Goal: Information Seeking & Learning: Check status

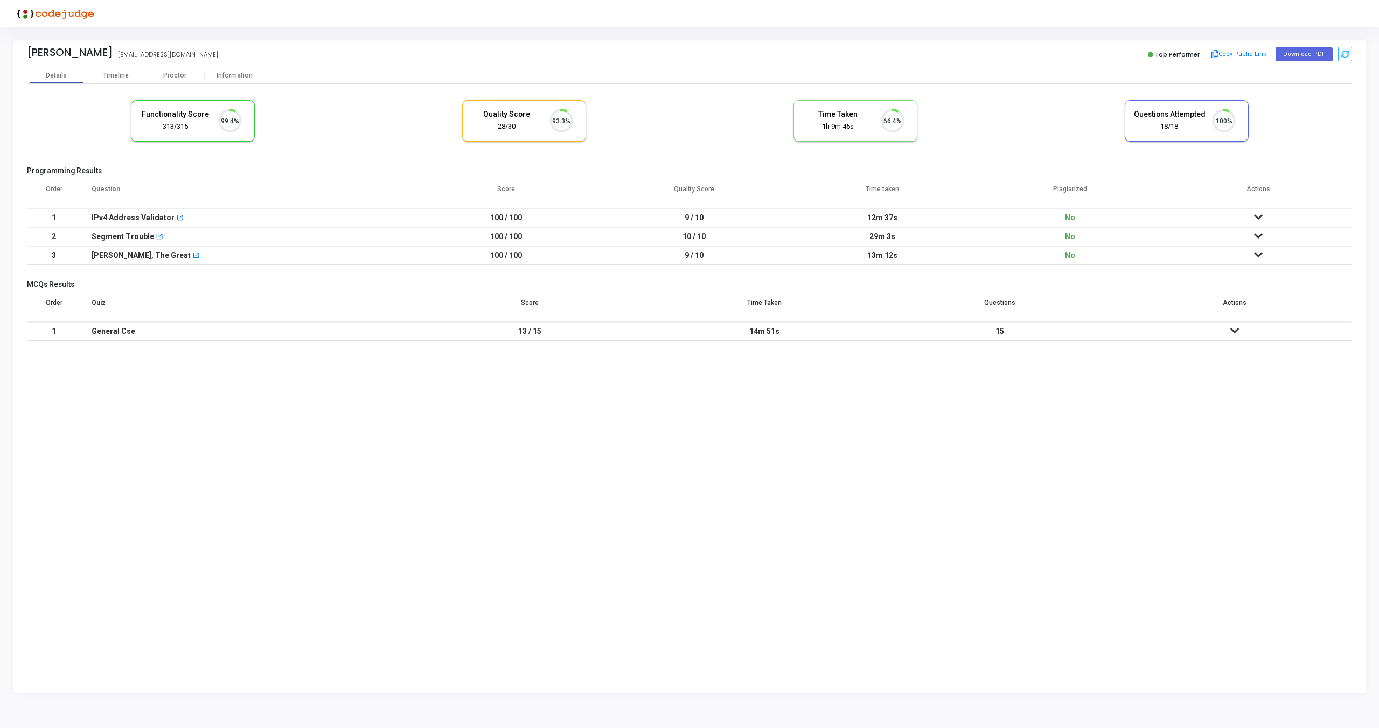
scroll to position [23, 27]
click at [1260, 217] on icon at bounding box center [1258, 217] width 9 height 8
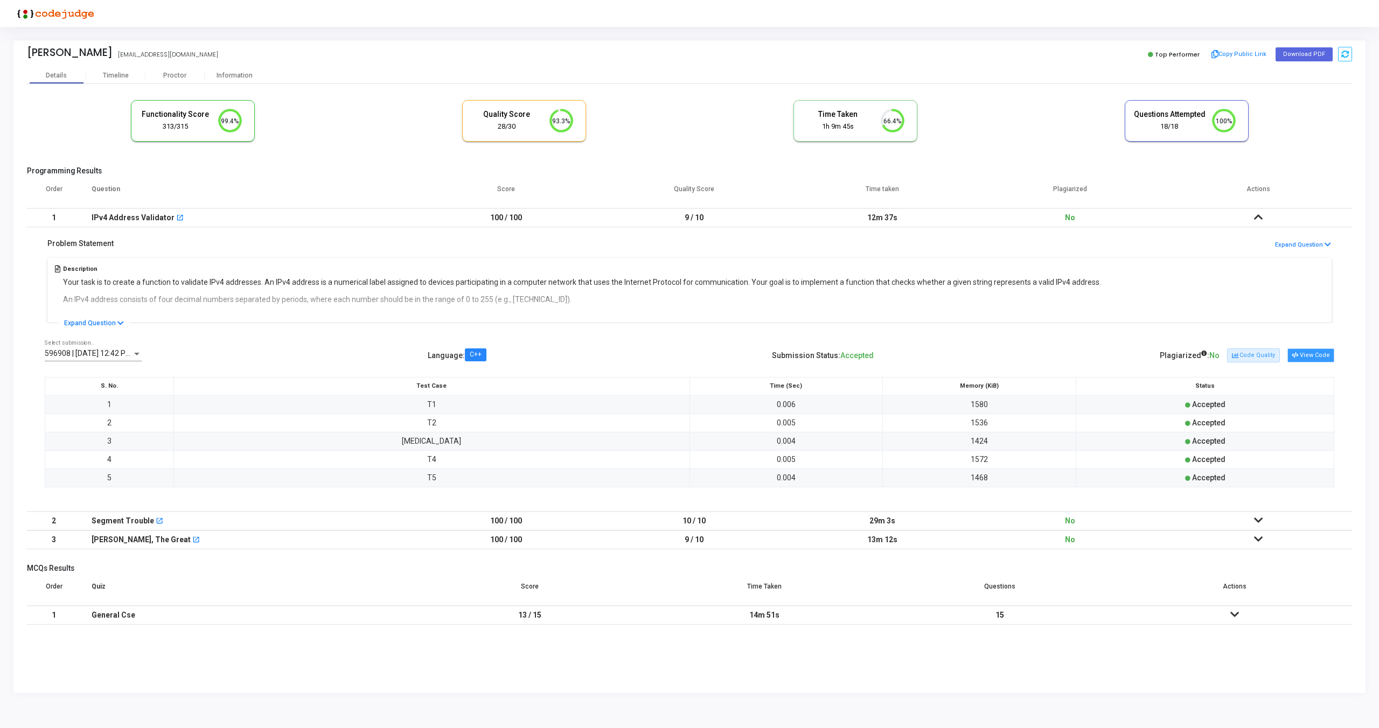
click at [1308, 355] on button "View Code" at bounding box center [1310, 355] width 47 height 14
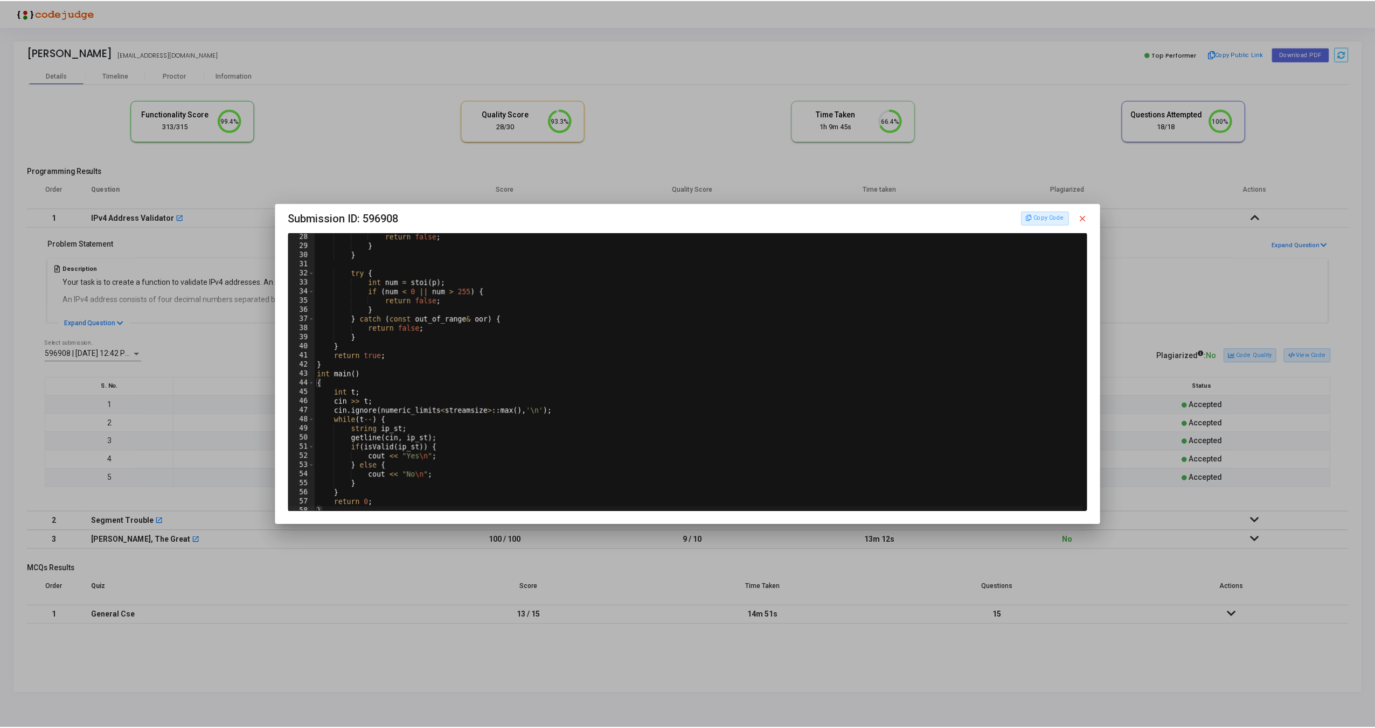
scroll to position [0, 0]
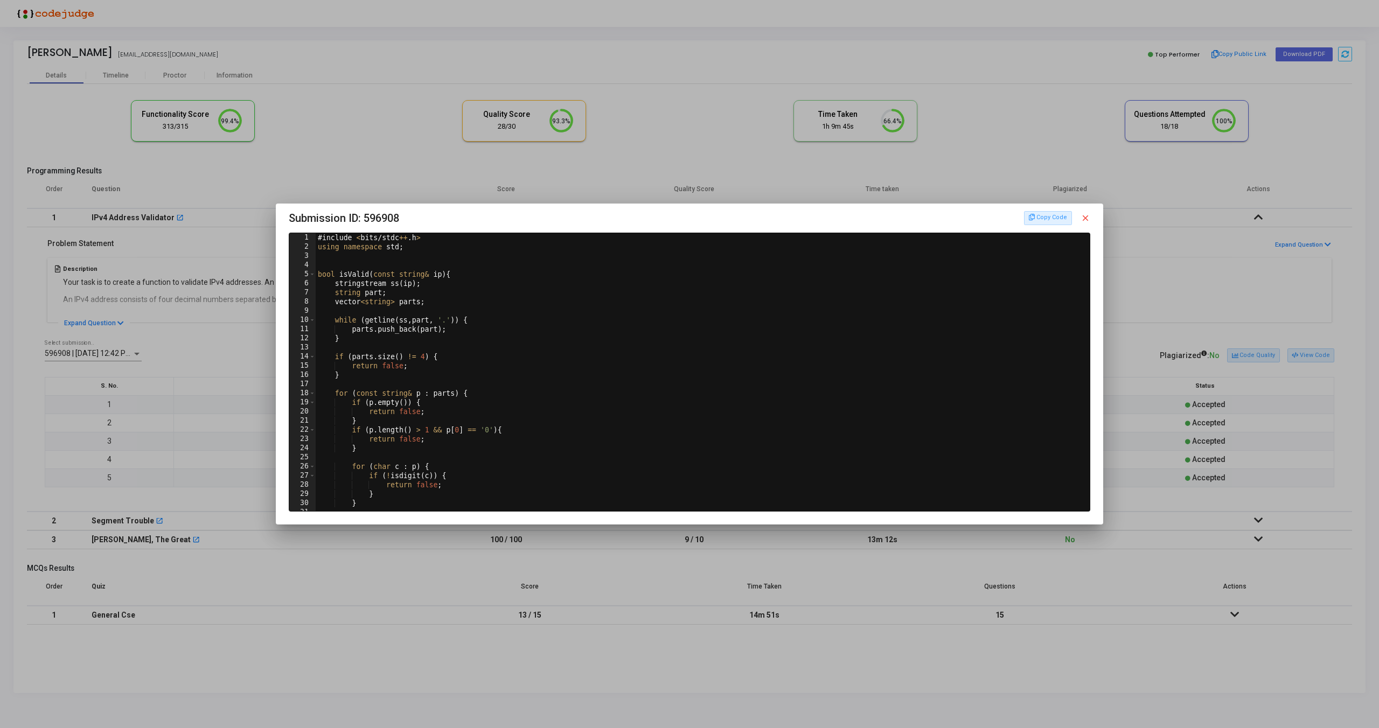
click at [1082, 215] on mat-icon "close" at bounding box center [1085, 218] width 10 height 10
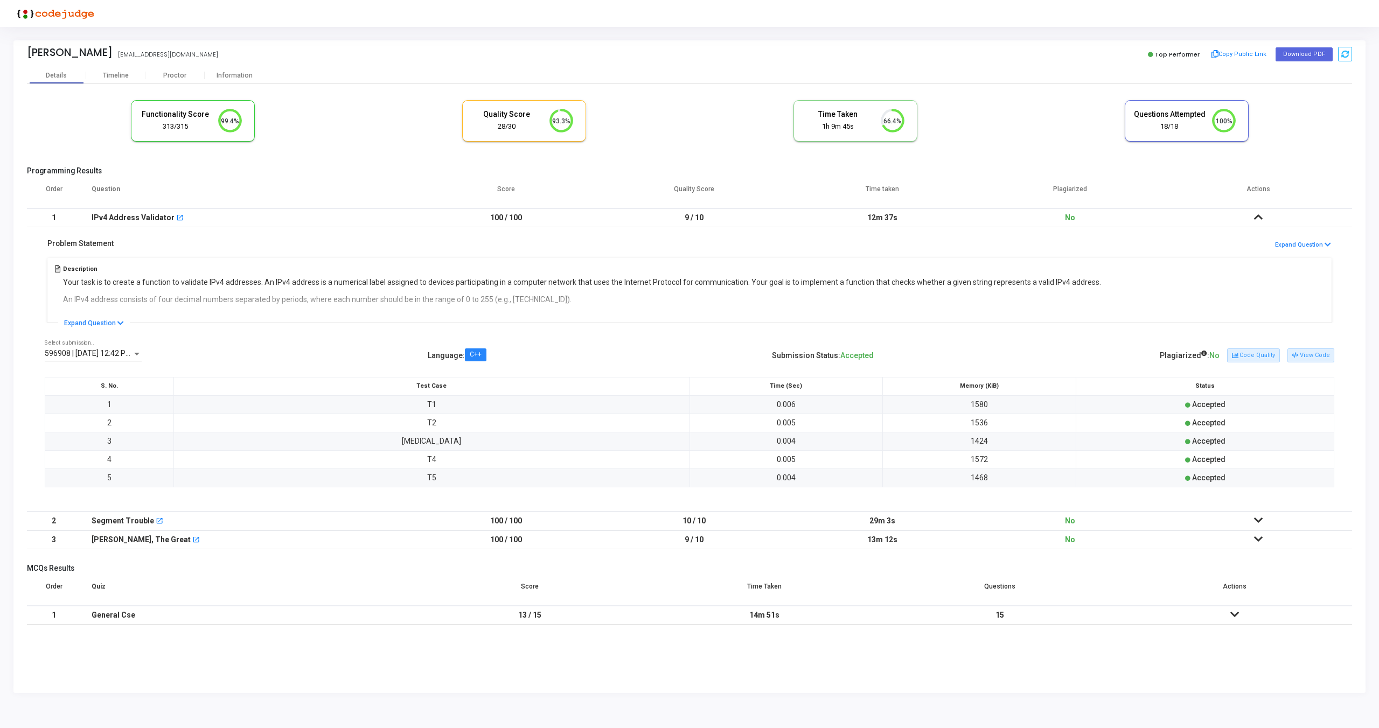
click at [1257, 213] on icon at bounding box center [1258, 217] width 9 height 8
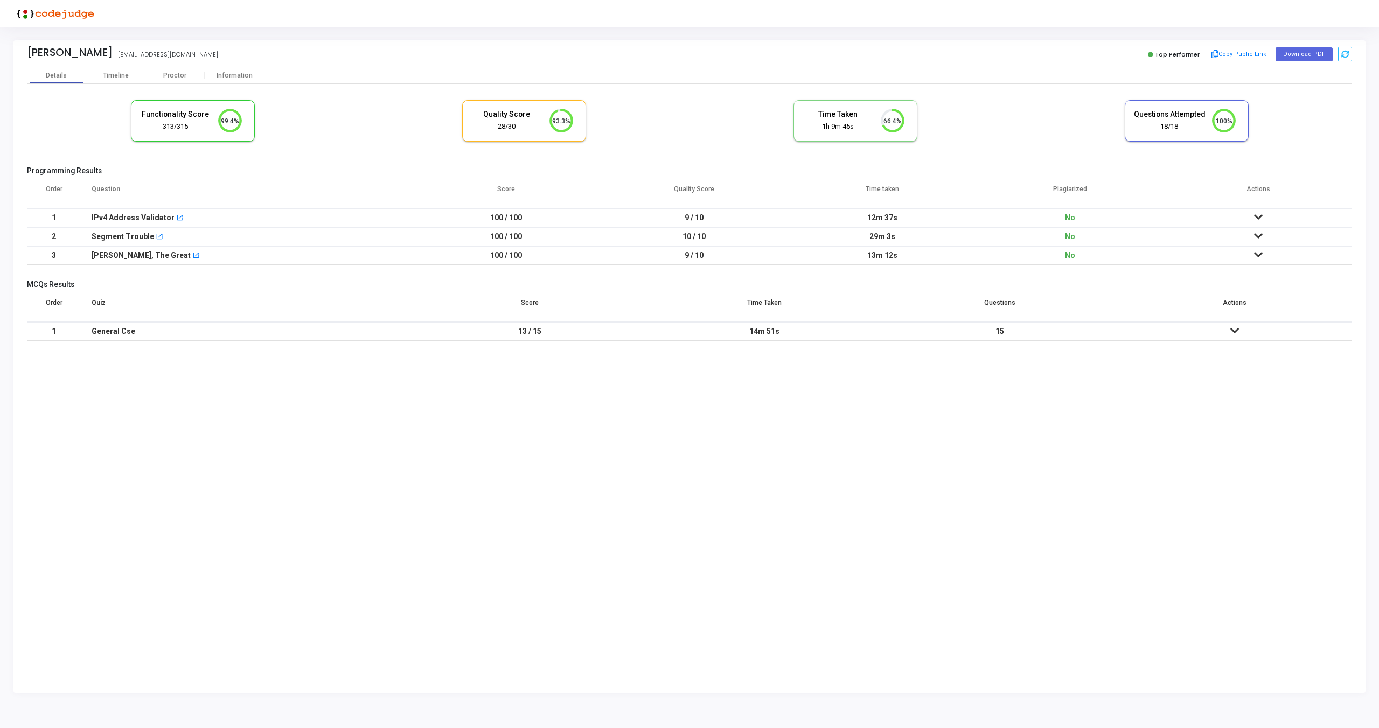
click at [1257, 235] on icon at bounding box center [1258, 236] width 9 height 8
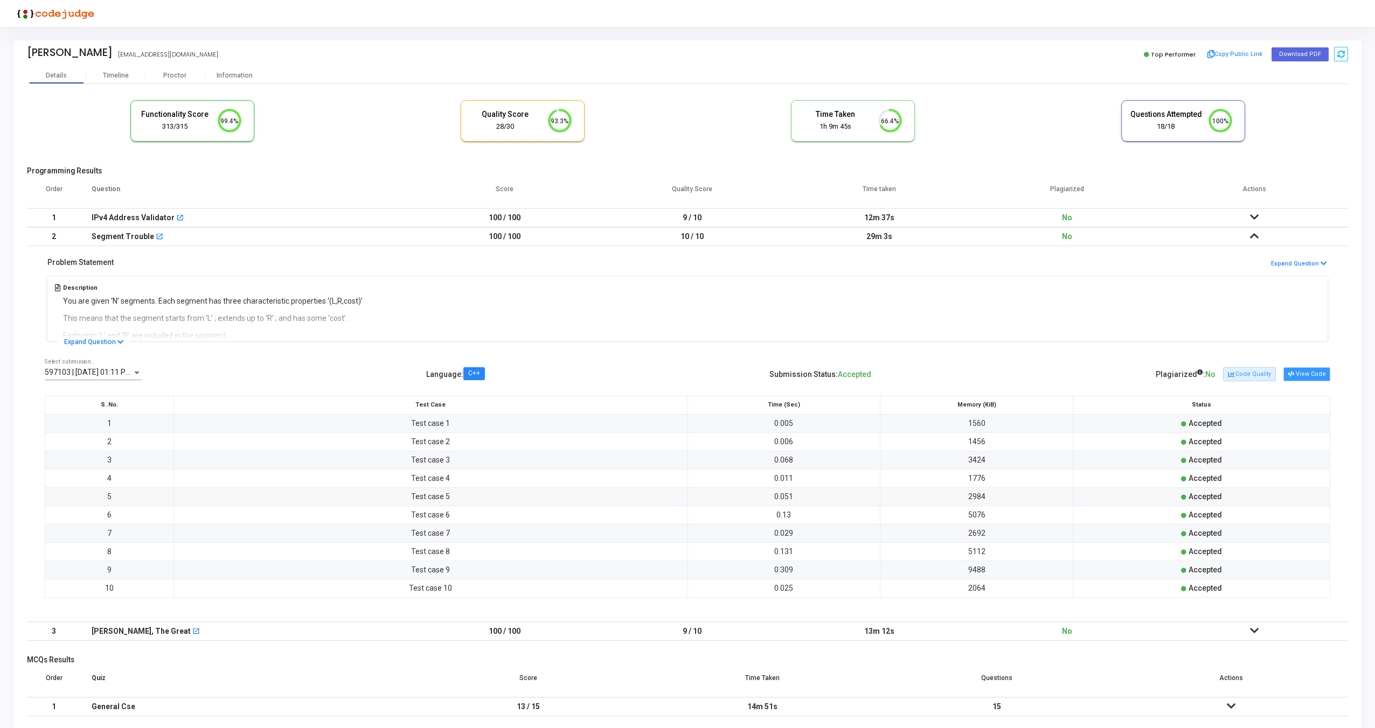
click at [1298, 374] on button "View Code" at bounding box center [1306, 374] width 47 height 14
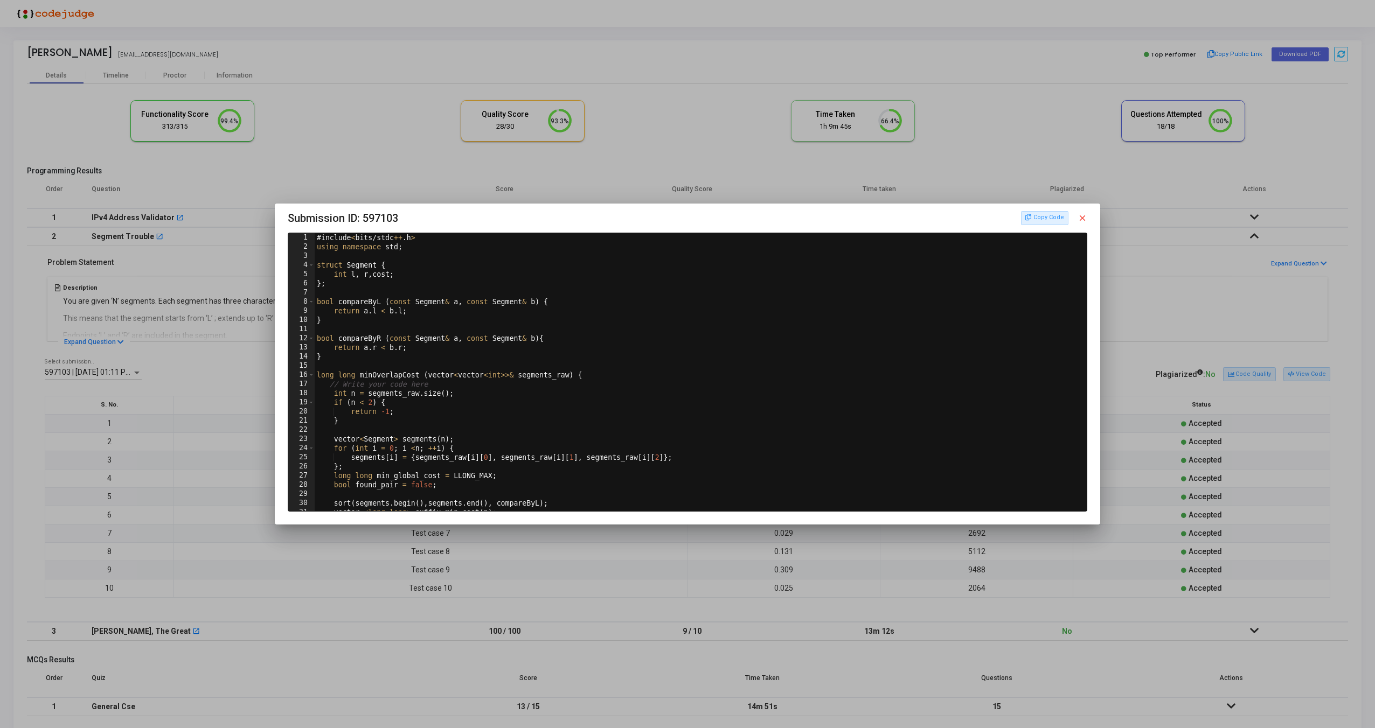
type textarea "return -1;"
click at [799, 413] on div "# include < bits / stdc ++ . h > using namespace std ; struct Segment { int l ,…" at bounding box center [700, 381] width 770 height 297
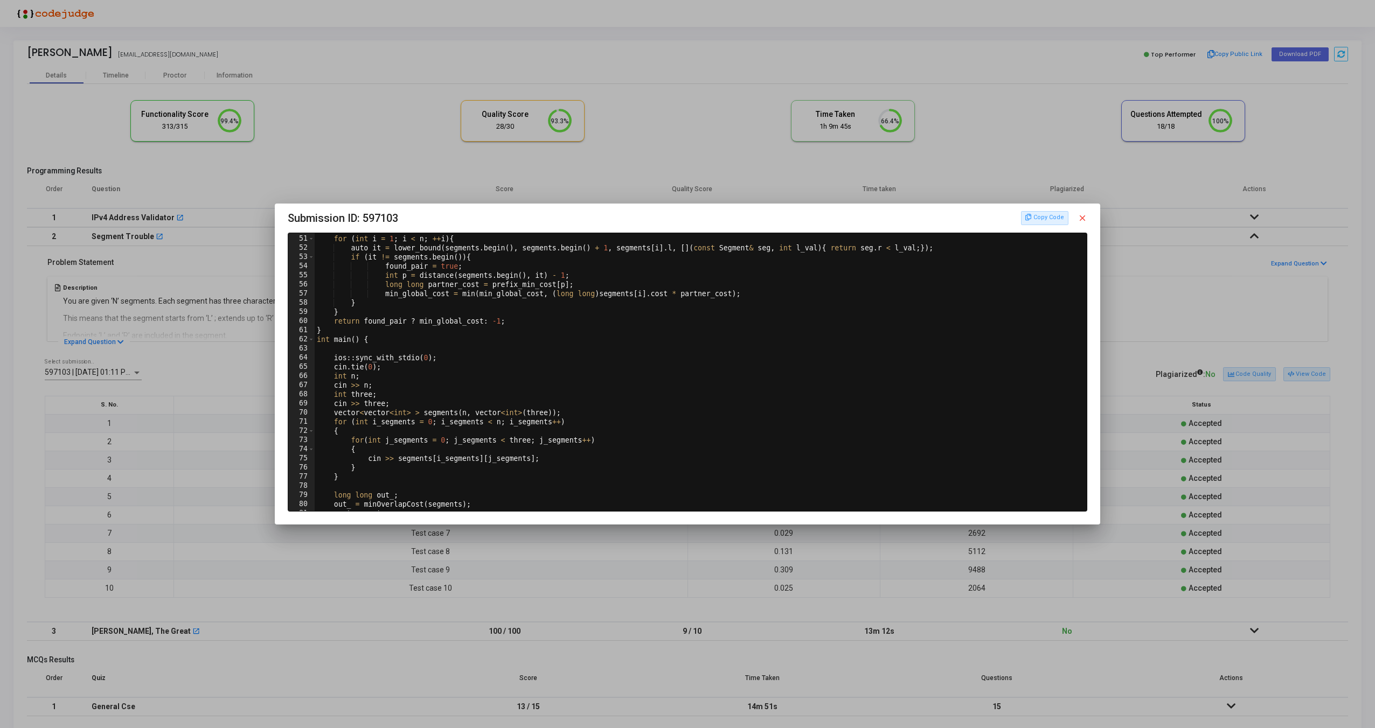
scroll to position [472, 0]
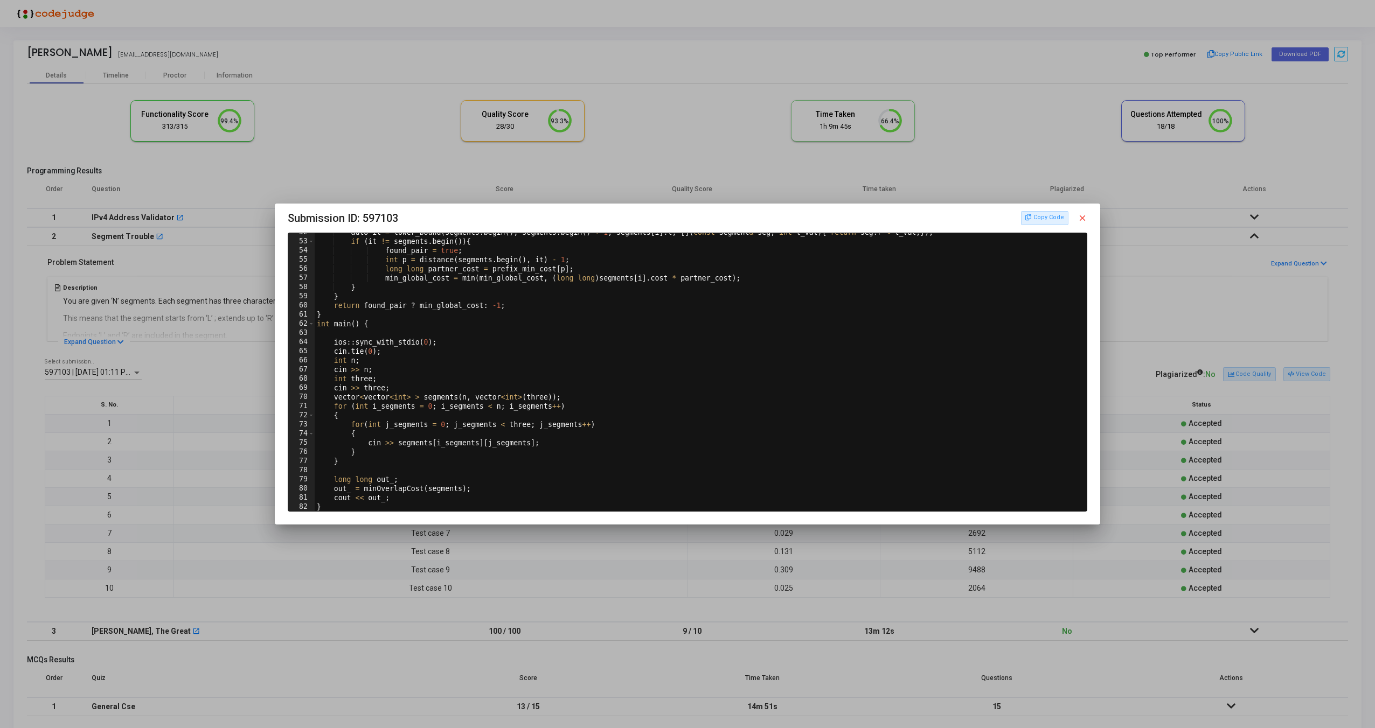
click at [1086, 216] on mat-icon "close" at bounding box center [1082, 218] width 10 height 10
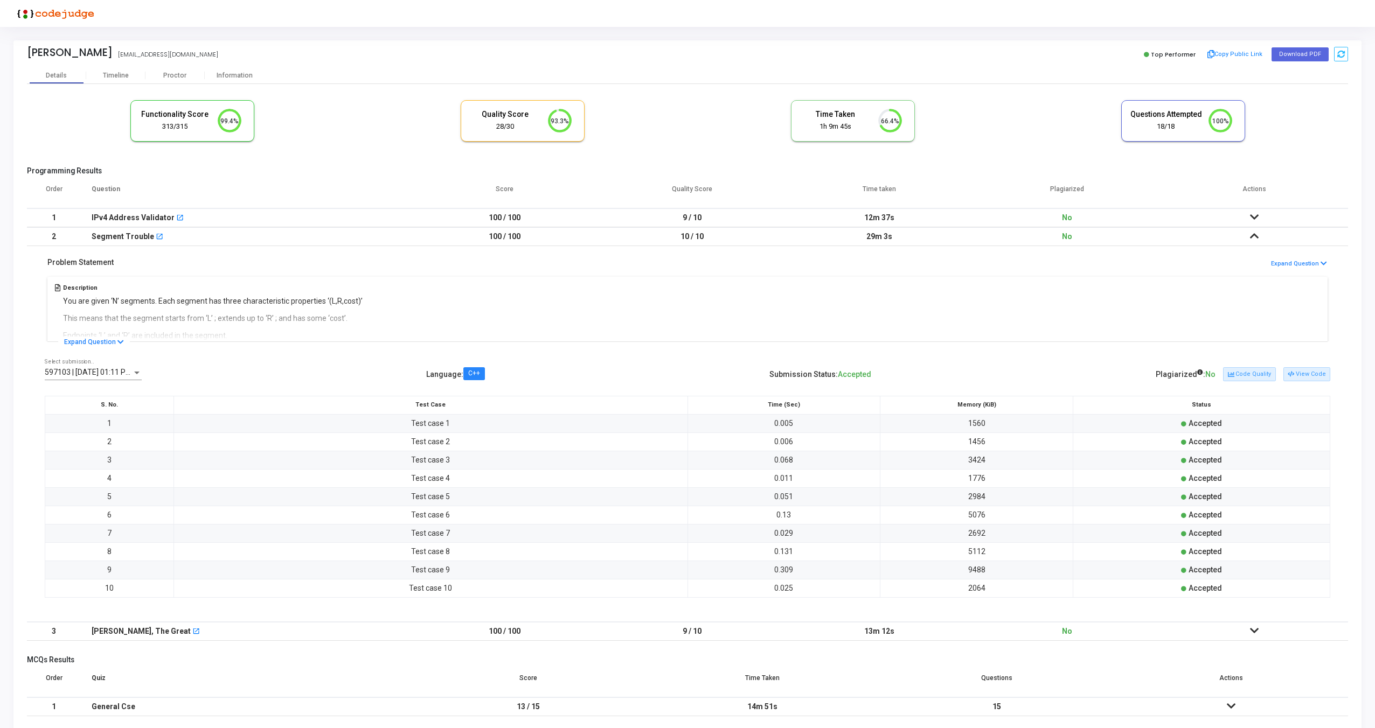
scroll to position [18, 0]
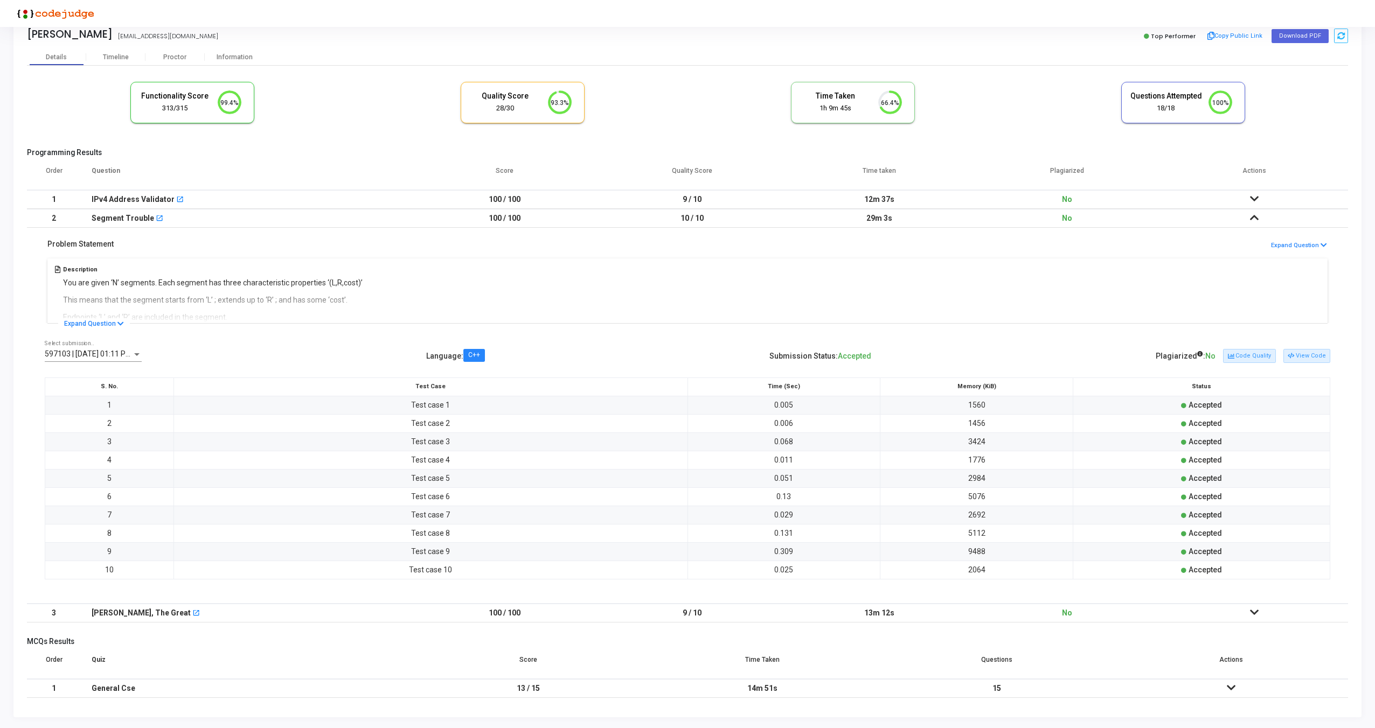
click at [1255, 613] on icon at bounding box center [1254, 613] width 9 height 8
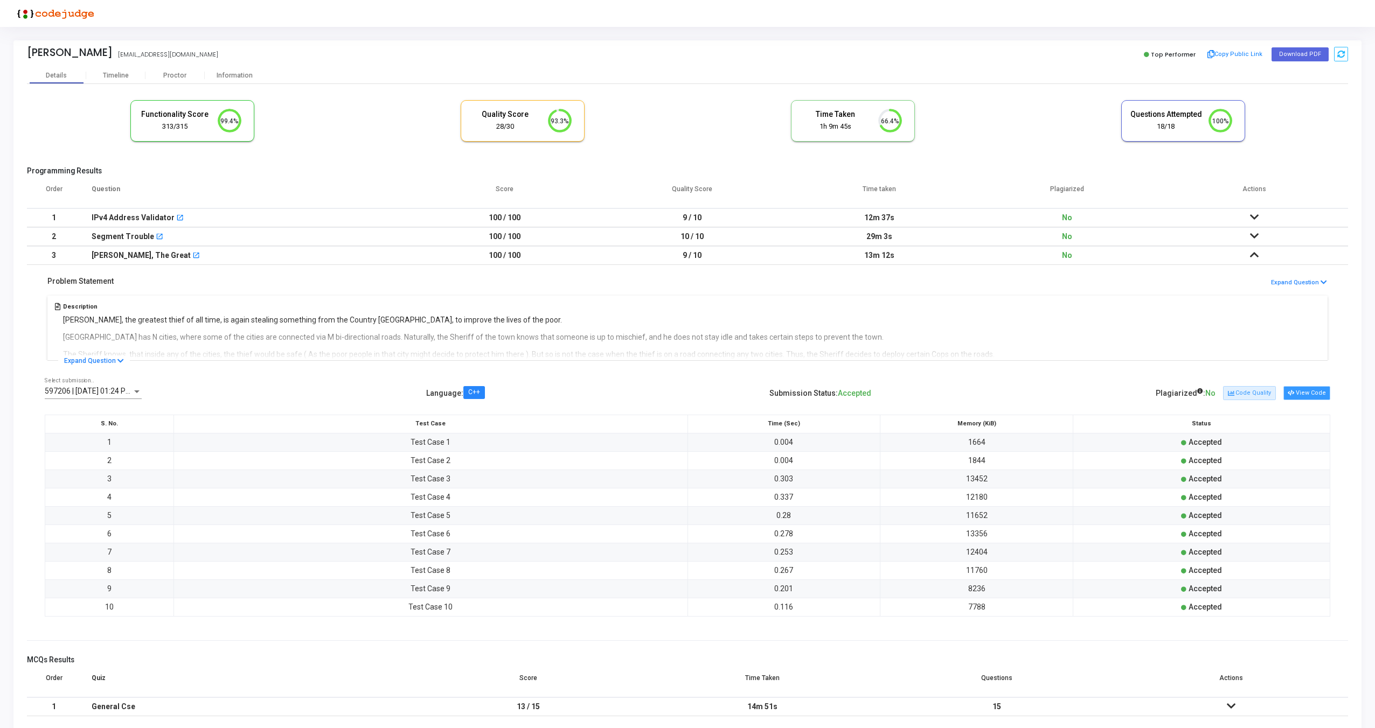
click at [1309, 392] on button "View Code" at bounding box center [1306, 393] width 47 height 14
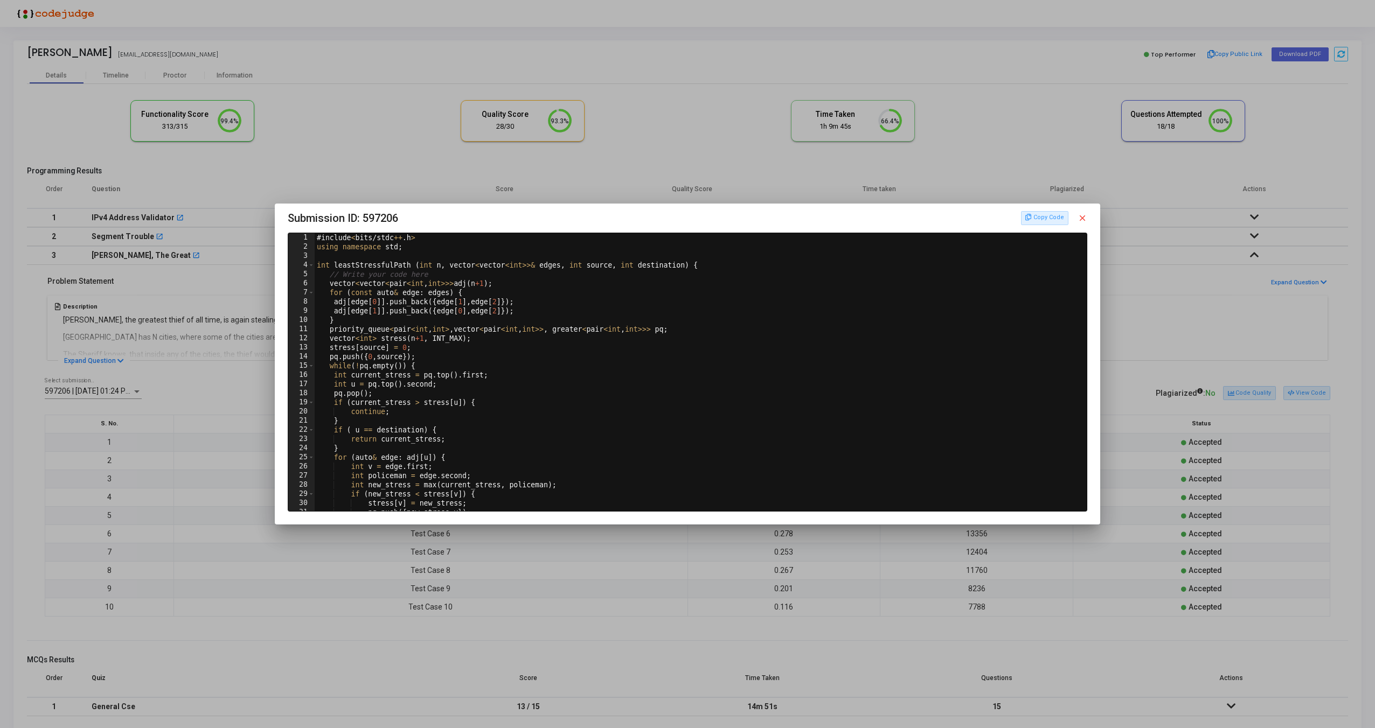
click at [1085, 220] on mat-icon "close" at bounding box center [1082, 218] width 10 height 10
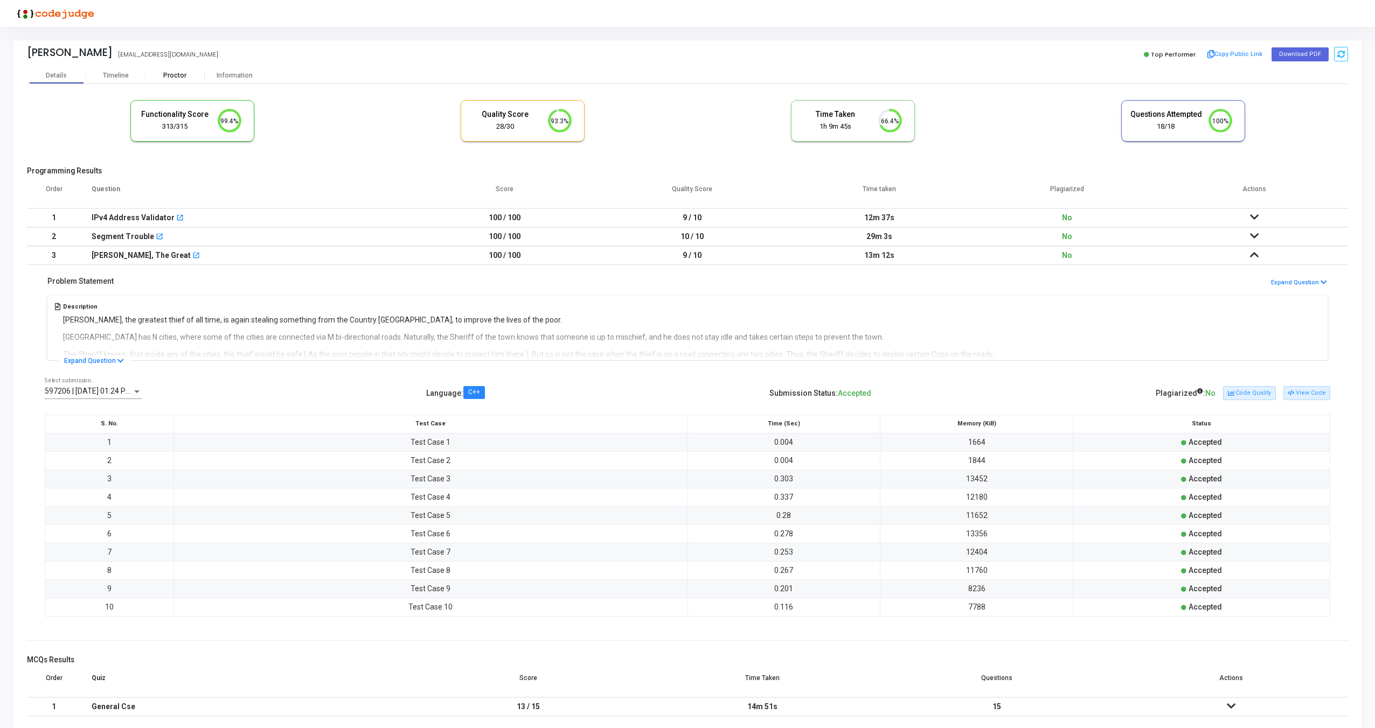
click at [179, 72] on div "Proctor" at bounding box center [174, 76] width 59 height 8
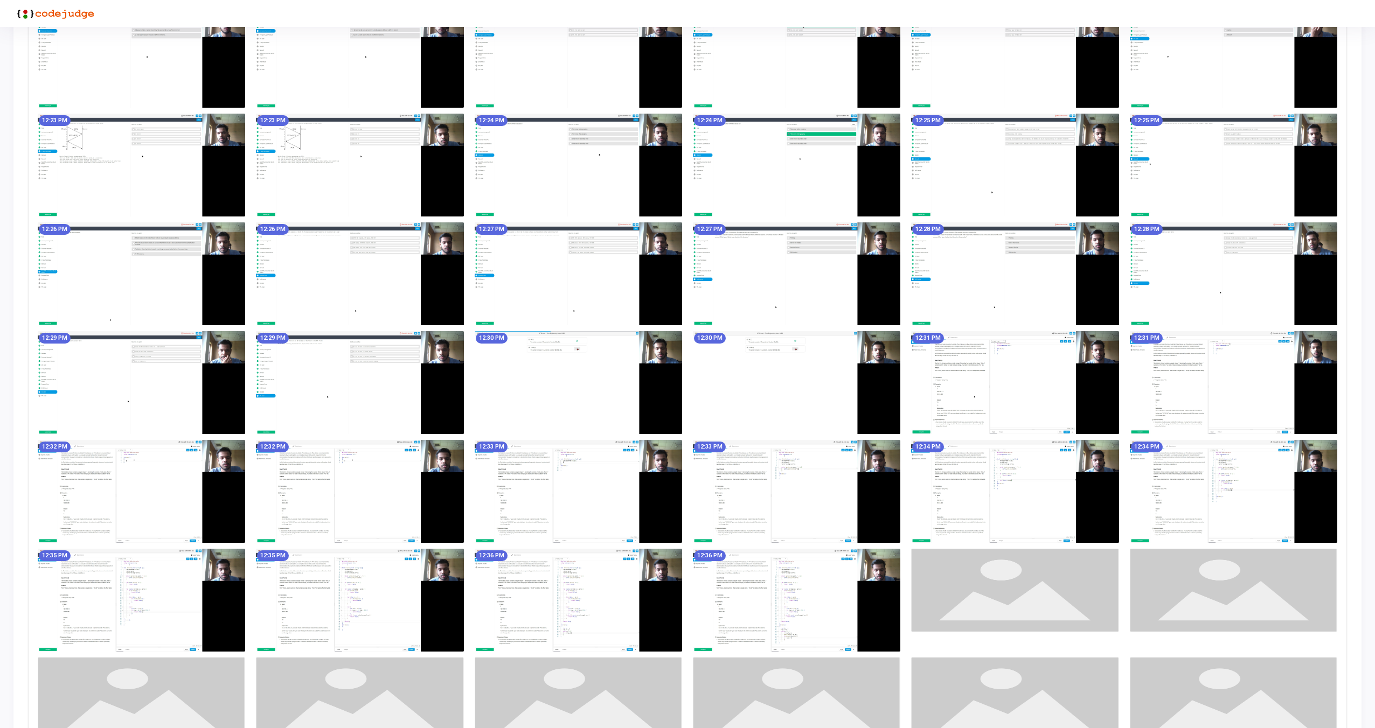
scroll to position [717, 0]
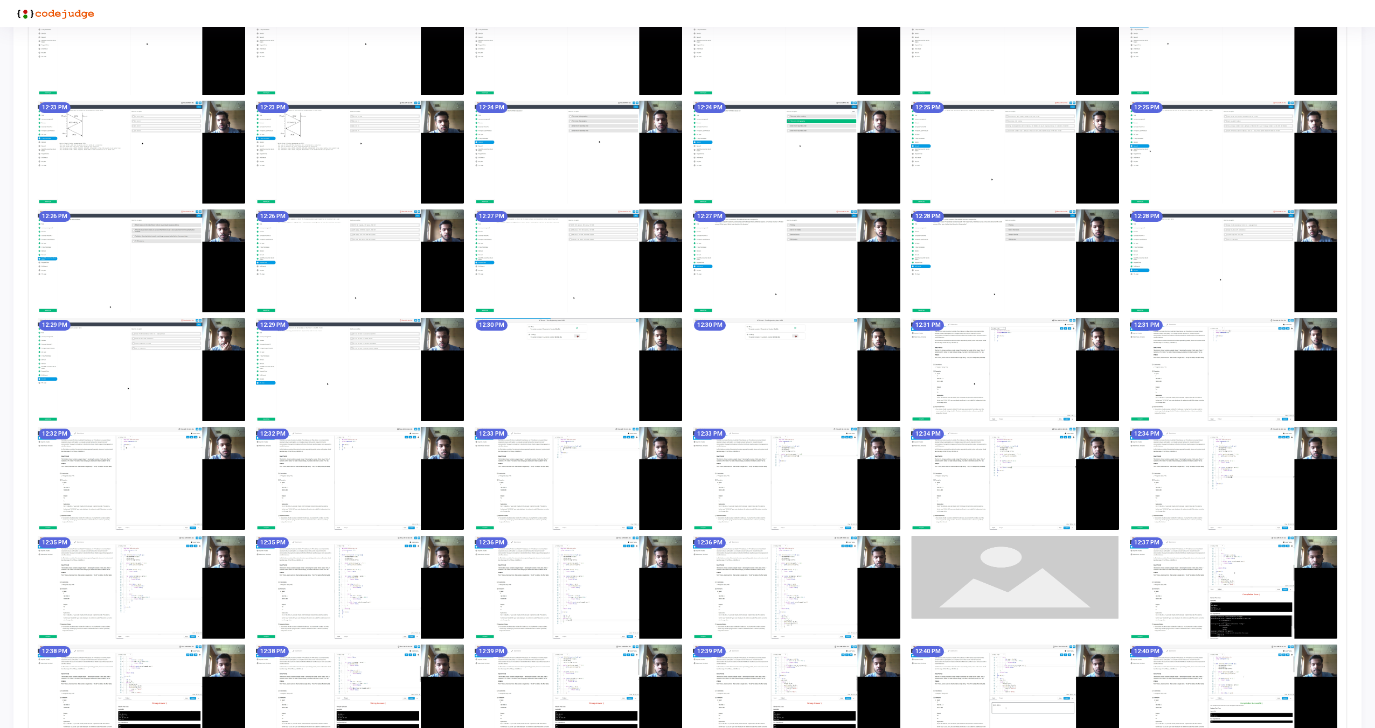
click at [594, 483] on img at bounding box center [578, 478] width 207 height 103
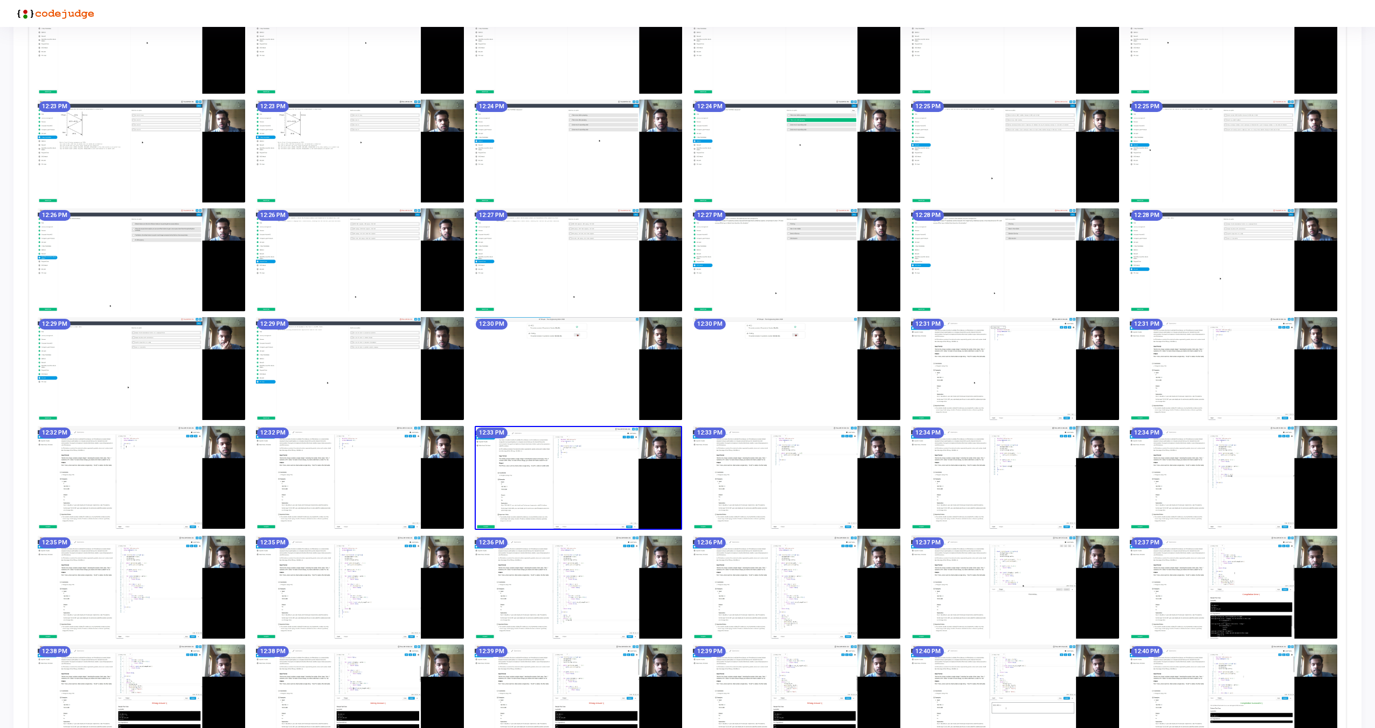
click at [963, 359] on img at bounding box center [1014, 368] width 207 height 103
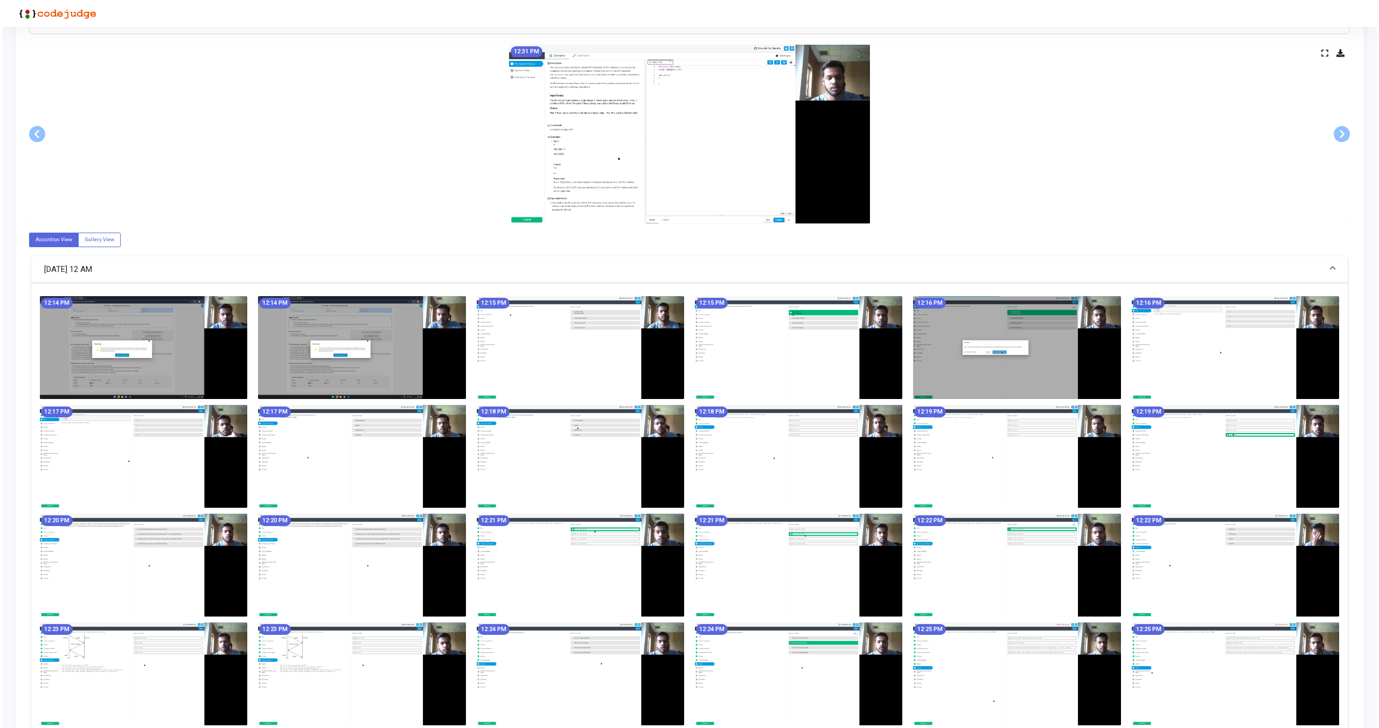
scroll to position [0, 0]
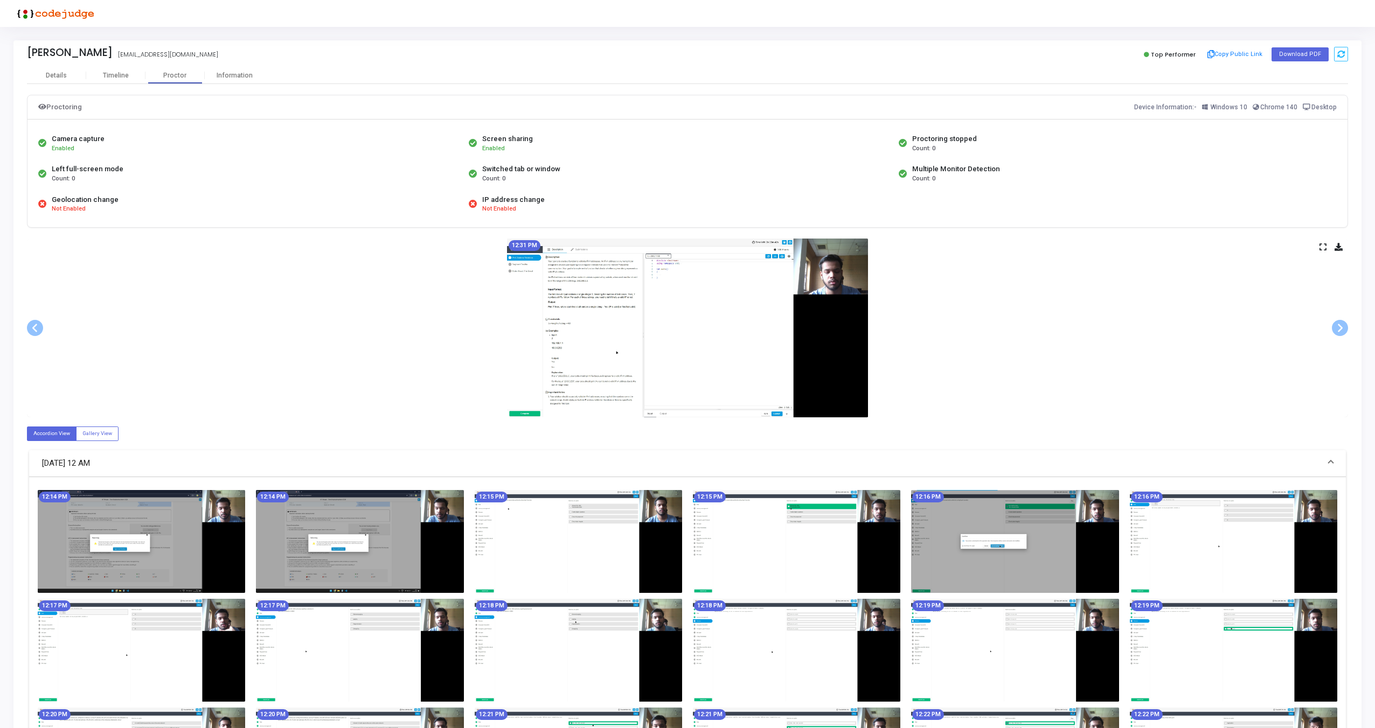
click at [1320, 246] on icon at bounding box center [1322, 247] width 7 height 6
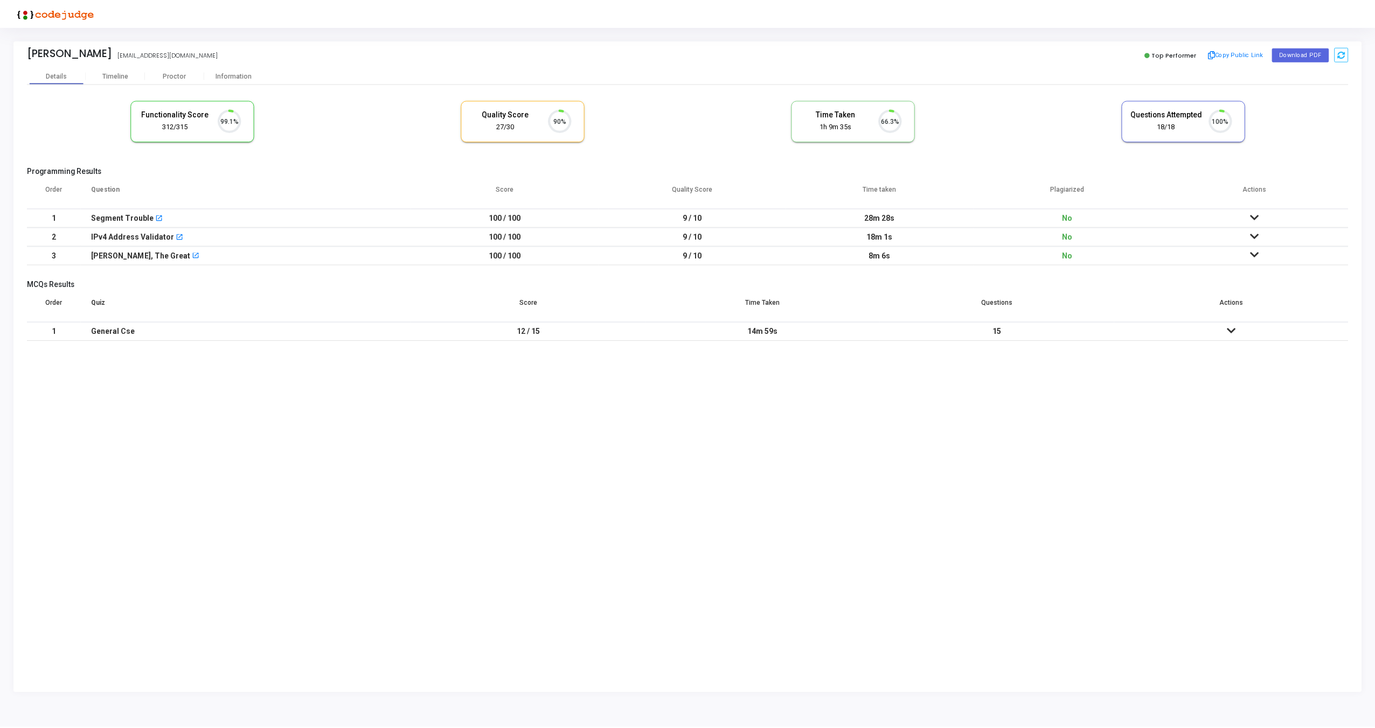
scroll to position [23, 27]
click at [1258, 217] on icon at bounding box center [1258, 217] width 9 height 8
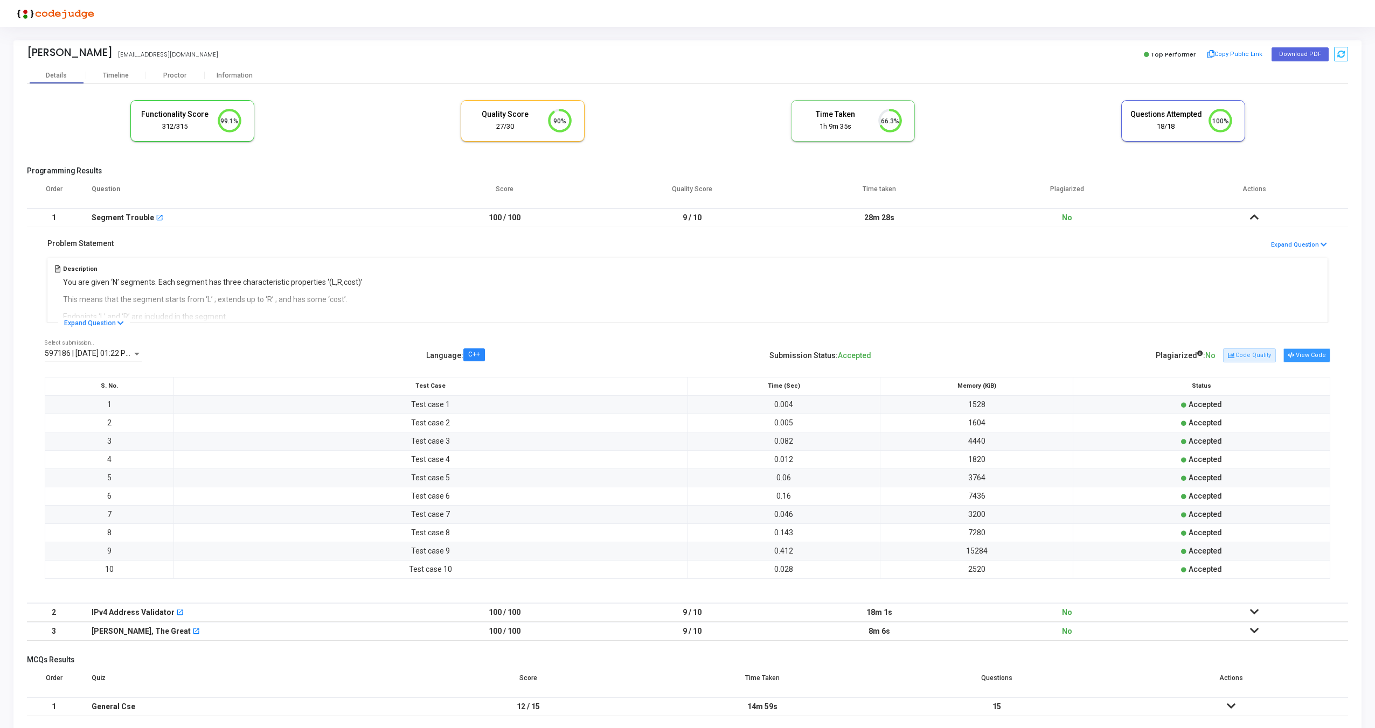
click at [1306, 357] on button "View Code" at bounding box center [1306, 355] width 47 height 14
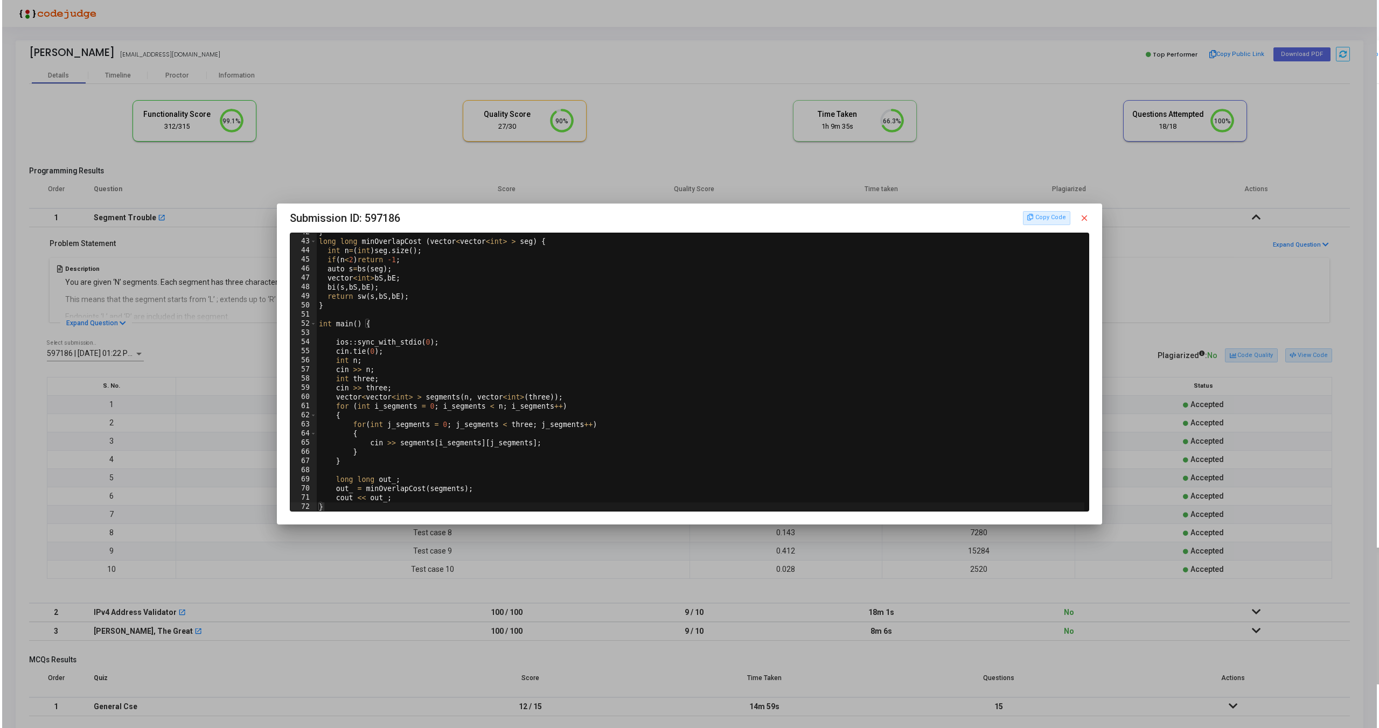
scroll to position [381, 0]
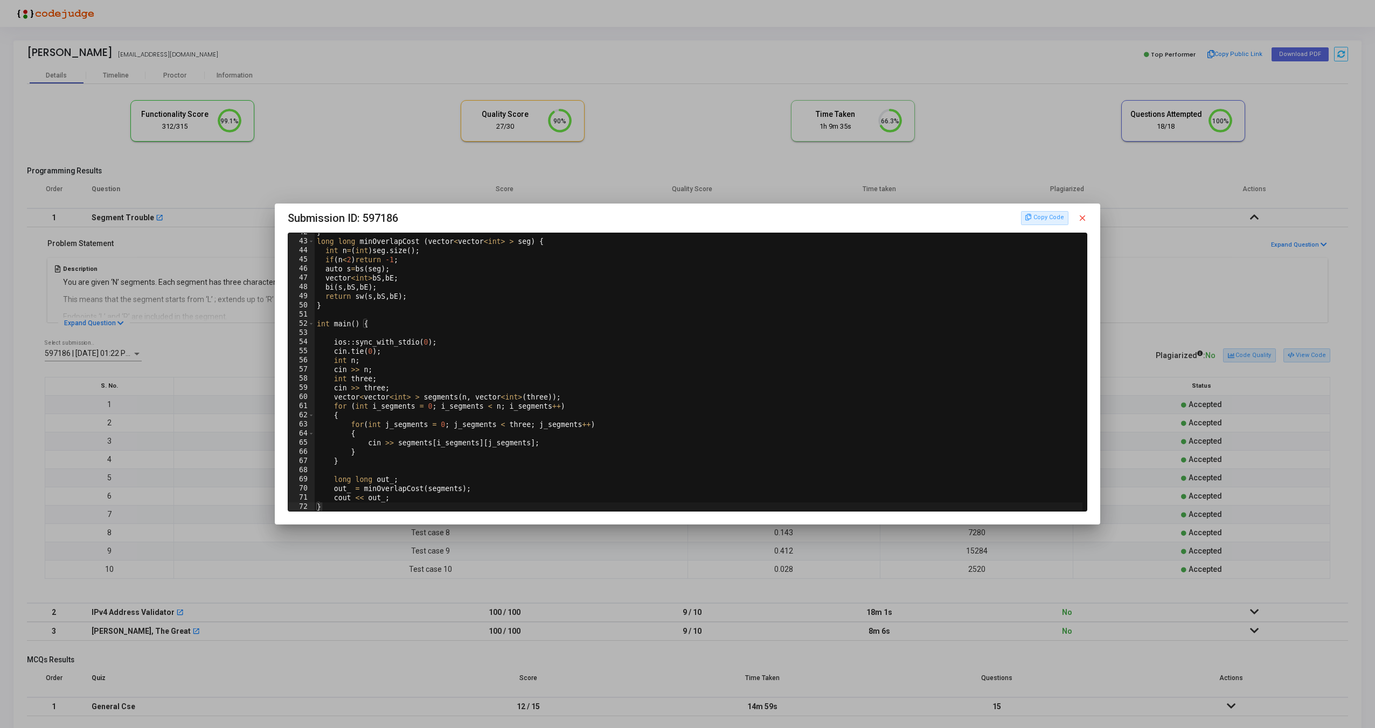
click at [1085, 221] on mat-icon "close" at bounding box center [1082, 218] width 10 height 10
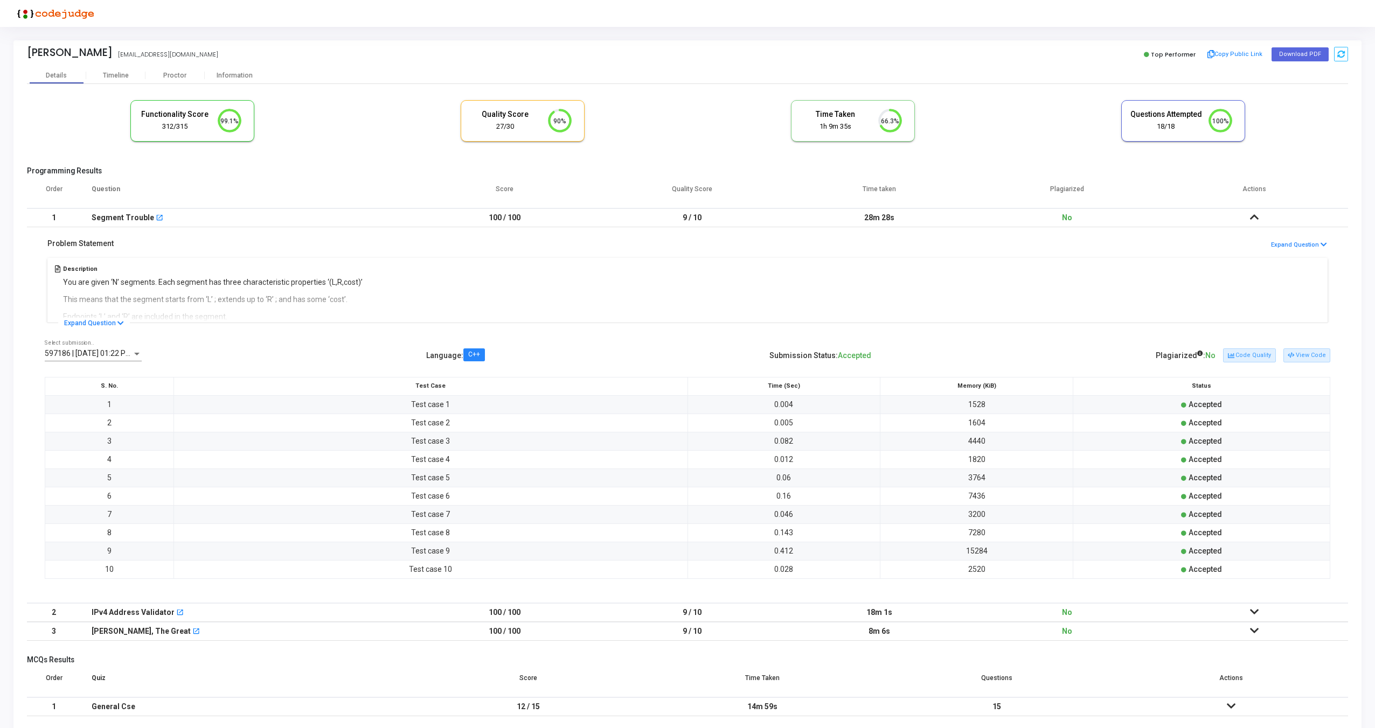
click at [1257, 609] on icon at bounding box center [1254, 612] width 9 height 8
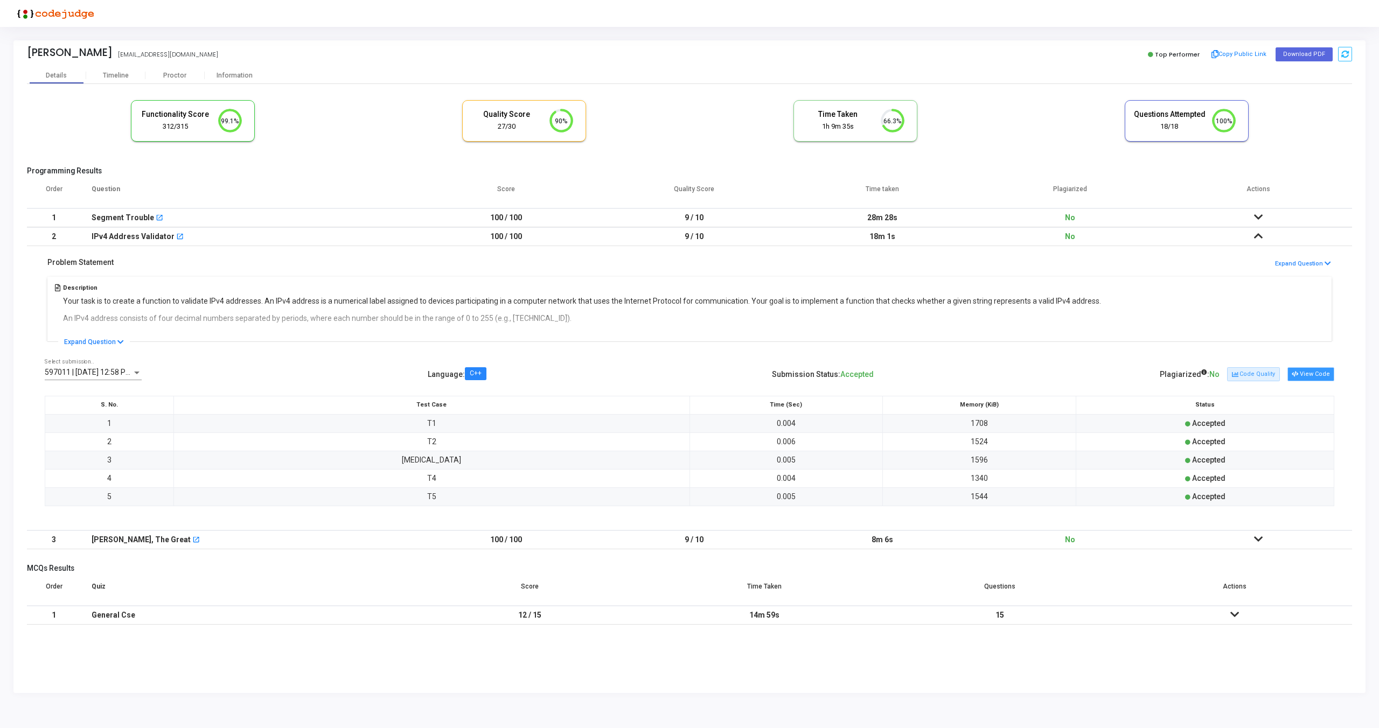
click at [1298, 372] on icon at bounding box center [1295, 375] width 6 height 6
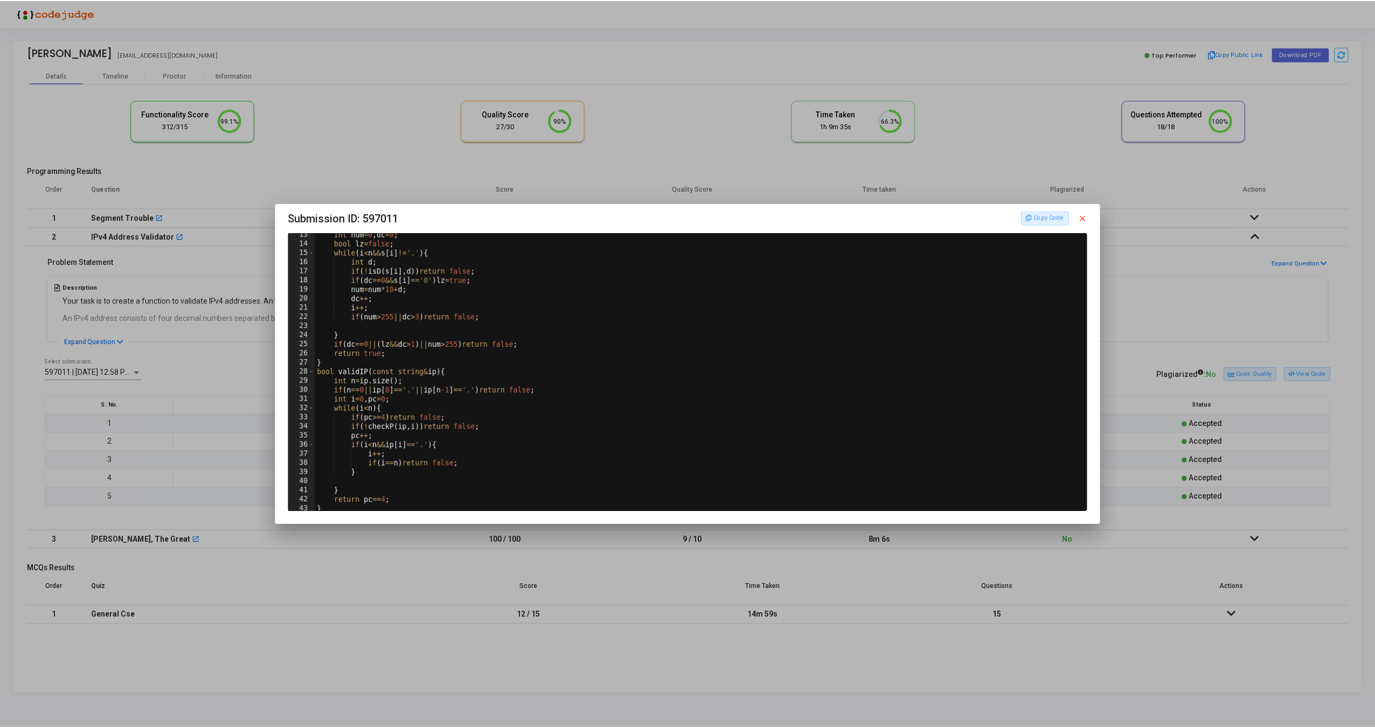
scroll to position [0, 0]
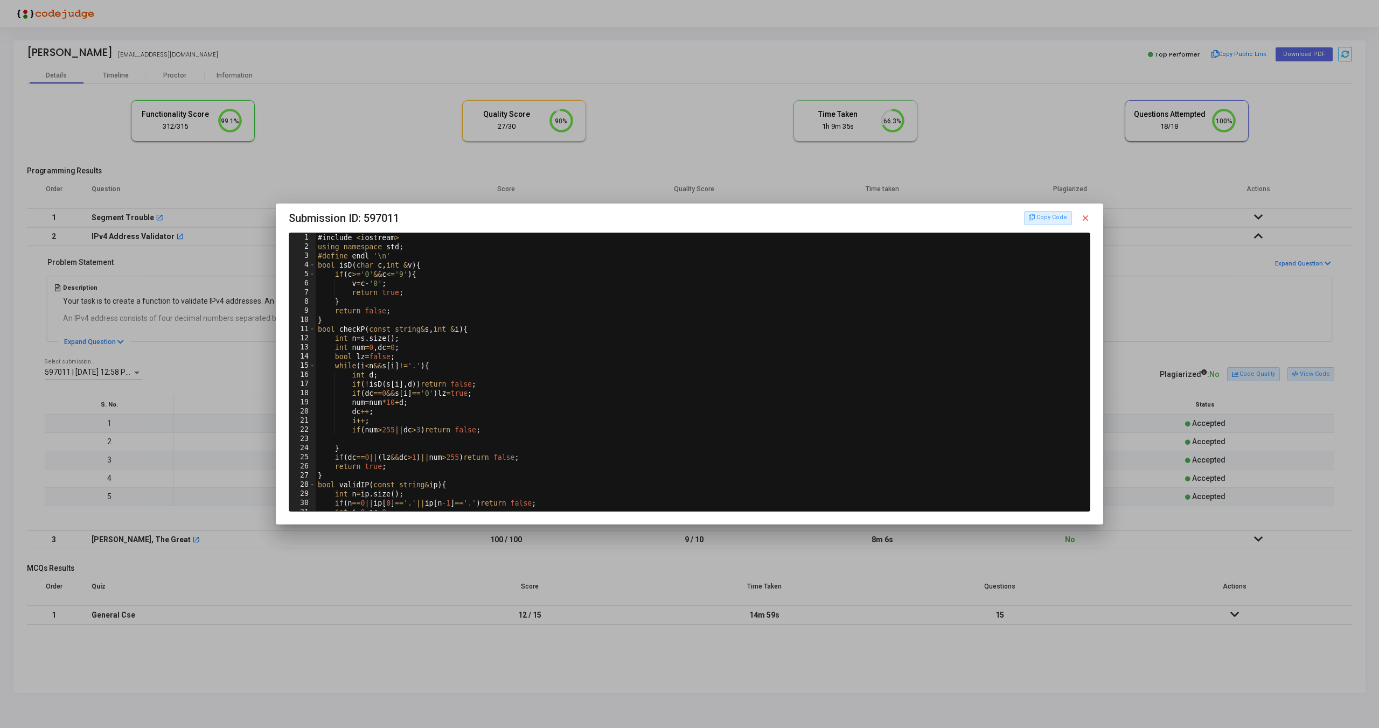
click at [1089, 218] on mat-icon "close" at bounding box center [1085, 218] width 10 height 10
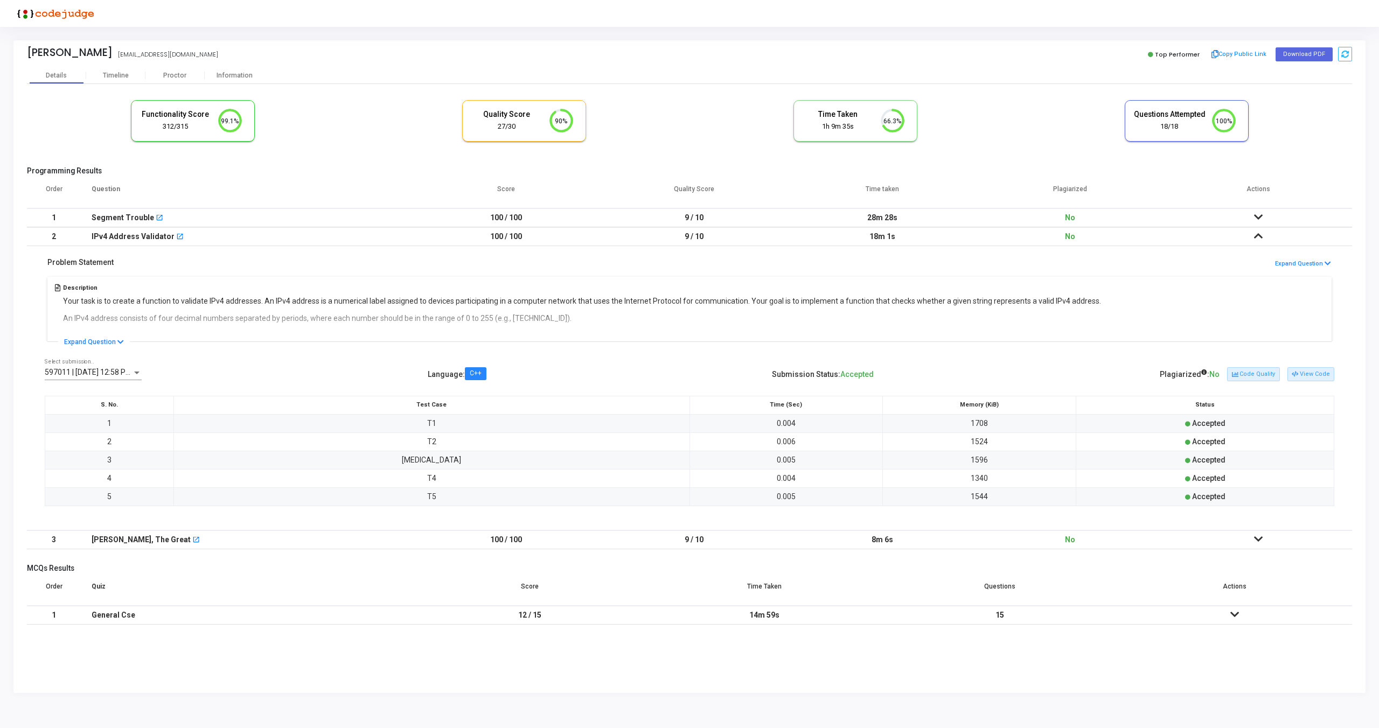
click at [1257, 228] on td at bounding box center [1258, 236] width 188 height 19
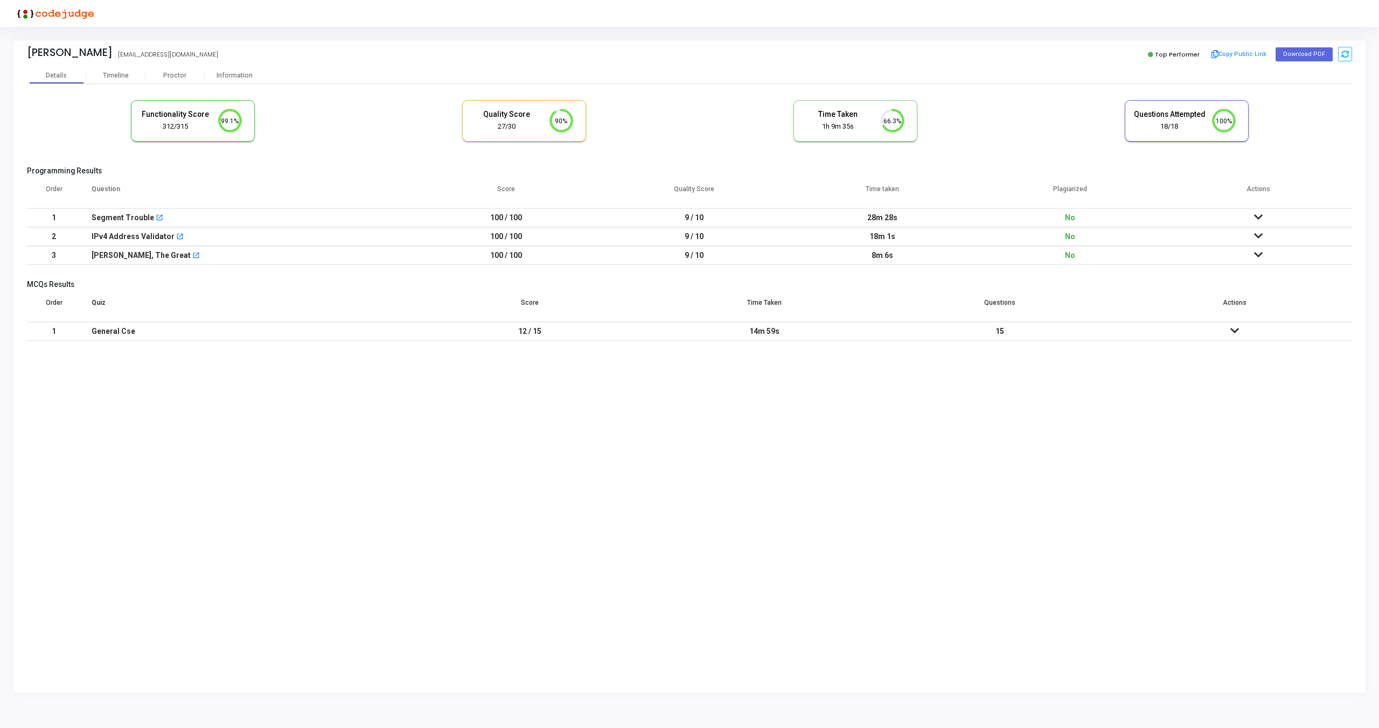
click at [1257, 234] on icon at bounding box center [1258, 236] width 9 height 8
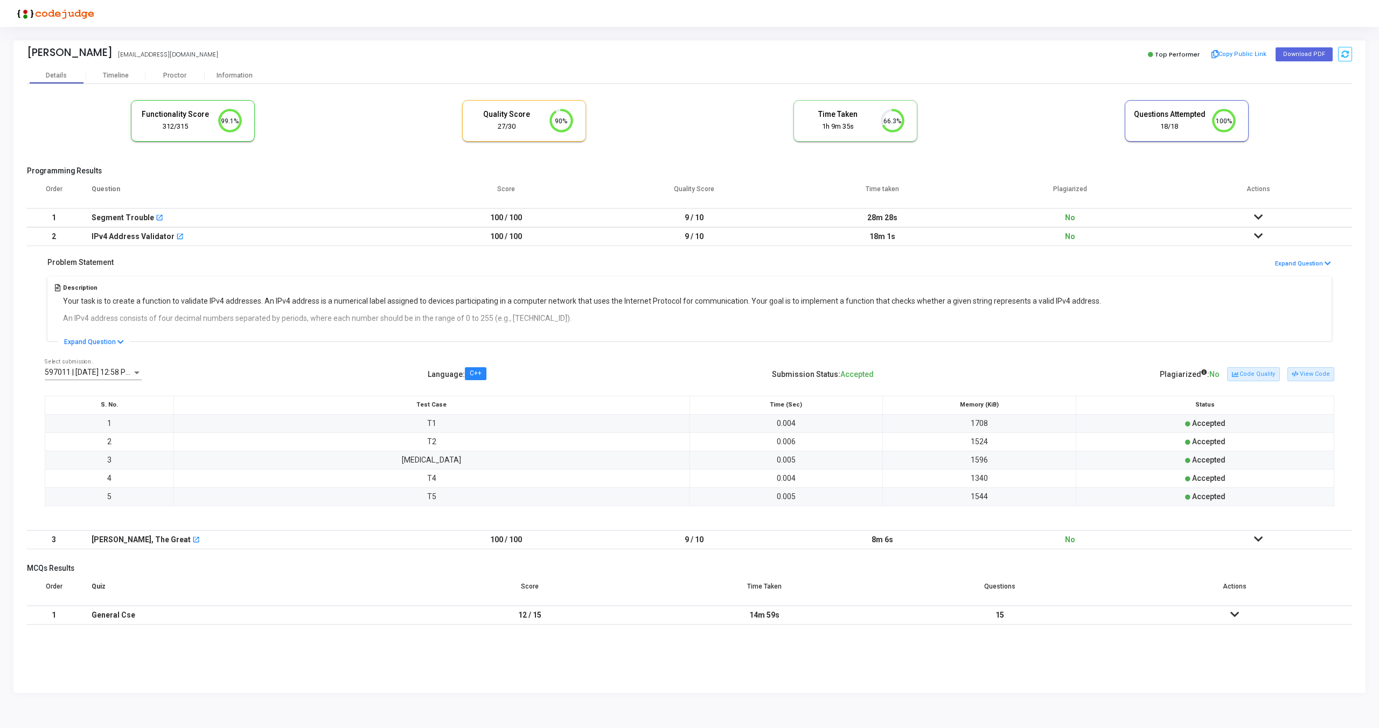
click at [1257, 234] on icon at bounding box center [1258, 236] width 9 height 8
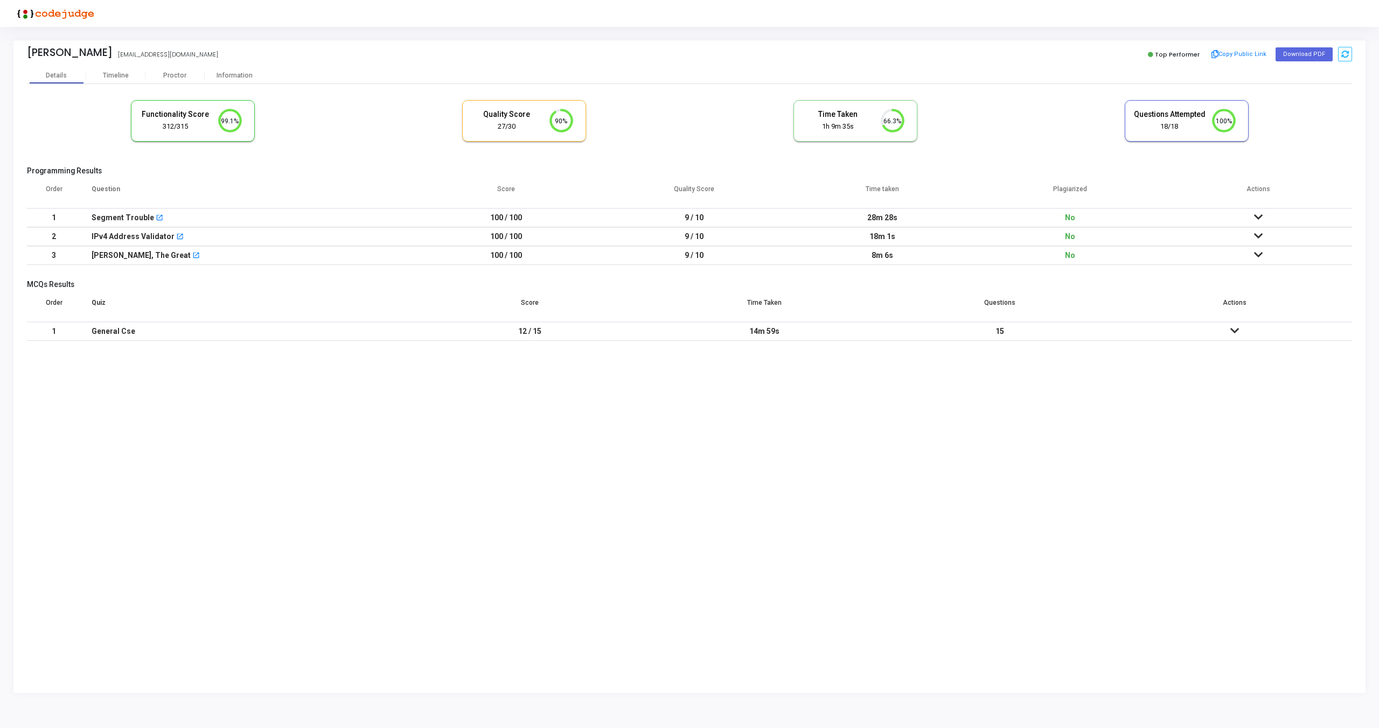
click at [1258, 259] on icon at bounding box center [1258, 255] width 9 height 8
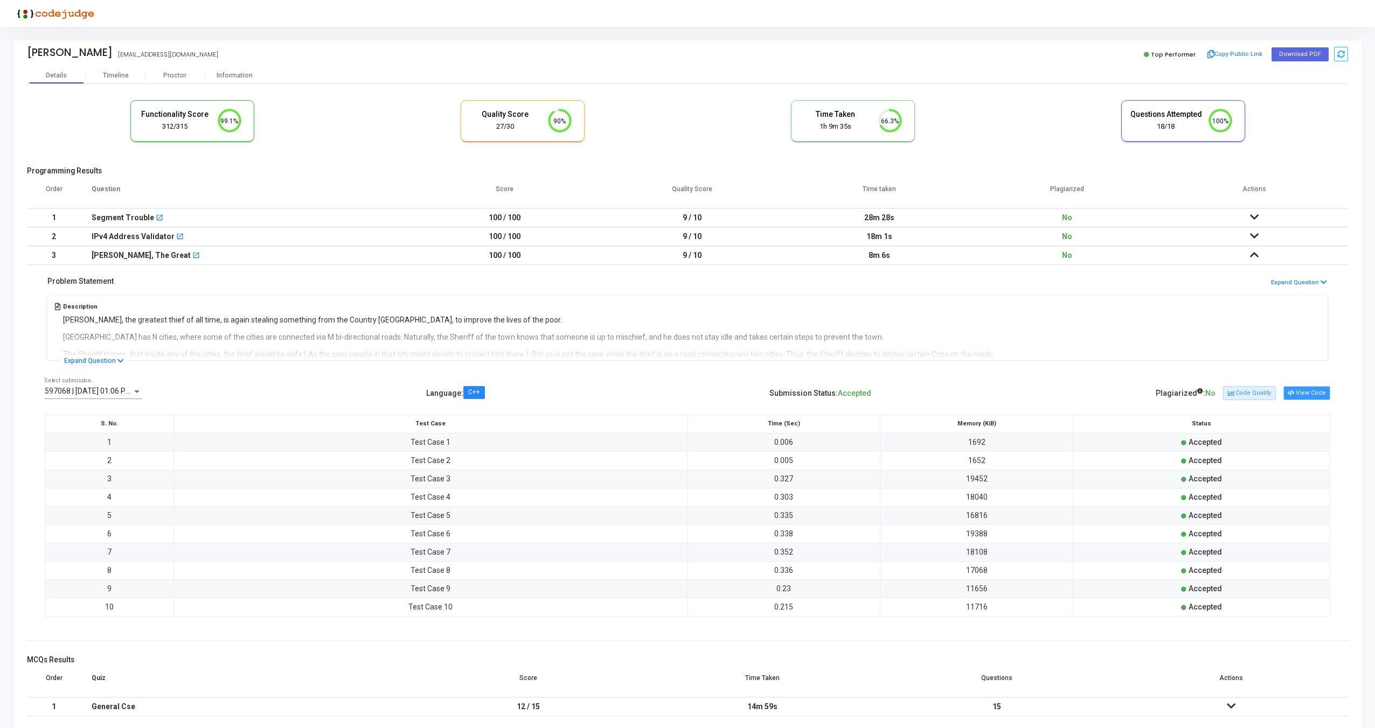
click at [1300, 394] on button "View Code" at bounding box center [1306, 393] width 47 height 14
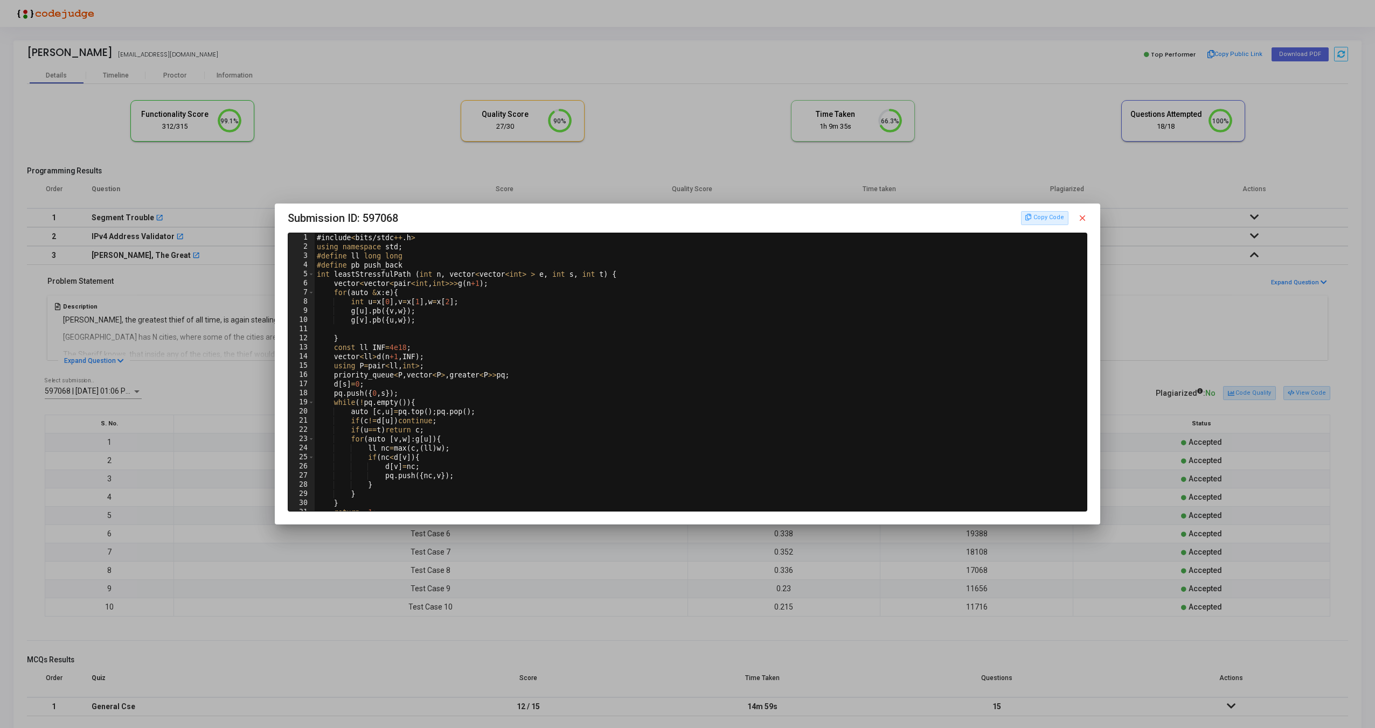
click at [1085, 221] on mat-icon "close" at bounding box center [1082, 218] width 10 height 10
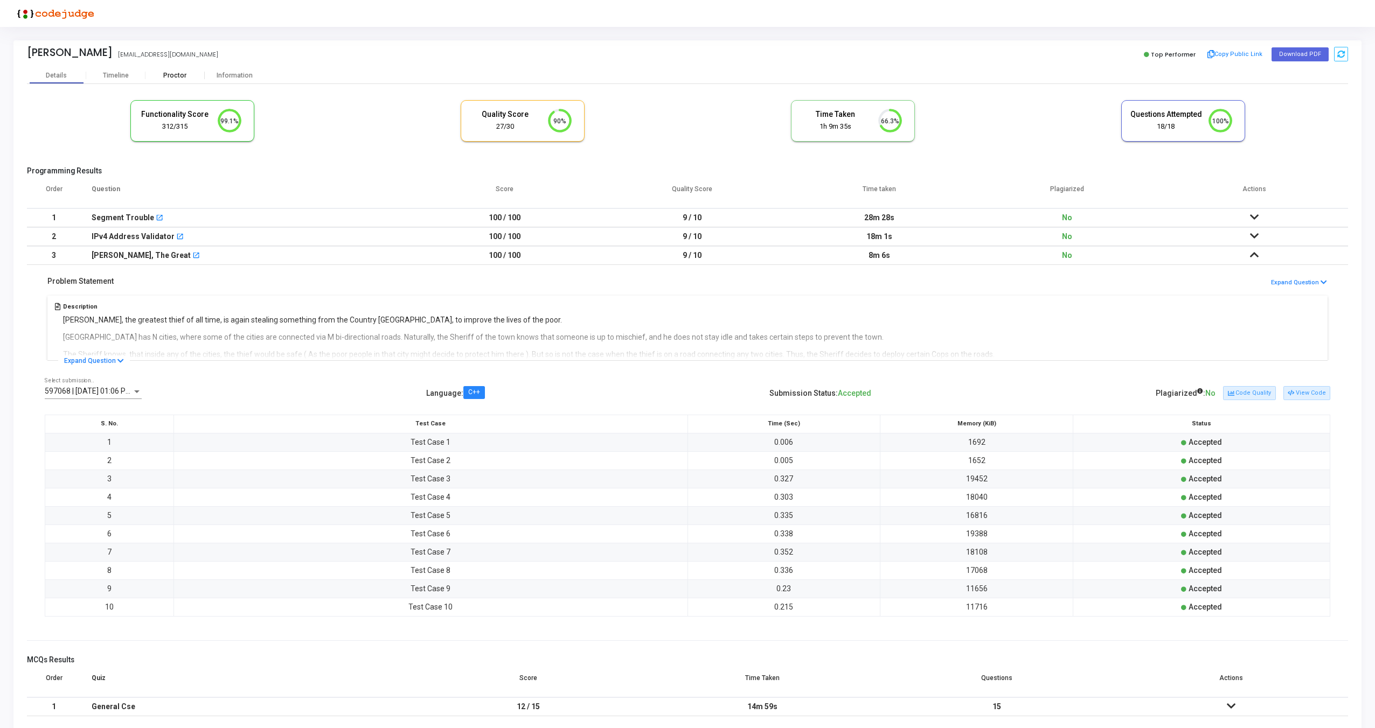
click at [185, 74] on div "Proctor" at bounding box center [174, 76] width 59 height 8
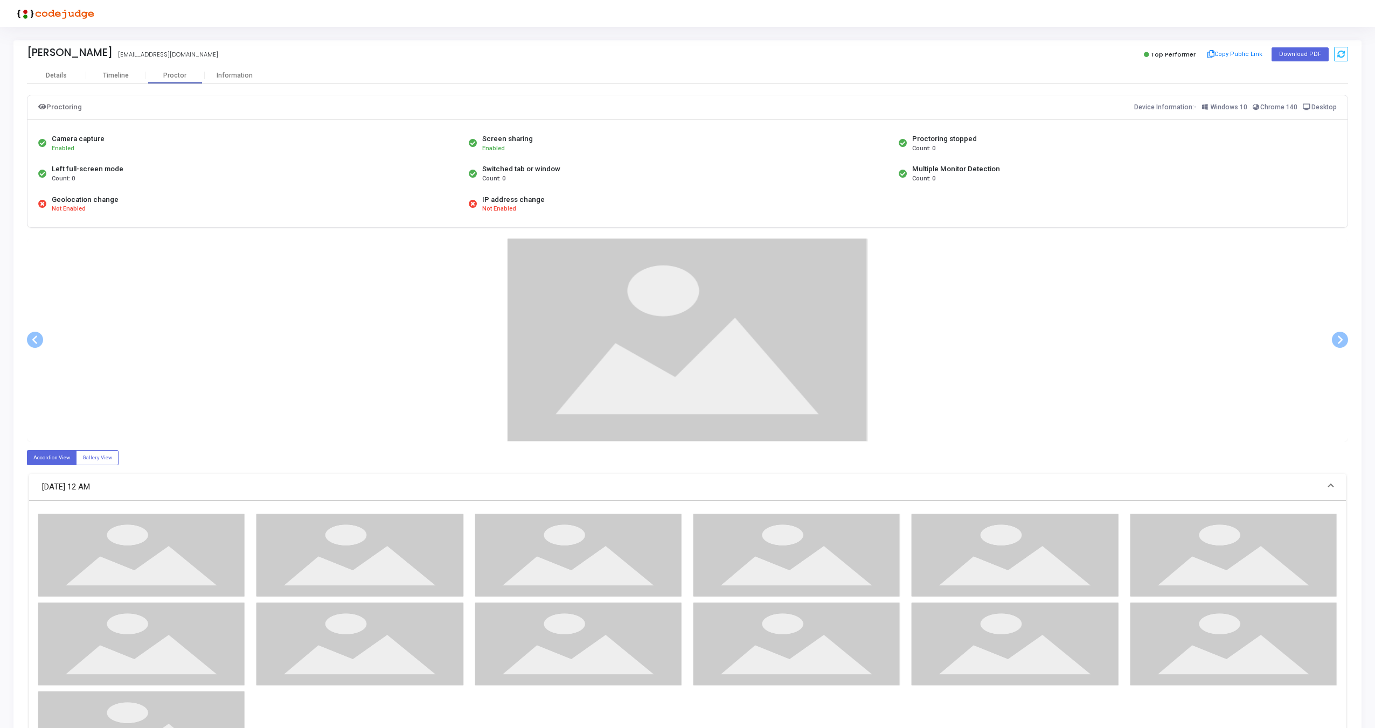
click at [429, 262] on div at bounding box center [687, 340] width 1321 height 203
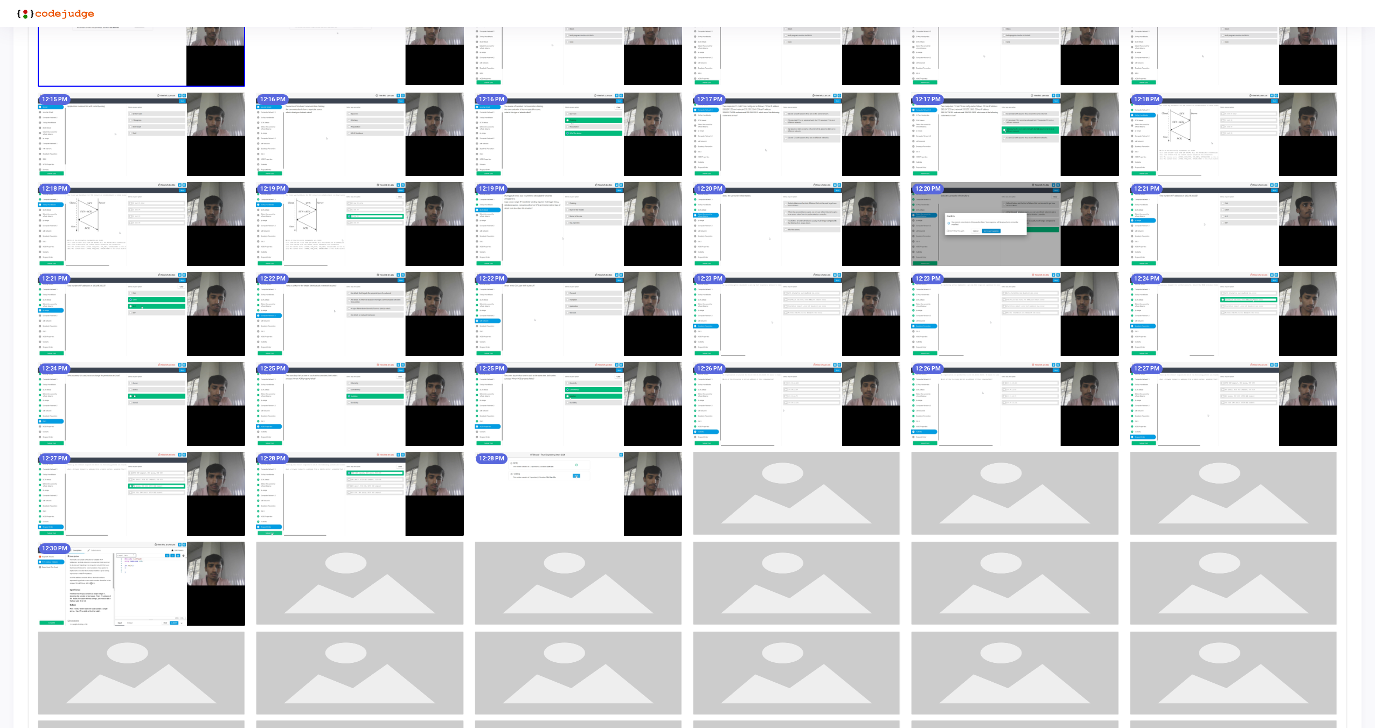
scroll to position [456, 0]
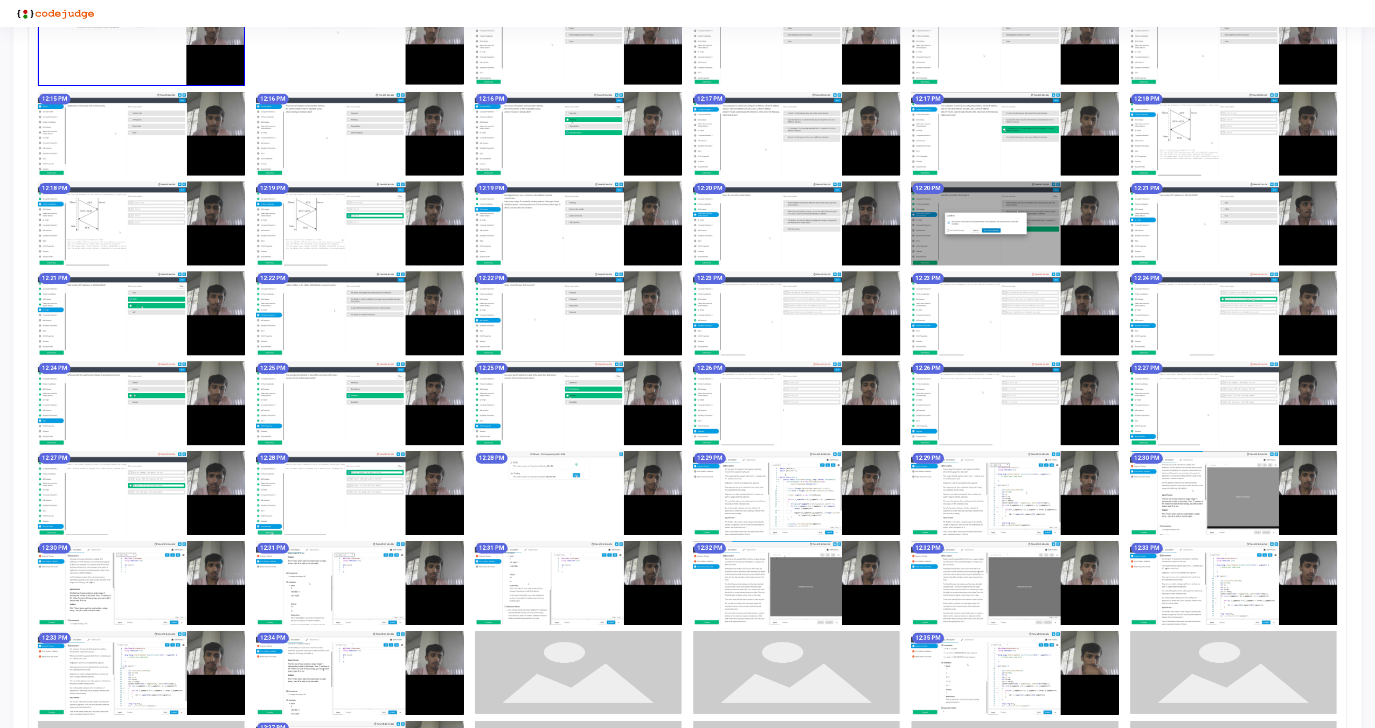
click at [791, 505] on img at bounding box center [796, 493] width 207 height 84
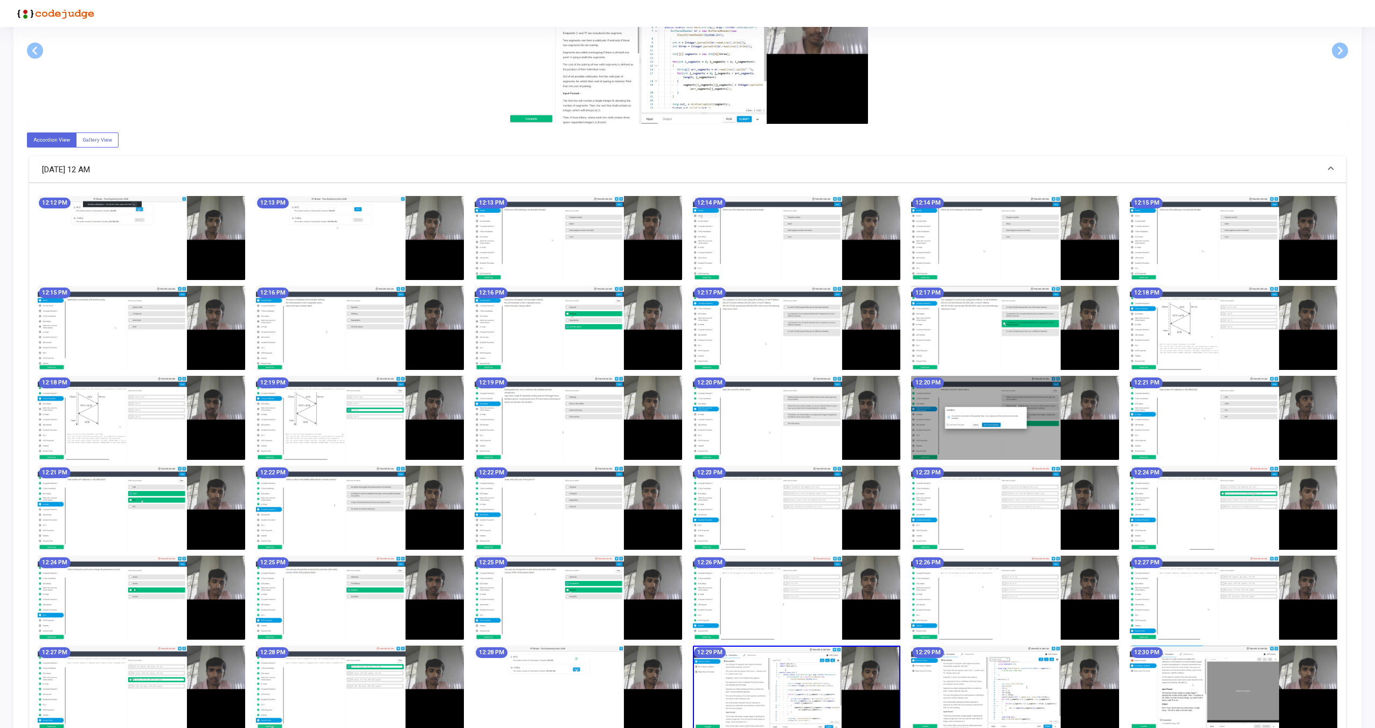
scroll to position [0, 0]
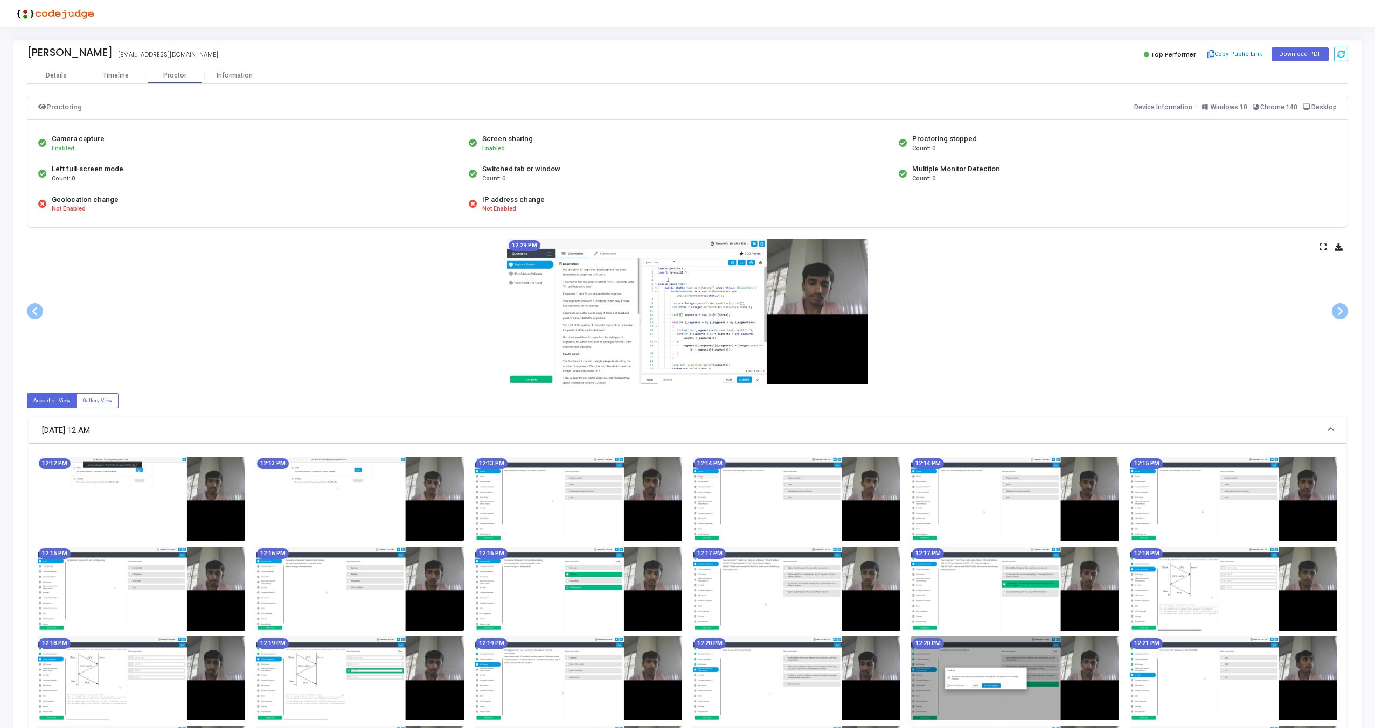
click at [1317, 248] on div "12:29 PM" at bounding box center [687, 312] width 1321 height 146
click at [1319, 248] on icon at bounding box center [1322, 247] width 7 height 6
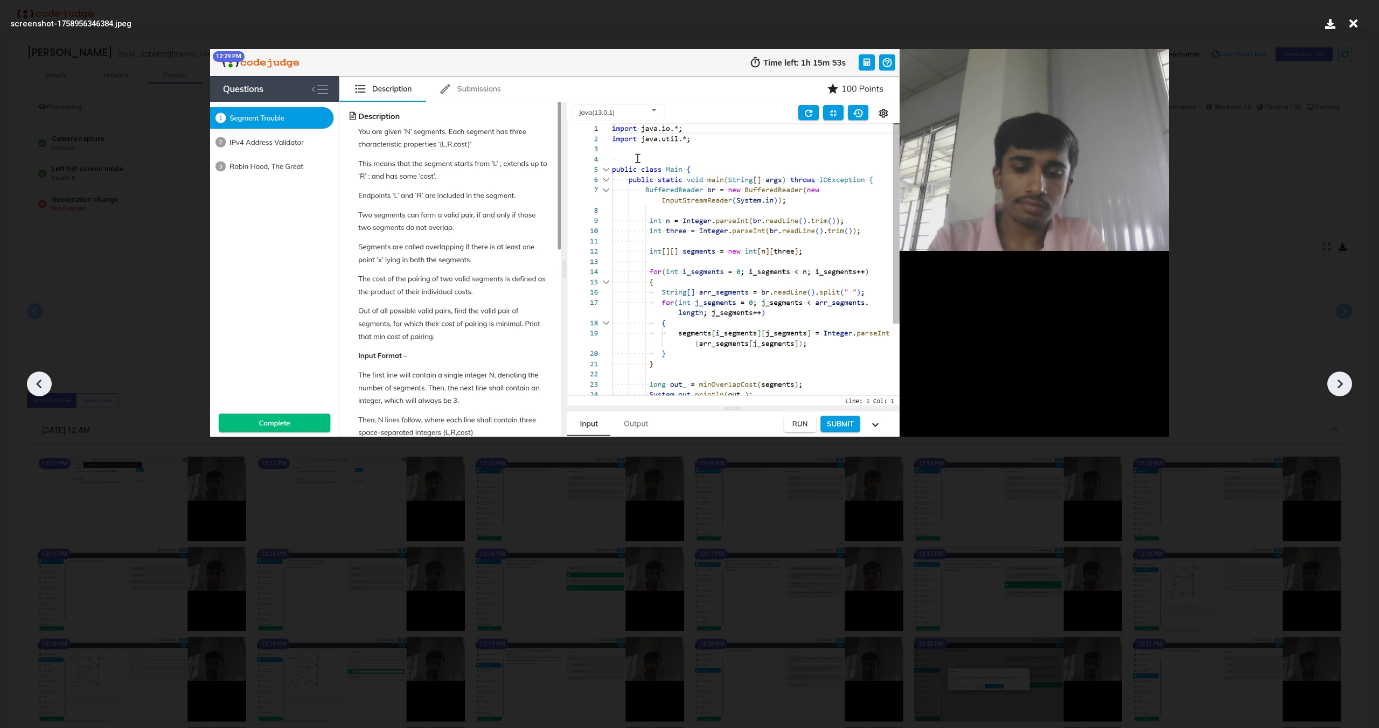
click at [1341, 381] on icon at bounding box center [1339, 384] width 16 height 16
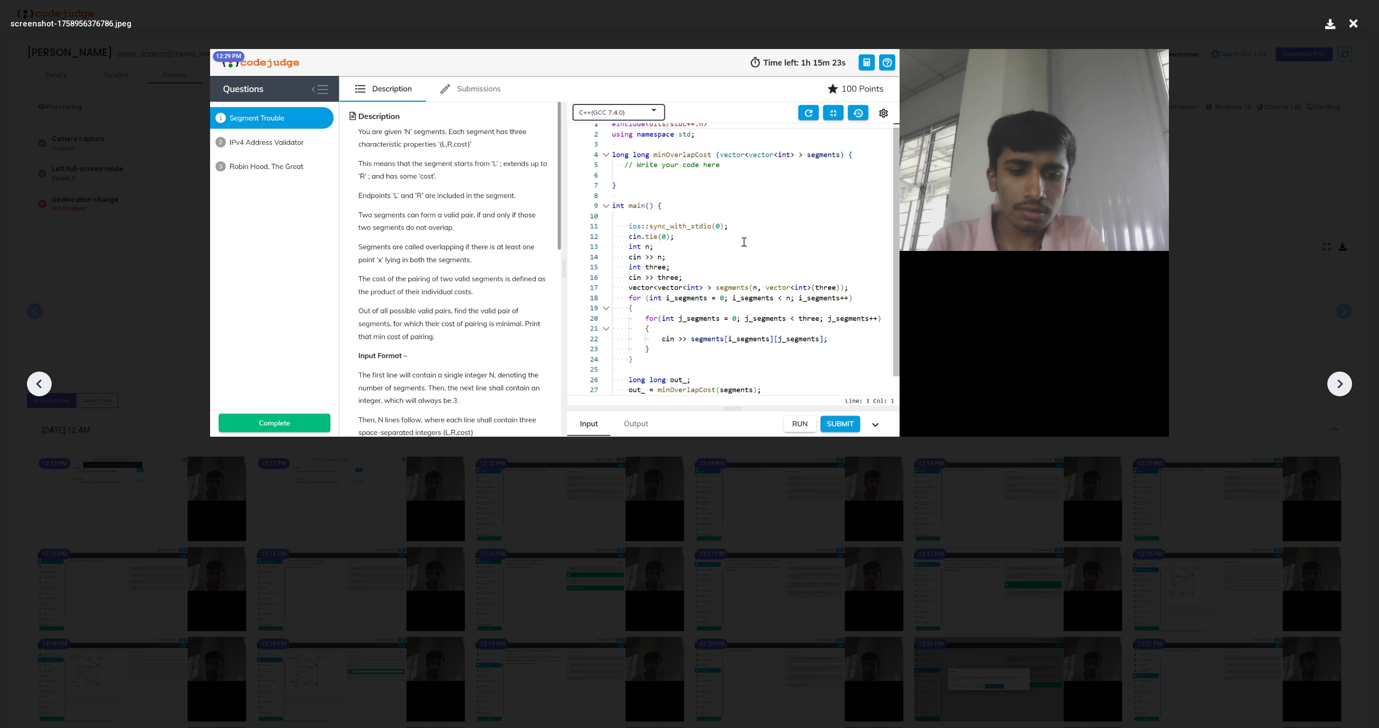
click at [1341, 381] on icon at bounding box center [1339, 384] width 16 height 16
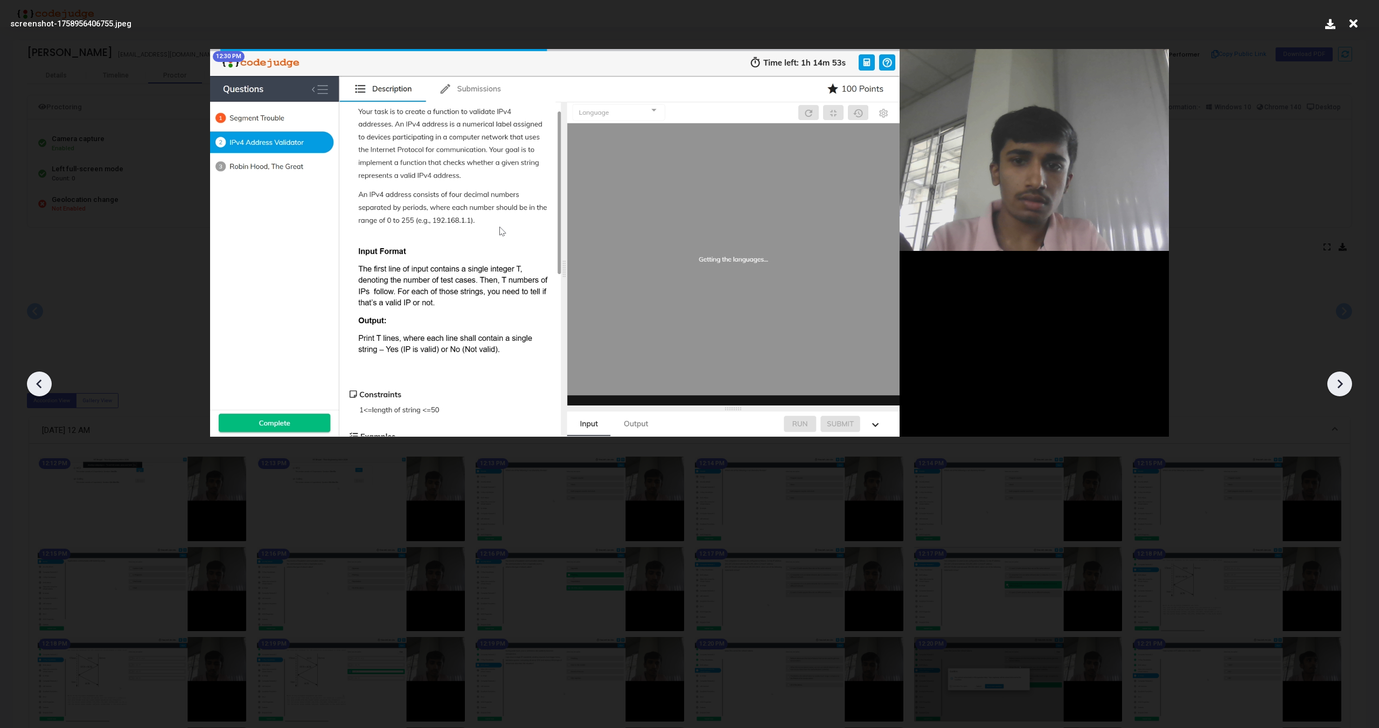
click at [1341, 381] on icon at bounding box center [1339, 384] width 16 height 16
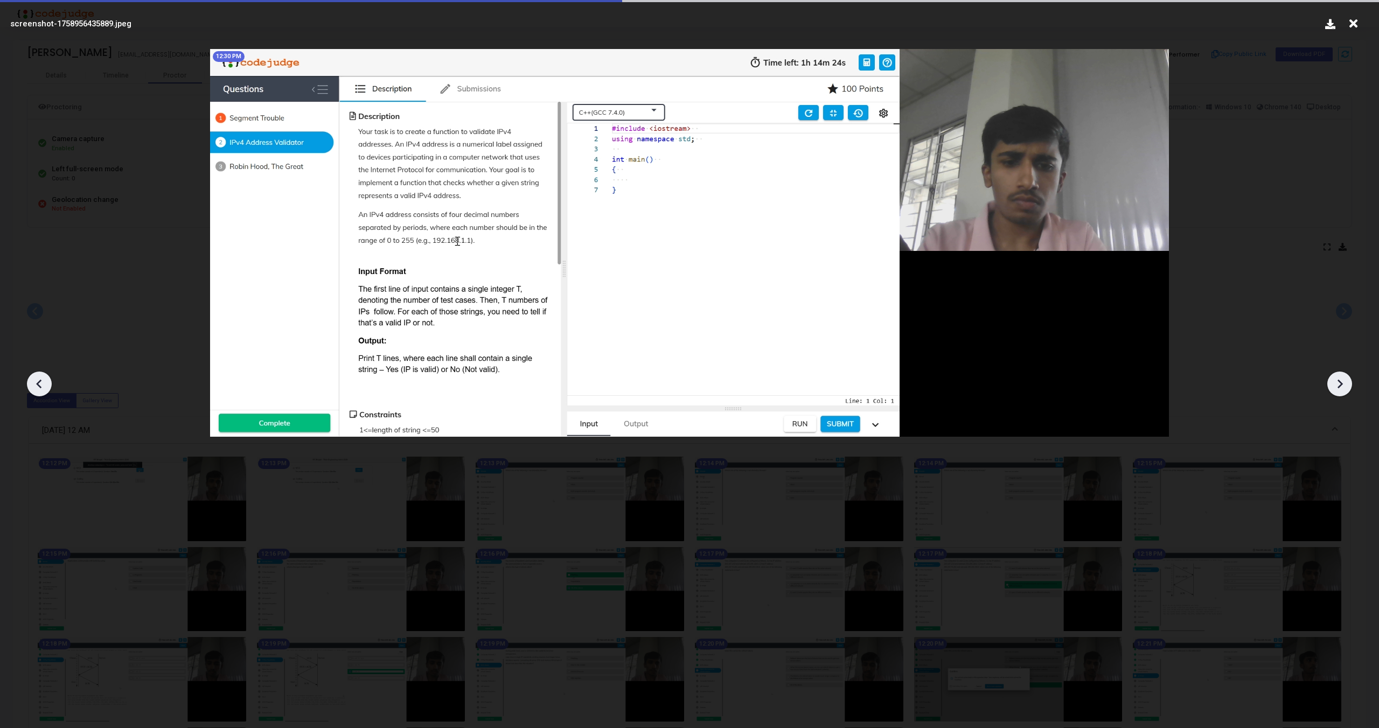
click at [1341, 381] on icon at bounding box center [1339, 384] width 16 height 16
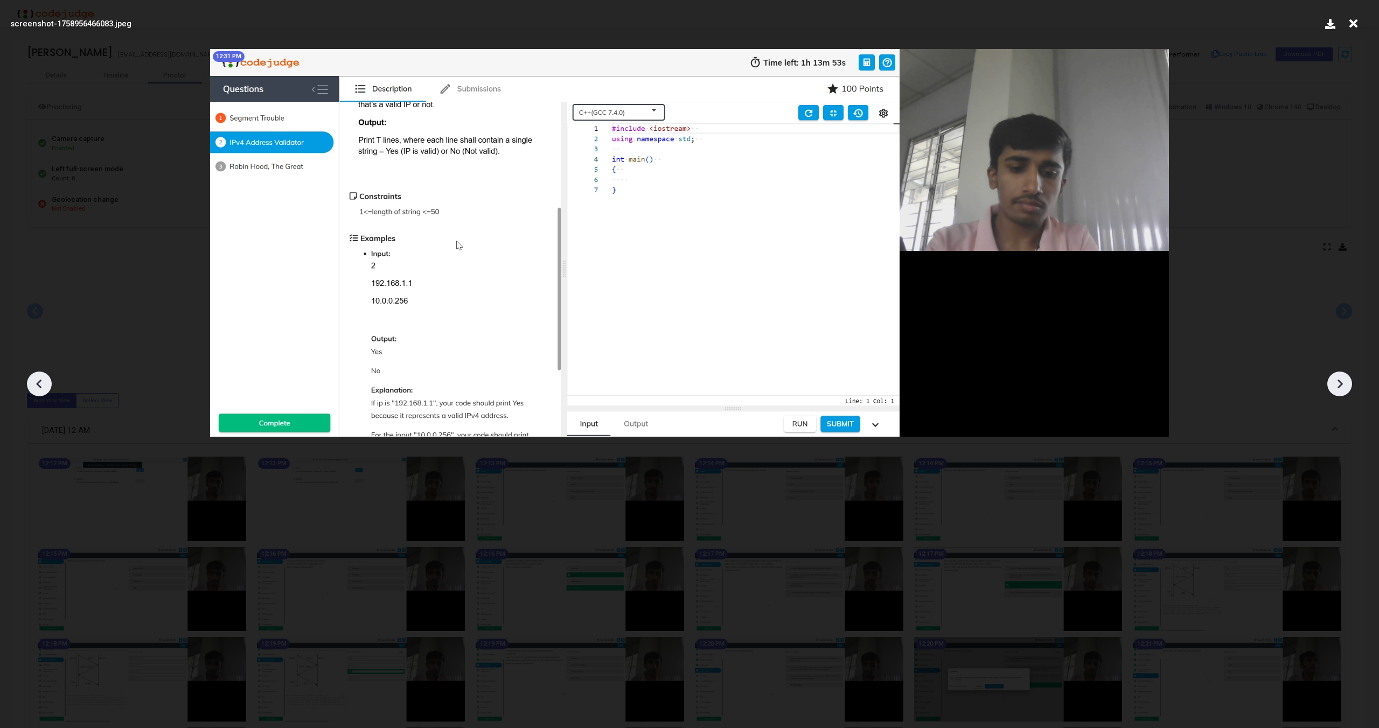
click at [1341, 381] on icon at bounding box center [1339, 384] width 16 height 16
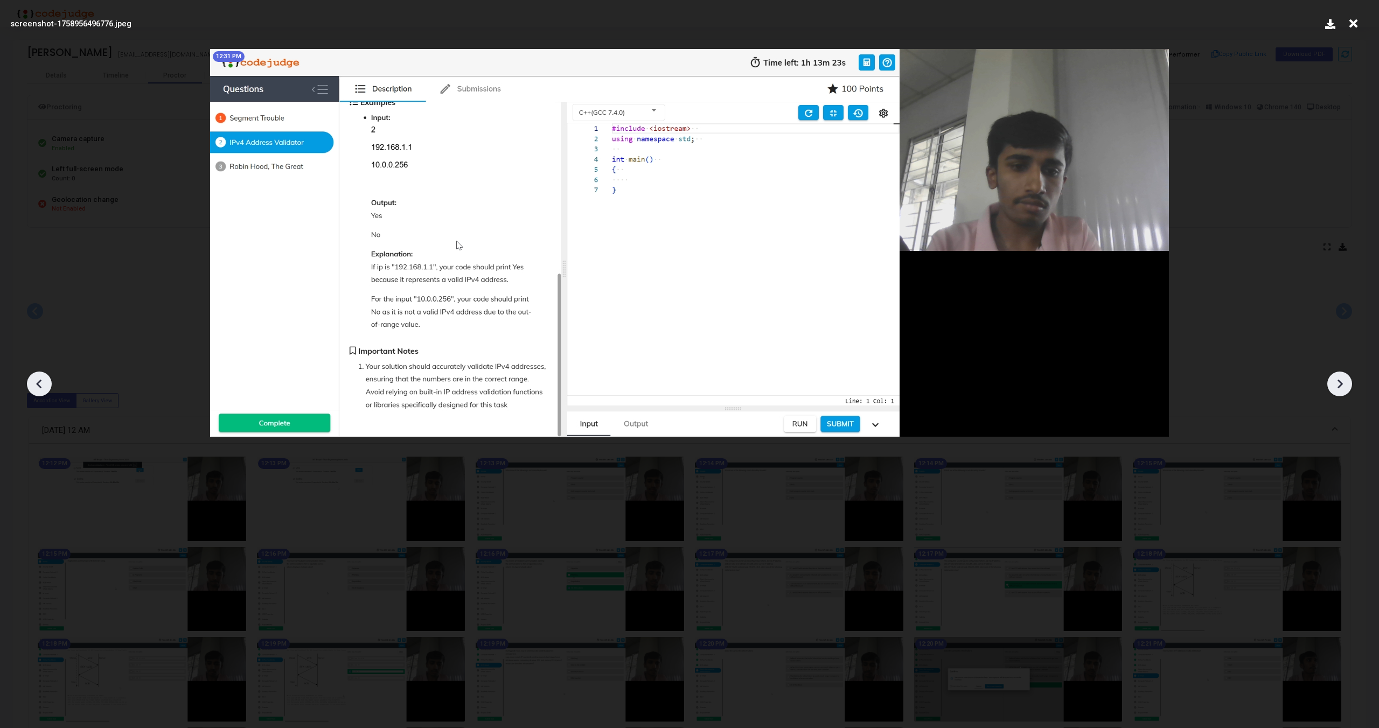
click at [1341, 381] on icon at bounding box center [1339, 384] width 16 height 16
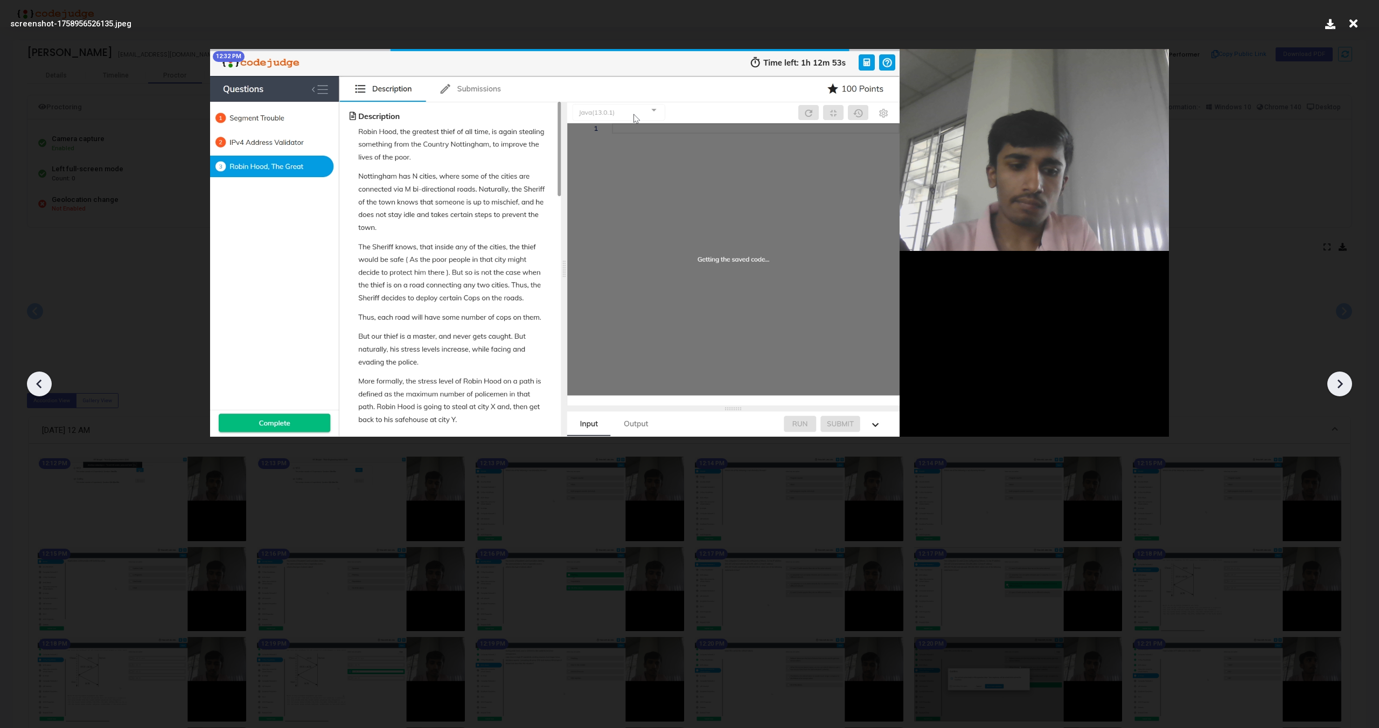
click at [1341, 381] on icon at bounding box center [1339, 384] width 16 height 16
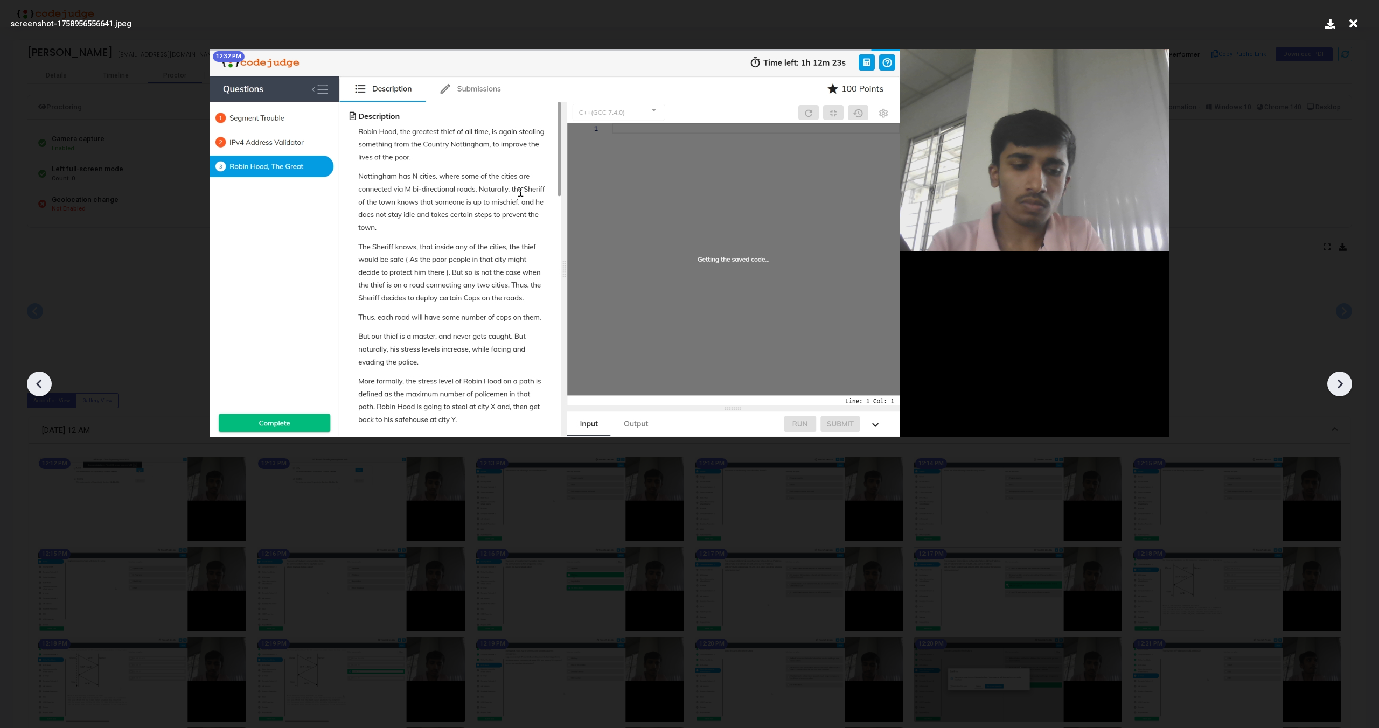
click at [1341, 381] on icon at bounding box center [1339, 384] width 16 height 16
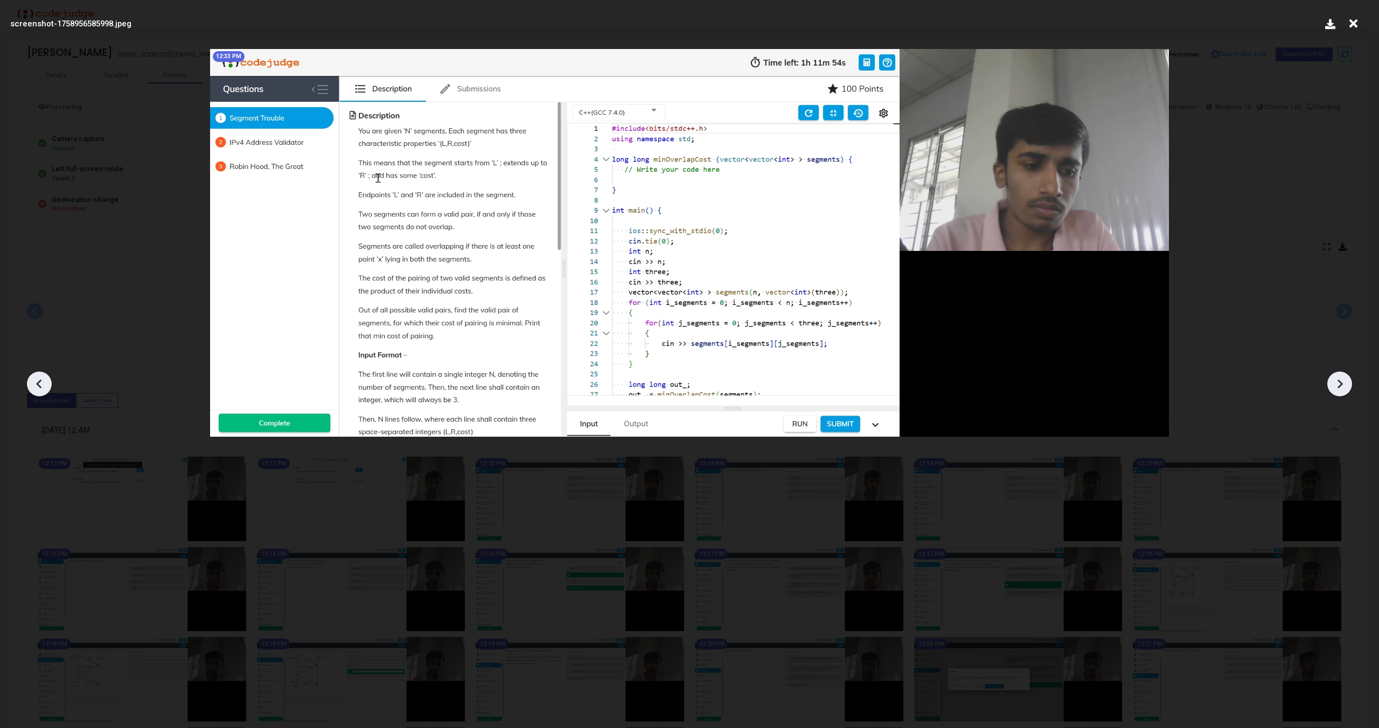
click at [1341, 381] on icon at bounding box center [1339, 384] width 16 height 16
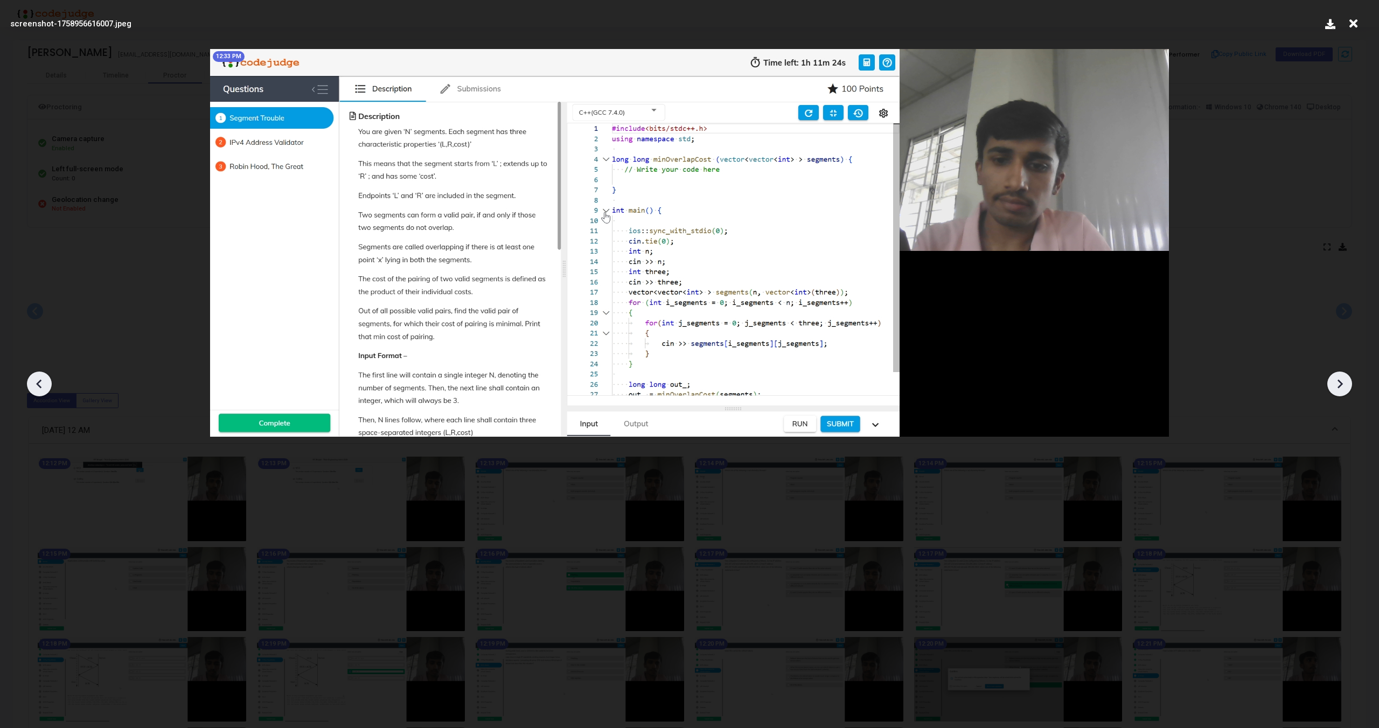
click at [1341, 381] on icon at bounding box center [1339, 384] width 16 height 16
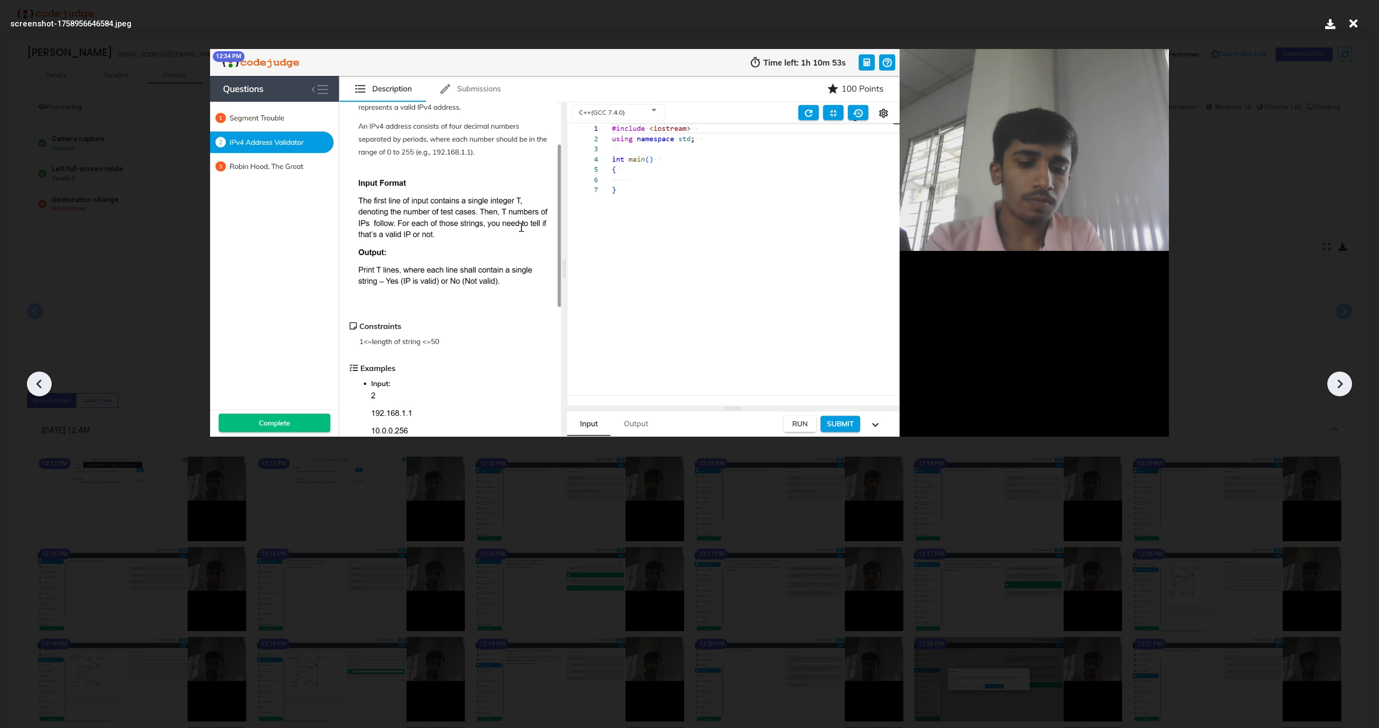
click at [1341, 381] on icon at bounding box center [1339, 384] width 16 height 16
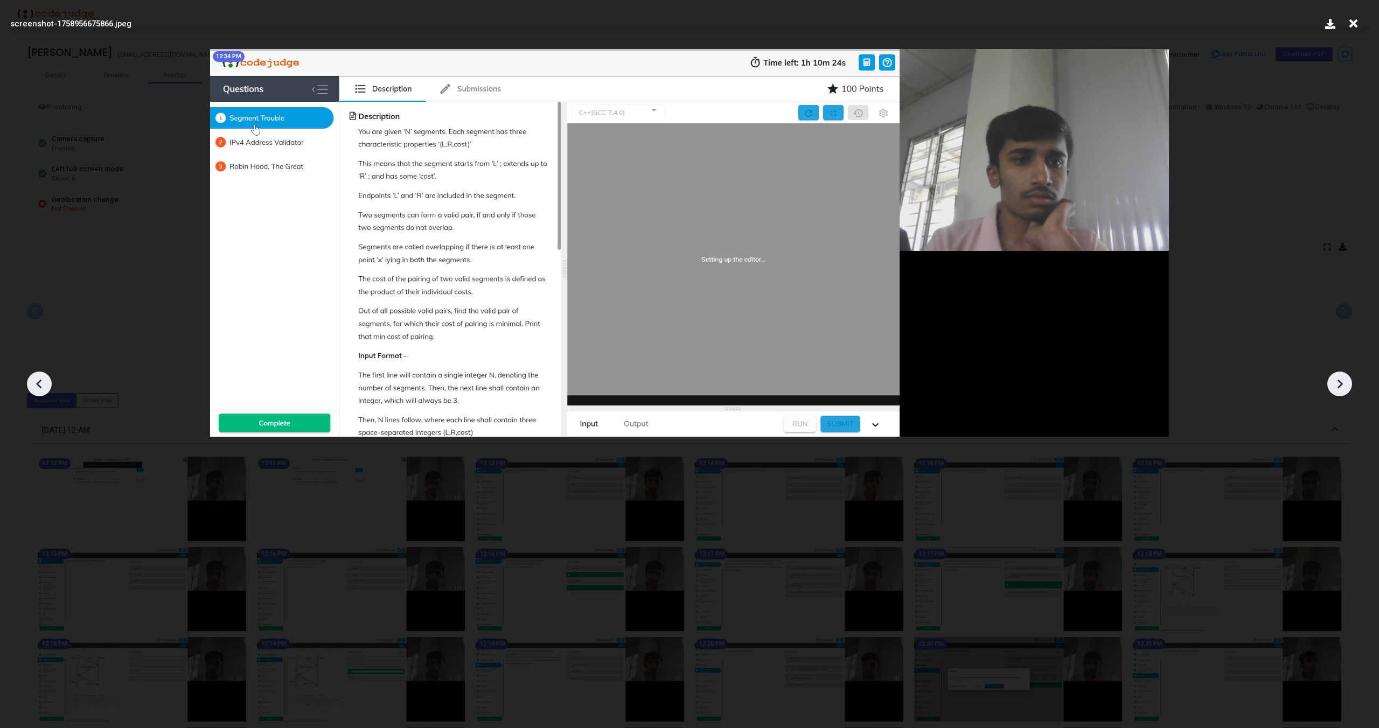
click at [1341, 381] on icon at bounding box center [1339, 384] width 16 height 16
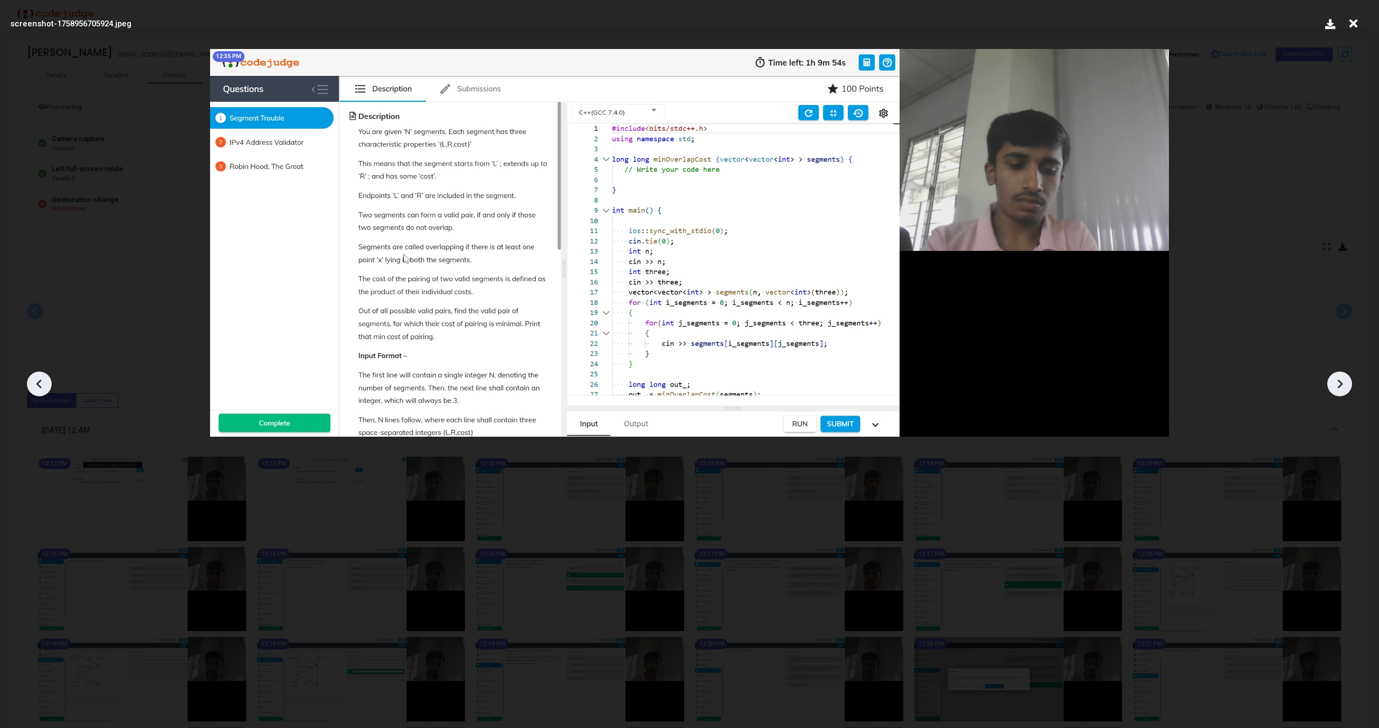
click at [1341, 381] on icon at bounding box center [1339, 384] width 16 height 16
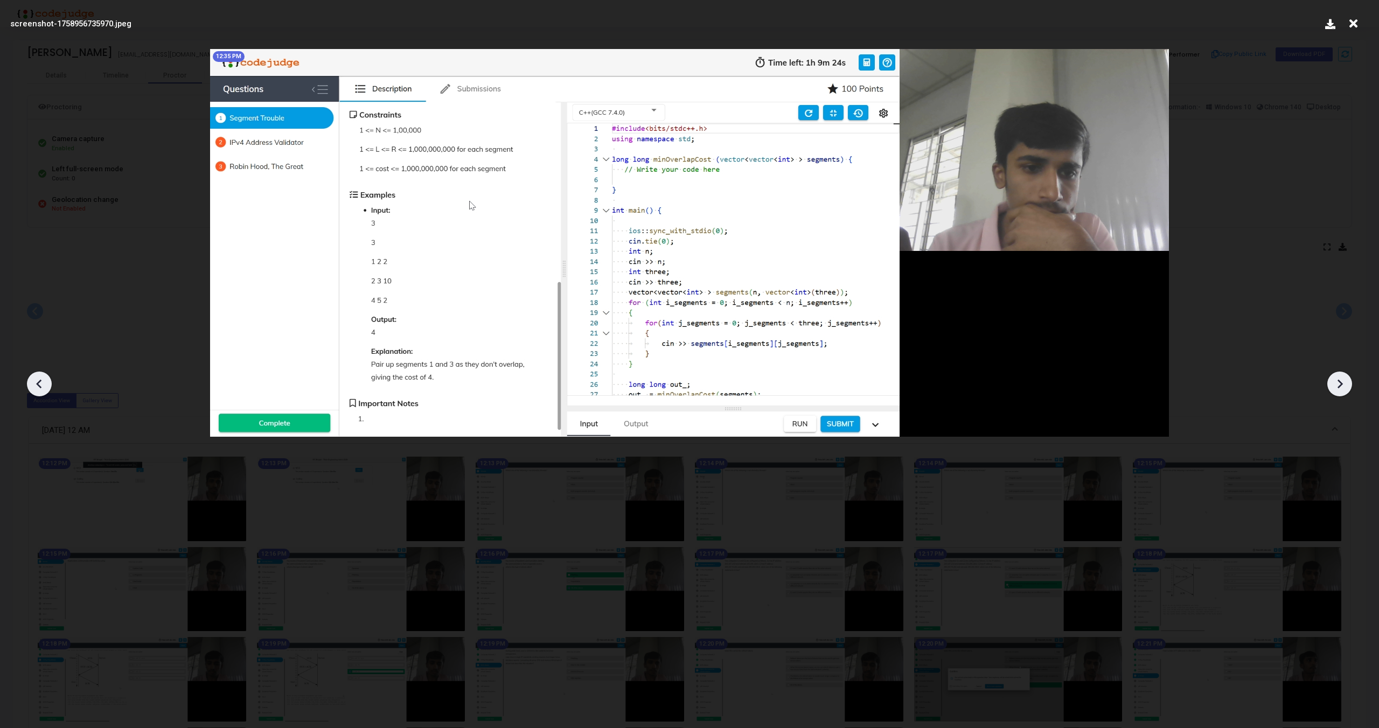
click at [1341, 381] on icon at bounding box center [1339, 384] width 16 height 16
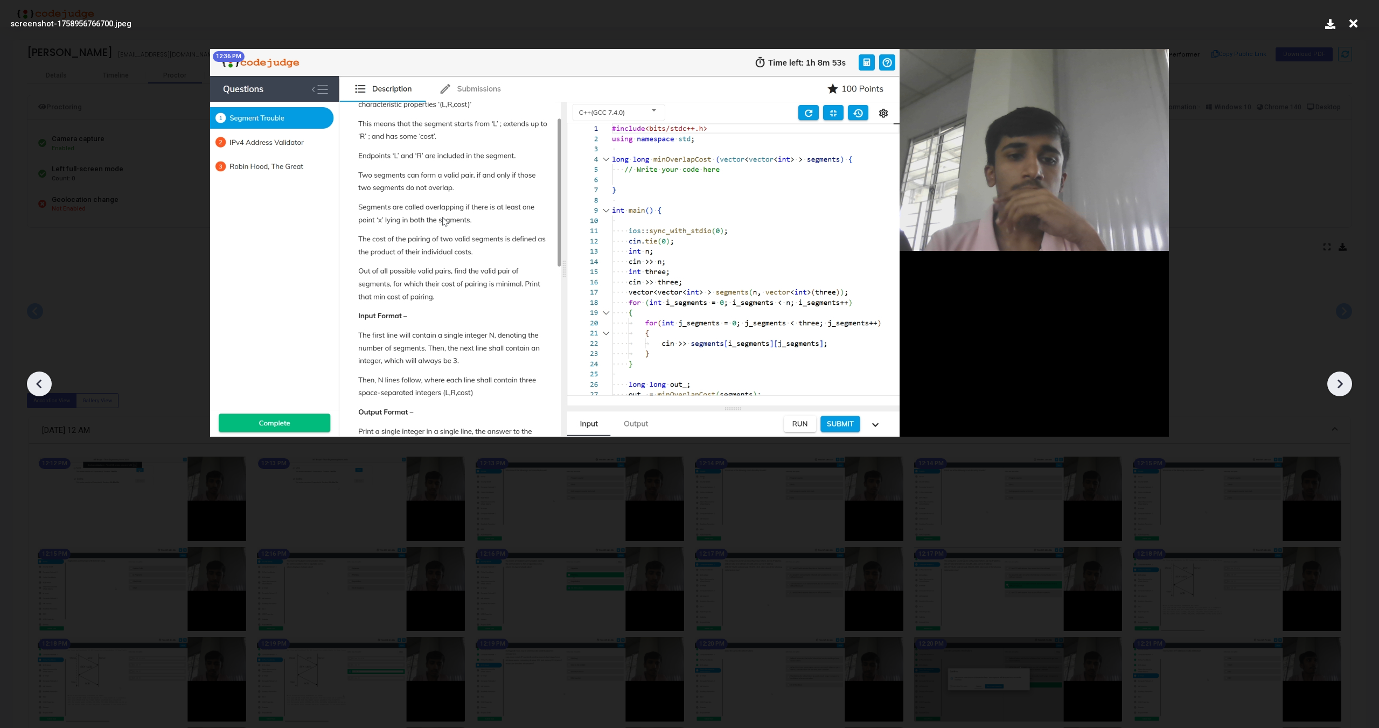
click at [1341, 381] on icon at bounding box center [1339, 384] width 16 height 16
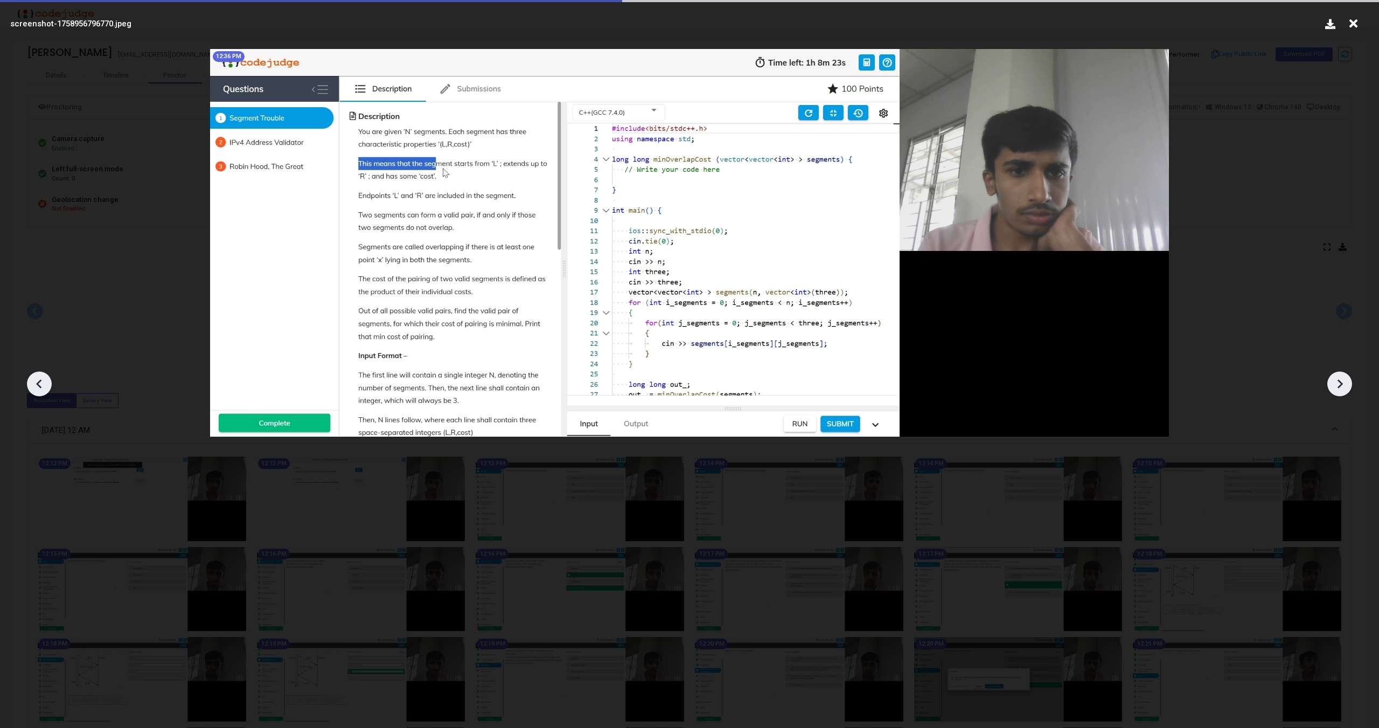
click at [1341, 381] on icon at bounding box center [1339, 384] width 16 height 16
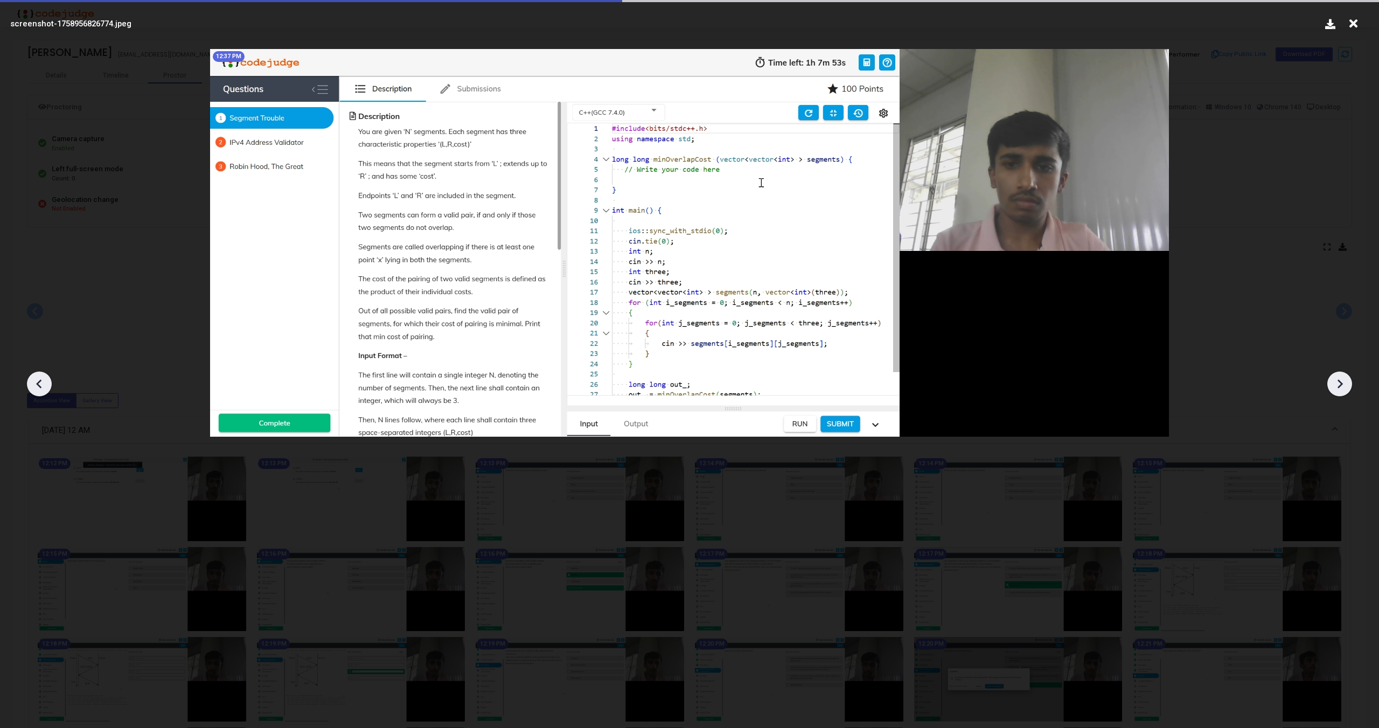
click at [1341, 381] on icon at bounding box center [1339, 384] width 16 height 16
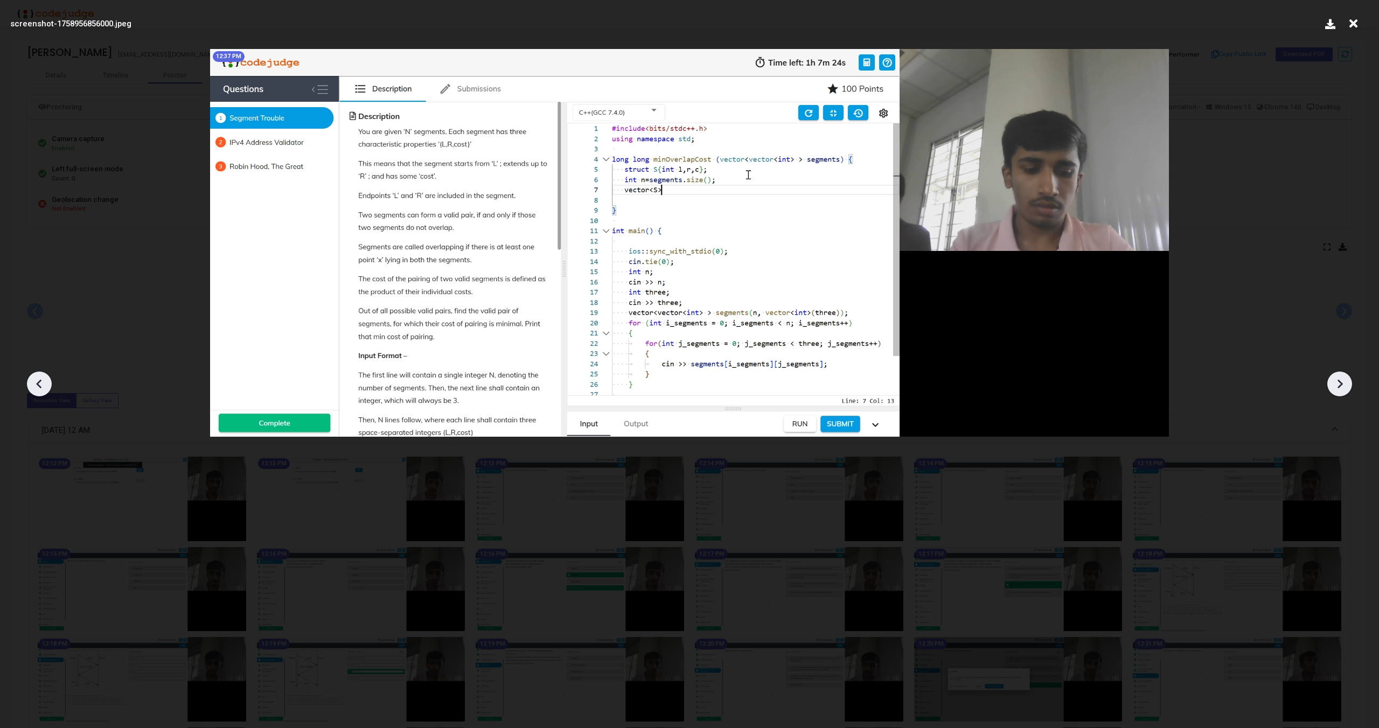
click at [1341, 381] on icon at bounding box center [1339, 384] width 16 height 16
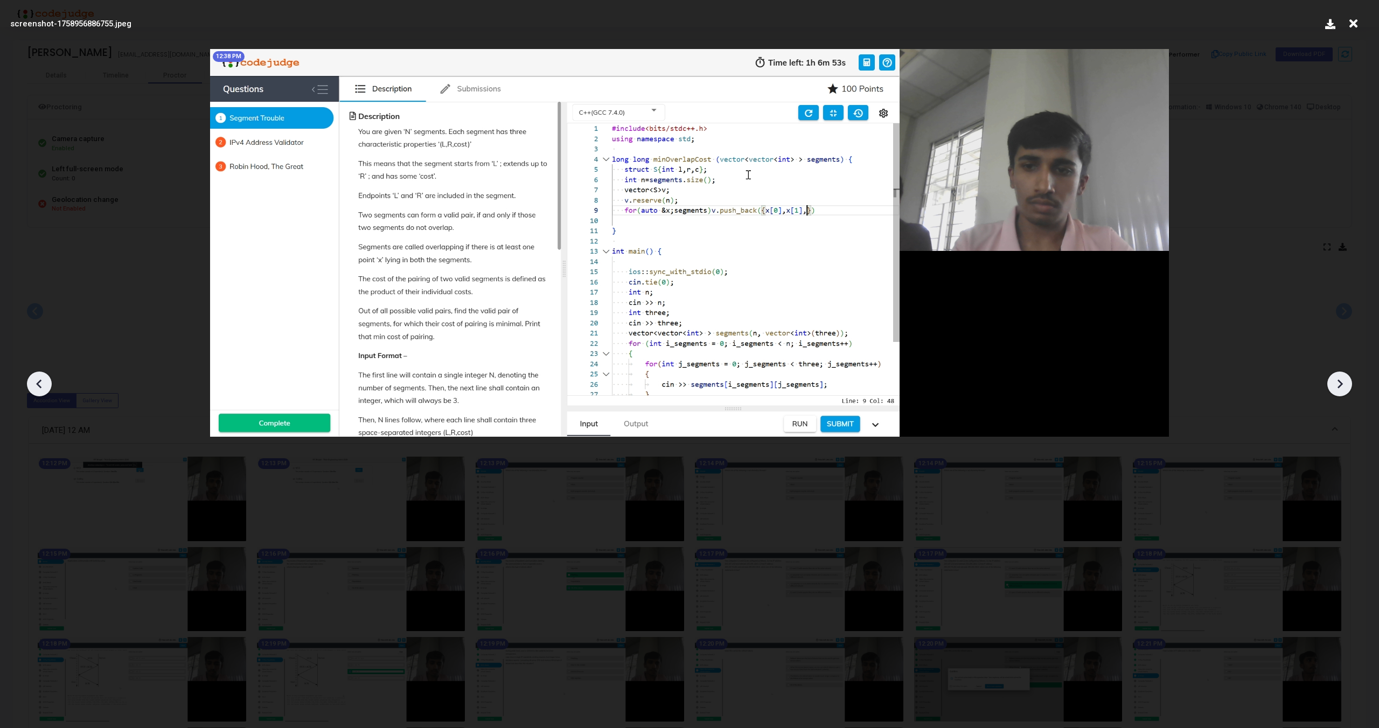
click at [1341, 381] on icon at bounding box center [1339, 384] width 16 height 16
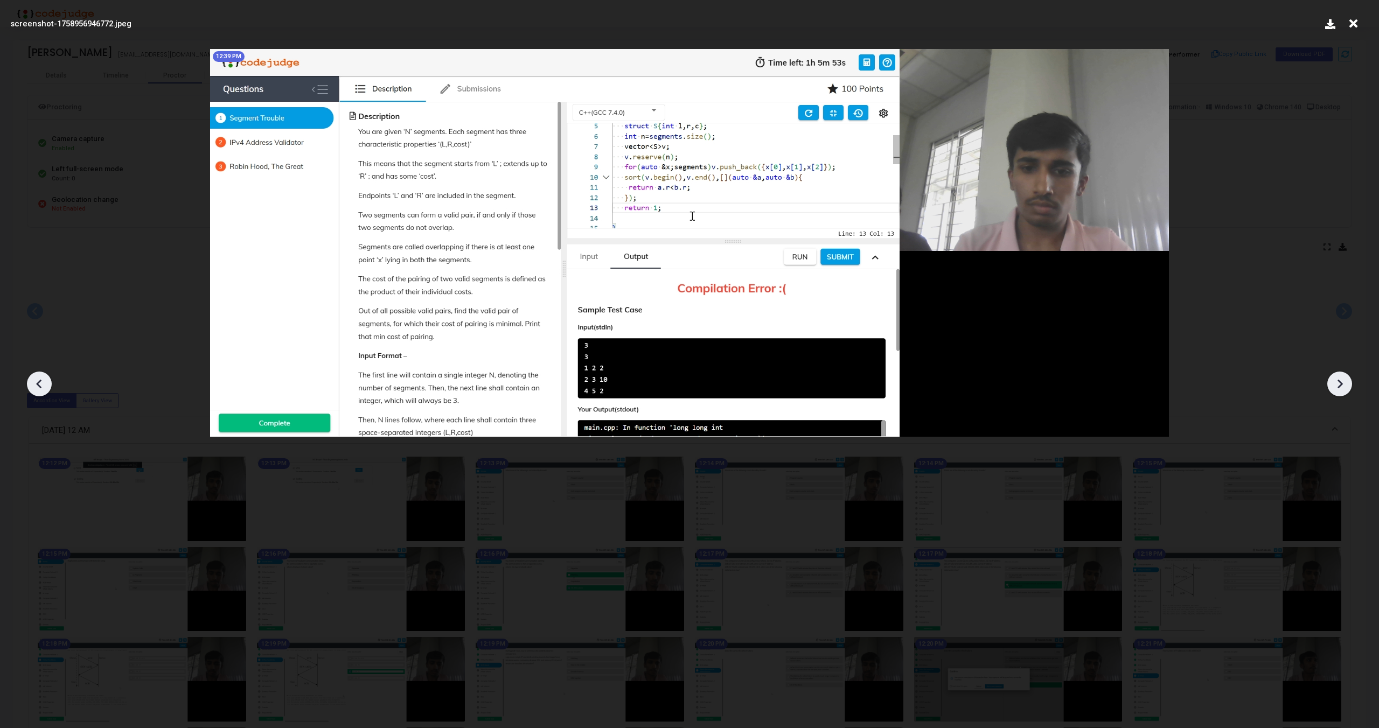
click at [1341, 381] on icon at bounding box center [1339, 384] width 16 height 16
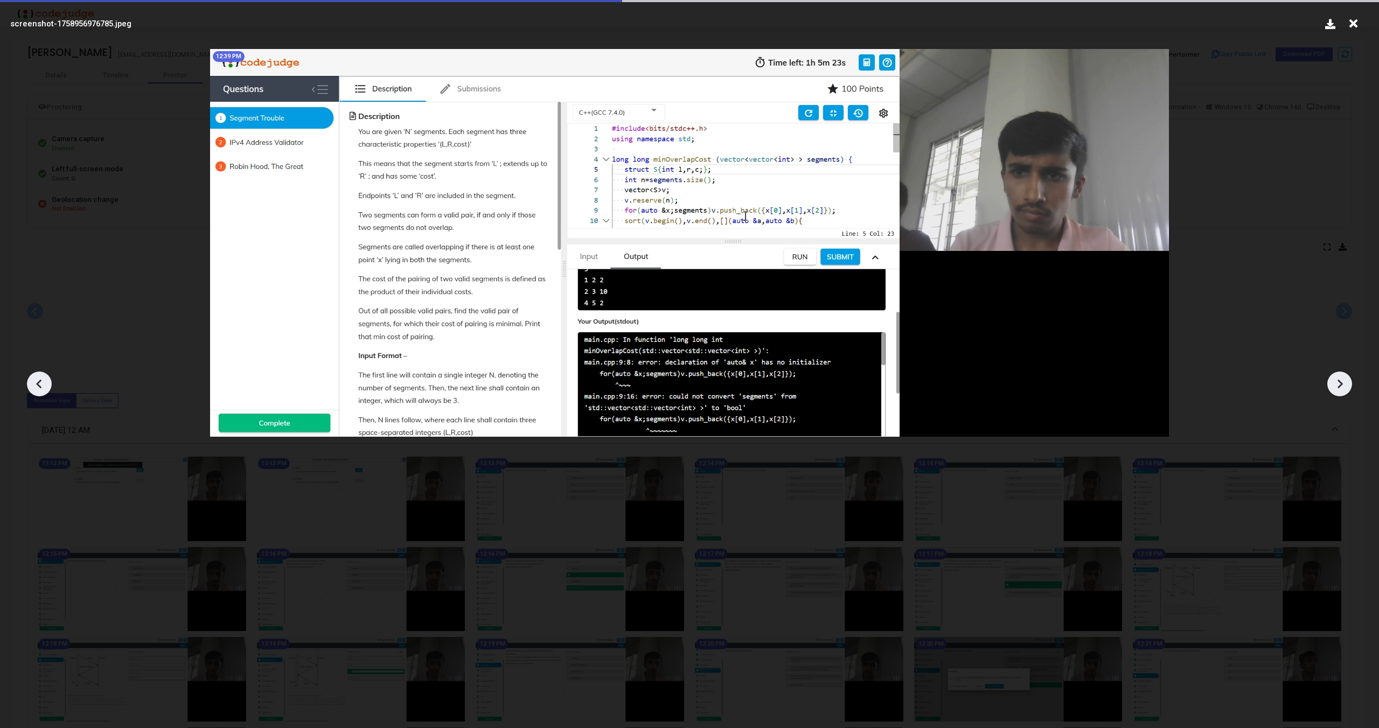
click at [1341, 381] on icon at bounding box center [1339, 384] width 16 height 16
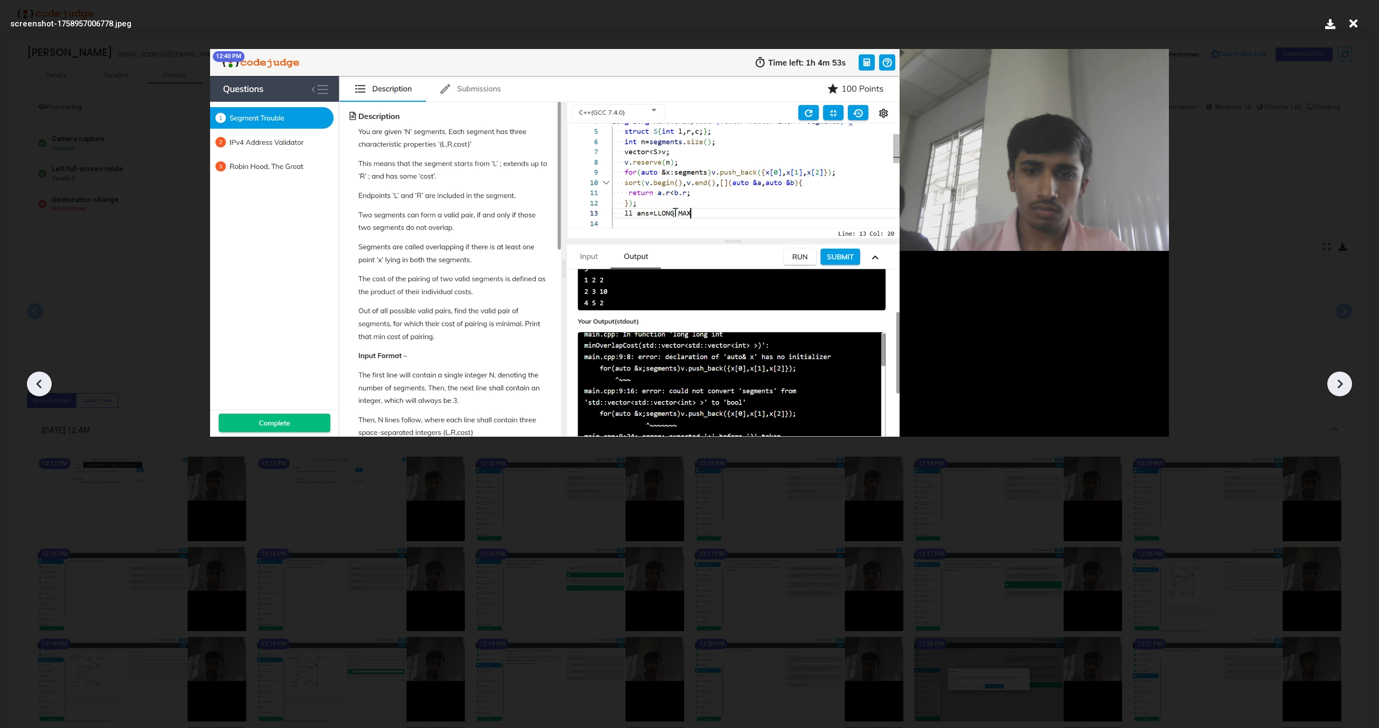
click at [1341, 381] on icon at bounding box center [1339, 384] width 16 height 16
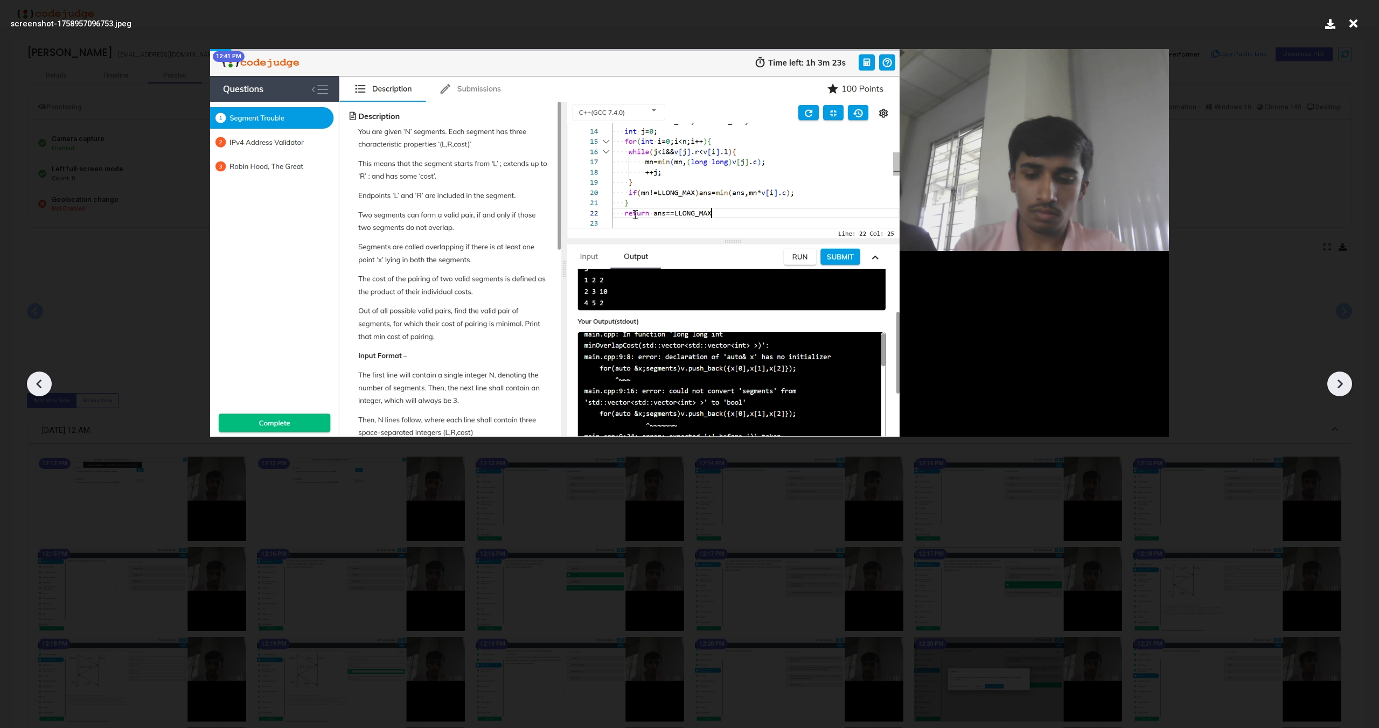
click at [1341, 381] on icon at bounding box center [1339, 384] width 16 height 16
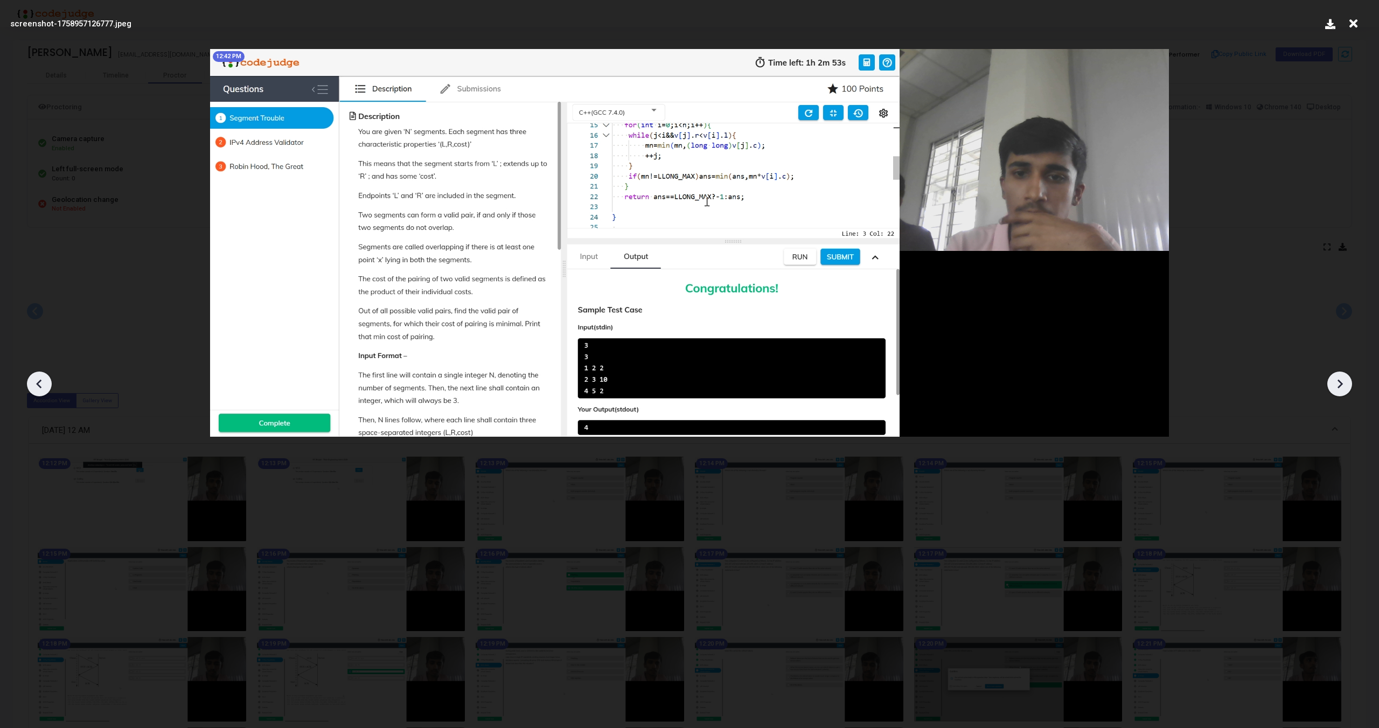
click at [1341, 381] on icon at bounding box center [1339, 384] width 16 height 16
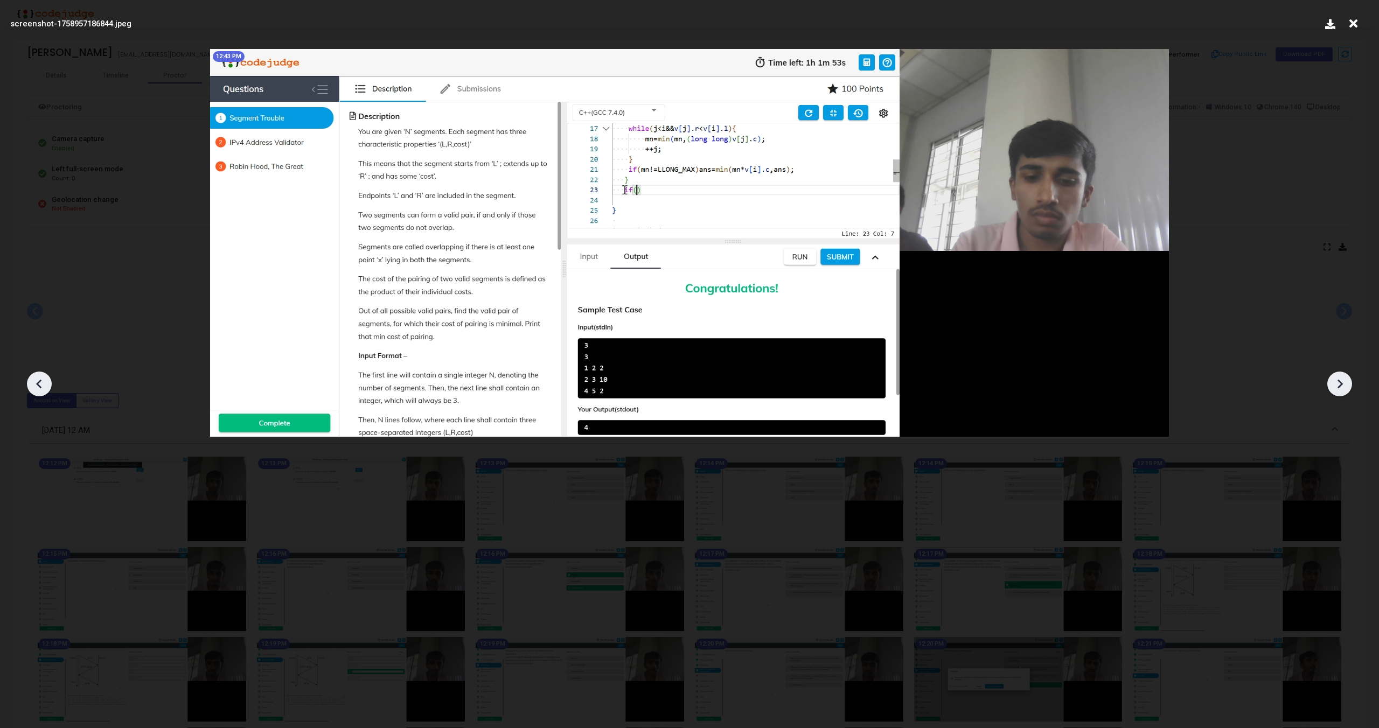
click at [1341, 381] on icon at bounding box center [1339, 384] width 16 height 16
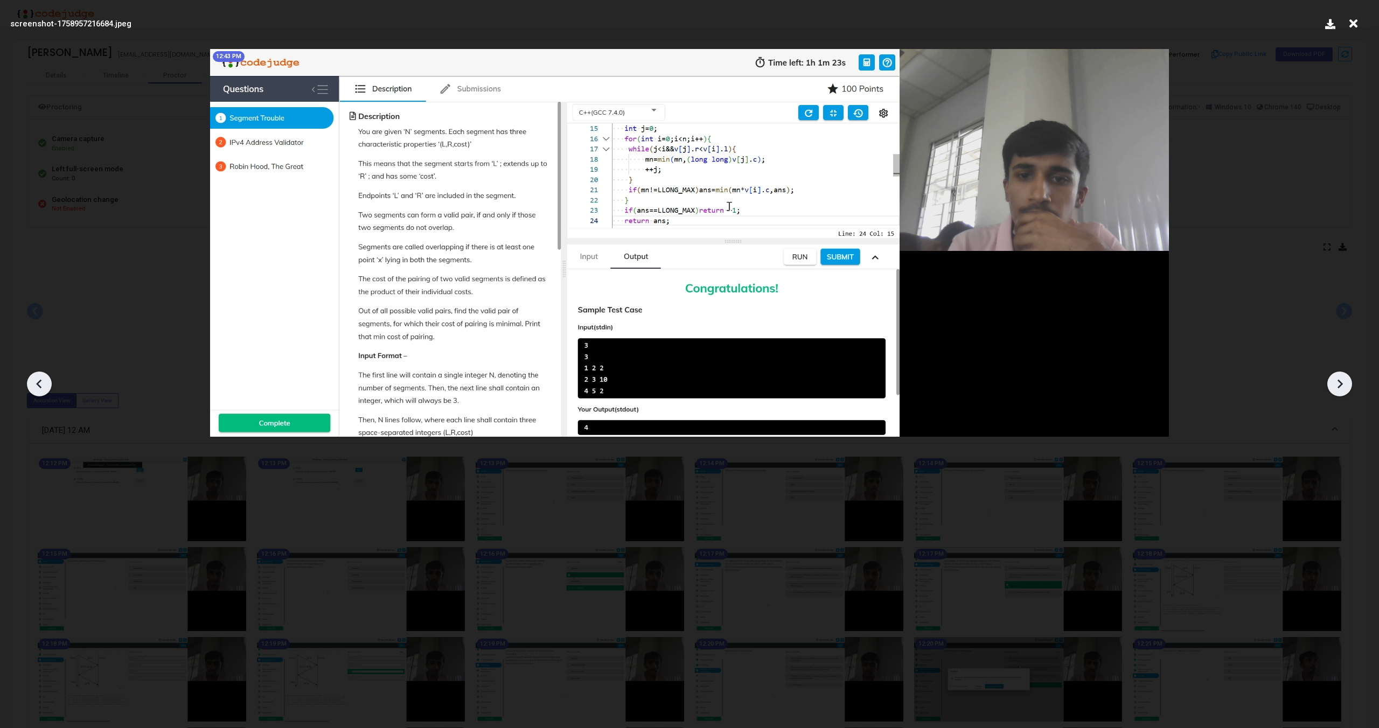
click at [1341, 381] on icon at bounding box center [1339, 384] width 16 height 16
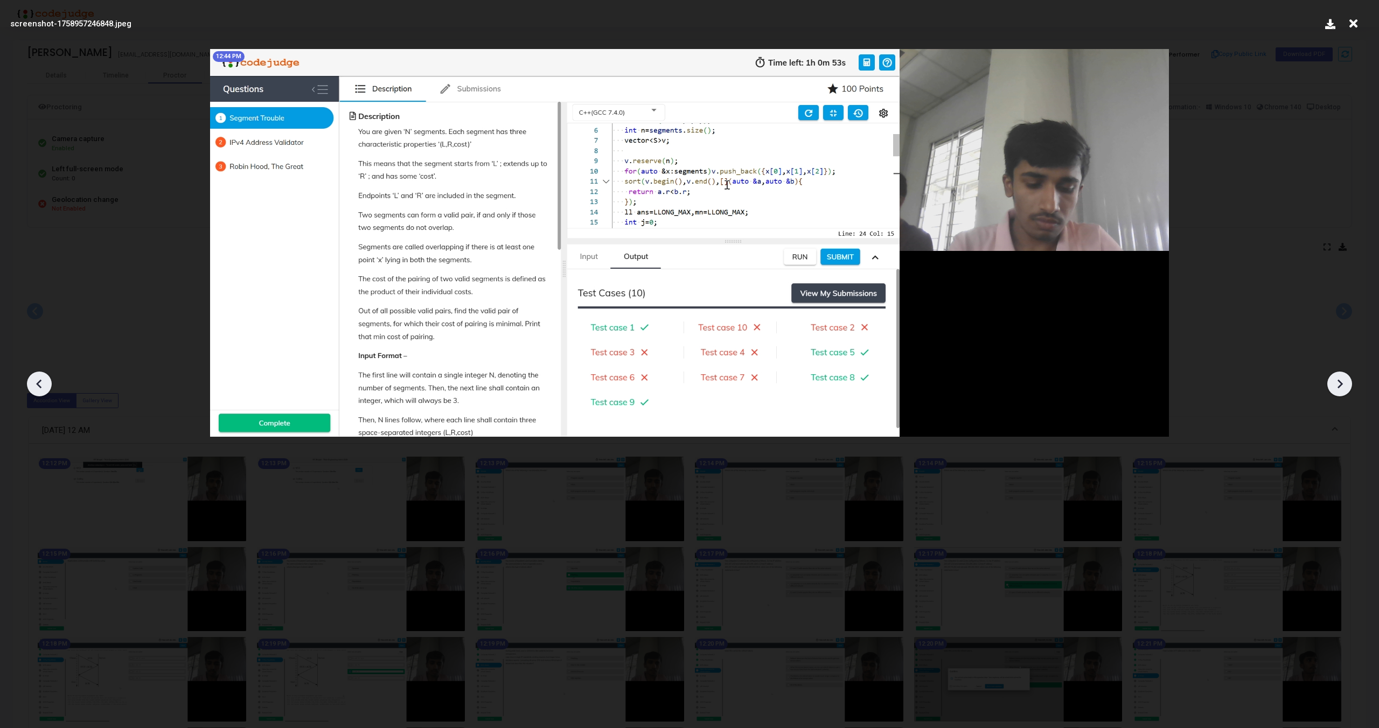
click at [1341, 381] on icon at bounding box center [1339, 384] width 16 height 16
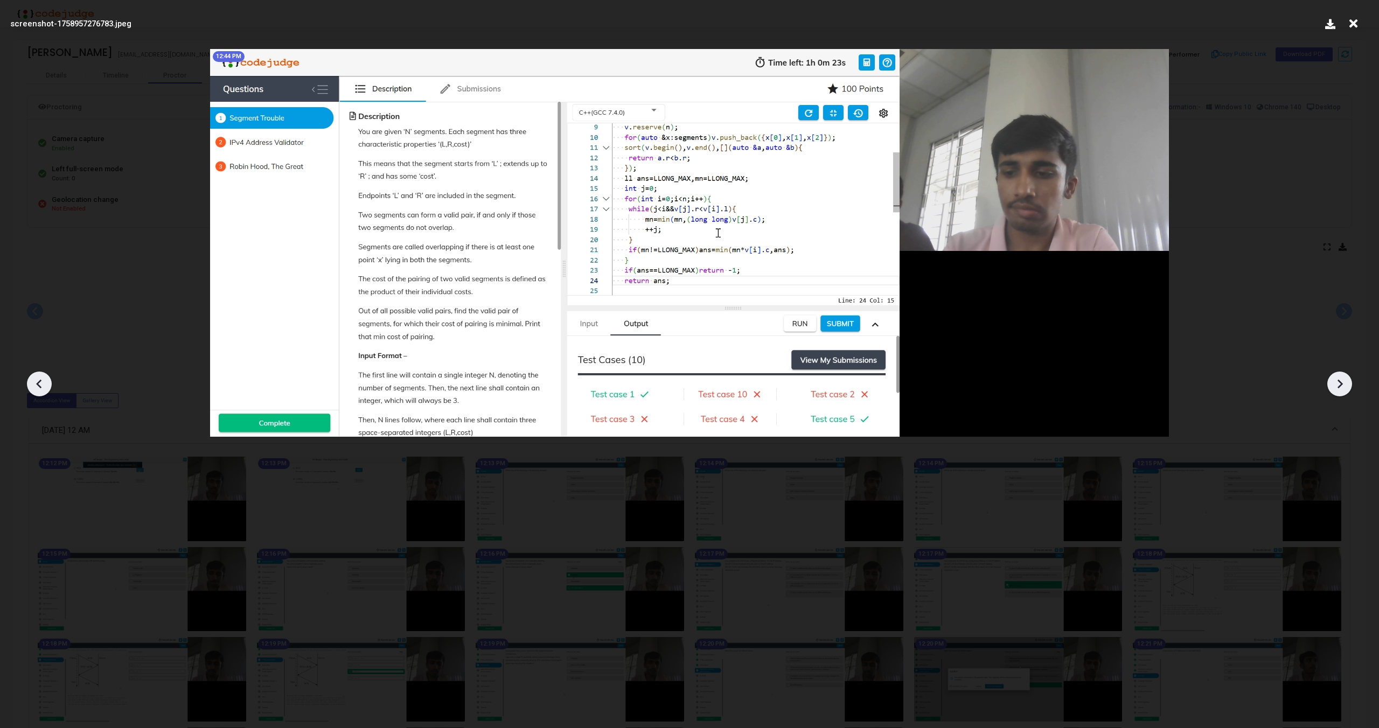
click at [1341, 381] on icon at bounding box center [1339, 384] width 16 height 16
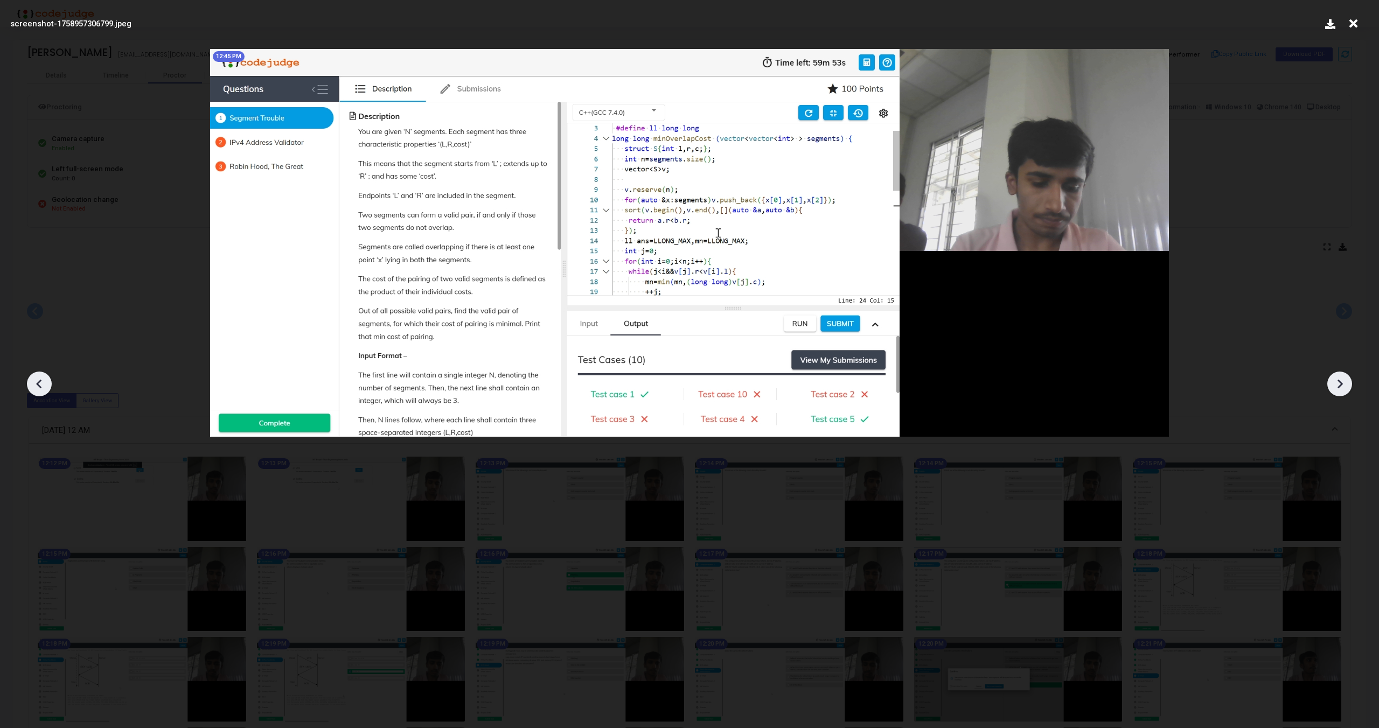
click at [1341, 381] on icon at bounding box center [1339, 384] width 16 height 16
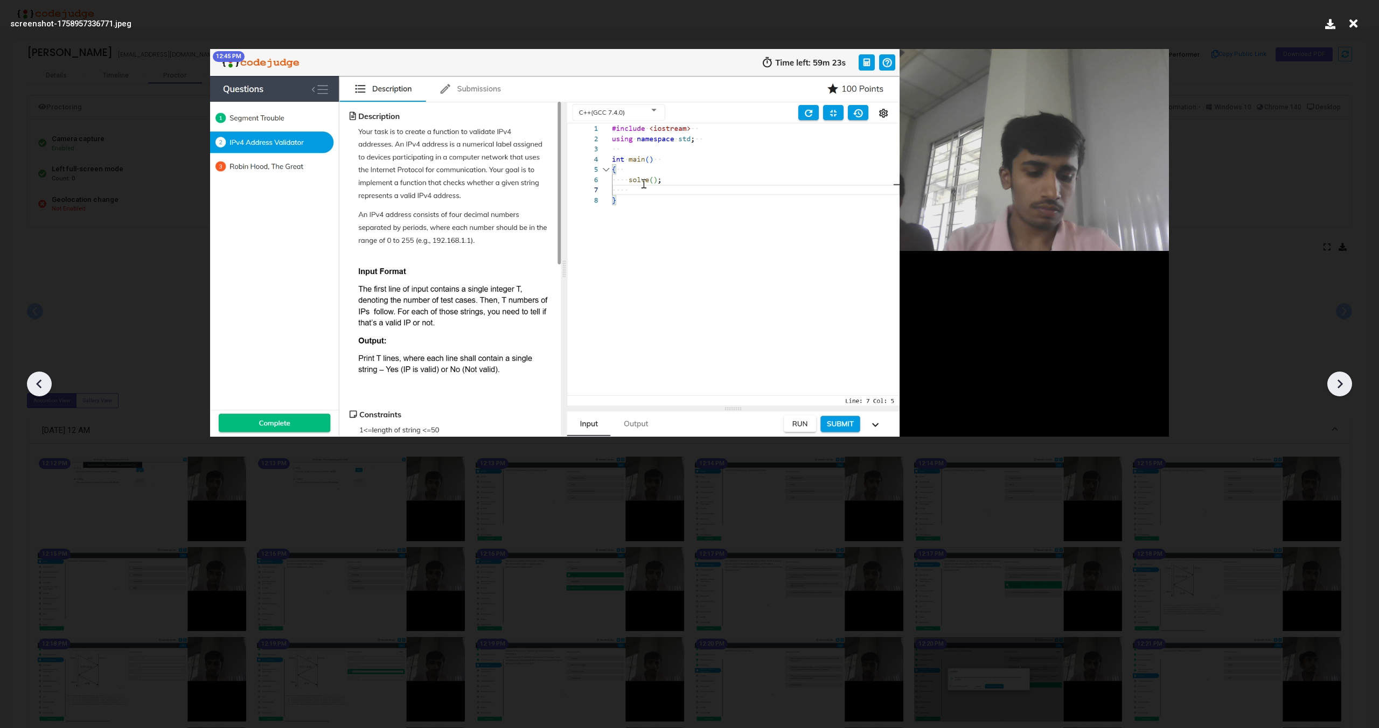
click at [1341, 381] on icon at bounding box center [1339, 384] width 16 height 16
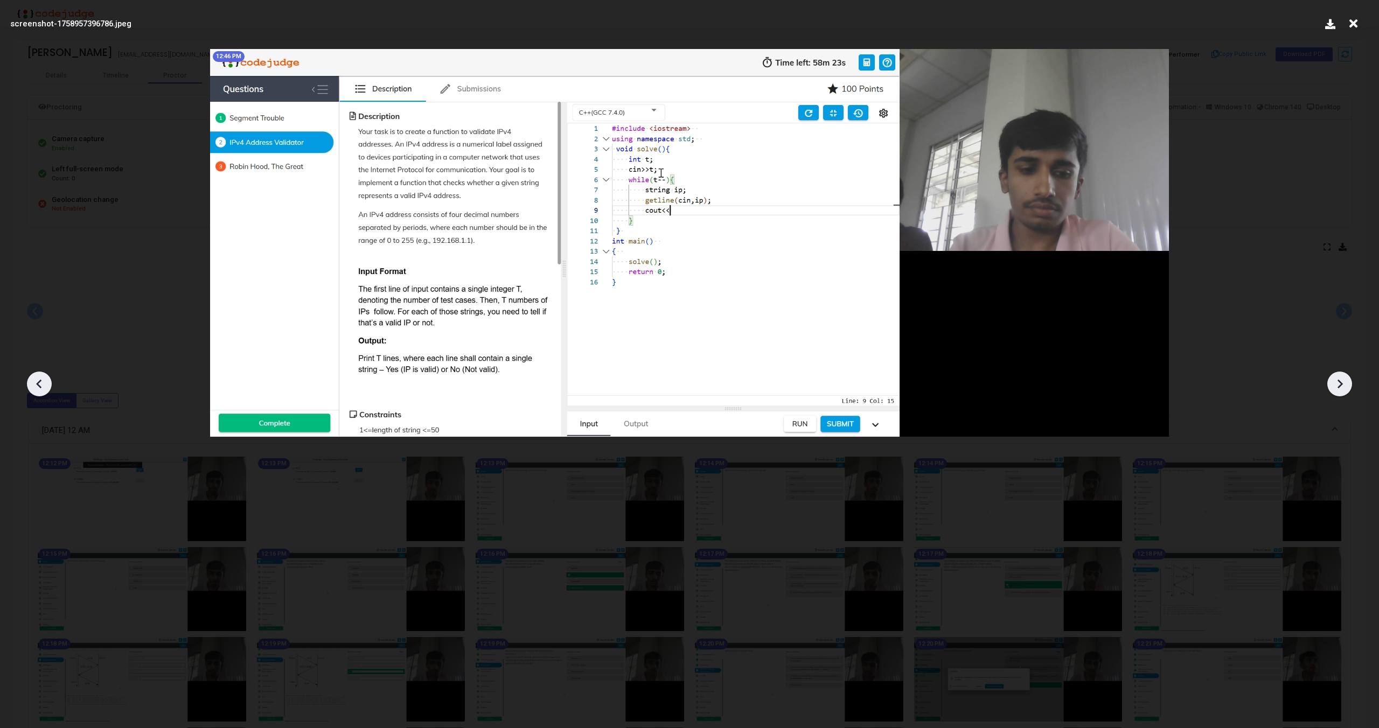
click at [1341, 381] on icon at bounding box center [1339, 384] width 16 height 16
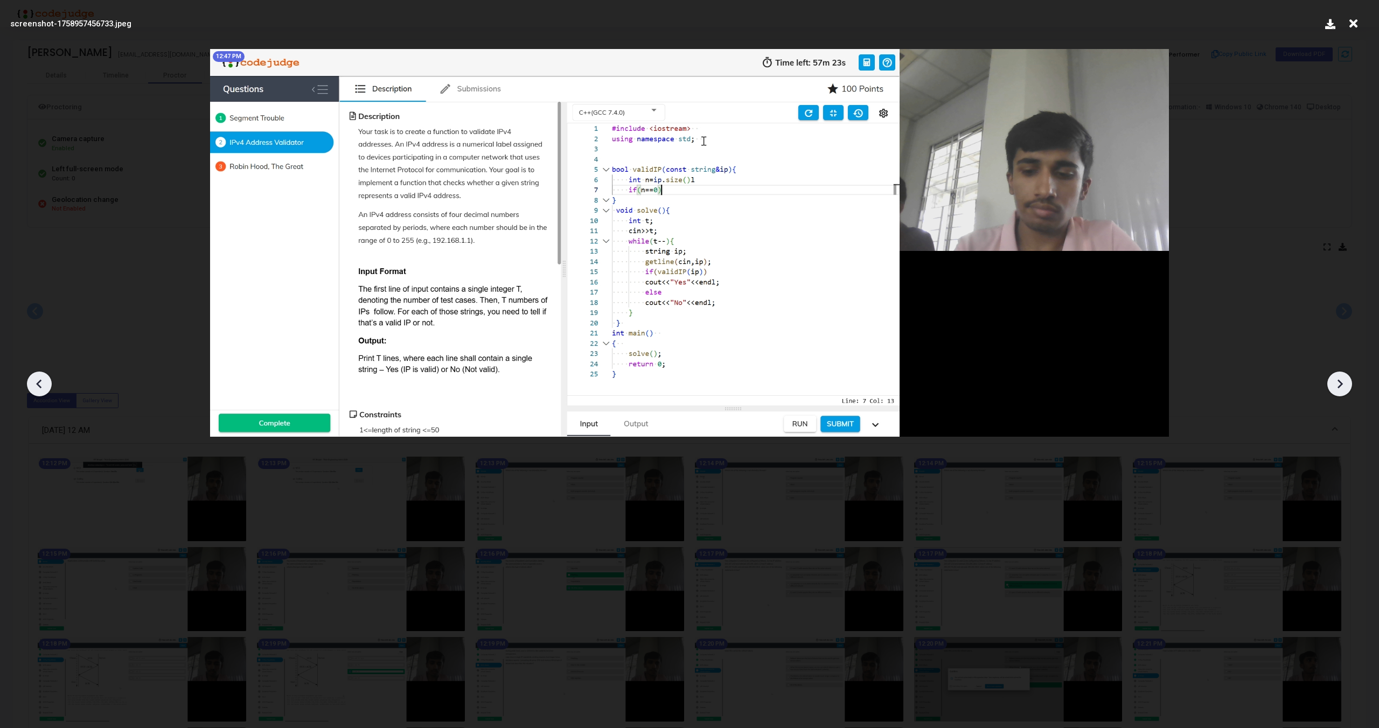
click at [1341, 381] on icon at bounding box center [1339, 384] width 16 height 16
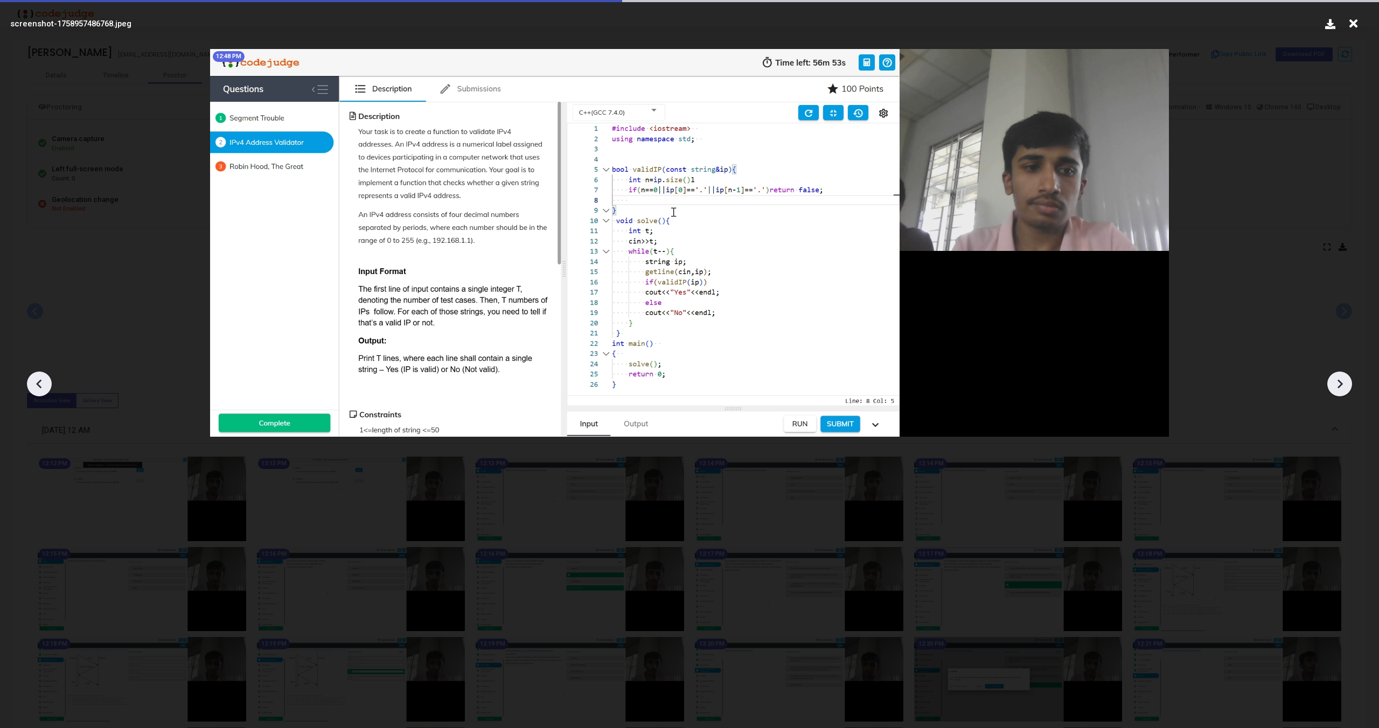
click at [1341, 381] on icon at bounding box center [1339, 384] width 16 height 16
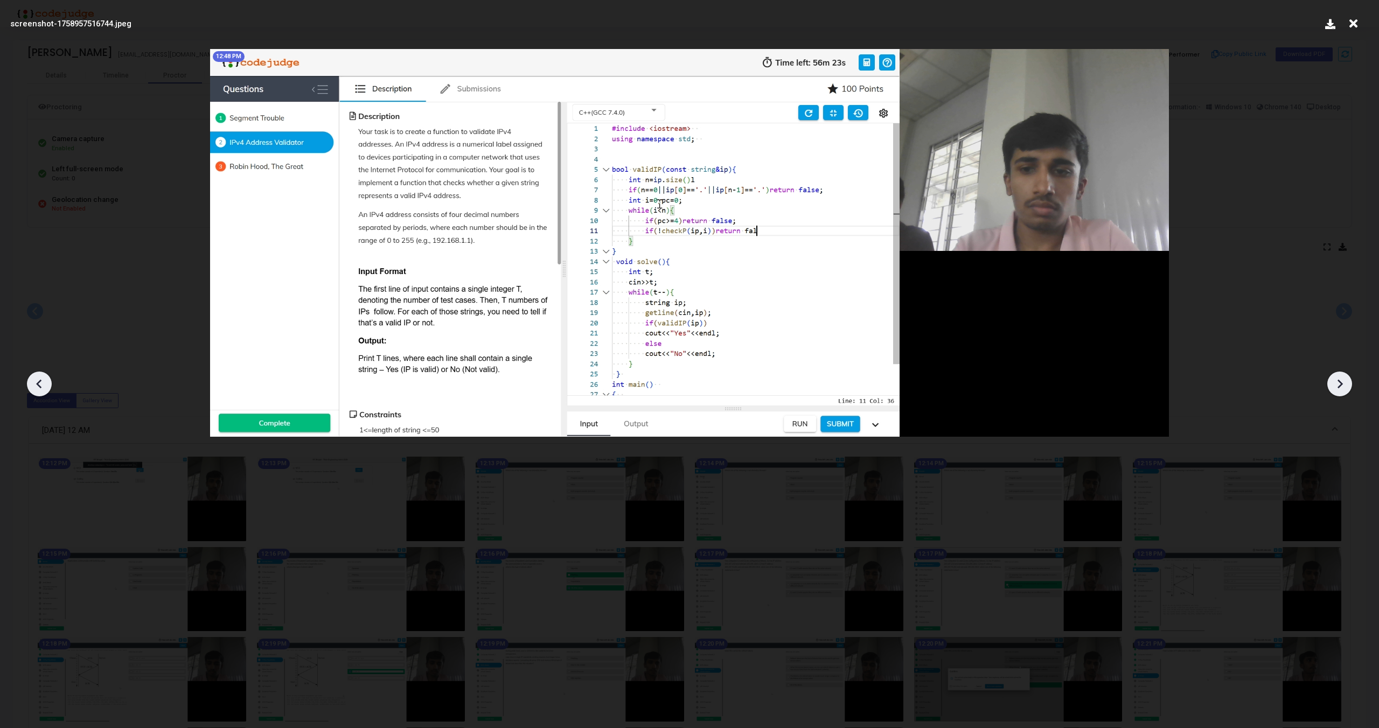
click at [1341, 381] on icon at bounding box center [1339, 384] width 16 height 16
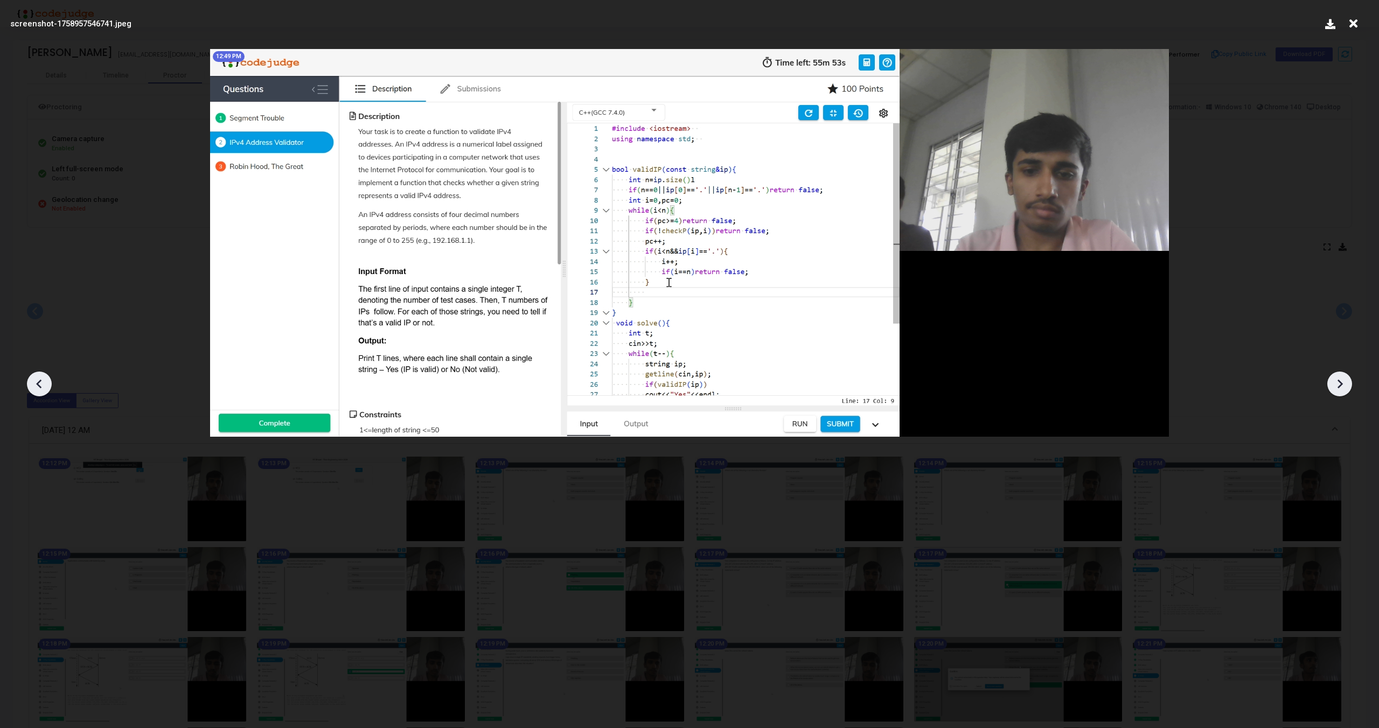
click at [1341, 381] on icon at bounding box center [1339, 384] width 16 height 16
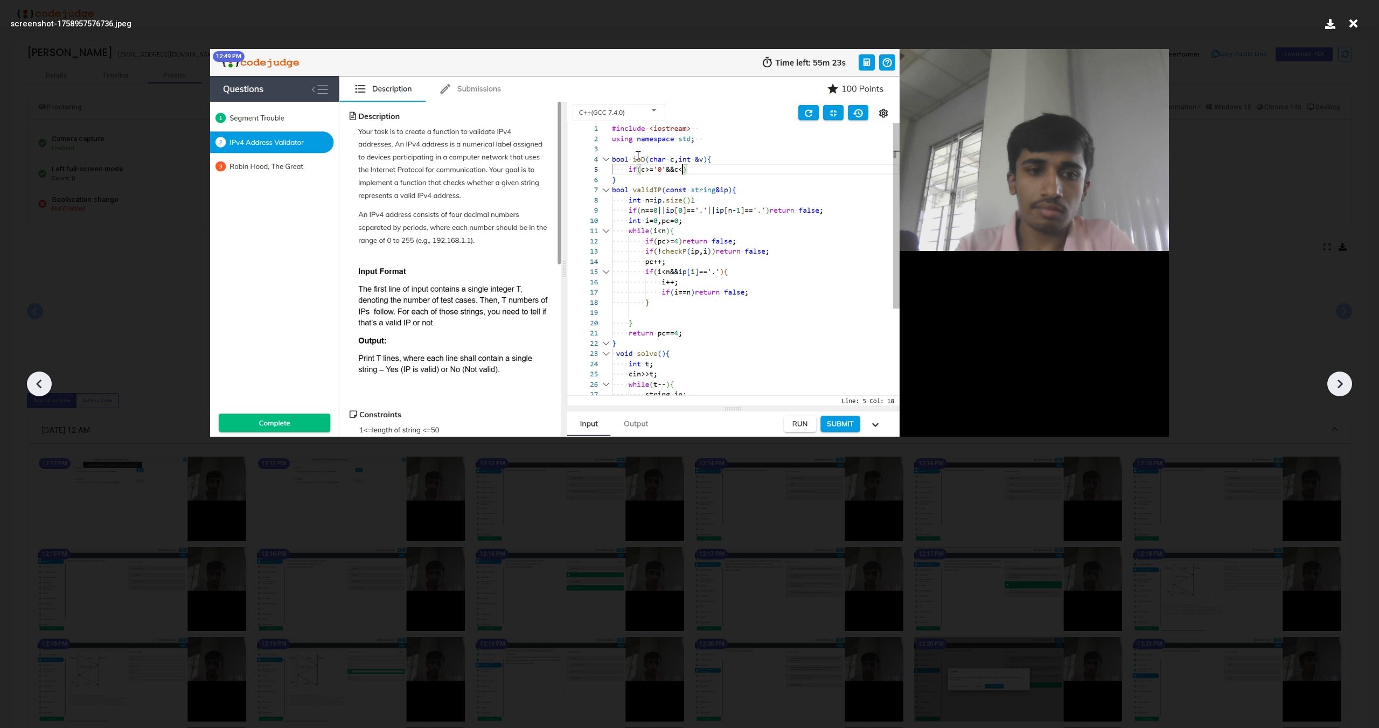
click at [1341, 381] on icon at bounding box center [1339, 384] width 16 height 16
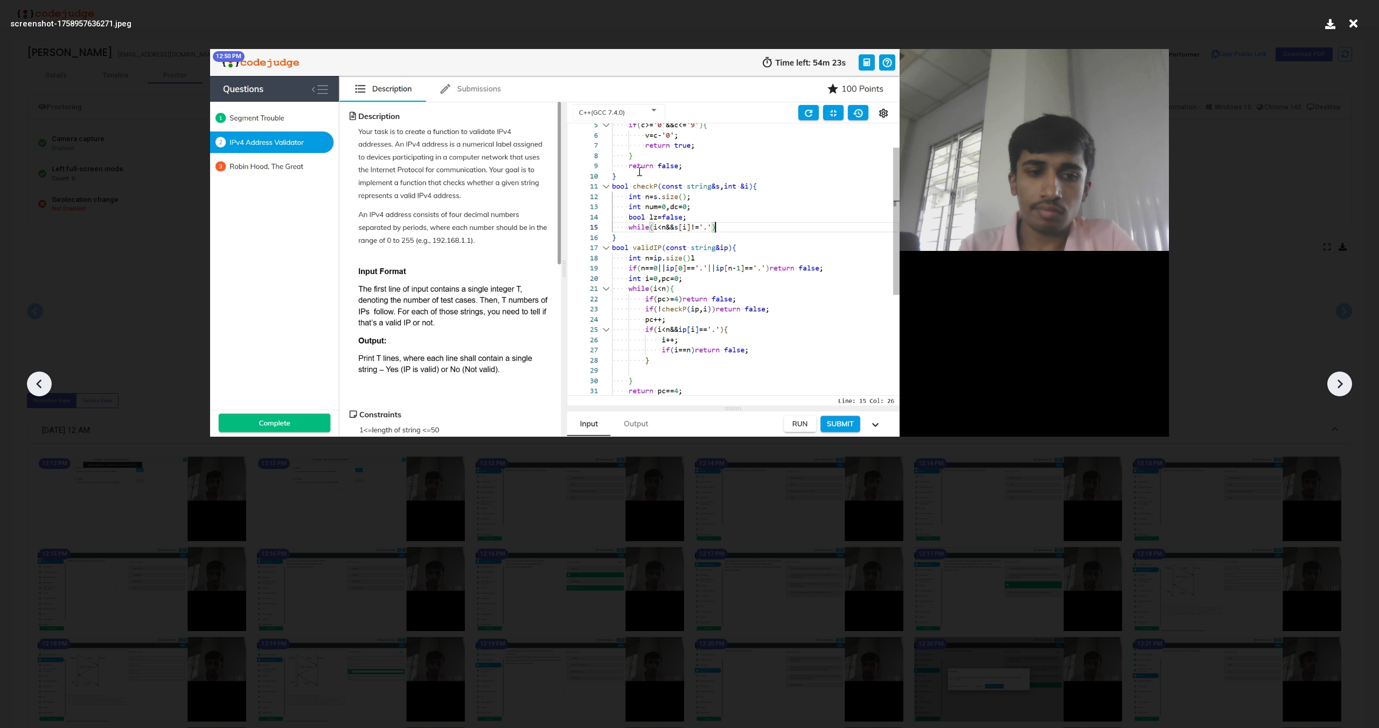
click at [1341, 381] on icon at bounding box center [1339, 384] width 16 height 16
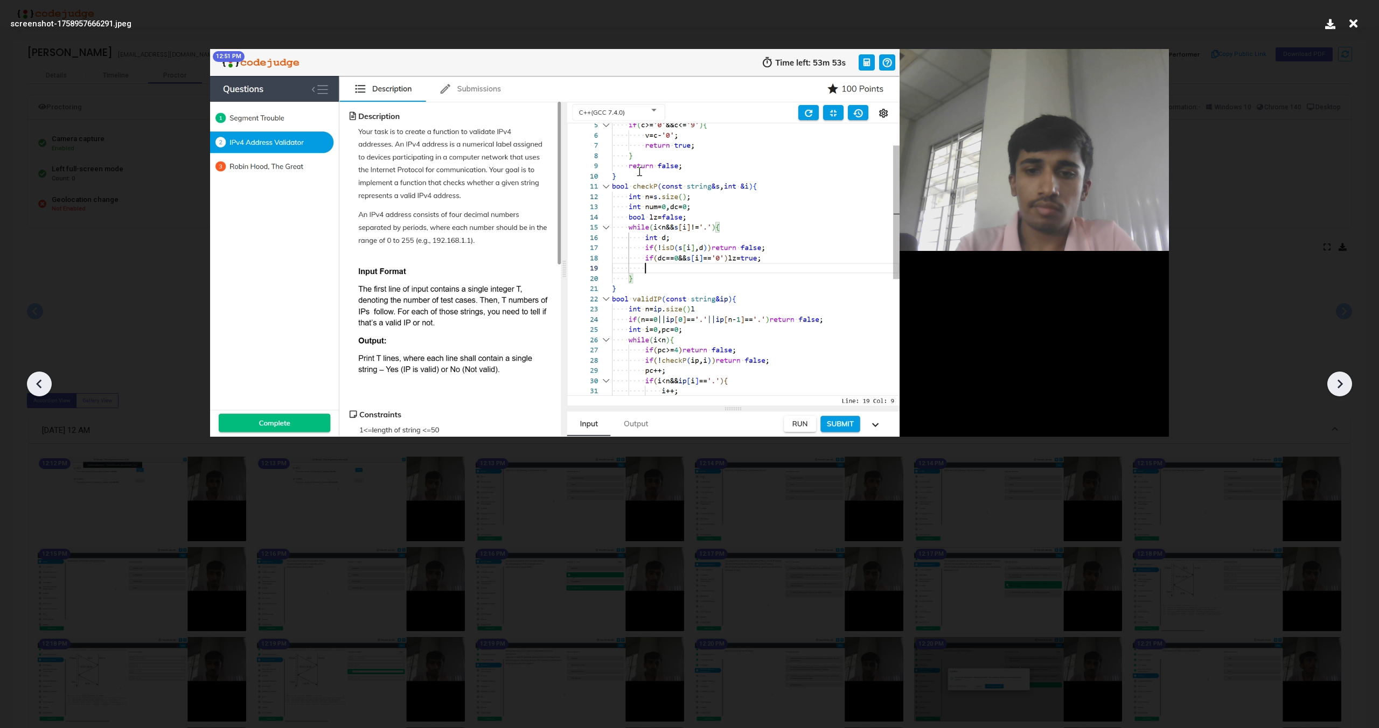
click at [1341, 381] on icon at bounding box center [1339, 384] width 16 height 16
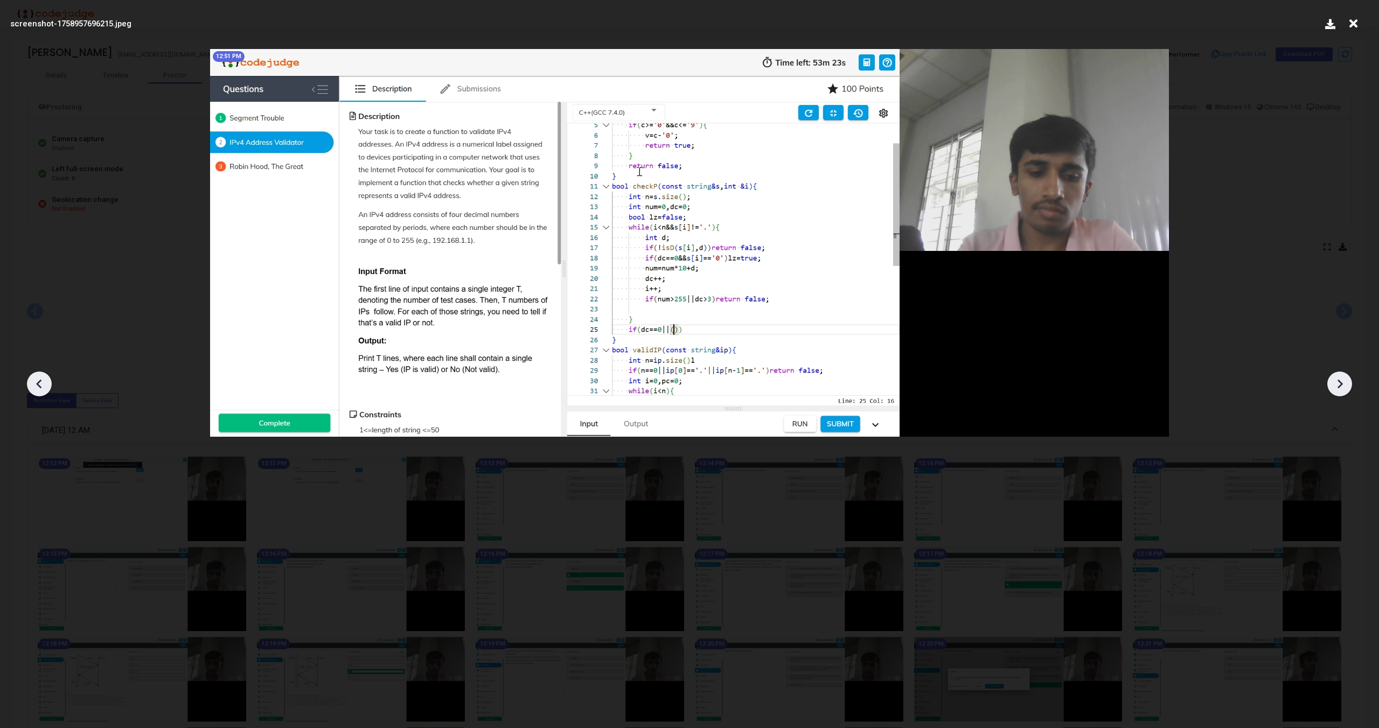
click at [1341, 381] on icon at bounding box center [1339, 384] width 16 height 16
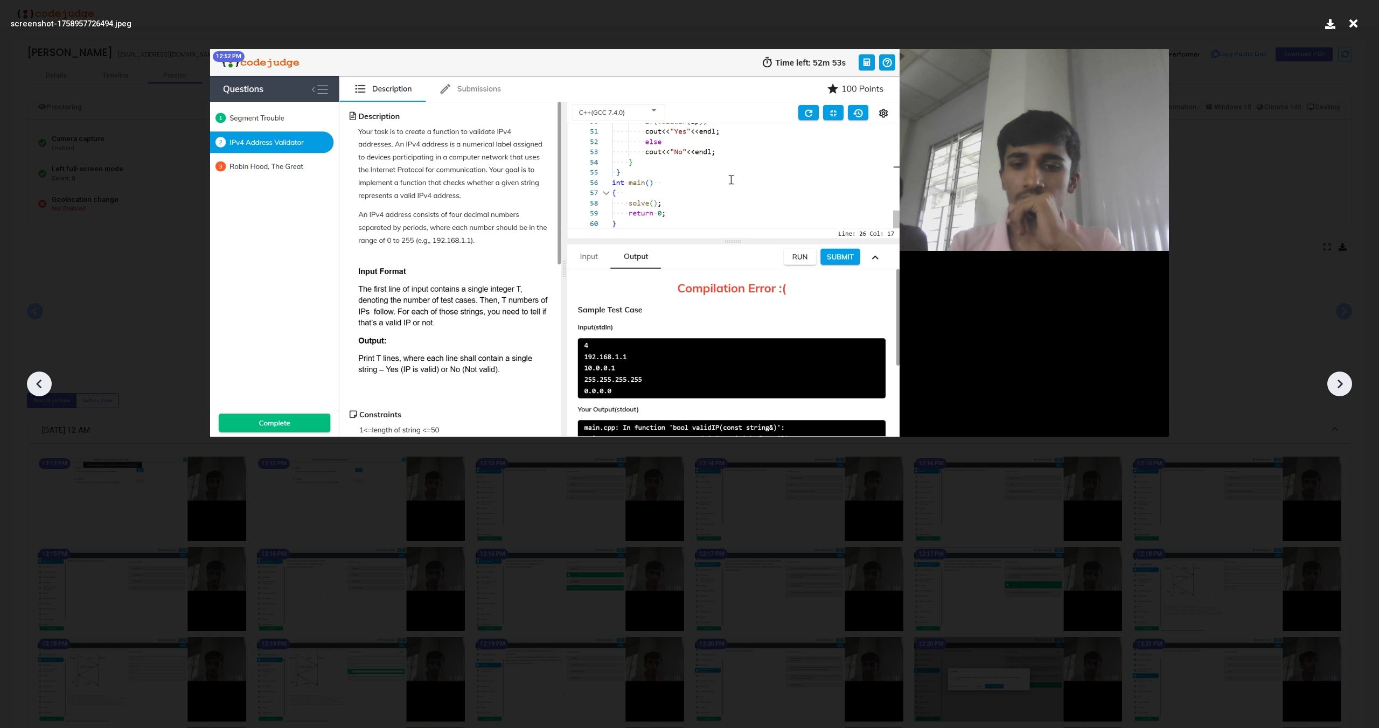
click at [1341, 381] on icon at bounding box center [1339, 384] width 16 height 16
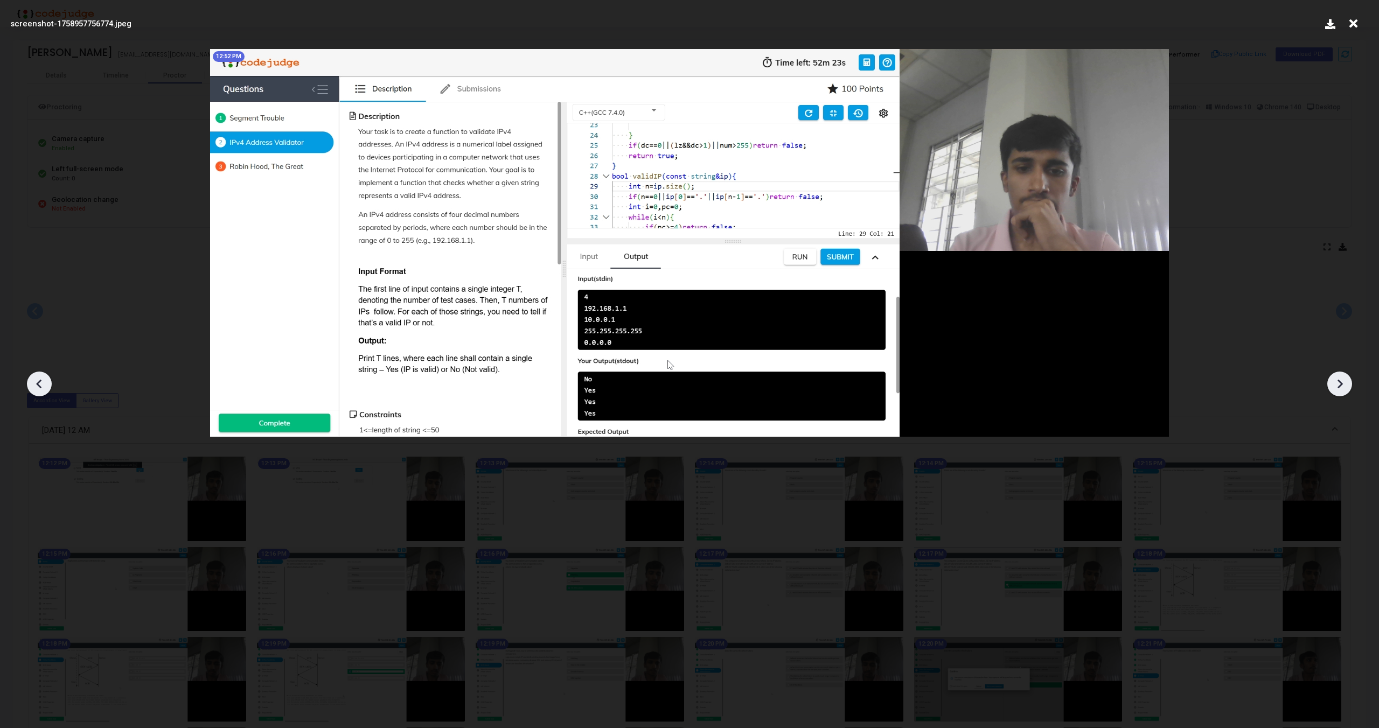
click at [1341, 381] on icon at bounding box center [1339, 384] width 16 height 16
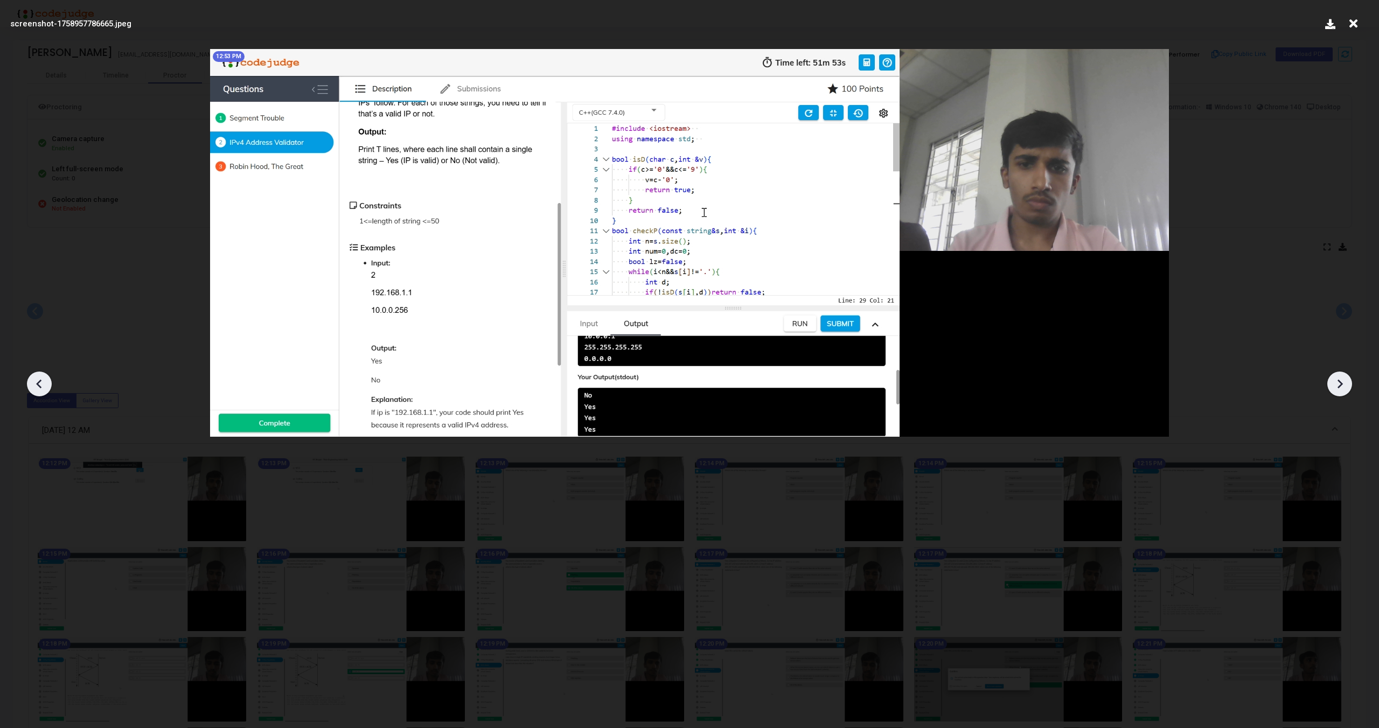
click at [1341, 381] on icon at bounding box center [1339, 384] width 16 height 16
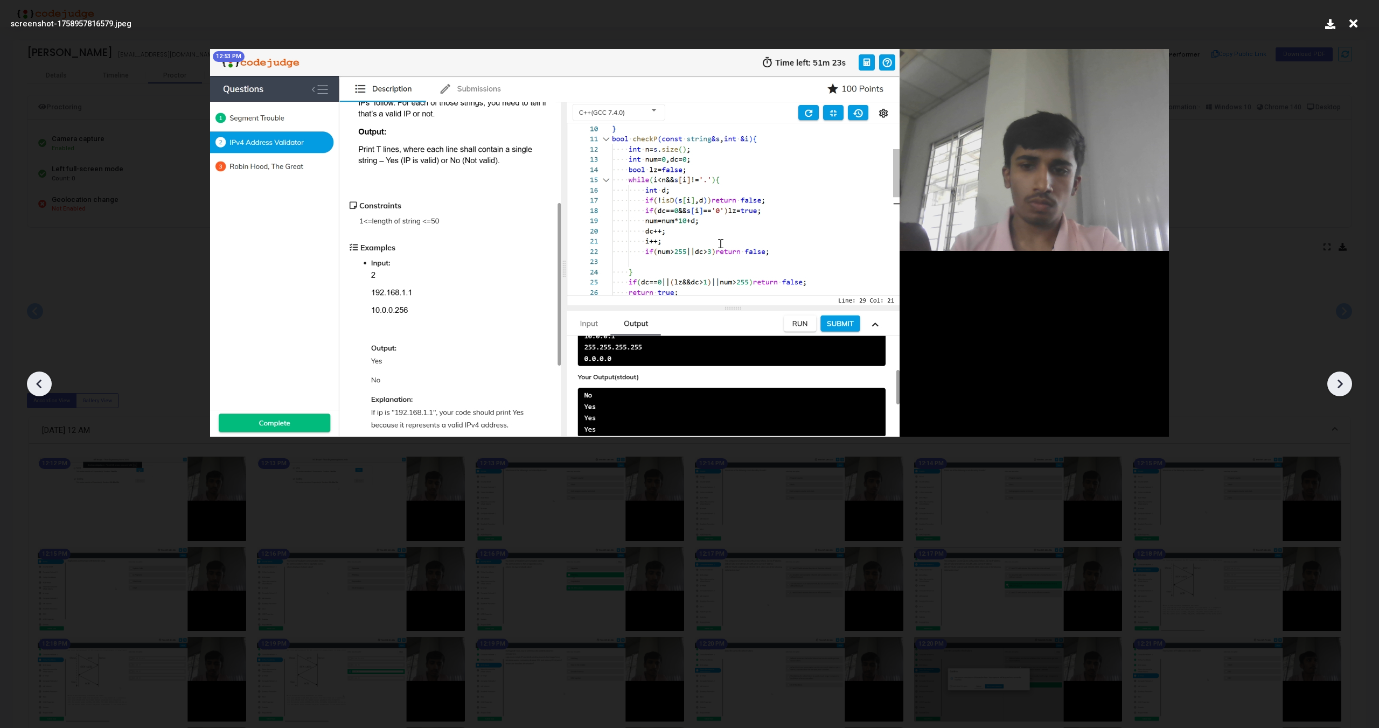
click at [1341, 381] on icon at bounding box center [1339, 384] width 16 height 16
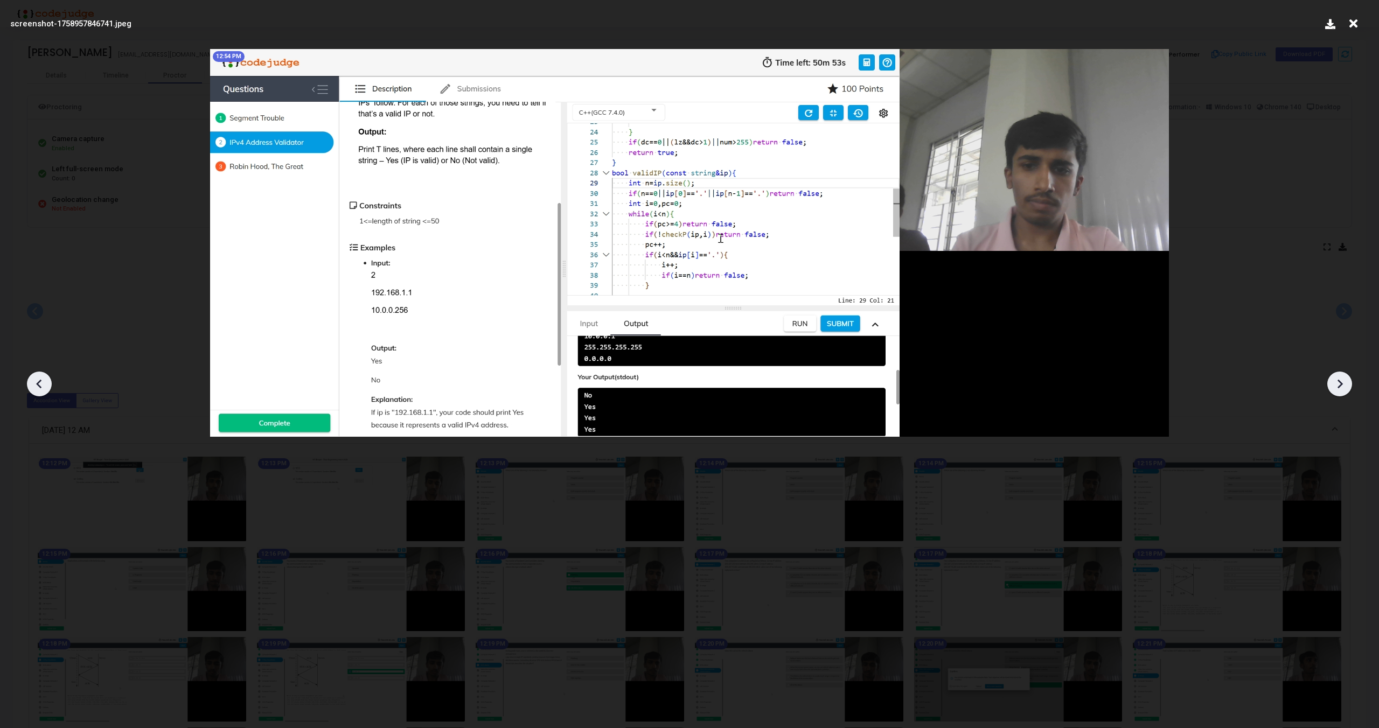
click at [1341, 381] on icon at bounding box center [1339, 384] width 16 height 16
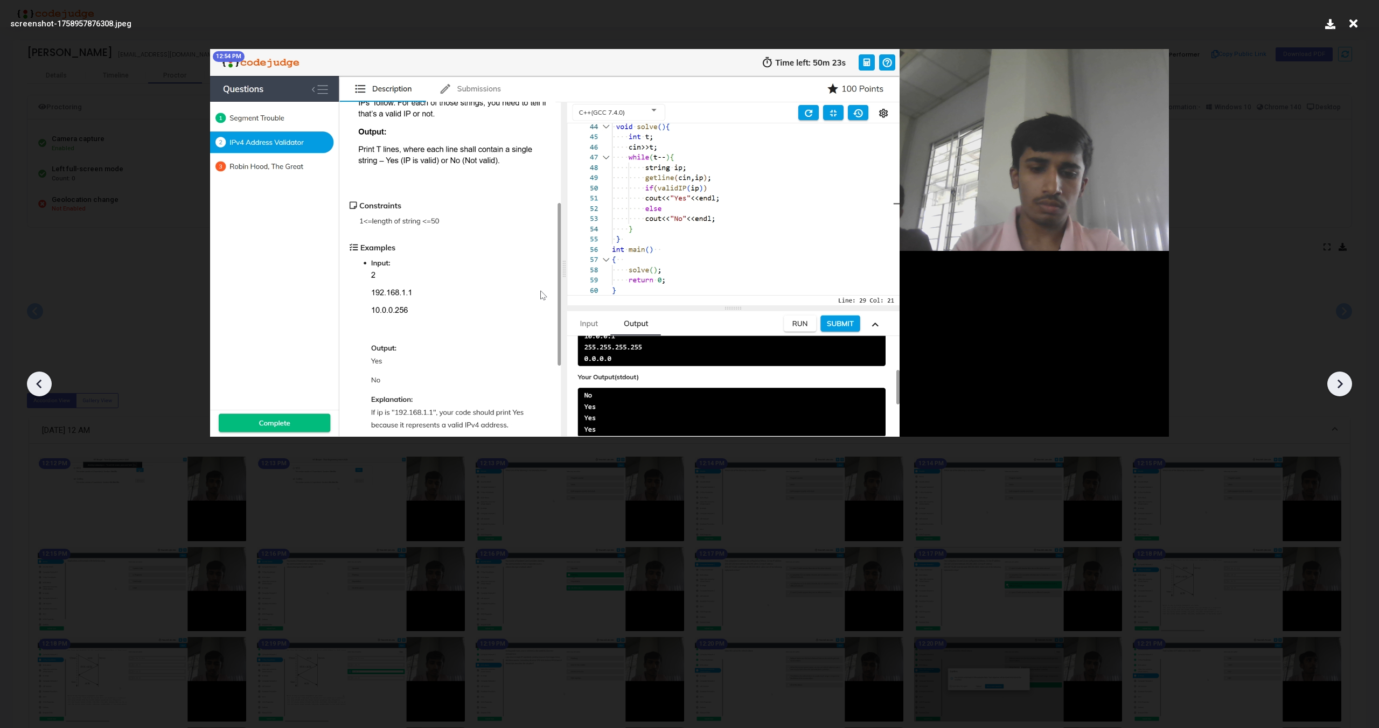
click at [1341, 381] on icon at bounding box center [1339, 384] width 16 height 16
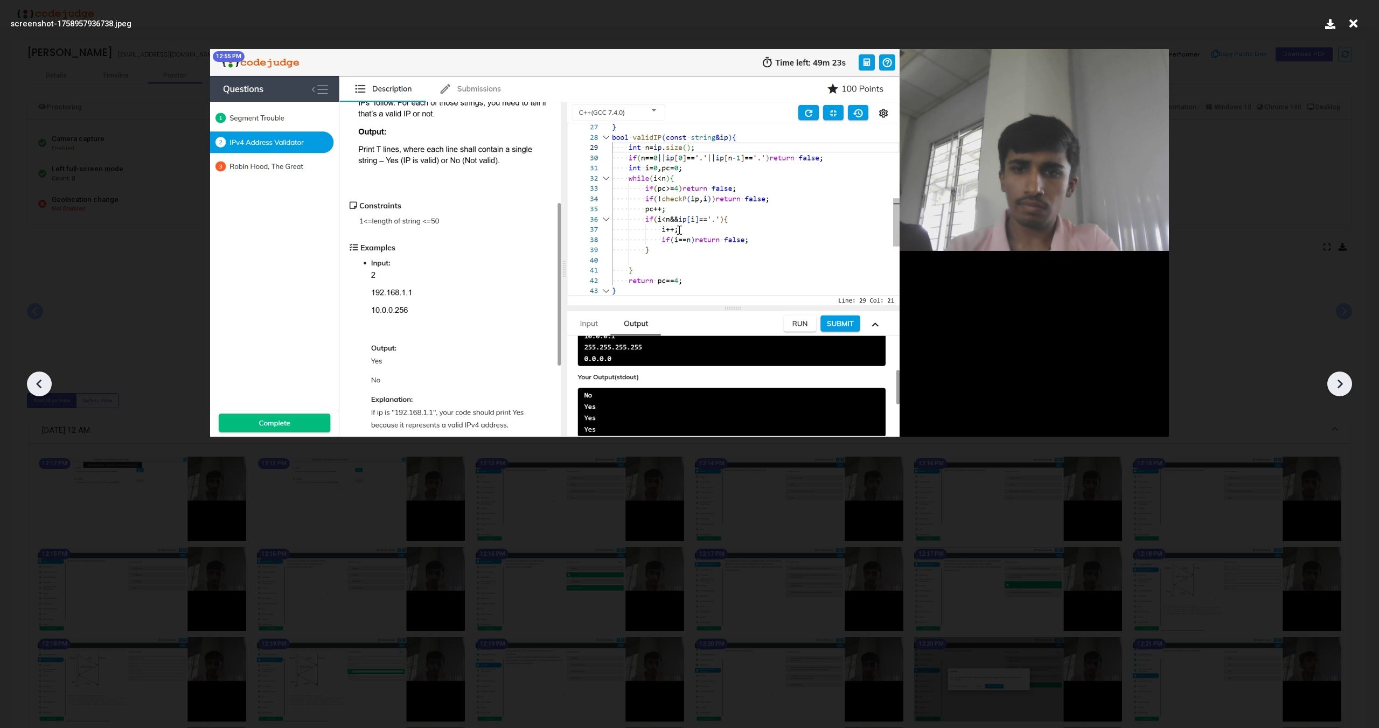
click at [1341, 381] on icon at bounding box center [1339, 384] width 16 height 16
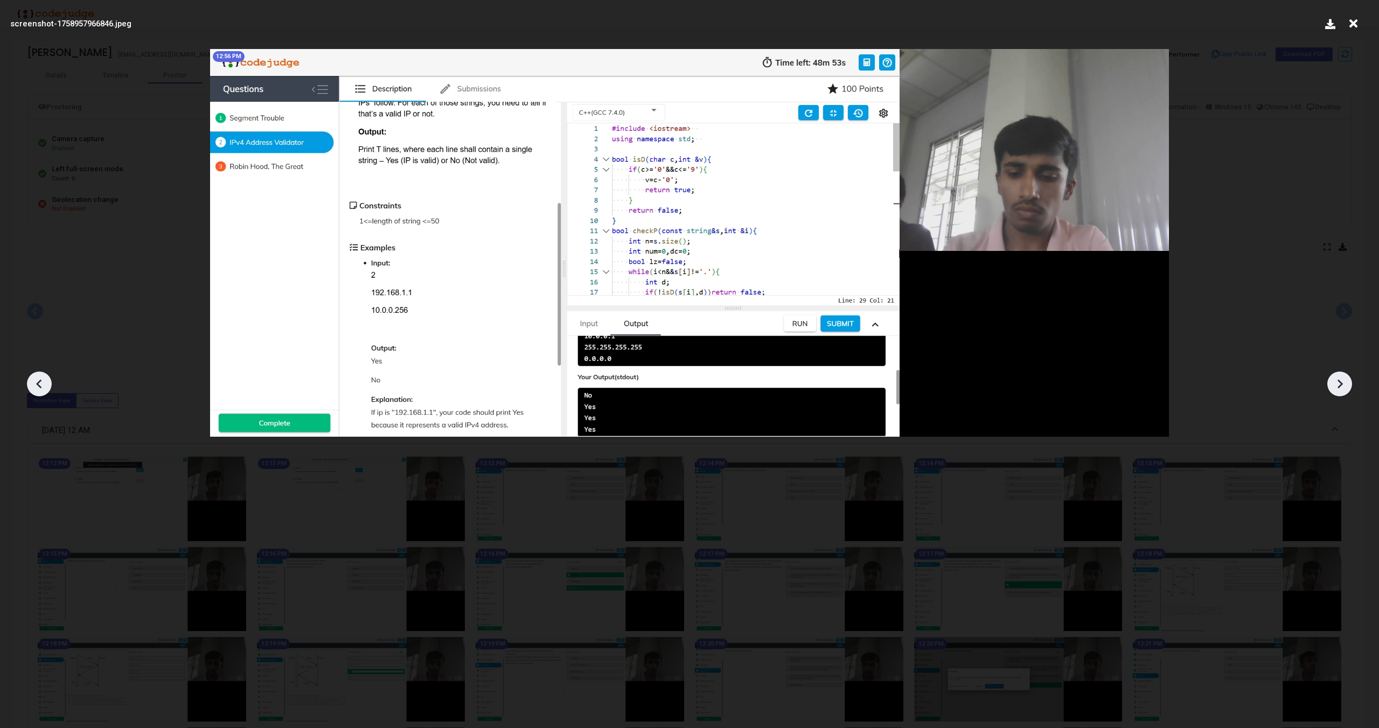
click at [1341, 381] on icon at bounding box center [1339, 384] width 16 height 16
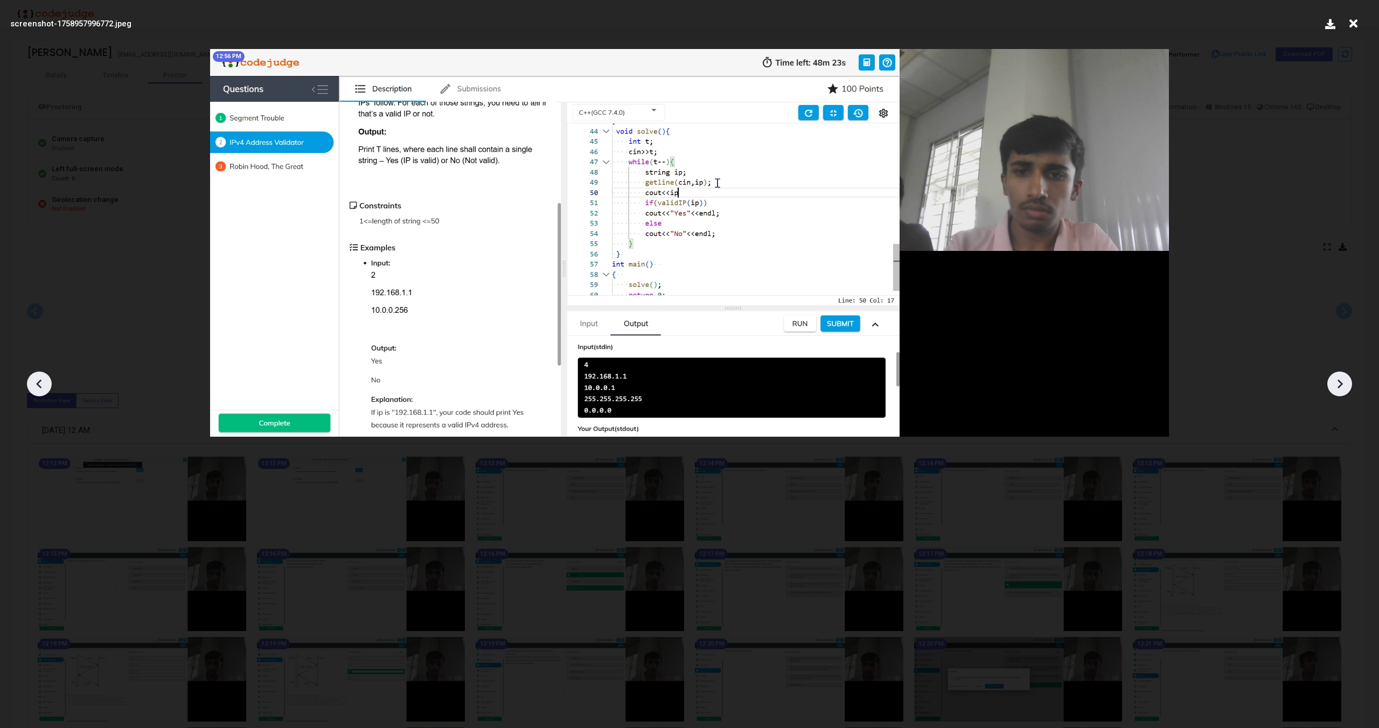
click at [1341, 381] on icon at bounding box center [1339, 384] width 16 height 16
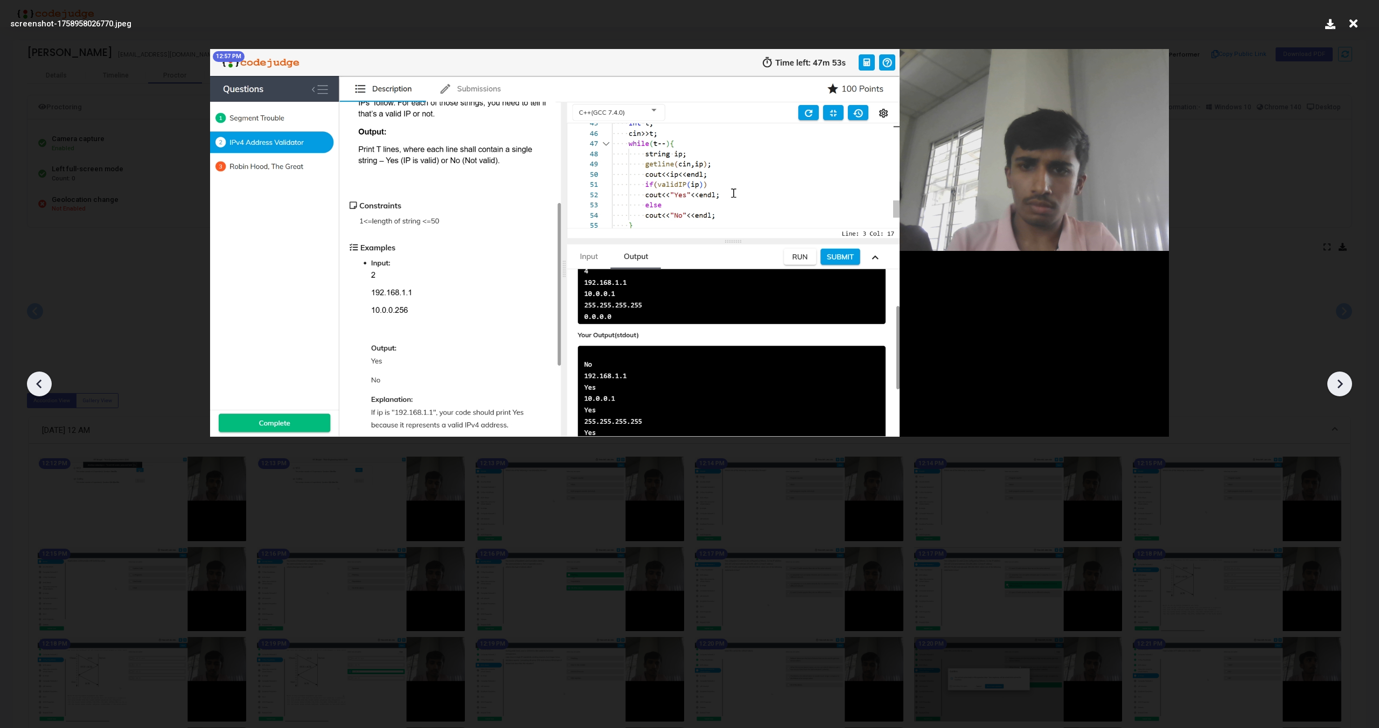
click at [1341, 381] on icon at bounding box center [1339, 384] width 16 height 16
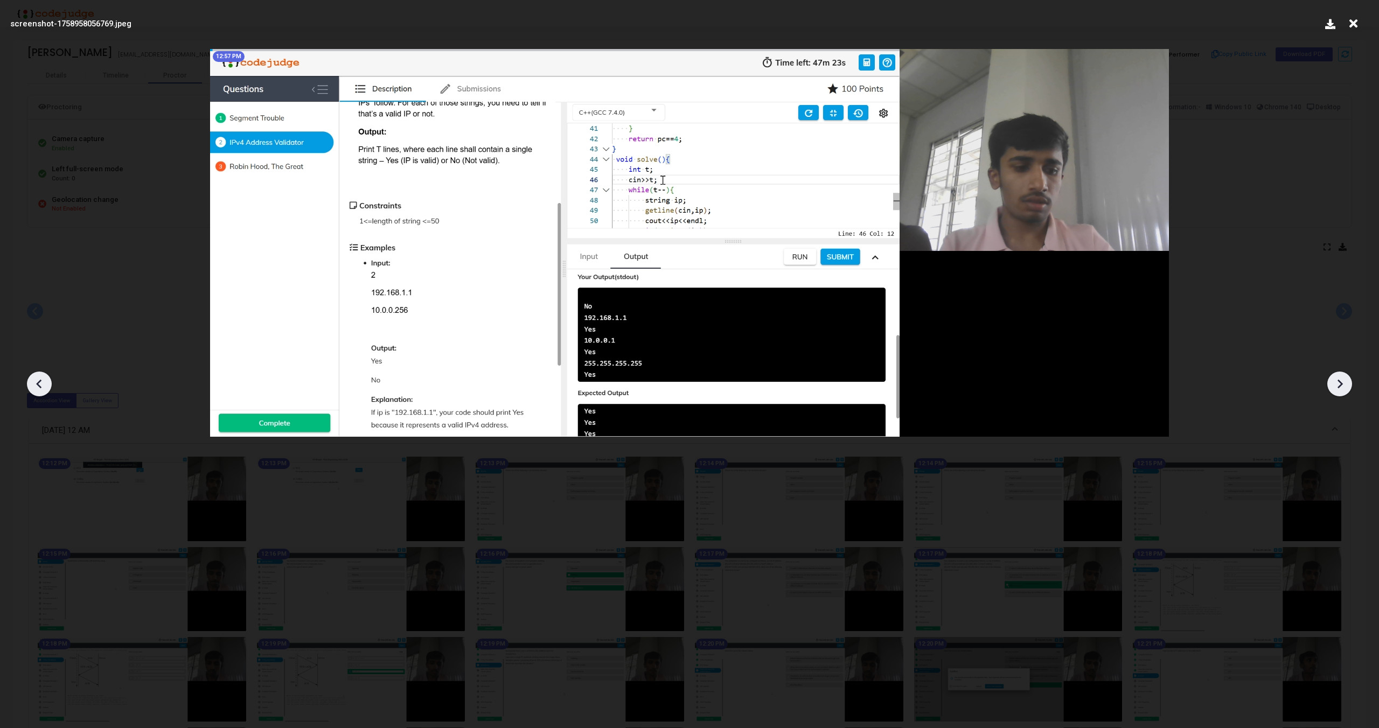
click at [1341, 381] on icon at bounding box center [1339, 384] width 16 height 16
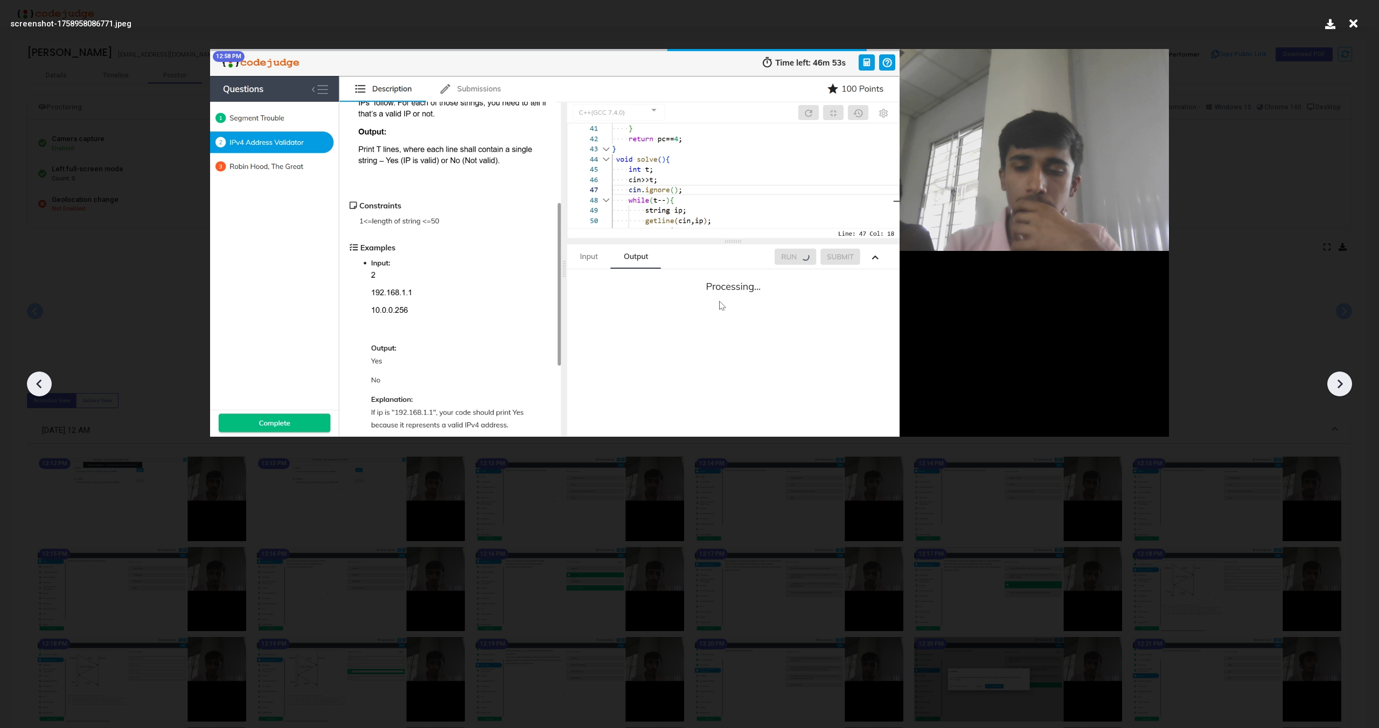
click at [1341, 381] on icon at bounding box center [1339, 384] width 16 height 16
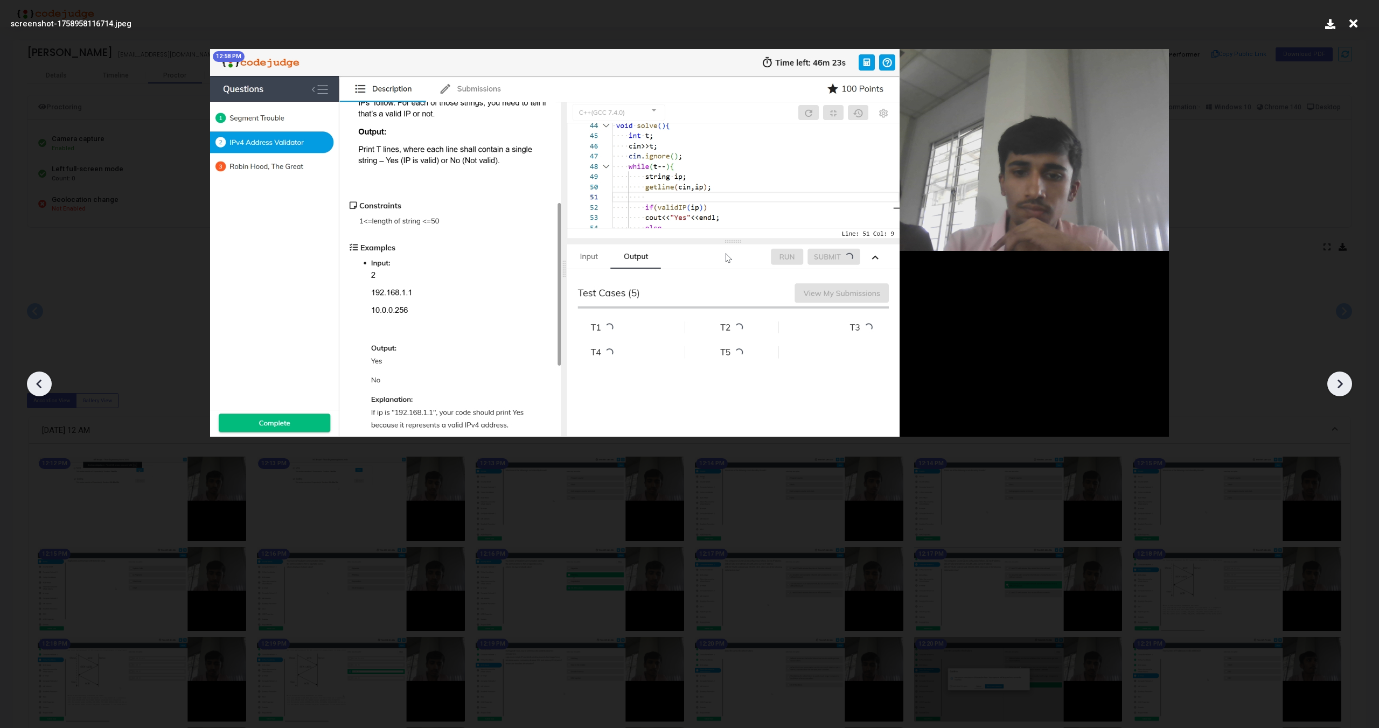
click at [1341, 381] on icon at bounding box center [1339, 384] width 16 height 16
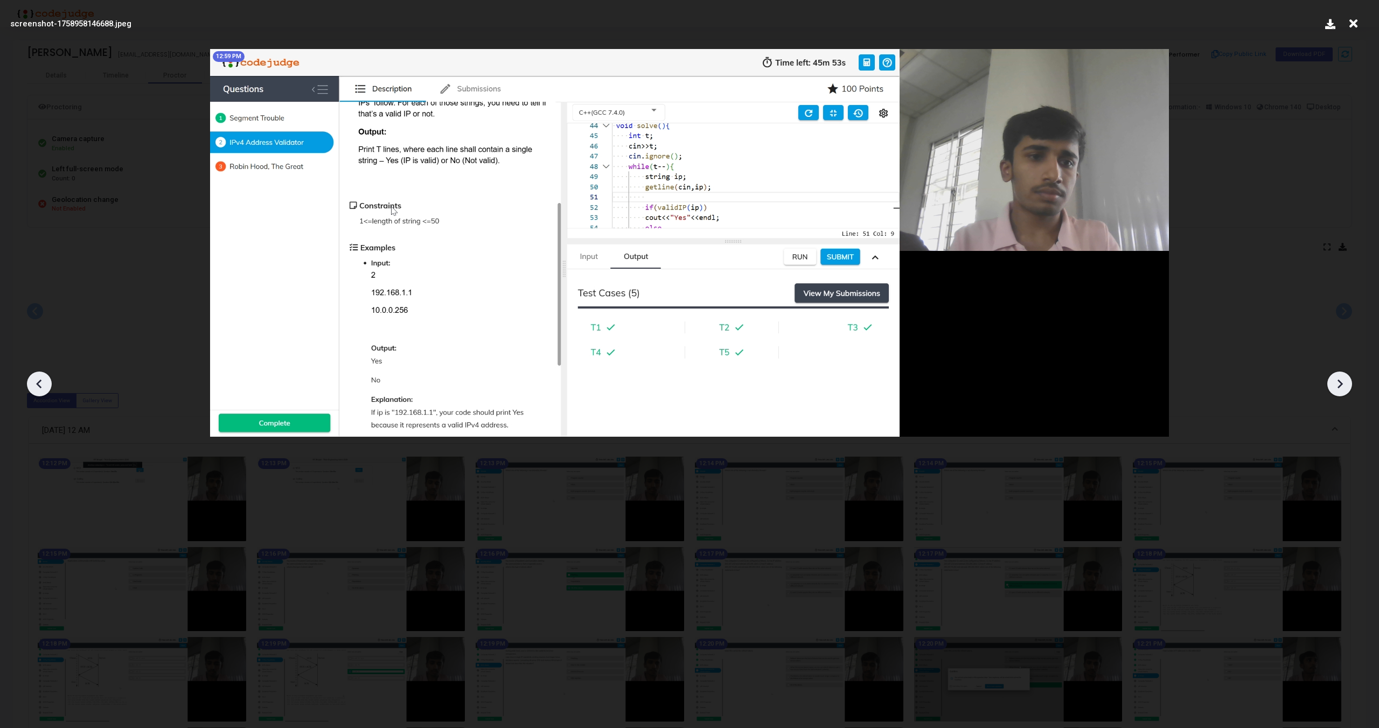
click at [1341, 381] on icon at bounding box center [1339, 384] width 16 height 16
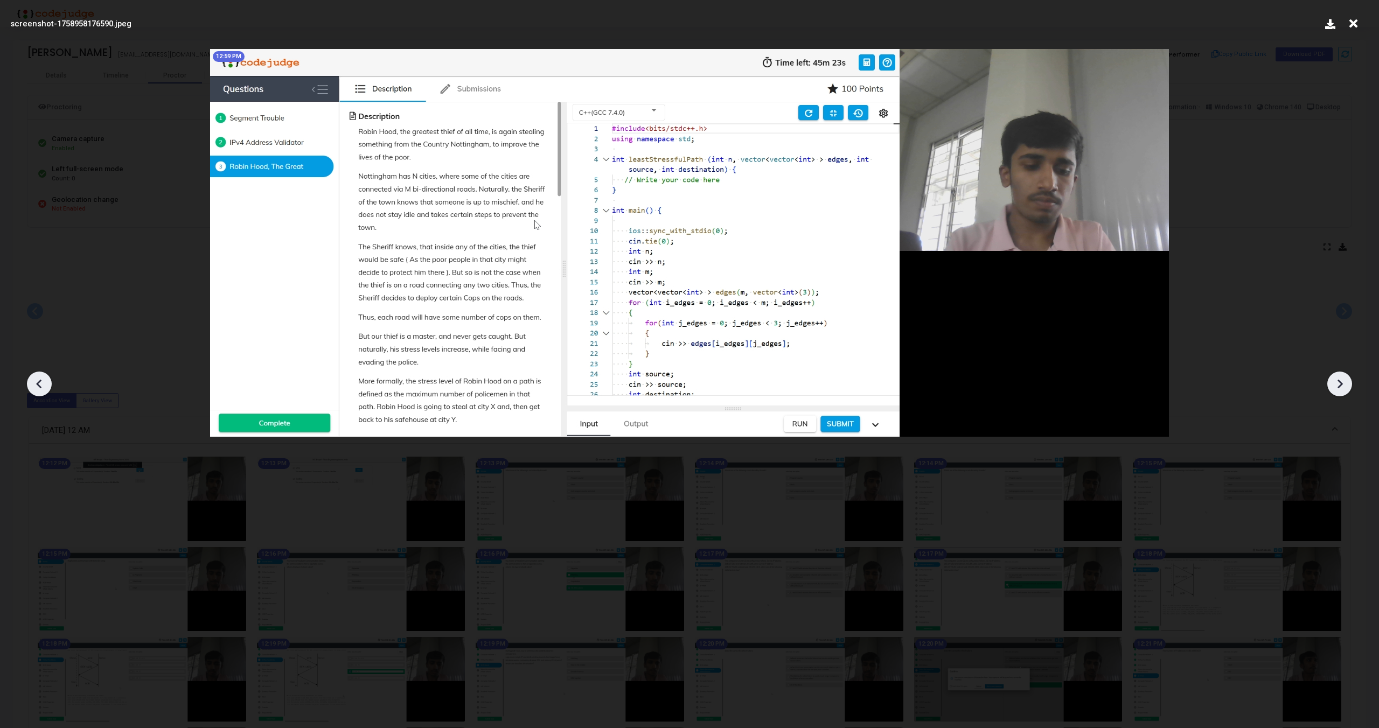
click at [1341, 381] on icon at bounding box center [1339, 384] width 16 height 16
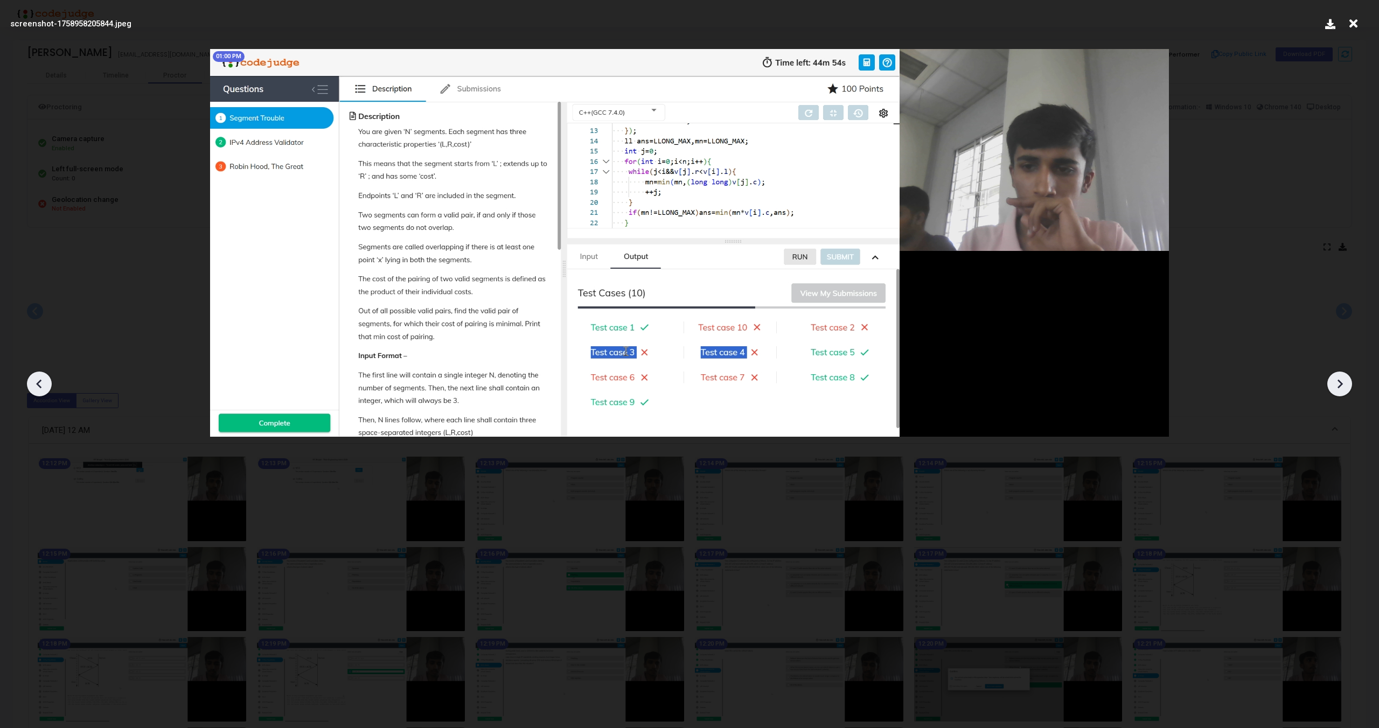
click at [1341, 381] on icon at bounding box center [1339, 384] width 16 height 16
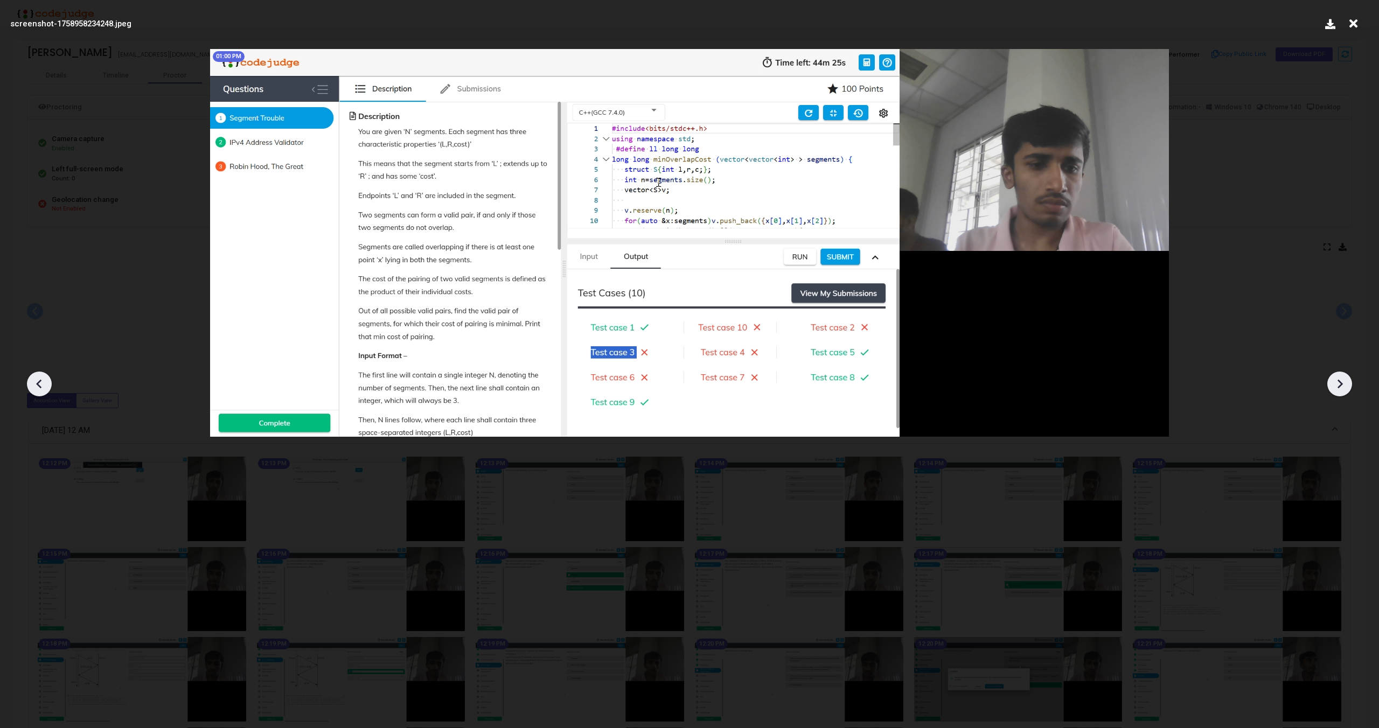
click at [1341, 381] on icon at bounding box center [1339, 384] width 16 height 16
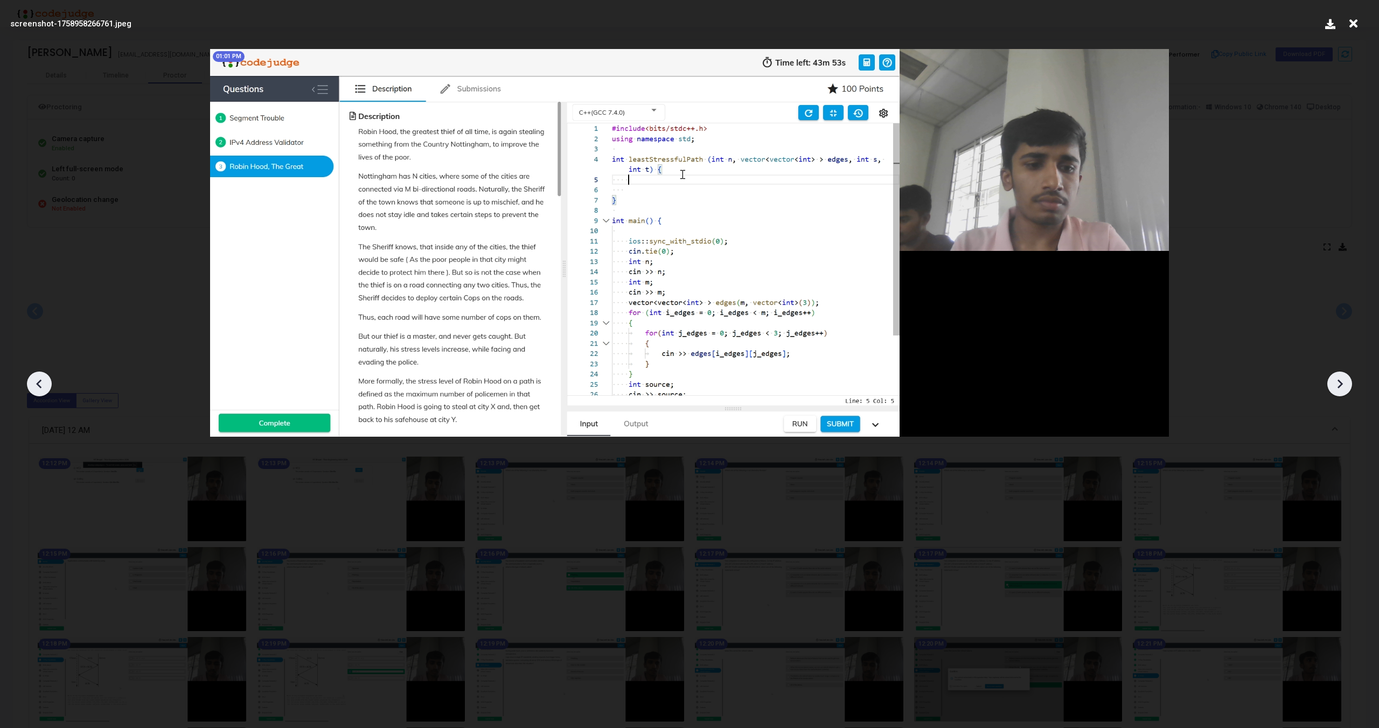
click at [1341, 381] on icon at bounding box center [1339, 384] width 16 height 16
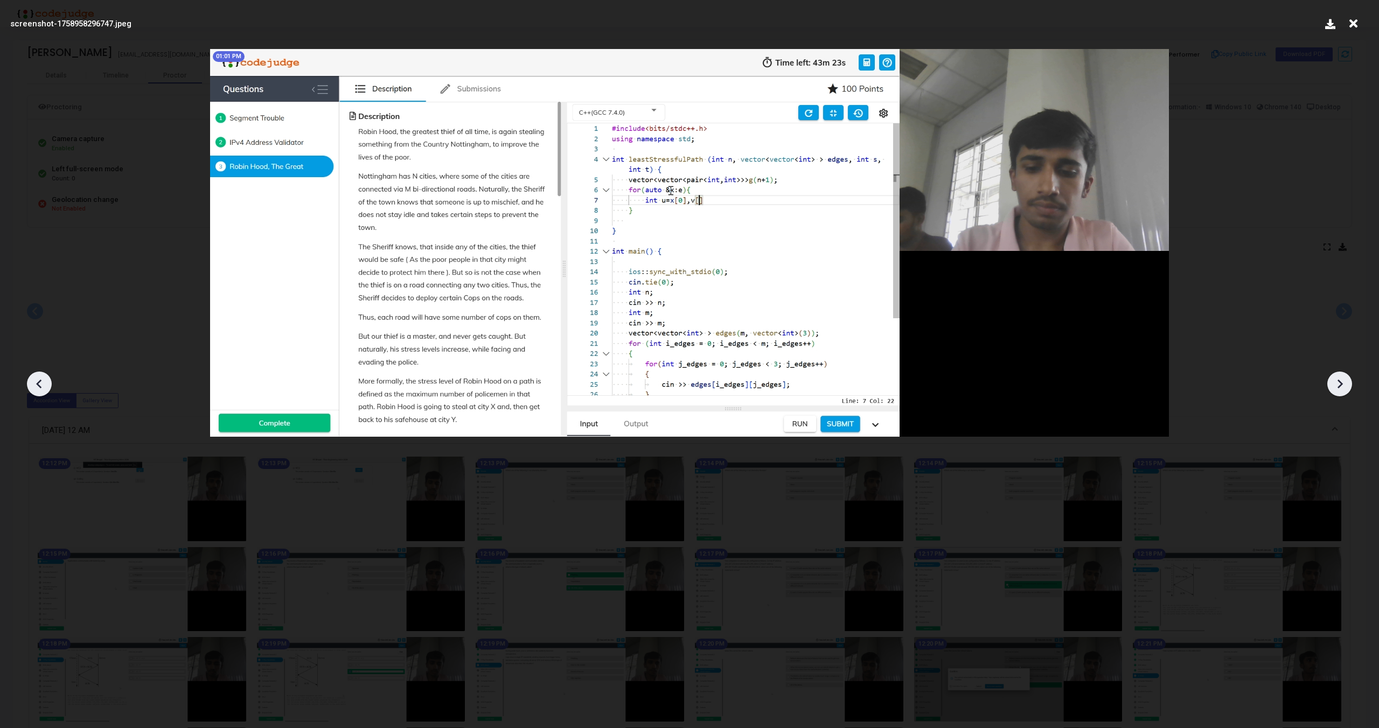
click at [1341, 381] on icon at bounding box center [1339, 384] width 16 height 16
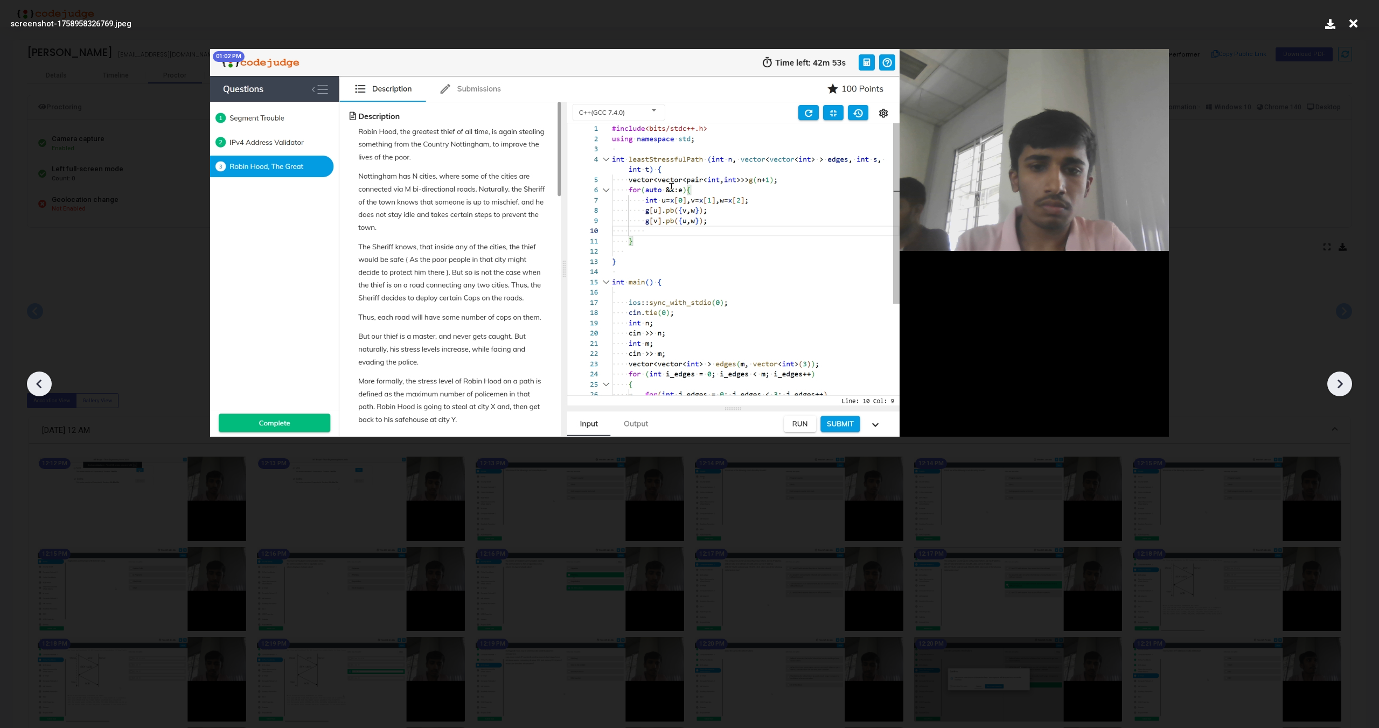
click at [1341, 381] on icon at bounding box center [1339, 384] width 16 height 16
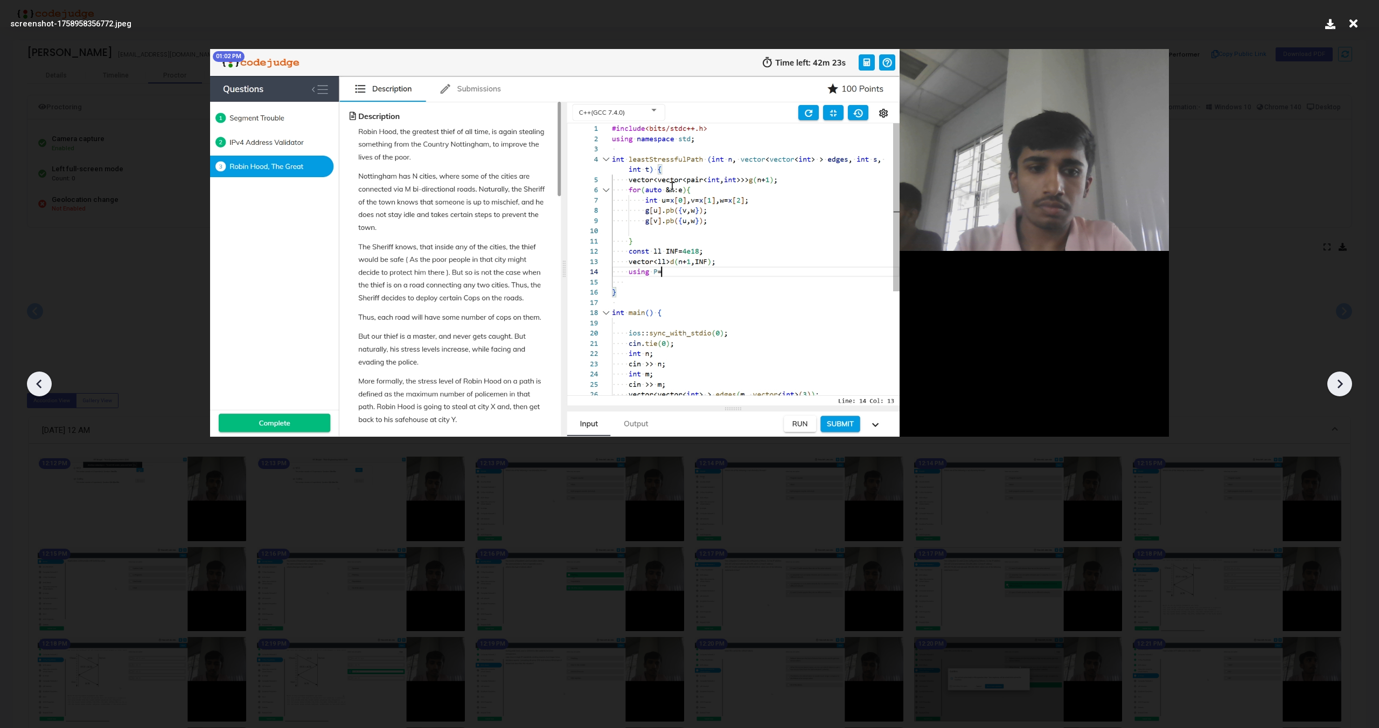
click at [1341, 381] on icon at bounding box center [1339, 384] width 16 height 16
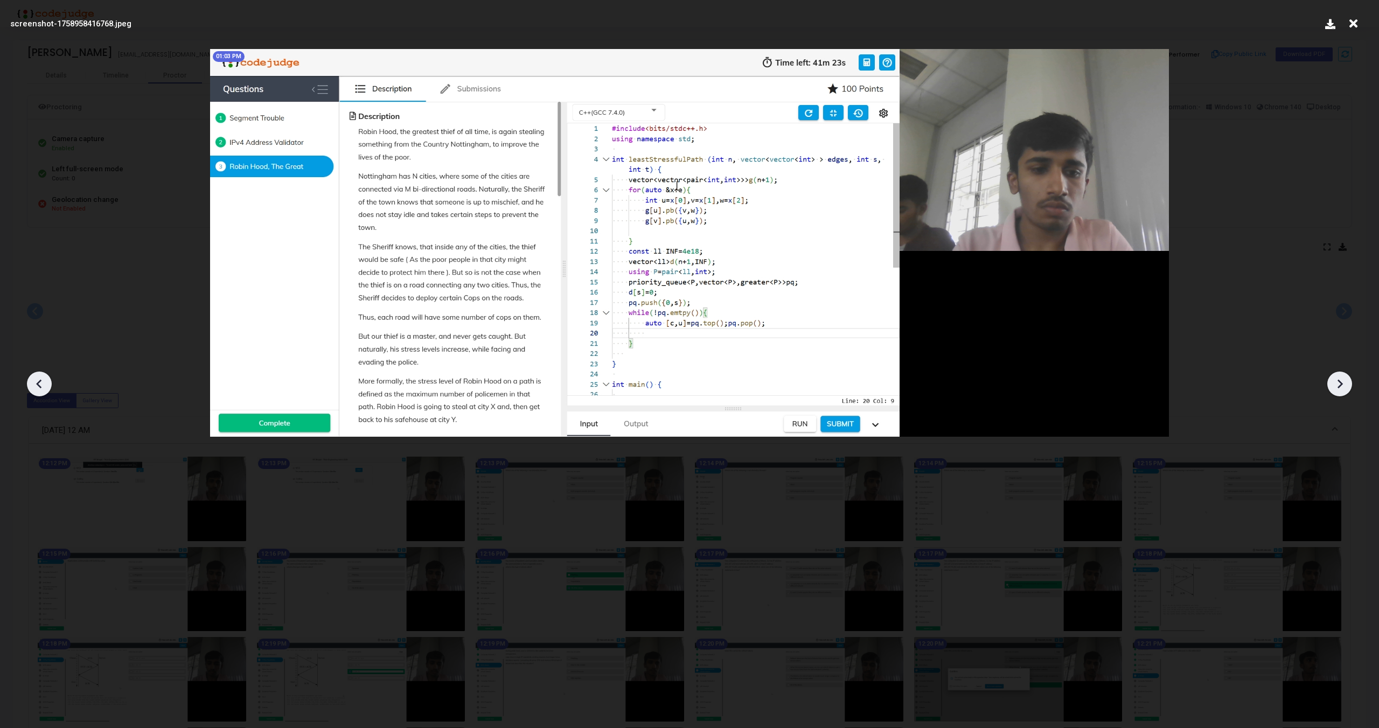
click at [1341, 381] on icon at bounding box center [1339, 384] width 16 height 16
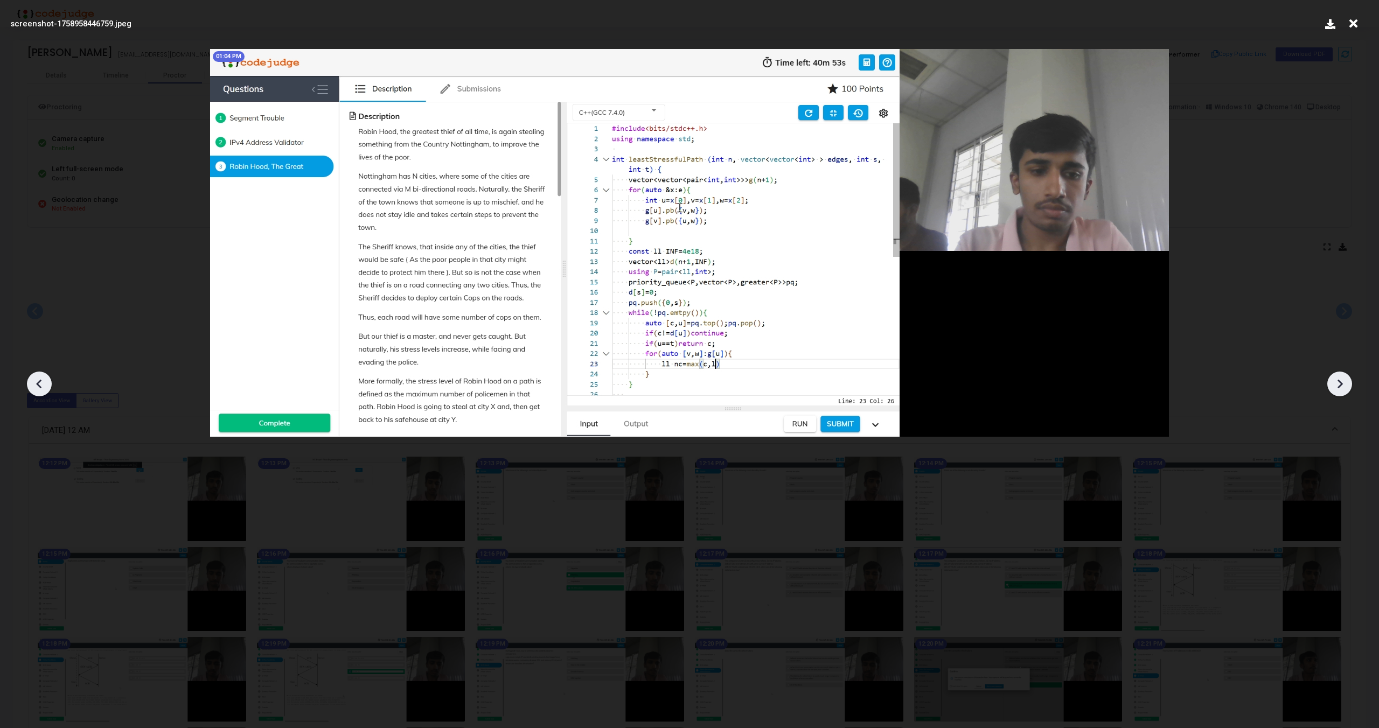
click at [1341, 381] on icon at bounding box center [1339, 384] width 16 height 16
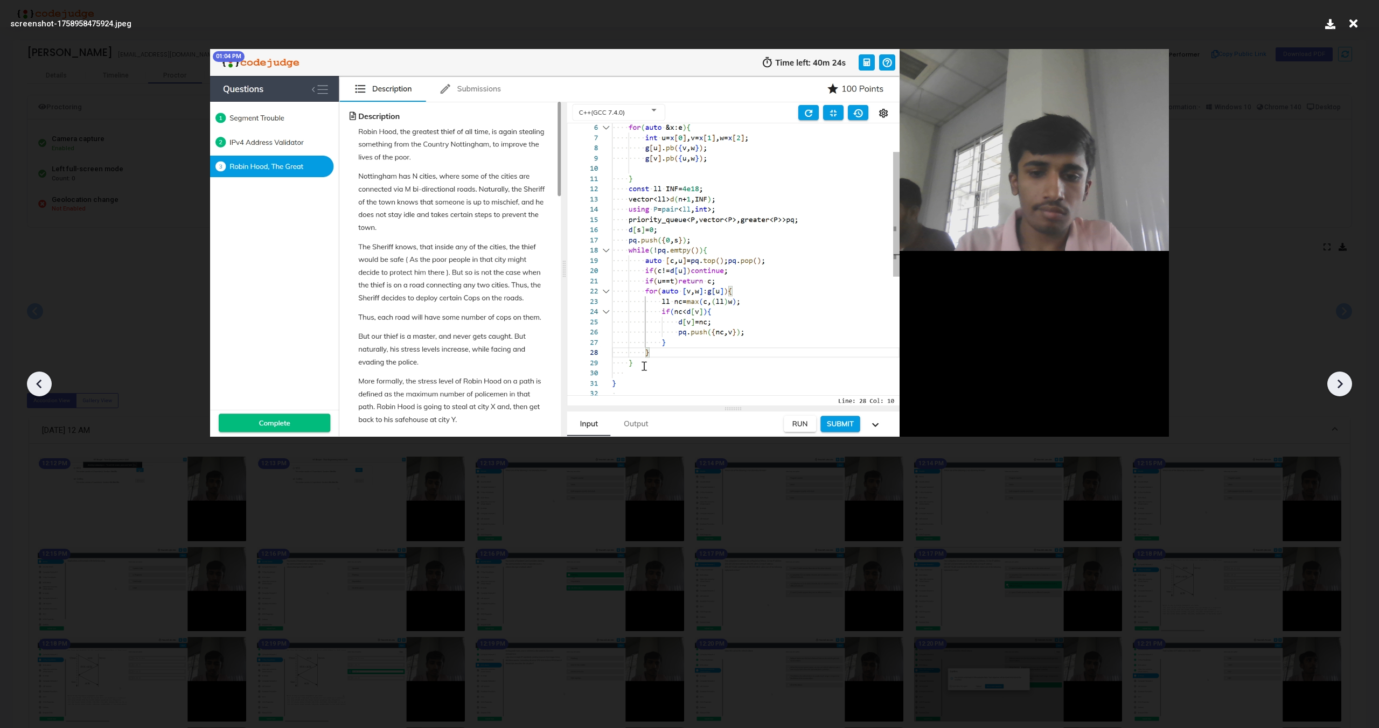
click at [1341, 381] on icon at bounding box center [1339, 384] width 16 height 16
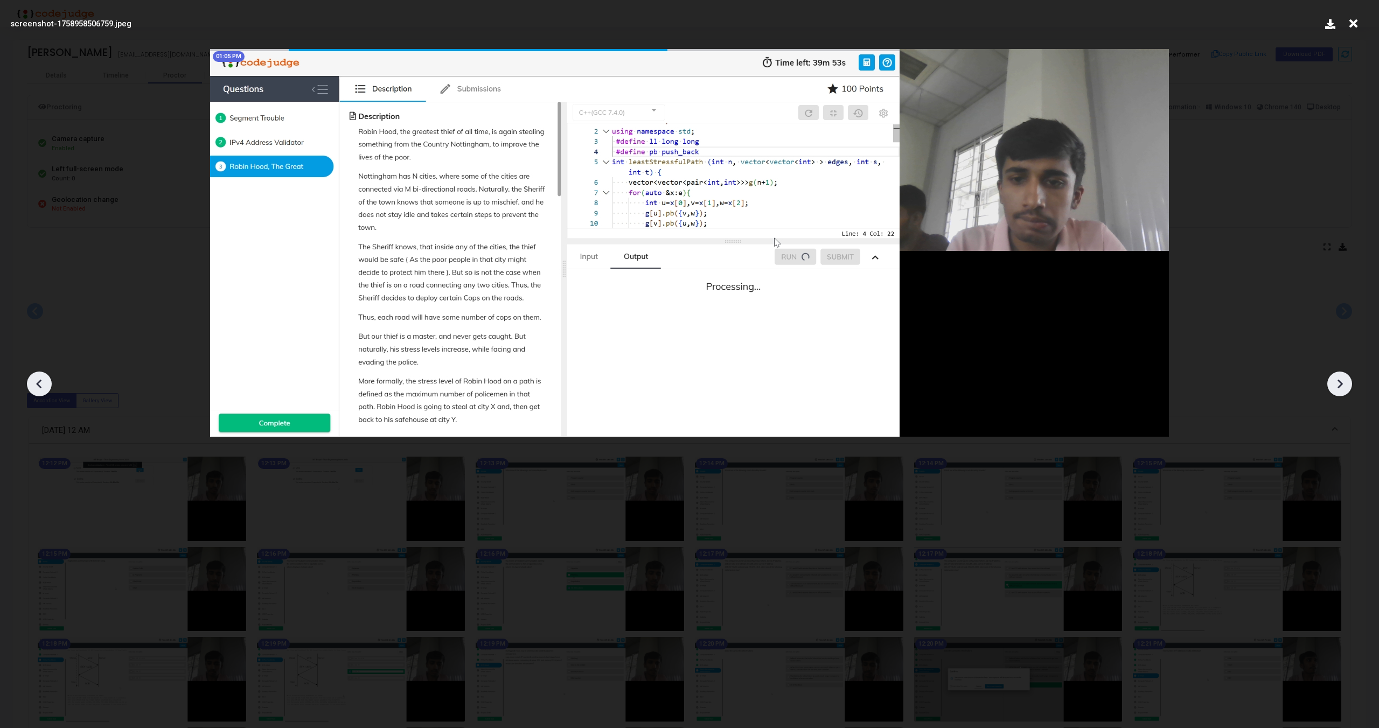
click at [1341, 381] on icon at bounding box center [1339, 384] width 16 height 16
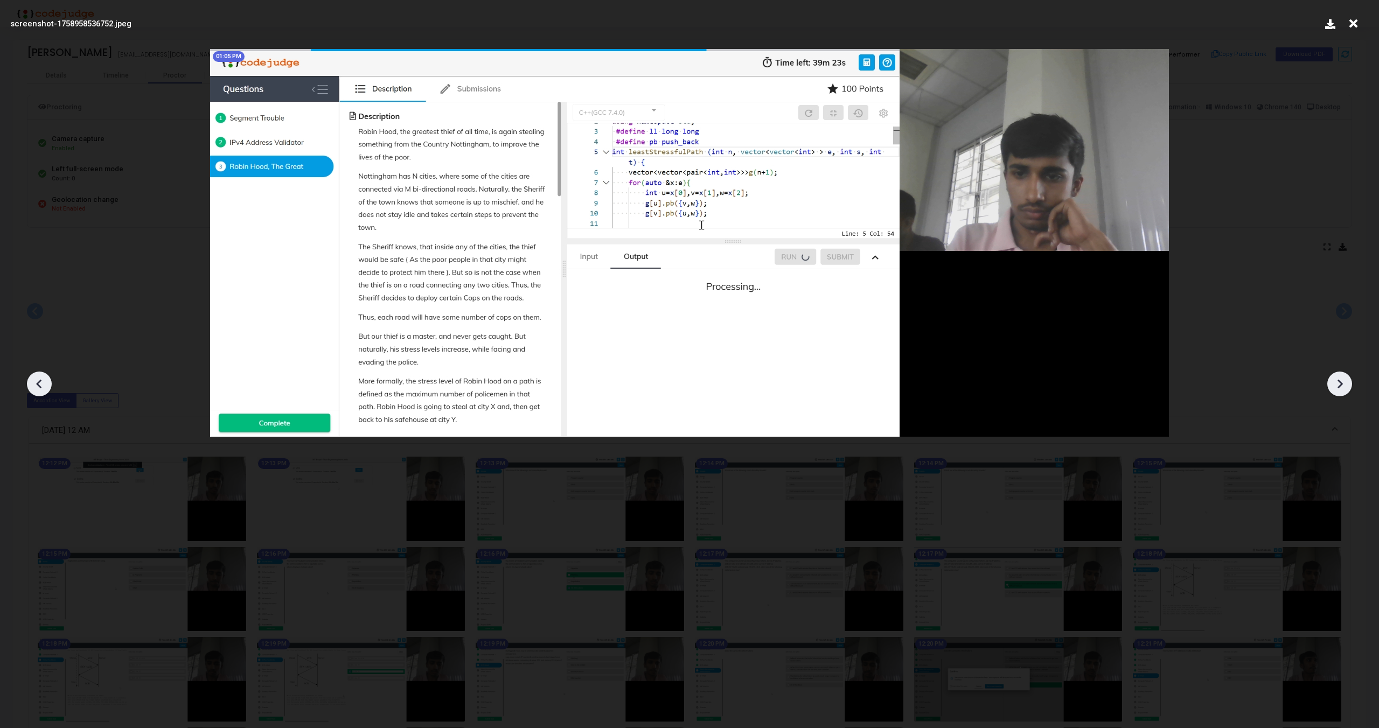
click at [1341, 381] on icon at bounding box center [1339, 384] width 16 height 16
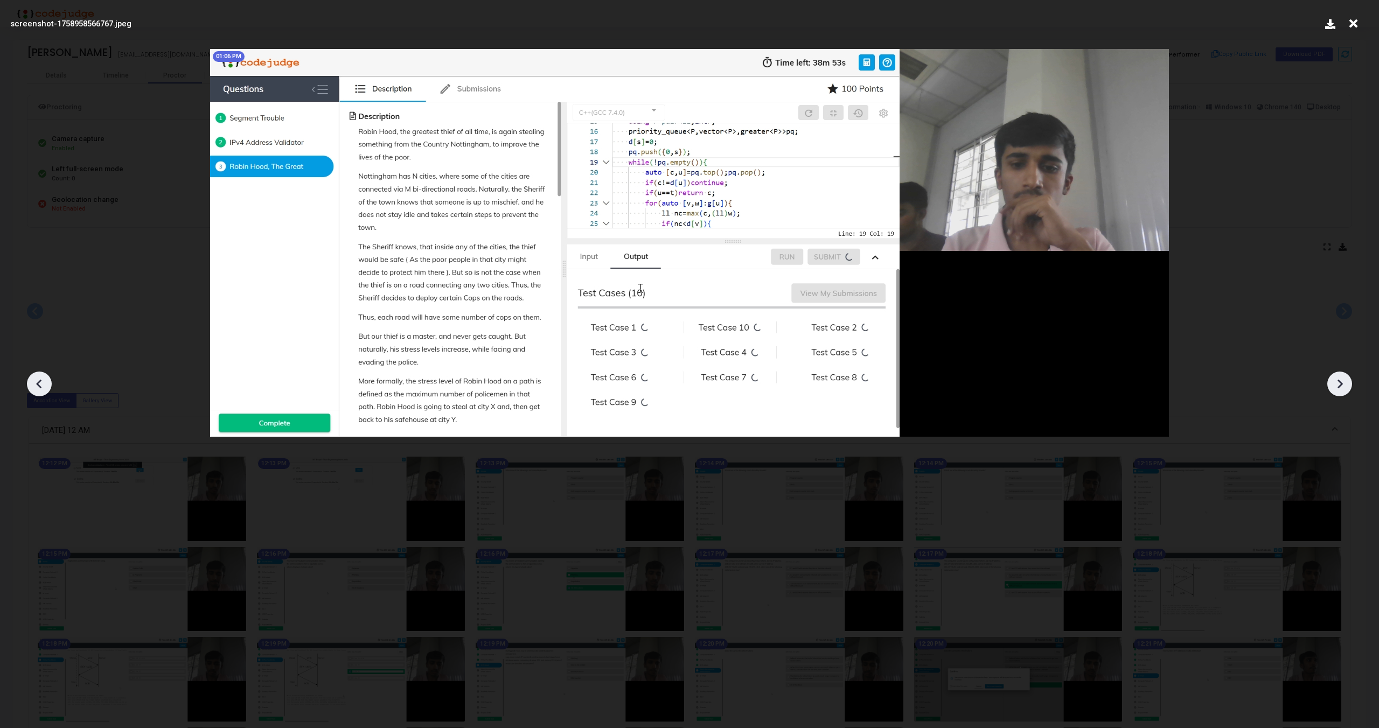
click at [1341, 381] on icon at bounding box center [1339, 384] width 16 height 16
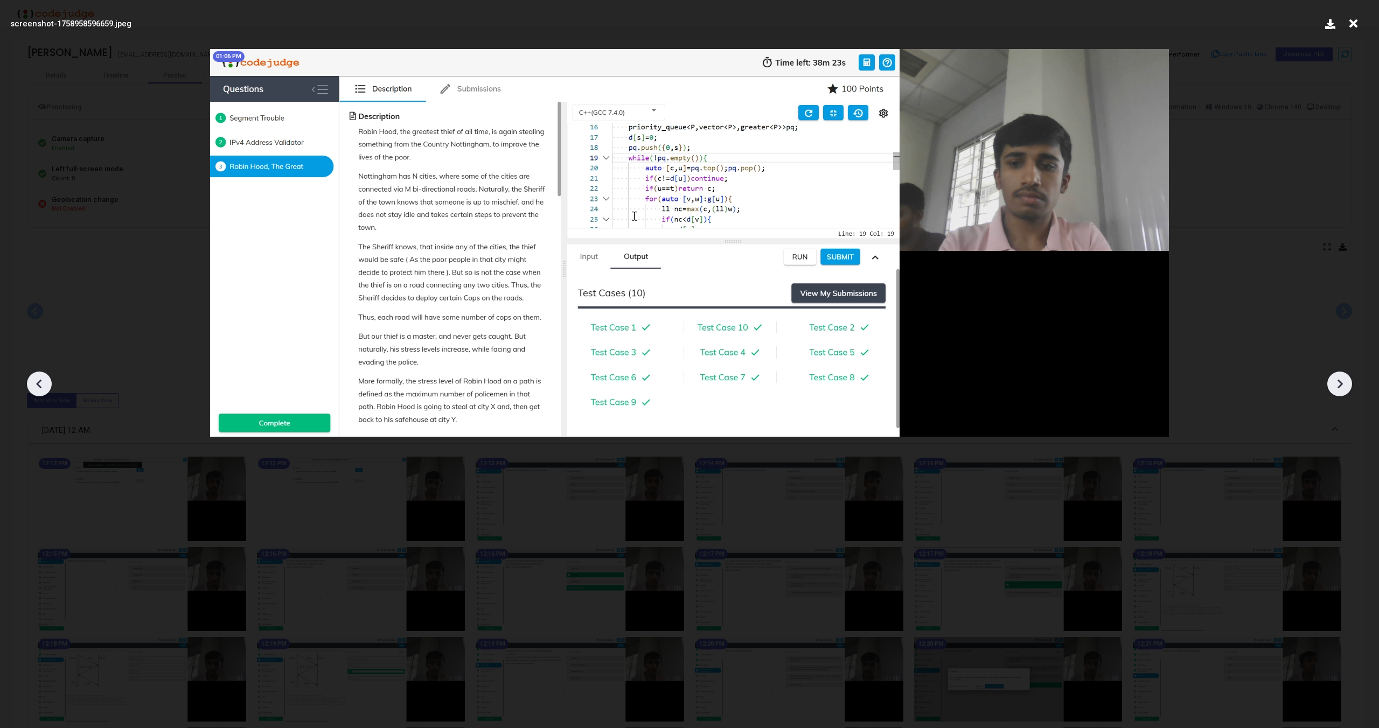
click at [1341, 381] on icon at bounding box center [1339, 384] width 16 height 16
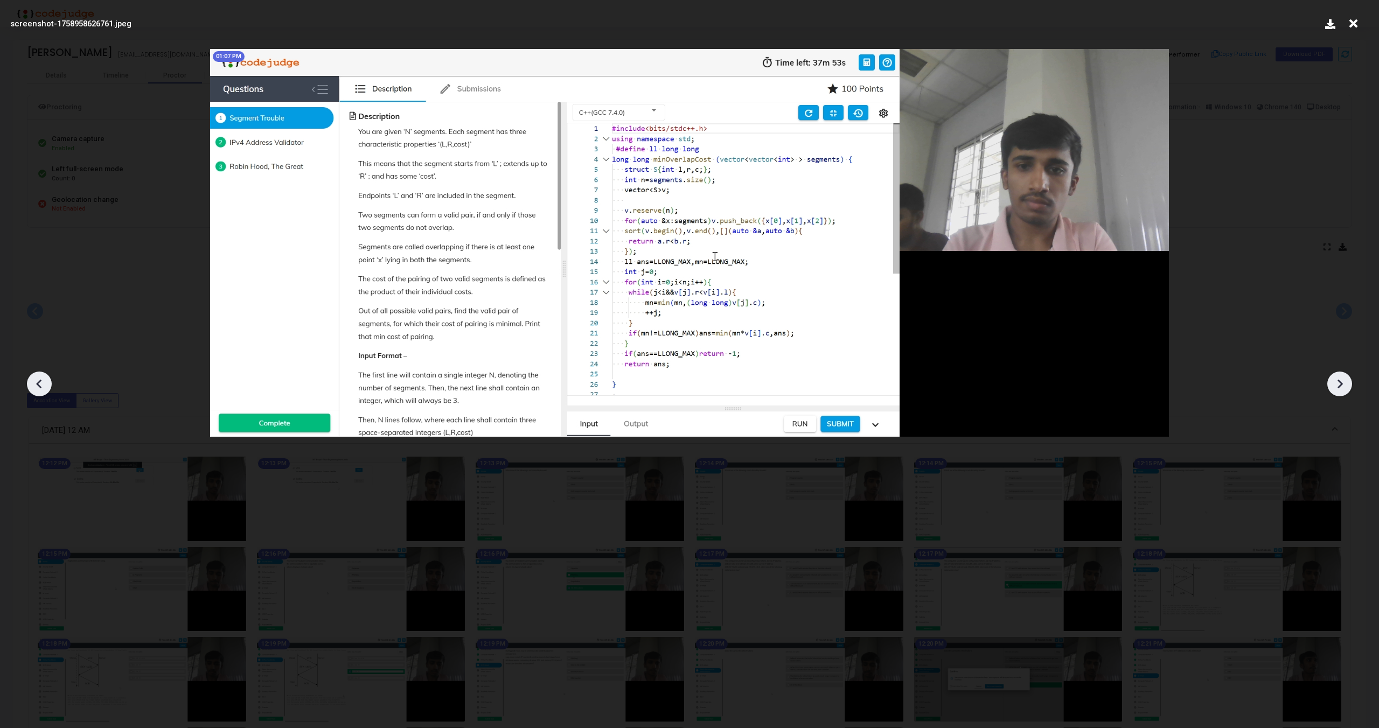
click at [1341, 381] on icon at bounding box center [1339, 384] width 16 height 16
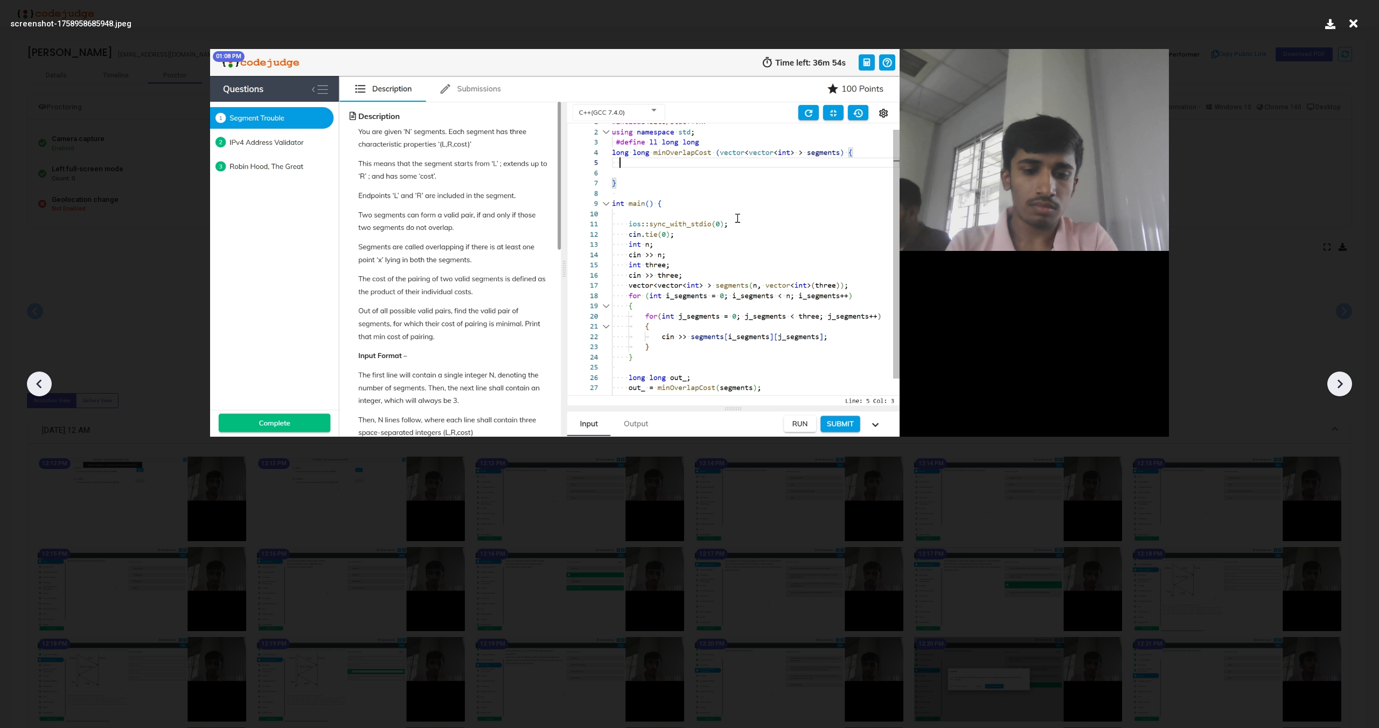
click at [1341, 381] on icon at bounding box center [1339, 384] width 16 height 16
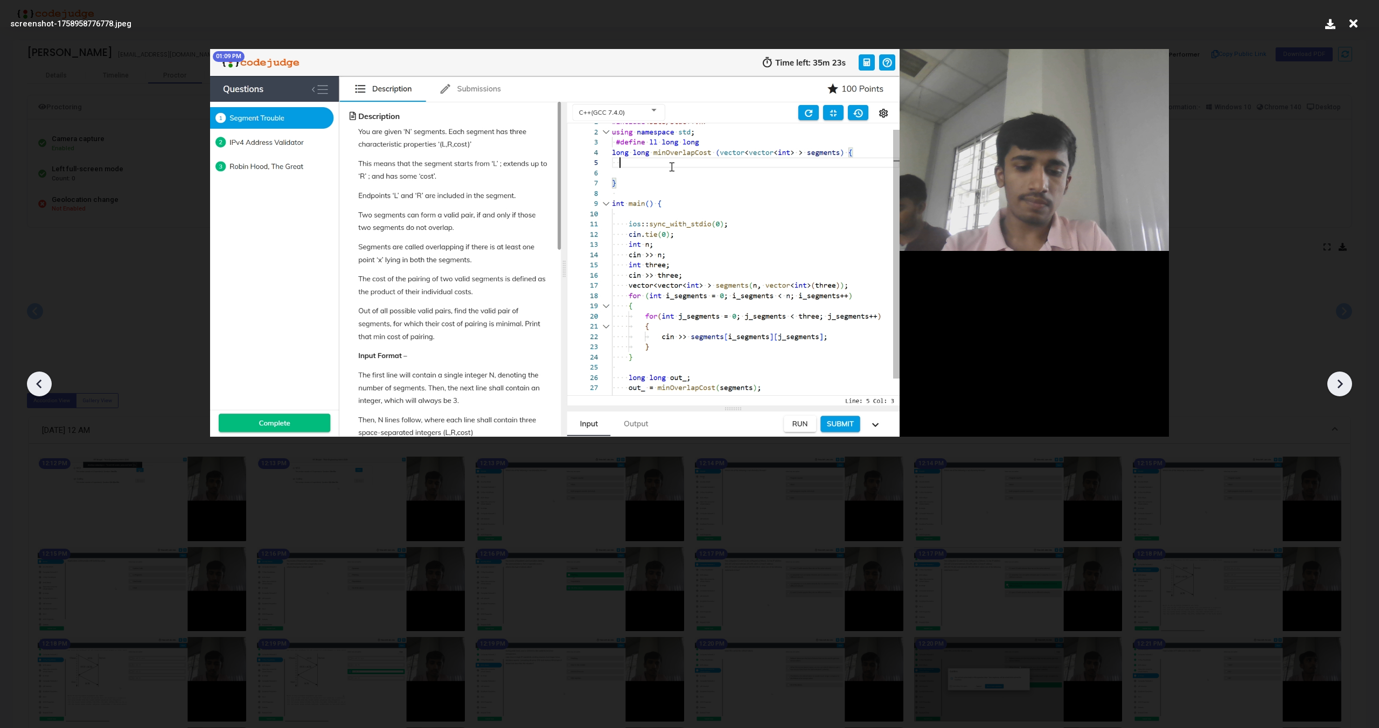
click at [1341, 381] on icon at bounding box center [1339, 384] width 16 height 16
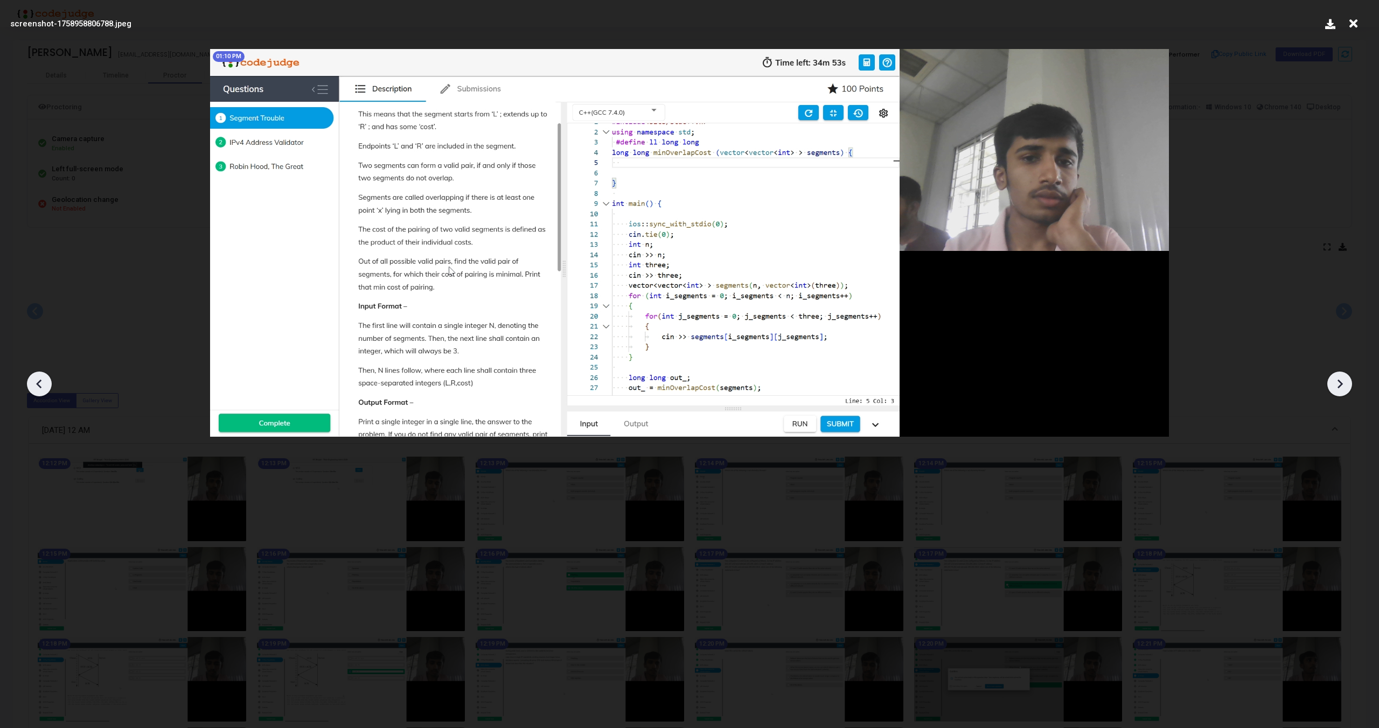
click at [1341, 381] on icon at bounding box center [1339, 384] width 16 height 16
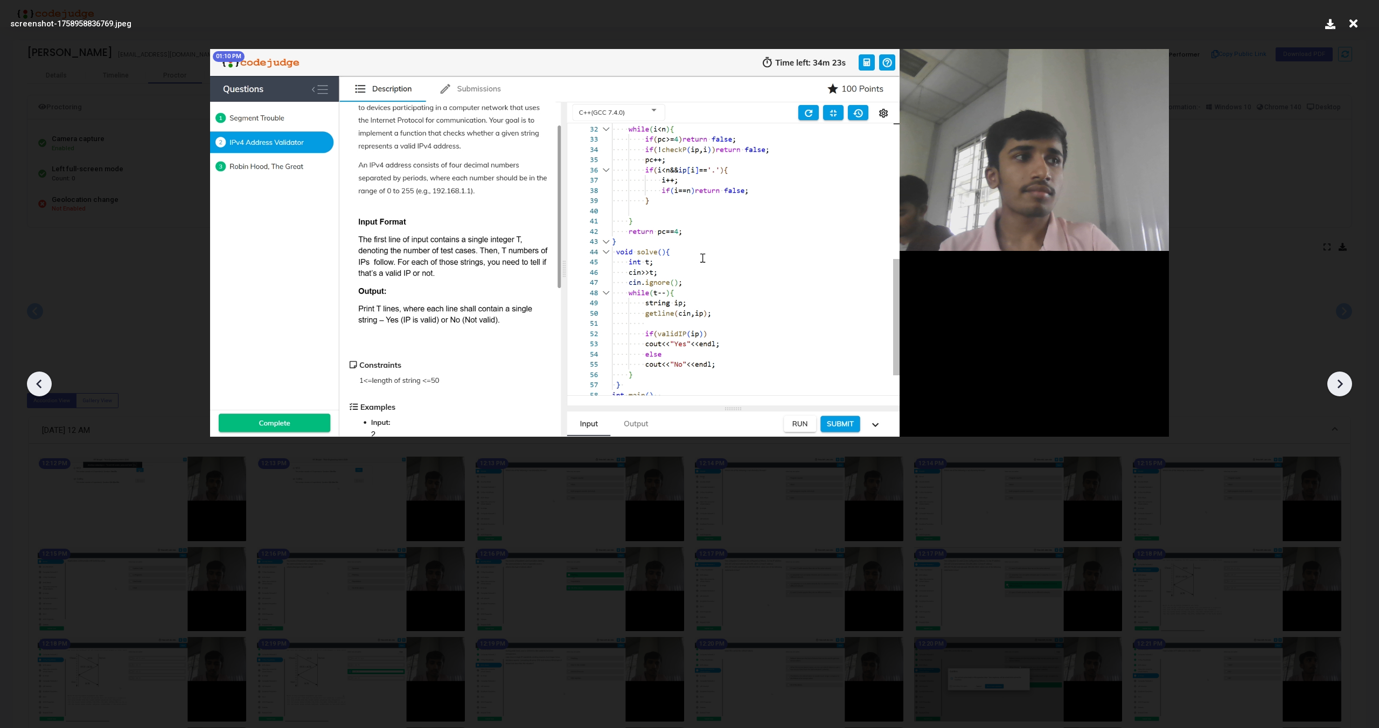
click at [1341, 381] on icon at bounding box center [1339, 384] width 16 height 16
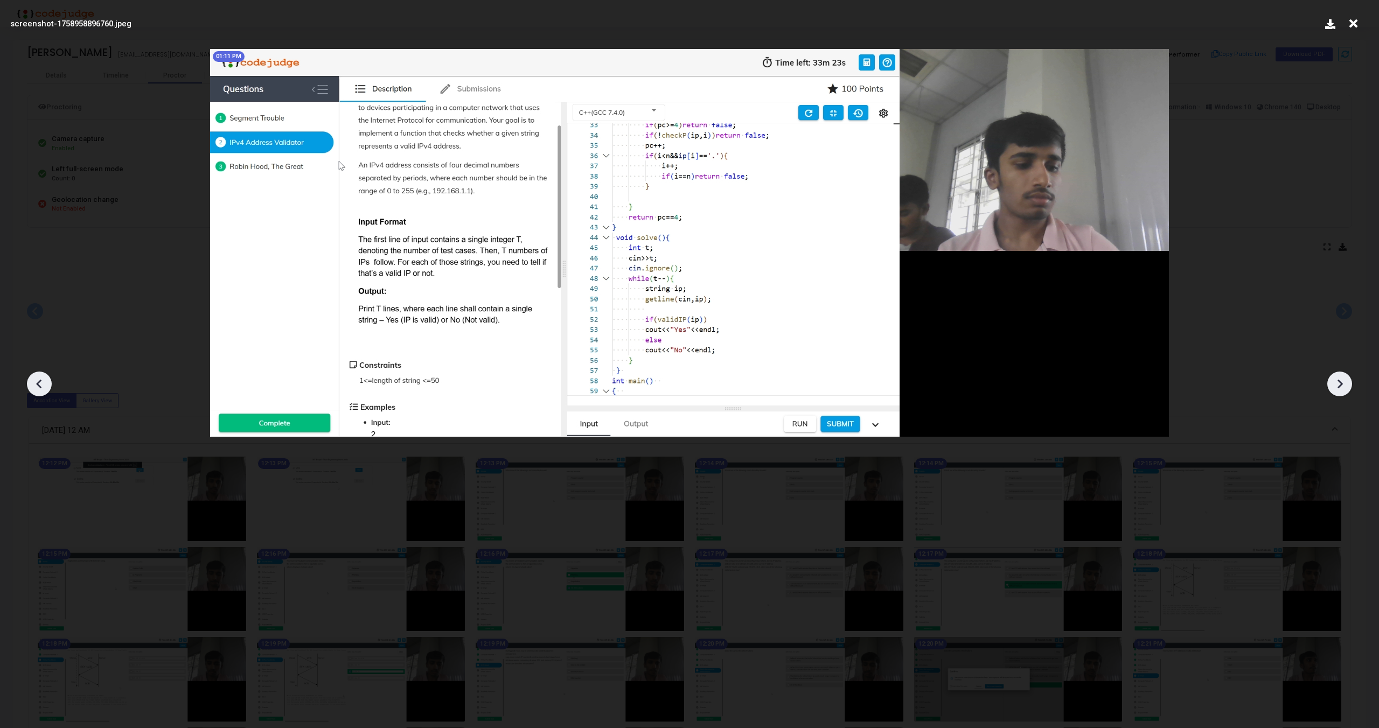
click at [1341, 381] on icon at bounding box center [1339, 384] width 16 height 16
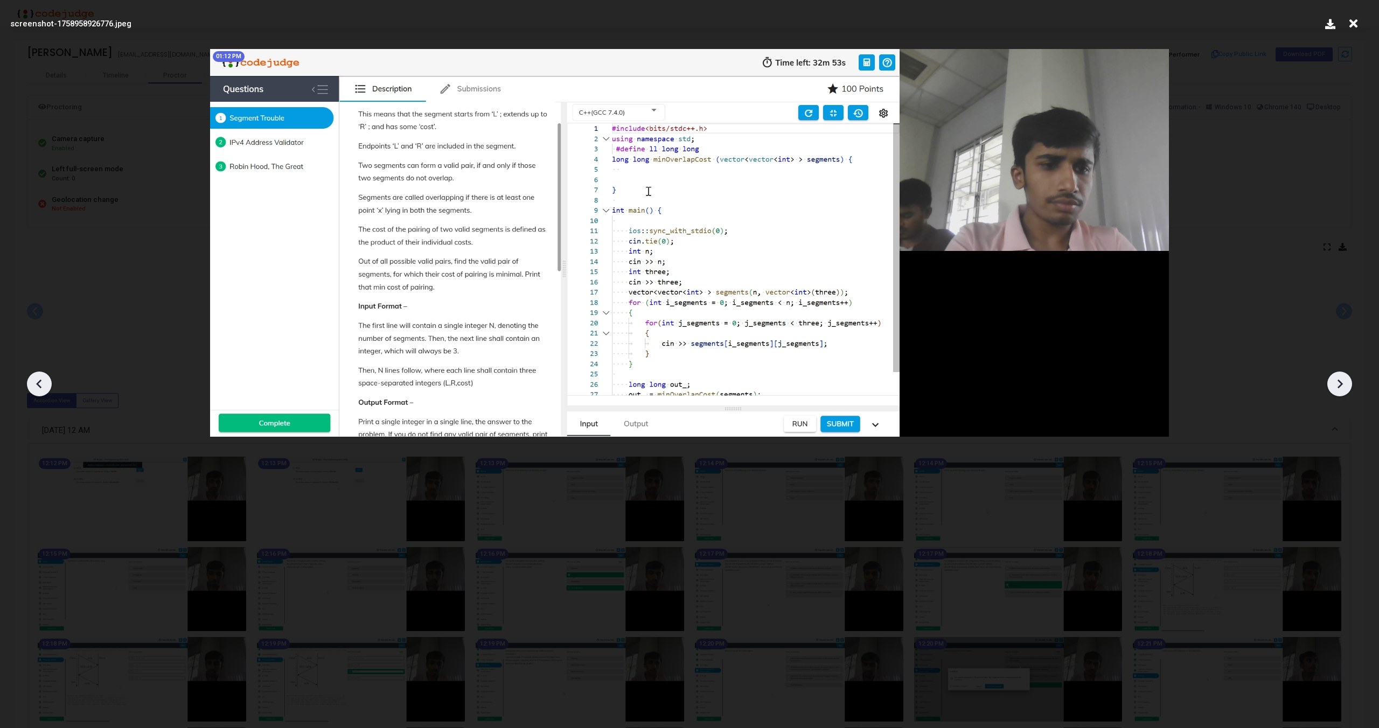
click at [1341, 381] on icon at bounding box center [1339, 384] width 16 height 16
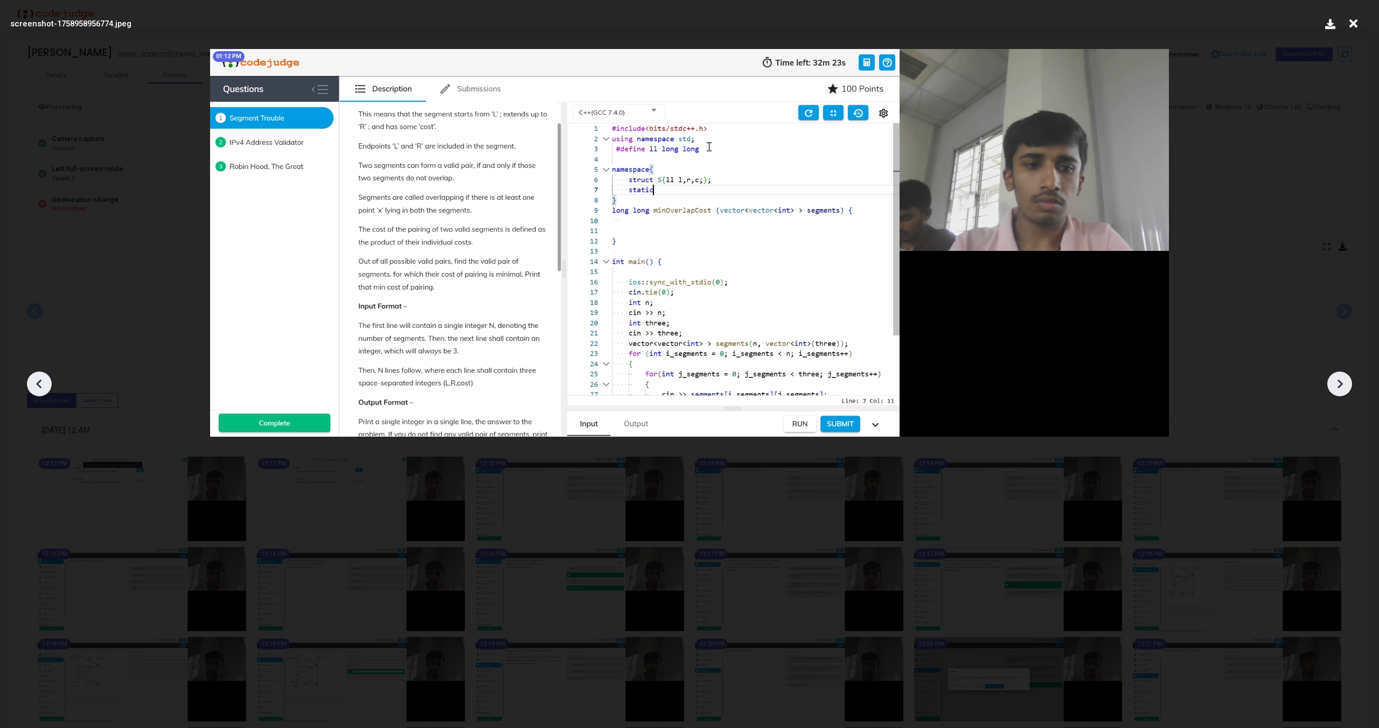
click at [1341, 381] on icon at bounding box center [1339, 384] width 16 height 16
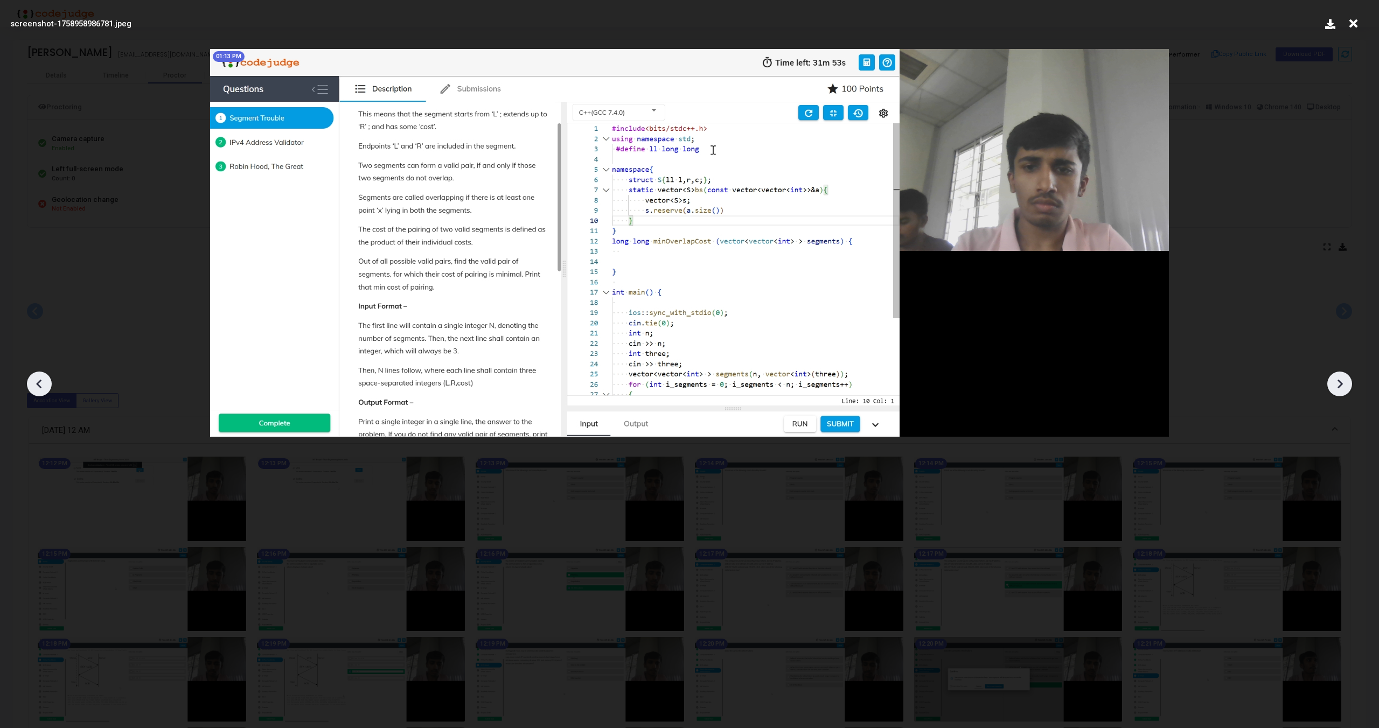
click at [1341, 381] on icon at bounding box center [1339, 384] width 16 height 16
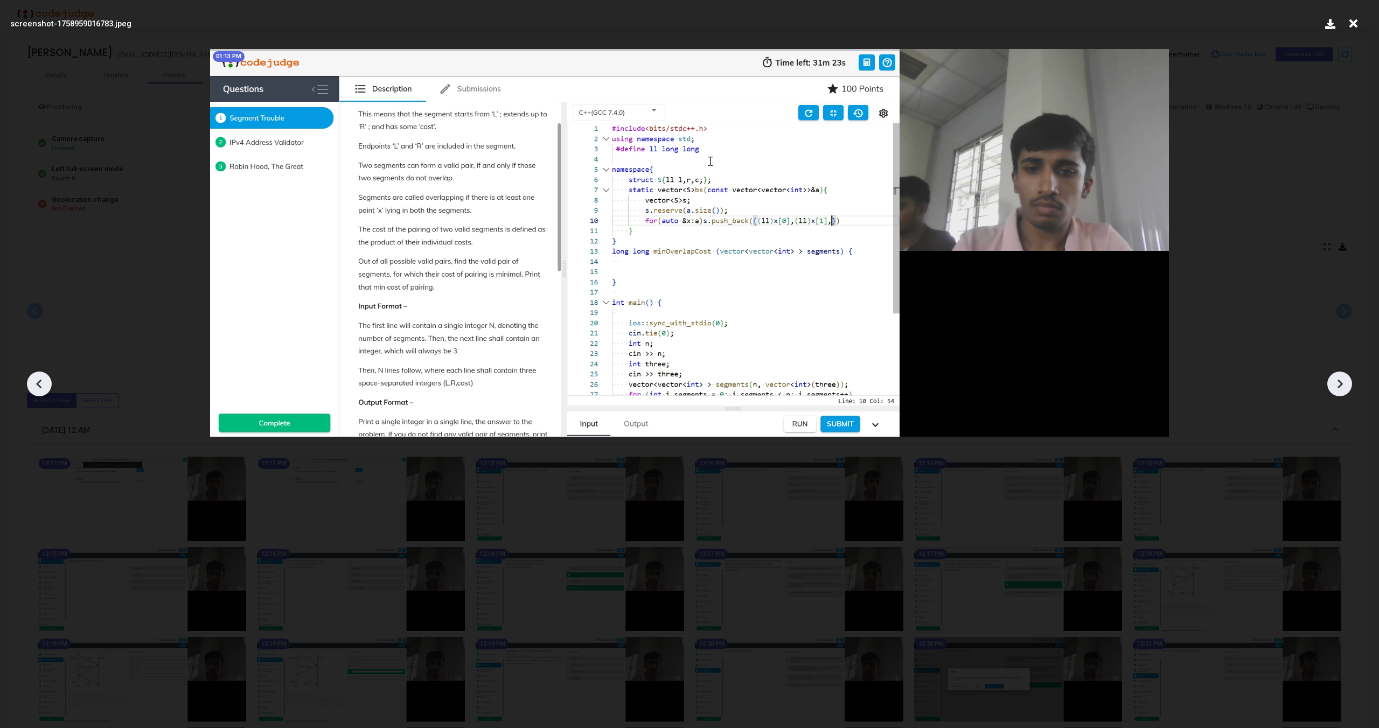
click at [1341, 381] on icon at bounding box center [1339, 384] width 16 height 16
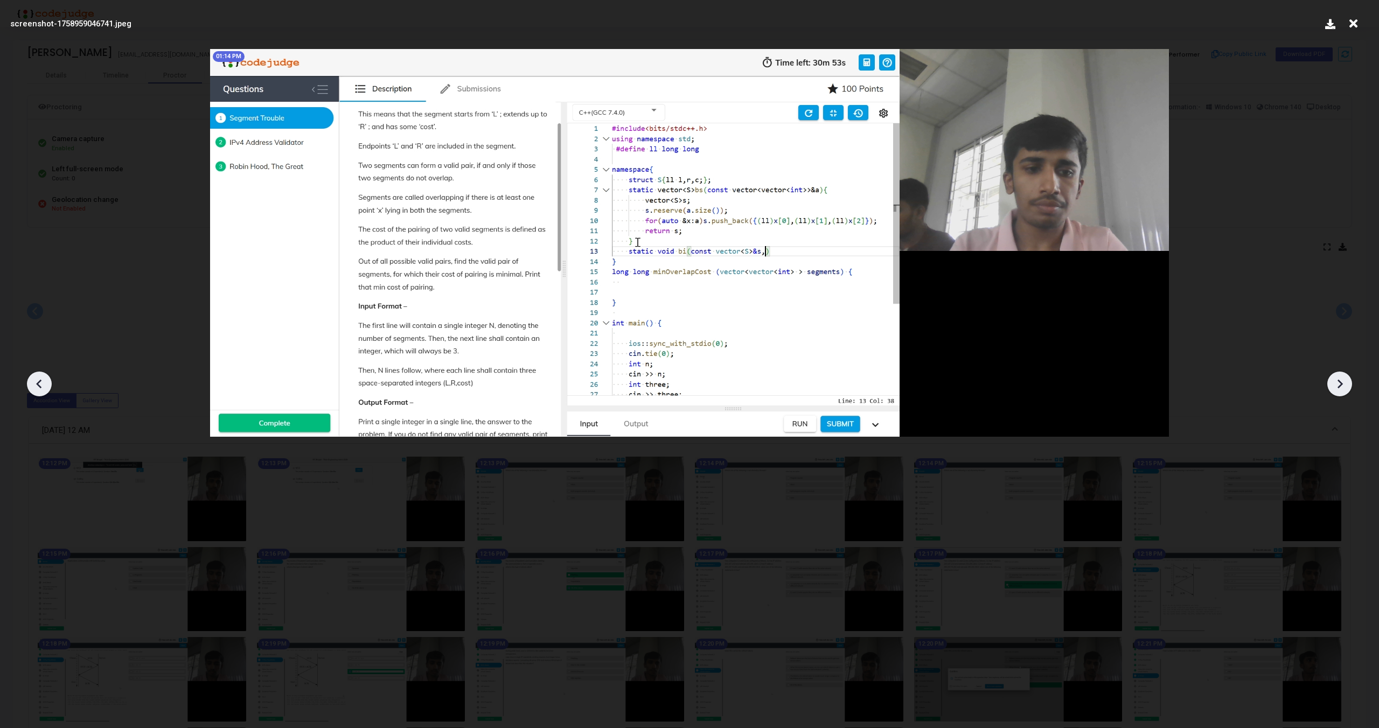
click at [1341, 381] on icon at bounding box center [1339, 384] width 16 height 16
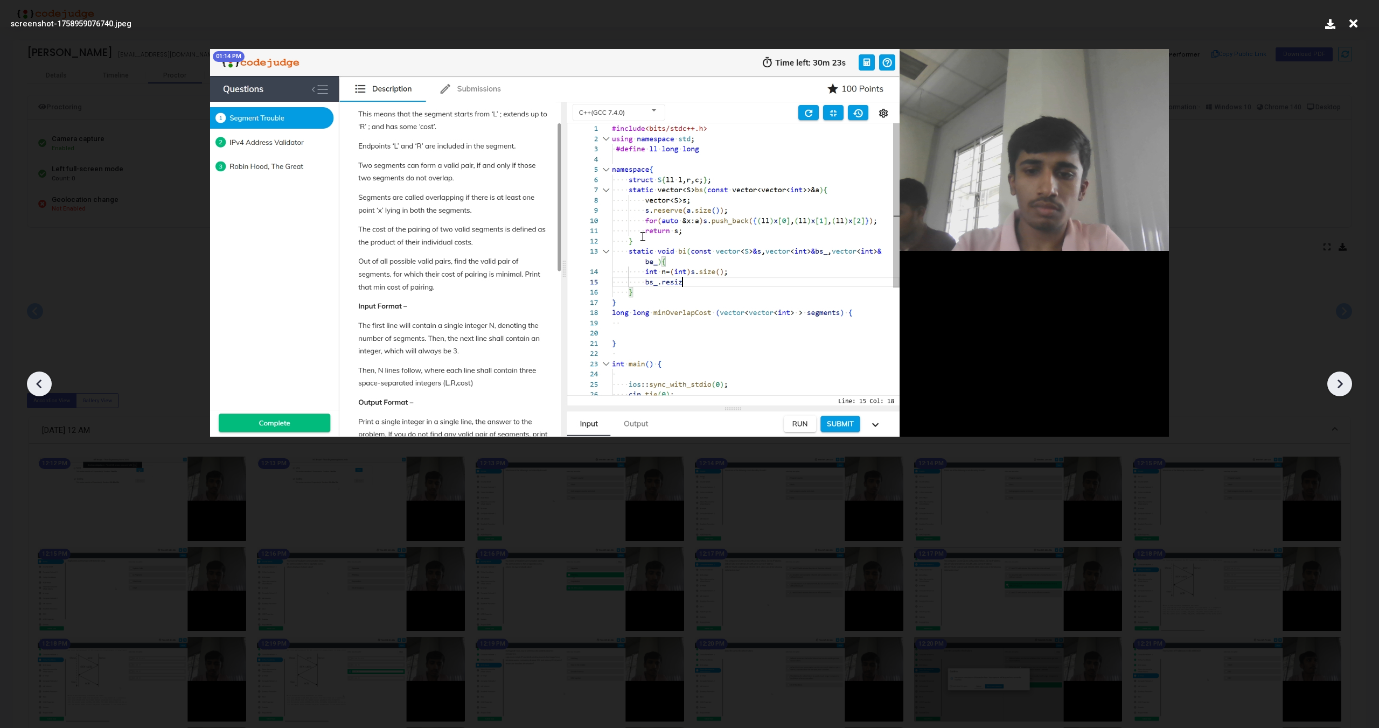
click at [1341, 381] on icon at bounding box center [1339, 384] width 16 height 16
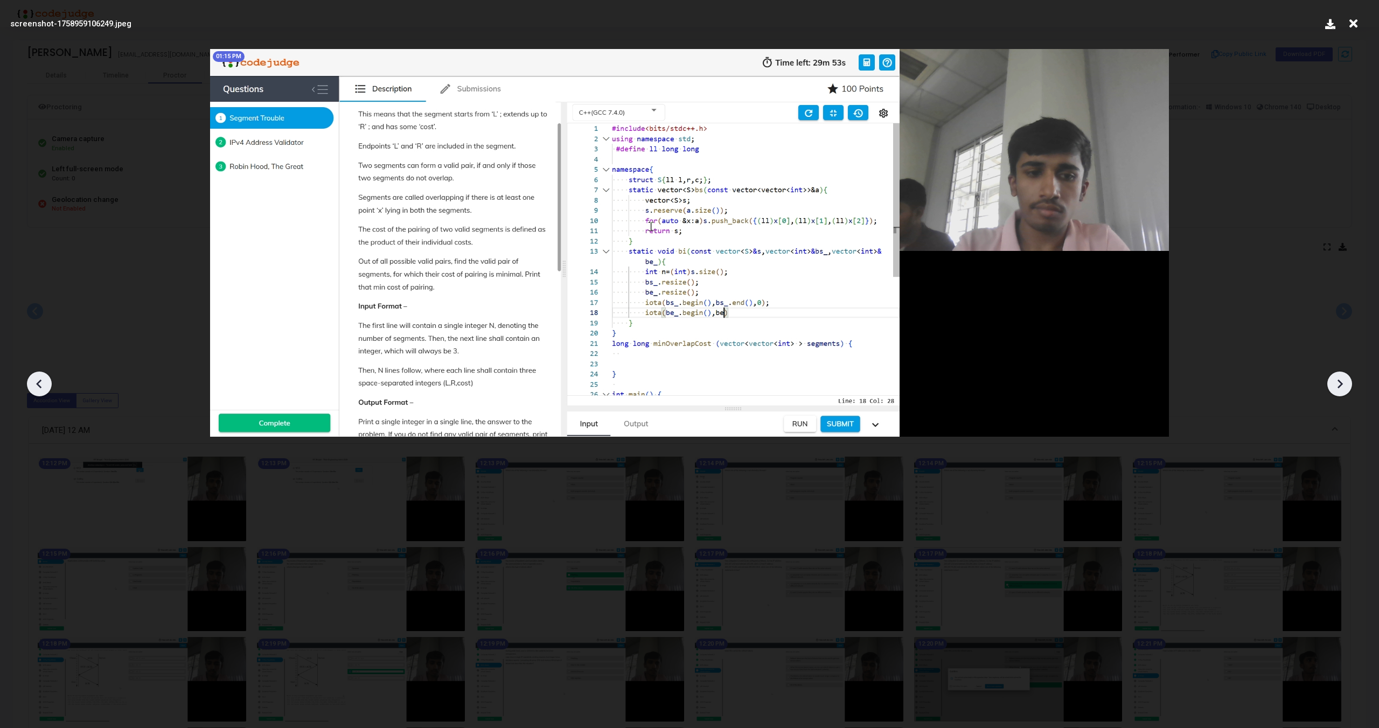
click at [1341, 381] on icon at bounding box center [1339, 384] width 16 height 16
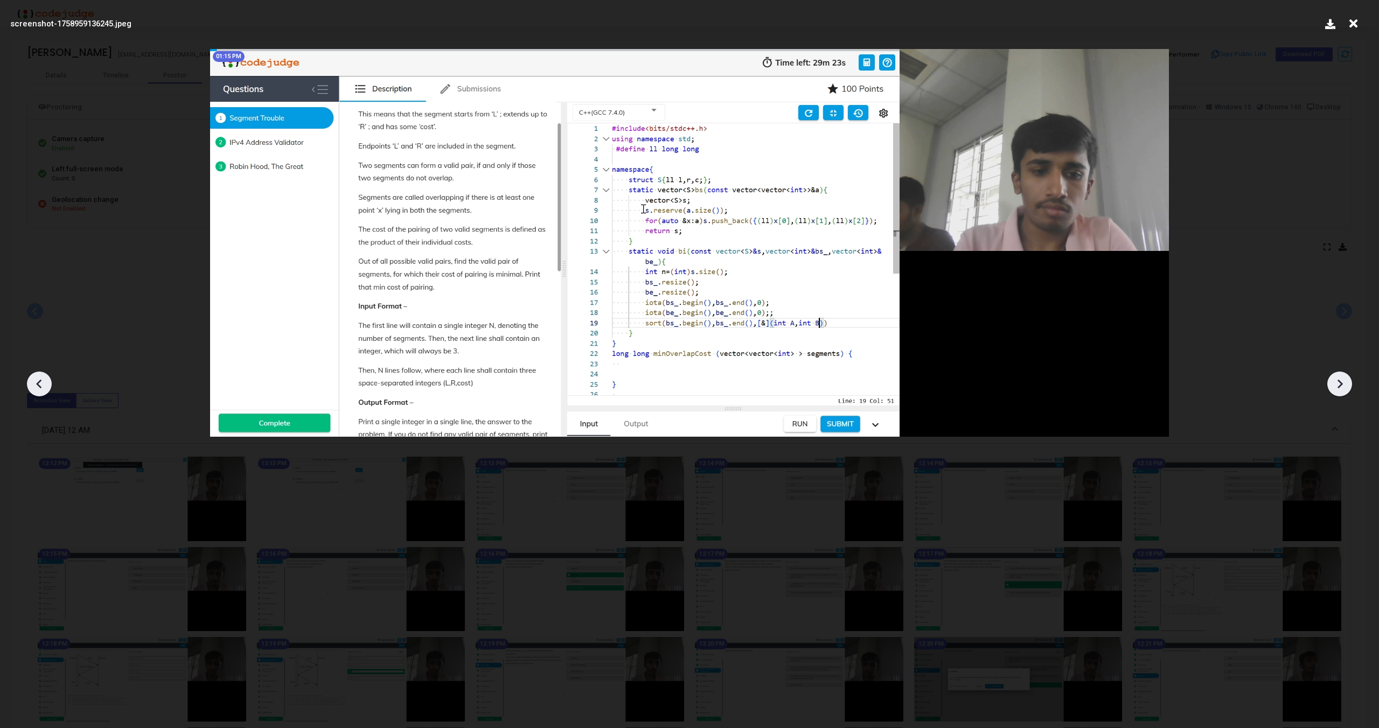
click at [1341, 381] on icon at bounding box center [1339, 384] width 16 height 16
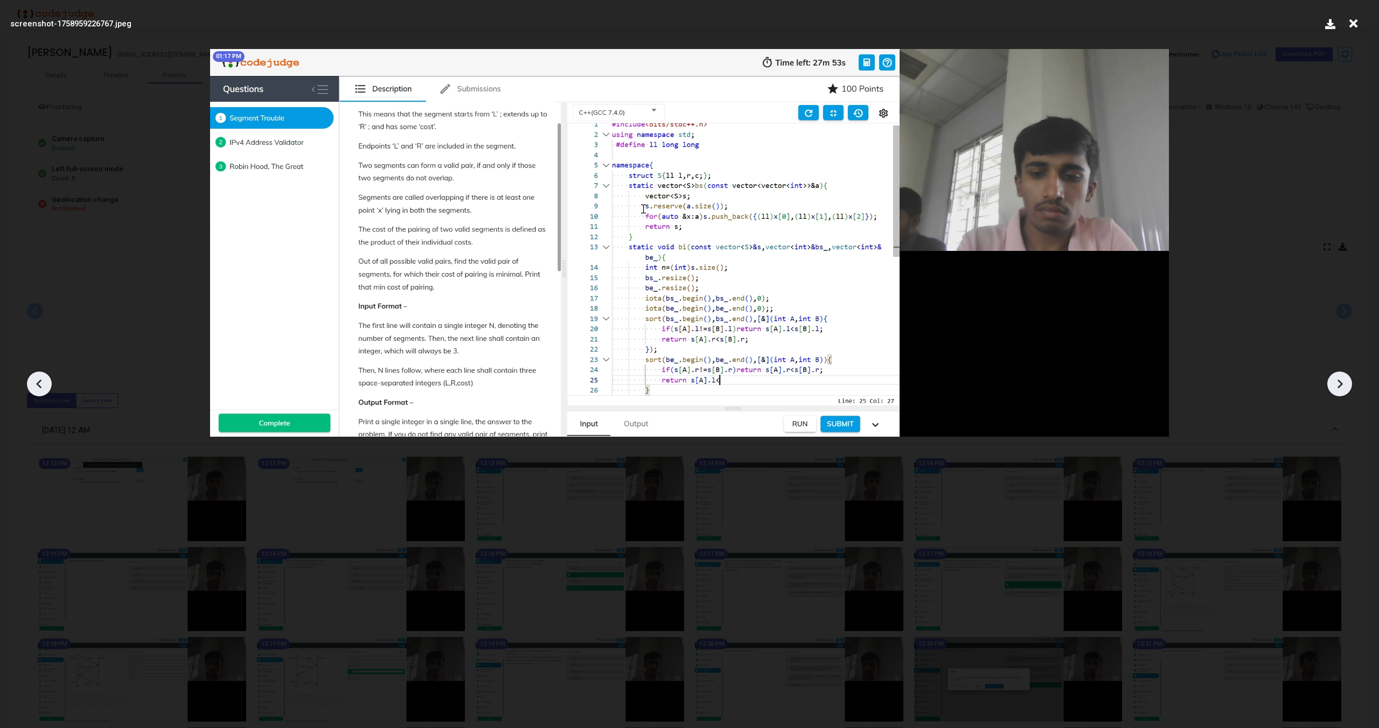
click at [1341, 381] on icon at bounding box center [1339, 384] width 16 height 16
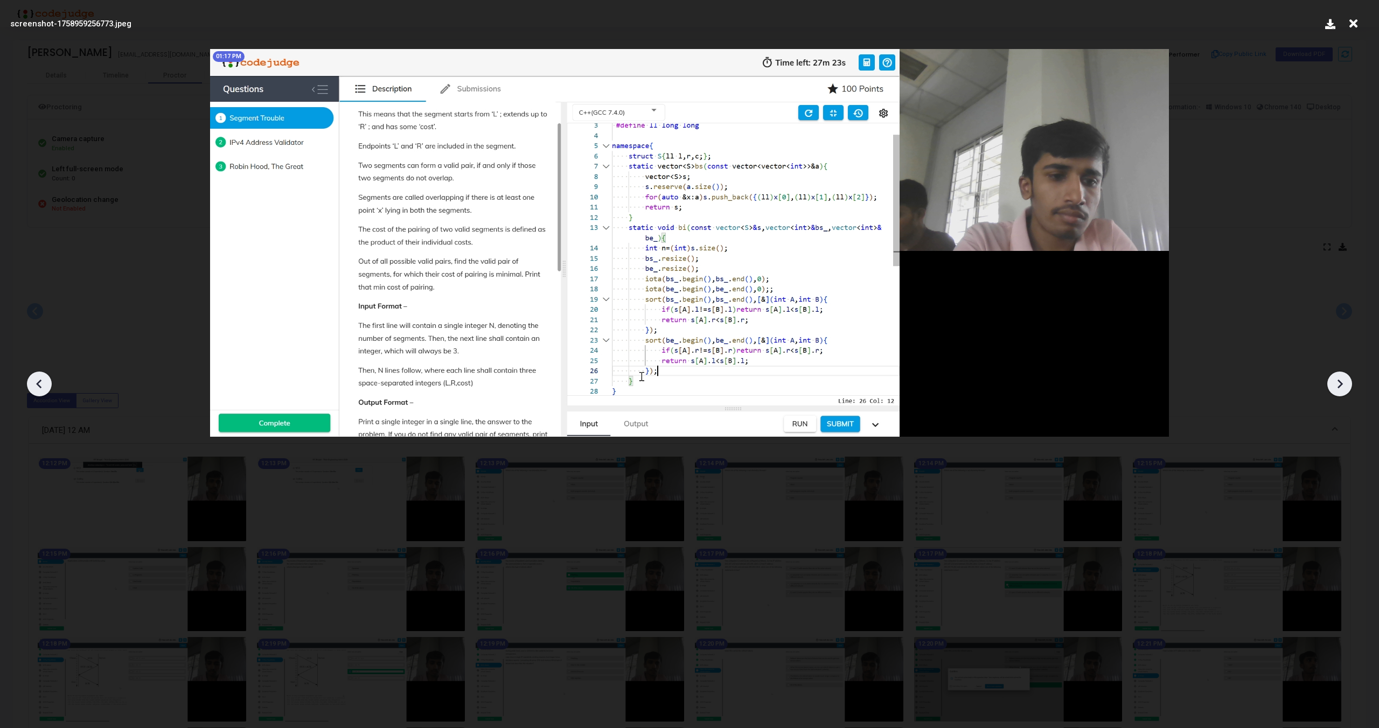
click at [1341, 381] on icon at bounding box center [1339, 384] width 16 height 16
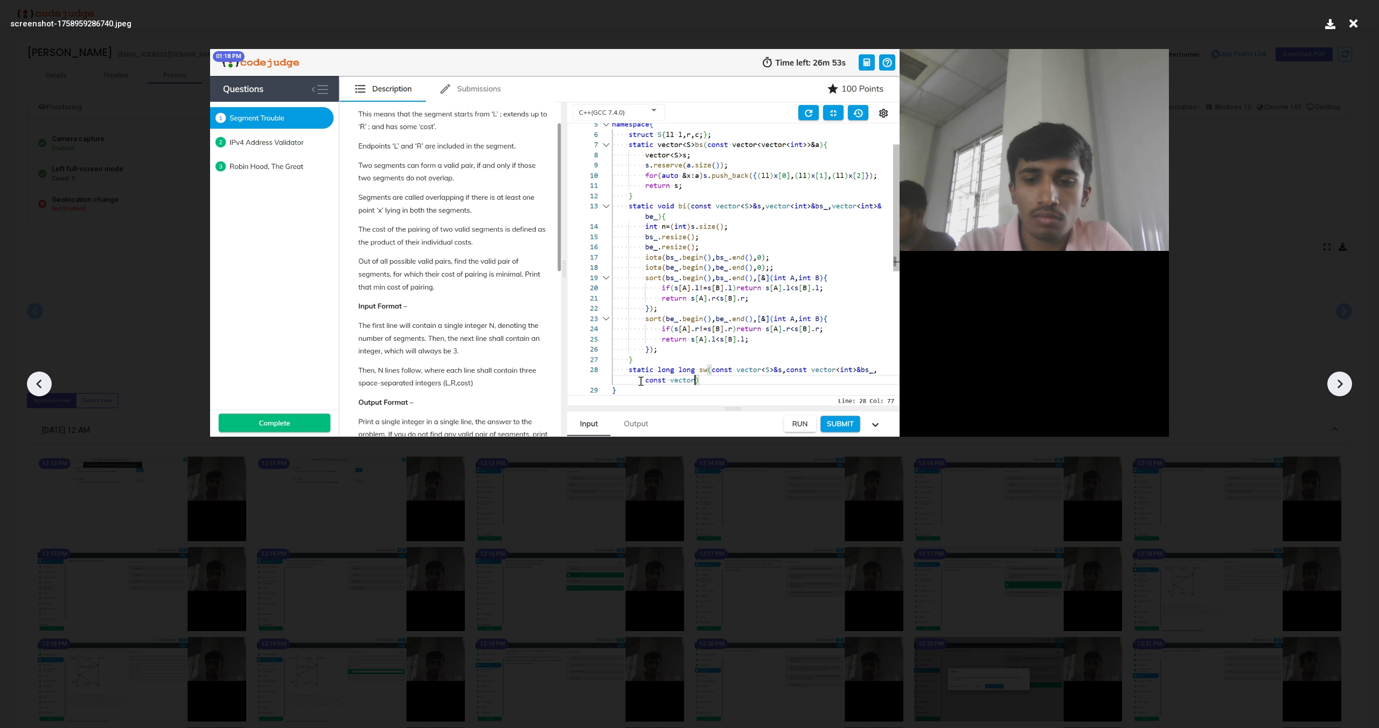
click at [1341, 381] on icon at bounding box center [1339, 384] width 16 height 16
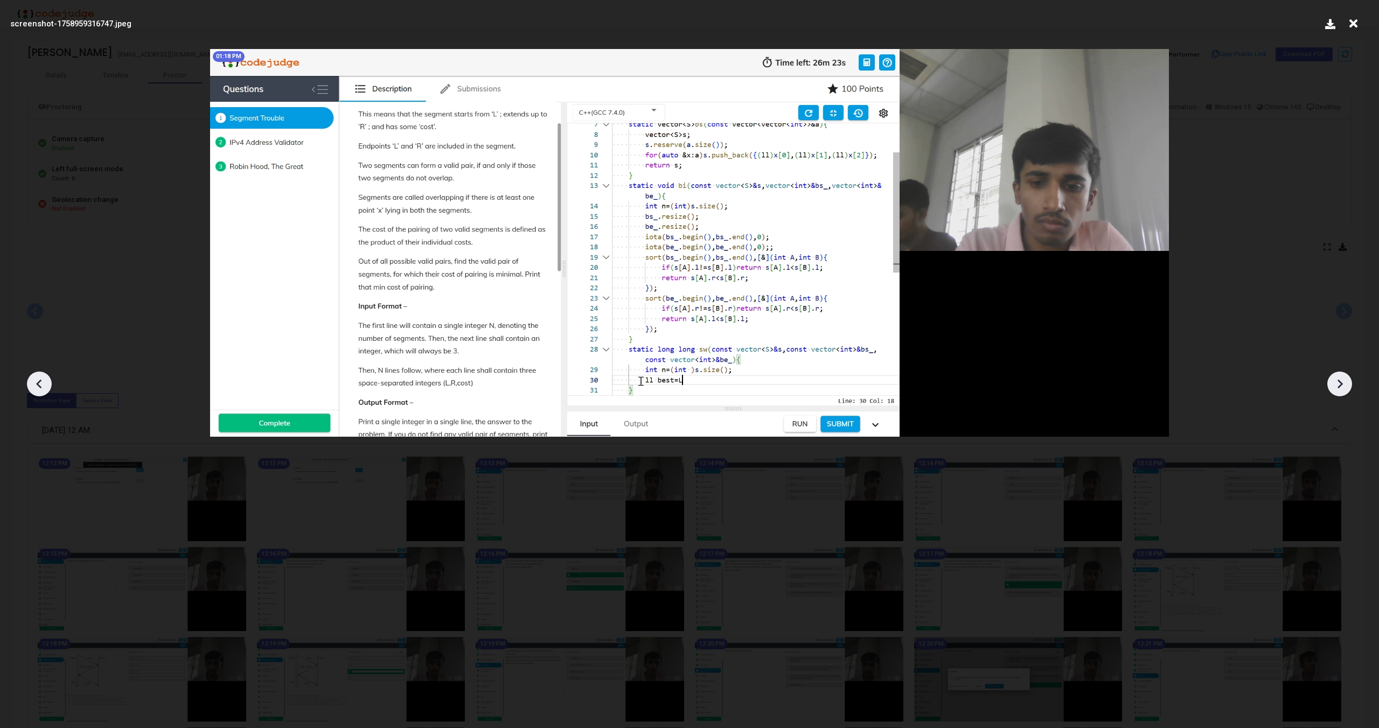
click at [1341, 381] on icon at bounding box center [1339, 384] width 16 height 16
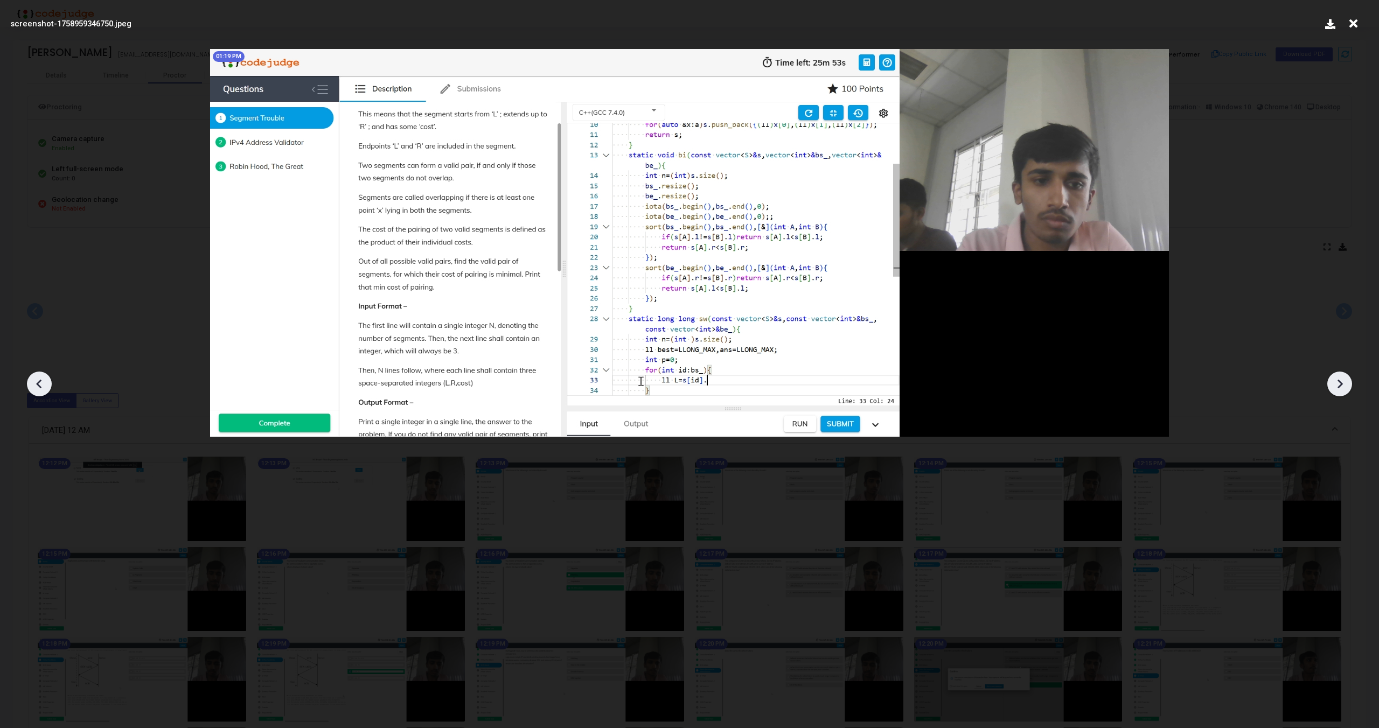
click at [1341, 381] on icon at bounding box center [1339, 384] width 16 height 16
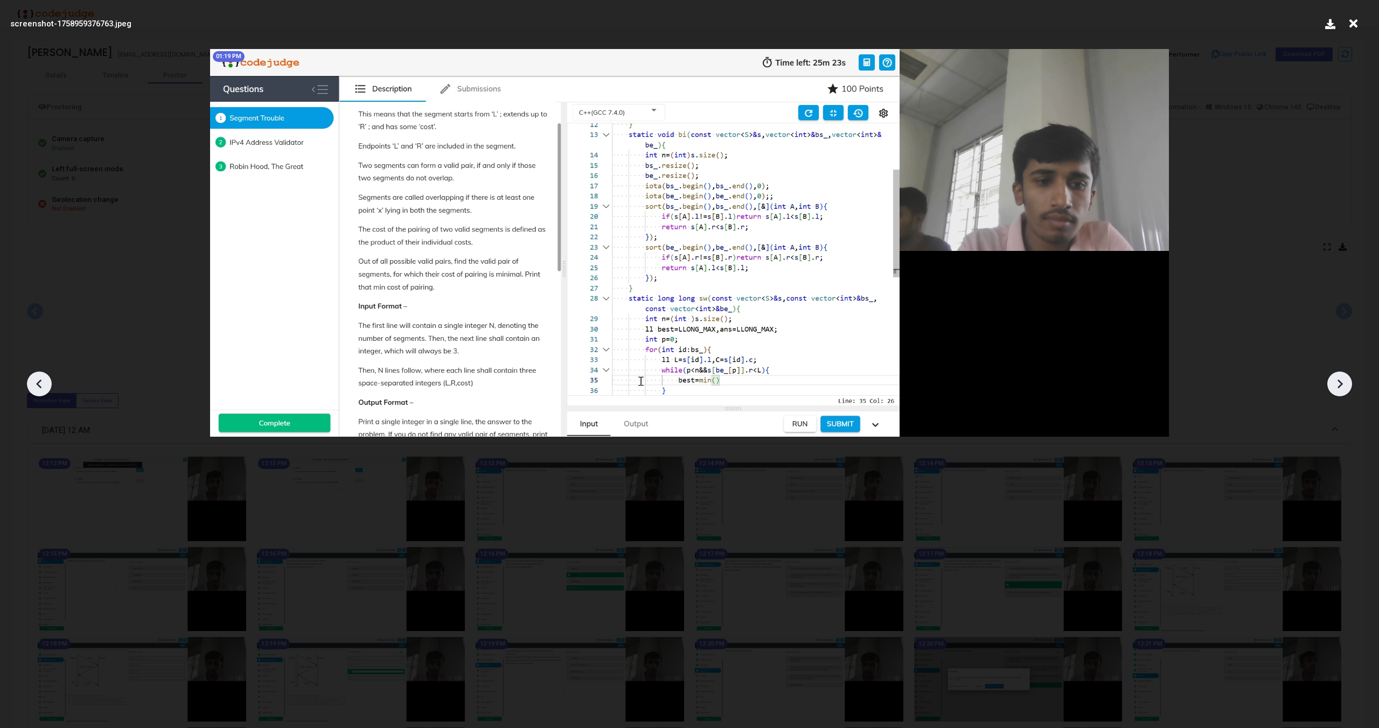
click at [1341, 381] on icon at bounding box center [1339, 384] width 16 height 16
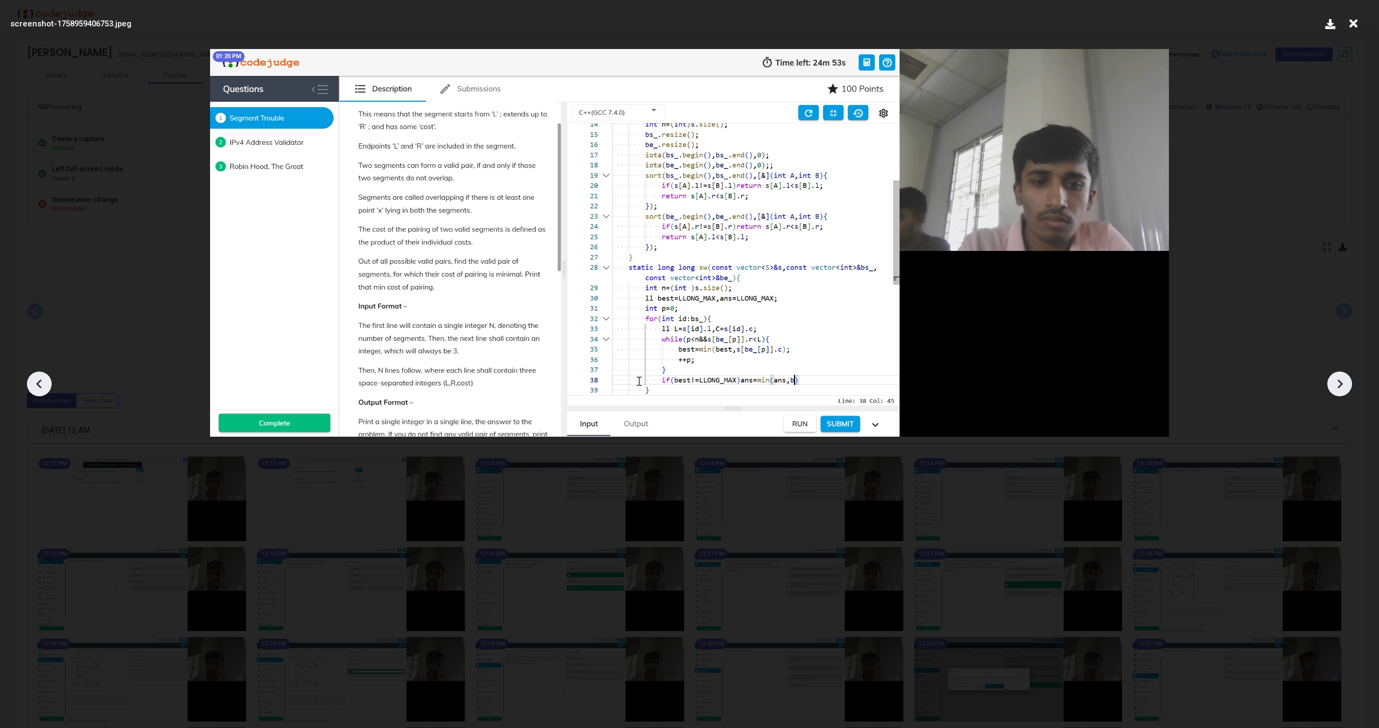
click at [1341, 381] on icon at bounding box center [1339, 384] width 16 height 16
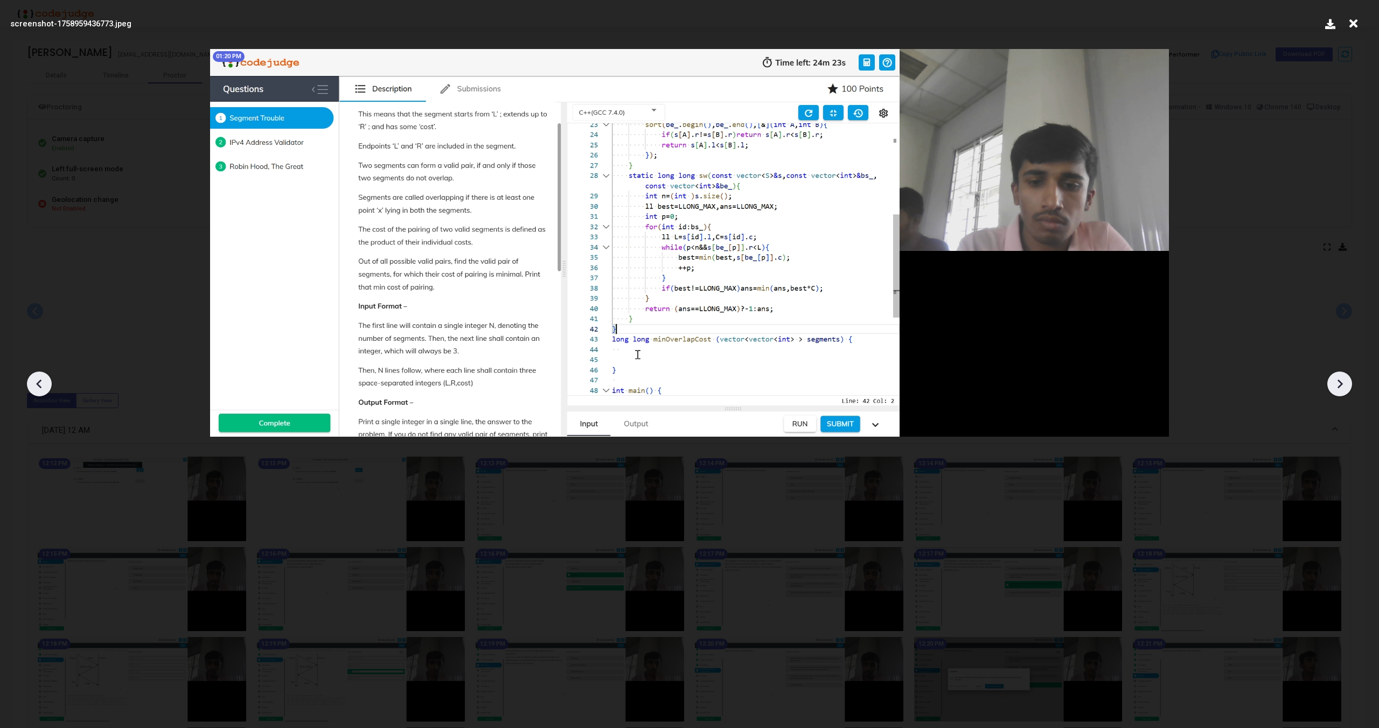
click at [1341, 381] on icon at bounding box center [1339, 384] width 16 height 16
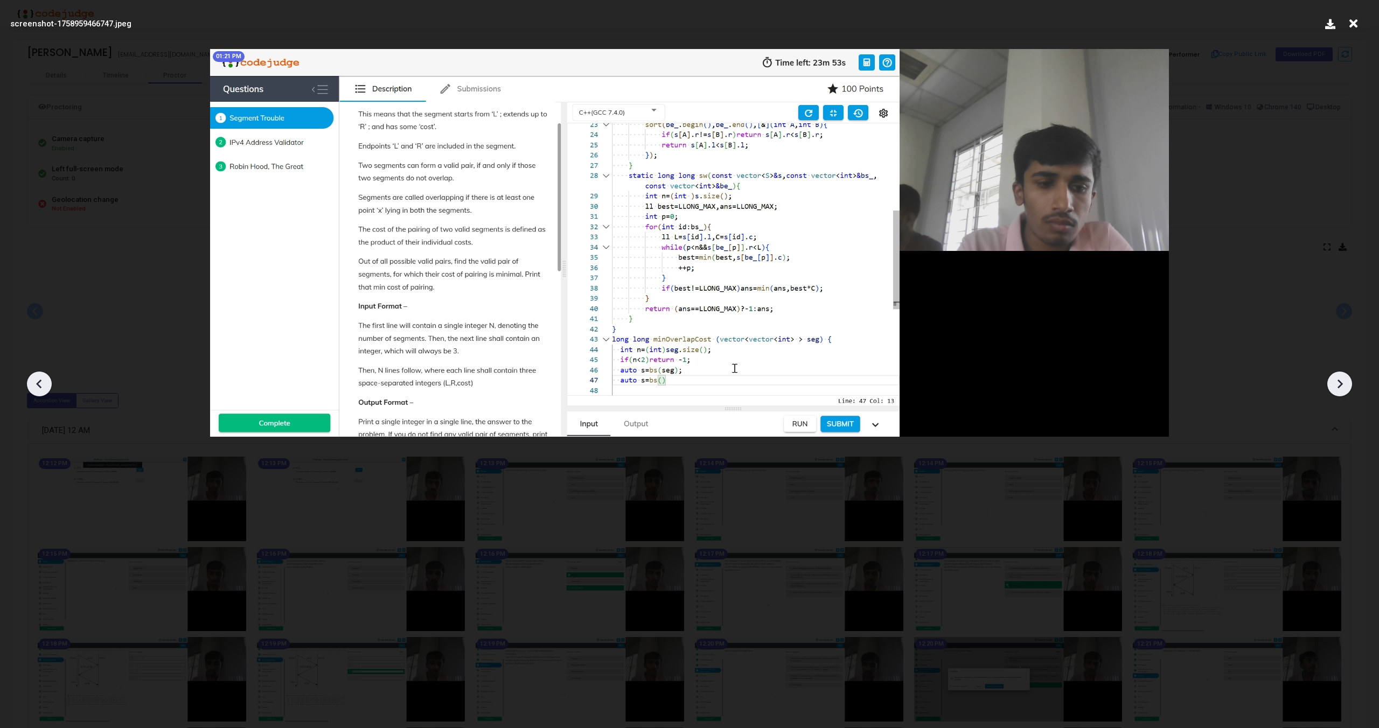
click at [1341, 381] on icon at bounding box center [1339, 384] width 16 height 16
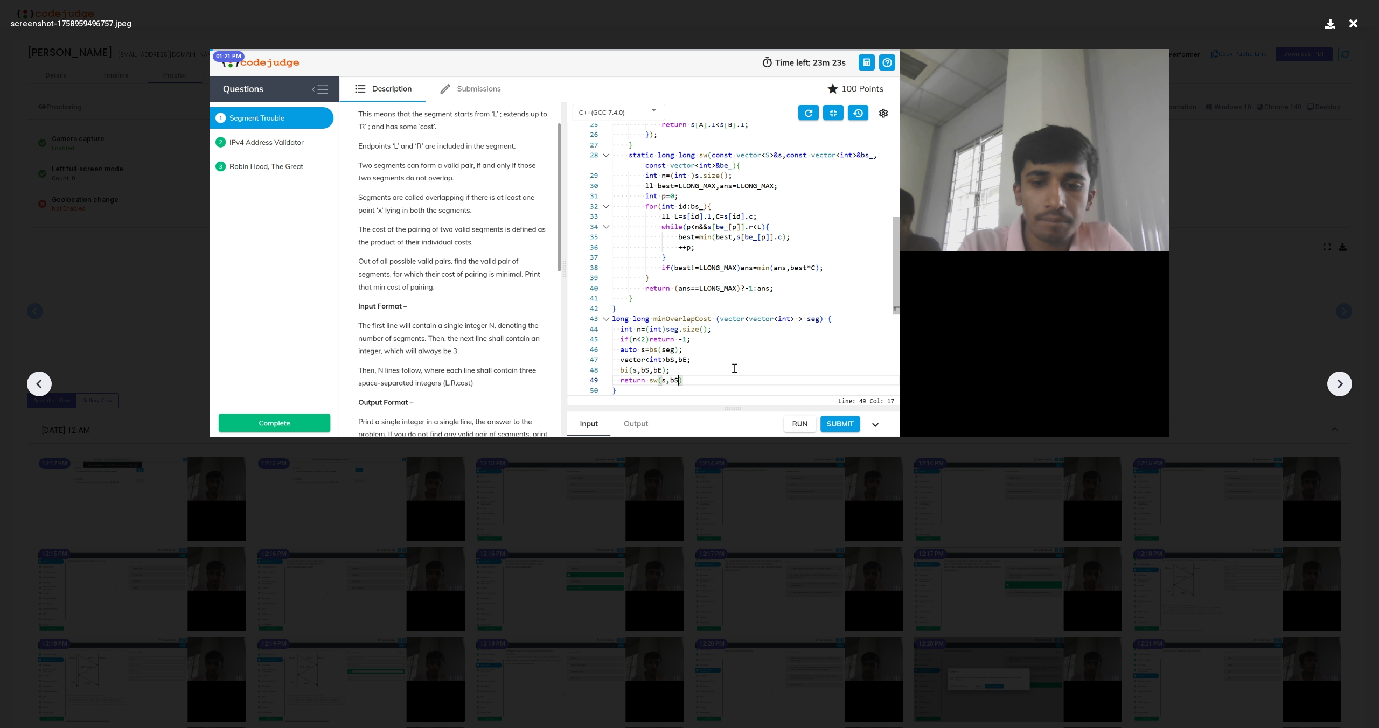
click at [1341, 381] on icon at bounding box center [1339, 384] width 16 height 16
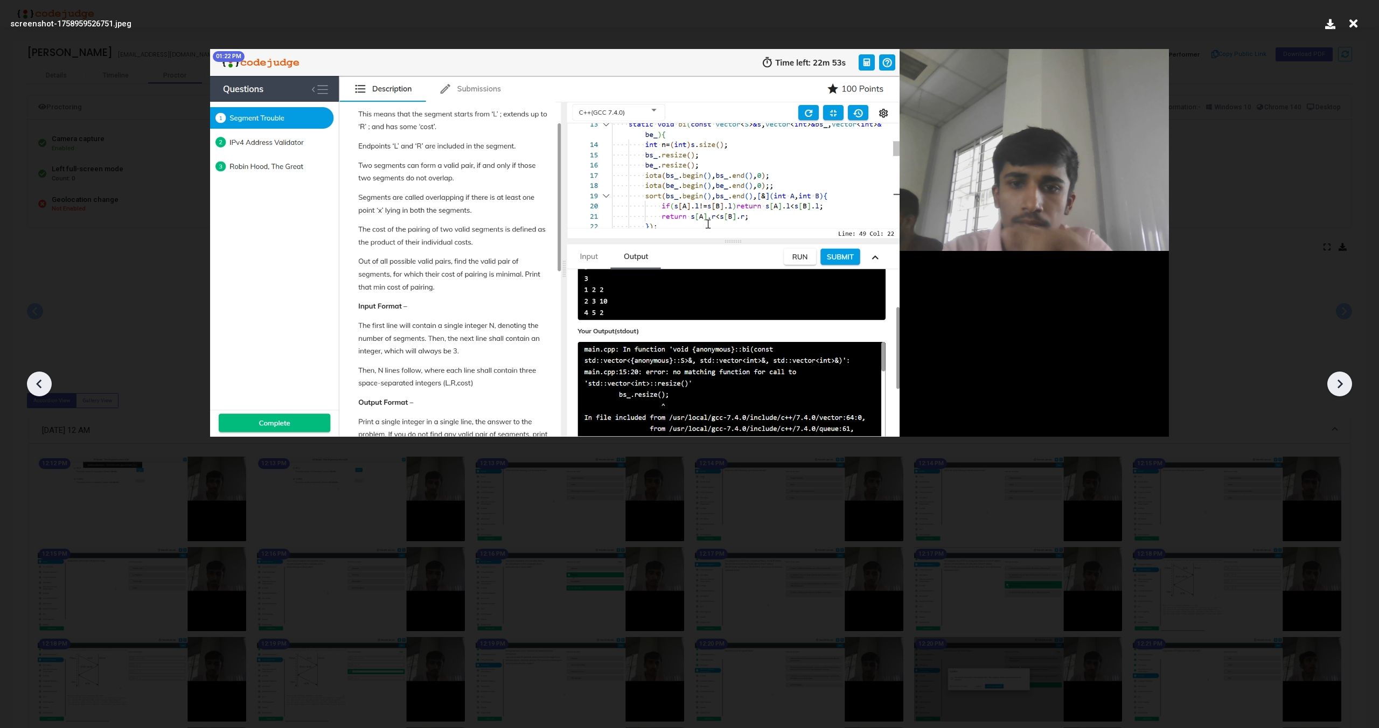
click at [1341, 381] on icon at bounding box center [1339, 384] width 16 height 16
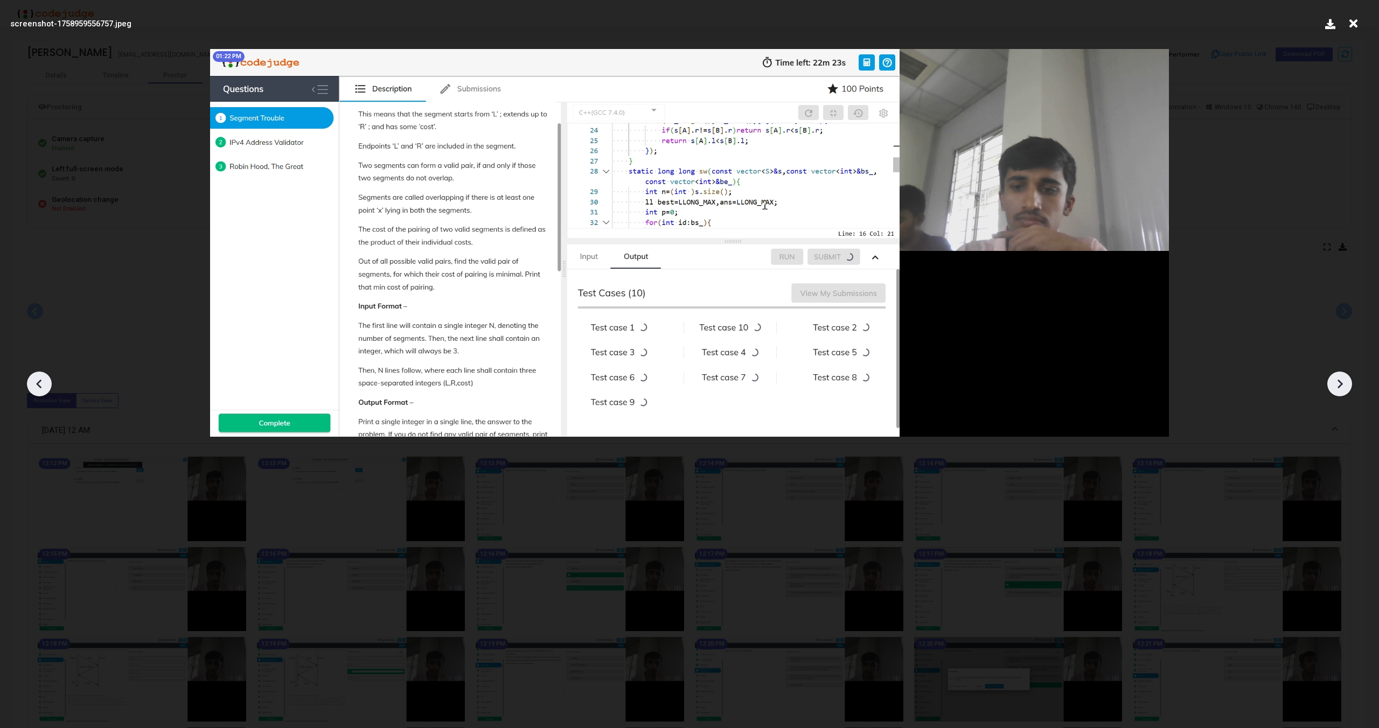
click at [1341, 381] on icon at bounding box center [1339, 384] width 16 height 16
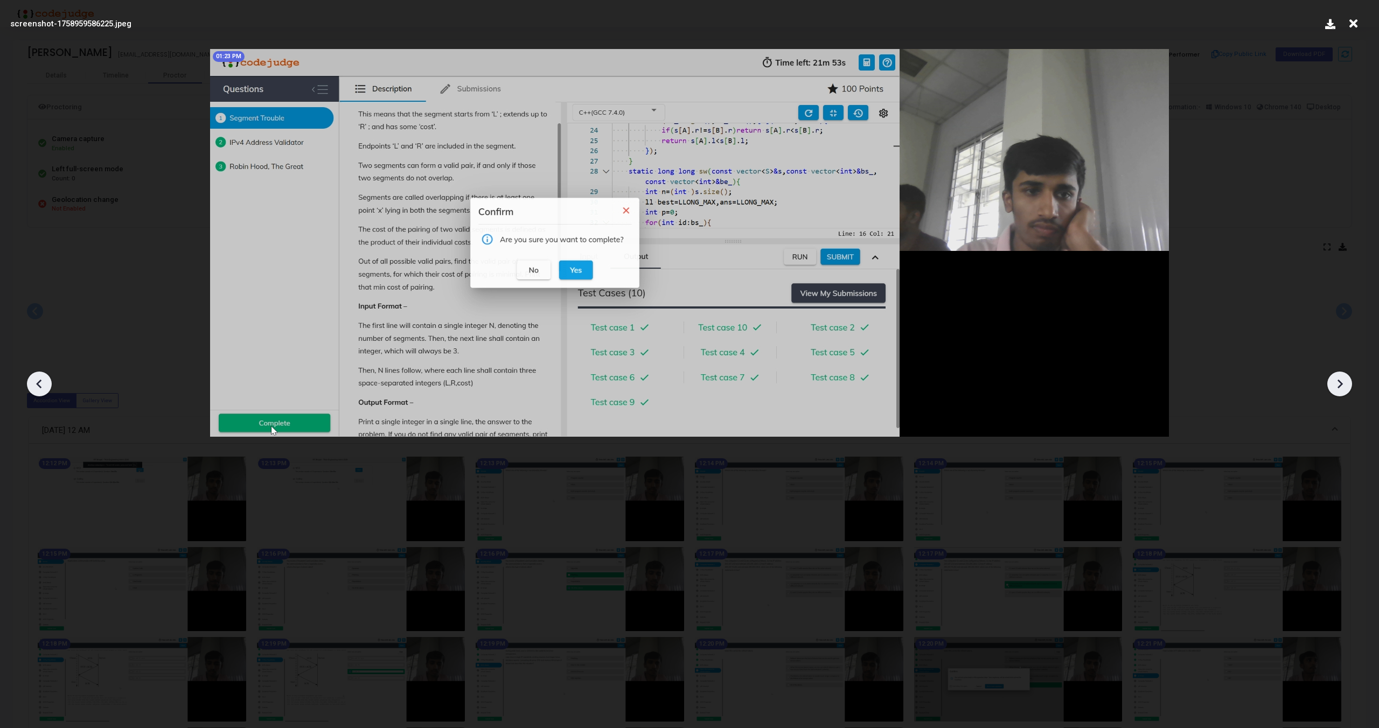
click at [1354, 26] on icon at bounding box center [1353, 23] width 17 height 20
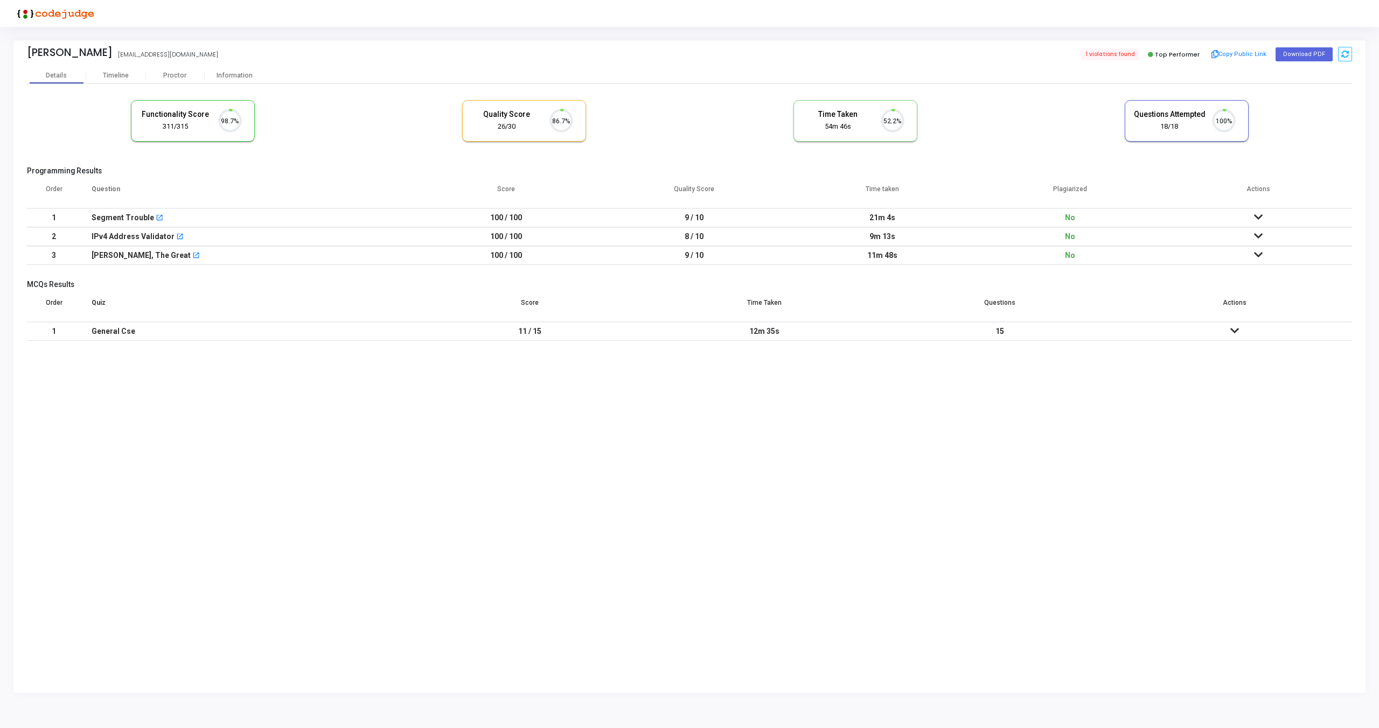
scroll to position [23, 27]
click at [239, 78] on div "Information" at bounding box center [234, 76] width 59 height 8
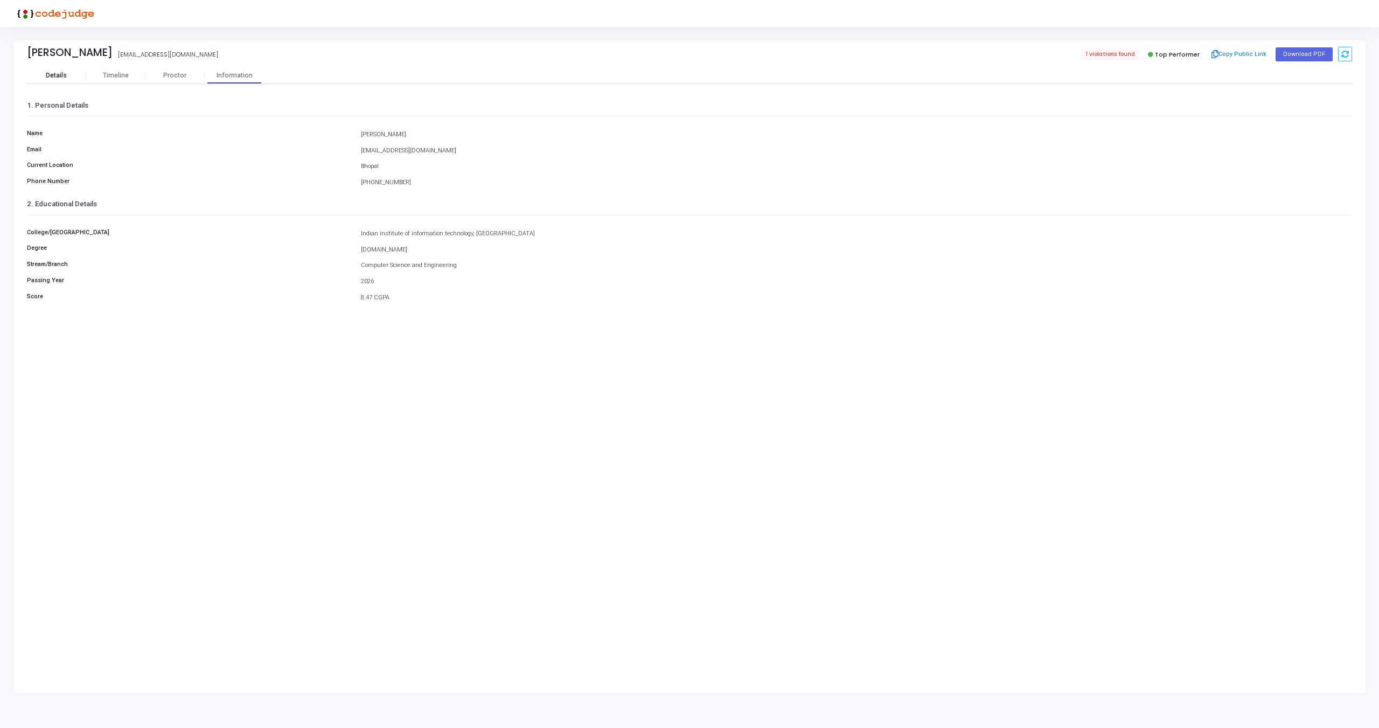
click at [64, 82] on div "Details" at bounding box center [56, 75] width 59 height 16
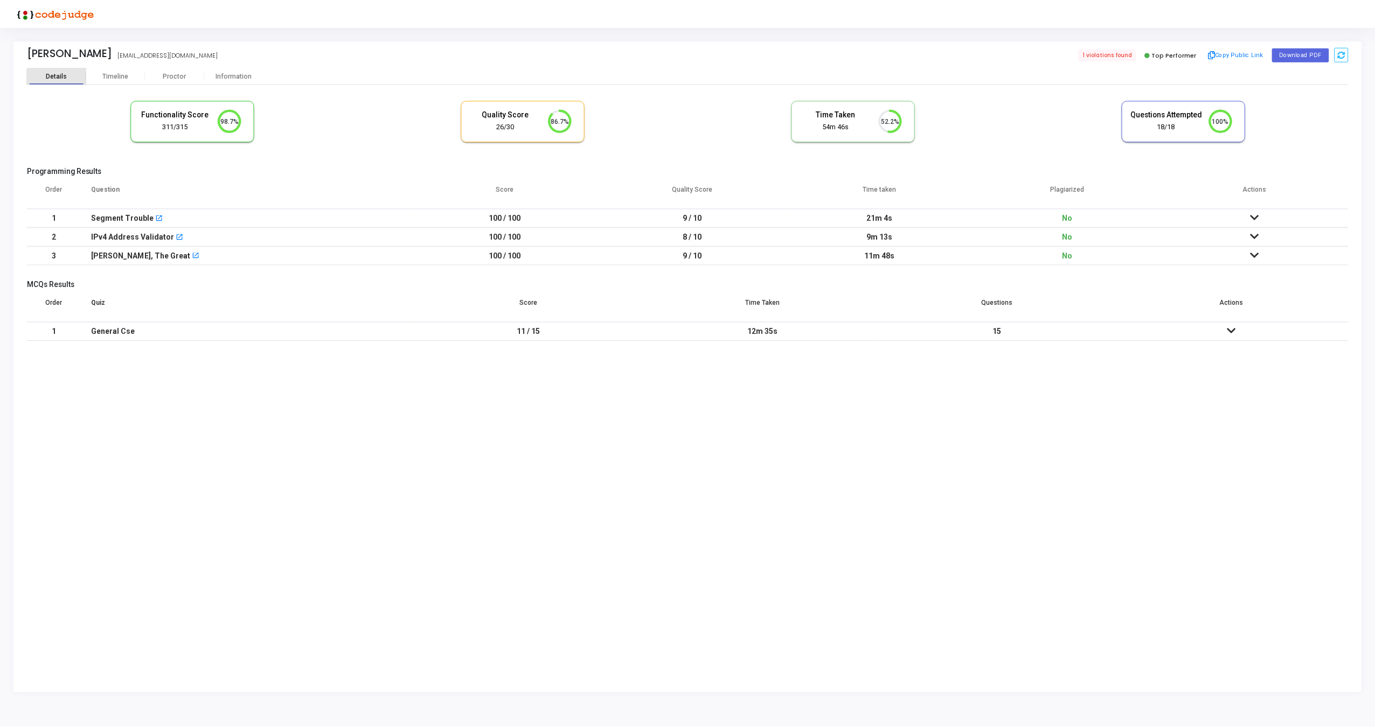
scroll to position [5, 5]
click at [115, 76] on div "Timeline" at bounding box center [116, 76] width 26 height 8
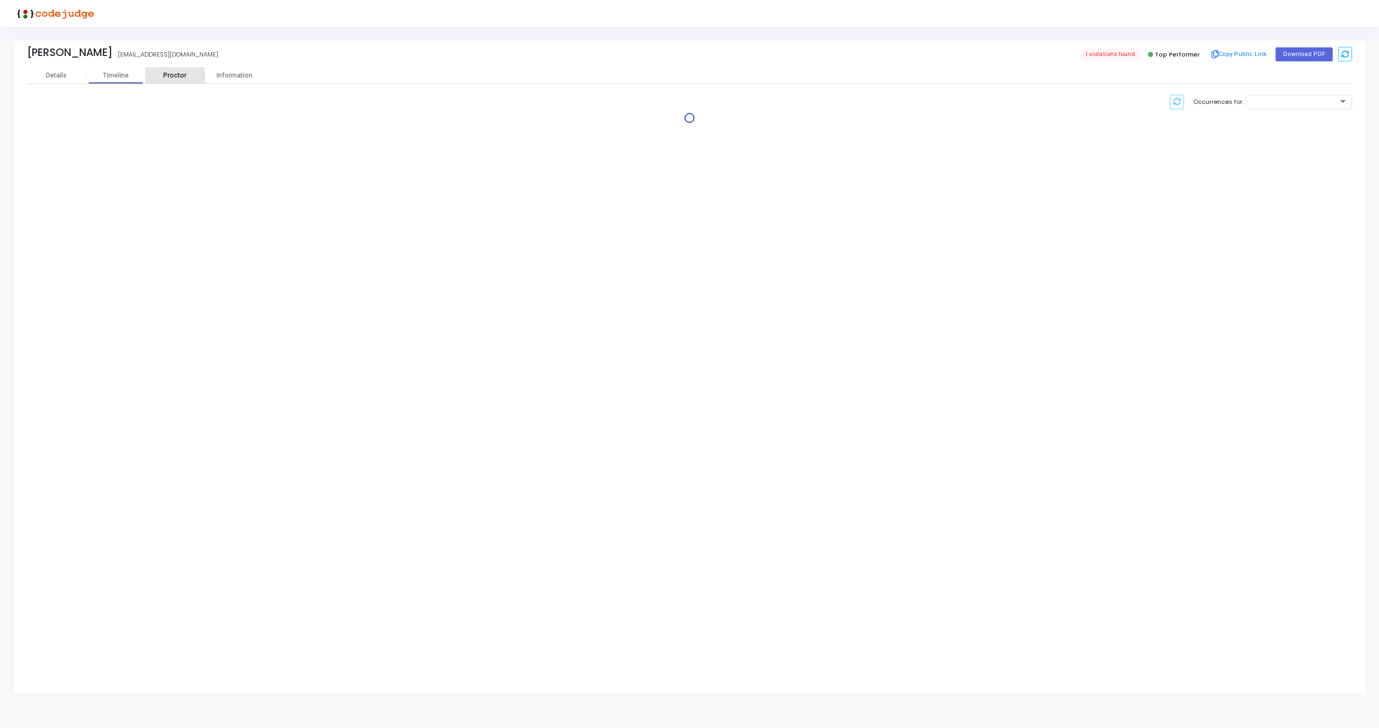
click at [171, 74] on div "Proctor" at bounding box center [174, 76] width 59 height 8
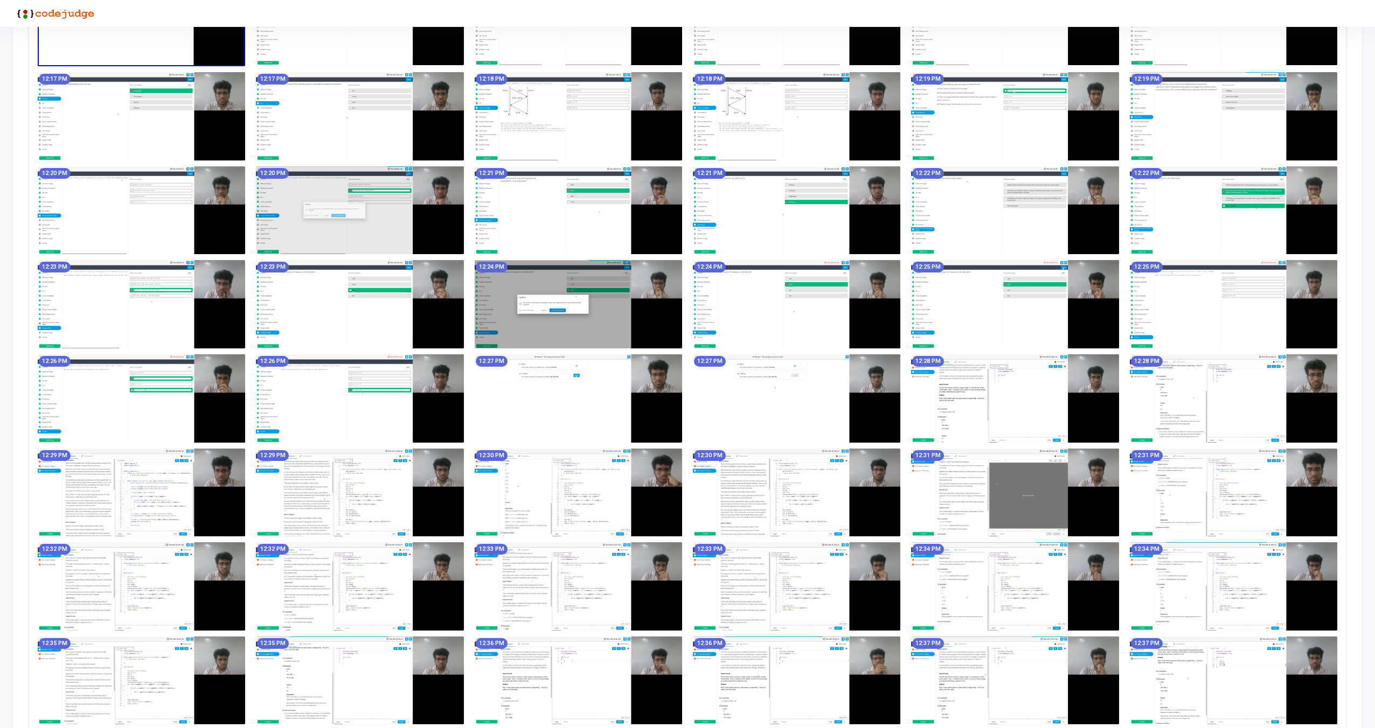
scroll to position [498, 0]
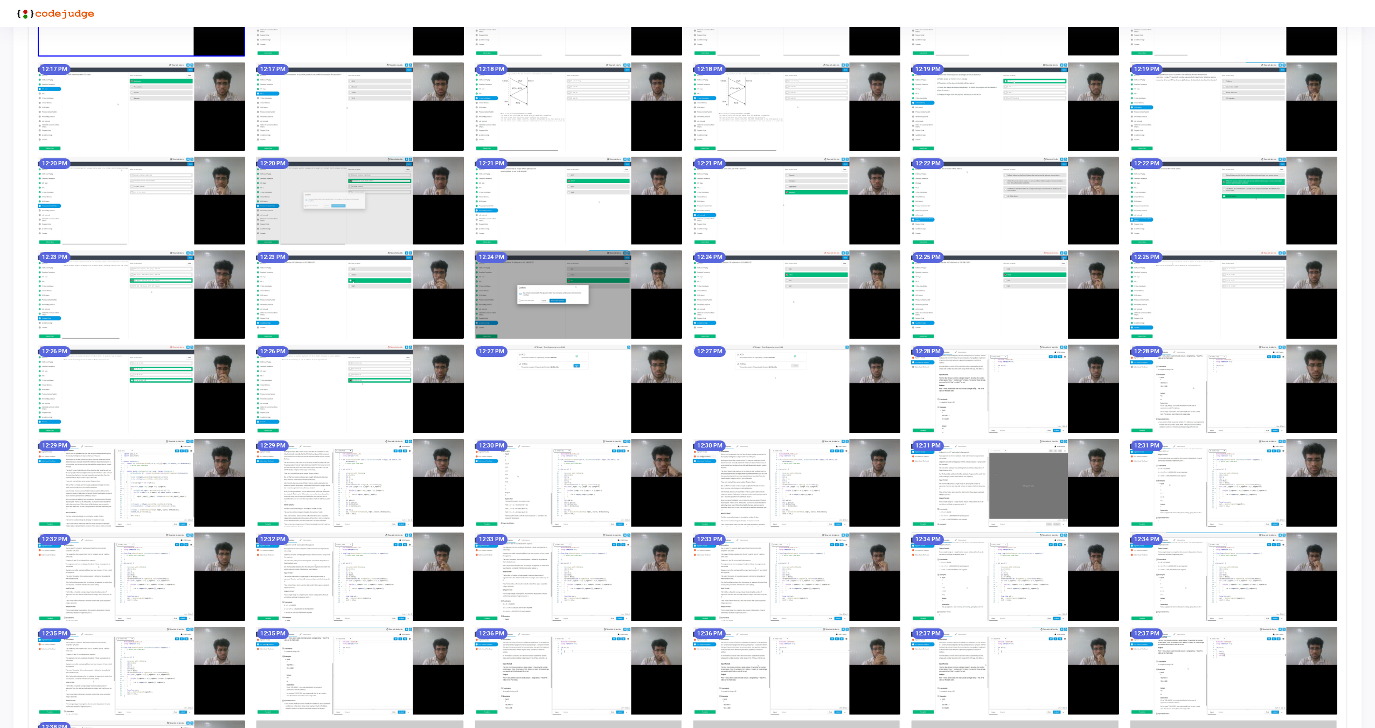
click at [1029, 388] on img at bounding box center [1014, 389] width 207 height 88
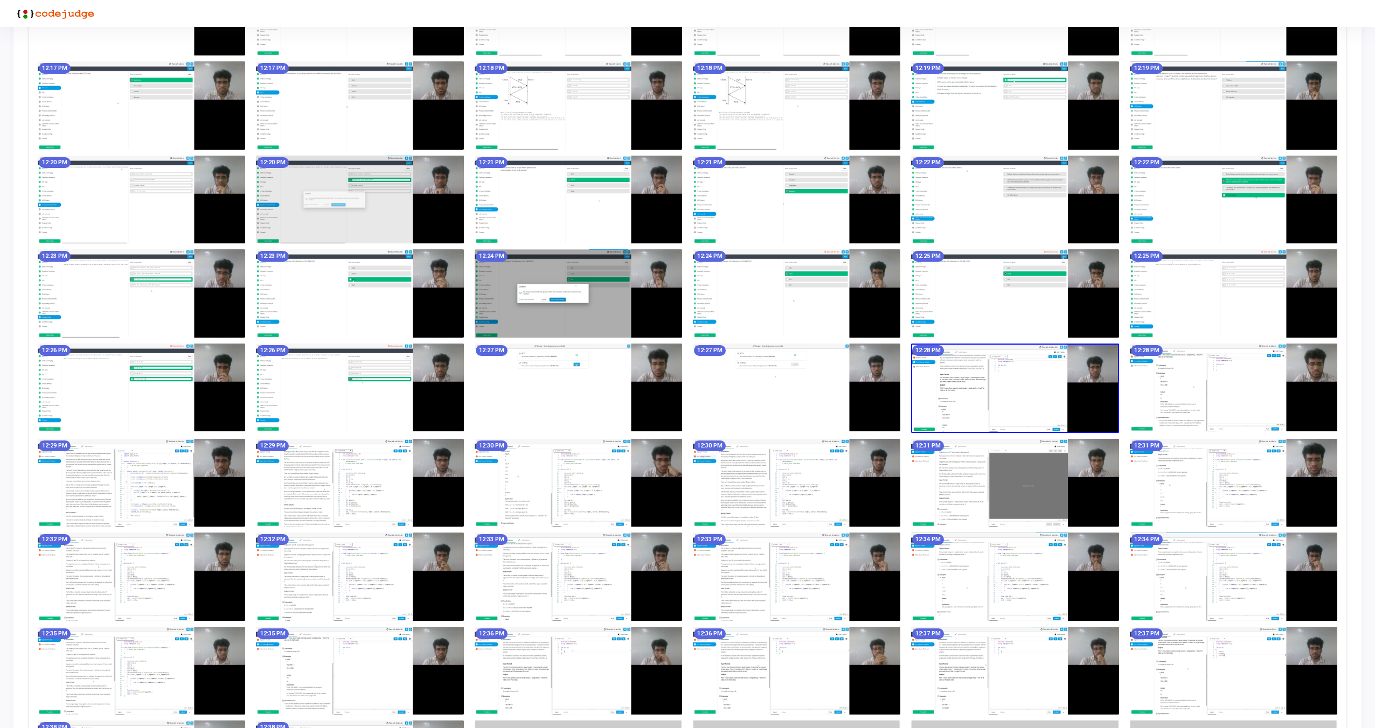
click at [1027, 388] on img at bounding box center [1014, 388] width 207 height 89
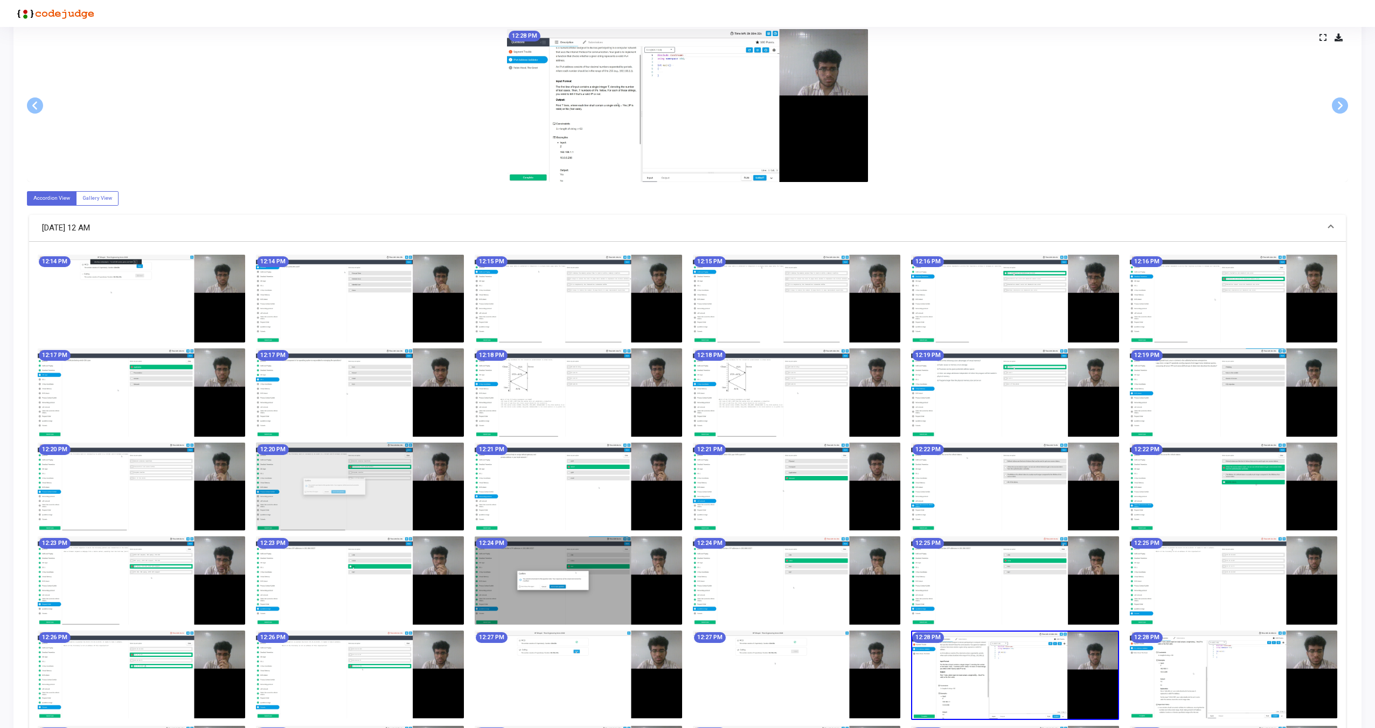
scroll to position [0, 0]
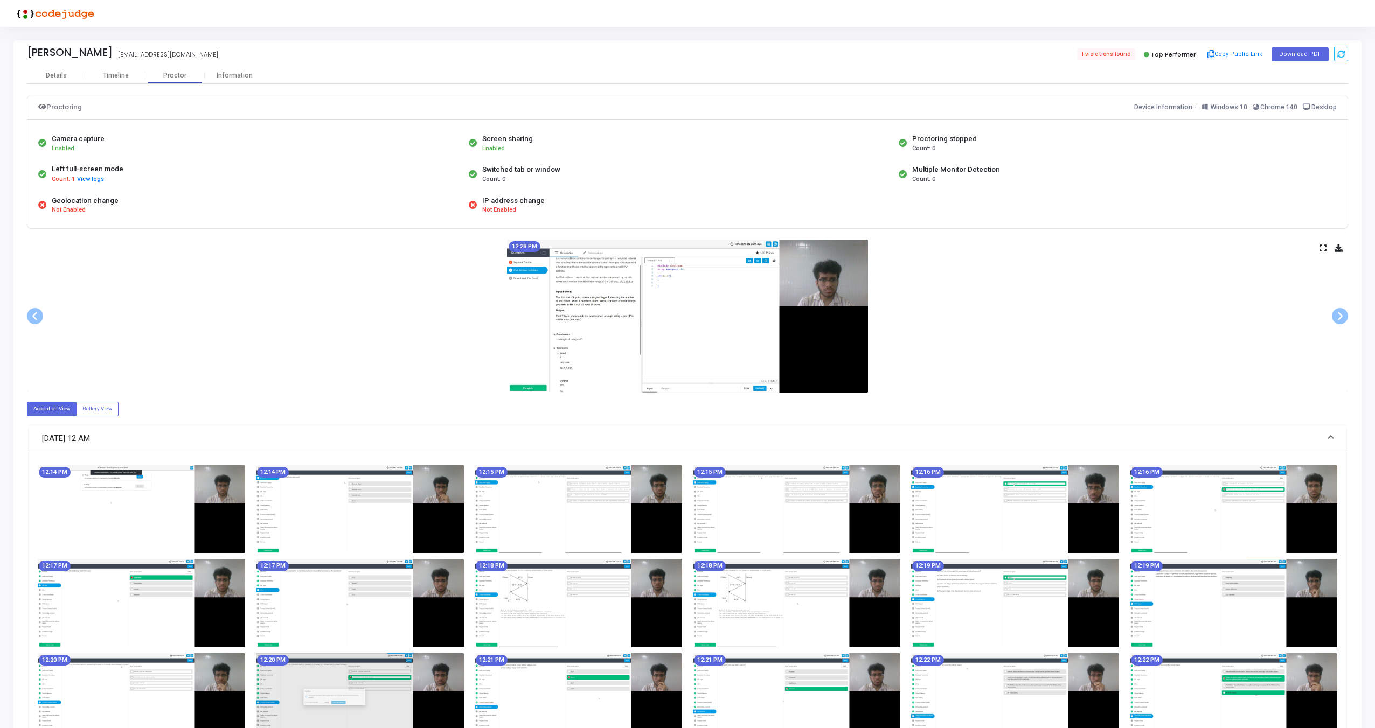
click at [1322, 249] on icon at bounding box center [1322, 248] width 7 height 6
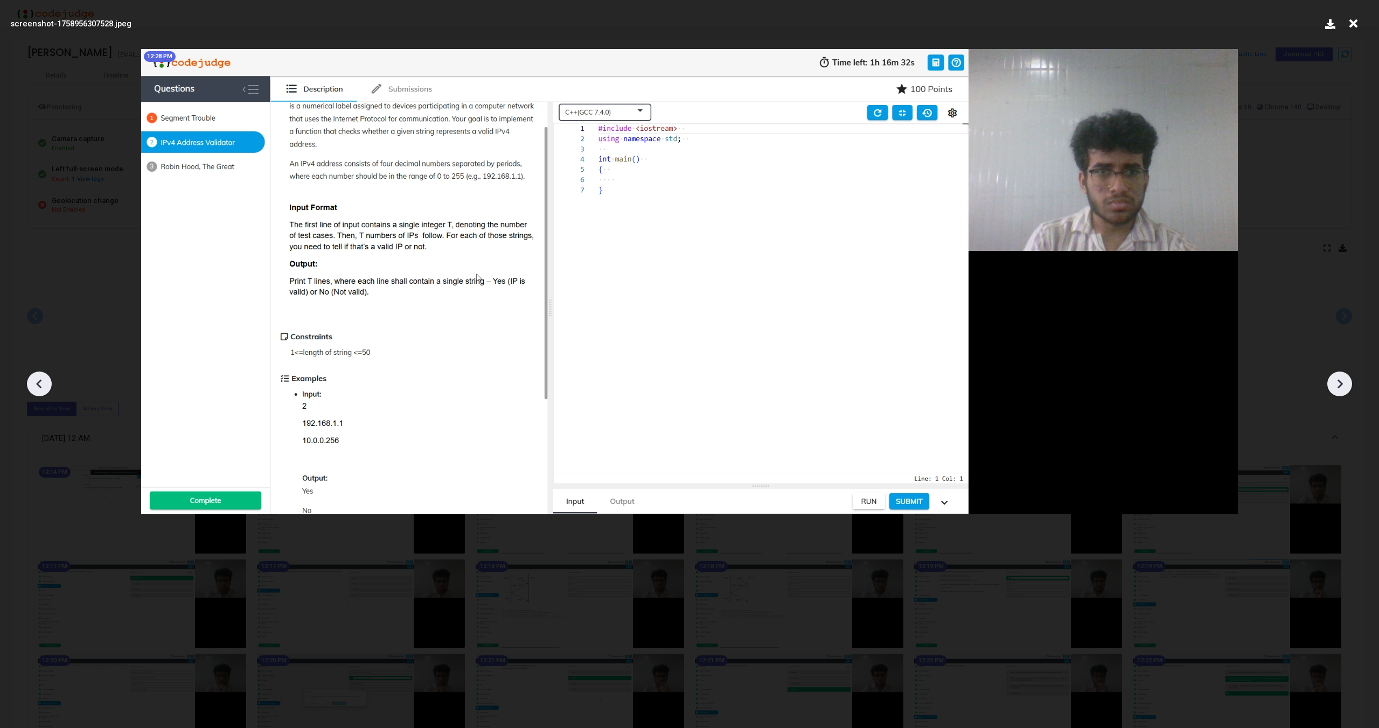
click at [1339, 386] on icon at bounding box center [1339, 384] width 5 height 9
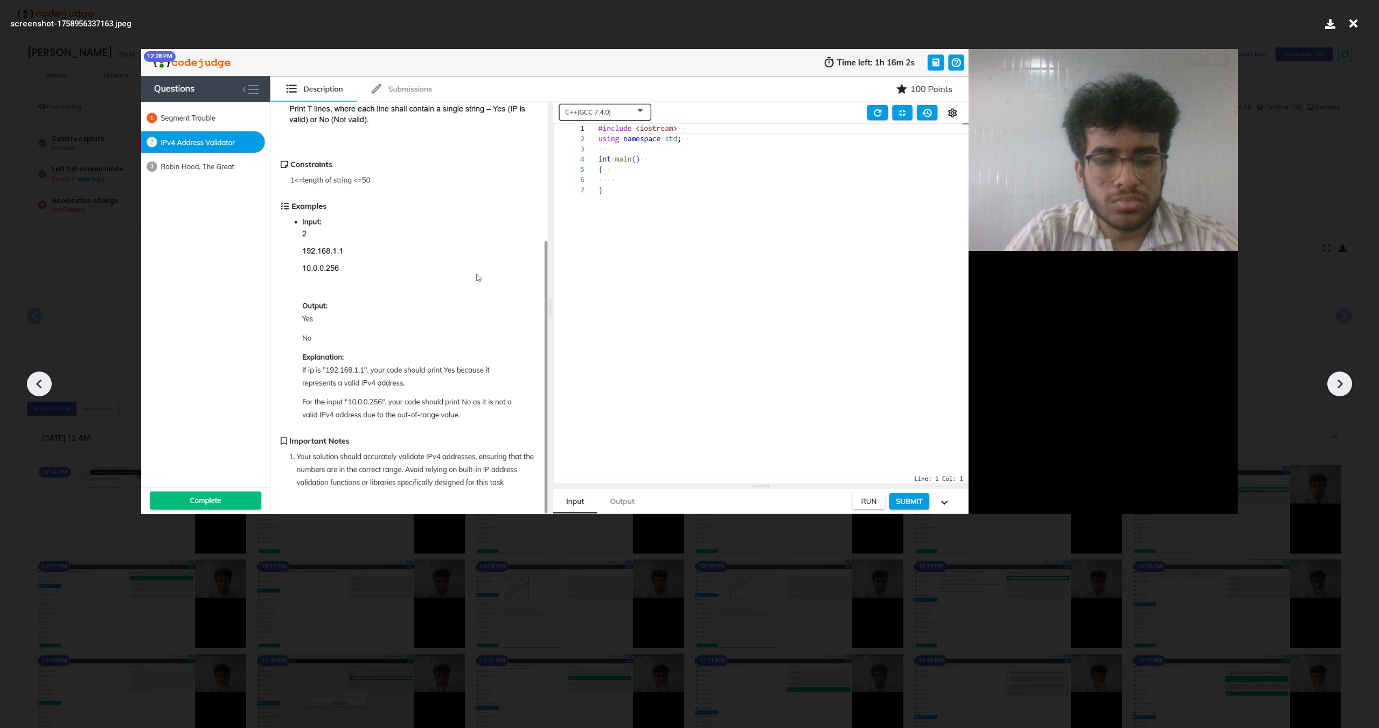
click at [1339, 386] on icon at bounding box center [1339, 384] width 5 height 9
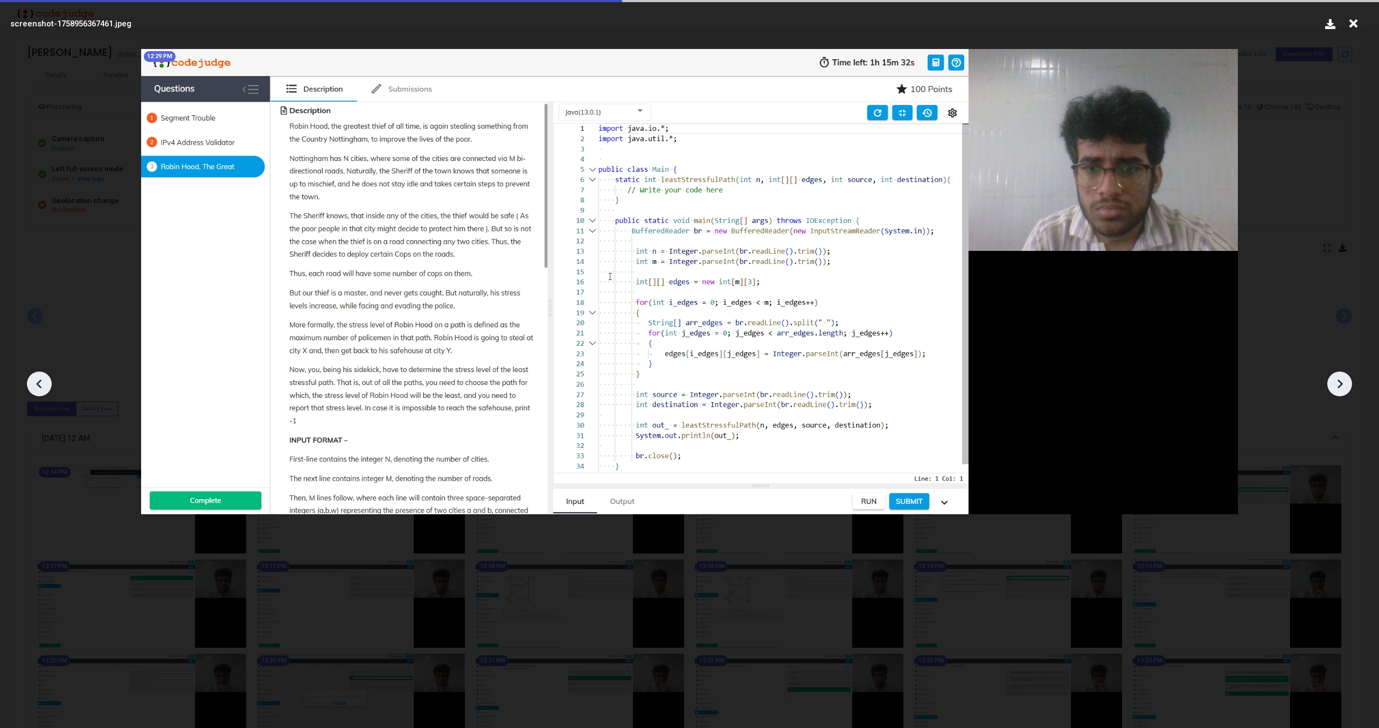
click at [1339, 386] on icon at bounding box center [1339, 384] width 5 height 9
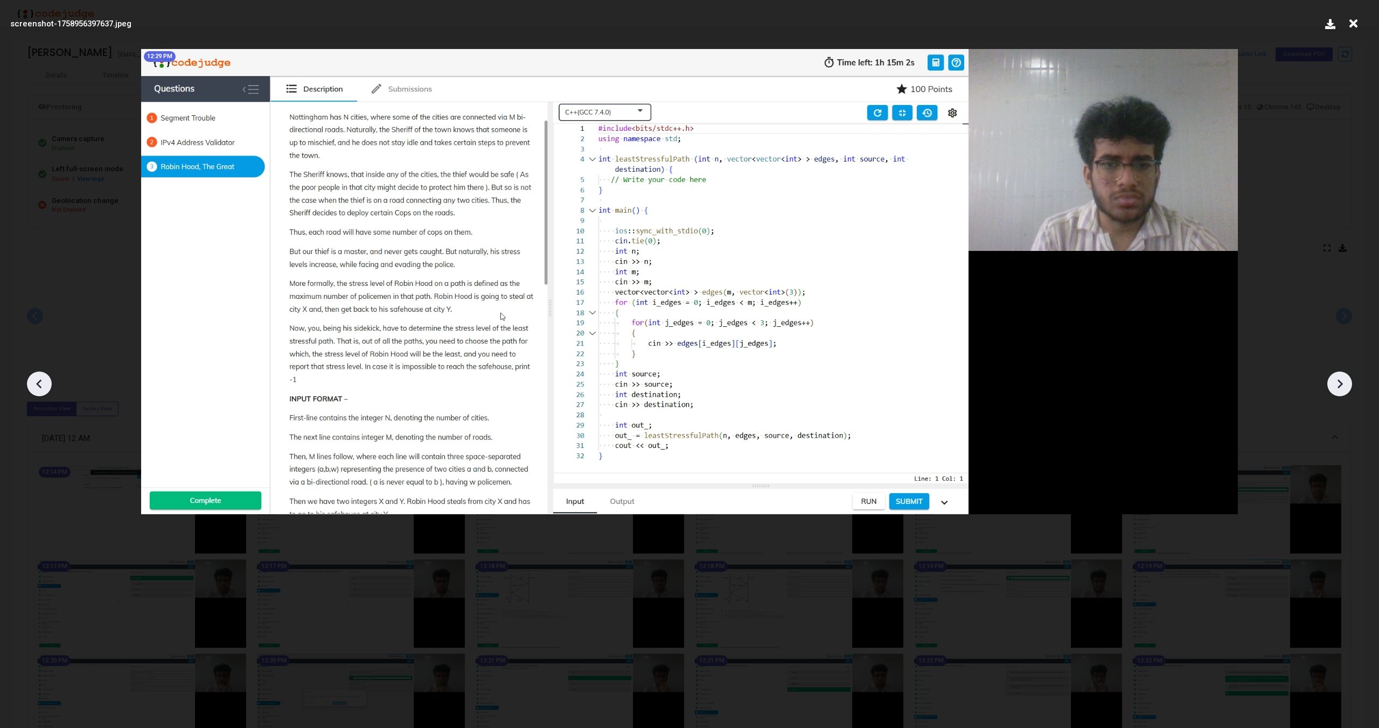
click at [1339, 386] on icon at bounding box center [1339, 384] width 5 height 9
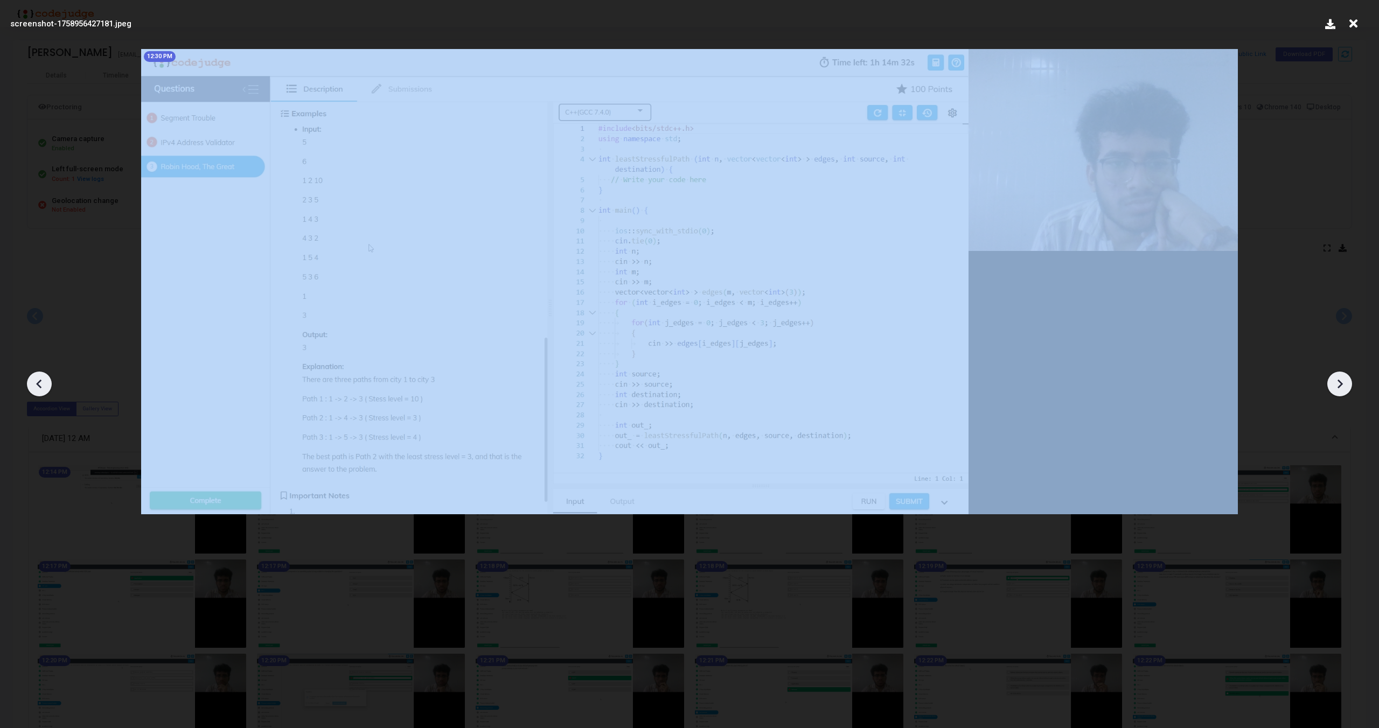
click at [1339, 386] on icon at bounding box center [1339, 384] width 5 height 9
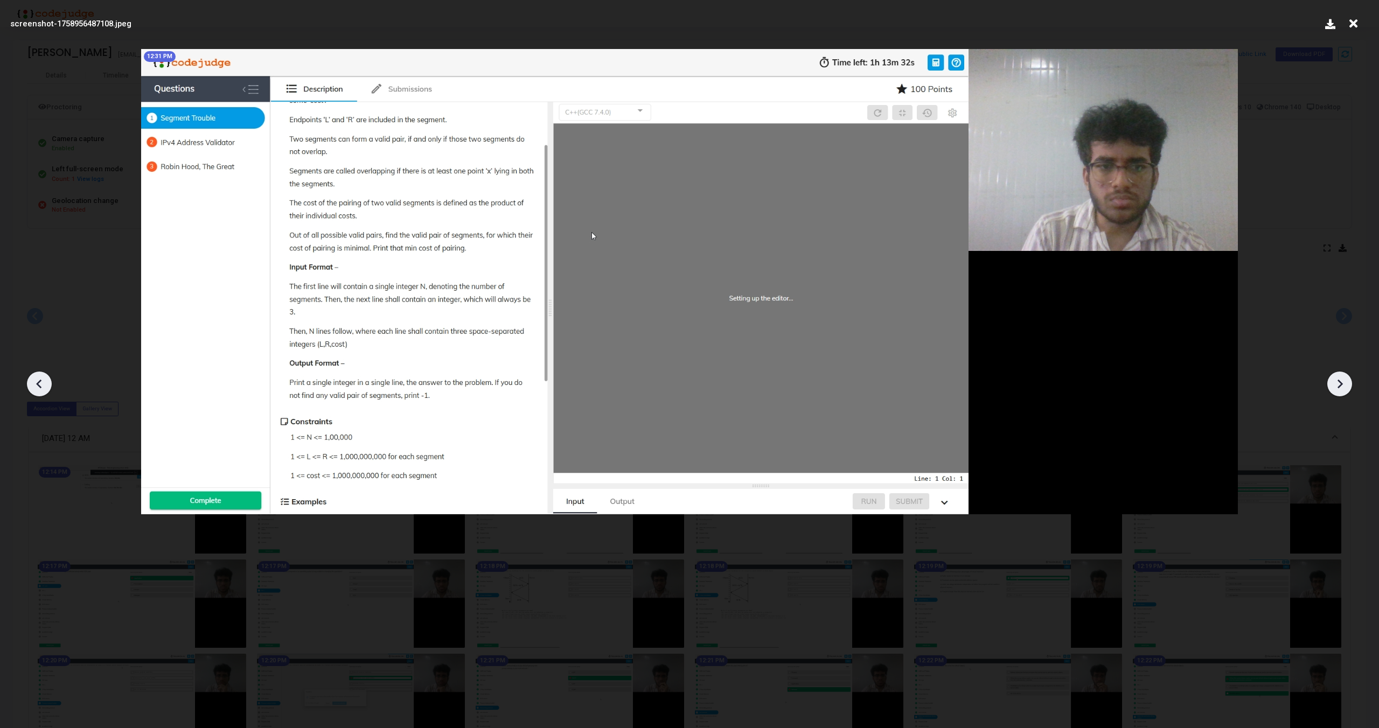
click at [1339, 386] on icon at bounding box center [1339, 384] width 5 height 9
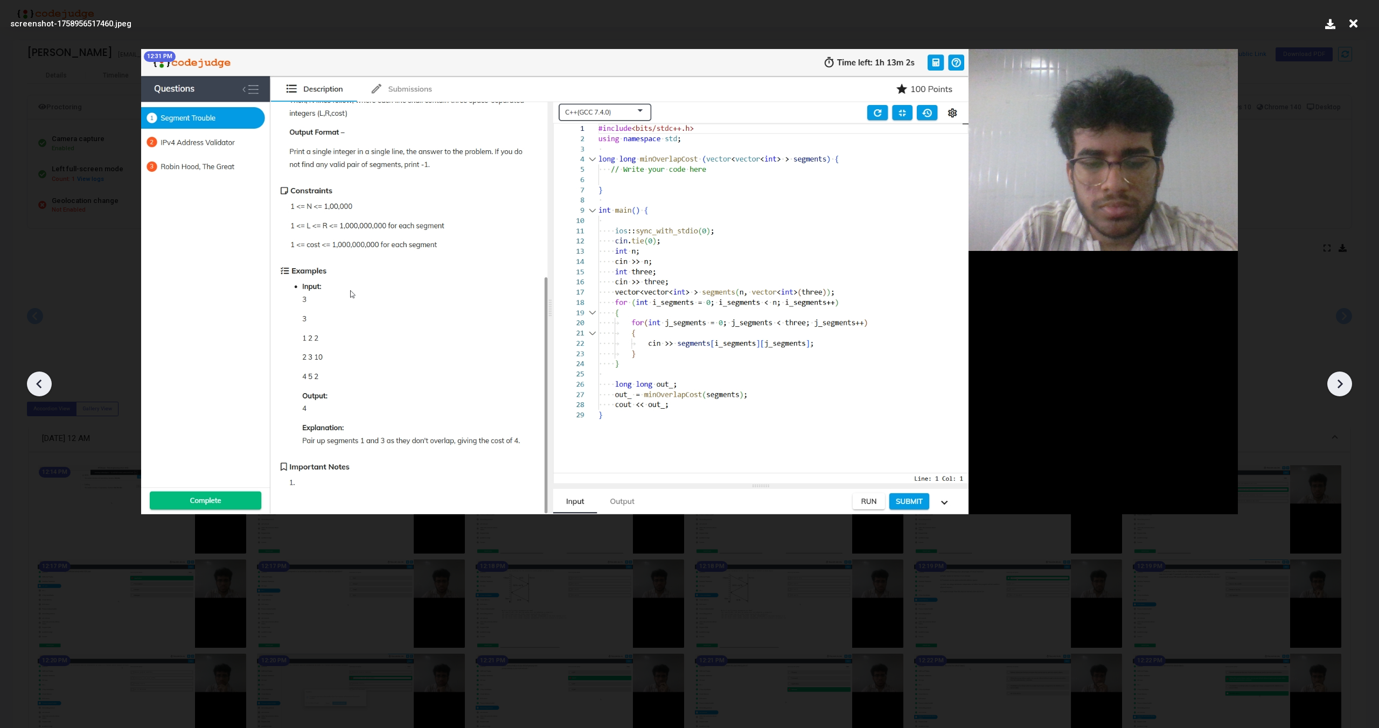
click at [1339, 386] on icon at bounding box center [1339, 384] width 5 height 9
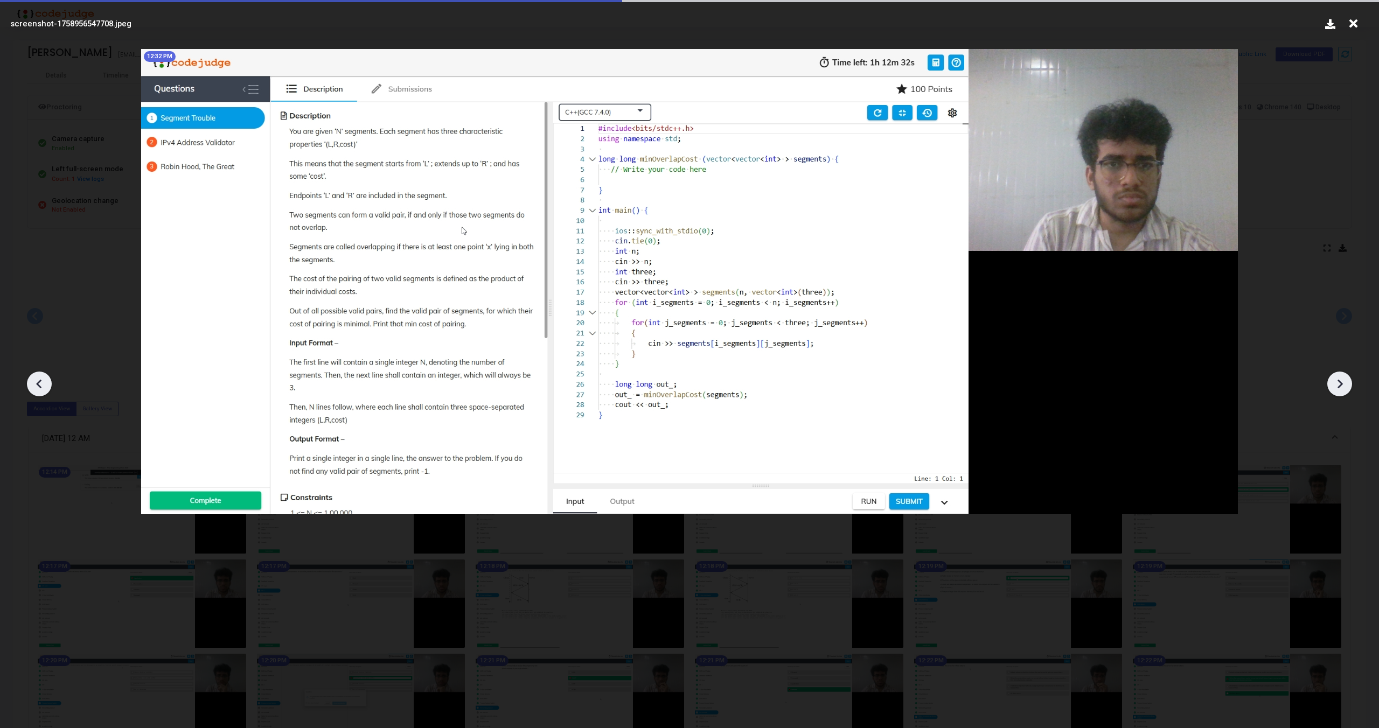
click at [1339, 386] on icon at bounding box center [1339, 384] width 5 height 9
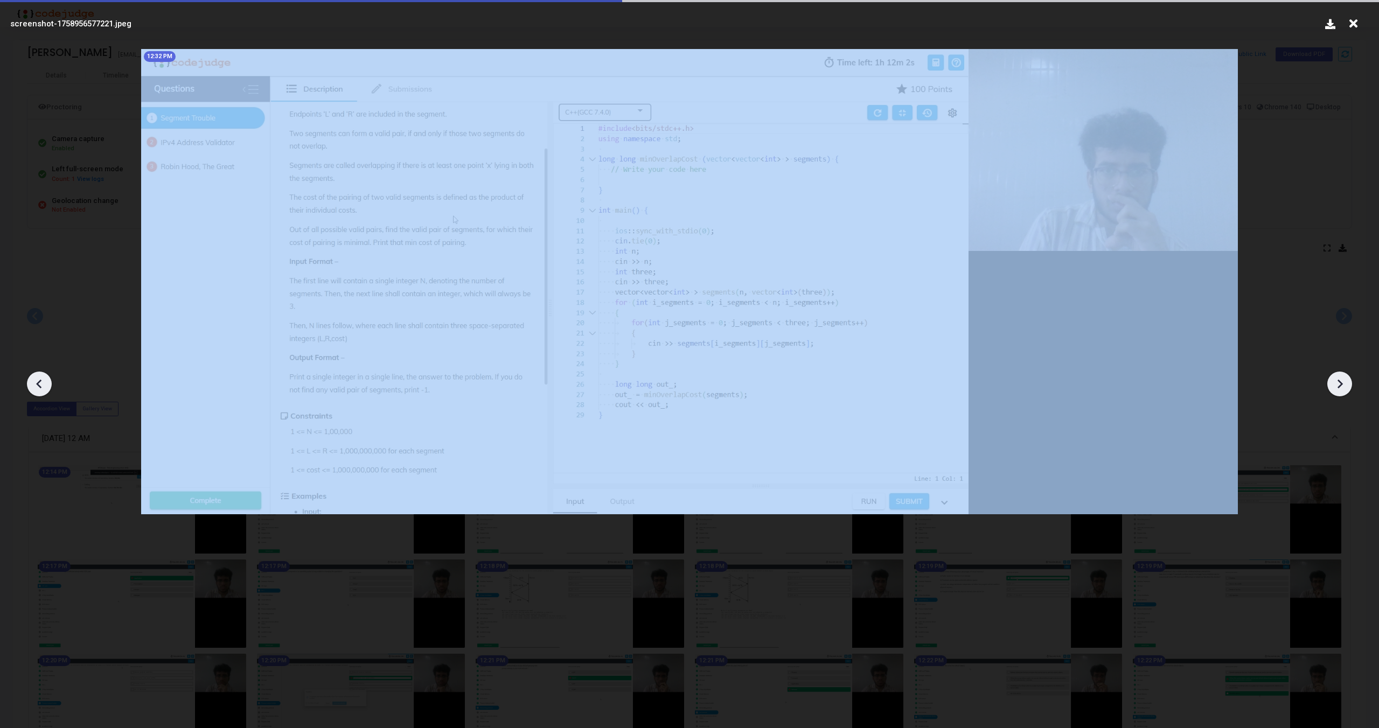
click at [1339, 386] on icon at bounding box center [1339, 384] width 5 height 9
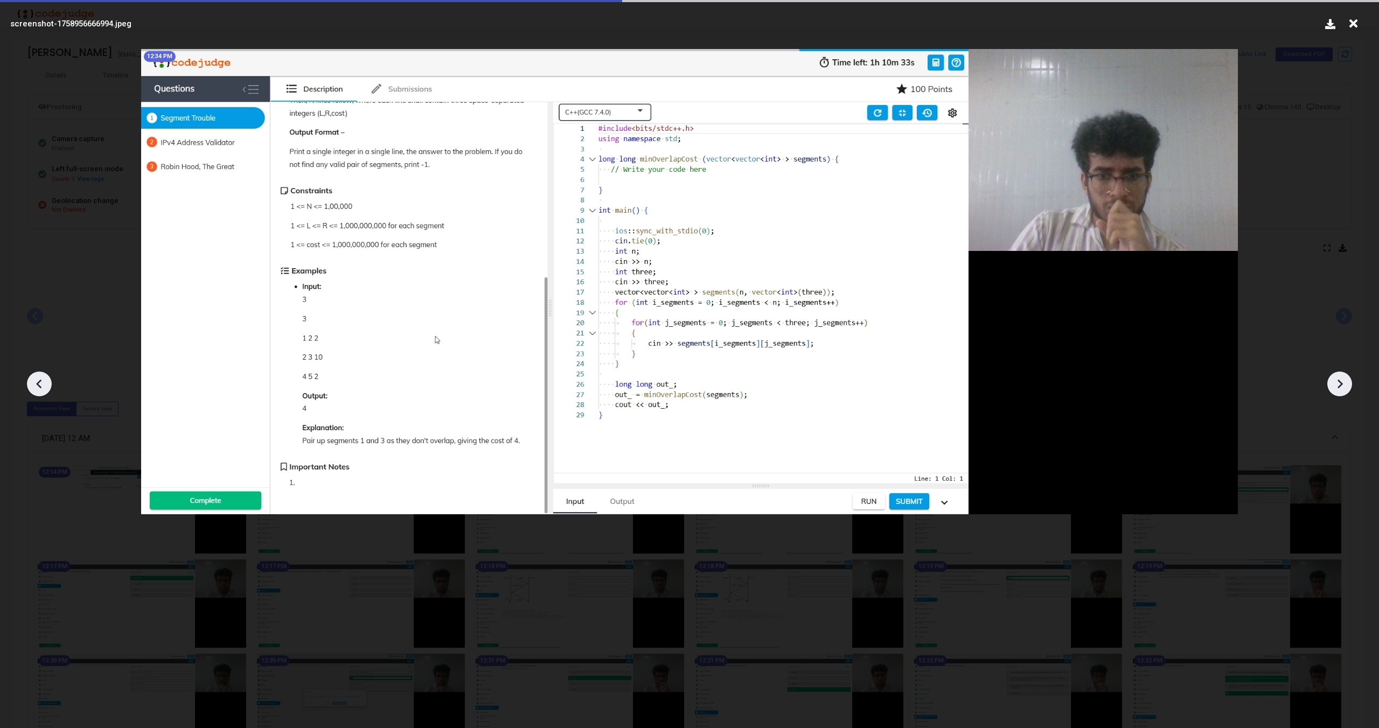
click at [1339, 386] on icon at bounding box center [1339, 384] width 5 height 9
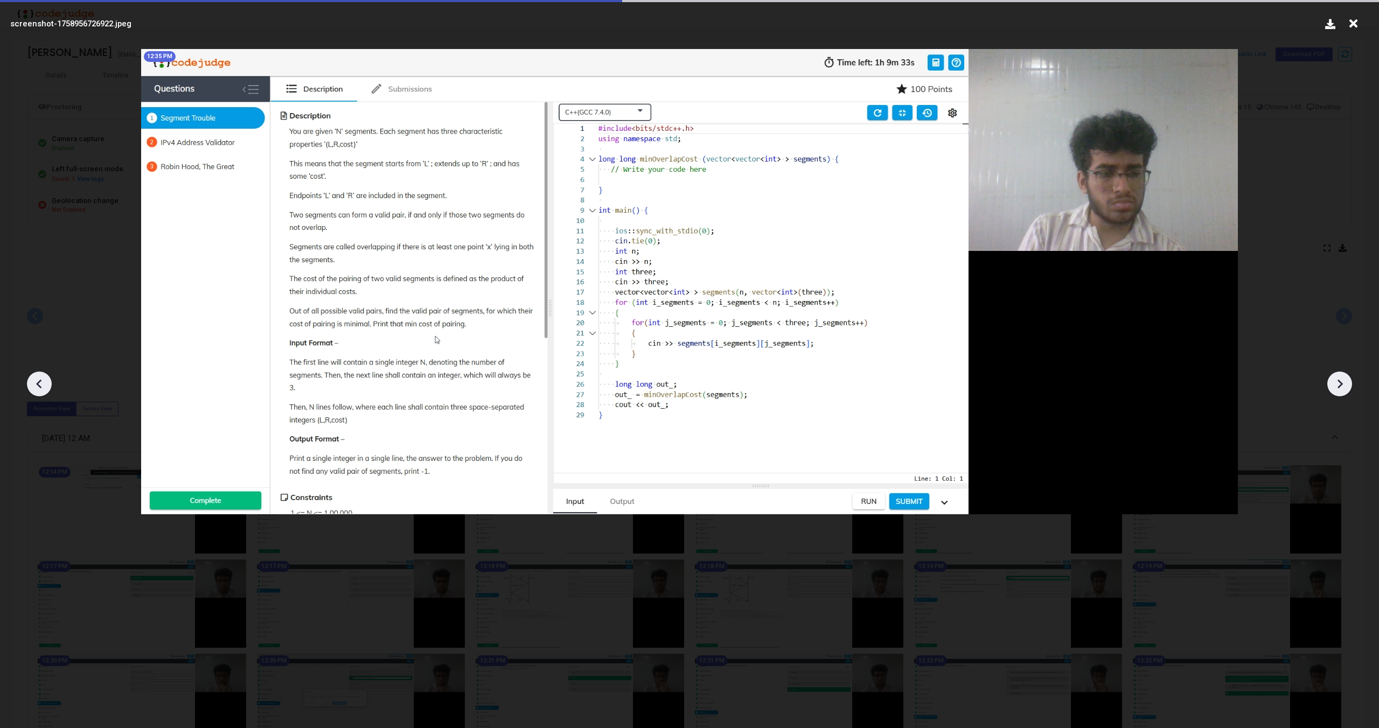
click at [1339, 386] on icon at bounding box center [1339, 384] width 5 height 9
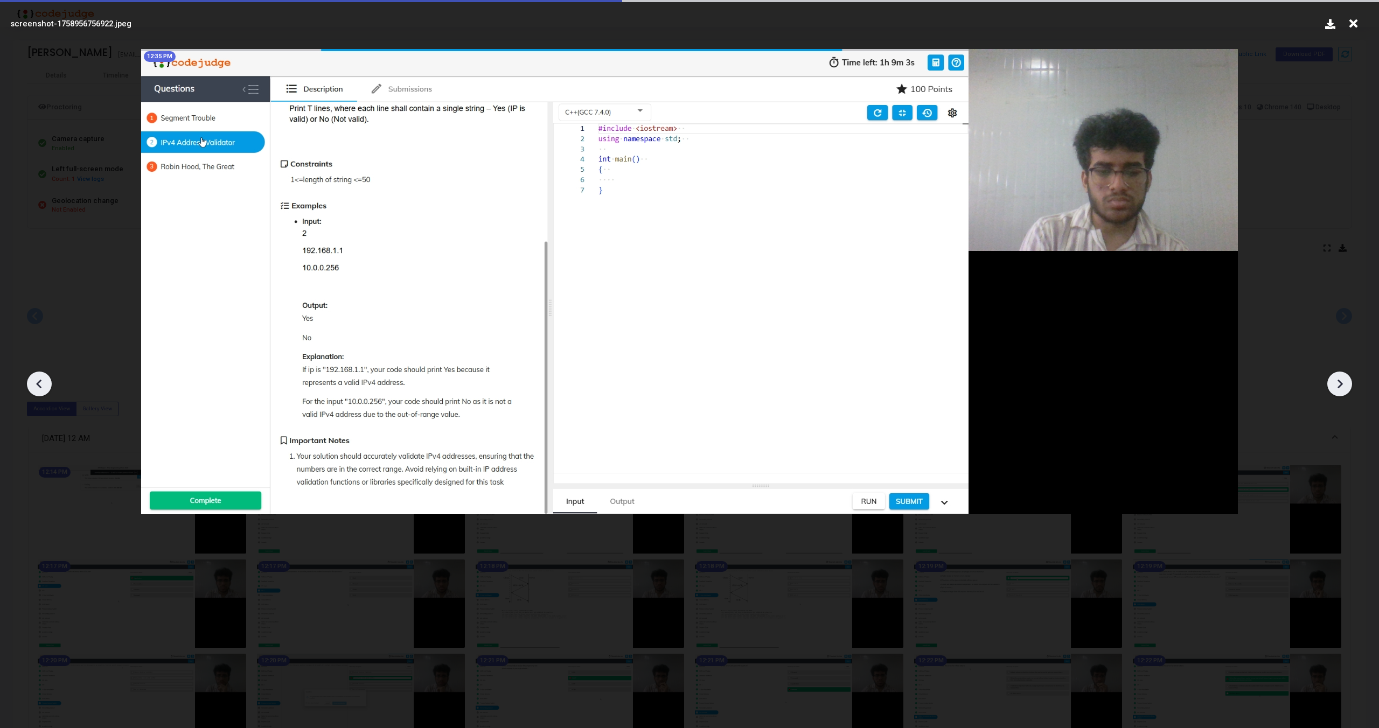
click at [1339, 386] on icon at bounding box center [1339, 384] width 5 height 9
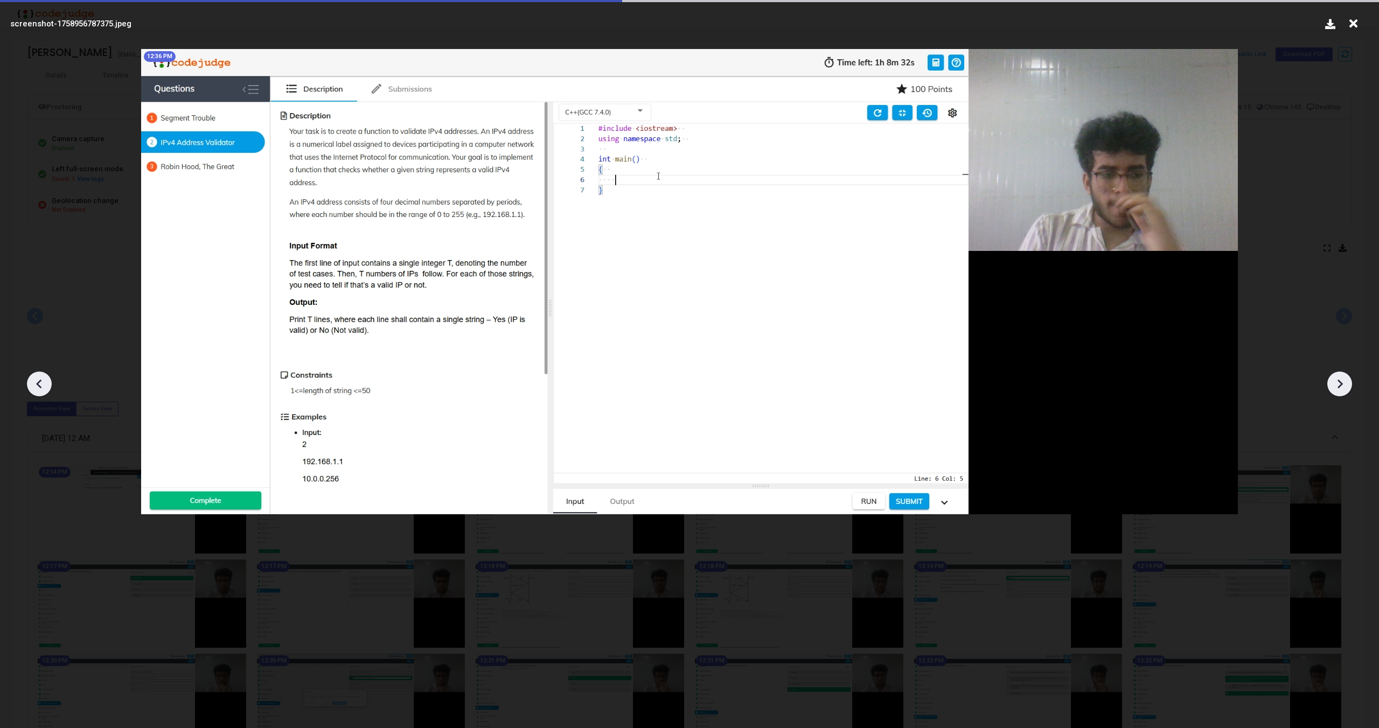
click at [1339, 386] on icon at bounding box center [1339, 384] width 5 height 9
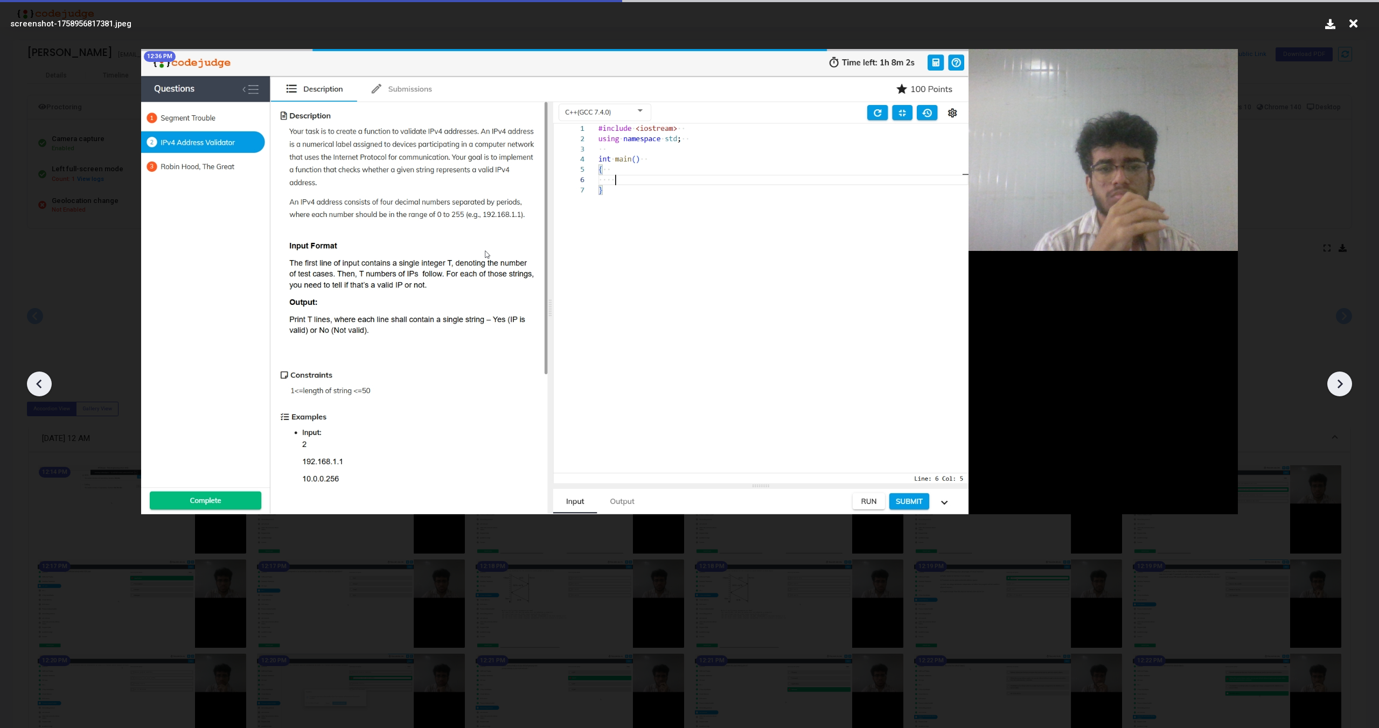
click at [1339, 386] on icon at bounding box center [1339, 384] width 5 height 9
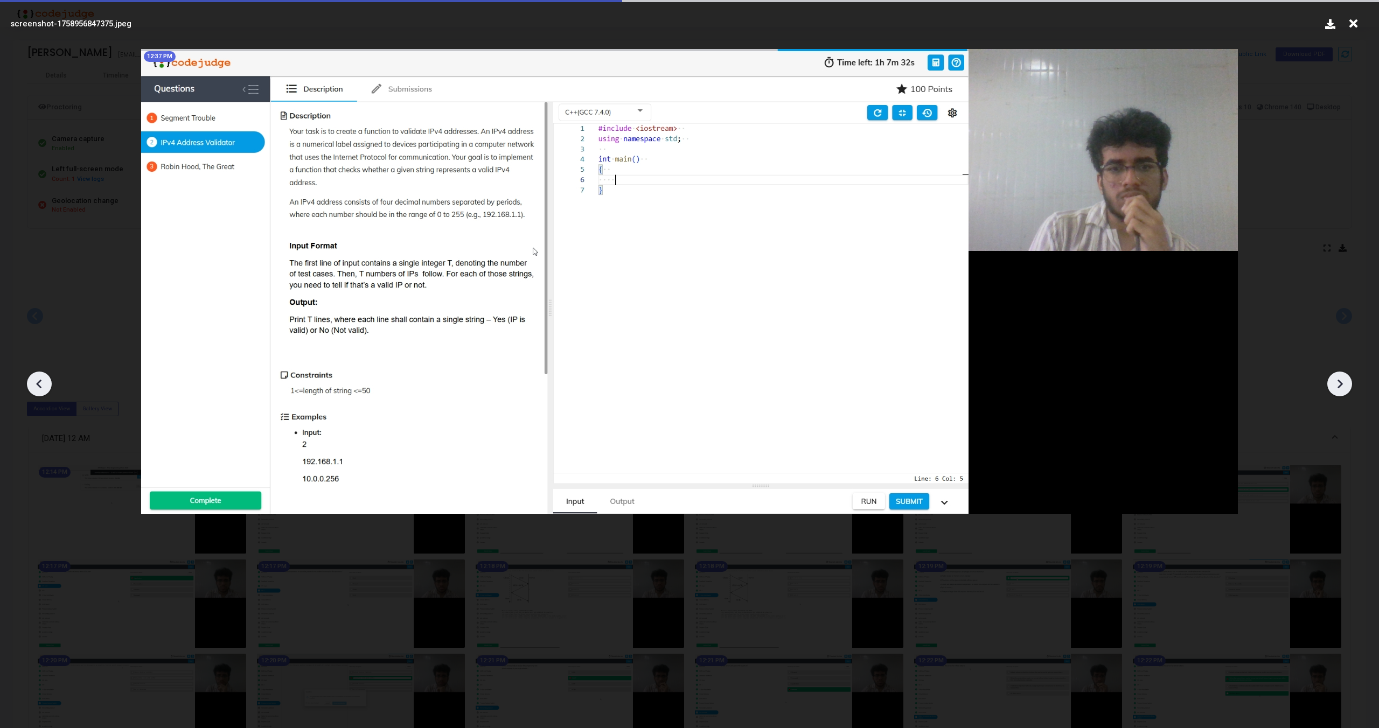
click at [1339, 386] on icon at bounding box center [1339, 384] width 5 height 9
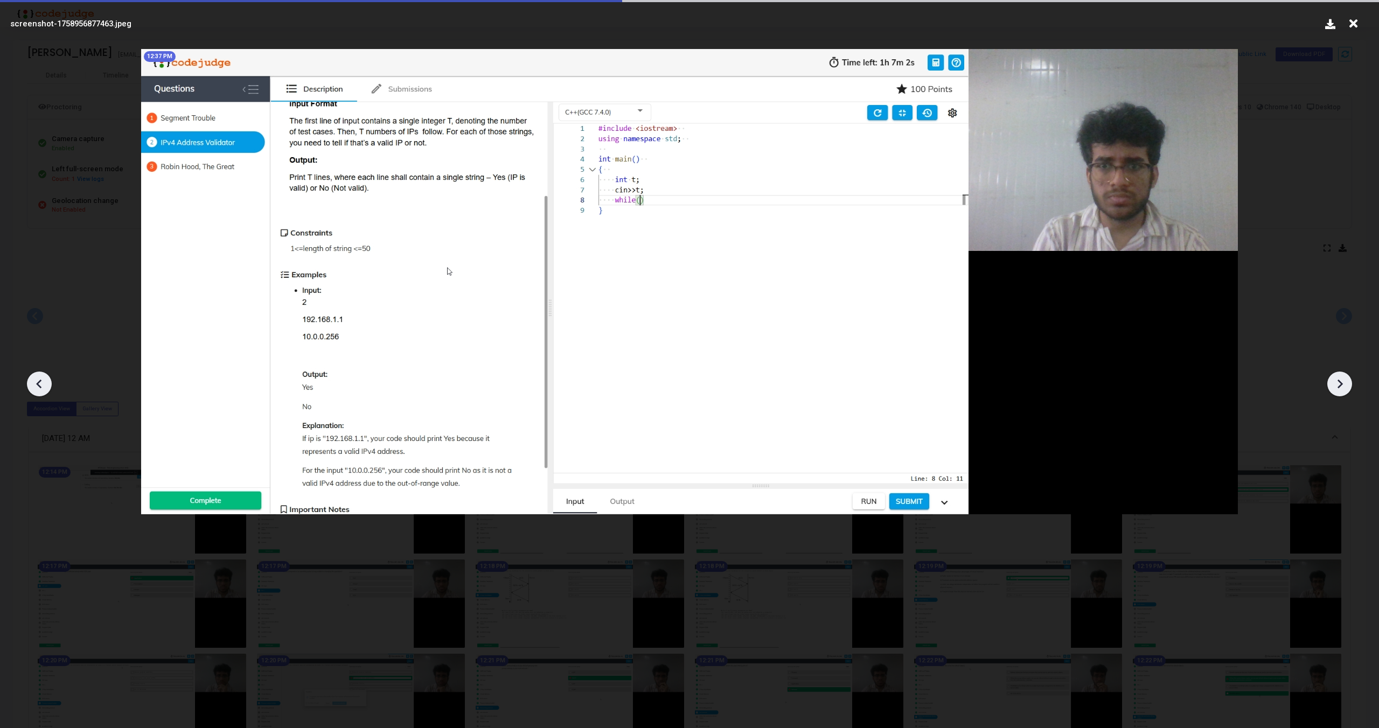
click at [1339, 386] on icon at bounding box center [1339, 384] width 5 height 9
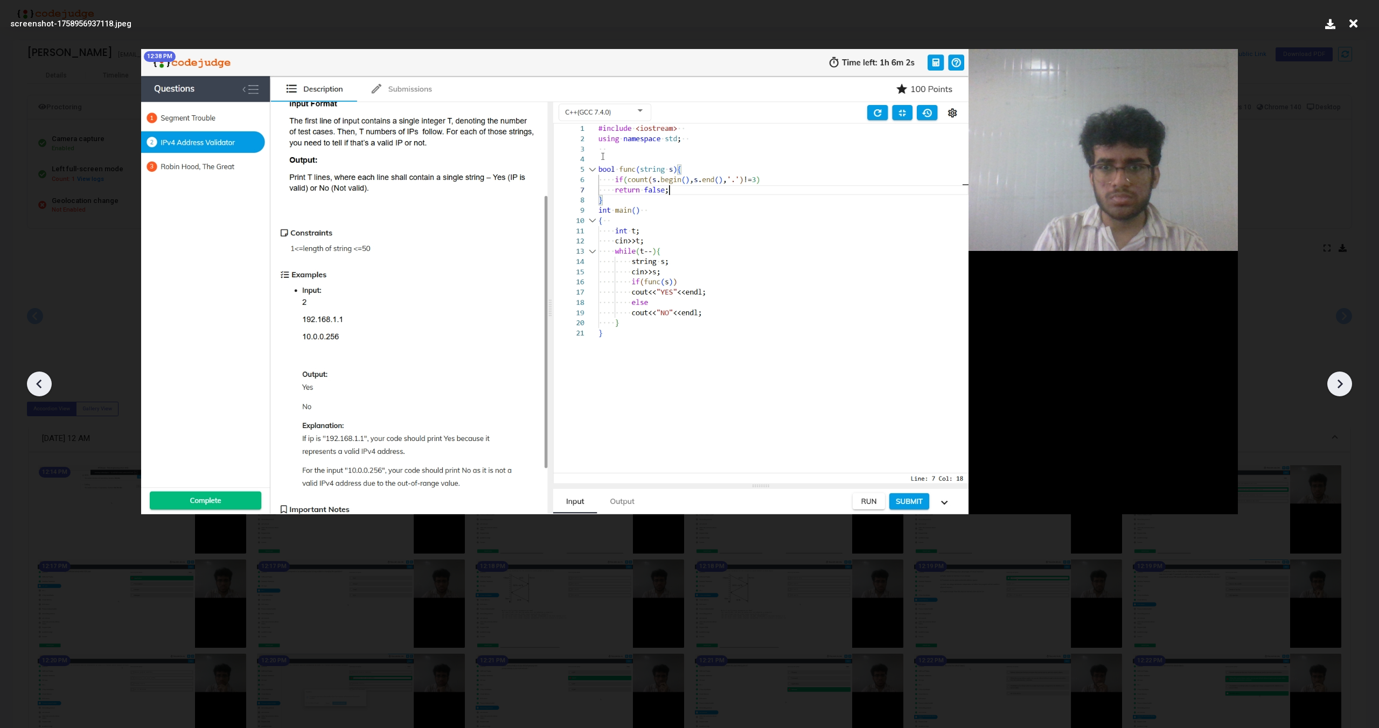
click at [1339, 386] on icon at bounding box center [1339, 384] width 5 height 9
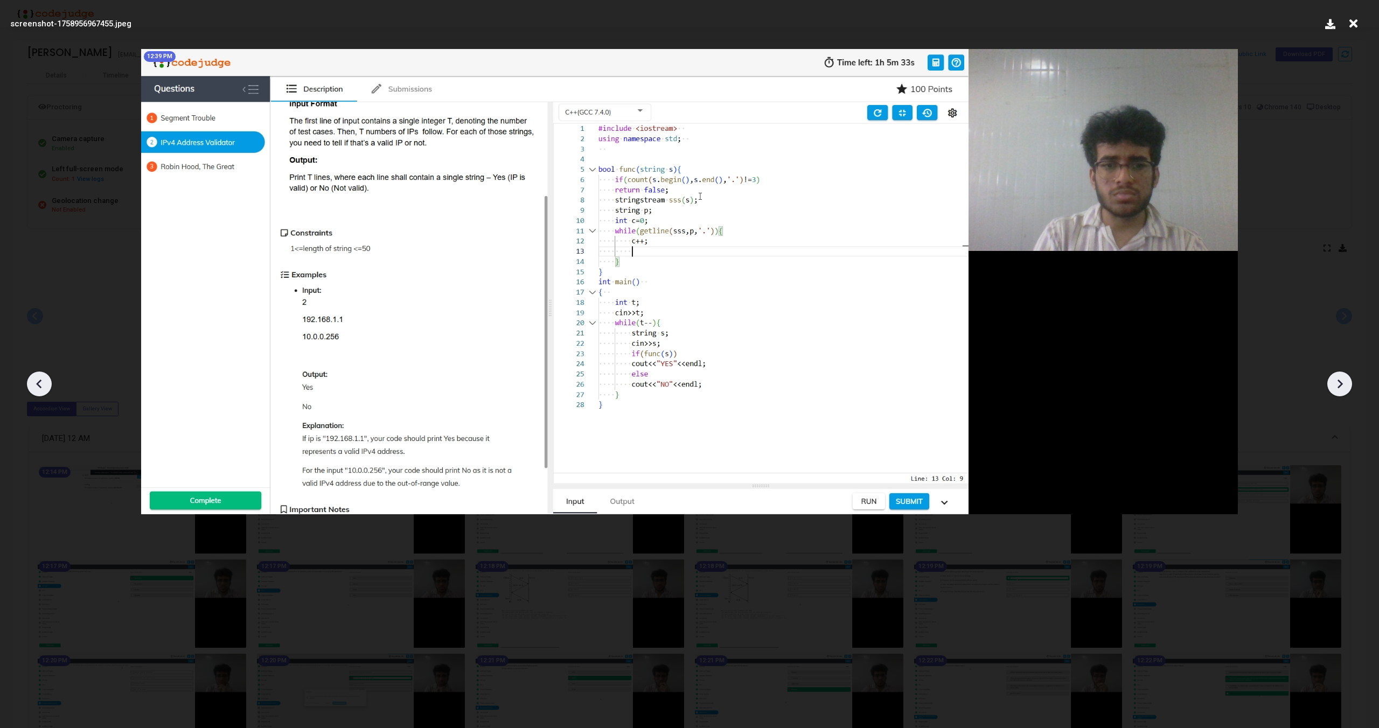
click at [1339, 386] on icon at bounding box center [1339, 384] width 5 height 9
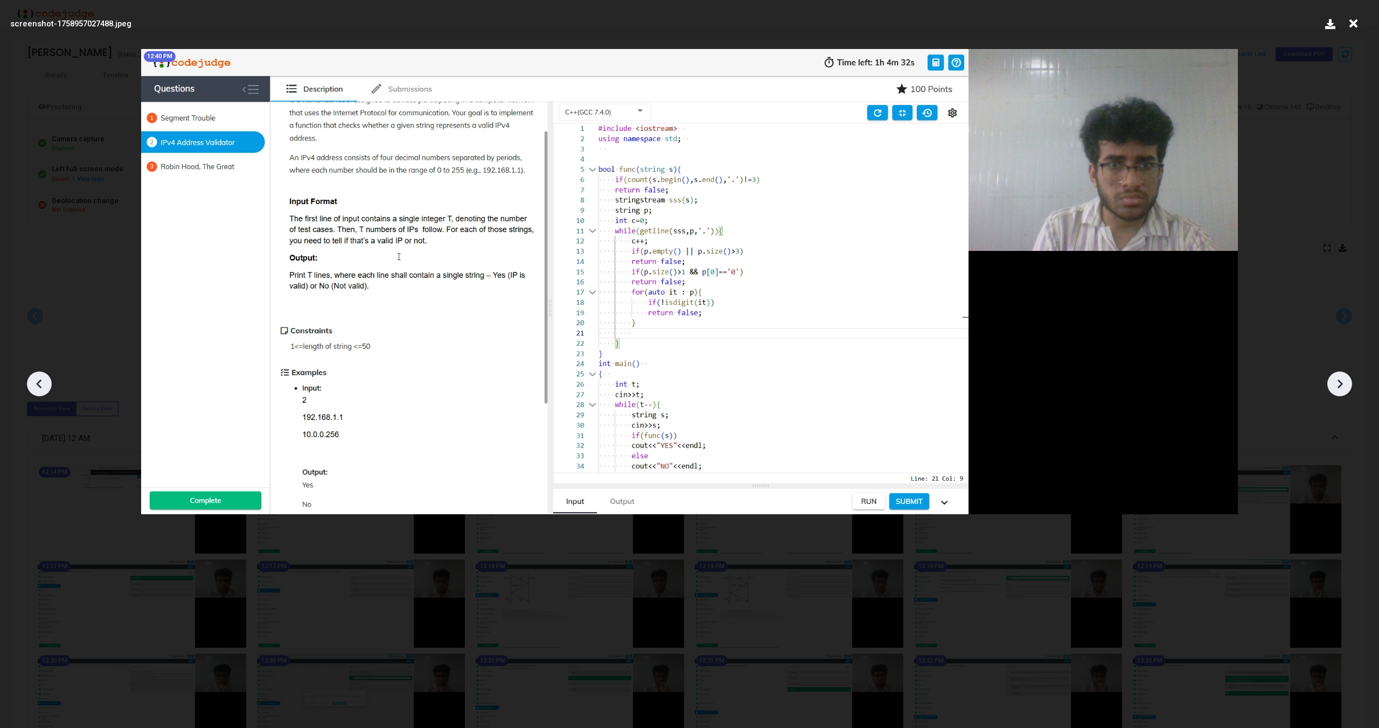
click at [1339, 386] on icon at bounding box center [1339, 384] width 5 height 9
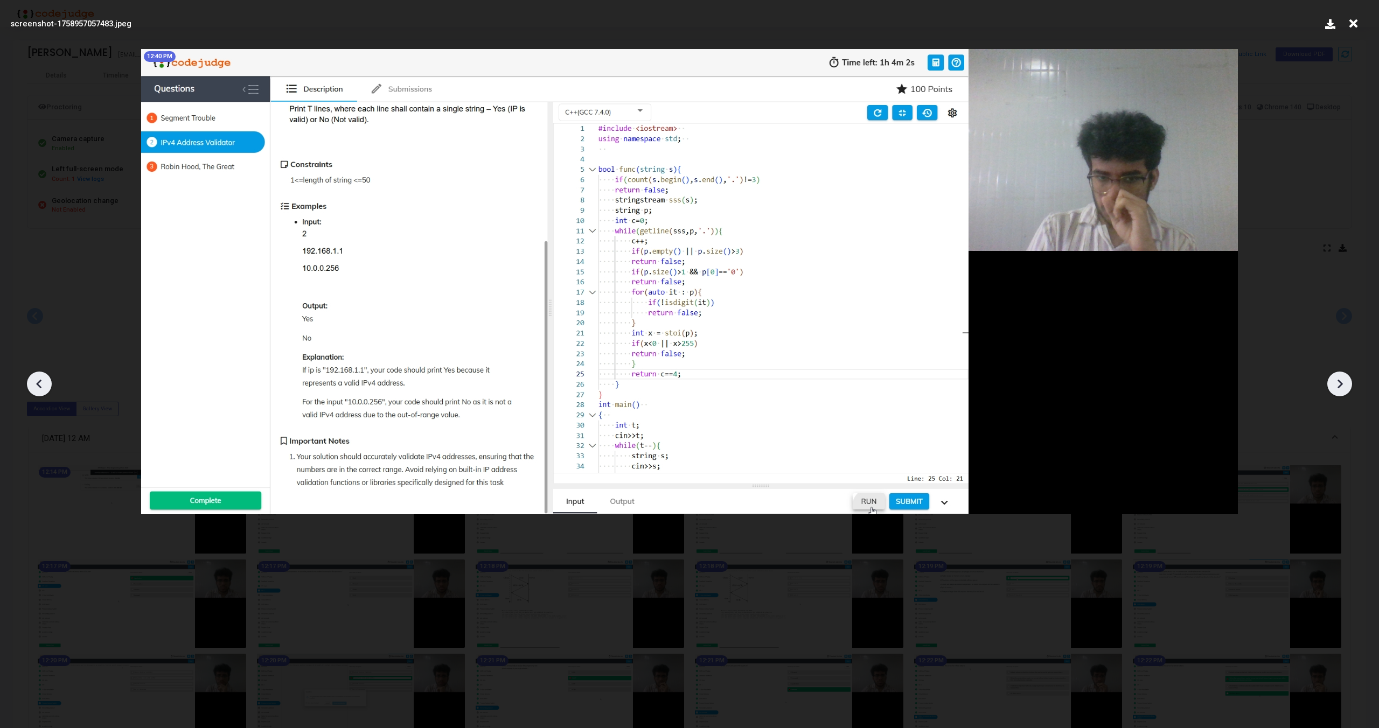
click at [1339, 385] on icon at bounding box center [1339, 384] width 16 height 16
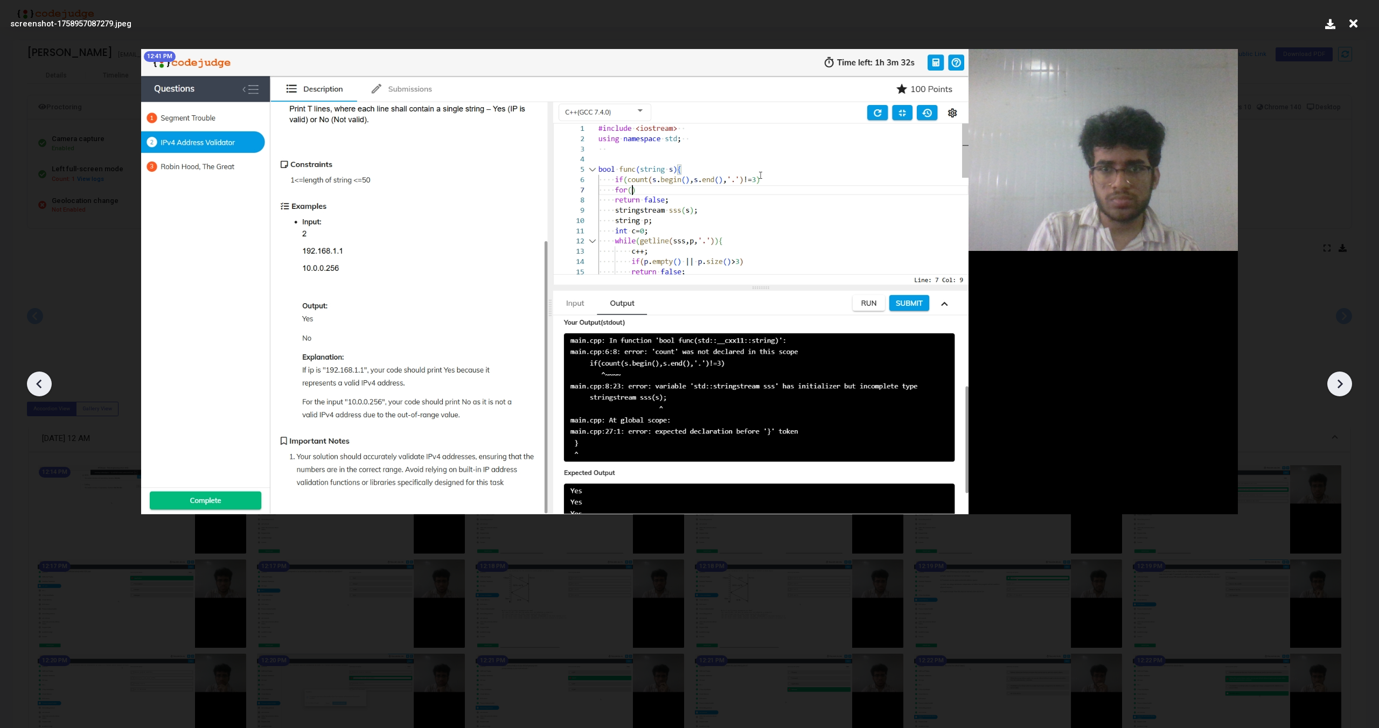
click at [1339, 385] on icon at bounding box center [1339, 384] width 16 height 16
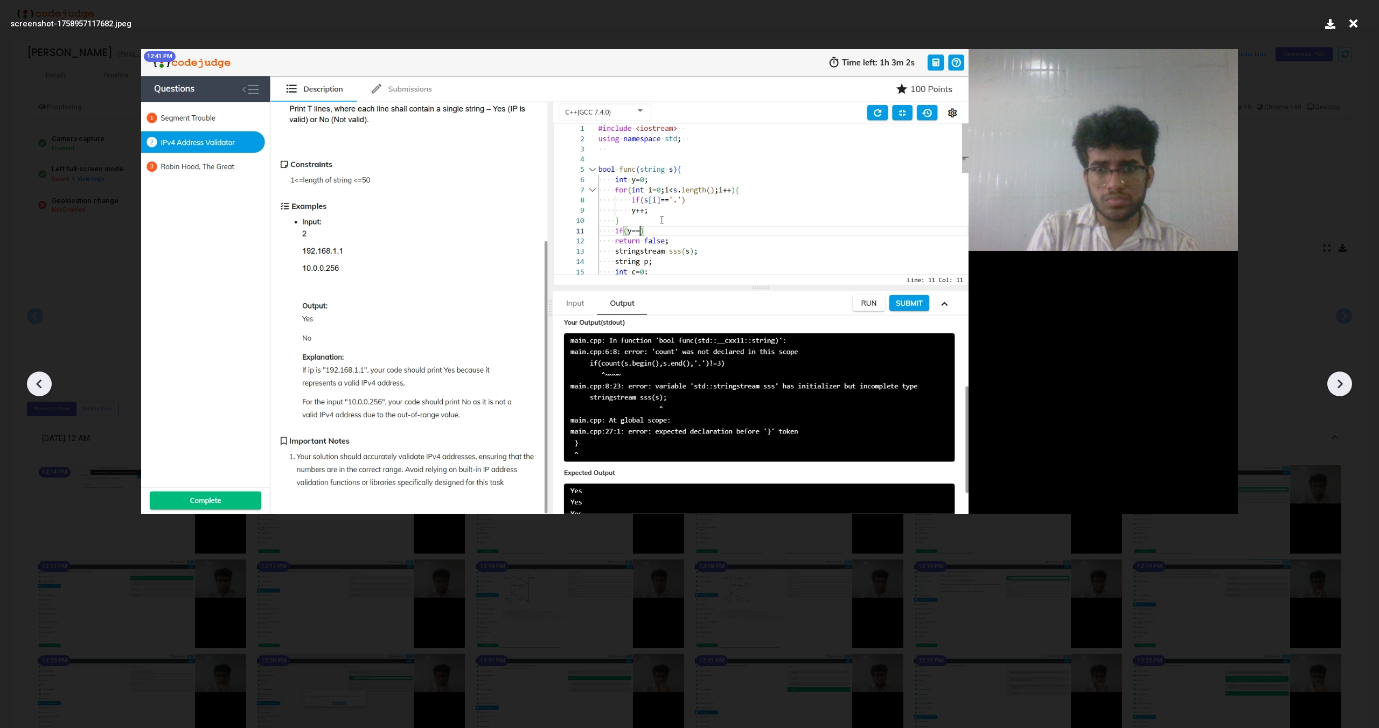
click at [1339, 385] on icon at bounding box center [1339, 384] width 16 height 16
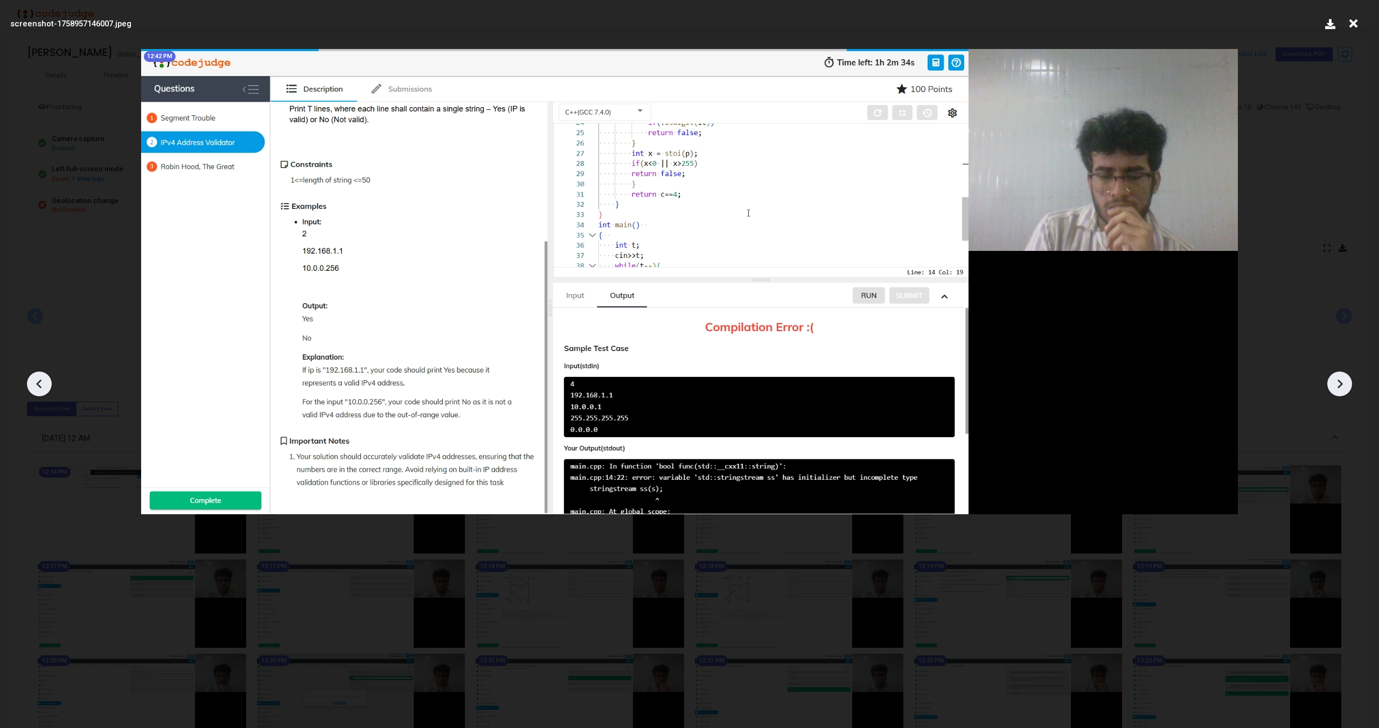
click at [1339, 385] on icon at bounding box center [1339, 384] width 16 height 16
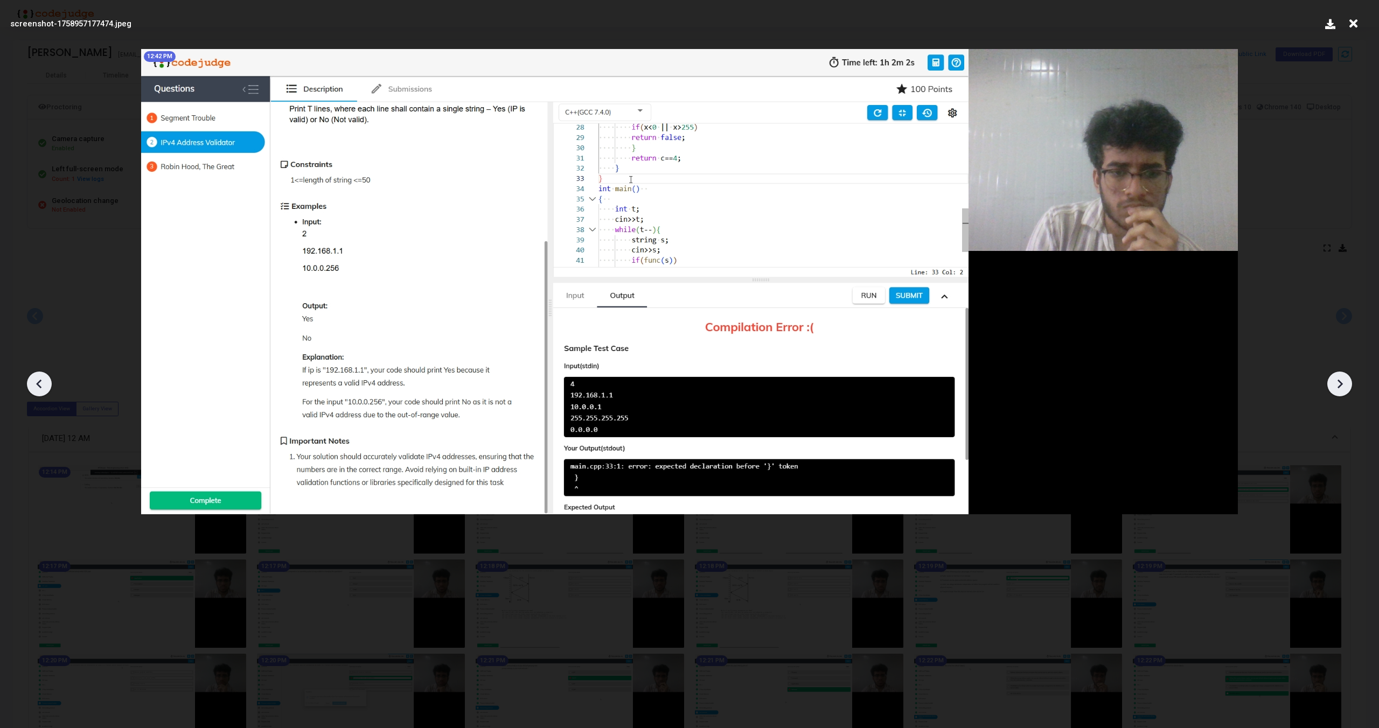
click at [1339, 385] on icon at bounding box center [1339, 384] width 16 height 16
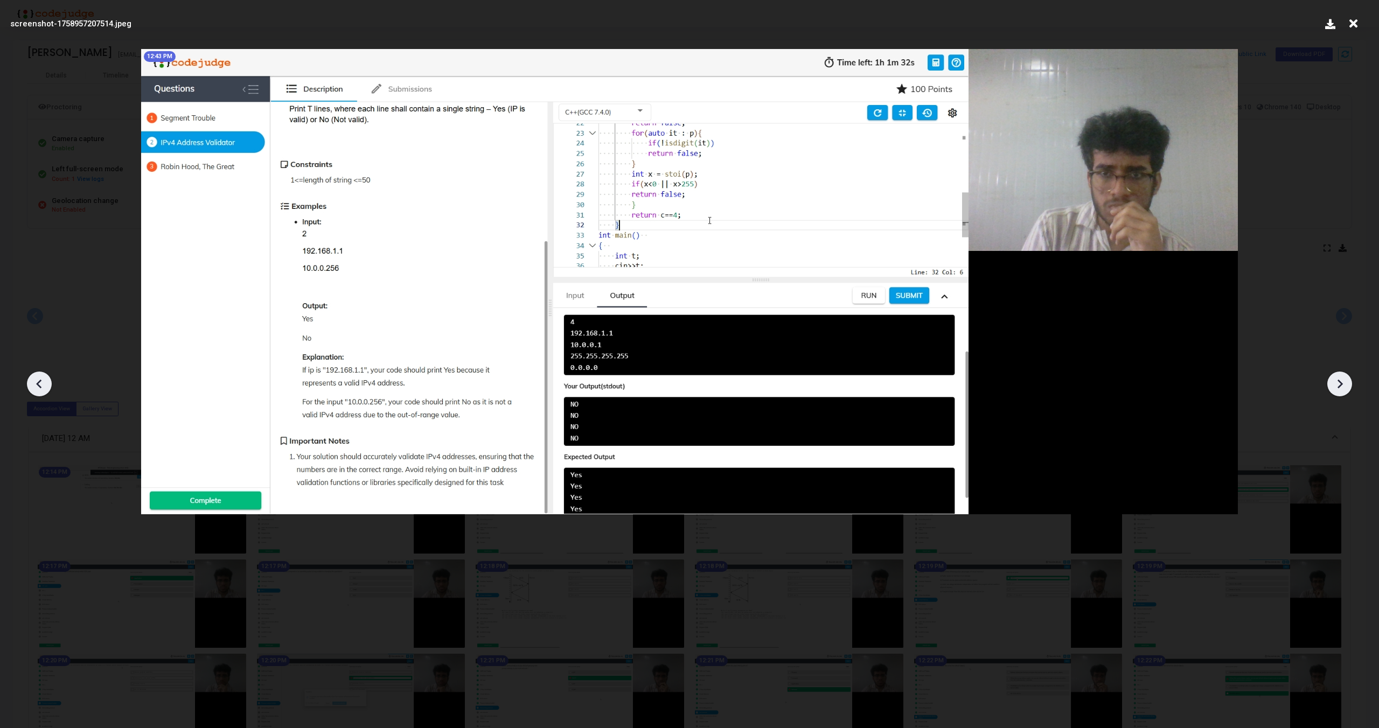
click at [1339, 385] on icon at bounding box center [1339, 384] width 16 height 16
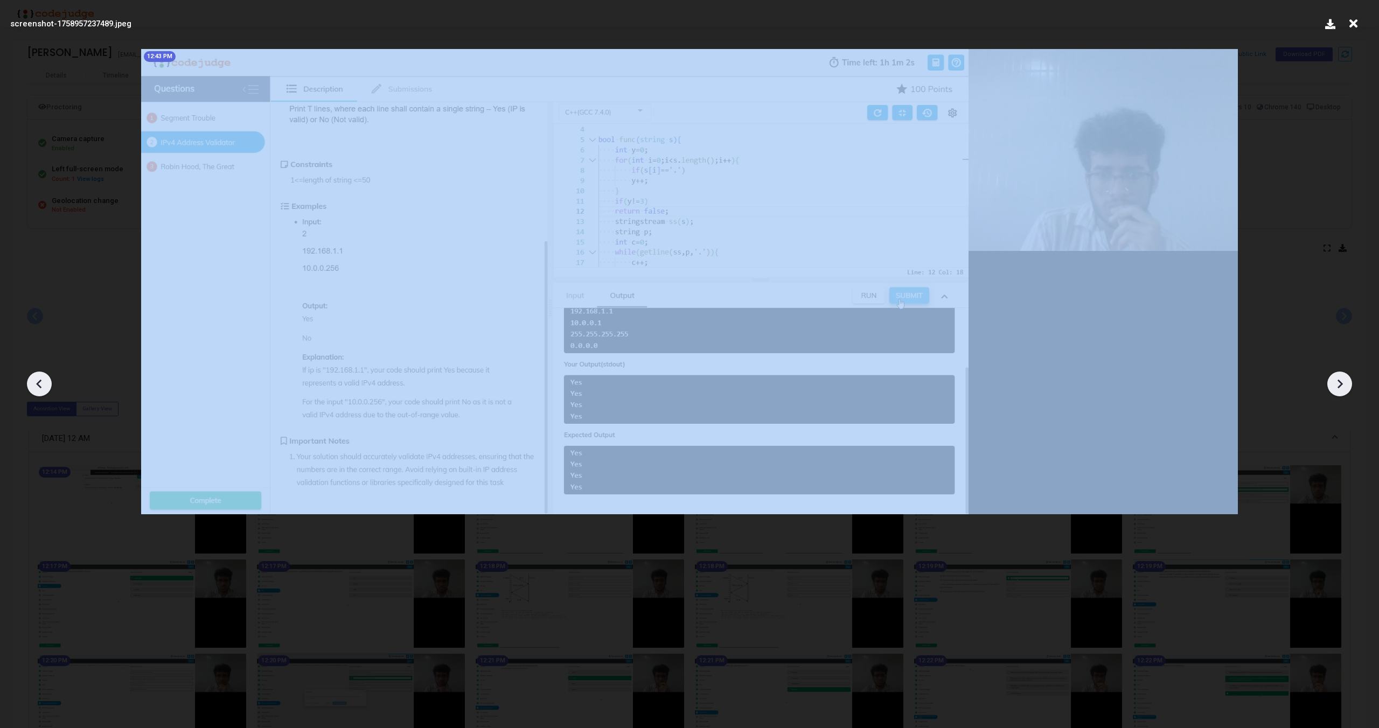
click at [1339, 385] on icon at bounding box center [1339, 384] width 16 height 16
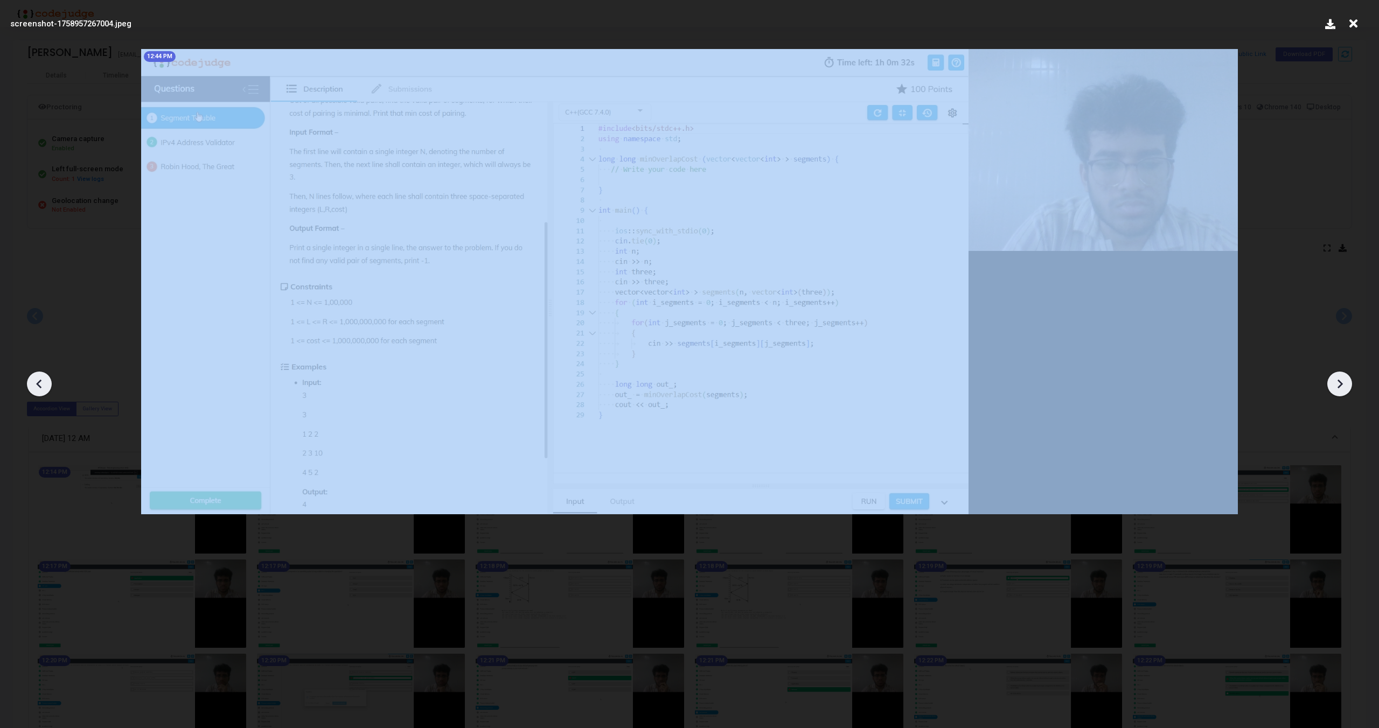
click at [1339, 385] on icon at bounding box center [1339, 384] width 16 height 16
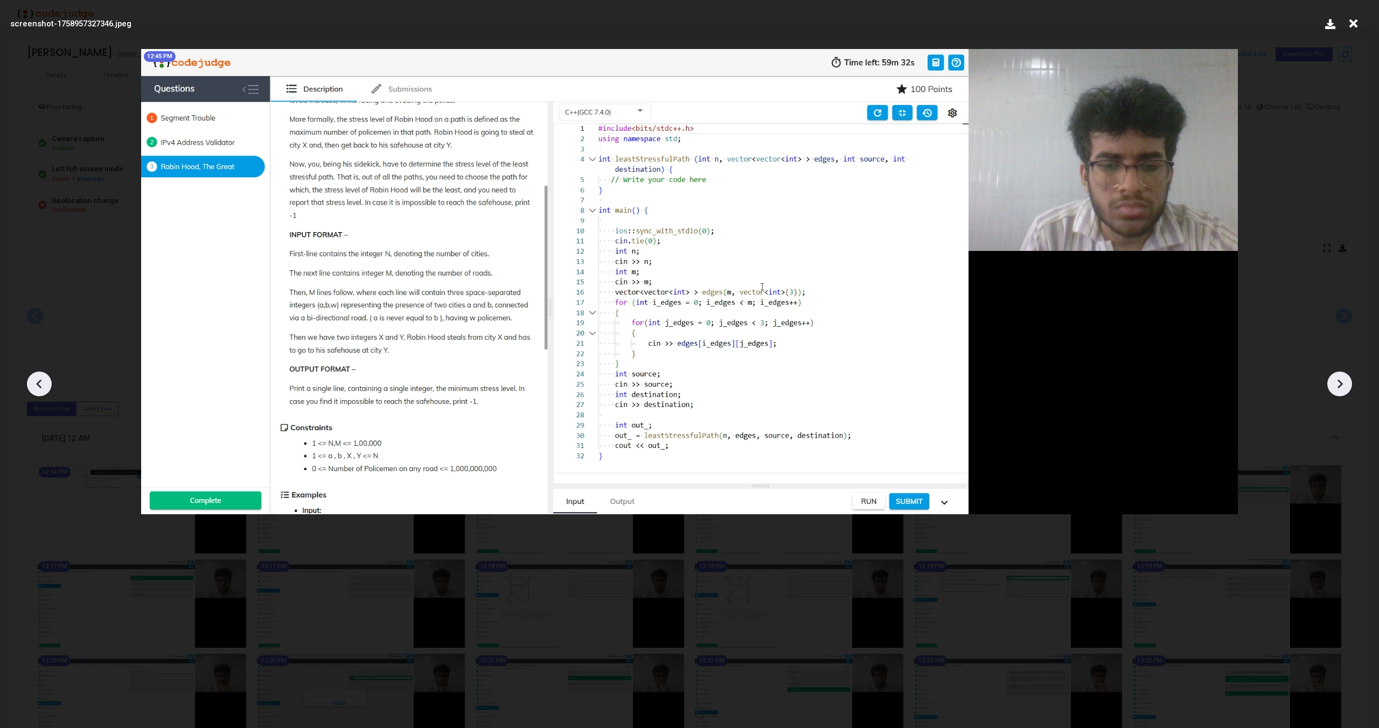
click at [1339, 385] on icon at bounding box center [1339, 384] width 16 height 16
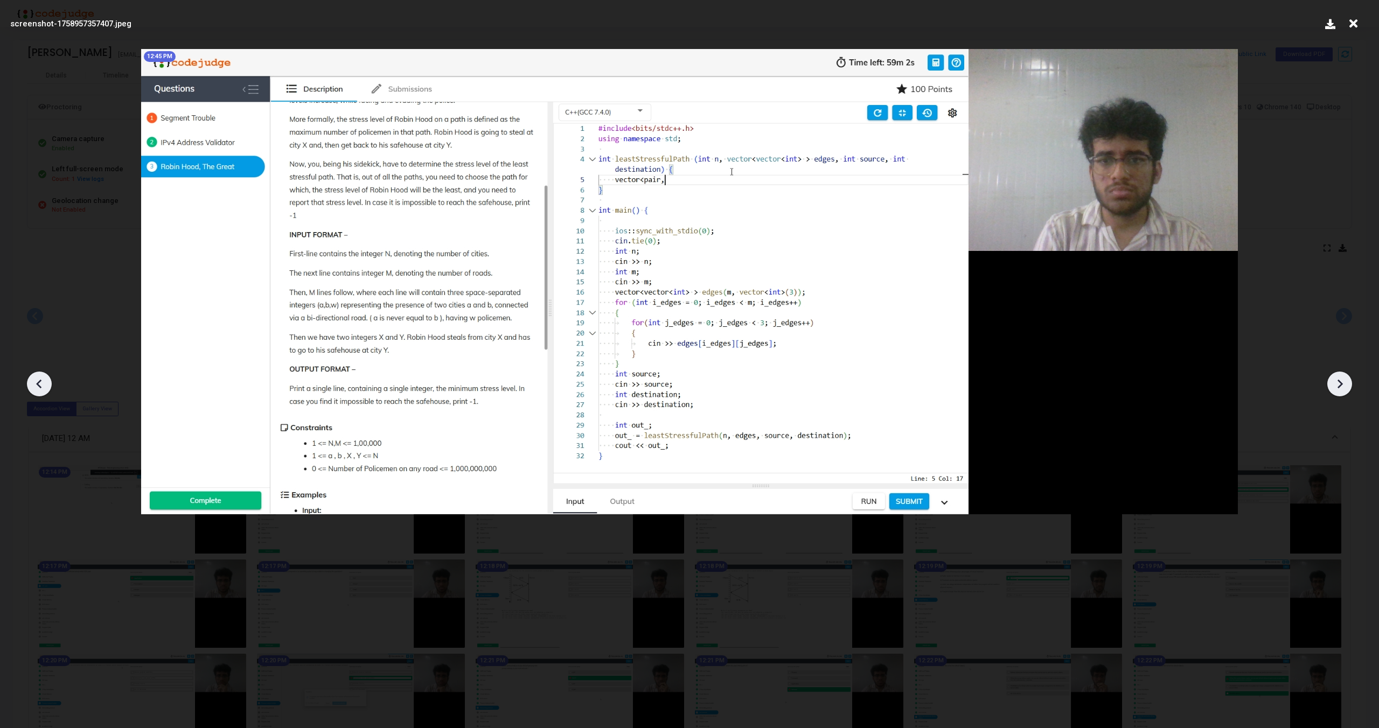
click at [1339, 385] on icon at bounding box center [1339, 384] width 16 height 16
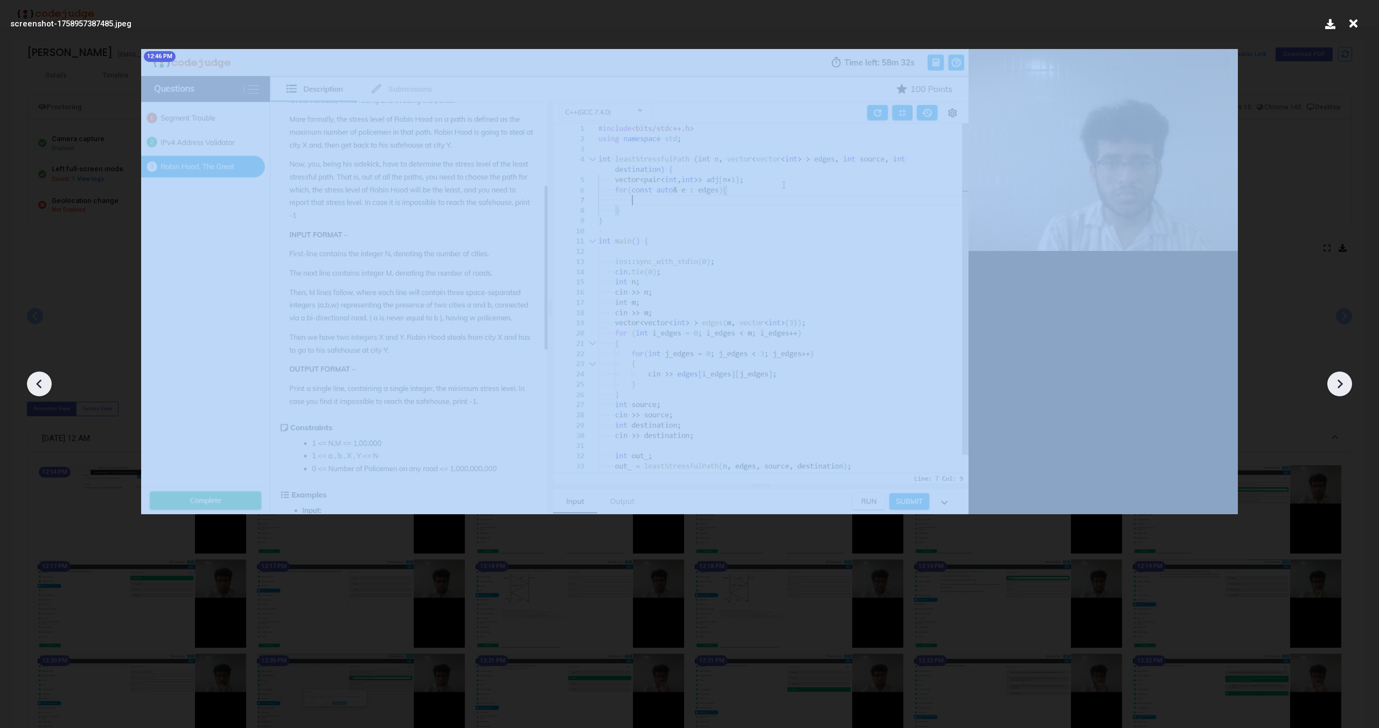
click at [1339, 385] on icon at bounding box center [1339, 384] width 16 height 16
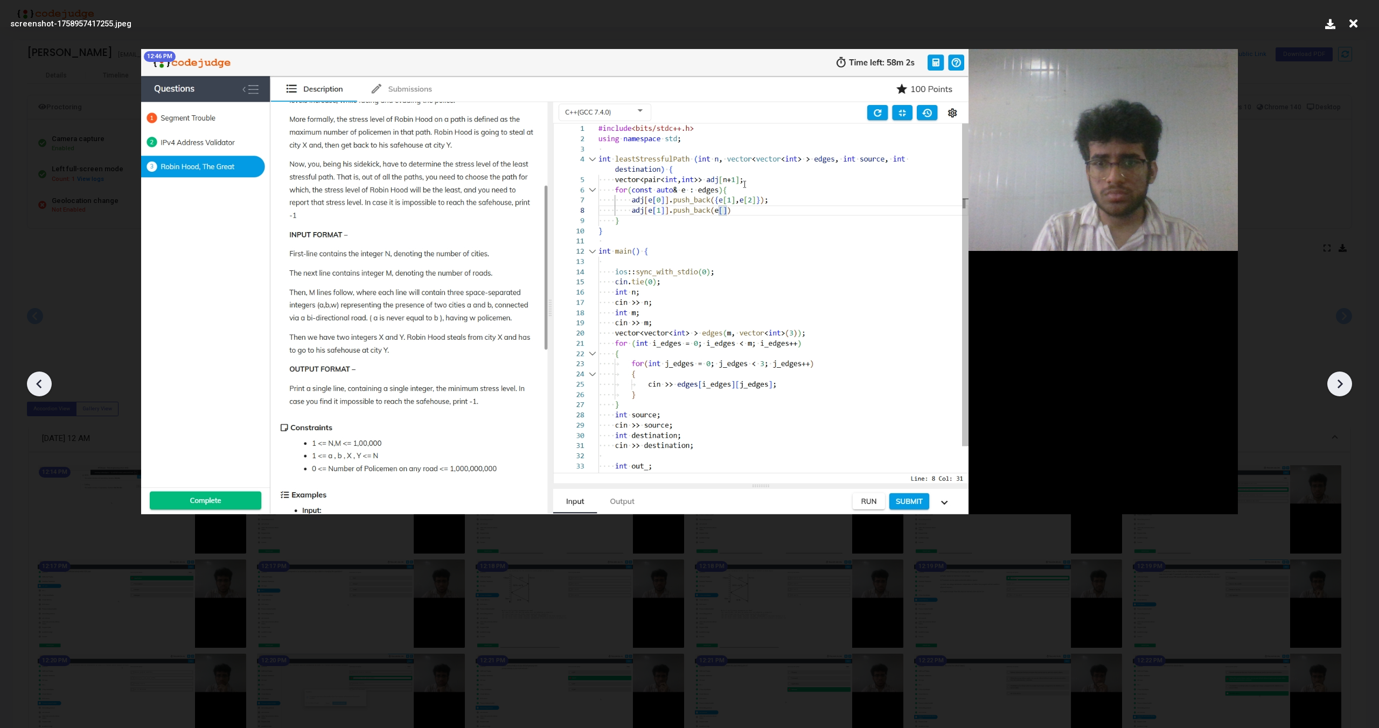
click at [1339, 385] on icon at bounding box center [1339, 384] width 16 height 16
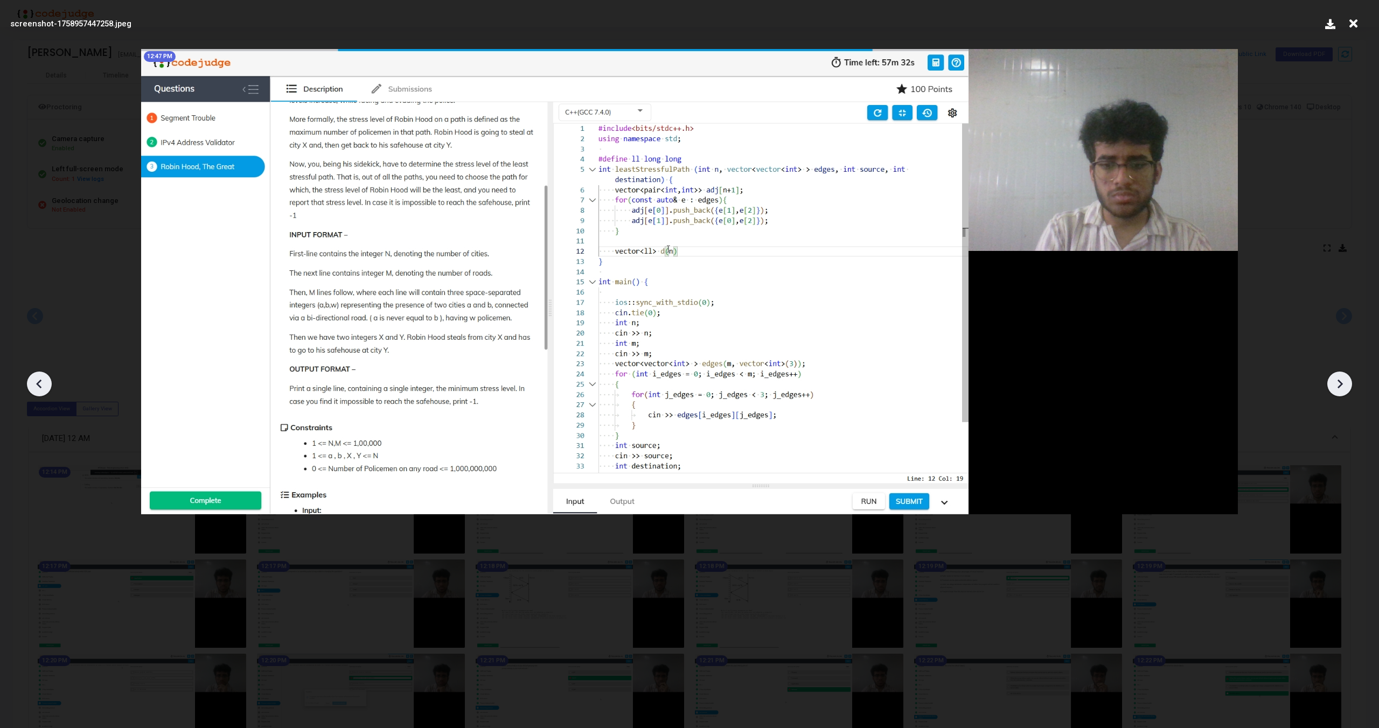
click at [1339, 385] on icon at bounding box center [1339, 384] width 16 height 16
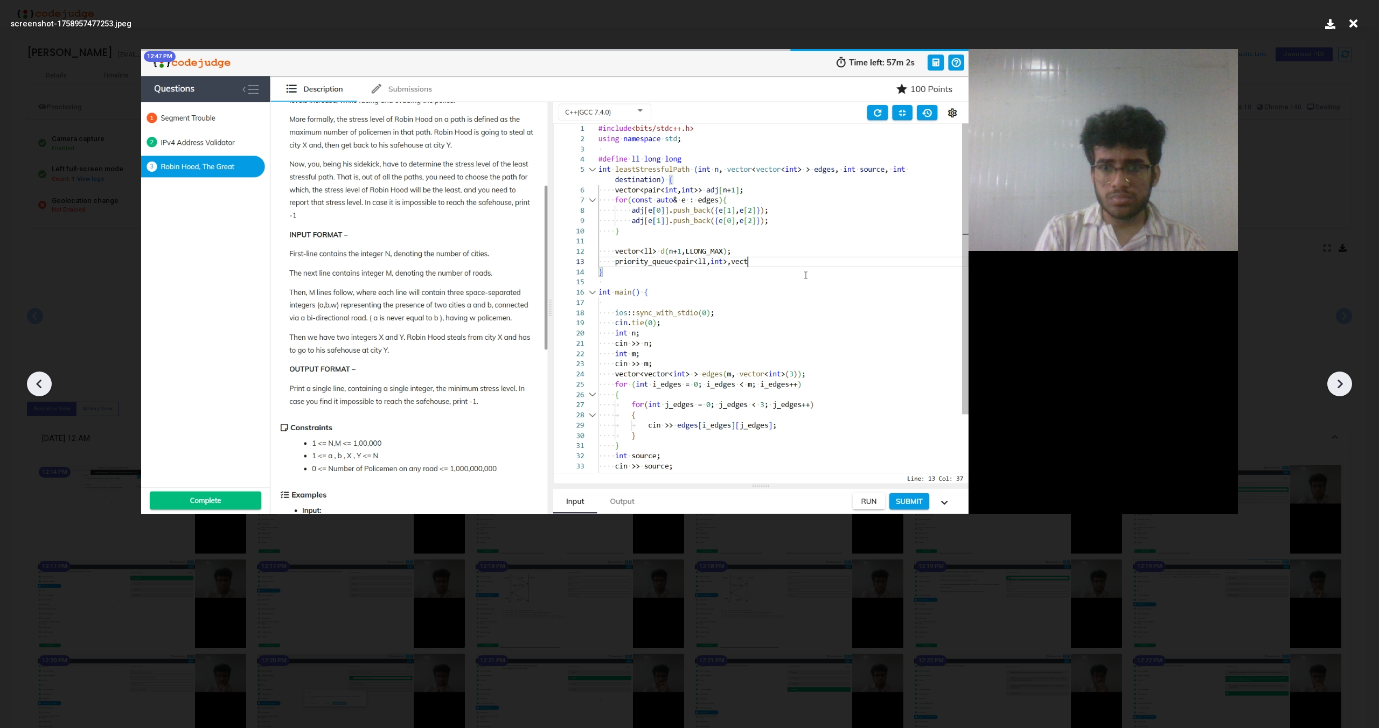
click at [1339, 385] on icon at bounding box center [1339, 384] width 16 height 16
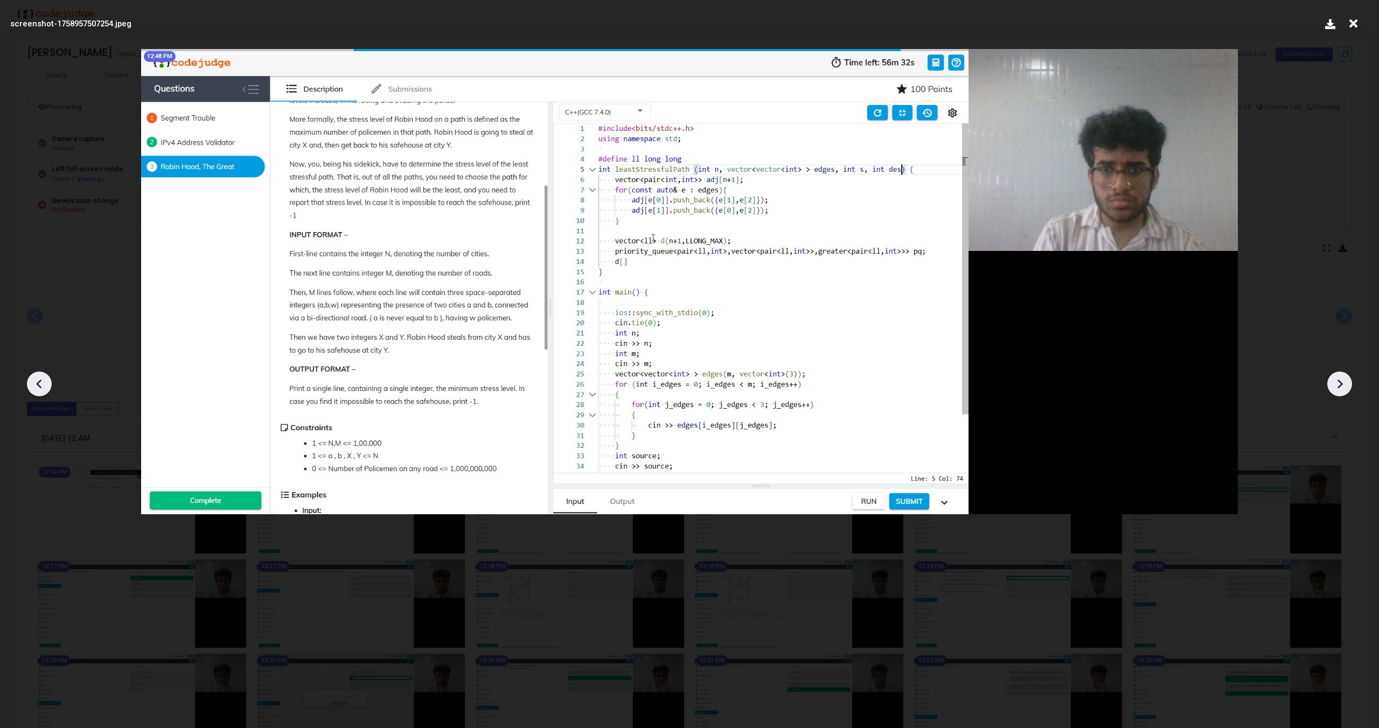
click at [1339, 385] on icon at bounding box center [1339, 384] width 16 height 16
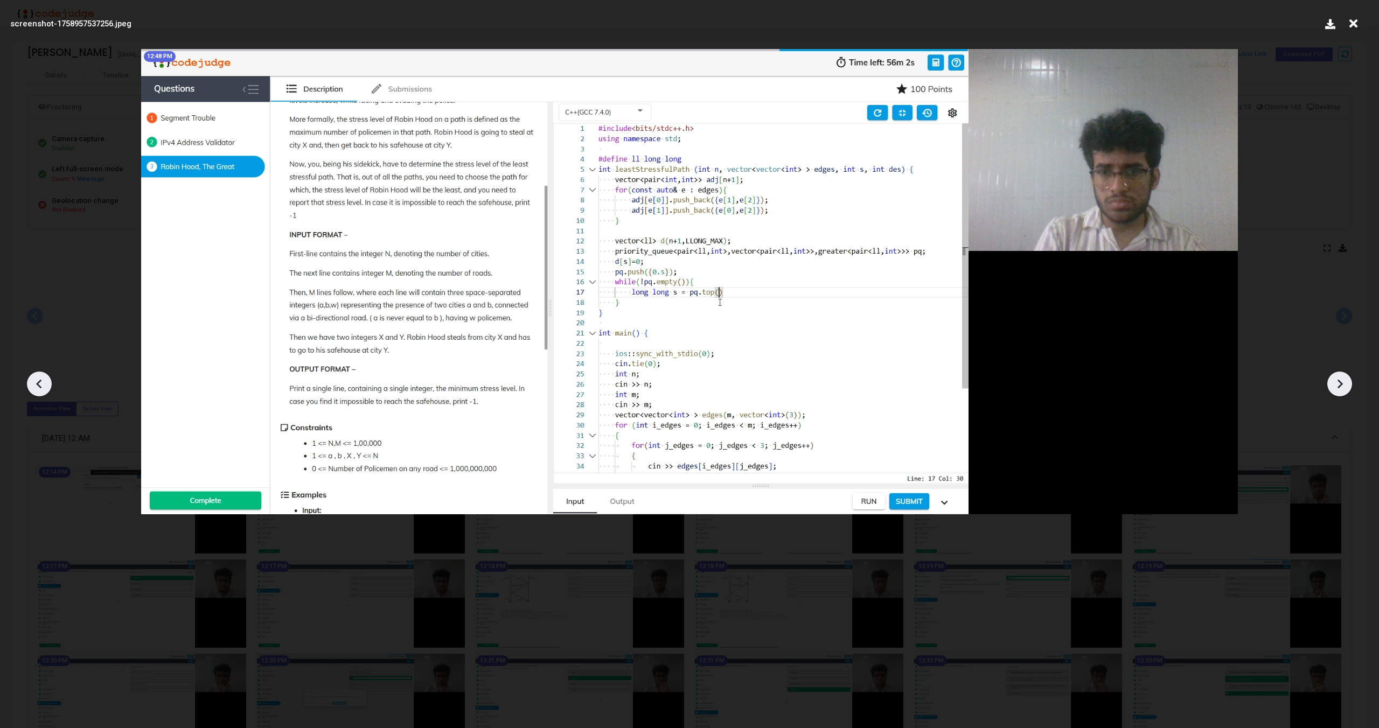
click at [1339, 385] on icon at bounding box center [1339, 384] width 16 height 16
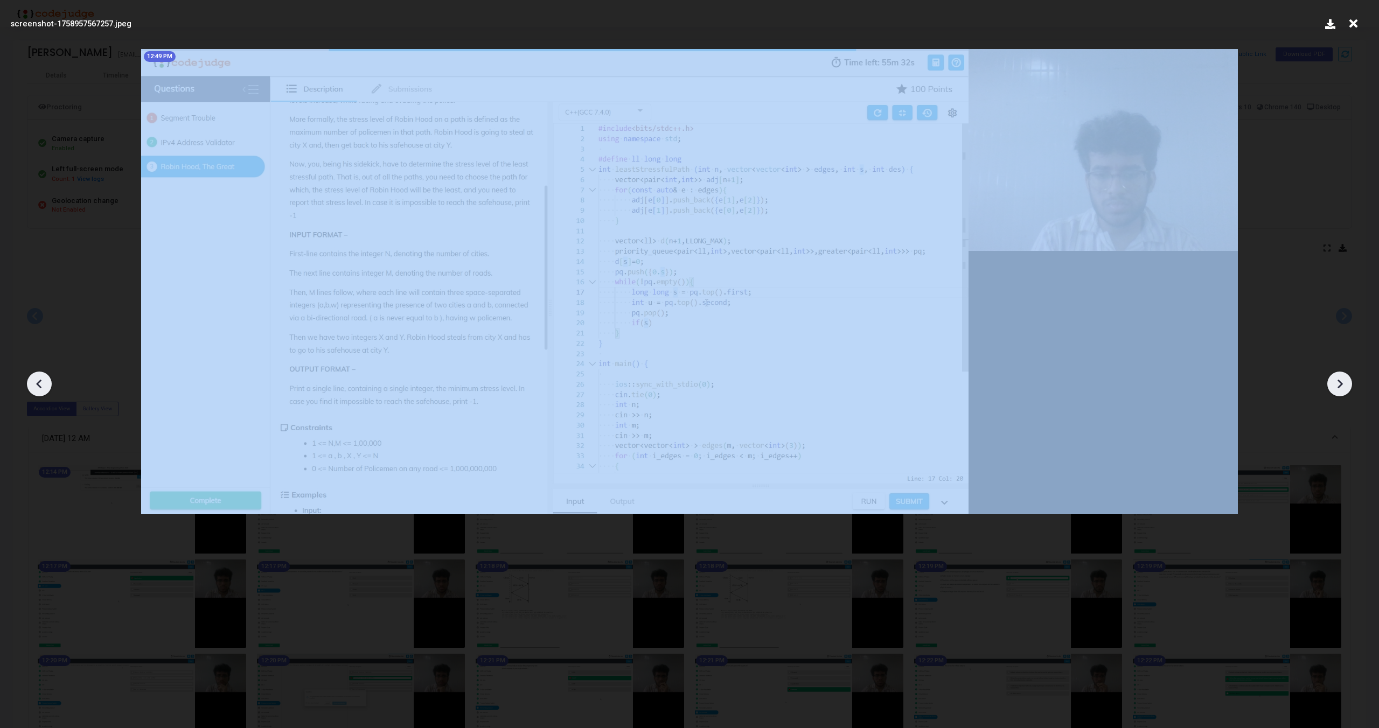
click at [1339, 385] on icon at bounding box center [1339, 384] width 16 height 16
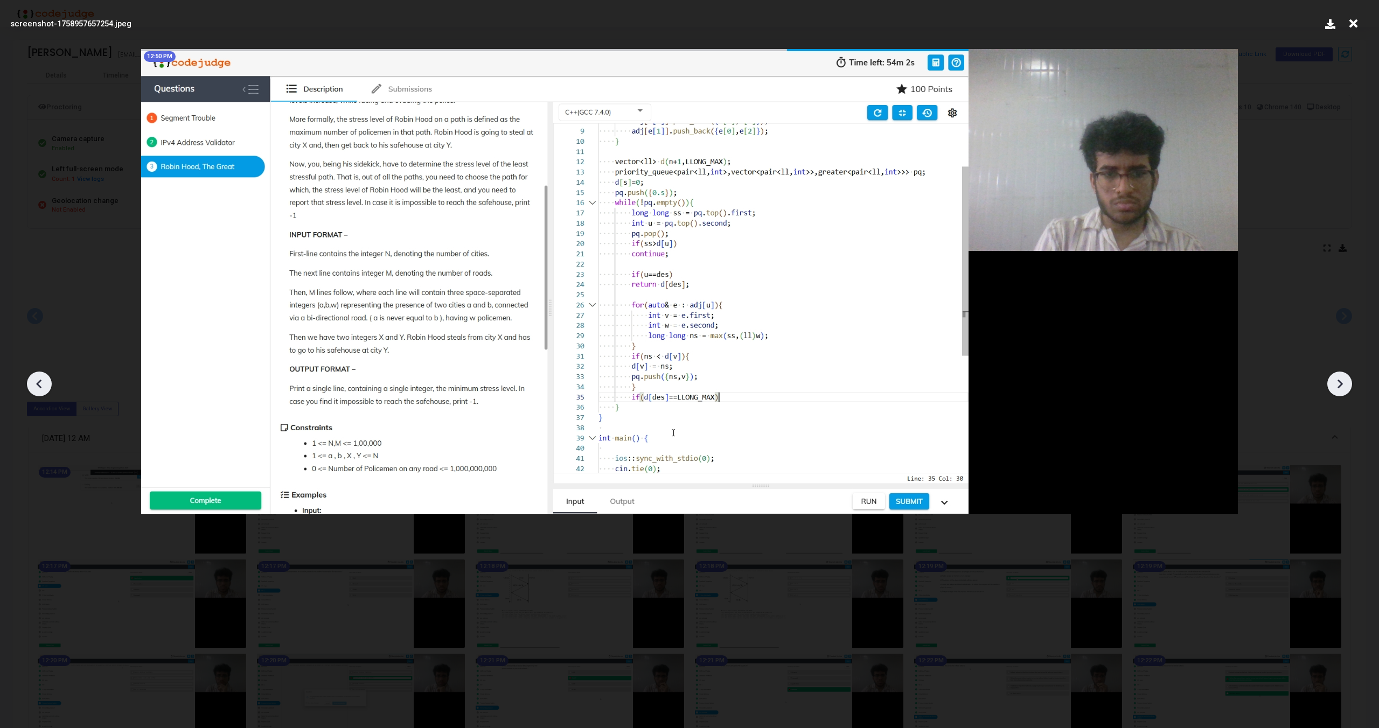
click at [1339, 385] on icon at bounding box center [1339, 384] width 16 height 16
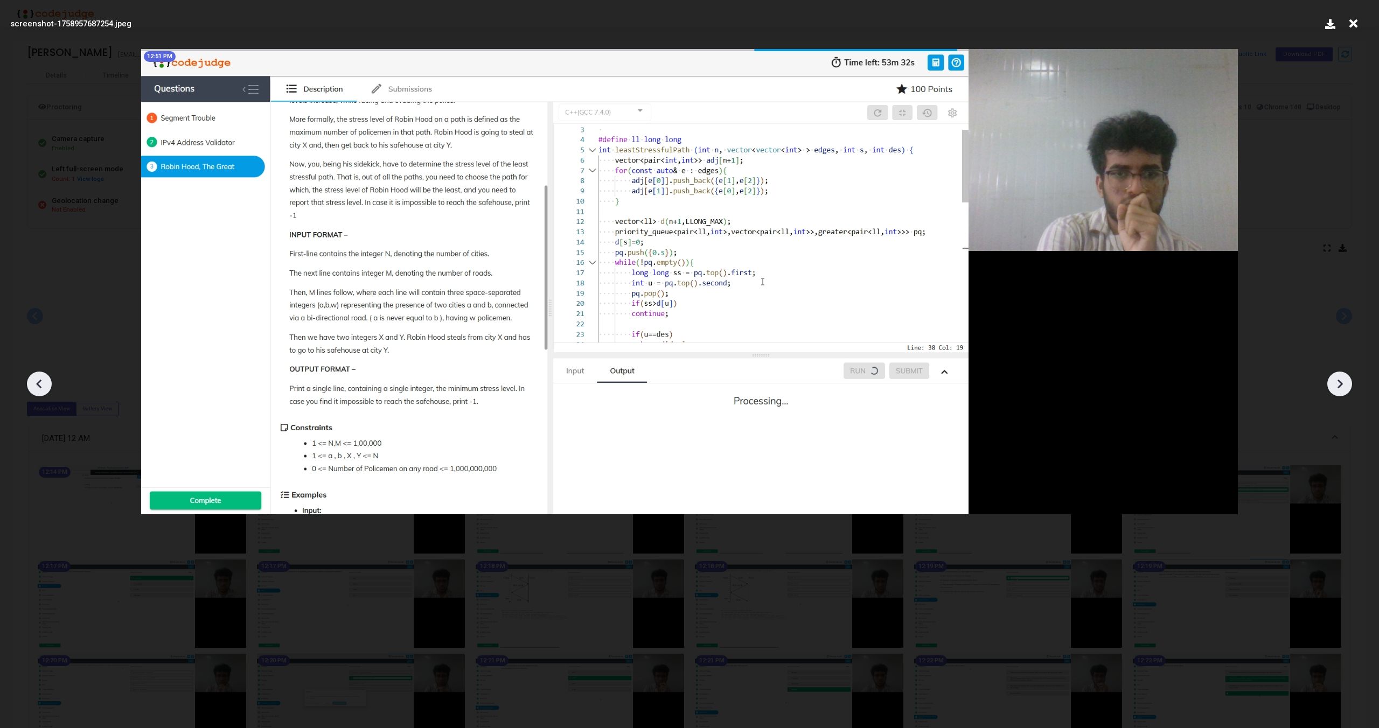
click at [1339, 385] on icon at bounding box center [1339, 384] width 16 height 16
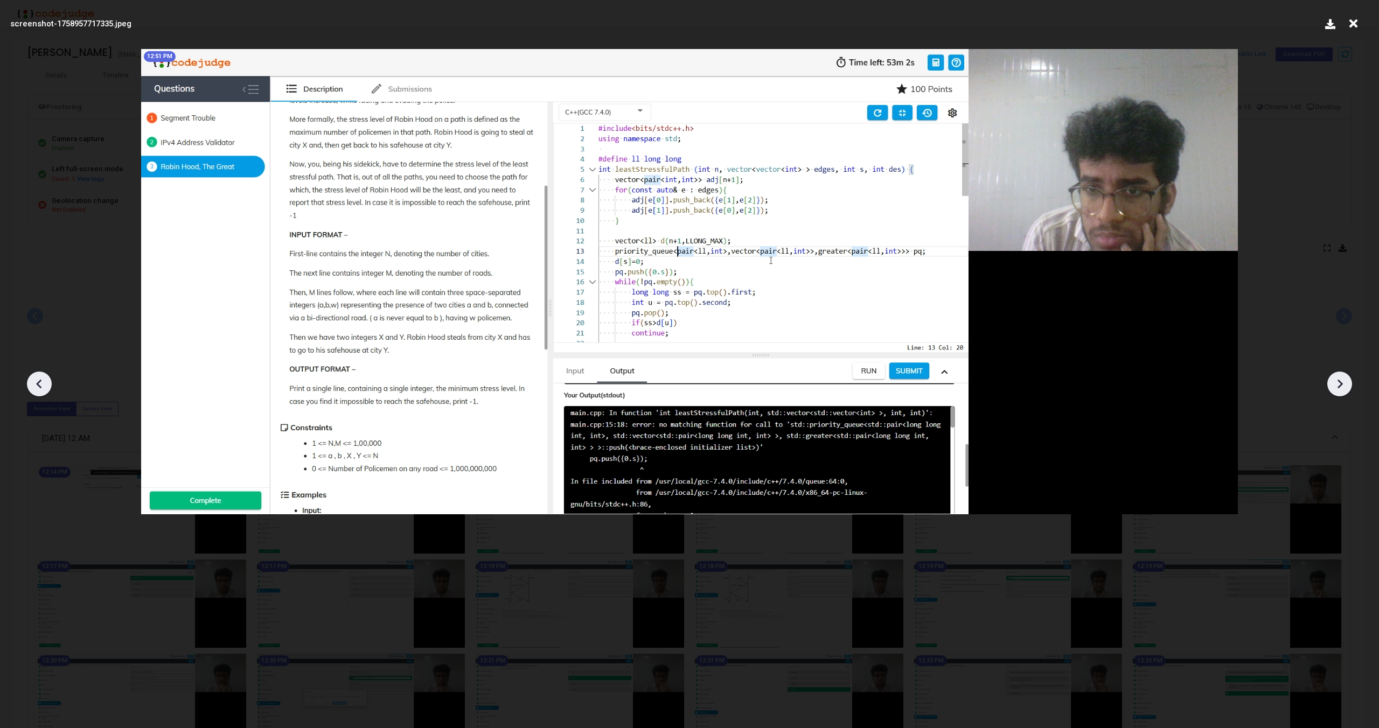
click at [1339, 385] on icon at bounding box center [1339, 384] width 16 height 16
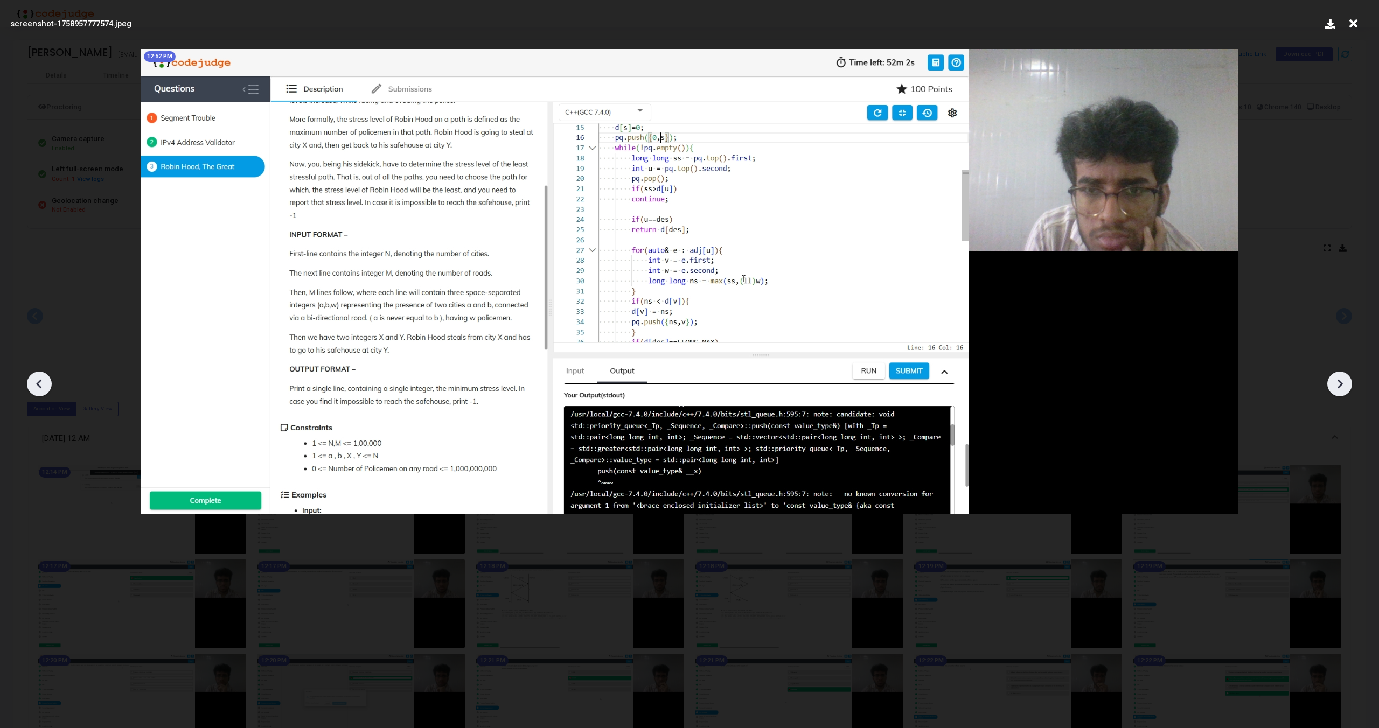
click at [1339, 385] on icon at bounding box center [1339, 384] width 16 height 16
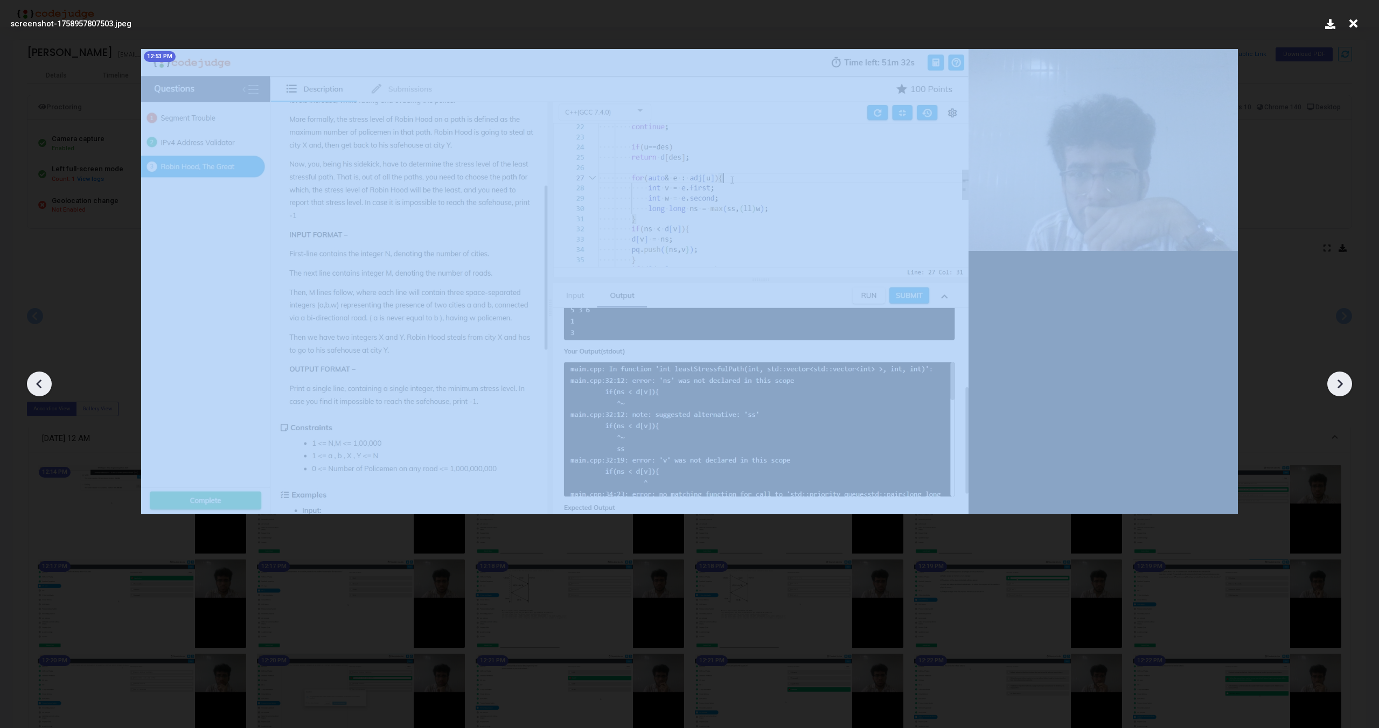
click at [1339, 385] on icon at bounding box center [1339, 384] width 16 height 16
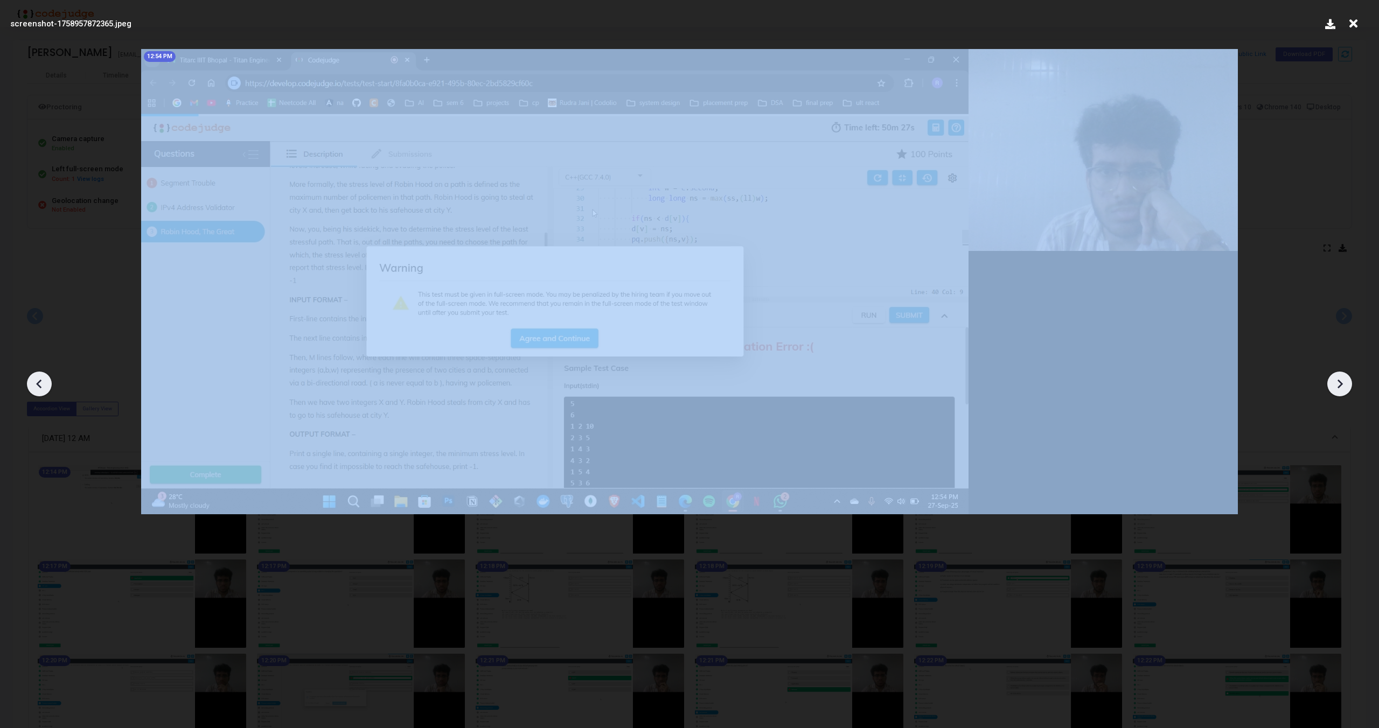
click at [1339, 385] on icon at bounding box center [1339, 384] width 16 height 16
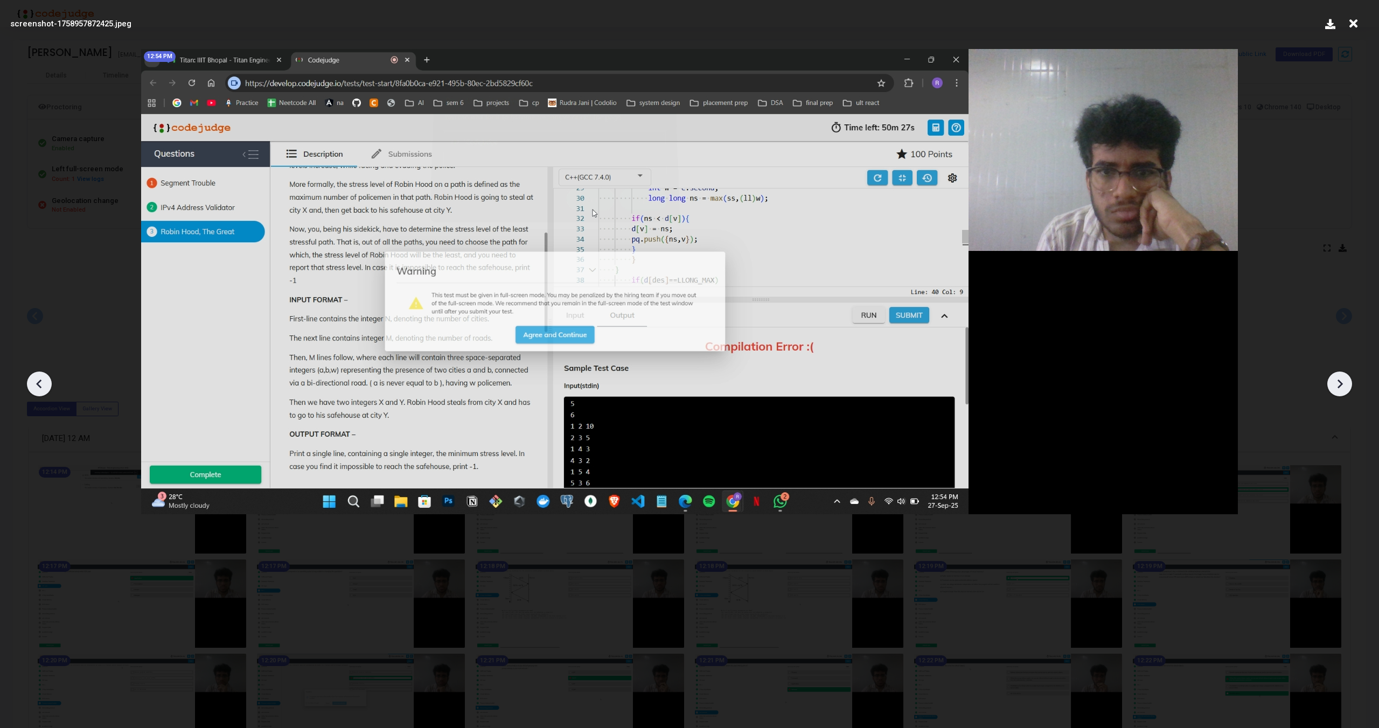
click at [1339, 385] on icon at bounding box center [1339, 384] width 16 height 16
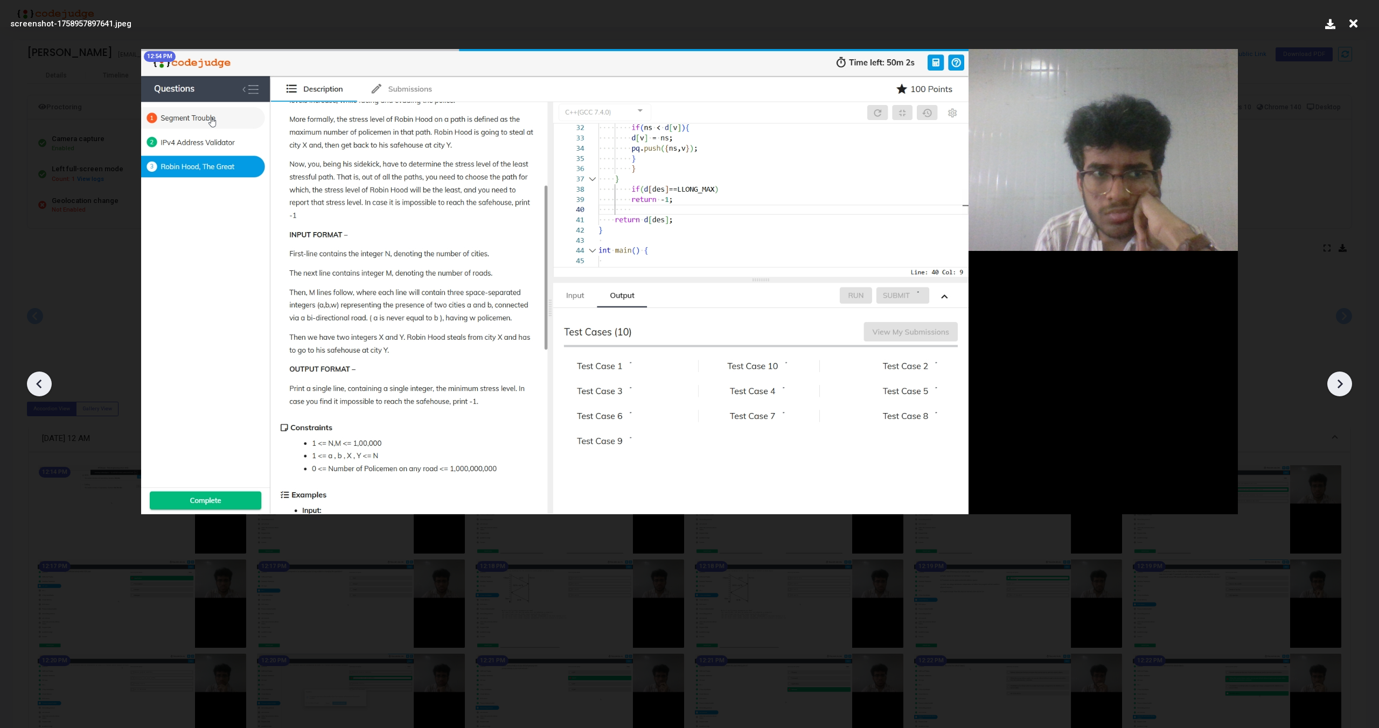
click at [1339, 385] on icon at bounding box center [1339, 384] width 16 height 16
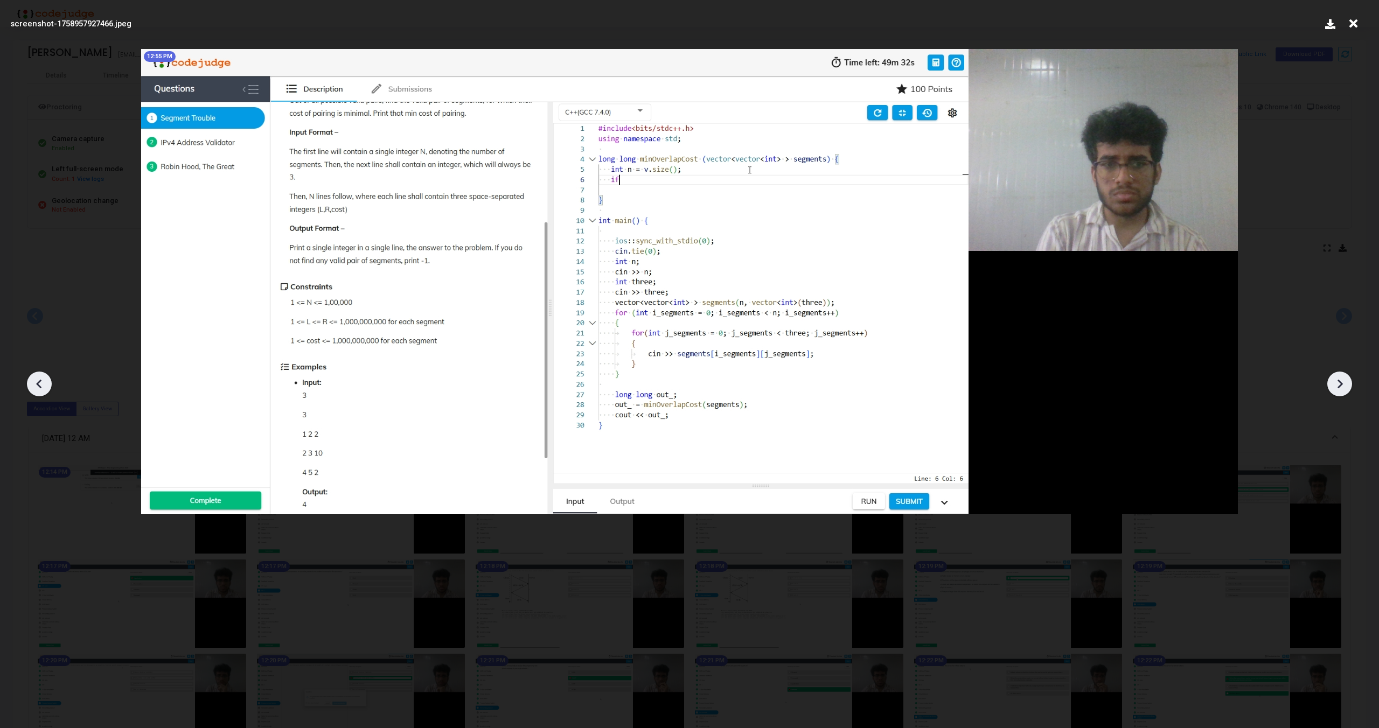
click at [1339, 385] on icon at bounding box center [1339, 384] width 16 height 16
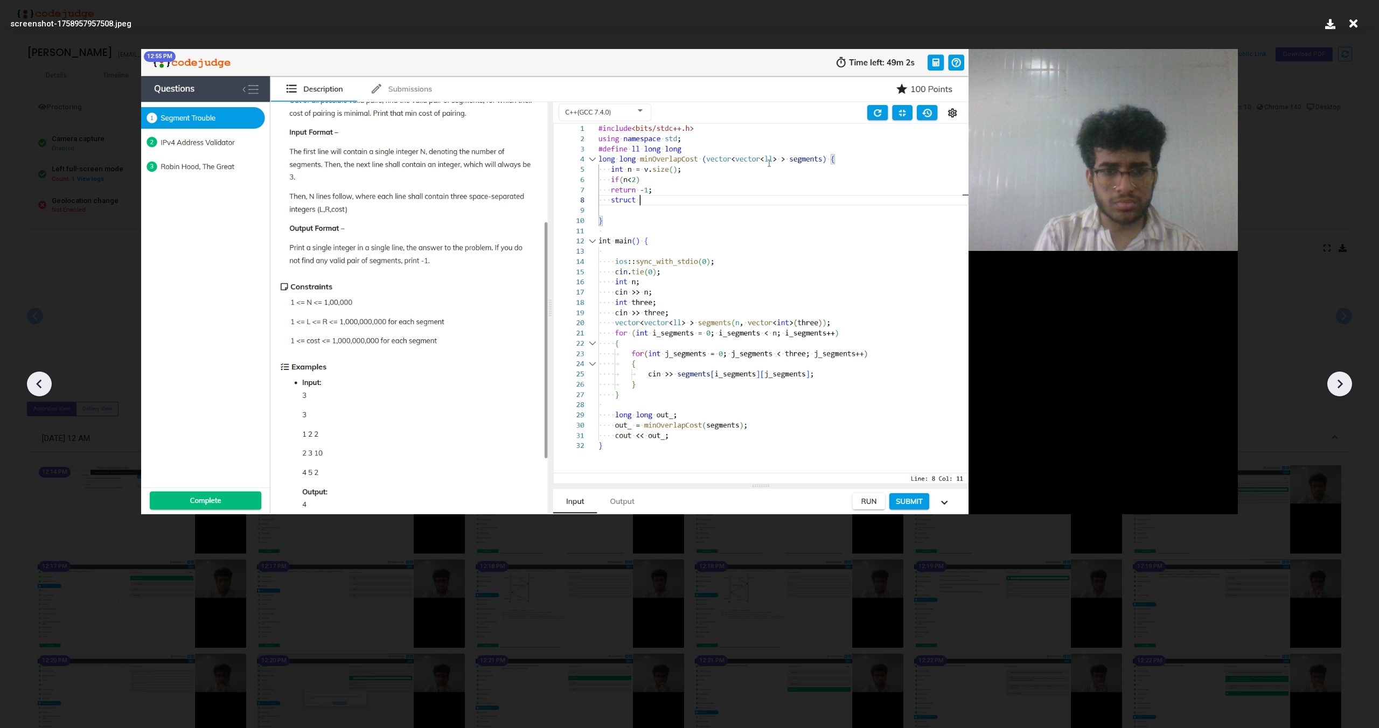
click at [1343, 385] on icon at bounding box center [1339, 384] width 16 height 16
click at [1339, 383] on icon at bounding box center [1339, 384] width 16 height 16
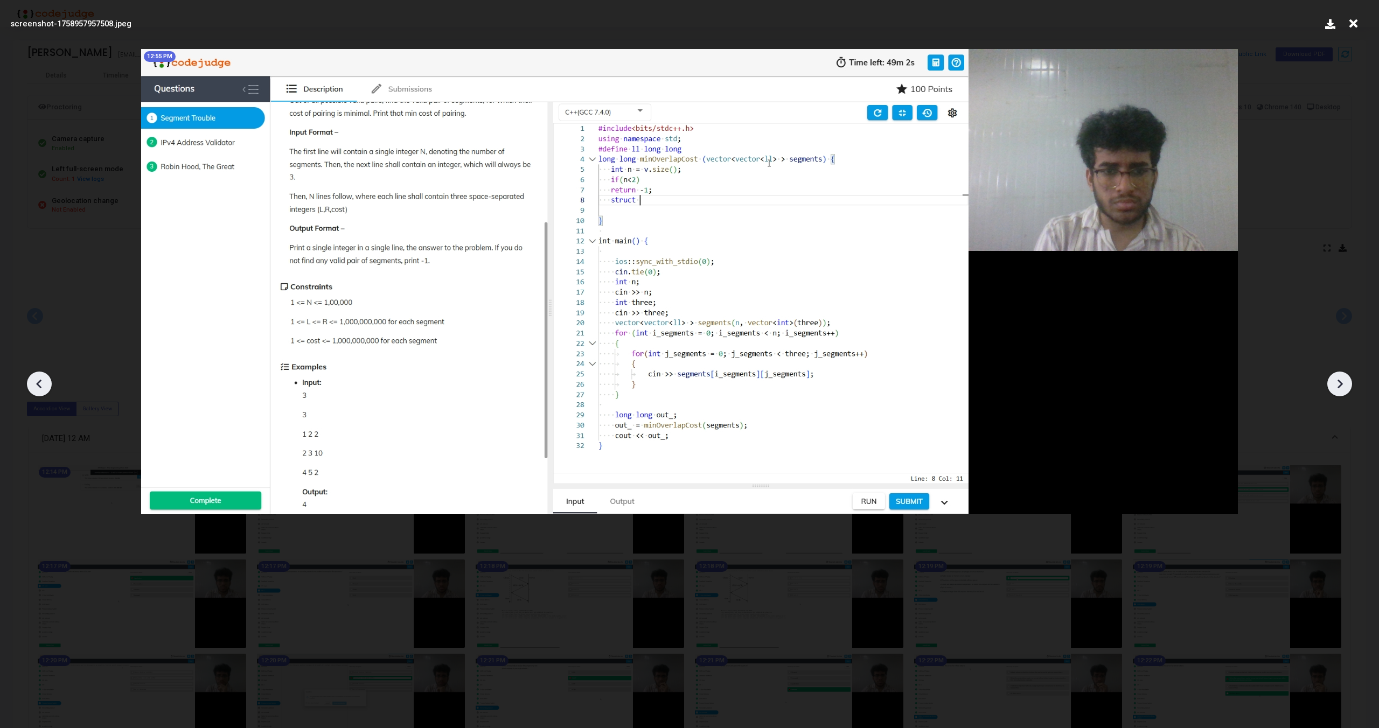
click at [1356, 27] on icon at bounding box center [1353, 23] width 17 height 20
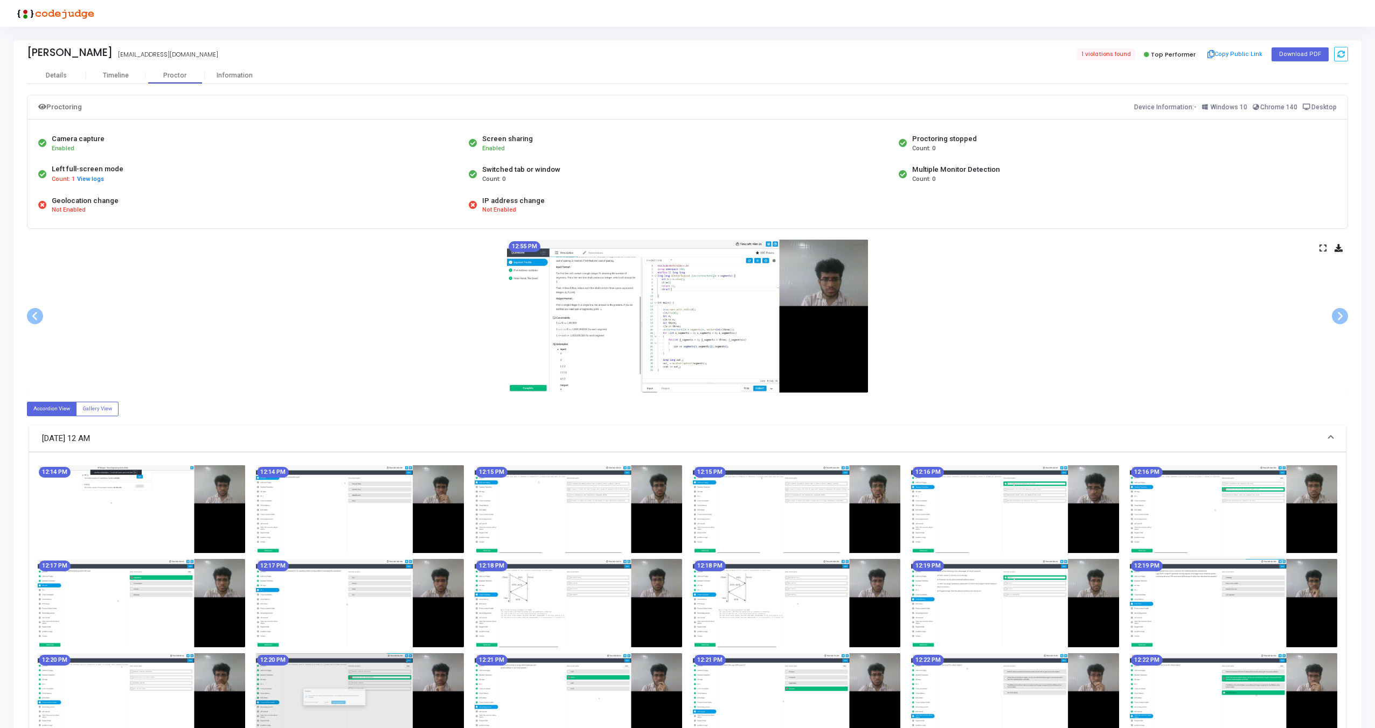
click at [1322, 249] on icon at bounding box center [1322, 248] width 7 height 6
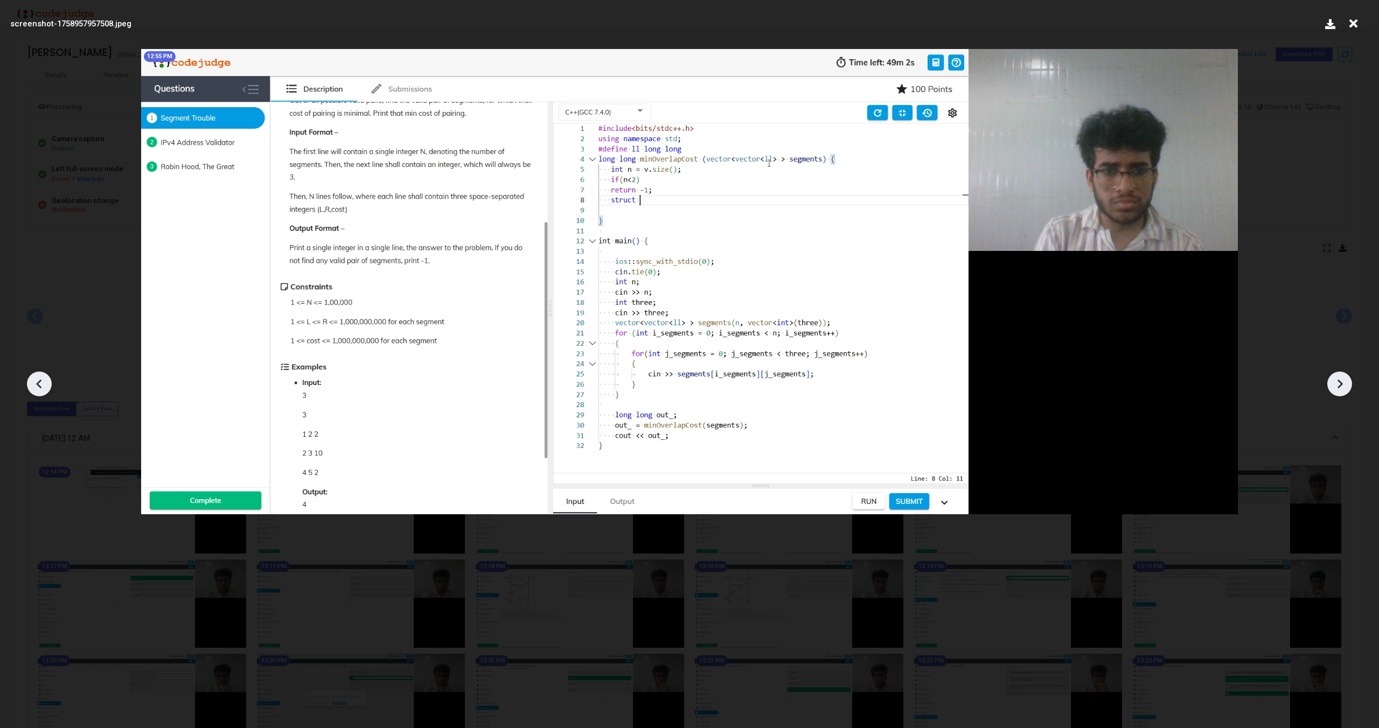
click at [1340, 381] on icon at bounding box center [1339, 384] width 5 height 9
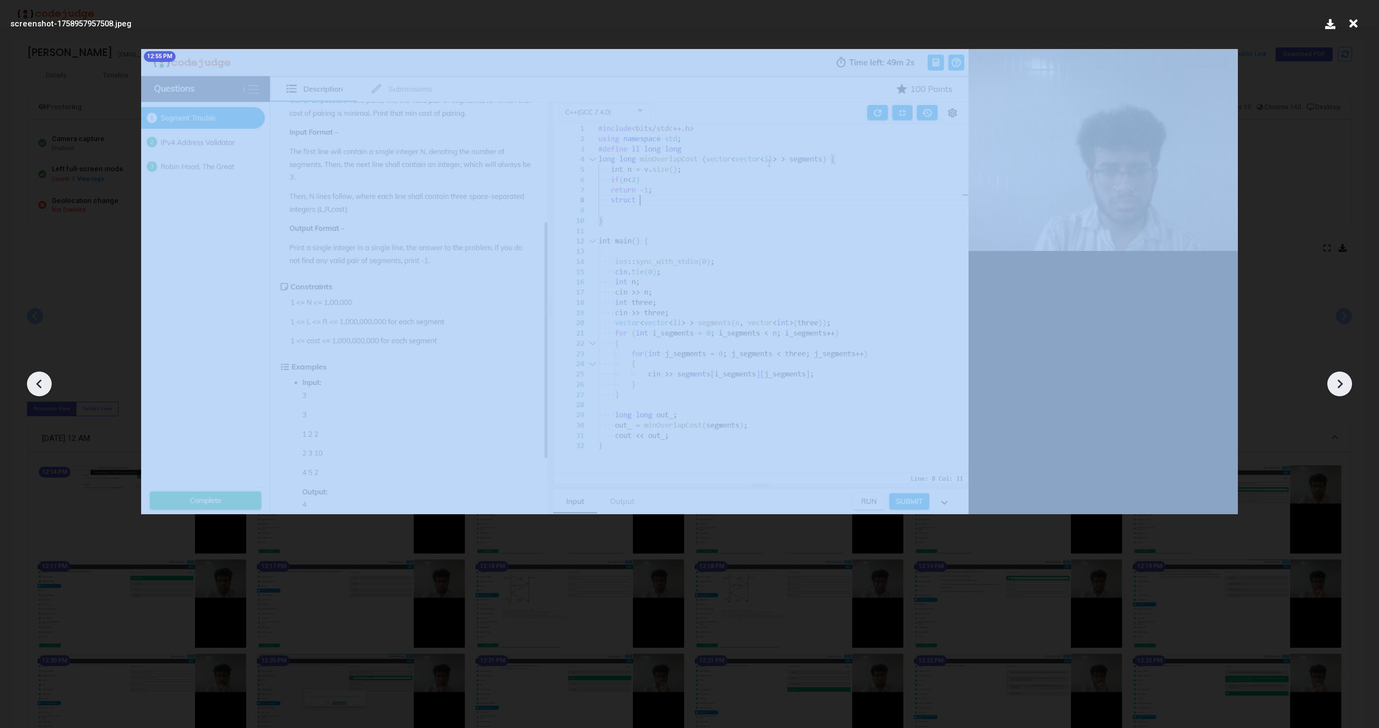
click at [1340, 381] on icon at bounding box center [1339, 384] width 5 height 9
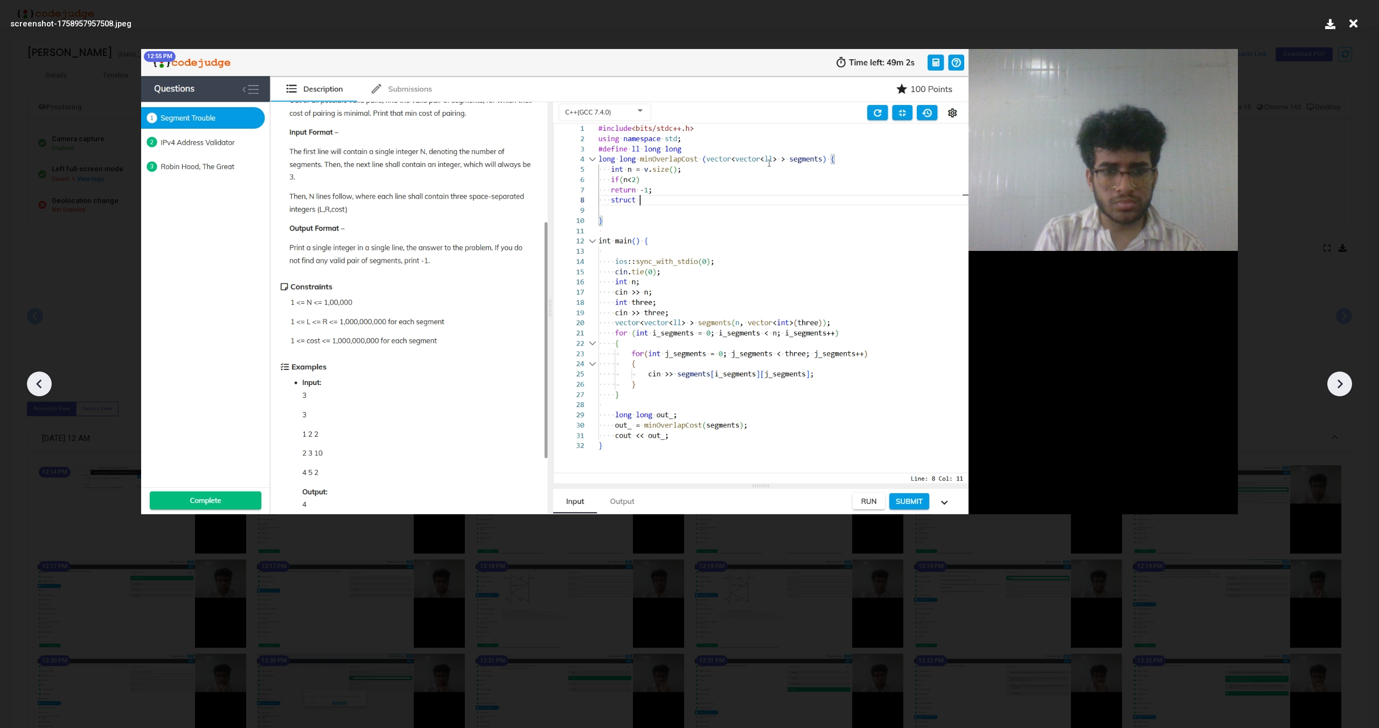
click at [1340, 378] on icon at bounding box center [1339, 384] width 16 height 16
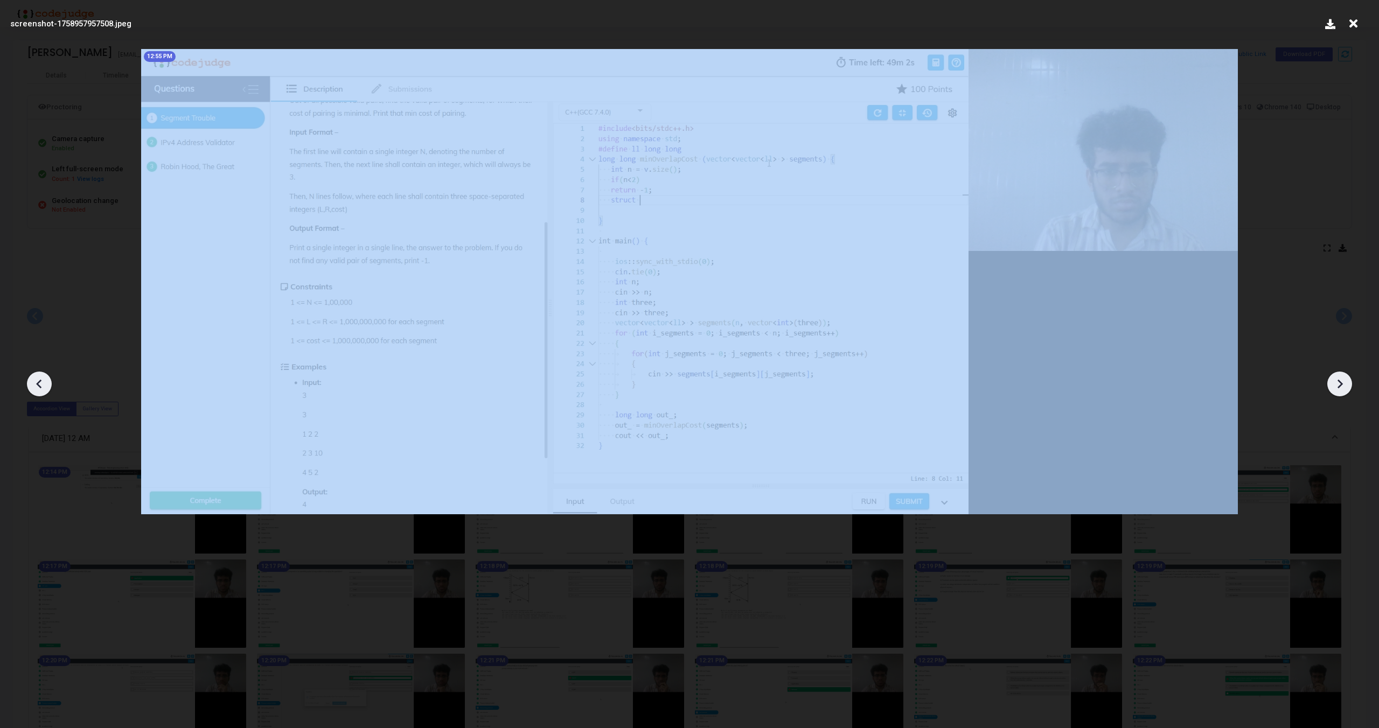
click at [1340, 378] on icon at bounding box center [1339, 384] width 16 height 16
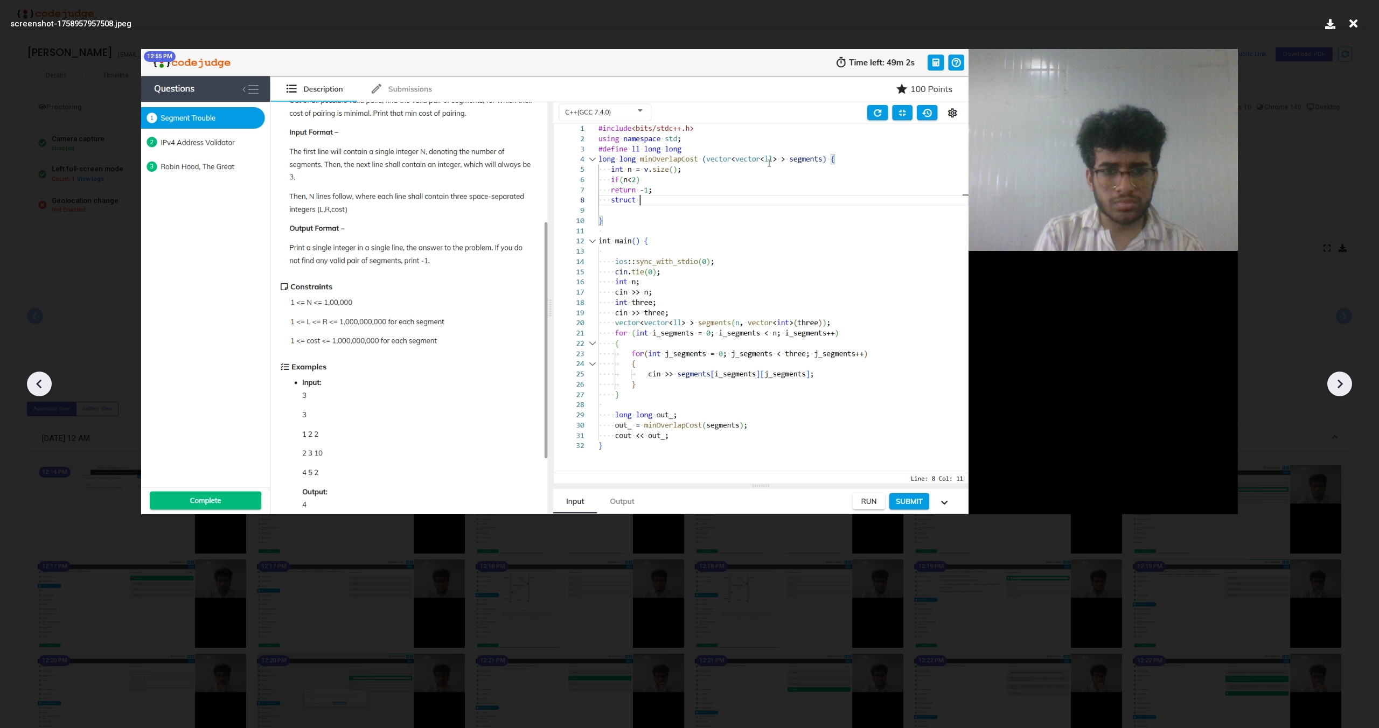
click at [1357, 25] on icon at bounding box center [1353, 23] width 17 height 20
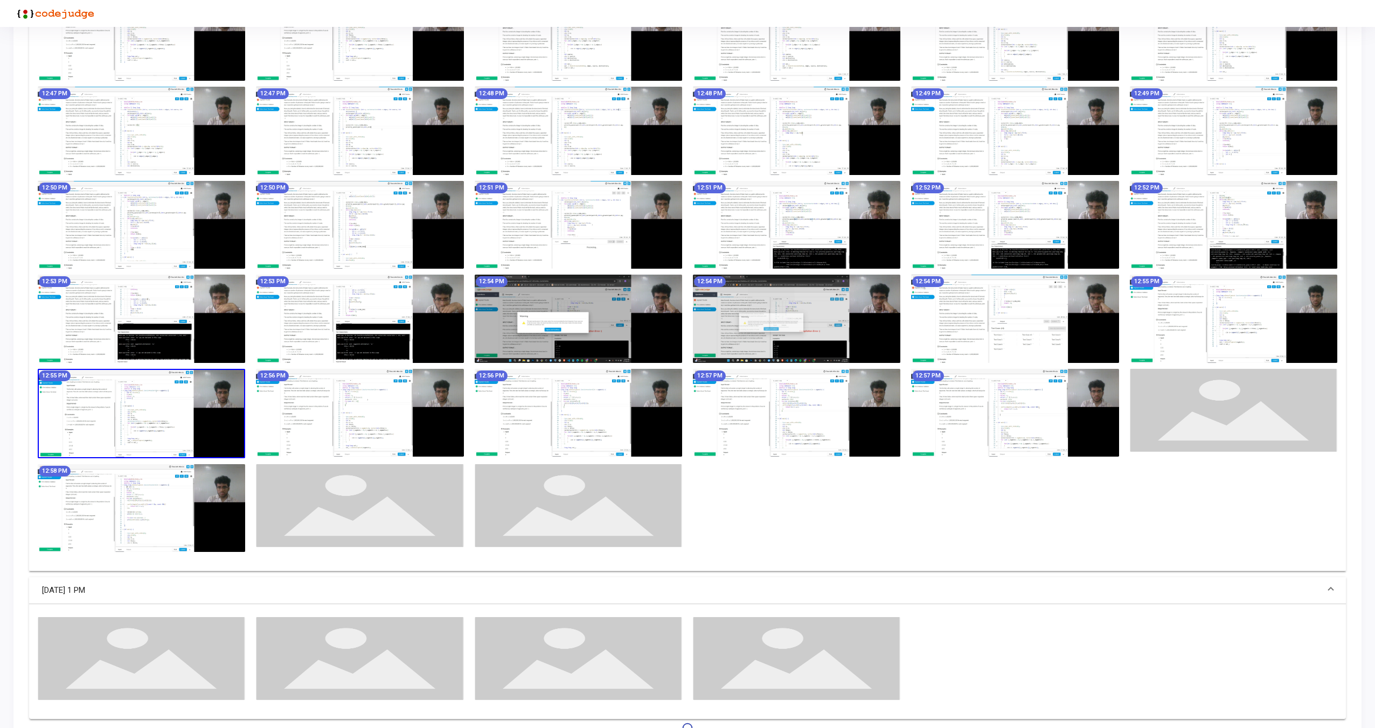
scroll to position [1421, 0]
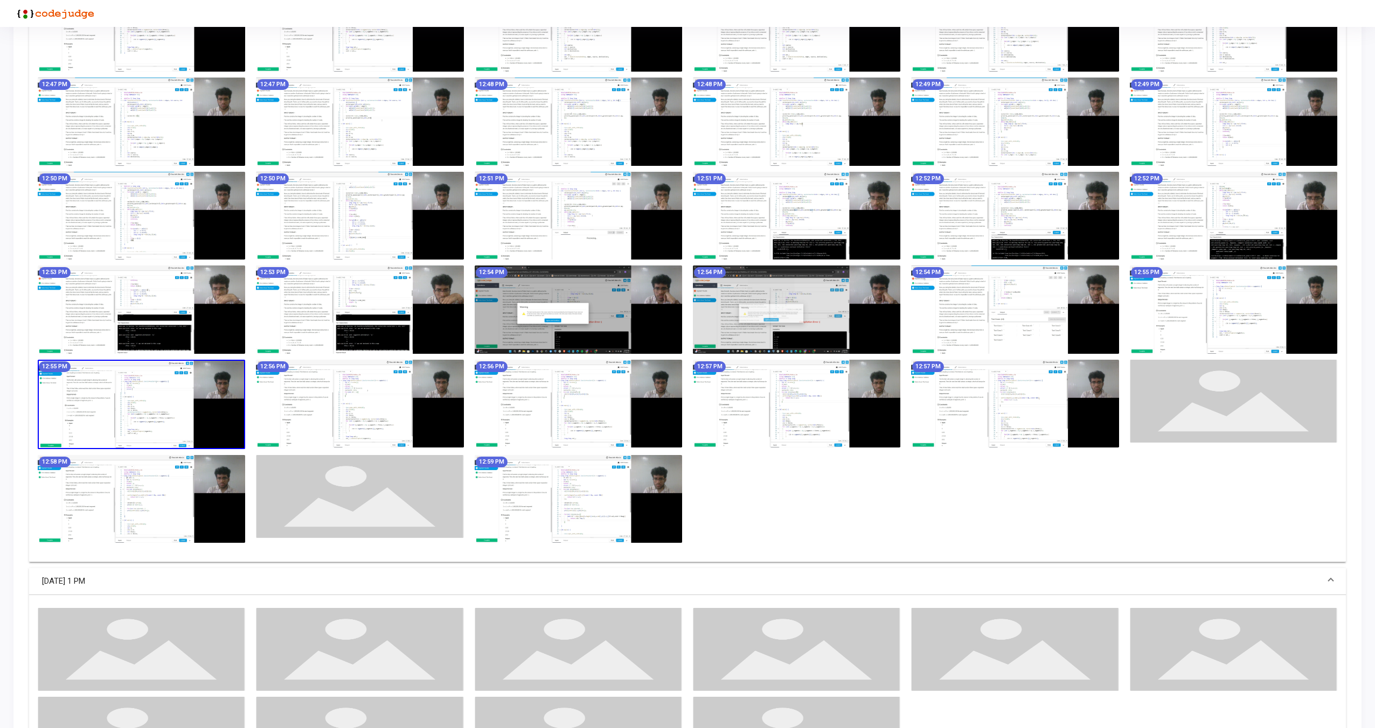
click at [389, 408] on img at bounding box center [359, 404] width 207 height 88
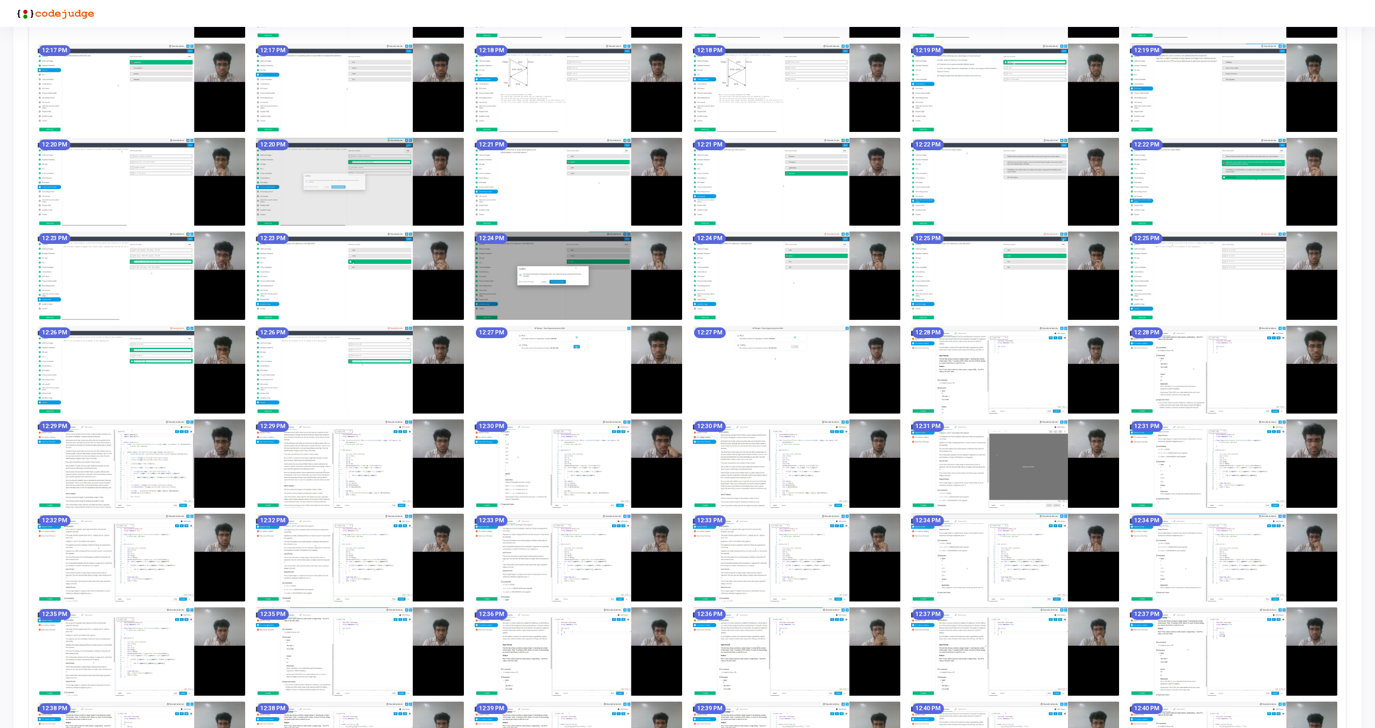
scroll to position [0, 0]
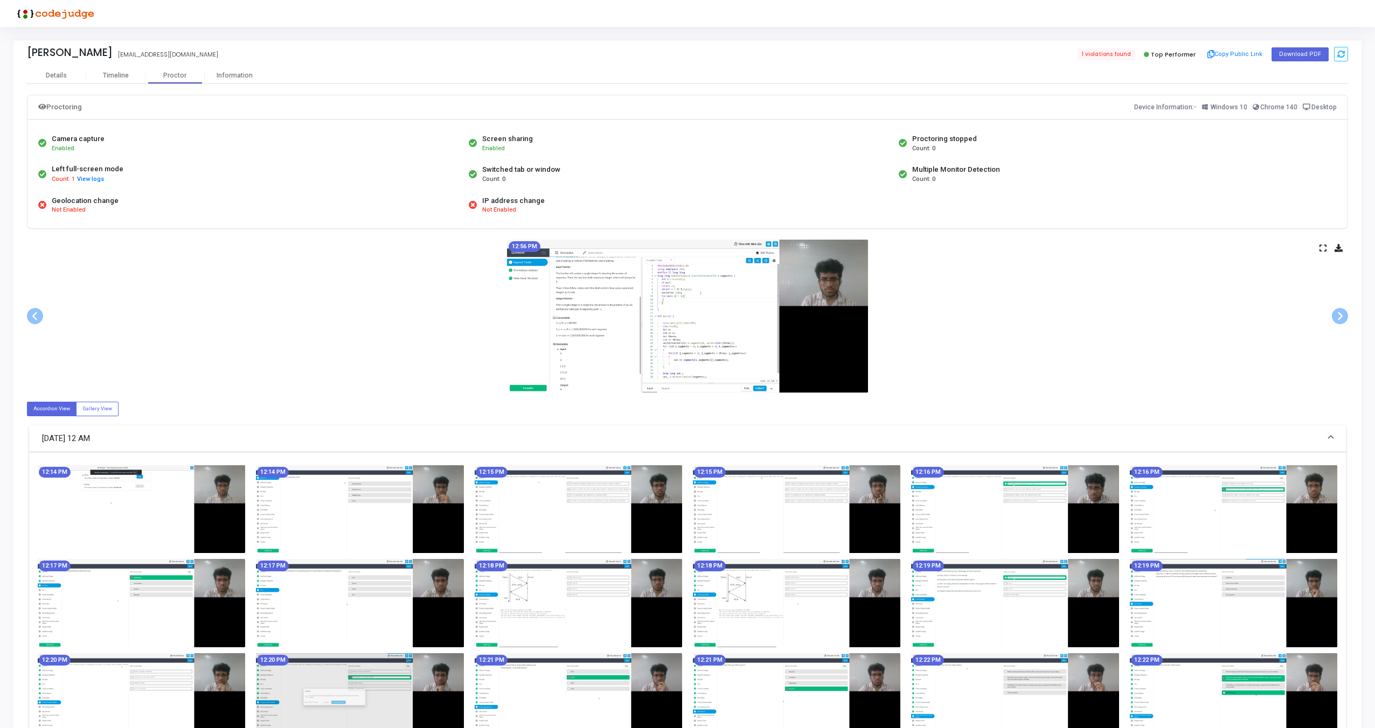
click at [1320, 247] on icon at bounding box center [1322, 248] width 7 height 6
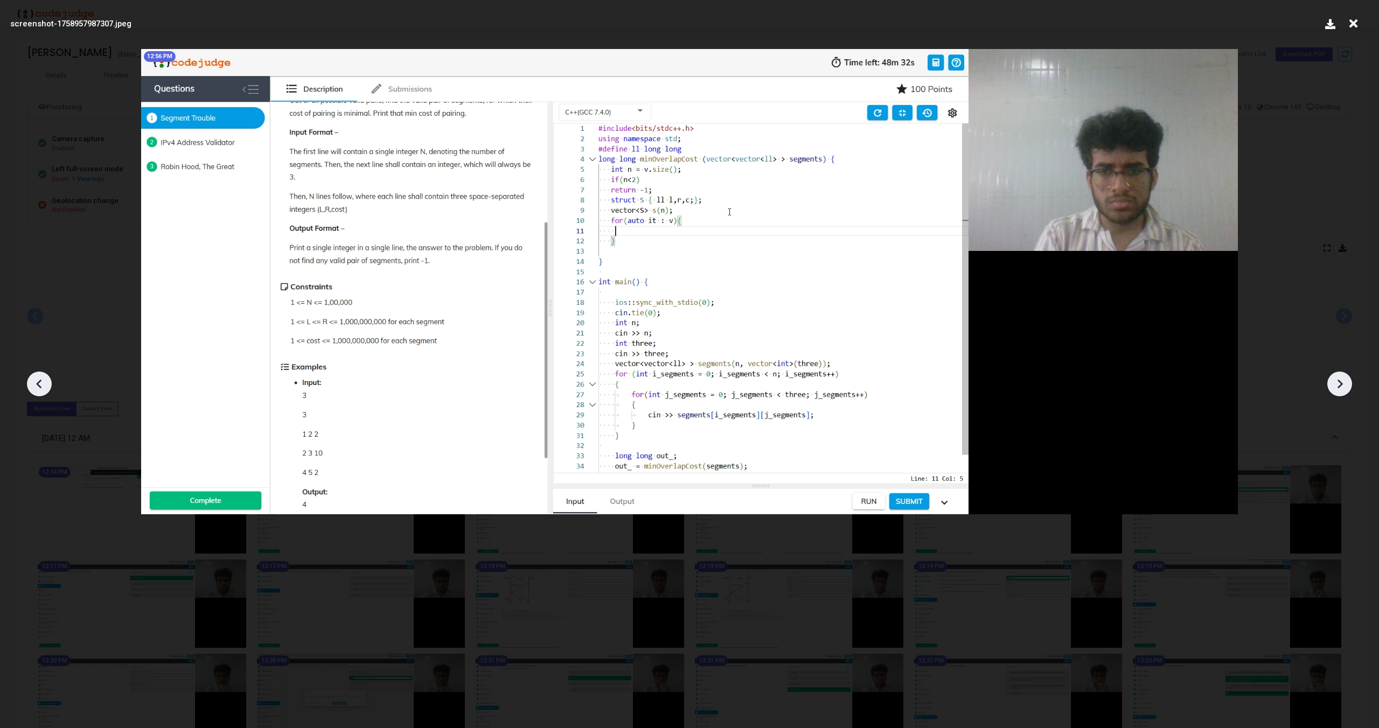
click at [1344, 379] on icon at bounding box center [1339, 384] width 16 height 16
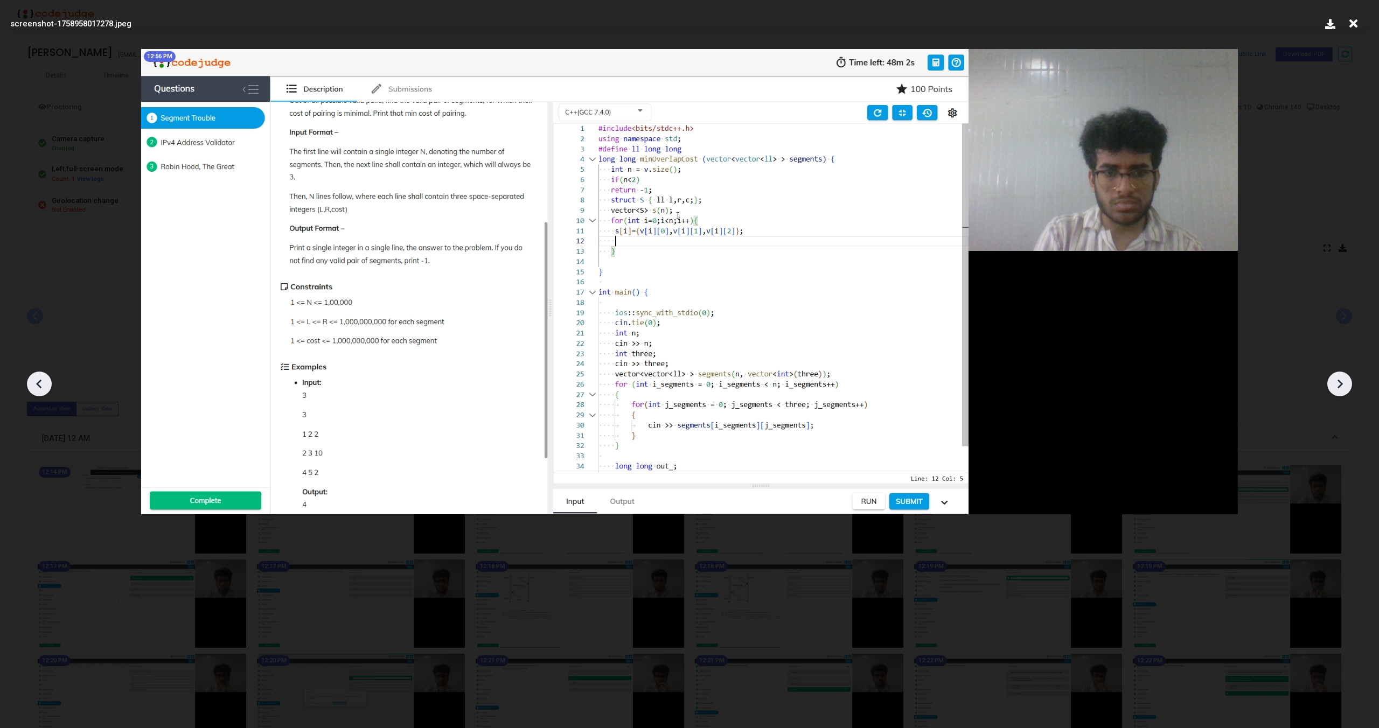
click at [1344, 379] on icon at bounding box center [1339, 384] width 16 height 16
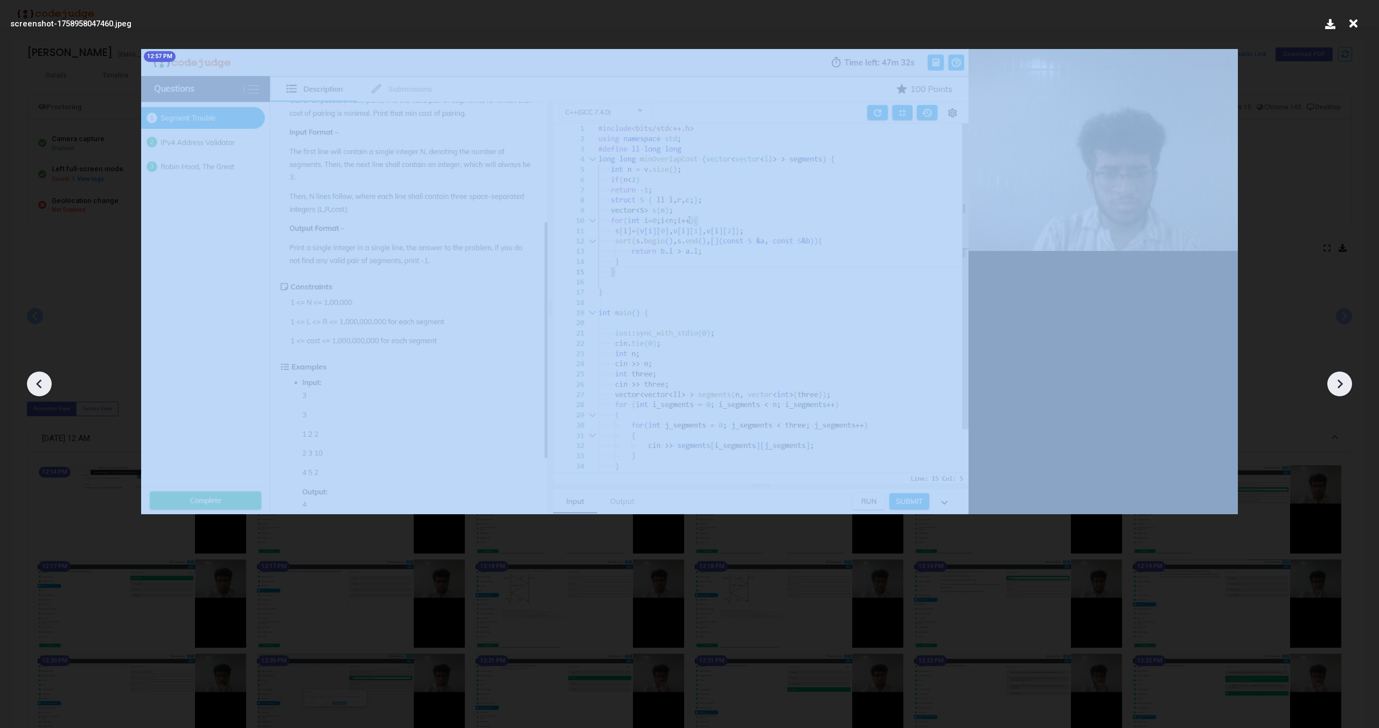
click at [1344, 379] on icon at bounding box center [1339, 384] width 16 height 16
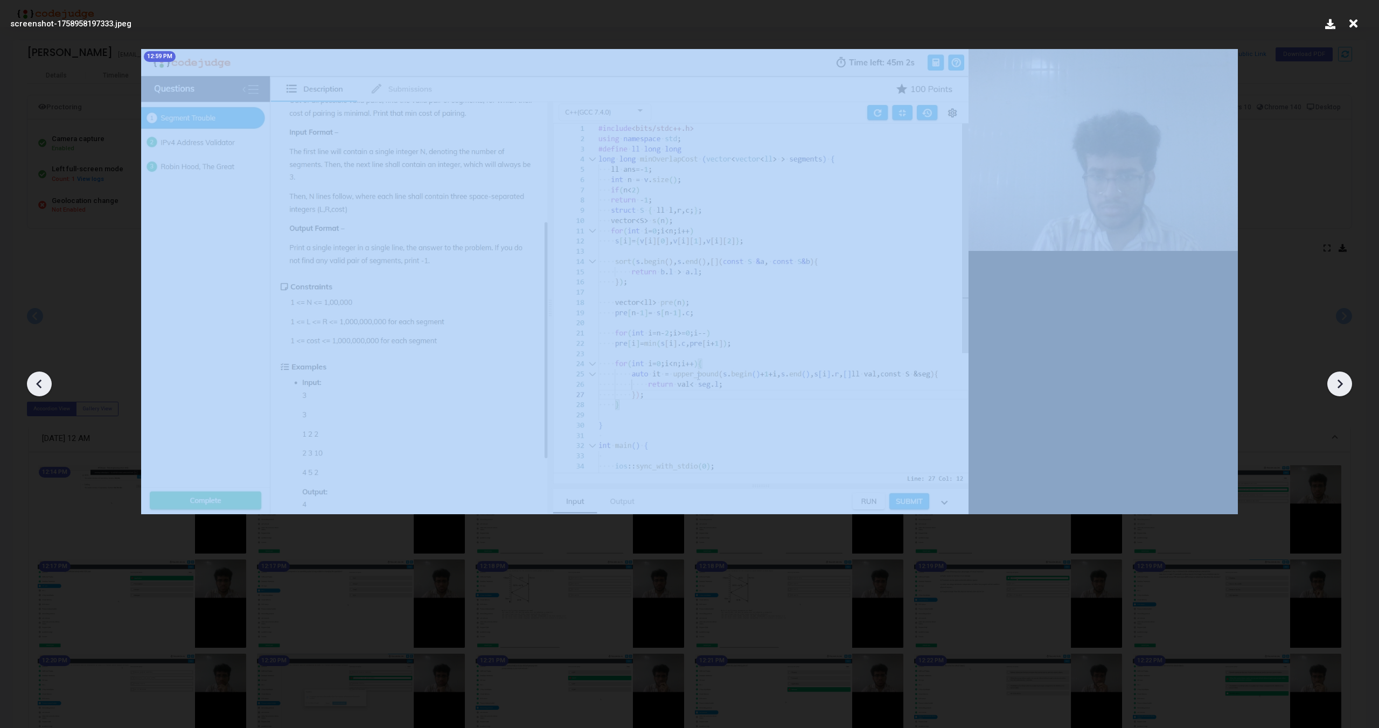
click at [1344, 379] on icon at bounding box center [1339, 384] width 16 height 16
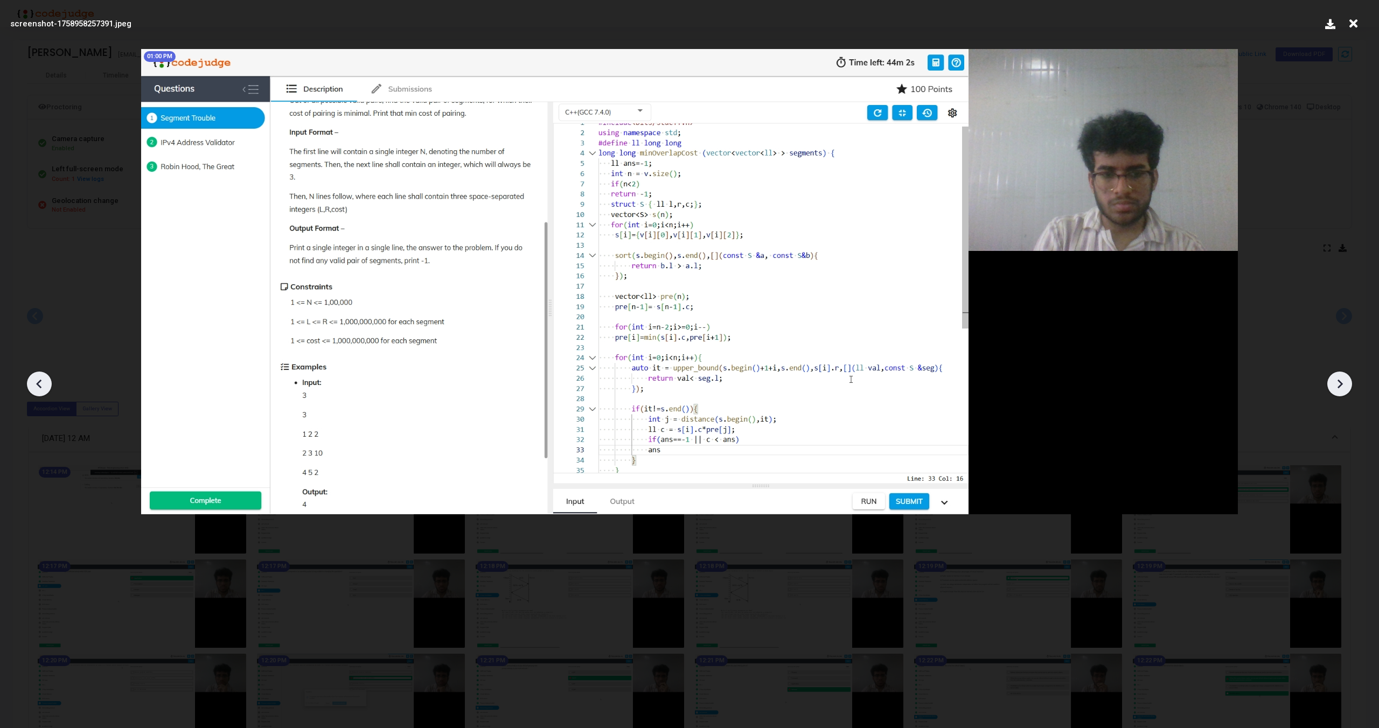
click at [1344, 379] on icon at bounding box center [1339, 384] width 16 height 16
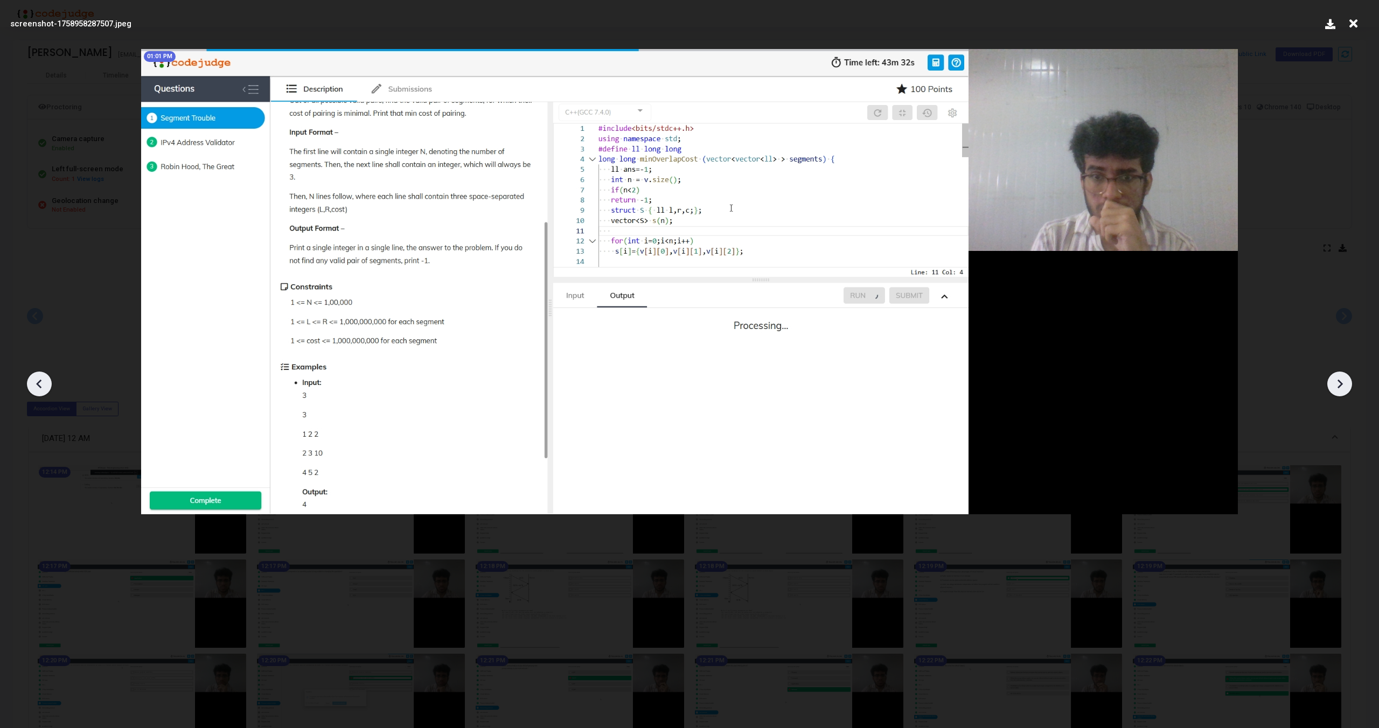
click at [1344, 379] on icon at bounding box center [1339, 384] width 16 height 16
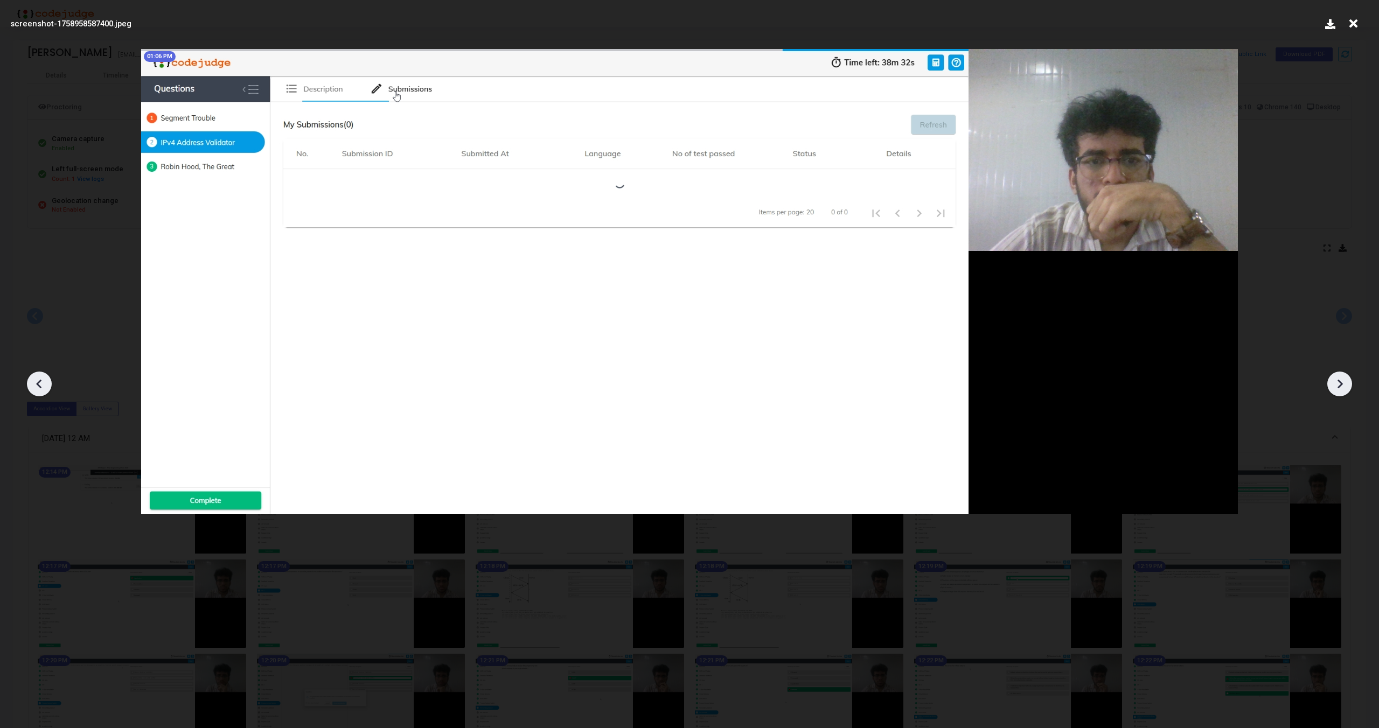
click at [1344, 379] on icon at bounding box center [1339, 384] width 16 height 16
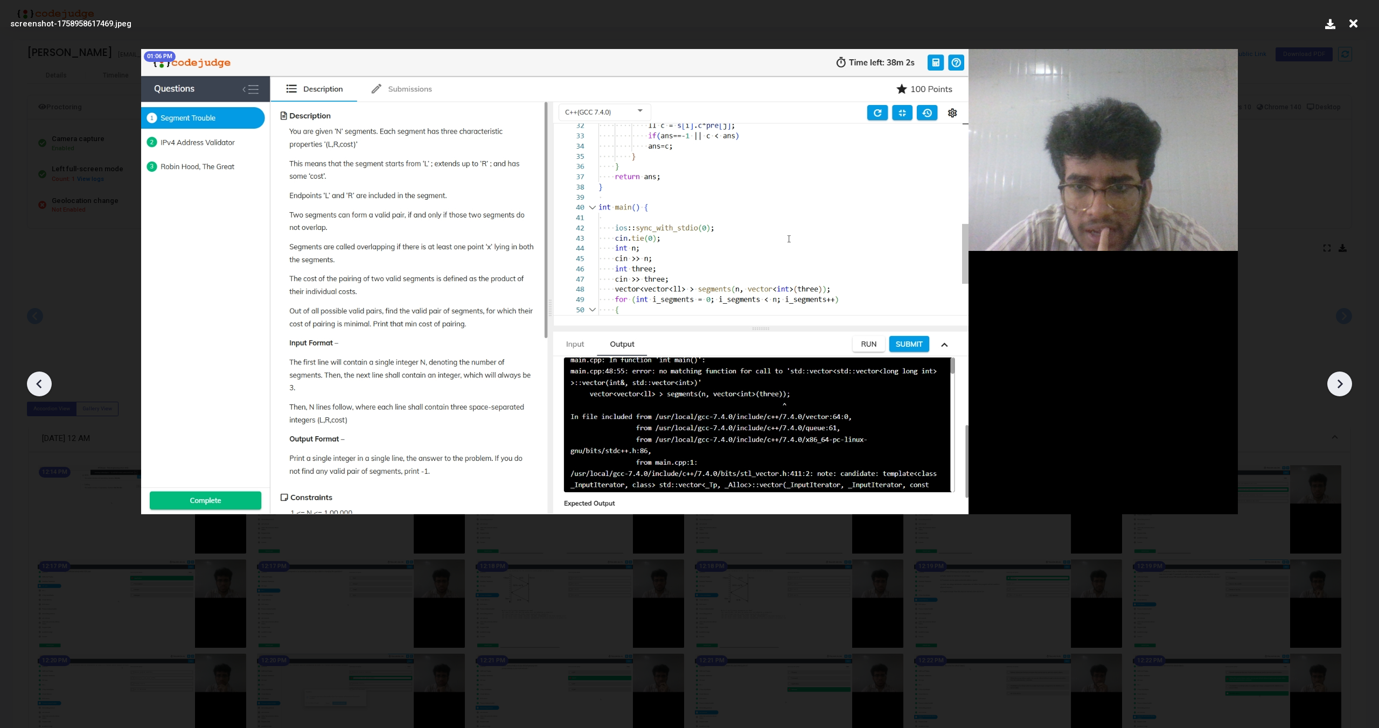
click at [1344, 379] on icon at bounding box center [1339, 384] width 16 height 16
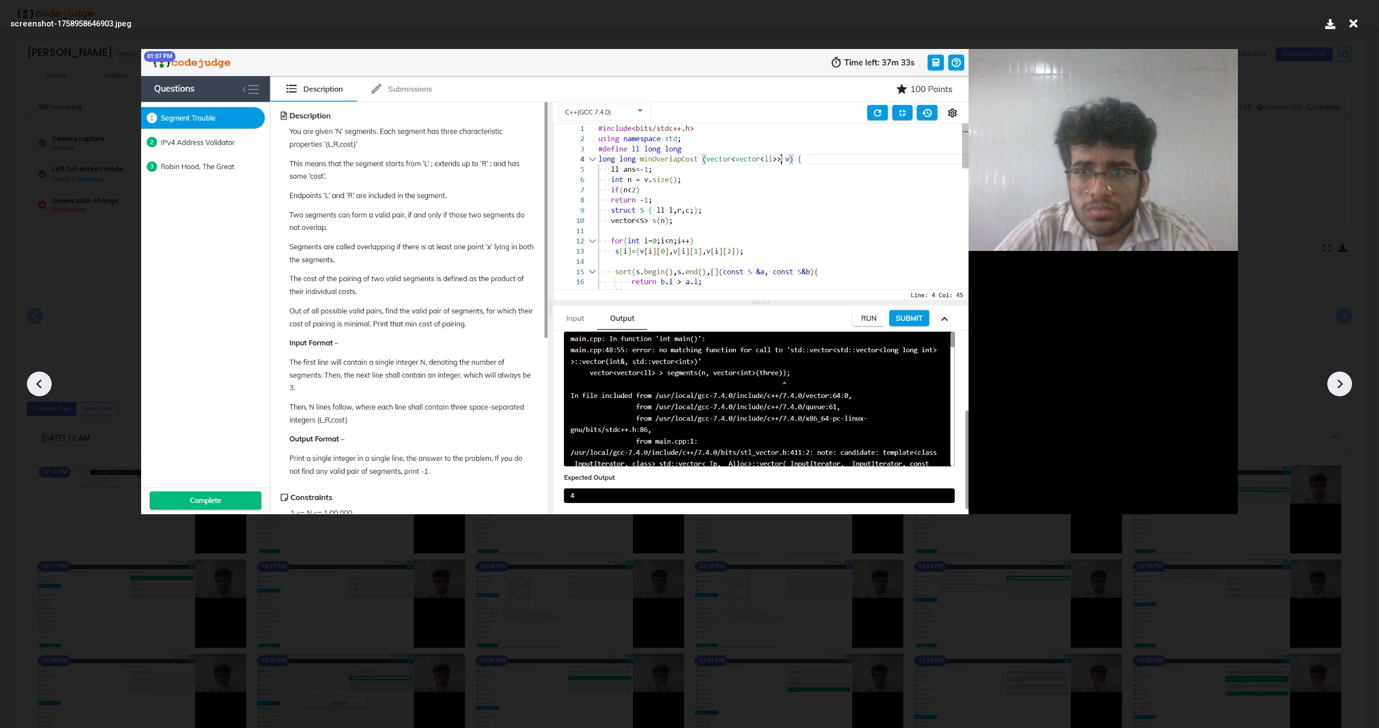
click at [1344, 379] on icon at bounding box center [1339, 384] width 16 height 16
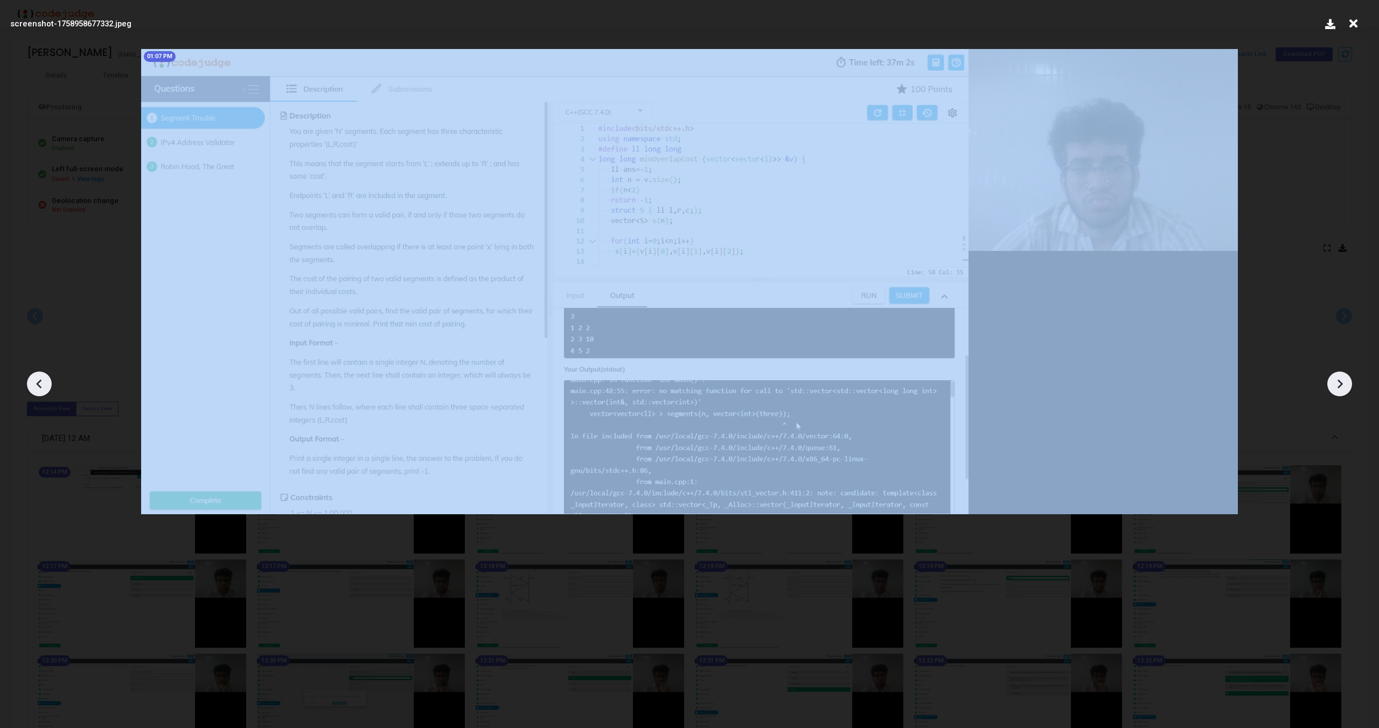
click at [1344, 379] on icon at bounding box center [1339, 384] width 16 height 16
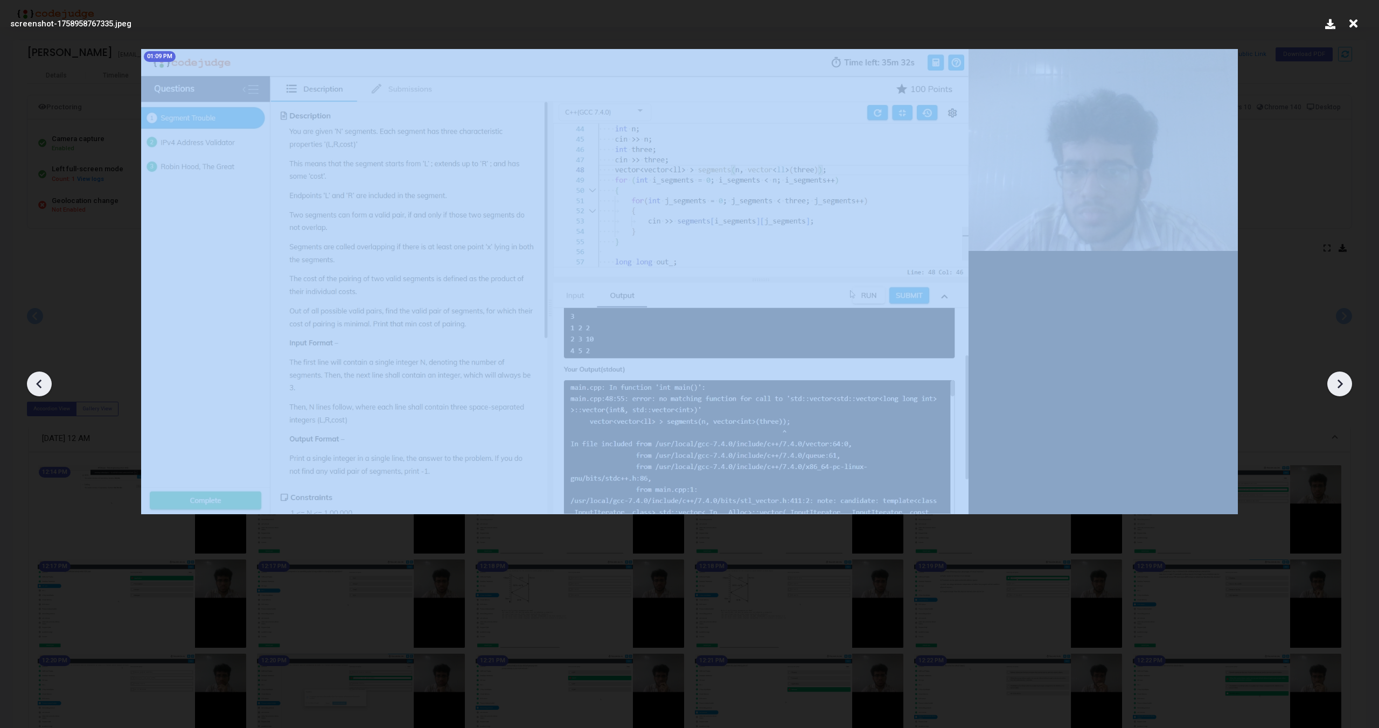
click at [1344, 379] on icon at bounding box center [1339, 384] width 16 height 16
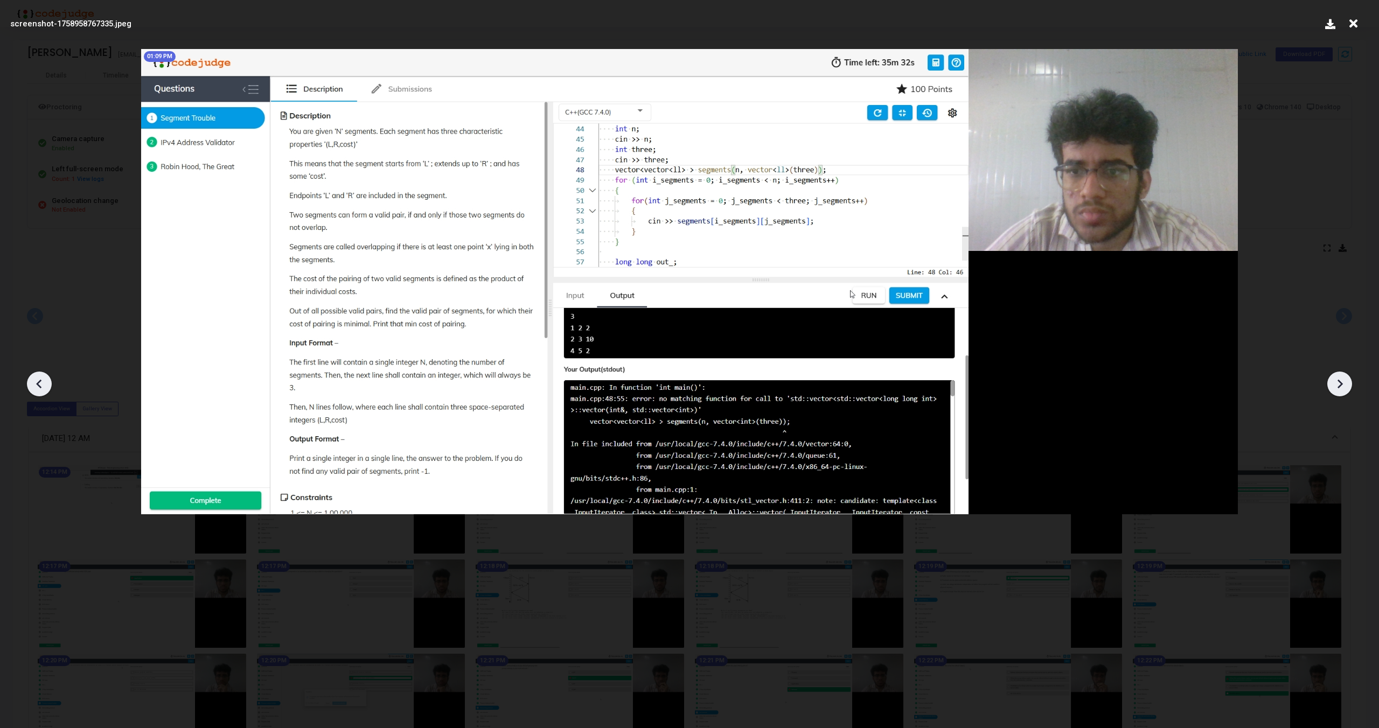
click at [1334, 374] on div at bounding box center [1339, 384] width 25 height 25
click at [1354, 20] on icon at bounding box center [1353, 23] width 17 height 20
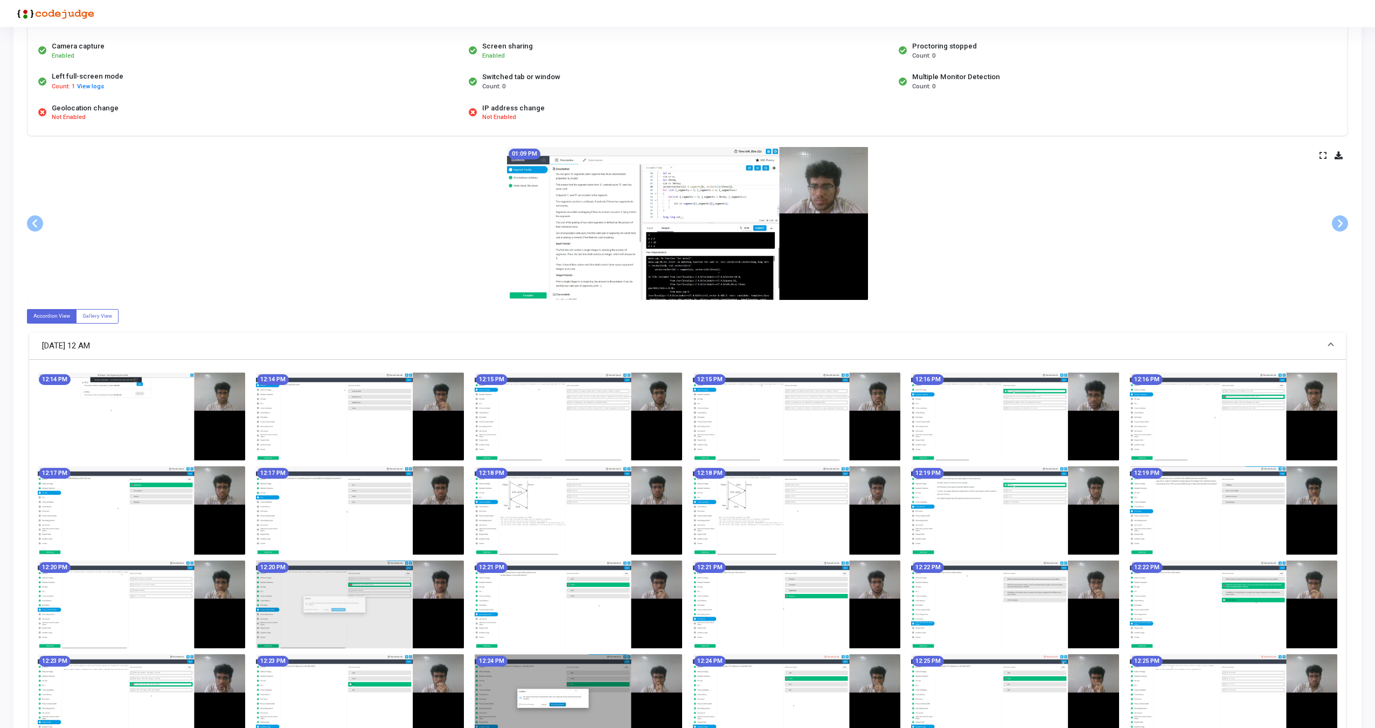
scroll to position [92, 0]
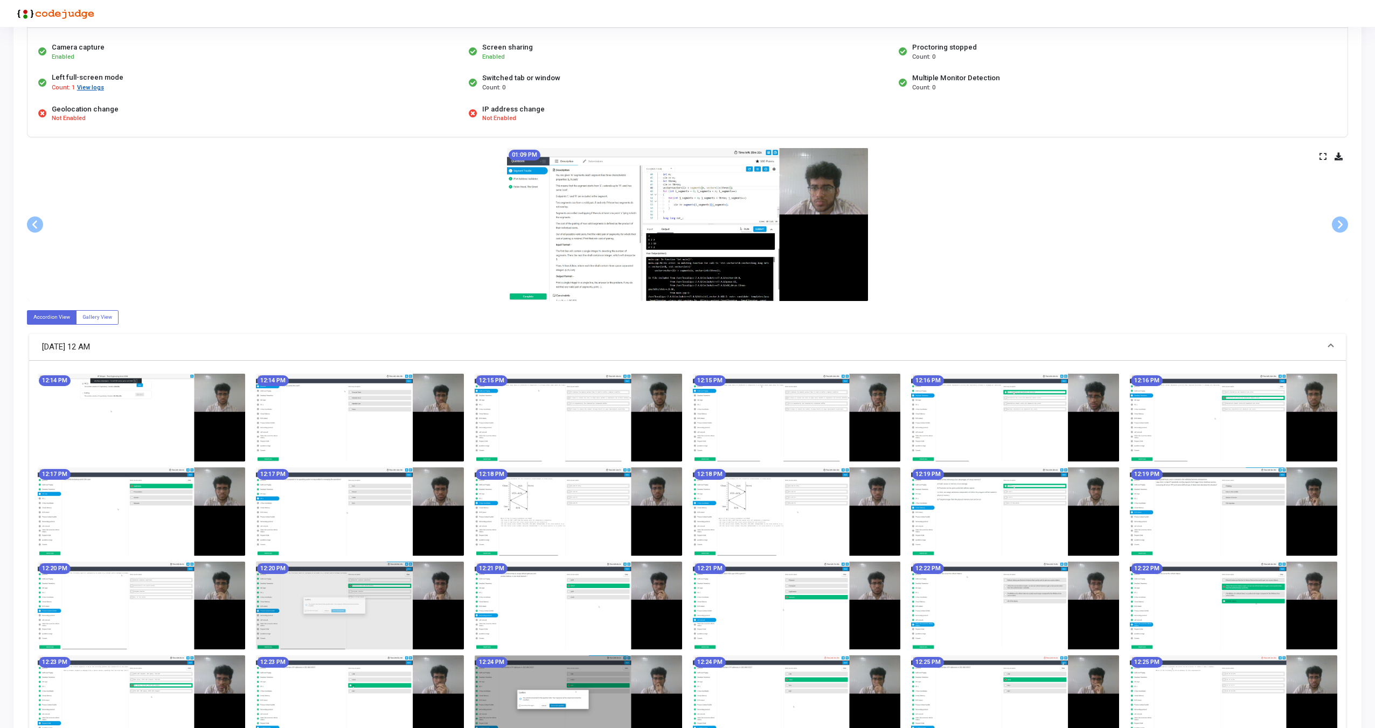
click at [91, 91] on button "View logs" at bounding box center [90, 88] width 28 height 10
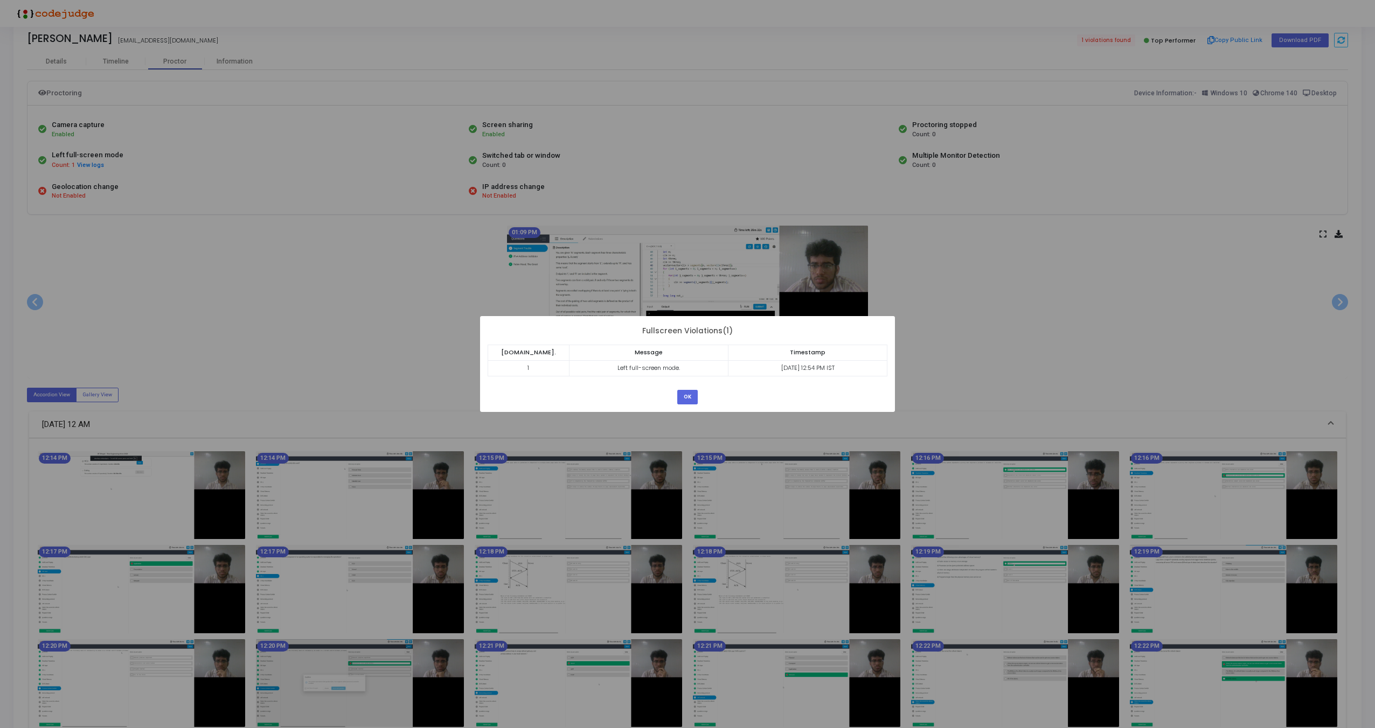
scroll to position [0, 0]
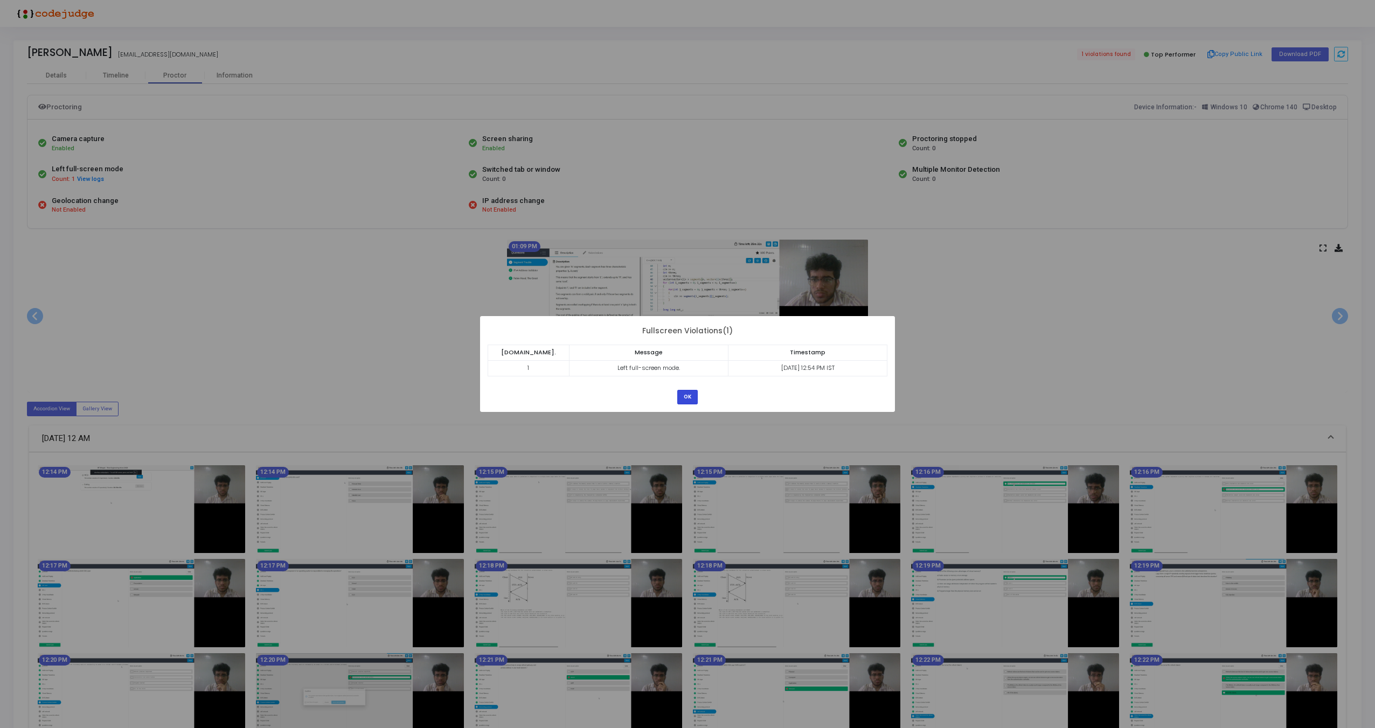
click at [688, 395] on button "OK" at bounding box center [687, 397] width 20 height 15
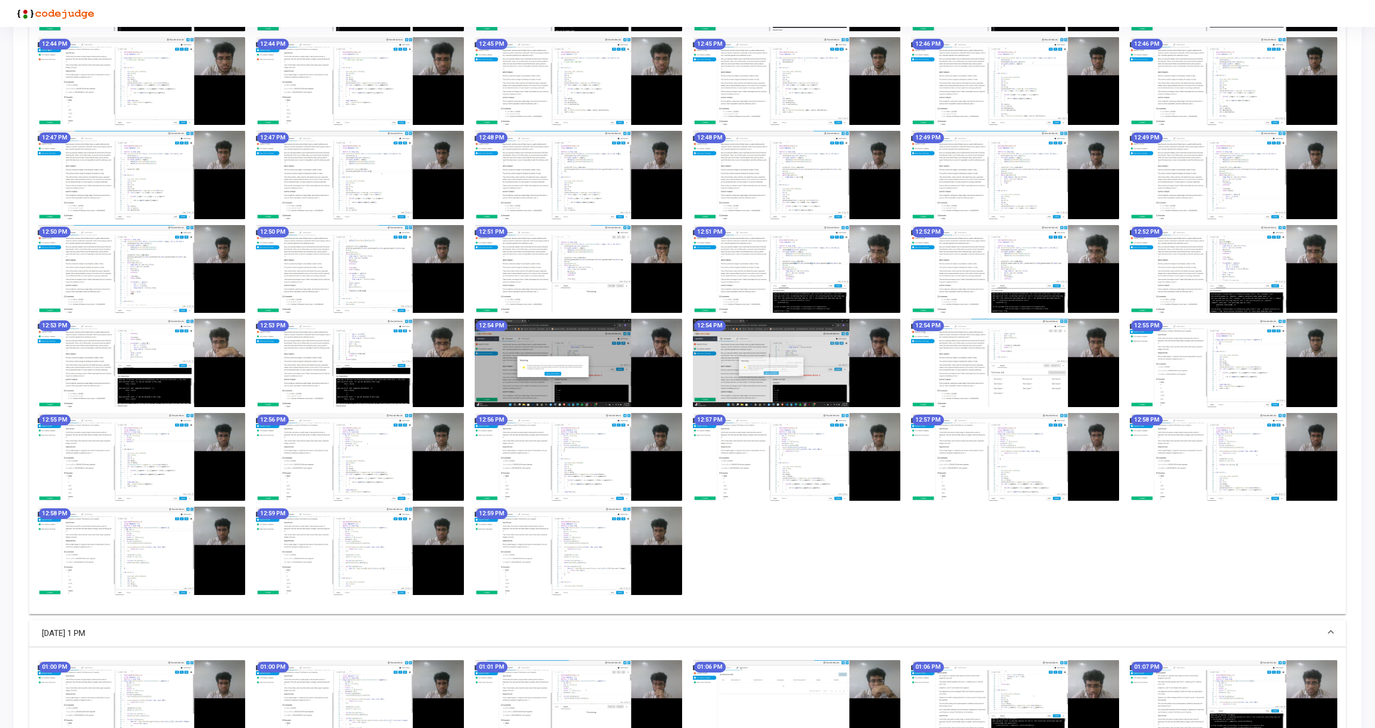
scroll to position [1368, 0]
click at [816, 358] on img at bounding box center [796, 363] width 207 height 88
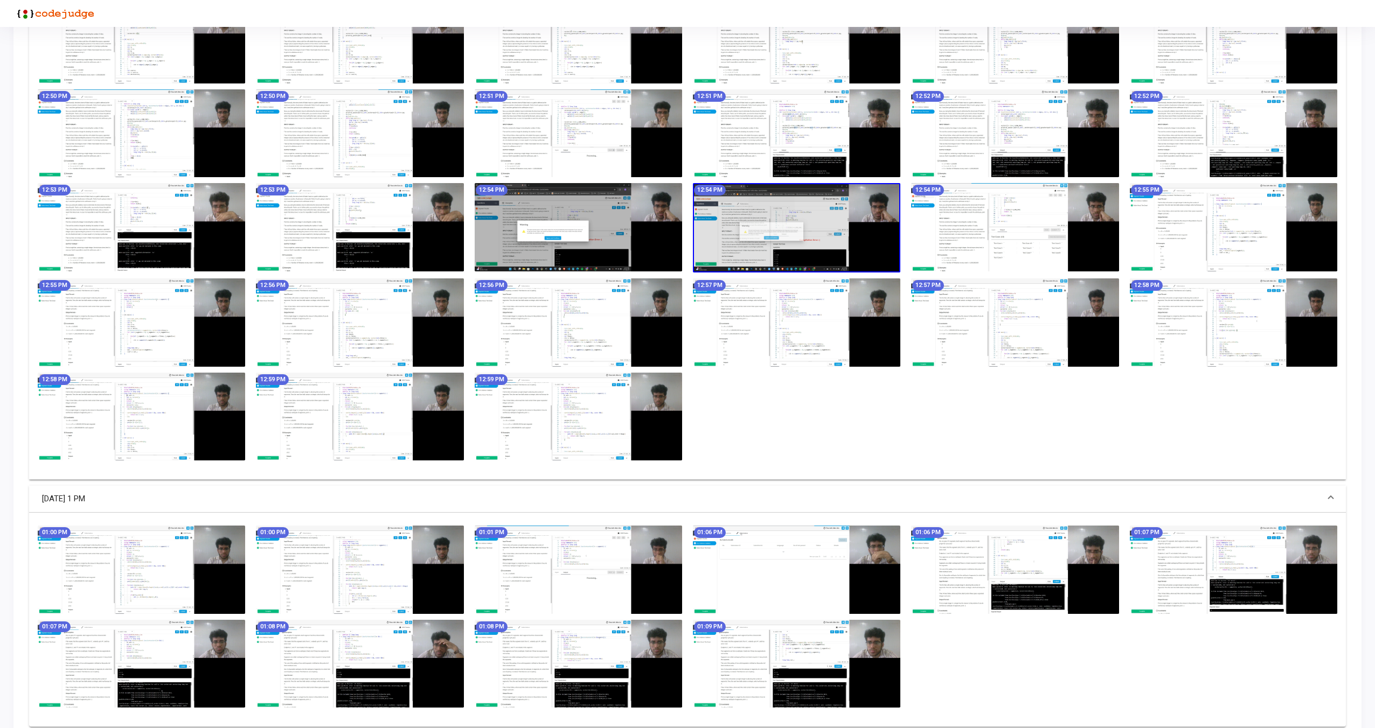
scroll to position [1530, 0]
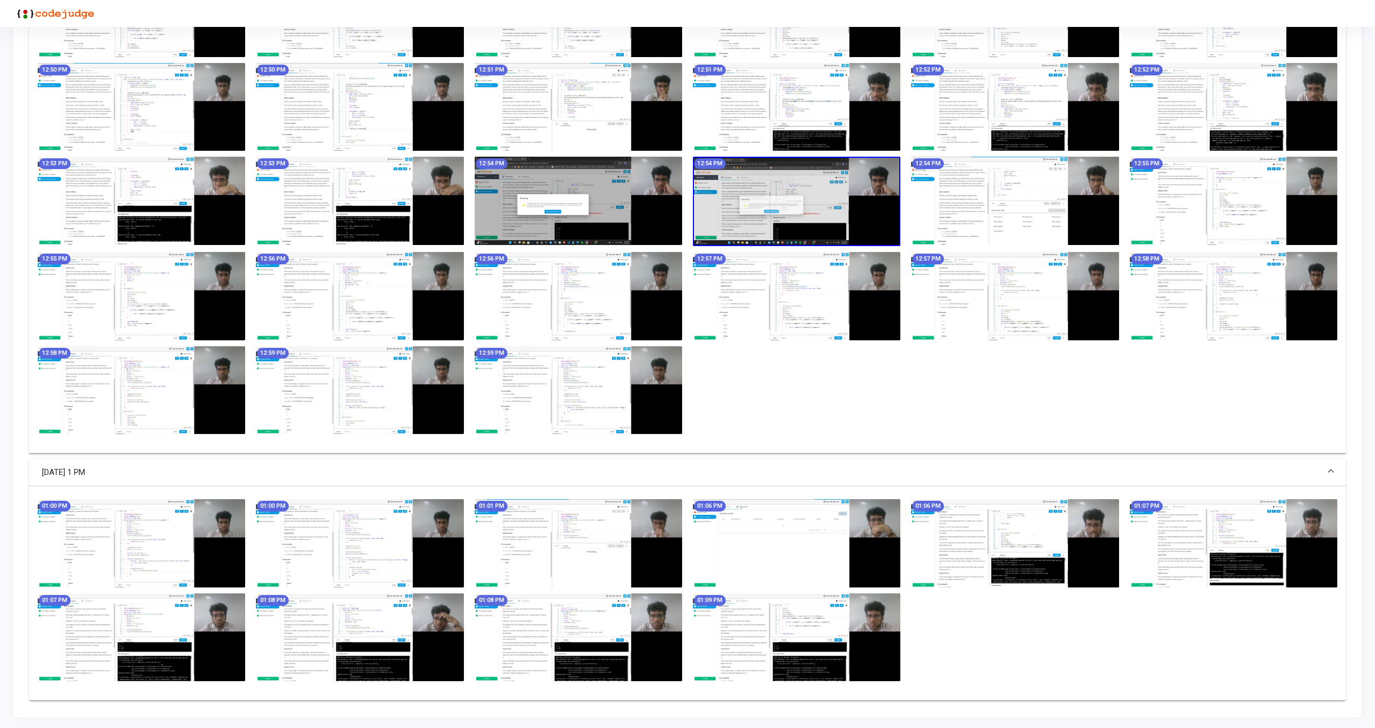
click at [755, 459] on mat-expansion-panel-header "Sep 27, 2025 - 1 PM" at bounding box center [687, 472] width 1316 height 27
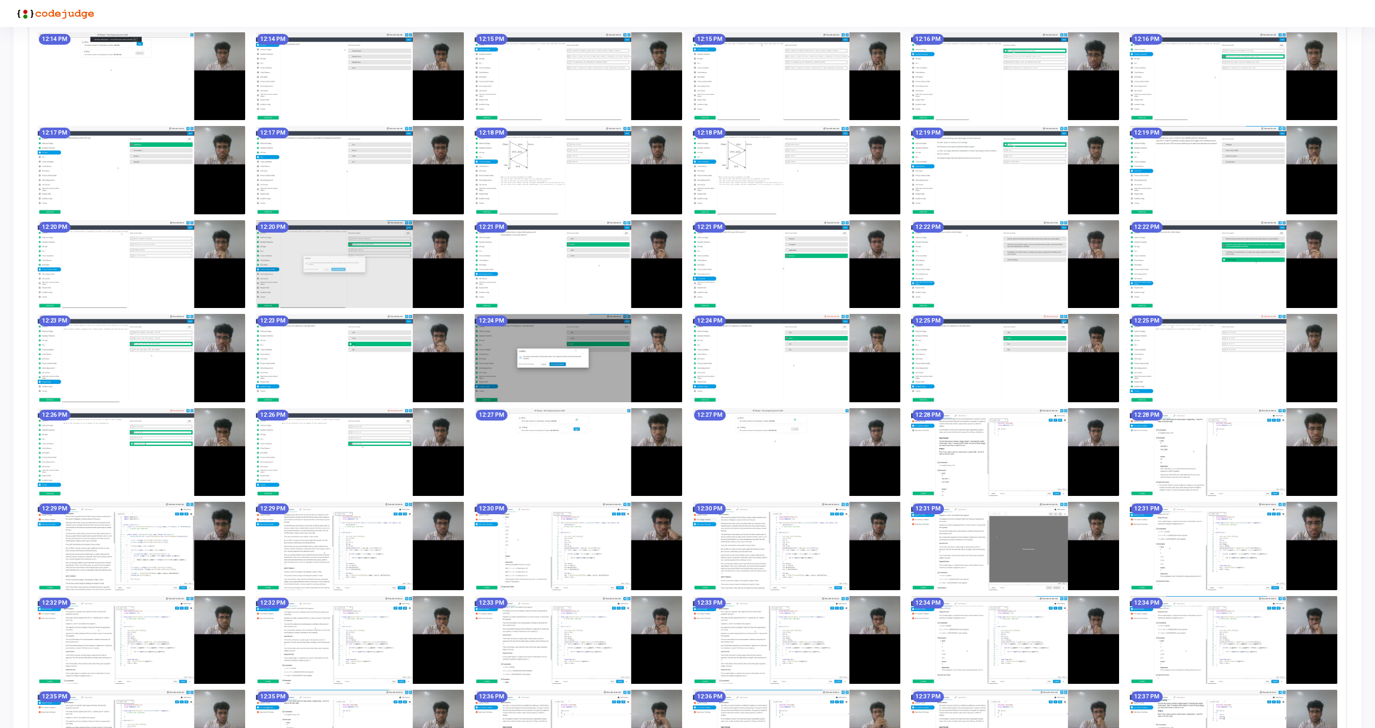
scroll to position [117, 0]
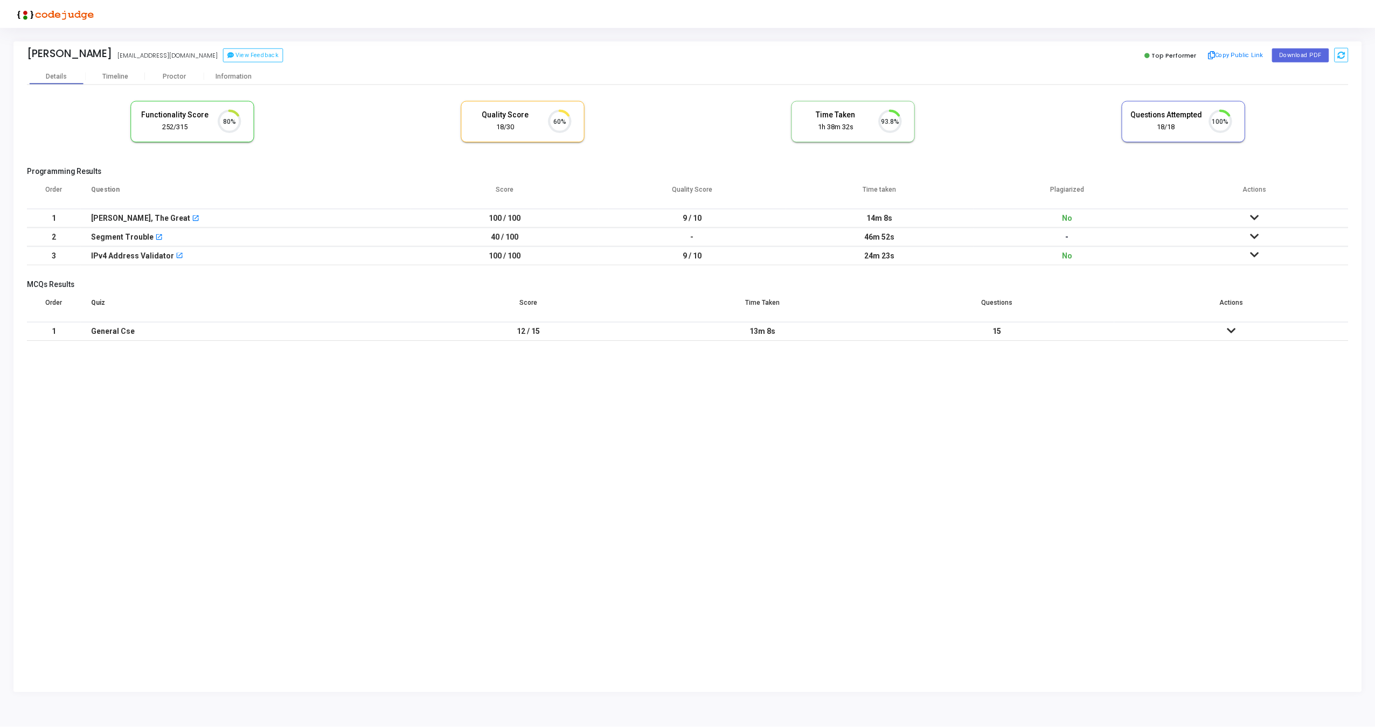
scroll to position [23, 27]
click at [1259, 217] on icon at bounding box center [1258, 217] width 9 height 8
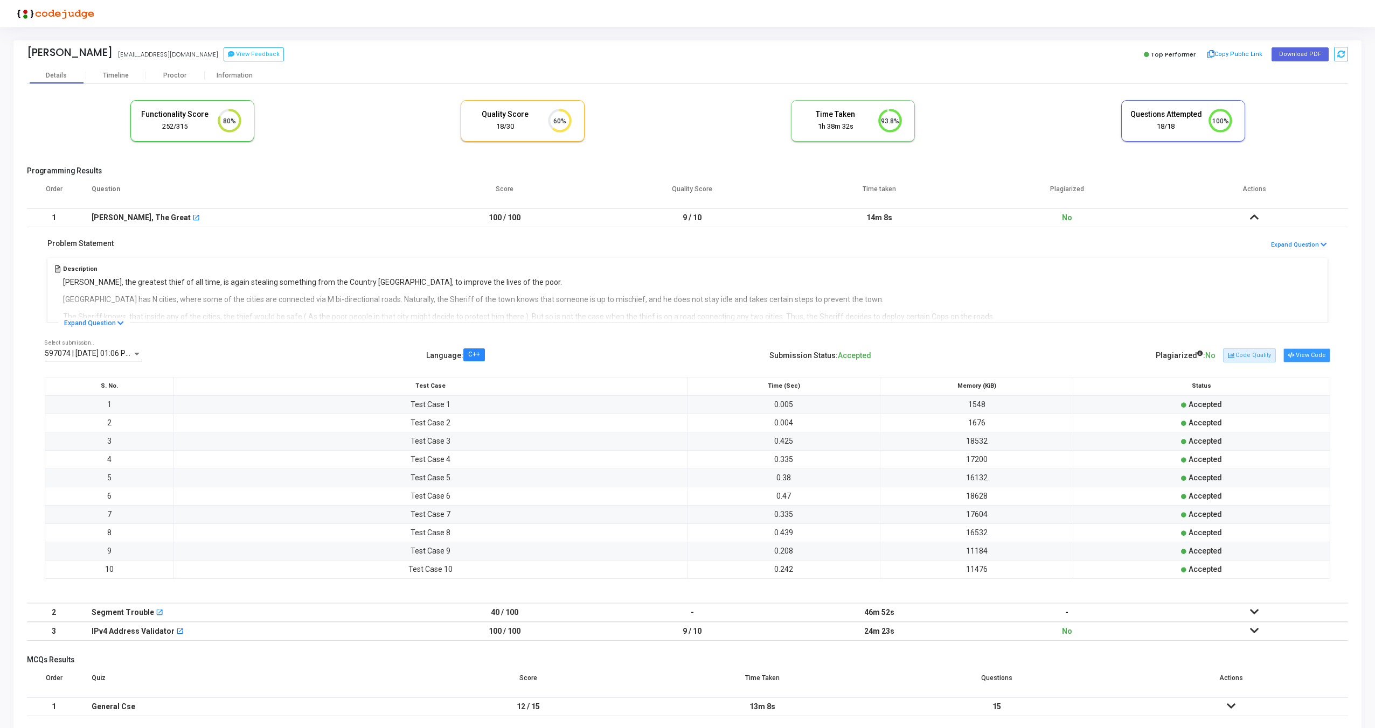
click at [1297, 351] on button "View Code" at bounding box center [1306, 355] width 47 height 14
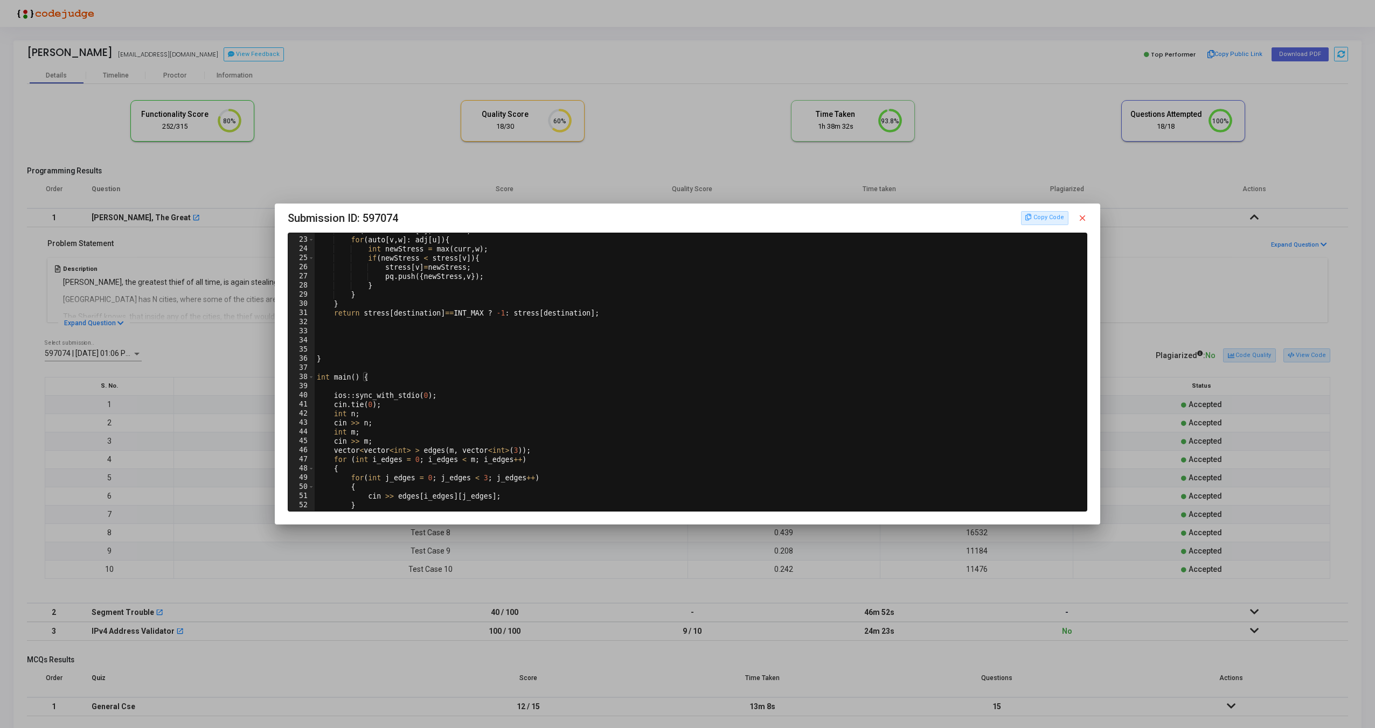
scroll to position [0, 0]
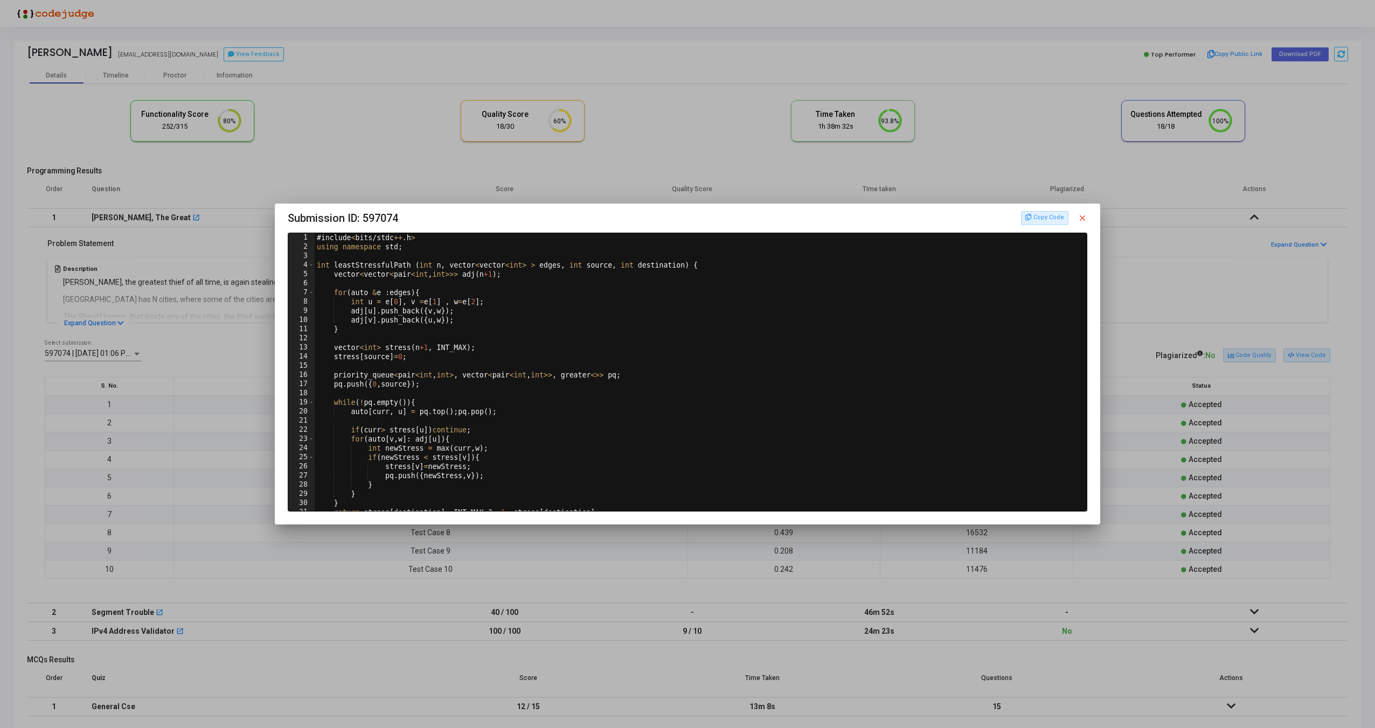
click at [1080, 219] on mat-icon "close" at bounding box center [1082, 218] width 10 height 10
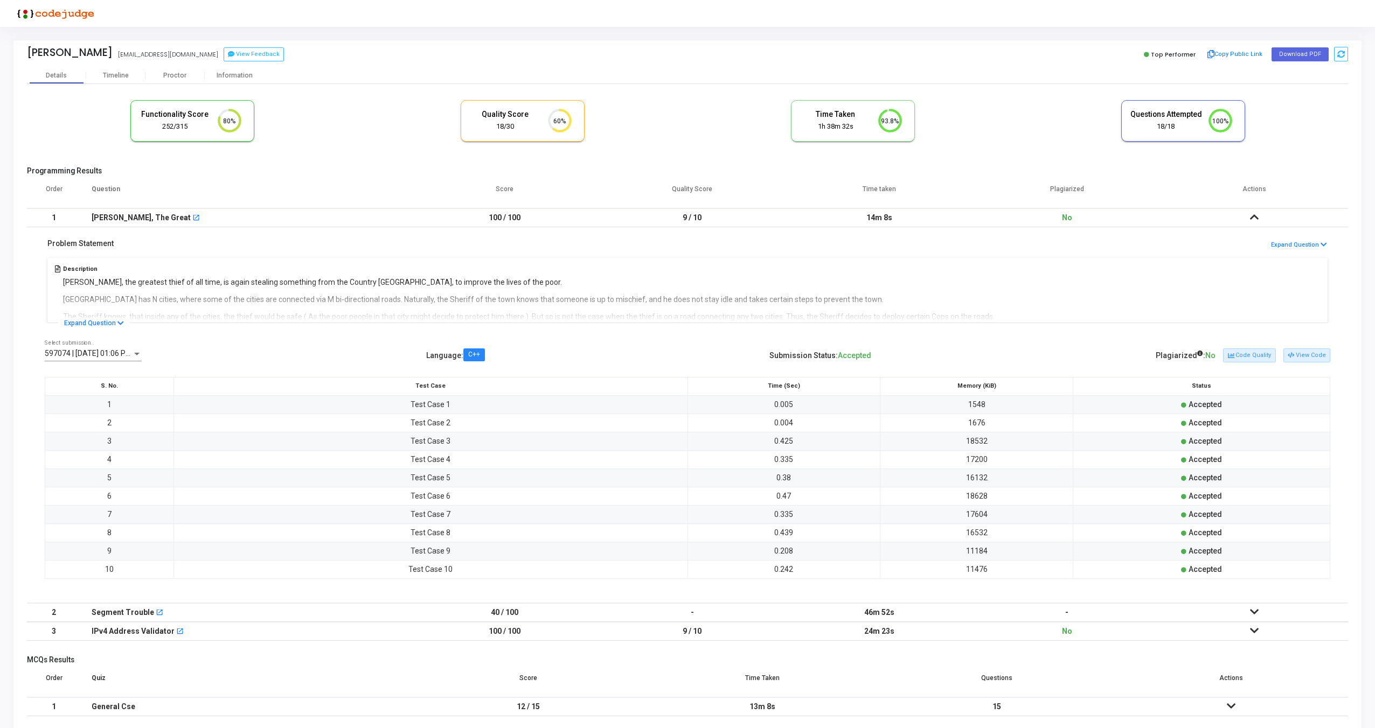
scroll to position [18, 0]
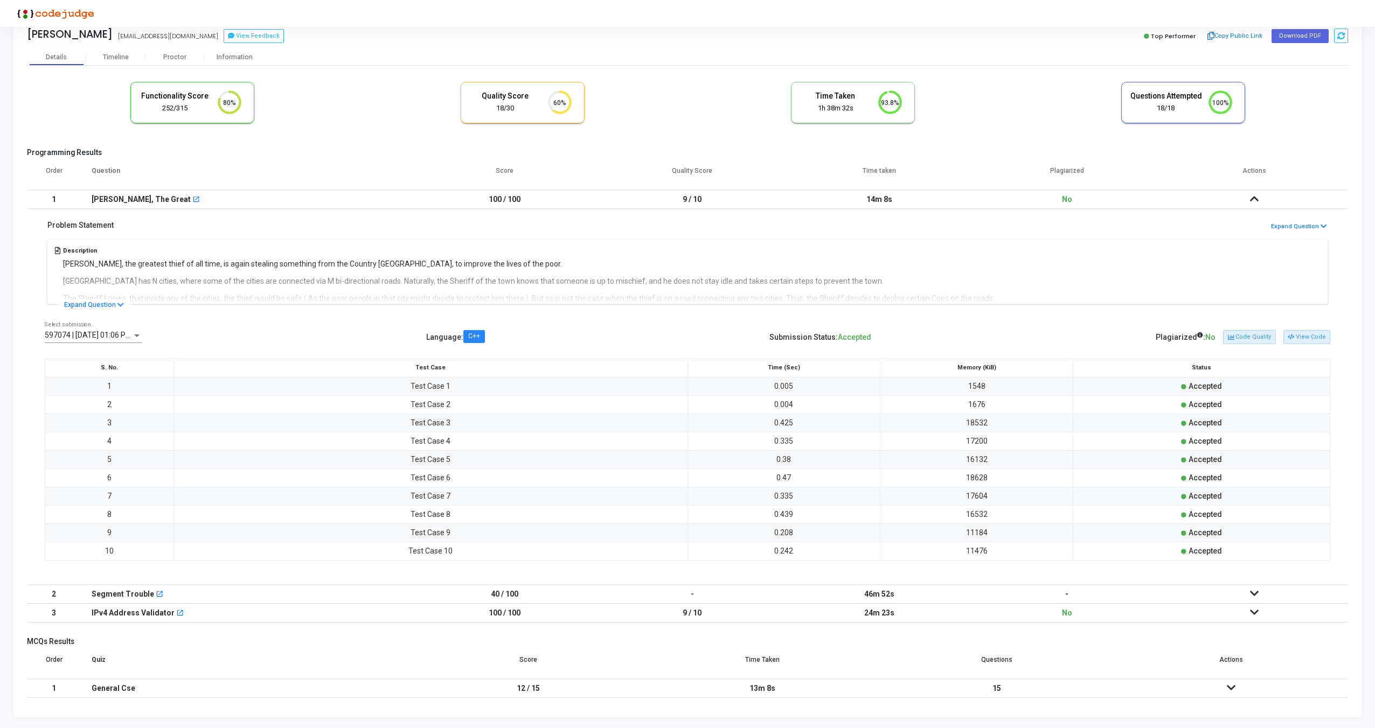
click at [1255, 612] on icon at bounding box center [1254, 613] width 9 height 8
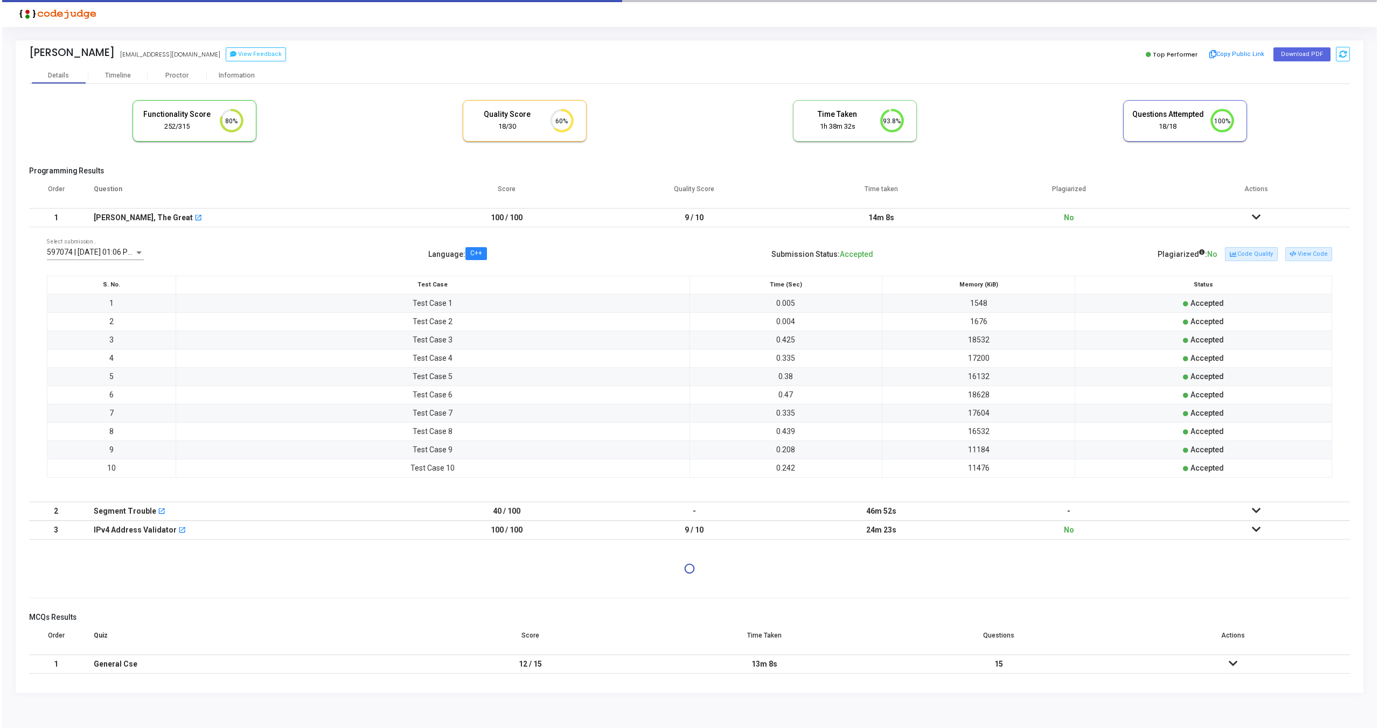
scroll to position [0, 0]
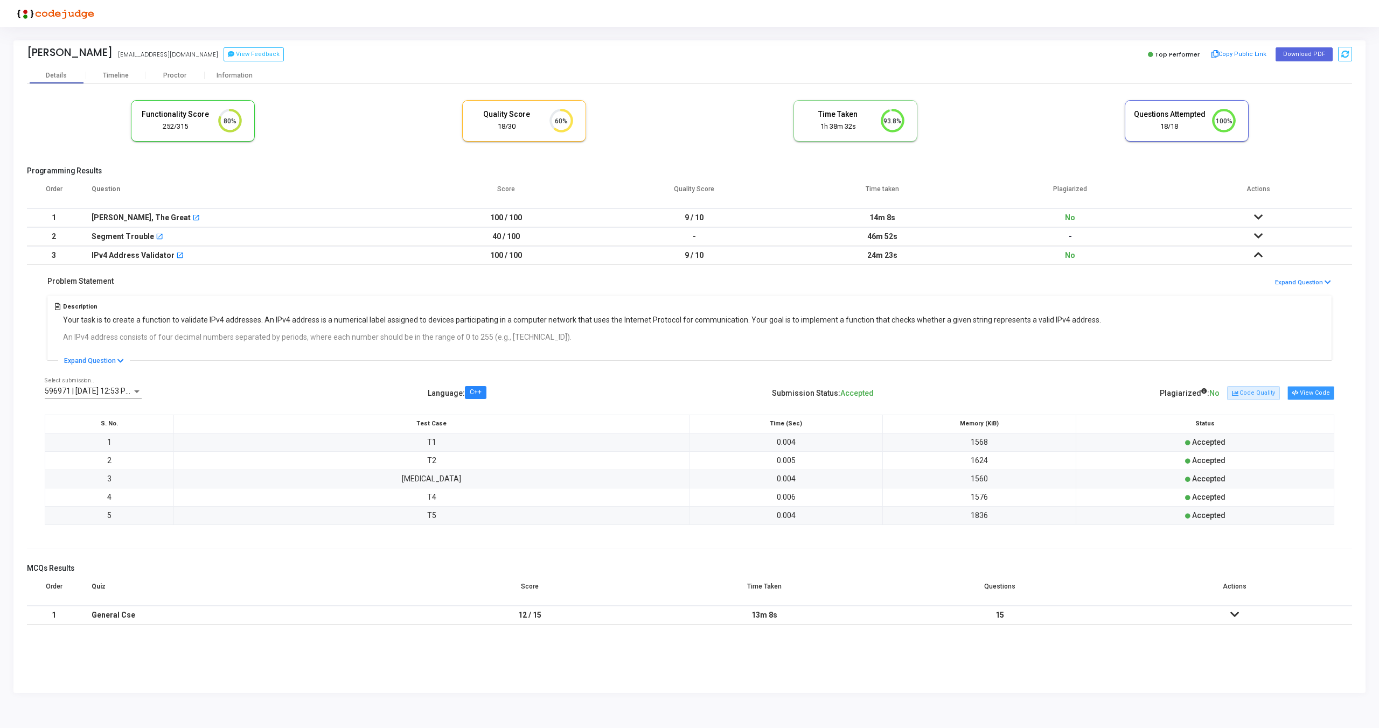
click at [1301, 393] on button "View Code" at bounding box center [1310, 393] width 47 height 14
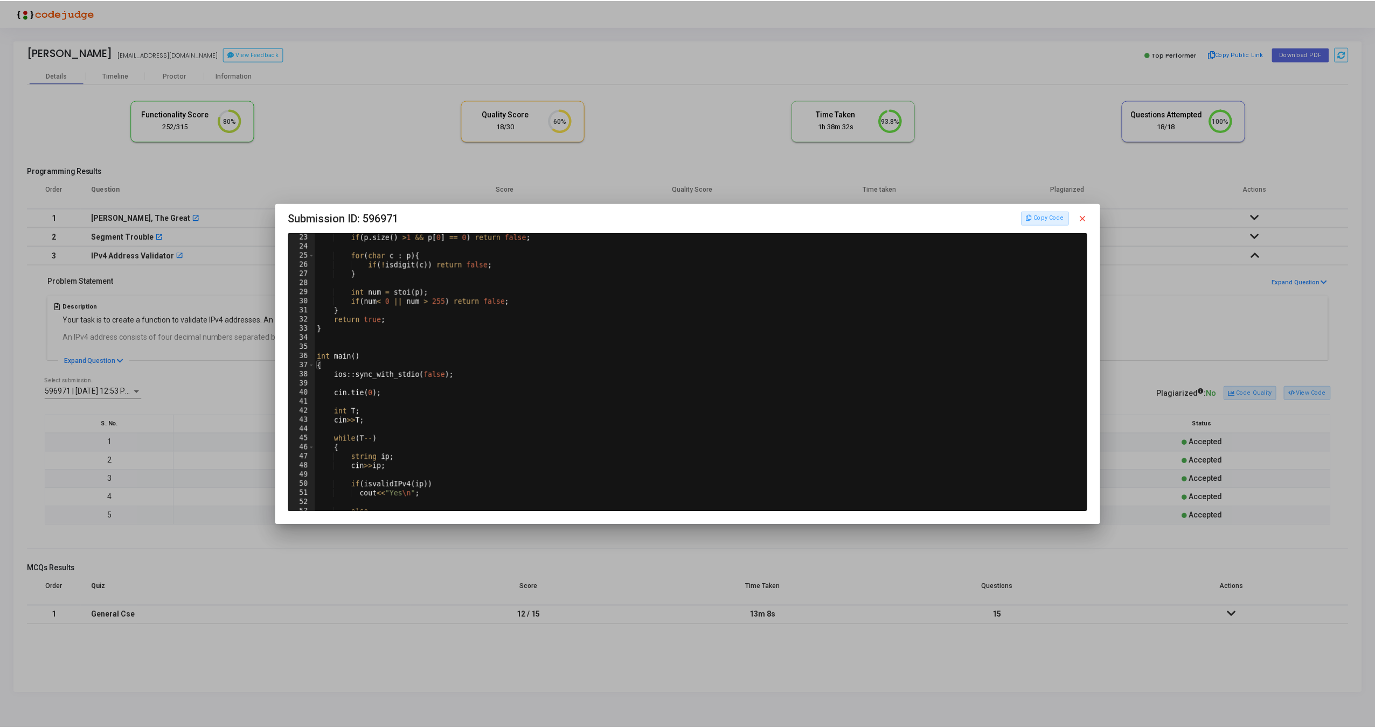
scroll to position [271, 0]
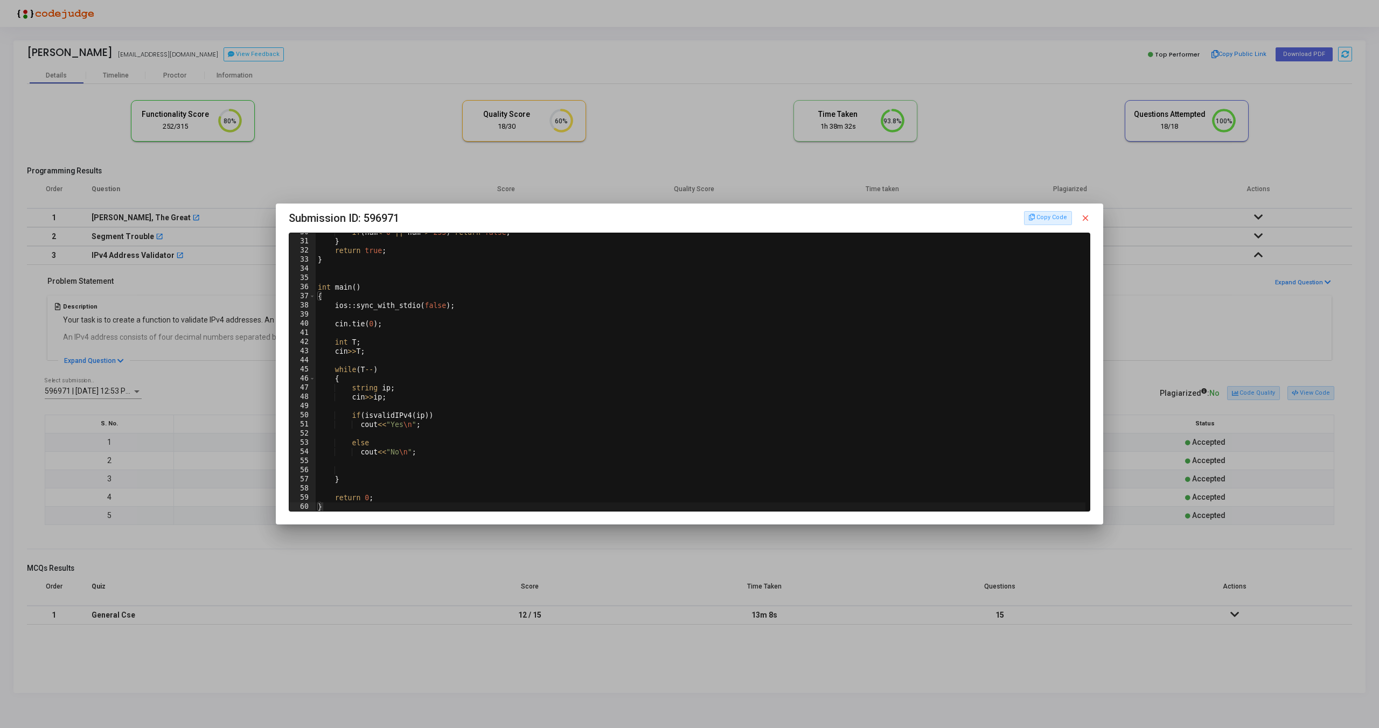
click at [1087, 217] on mat-icon "close" at bounding box center [1085, 218] width 10 height 10
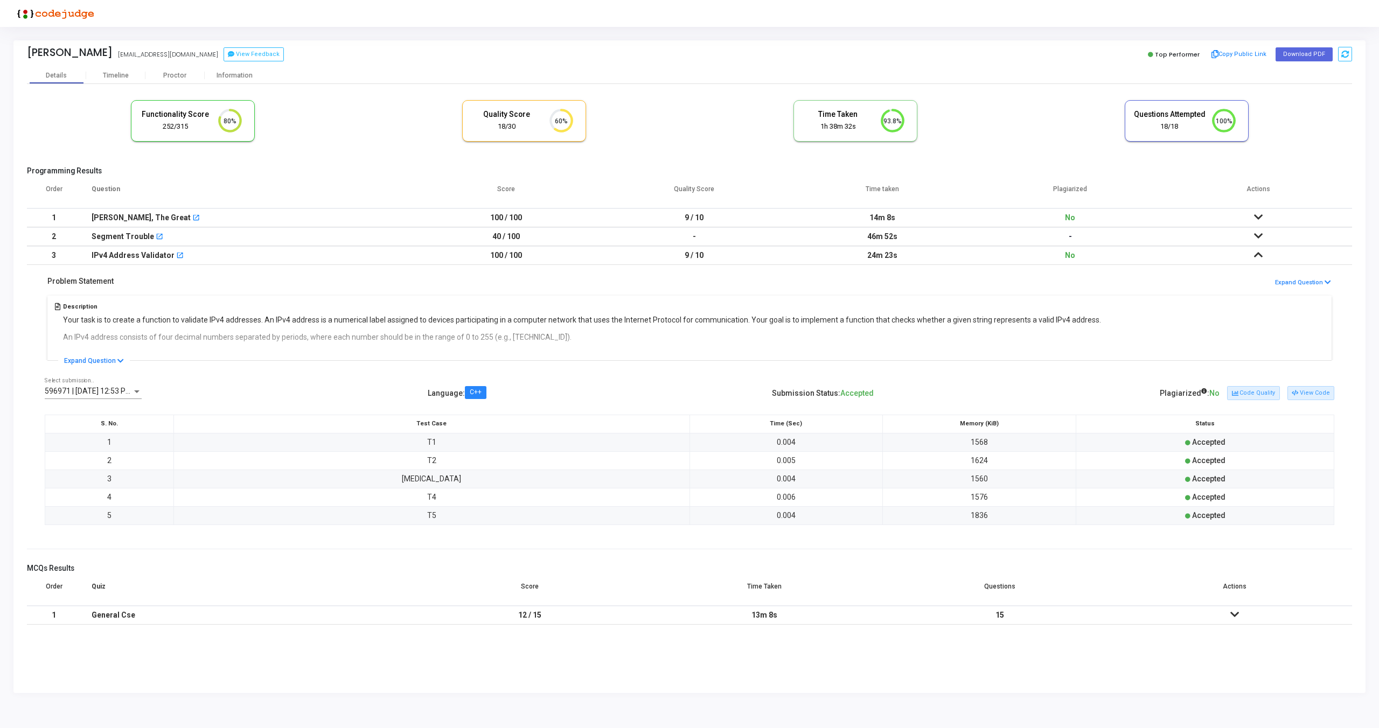
click at [1259, 237] on icon at bounding box center [1258, 236] width 9 height 8
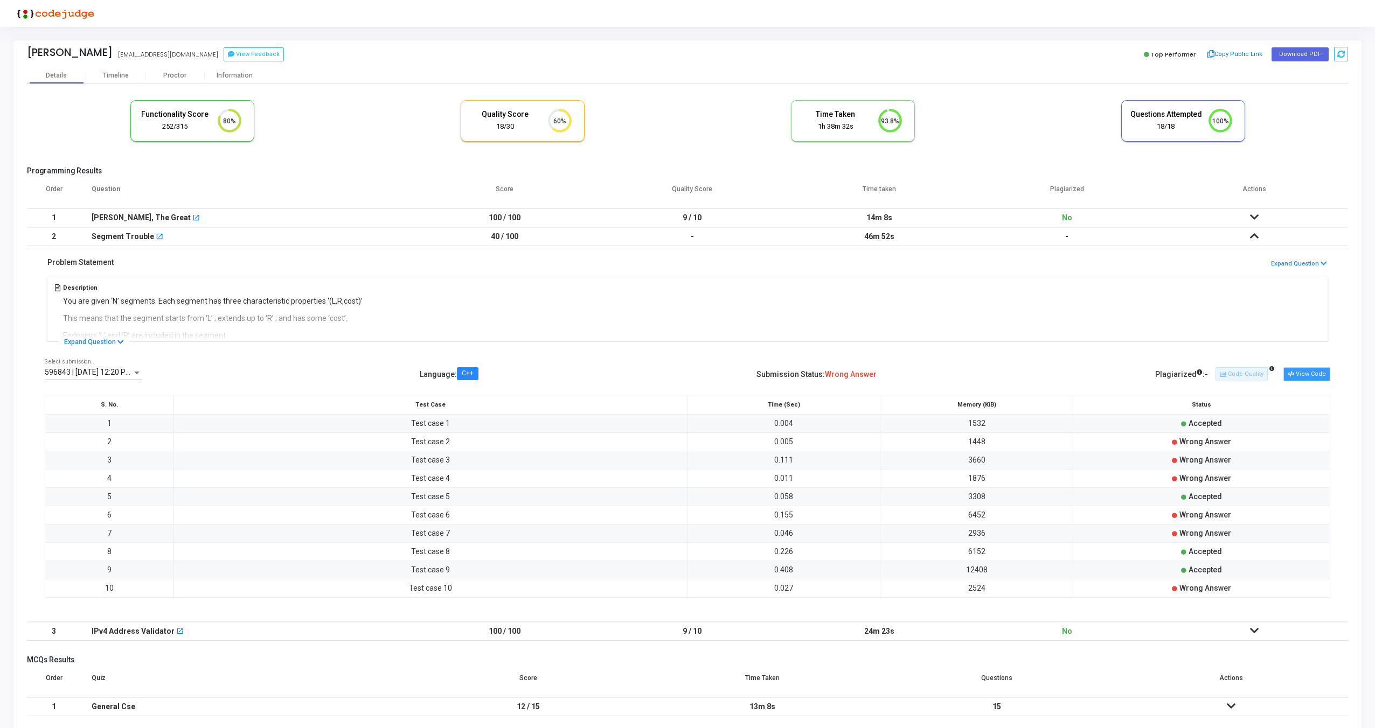
click at [1293, 374] on icon at bounding box center [1290, 375] width 6 height 6
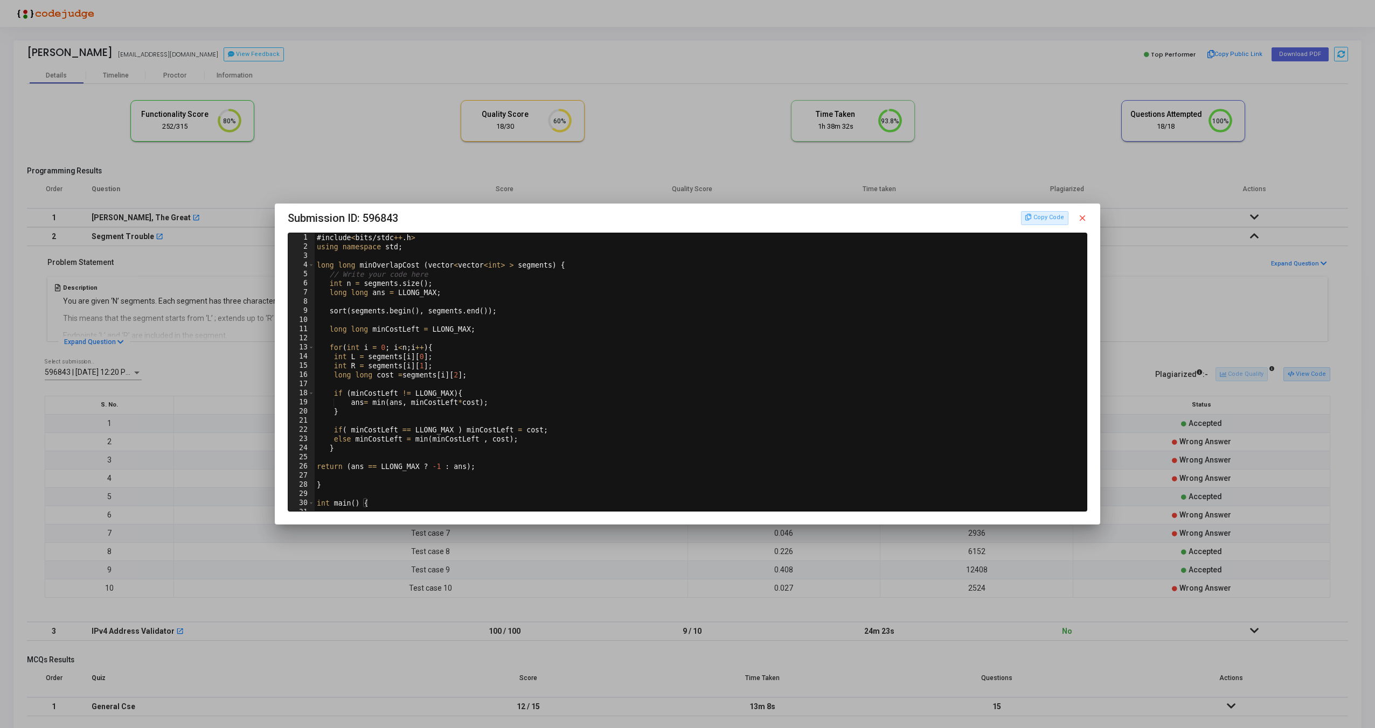
scroll to position [0, 0]
click at [1082, 218] on mat-icon "close" at bounding box center [1082, 218] width 10 height 10
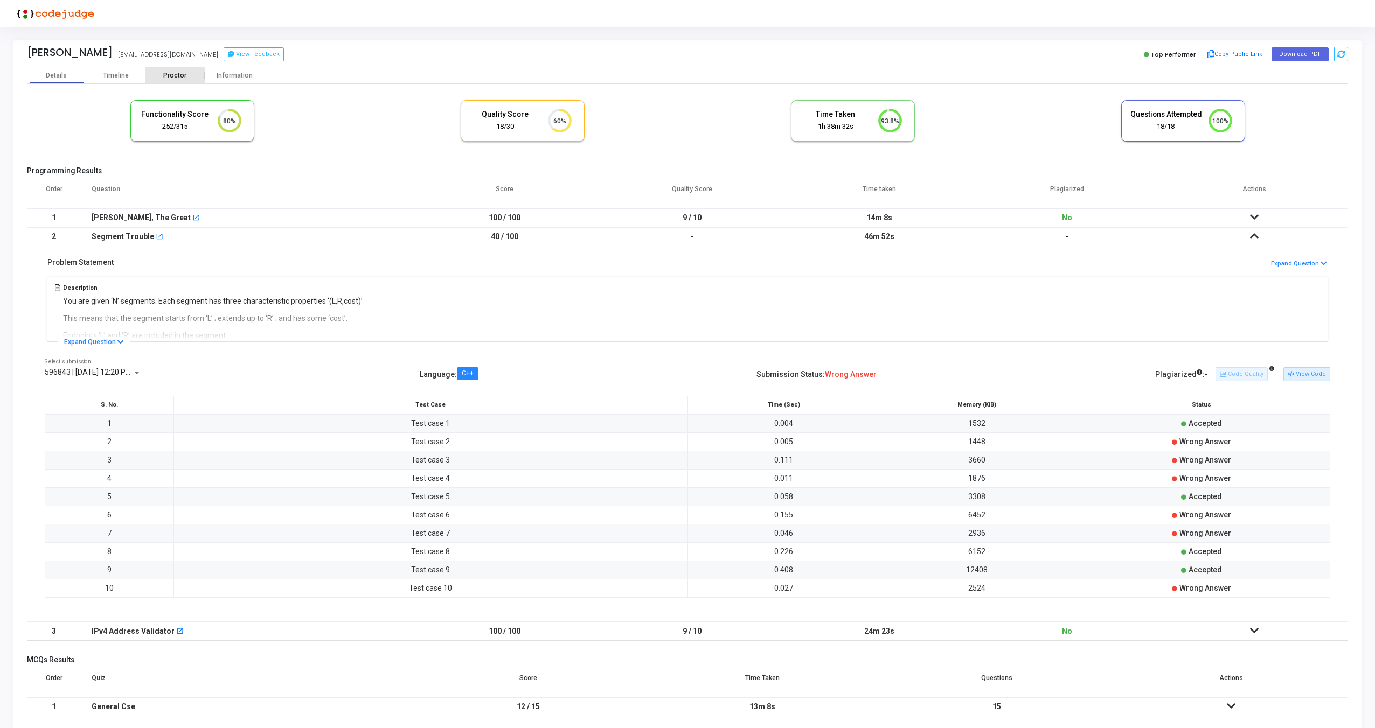
click at [169, 78] on div "Proctor" at bounding box center [174, 76] width 59 height 8
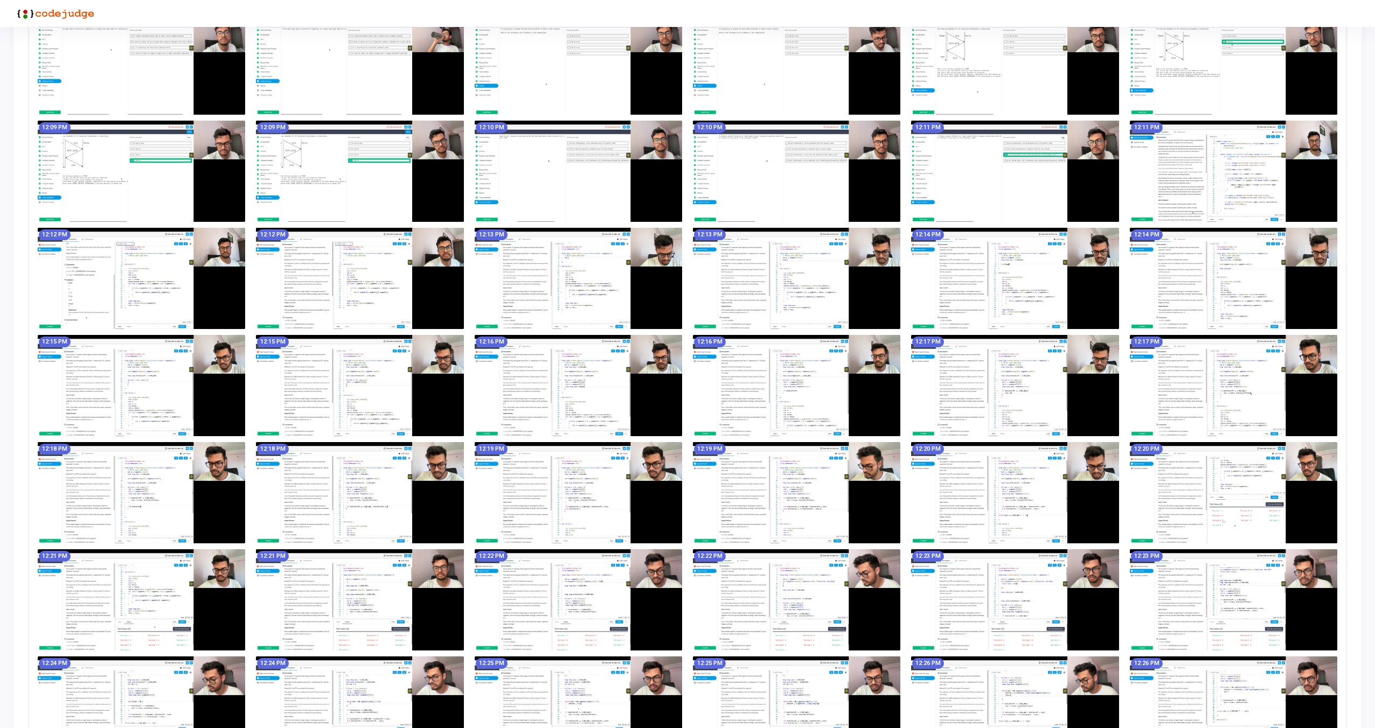
scroll to position [824, 0]
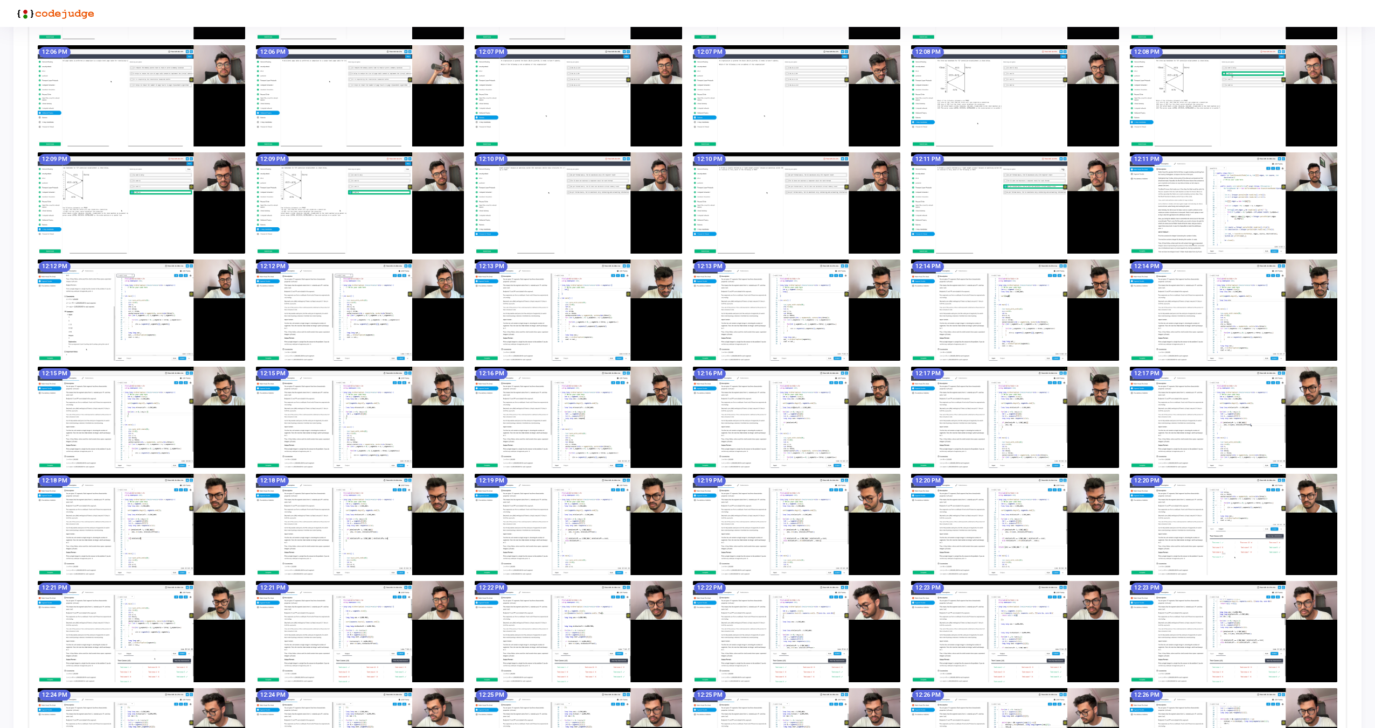
click at [1167, 211] on img at bounding box center [1232, 202] width 207 height 101
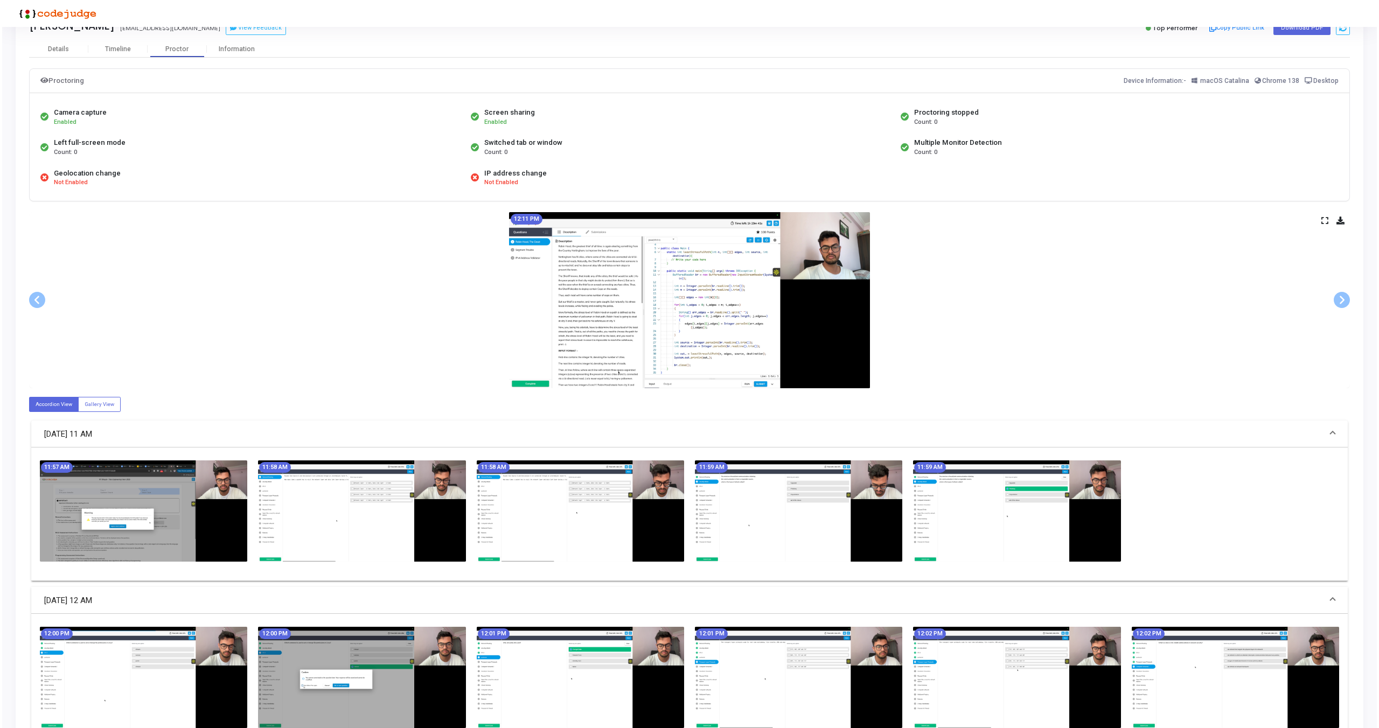
scroll to position [0, 0]
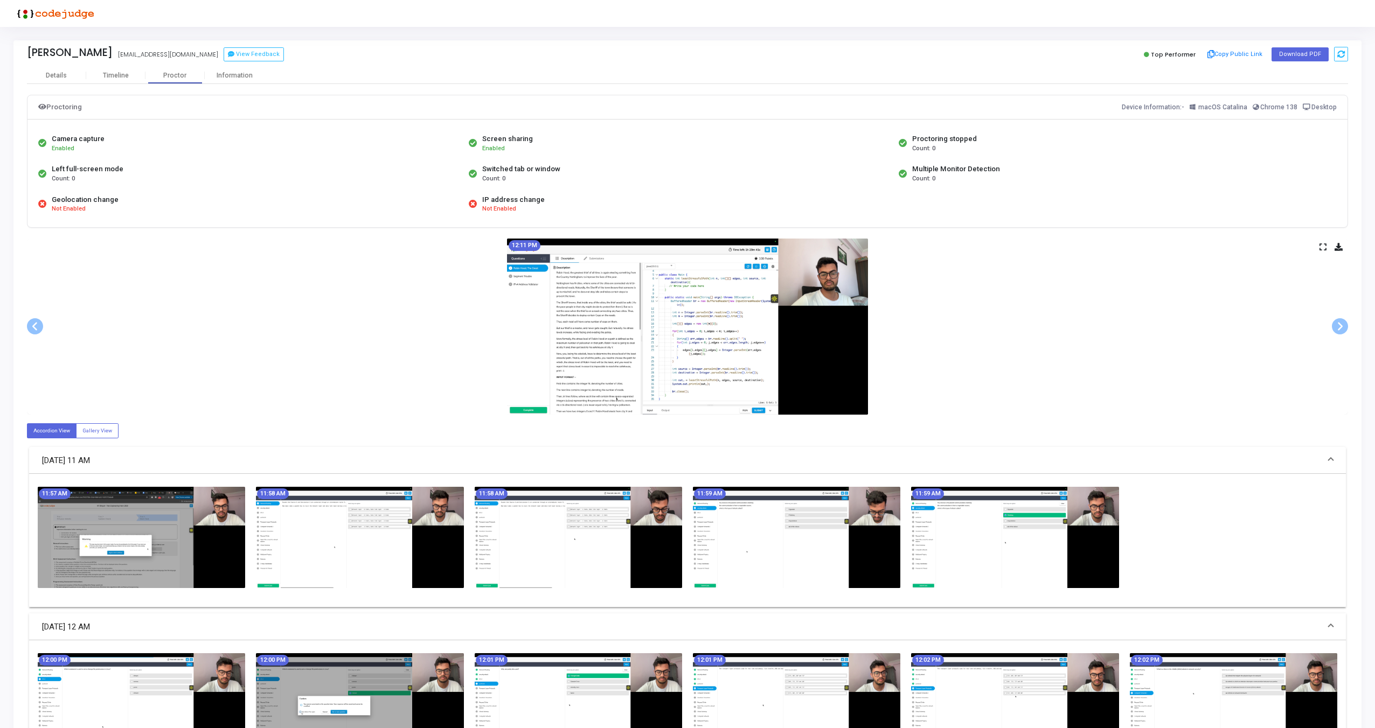
click at [1324, 249] on icon at bounding box center [1322, 247] width 7 height 6
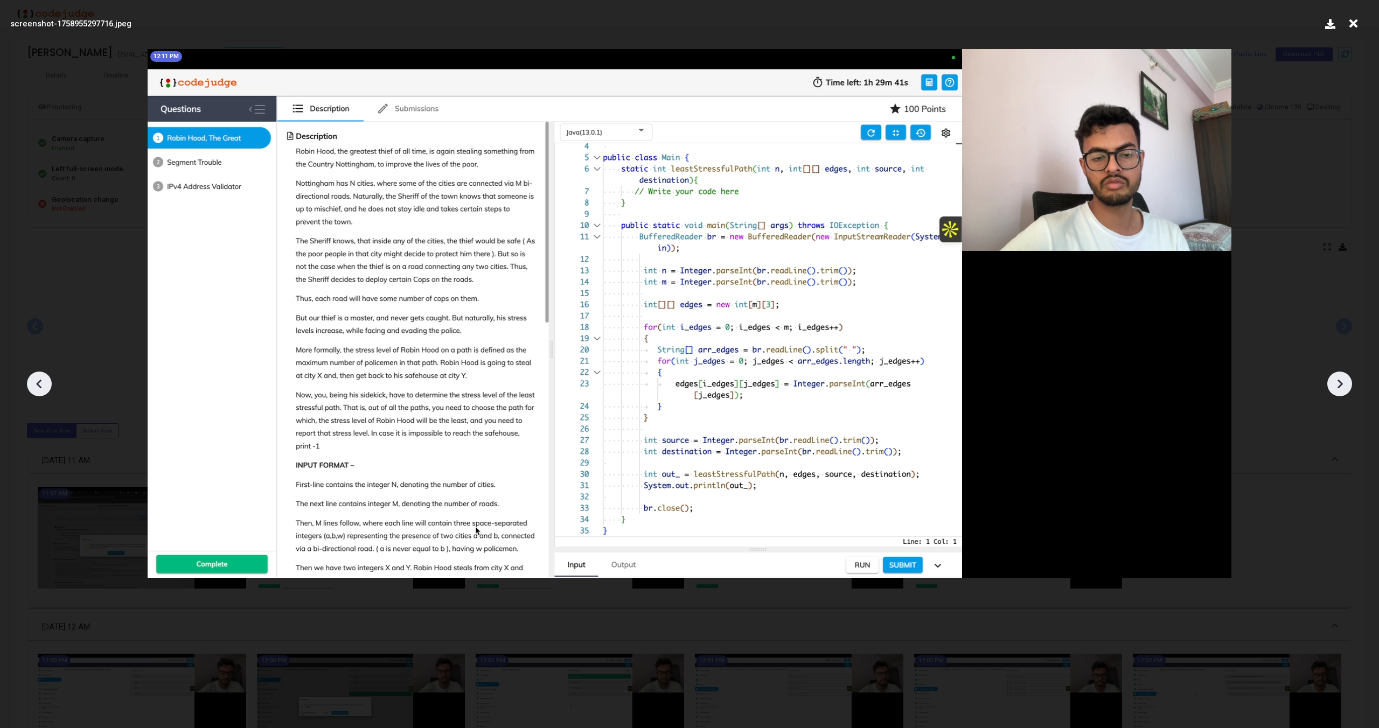
click at [1343, 385] on icon at bounding box center [1339, 384] width 16 height 16
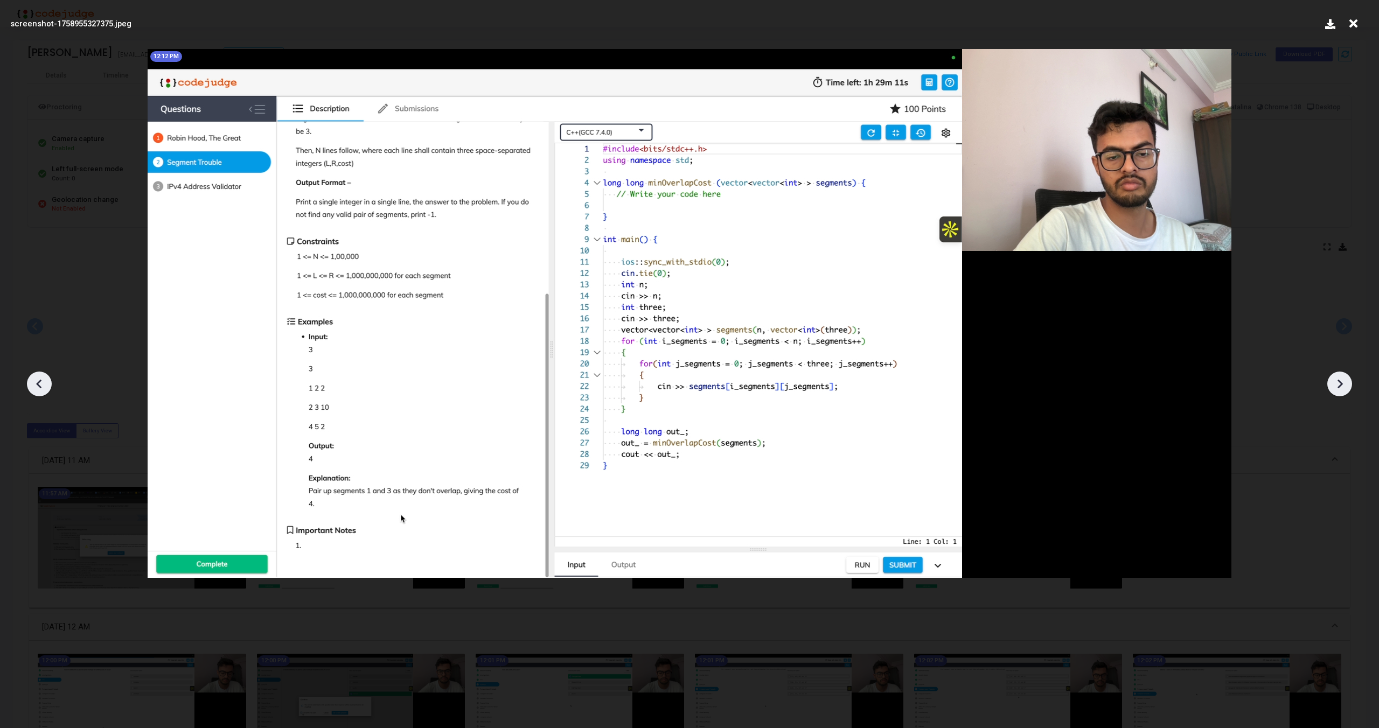
click at [1343, 385] on icon at bounding box center [1339, 384] width 16 height 16
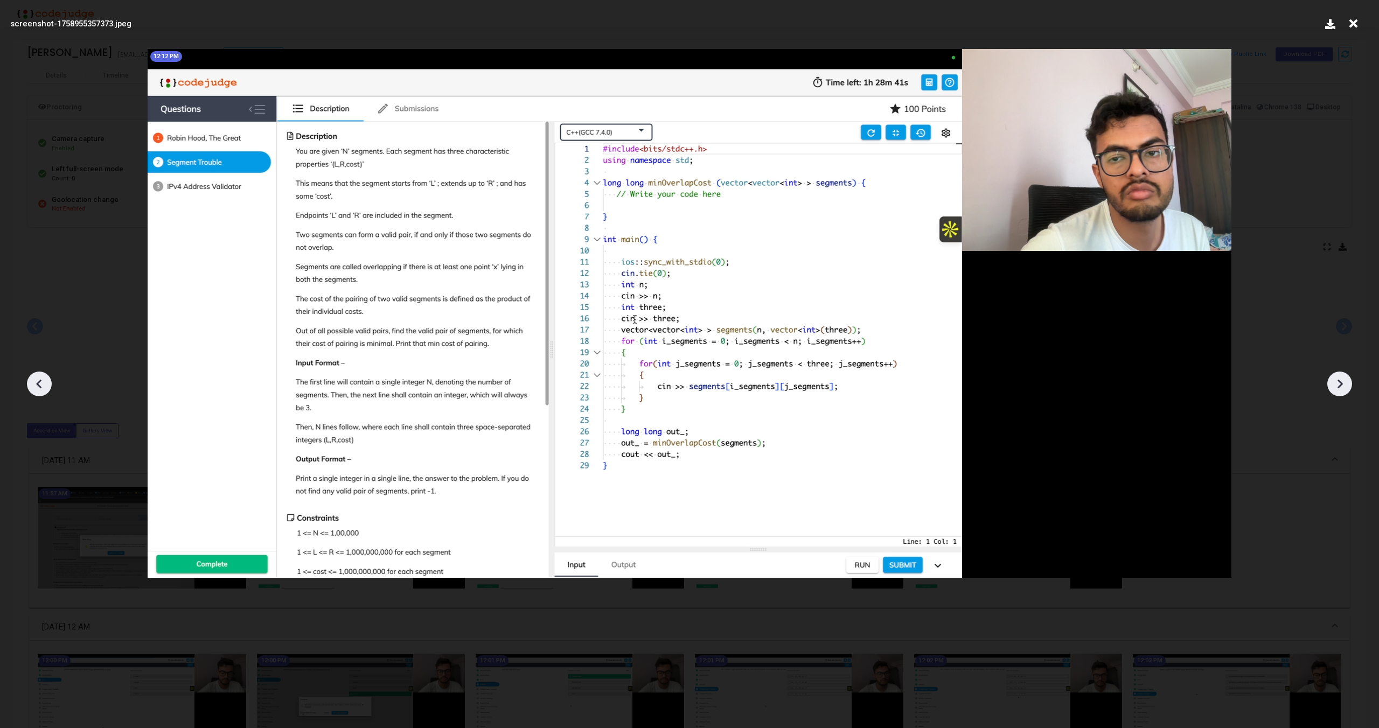
click at [1343, 385] on icon at bounding box center [1339, 384] width 16 height 16
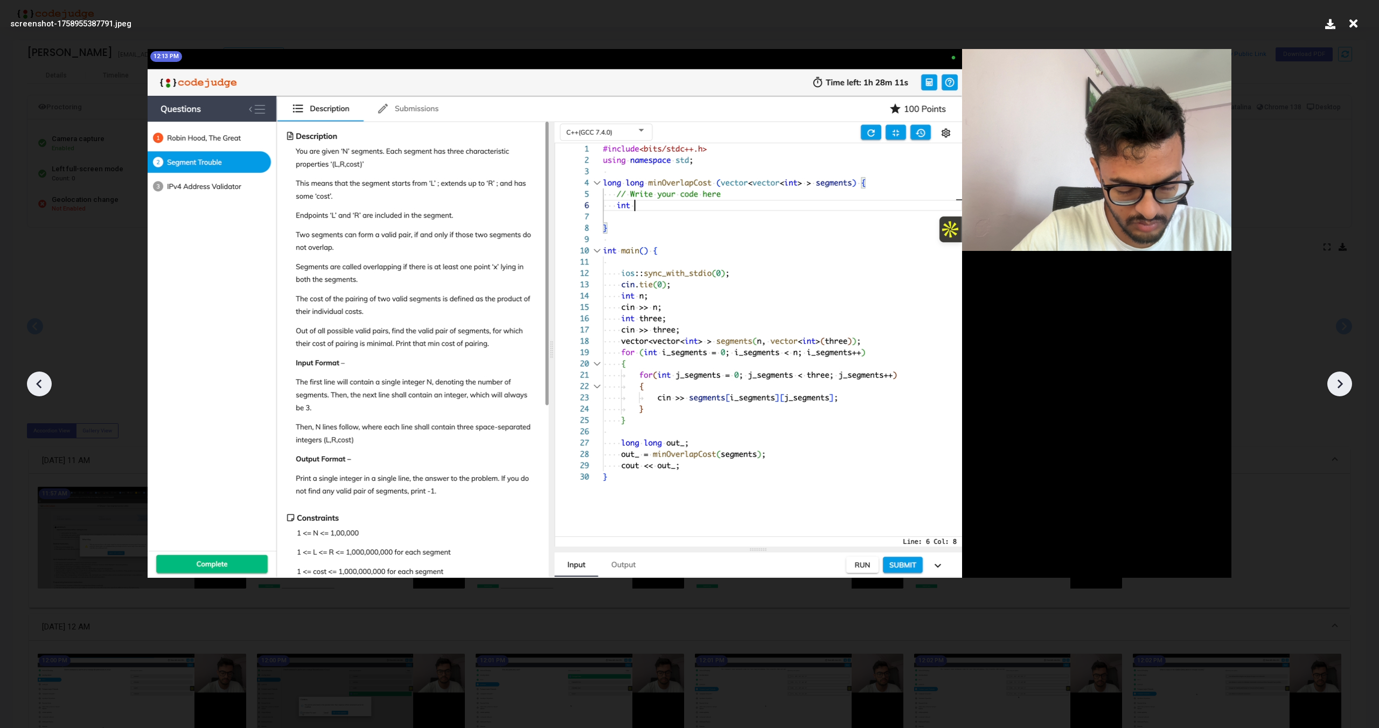
click at [1343, 385] on icon at bounding box center [1339, 384] width 16 height 16
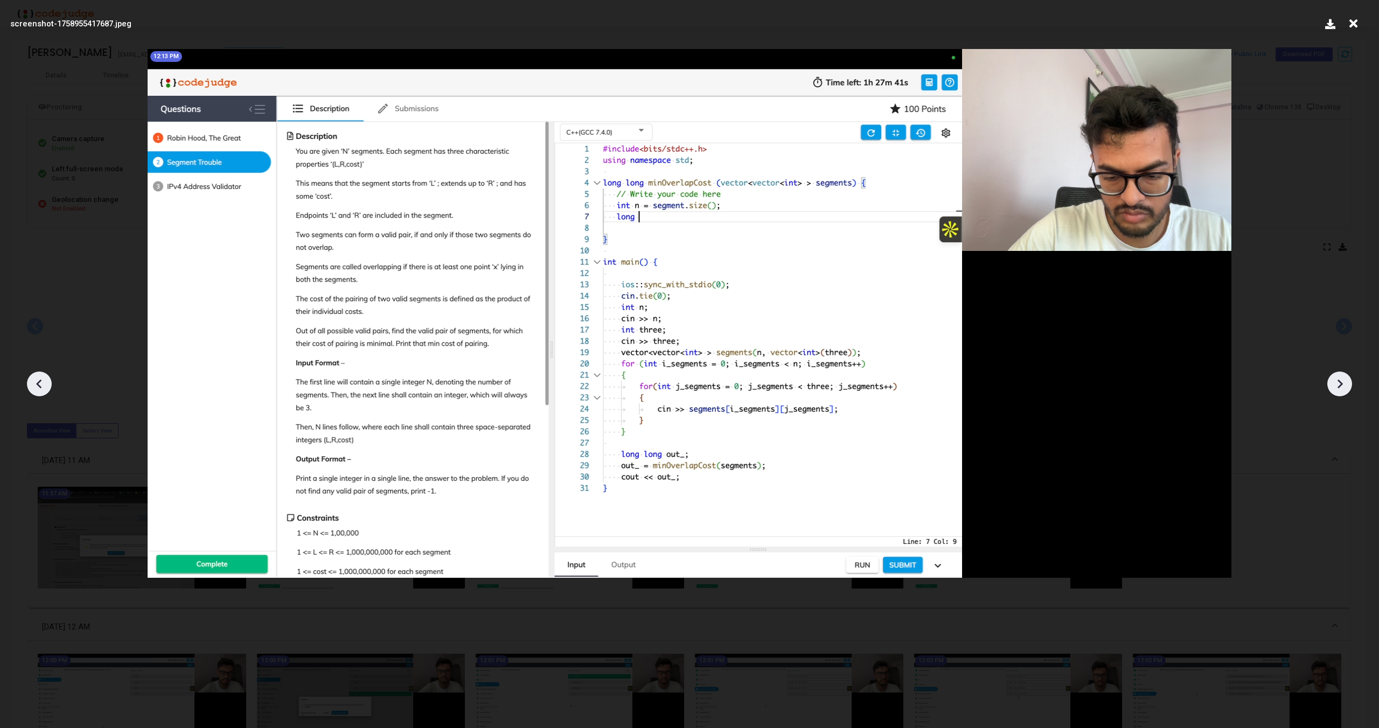
click at [1343, 385] on icon at bounding box center [1339, 384] width 16 height 16
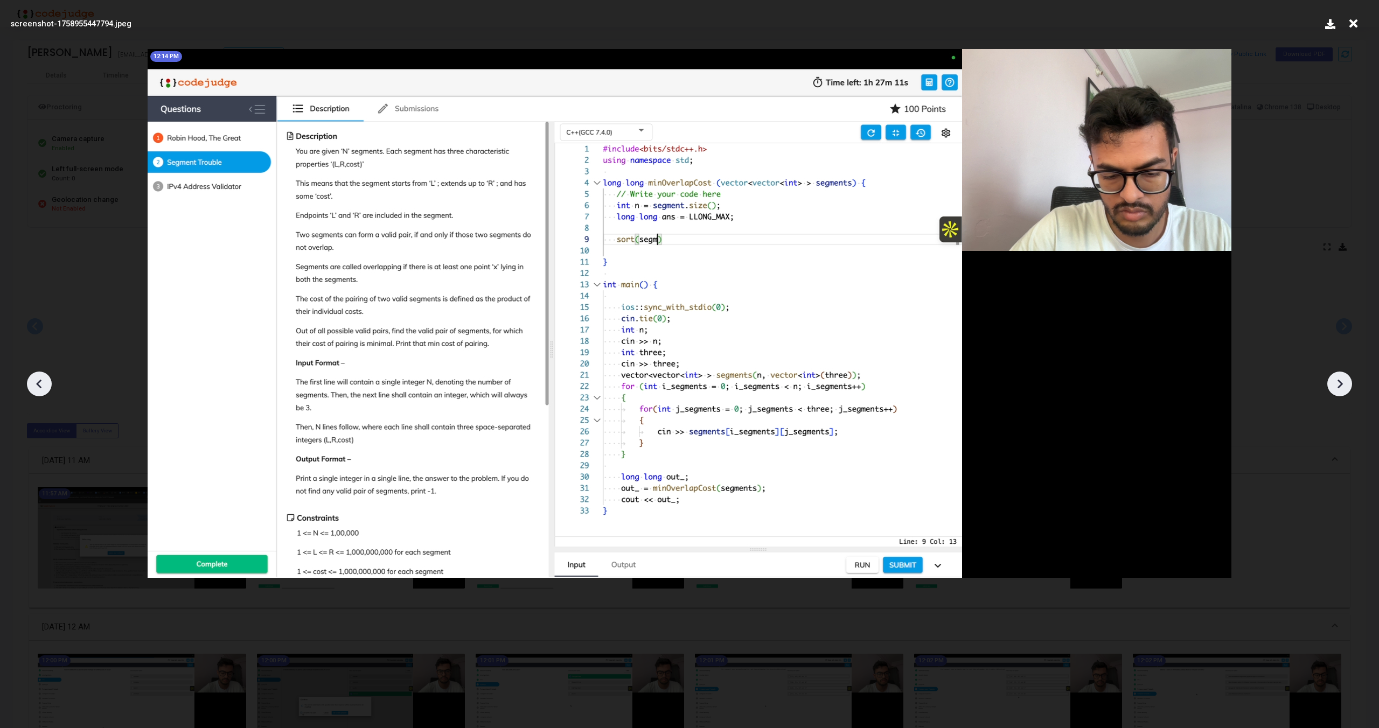
click at [1343, 385] on icon at bounding box center [1339, 384] width 16 height 16
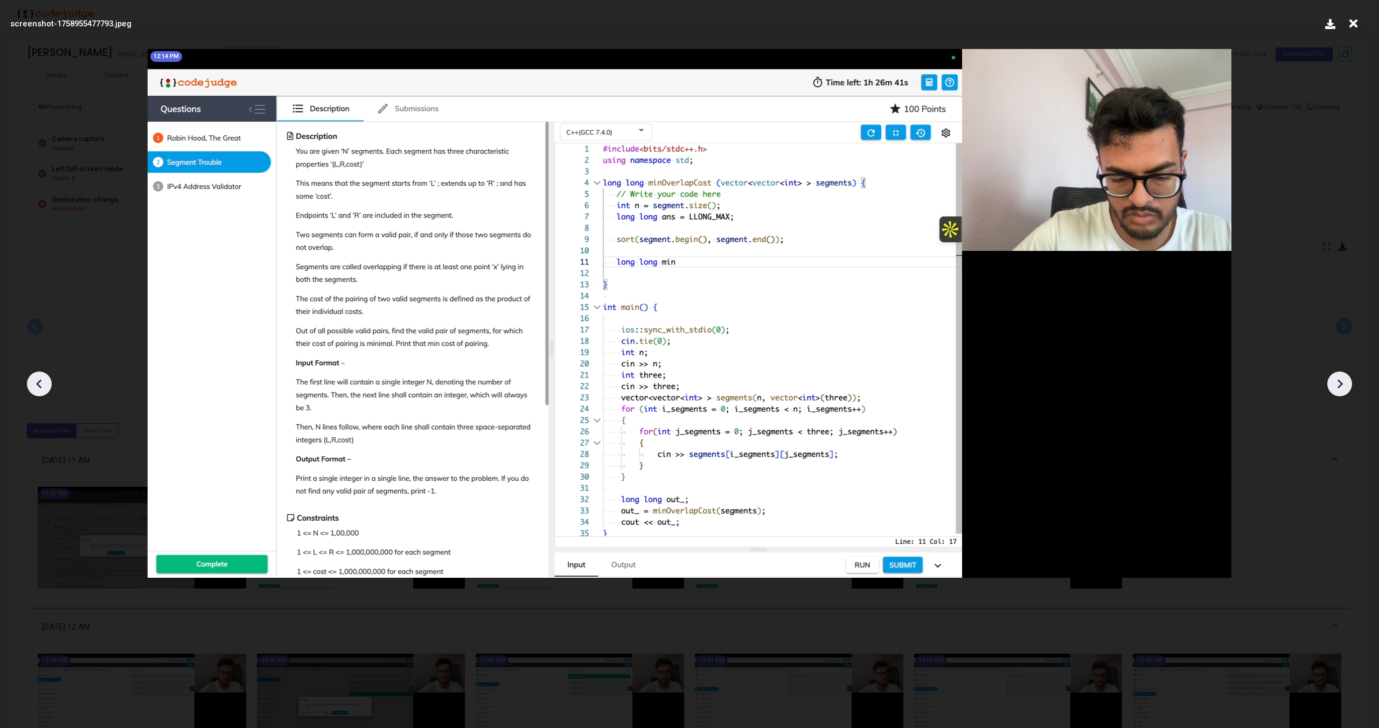
click at [1343, 385] on icon at bounding box center [1339, 384] width 16 height 16
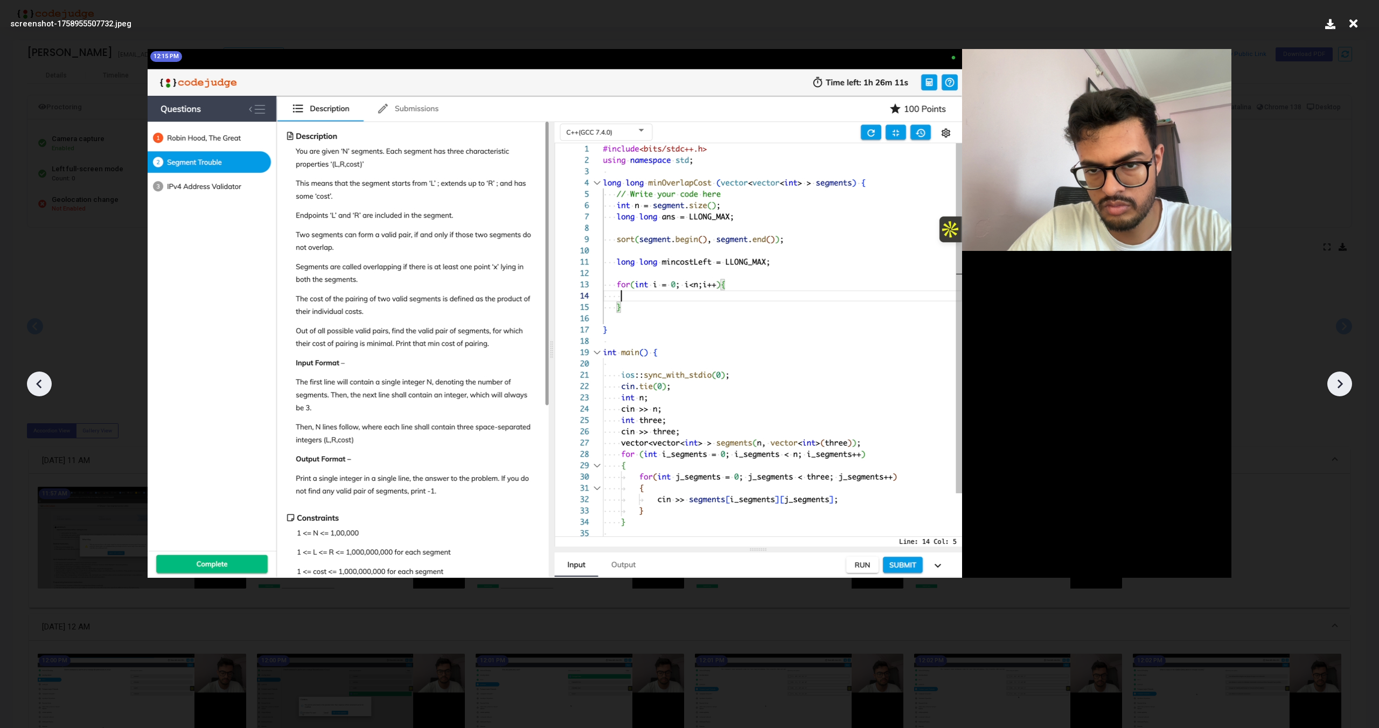
click at [1343, 385] on icon at bounding box center [1339, 384] width 16 height 16
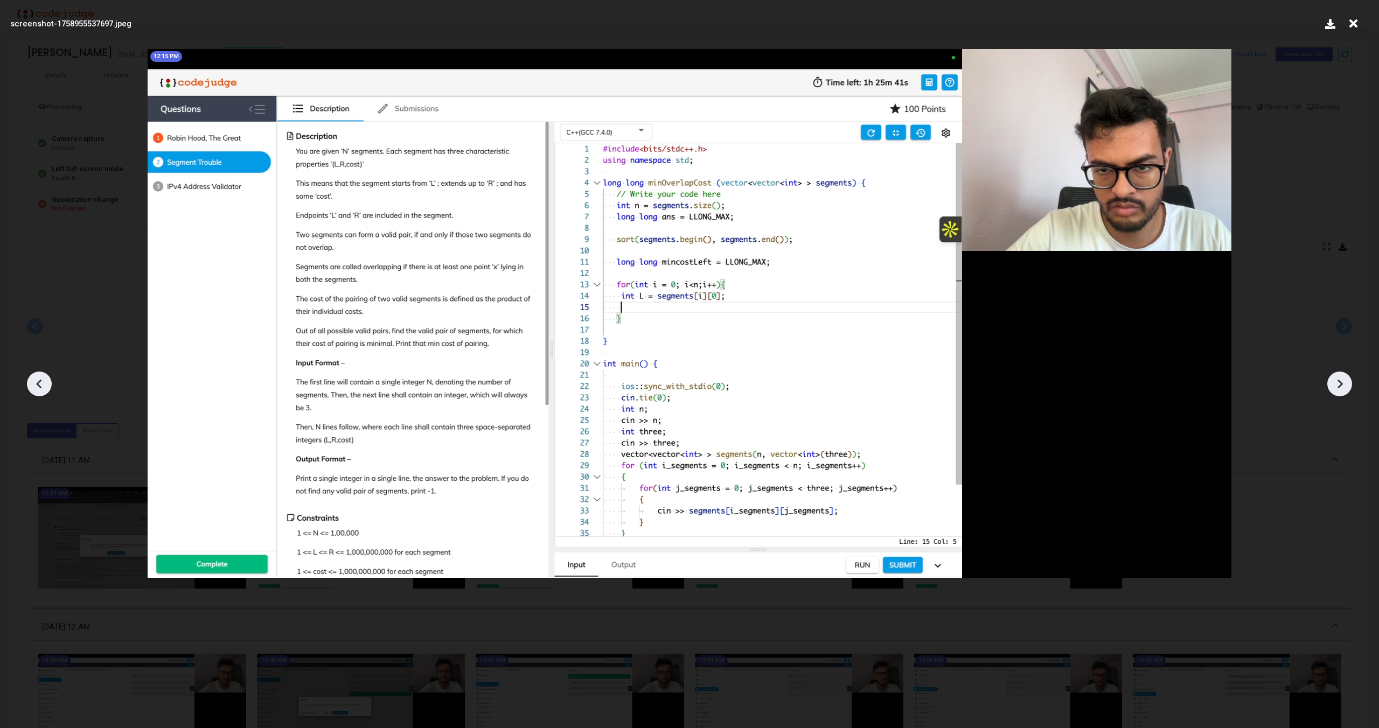
click at [1343, 385] on icon at bounding box center [1339, 384] width 16 height 16
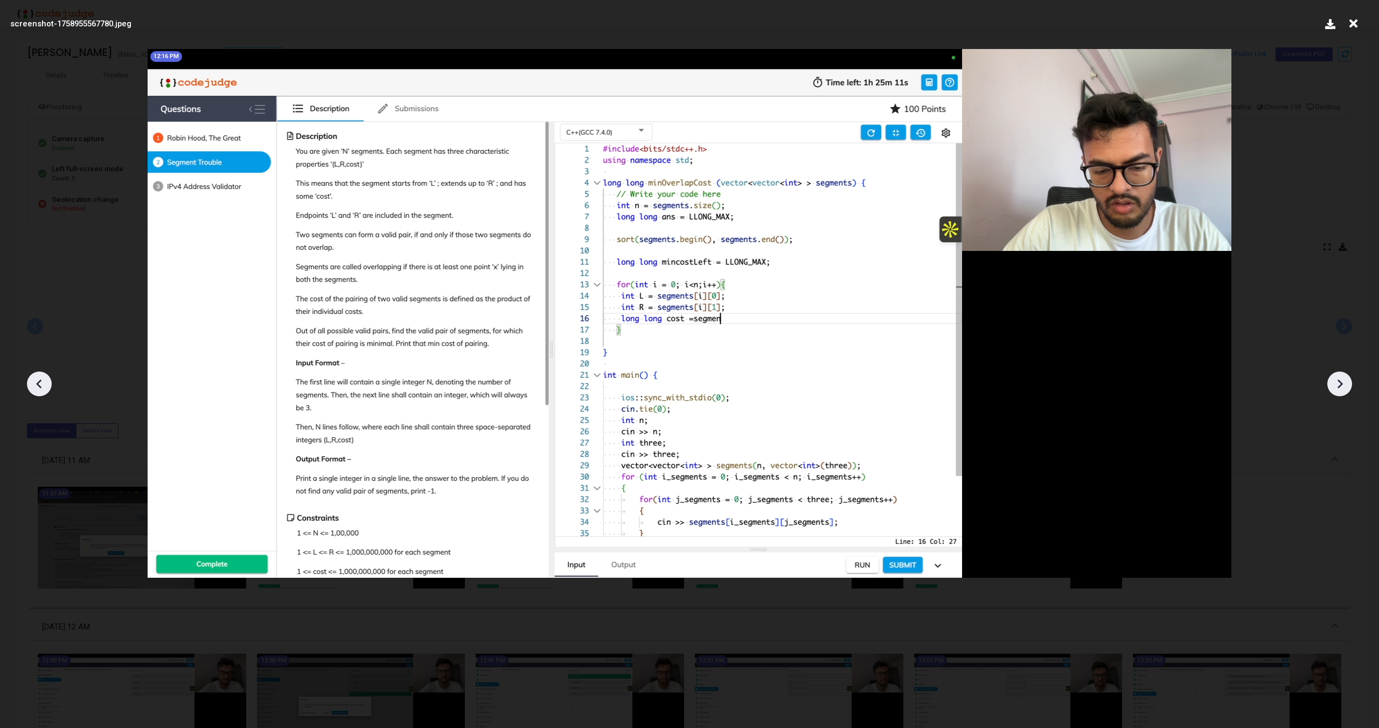
click at [1343, 385] on icon at bounding box center [1339, 384] width 16 height 16
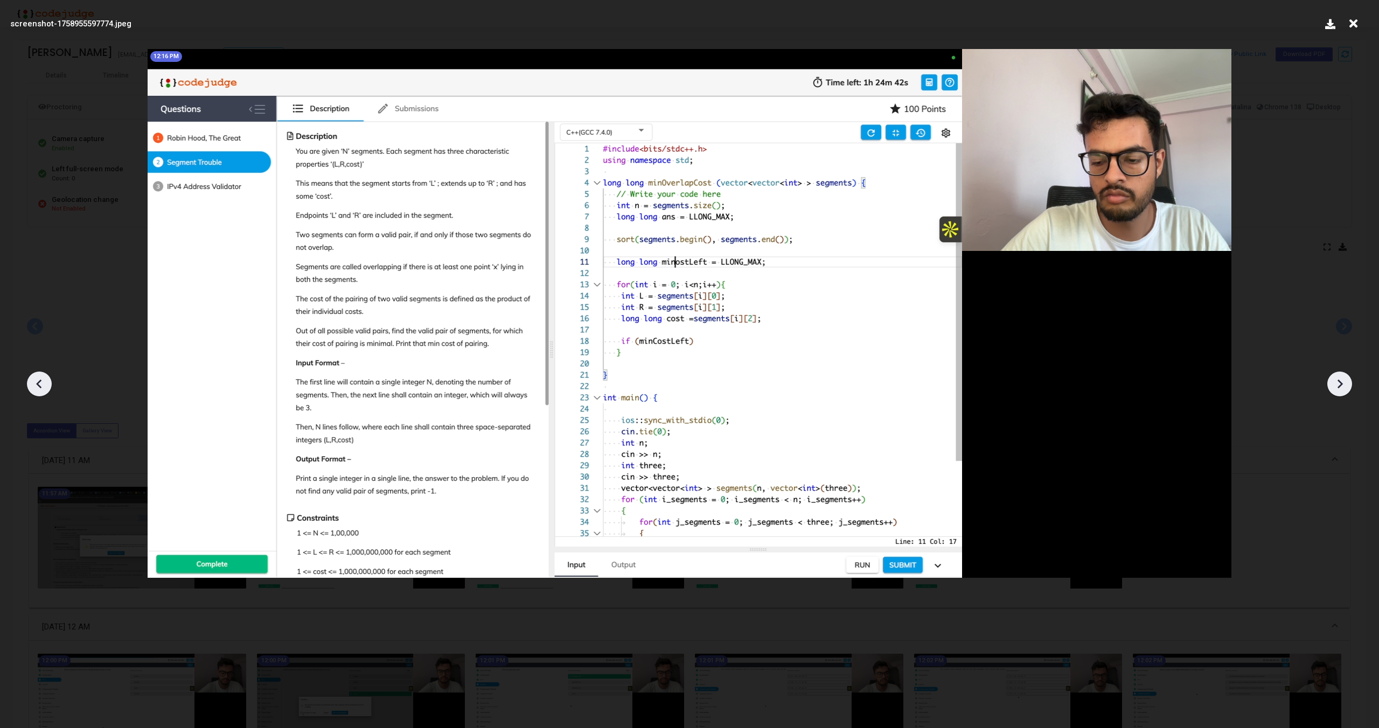
click at [1343, 385] on icon at bounding box center [1339, 384] width 16 height 16
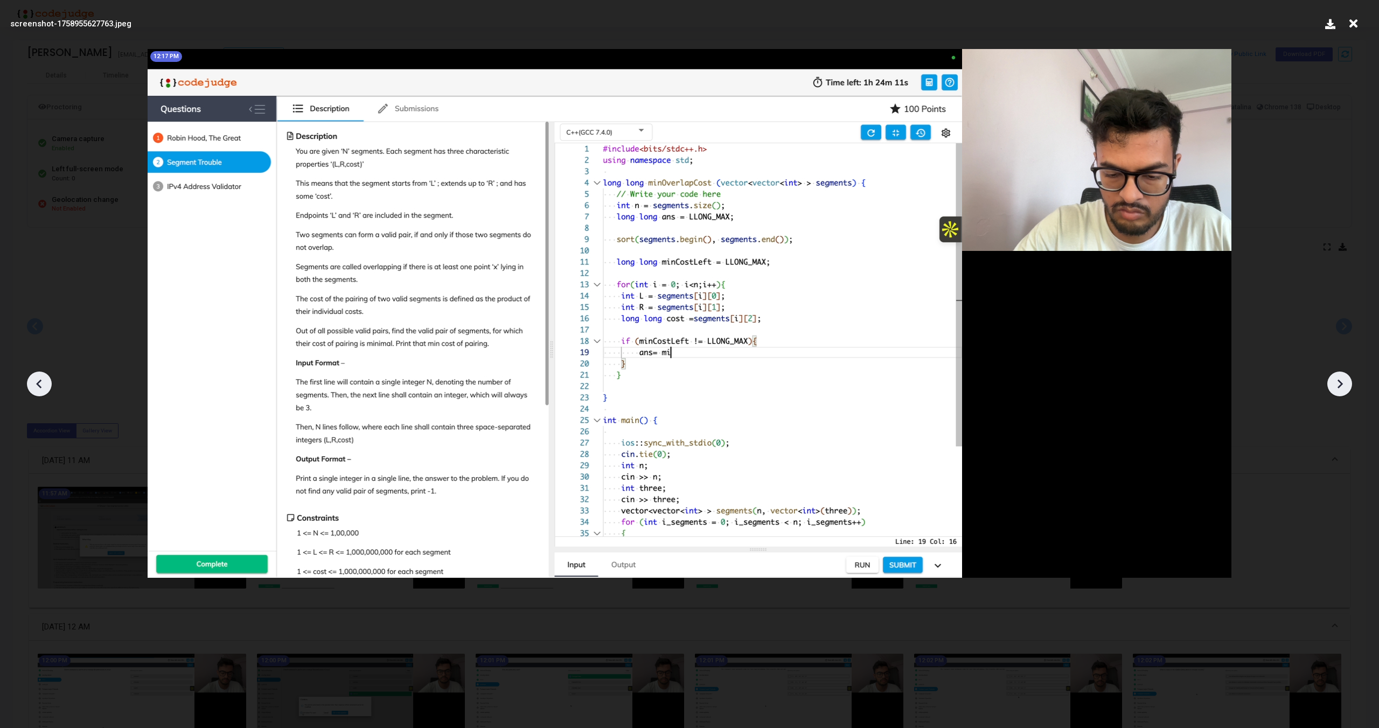
click at [1343, 385] on icon at bounding box center [1339, 384] width 16 height 16
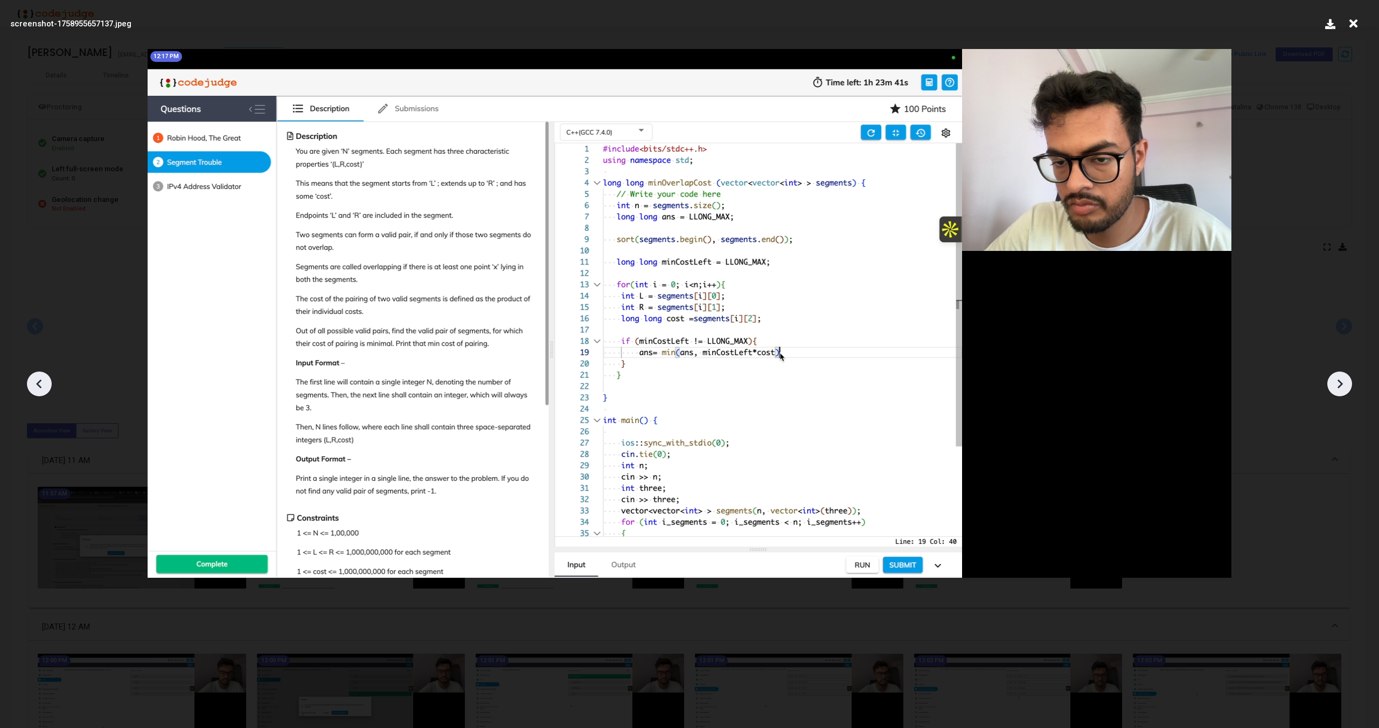
click at [1343, 385] on icon at bounding box center [1339, 384] width 16 height 16
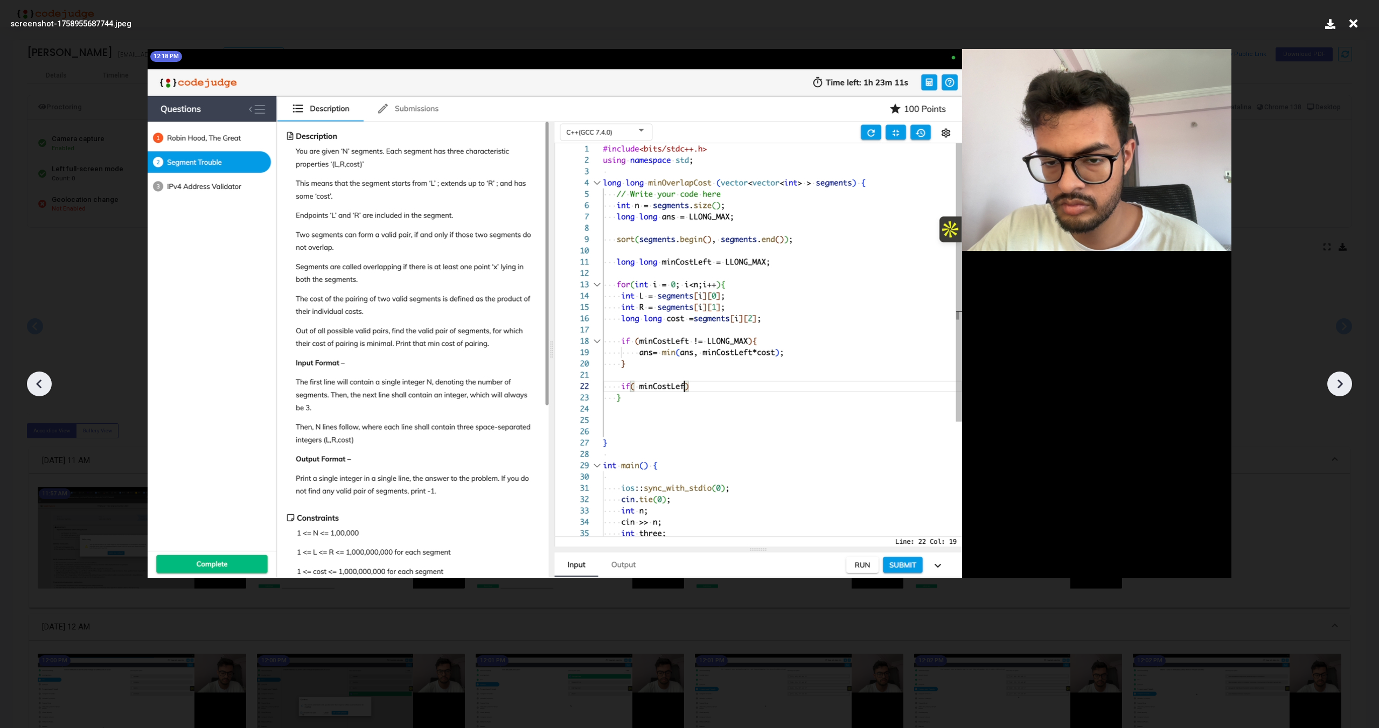
click at [1343, 385] on icon at bounding box center [1339, 384] width 16 height 16
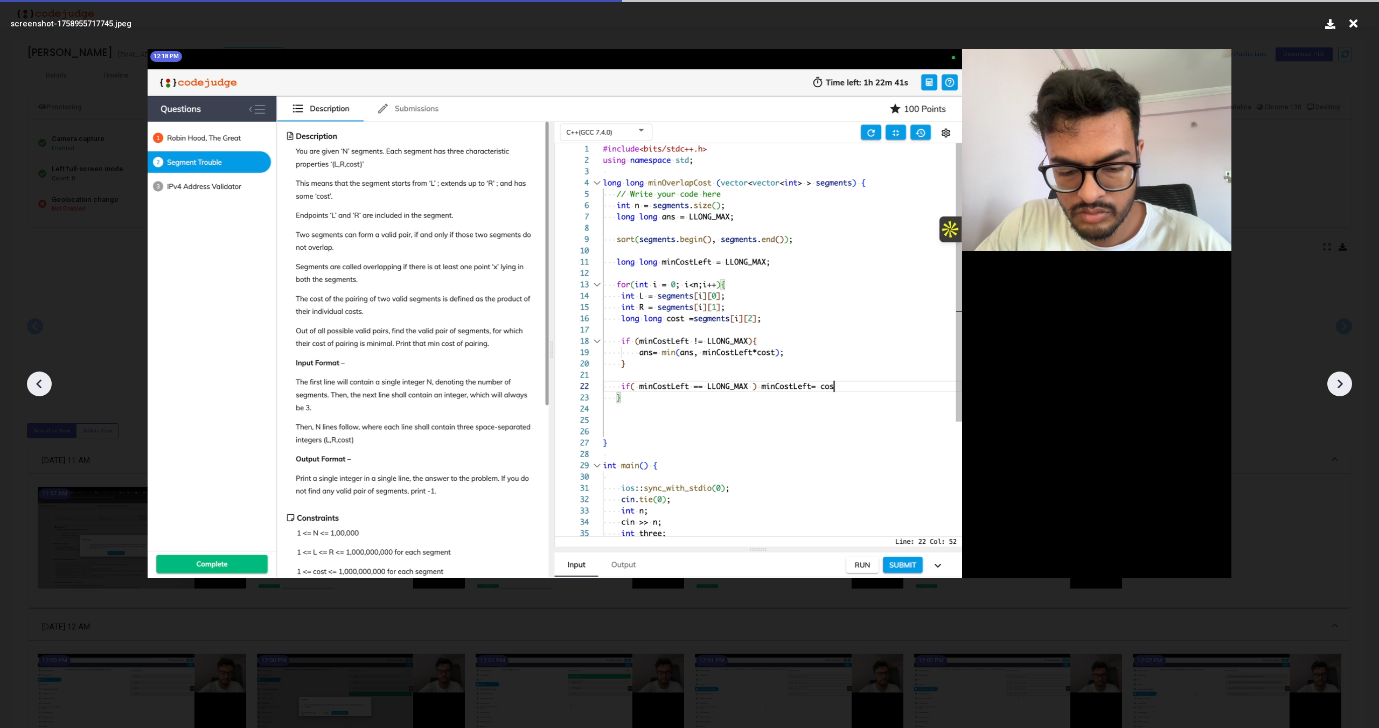
click at [1343, 385] on icon at bounding box center [1339, 384] width 16 height 16
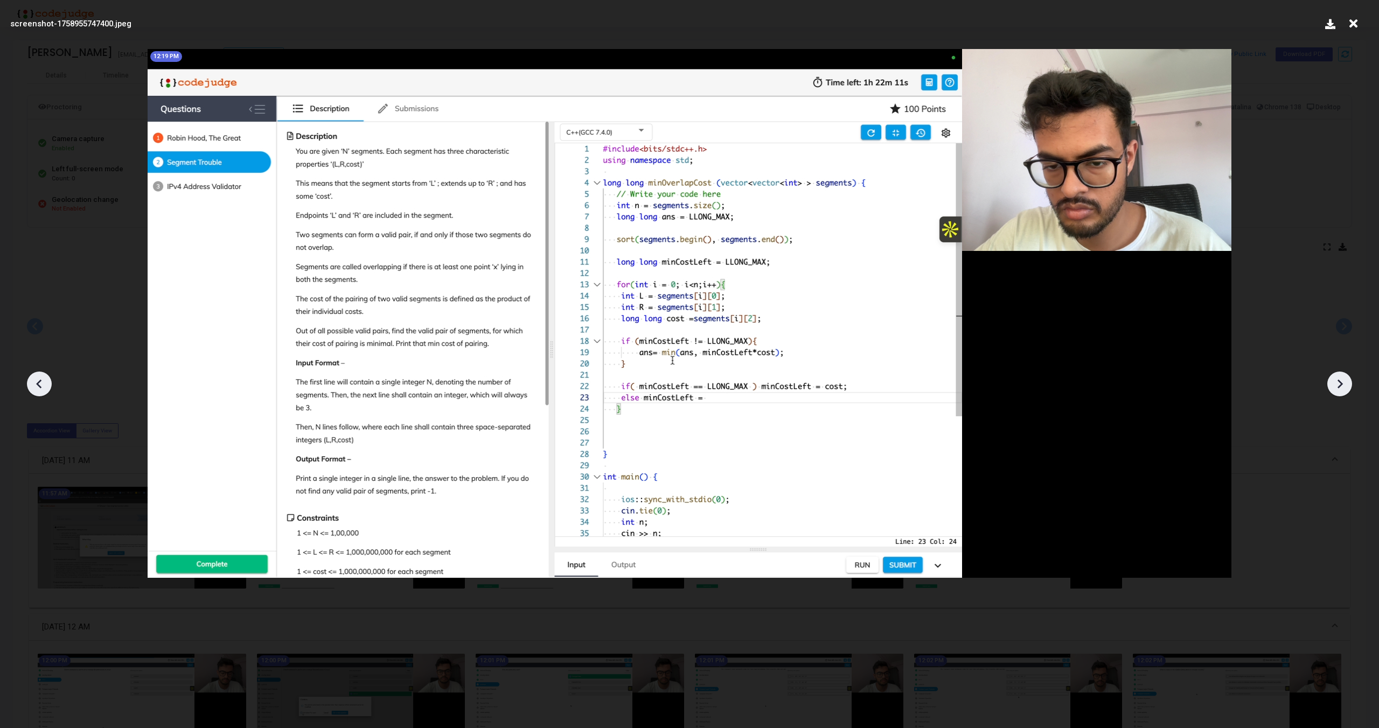
click at [1343, 385] on icon at bounding box center [1339, 384] width 16 height 16
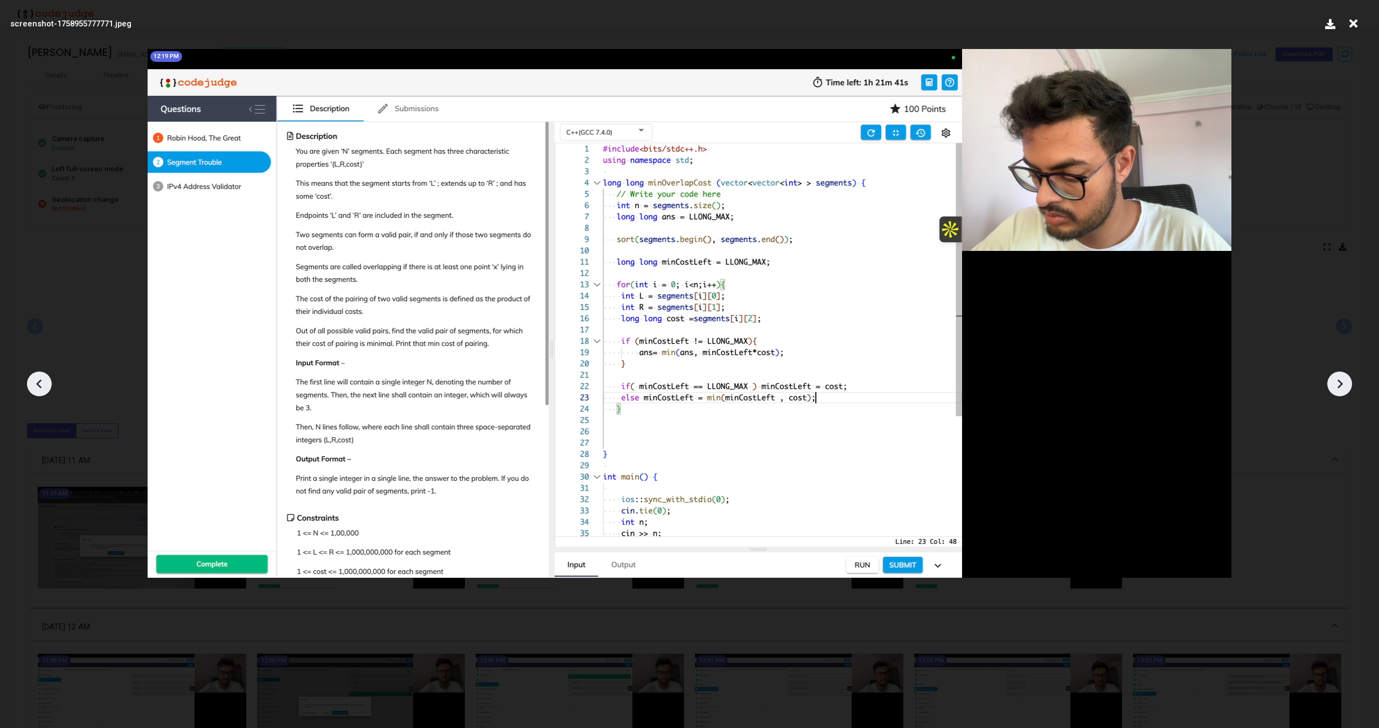
click at [1343, 385] on icon at bounding box center [1339, 384] width 16 height 16
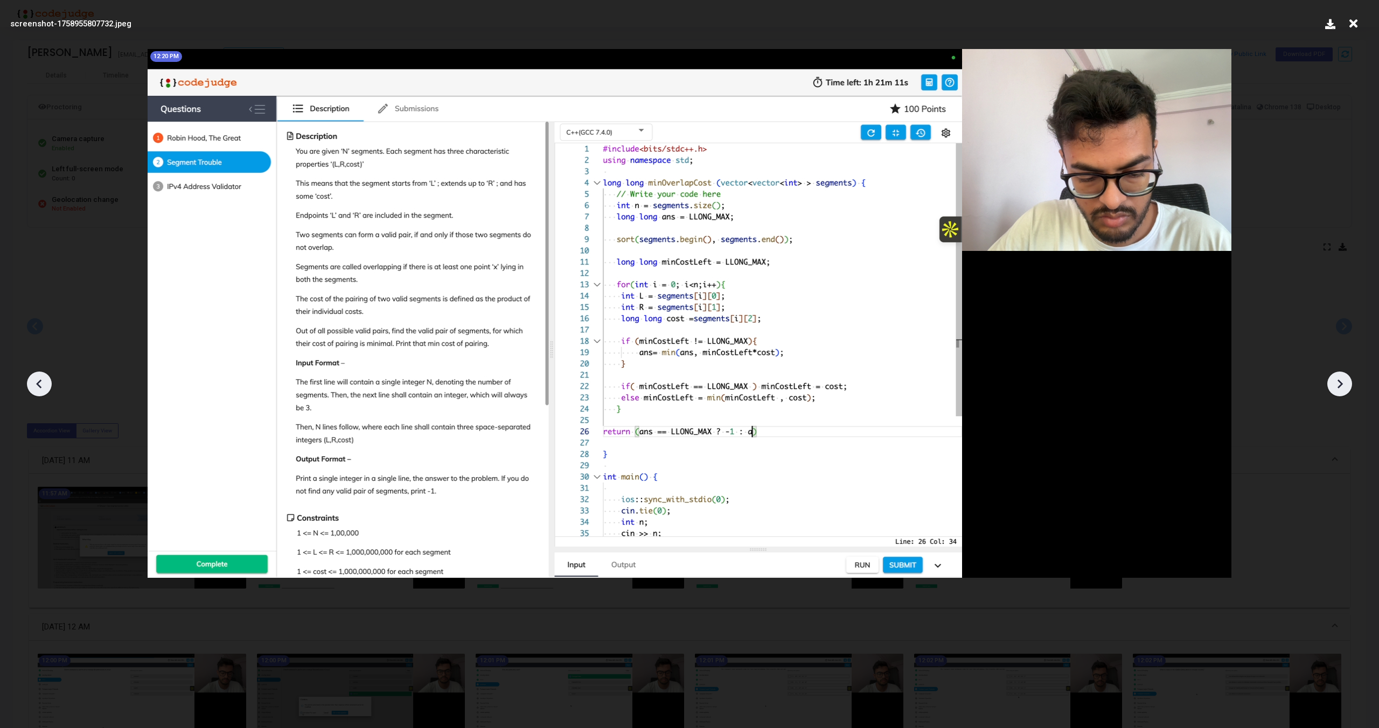
click at [1343, 385] on icon at bounding box center [1339, 384] width 16 height 16
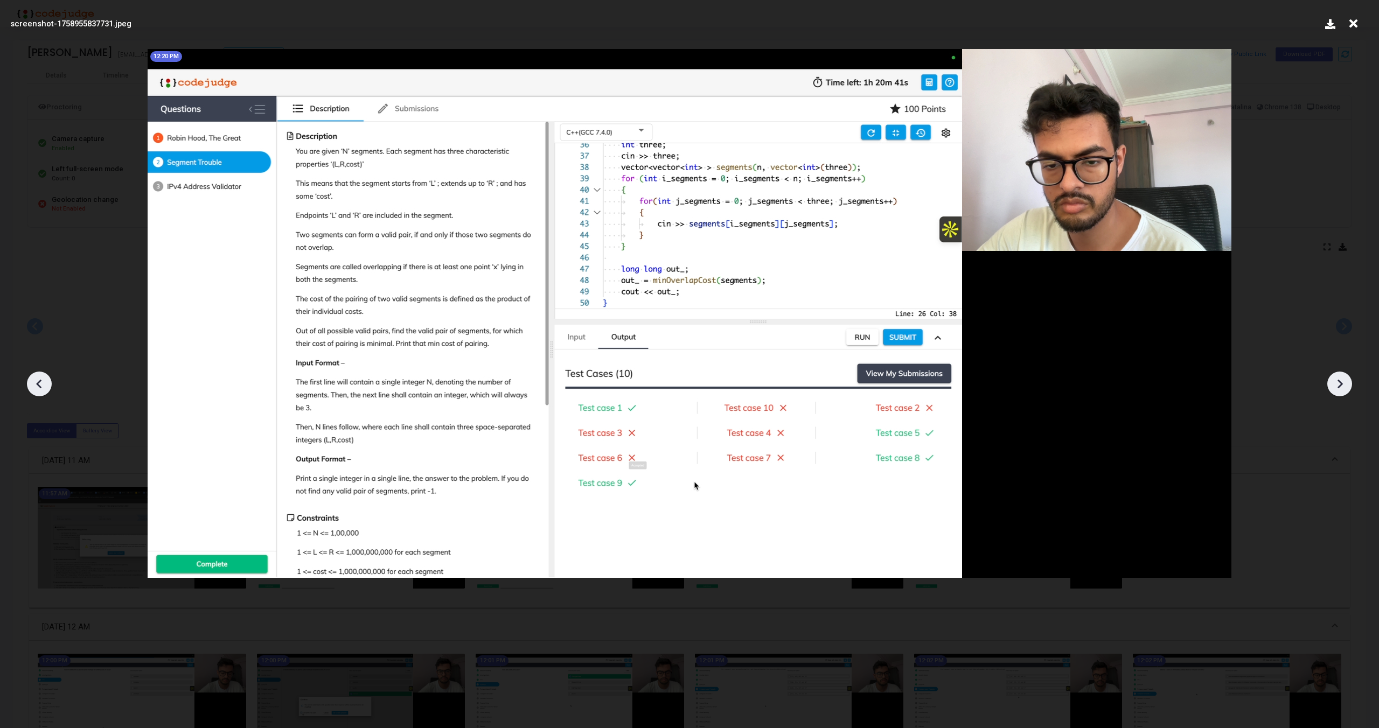
click at [1343, 385] on icon at bounding box center [1339, 384] width 16 height 16
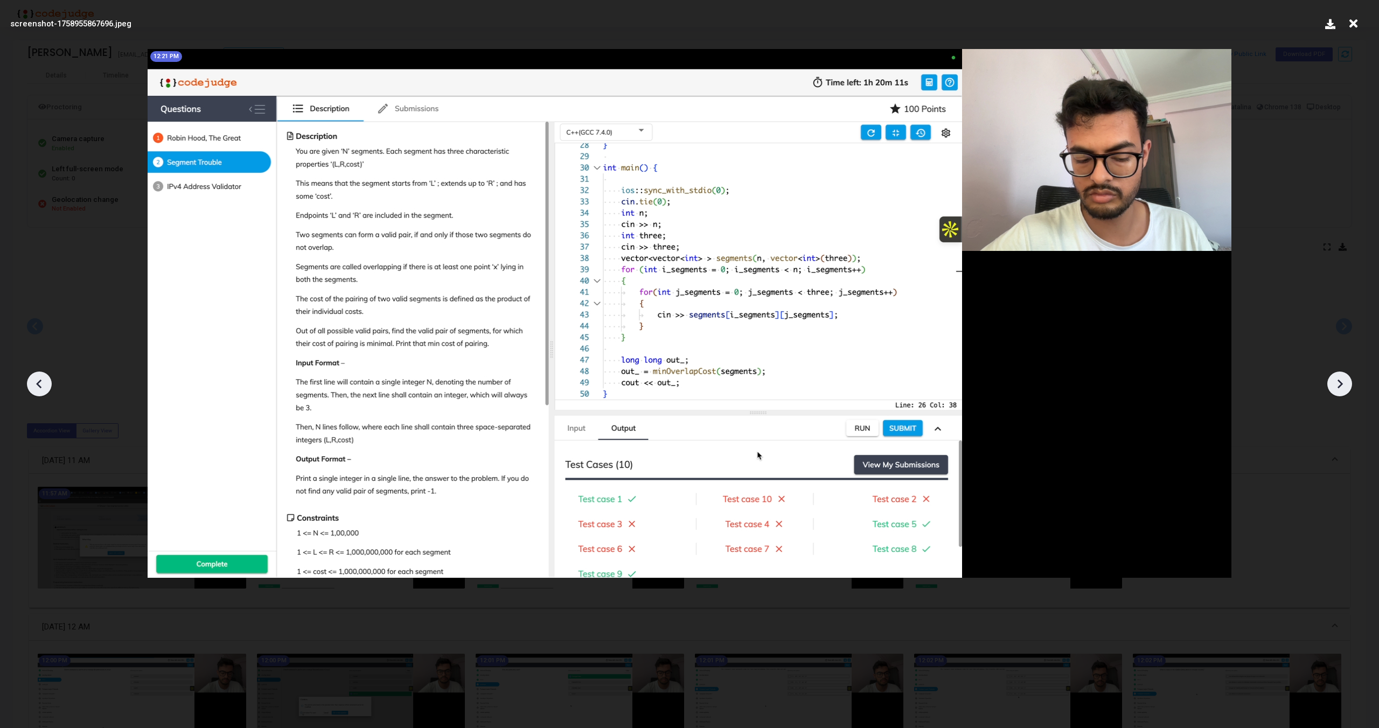
click at [1343, 385] on icon at bounding box center [1339, 384] width 16 height 16
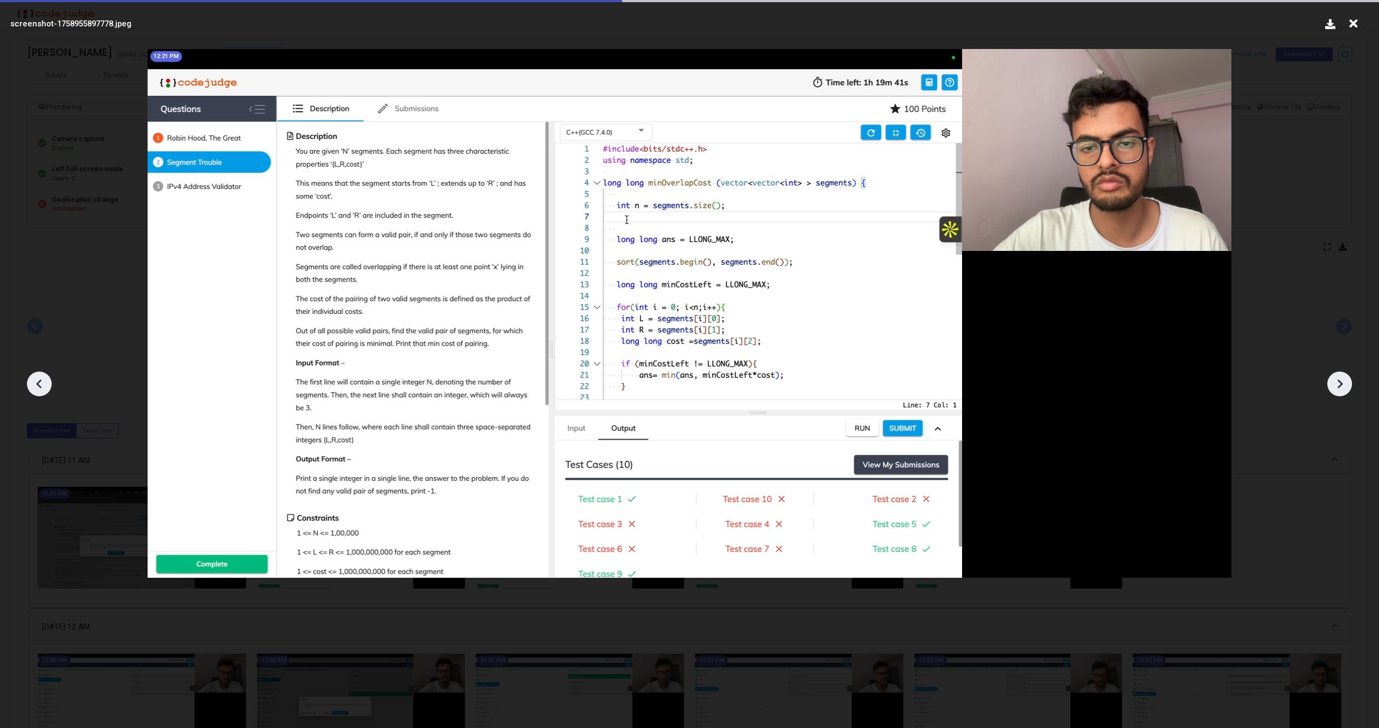
click at [1343, 385] on icon at bounding box center [1339, 384] width 16 height 16
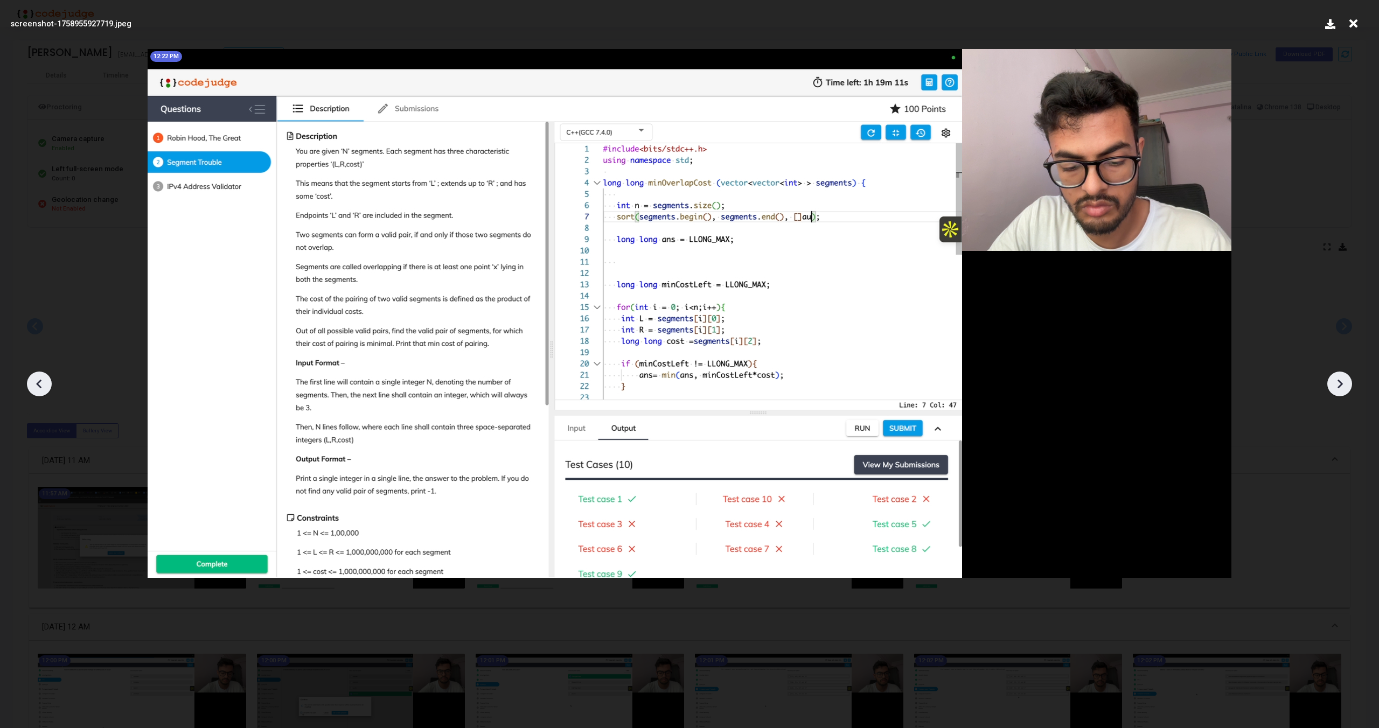
click at [1343, 385] on icon at bounding box center [1339, 384] width 16 height 16
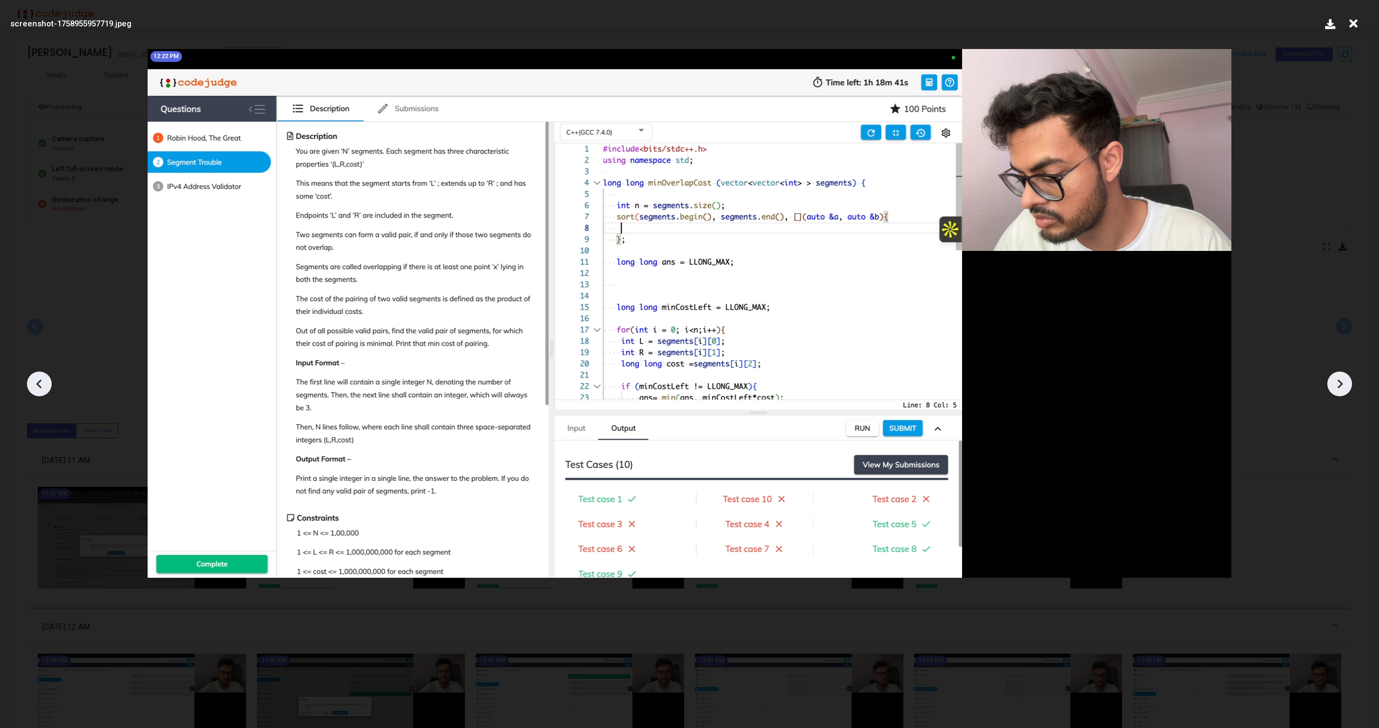
click at [1343, 385] on icon at bounding box center [1339, 384] width 16 height 16
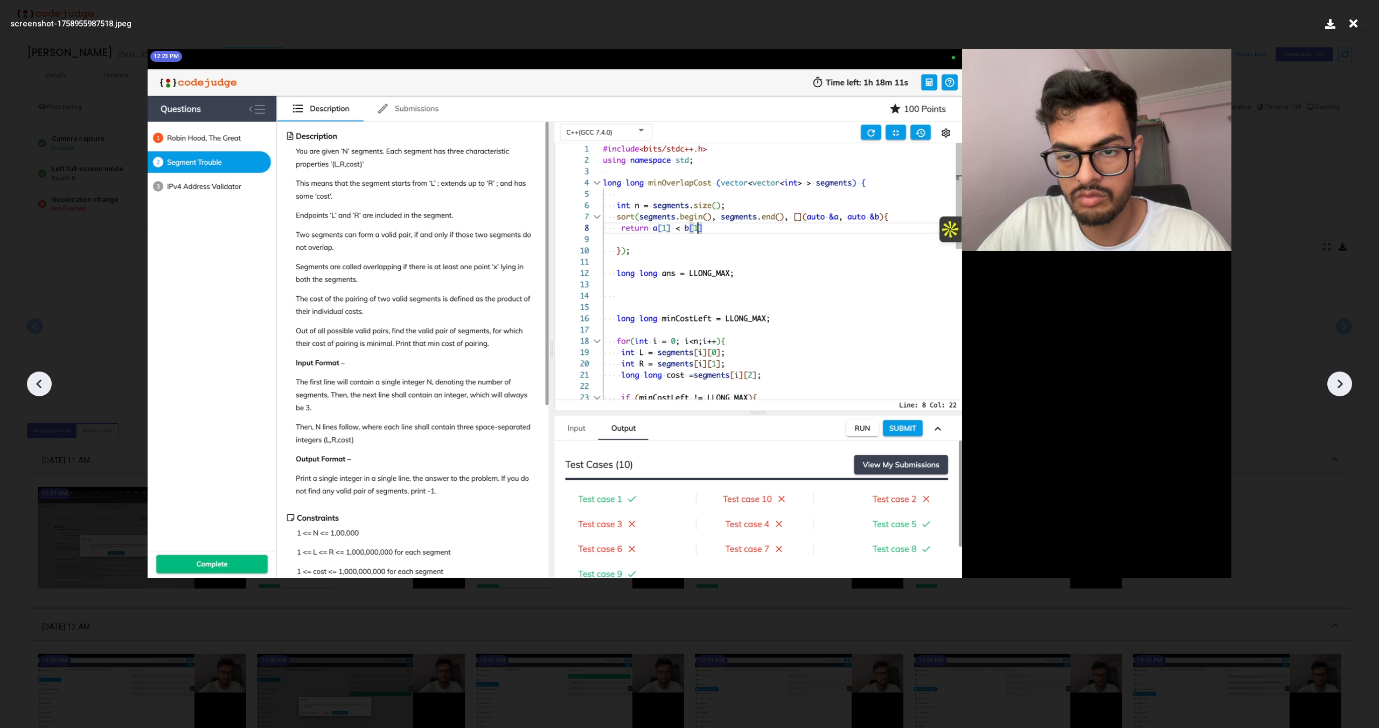
click at [1343, 385] on icon at bounding box center [1339, 384] width 16 height 16
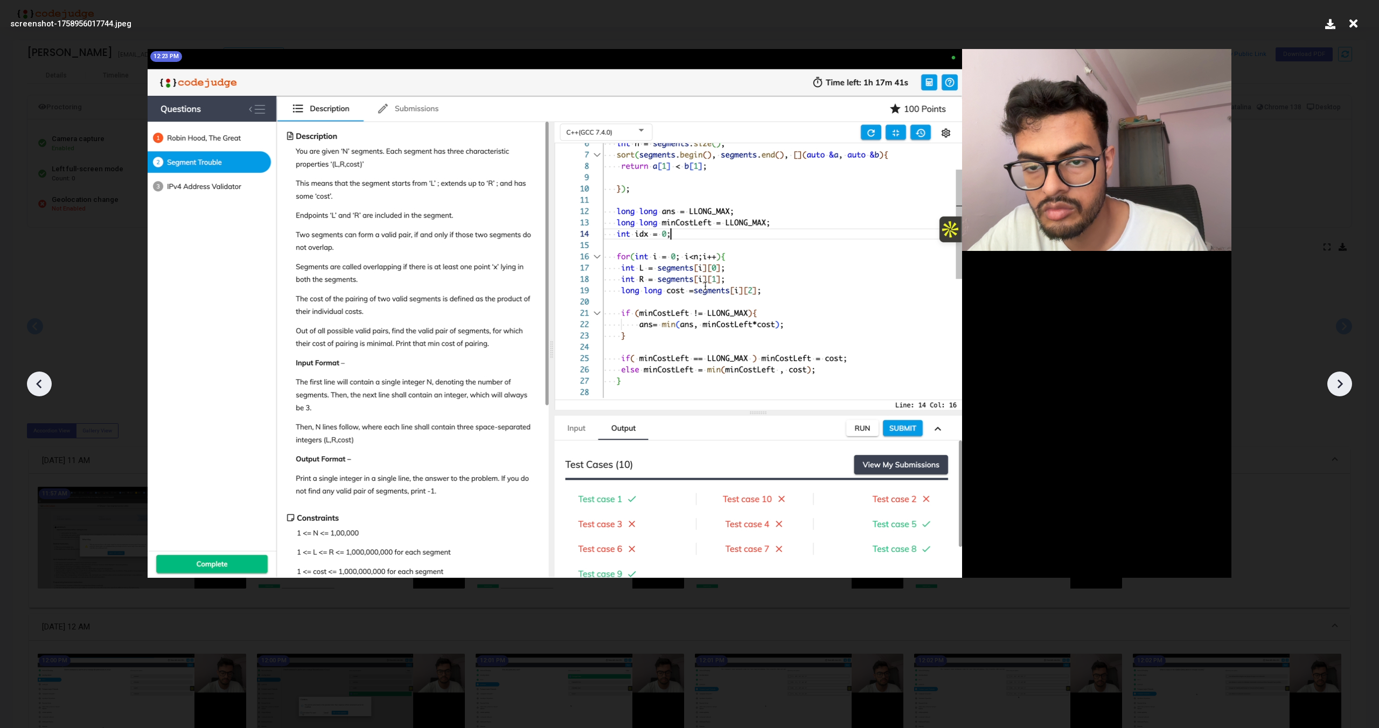
click at [1343, 385] on icon at bounding box center [1339, 384] width 16 height 16
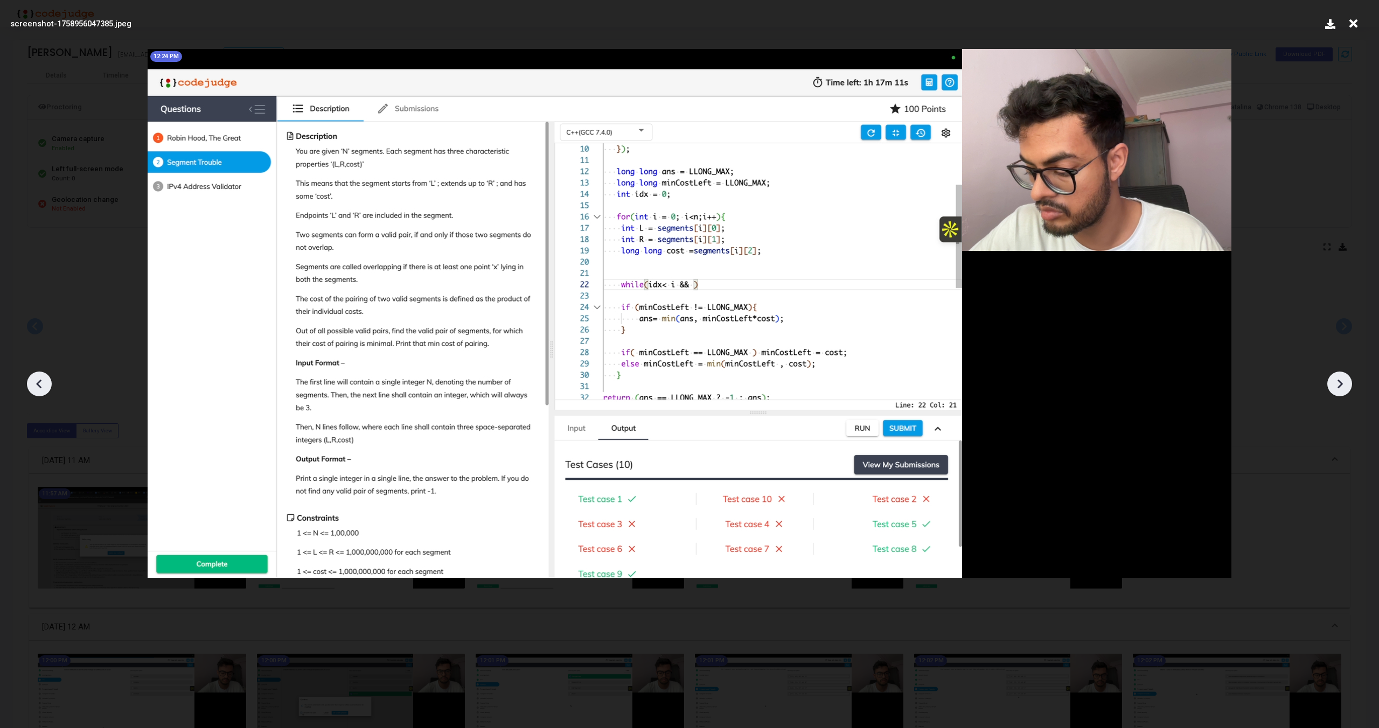
click at [1343, 385] on icon at bounding box center [1339, 384] width 16 height 16
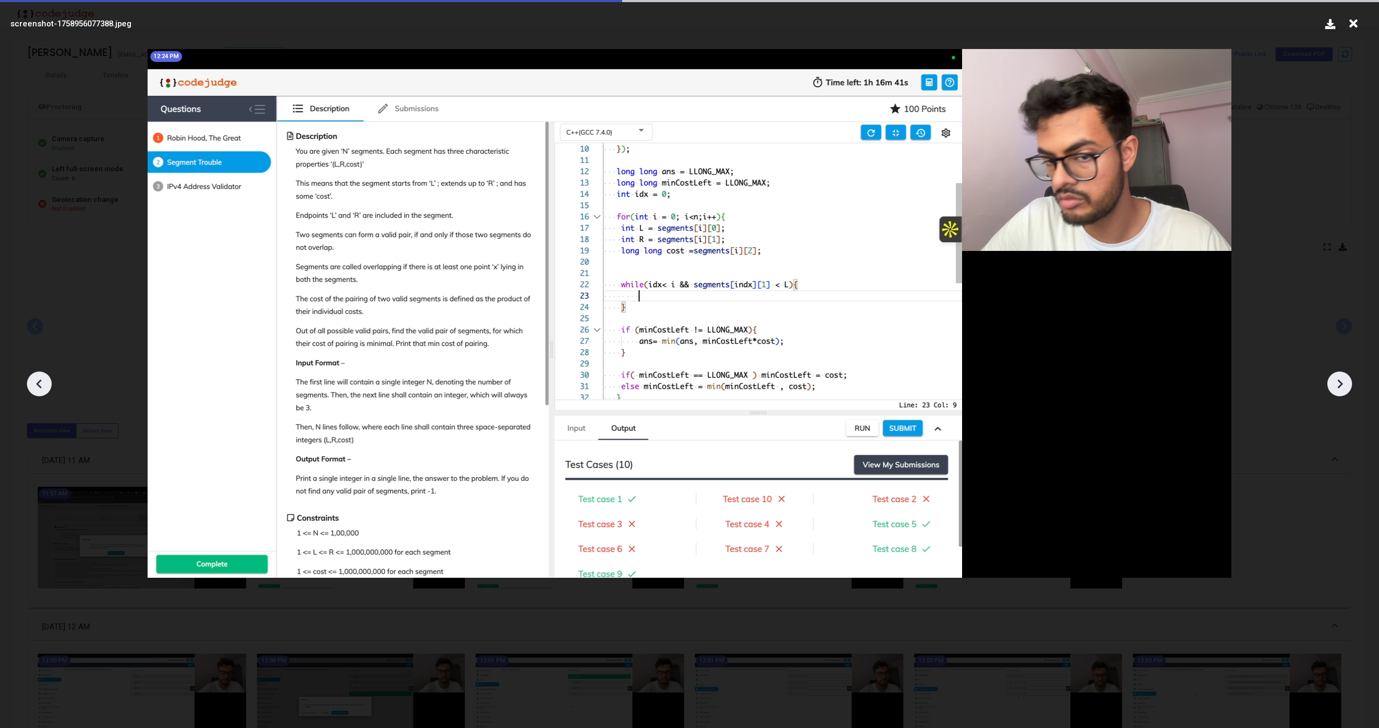
click at [1343, 385] on icon at bounding box center [1339, 384] width 16 height 16
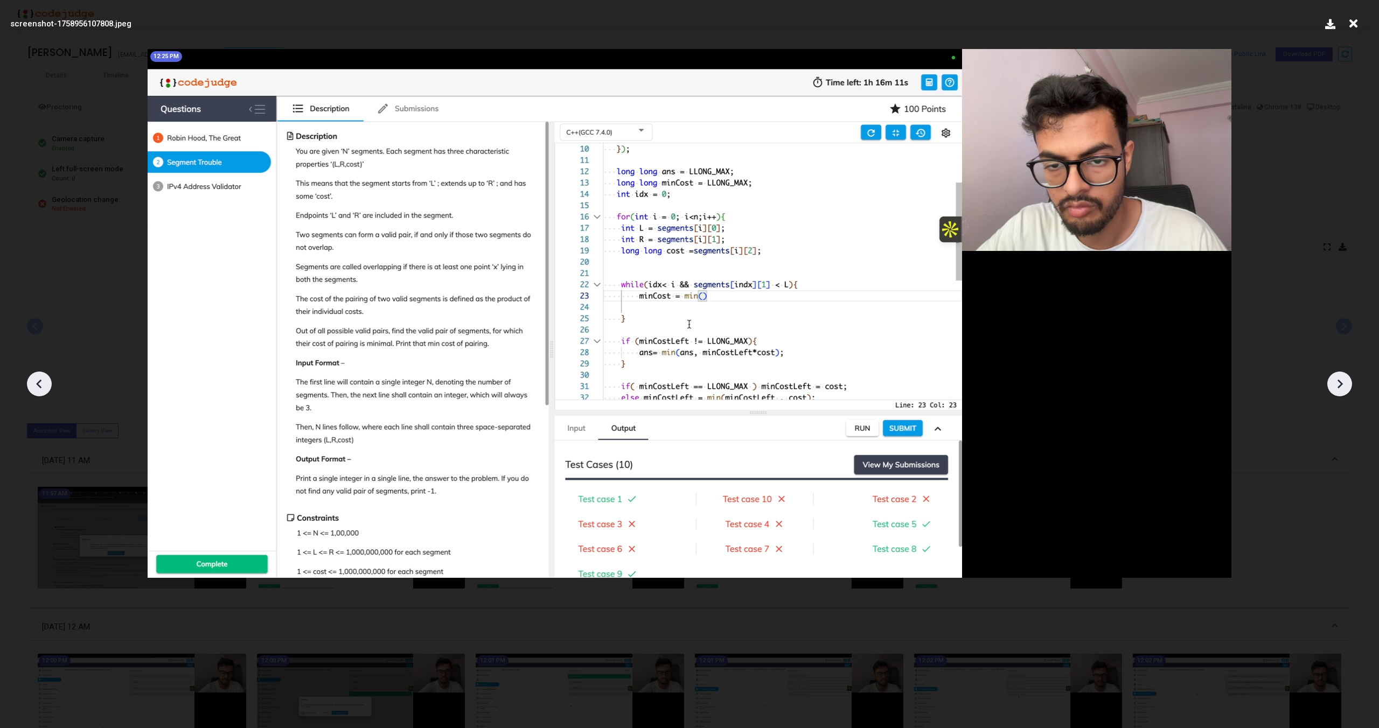
click at [1343, 385] on icon at bounding box center [1339, 384] width 16 height 16
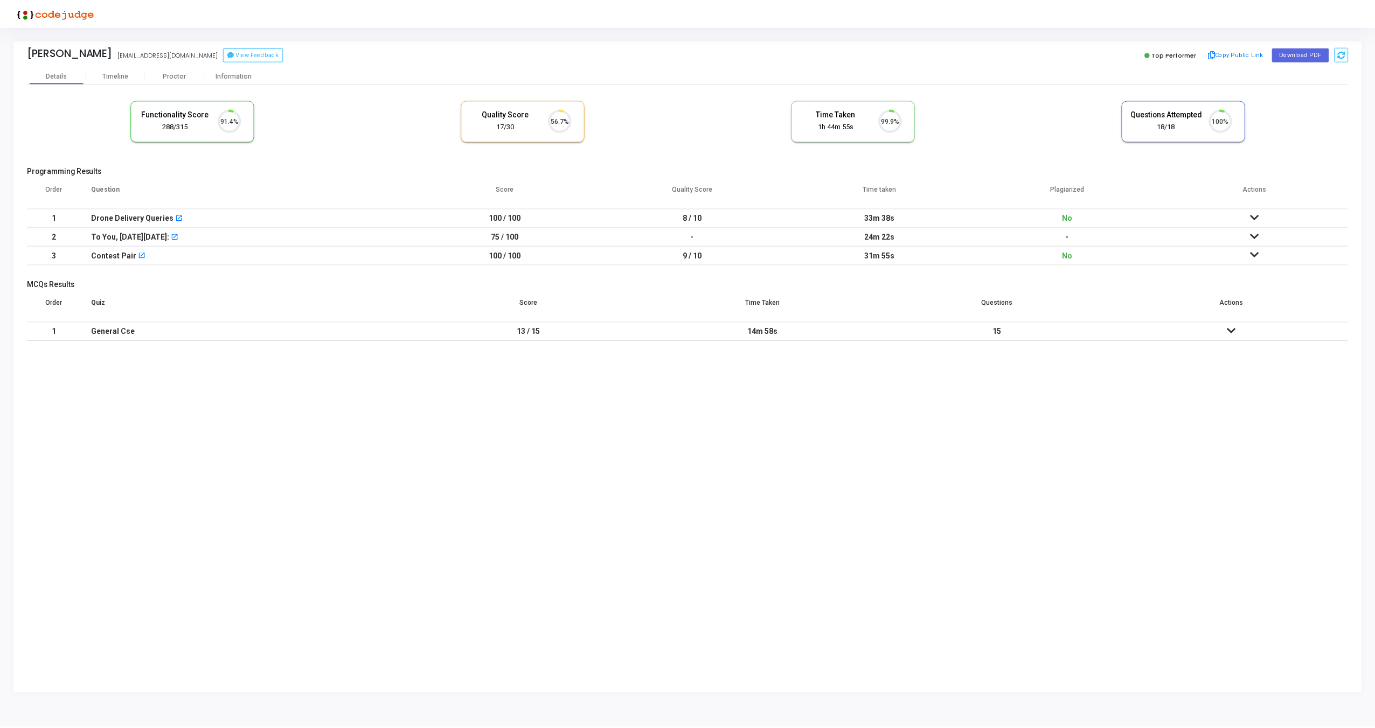
scroll to position [23, 27]
click at [1261, 217] on icon at bounding box center [1258, 217] width 9 height 8
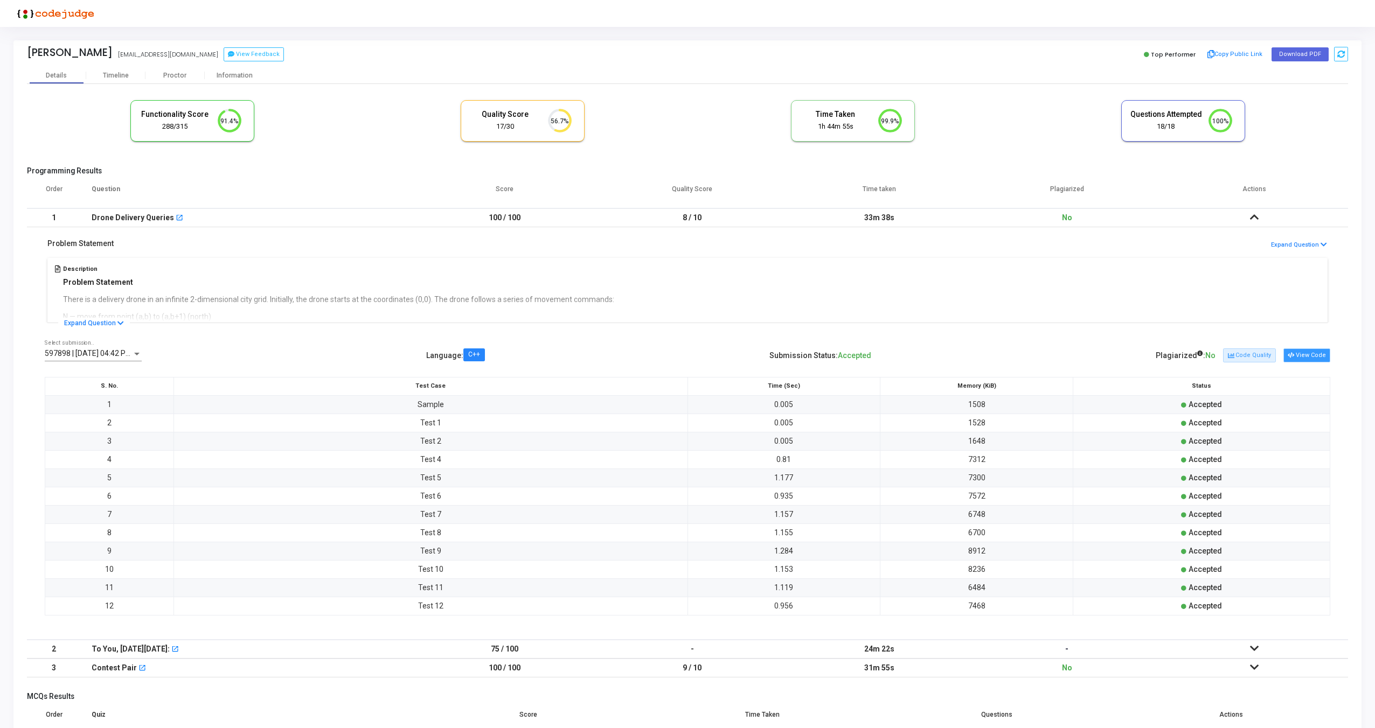
click at [1303, 360] on button "View Code" at bounding box center [1306, 355] width 47 height 14
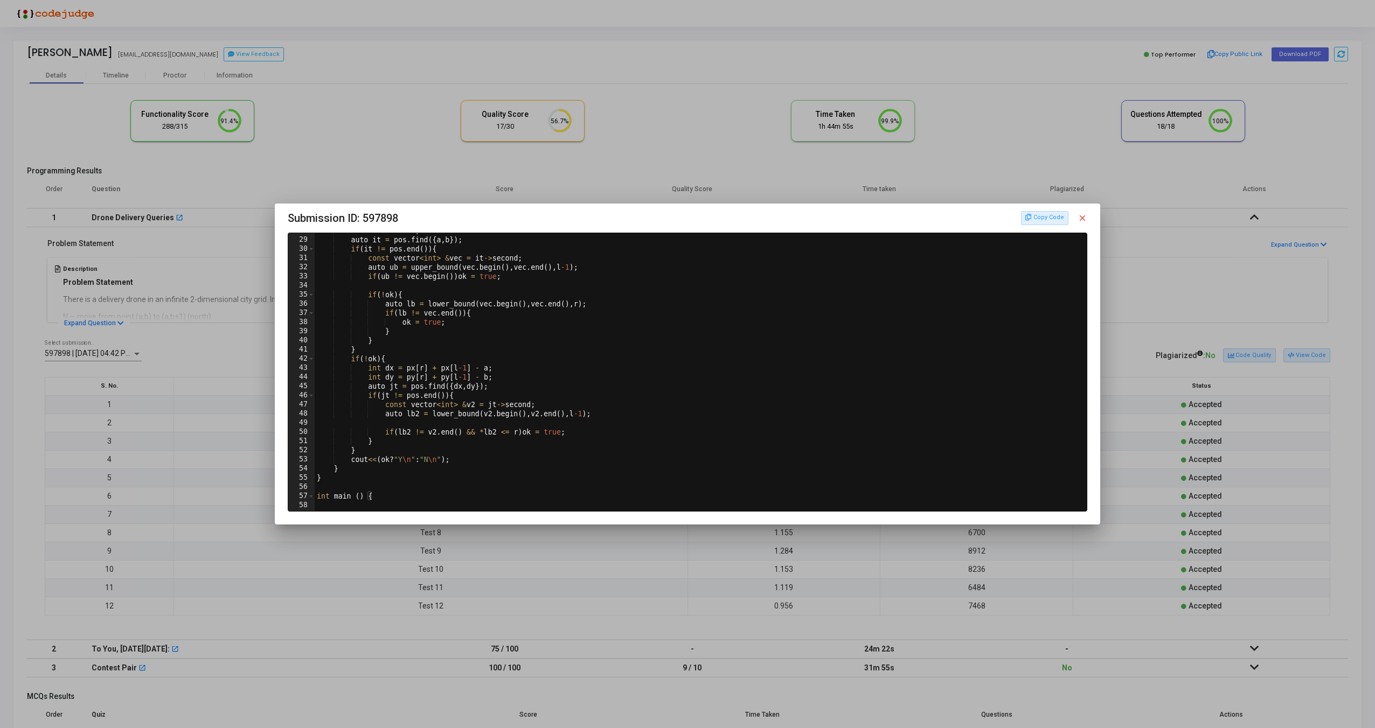
scroll to position [0, 0]
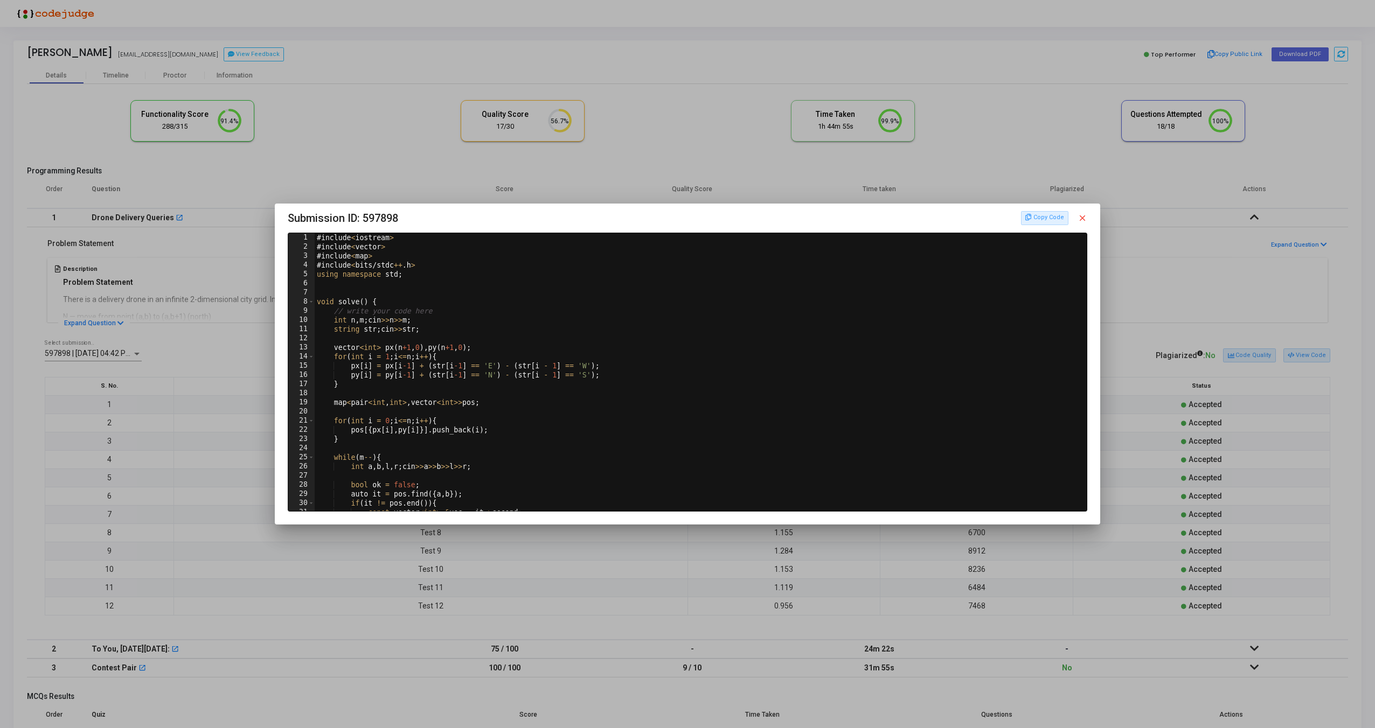
click at [1083, 221] on mat-icon "close" at bounding box center [1082, 218] width 10 height 10
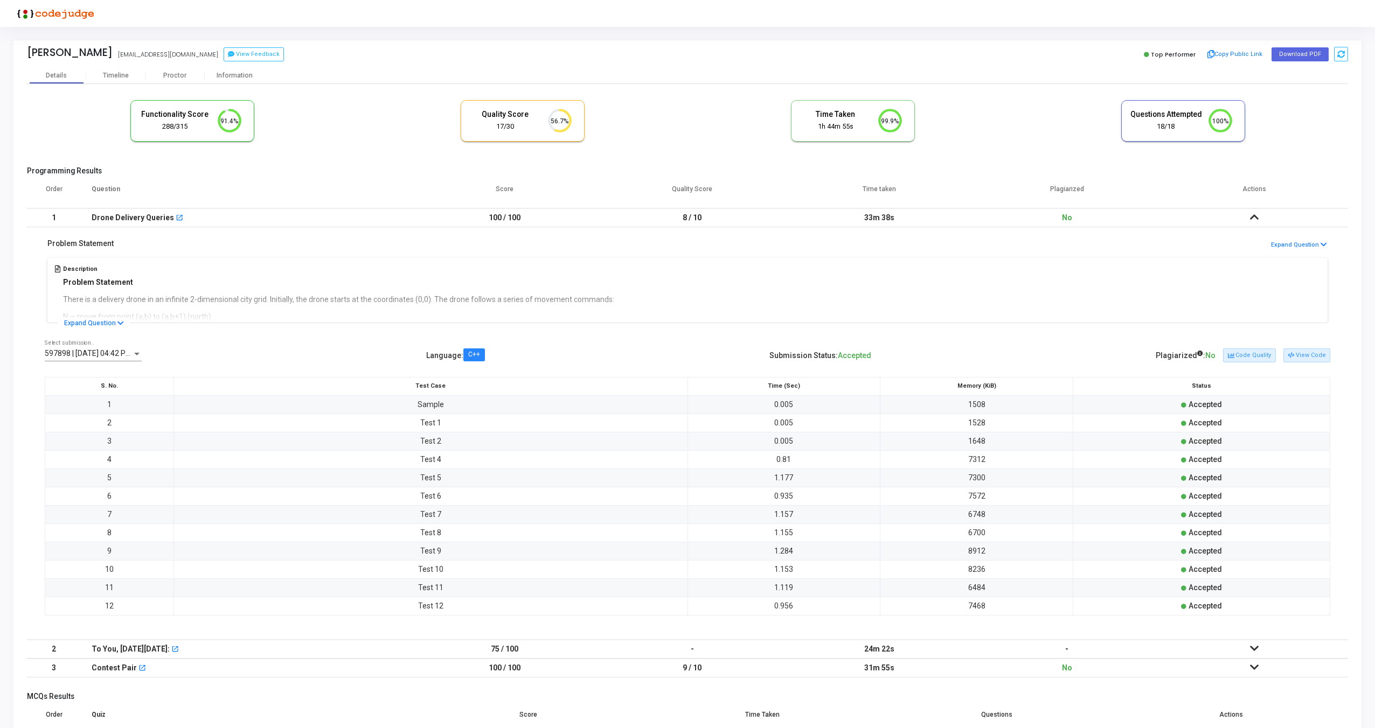
scroll to position [55, 0]
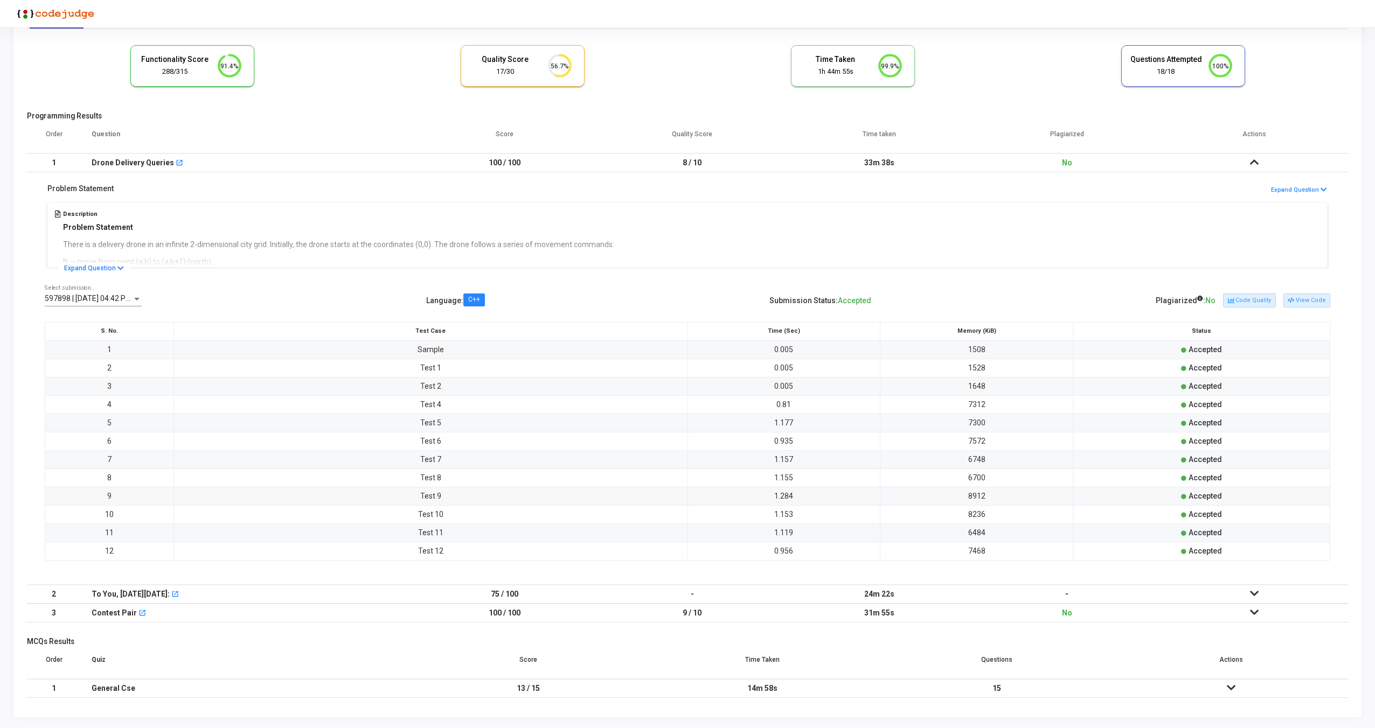
click at [1257, 614] on icon at bounding box center [1254, 613] width 9 height 8
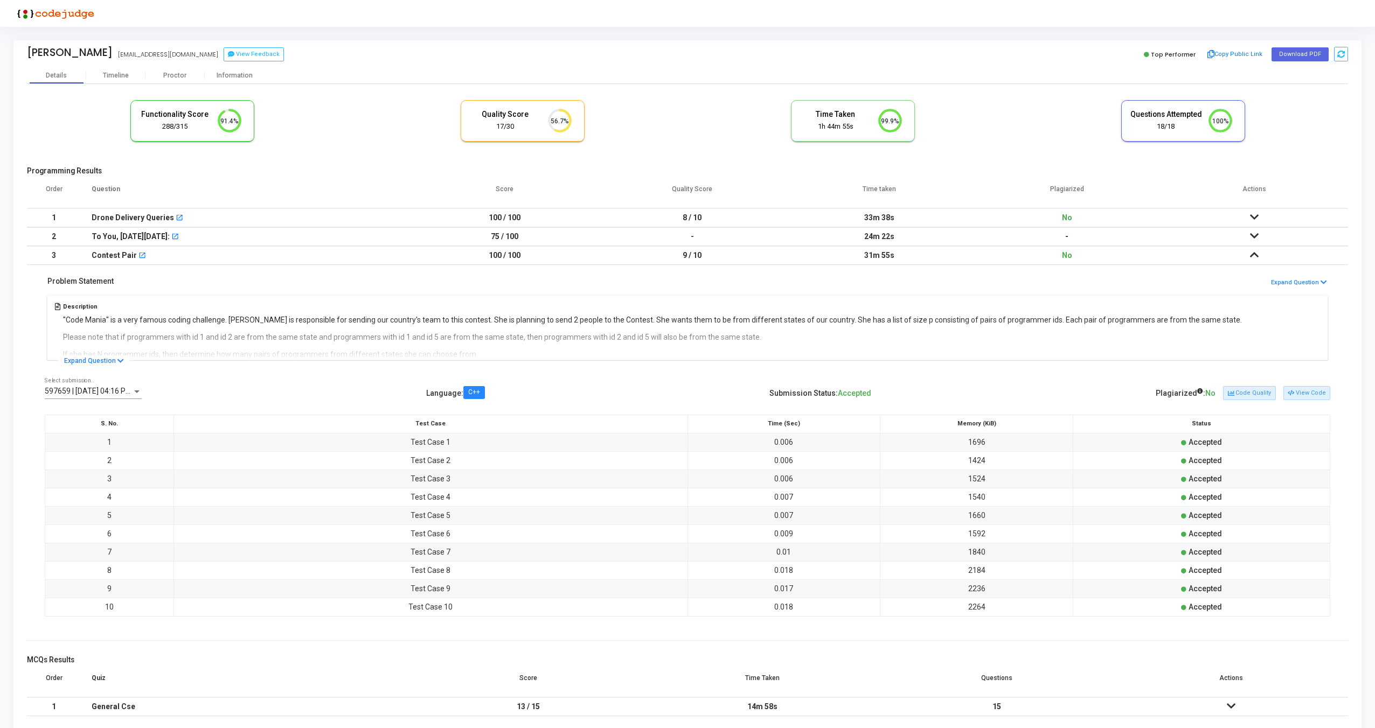
scroll to position [18, 0]
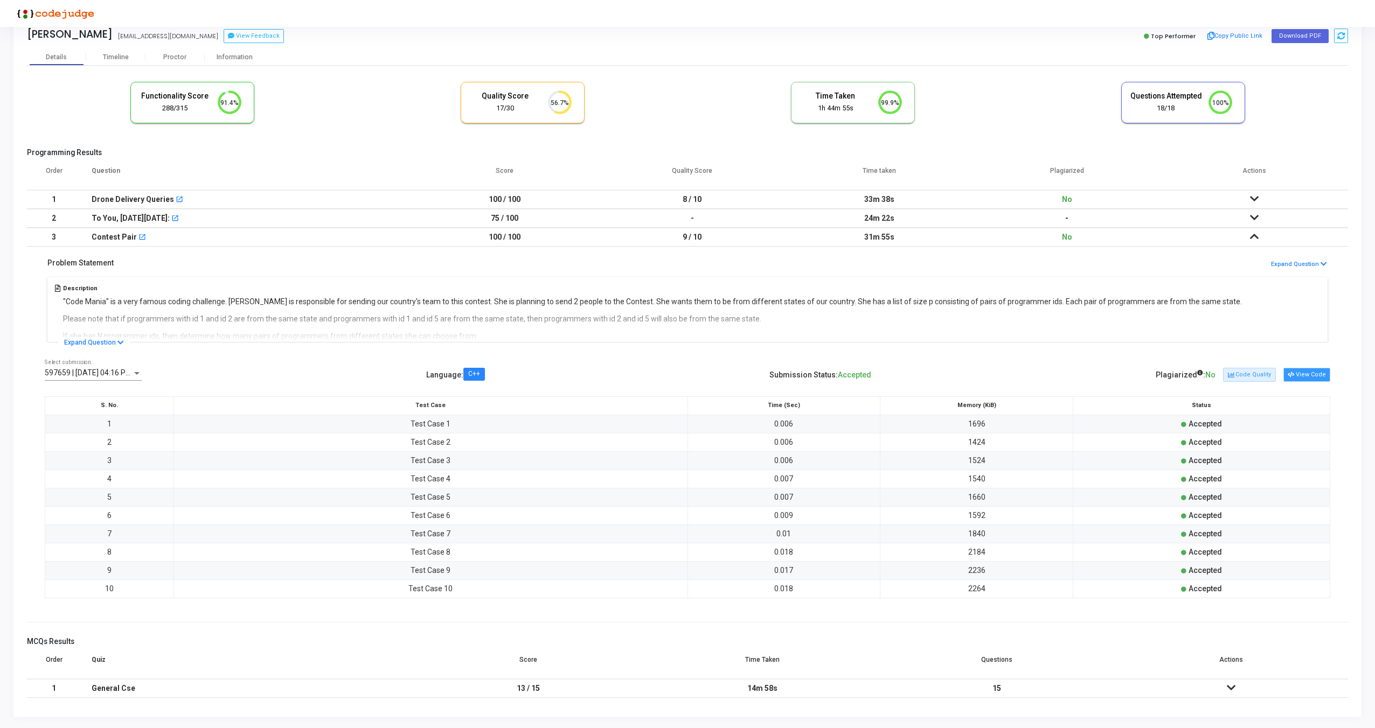
click at [1312, 381] on button "View Code" at bounding box center [1306, 375] width 47 height 14
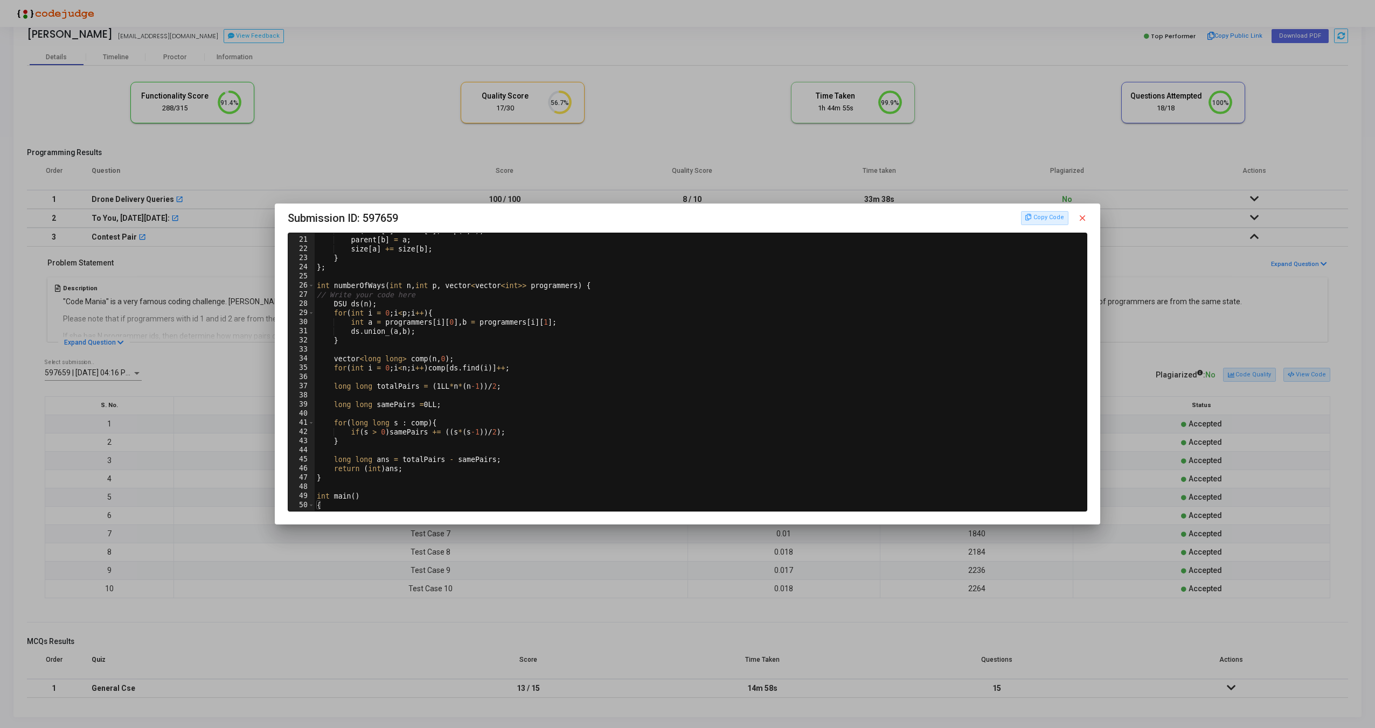
scroll to position [0, 0]
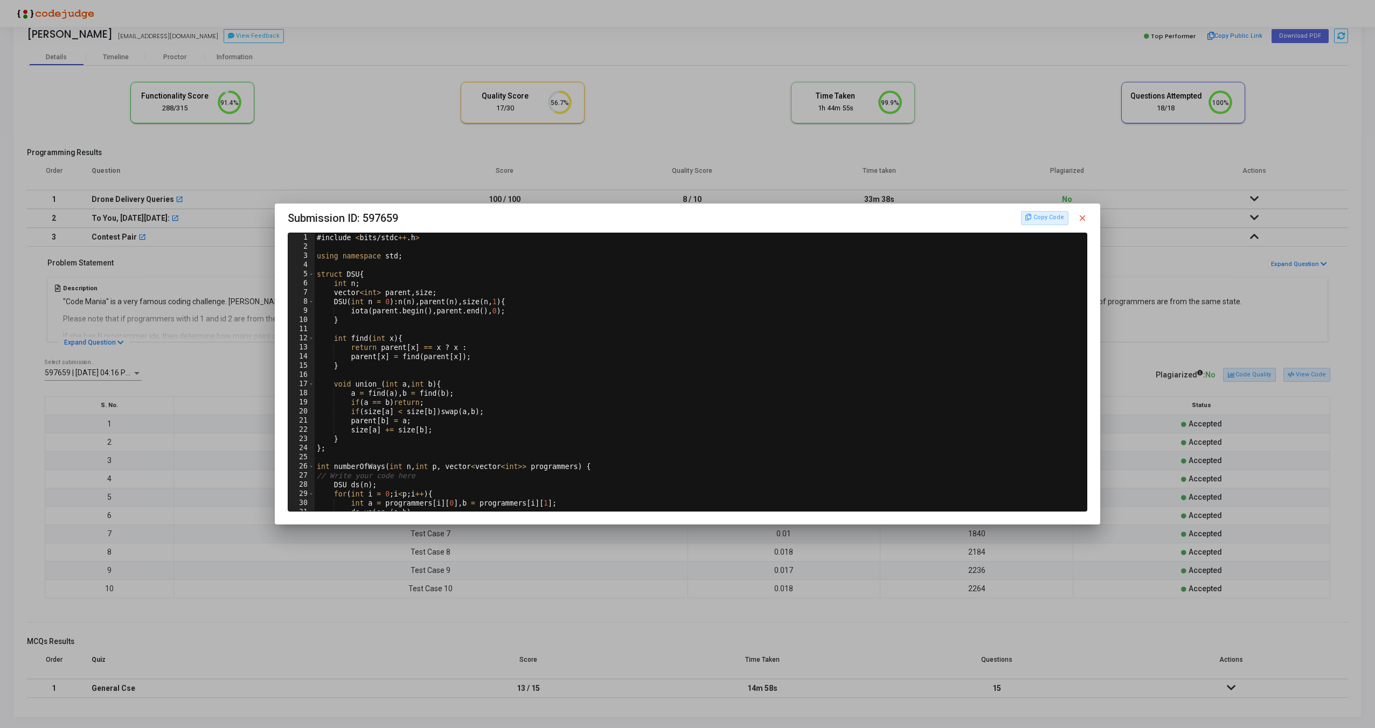
click at [1083, 219] on mat-icon "close" at bounding box center [1082, 218] width 10 height 10
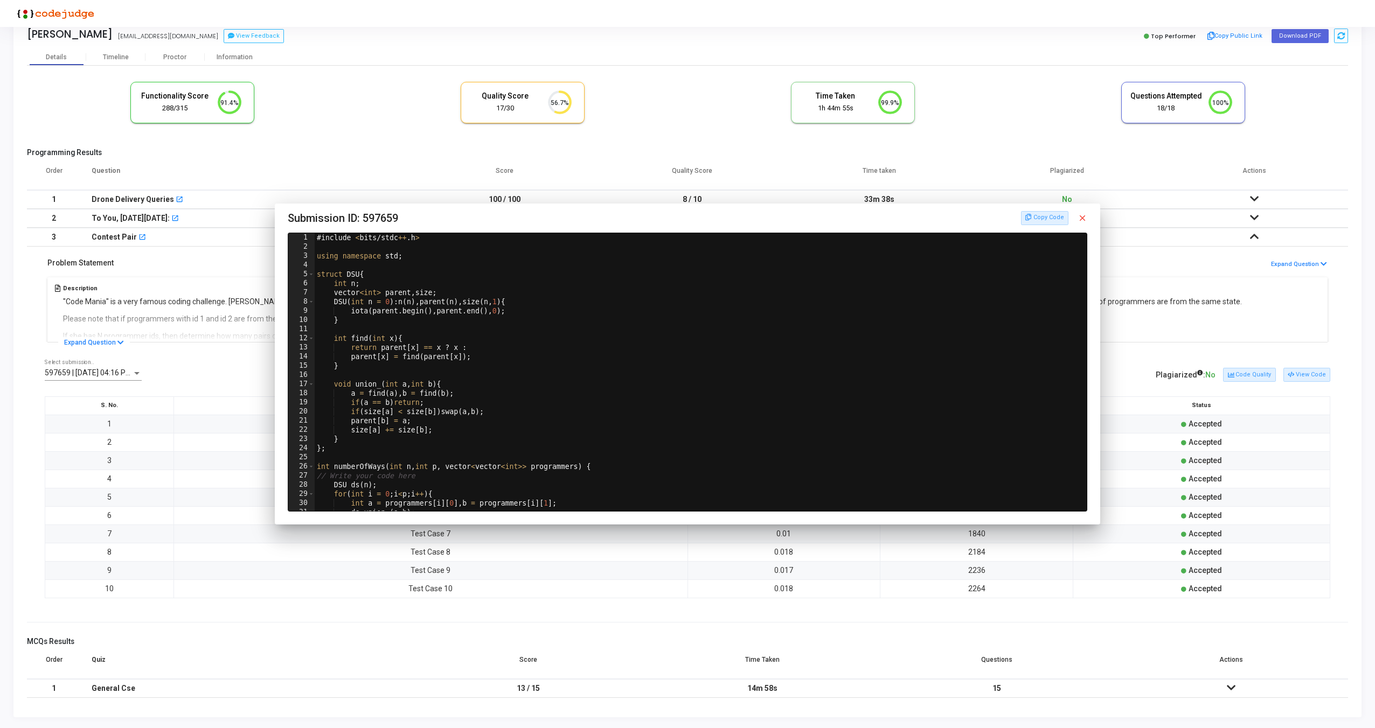
scroll to position [18, 0]
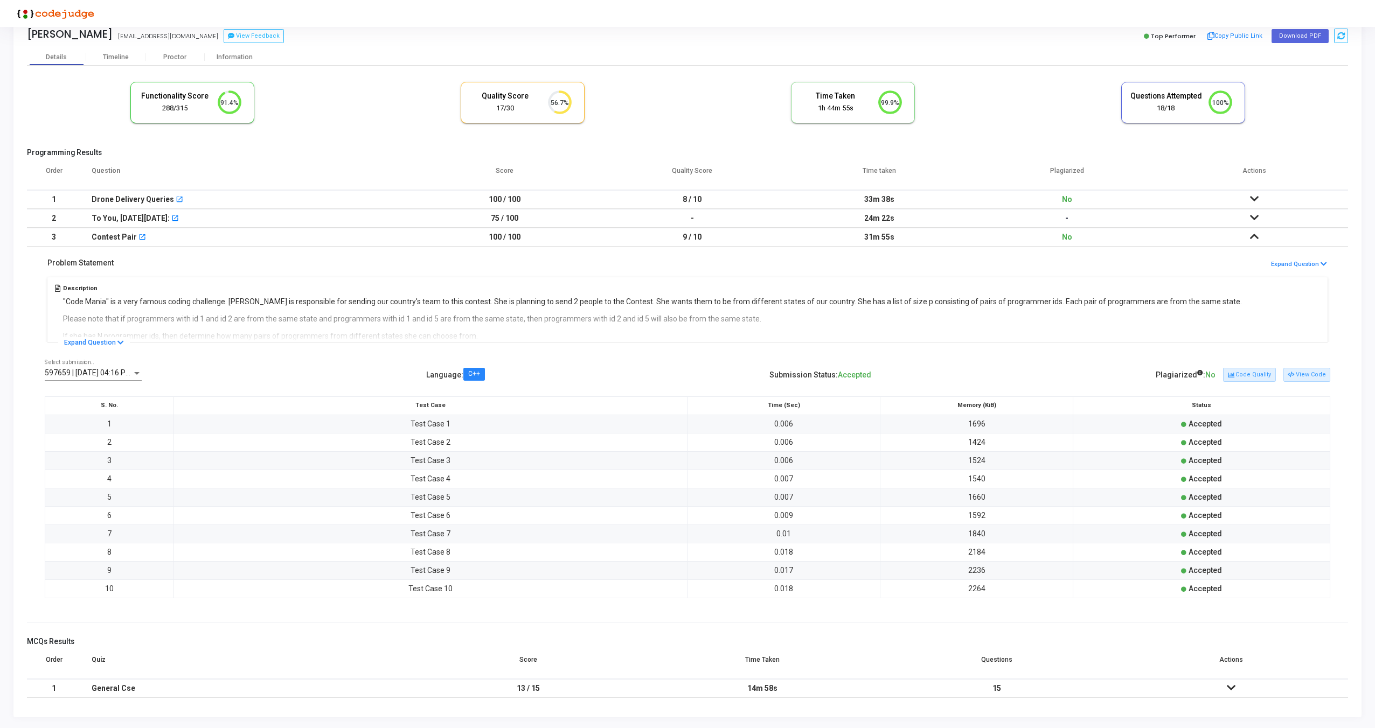
click at [1255, 216] on icon at bounding box center [1254, 218] width 9 height 8
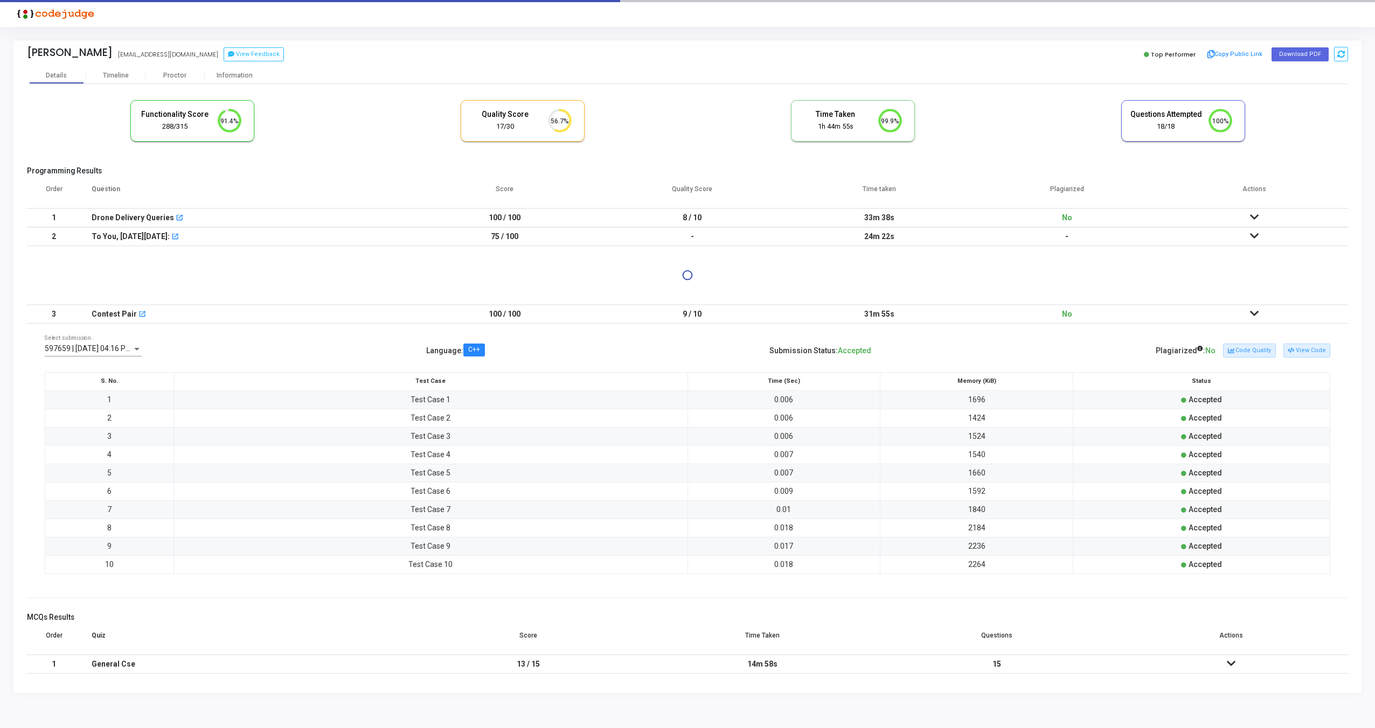
scroll to position [0, 0]
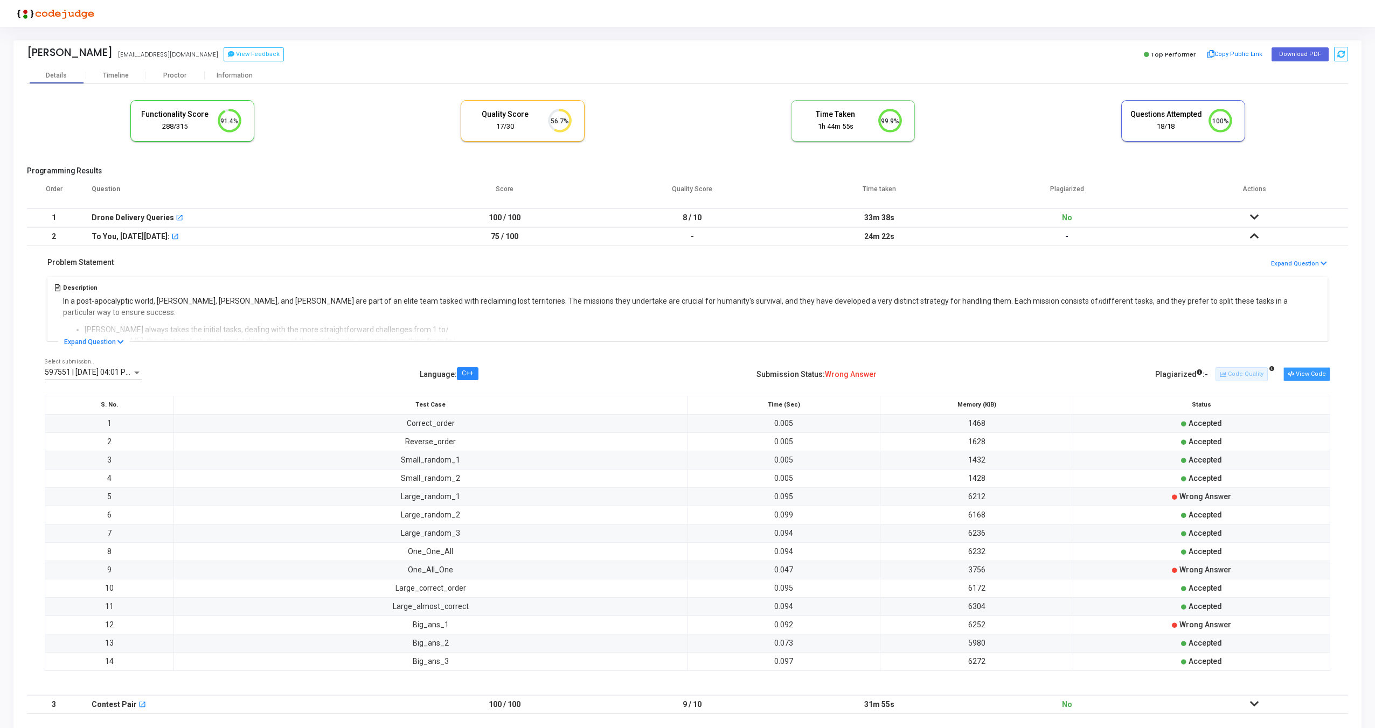
click at [1306, 373] on button "View Code" at bounding box center [1306, 374] width 47 height 14
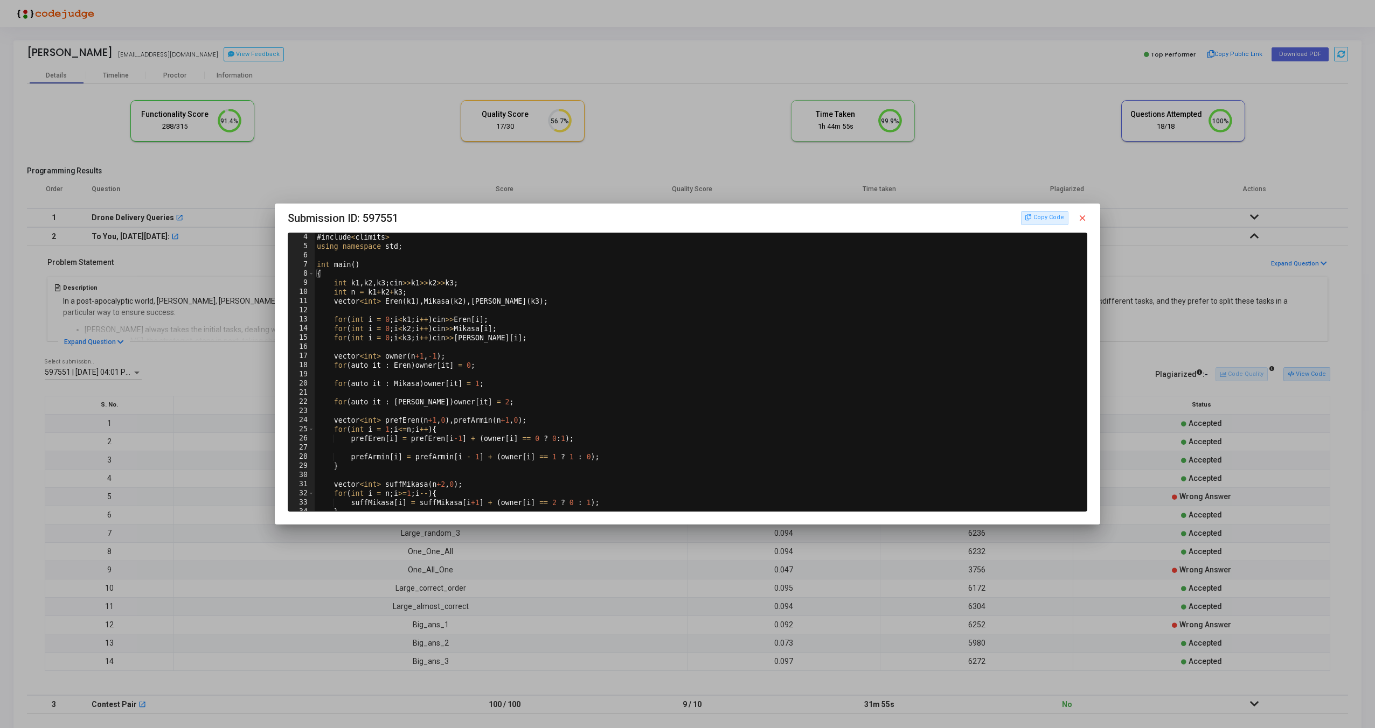
scroll to position [198, 0]
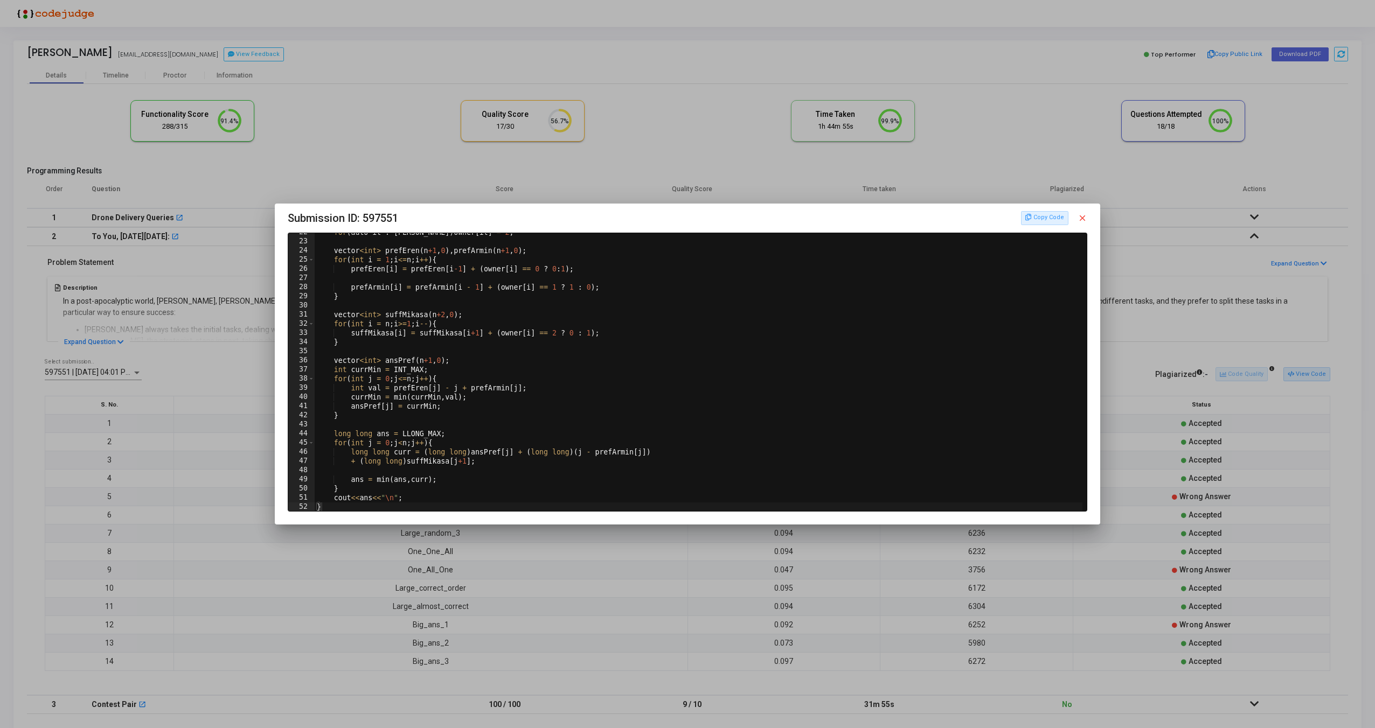
click at [1083, 215] on mat-icon "close" at bounding box center [1082, 218] width 10 height 10
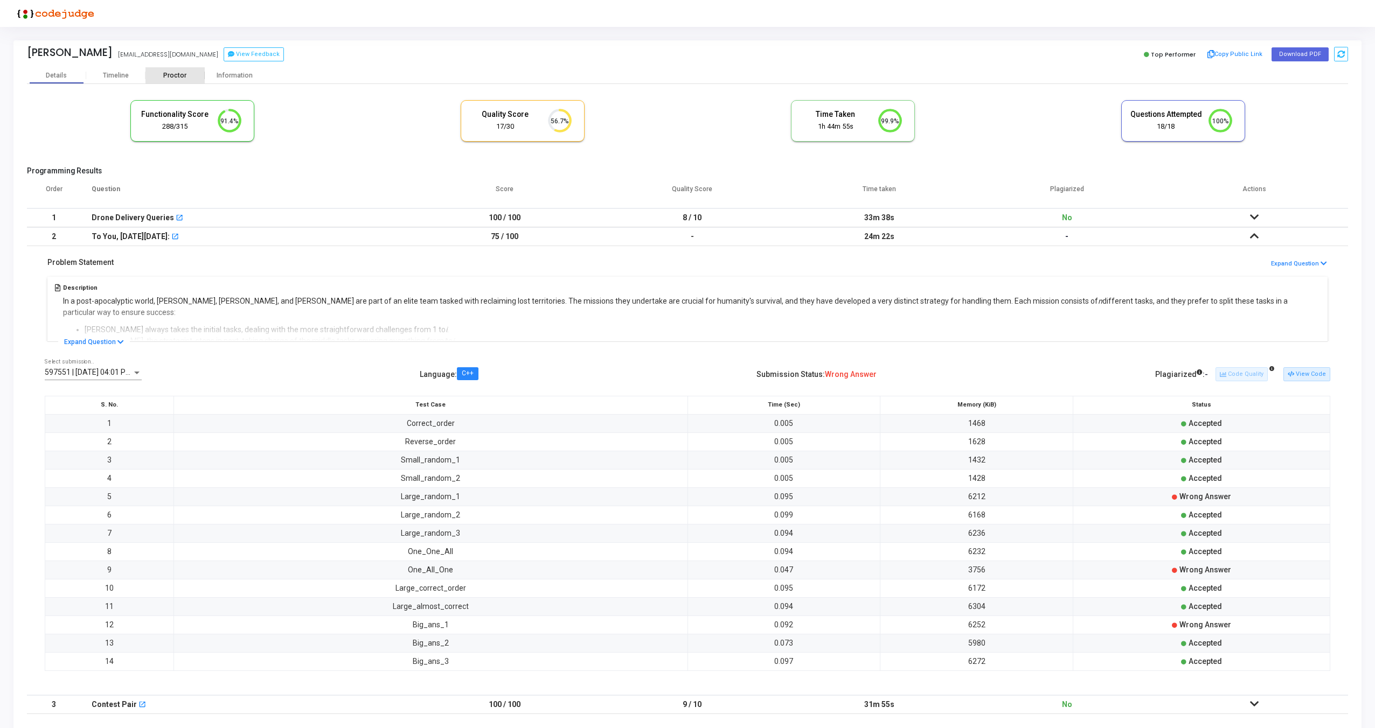
click at [177, 73] on div "Proctor" at bounding box center [174, 76] width 59 height 8
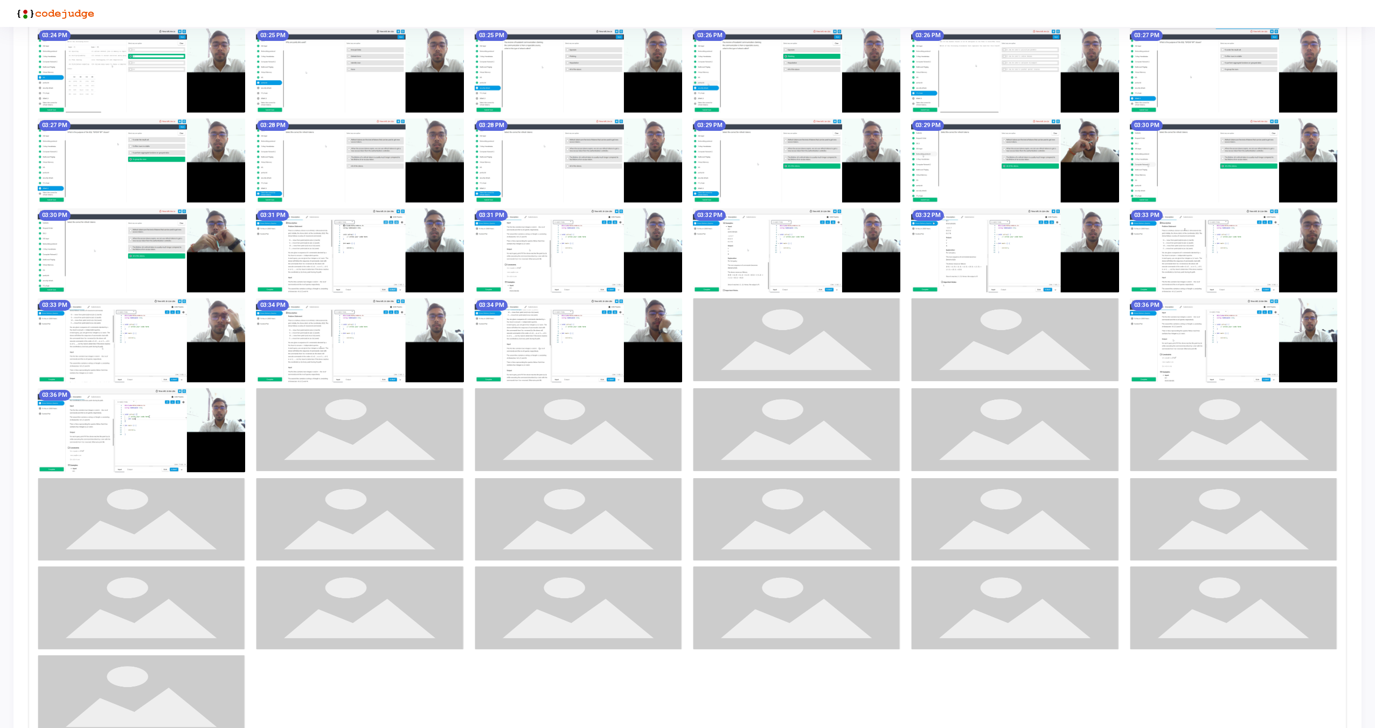
scroll to position [704, 0]
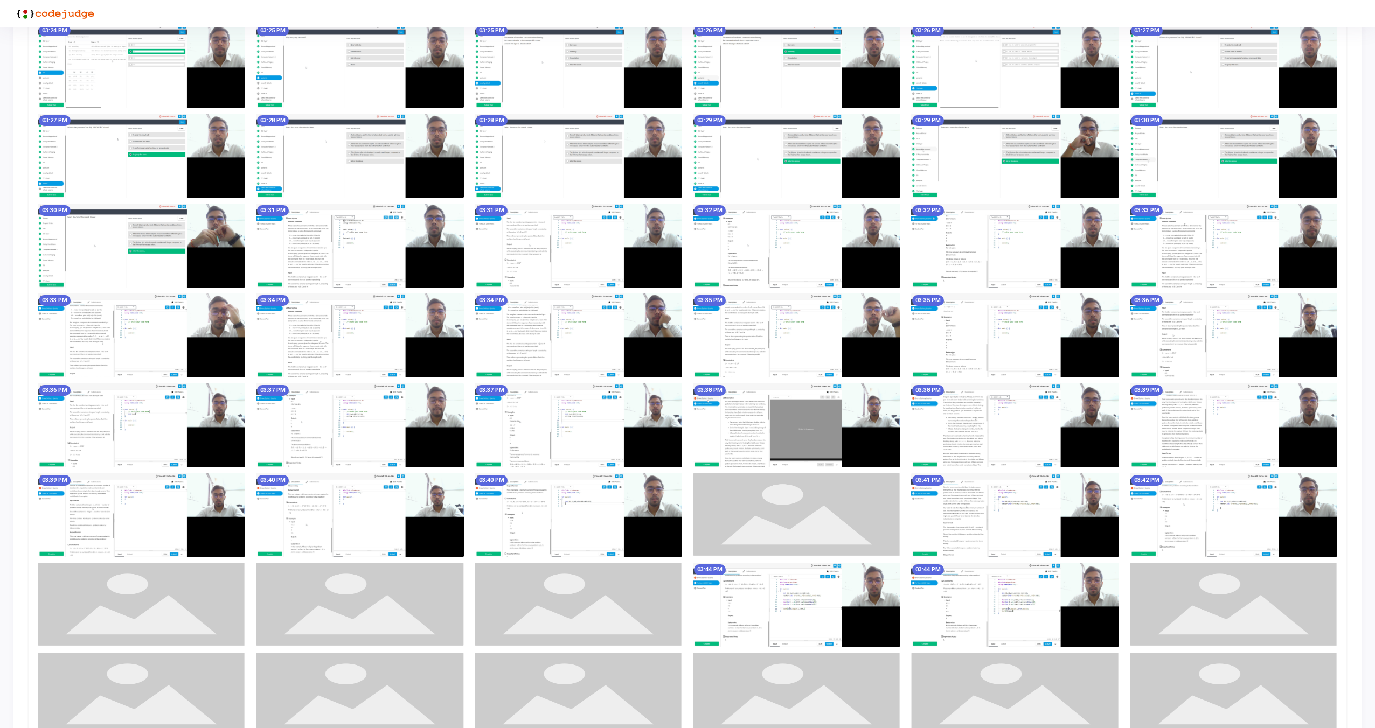
click at [366, 242] on img at bounding box center [359, 246] width 207 height 84
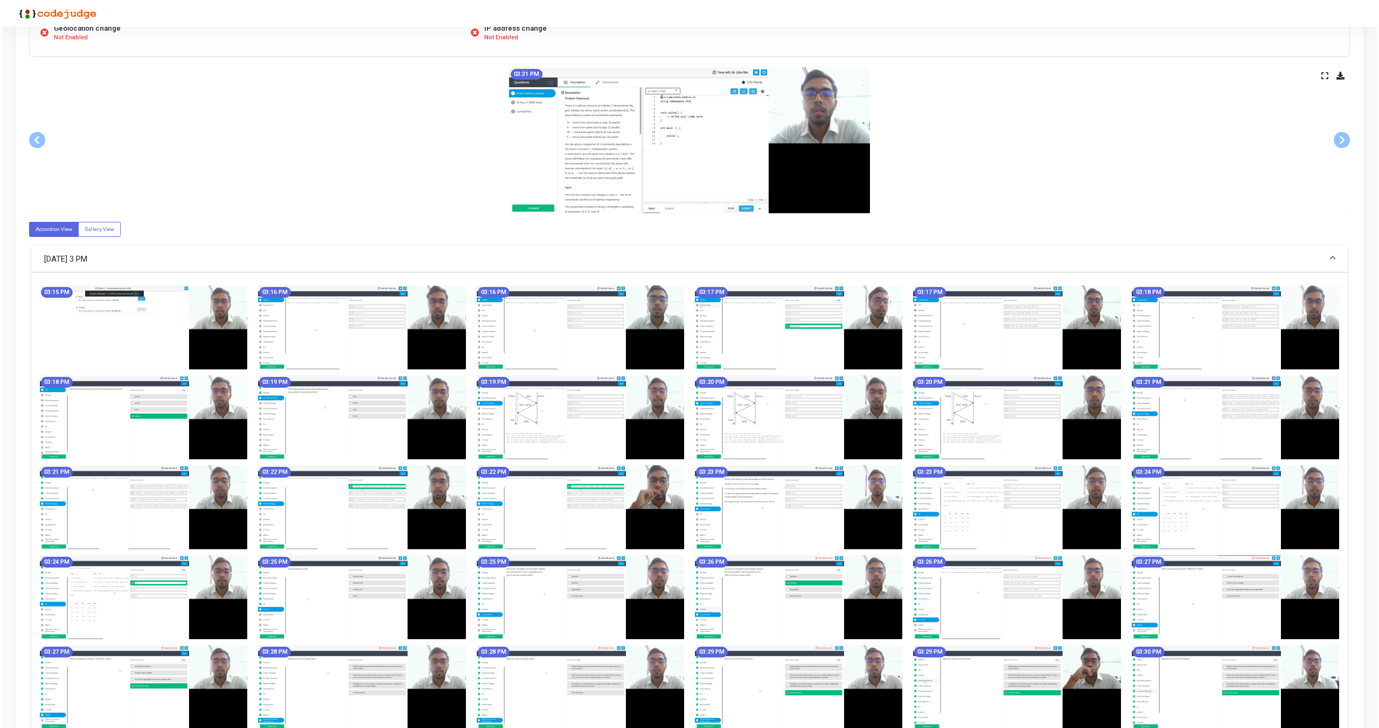
scroll to position [0, 0]
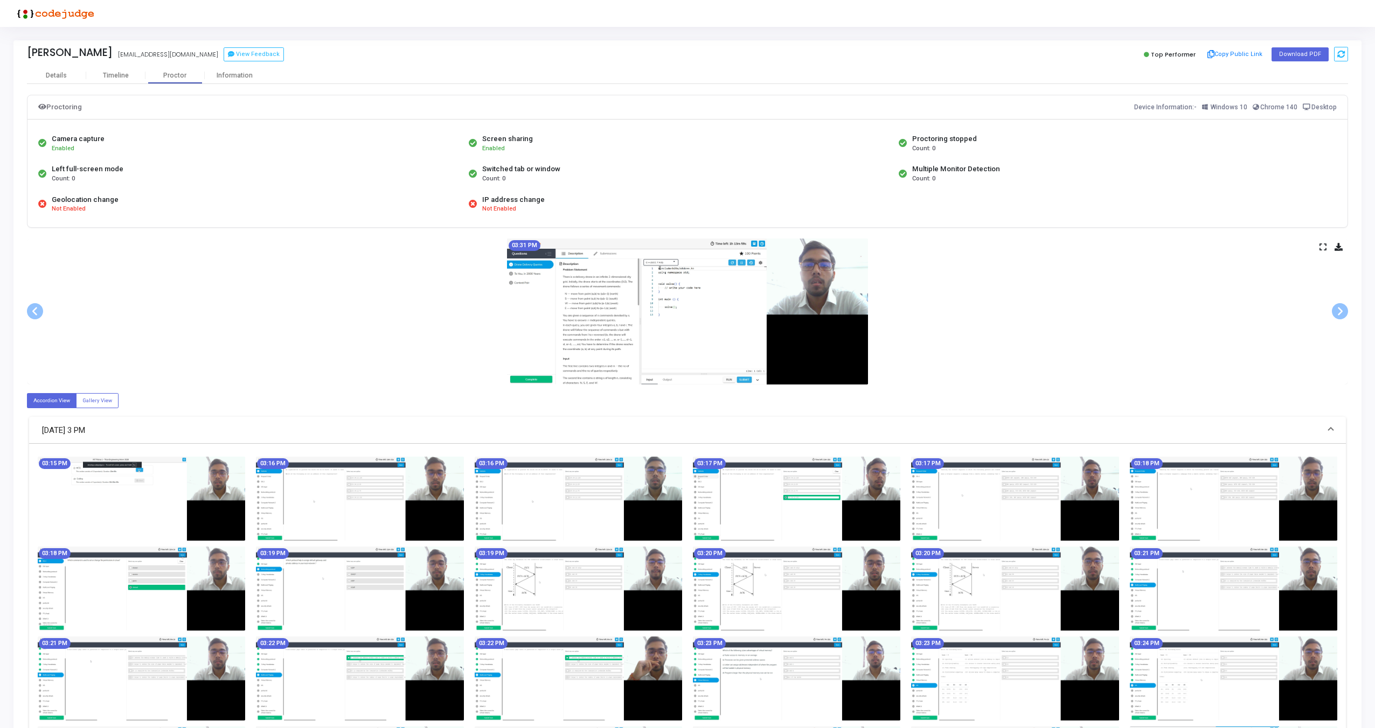
click at [1324, 250] on icon at bounding box center [1322, 247] width 7 height 6
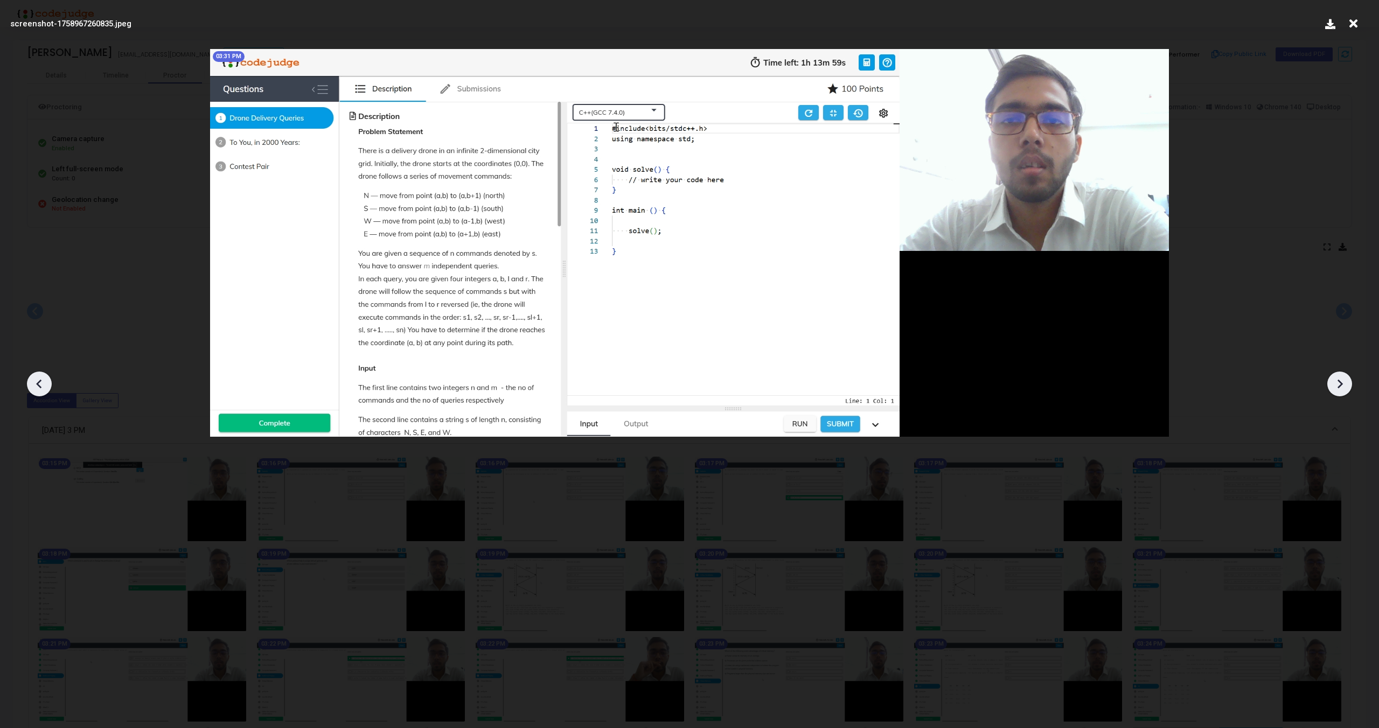
click at [1340, 387] on icon at bounding box center [1339, 384] width 16 height 16
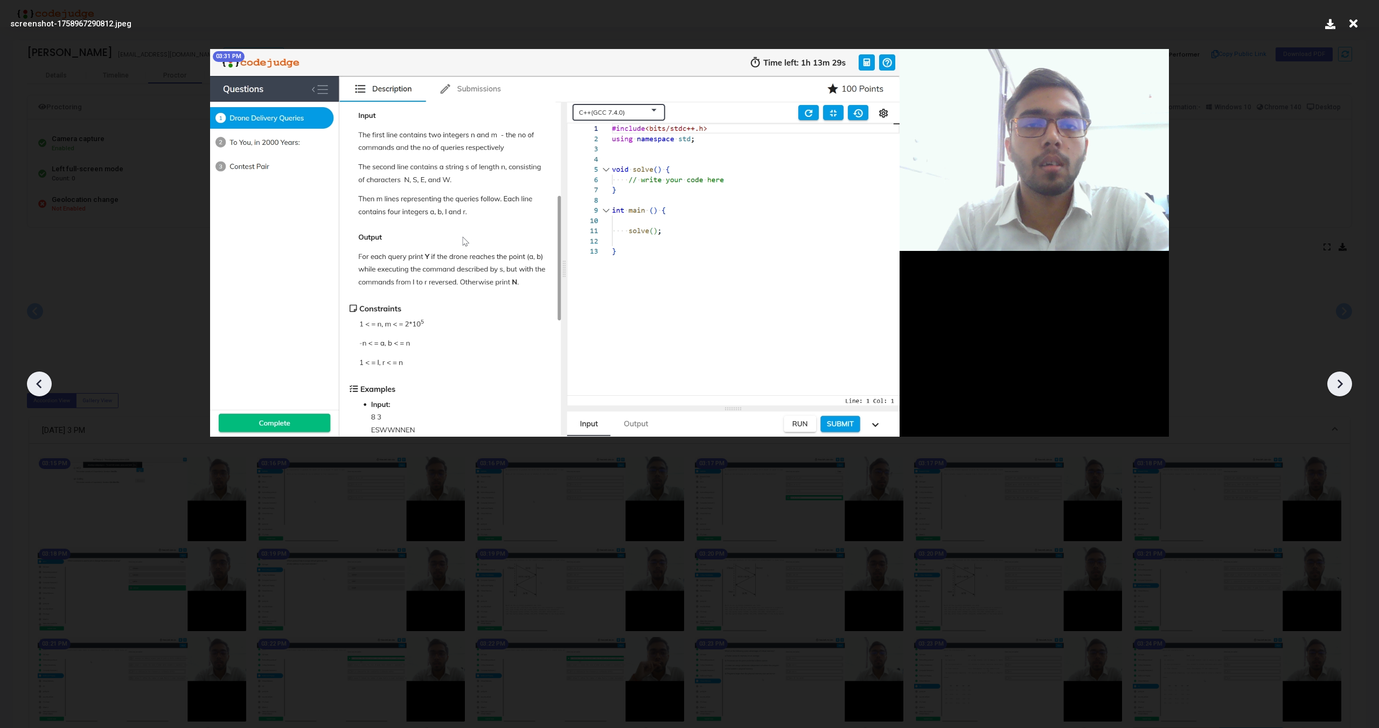
click at [1340, 387] on icon at bounding box center [1339, 384] width 16 height 16
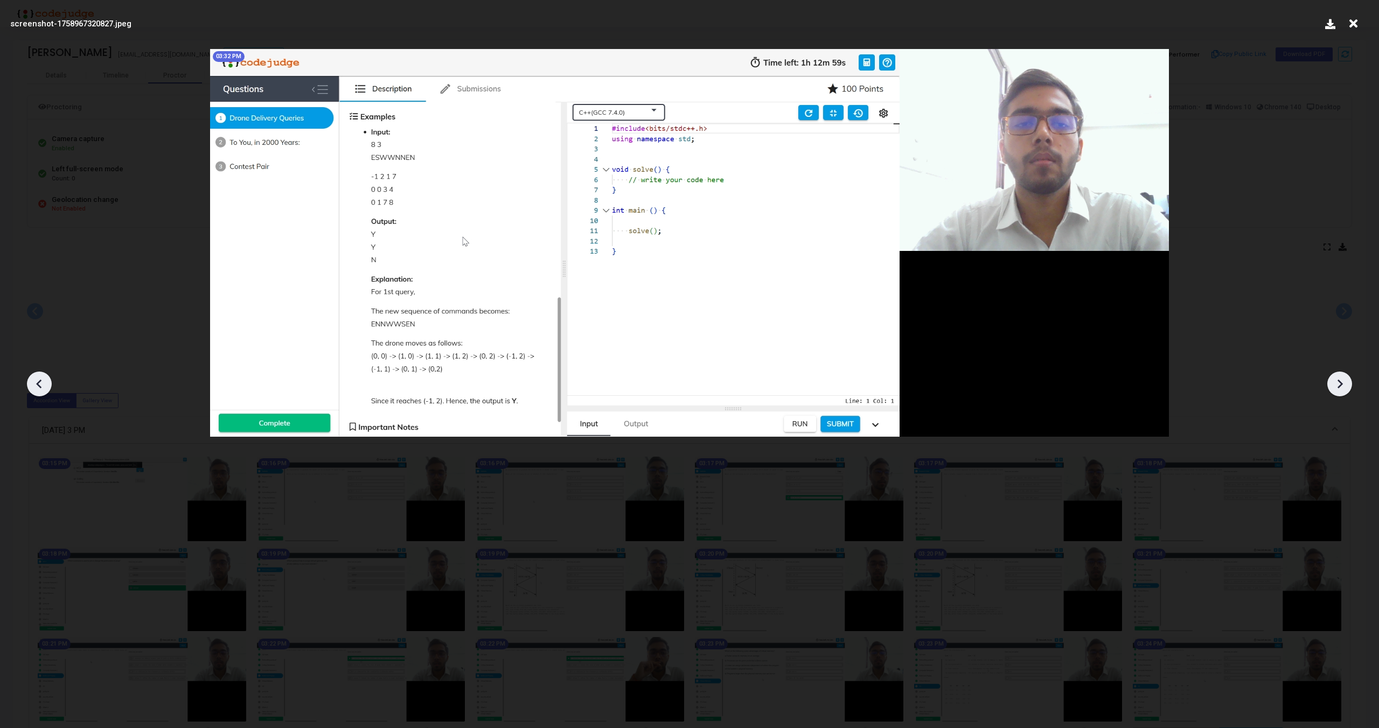
click at [1340, 387] on icon at bounding box center [1339, 384] width 16 height 16
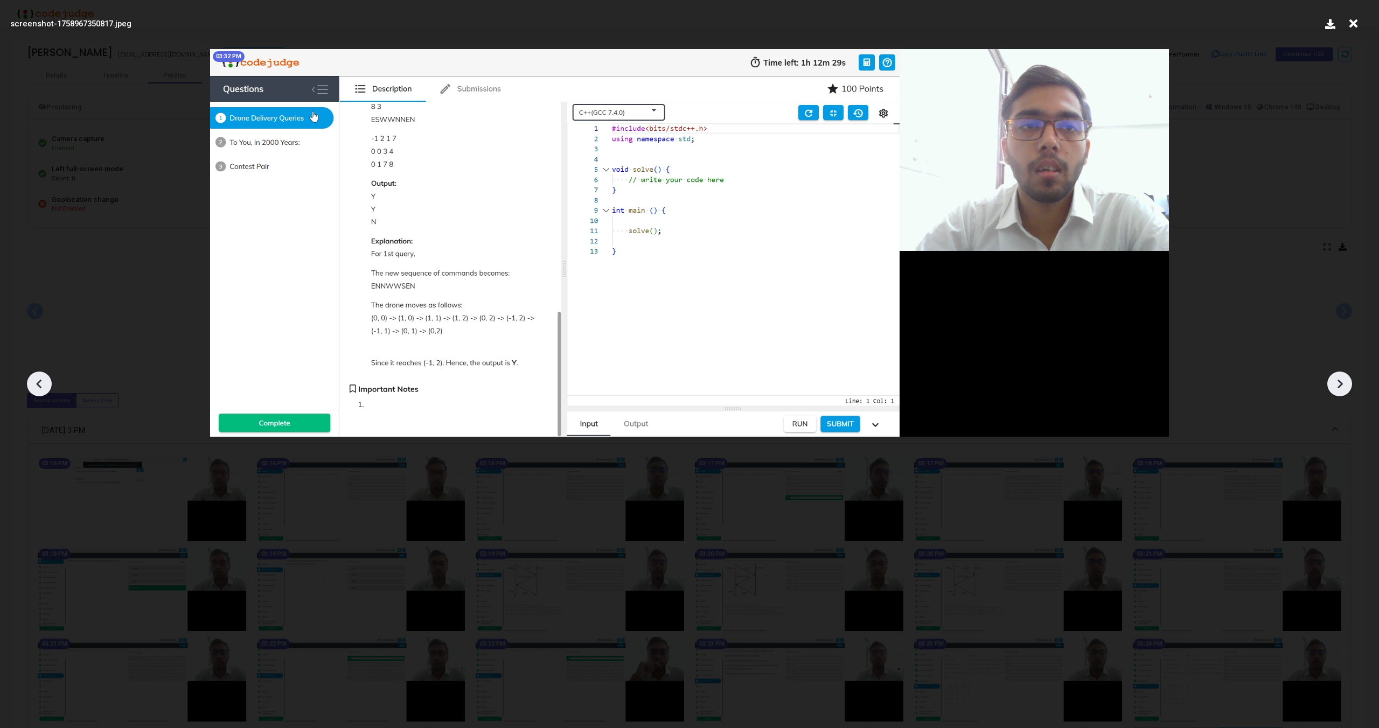
click at [1340, 387] on icon at bounding box center [1339, 384] width 16 height 16
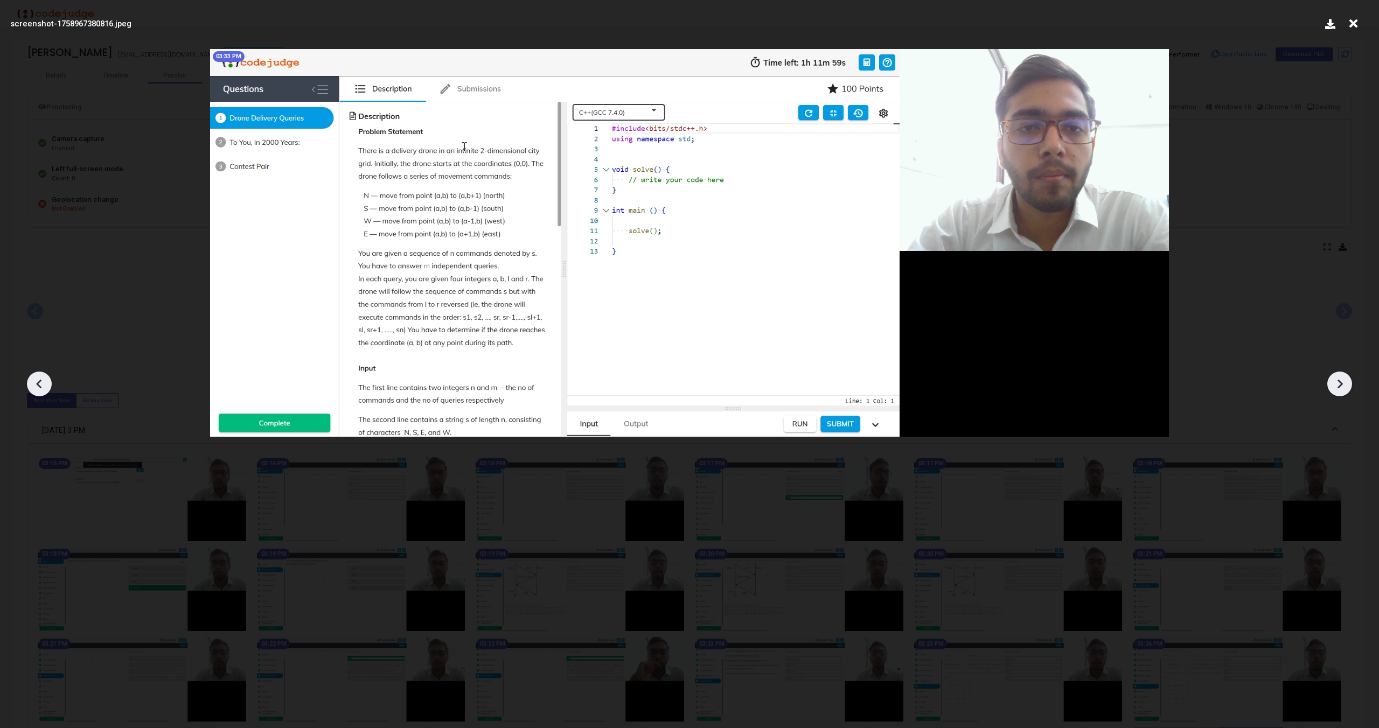
click at [1340, 387] on icon at bounding box center [1339, 384] width 16 height 16
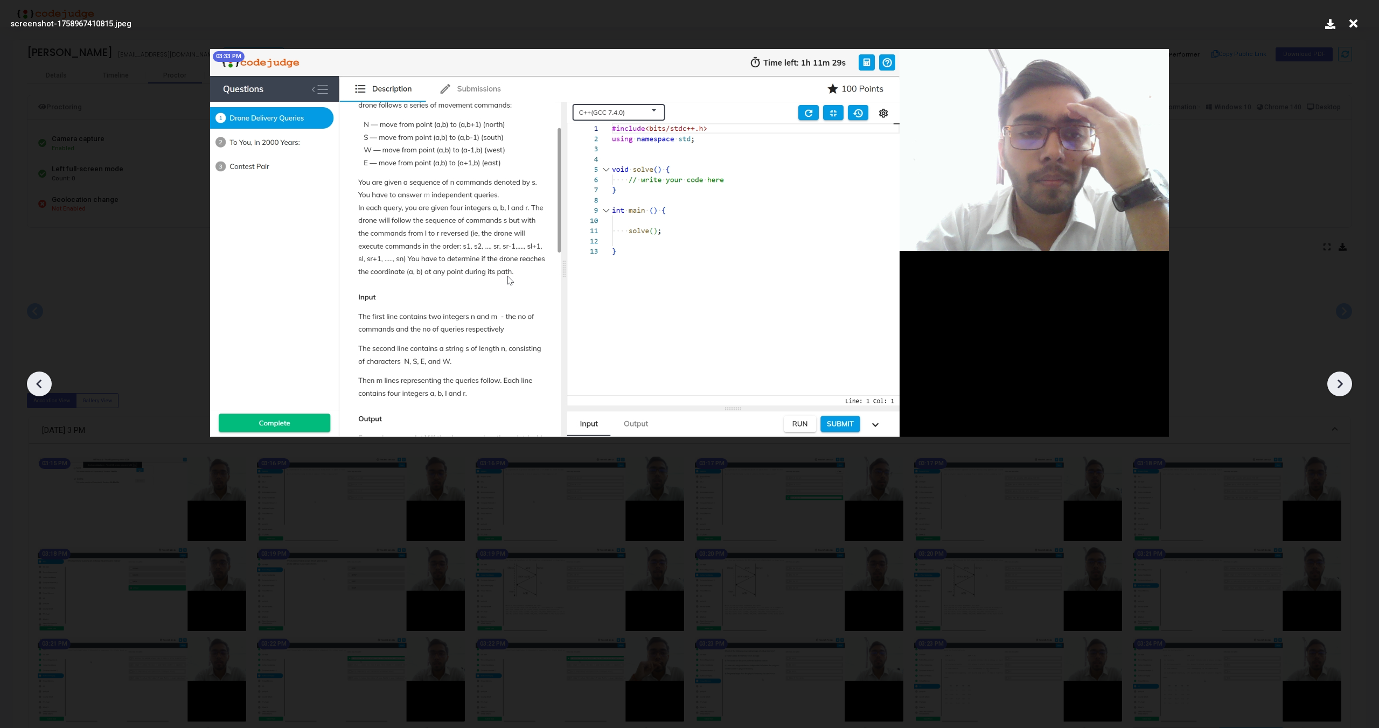
click at [1340, 387] on icon at bounding box center [1339, 384] width 16 height 16
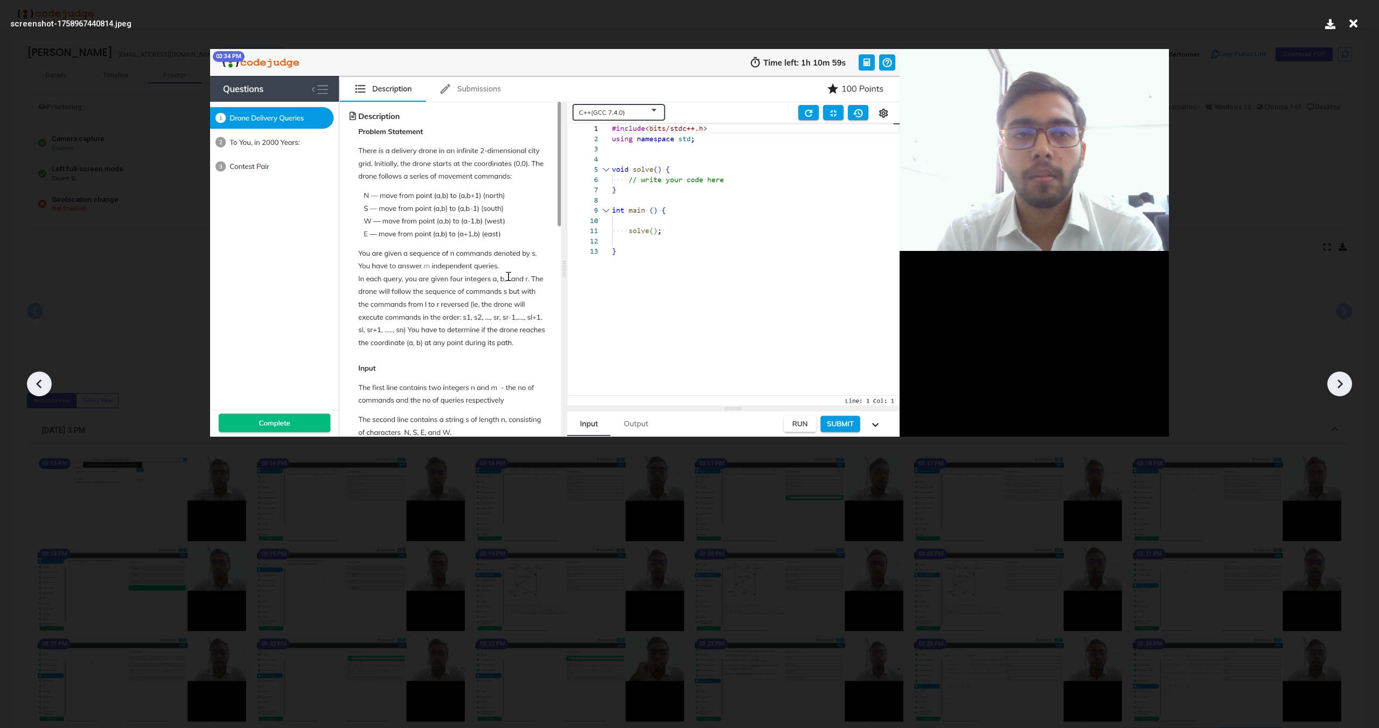
click at [1340, 387] on icon at bounding box center [1339, 384] width 16 height 16
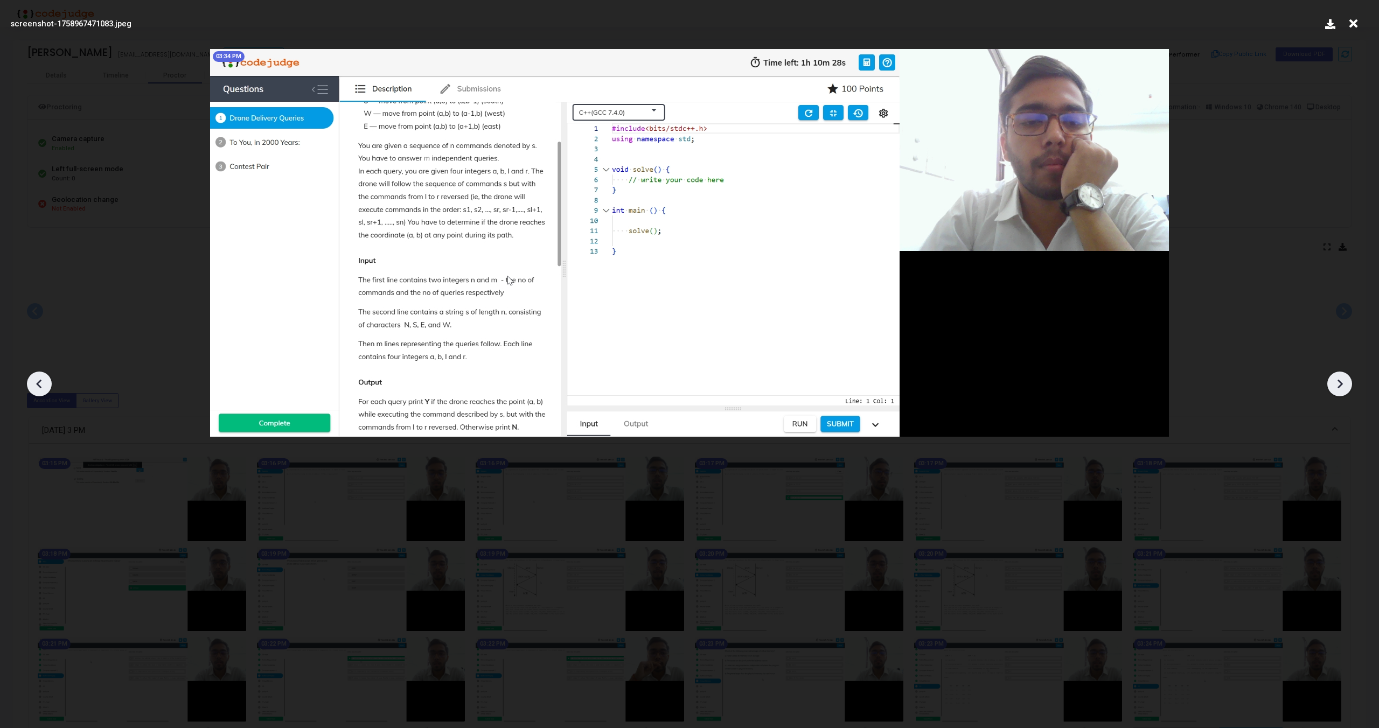
click at [1340, 387] on icon at bounding box center [1339, 384] width 16 height 16
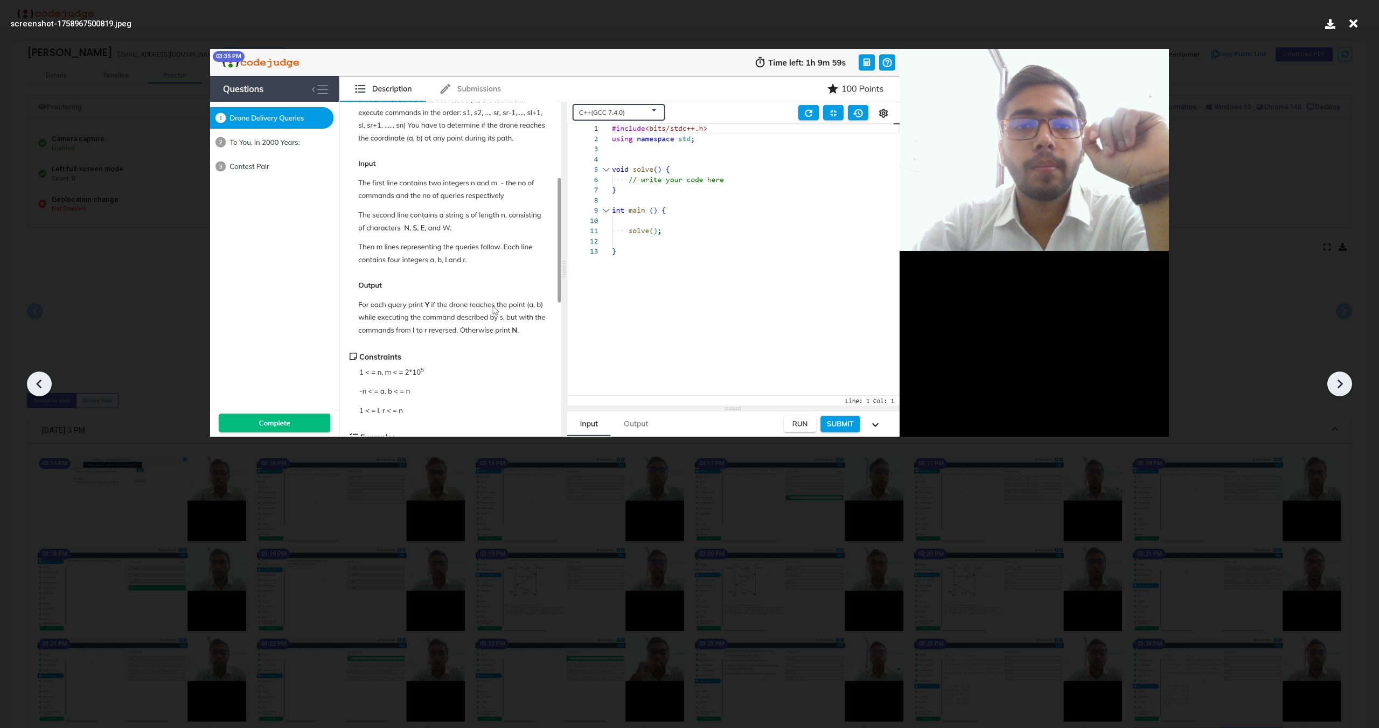
click at [1340, 387] on icon at bounding box center [1339, 384] width 16 height 16
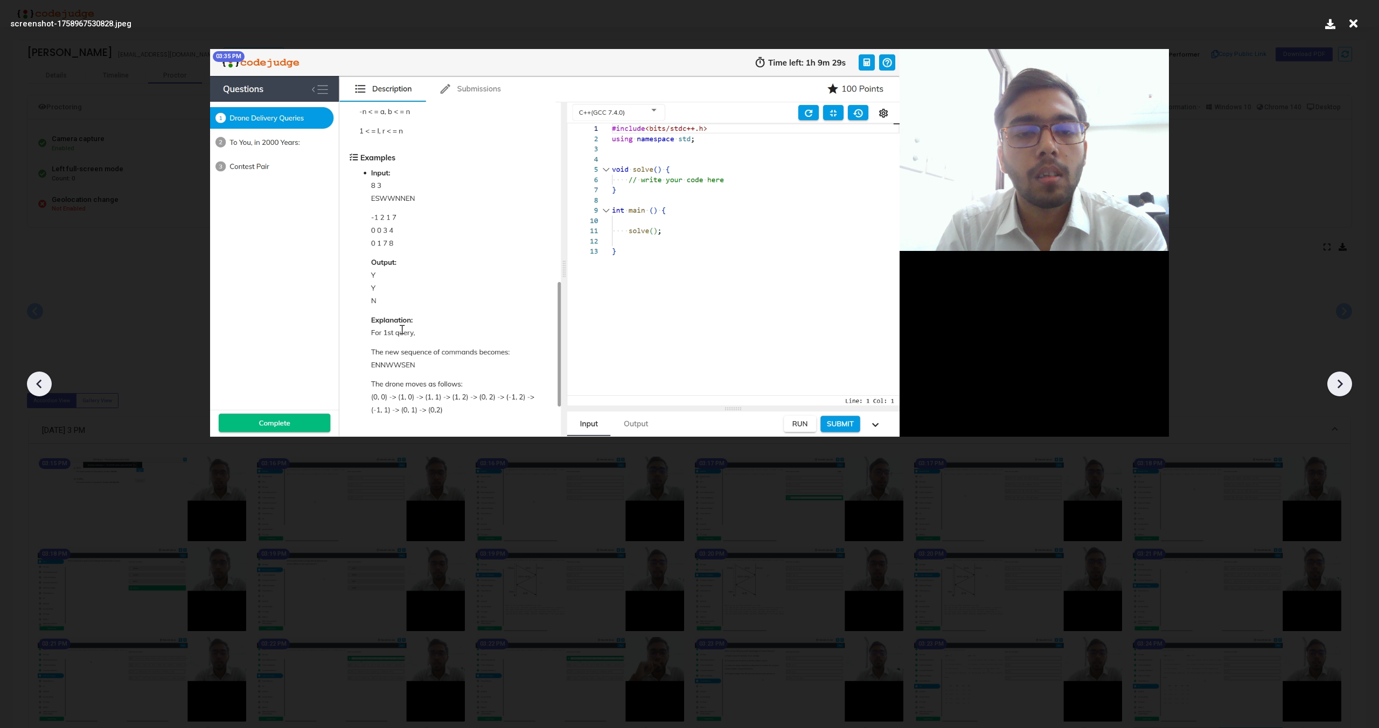
click at [1340, 387] on icon at bounding box center [1339, 384] width 16 height 16
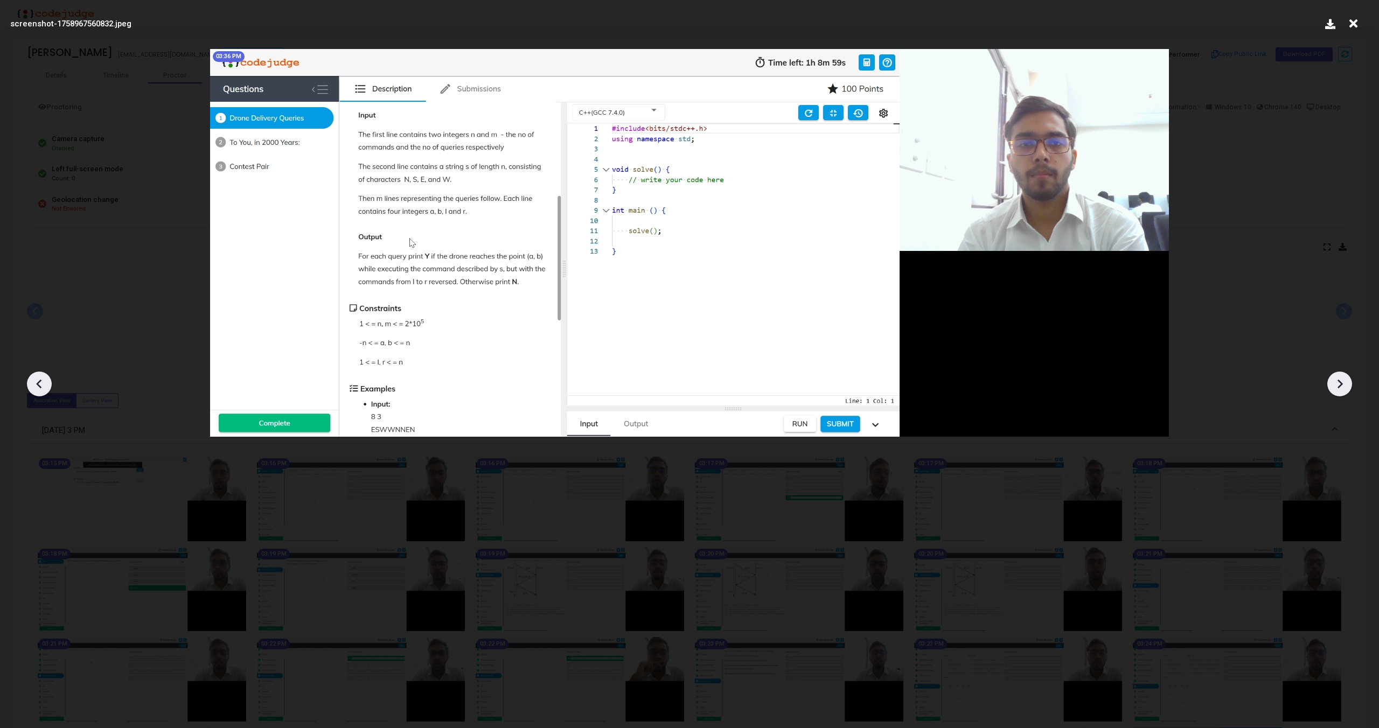
click at [1340, 387] on icon at bounding box center [1339, 384] width 16 height 16
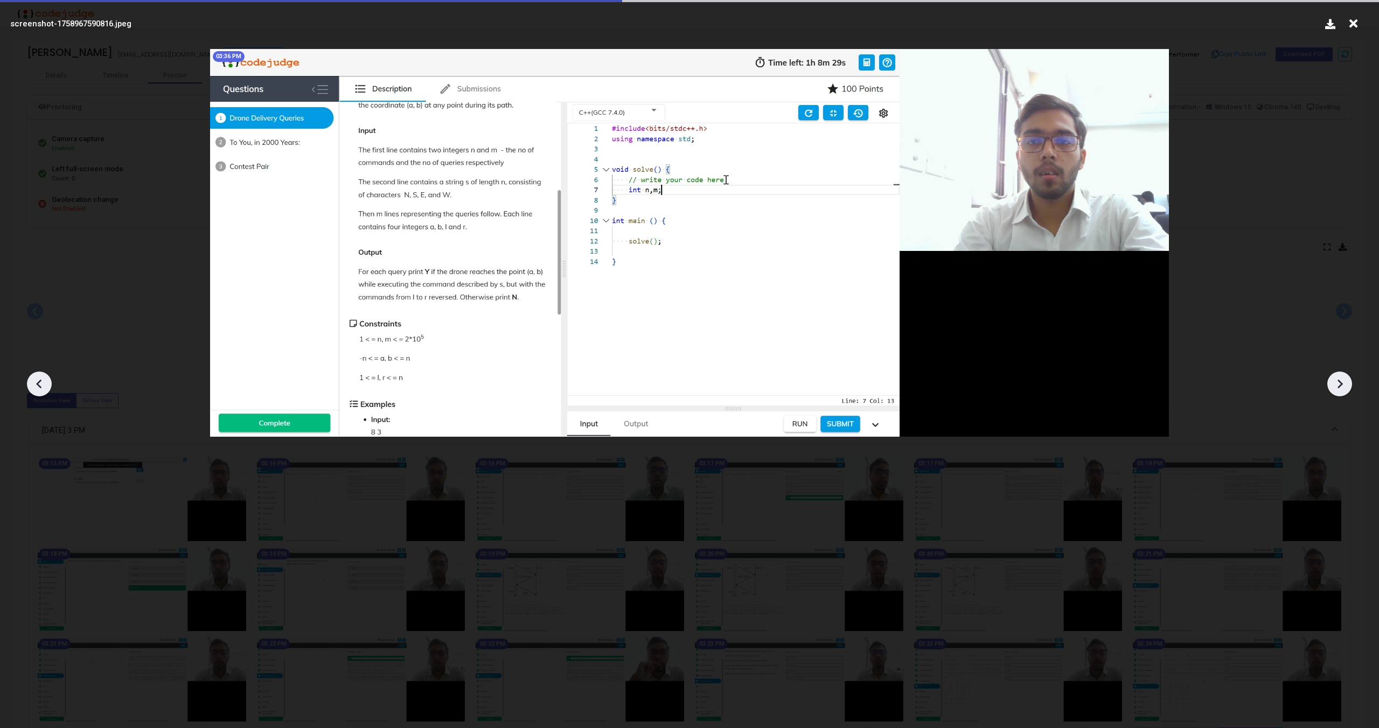
click at [1340, 387] on icon at bounding box center [1339, 384] width 16 height 16
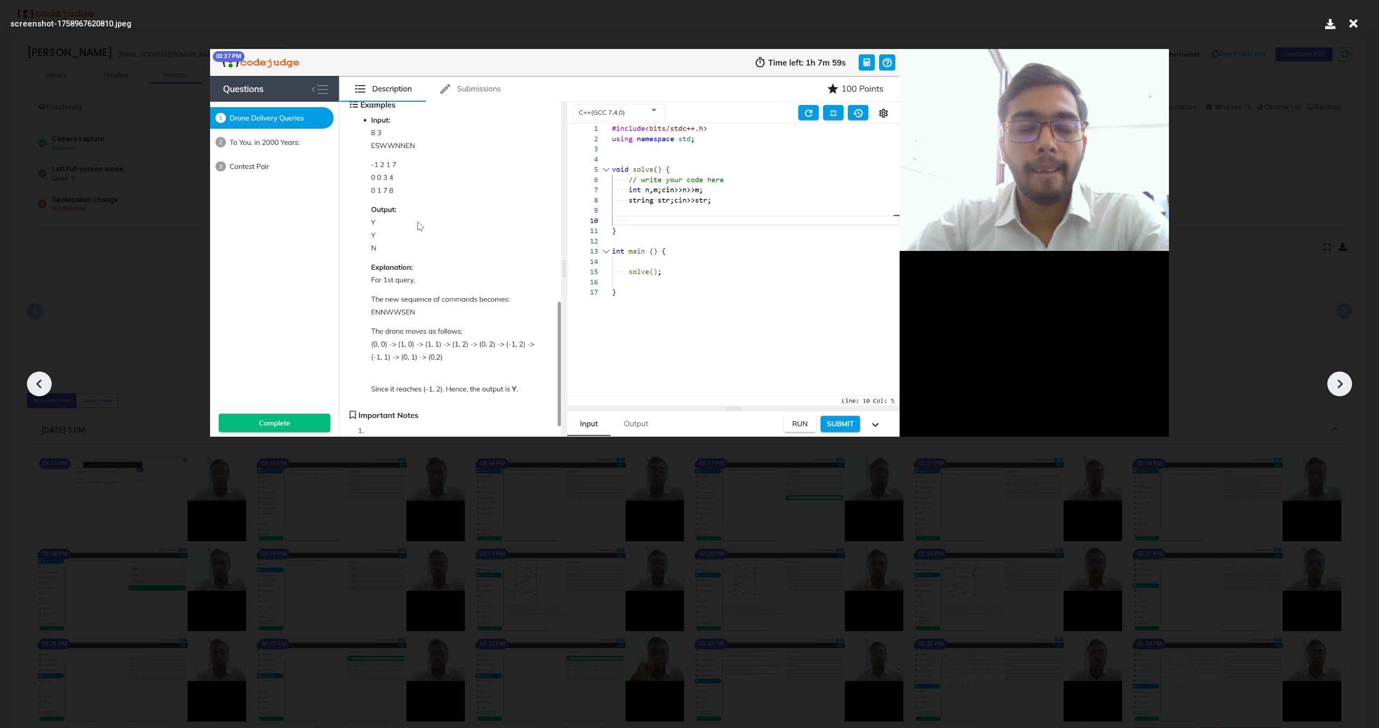
click at [1340, 387] on icon at bounding box center [1339, 384] width 16 height 16
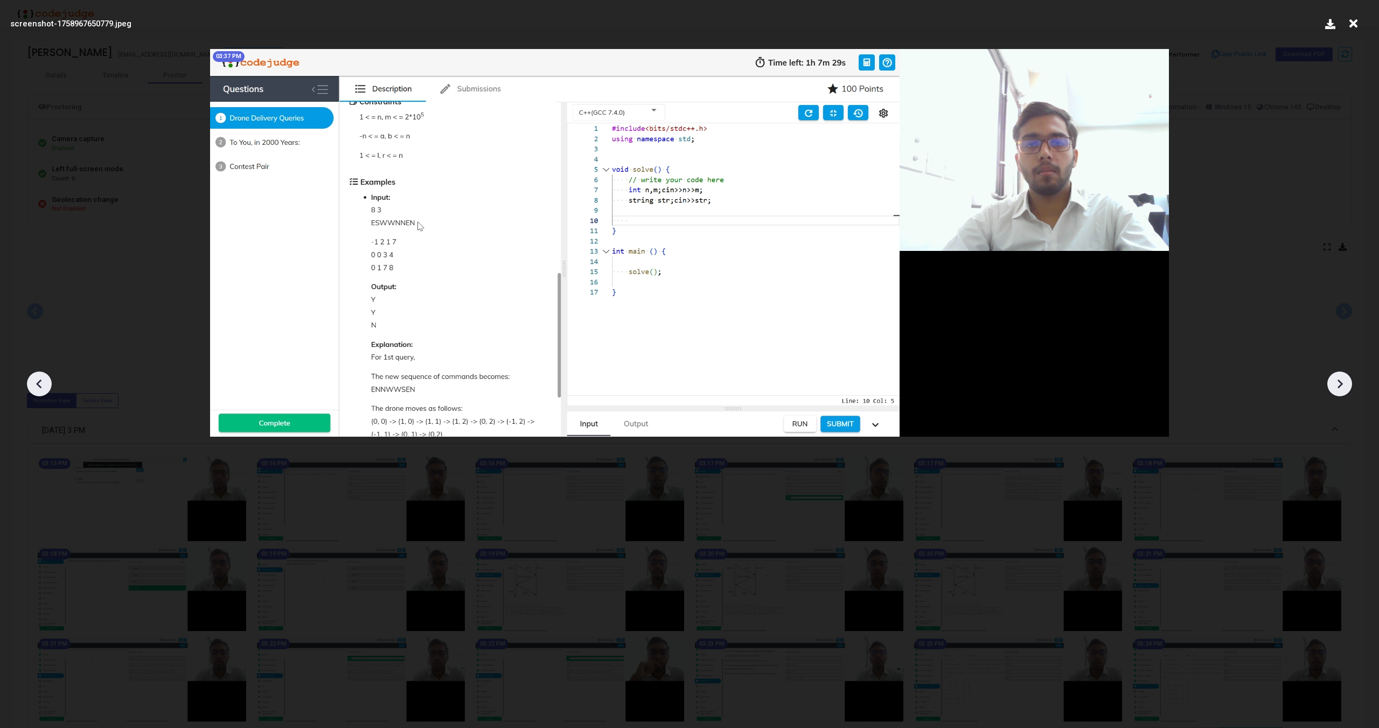
click at [1340, 387] on icon at bounding box center [1339, 384] width 16 height 16
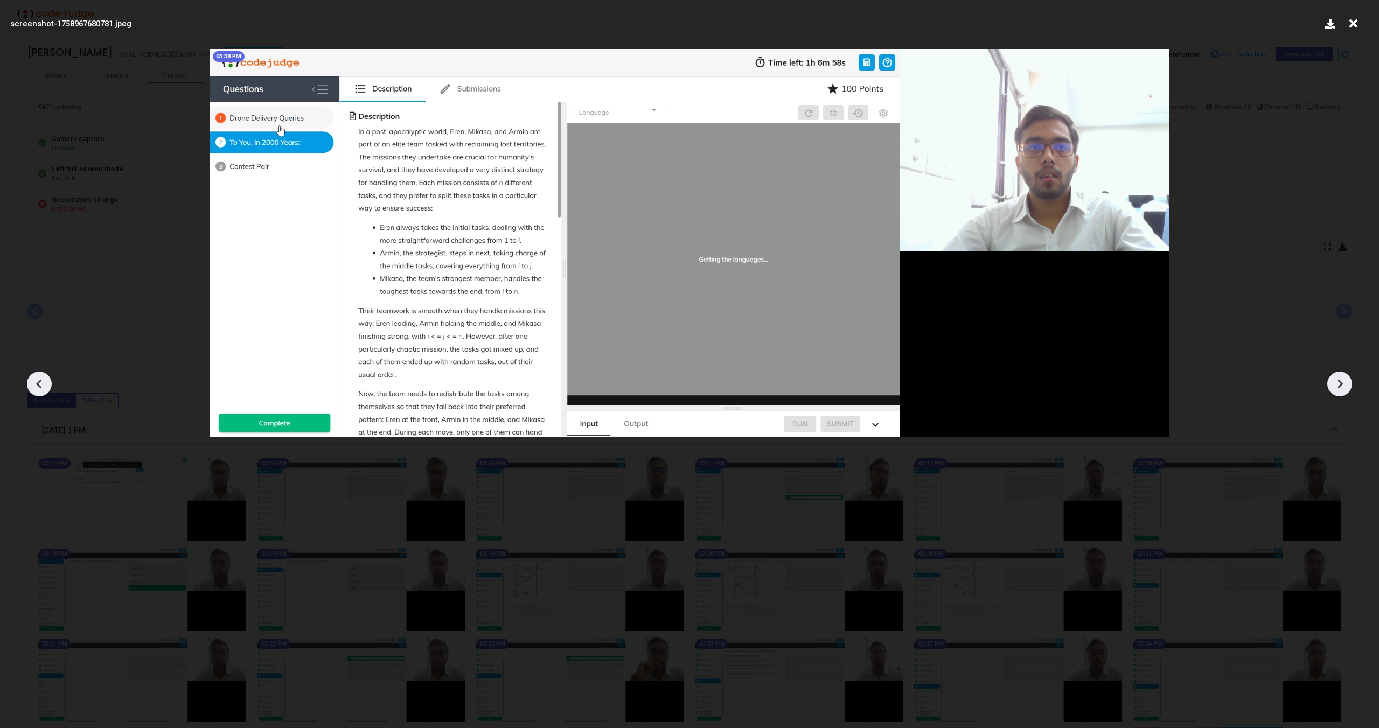
click at [1340, 387] on icon at bounding box center [1339, 384] width 16 height 16
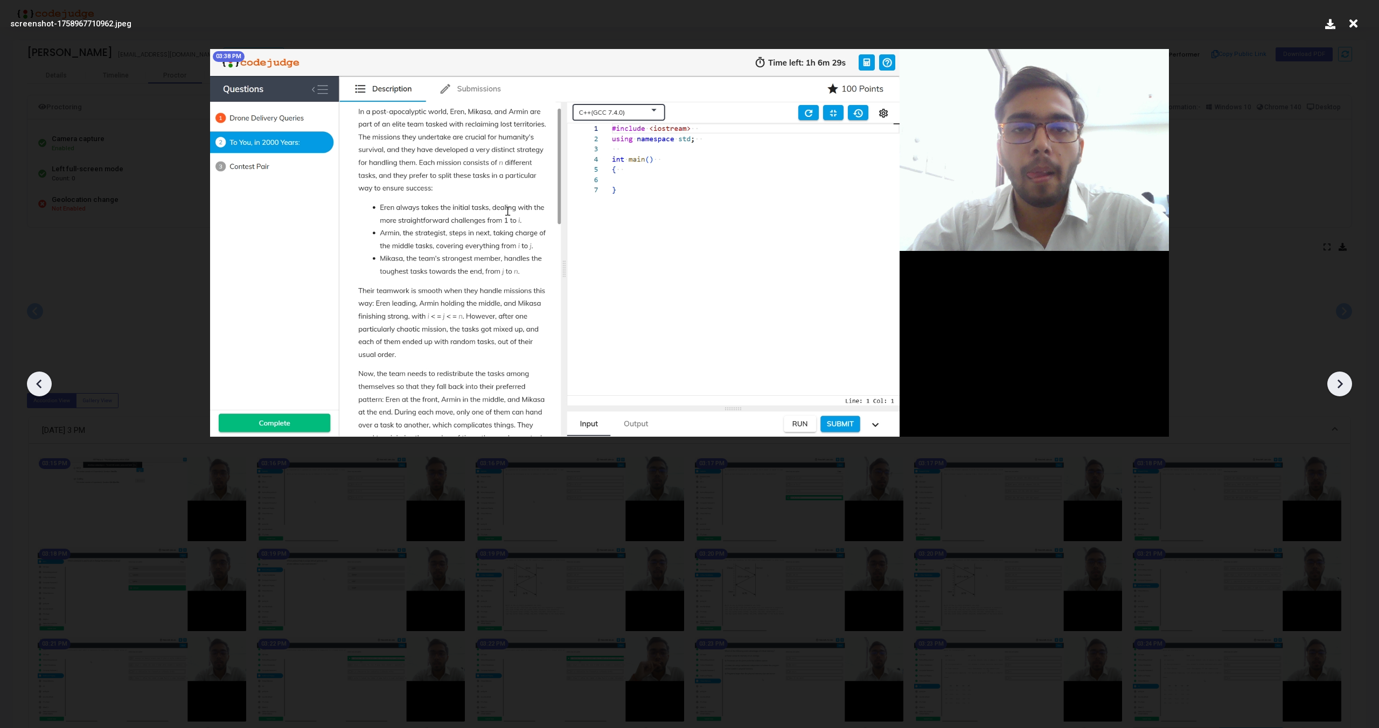
click at [1340, 387] on icon at bounding box center [1339, 384] width 16 height 16
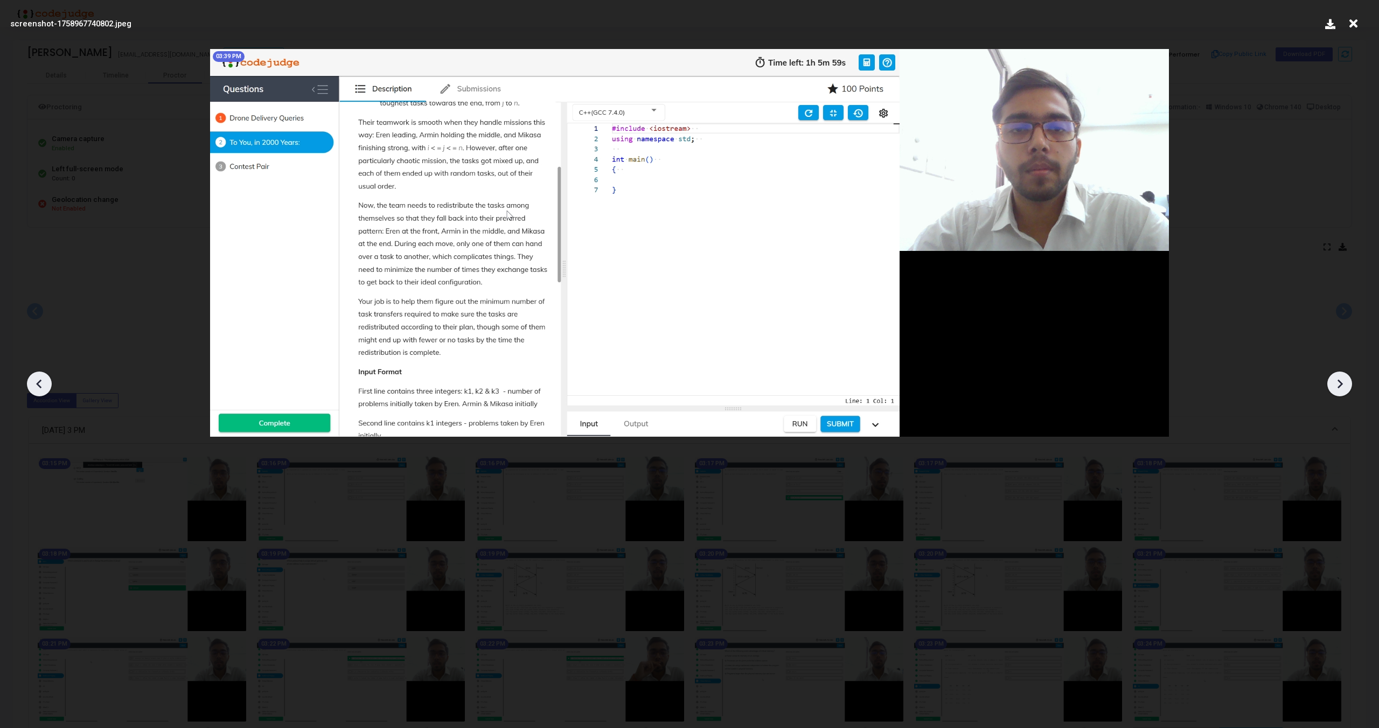
click at [1340, 387] on icon at bounding box center [1339, 384] width 16 height 16
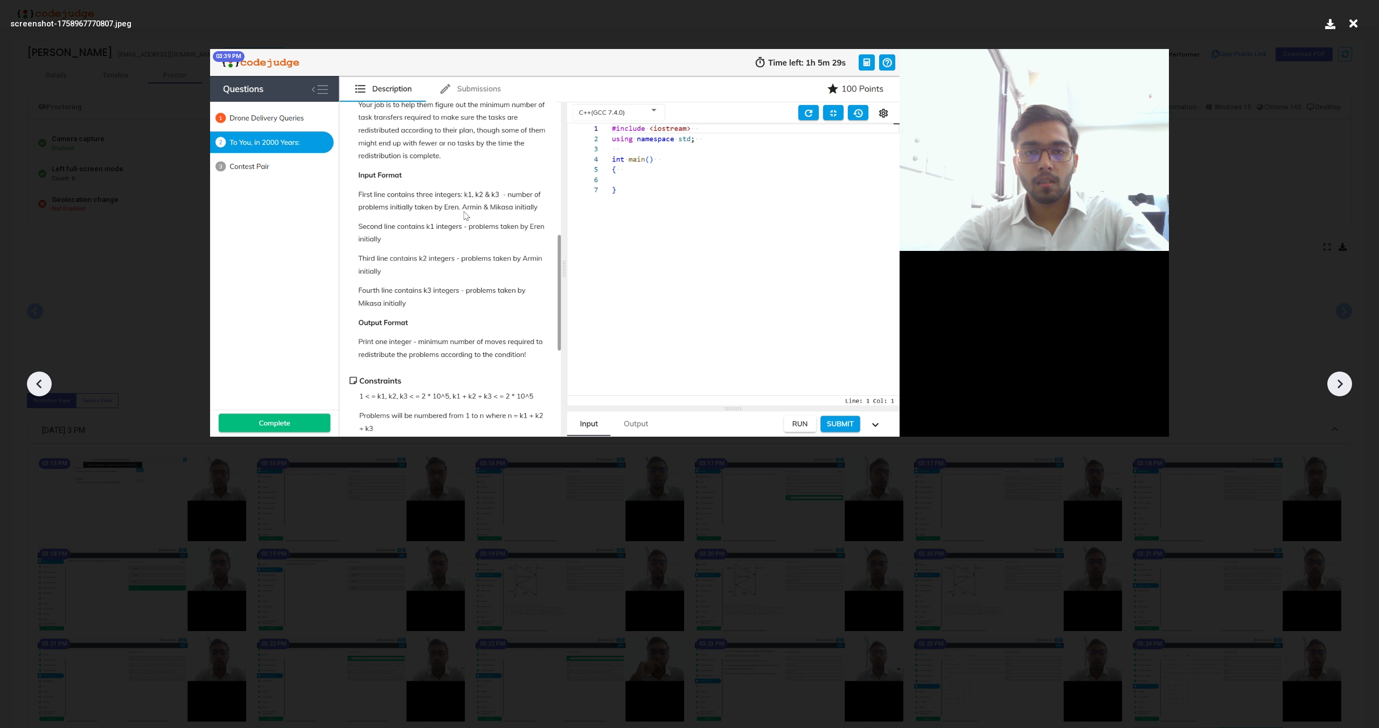
click at [1340, 387] on icon at bounding box center [1339, 384] width 16 height 16
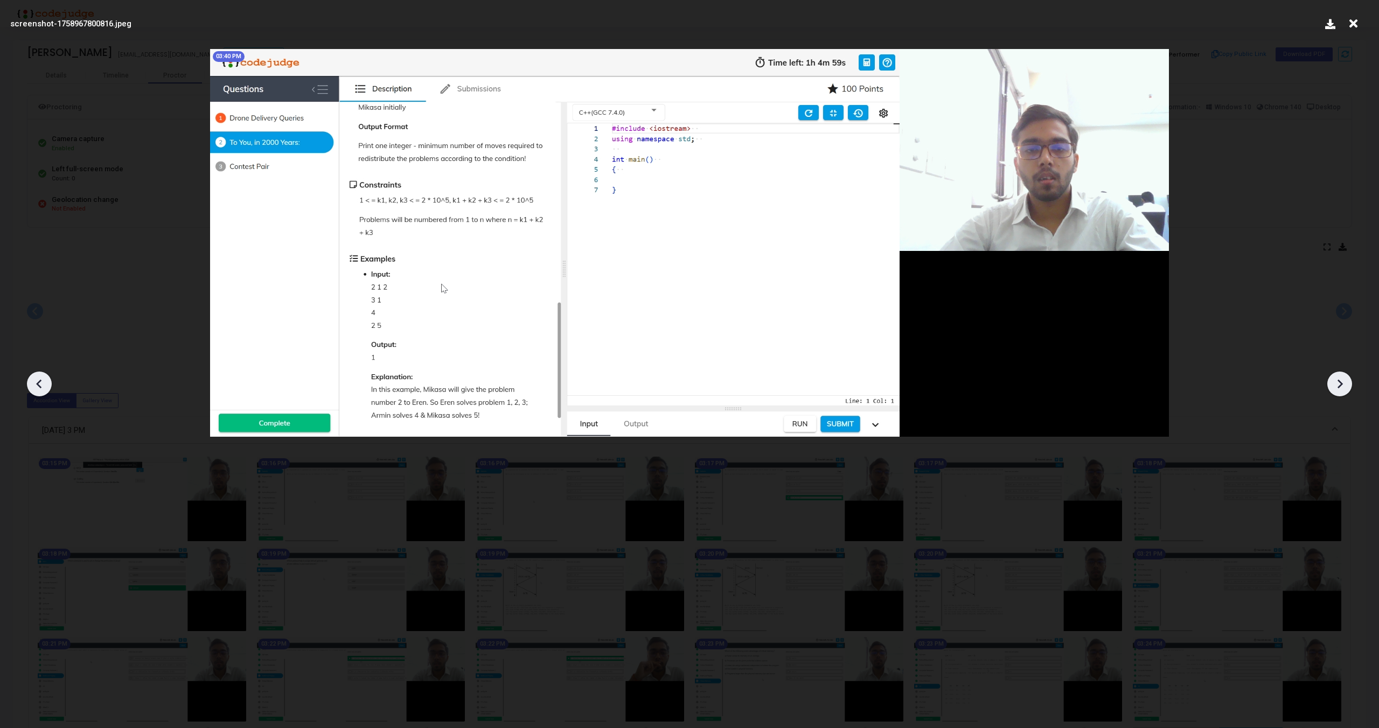
click at [1340, 387] on icon at bounding box center [1339, 384] width 16 height 16
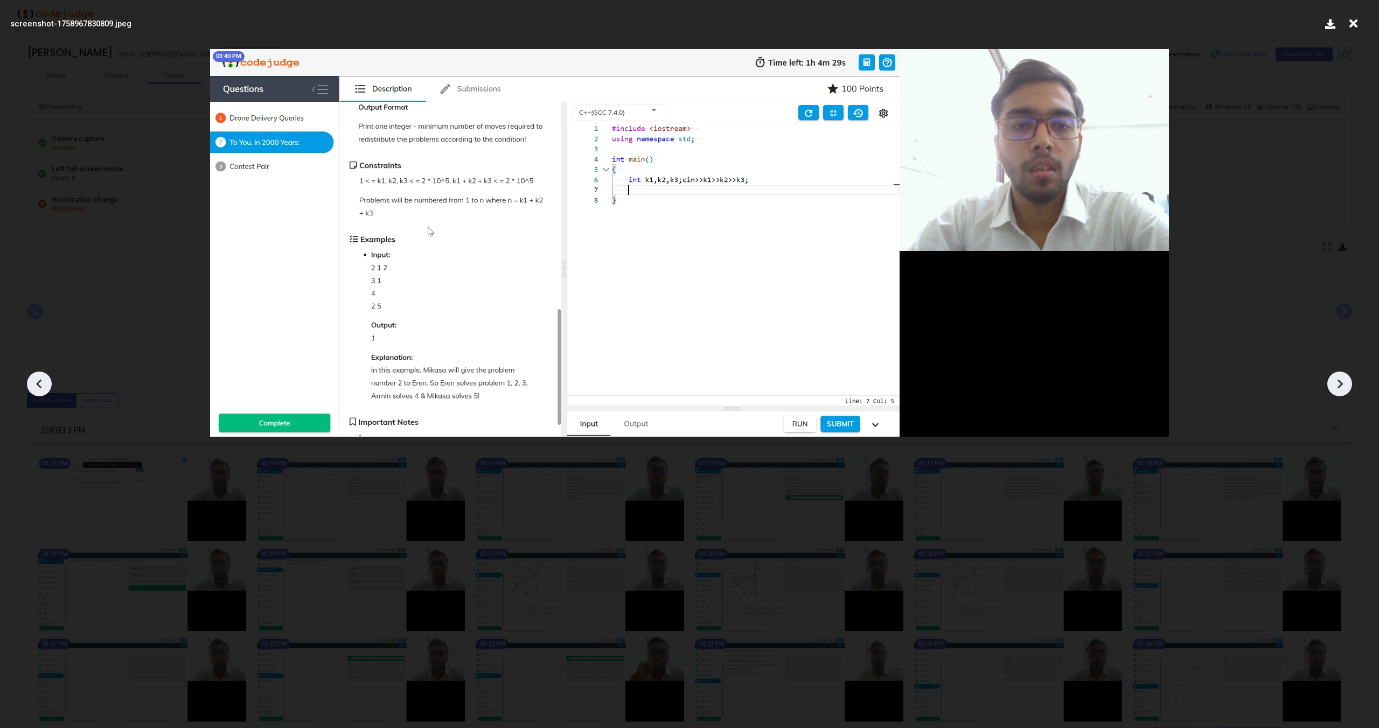
click at [1340, 387] on icon at bounding box center [1339, 384] width 16 height 16
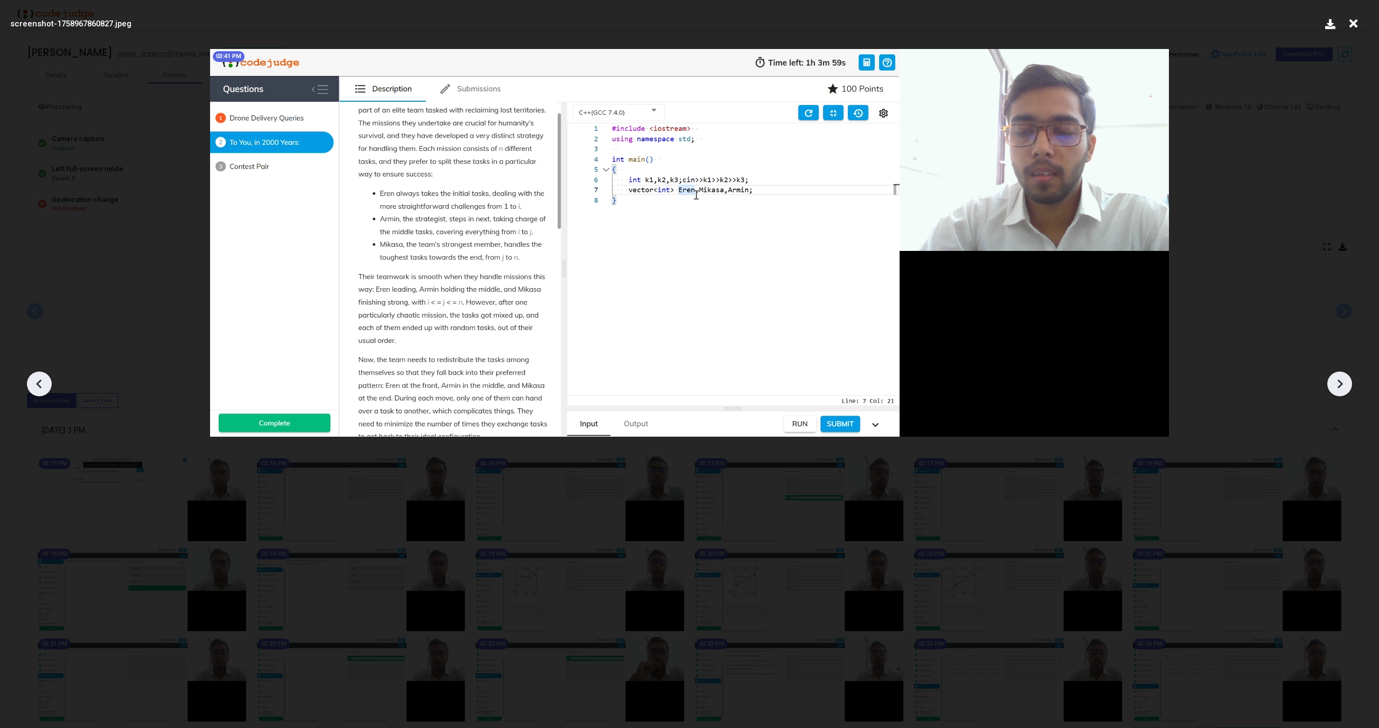
click at [1340, 387] on icon at bounding box center [1339, 384] width 16 height 16
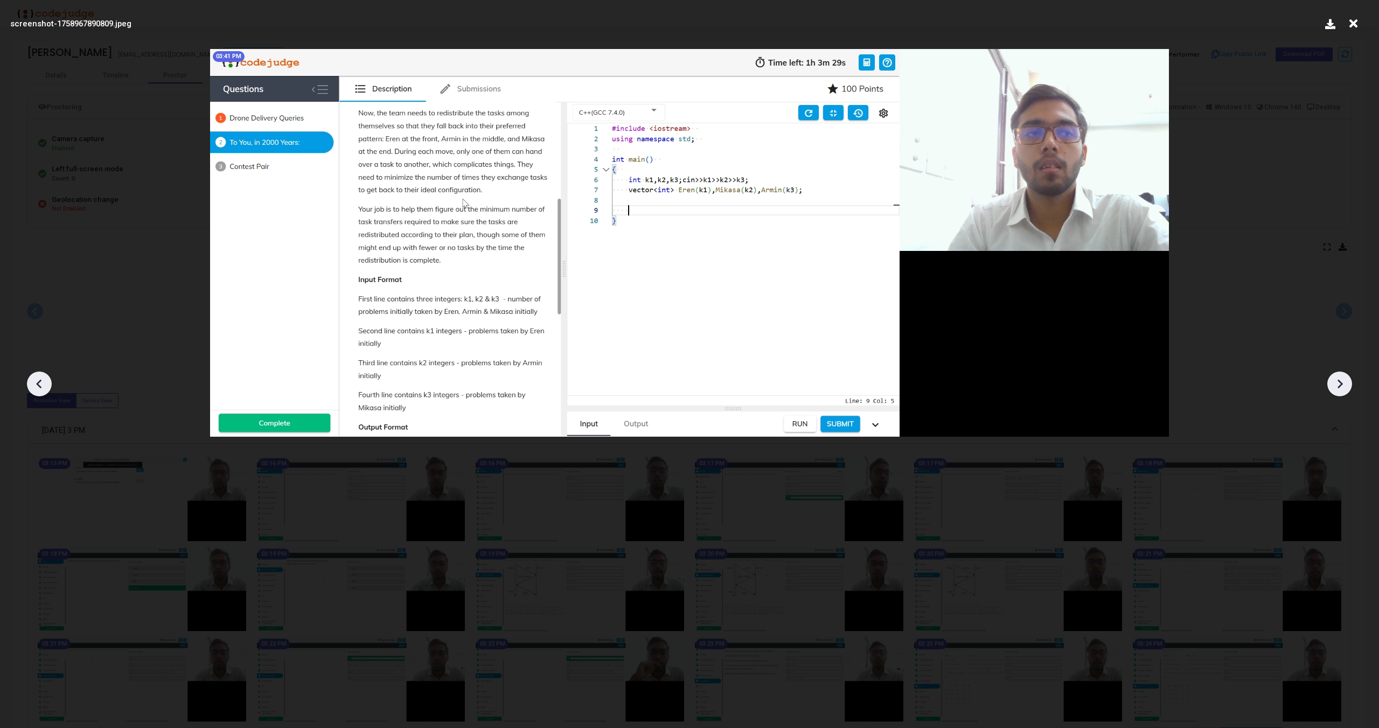
click at [1340, 388] on icon at bounding box center [1339, 384] width 16 height 16
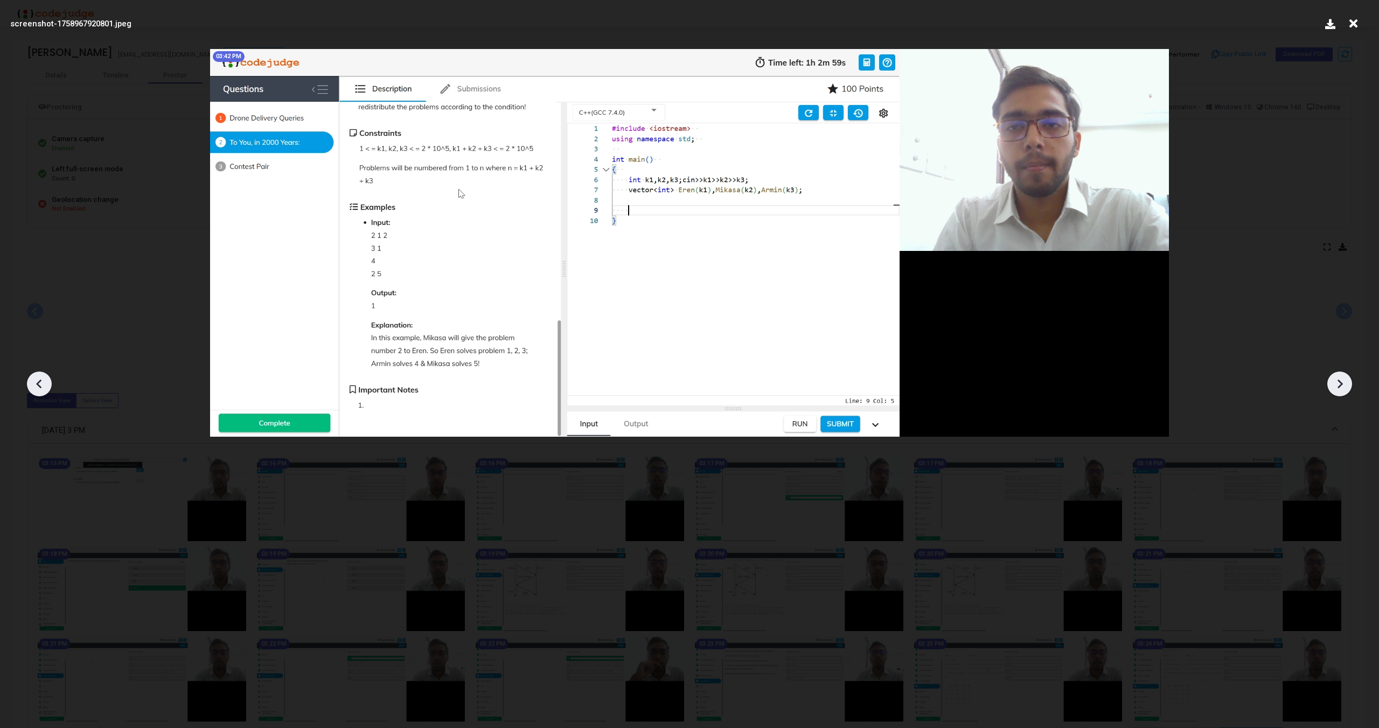
click at [1340, 388] on icon at bounding box center [1339, 384] width 16 height 16
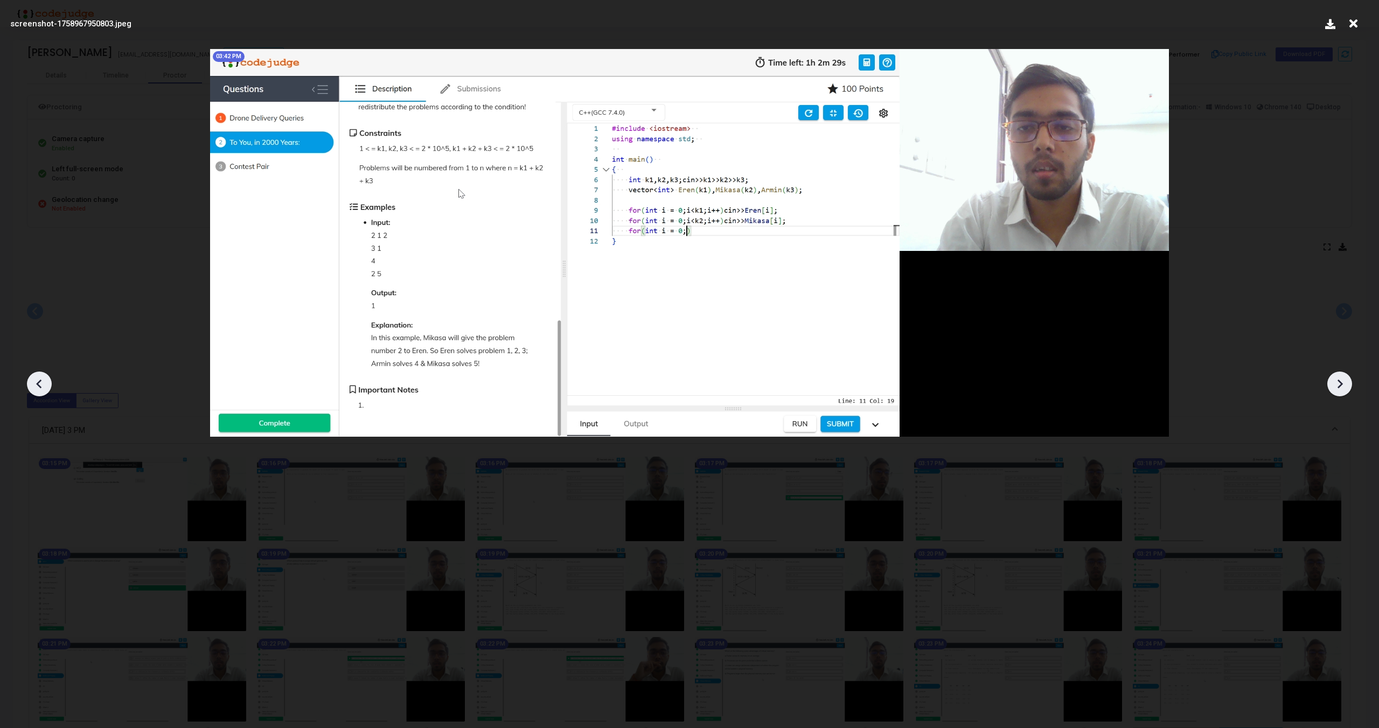
click at [1340, 388] on icon at bounding box center [1339, 384] width 16 height 16
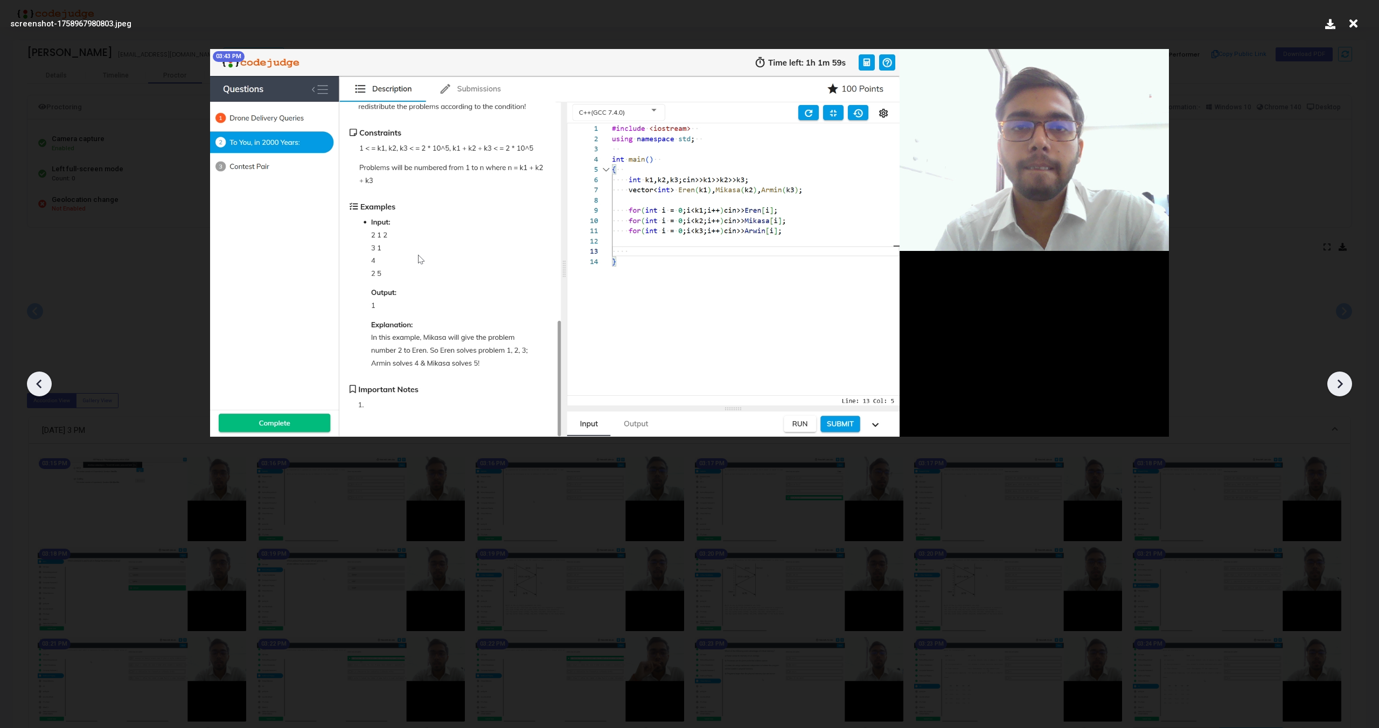
click at [1340, 388] on icon at bounding box center [1339, 384] width 16 height 16
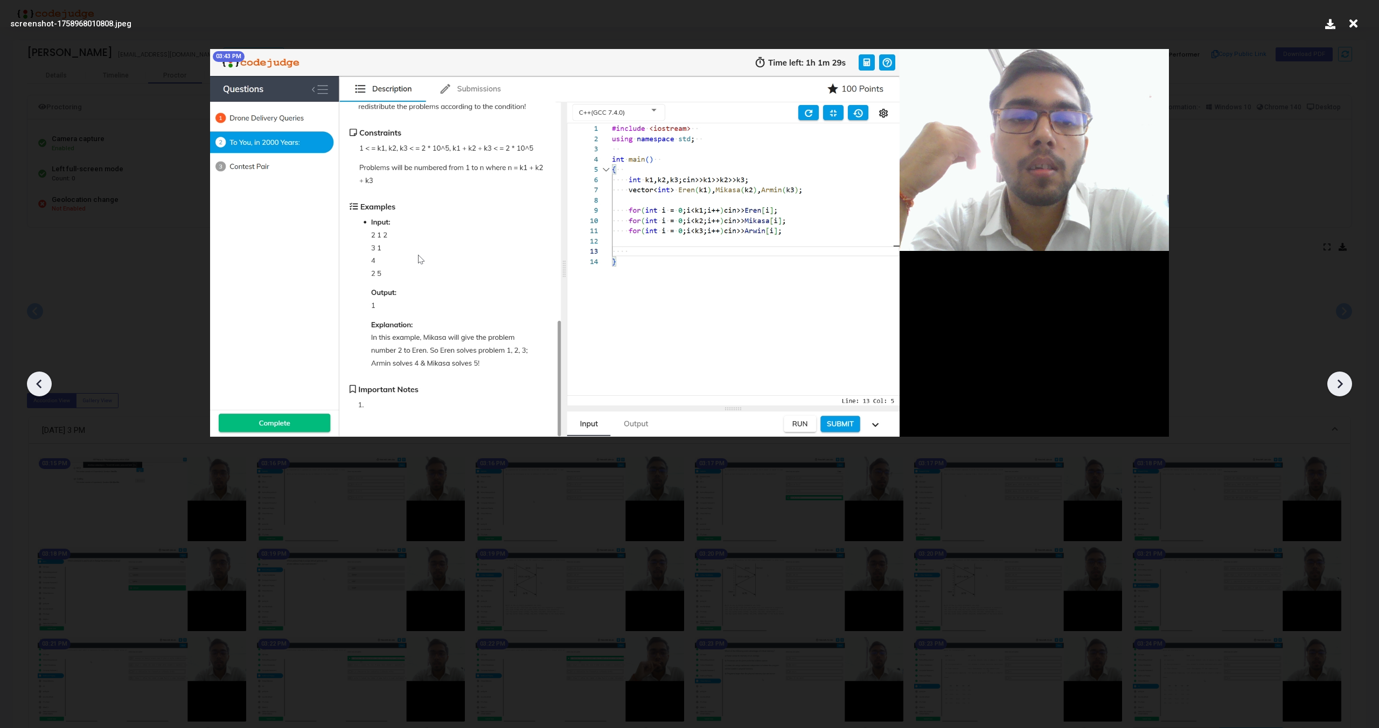
click at [1341, 389] on icon at bounding box center [1339, 384] width 16 height 16
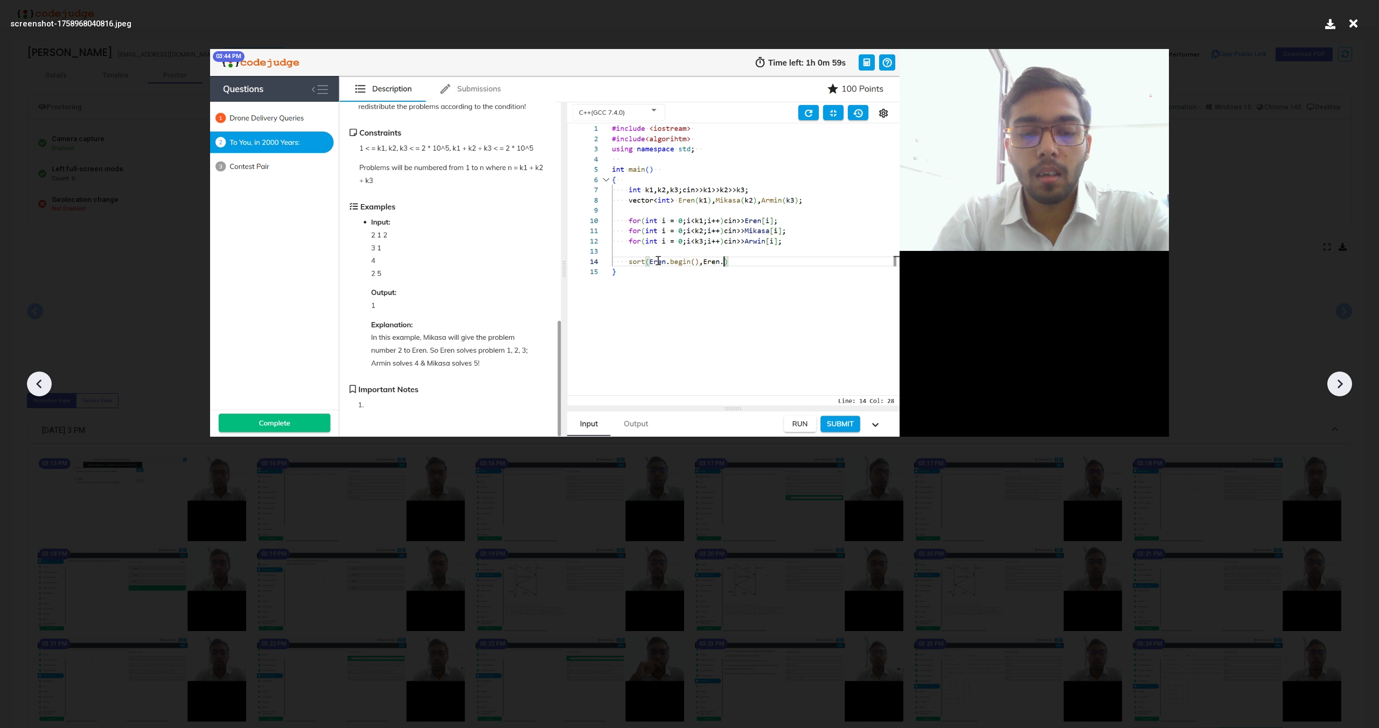
click at [1341, 389] on icon at bounding box center [1339, 384] width 16 height 16
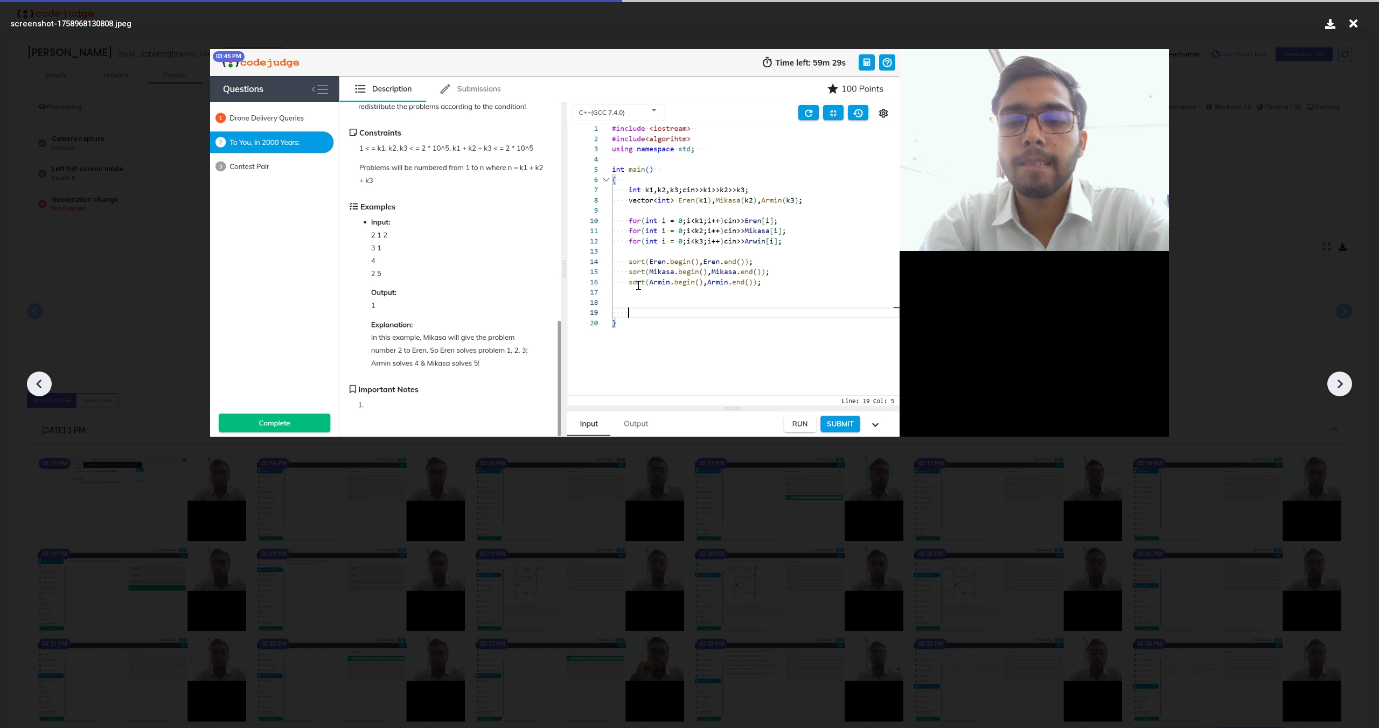
click at [1341, 389] on icon at bounding box center [1339, 384] width 16 height 16
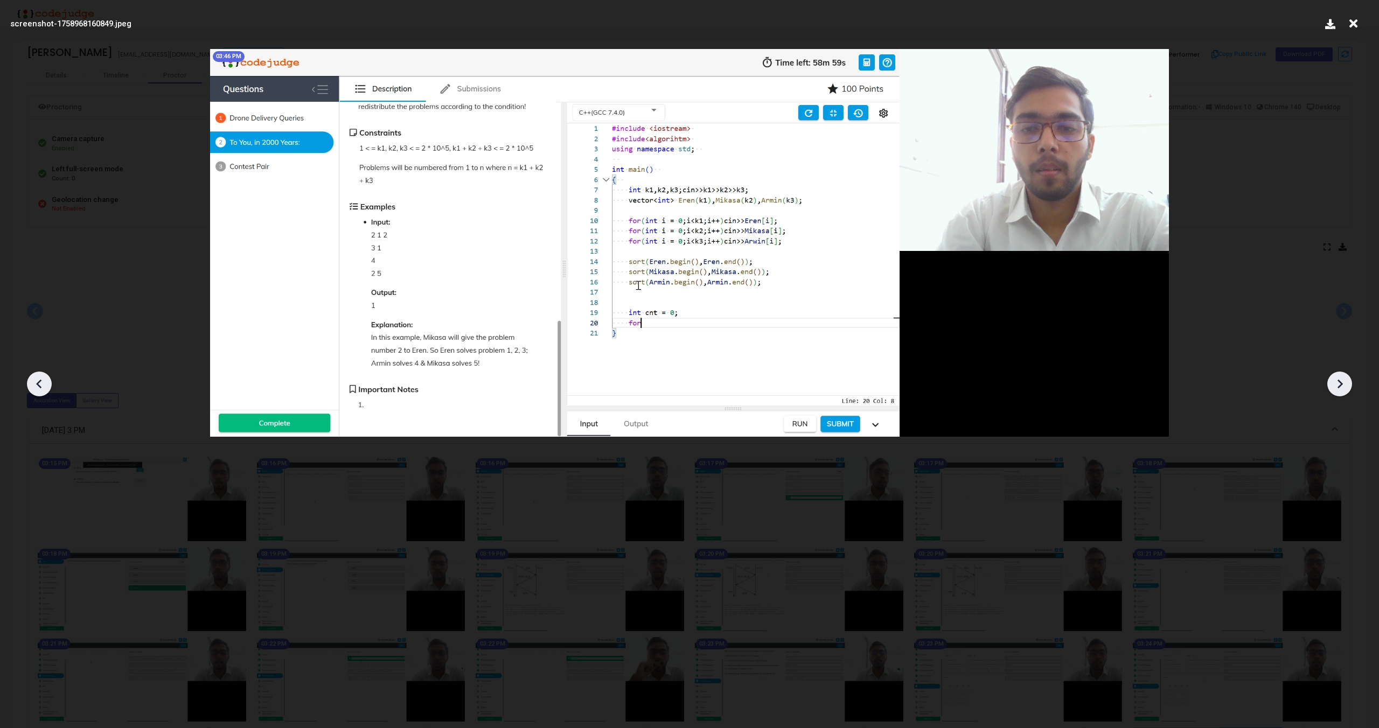
click at [1338, 390] on icon at bounding box center [1339, 384] width 16 height 16
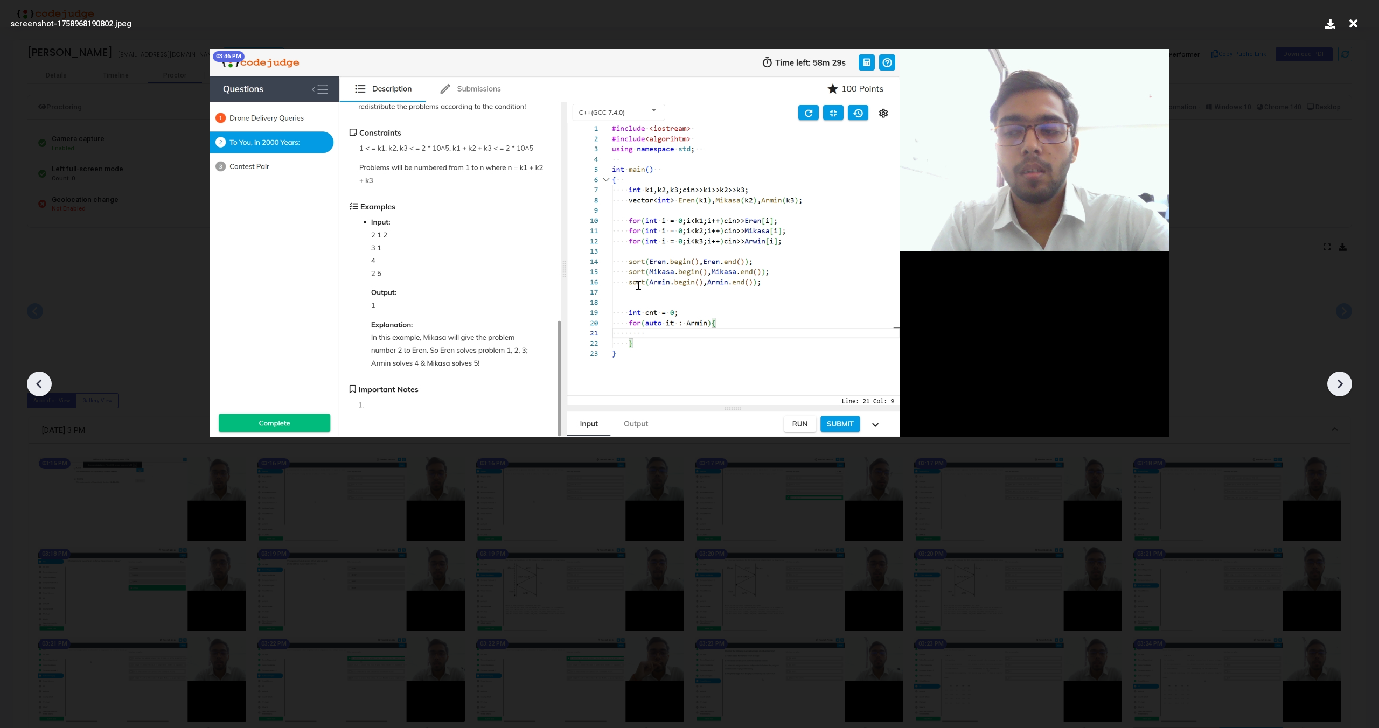
click at [1338, 390] on icon at bounding box center [1339, 384] width 16 height 16
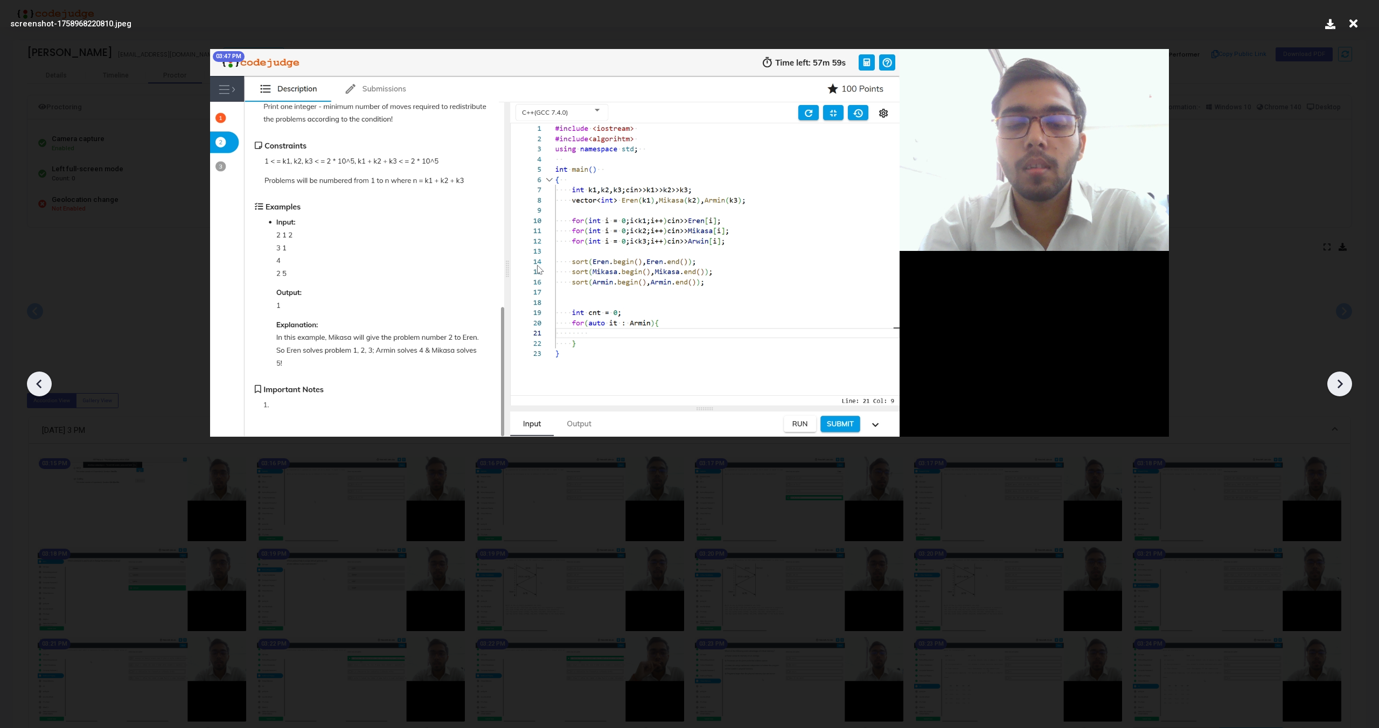
click at [1338, 390] on icon at bounding box center [1339, 384] width 16 height 16
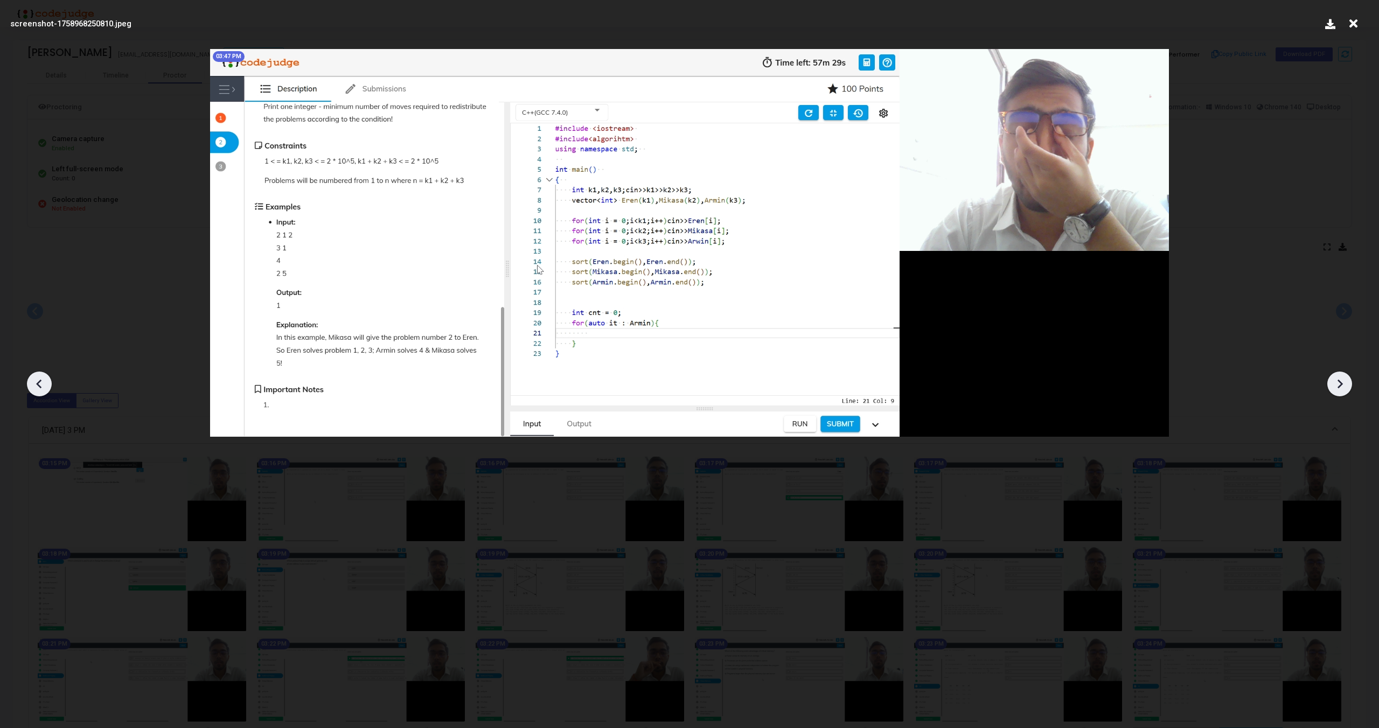
click at [1338, 390] on icon at bounding box center [1339, 384] width 16 height 16
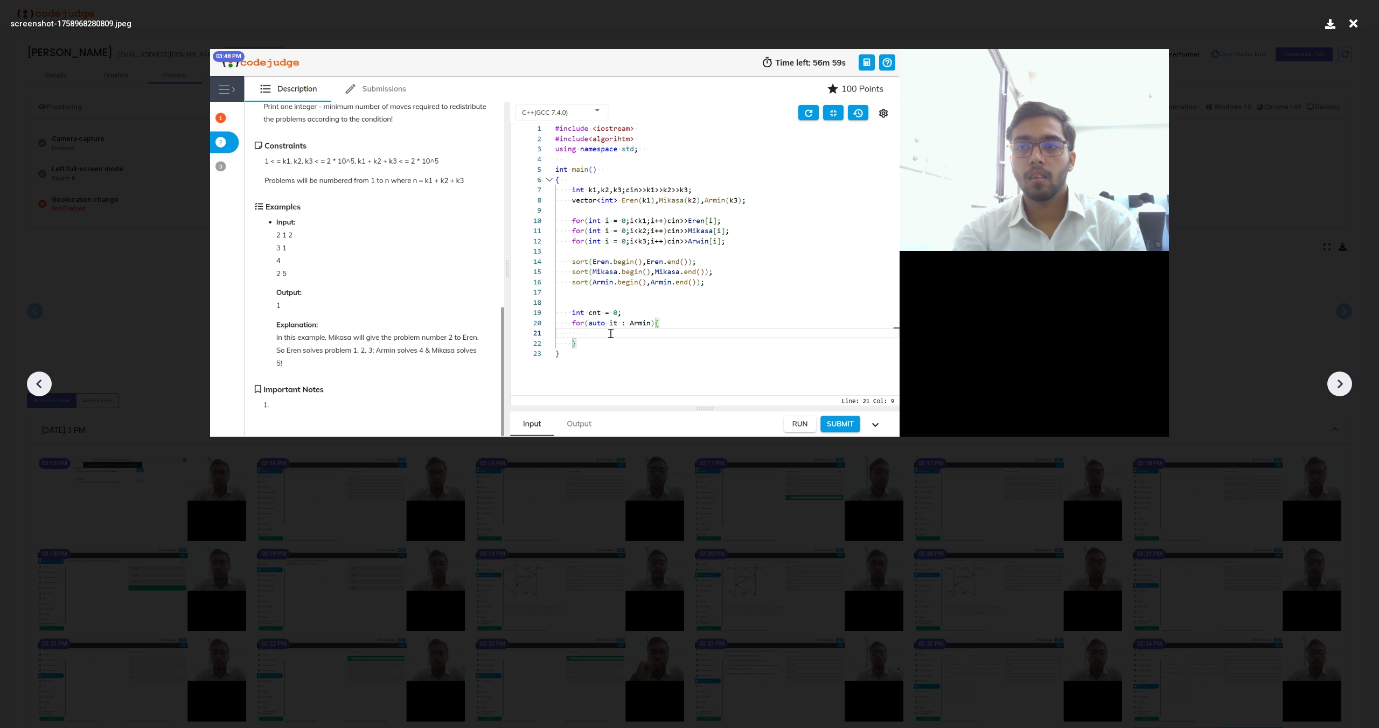
click at [1338, 390] on icon at bounding box center [1339, 384] width 16 height 16
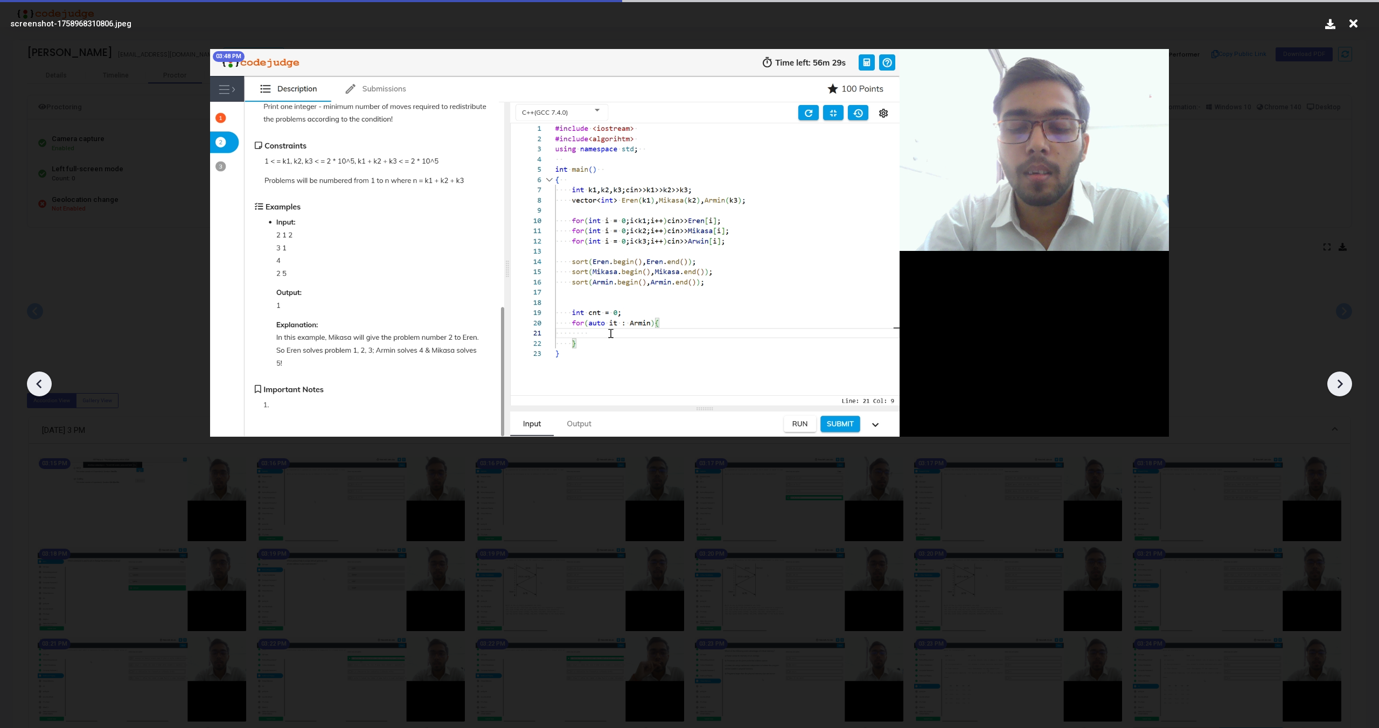
click at [1338, 390] on icon at bounding box center [1339, 384] width 16 height 16
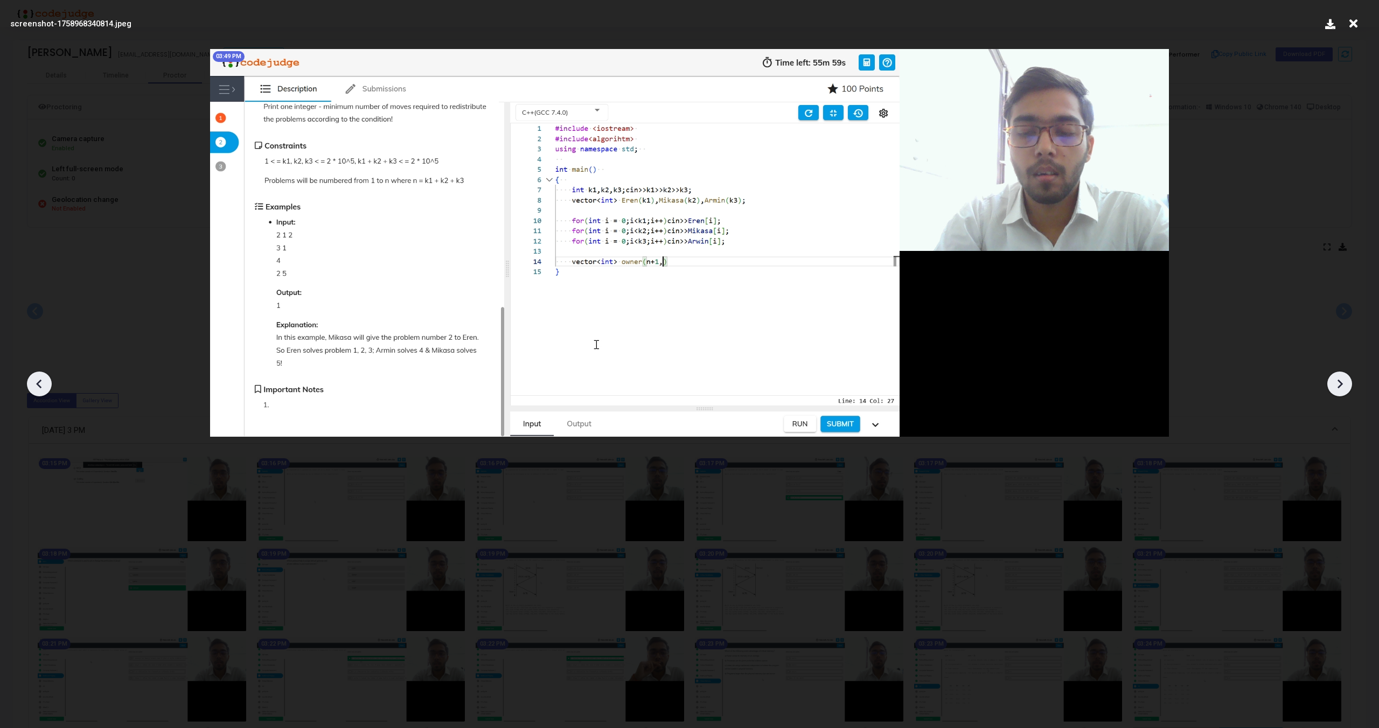
click at [1338, 390] on icon at bounding box center [1339, 384] width 16 height 16
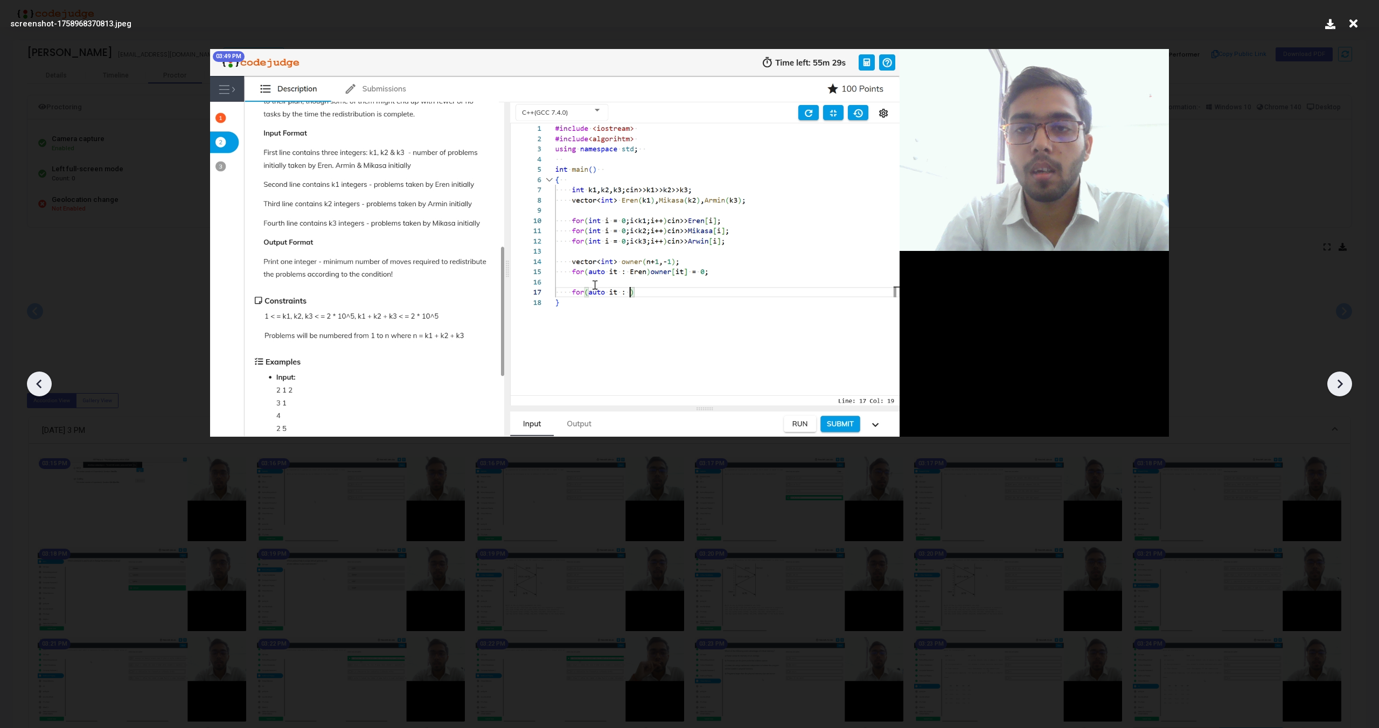
click at [1338, 390] on icon at bounding box center [1339, 384] width 16 height 16
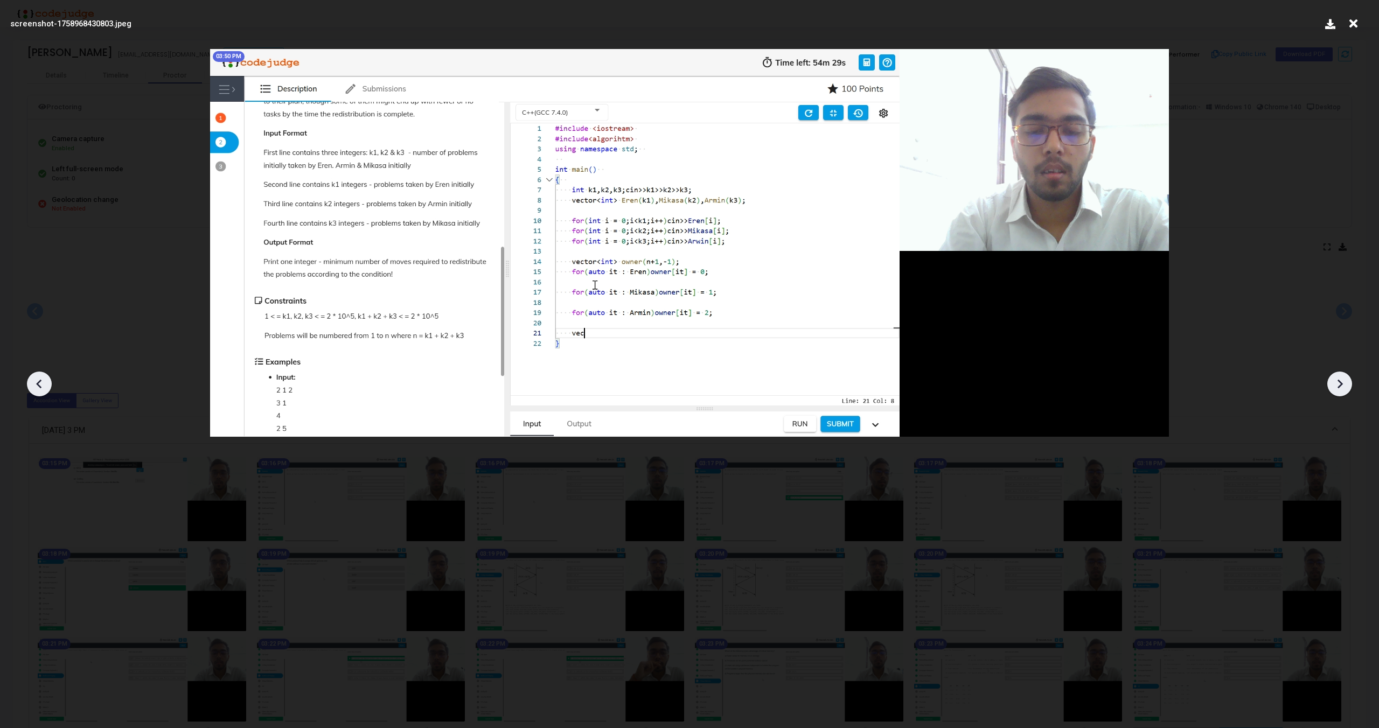
click at [1338, 390] on icon at bounding box center [1339, 384] width 16 height 16
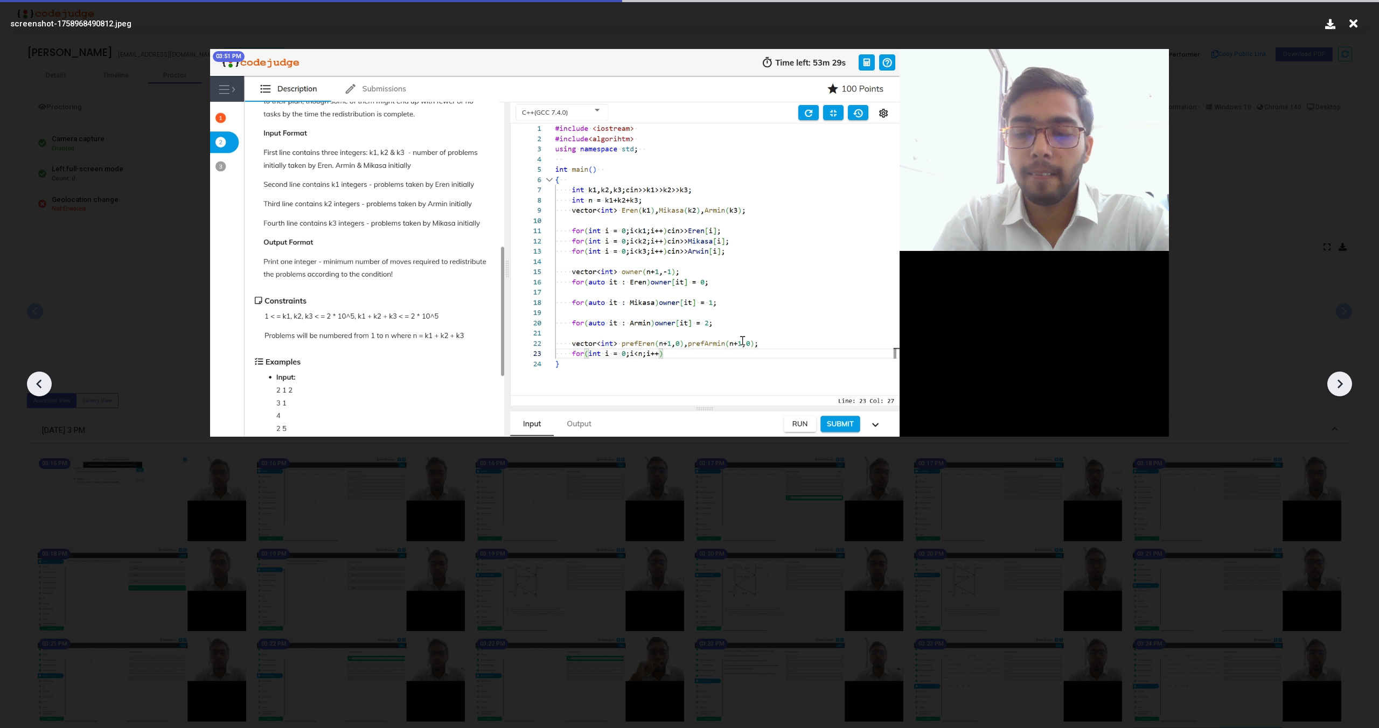
click at [1338, 390] on icon at bounding box center [1339, 384] width 16 height 16
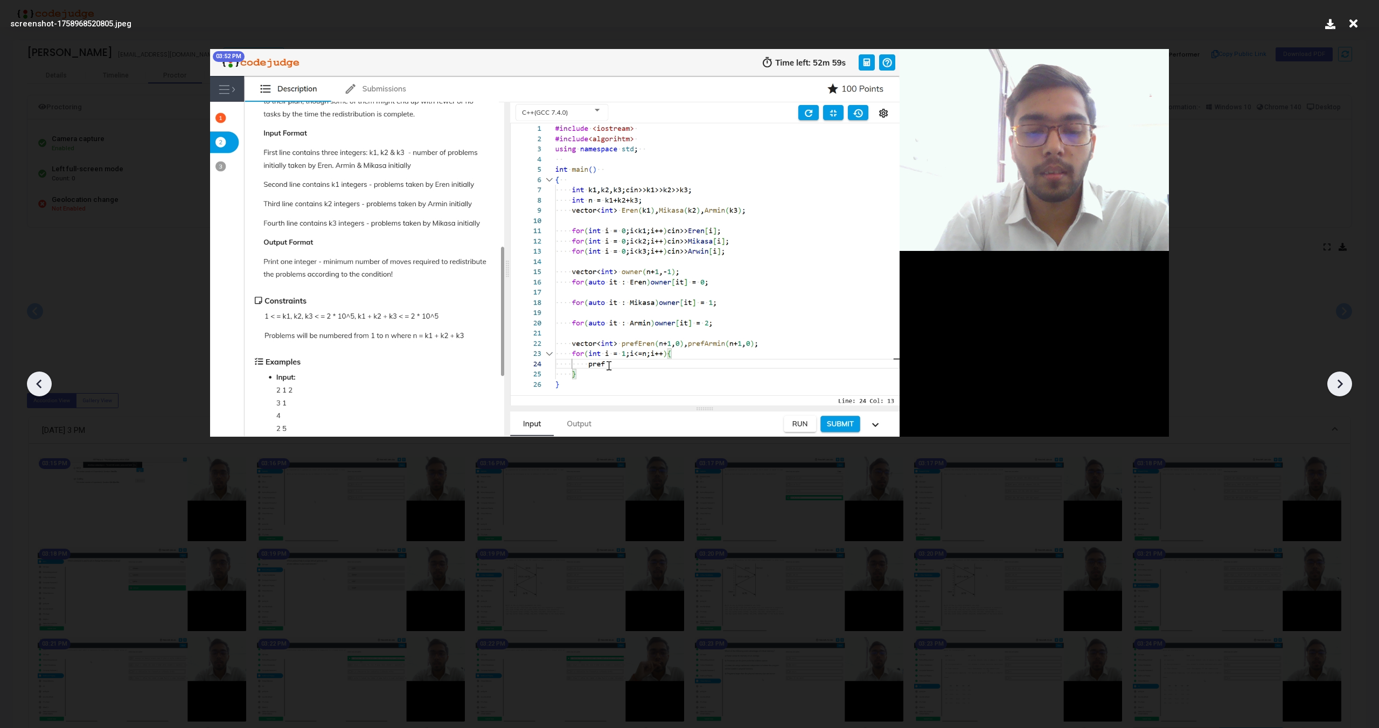
click at [1338, 390] on icon at bounding box center [1339, 384] width 16 height 16
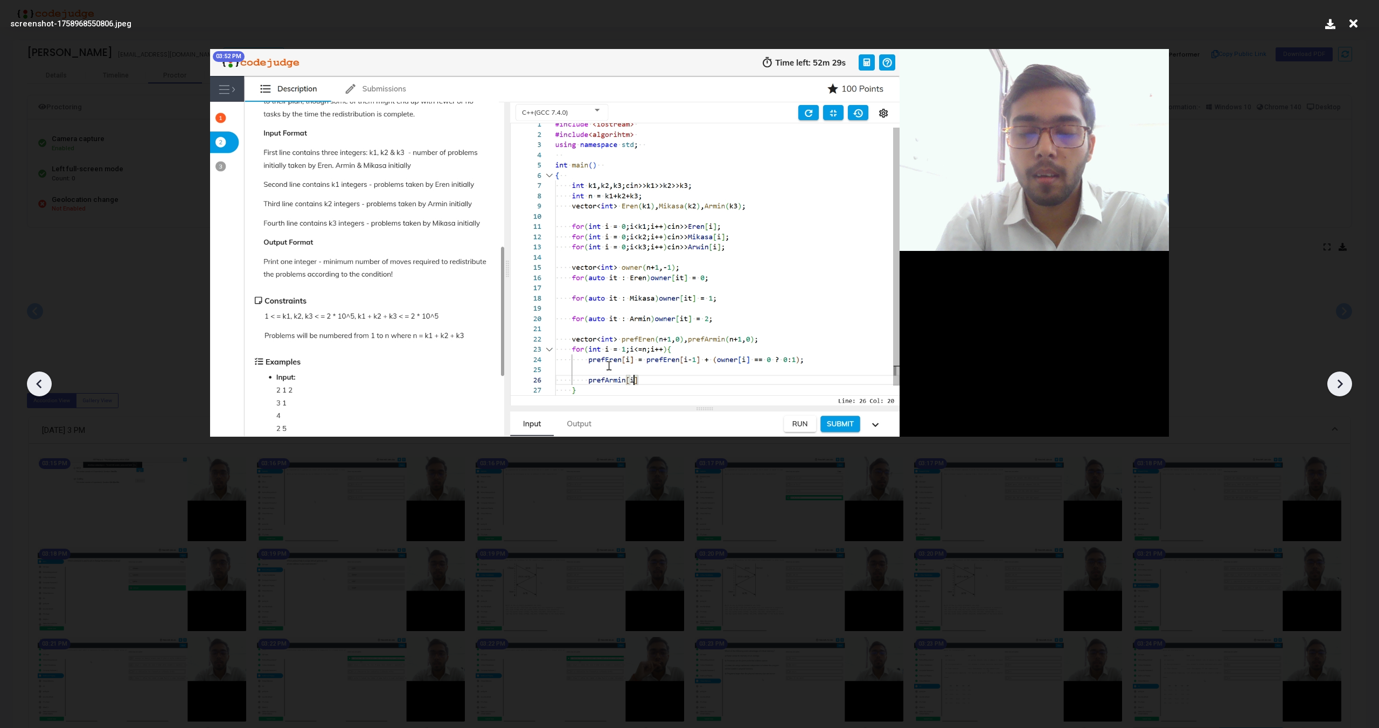
click at [1338, 390] on icon at bounding box center [1339, 384] width 16 height 16
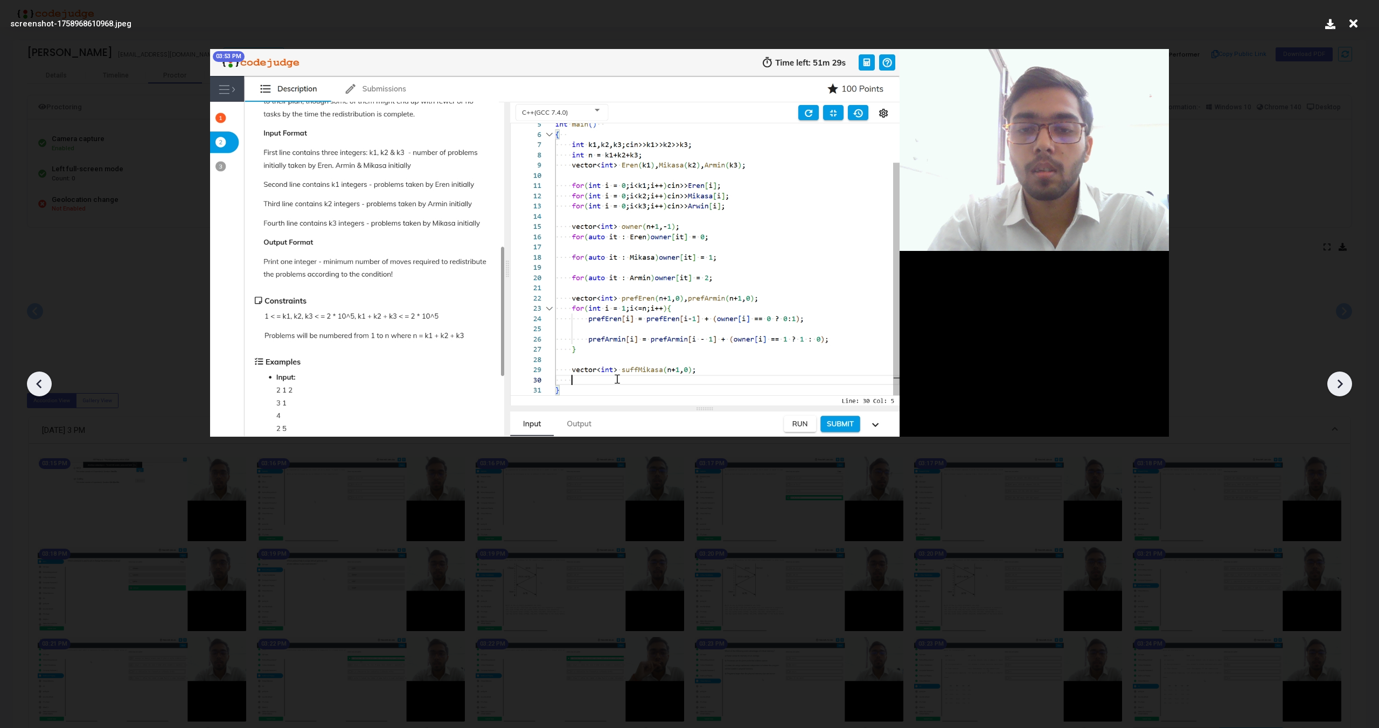
click at [1338, 390] on icon at bounding box center [1339, 384] width 16 height 16
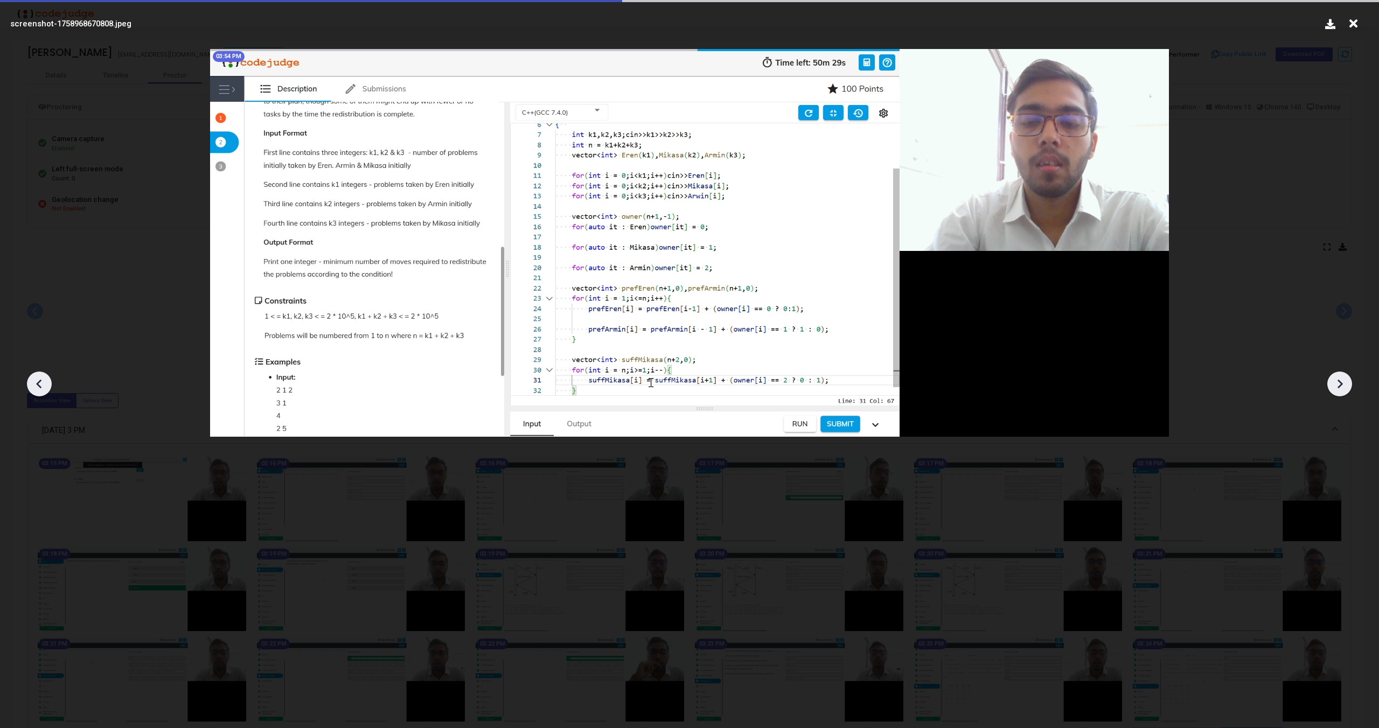
click at [1338, 390] on icon at bounding box center [1339, 384] width 16 height 16
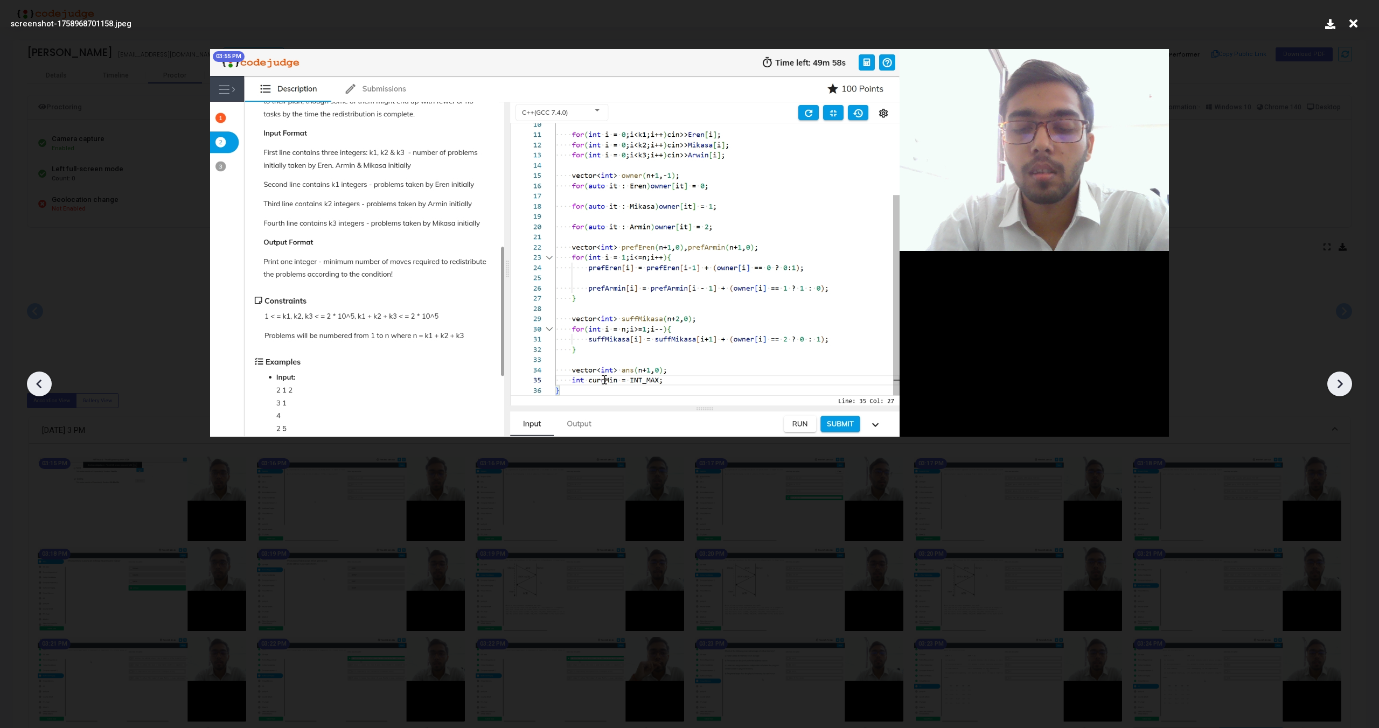
click at [1338, 390] on icon at bounding box center [1339, 384] width 16 height 16
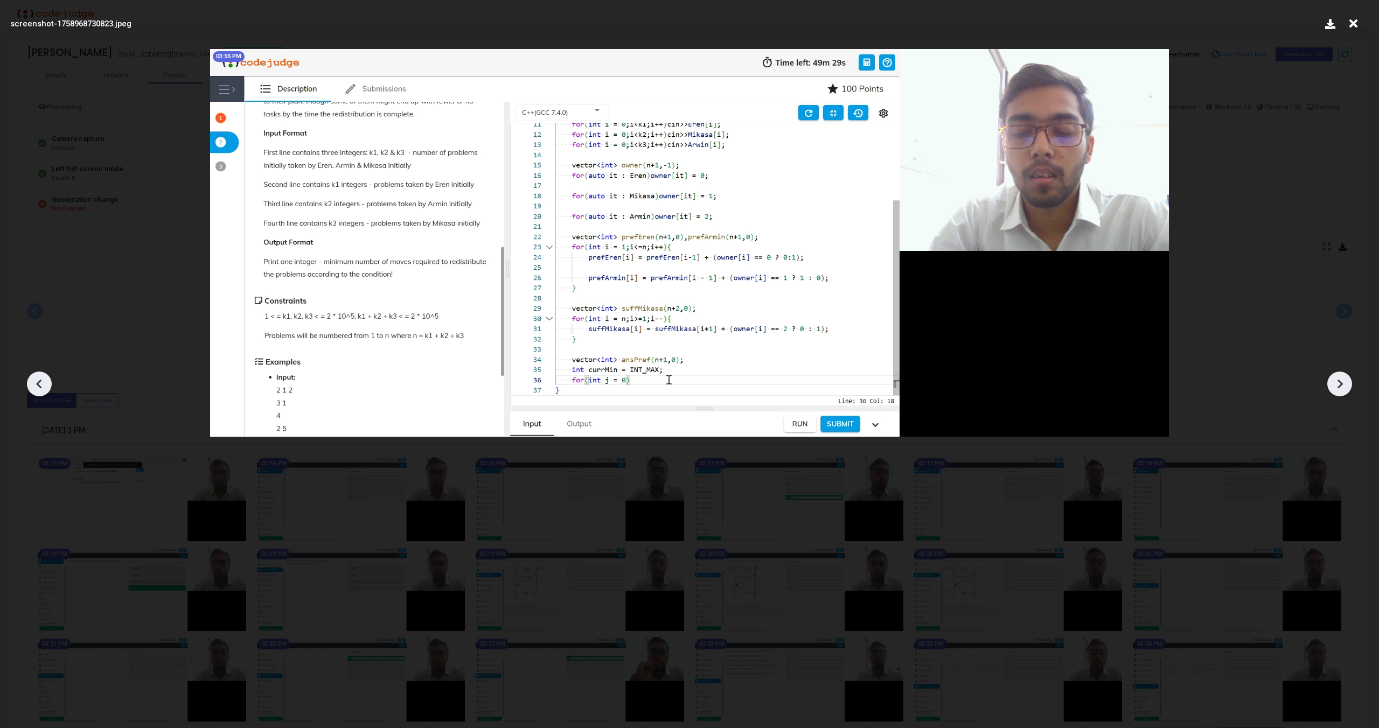
click at [1338, 390] on icon at bounding box center [1339, 384] width 16 height 16
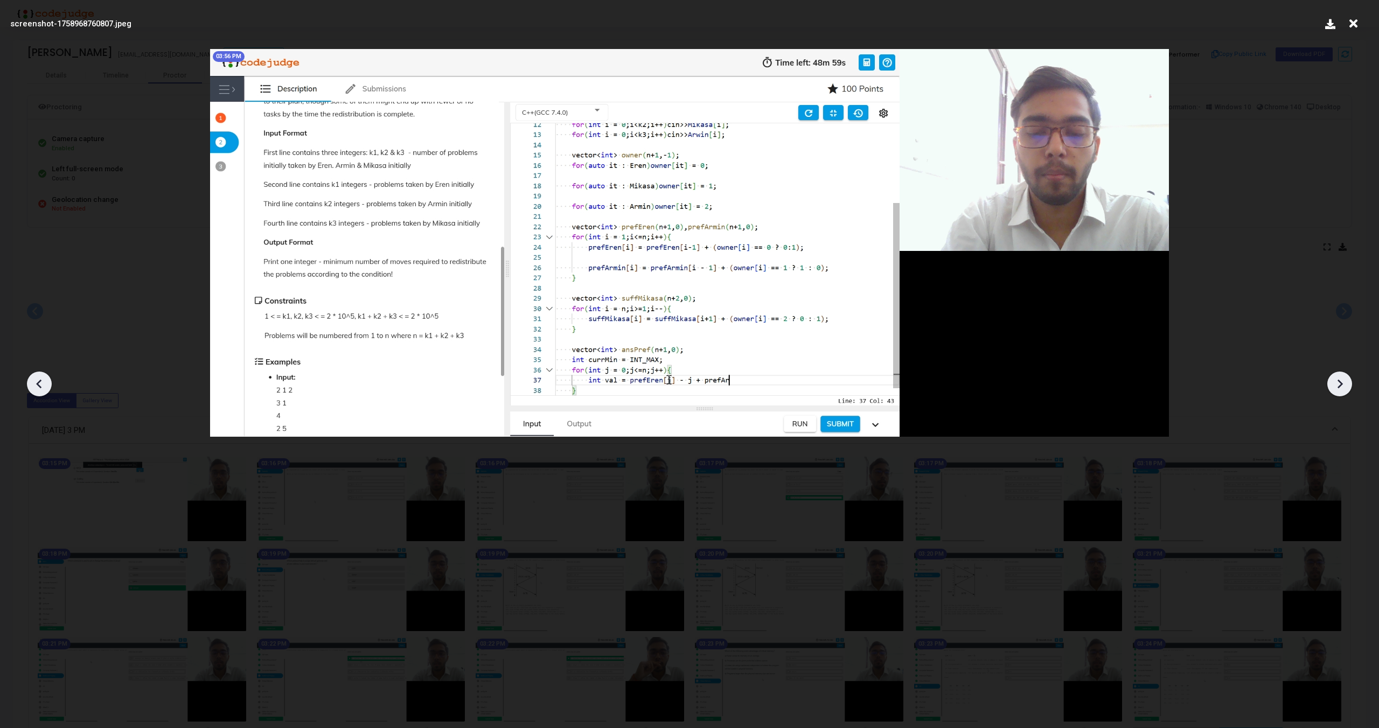
click at [1338, 390] on icon at bounding box center [1339, 384] width 16 height 16
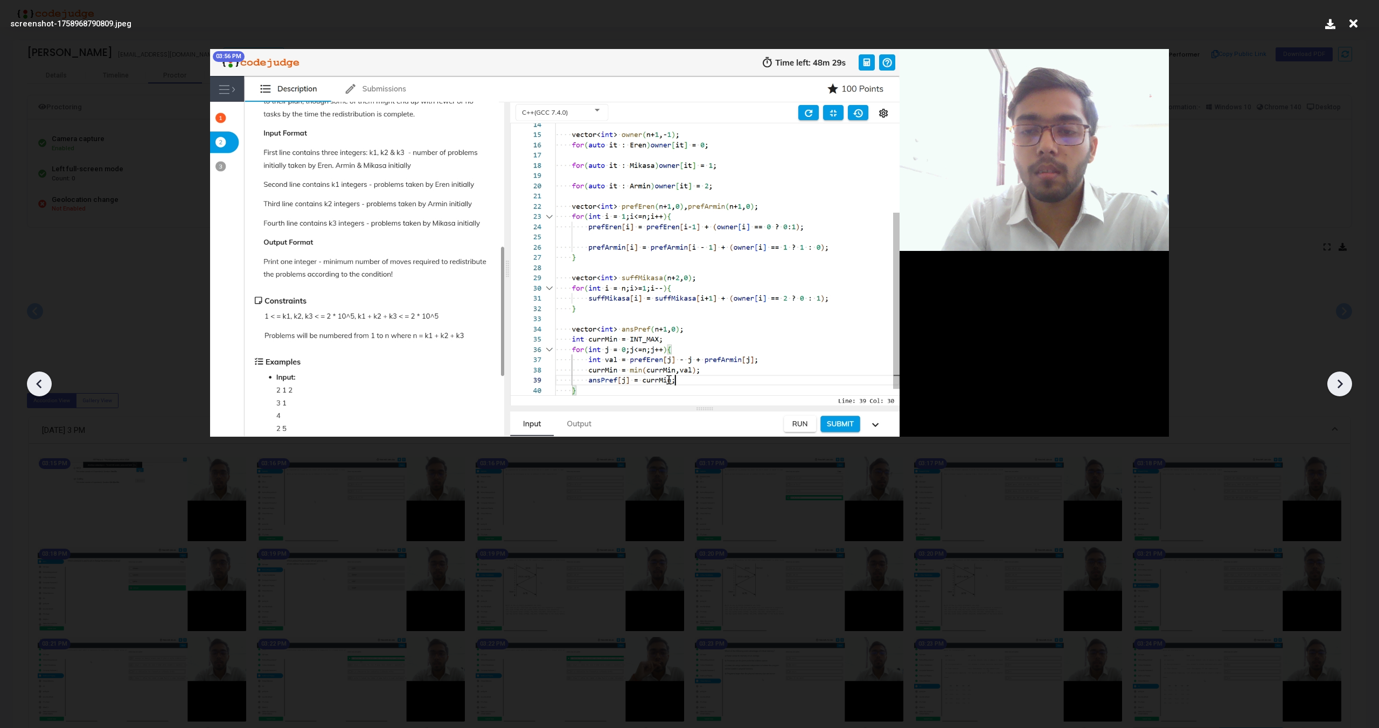
click at [1338, 390] on icon at bounding box center [1339, 384] width 16 height 16
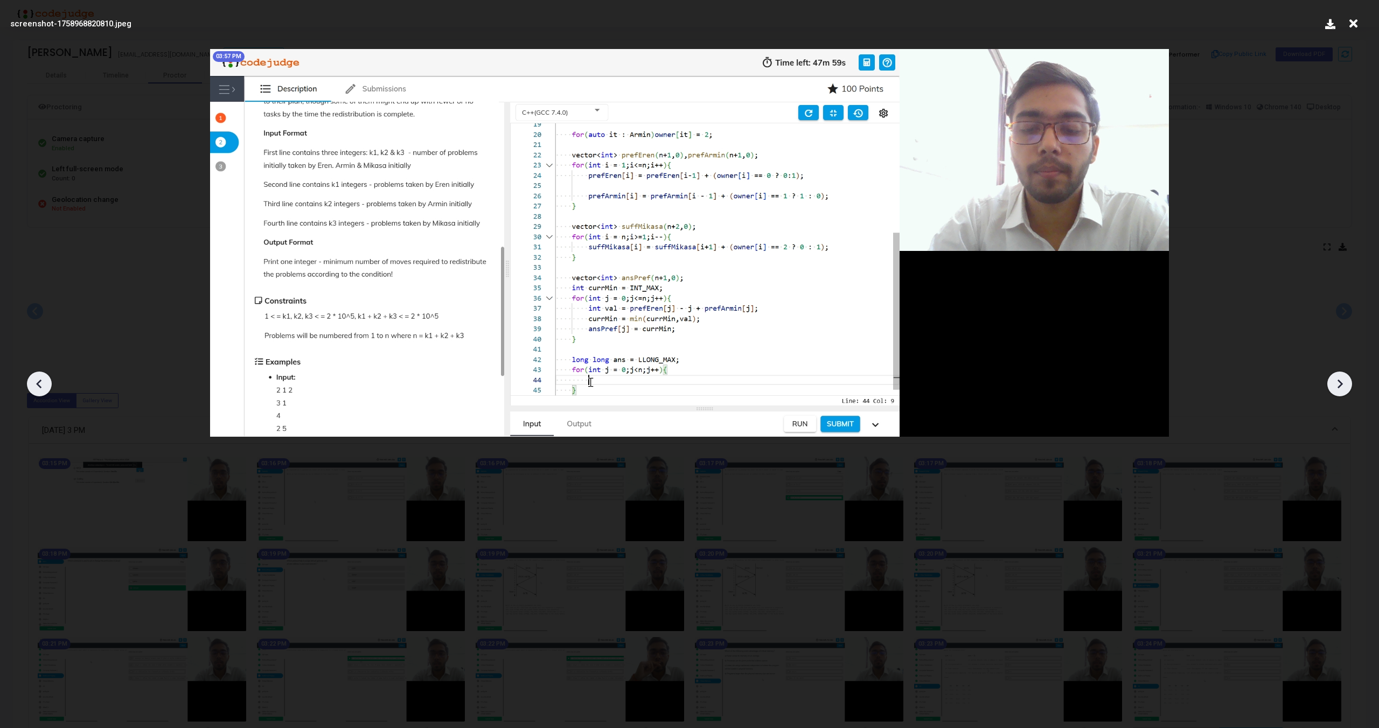
click at [1340, 390] on icon at bounding box center [1339, 384] width 16 height 16
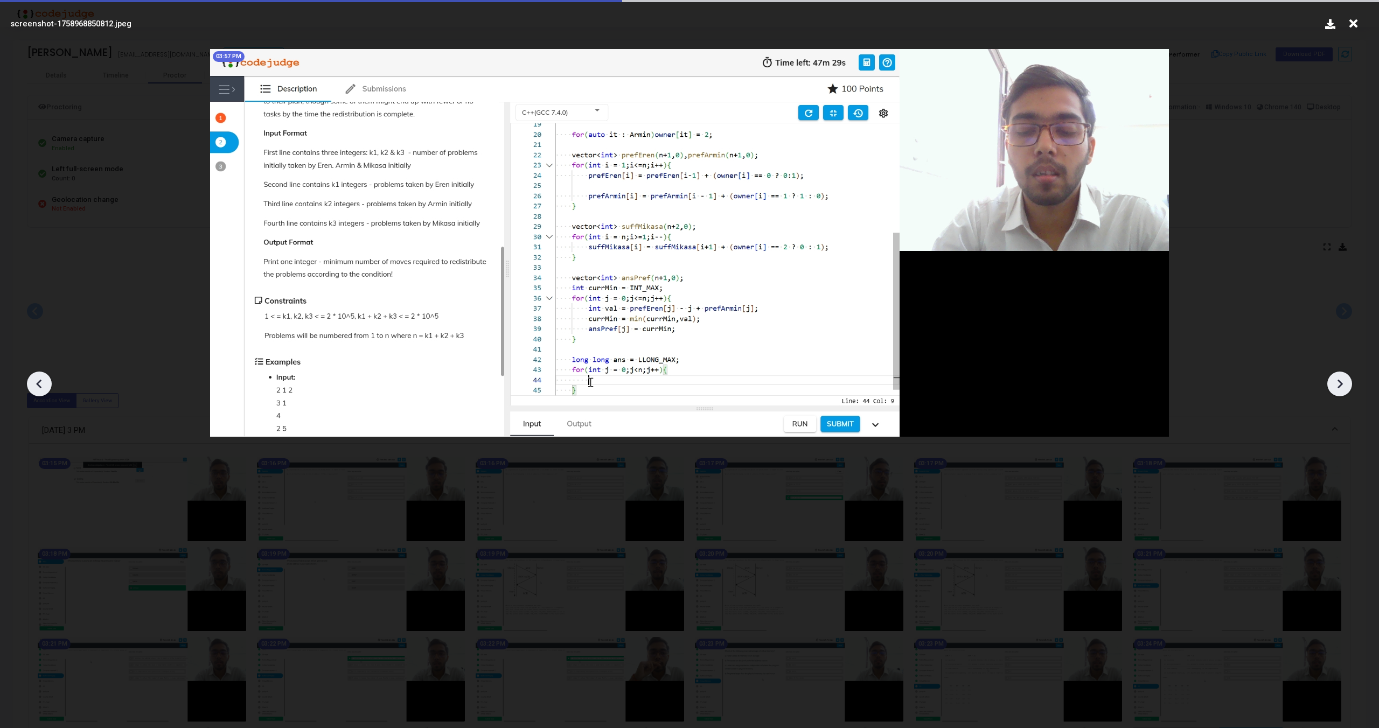
click at [1340, 390] on icon at bounding box center [1339, 384] width 16 height 16
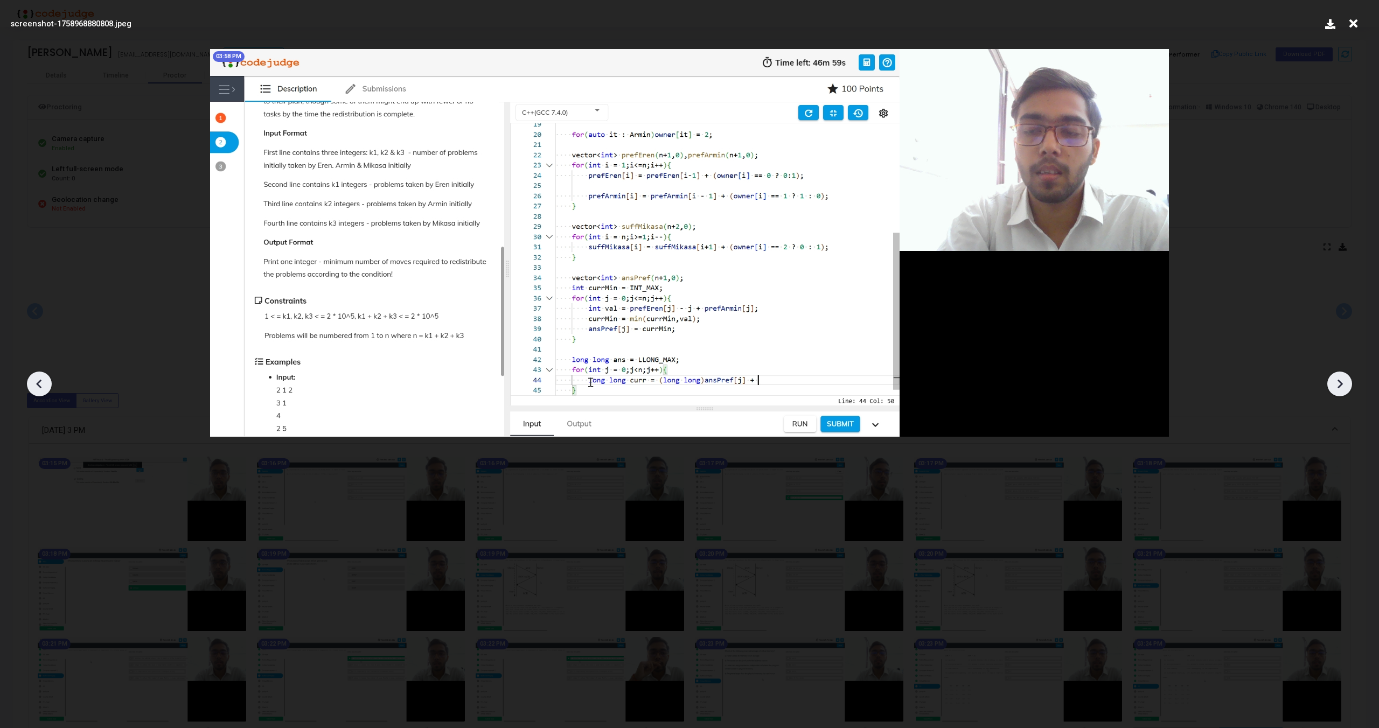
click at [1340, 390] on icon at bounding box center [1339, 384] width 16 height 16
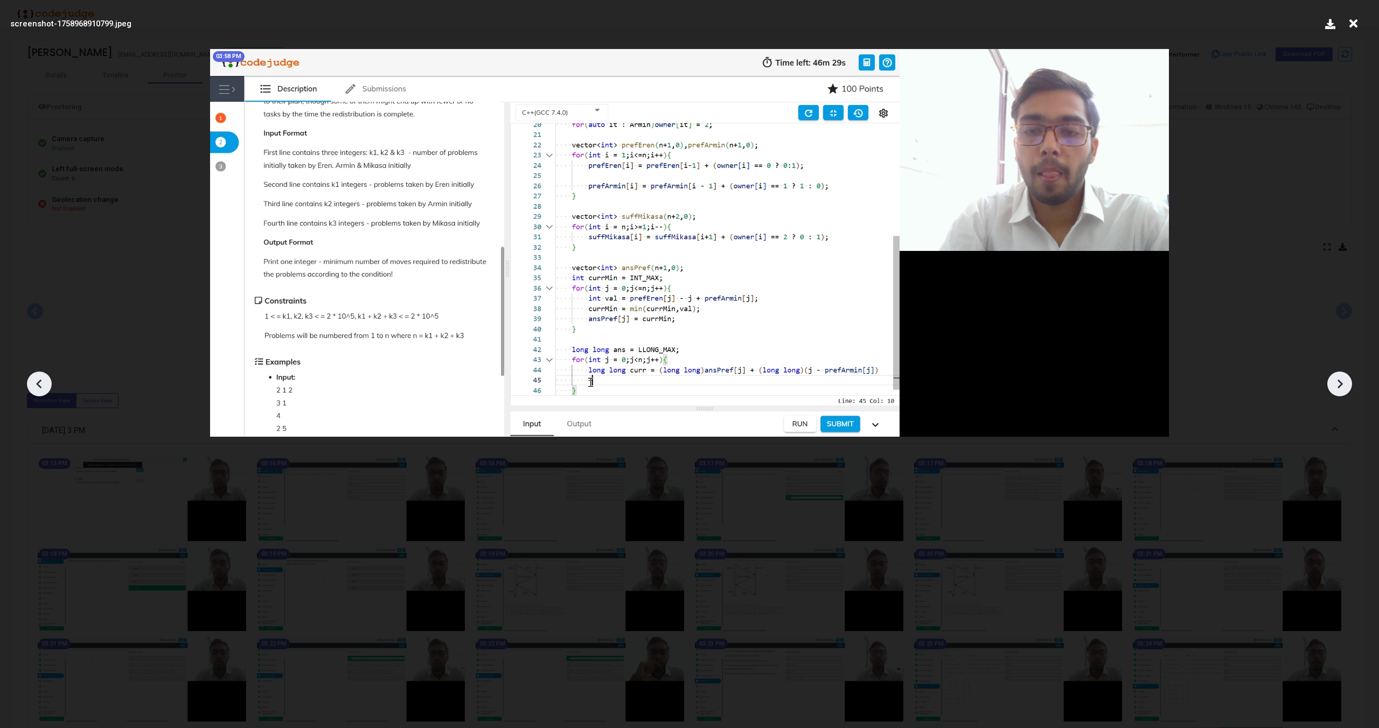
click at [1340, 390] on icon at bounding box center [1339, 384] width 16 height 16
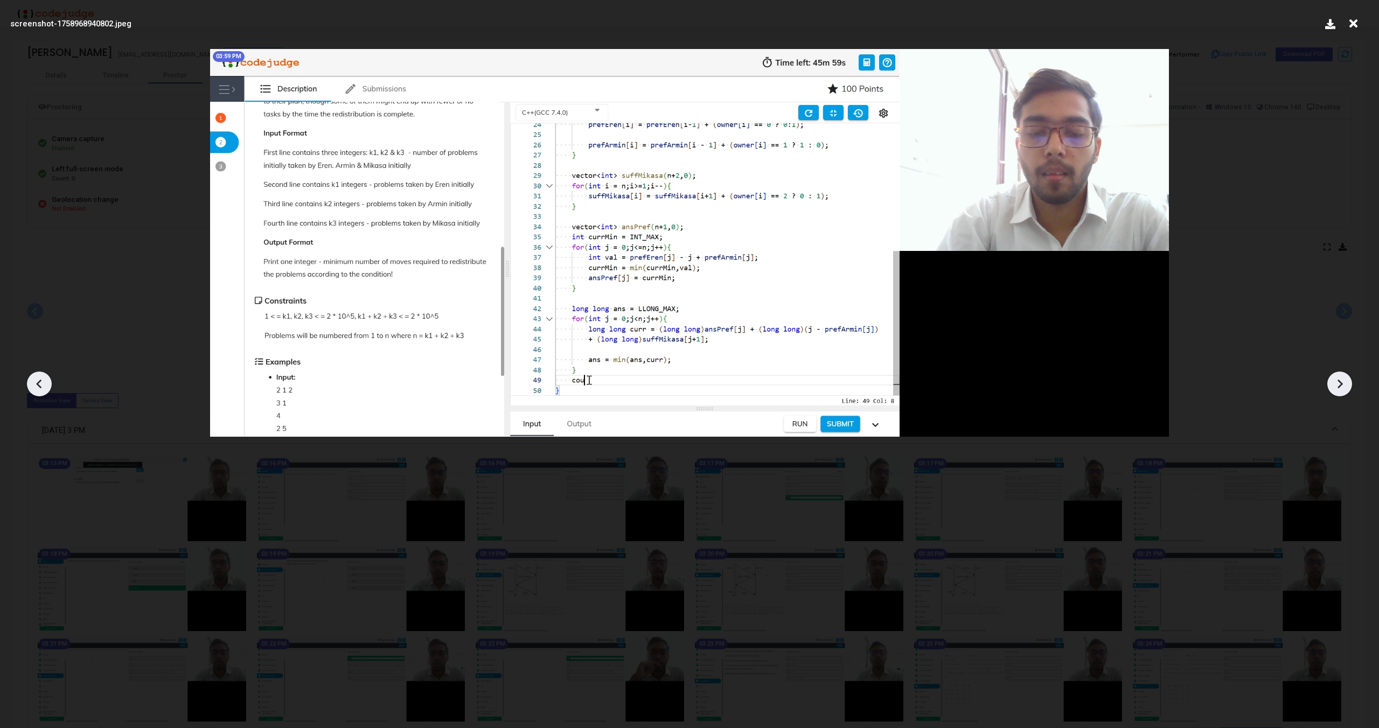
click at [1340, 390] on icon at bounding box center [1339, 384] width 16 height 16
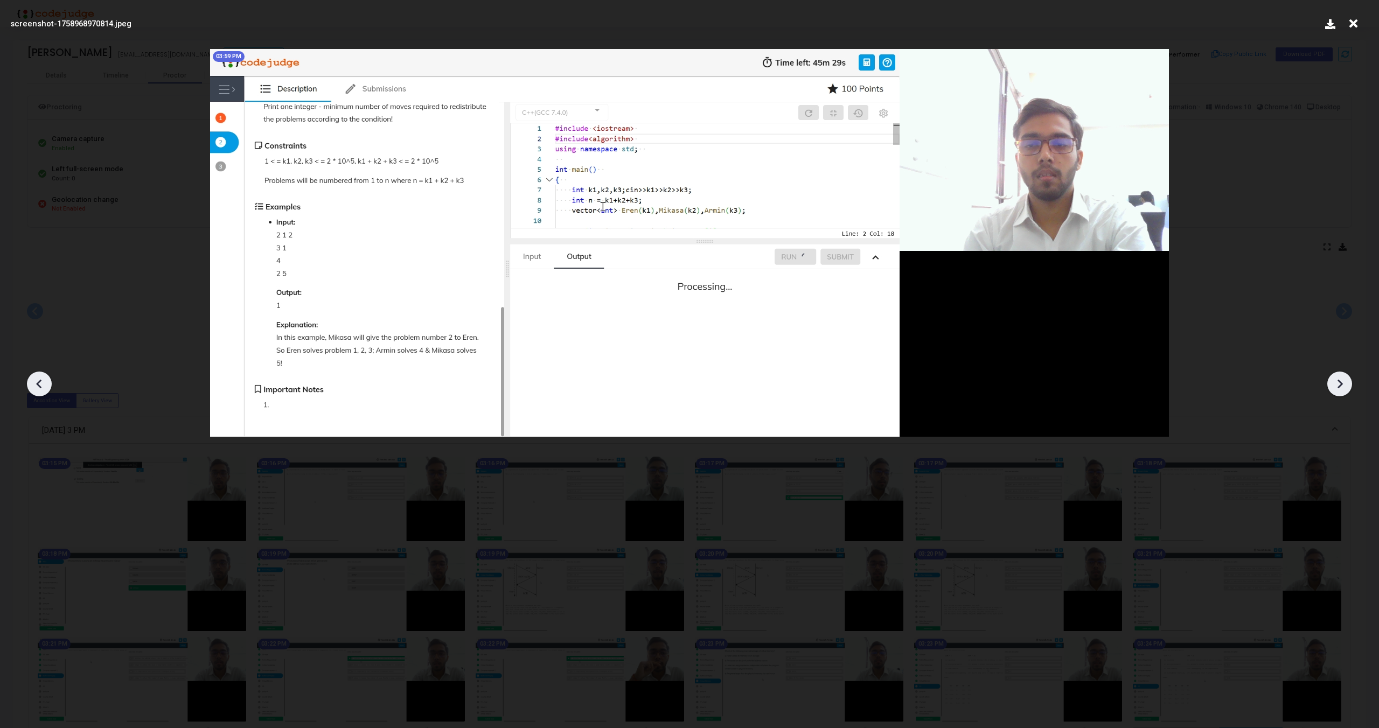
click at [1340, 390] on icon at bounding box center [1339, 384] width 16 height 16
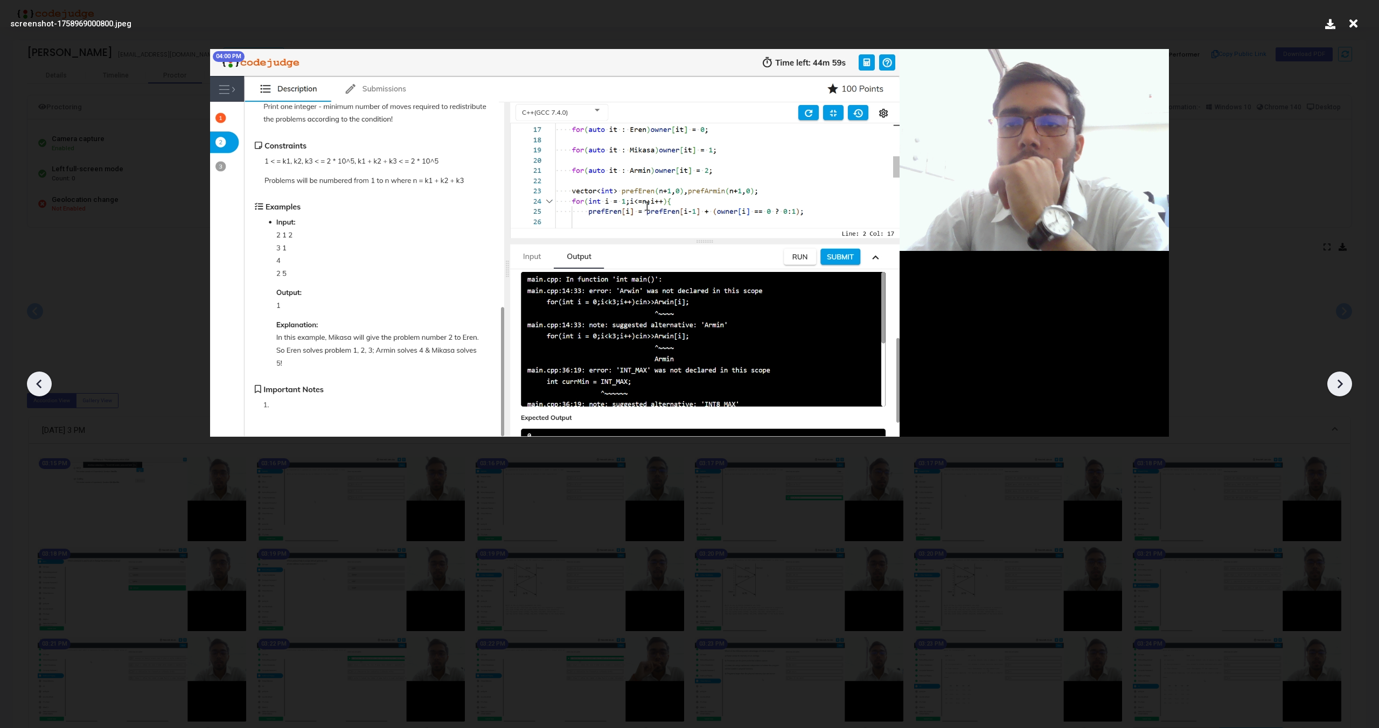
click at [1340, 390] on icon at bounding box center [1339, 384] width 16 height 16
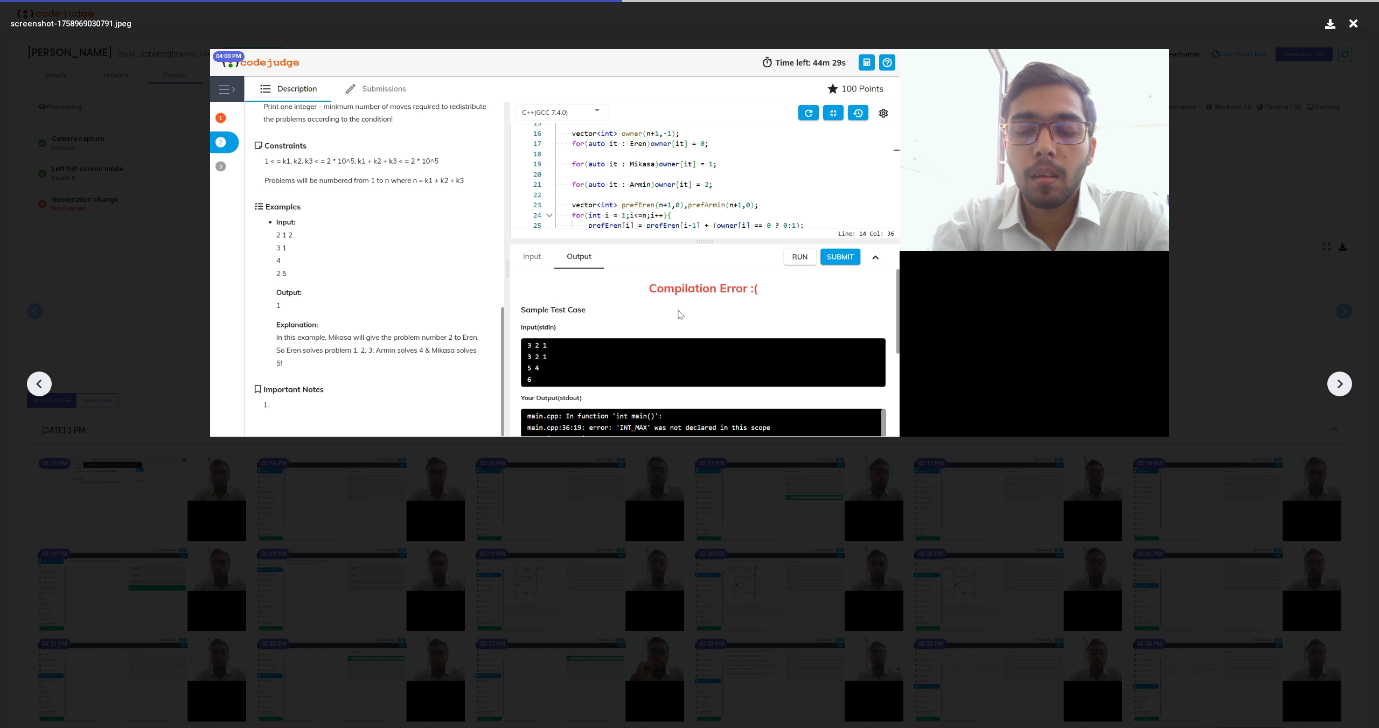
click at [1340, 390] on icon at bounding box center [1339, 384] width 16 height 16
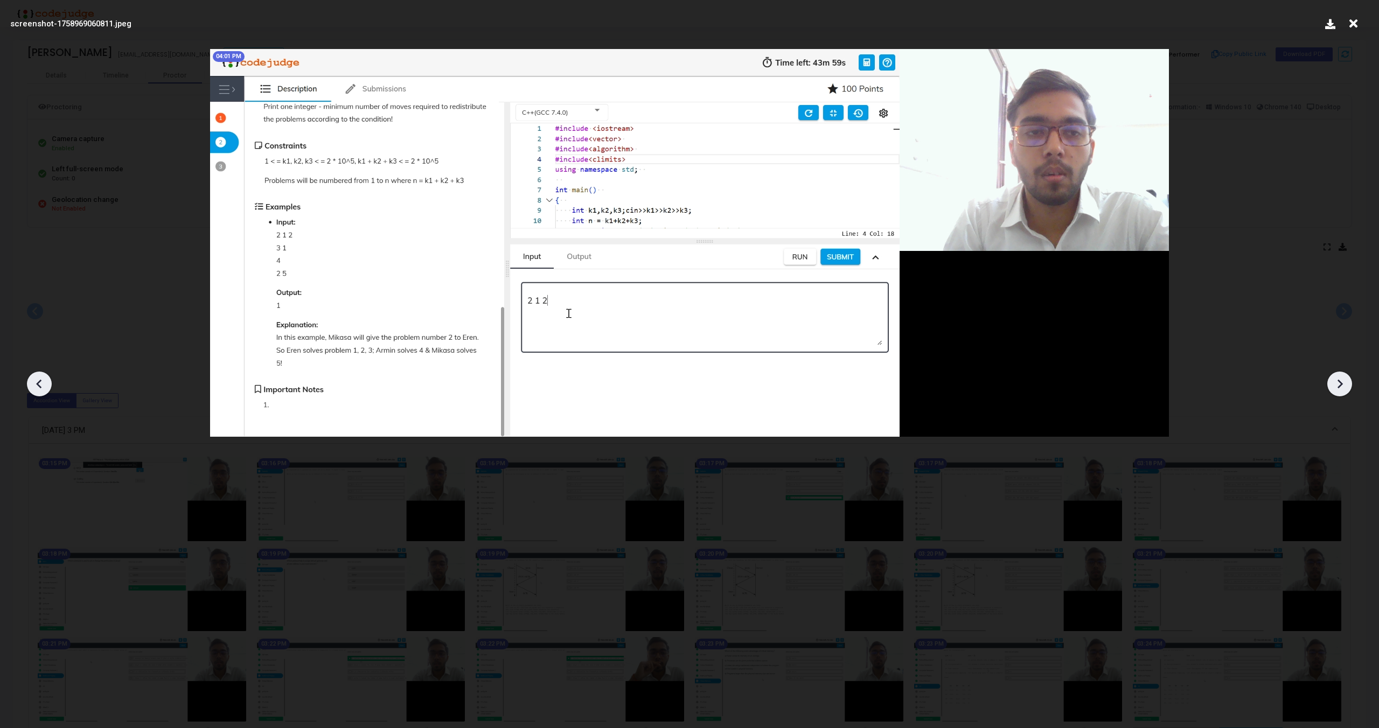
click at [1340, 390] on icon at bounding box center [1339, 384] width 16 height 16
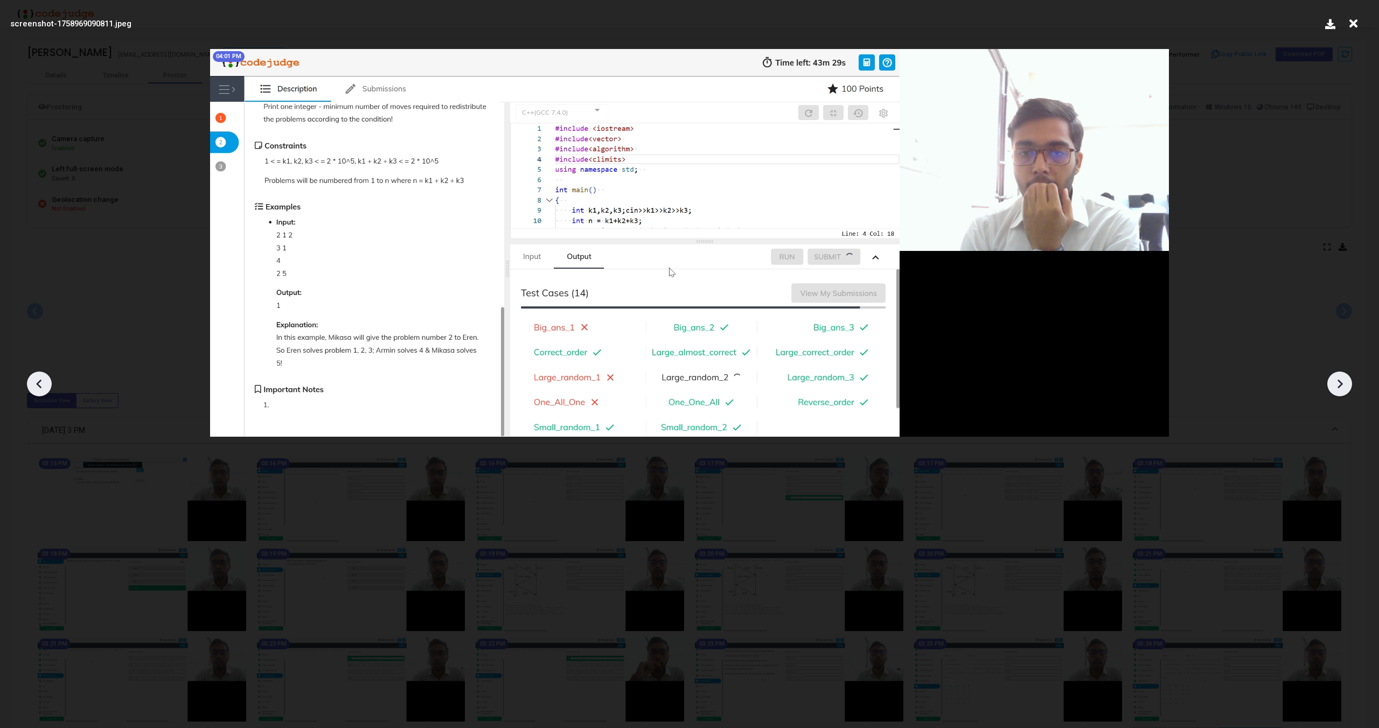
click at [1340, 390] on icon at bounding box center [1339, 384] width 16 height 16
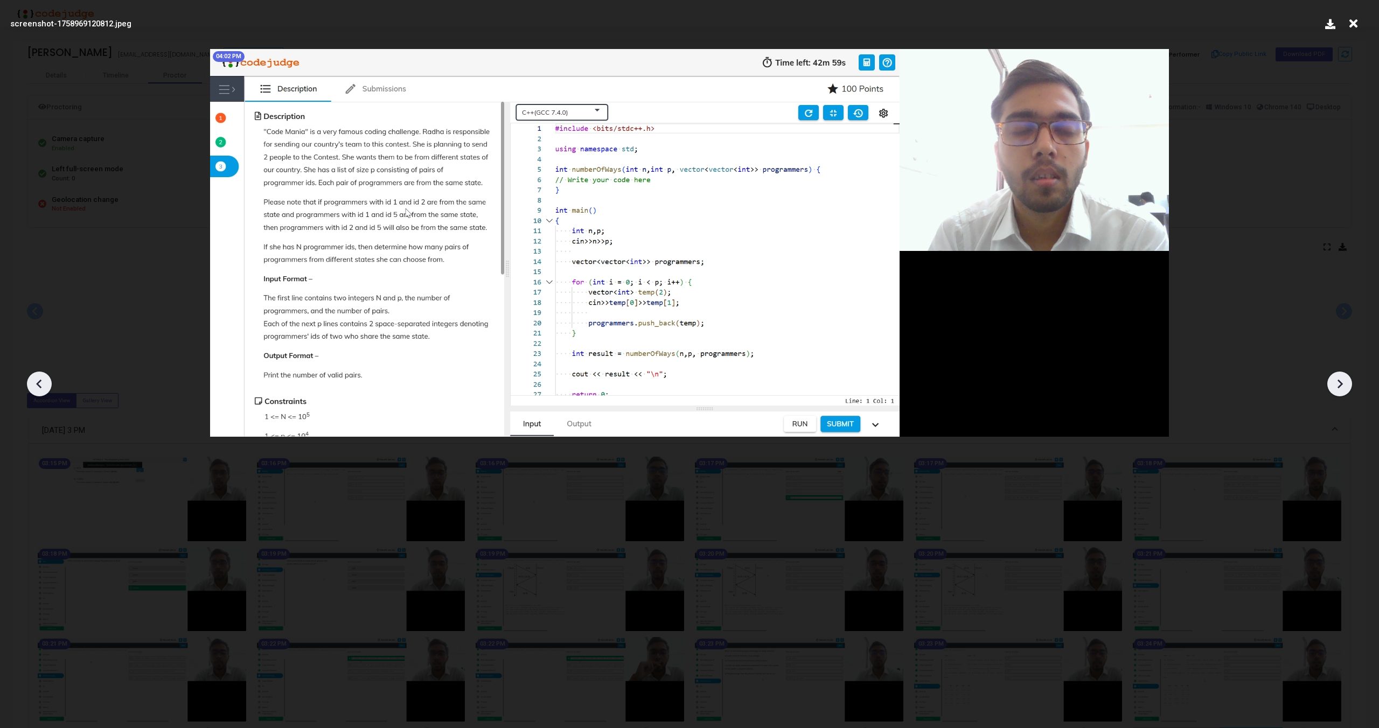
click at [1340, 390] on icon at bounding box center [1339, 384] width 16 height 16
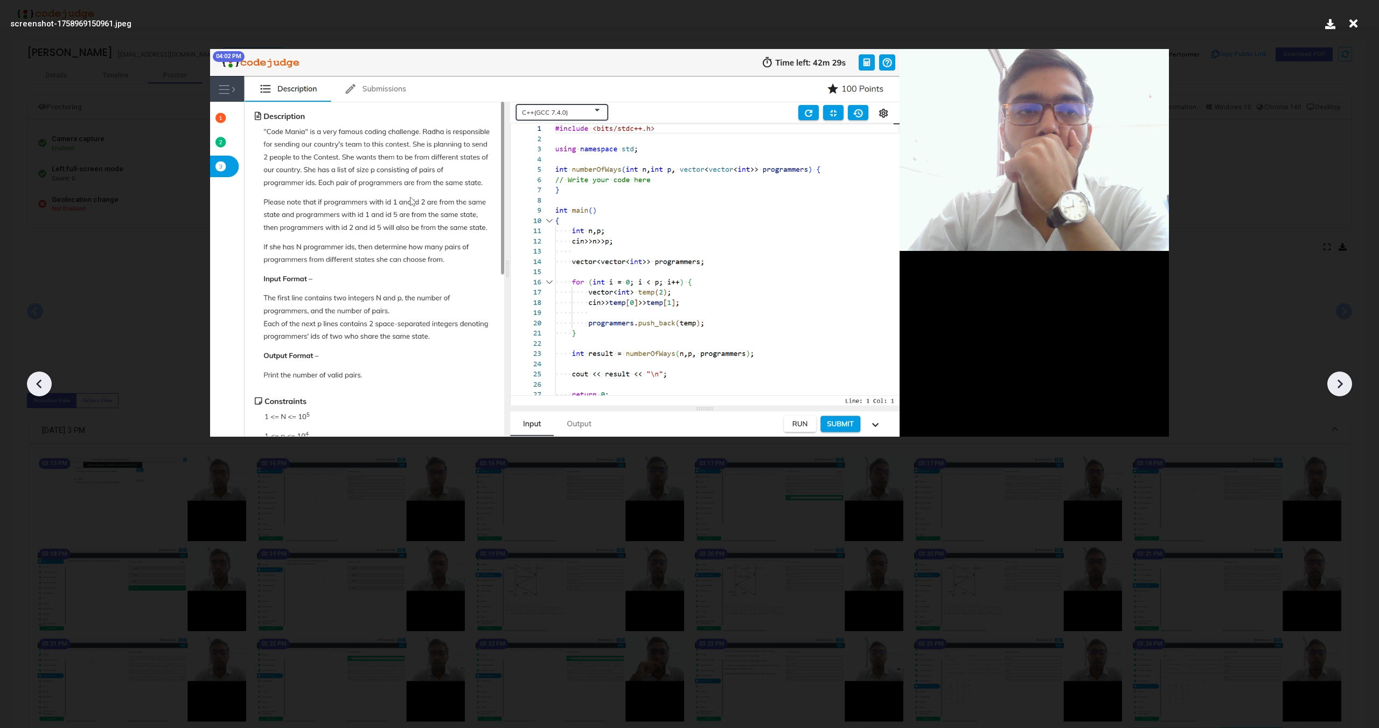
click at [1340, 390] on icon at bounding box center [1339, 384] width 16 height 16
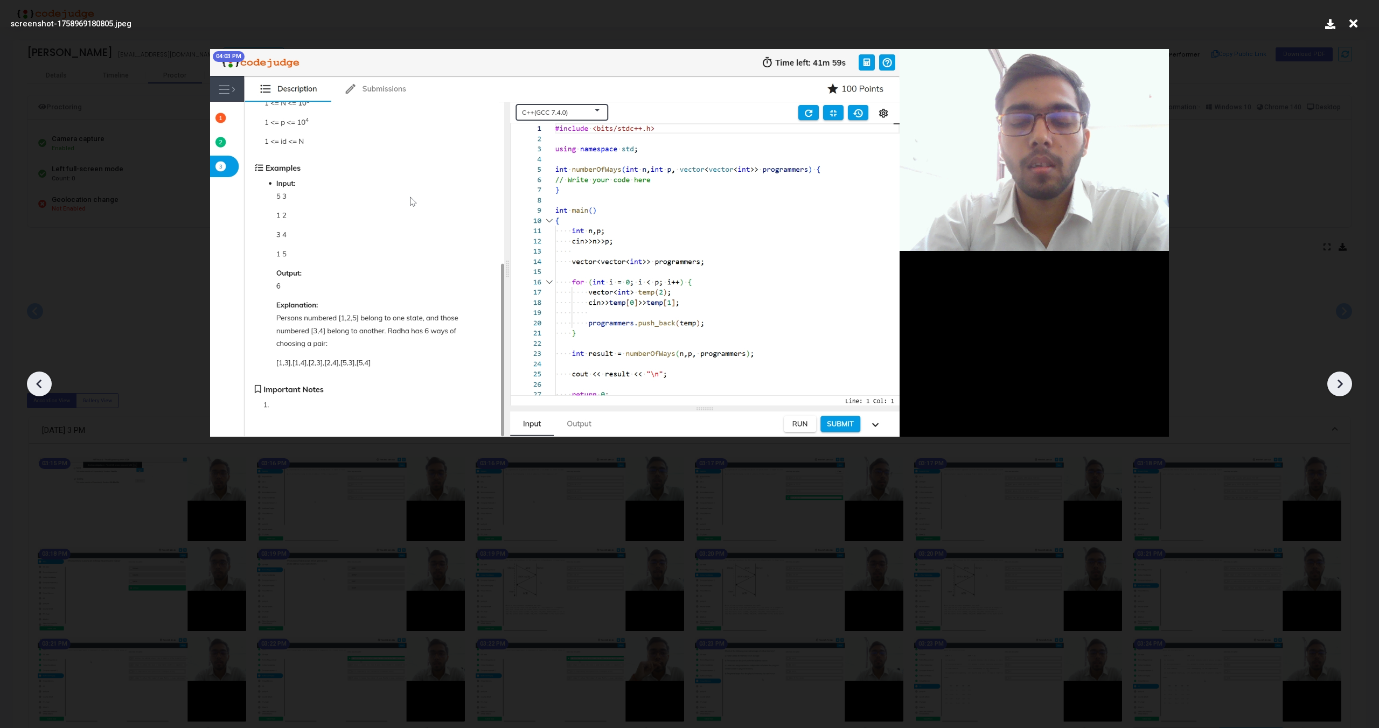
click at [1340, 390] on icon at bounding box center [1339, 384] width 16 height 16
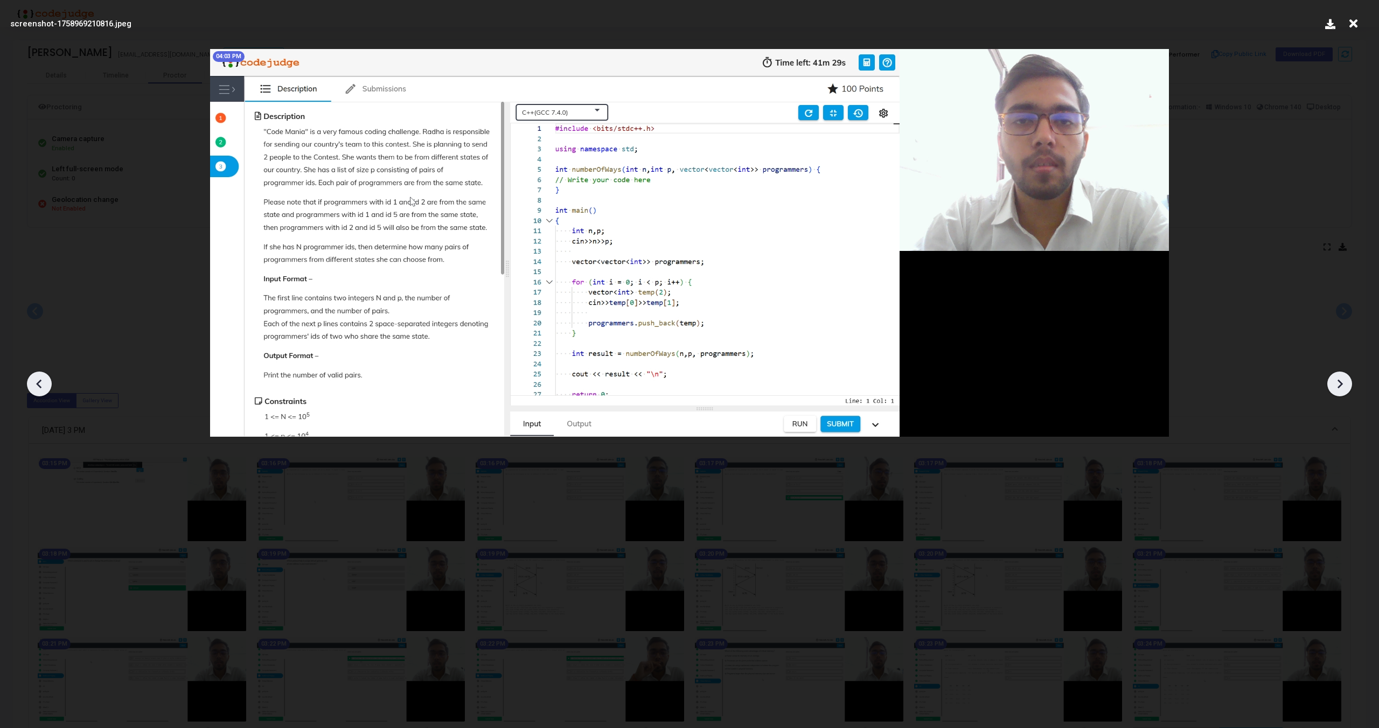
click at [1340, 390] on icon at bounding box center [1339, 384] width 16 height 16
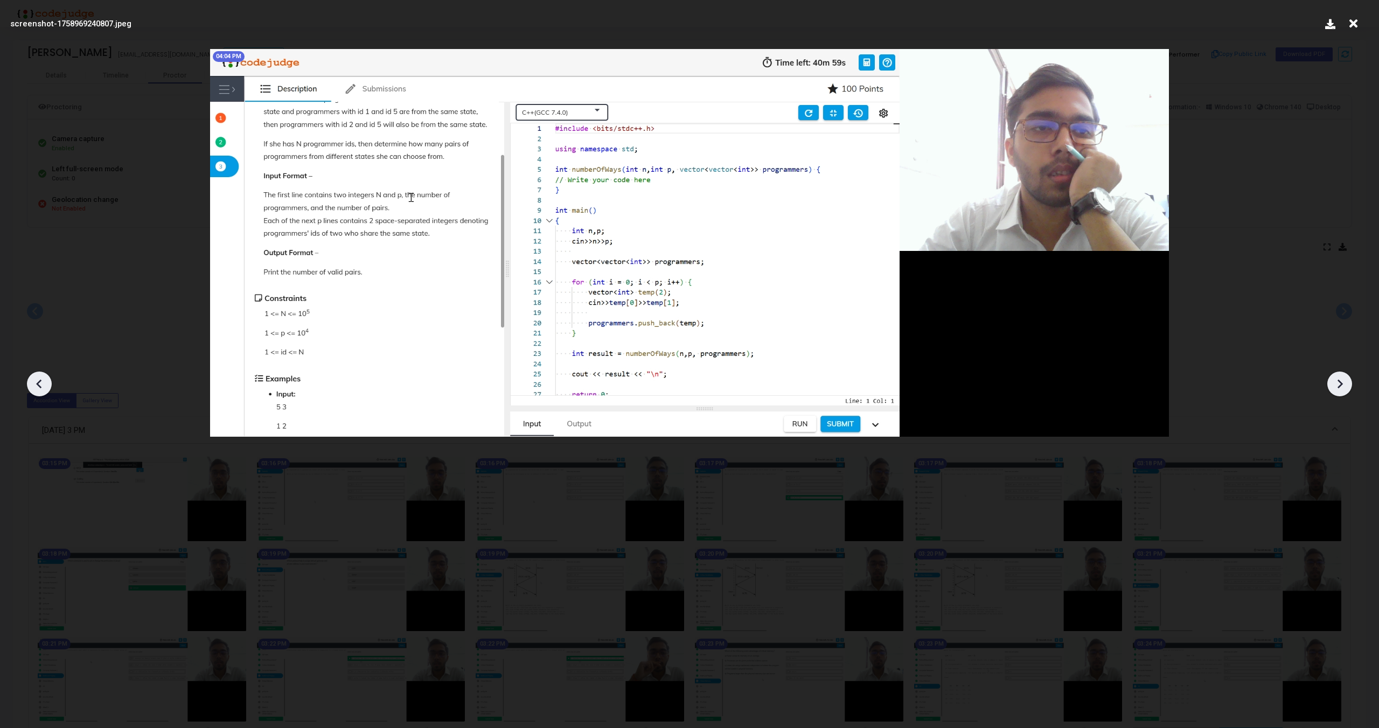
click at [1340, 390] on icon at bounding box center [1339, 384] width 16 height 16
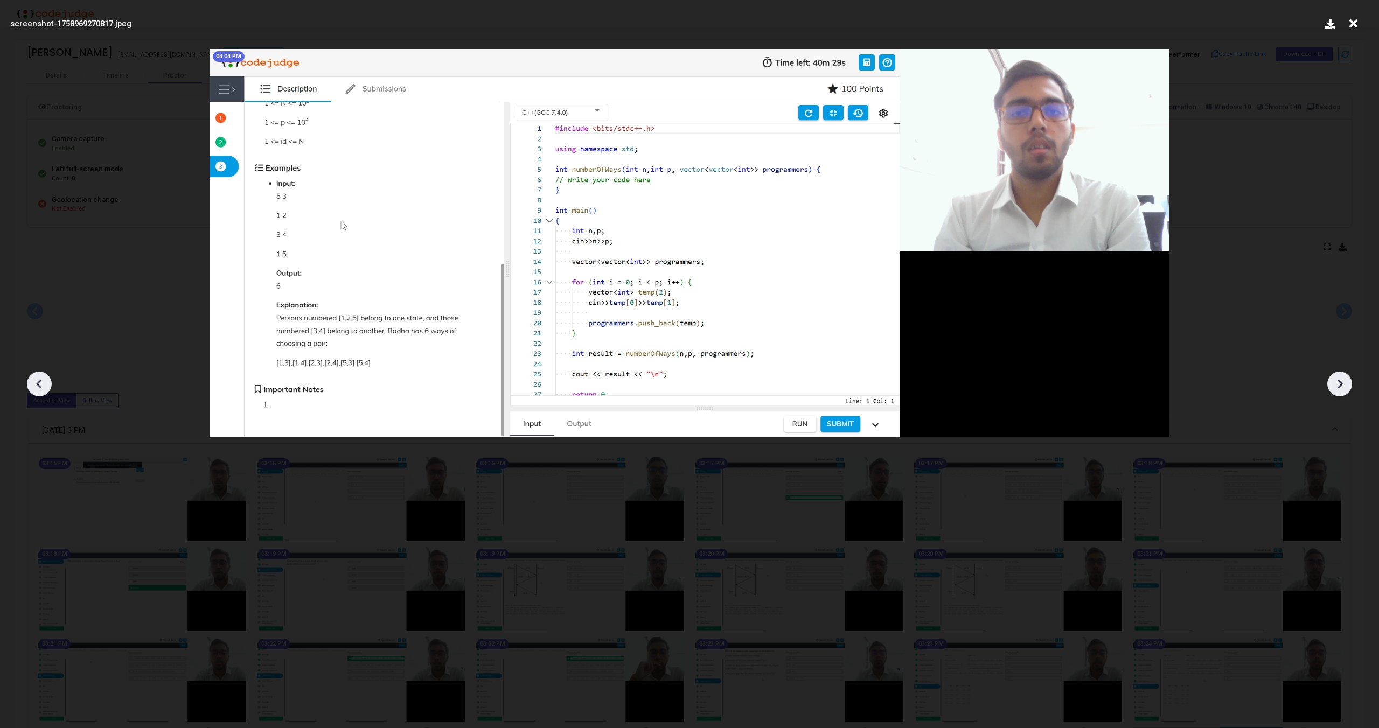
click at [1340, 390] on icon at bounding box center [1339, 384] width 16 height 16
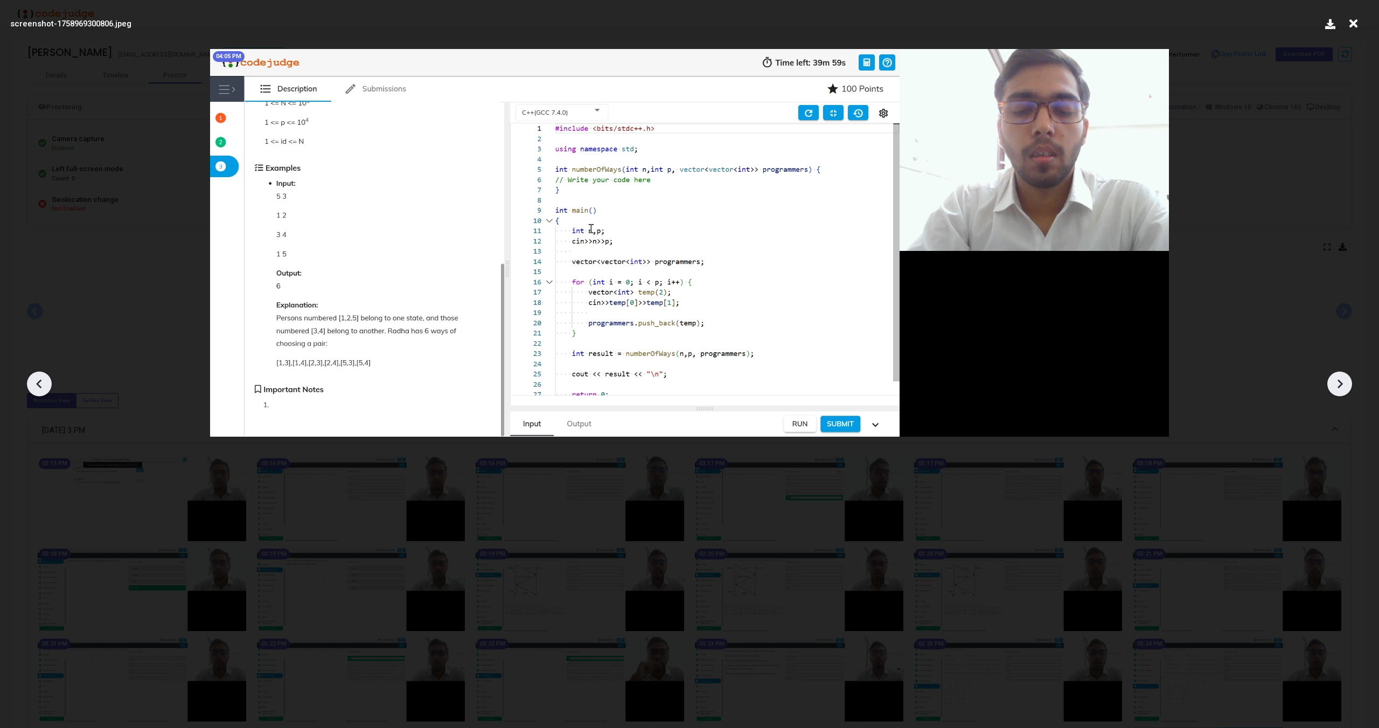
click at [1340, 390] on icon at bounding box center [1339, 384] width 16 height 16
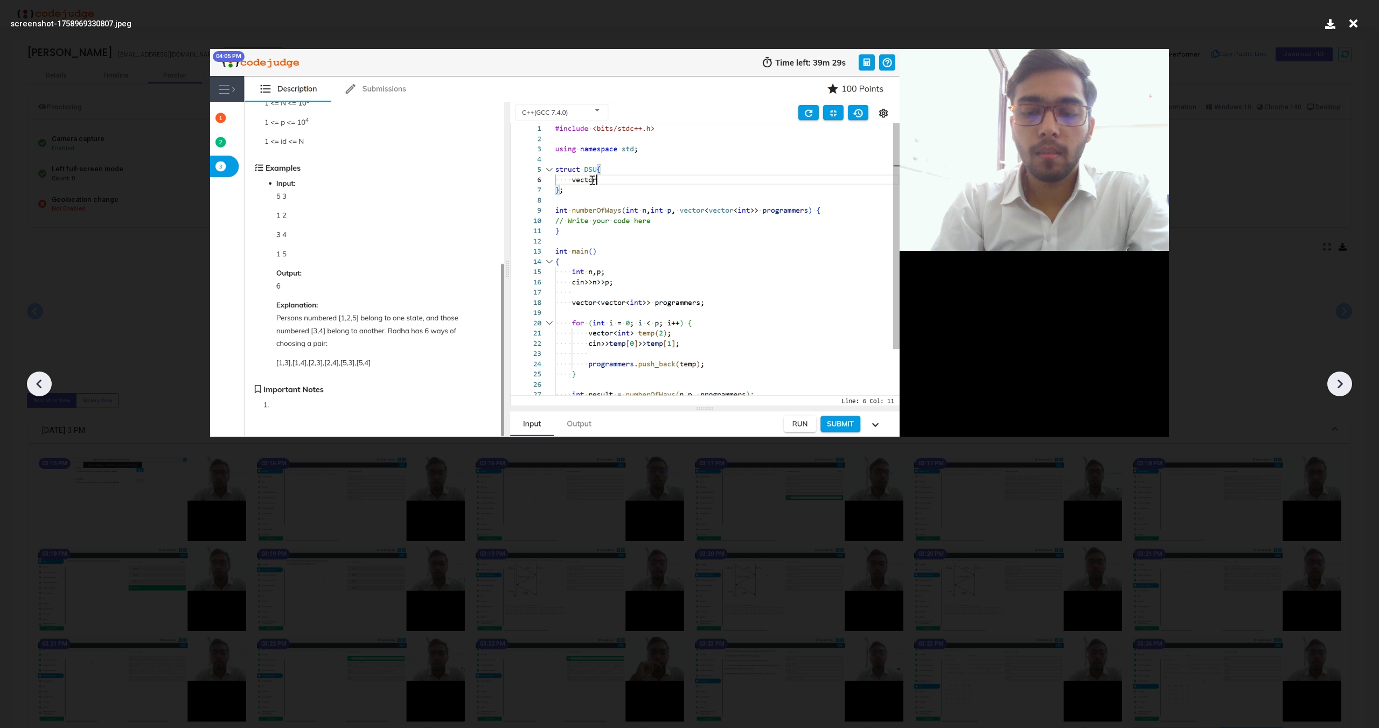
click at [1340, 390] on icon at bounding box center [1339, 384] width 16 height 16
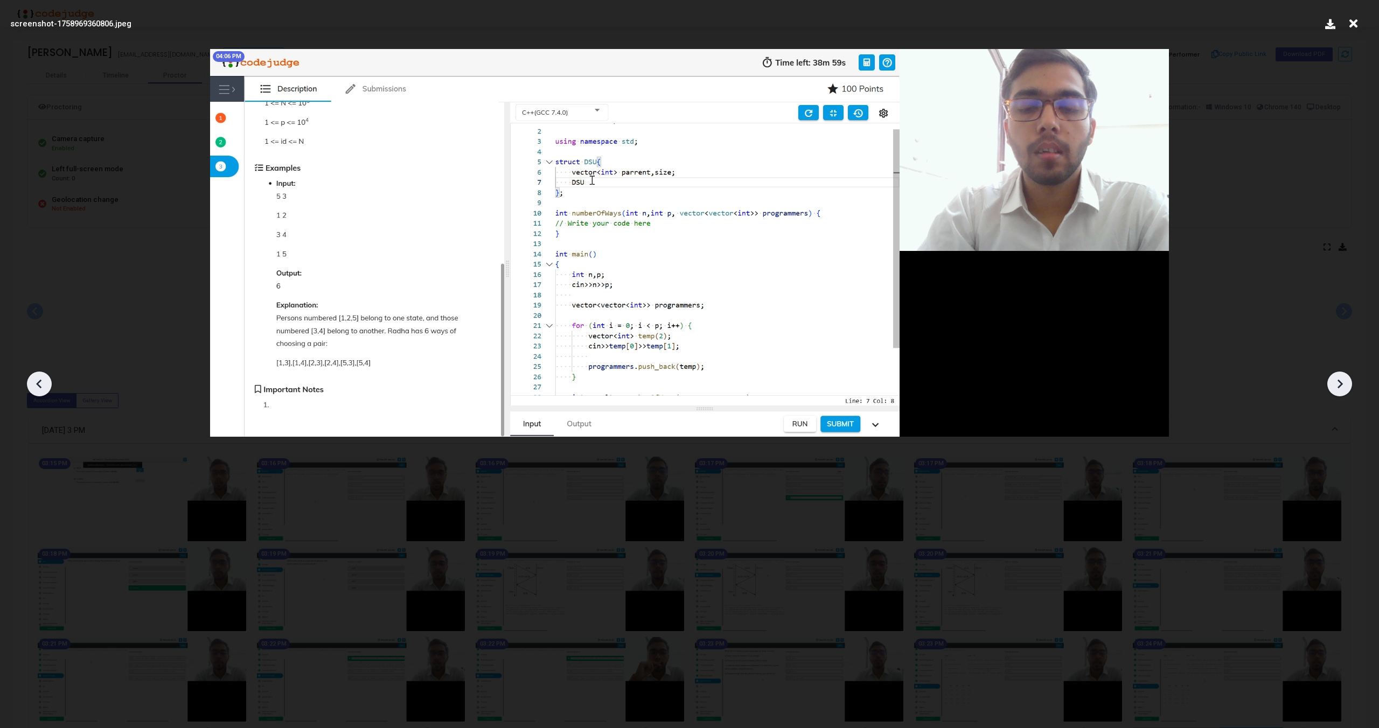
click at [1340, 390] on icon at bounding box center [1339, 384] width 16 height 16
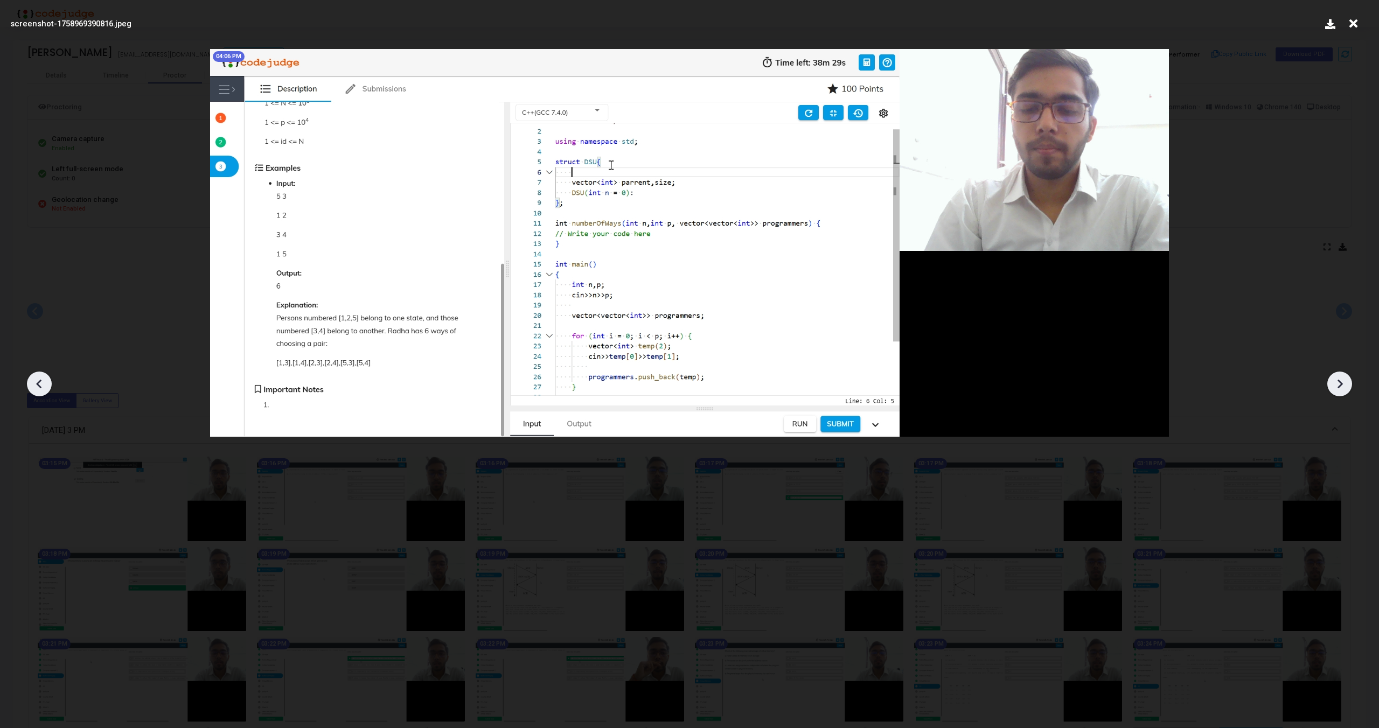
click at [1340, 390] on icon at bounding box center [1339, 384] width 16 height 16
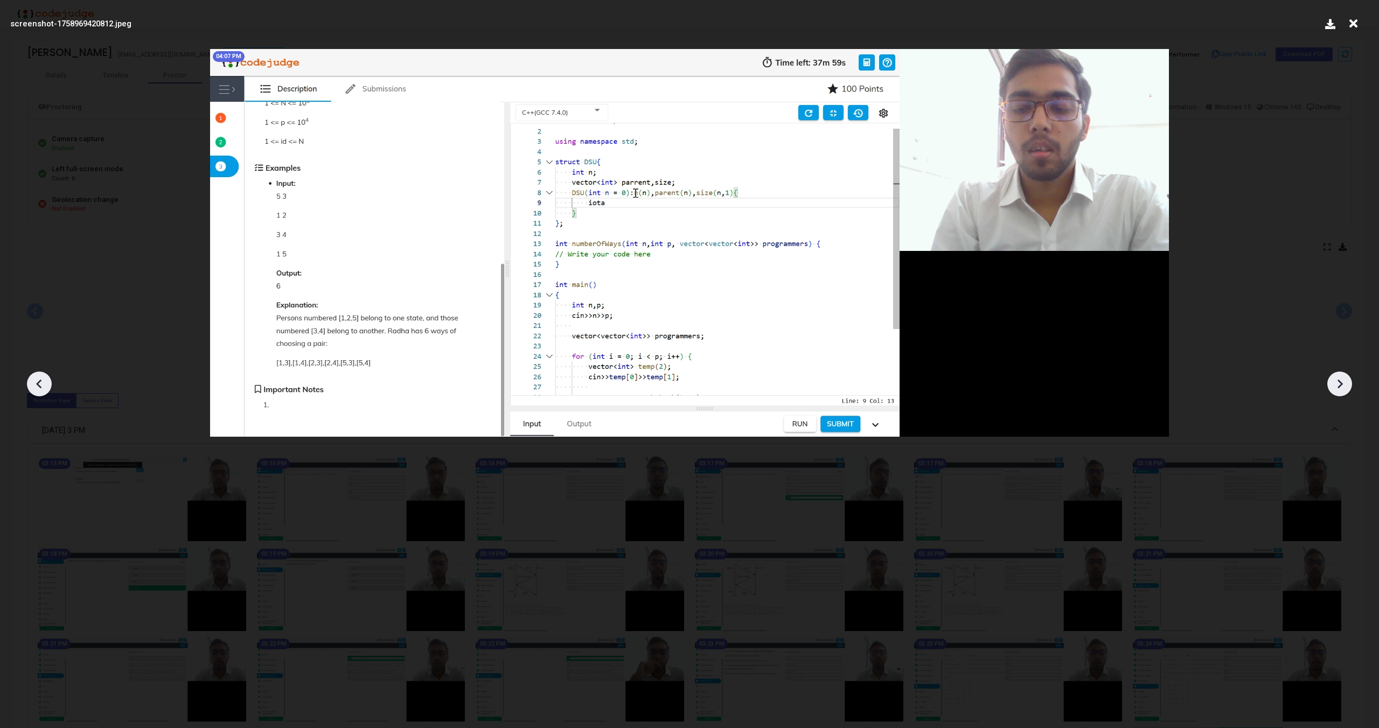
click at [1340, 390] on icon at bounding box center [1339, 384] width 16 height 16
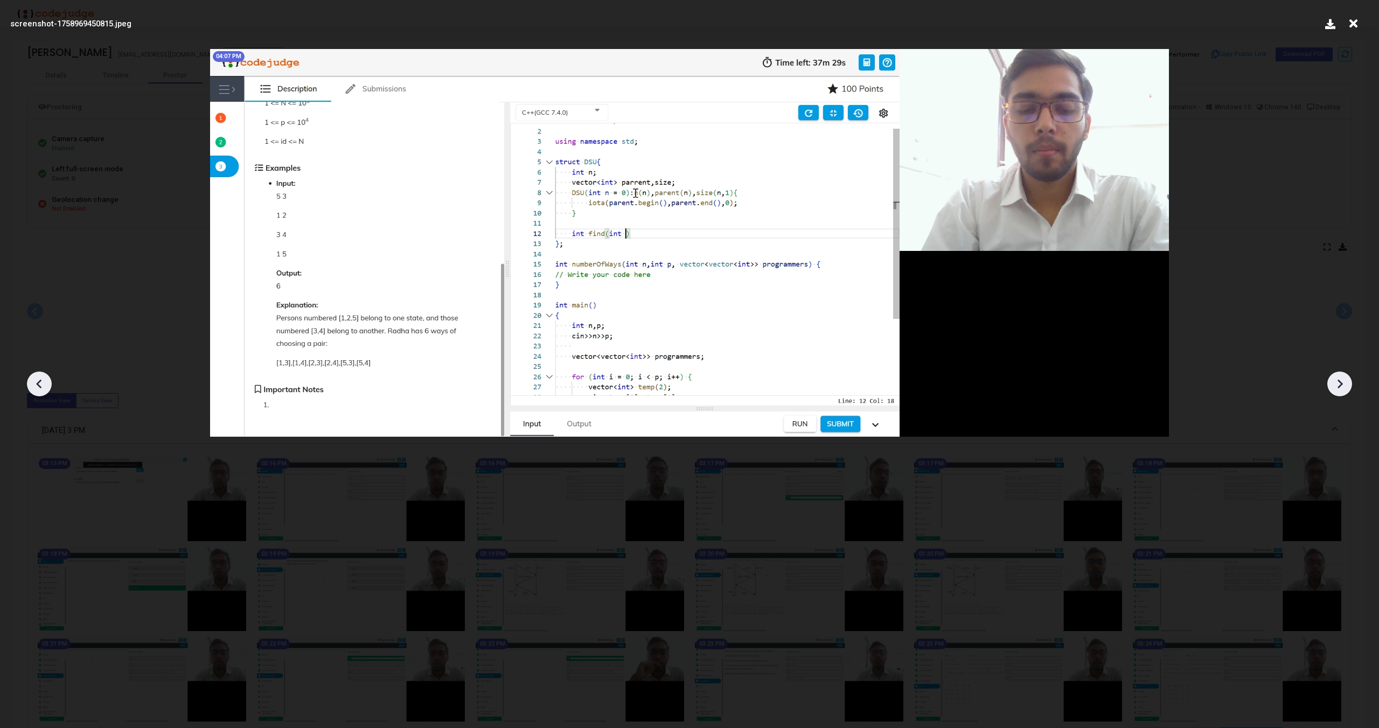
click at [1340, 390] on icon at bounding box center [1339, 384] width 16 height 16
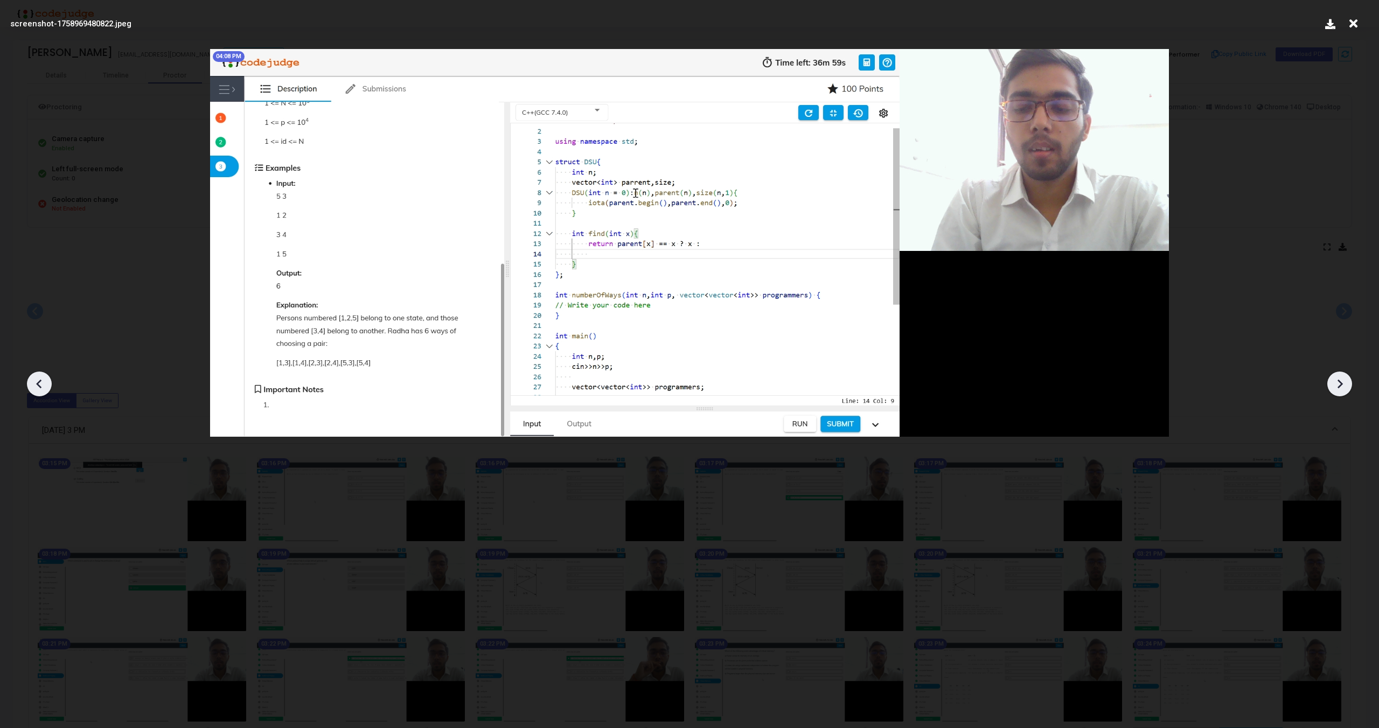
click at [1340, 390] on icon at bounding box center [1339, 384] width 16 height 16
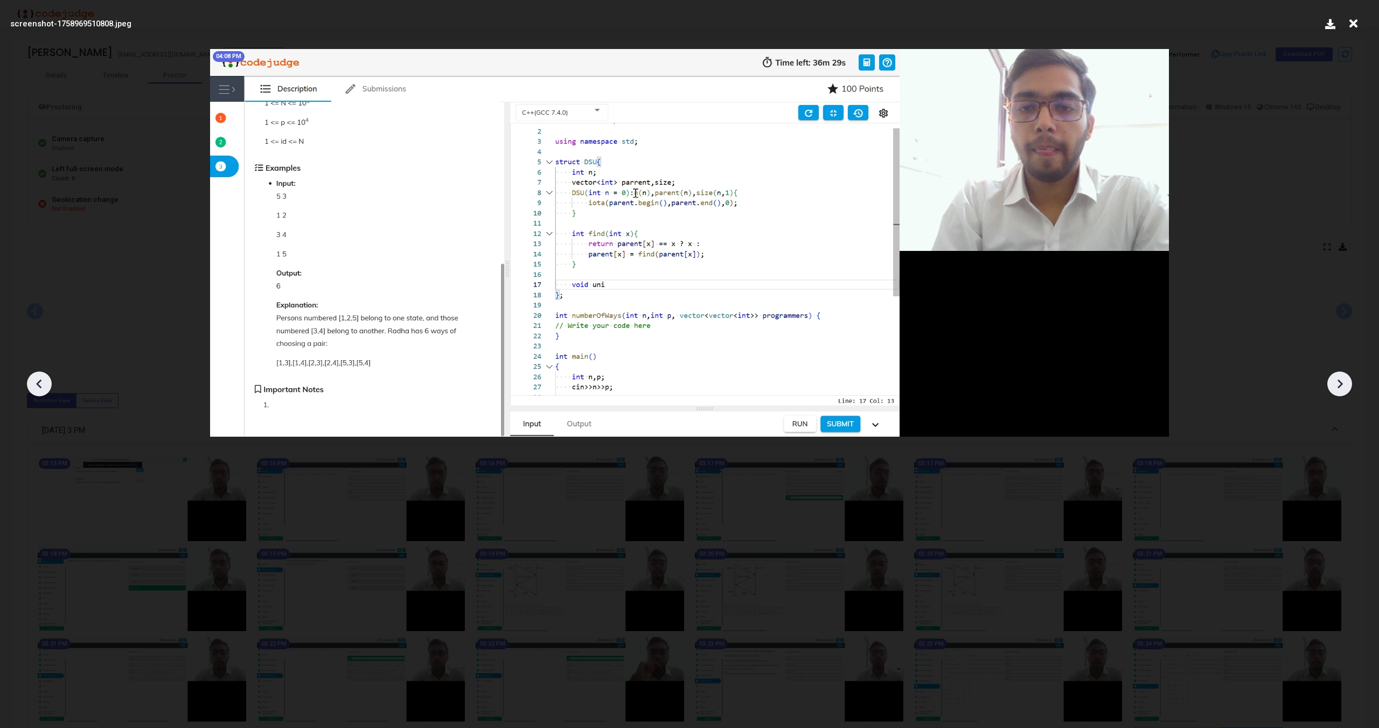
click at [1340, 390] on icon at bounding box center [1339, 384] width 16 height 16
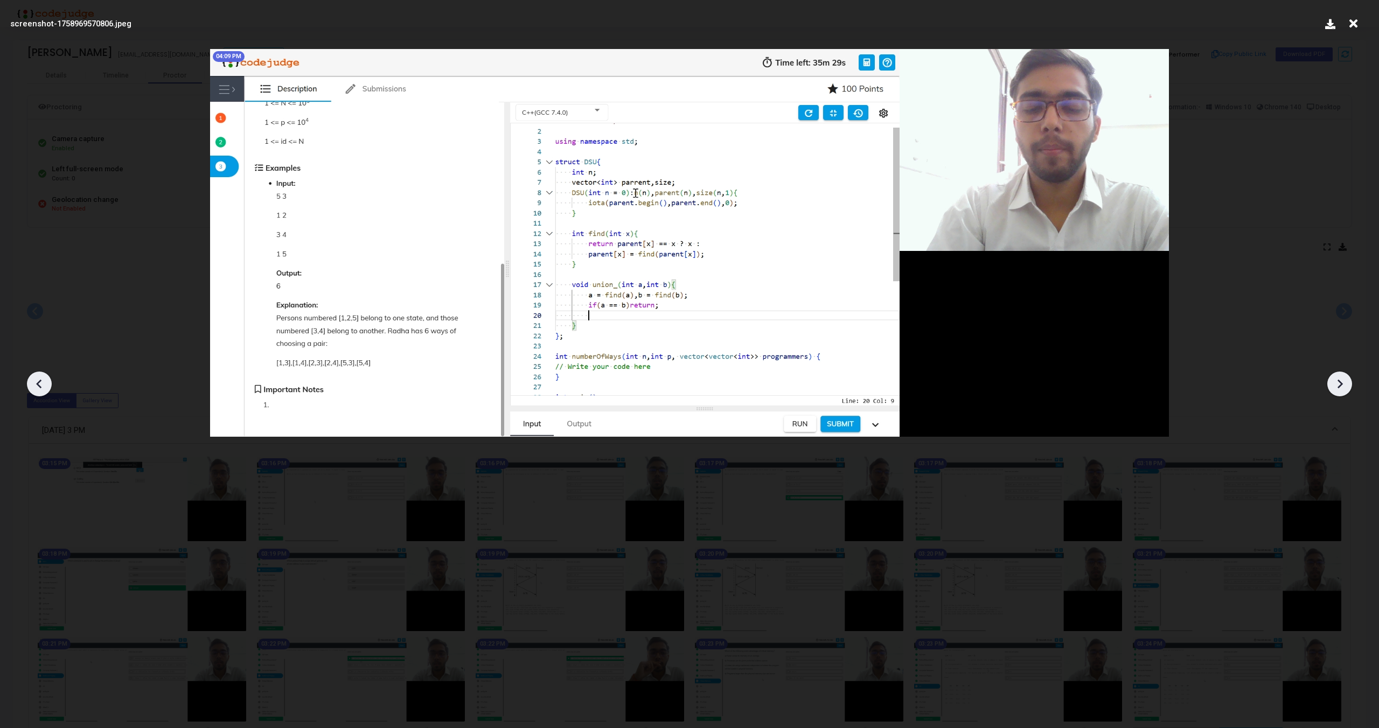
click at [1340, 390] on icon at bounding box center [1339, 384] width 16 height 16
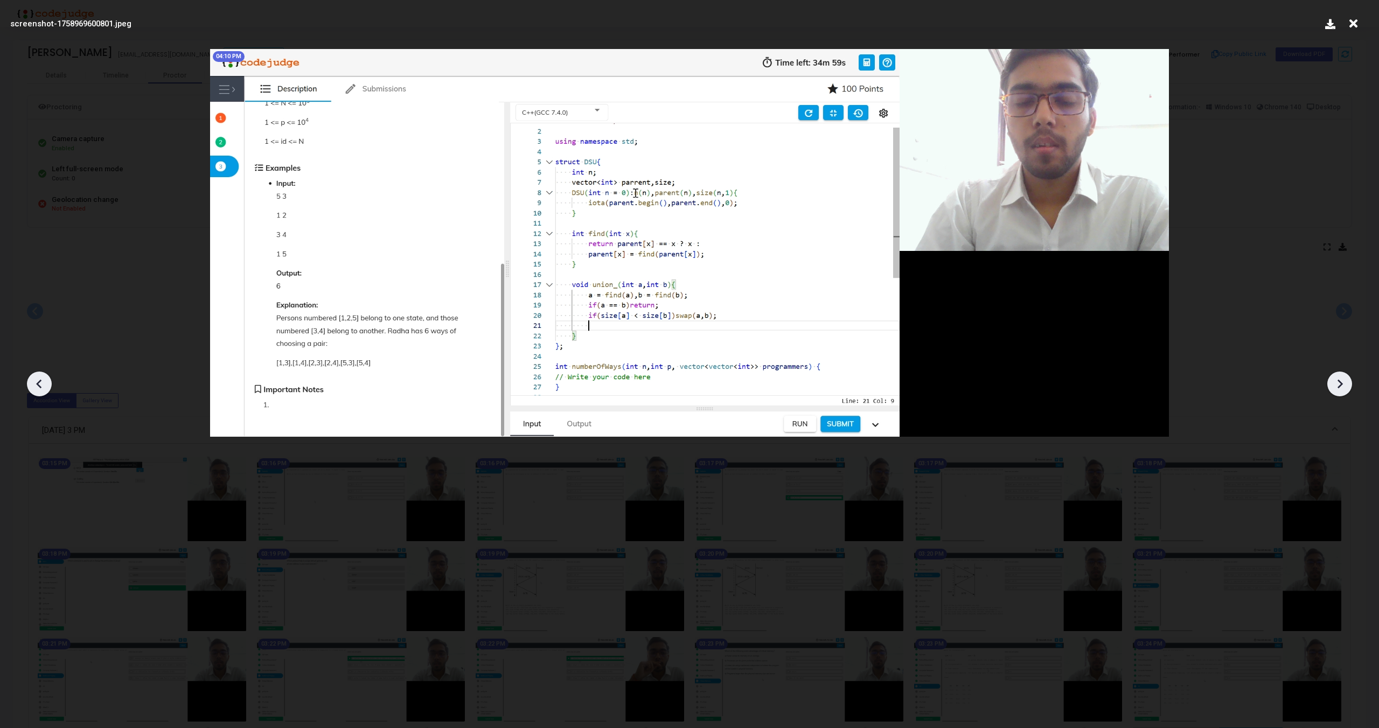
click at [1338, 391] on icon at bounding box center [1339, 384] width 16 height 16
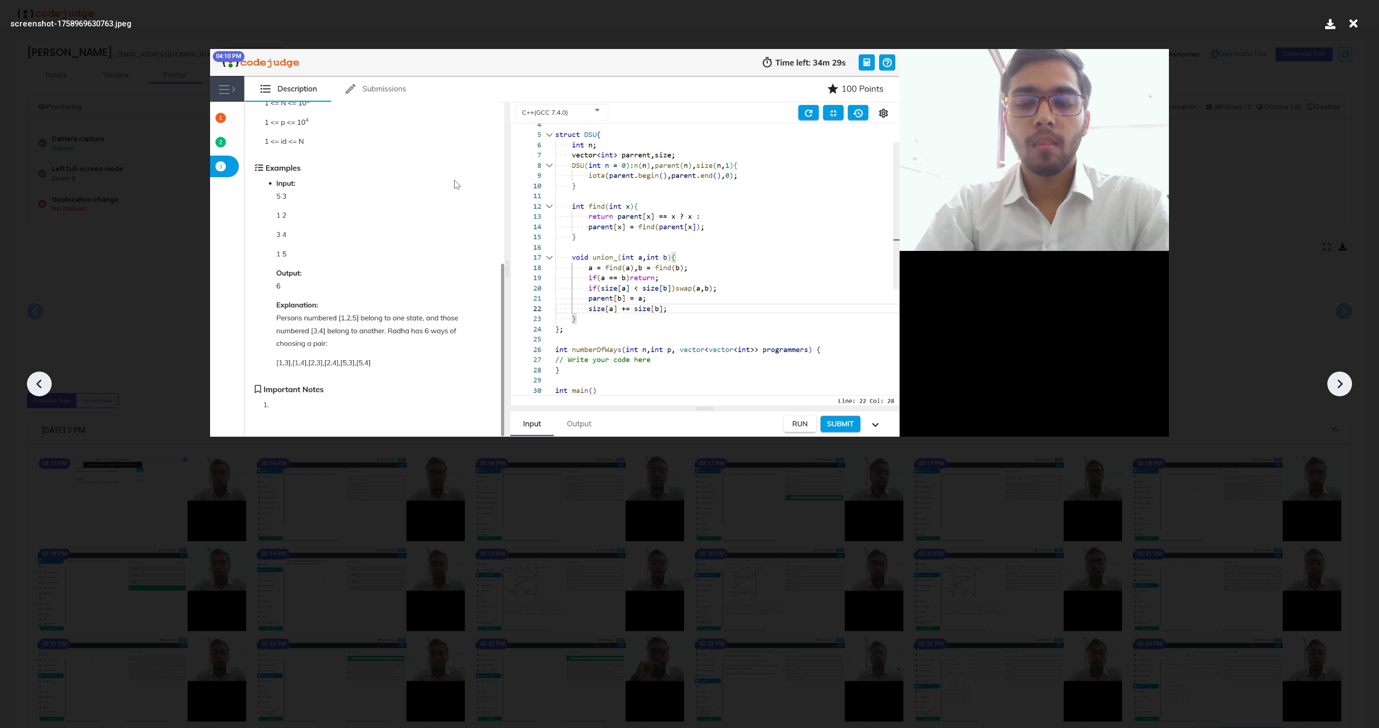
click at [1338, 391] on icon at bounding box center [1339, 384] width 16 height 16
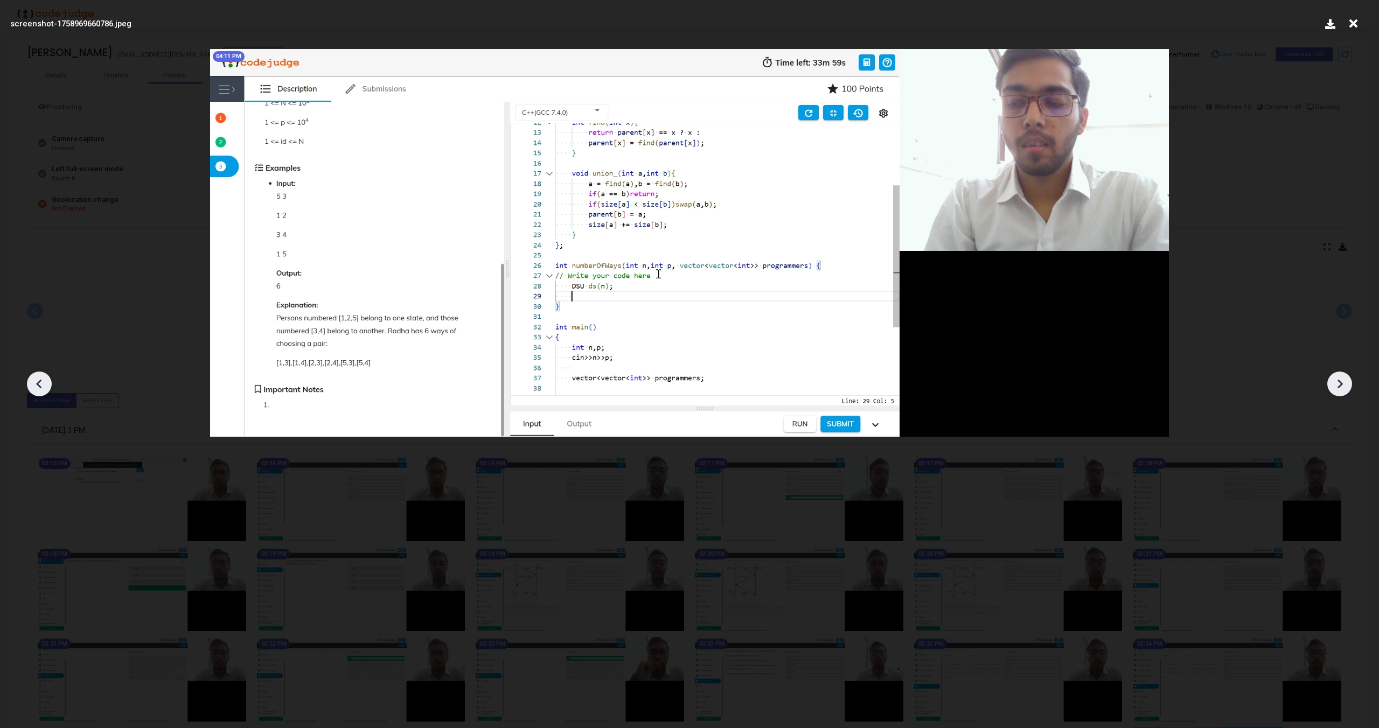
click at [1338, 391] on icon at bounding box center [1339, 384] width 16 height 16
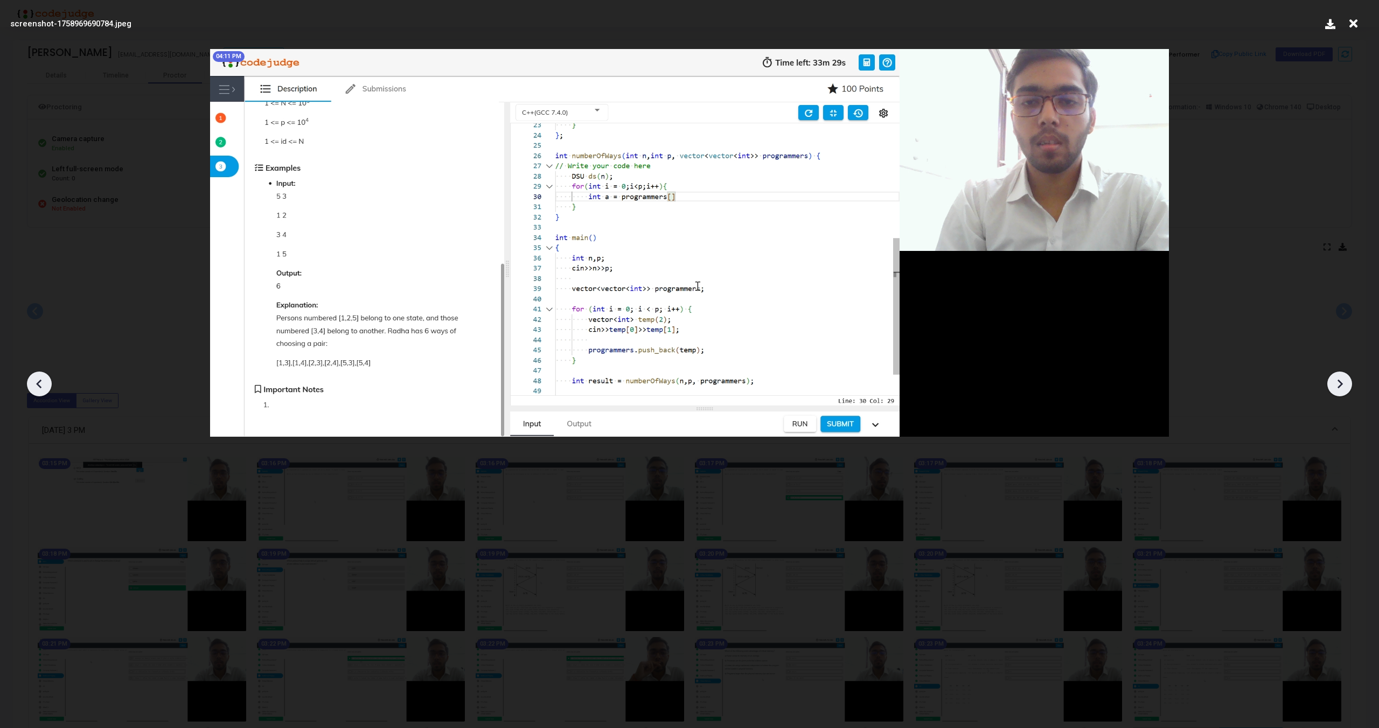
click at [1338, 391] on icon at bounding box center [1339, 384] width 16 height 16
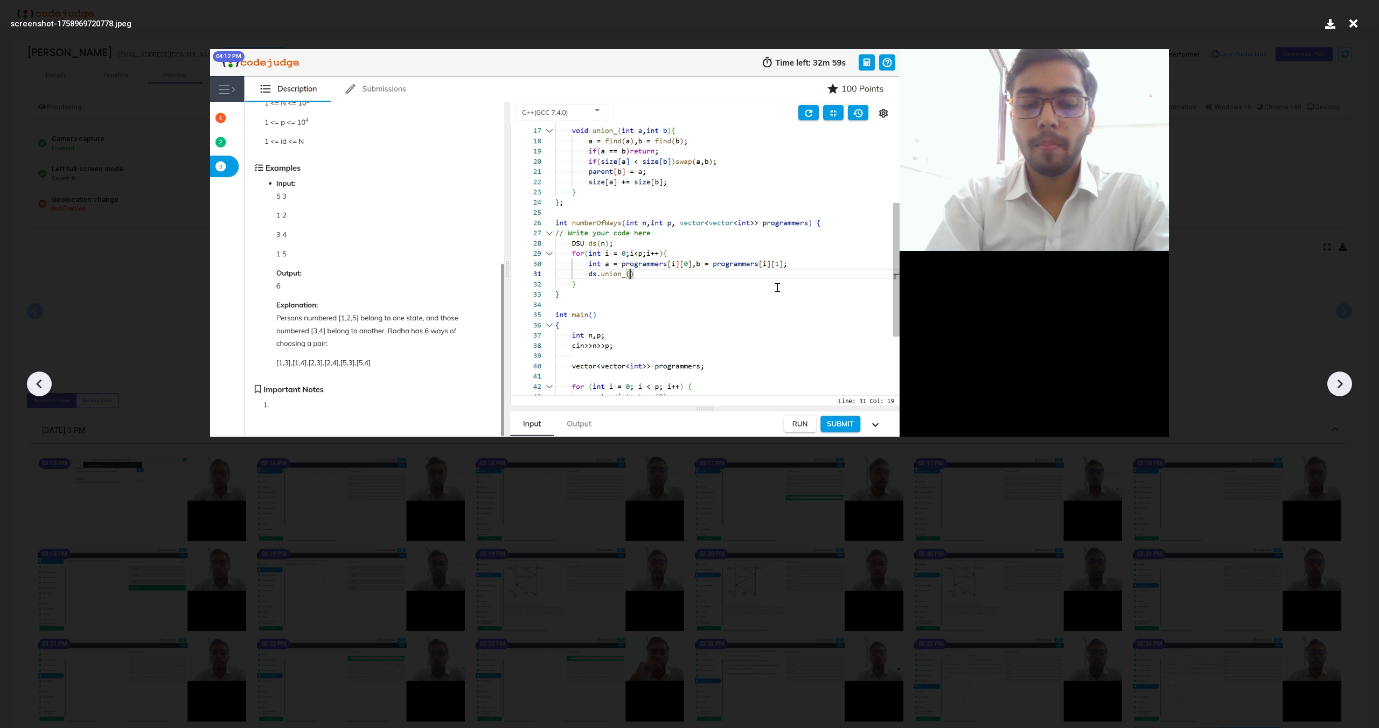
click at [1338, 391] on icon at bounding box center [1339, 384] width 16 height 16
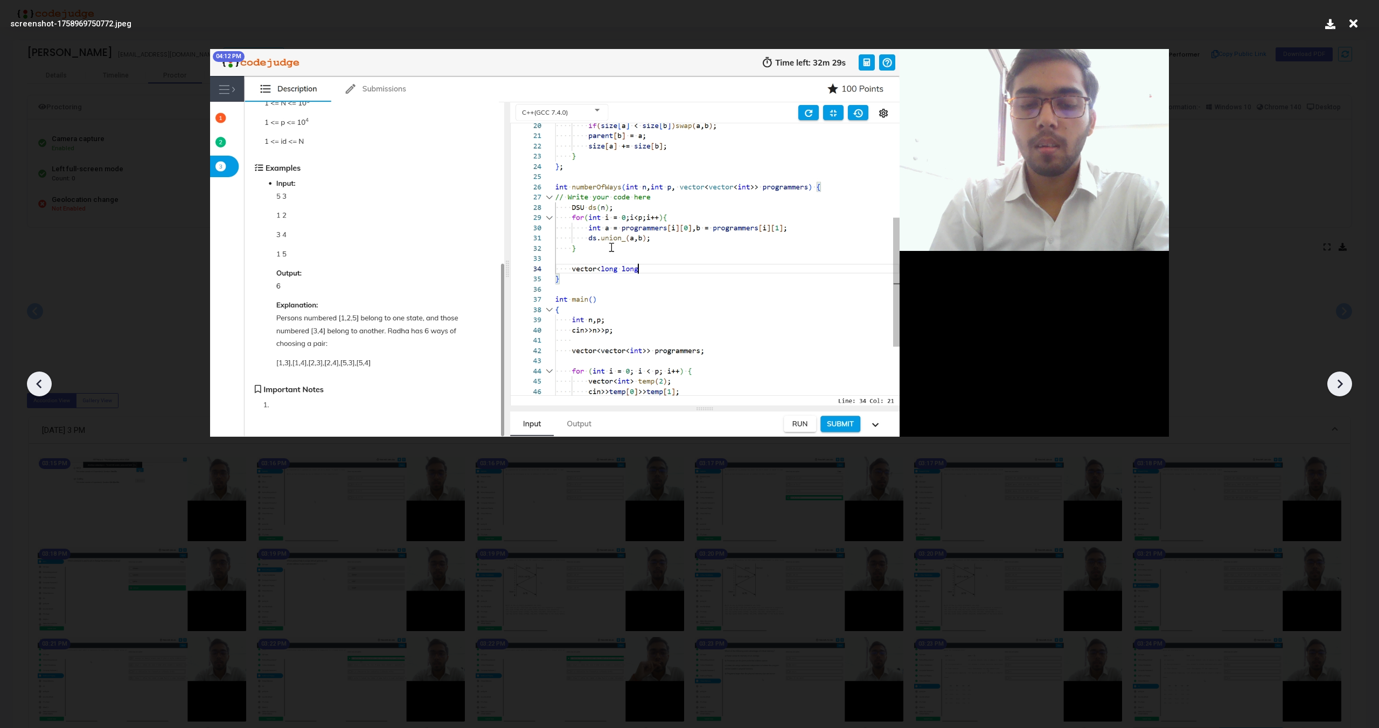
click at [1338, 391] on icon at bounding box center [1339, 384] width 16 height 16
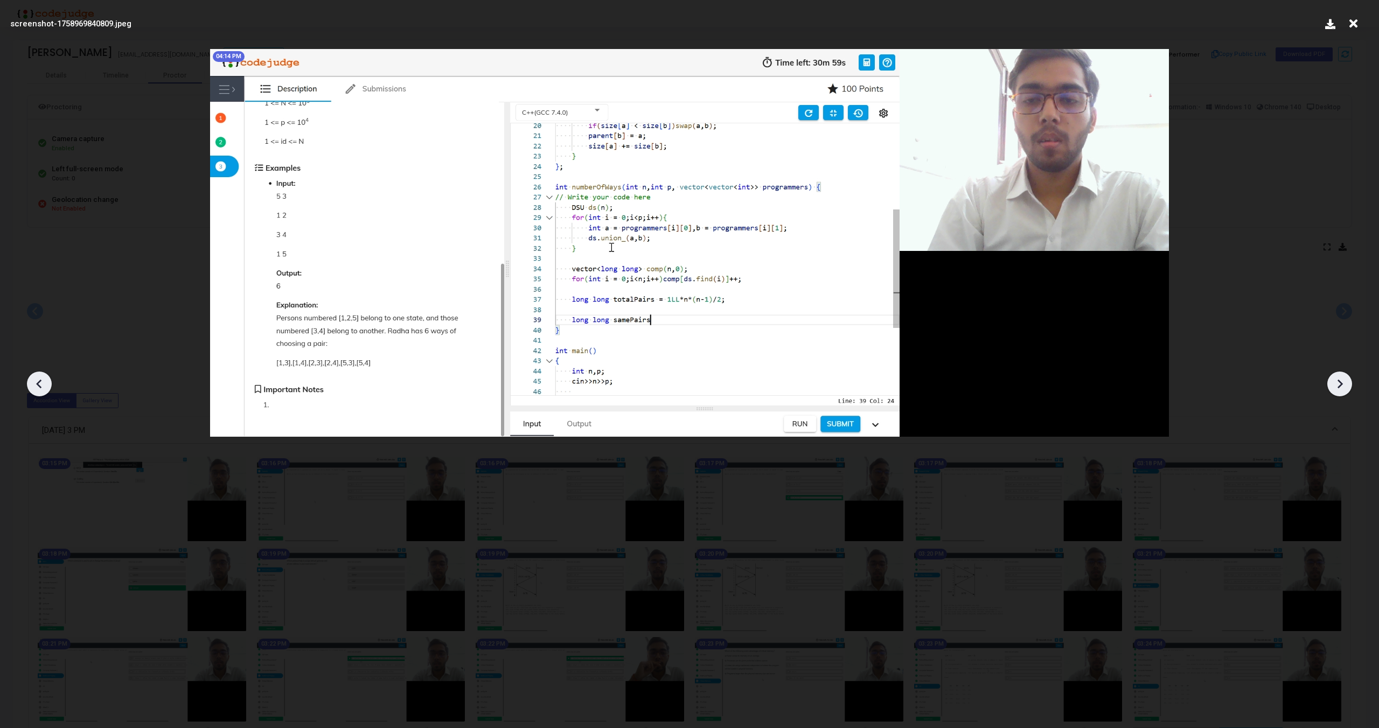
click at [1338, 391] on icon at bounding box center [1339, 384] width 16 height 16
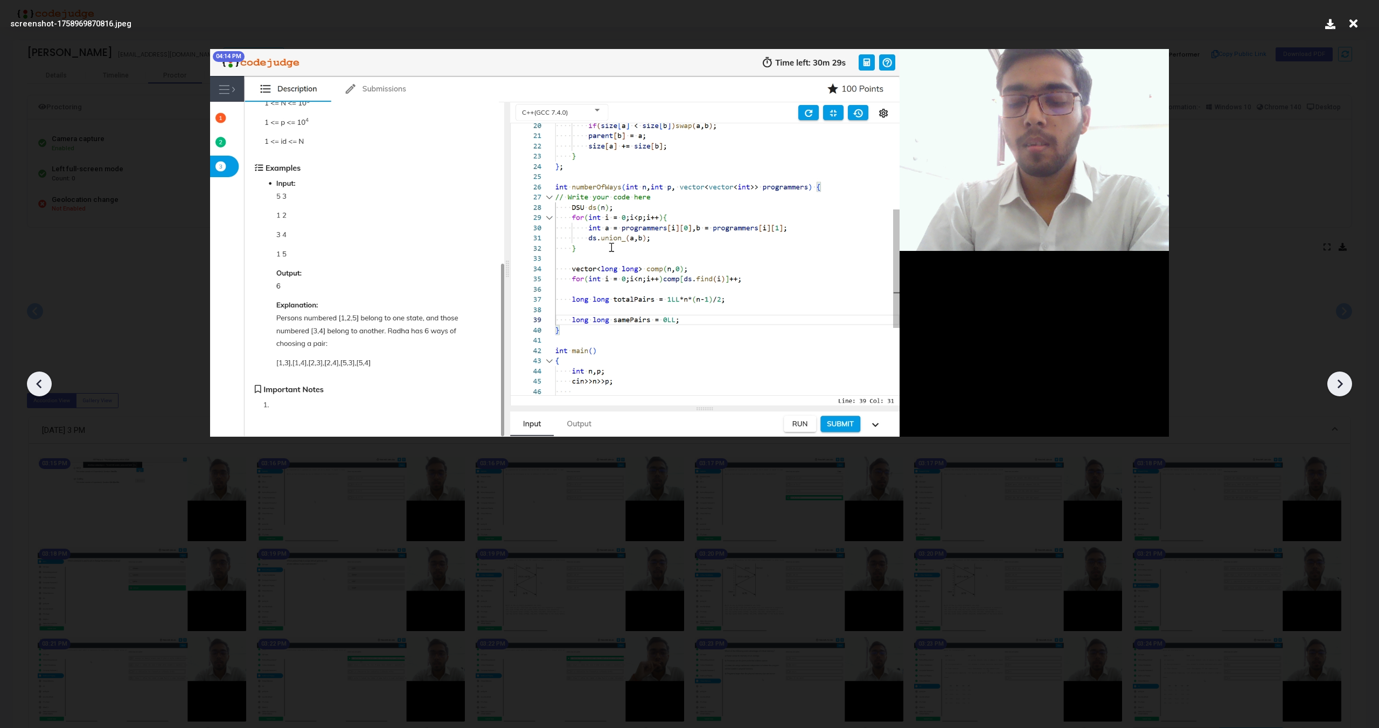
click at [1338, 391] on icon at bounding box center [1339, 384] width 16 height 16
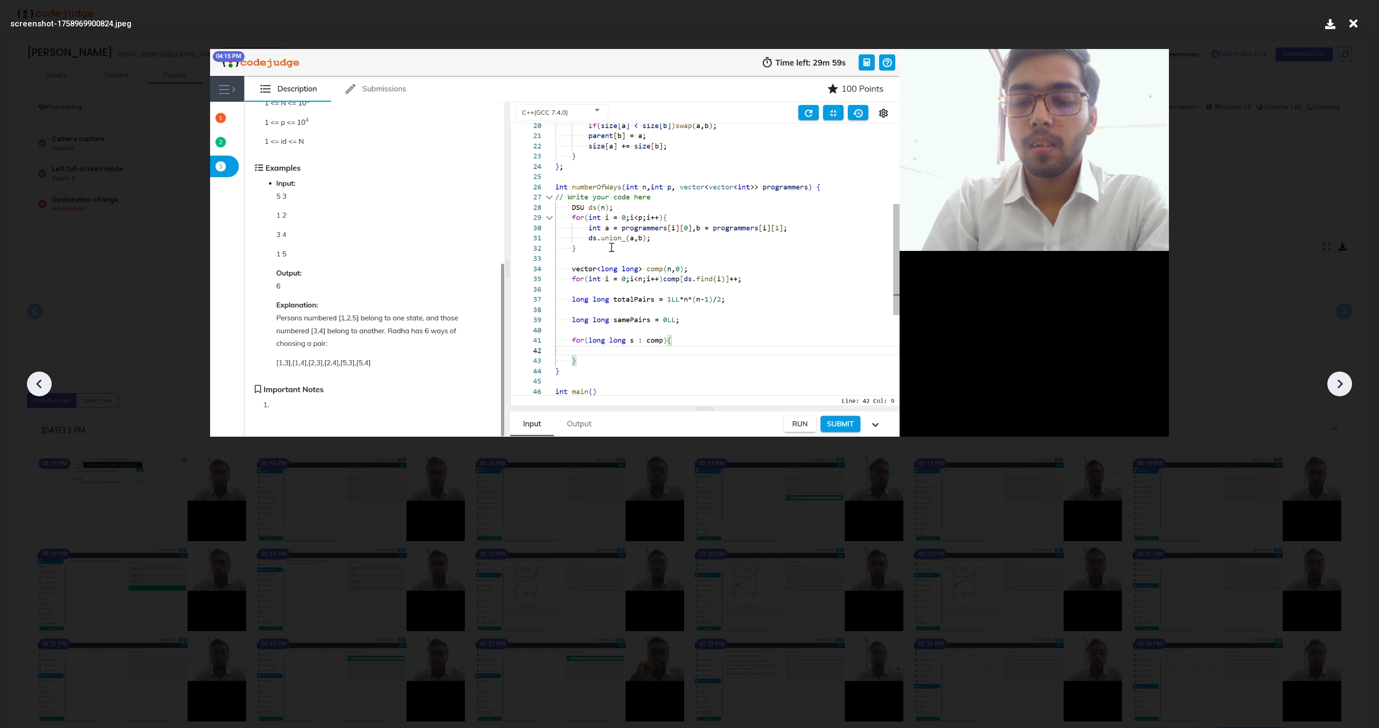
click at [1338, 391] on icon at bounding box center [1339, 384] width 16 height 16
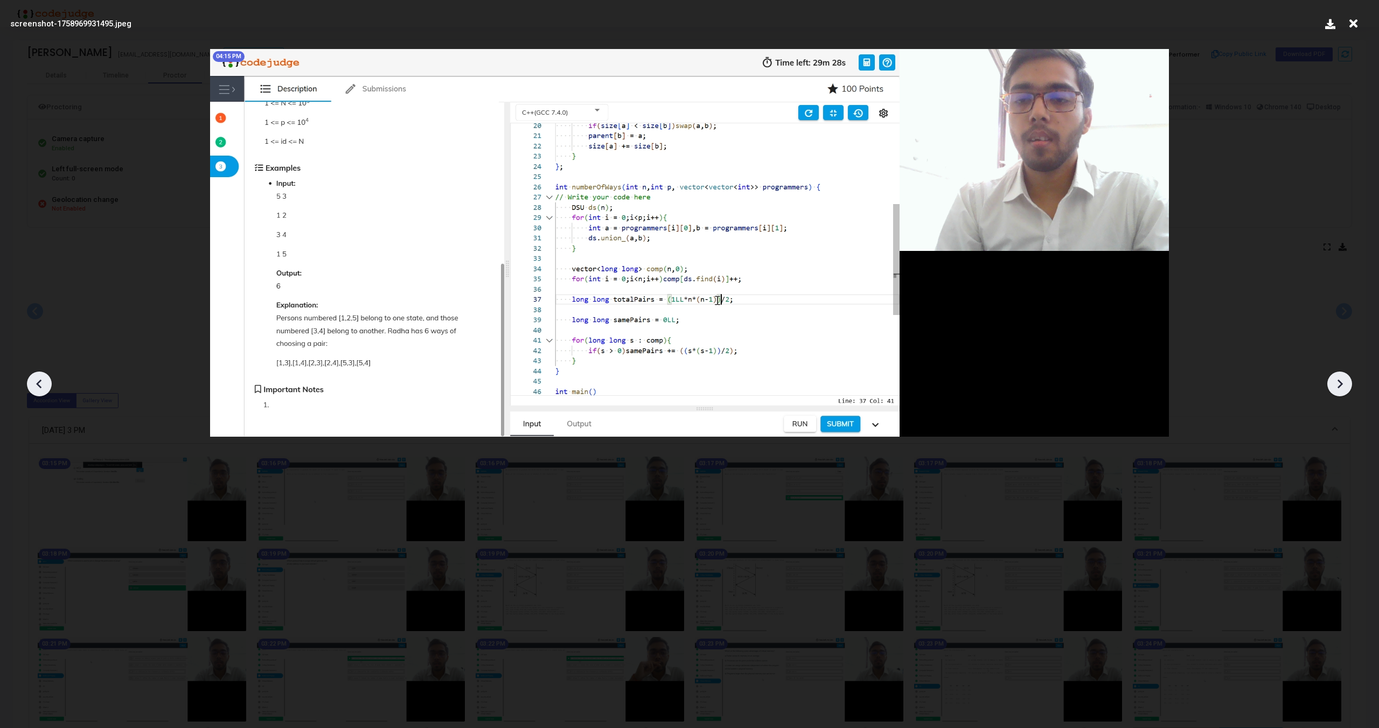
click at [1338, 391] on icon at bounding box center [1339, 384] width 16 height 16
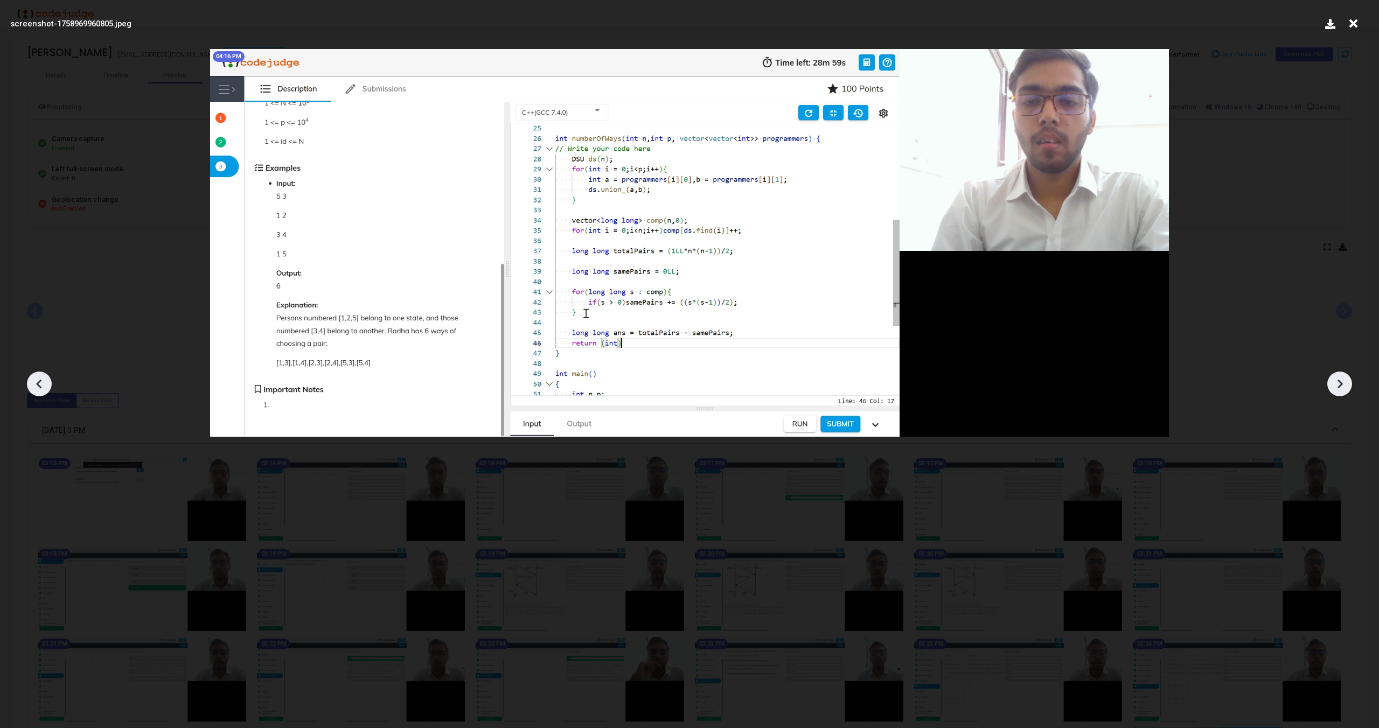
click at [1338, 391] on icon at bounding box center [1339, 384] width 16 height 16
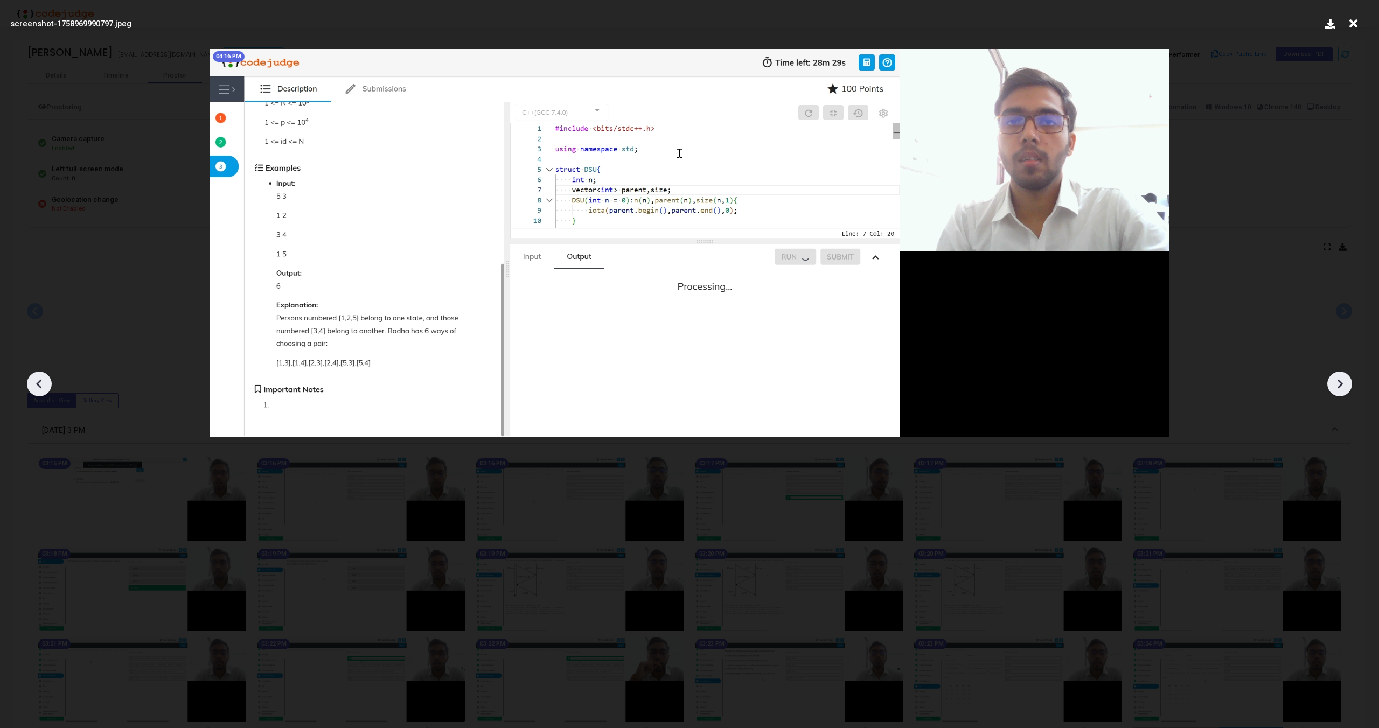
click at [1338, 391] on icon at bounding box center [1339, 384] width 16 height 16
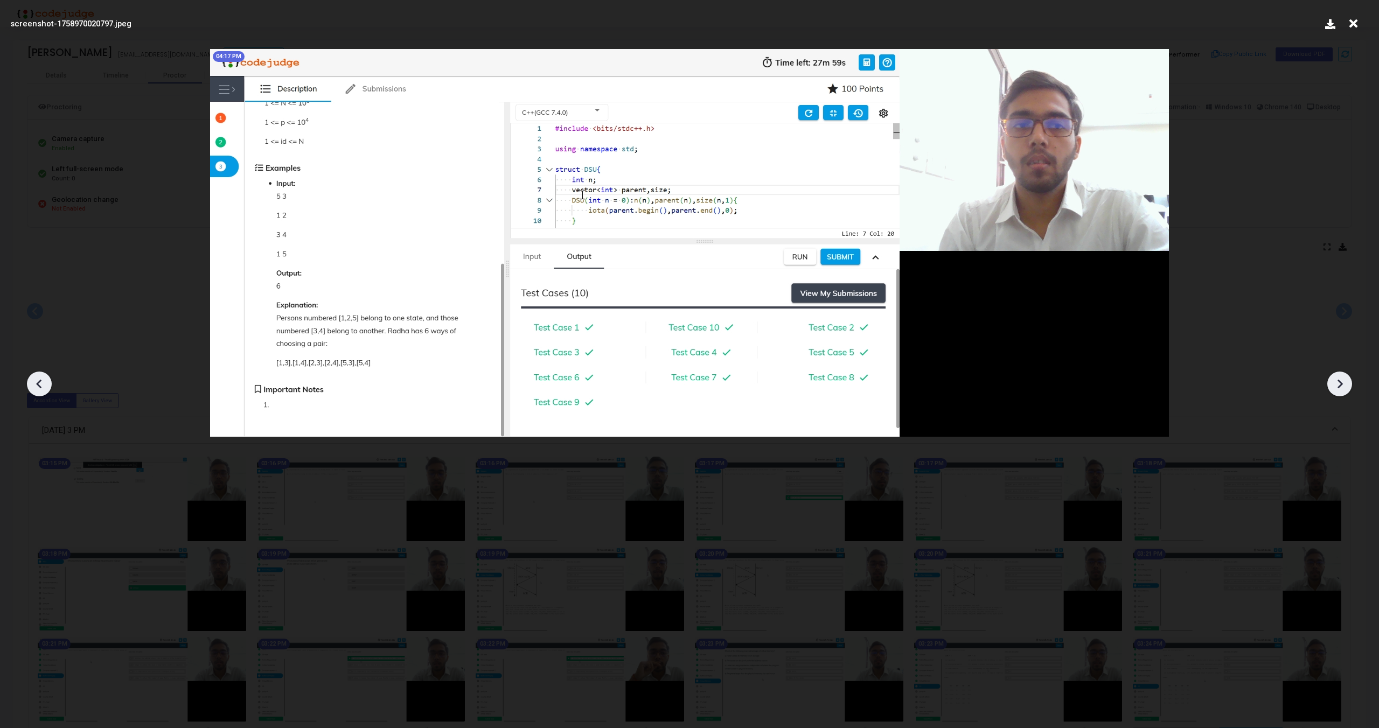
click at [1338, 391] on icon at bounding box center [1339, 384] width 16 height 16
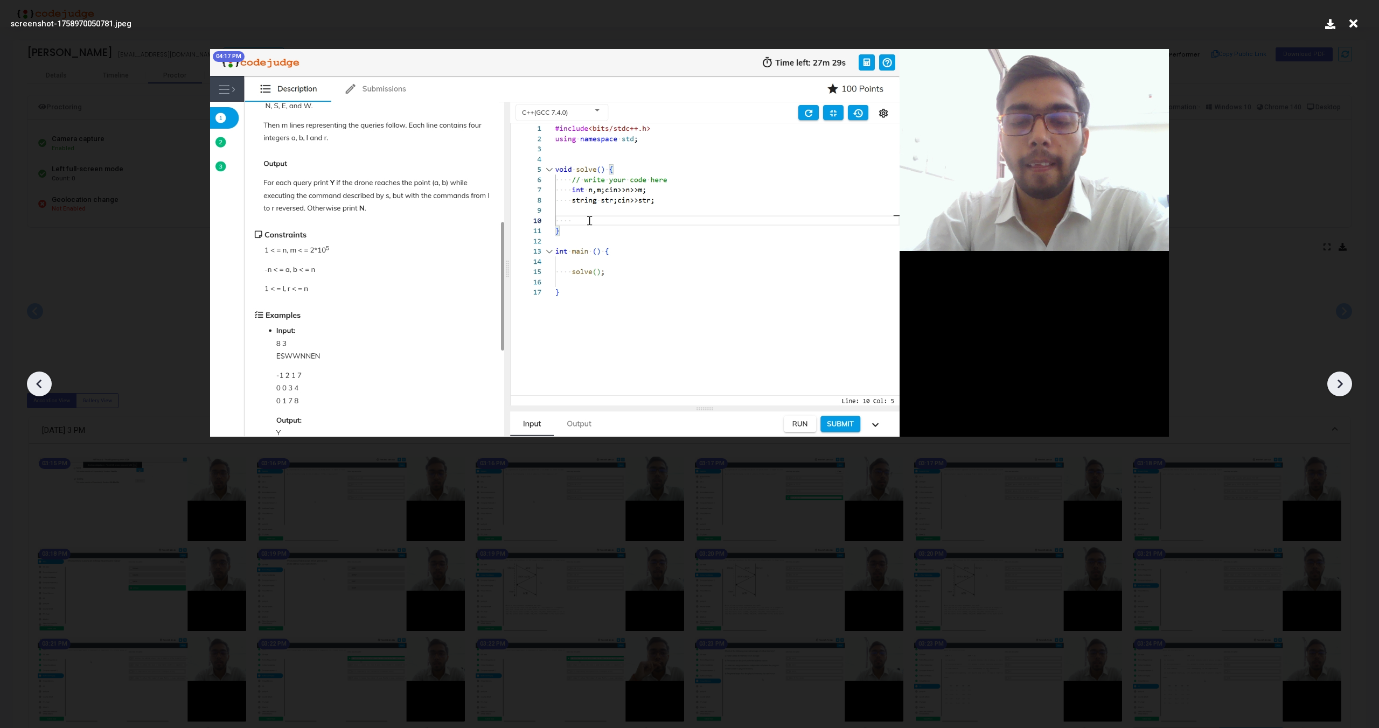
click at [1338, 391] on icon at bounding box center [1339, 384] width 16 height 16
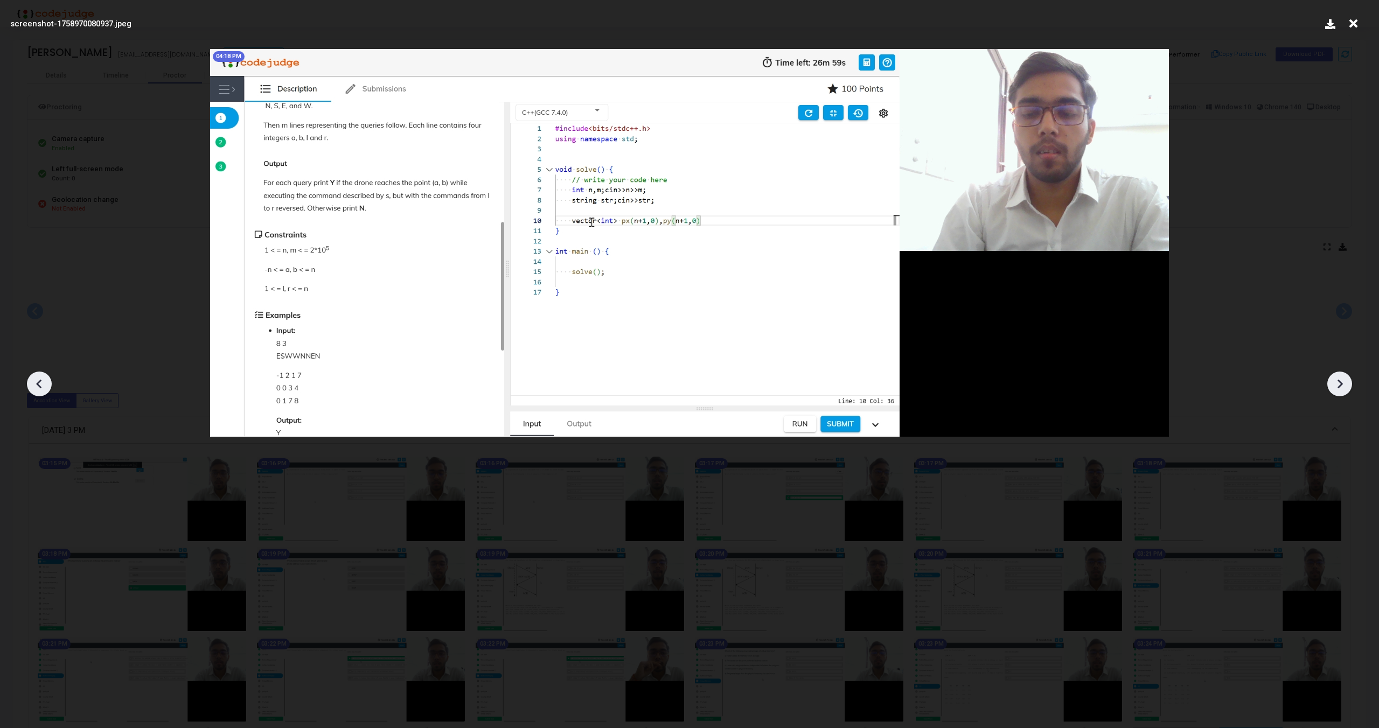
click at [1338, 391] on icon at bounding box center [1339, 384] width 16 height 16
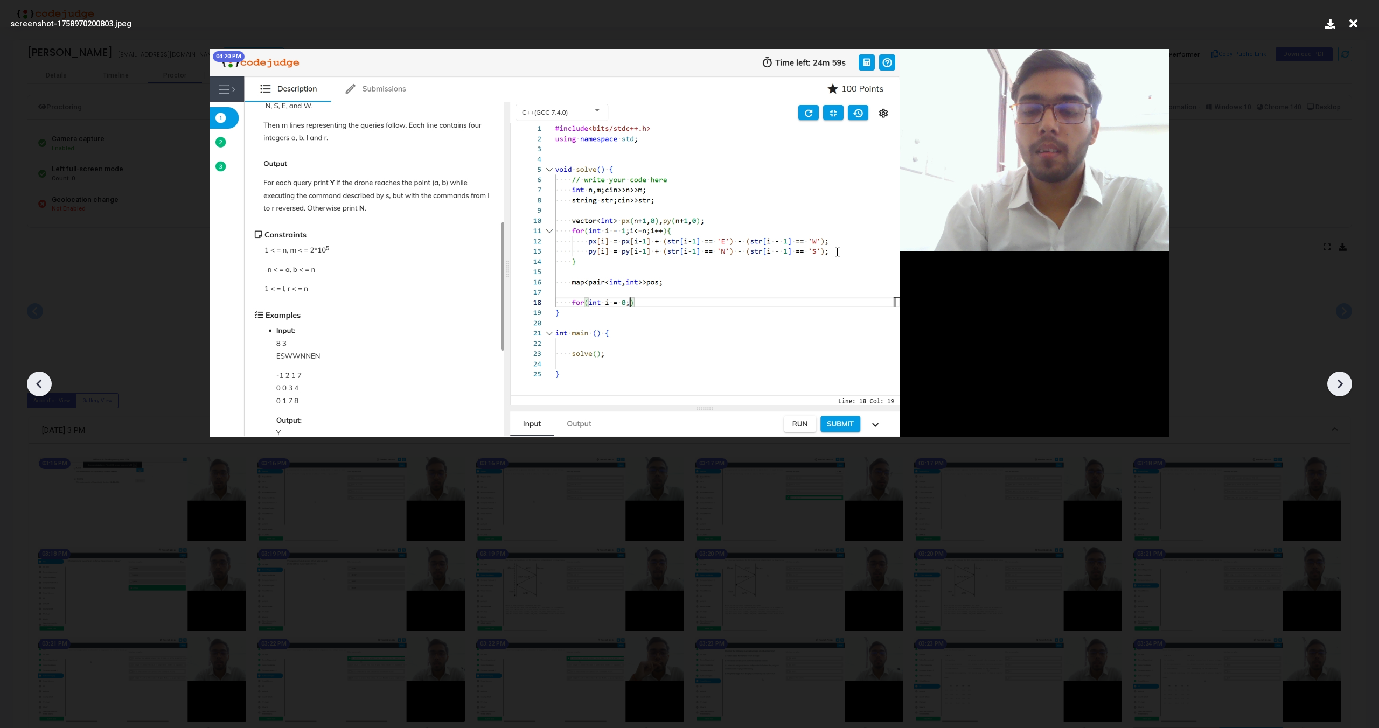
click at [1338, 391] on icon at bounding box center [1339, 384] width 16 height 16
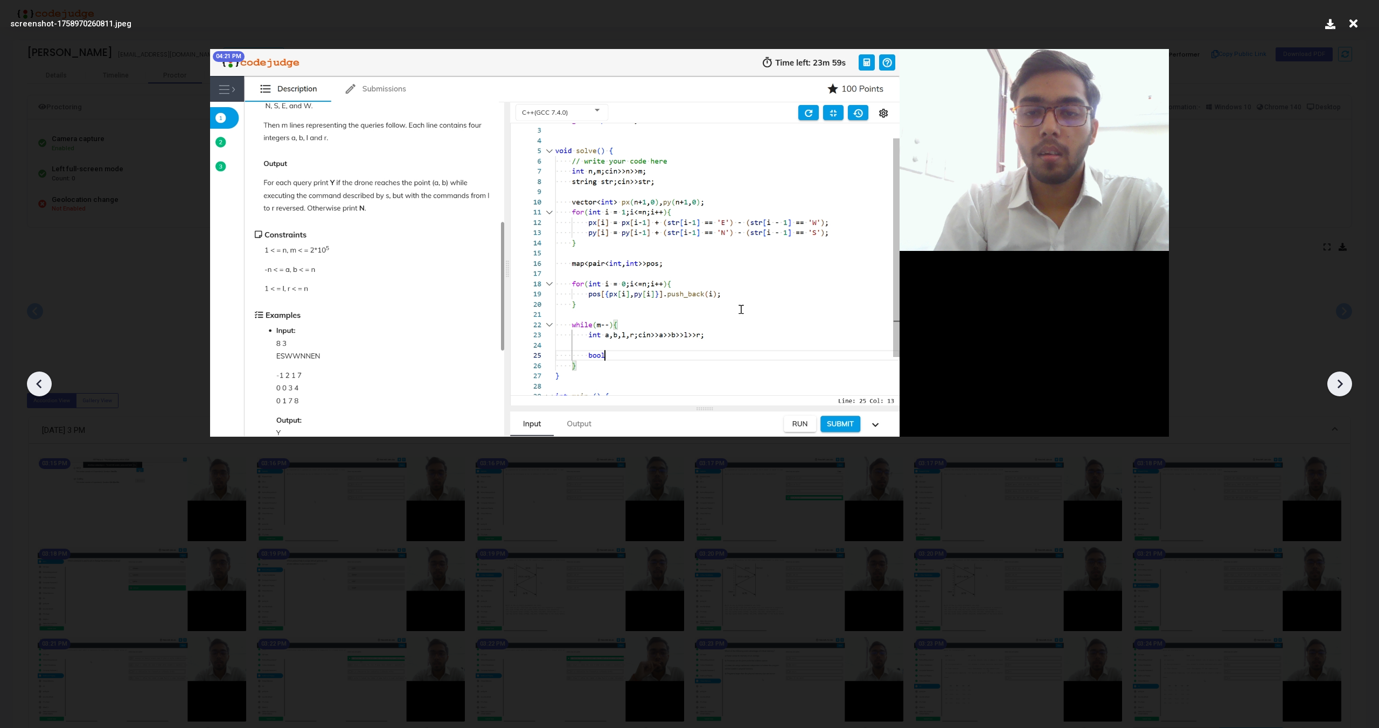
click at [1338, 391] on icon at bounding box center [1339, 384] width 16 height 16
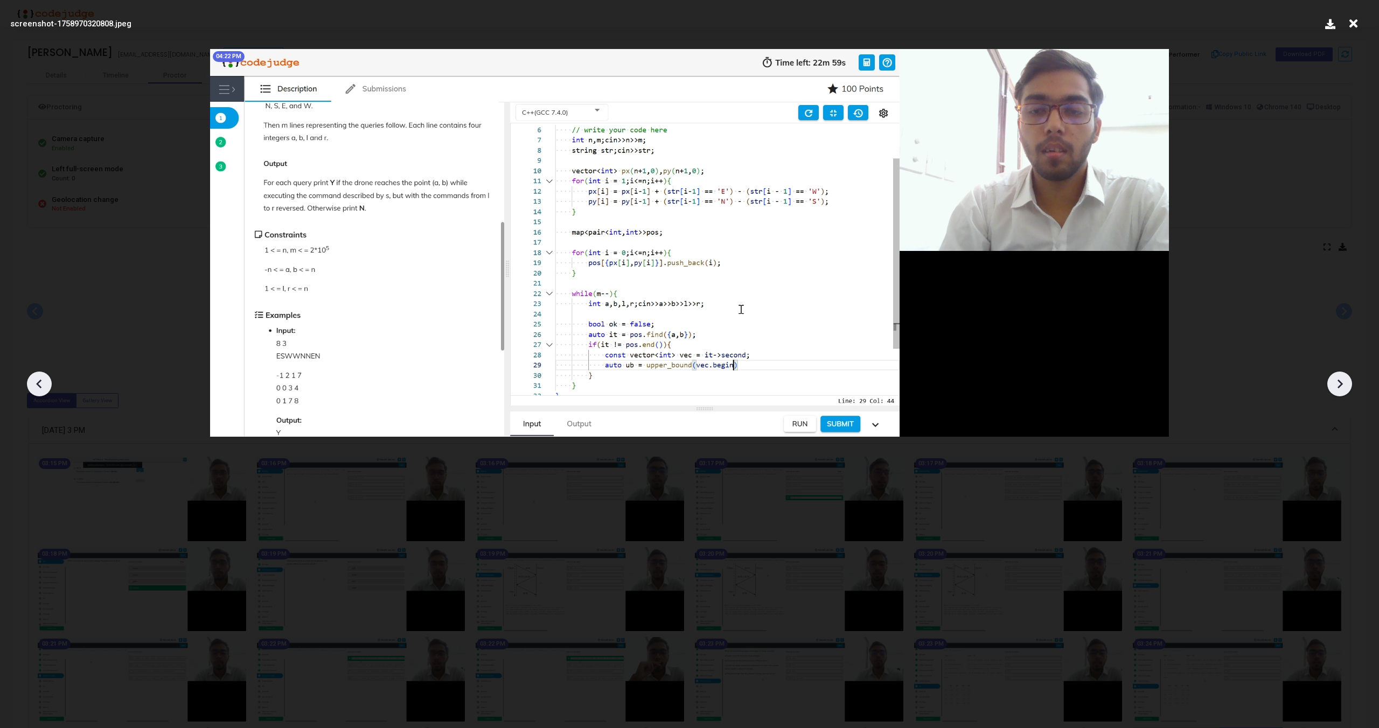
click at [1338, 391] on icon at bounding box center [1339, 384] width 16 height 16
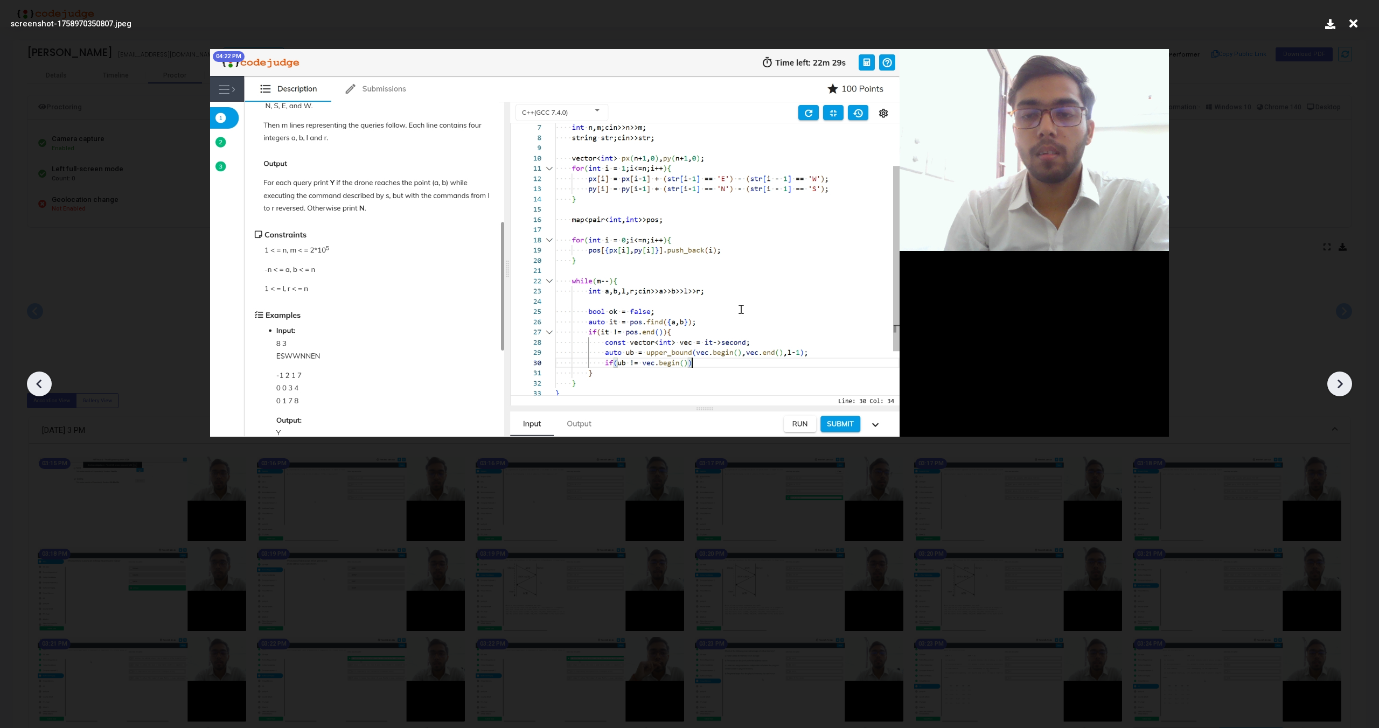
click at [1338, 391] on icon at bounding box center [1339, 384] width 16 height 16
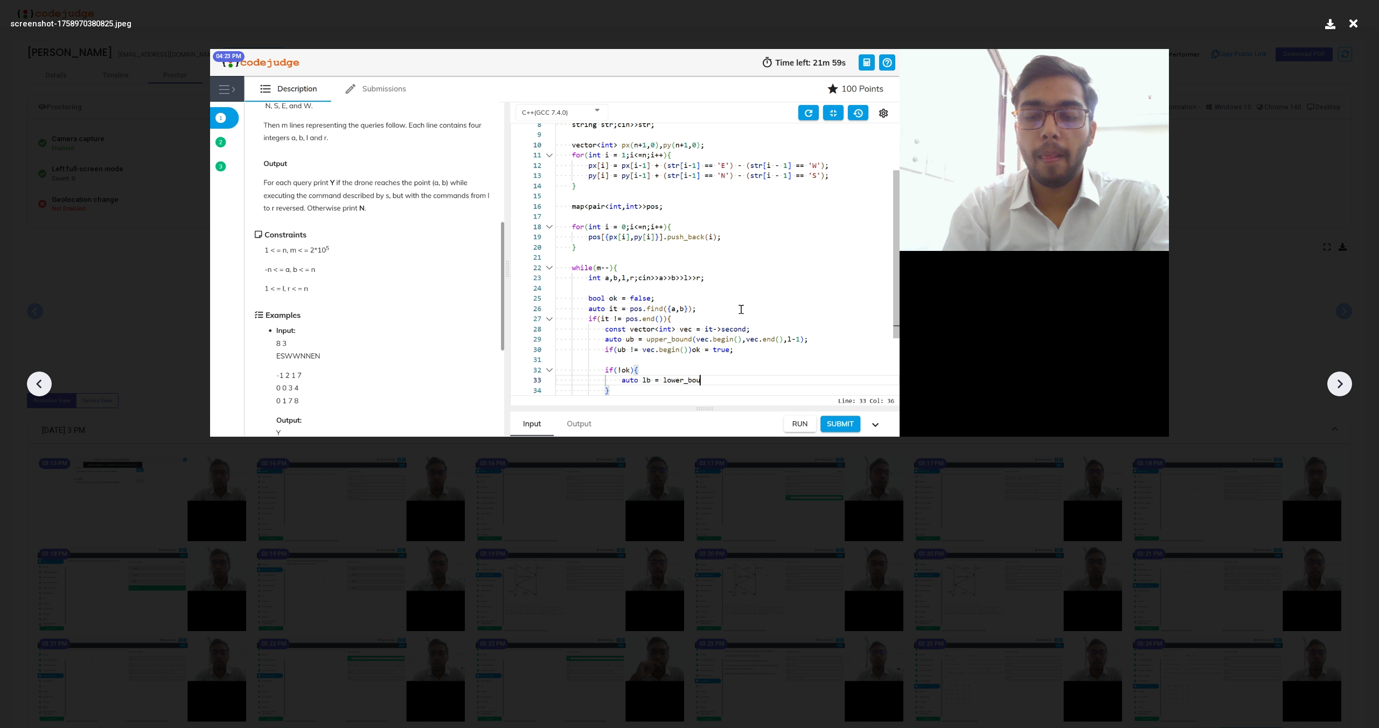
click at [1338, 391] on icon at bounding box center [1339, 384] width 16 height 16
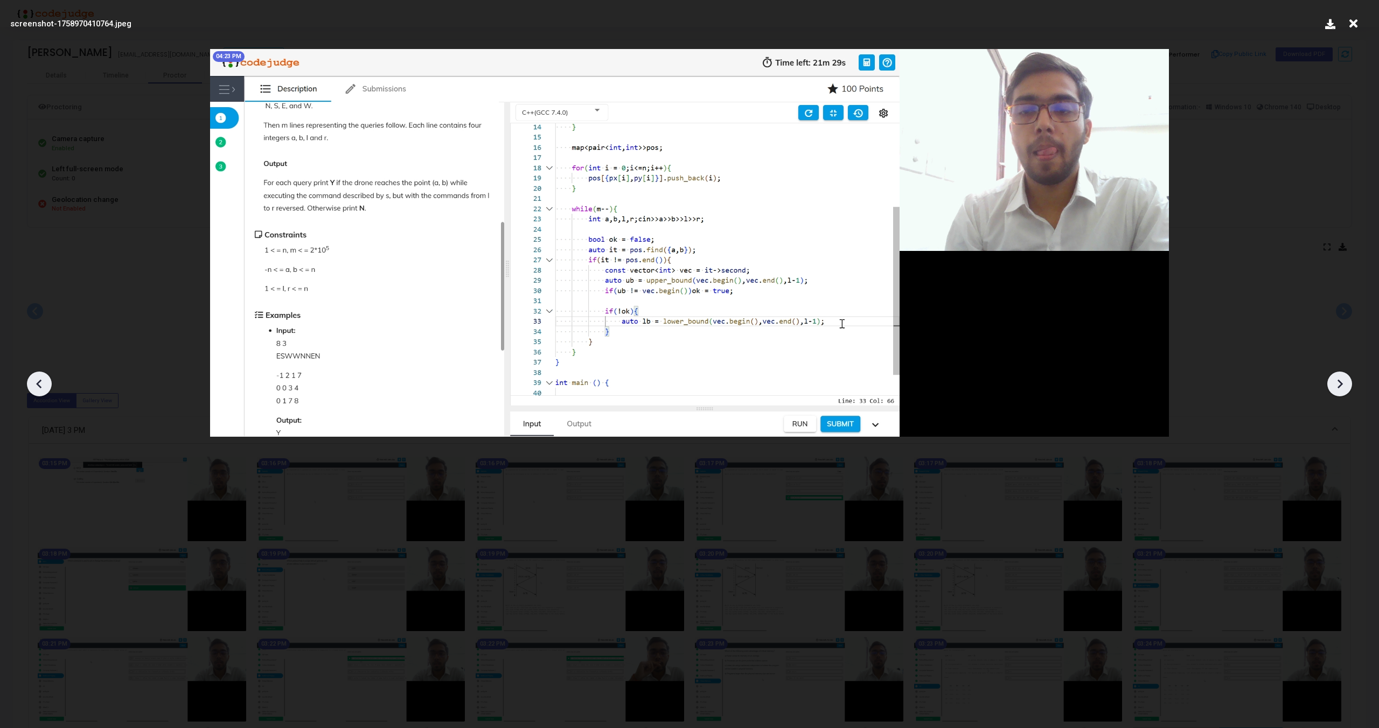
click at [1338, 391] on icon at bounding box center [1339, 384] width 16 height 16
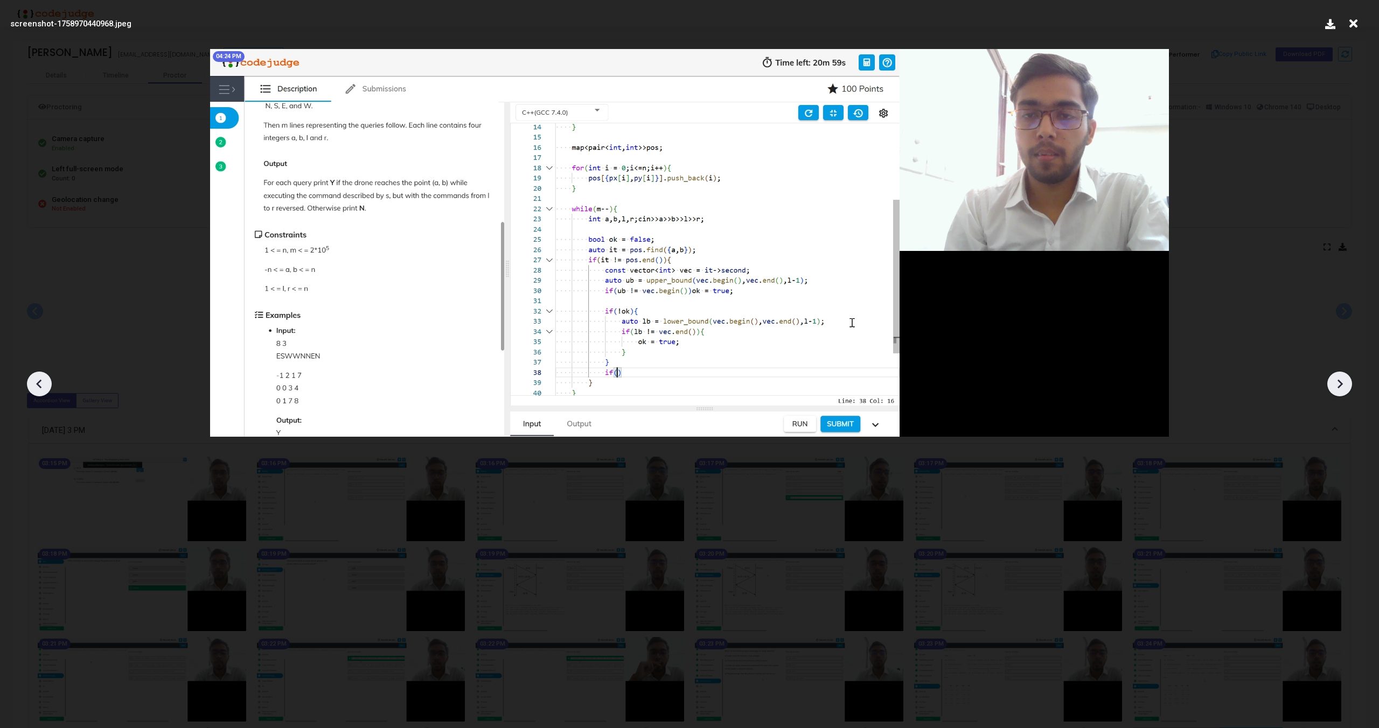
click at [1338, 391] on icon at bounding box center [1339, 384] width 16 height 16
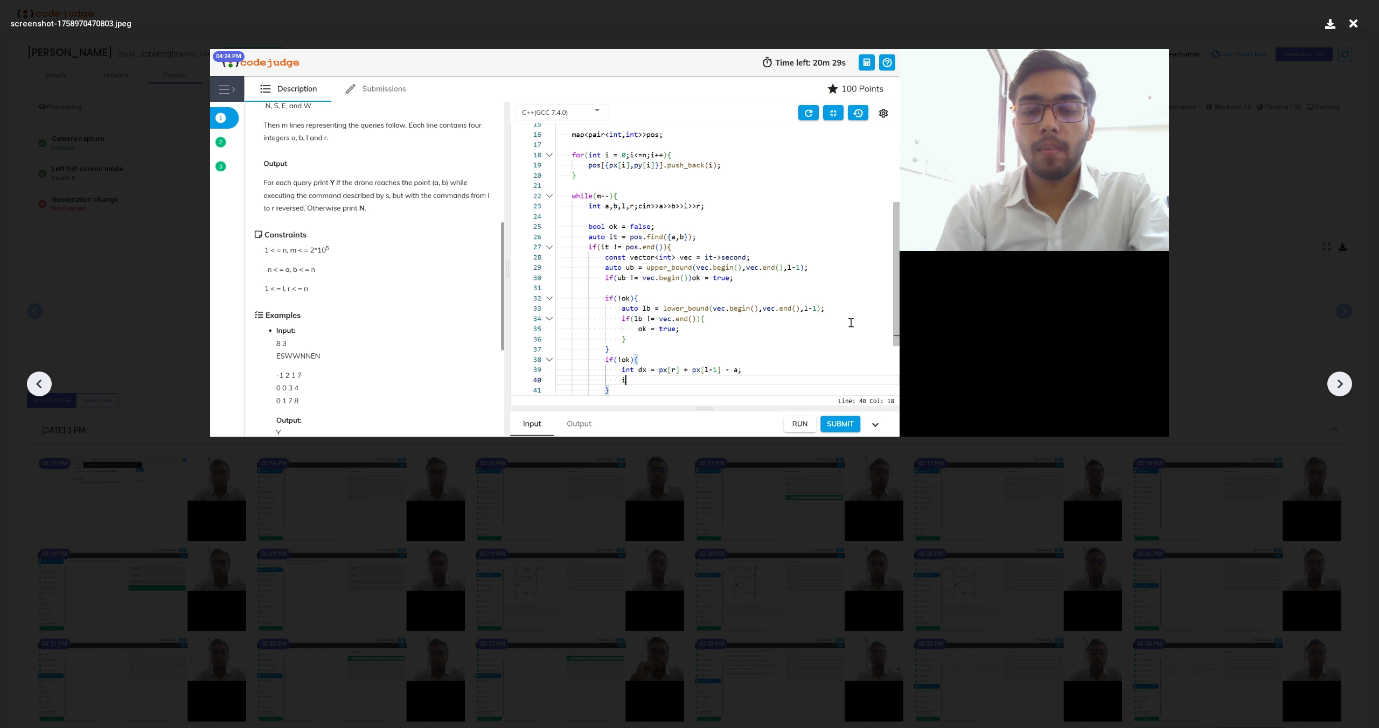
click at [1338, 391] on icon at bounding box center [1339, 384] width 16 height 16
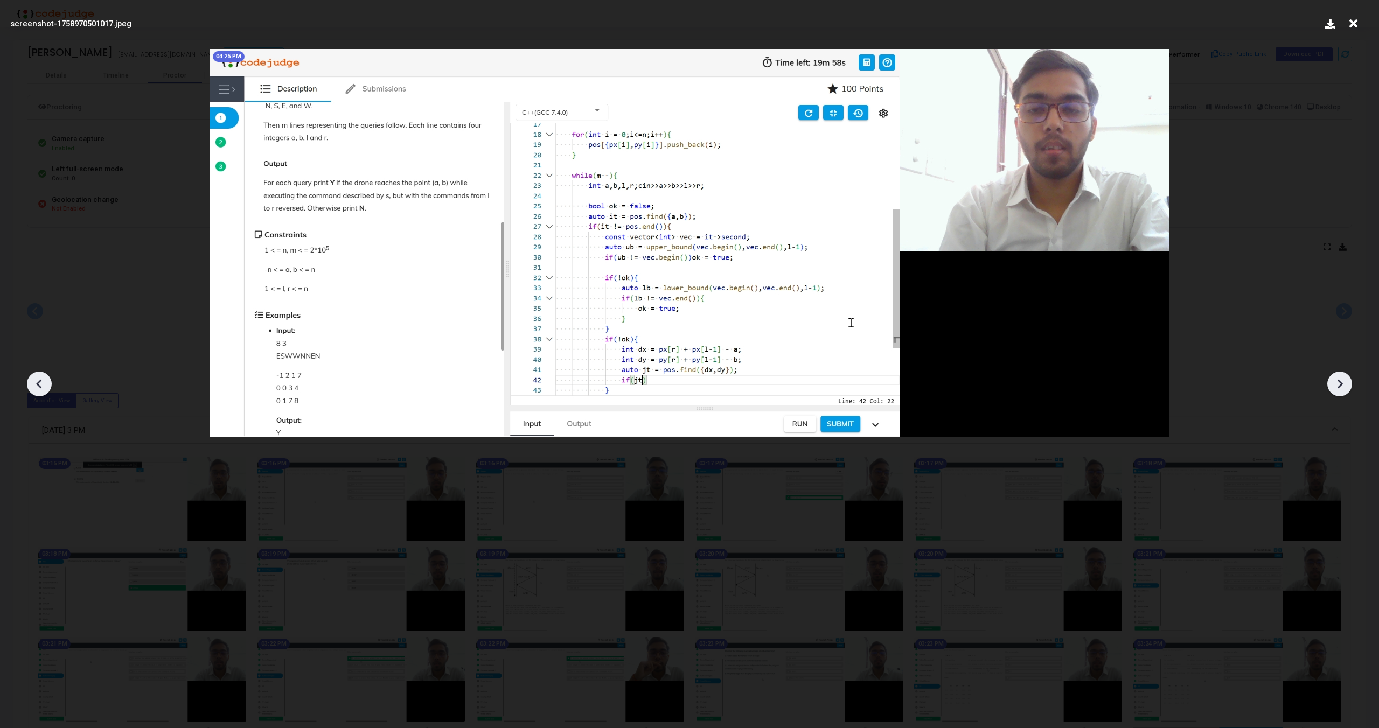
click at [1338, 391] on icon at bounding box center [1339, 384] width 16 height 16
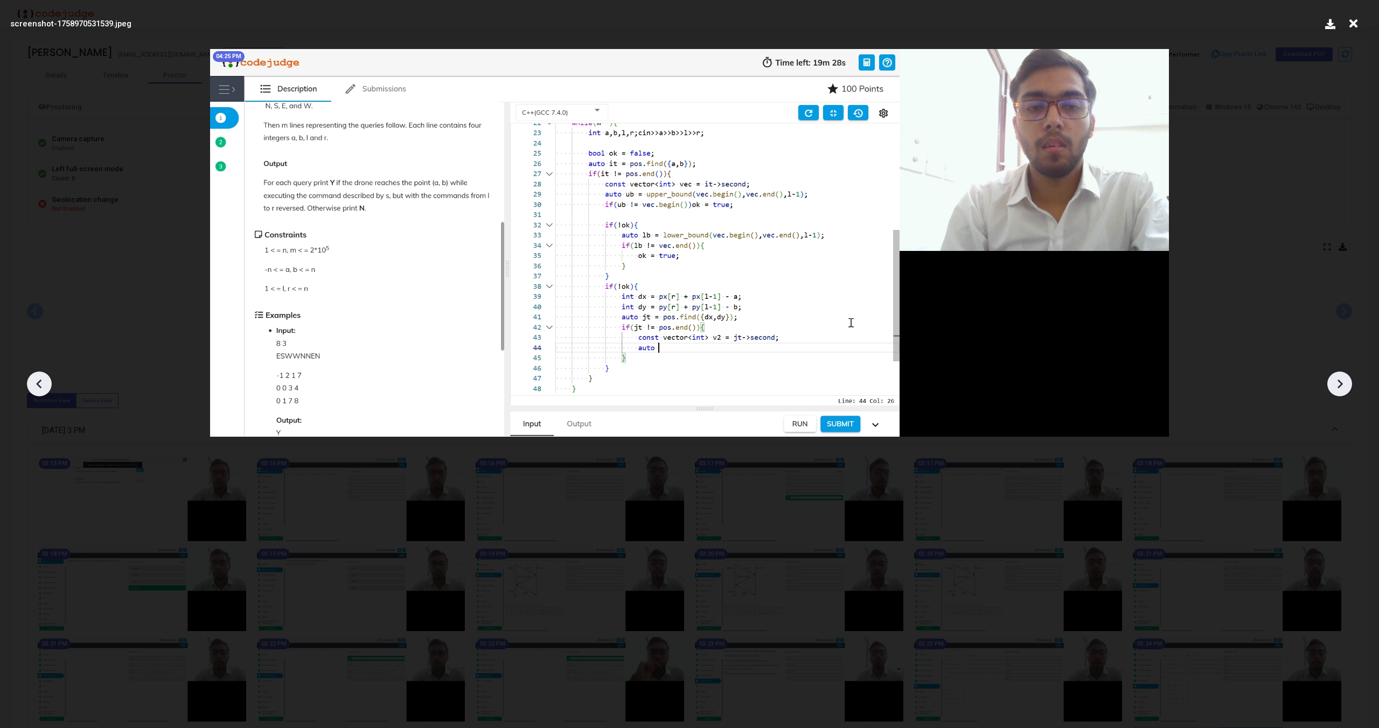
click at [1338, 391] on icon at bounding box center [1339, 384] width 16 height 16
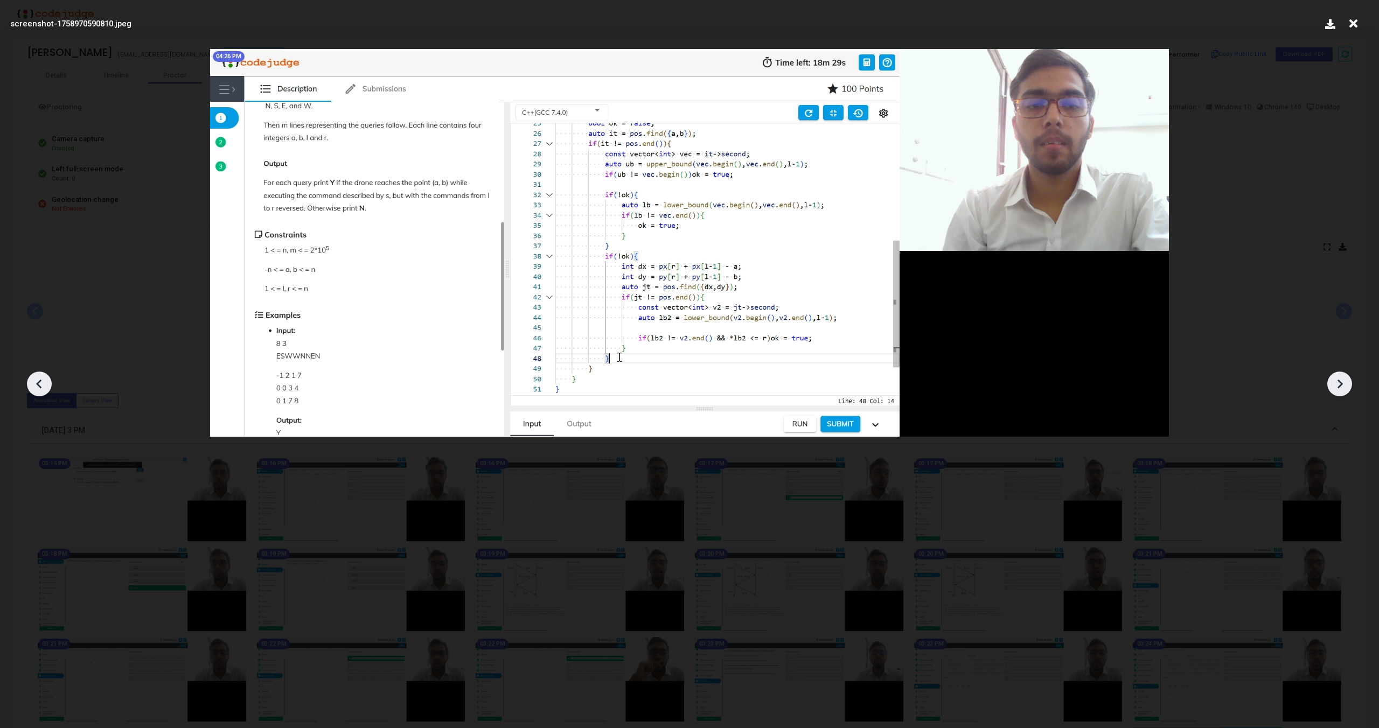
click at [1338, 391] on icon at bounding box center [1339, 384] width 16 height 16
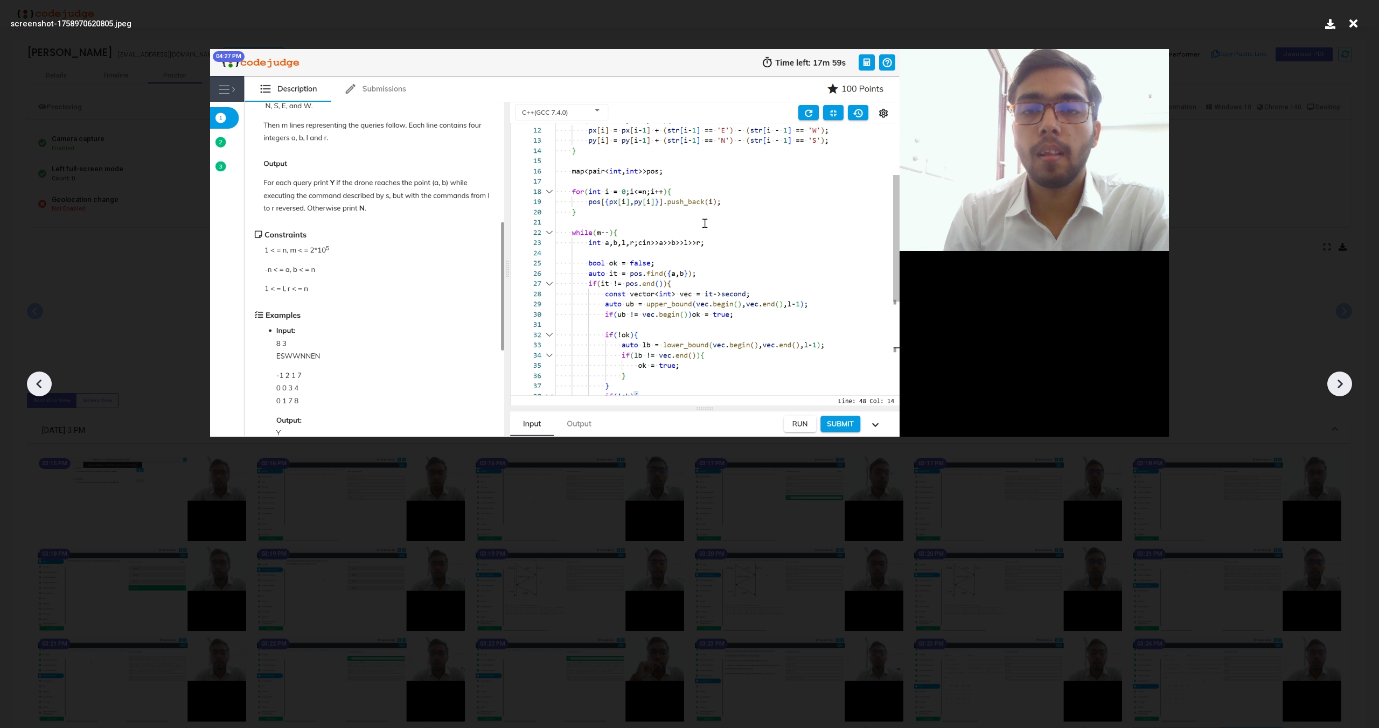
click at [1338, 391] on icon at bounding box center [1339, 384] width 16 height 16
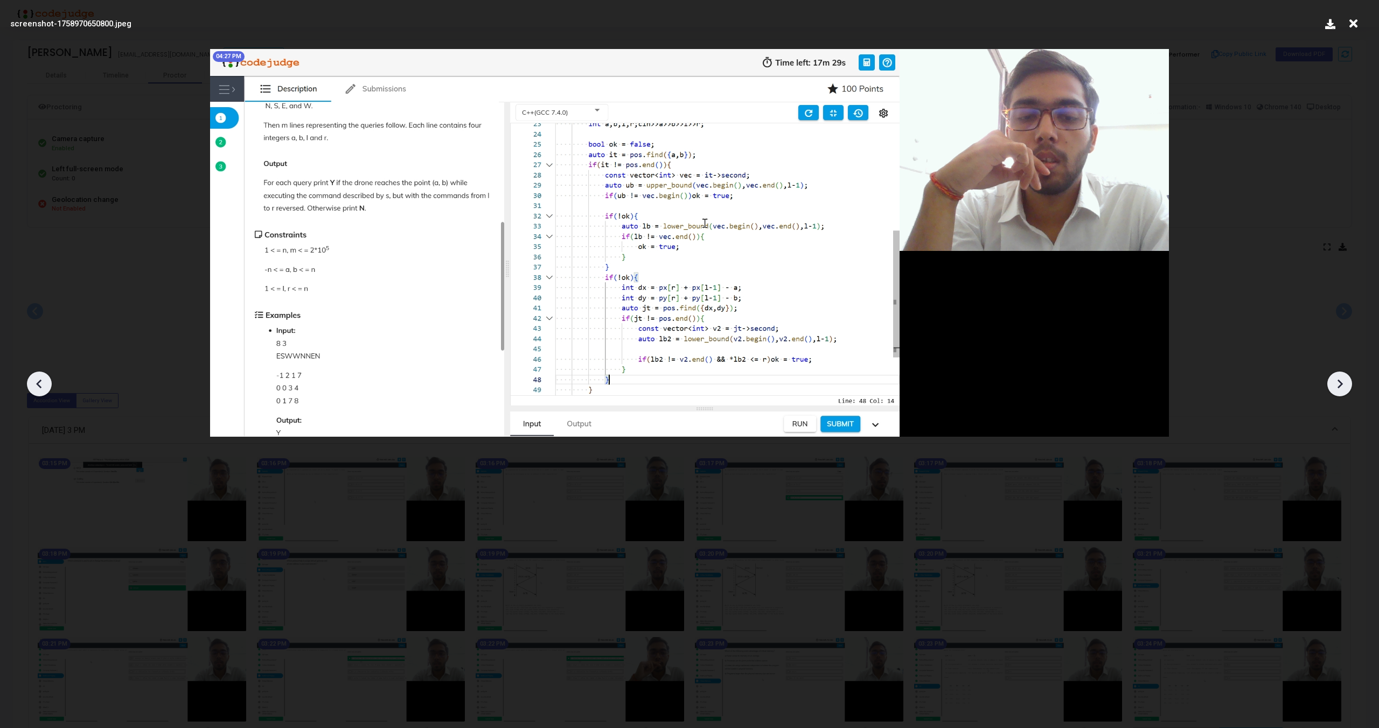
click at [1338, 391] on icon at bounding box center [1339, 384] width 16 height 16
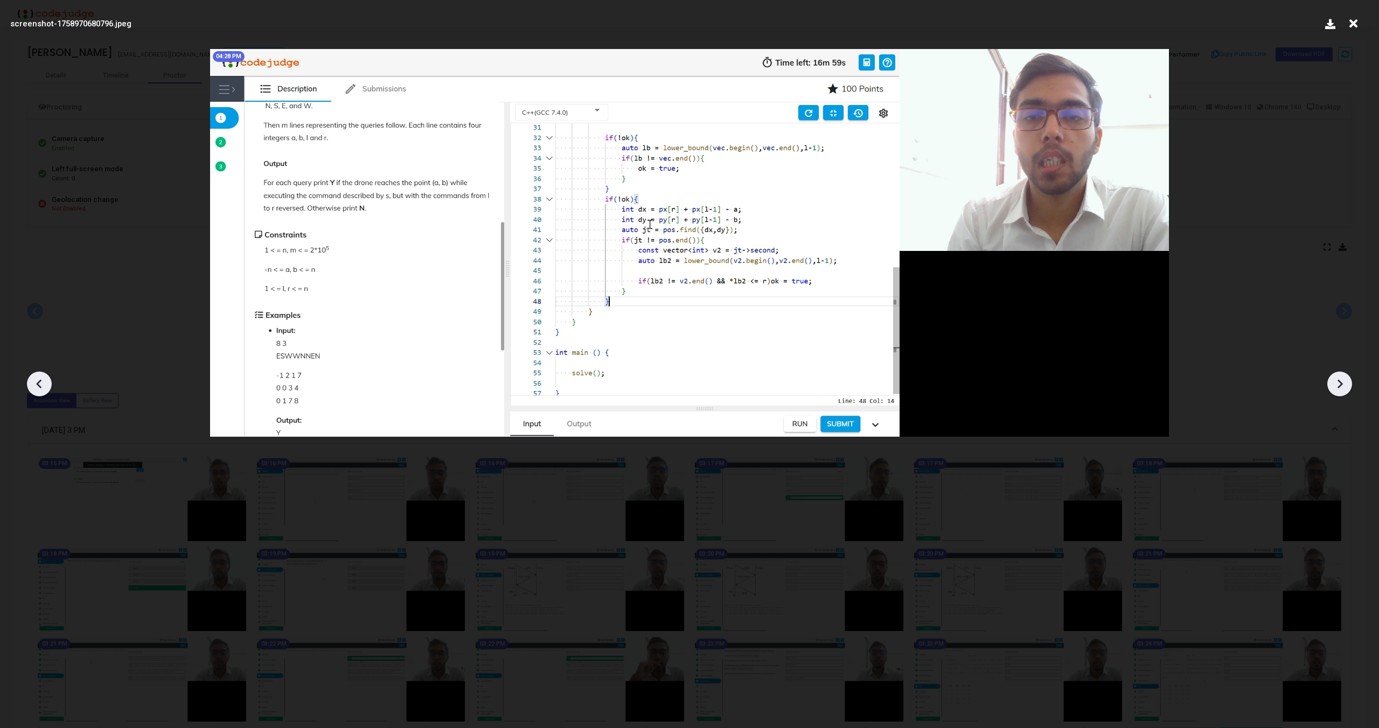
click at [1338, 391] on icon at bounding box center [1339, 384] width 16 height 16
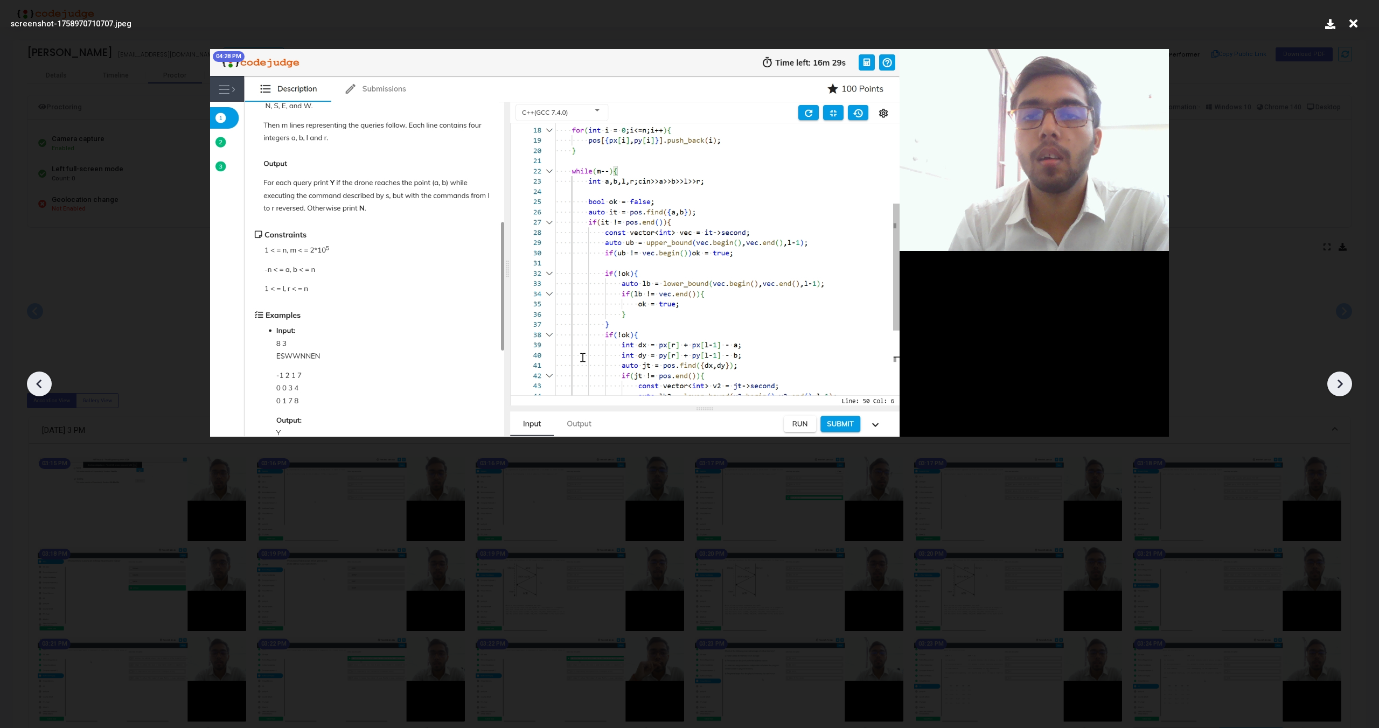
click at [1338, 391] on icon at bounding box center [1339, 384] width 16 height 16
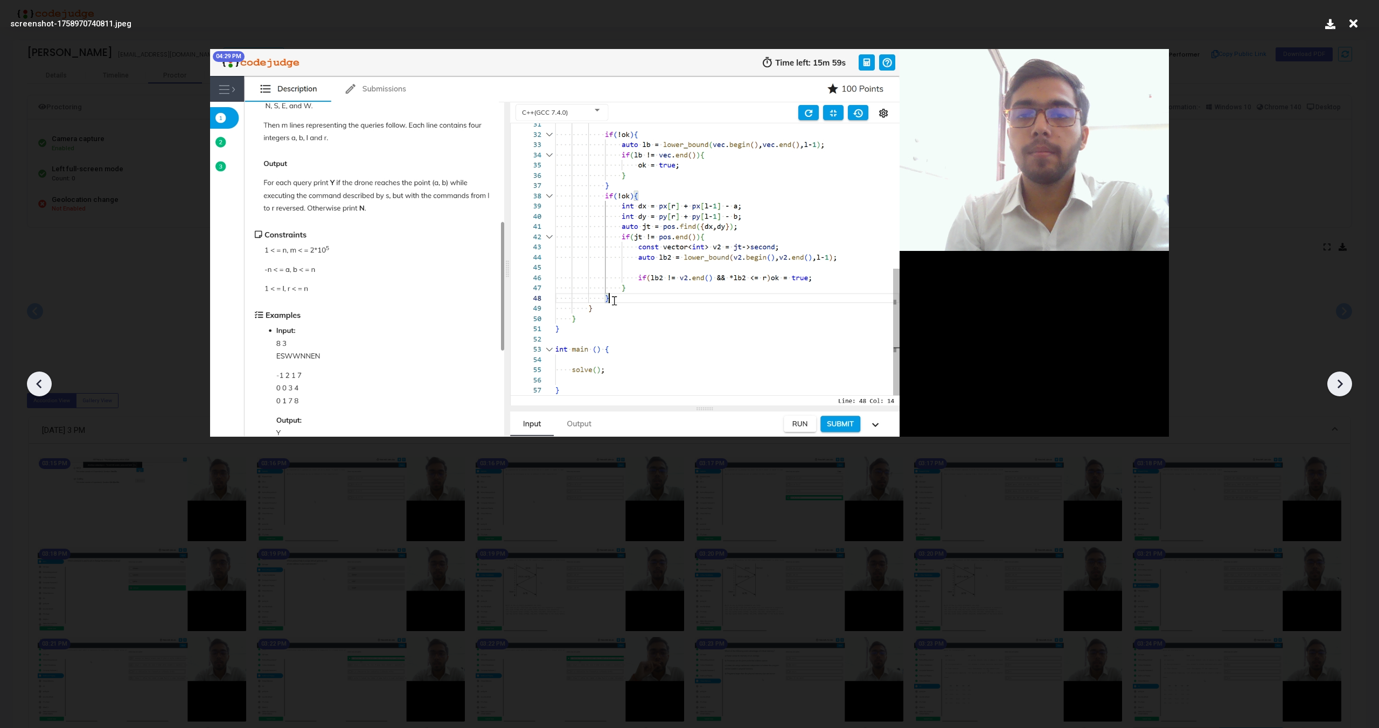
click at [1338, 391] on icon at bounding box center [1339, 384] width 16 height 16
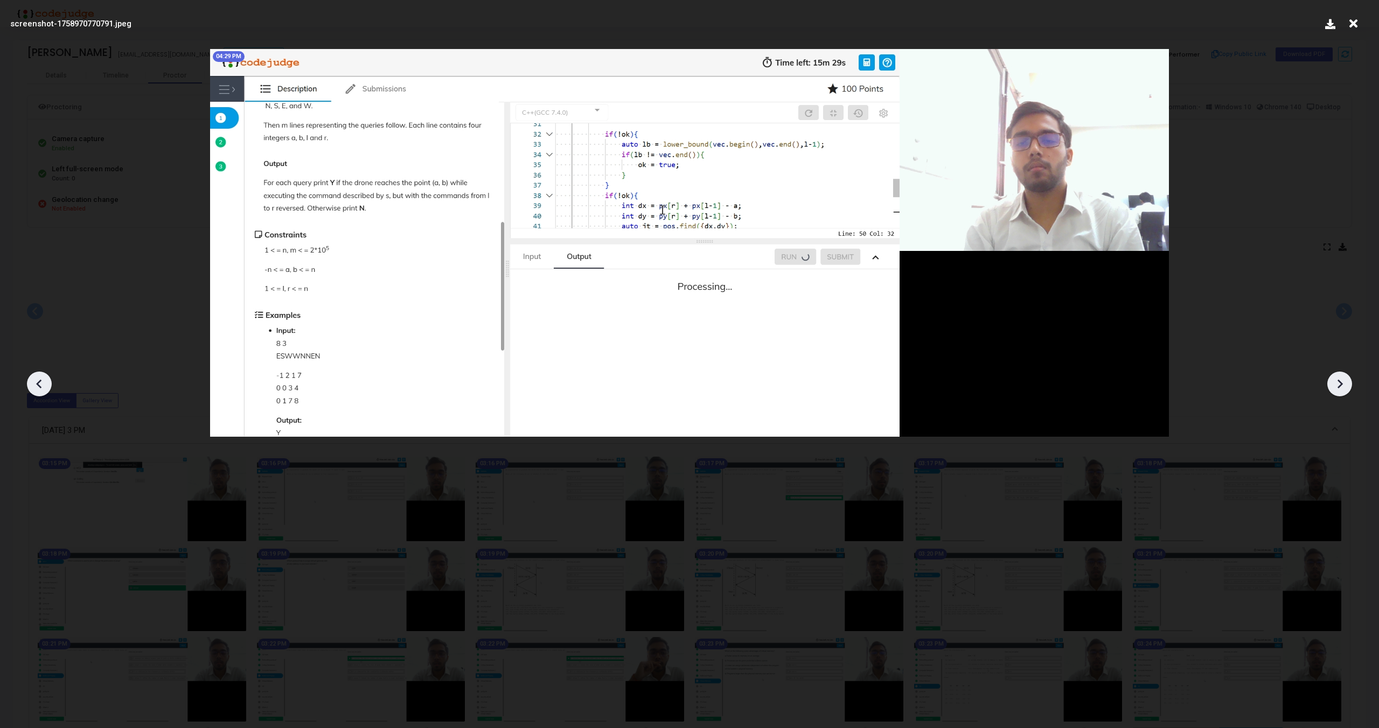
click at [1338, 391] on icon at bounding box center [1339, 384] width 16 height 16
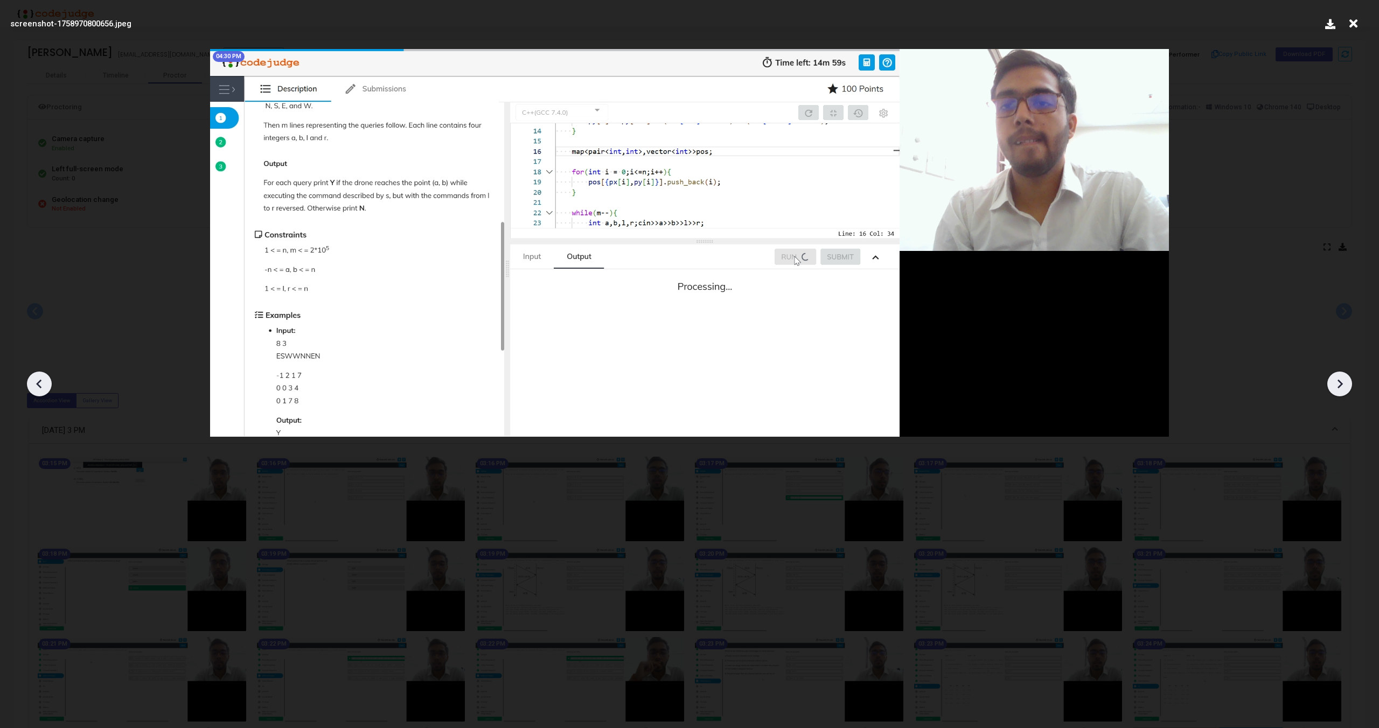
click at [1338, 391] on icon at bounding box center [1339, 384] width 16 height 16
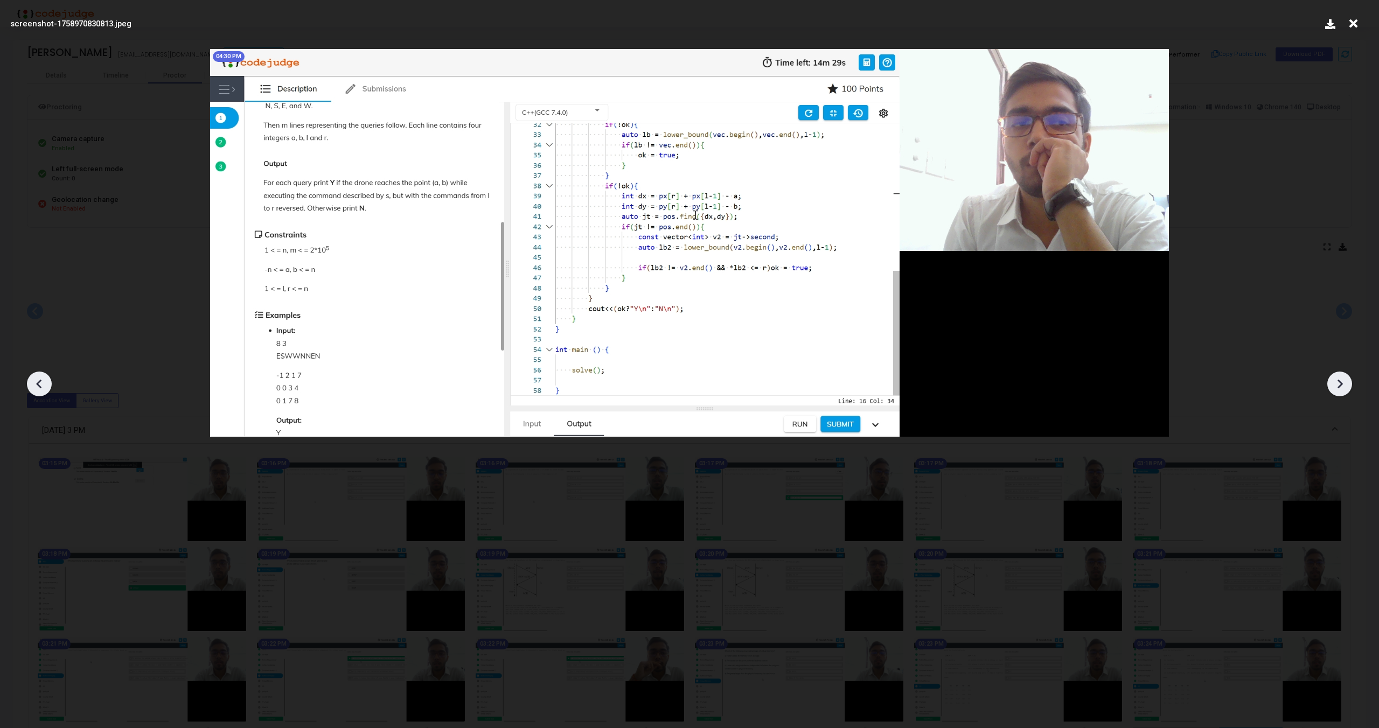
click at [1338, 391] on icon at bounding box center [1339, 384] width 16 height 16
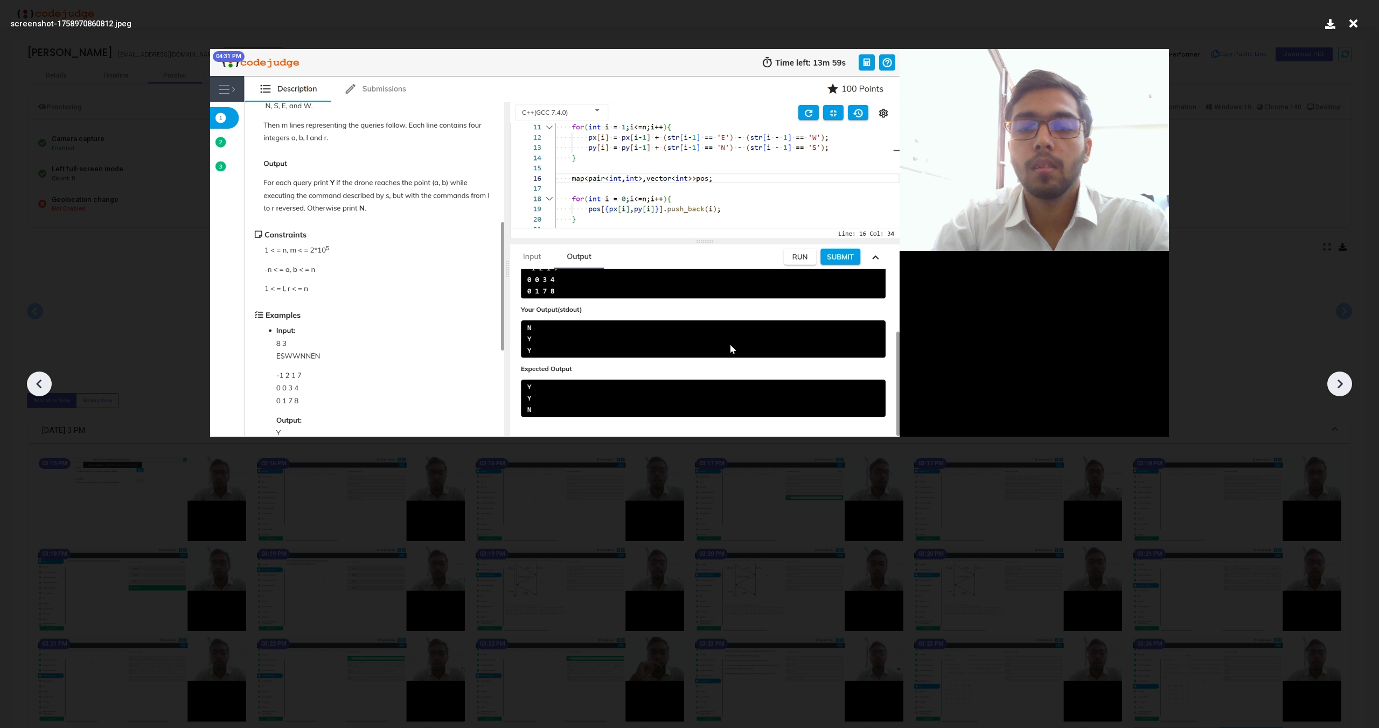
click at [1338, 391] on icon at bounding box center [1339, 384] width 16 height 16
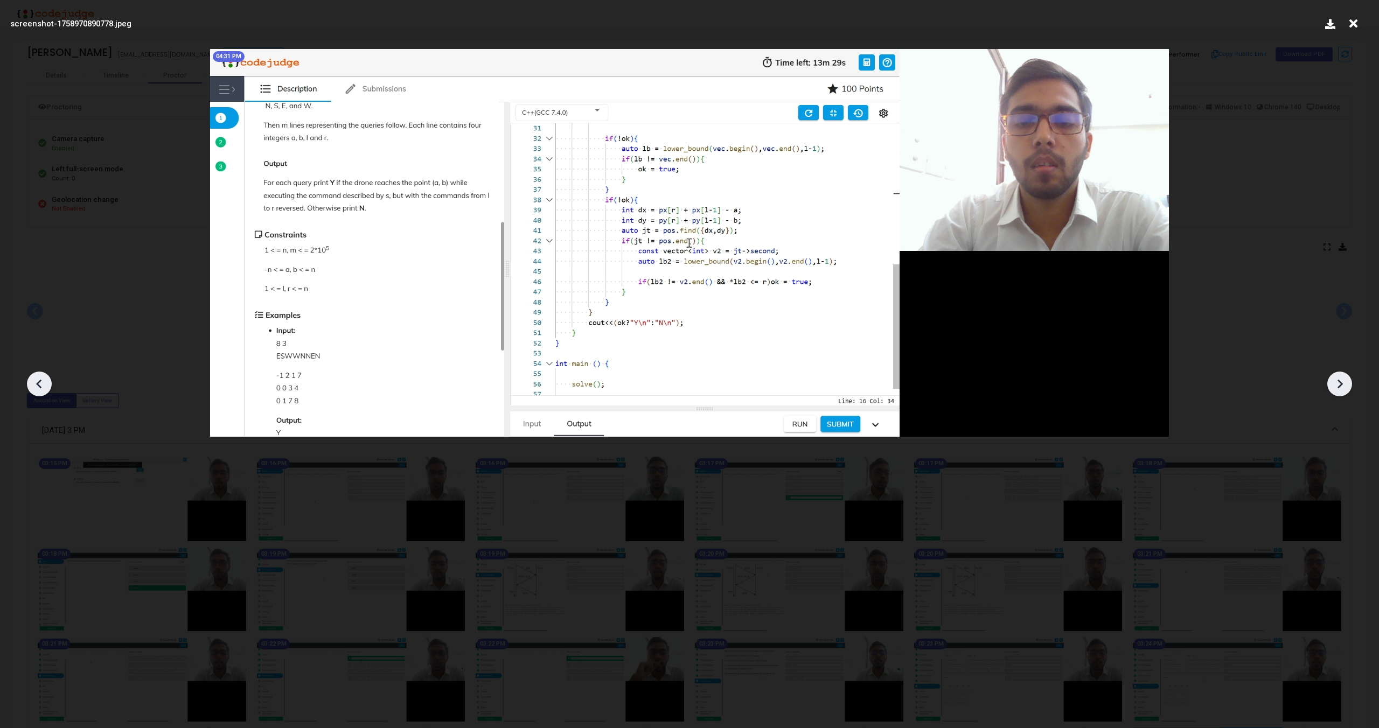
click at [1338, 391] on icon at bounding box center [1339, 384] width 16 height 16
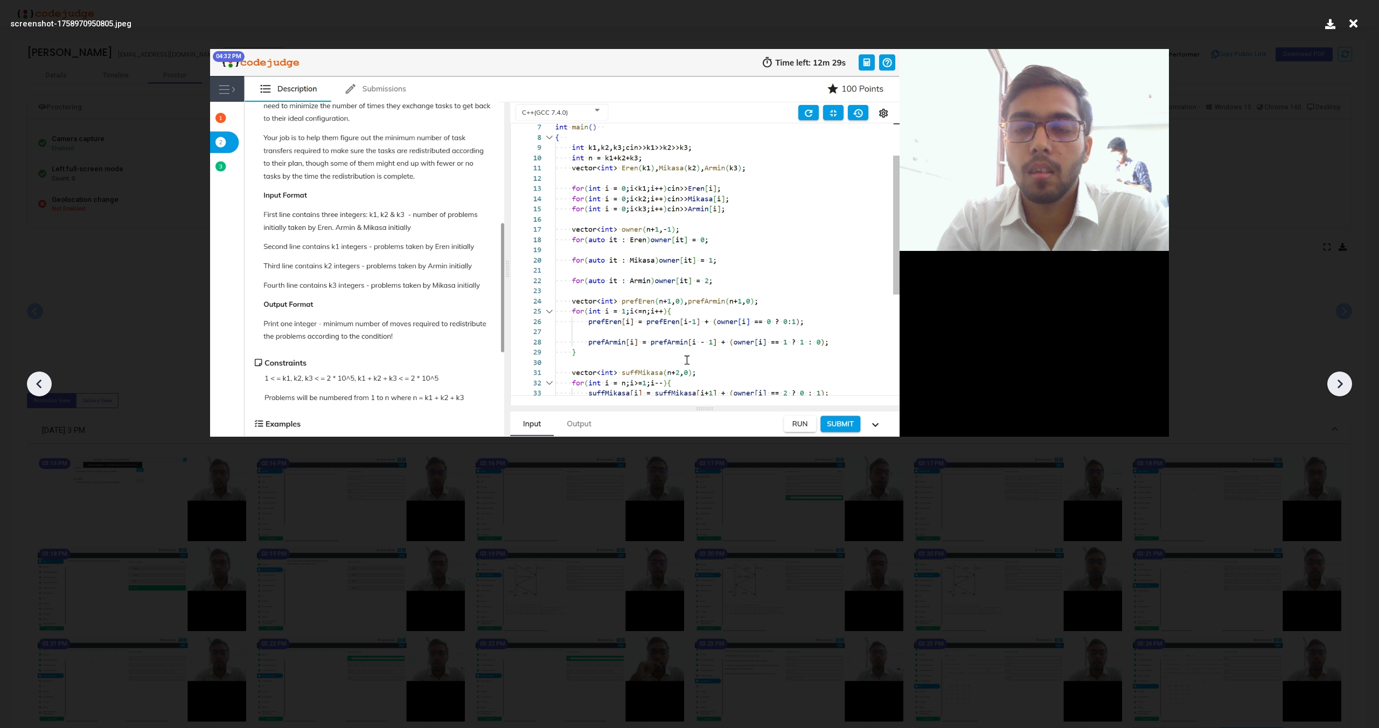
click at [1338, 391] on icon at bounding box center [1339, 384] width 16 height 16
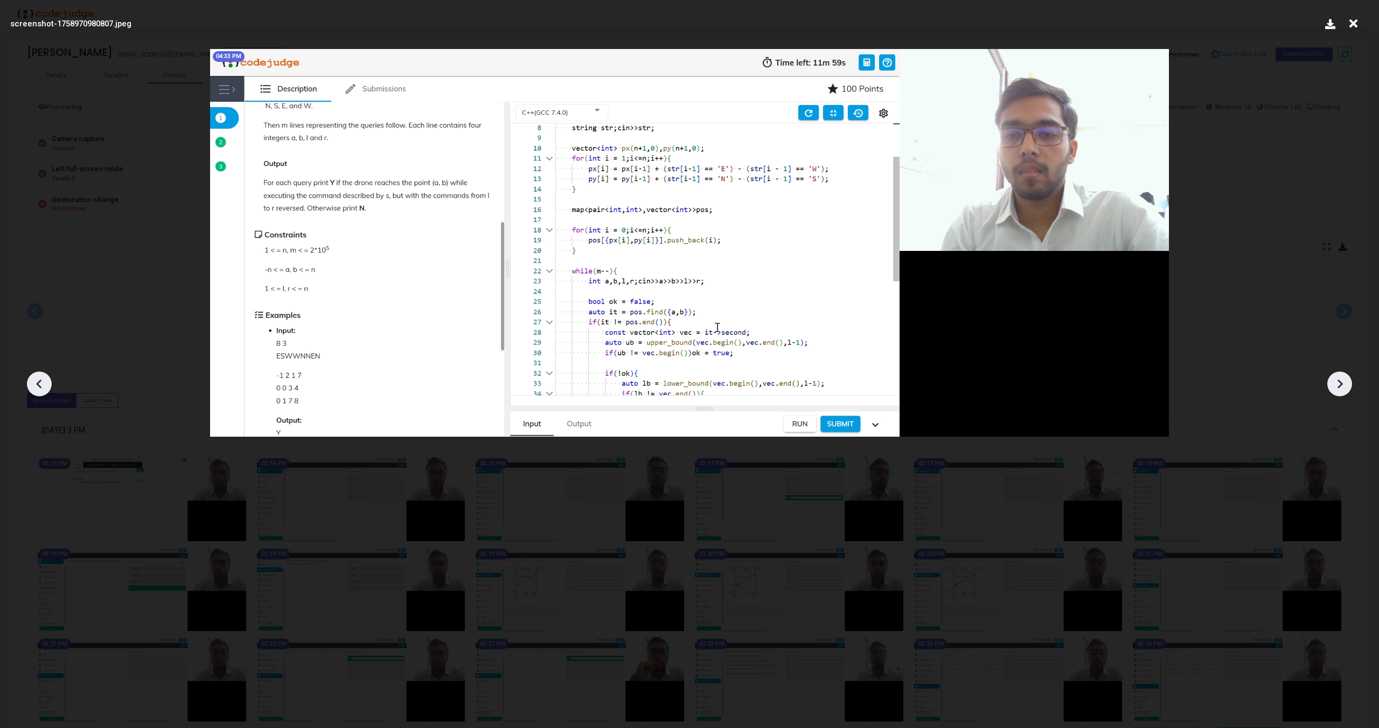
click at [1338, 391] on icon at bounding box center [1339, 384] width 16 height 16
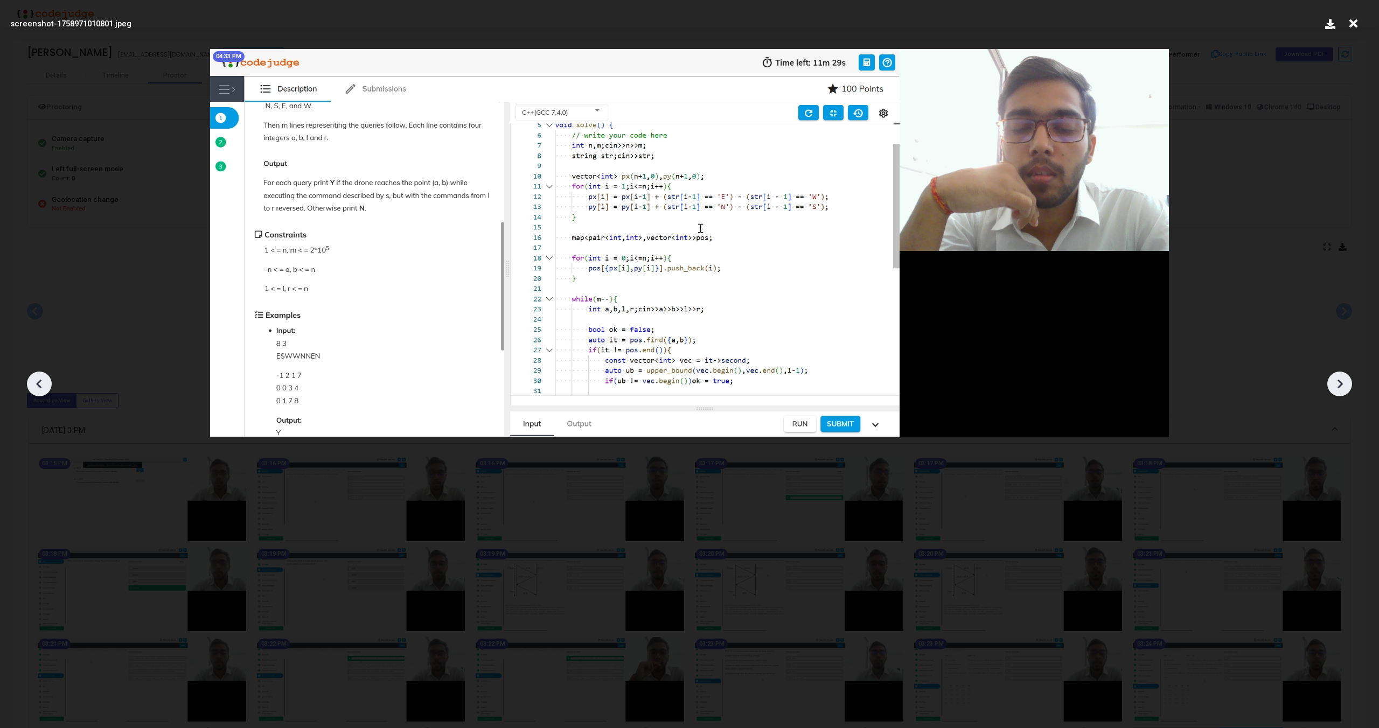
click at [1338, 391] on icon at bounding box center [1339, 384] width 16 height 16
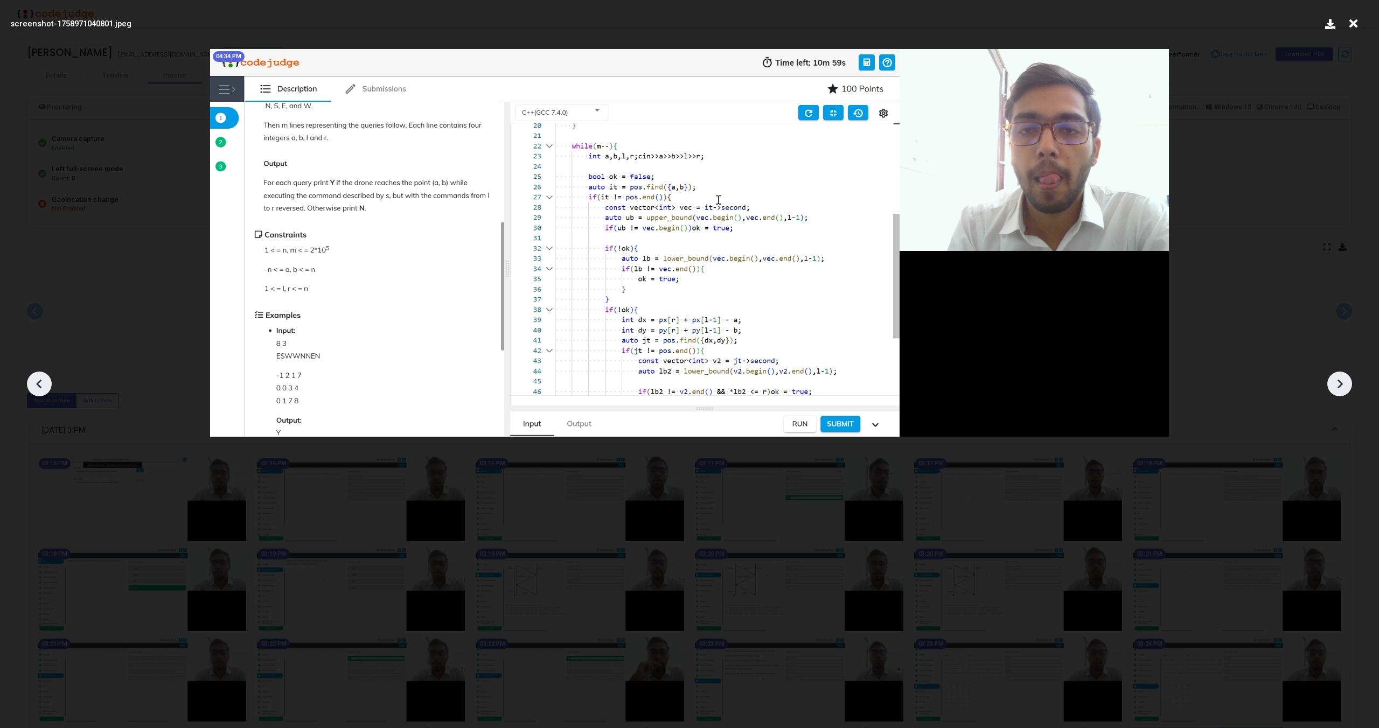
click at [1338, 391] on icon at bounding box center [1339, 384] width 16 height 16
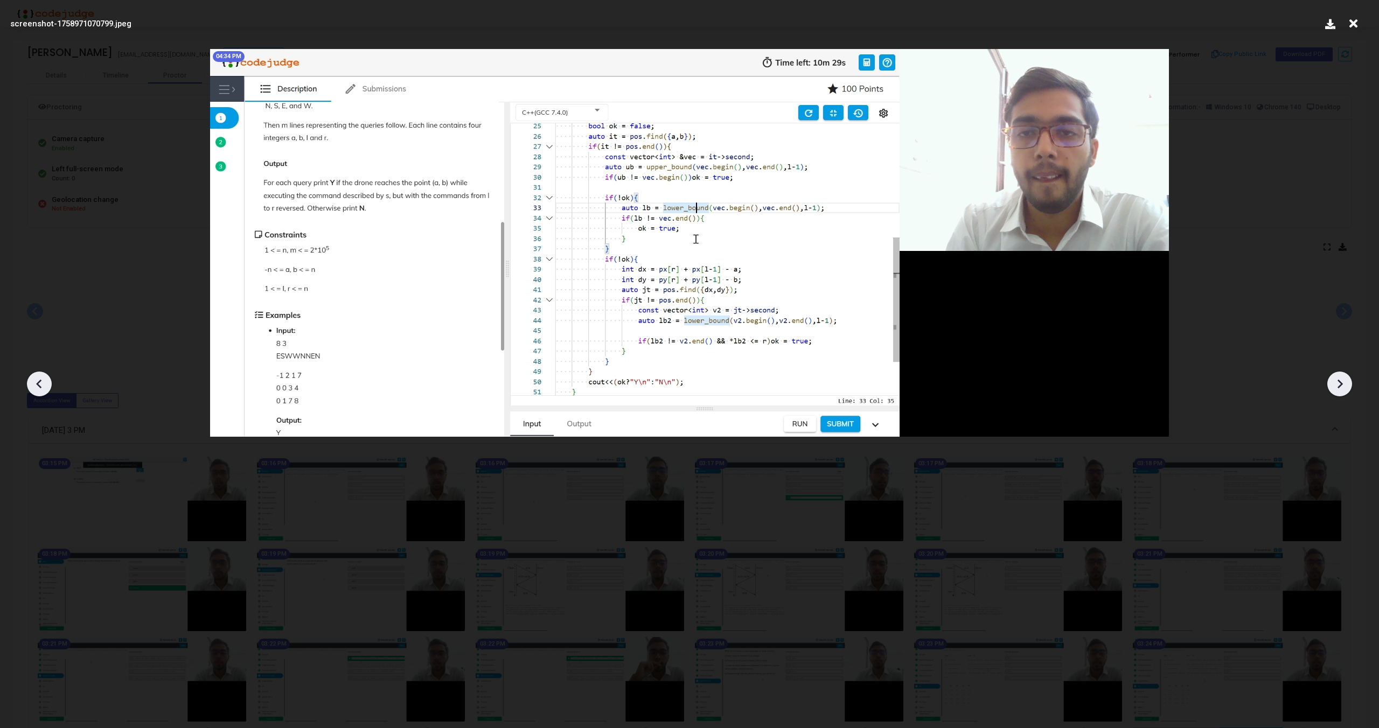
click at [1338, 391] on icon at bounding box center [1339, 384] width 16 height 16
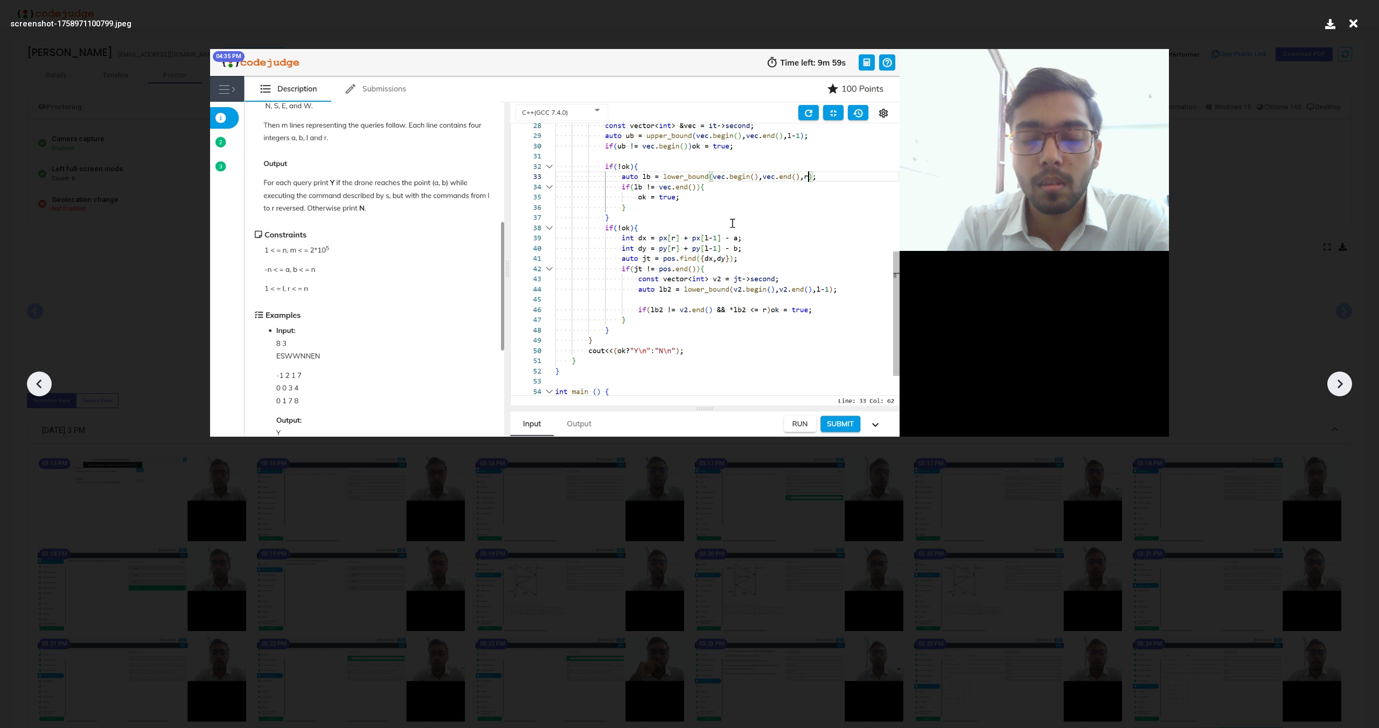
click at [1338, 391] on icon at bounding box center [1339, 384] width 16 height 16
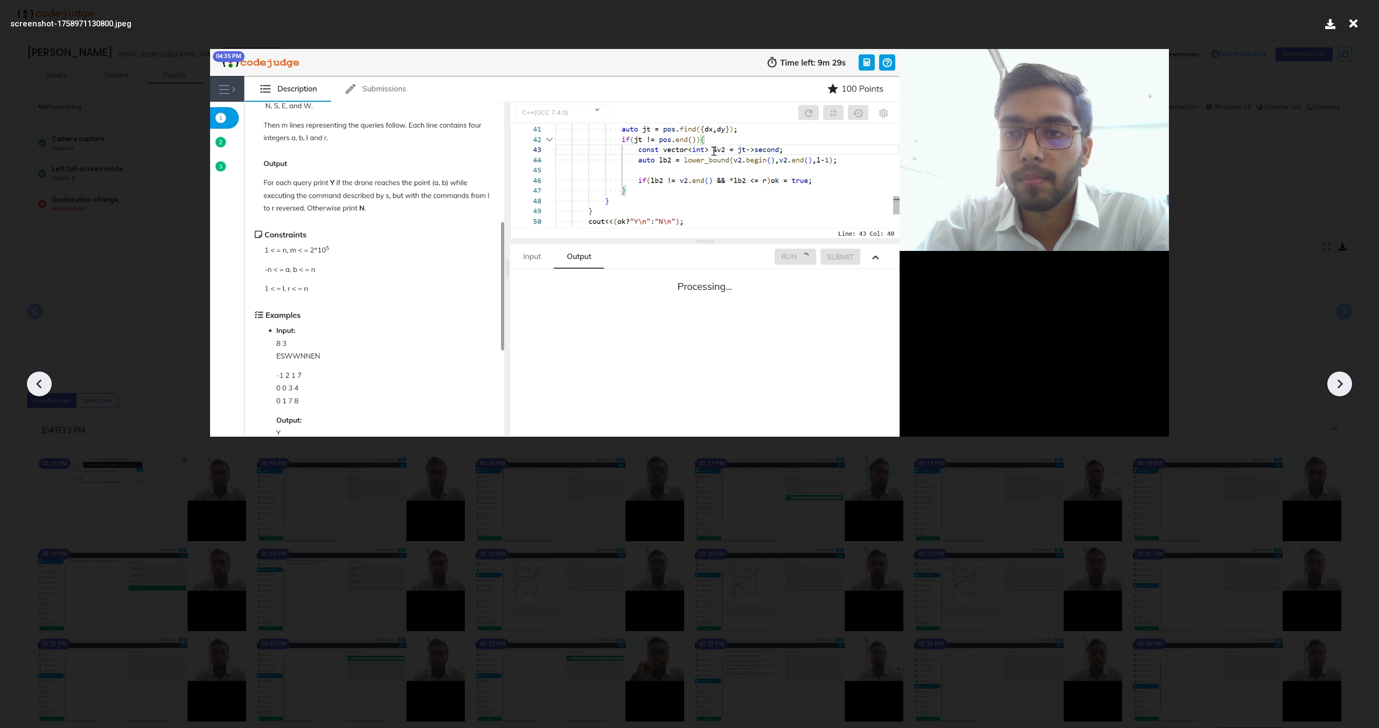
click at [1338, 391] on icon at bounding box center [1339, 384] width 16 height 16
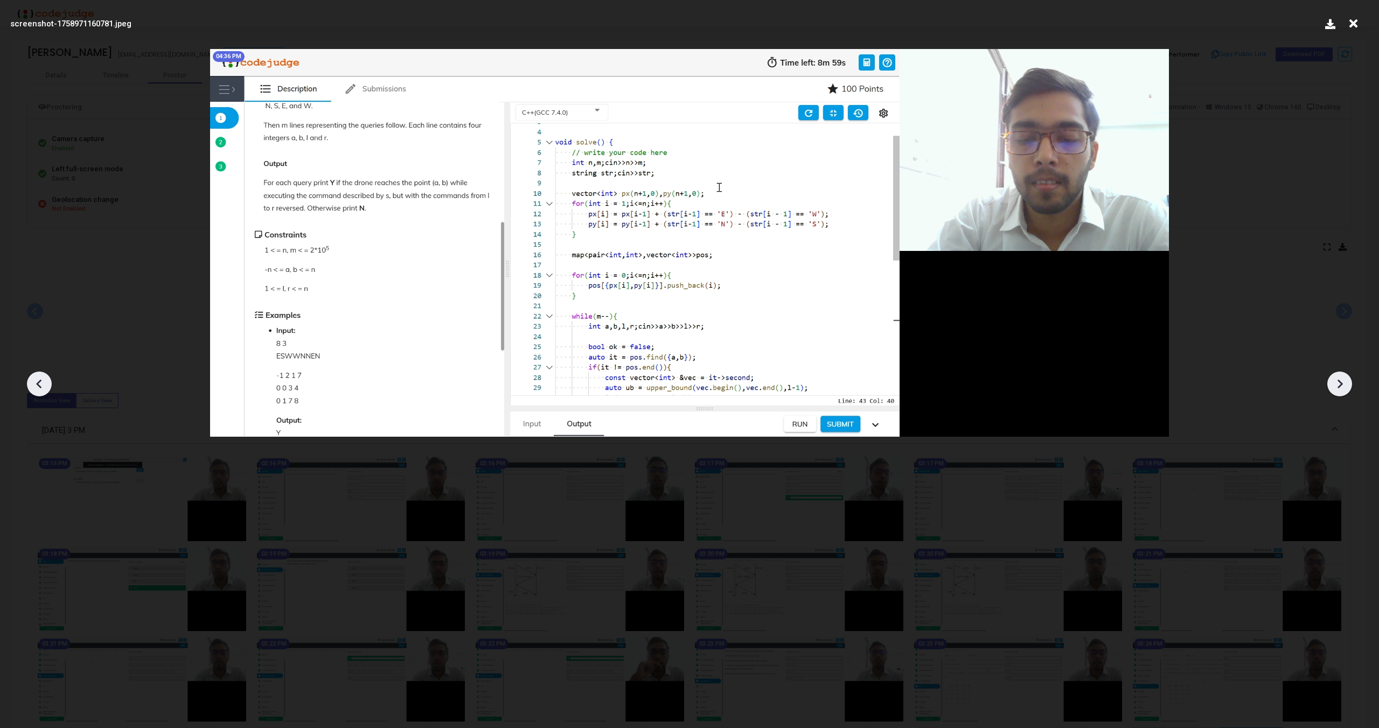
click at [1338, 391] on icon at bounding box center [1339, 384] width 16 height 16
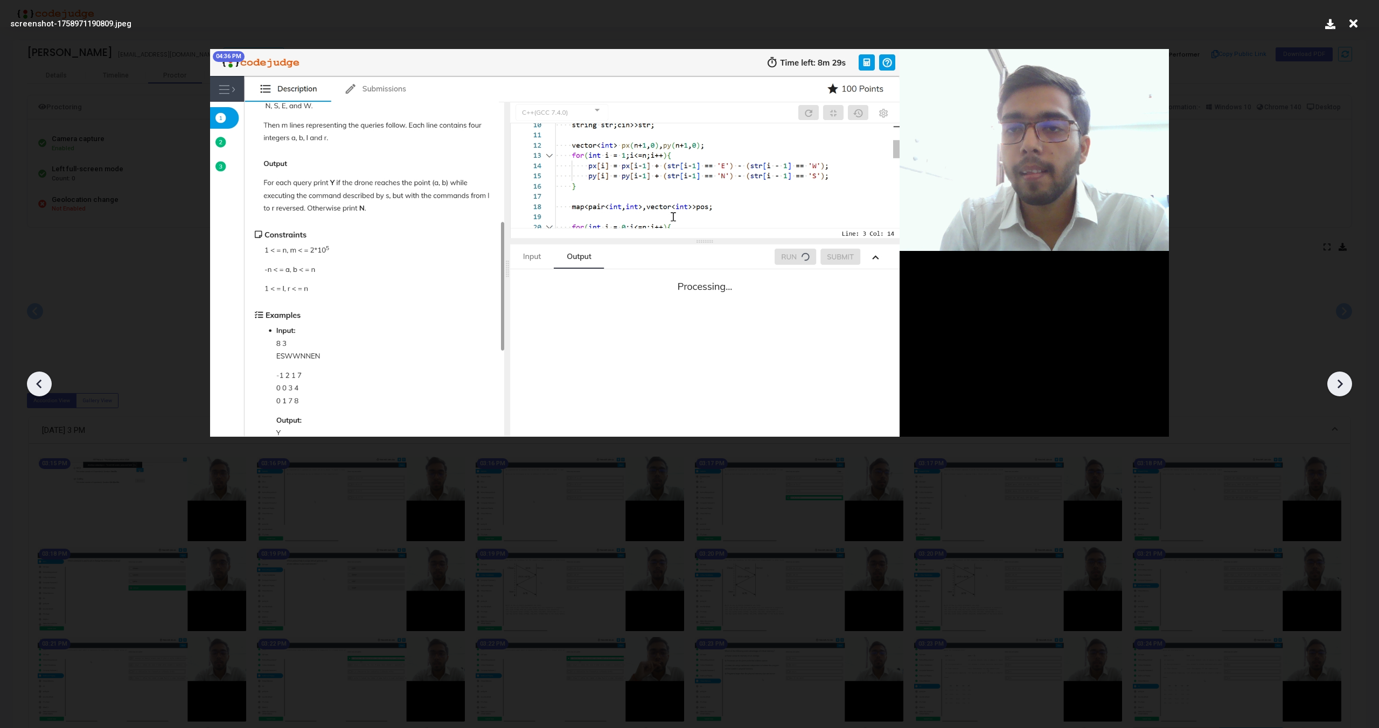
click at [1338, 391] on icon at bounding box center [1339, 384] width 16 height 16
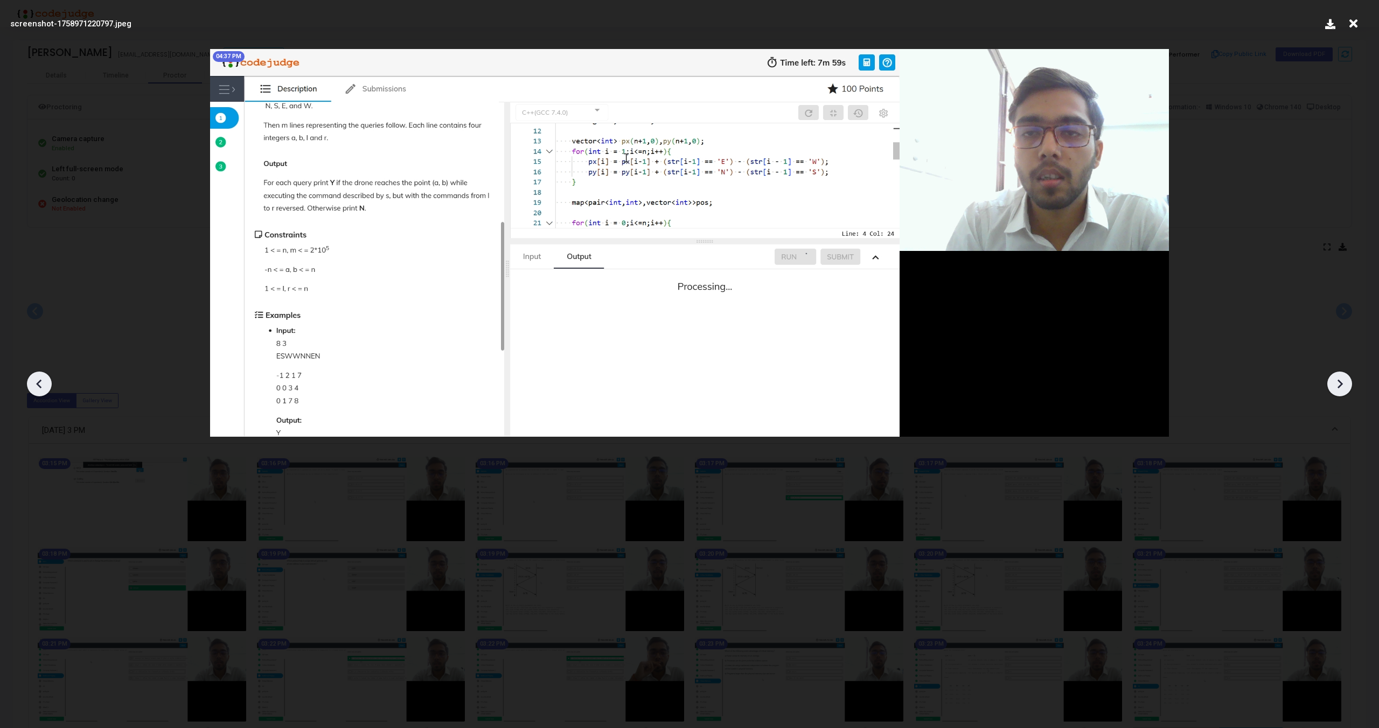
click at [1338, 391] on icon at bounding box center [1339, 384] width 16 height 16
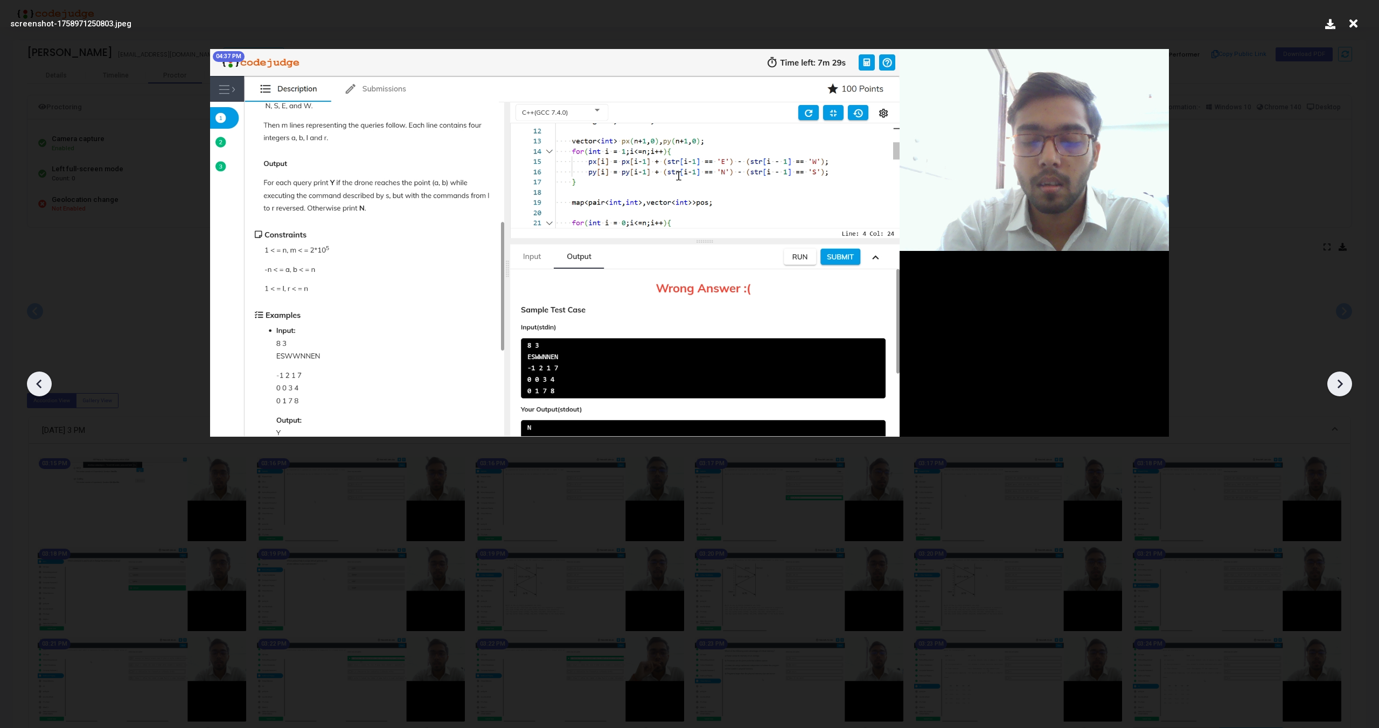
click at [1338, 391] on icon at bounding box center [1339, 384] width 16 height 16
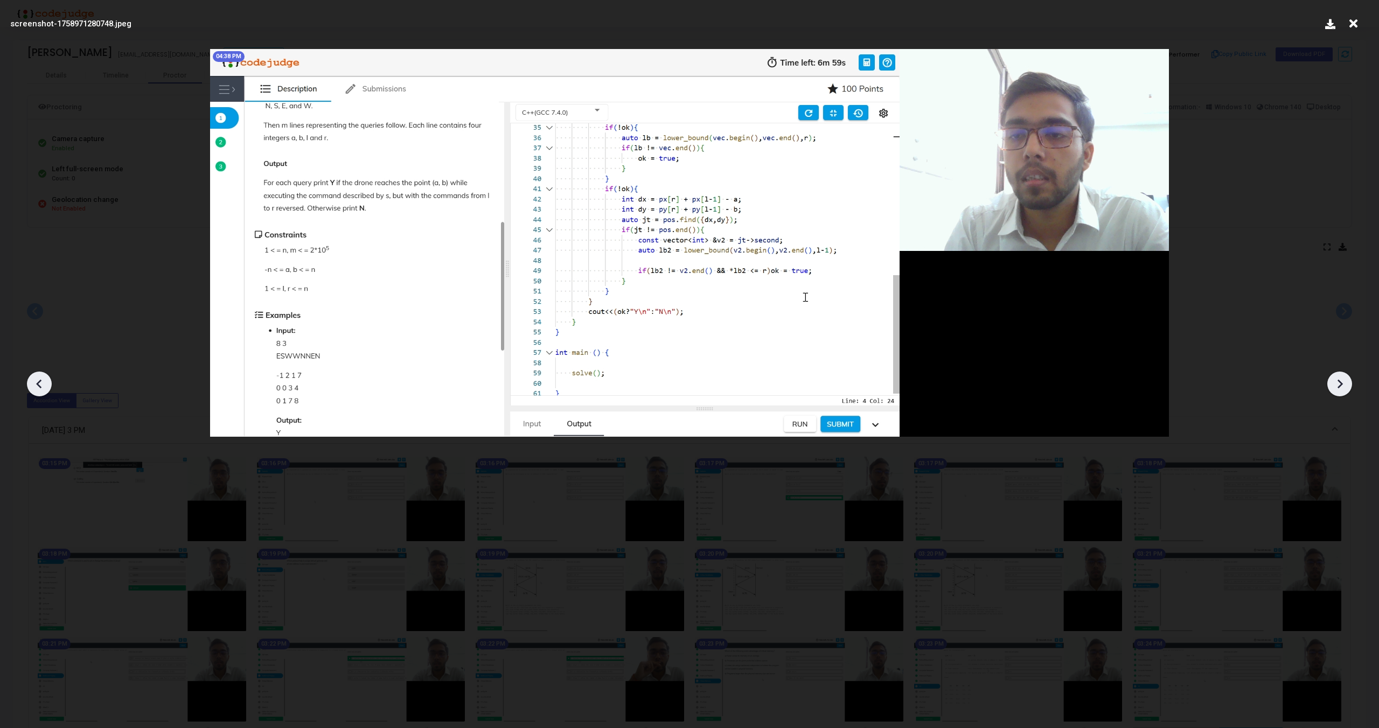
click at [1338, 391] on icon at bounding box center [1339, 384] width 16 height 16
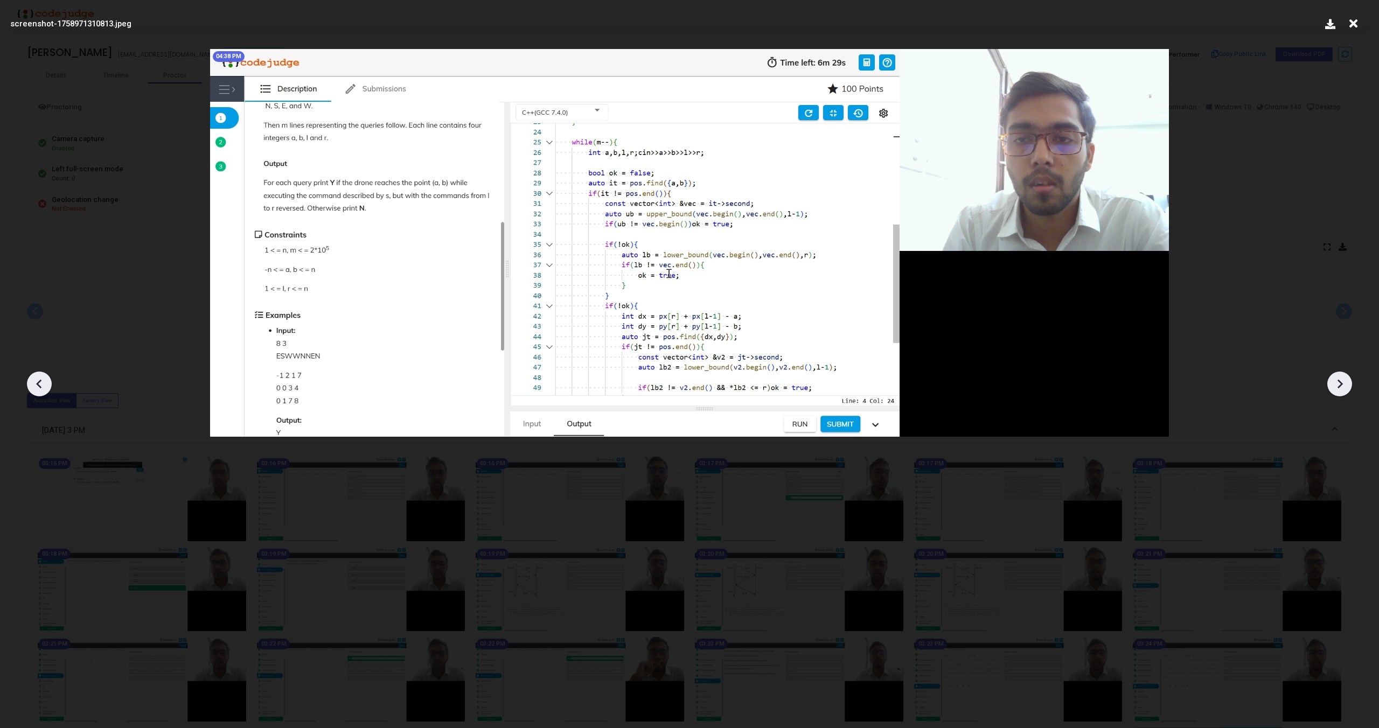
click at [1338, 391] on icon at bounding box center [1339, 384] width 16 height 16
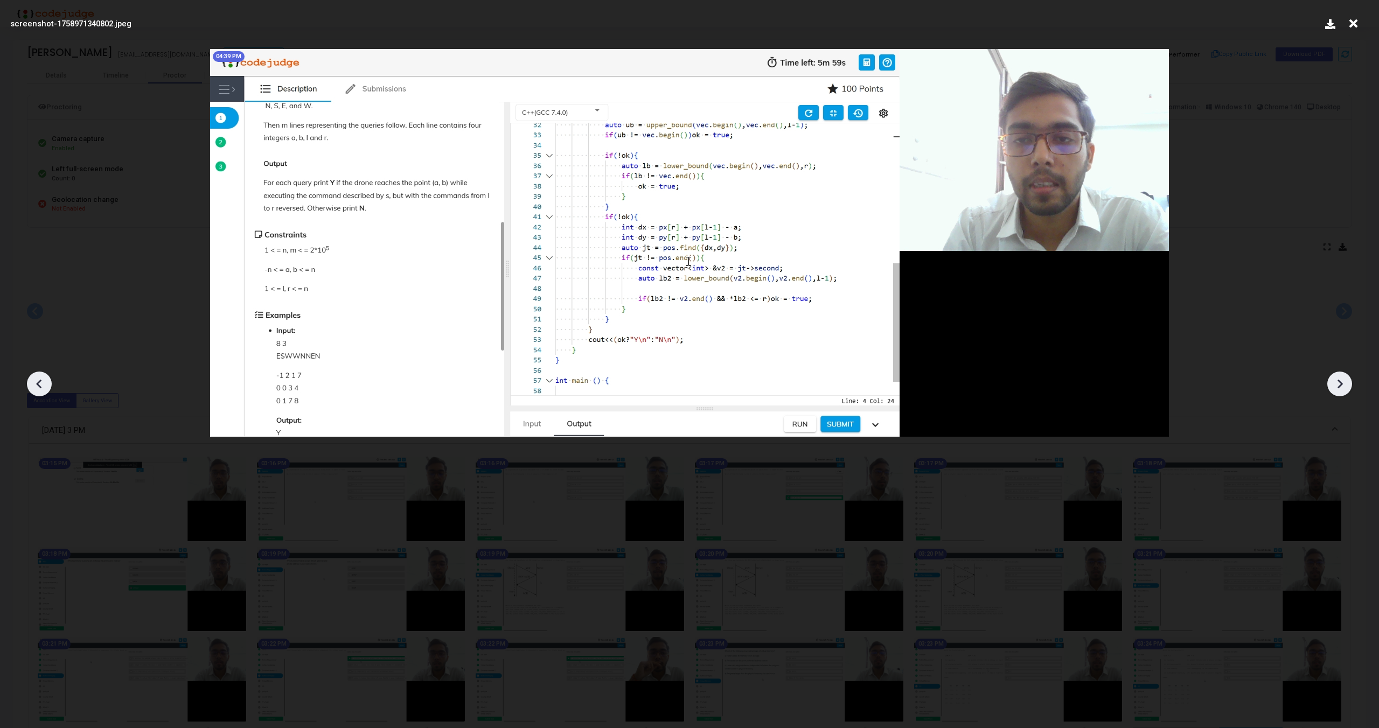
click at [1338, 391] on icon at bounding box center [1339, 384] width 16 height 16
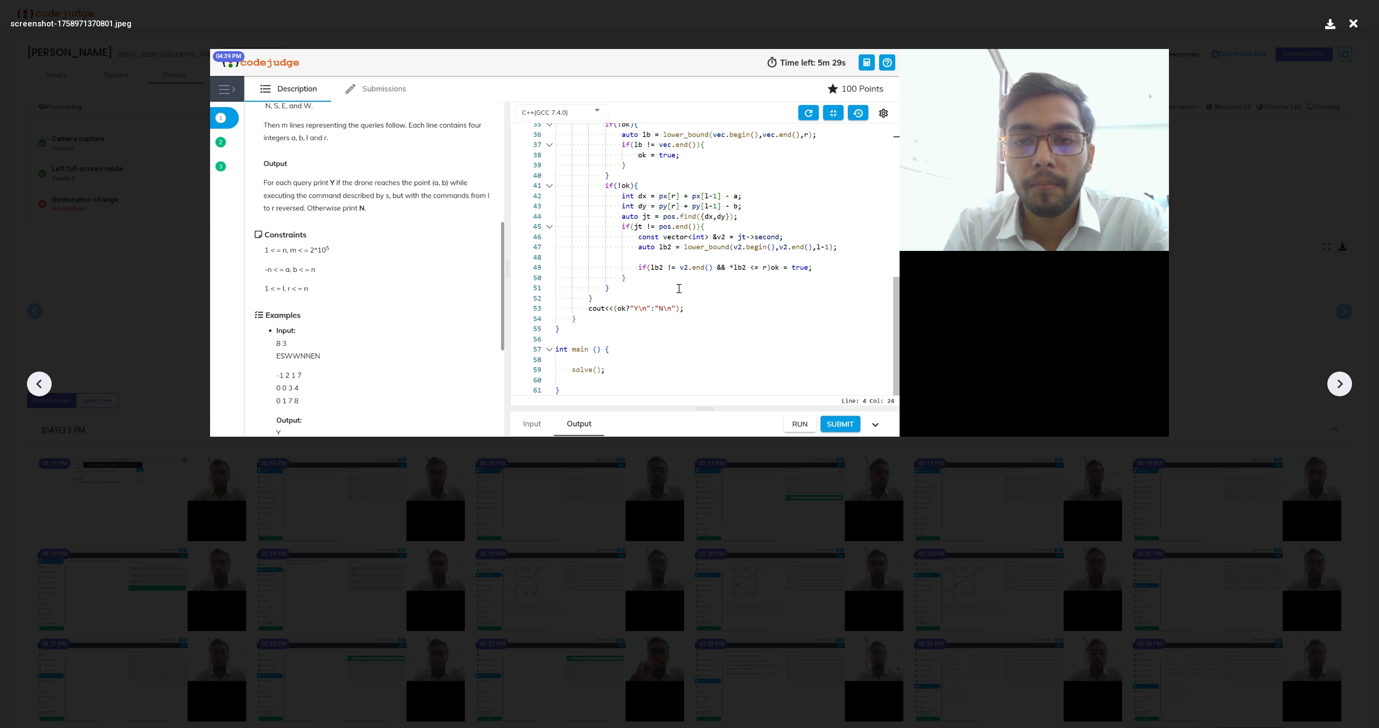
click at [1338, 391] on icon at bounding box center [1339, 384] width 16 height 16
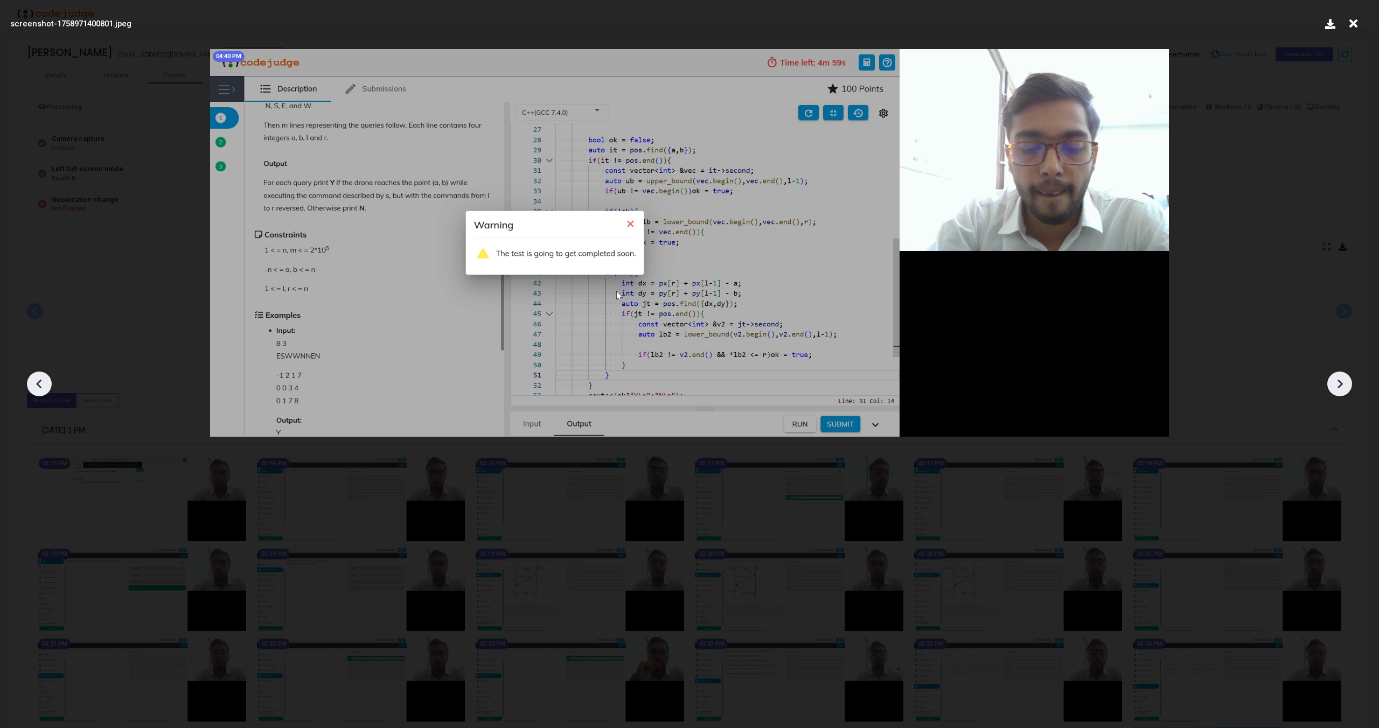
click at [1338, 391] on icon at bounding box center [1339, 384] width 16 height 16
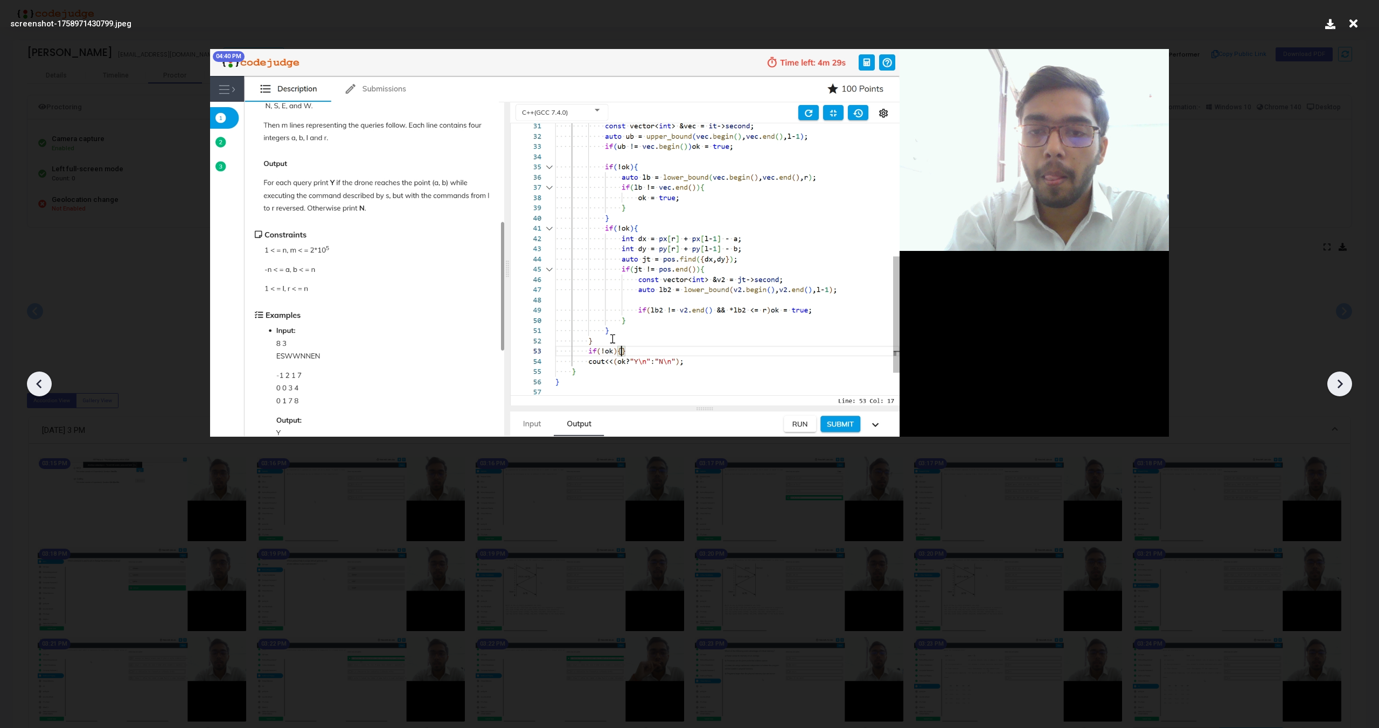
click at [1338, 391] on icon at bounding box center [1339, 384] width 16 height 16
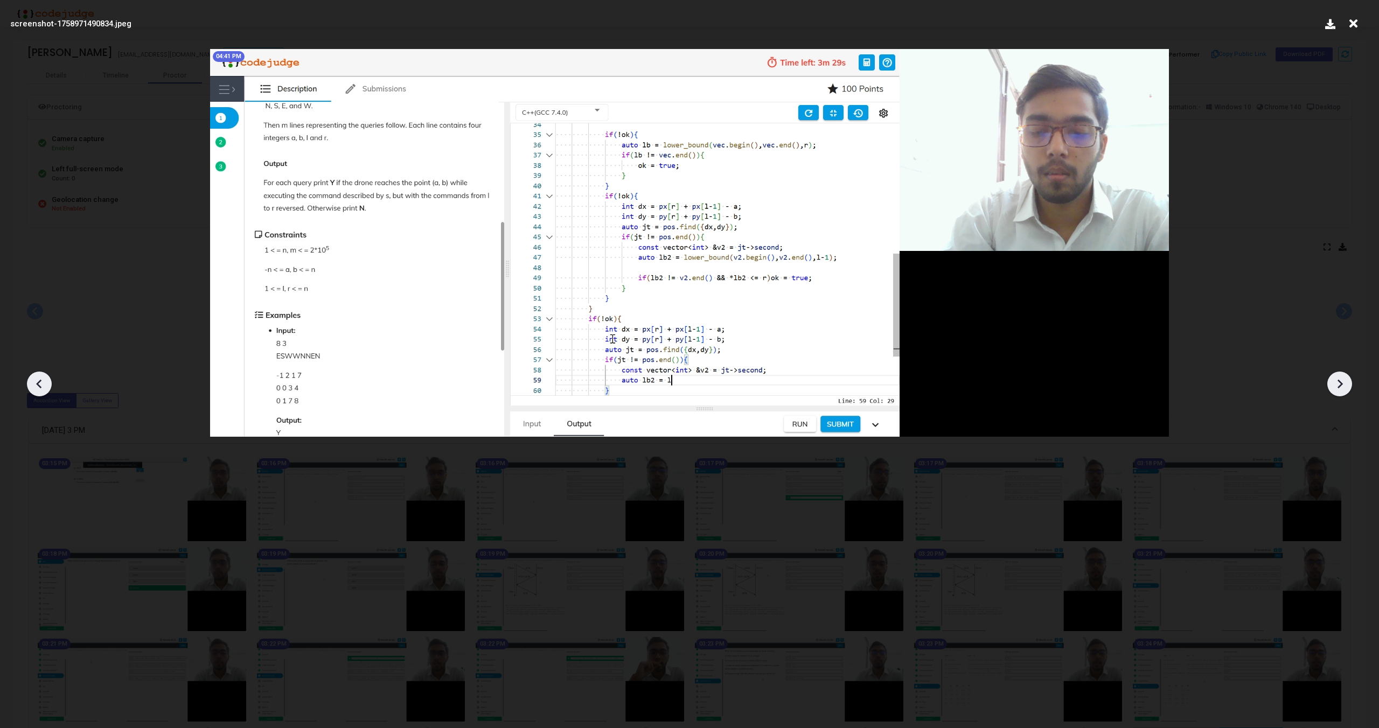
click at [1338, 391] on icon at bounding box center [1339, 384] width 16 height 16
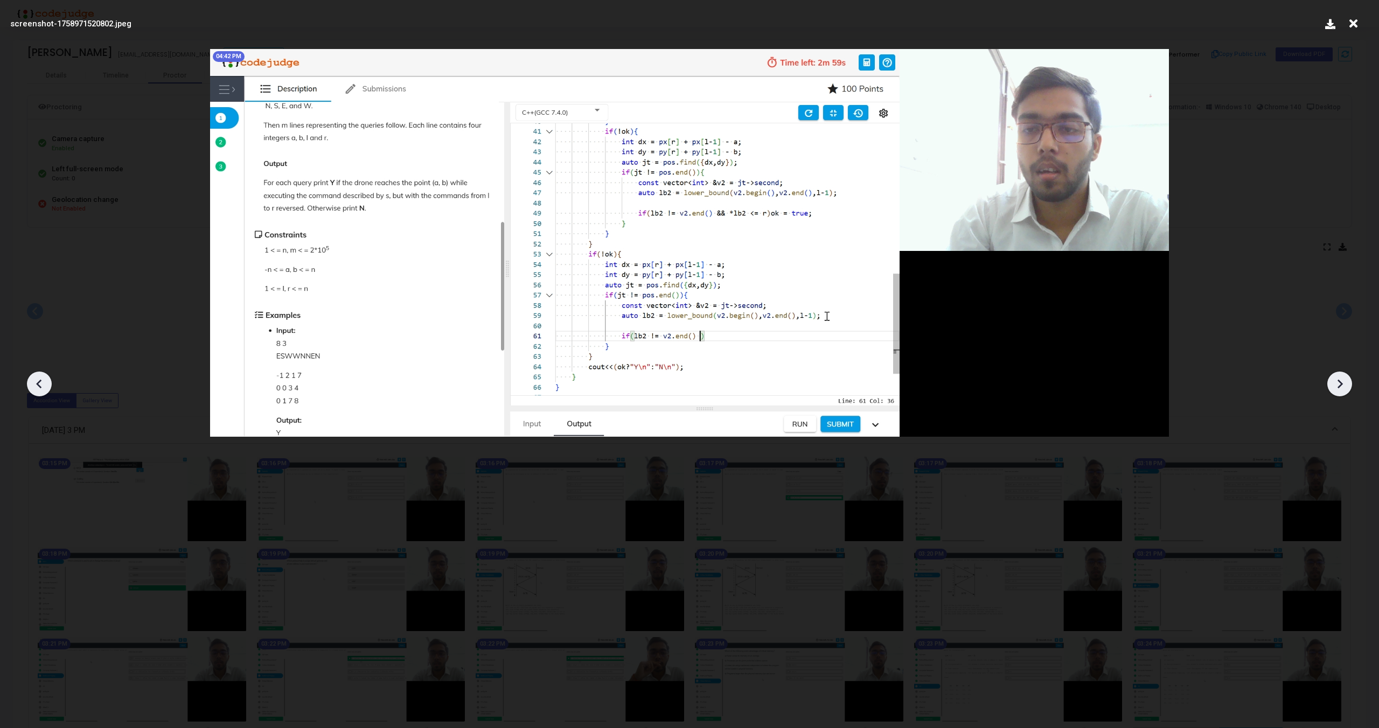
click at [1338, 391] on icon at bounding box center [1339, 384] width 16 height 16
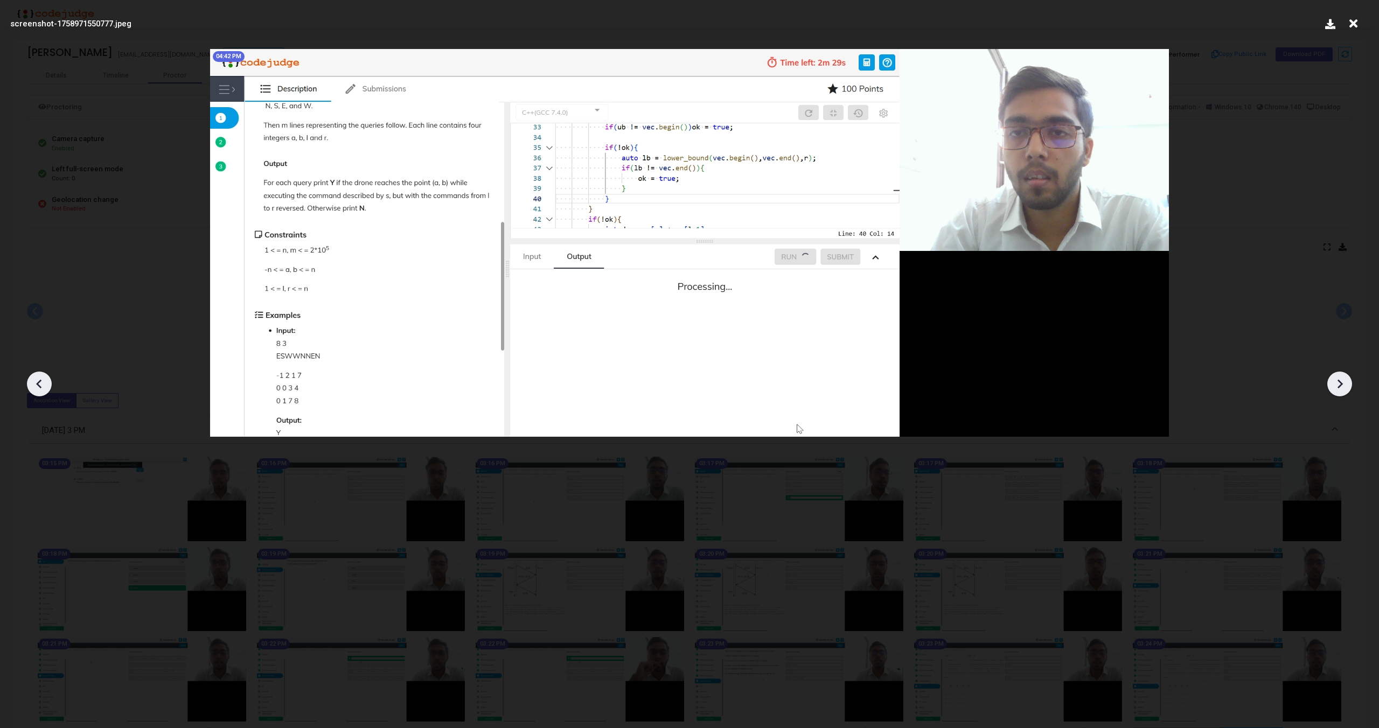
click at [1338, 391] on icon at bounding box center [1339, 384] width 16 height 16
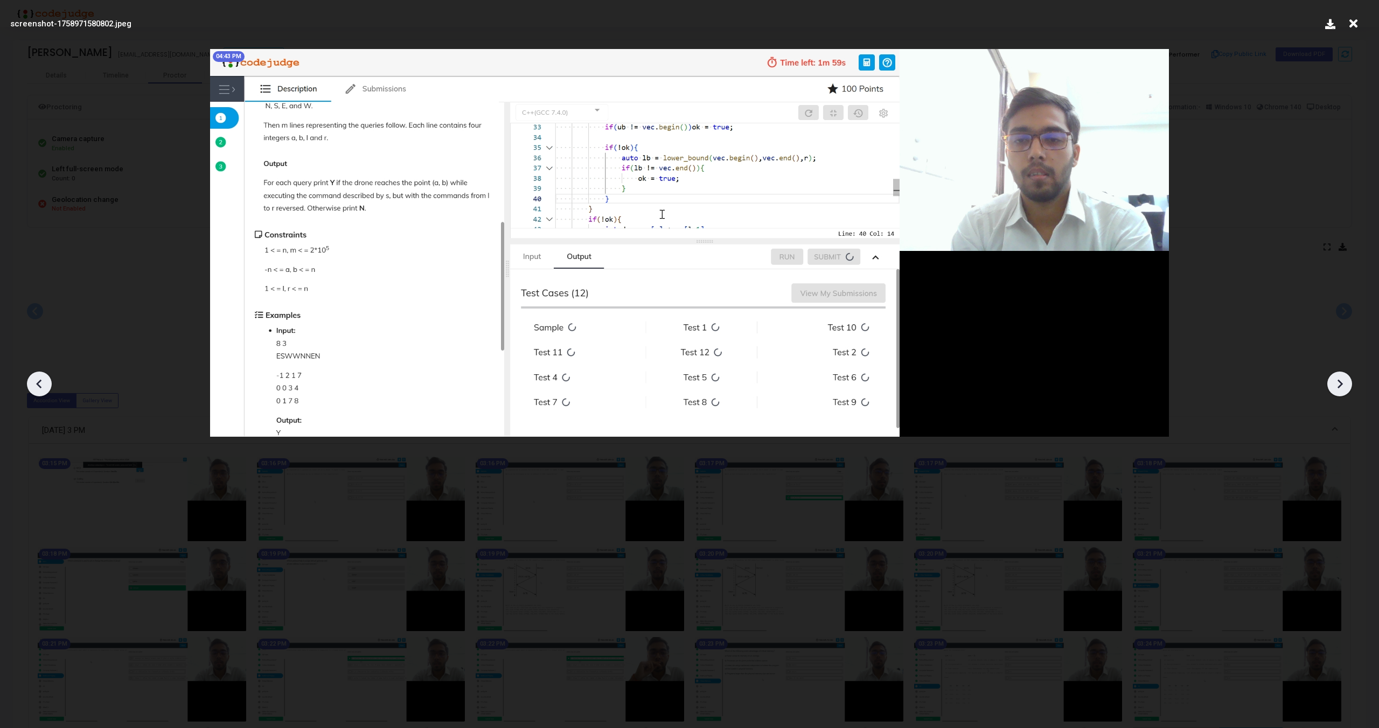
click at [1338, 391] on icon at bounding box center [1339, 384] width 16 height 16
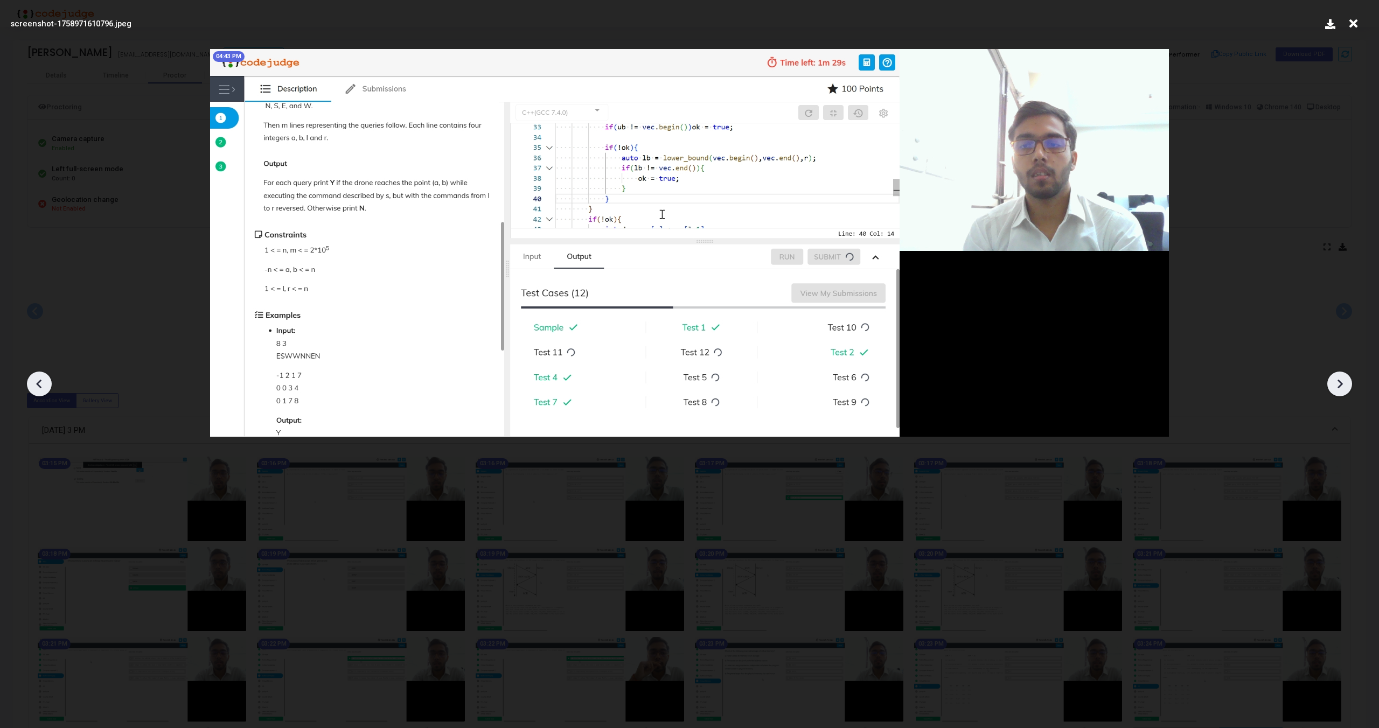
click at [1338, 391] on icon at bounding box center [1339, 384] width 16 height 16
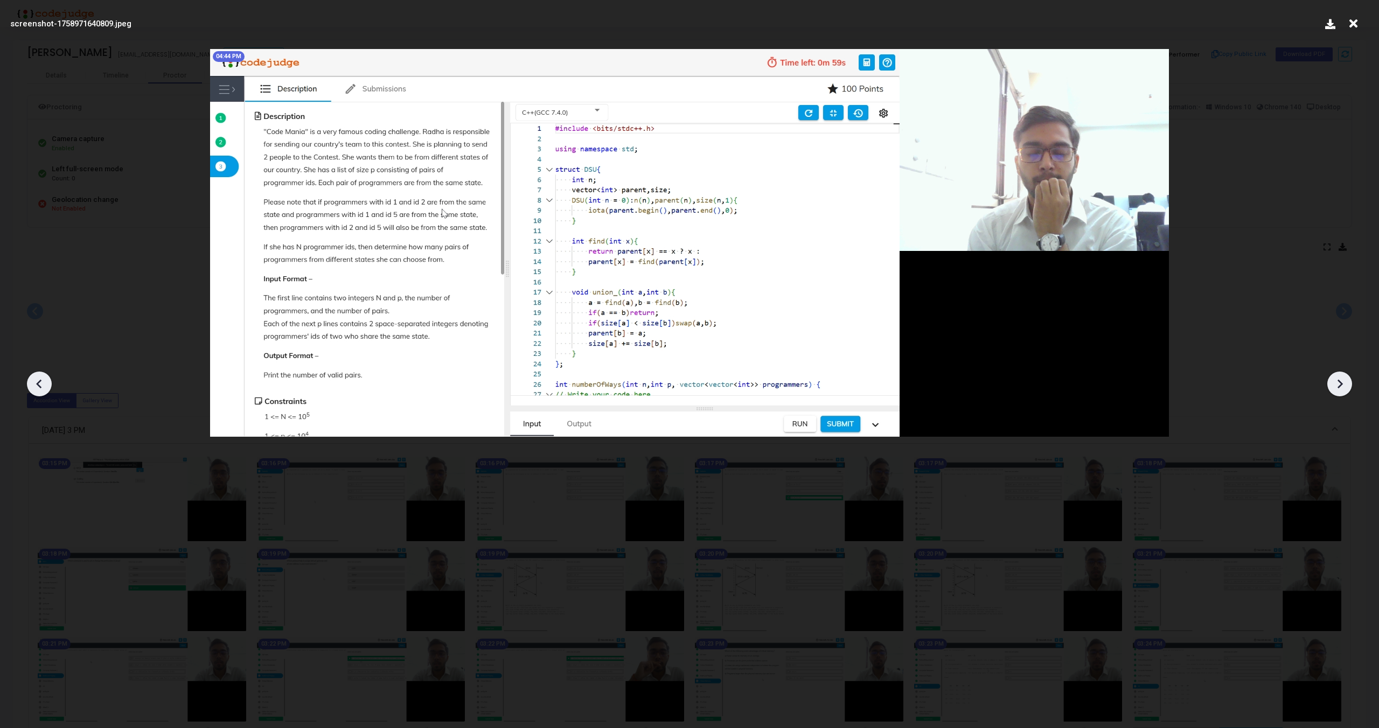
click at [1338, 391] on icon at bounding box center [1339, 384] width 16 height 16
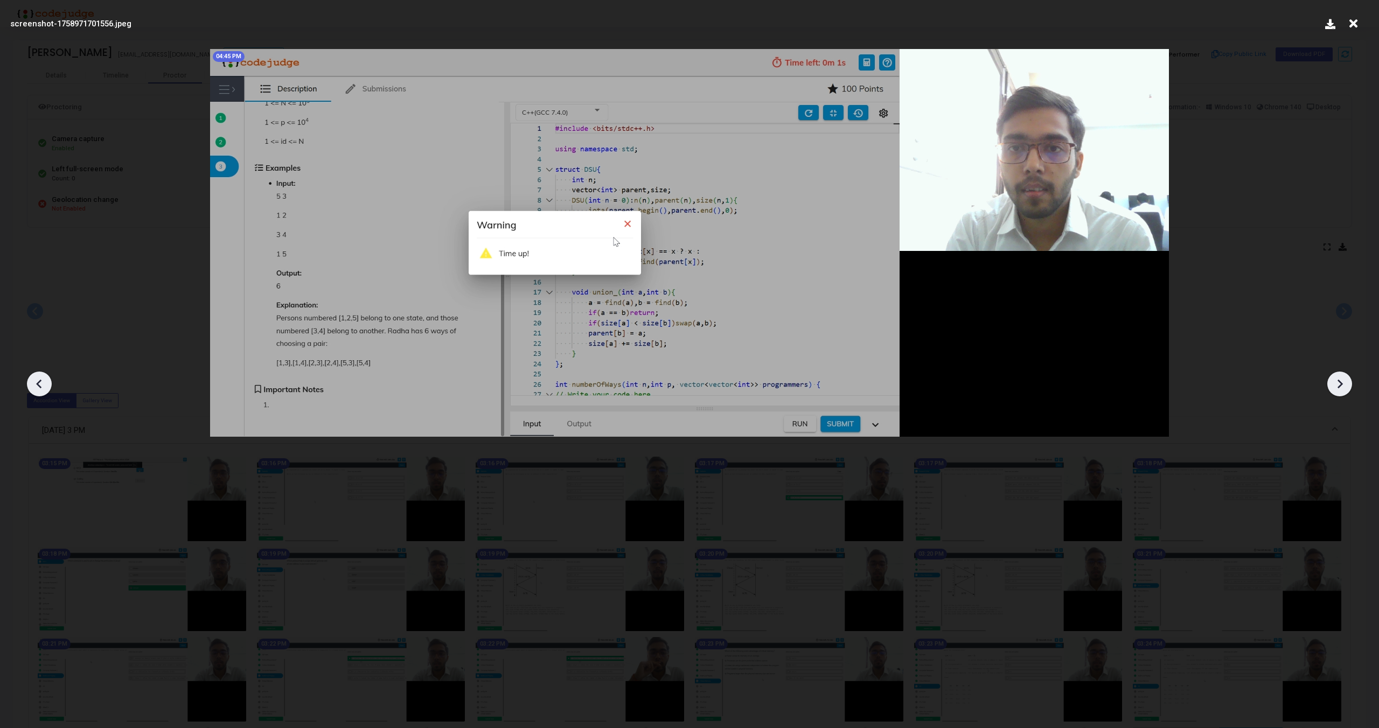
click at [1338, 391] on icon at bounding box center [1339, 384] width 16 height 16
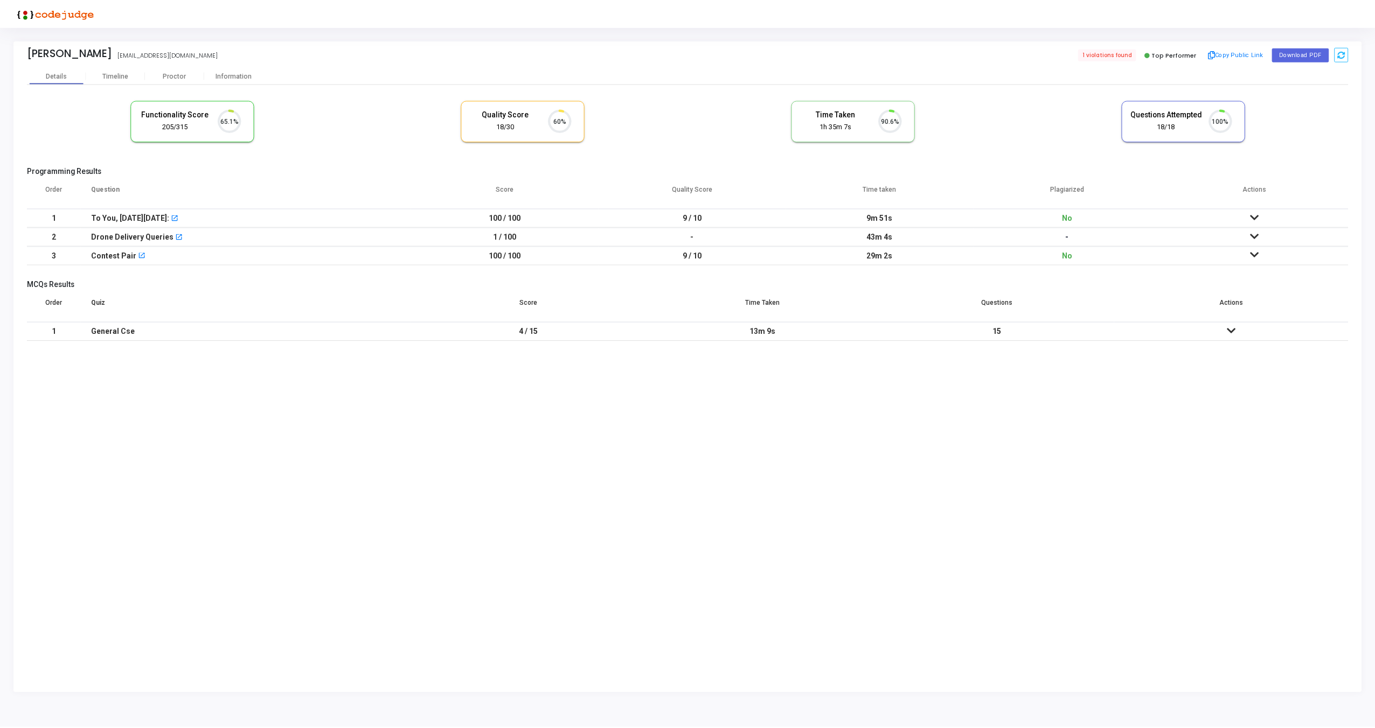
scroll to position [23, 27]
click at [166, 69] on div "Proctor" at bounding box center [174, 75] width 59 height 16
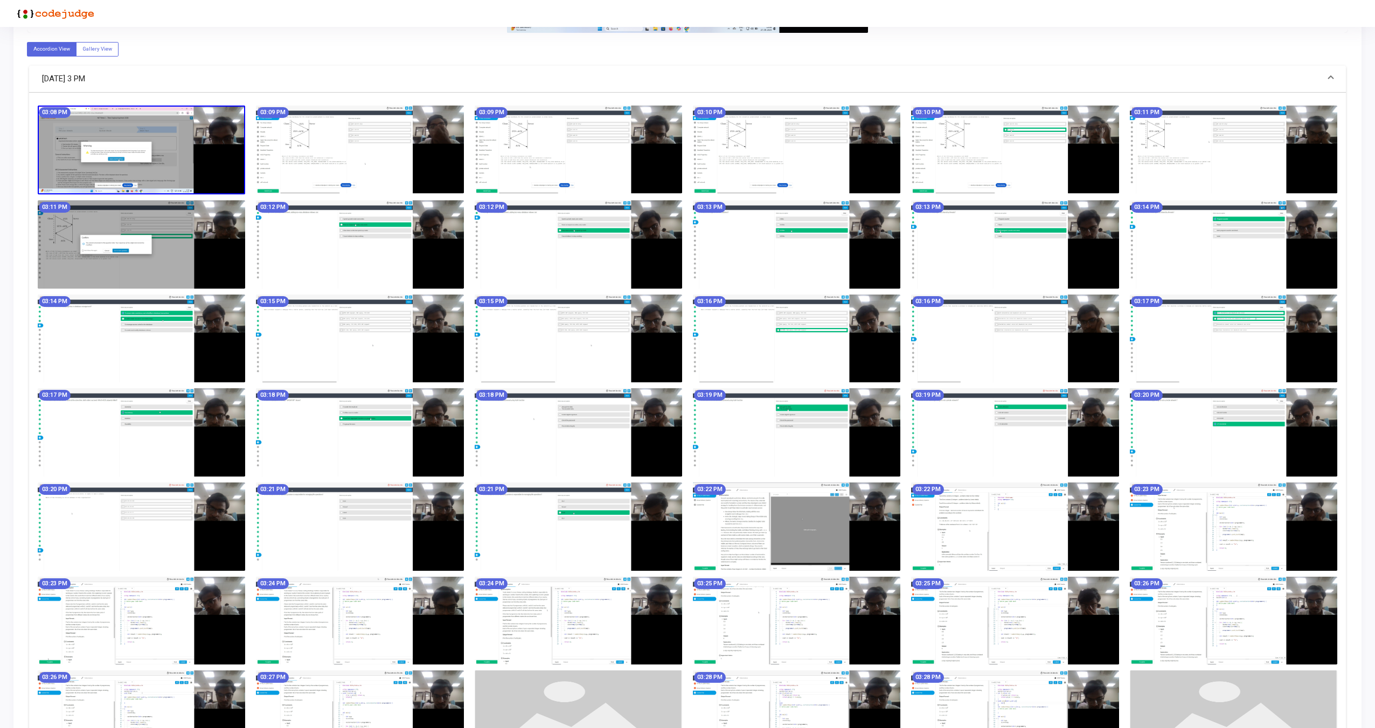
scroll to position [606, 0]
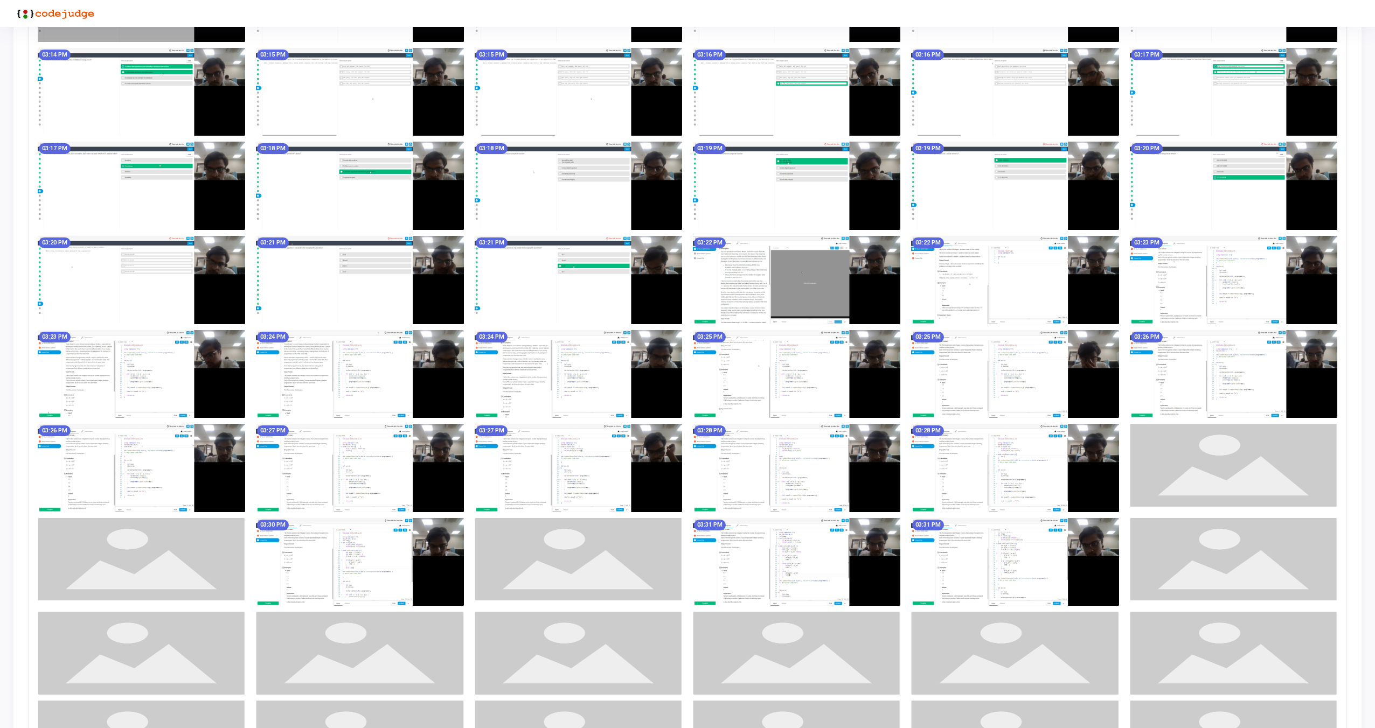
click at [734, 298] on img at bounding box center [796, 280] width 207 height 88
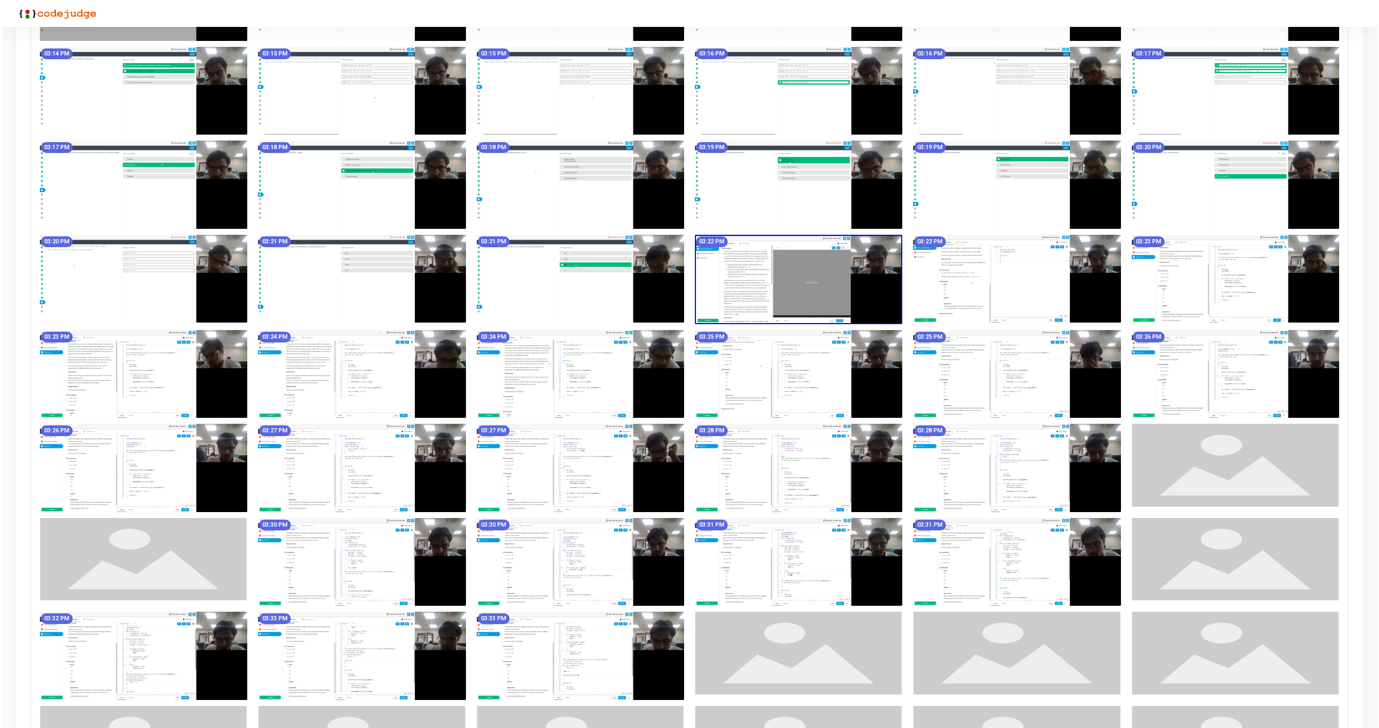
scroll to position [0, 0]
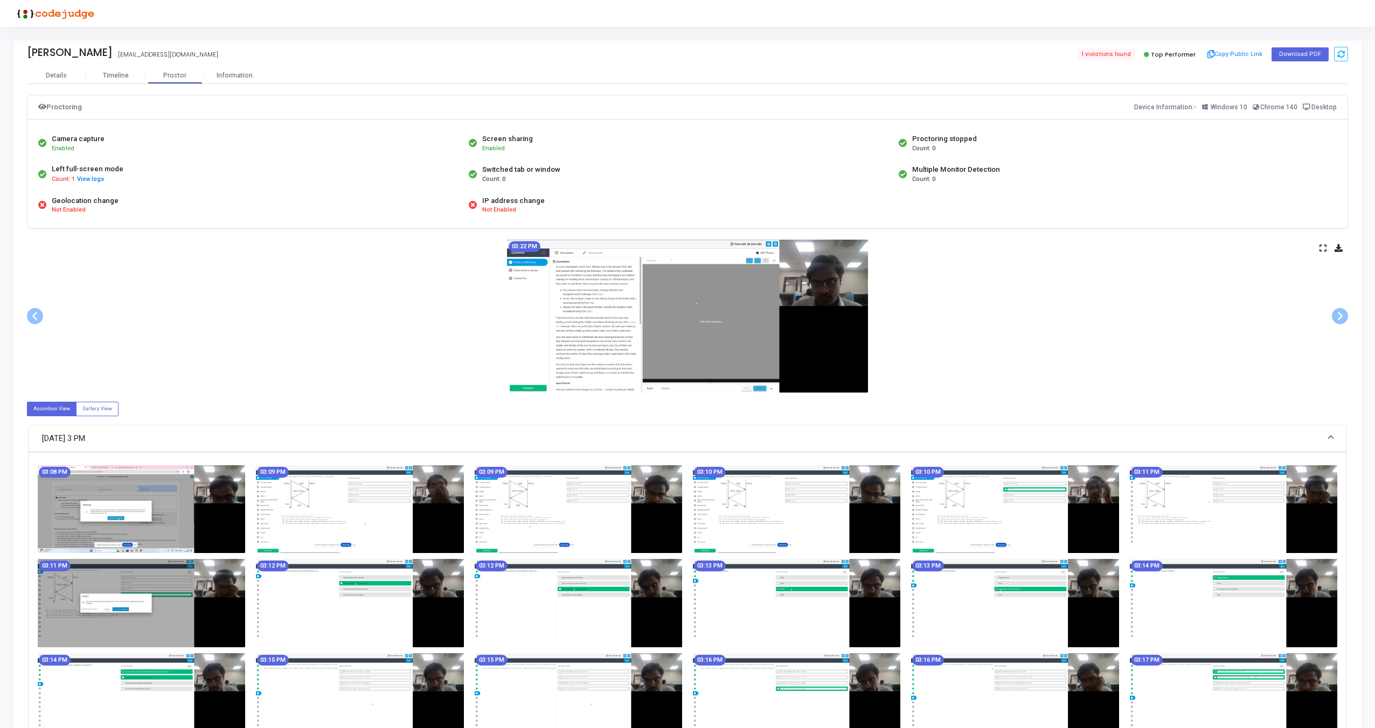
click at [1321, 248] on icon at bounding box center [1322, 248] width 7 height 6
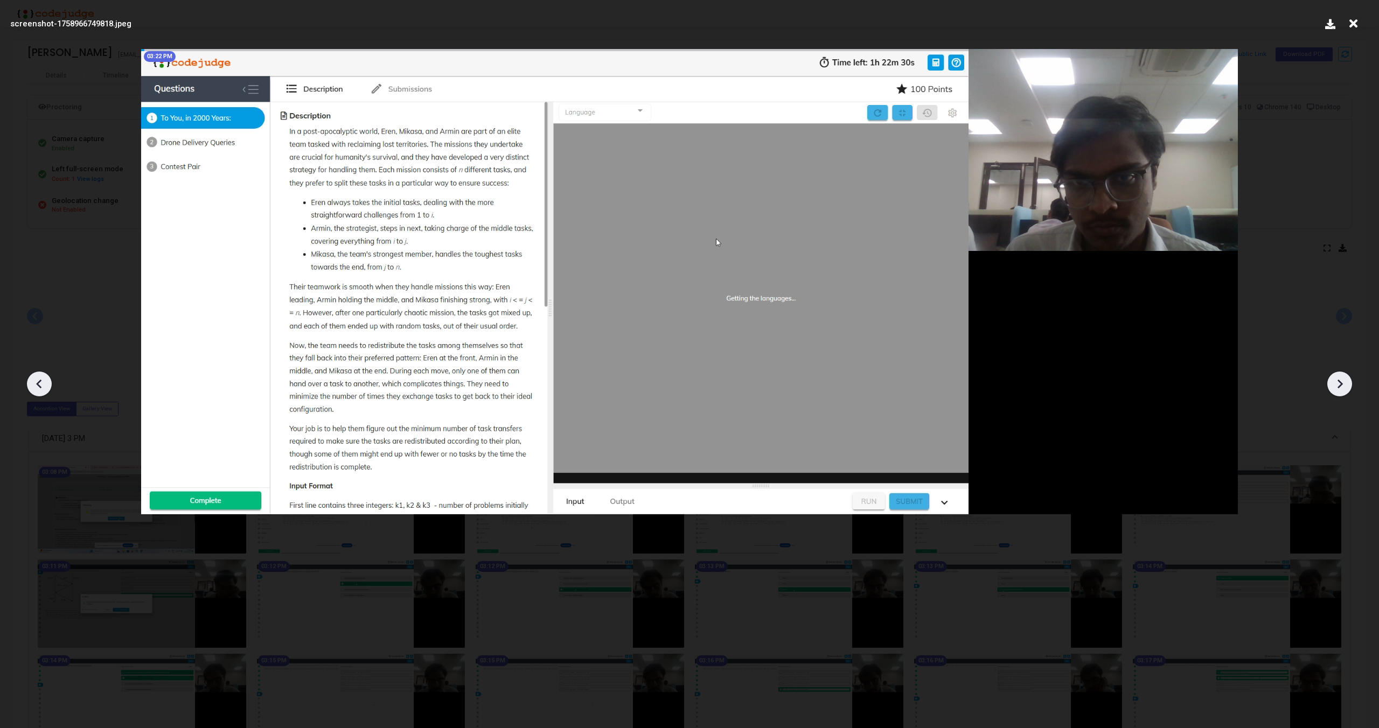
click at [1334, 377] on icon at bounding box center [1339, 384] width 16 height 16
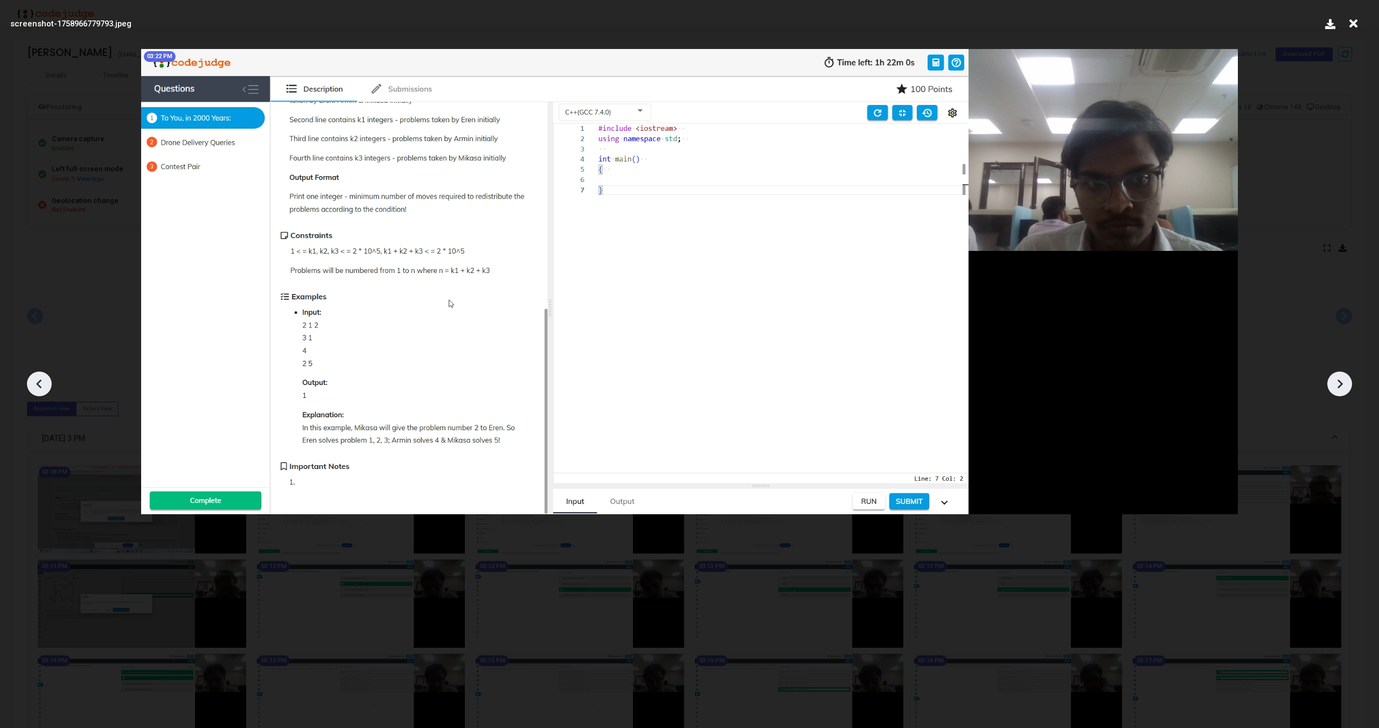
click at [1334, 377] on icon at bounding box center [1339, 384] width 16 height 16
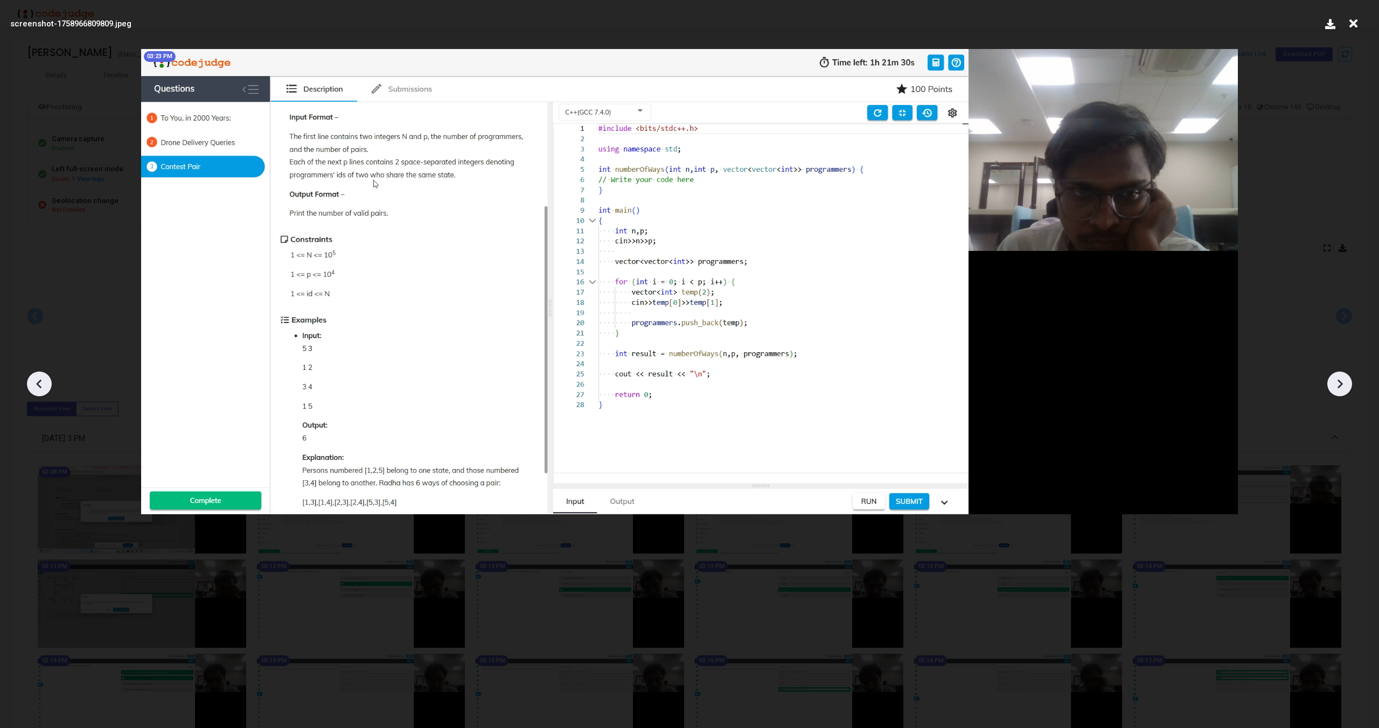
click at [1334, 377] on icon at bounding box center [1339, 384] width 16 height 16
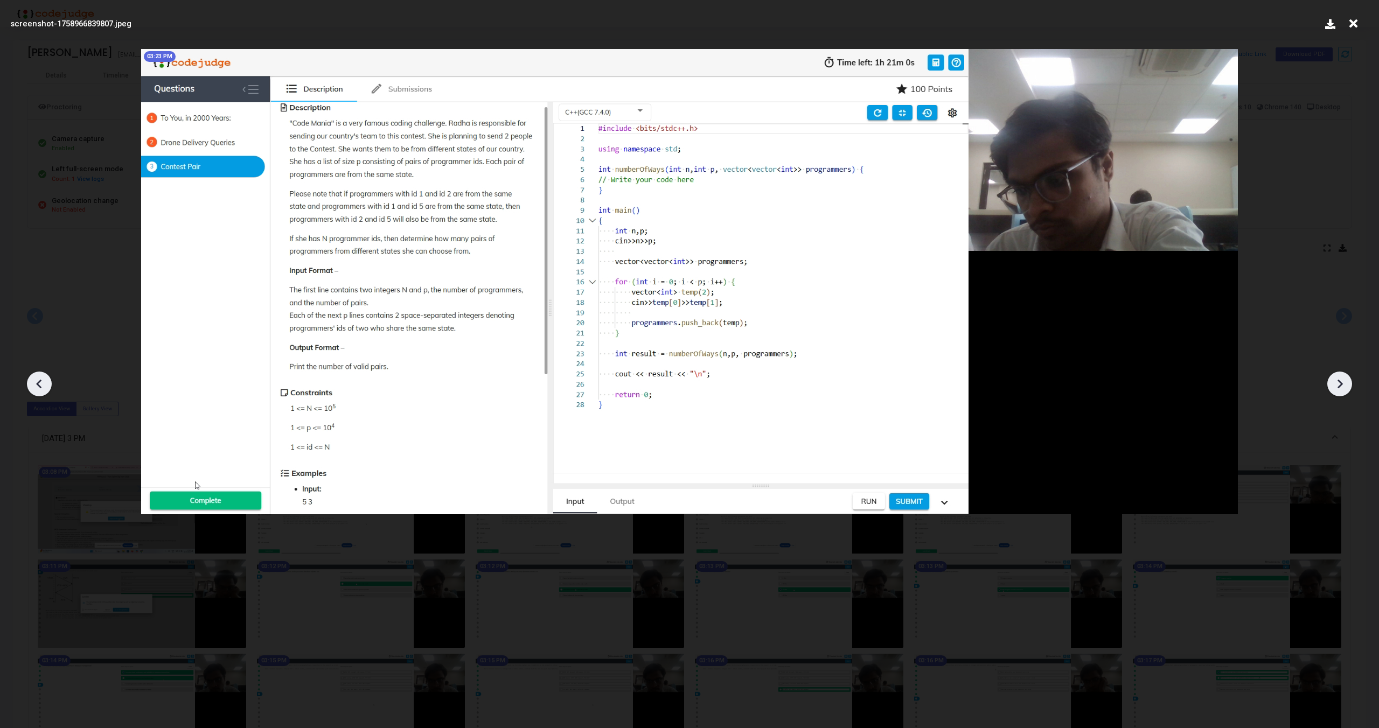
click at [1334, 377] on icon at bounding box center [1339, 384] width 16 height 16
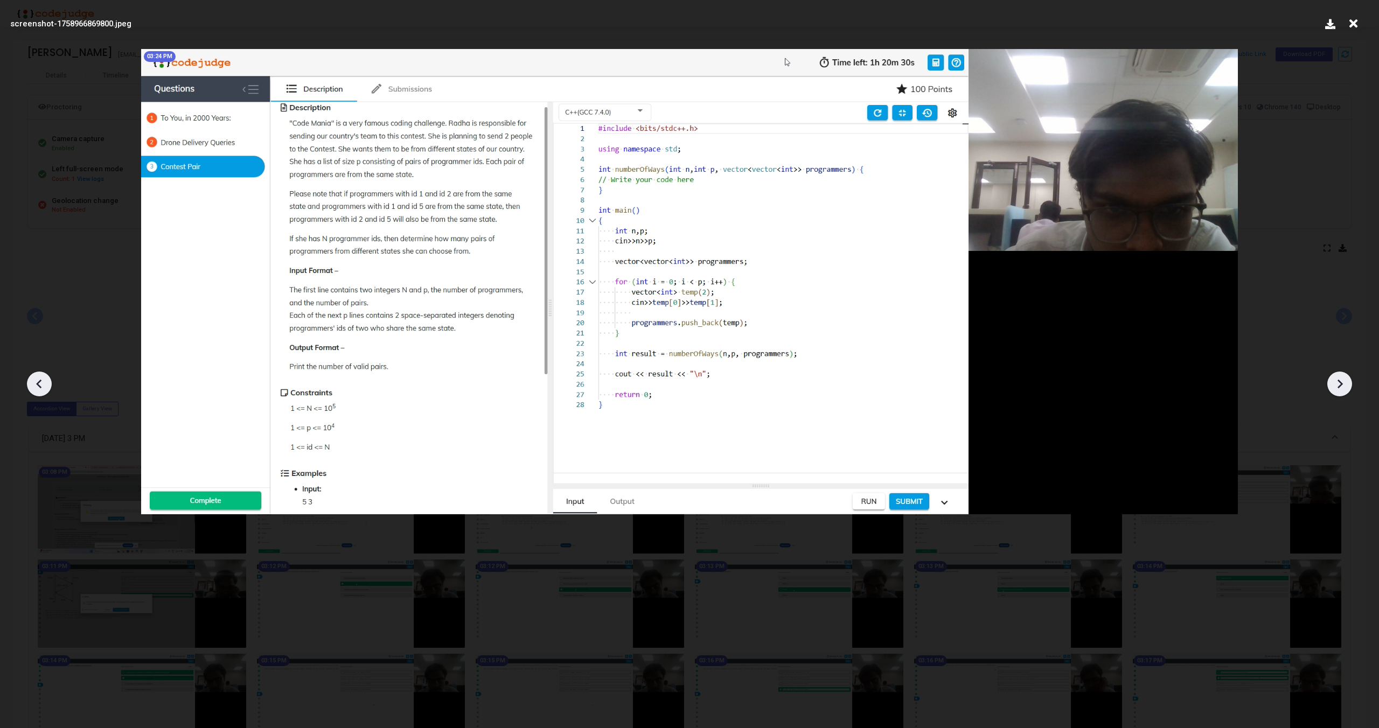
click at [1334, 377] on icon at bounding box center [1339, 384] width 16 height 16
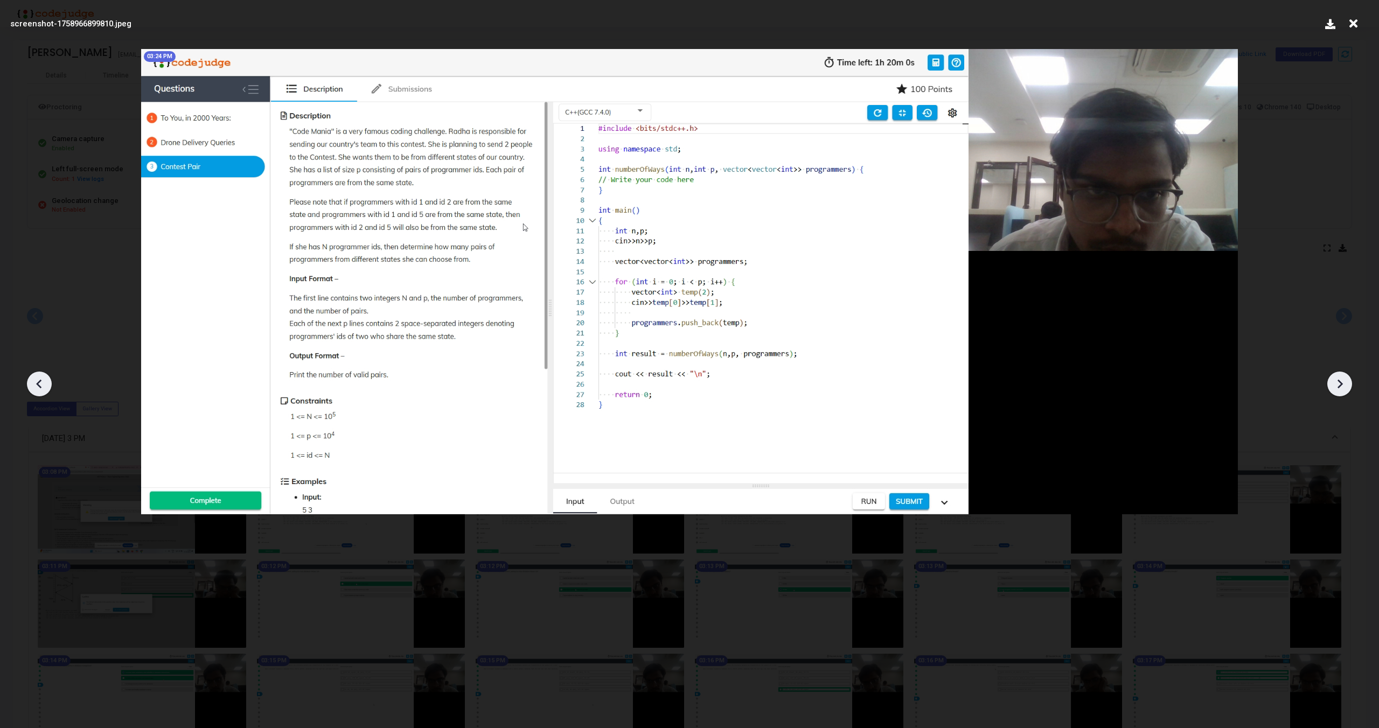
click at [1334, 377] on icon at bounding box center [1339, 384] width 16 height 16
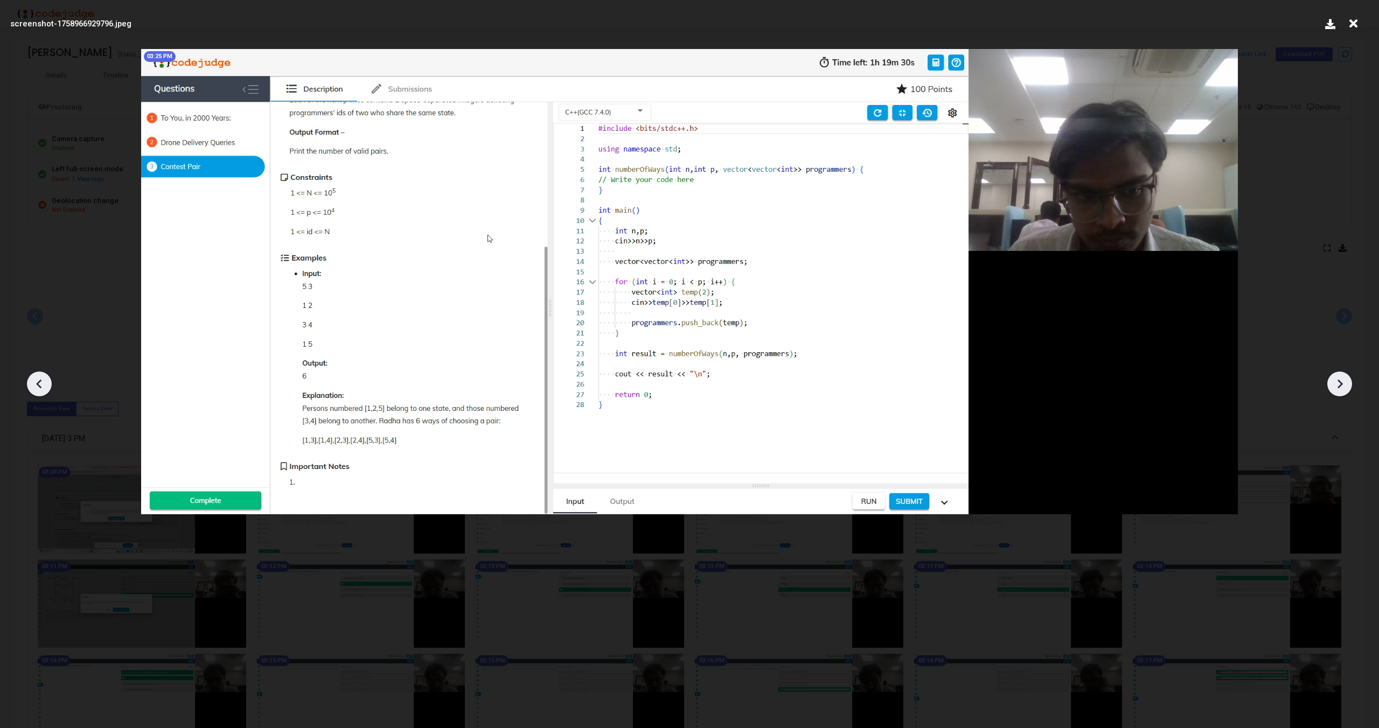
click at [1334, 377] on icon at bounding box center [1339, 384] width 16 height 16
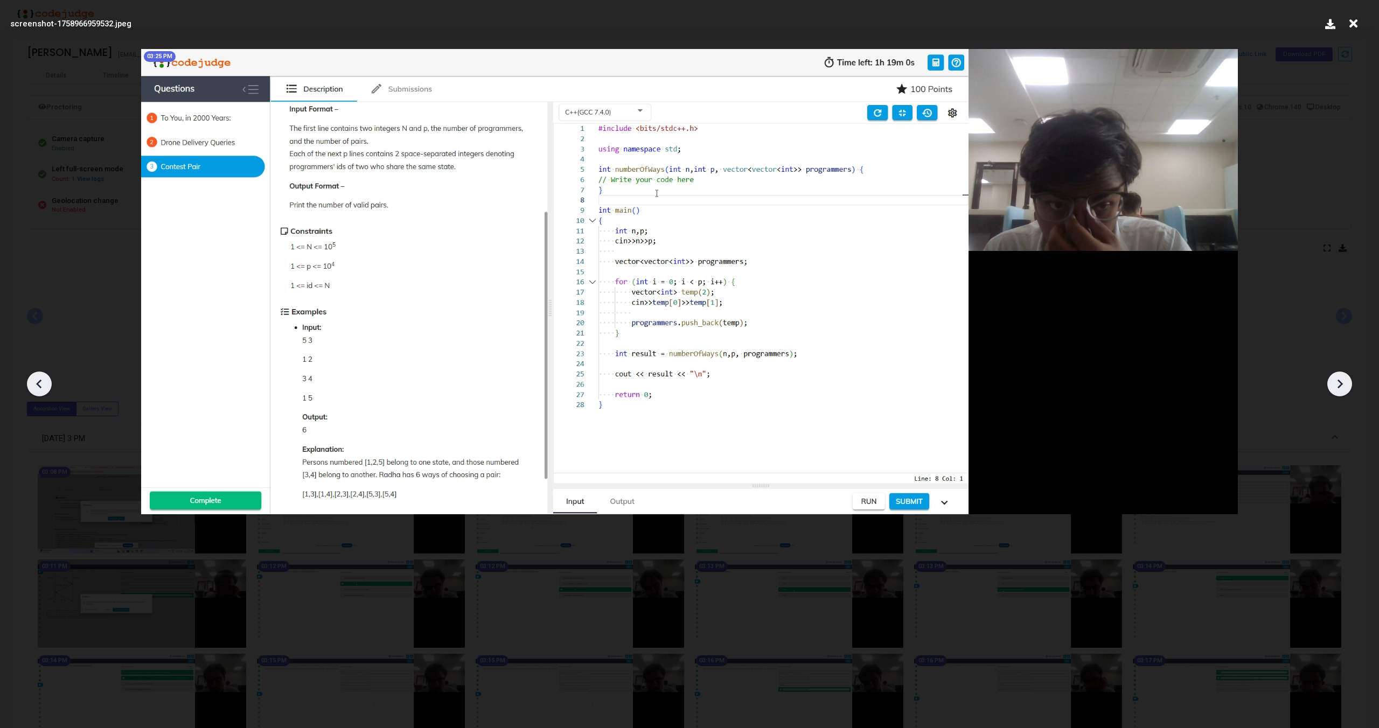
click at [1334, 377] on icon at bounding box center [1339, 384] width 16 height 16
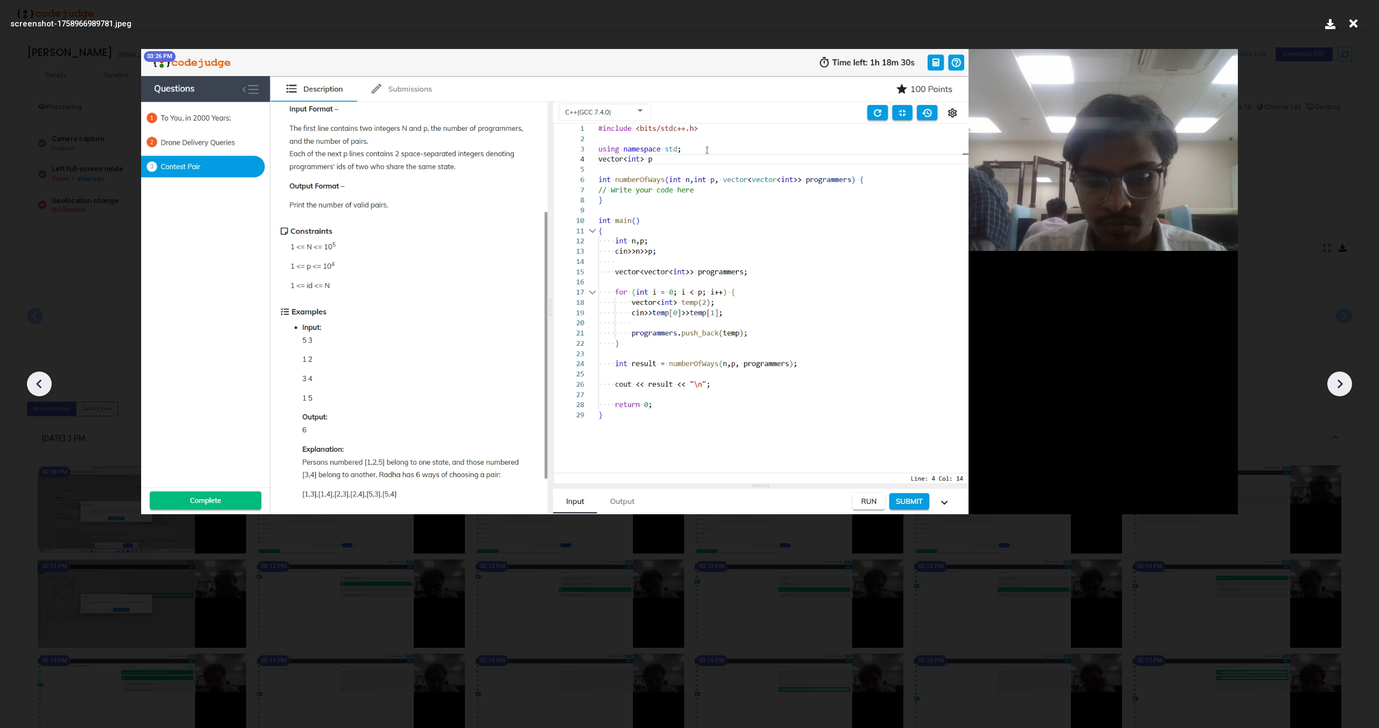
click at [1334, 377] on icon at bounding box center [1339, 384] width 16 height 16
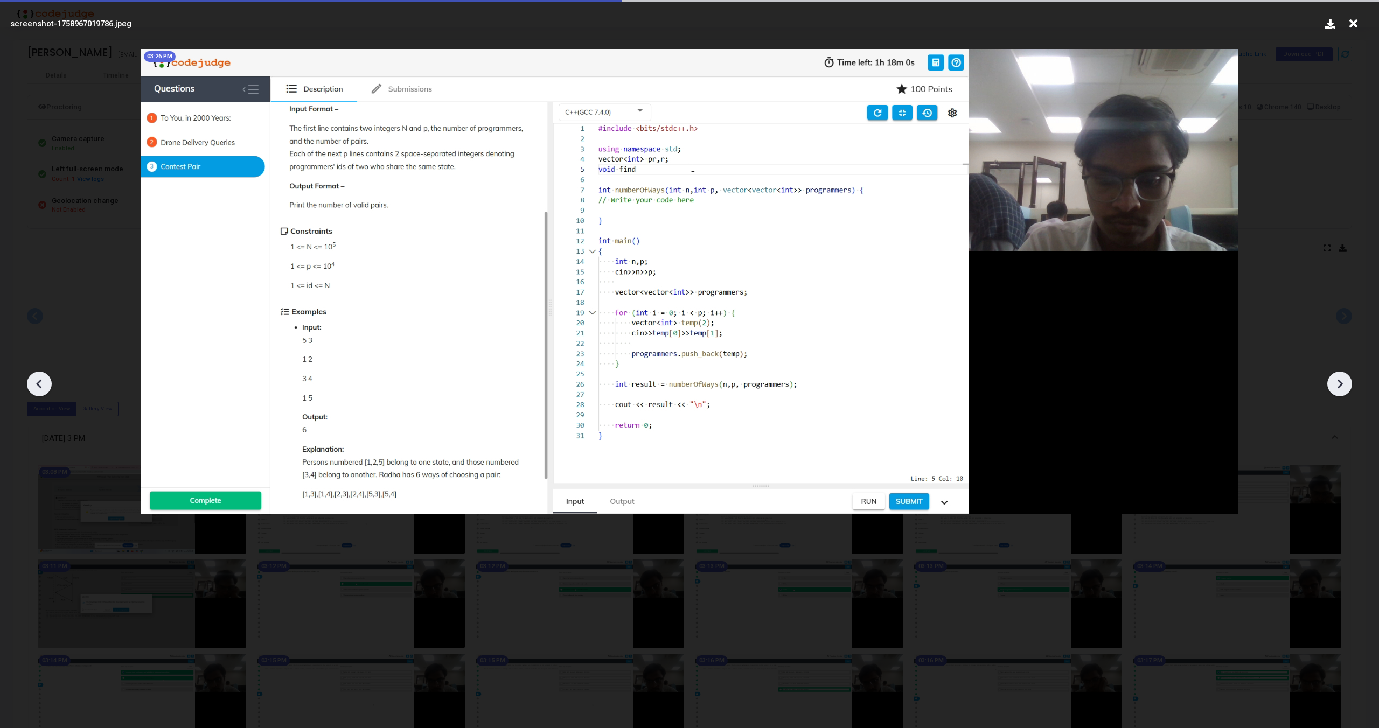
click at [1334, 377] on icon at bounding box center [1339, 384] width 16 height 16
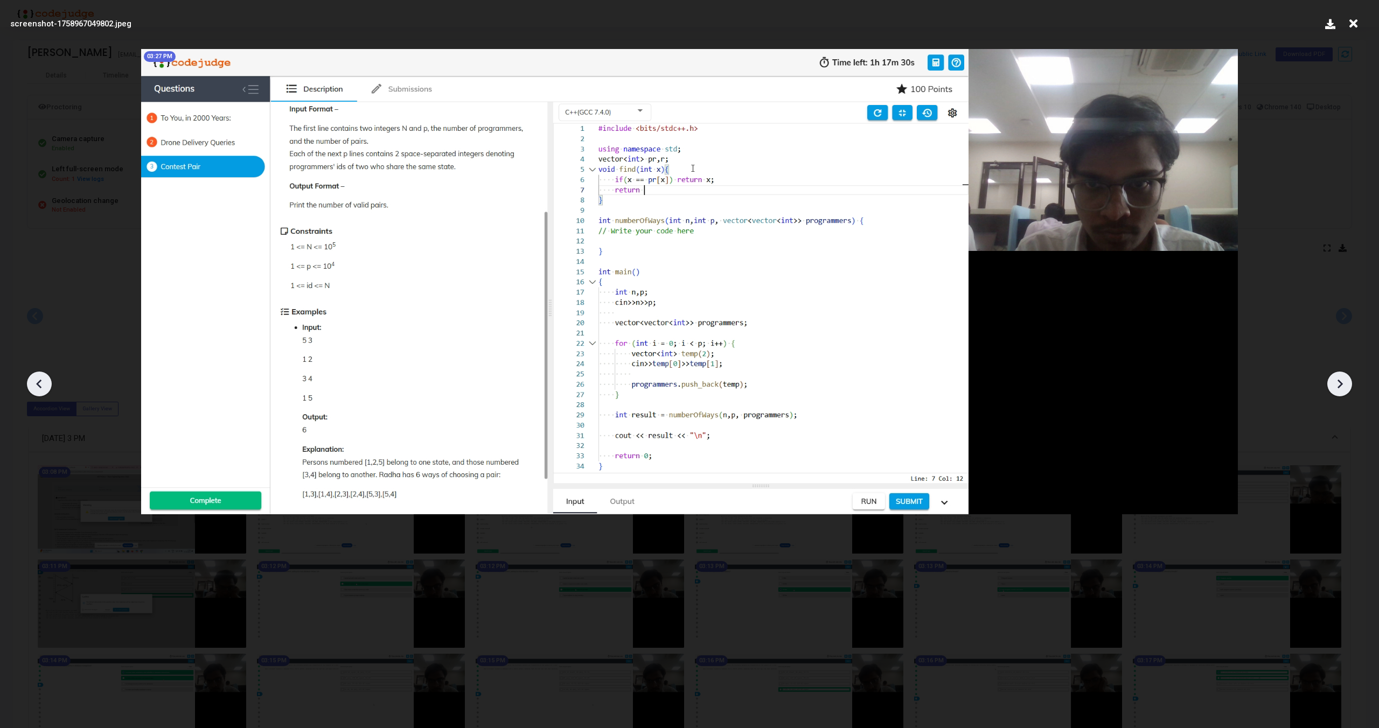
click at [1334, 377] on icon at bounding box center [1339, 384] width 16 height 16
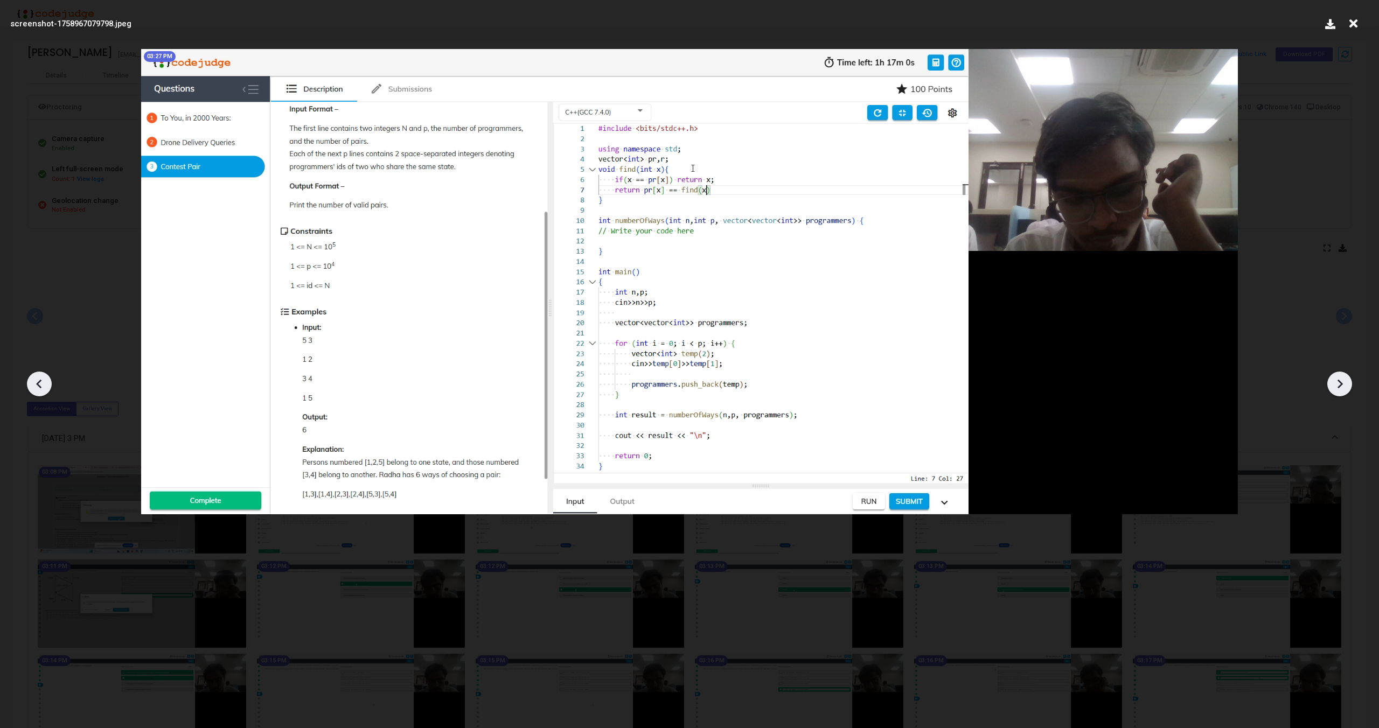
click at [1334, 377] on icon at bounding box center [1339, 384] width 16 height 16
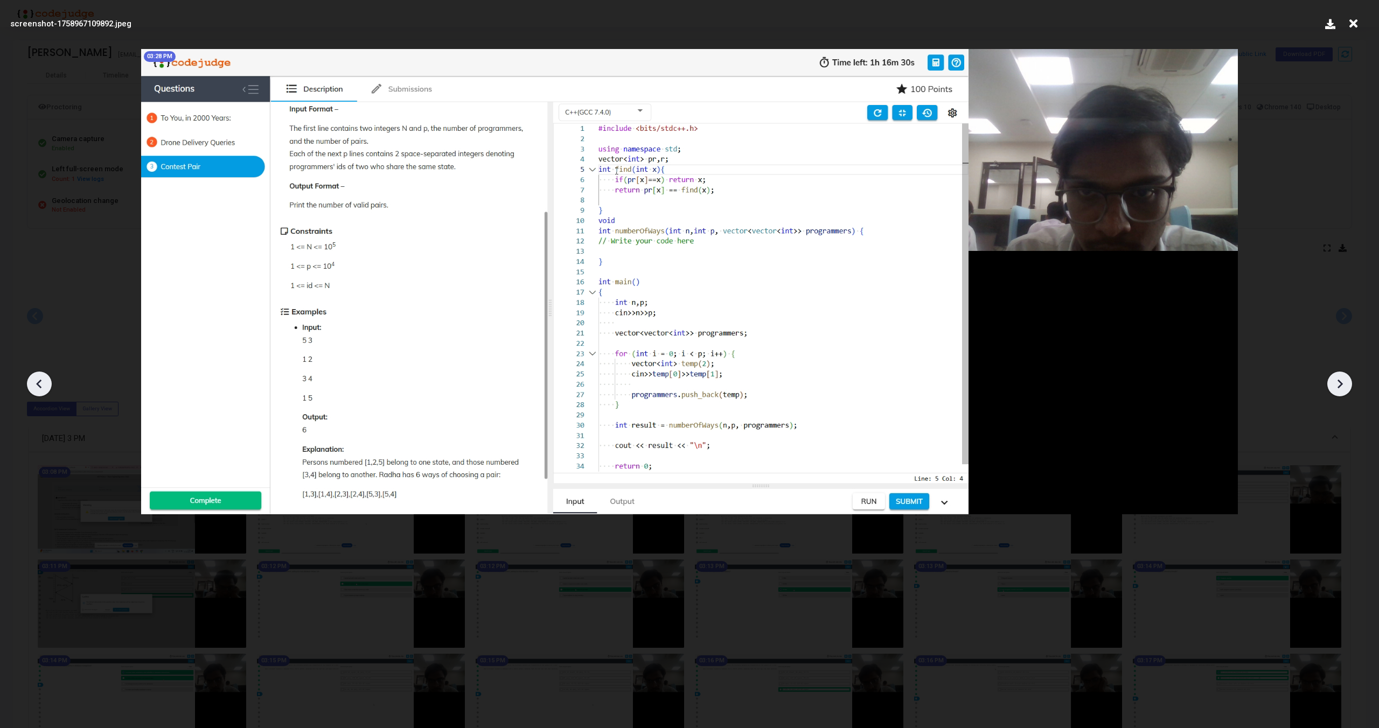
click at [1334, 377] on icon at bounding box center [1339, 384] width 16 height 16
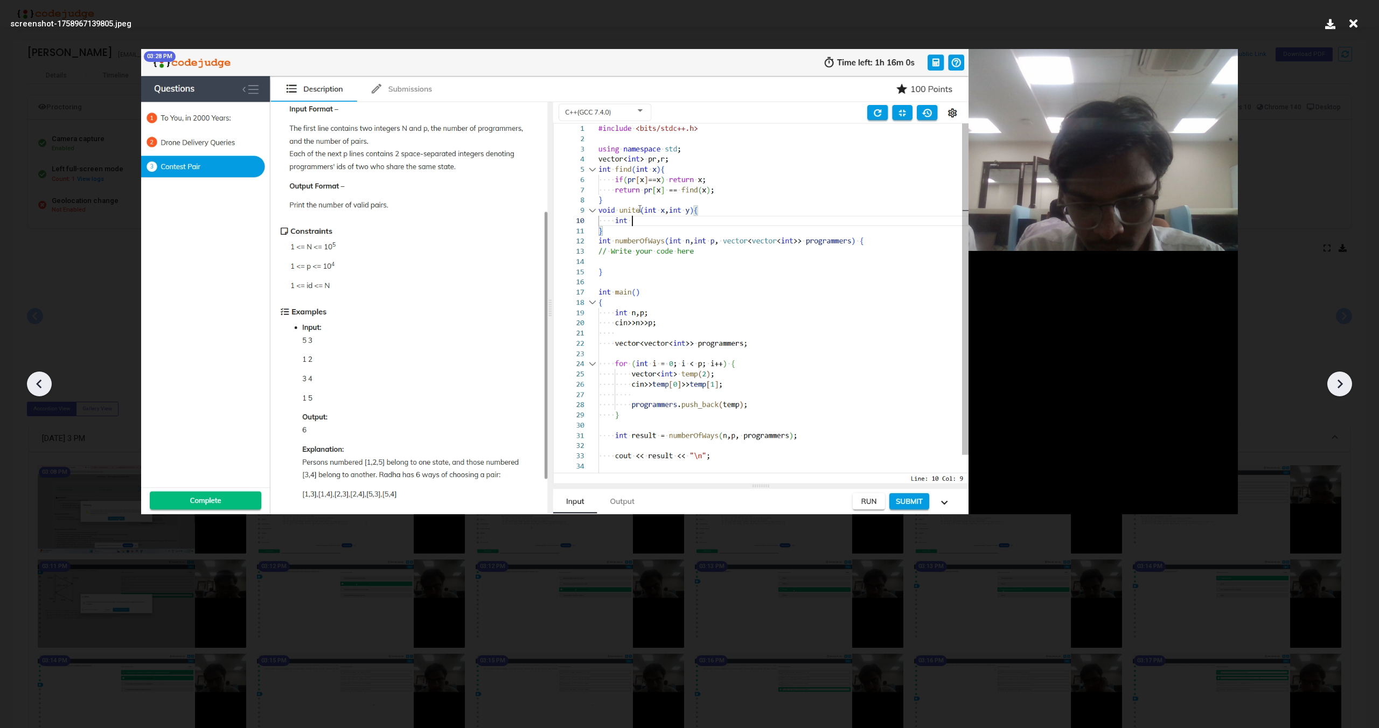
click at [1334, 377] on icon at bounding box center [1339, 384] width 16 height 16
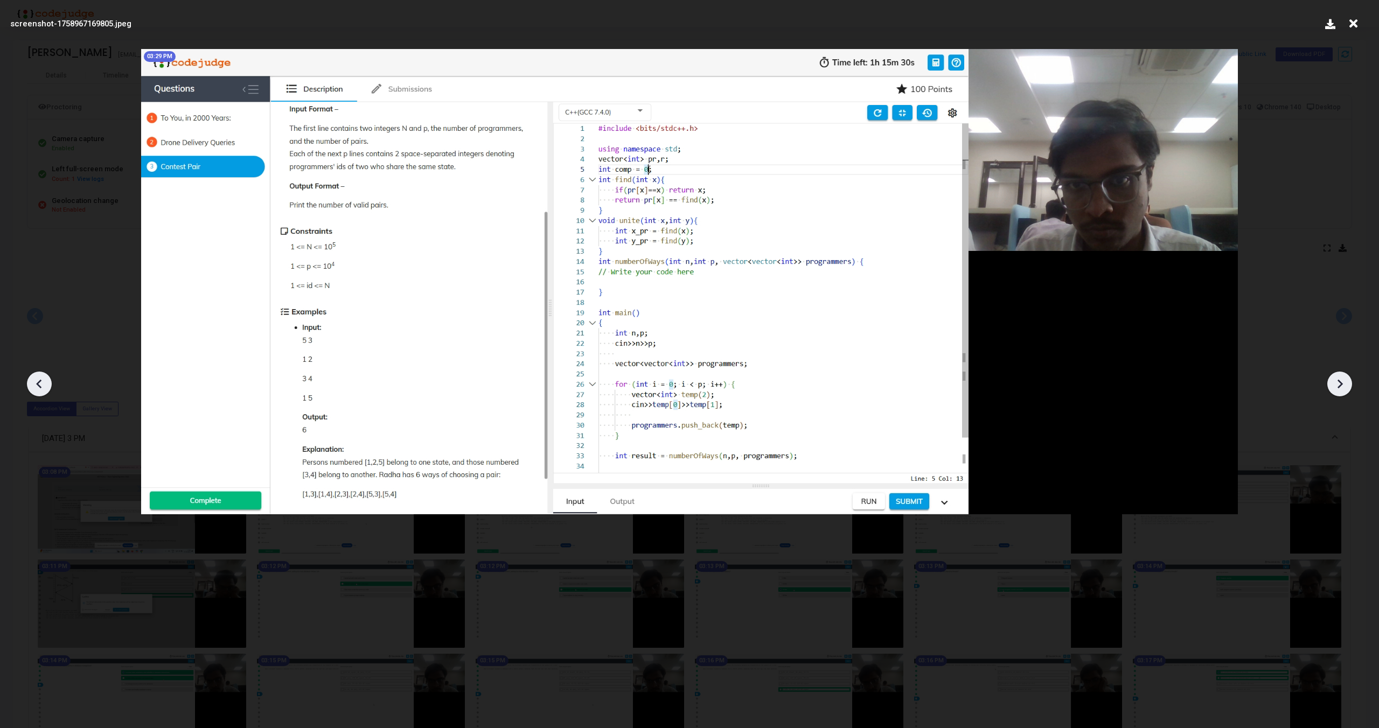
click at [1334, 377] on icon at bounding box center [1339, 384] width 16 height 16
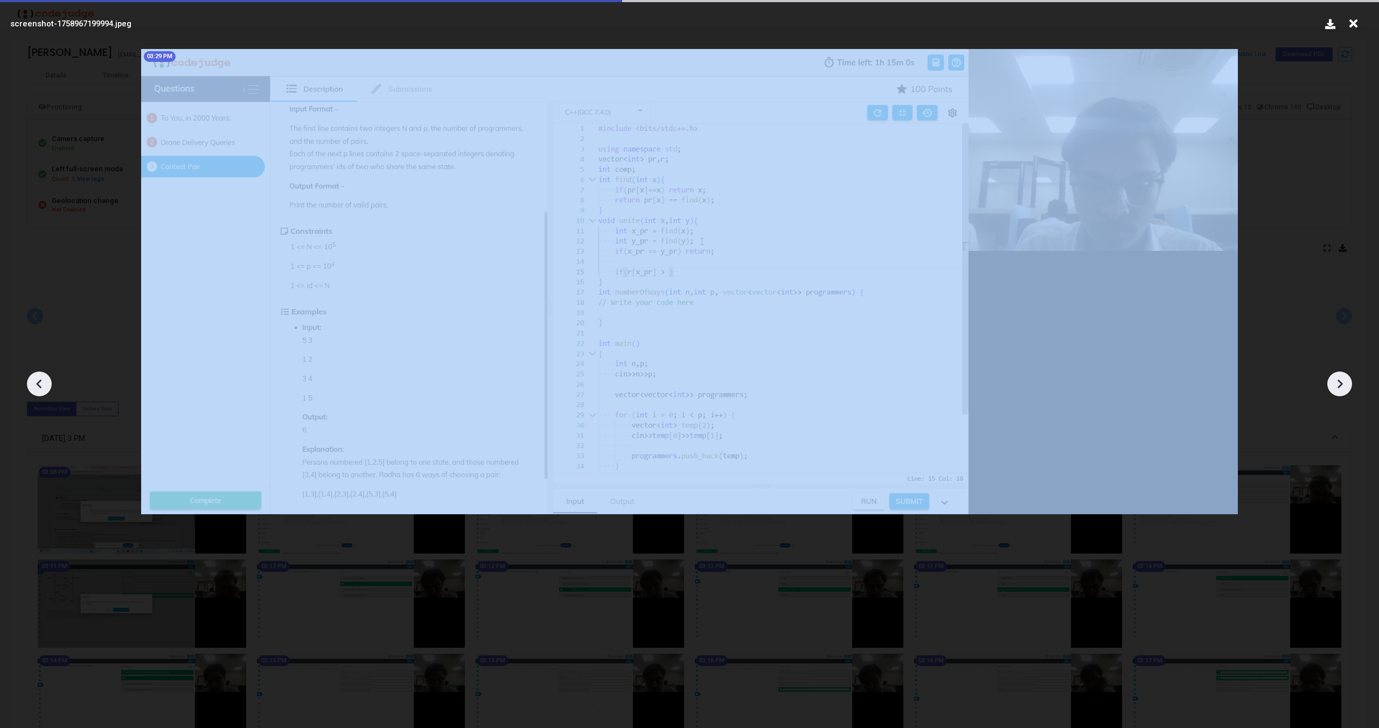
click at [1334, 377] on icon at bounding box center [1339, 384] width 16 height 16
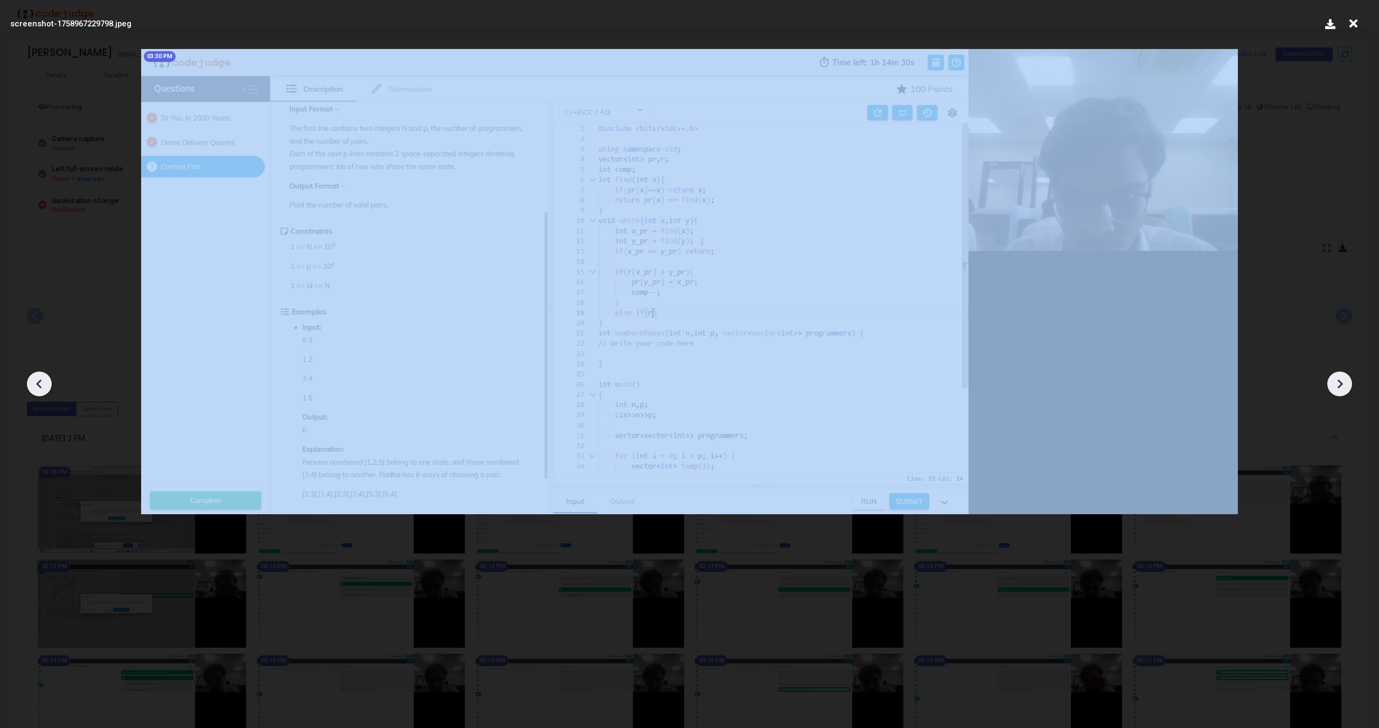
click at [1334, 377] on icon at bounding box center [1339, 384] width 16 height 16
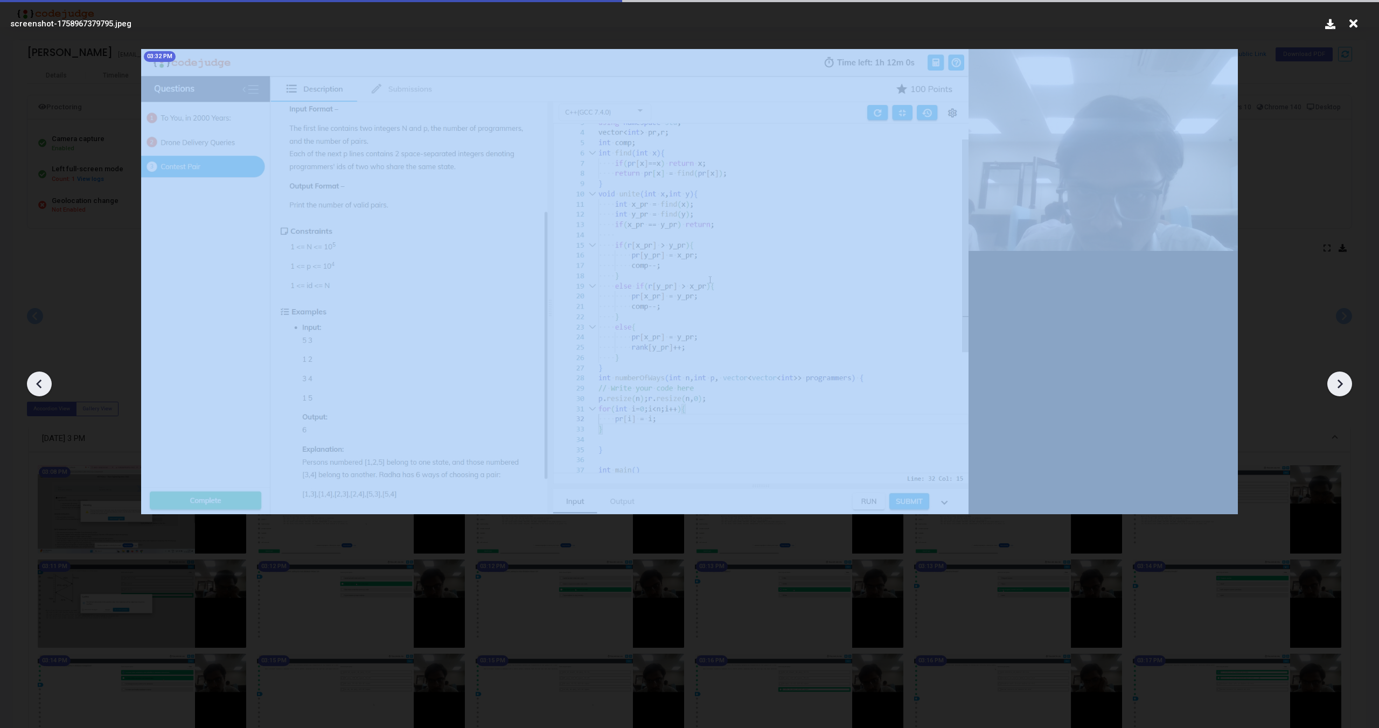
click at [1334, 377] on icon at bounding box center [1339, 384] width 16 height 16
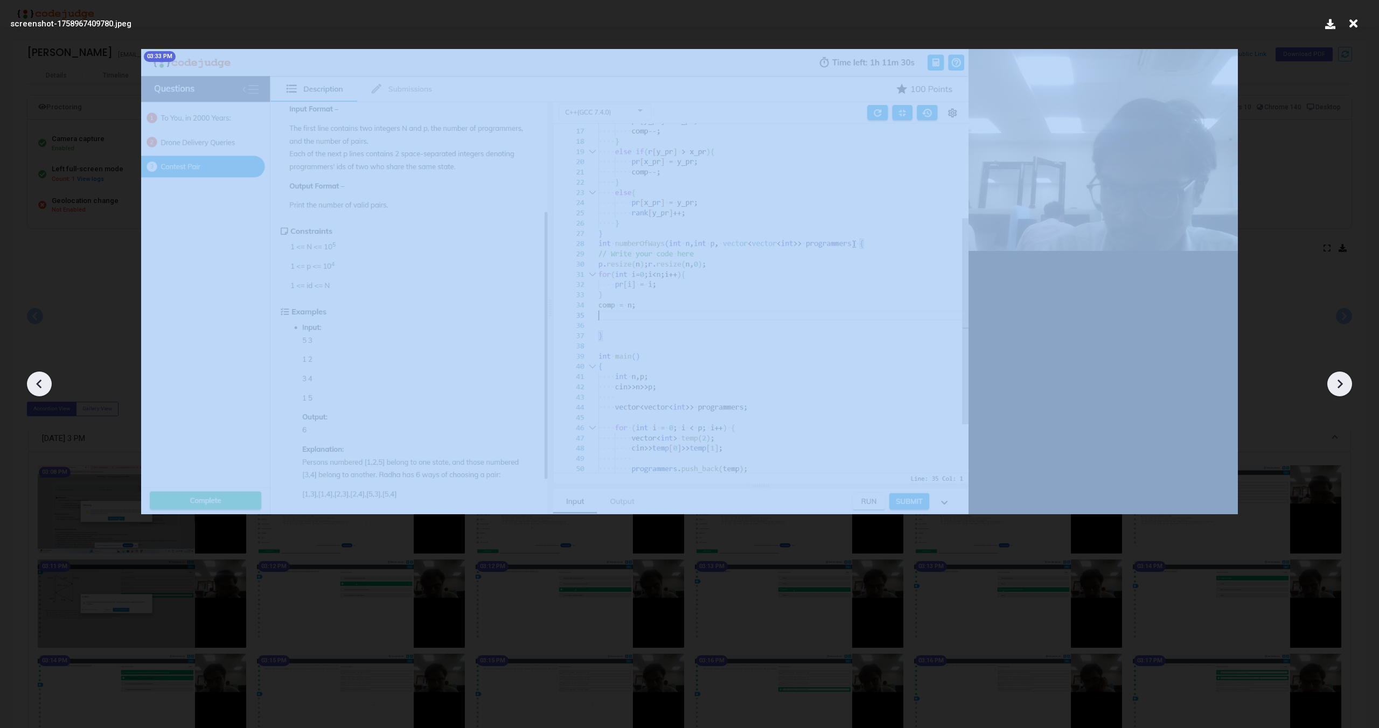
click at [1334, 377] on icon at bounding box center [1339, 384] width 16 height 16
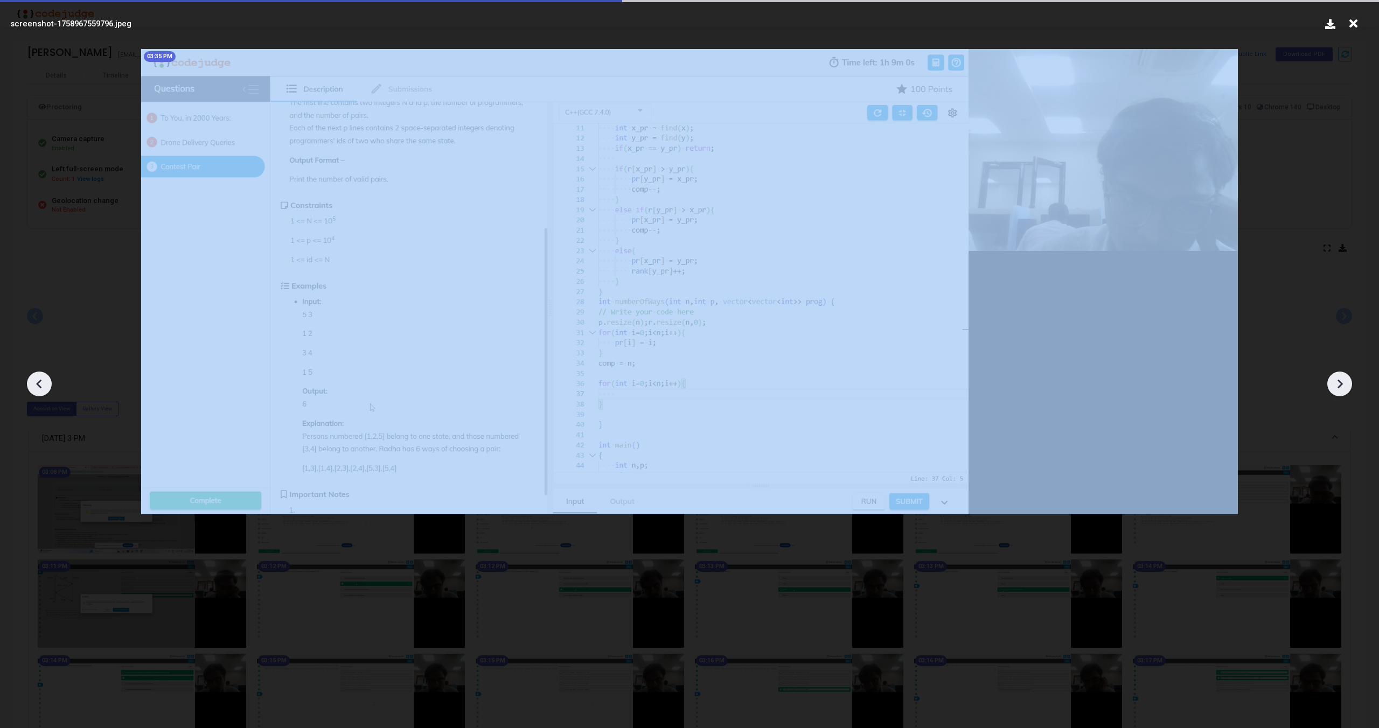
click at [1334, 377] on icon at bounding box center [1339, 384] width 16 height 16
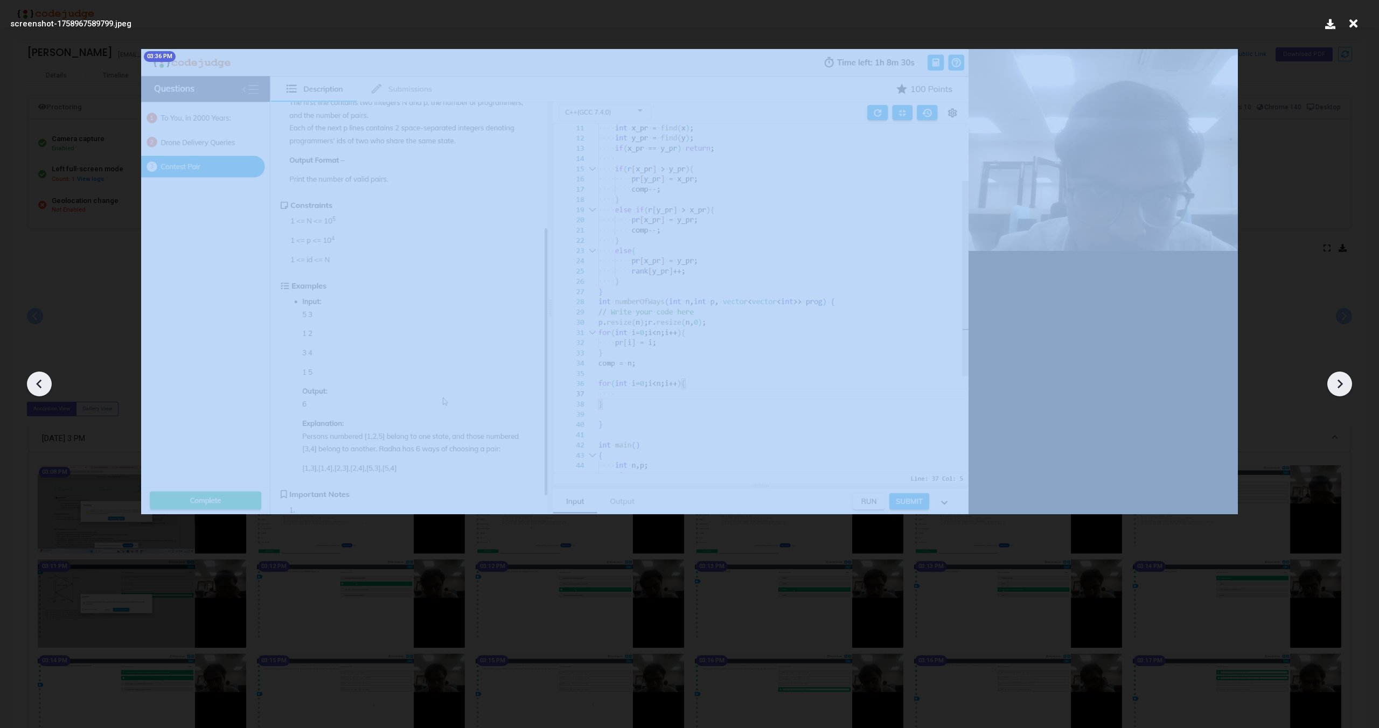
click at [1334, 377] on icon at bounding box center [1339, 384] width 16 height 16
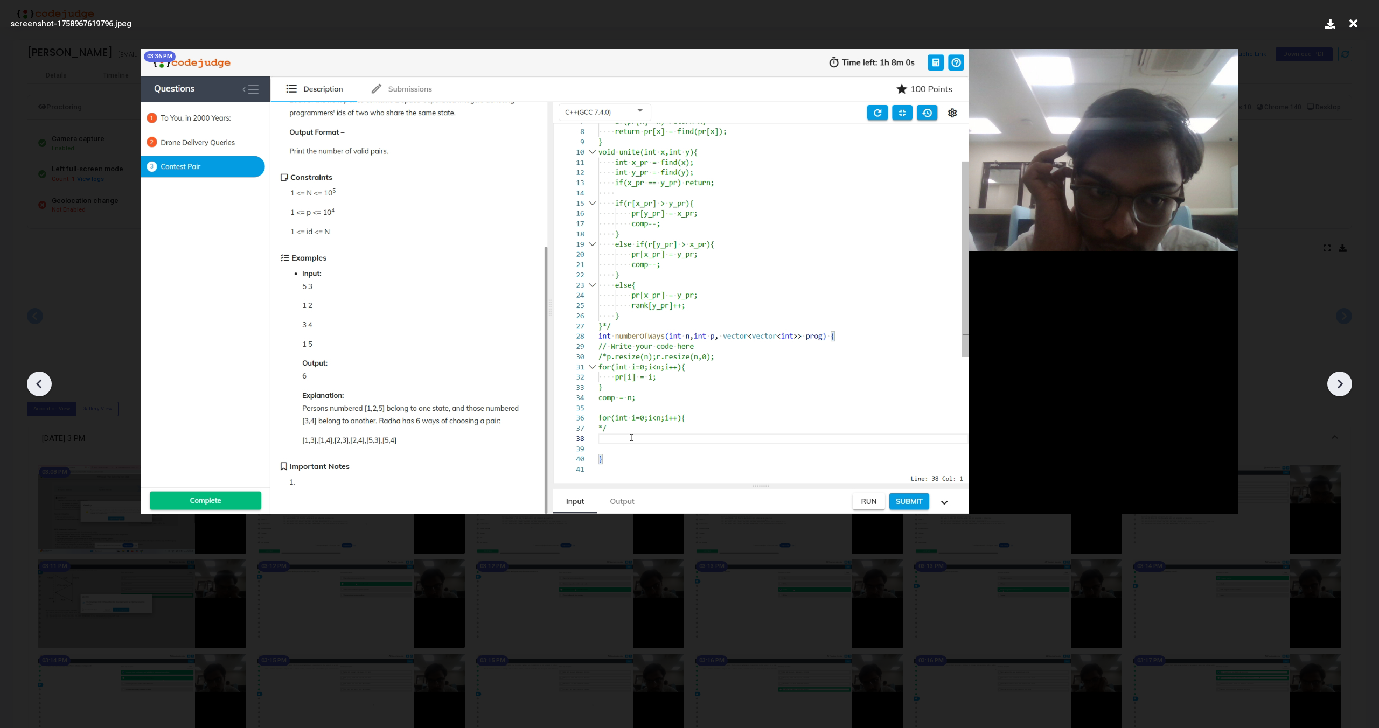
click at [1334, 377] on icon at bounding box center [1339, 384] width 16 height 16
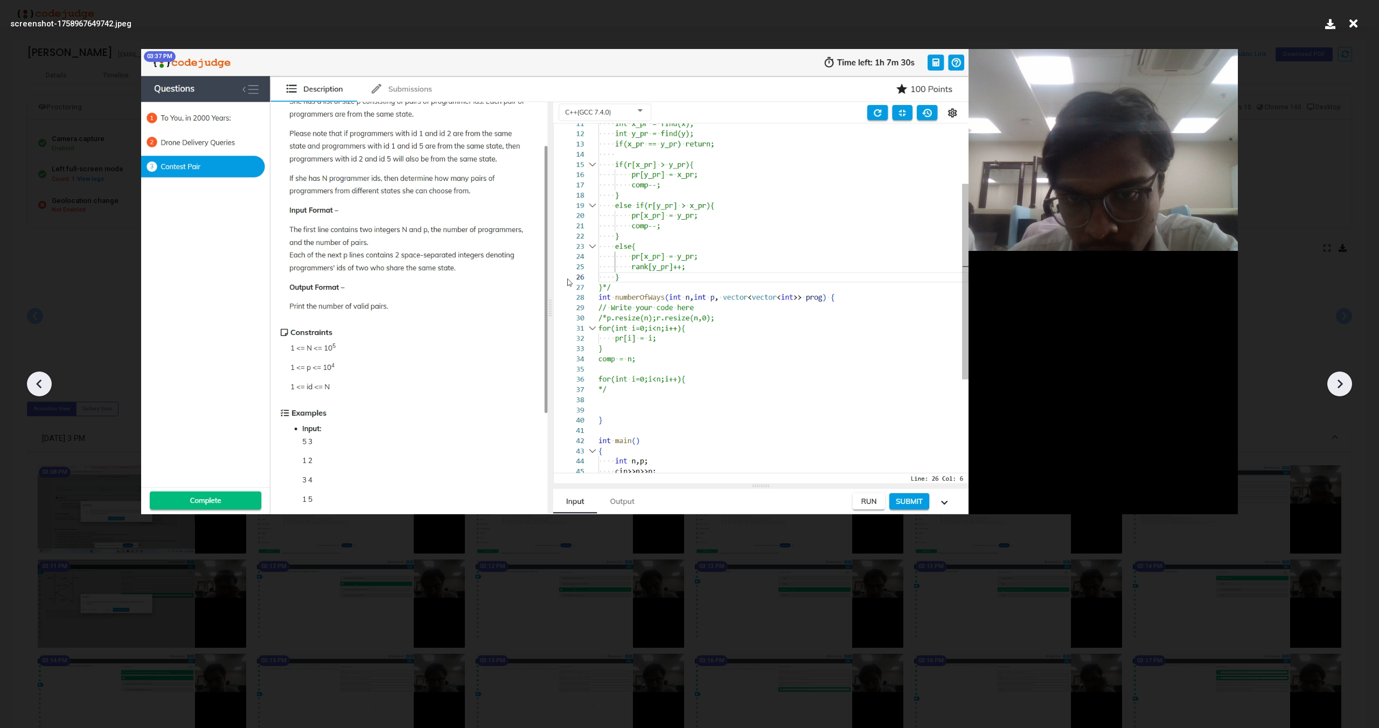
click at [1334, 378] on icon at bounding box center [1339, 384] width 16 height 16
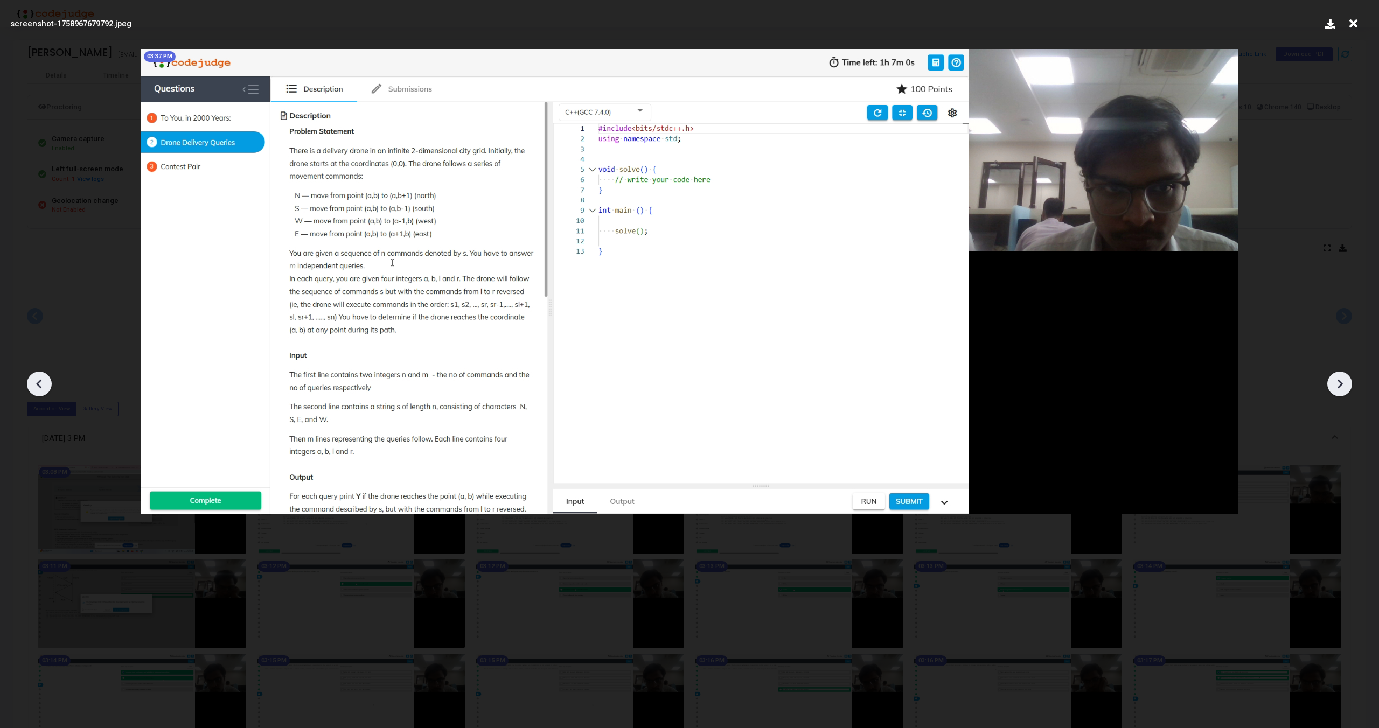
click at [1334, 378] on icon at bounding box center [1339, 384] width 16 height 16
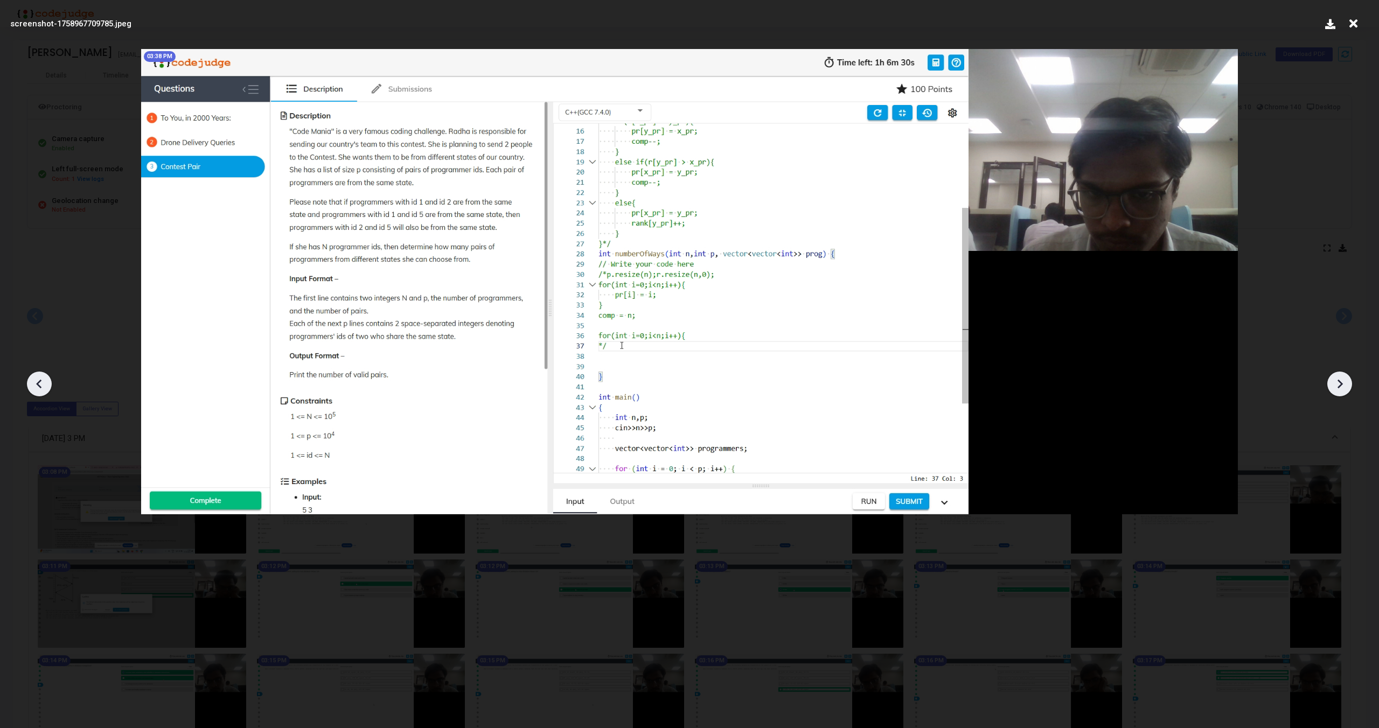
click at [1334, 378] on icon at bounding box center [1339, 384] width 16 height 16
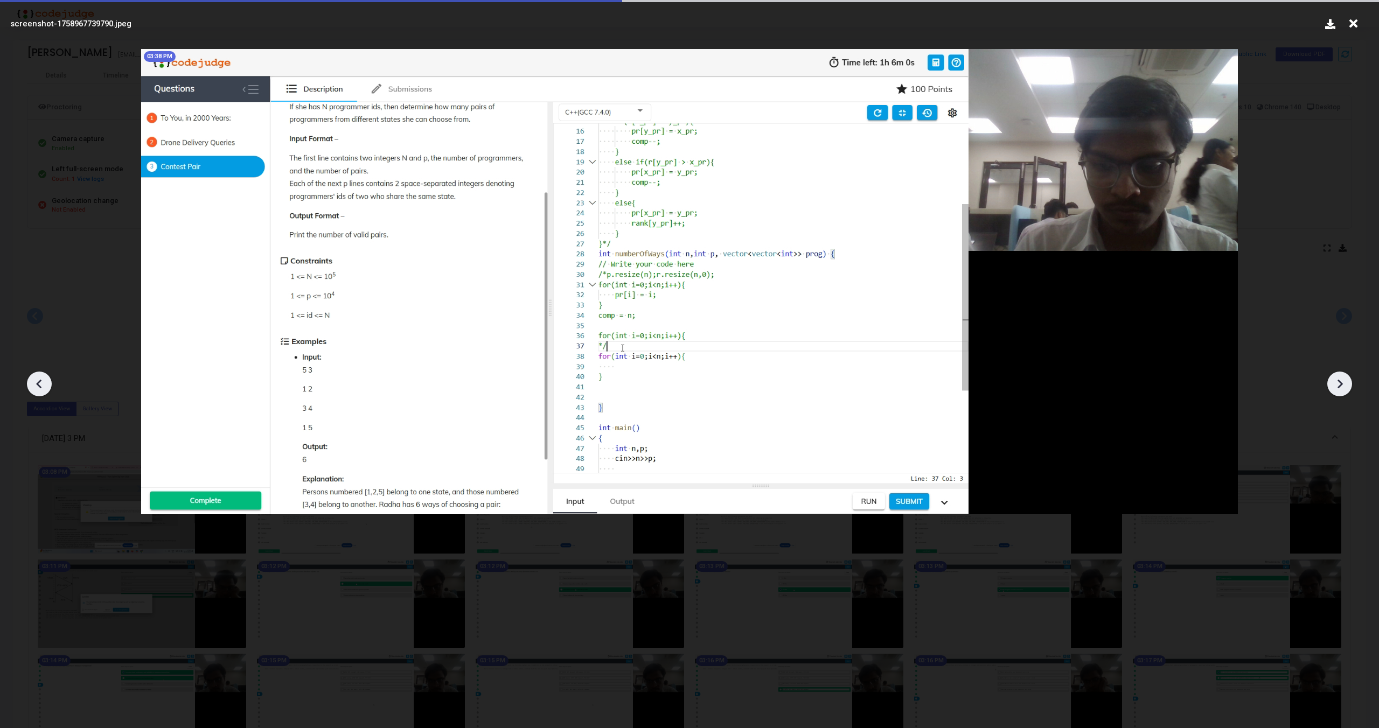
click at [1334, 378] on icon at bounding box center [1339, 384] width 16 height 16
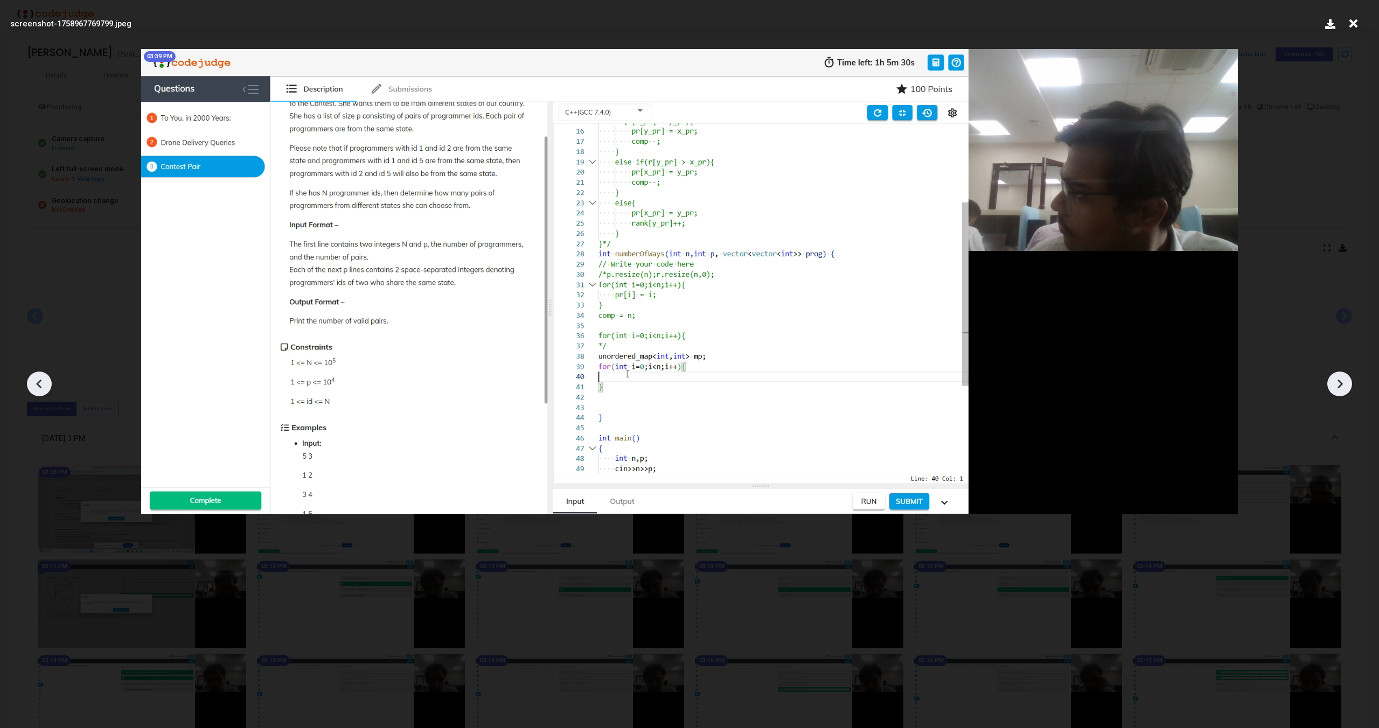
click at [1334, 378] on icon at bounding box center [1339, 384] width 16 height 16
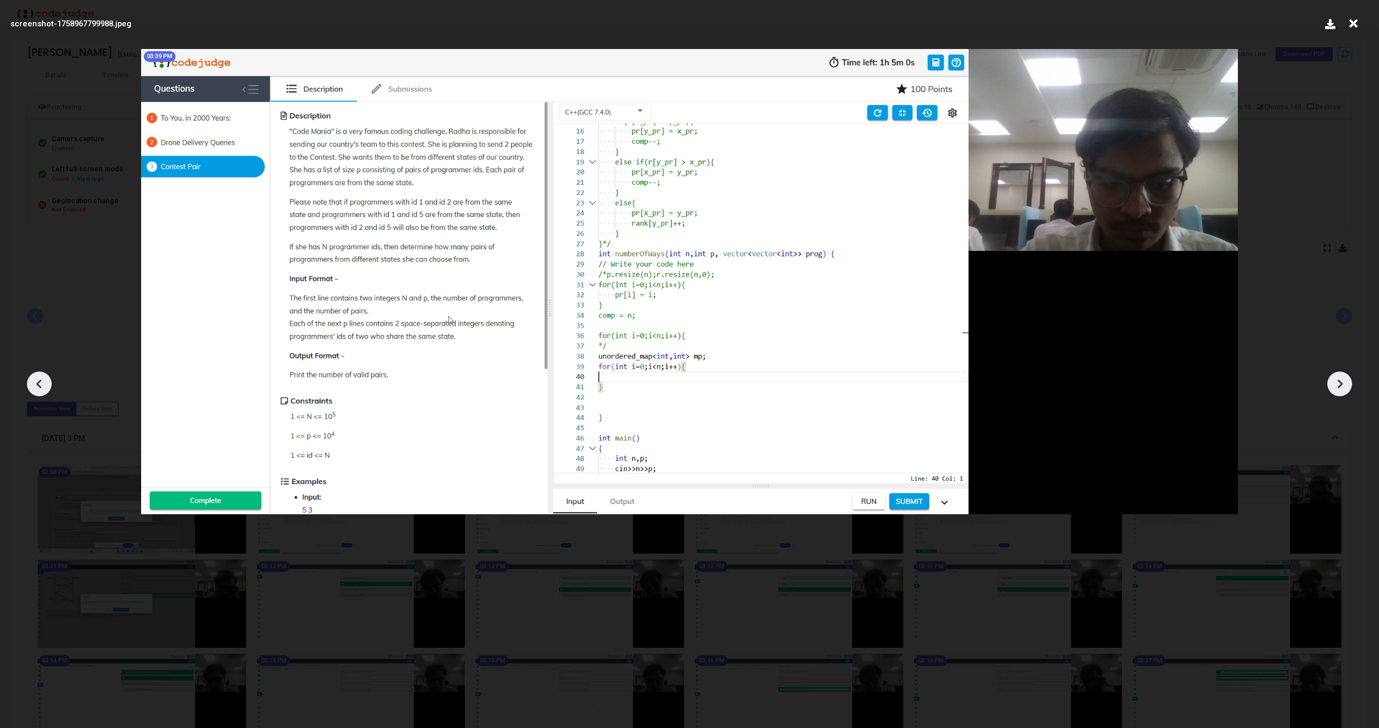
click at [1334, 378] on icon at bounding box center [1339, 384] width 16 height 16
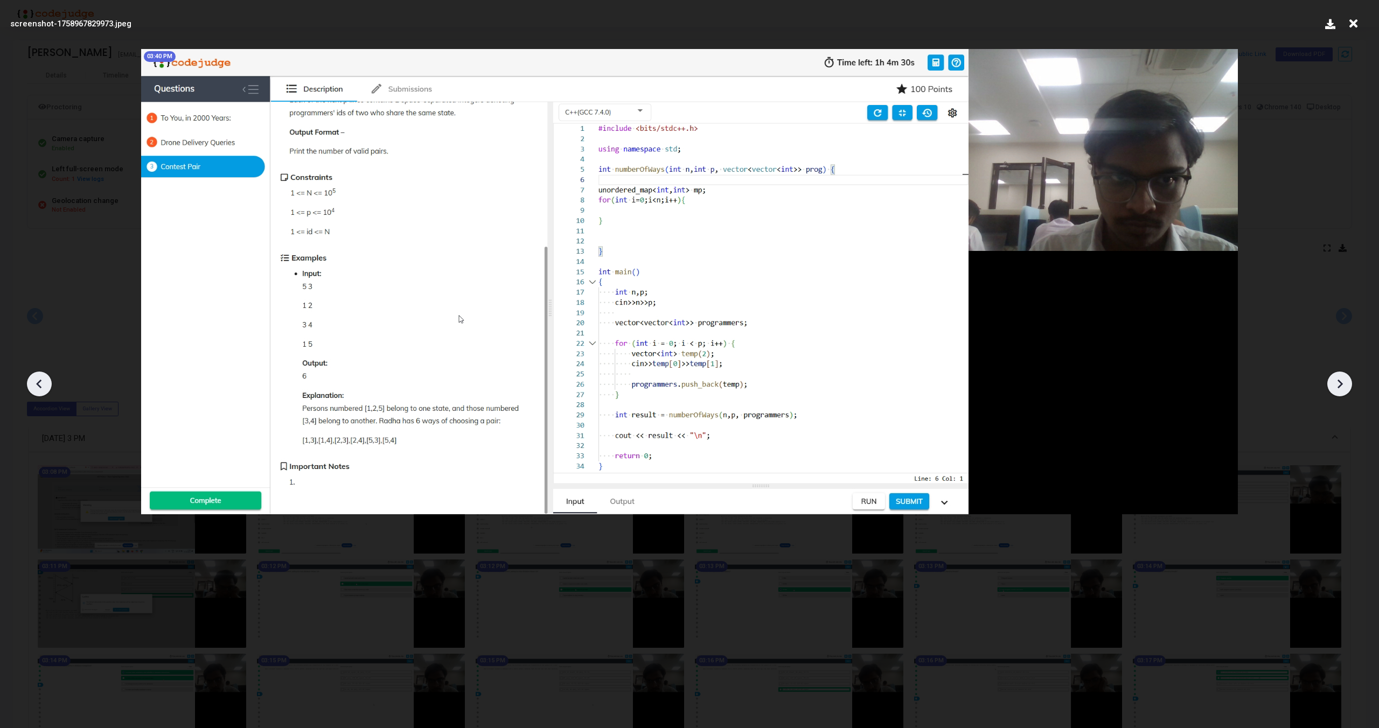
click at [1335, 383] on icon at bounding box center [1339, 384] width 16 height 16
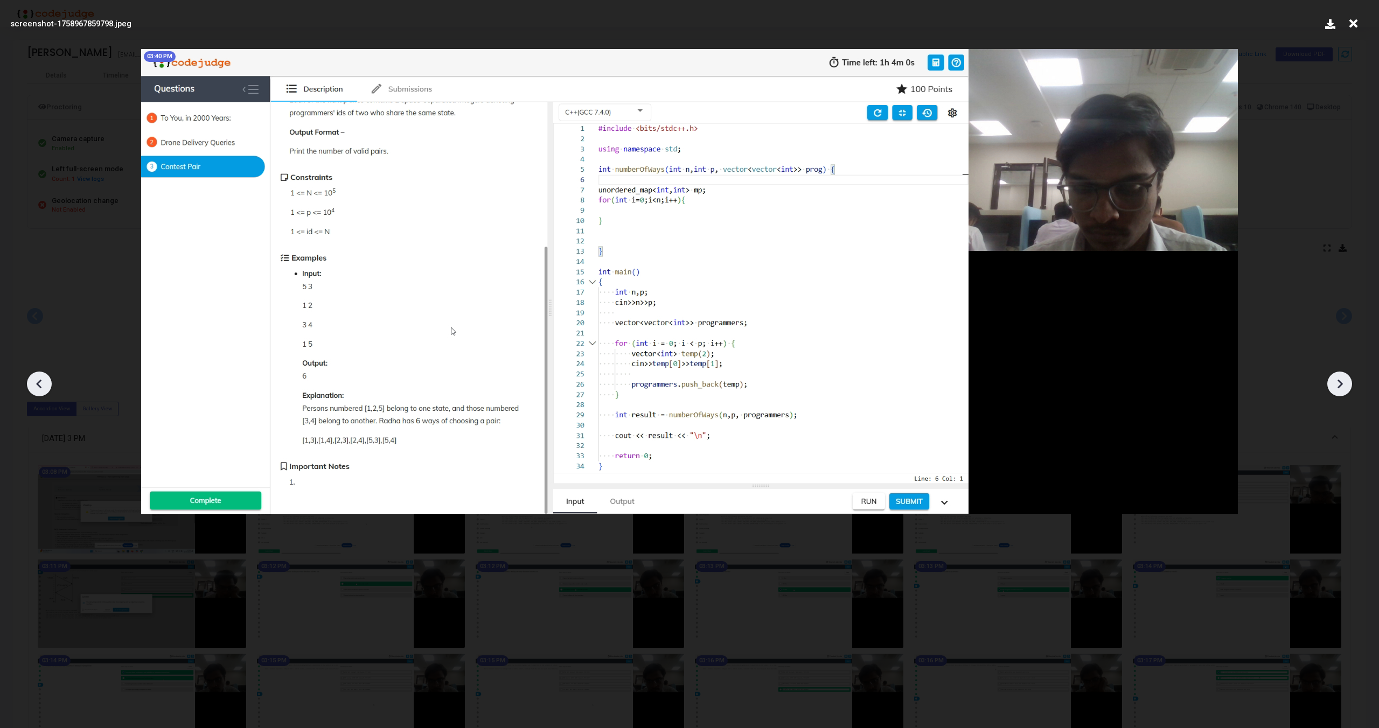
click at [1335, 383] on icon at bounding box center [1339, 384] width 16 height 16
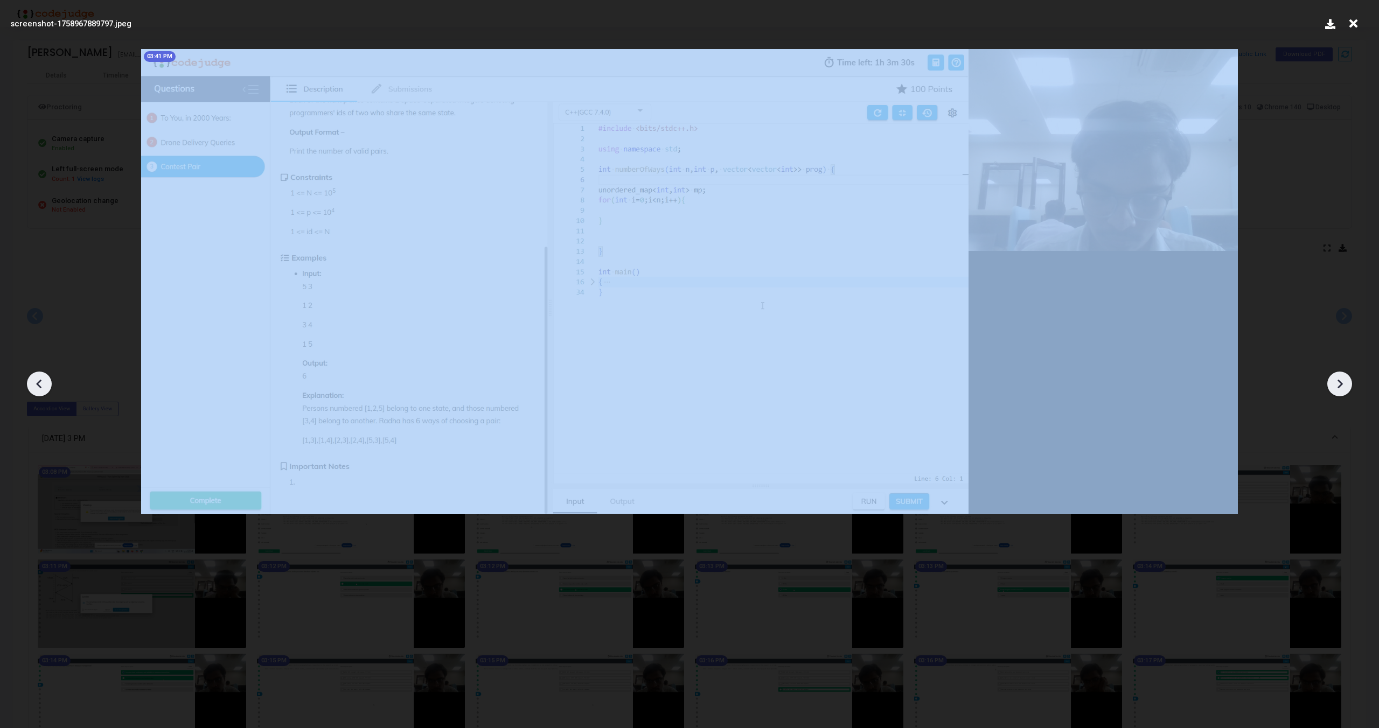
click at [1335, 383] on icon at bounding box center [1339, 384] width 16 height 16
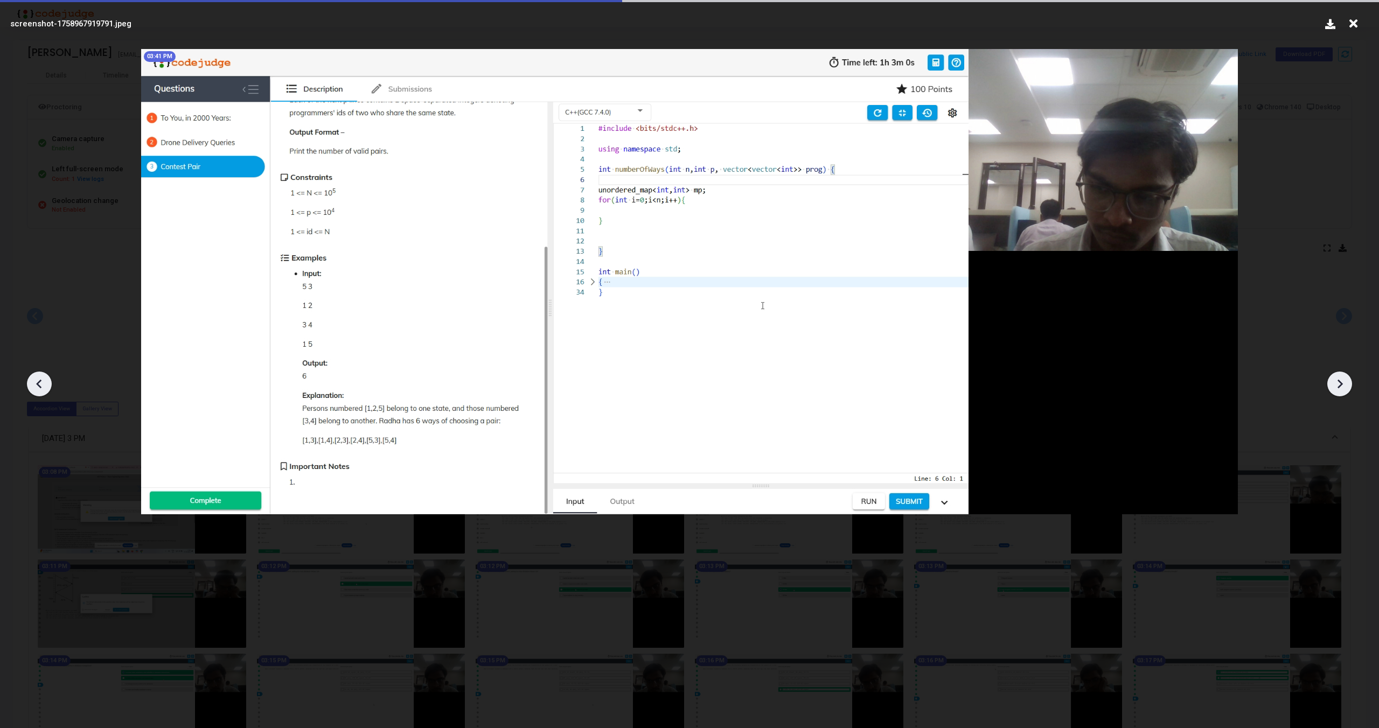
click at [1335, 383] on icon at bounding box center [1339, 384] width 16 height 16
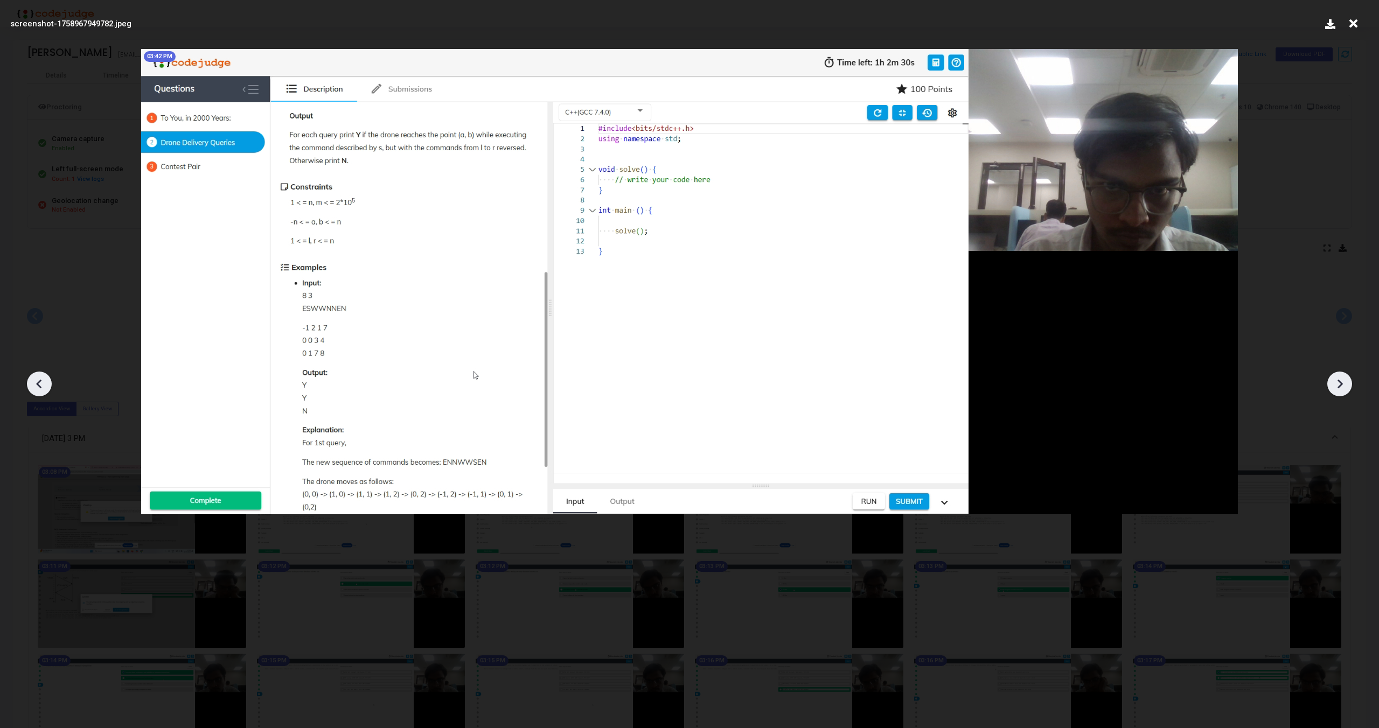
click at [1335, 383] on icon at bounding box center [1339, 384] width 16 height 16
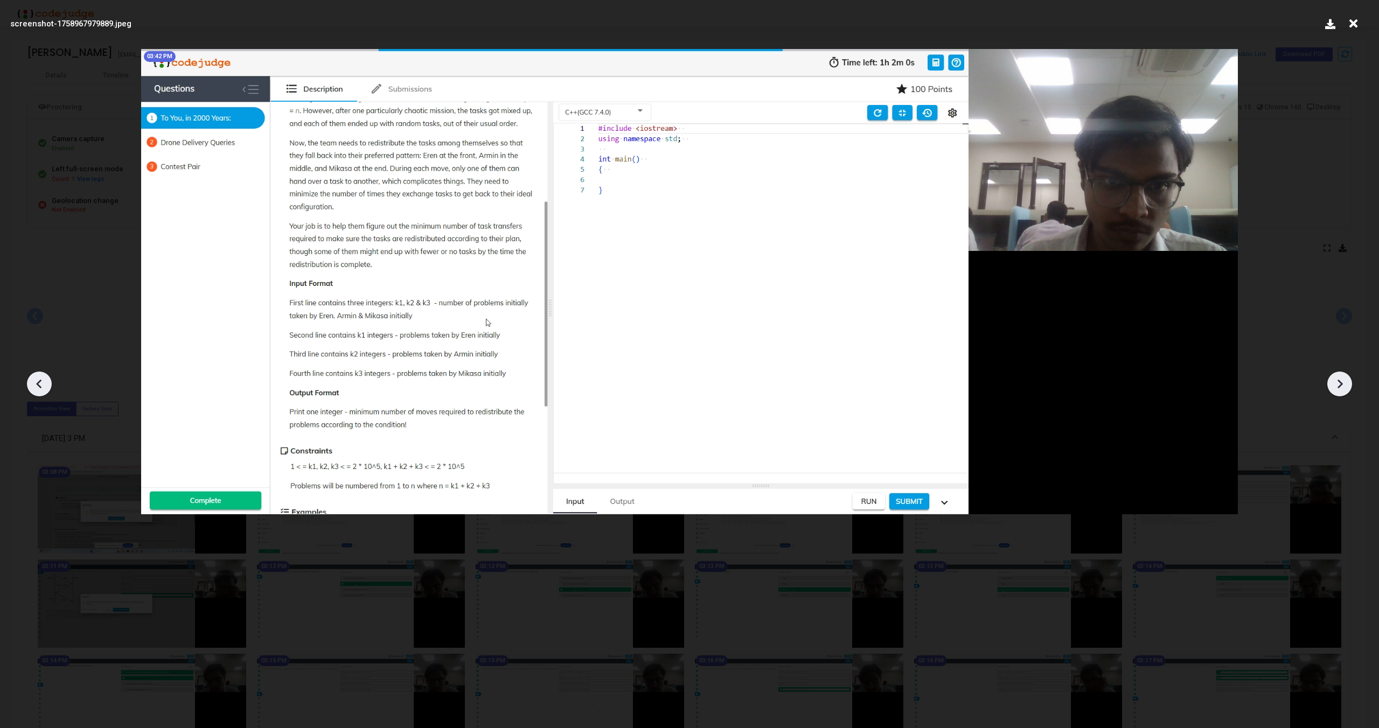
click at [1335, 383] on icon at bounding box center [1339, 384] width 16 height 16
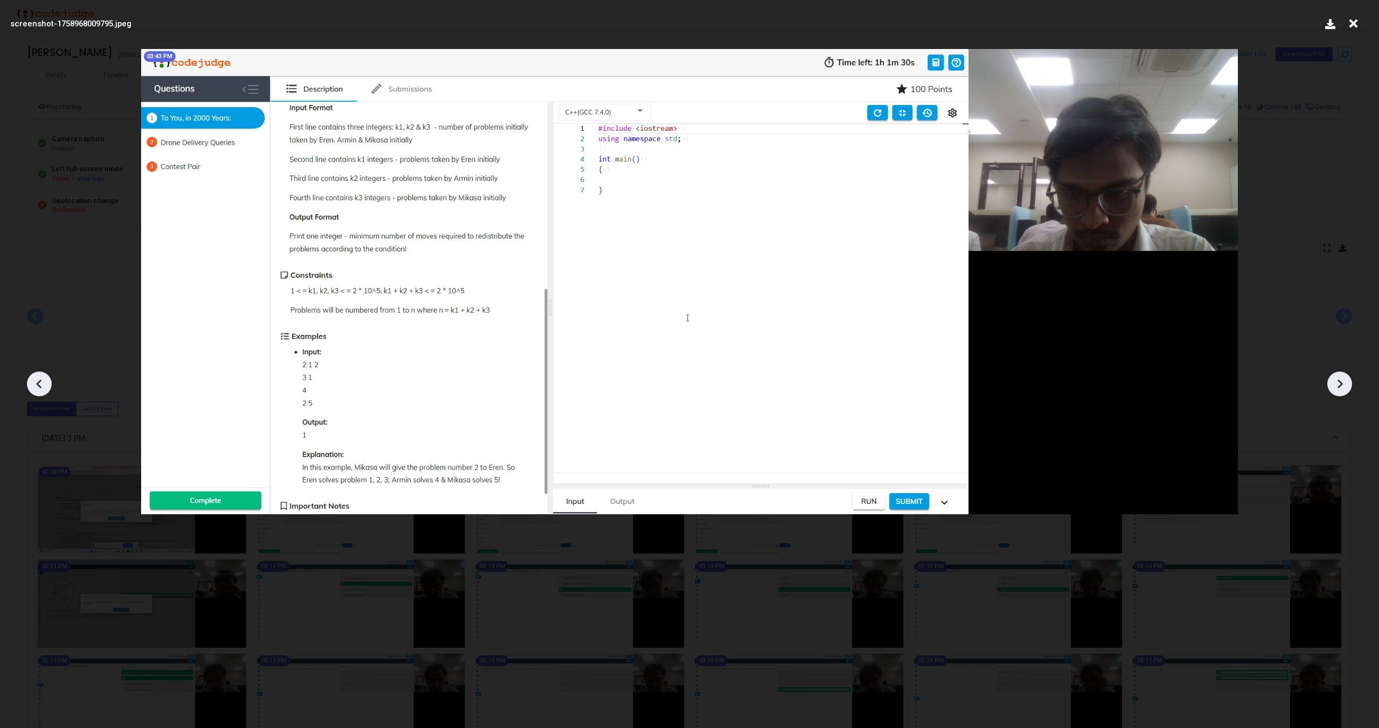
click at [1335, 383] on icon at bounding box center [1339, 384] width 16 height 16
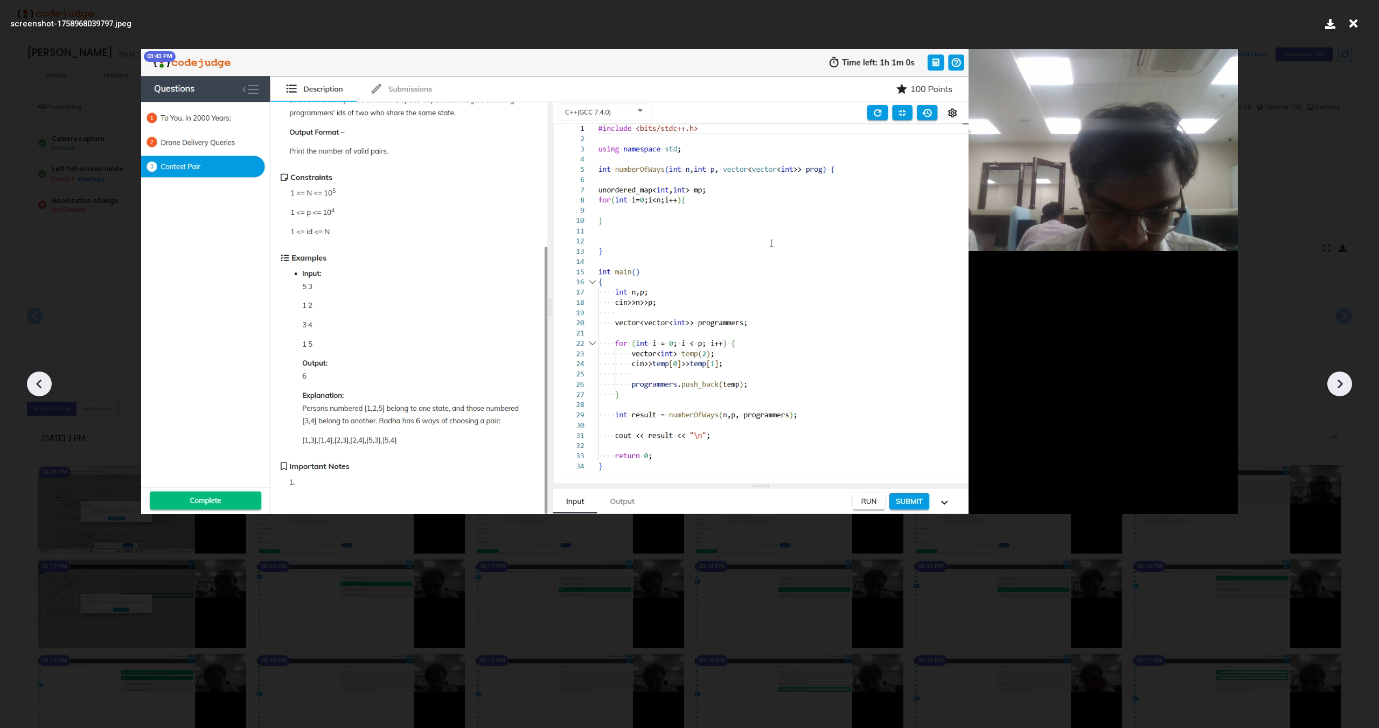
click at [1335, 383] on icon at bounding box center [1339, 384] width 16 height 16
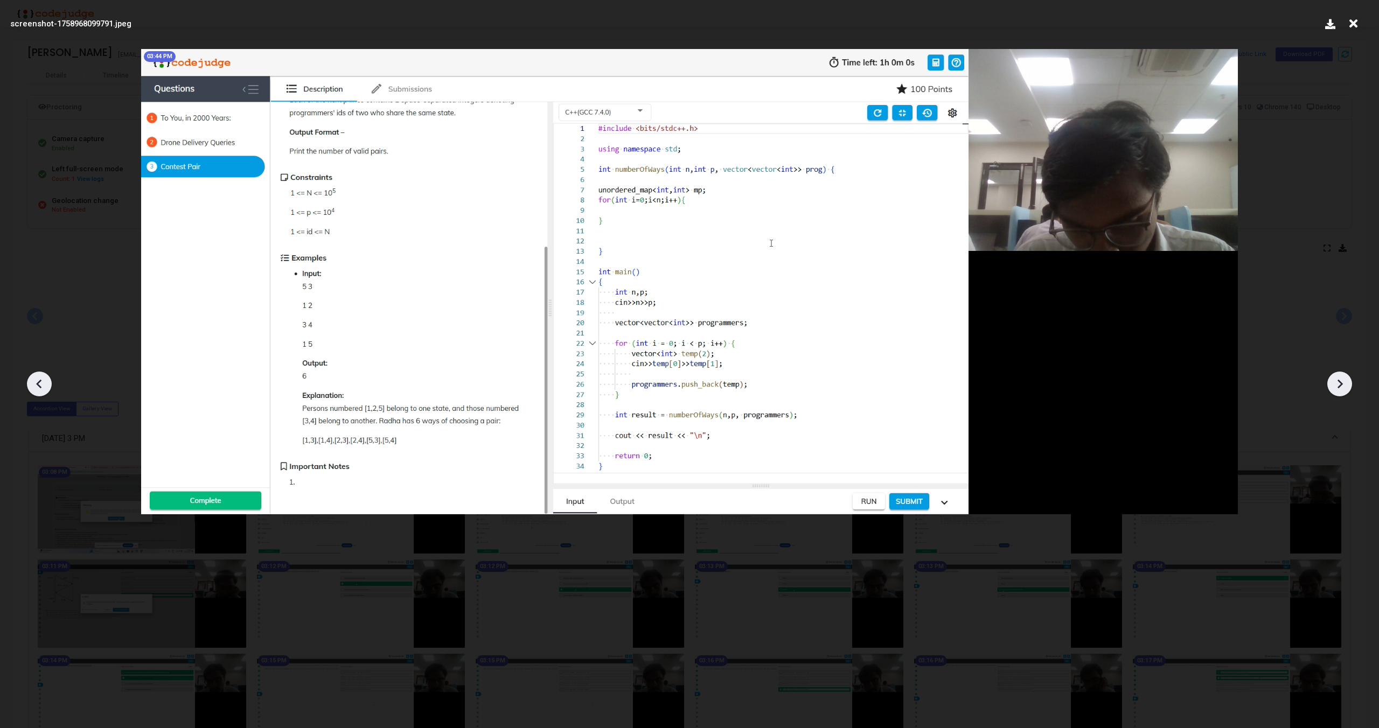
click at [1335, 383] on icon at bounding box center [1339, 384] width 16 height 16
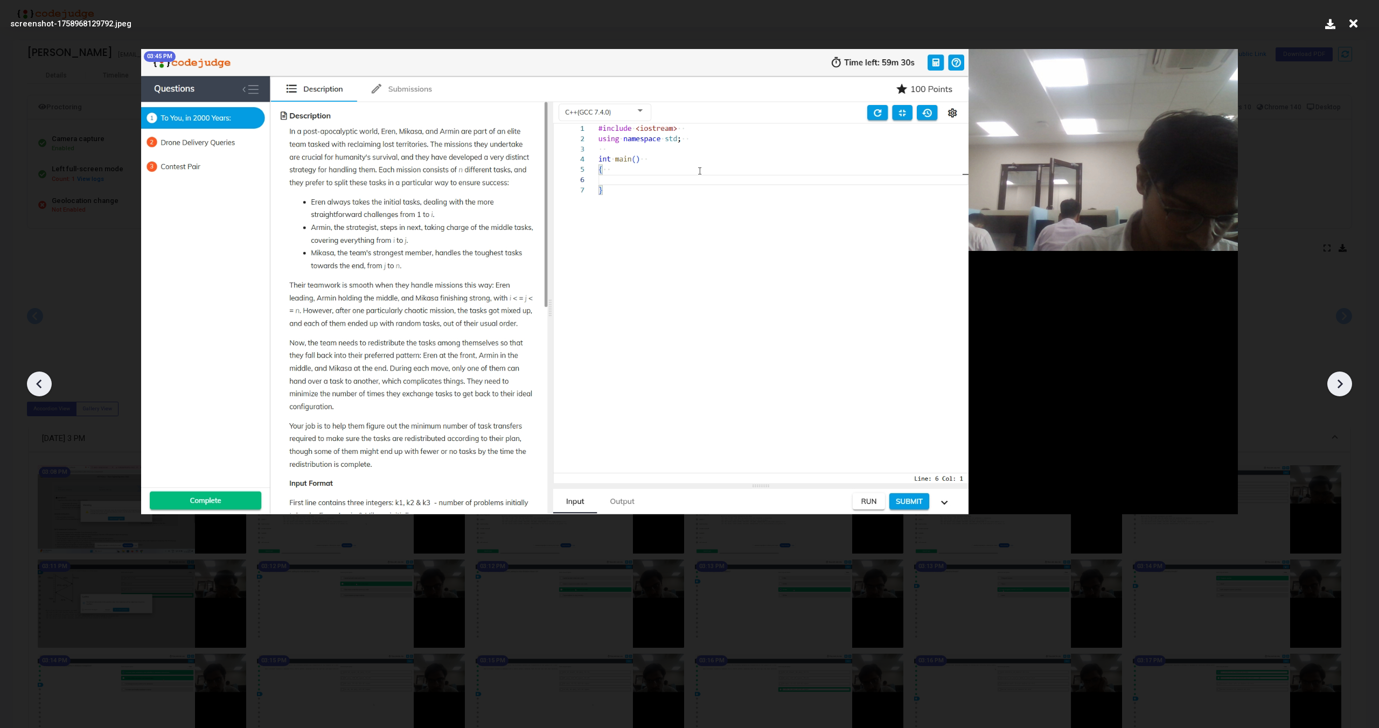
click at [1335, 383] on icon at bounding box center [1339, 384] width 16 height 16
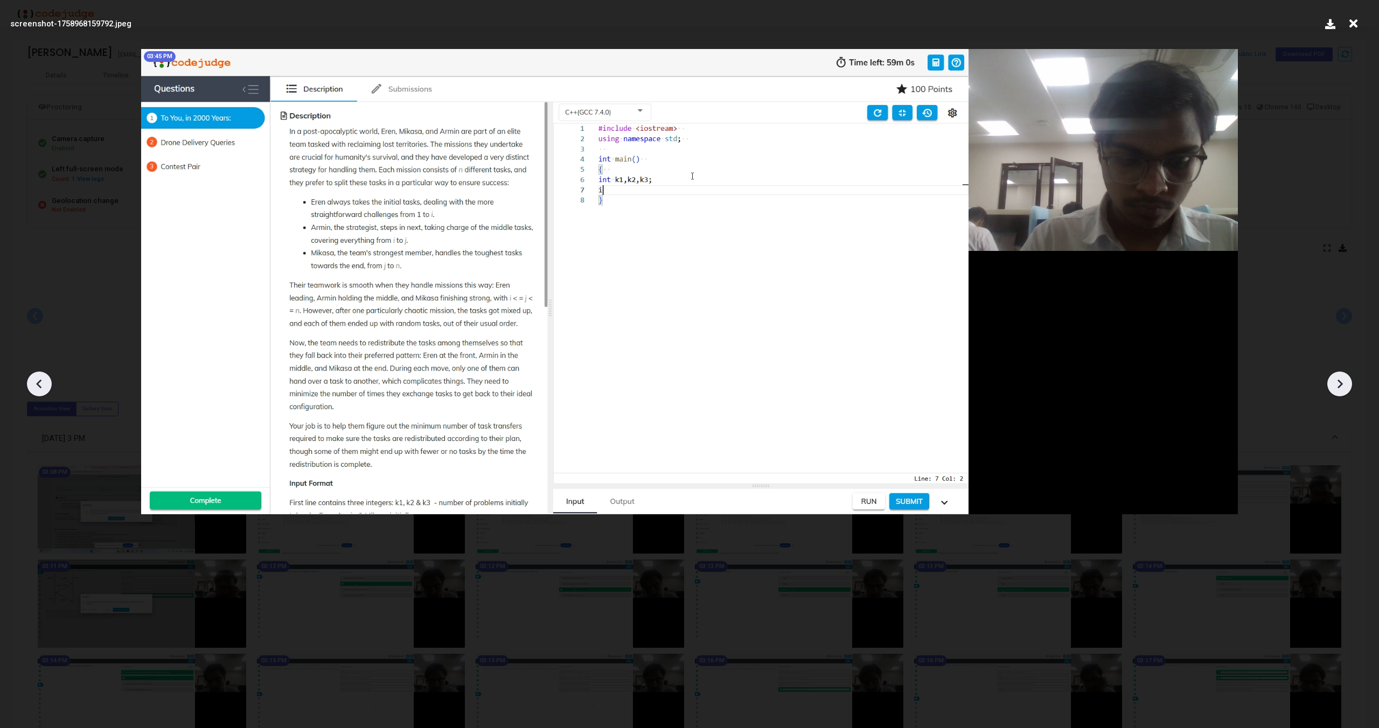
click at [1335, 383] on icon at bounding box center [1339, 384] width 16 height 16
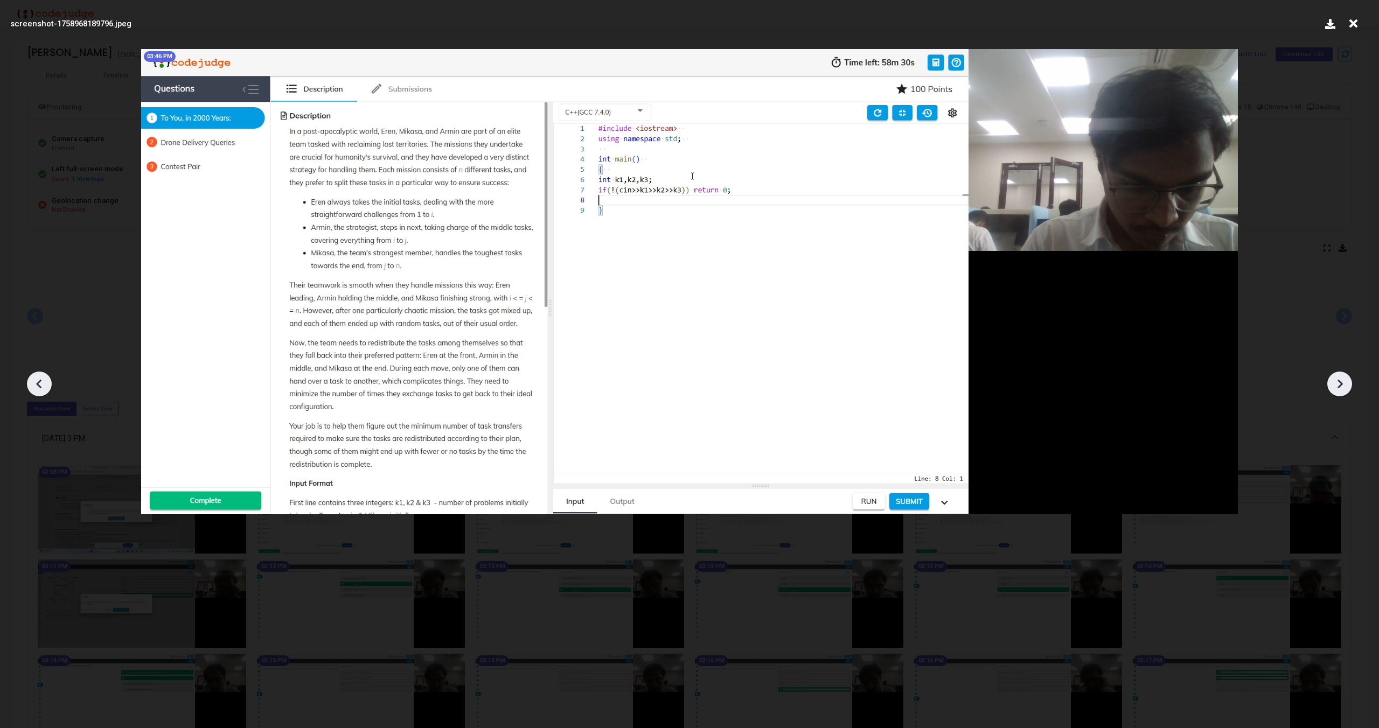
click at [1335, 383] on icon at bounding box center [1339, 384] width 16 height 16
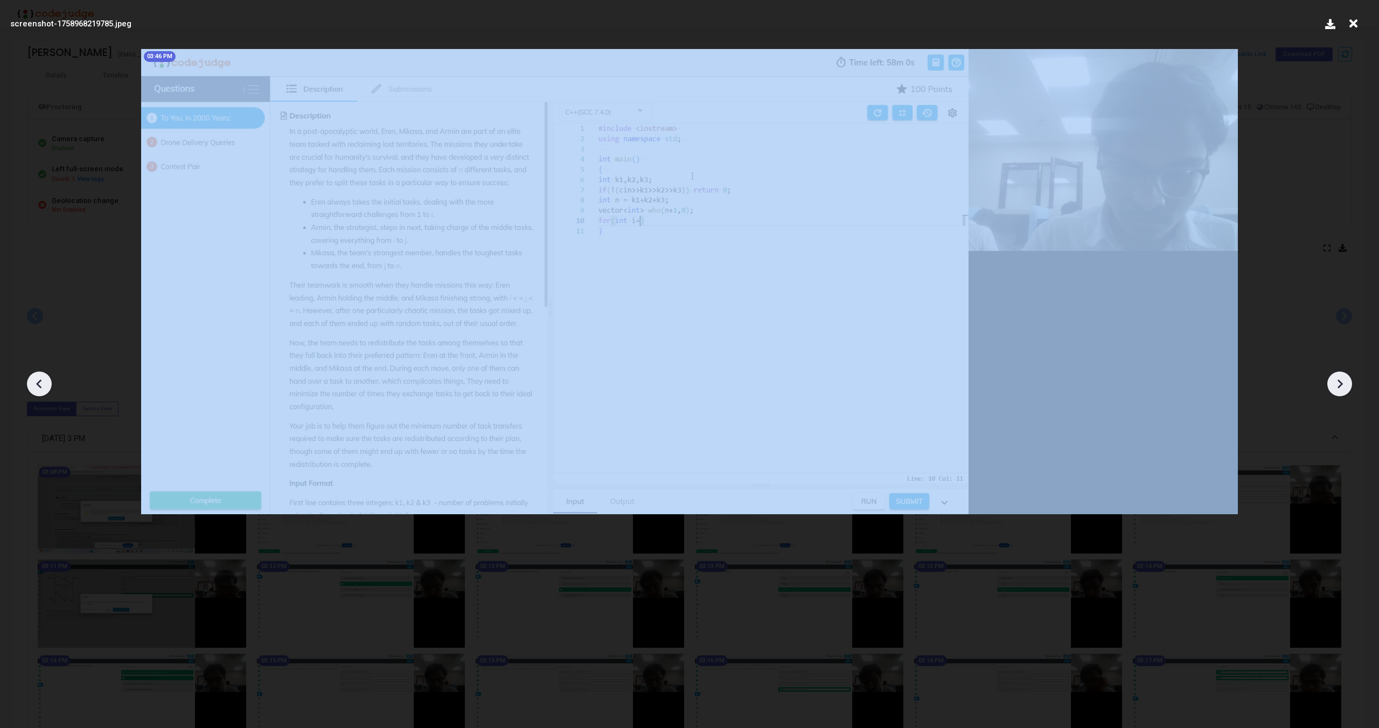
click at [1335, 383] on icon at bounding box center [1339, 384] width 16 height 16
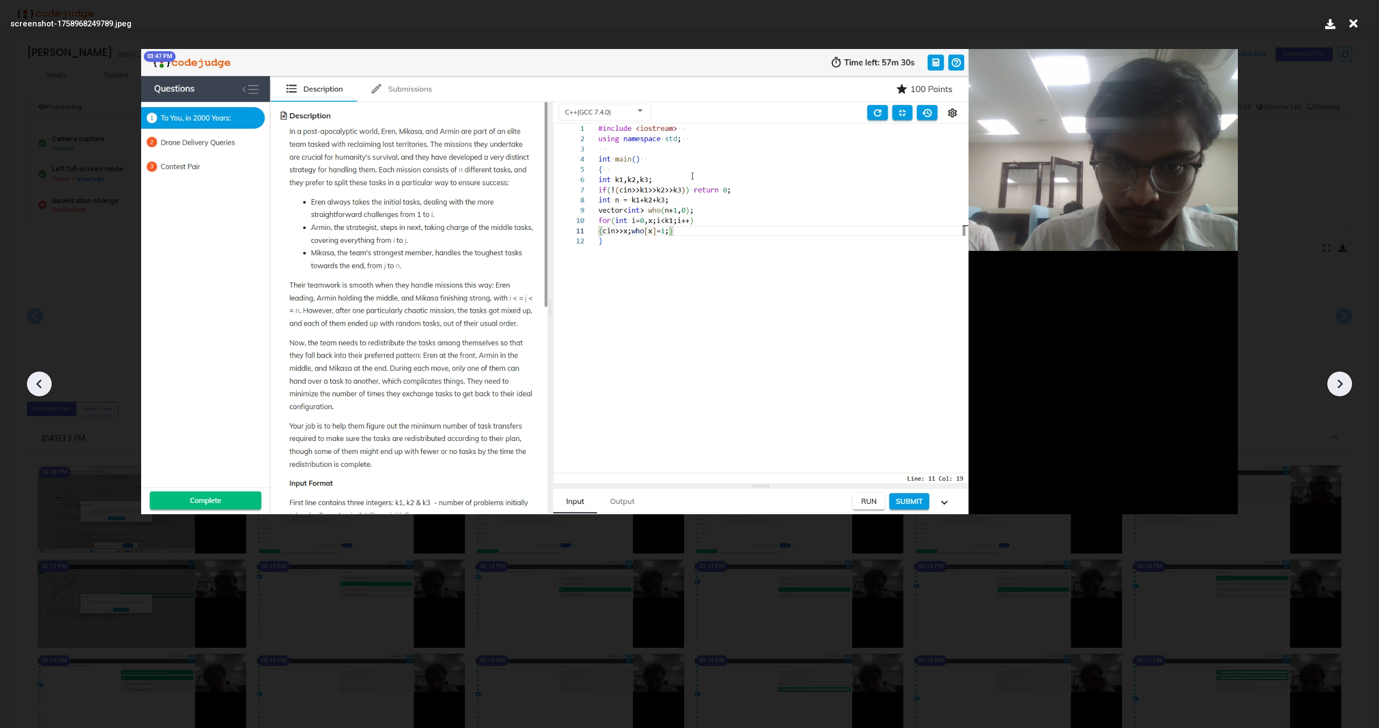
click at [1335, 383] on icon at bounding box center [1339, 384] width 16 height 16
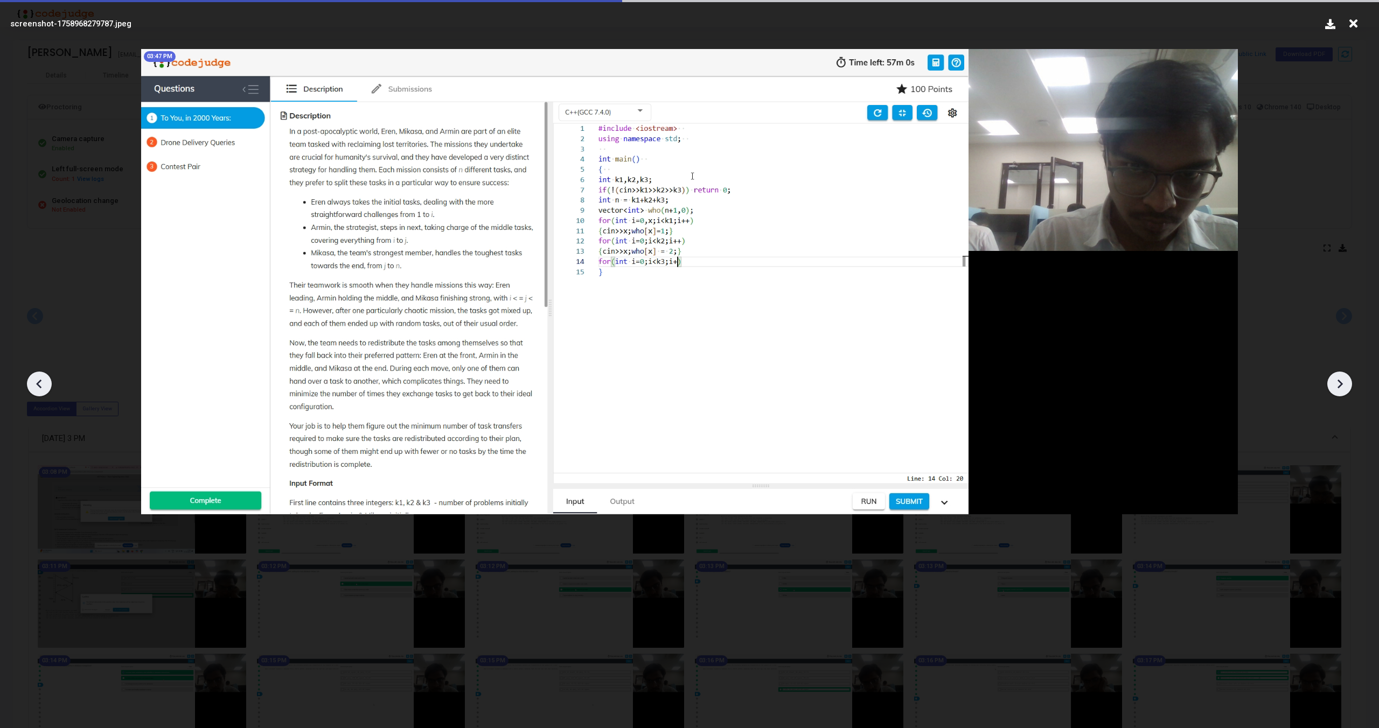
click at [1335, 383] on icon at bounding box center [1339, 384] width 16 height 16
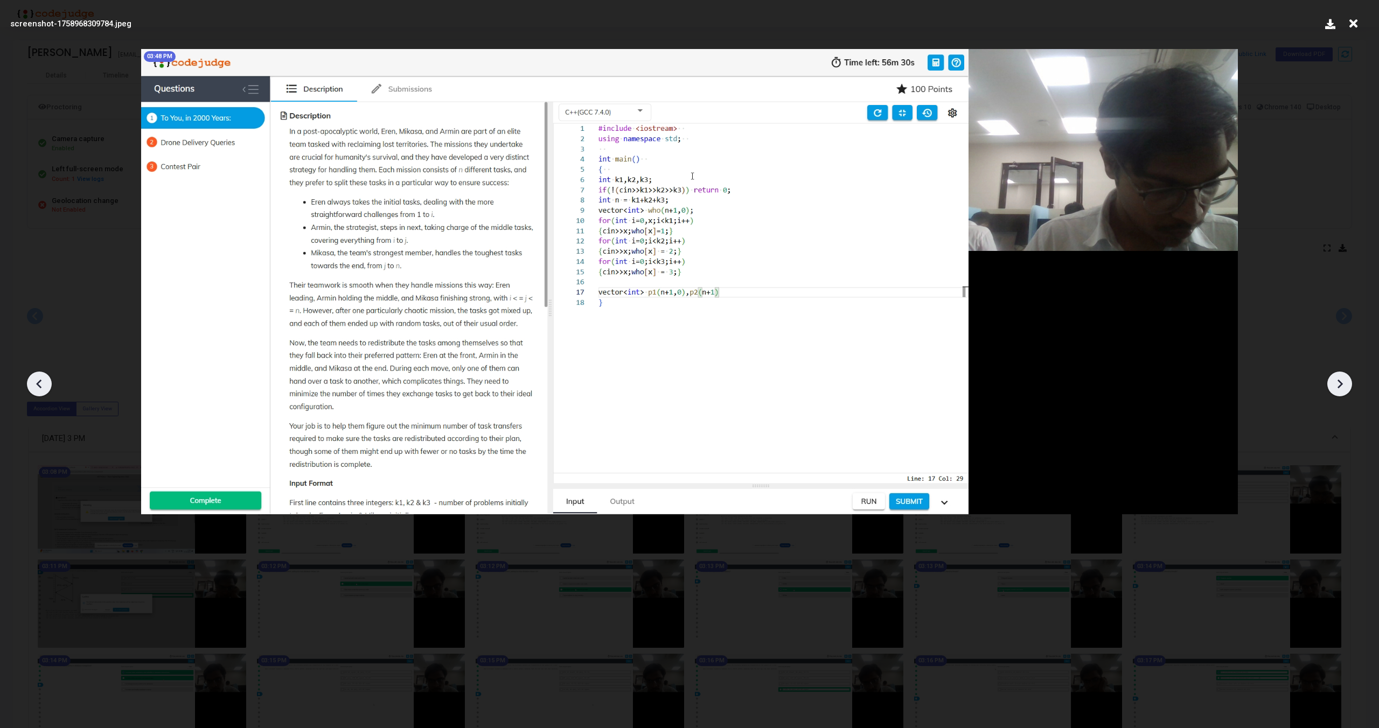
click at [1335, 383] on icon at bounding box center [1339, 384] width 16 height 16
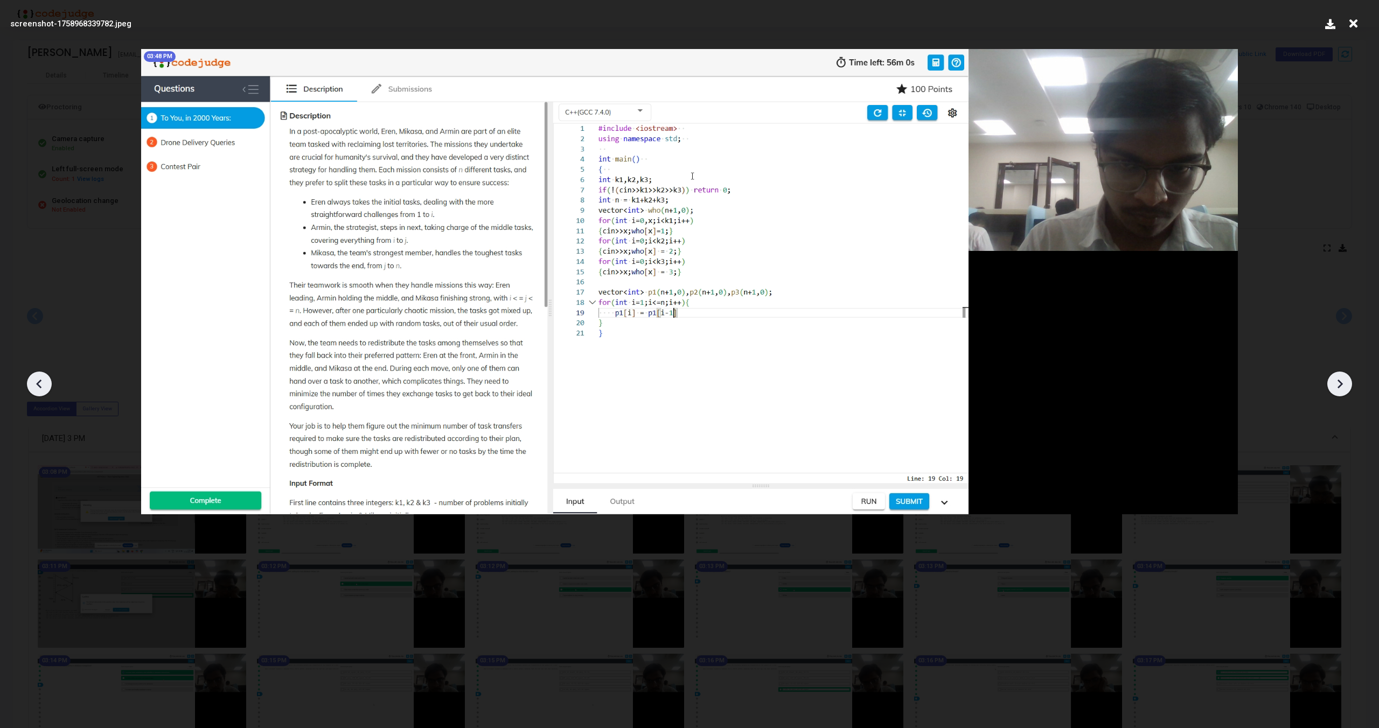
click at [1335, 383] on icon at bounding box center [1339, 384] width 16 height 16
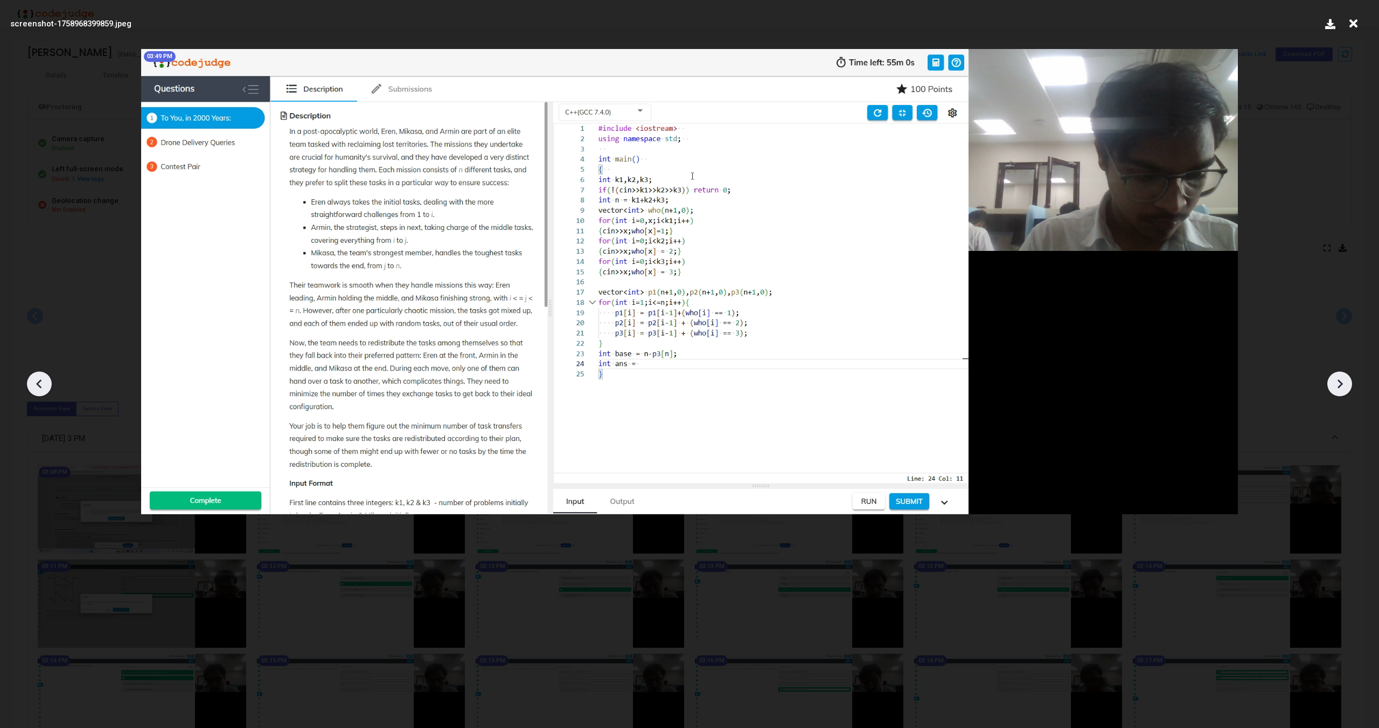
click at [1335, 384] on icon at bounding box center [1339, 384] width 16 height 16
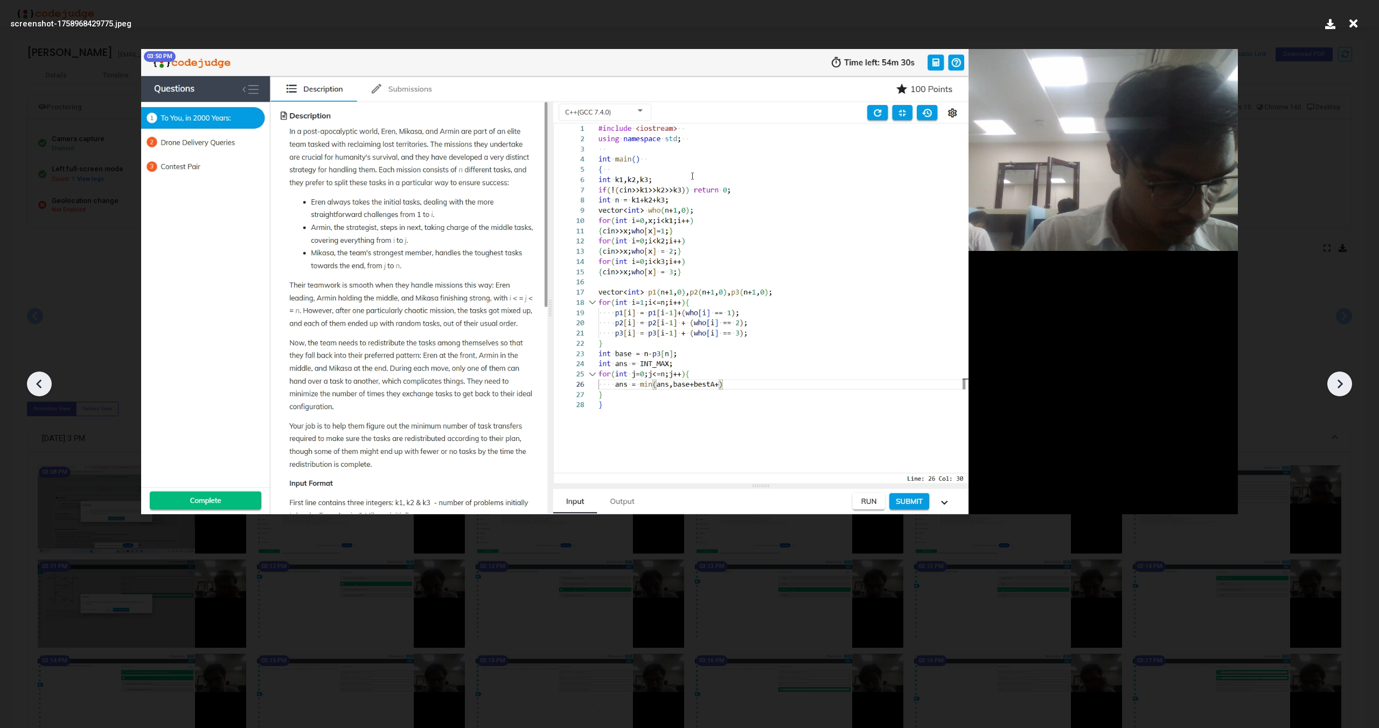
click at [1335, 385] on icon at bounding box center [1339, 384] width 16 height 16
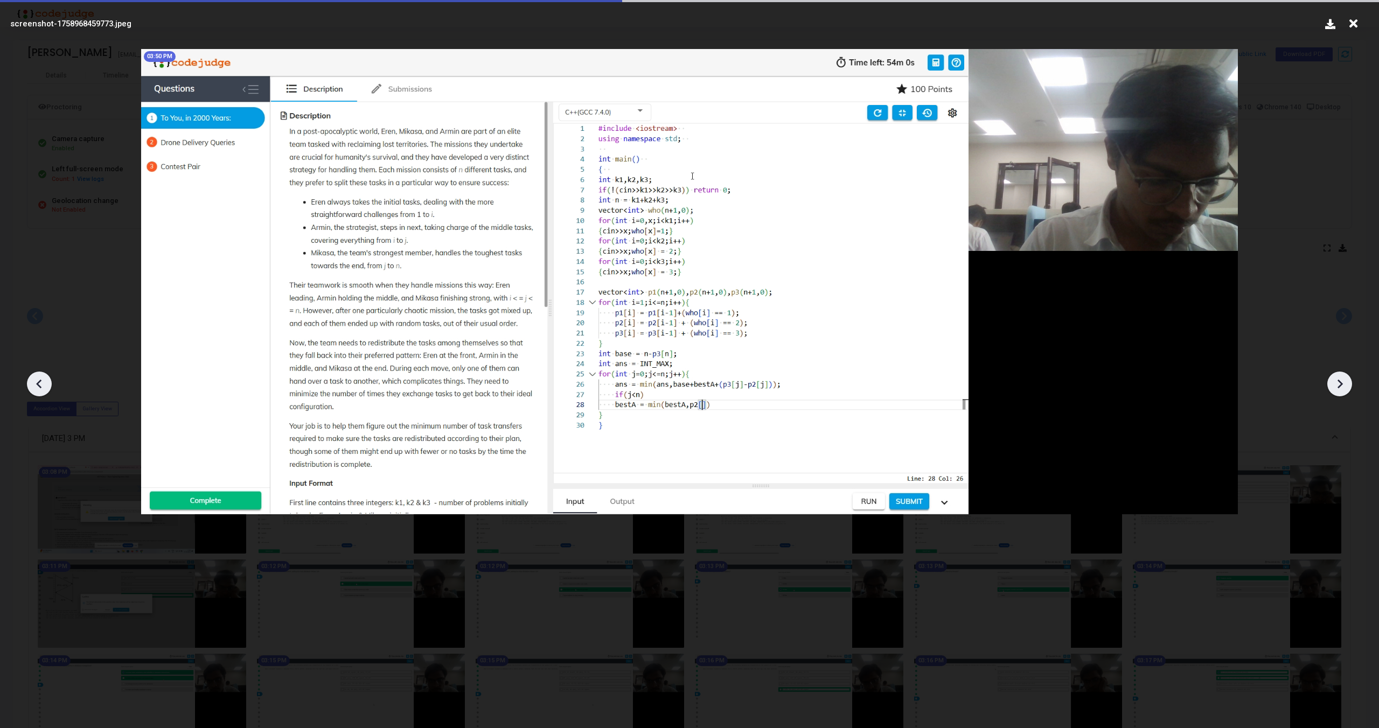
click at [1335, 385] on icon at bounding box center [1339, 384] width 16 height 16
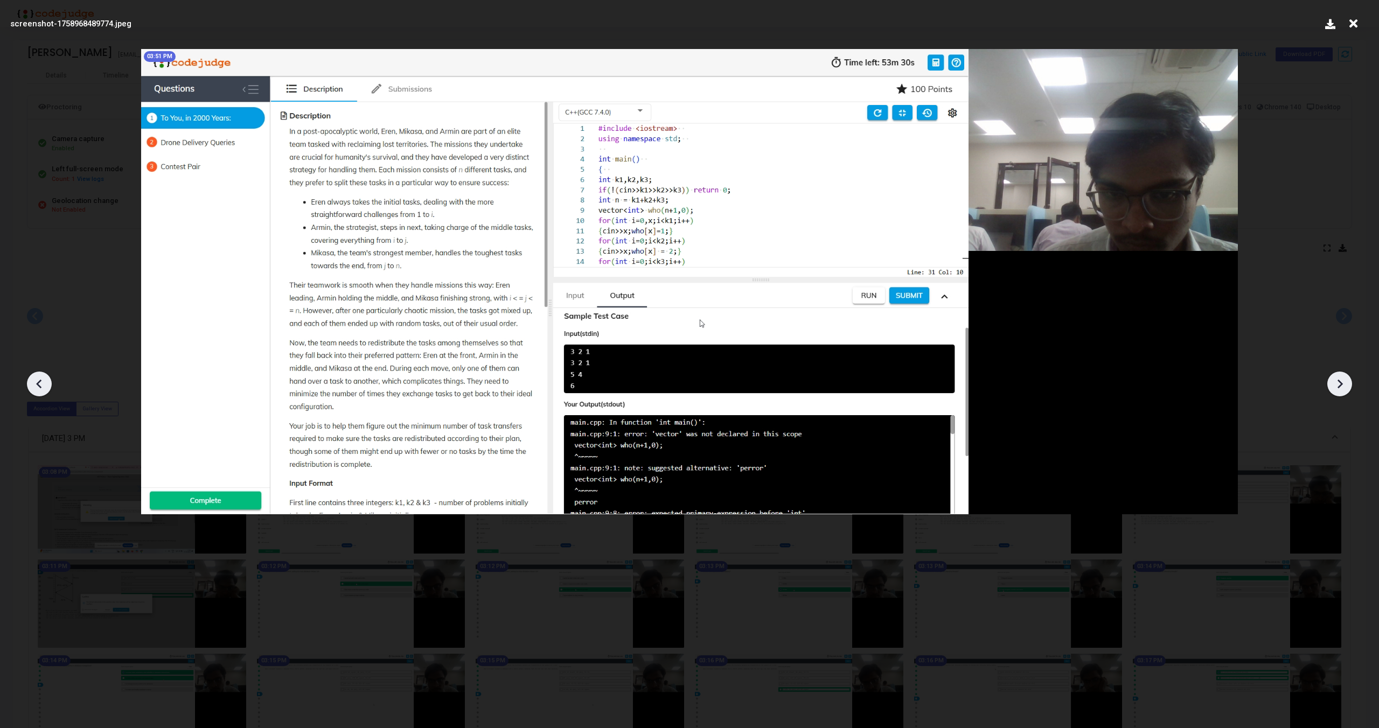
click at [1335, 385] on icon at bounding box center [1339, 384] width 16 height 16
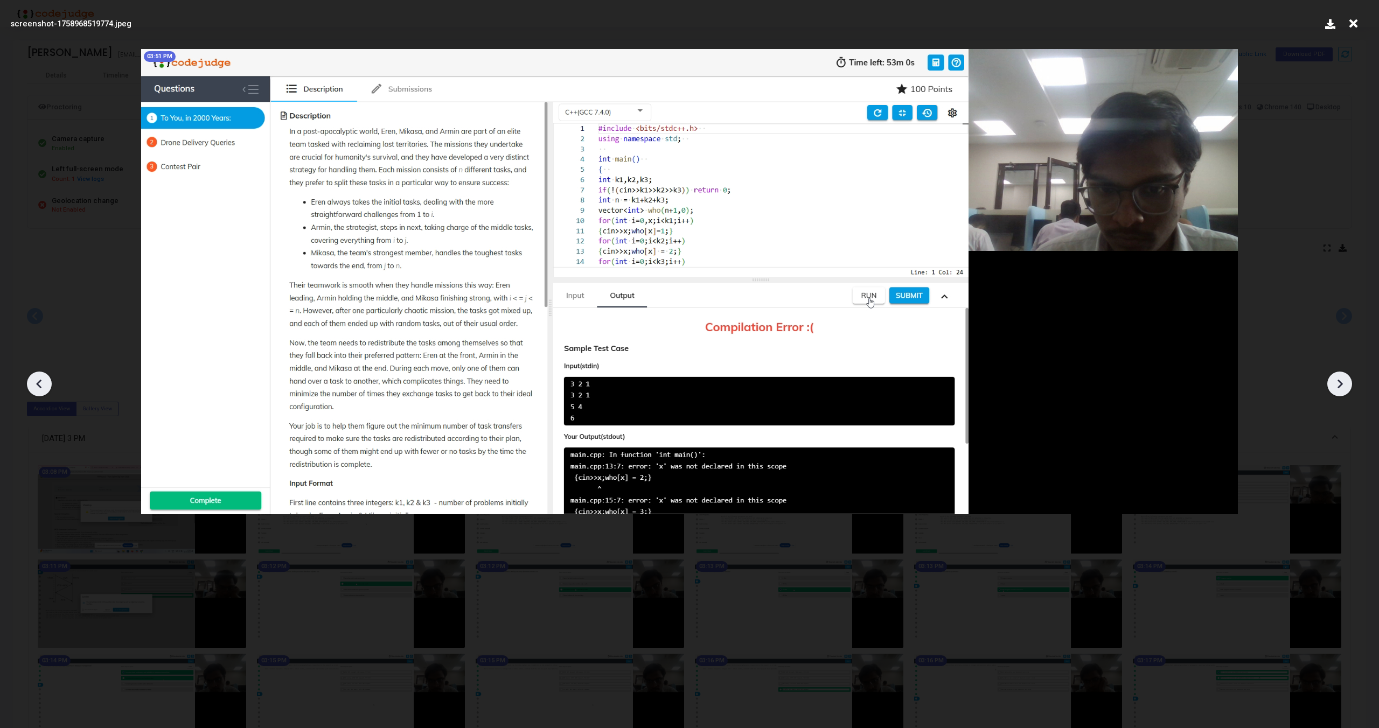
click at [1335, 385] on icon at bounding box center [1339, 384] width 16 height 16
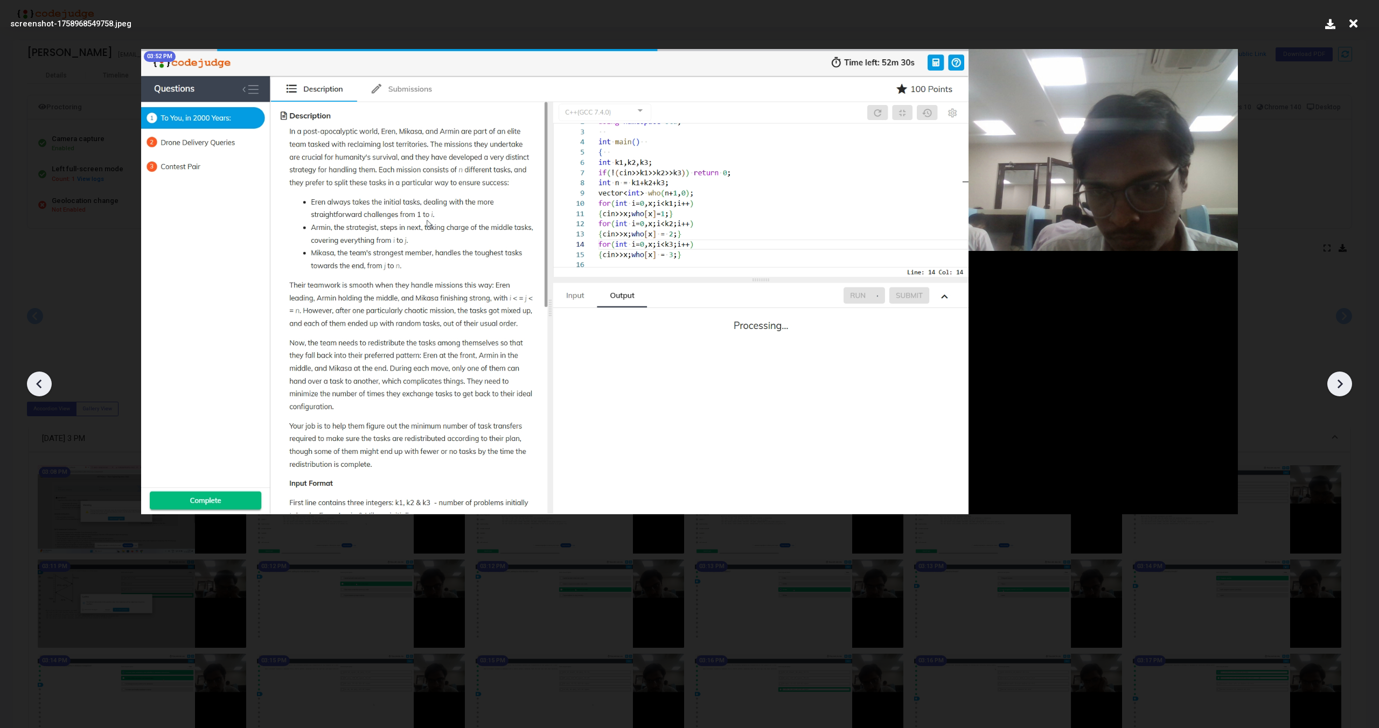
click at [1335, 385] on icon at bounding box center [1339, 384] width 16 height 16
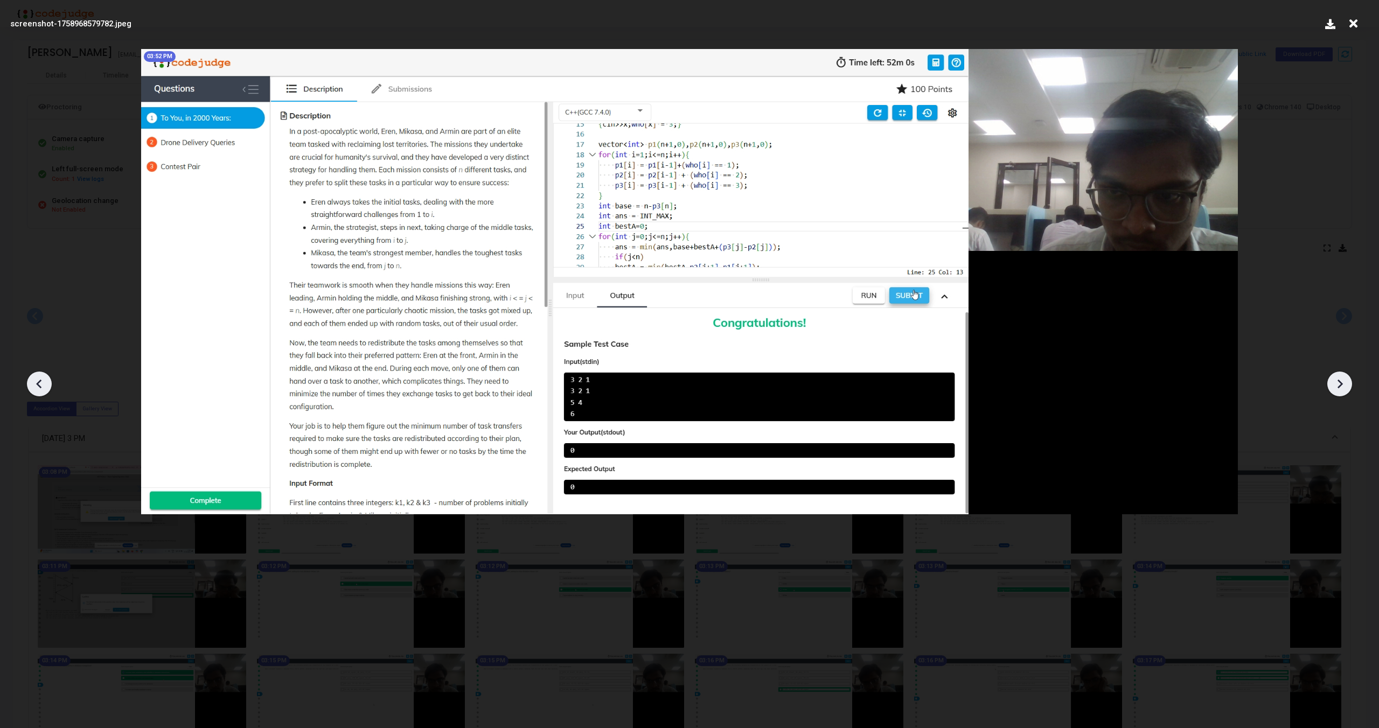
click at [1335, 385] on icon at bounding box center [1339, 384] width 16 height 16
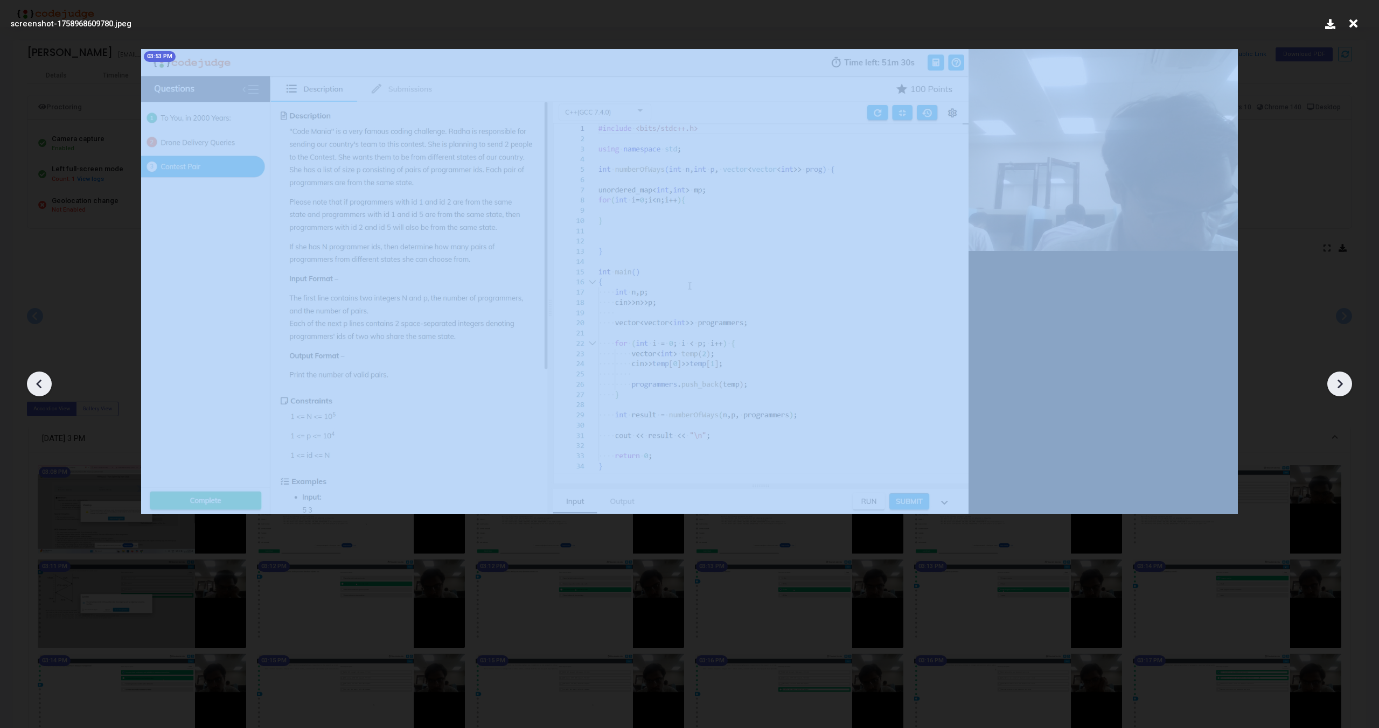
click at [1335, 385] on icon at bounding box center [1339, 384] width 16 height 16
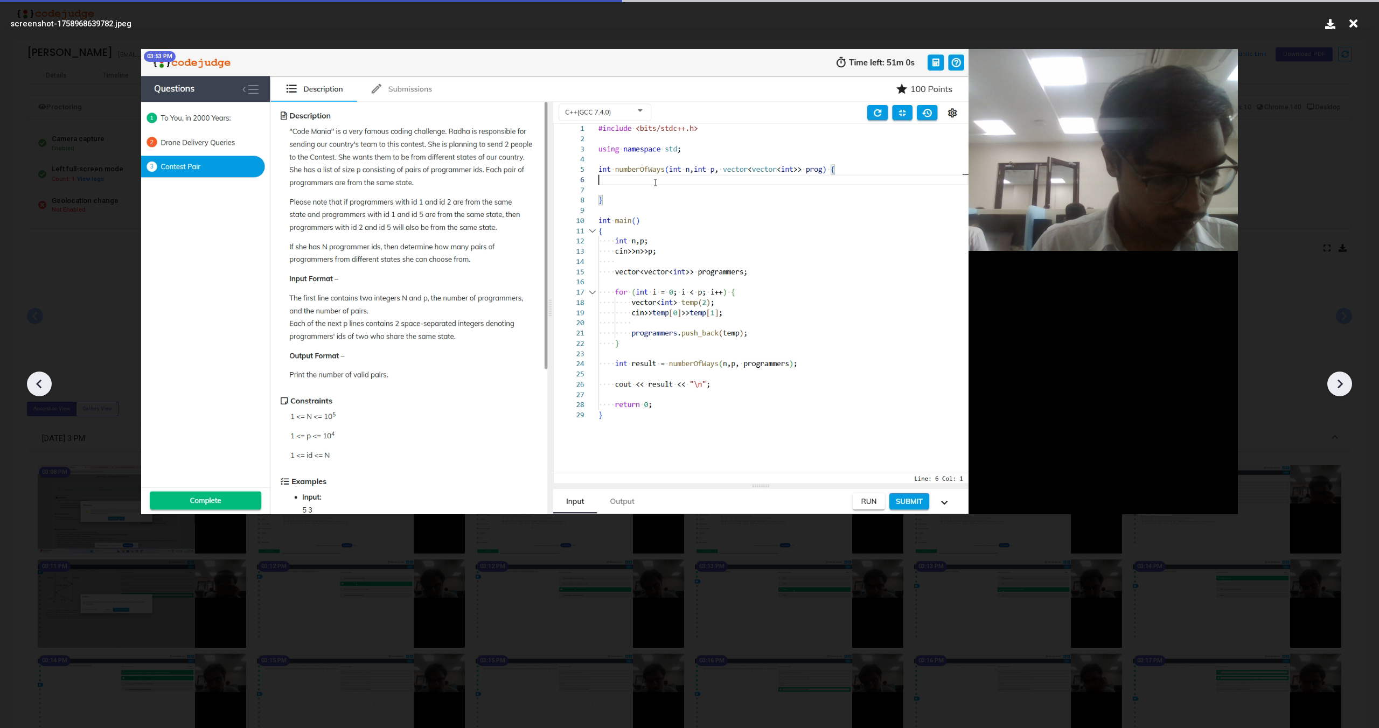
click at [1335, 385] on icon at bounding box center [1339, 384] width 16 height 16
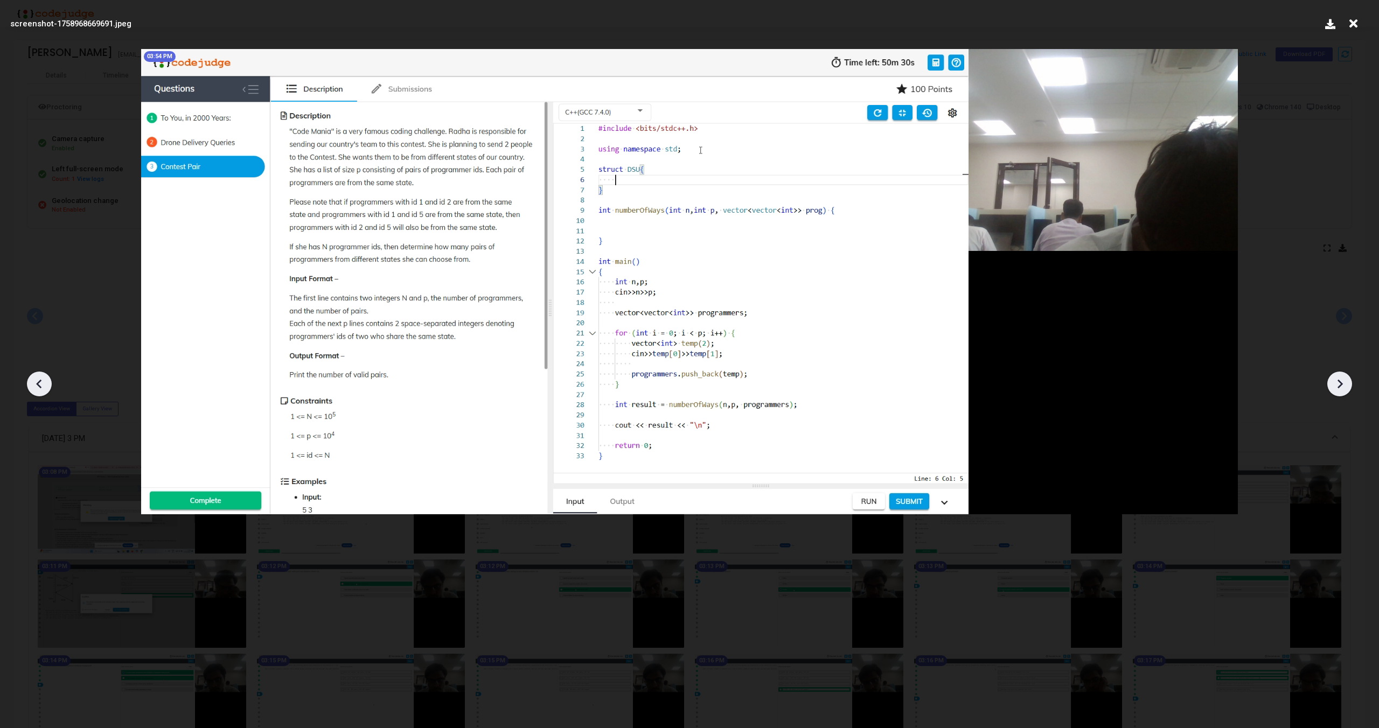
click at [1335, 385] on icon at bounding box center [1339, 384] width 16 height 16
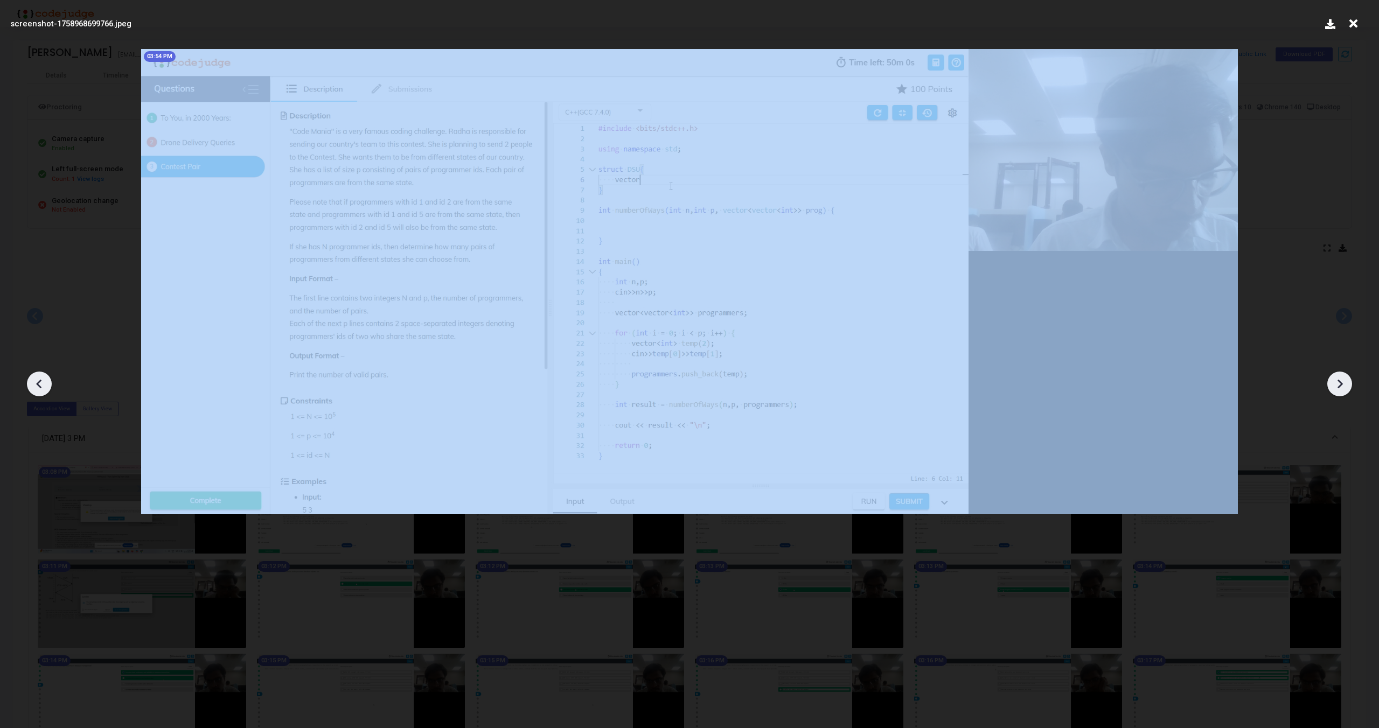
click at [1335, 385] on icon at bounding box center [1339, 384] width 16 height 16
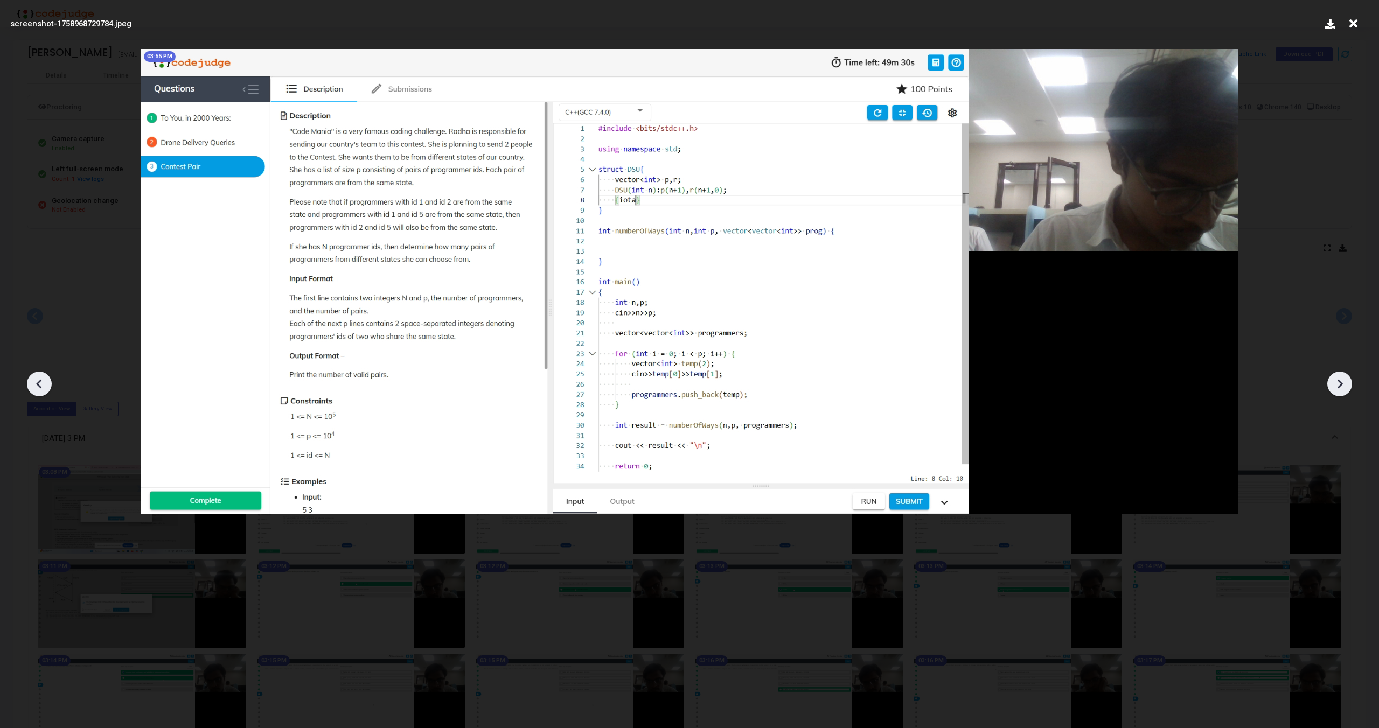
click at [1343, 385] on icon at bounding box center [1339, 384] width 16 height 16
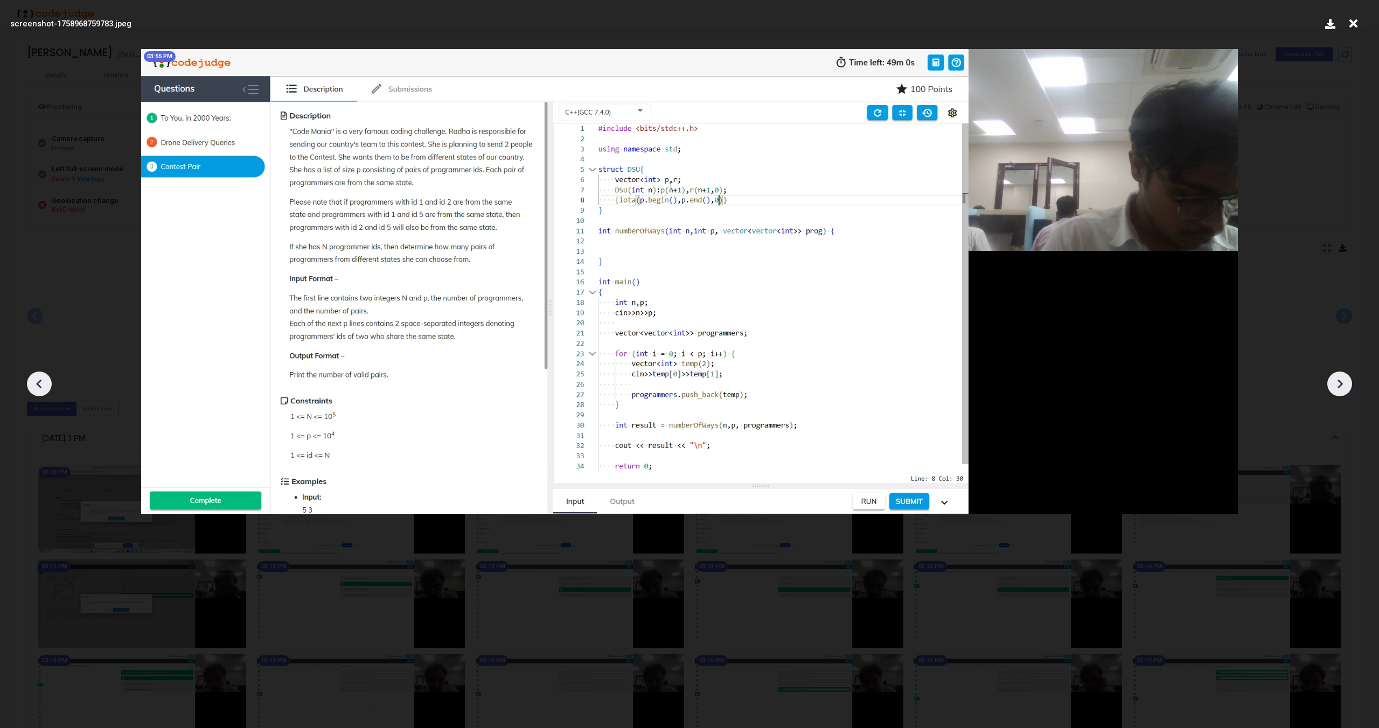
click at [1343, 385] on icon at bounding box center [1339, 384] width 16 height 16
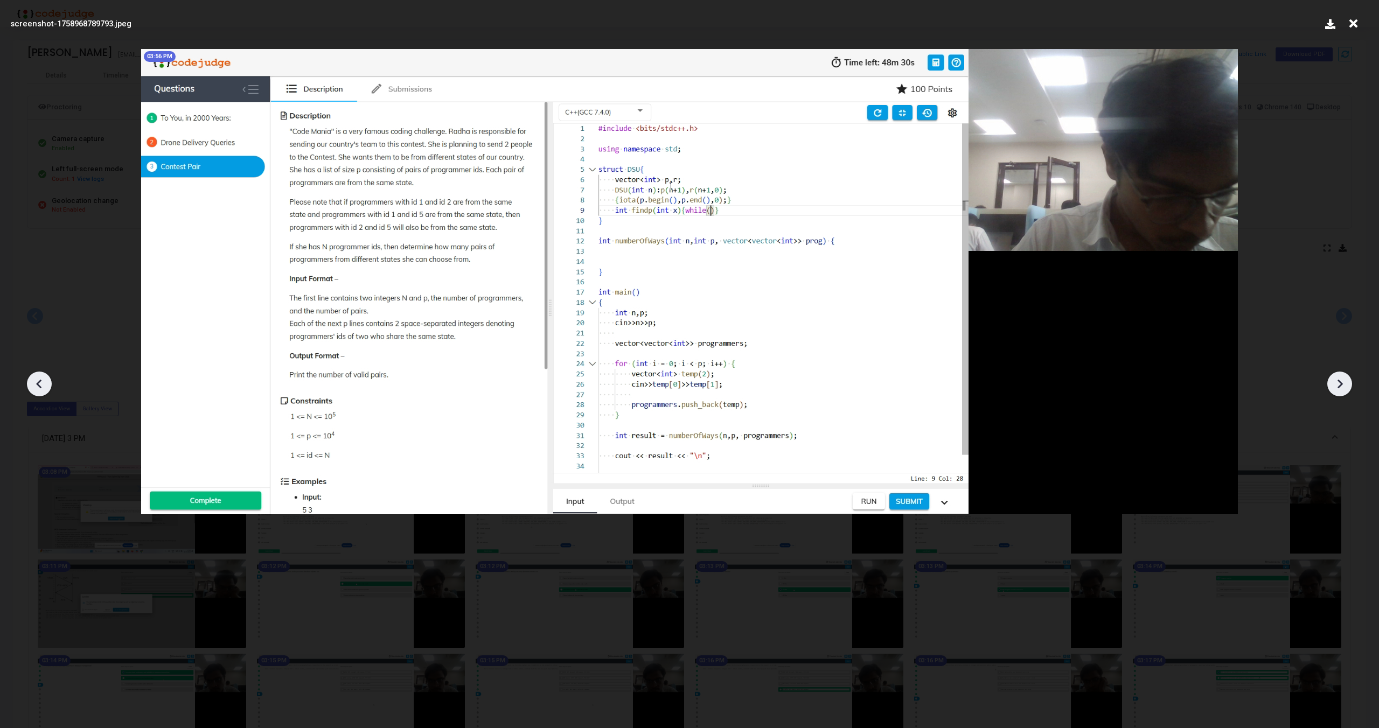
click at [1343, 385] on icon at bounding box center [1339, 384] width 16 height 16
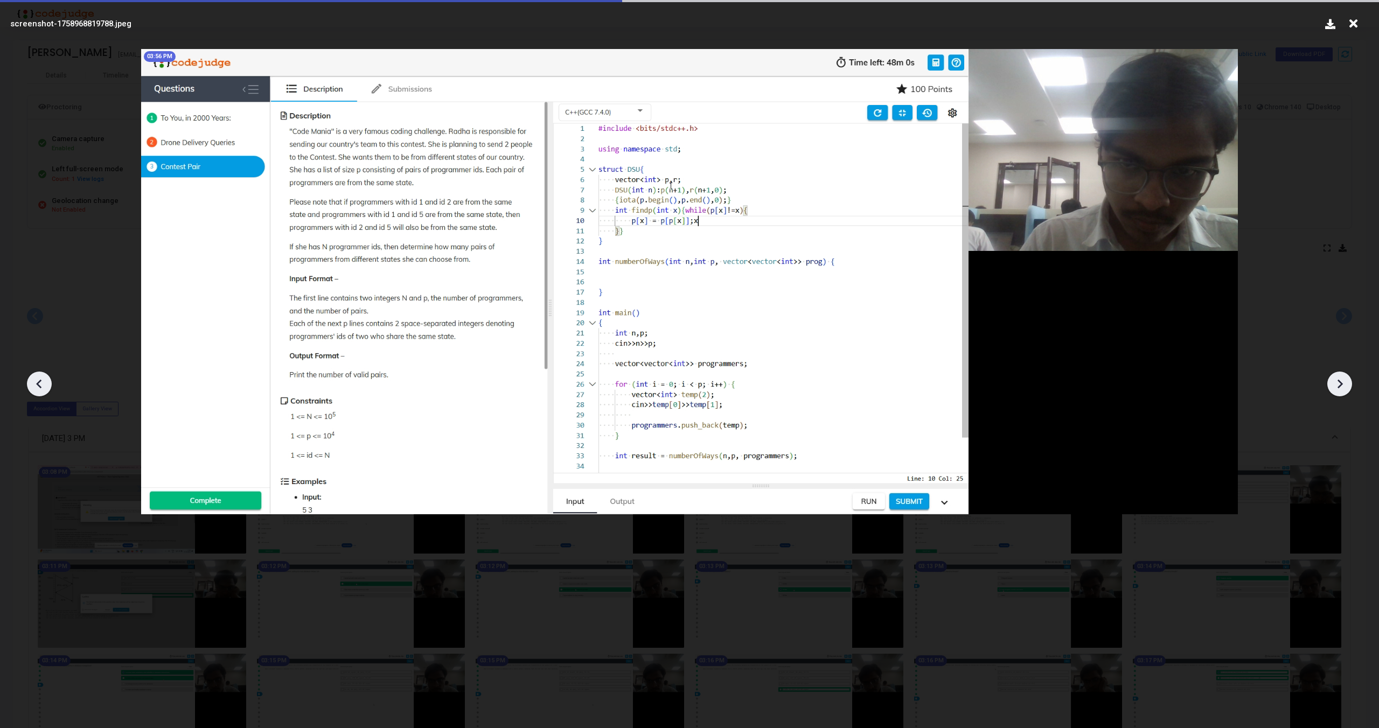
click at [1343, 385] on icon at bounding box center [1339, 384] width 16 height 16
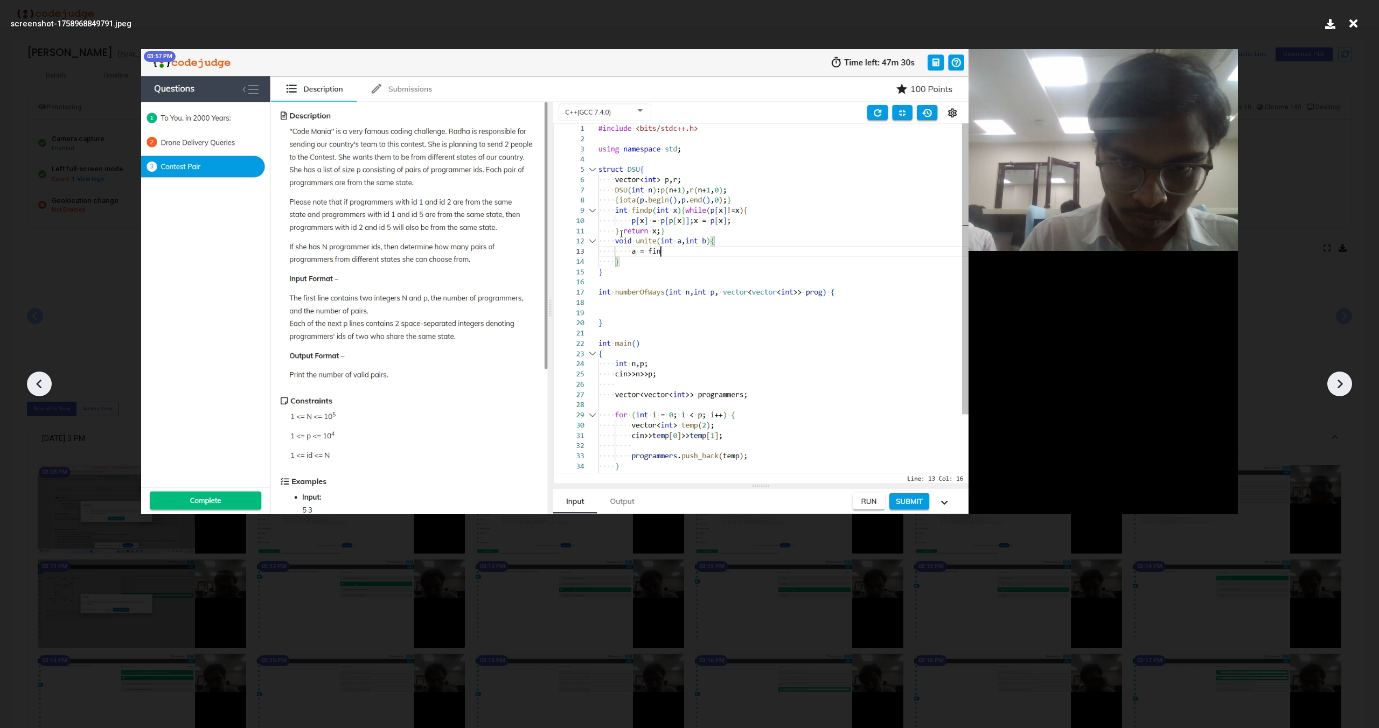
click at [1343, 385] on icon at bounding box center [1339, 384] width 16 height 16
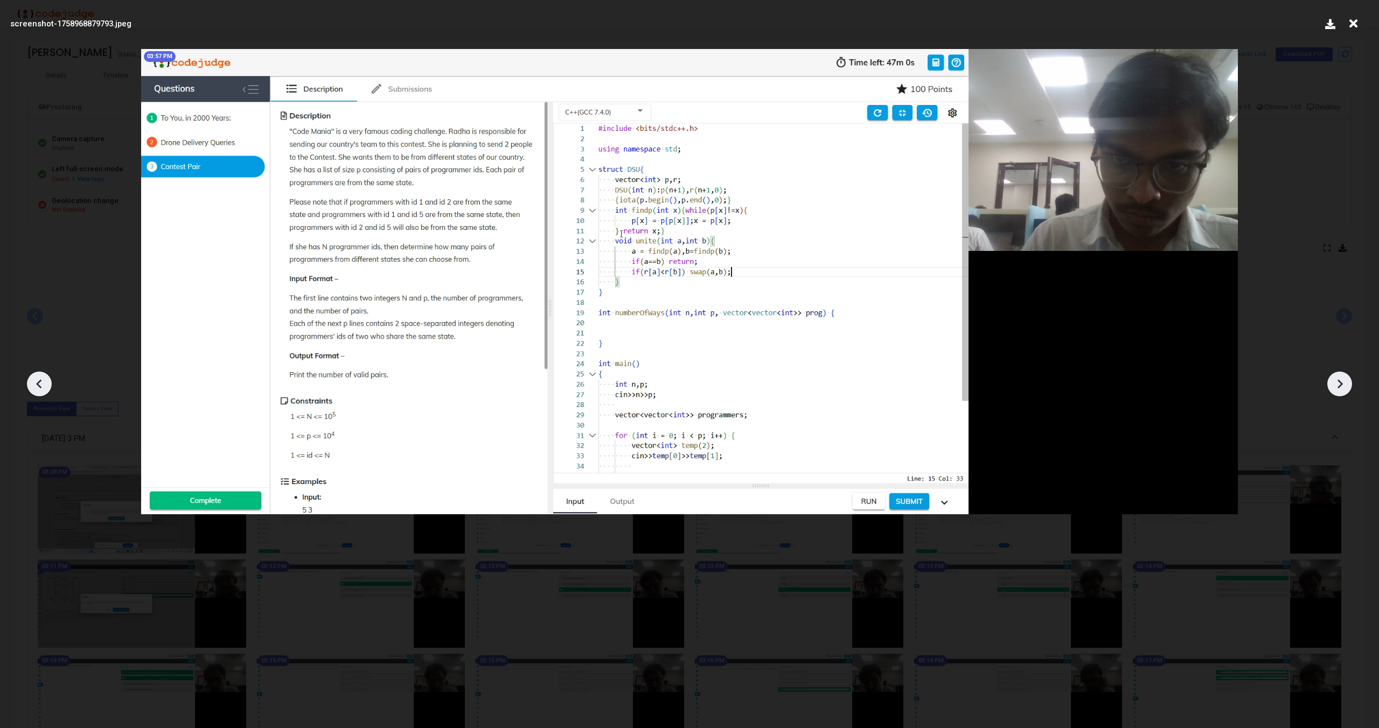
click at [1343, 385] on icon at bounding box center [1339, 384] width 16 height 16
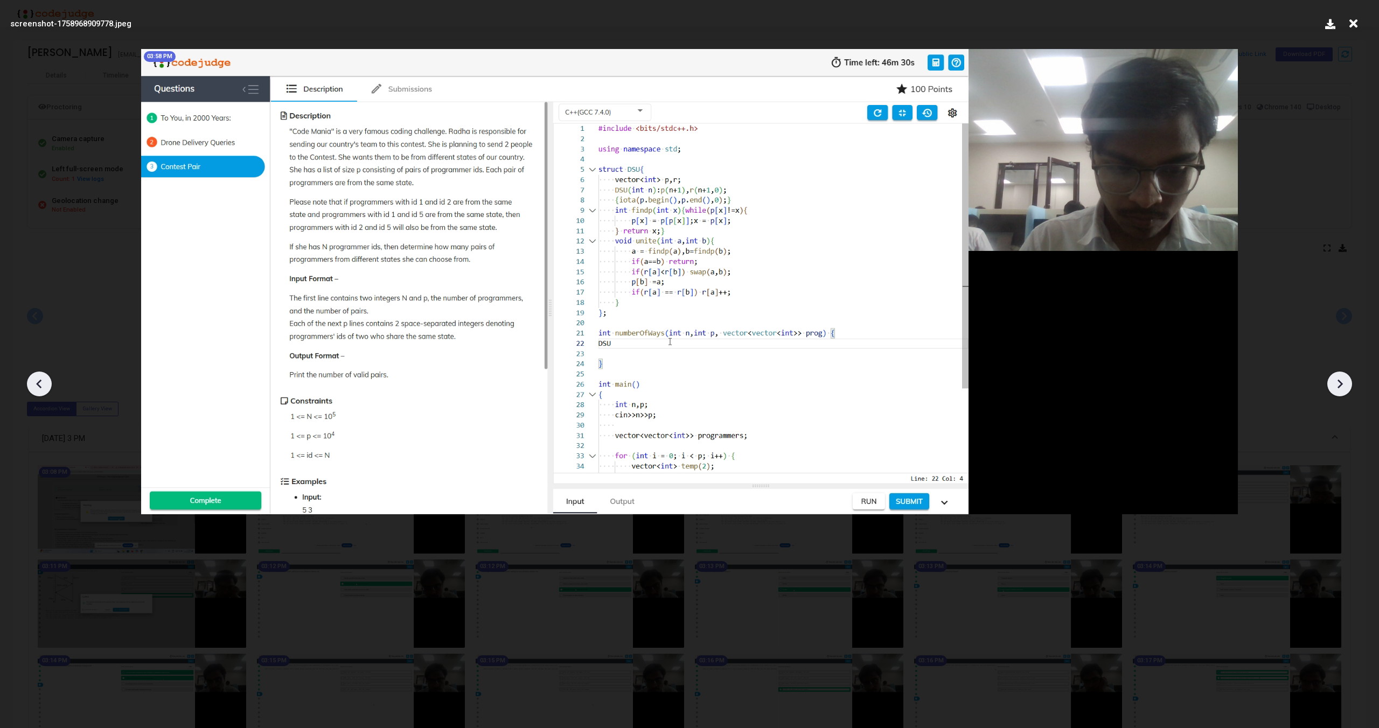
click at [1341, 385] on icon at bounding box center [1339, 384] width 5 height 9
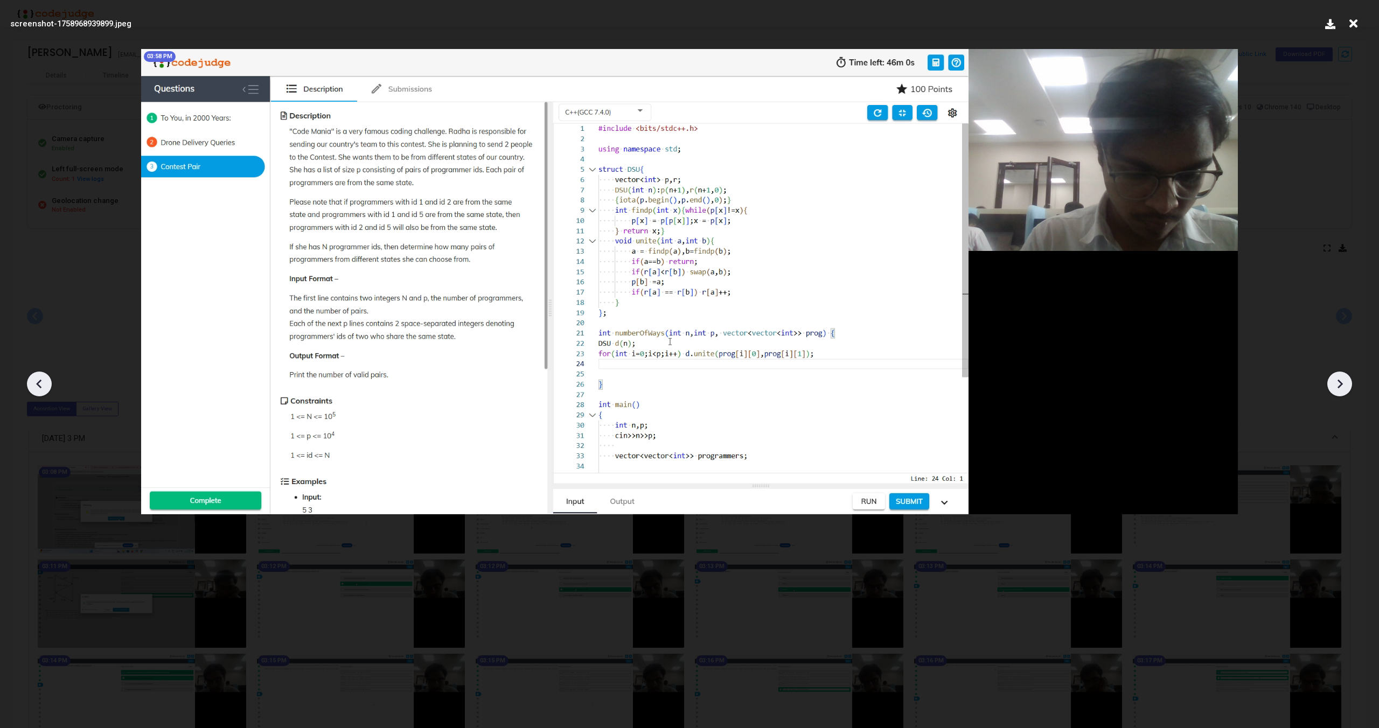
click at [1341, 385] on icon at bounding box center [1339, 384] width 5 height 9
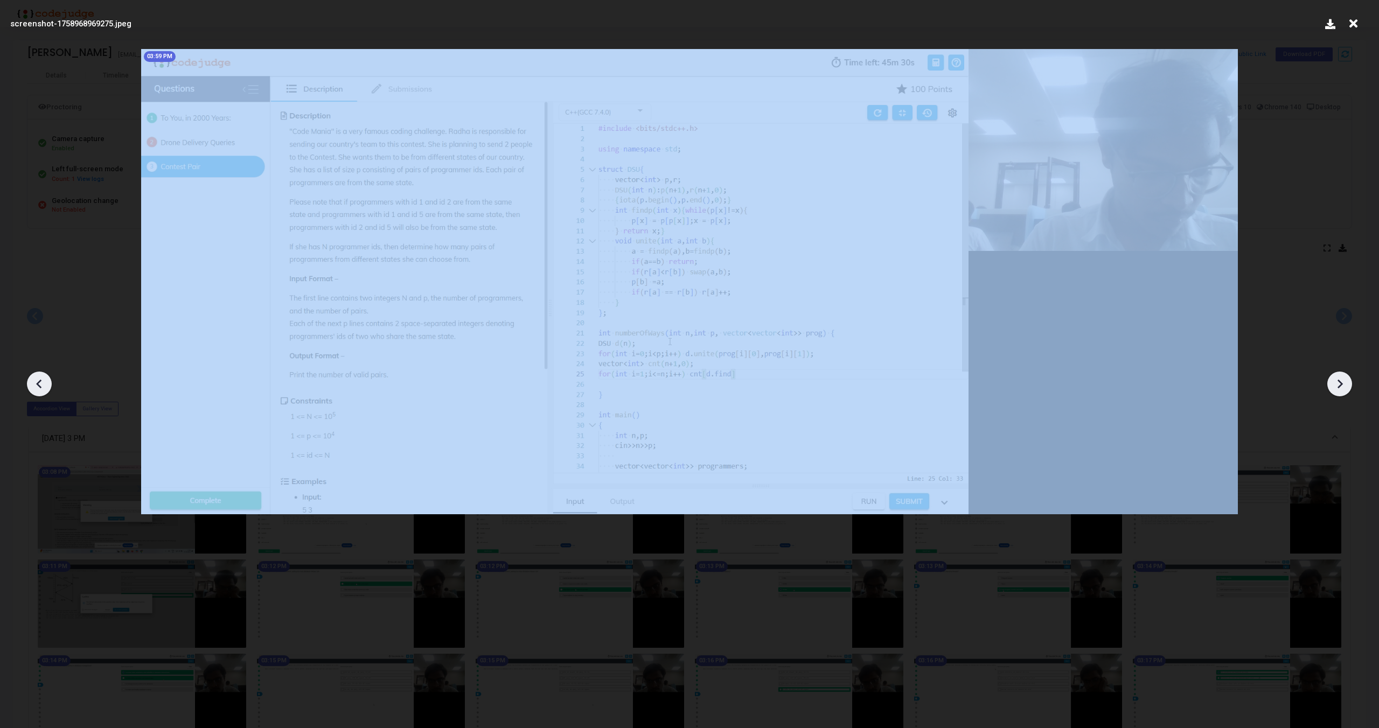
click at [1341, 385] on icon at bounding box center [1339, 384] width 5 height 9
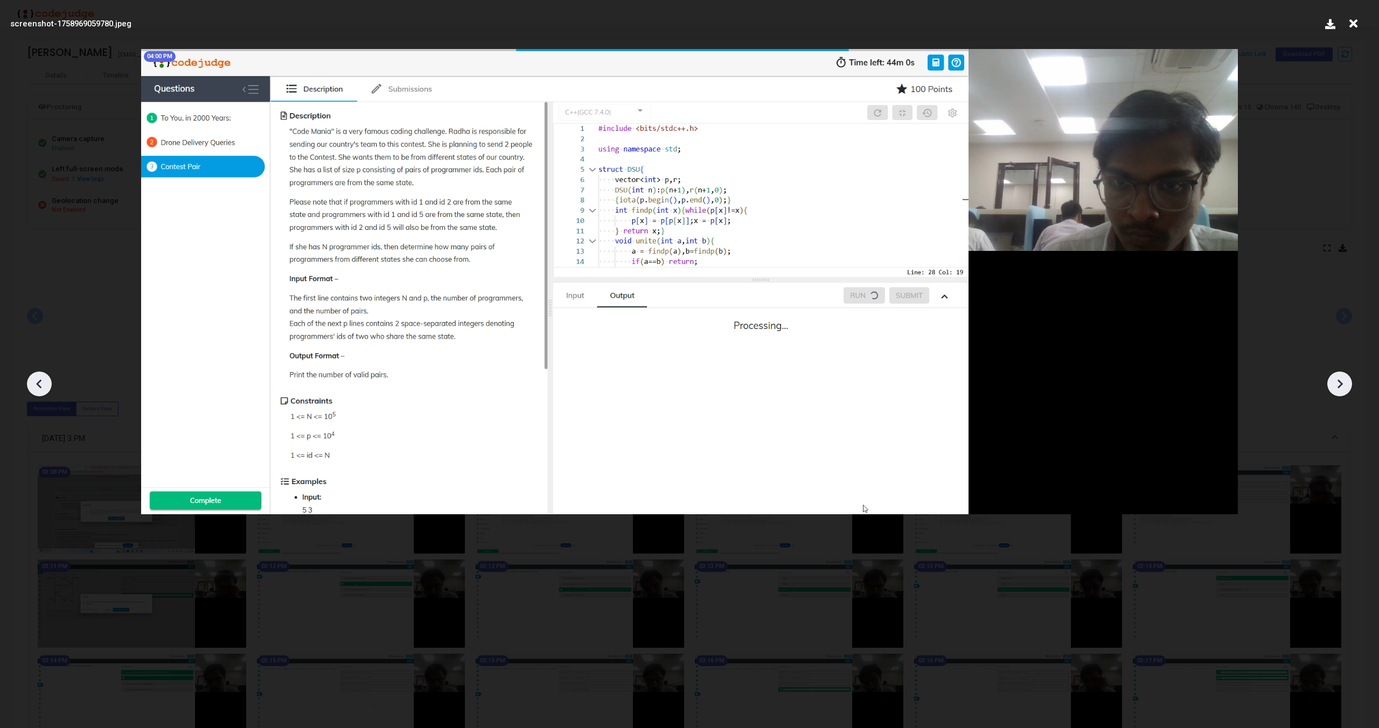
click at [1341, 385] on icon at bounding box center [1339, 384] width 5 height 9
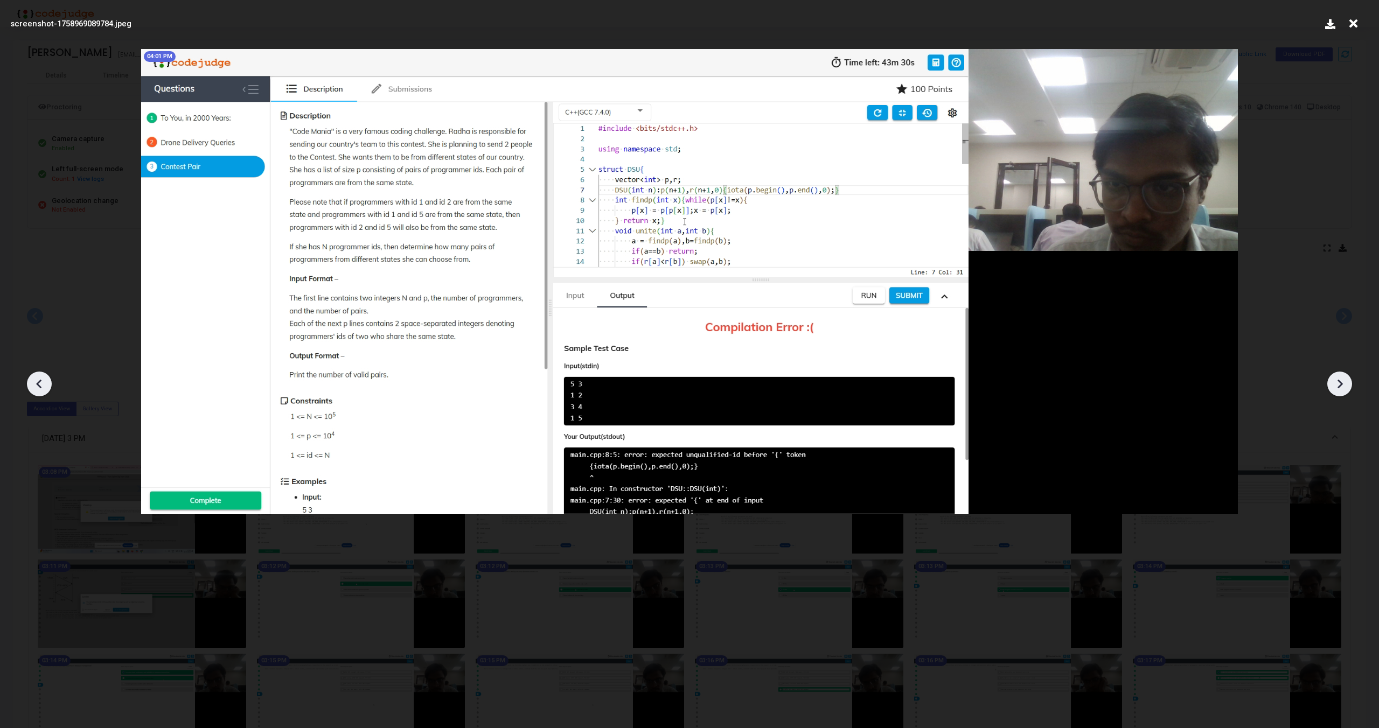
click at [1341, 385] on icon at bounding box center [1339, 384] width 5 height 9
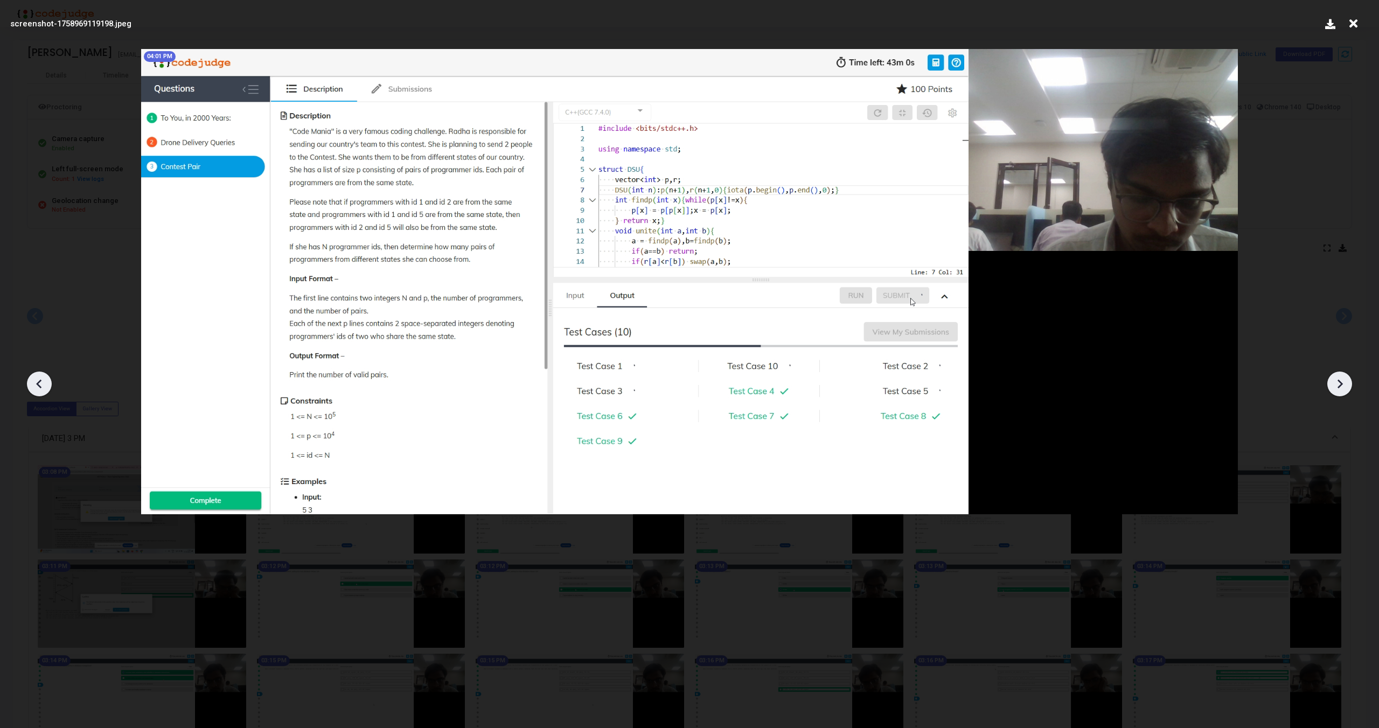
click at [1341, 385] on icon at bounding box center [1339, 384] width 5 height 9
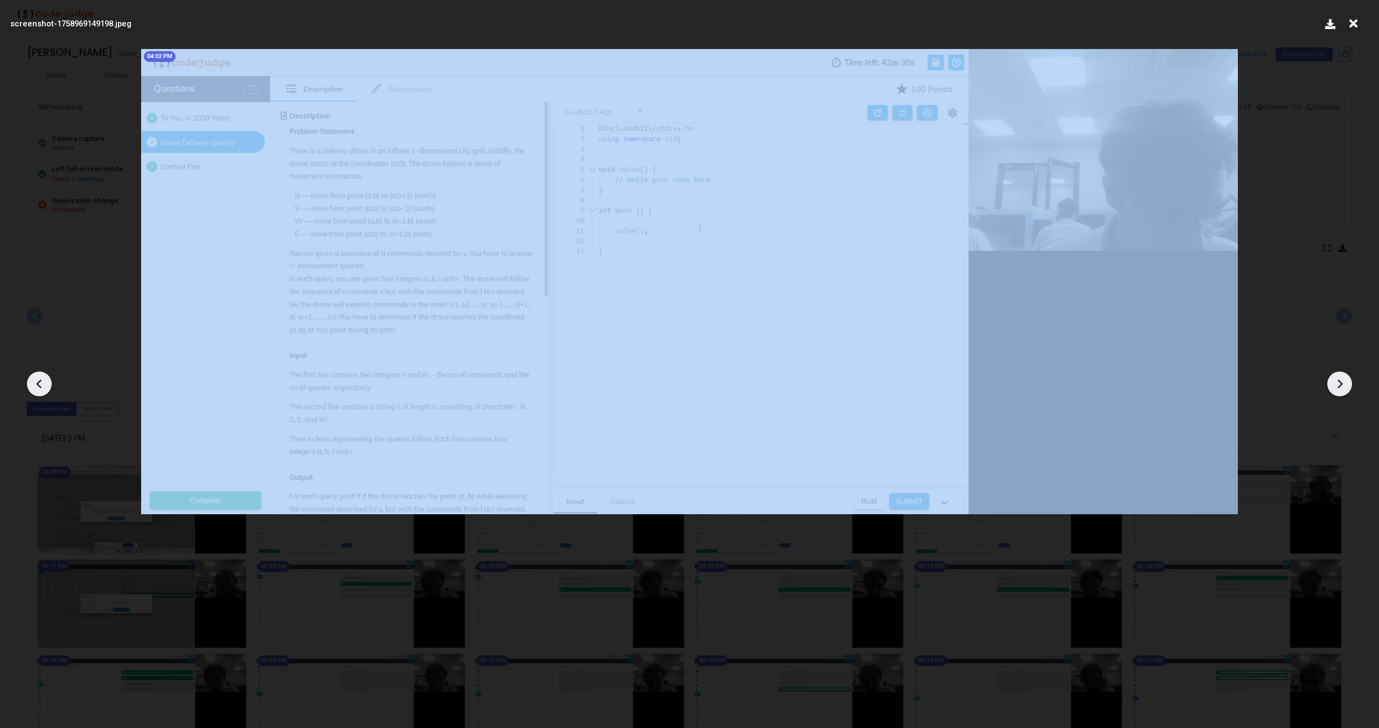
click at [1341, 385] on icon at bounding box center [1339, 384] width 5 height 9
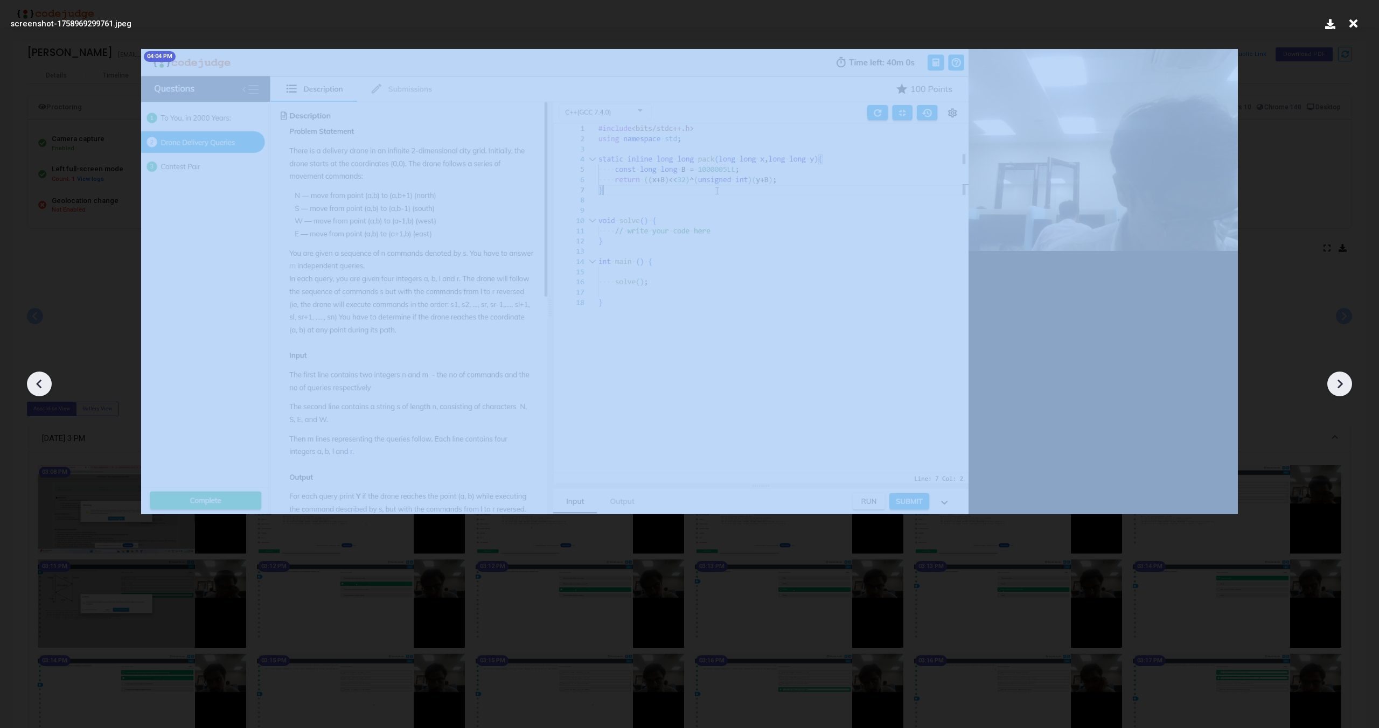
click at [1341, 385] on icon at bounding box center [1339, 384] width 5 height 9
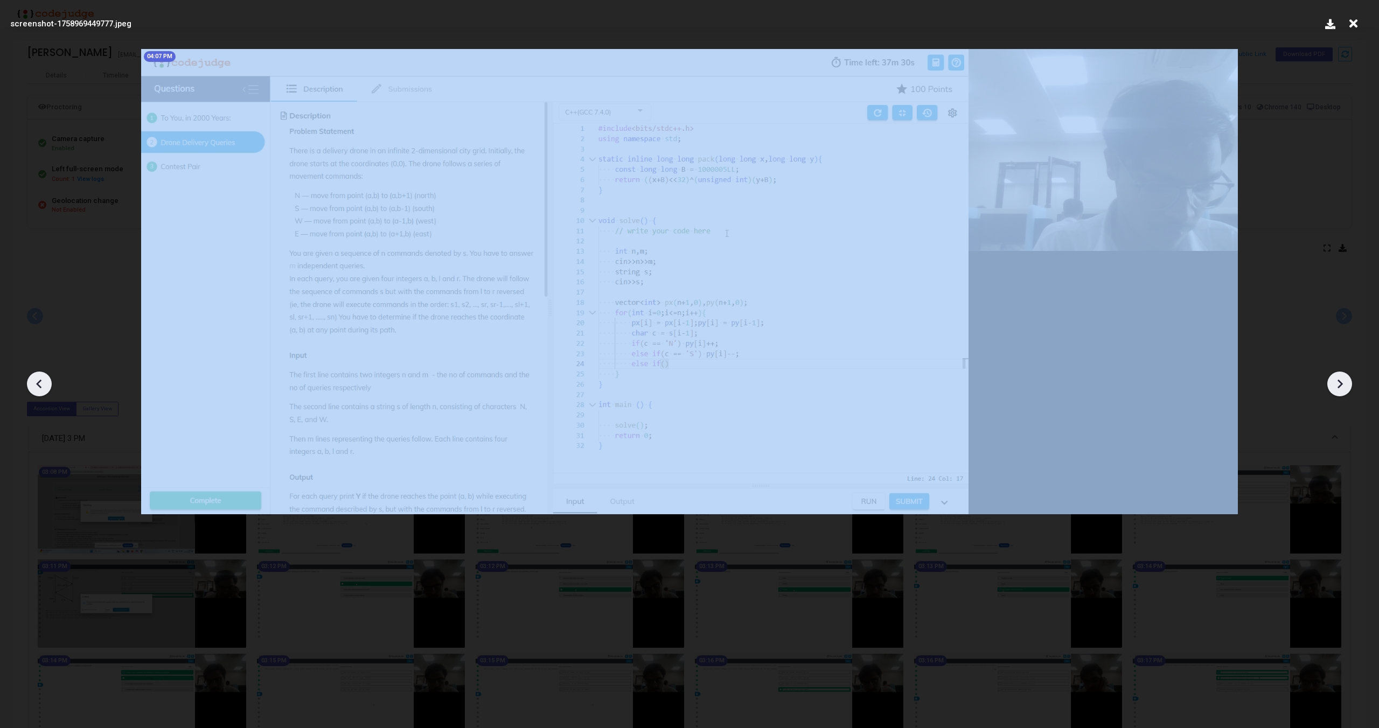
click at [1341, 385] on icon at bounding box center [1339, 384] width 5 height 9
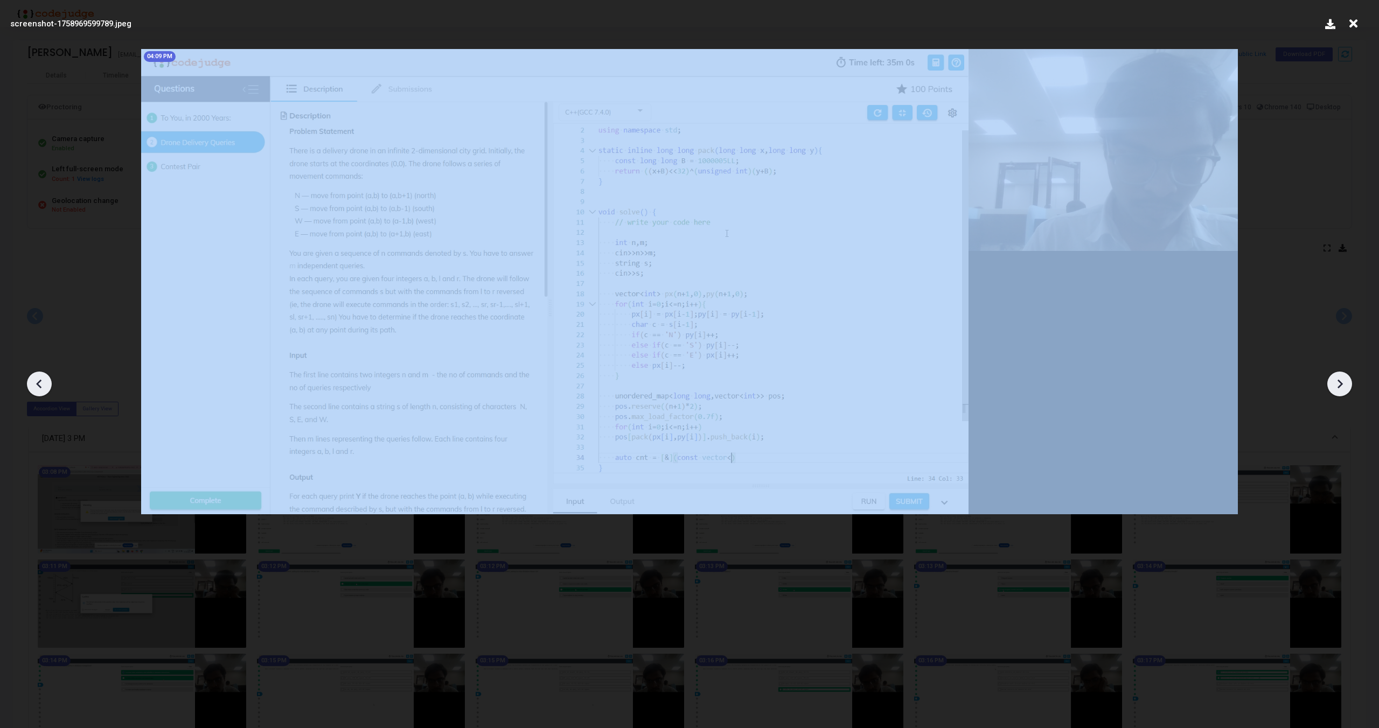
click at [1341, 385] on icon at bounding box center [1339, 384] width 5 height 9
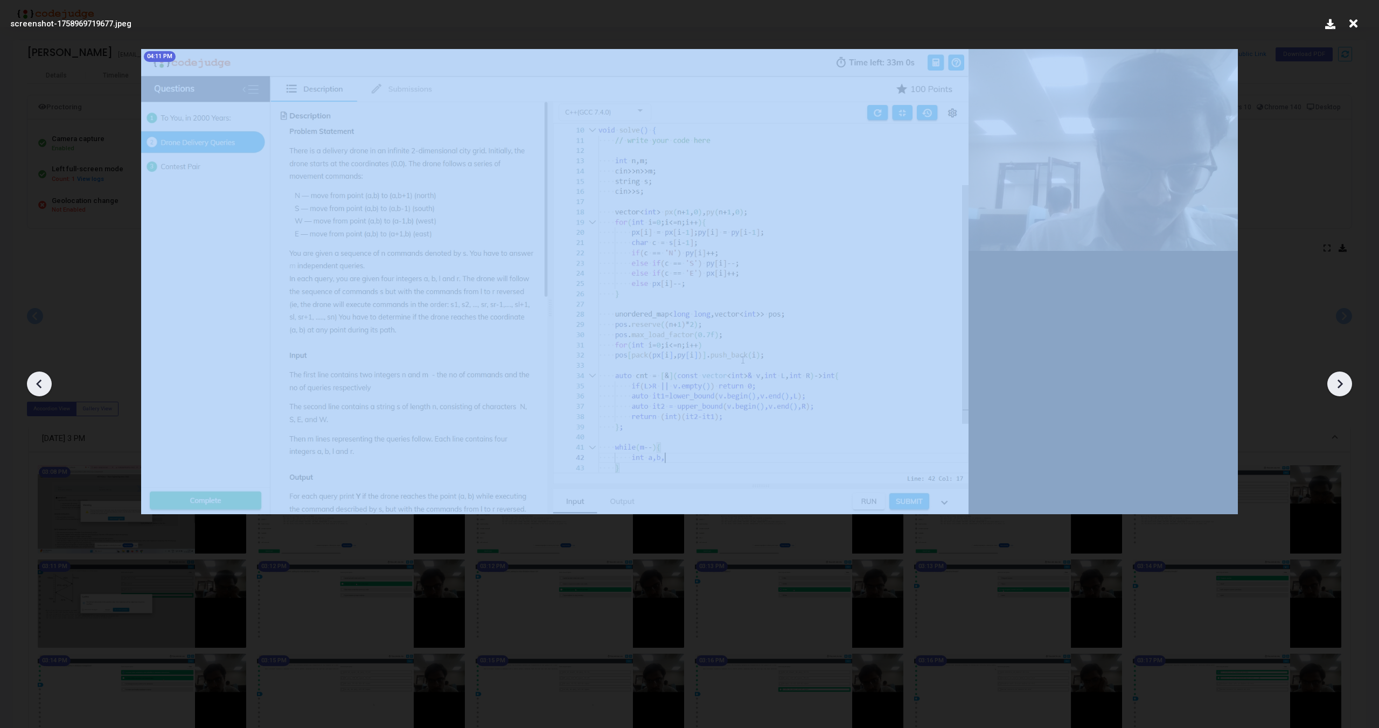
click at [1341, 385] on icon at bounding box center [1339, 384] width 5 height 9
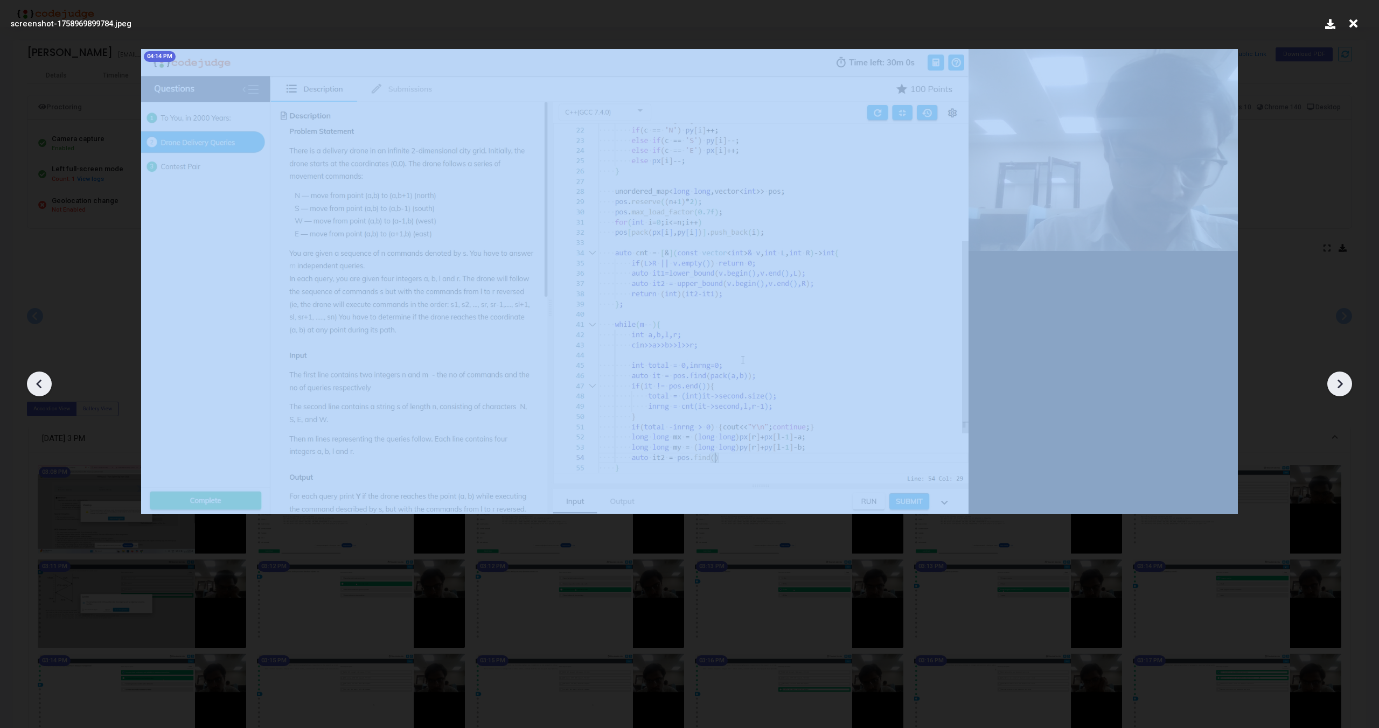
click at [1341, 385] on icon at bounding box center [1339, 384] width 5 height 9
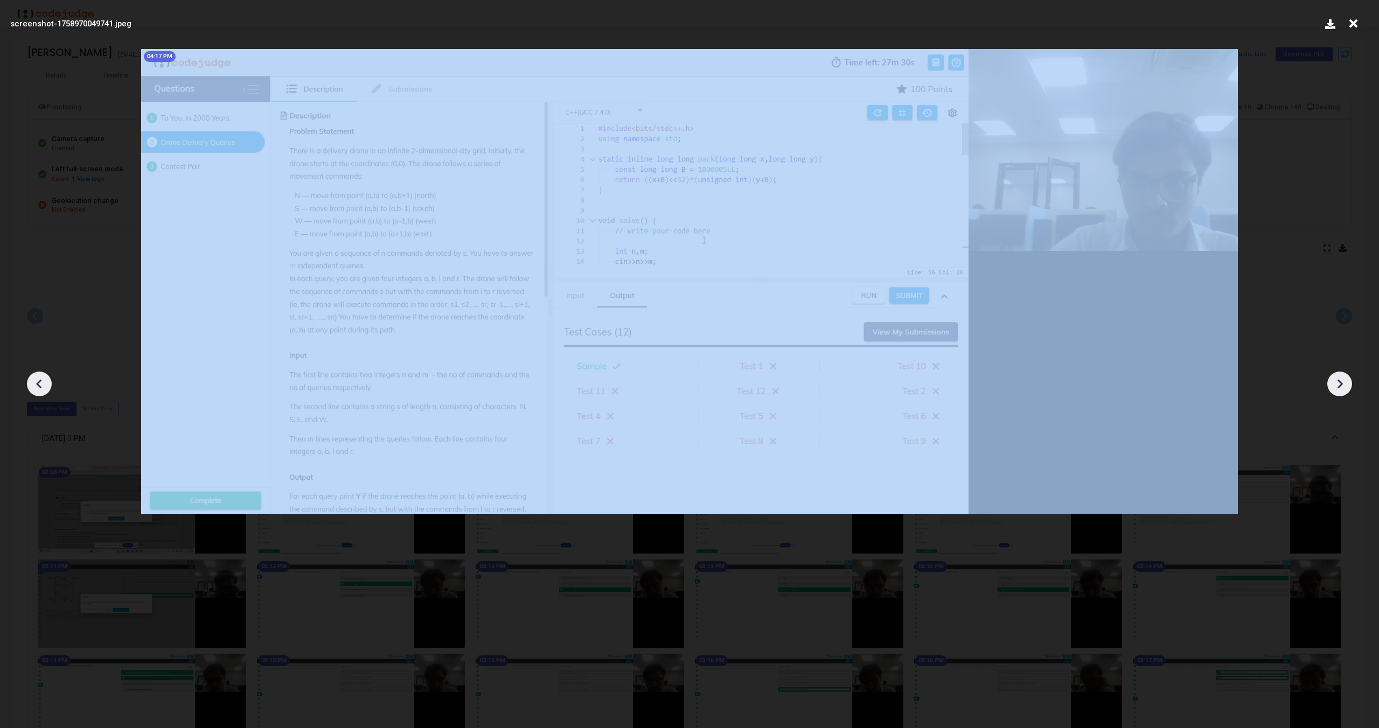
click at [1341, 385] on icon at bounding box center [1339, 384] width 5 height 9
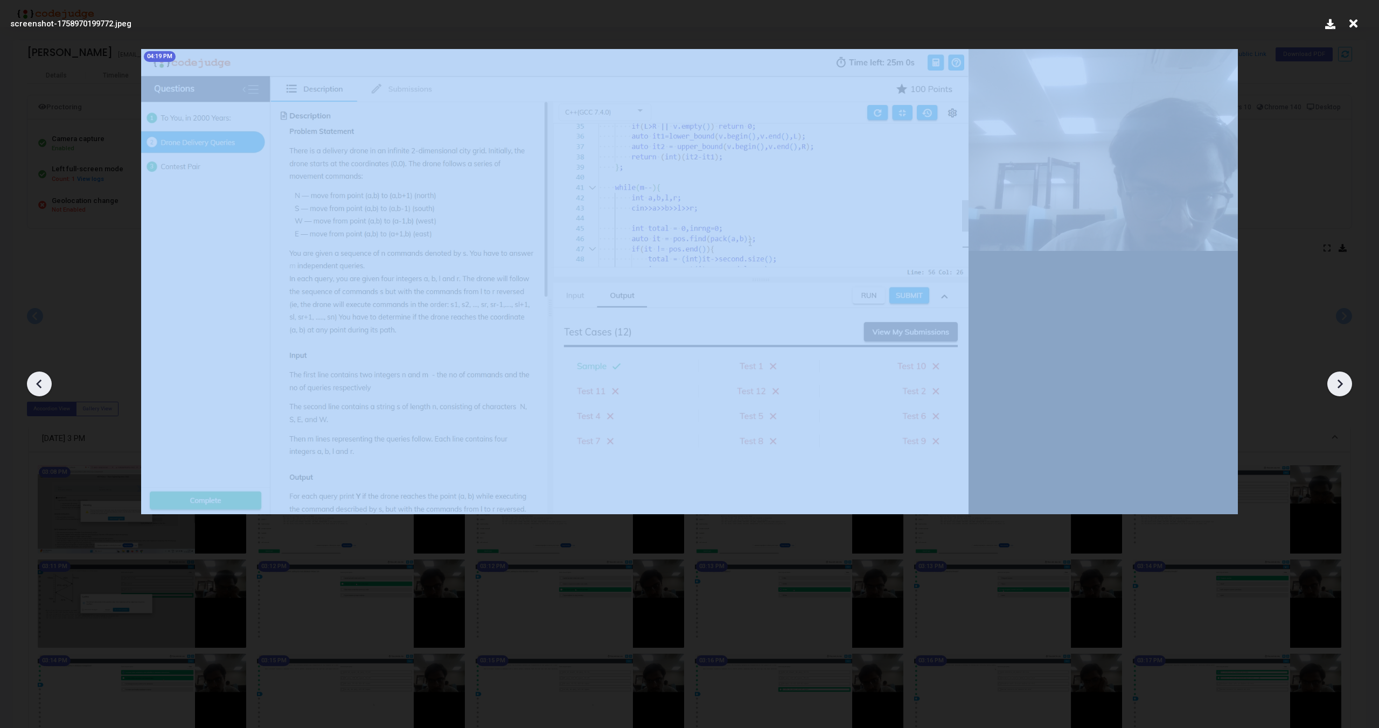
click at [1341, 385] on icon at bounding box center [1339, 384] width 5 height 9
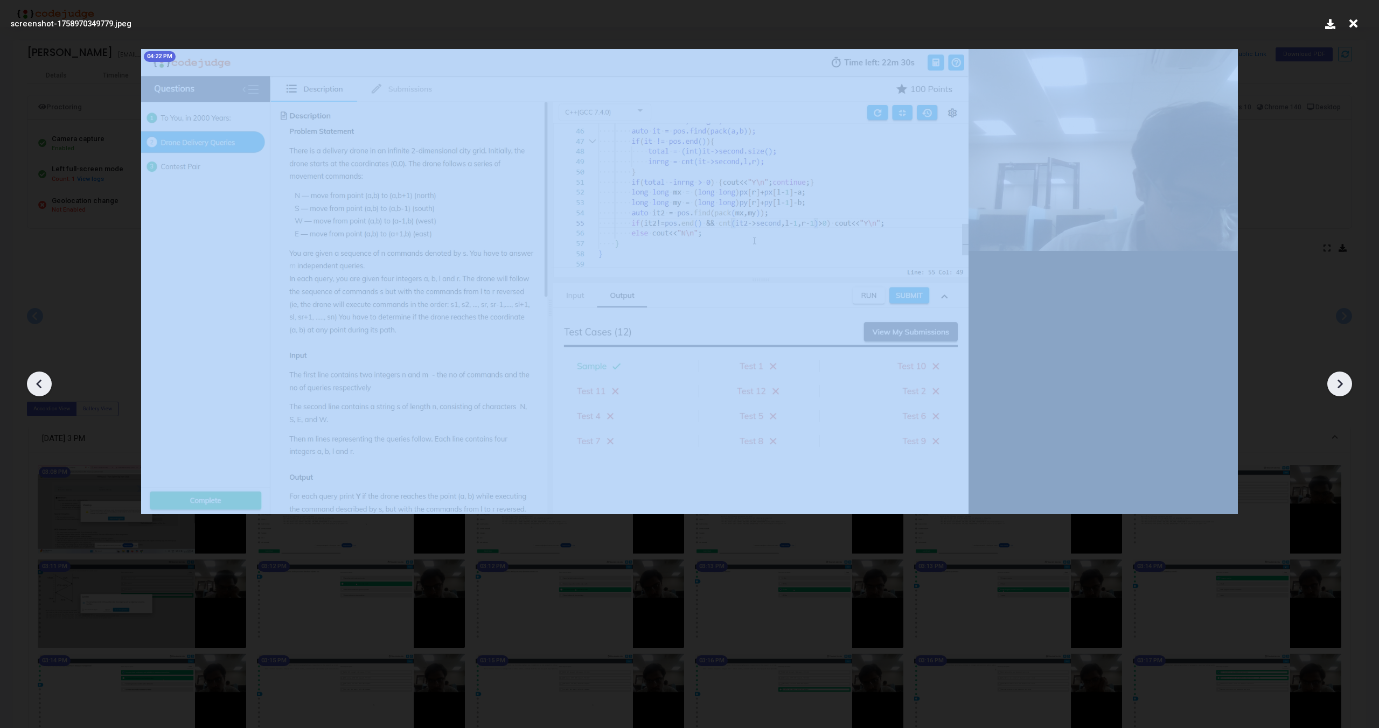
click at [1341, 385] on icon at bounding box center [1339, 384] width 5 height 9
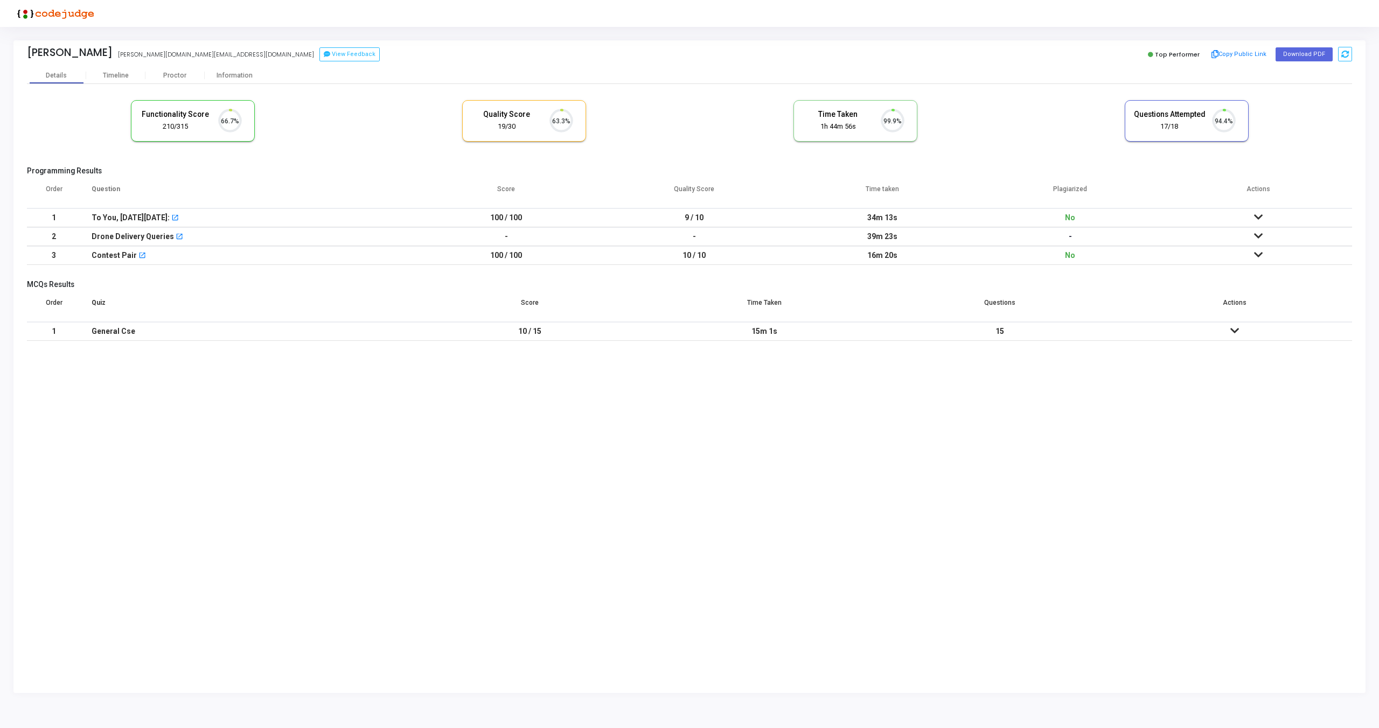
scroll to position [23, 27]
click at [177, 73] on div "Proctor" at bounding box center [174, 76] width 59 height 8
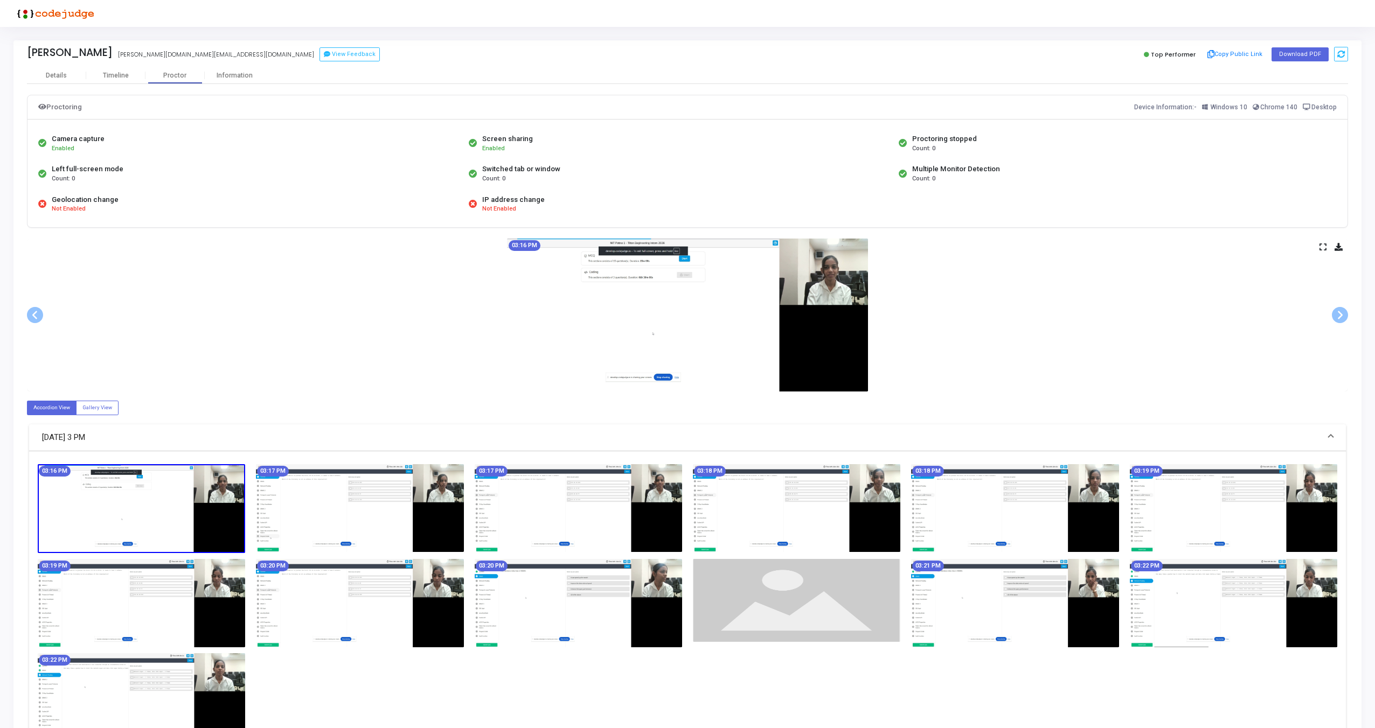
click at [1322, 246] on icon at bounding box center [1322, 247] width 7 height 6
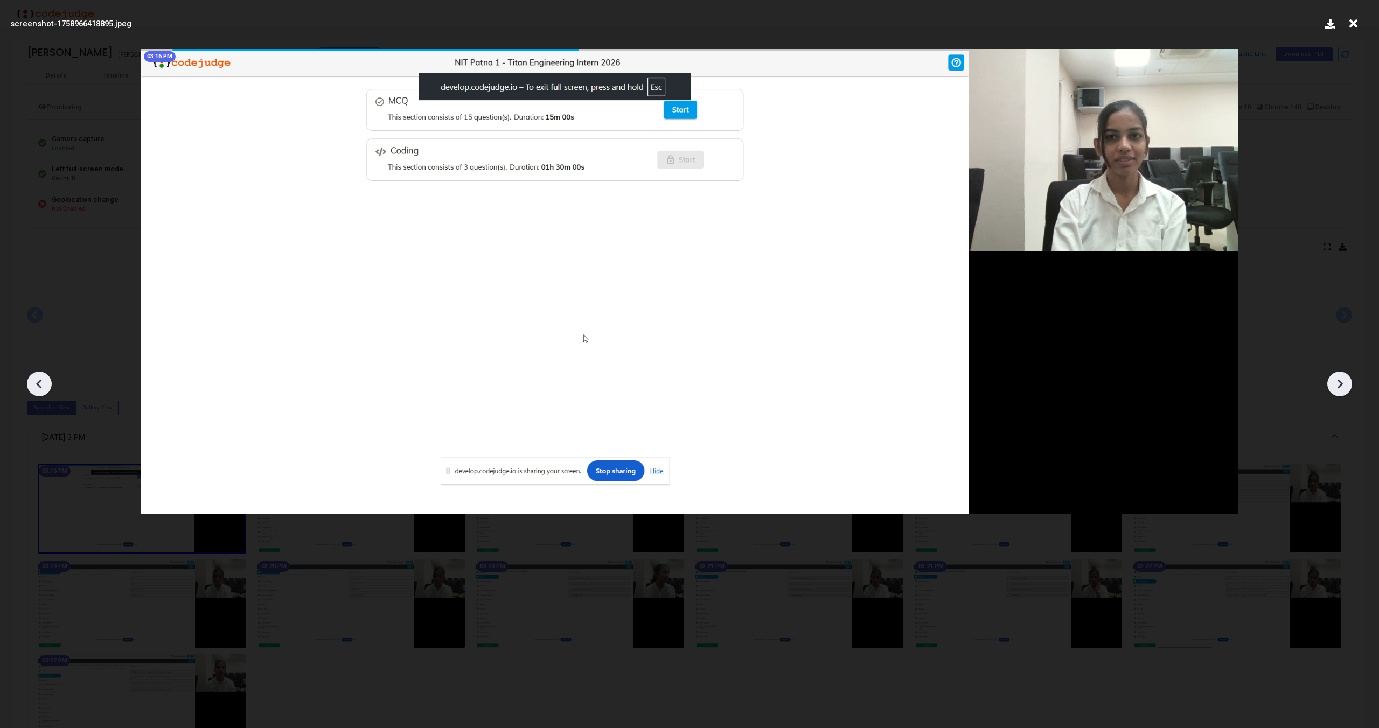
click at [1344, 385] on icon at bounding box center [1339, 384] width 16 height 16
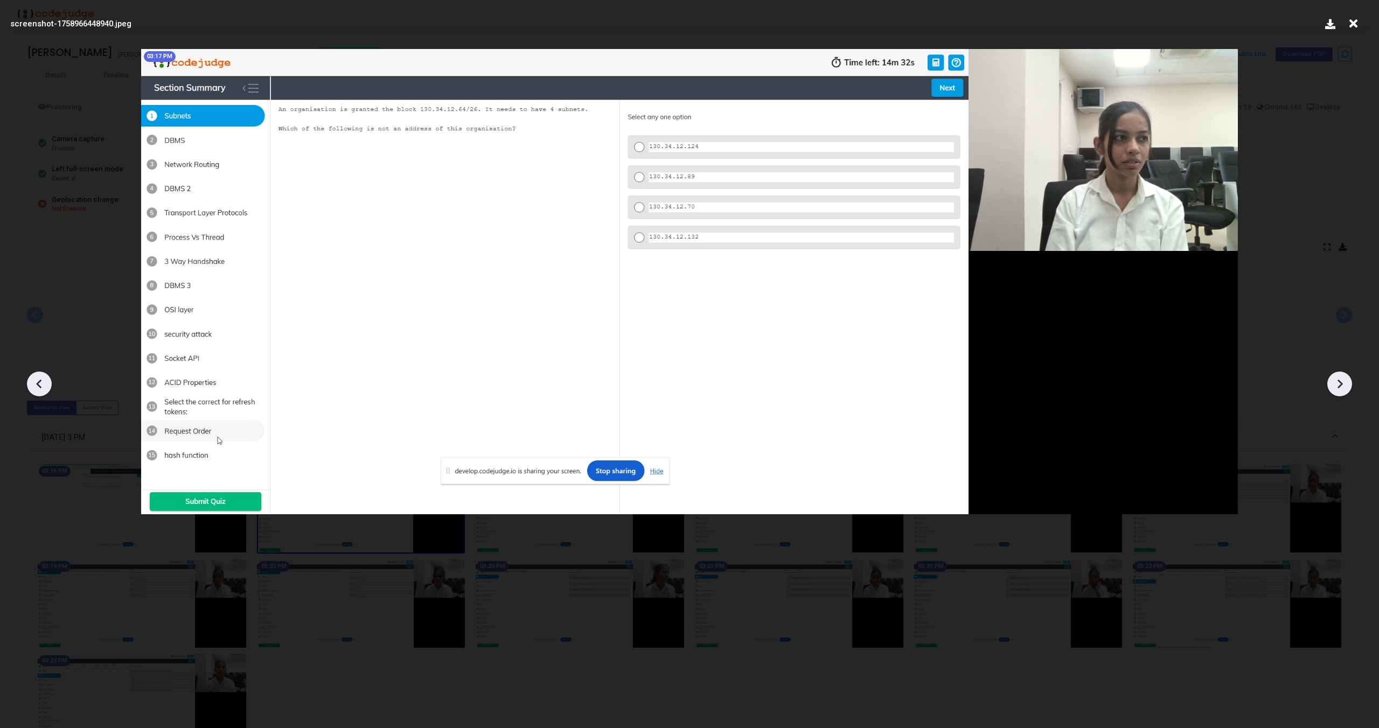
click at [1344, 385] on icon at bounding box center [1339, 384] width 16 height 16
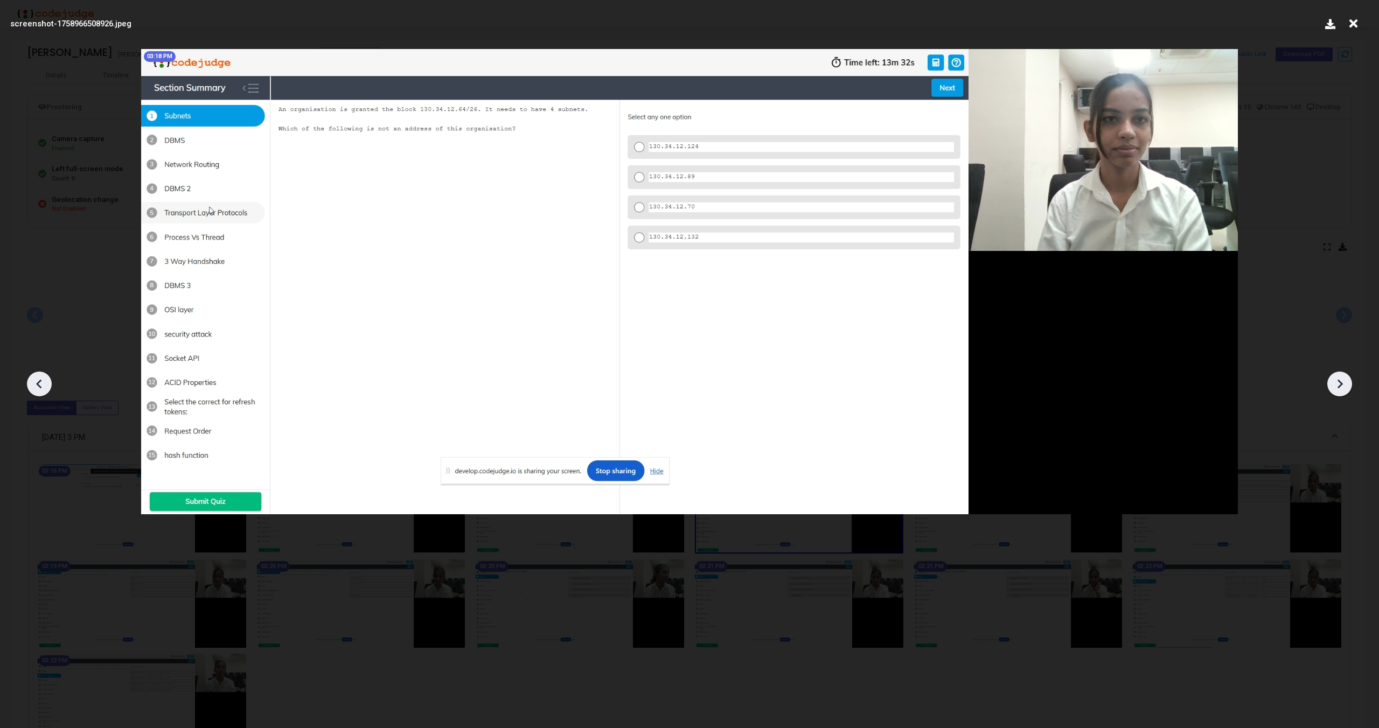
click at [1344, 385] on icon at bounding box center [1339, 384] width 16 height 16
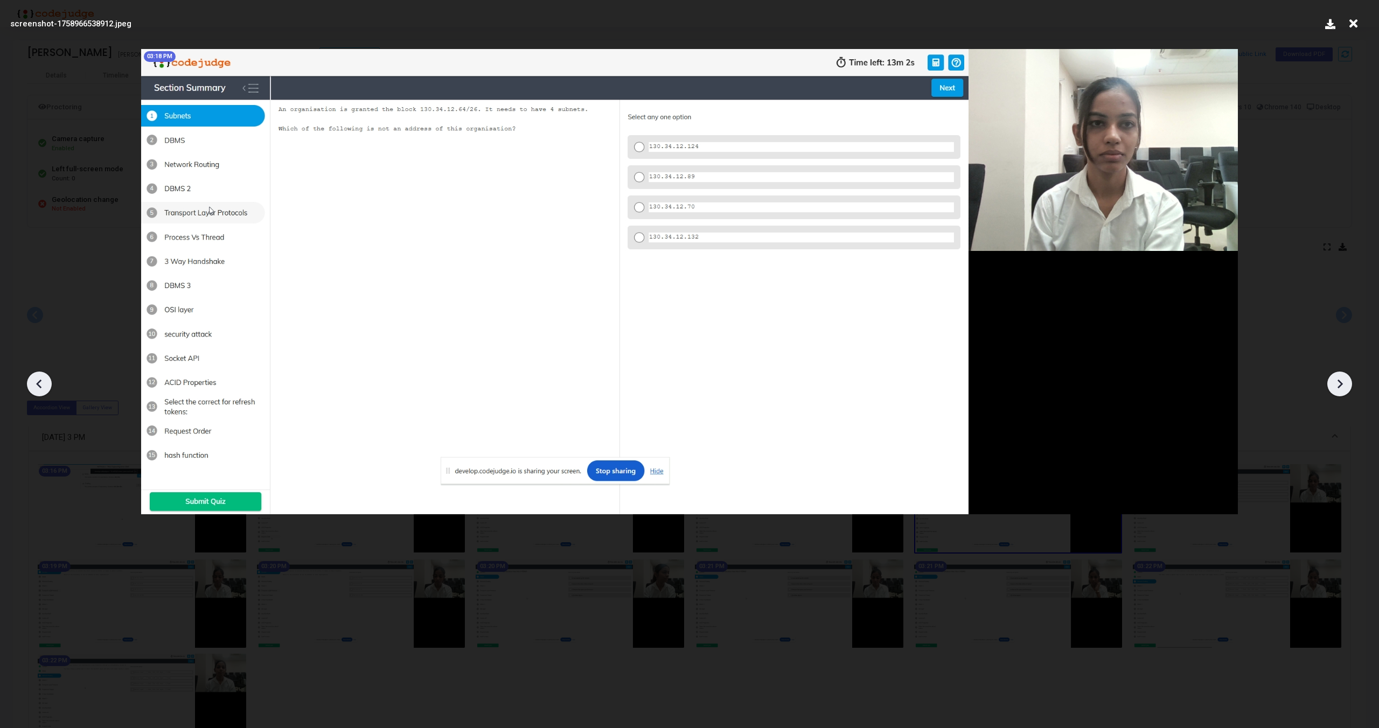
click at [1344, 385] on icon at bounding box center [1339, 384] width 16 height 16
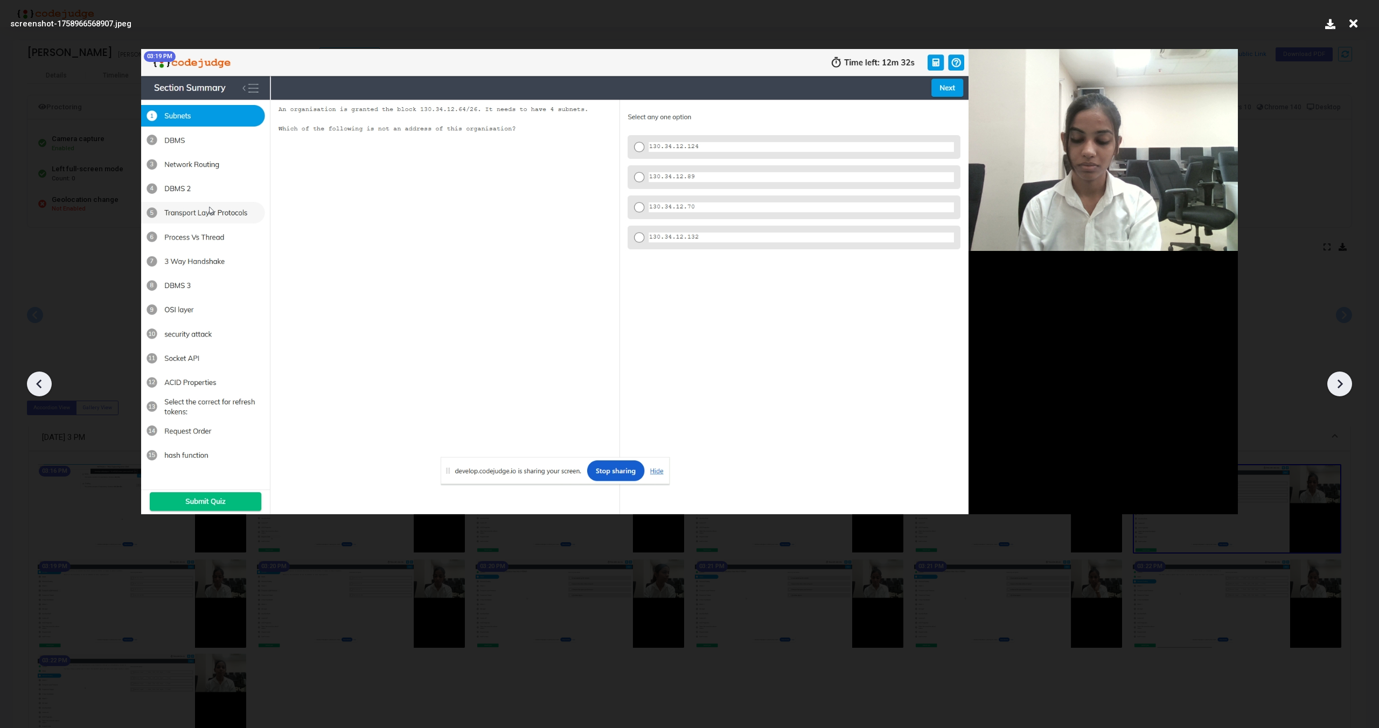
click at [1344, 385] on icon at bounding box center [1339, 384] width 16 height 16
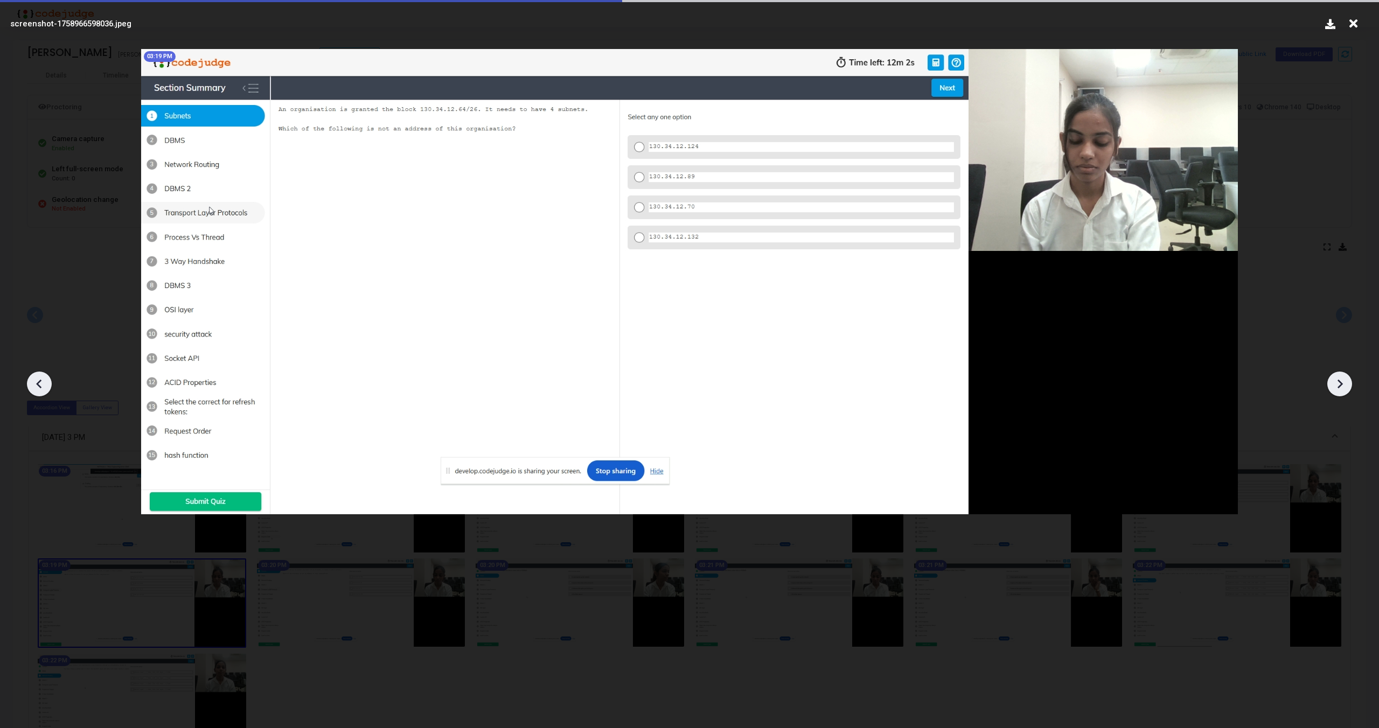
click at [1344, 385] on icon at bounding box center [1339, 384] width 16 height 16
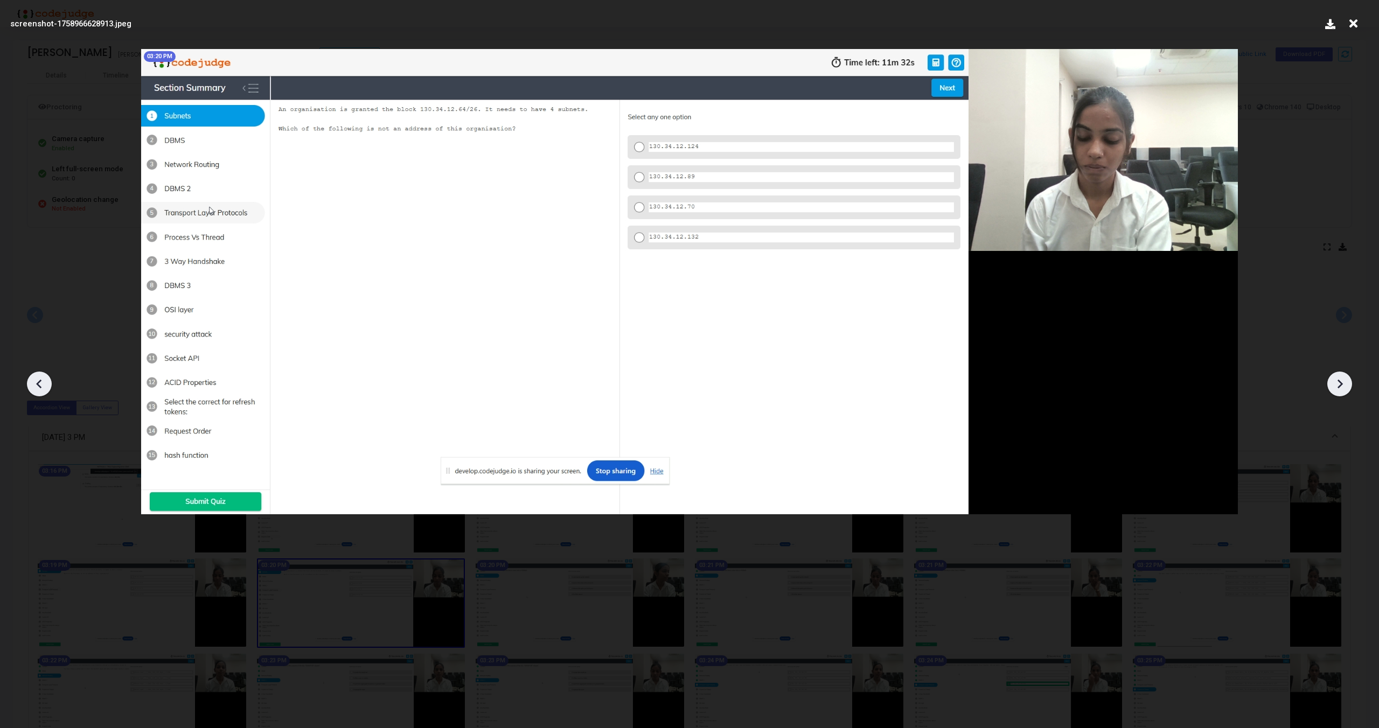
click at [1344, 385] on icon at bounding box center [1339, 384] width 16 height 16
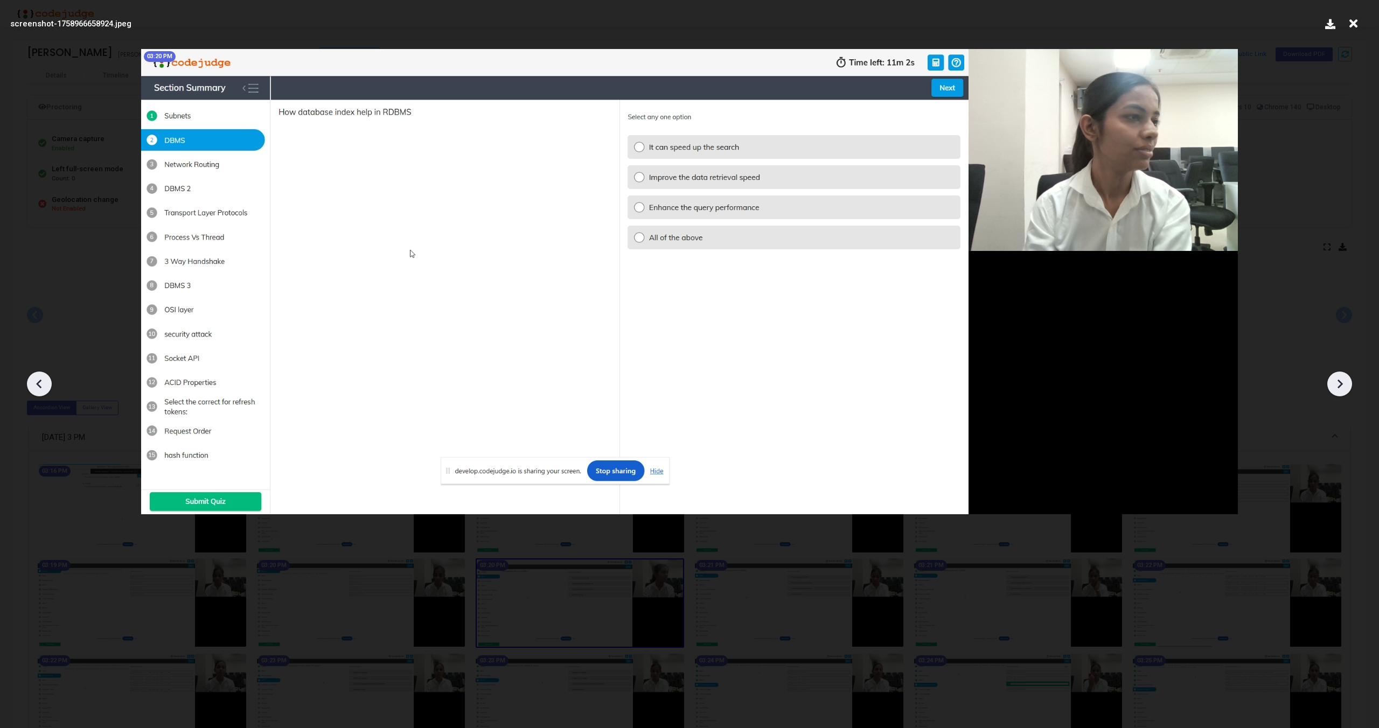
click at [1347, 386] on icon at bounding box center [1339, 384] width 16 height 16
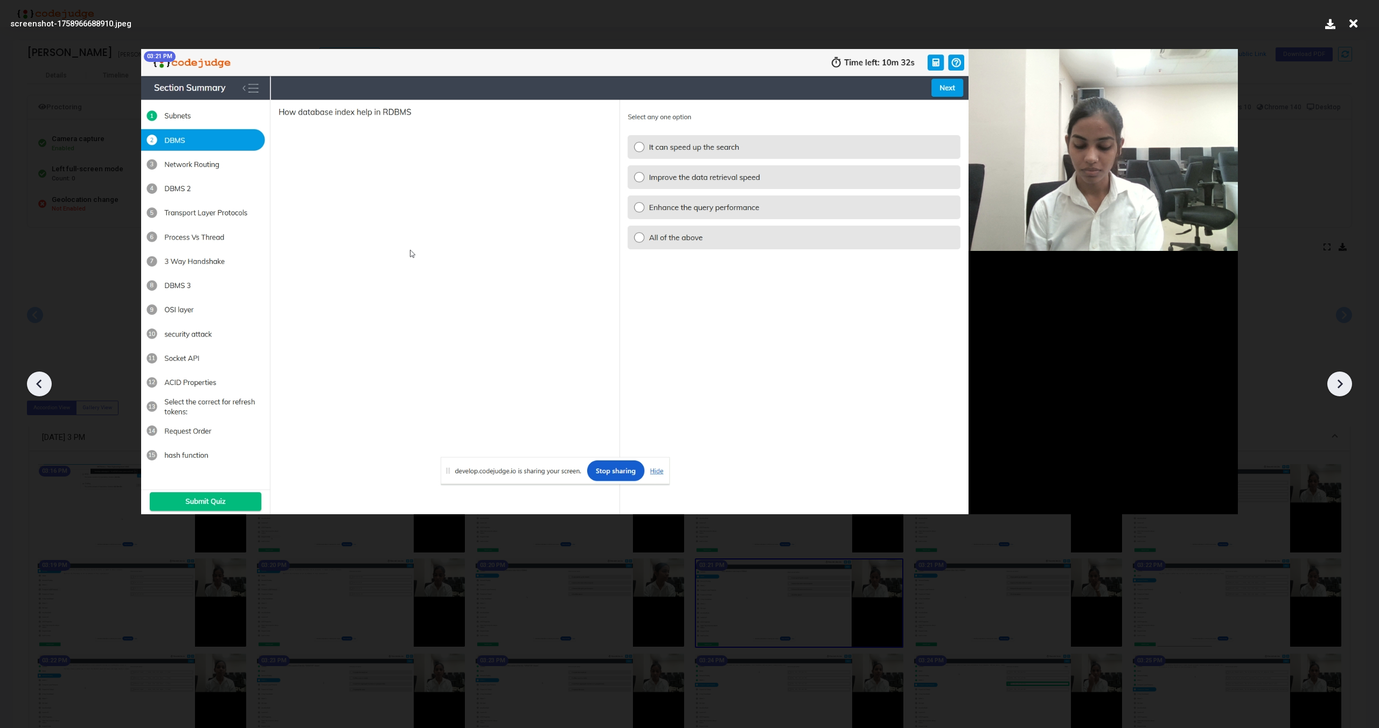
click at [1347, 386] on icon at bounding box center [1339, 384] width 16 height 16
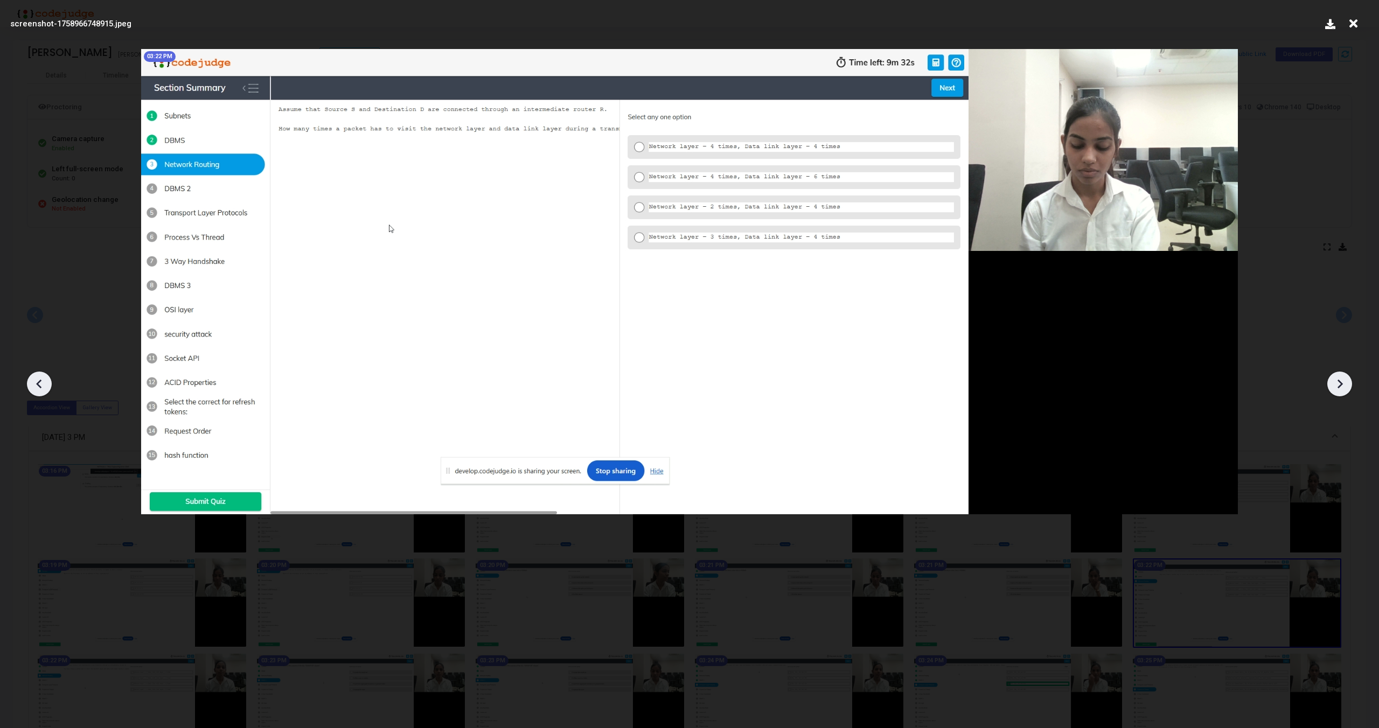
click at [1347, 386] on icon at bounding box center [1339, 384] width 16 height 16
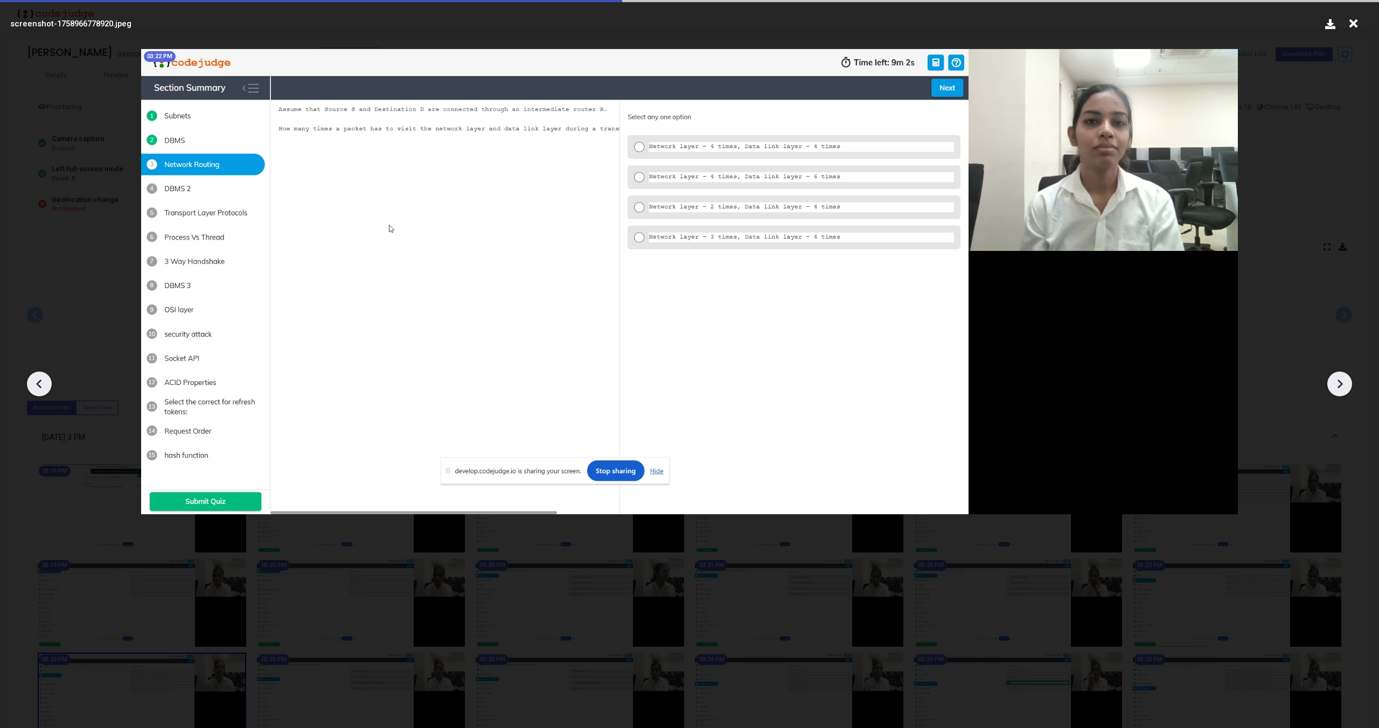
click at [1347, 386] on icon at bounding box center [1339, 384] width 16 height 16
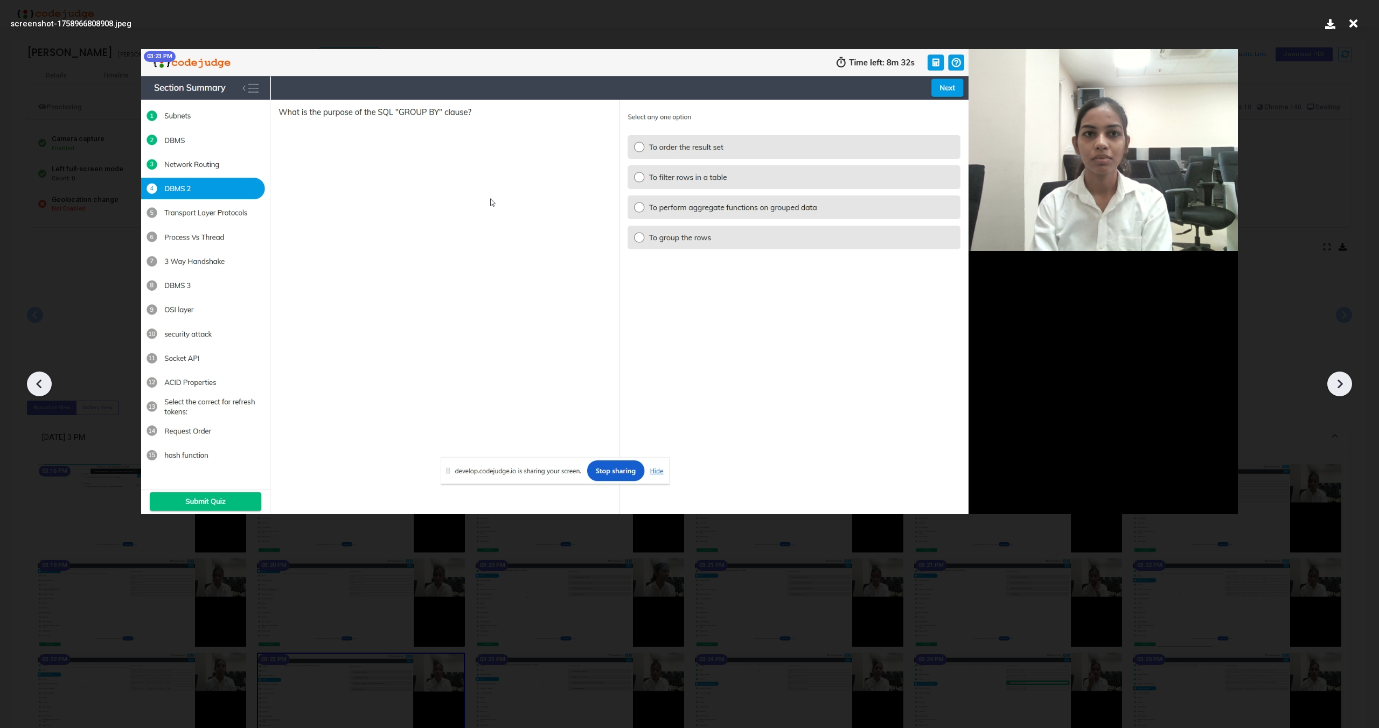
click at [1347, 386] on icon at bounding box center [1339, 384] width 16 height 16
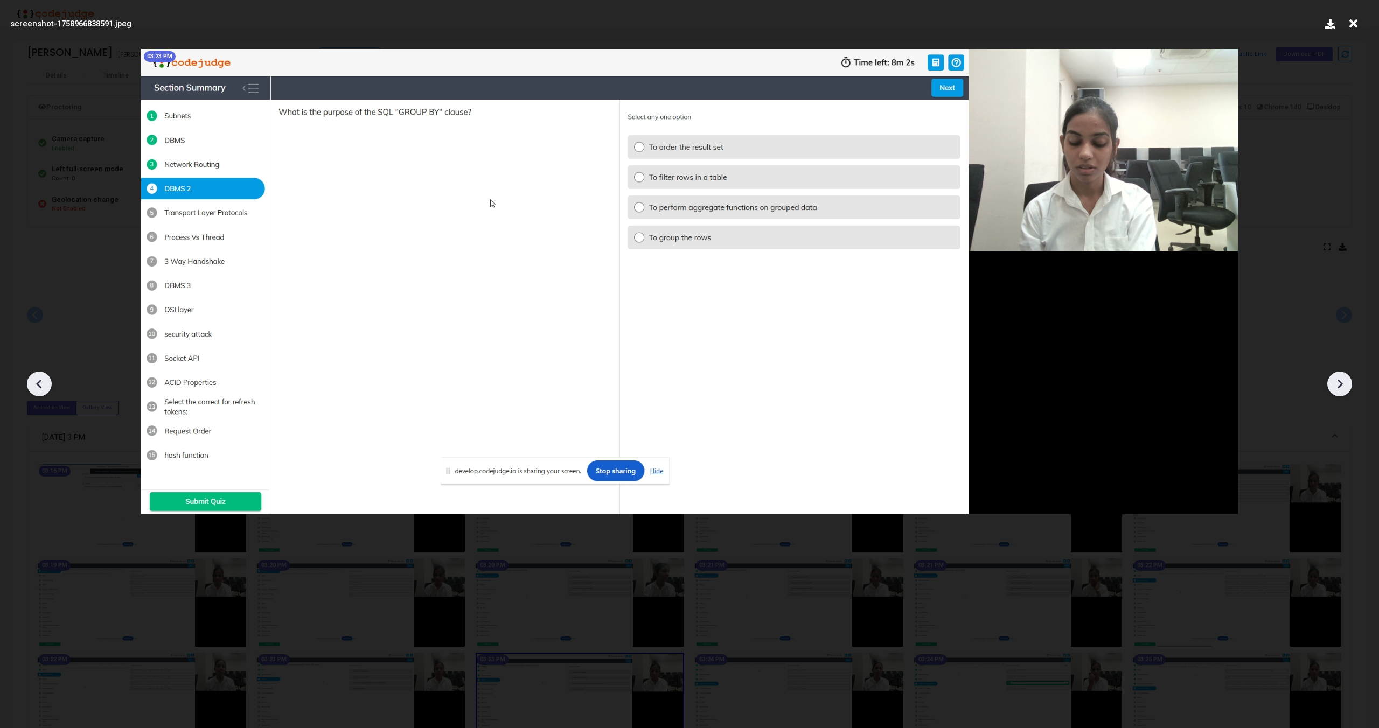
click at [1347, 386] on icon at bounding box center [1339, 384] width 16 height 16
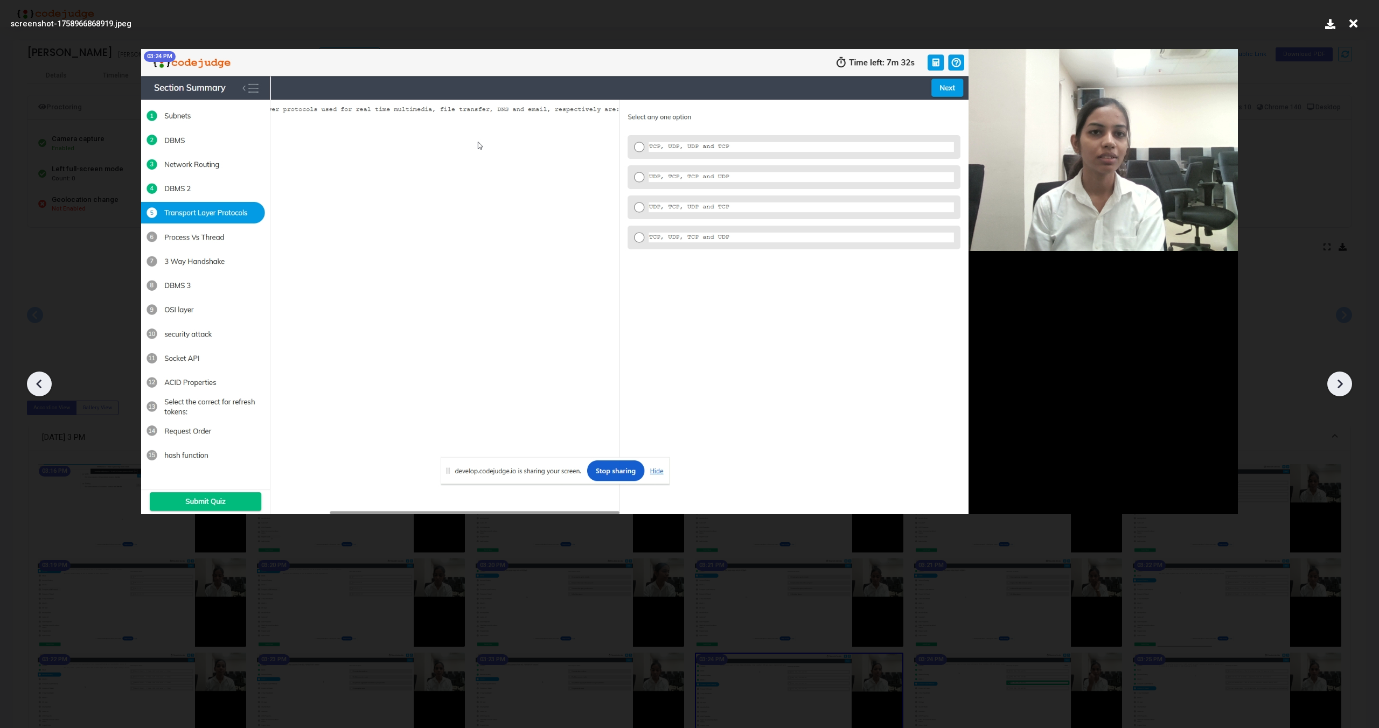
click at [1347, 386] on icon at bounding box center [1339, 384] width 16 height 16
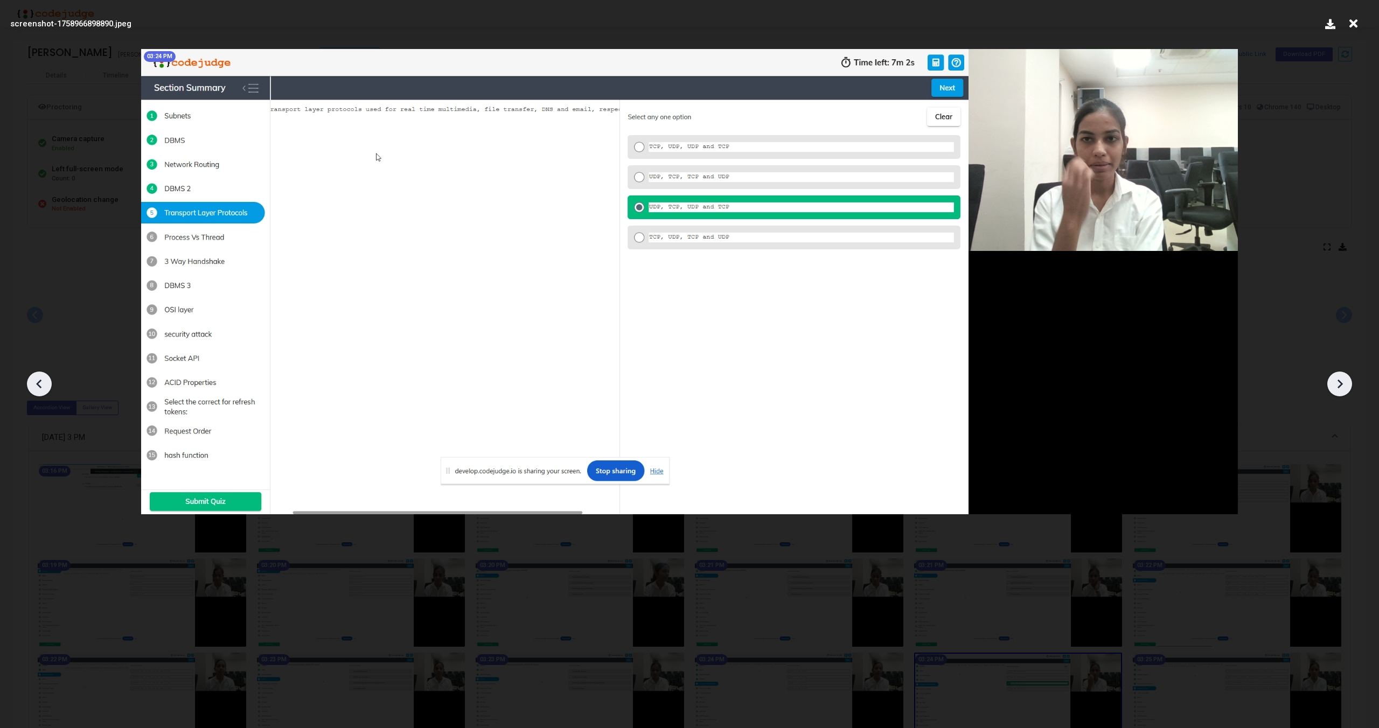
click at [1347, 386] on icon at bounding box center [1339, 384] width 16 height 16
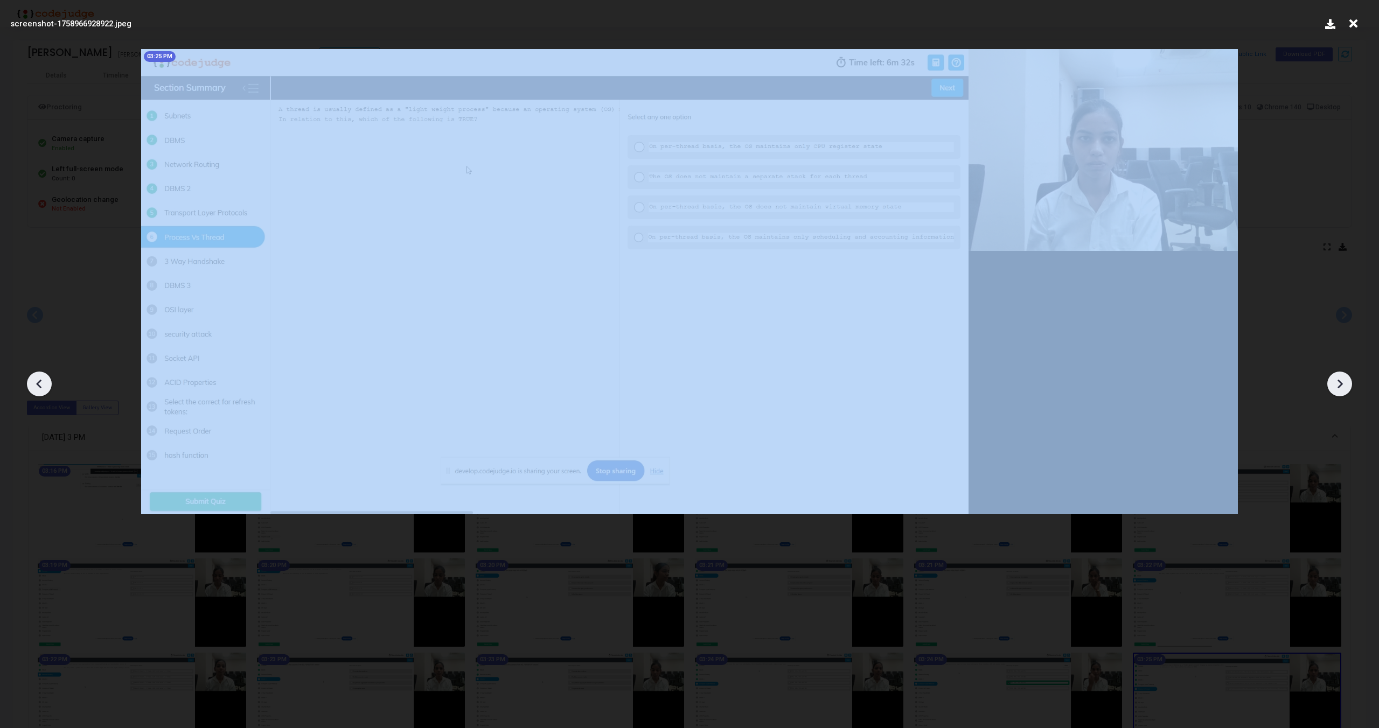
click at [1347, 386] on icon at bounding box center [1339, 384] width 16 height 16
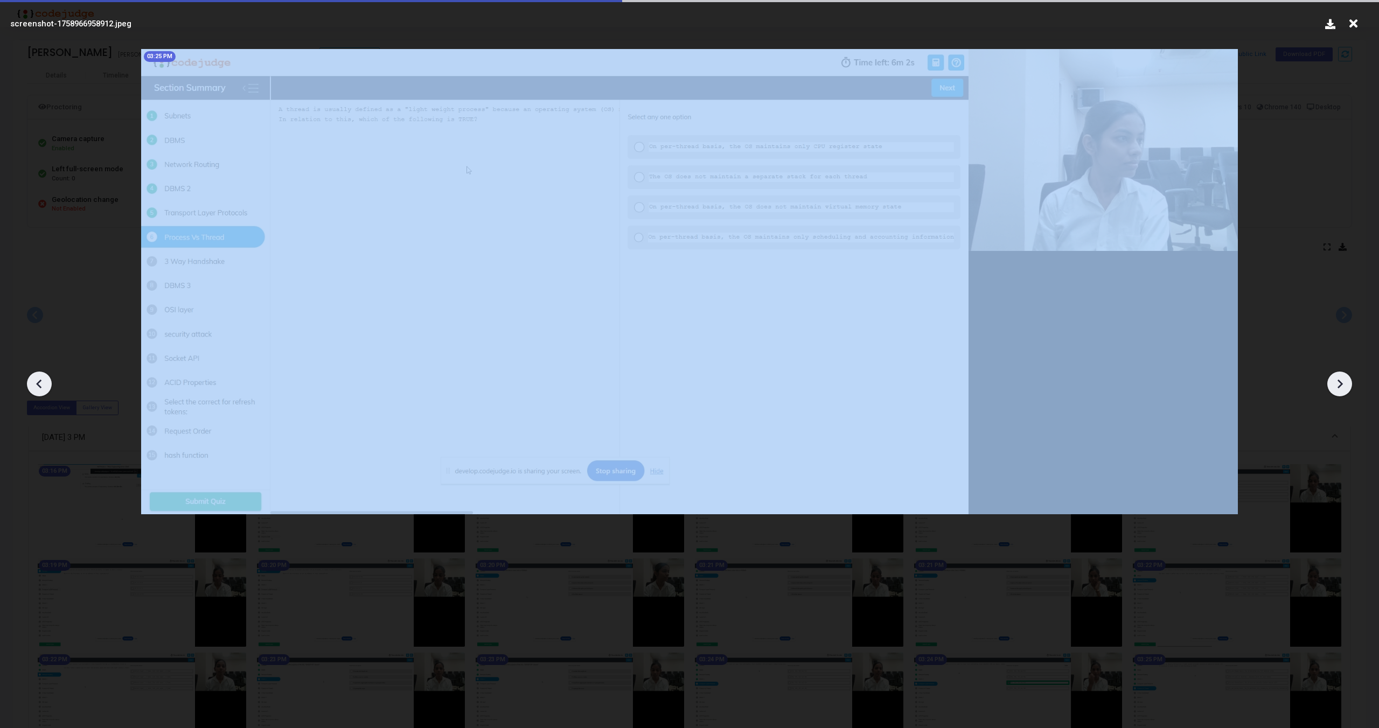
click at [1347, 386] on icon at bounding box center [1339, 384] width 16 height 16
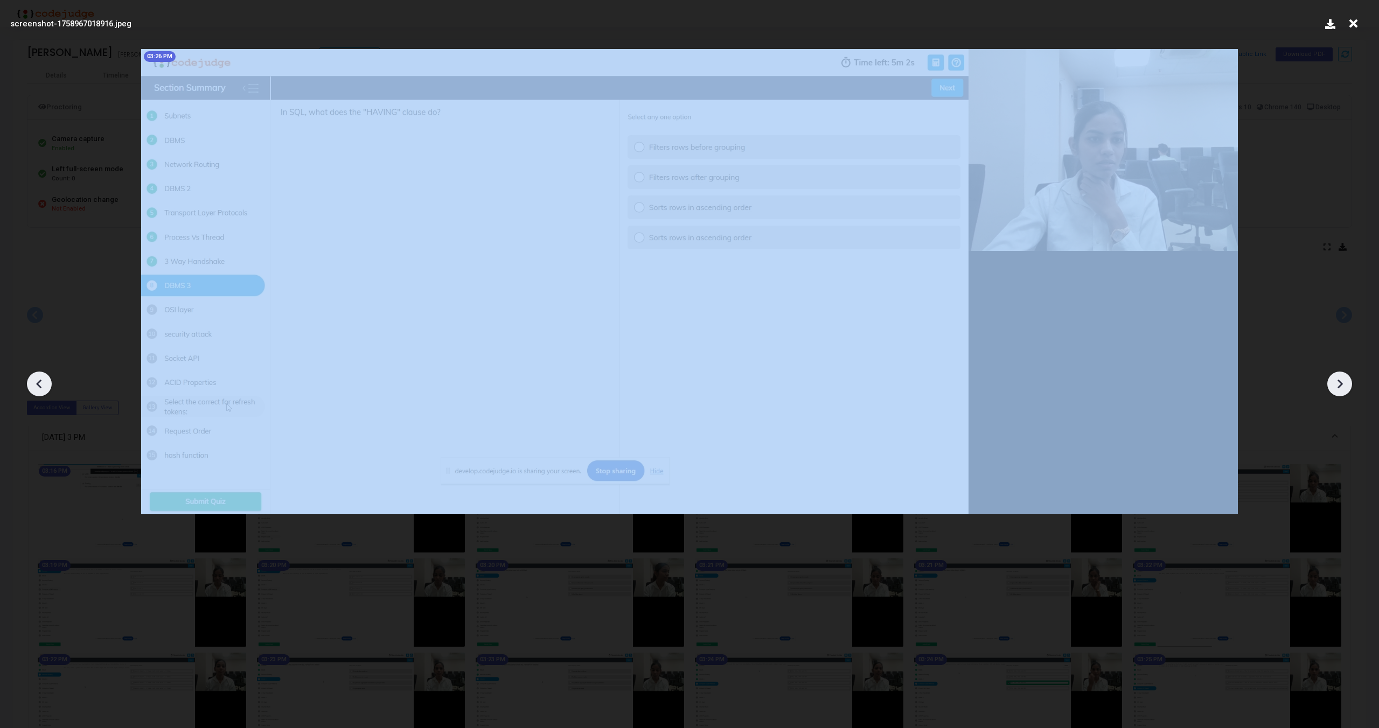
click at [1347, 386] on icon at bounding box center [1339, 384] width 16 height 16
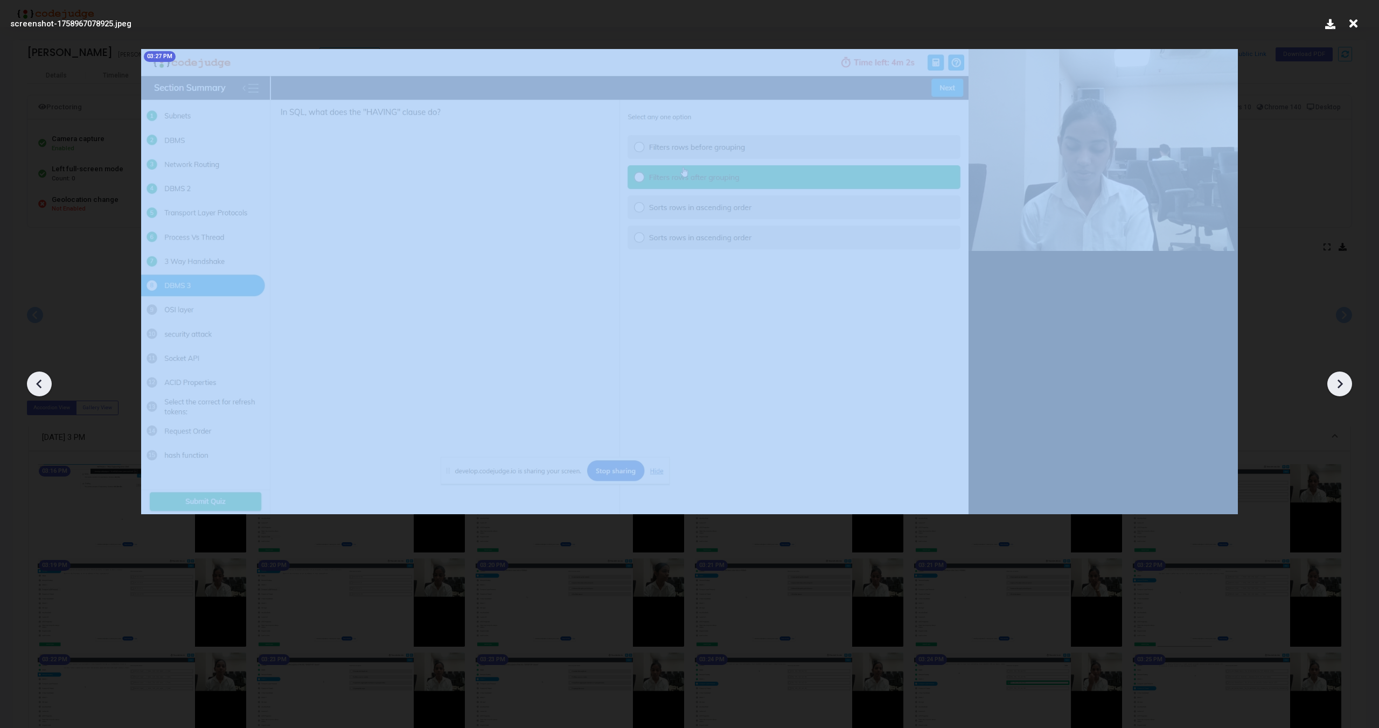
click at [1347, 386] on icon at bounding box center [1339, 384] width 16 height 16
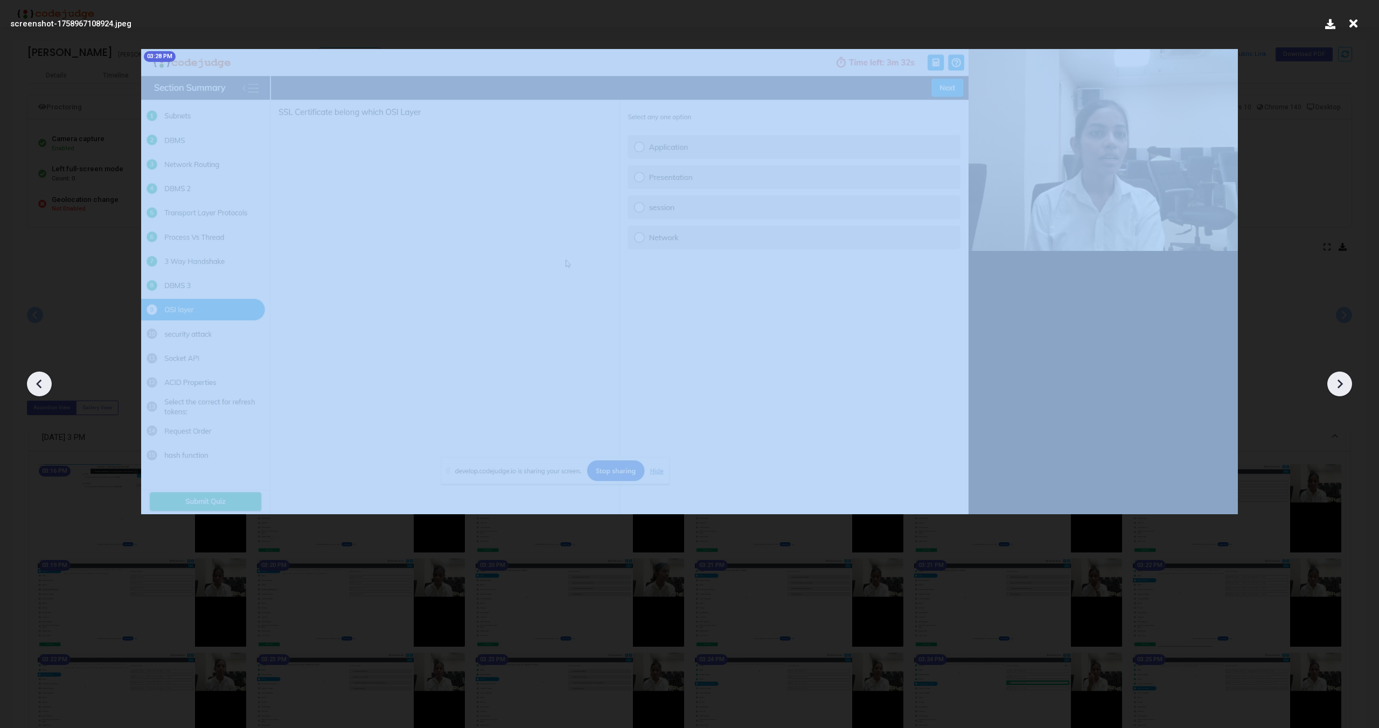
click at [1347, 386] on icon at bounding box center [1339, 384] width 16 height 16
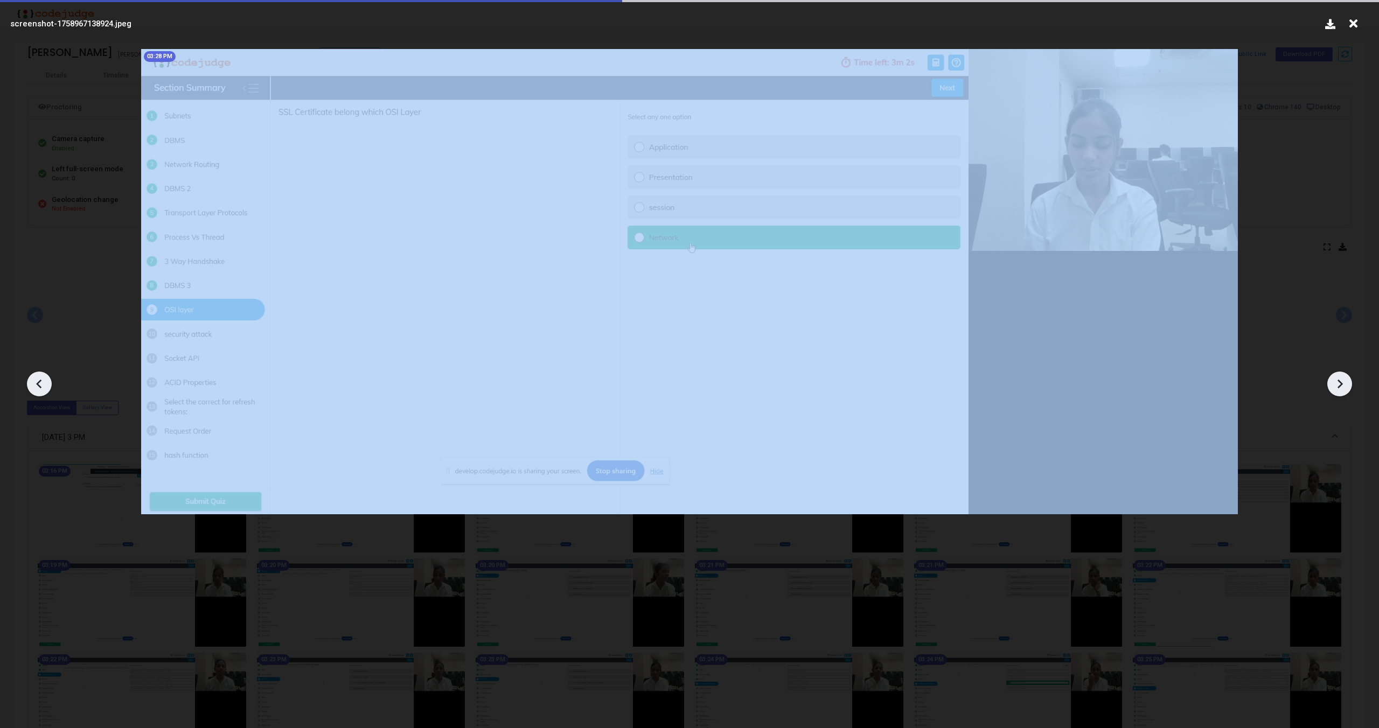
click at [1347, 386] on icon at bounding box center [1339, 384] width 16 height 16
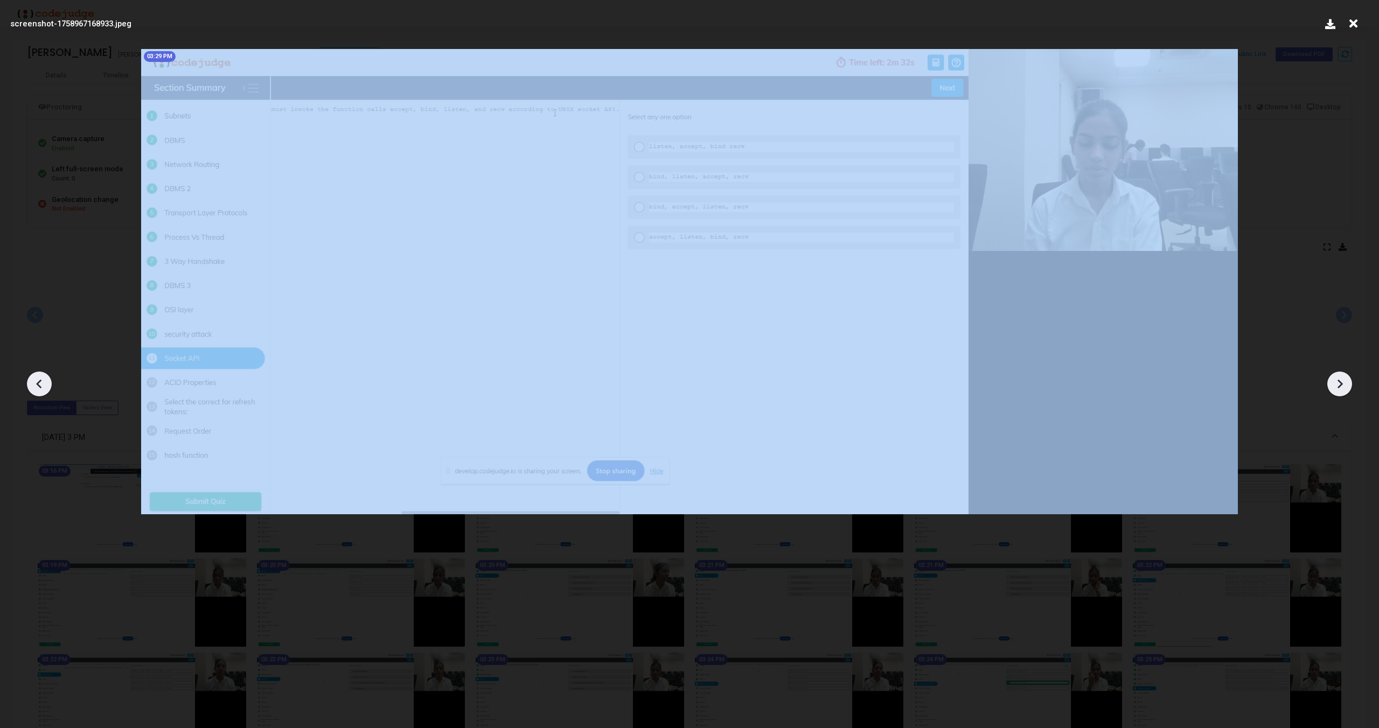
click at [1347, 386] on icon at bounding box center [1339, 384] width 16 height 16
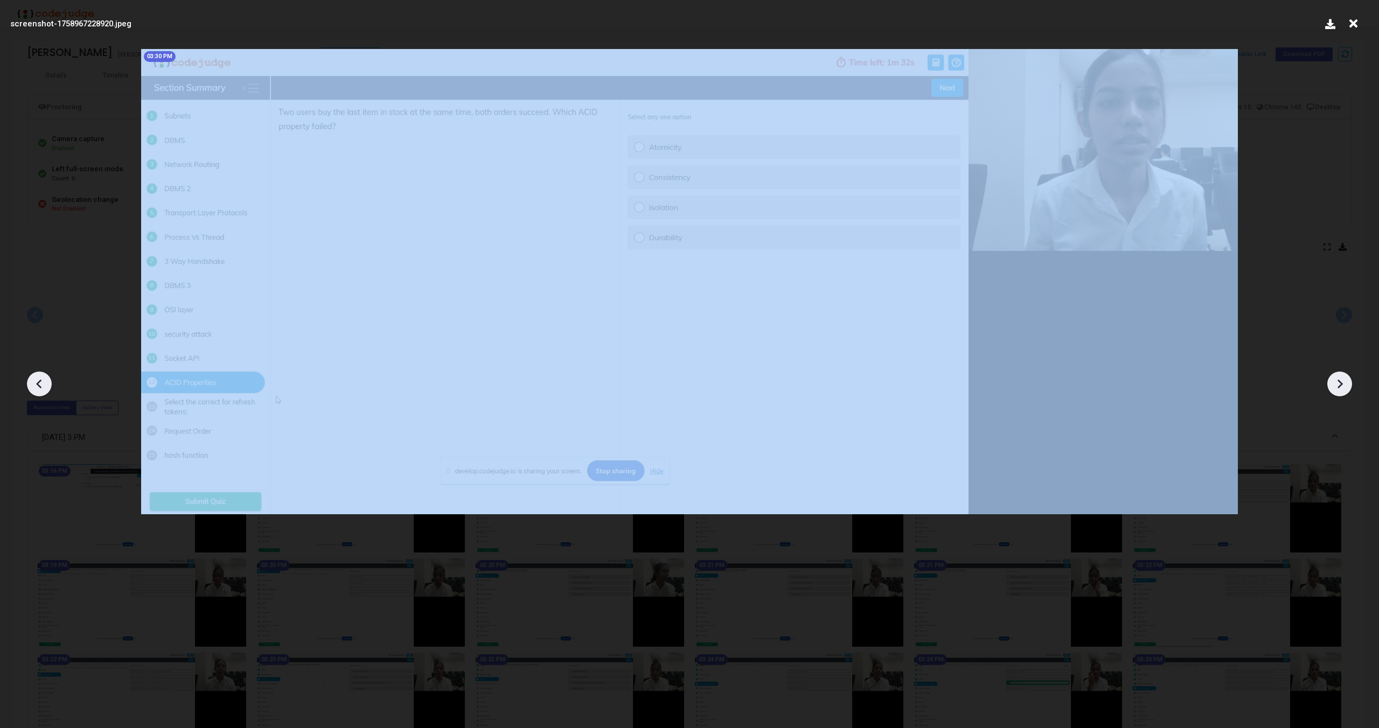
click at [1347, 386] on icon at bounding box center [1339, 384] width 16 height 16
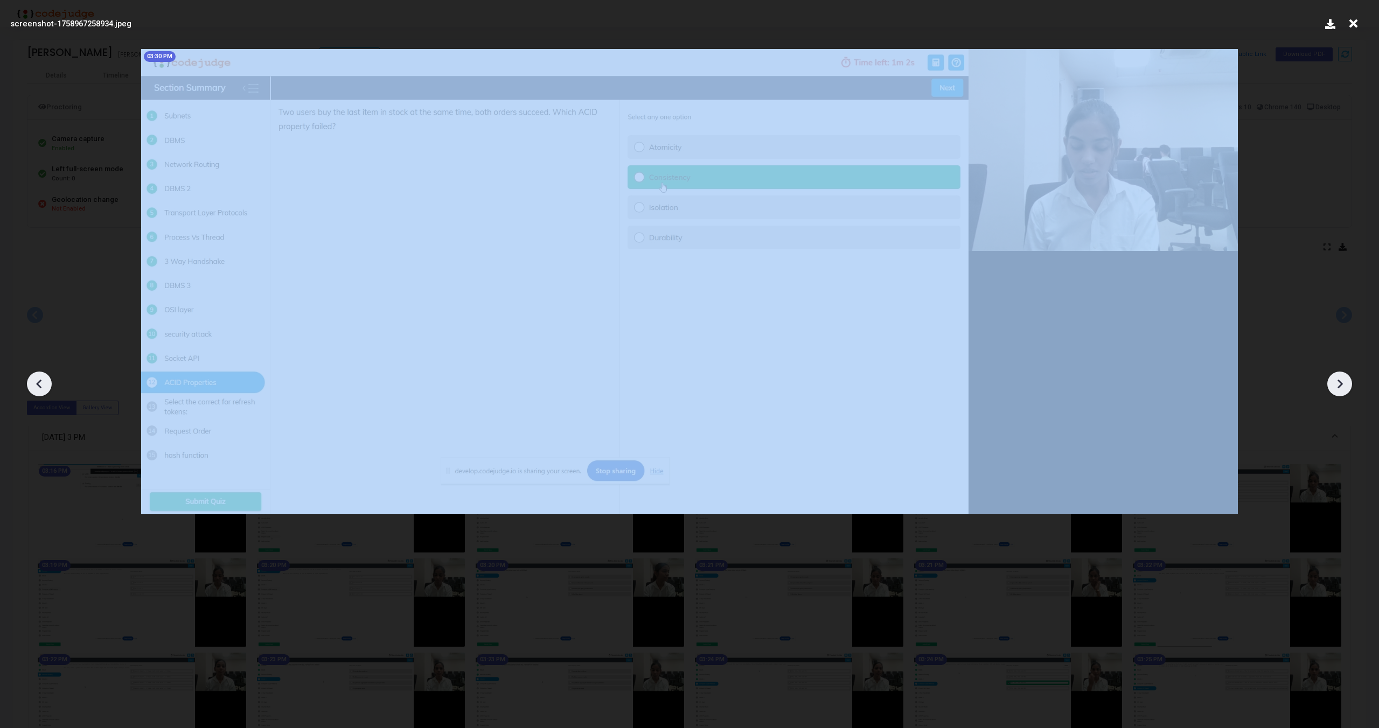
click at [1347, 386] on icon at bounding box center [1339, 384] width 16 height 16
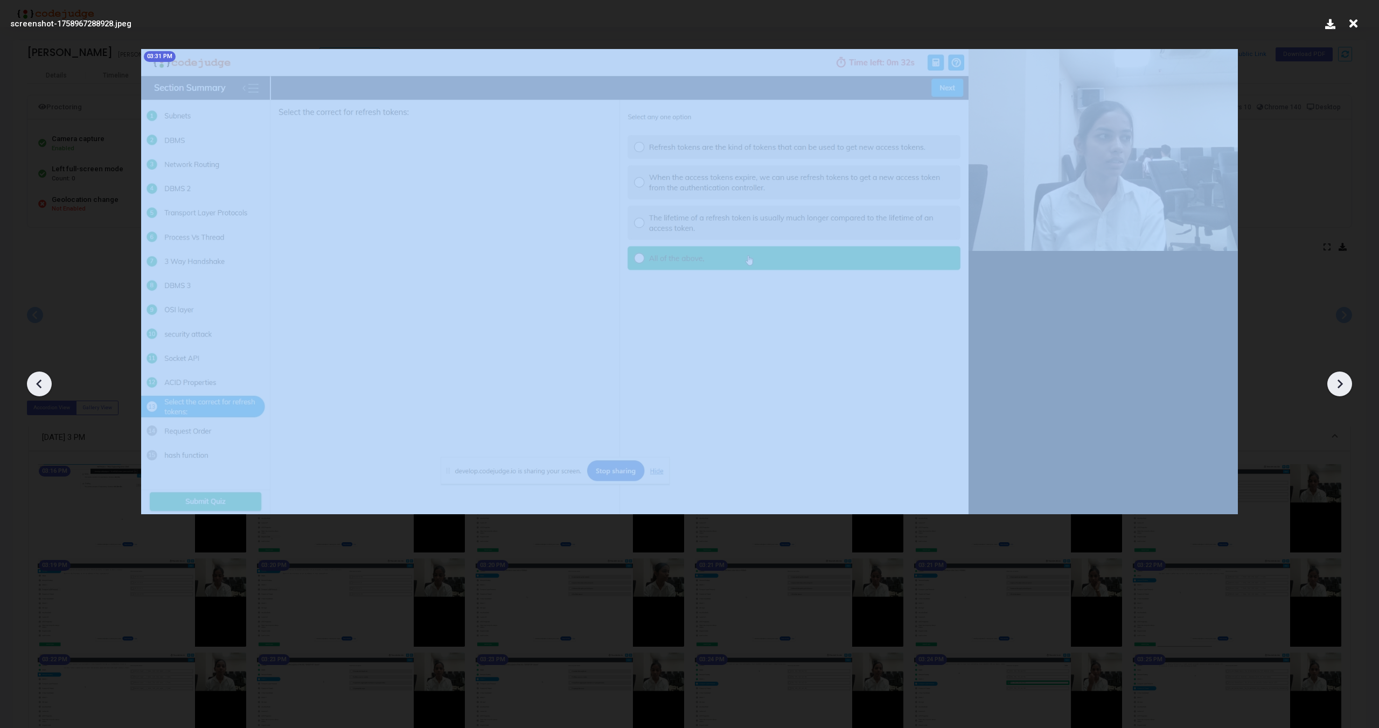
click at [1347, 386] on icon at bounding box center [1339, 384] width 16 height 16
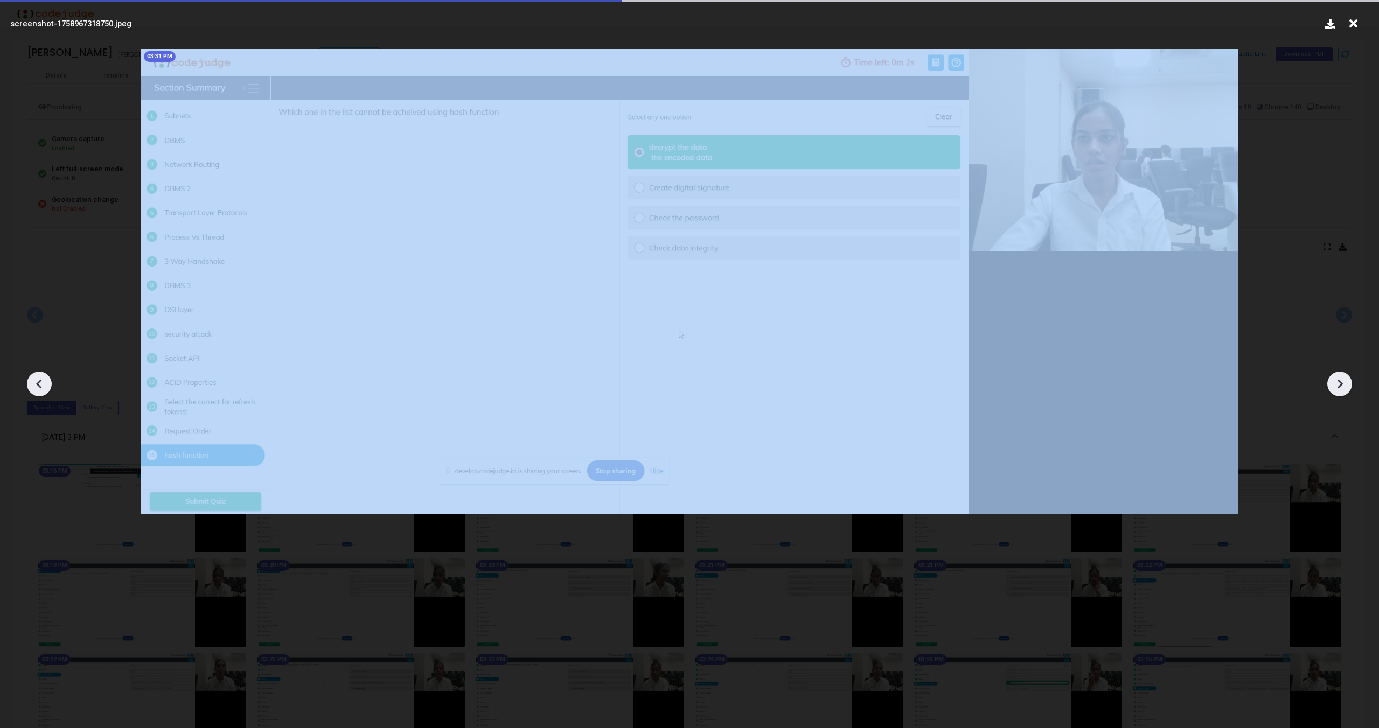
click at [1347, 386] on icon at bounding box center [1339, 384] width 16 height 16
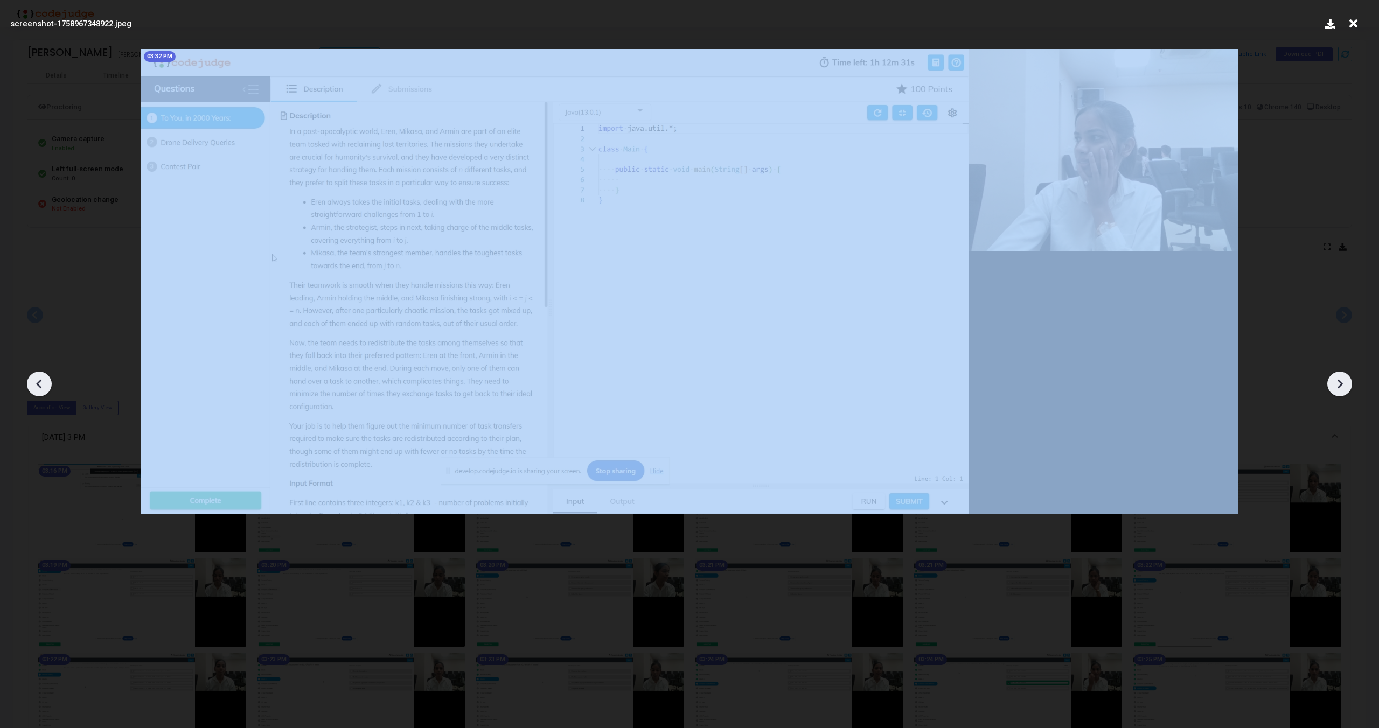
click at [1347, 386] on icon at bounding box center [1339, 384] width 16 height 16
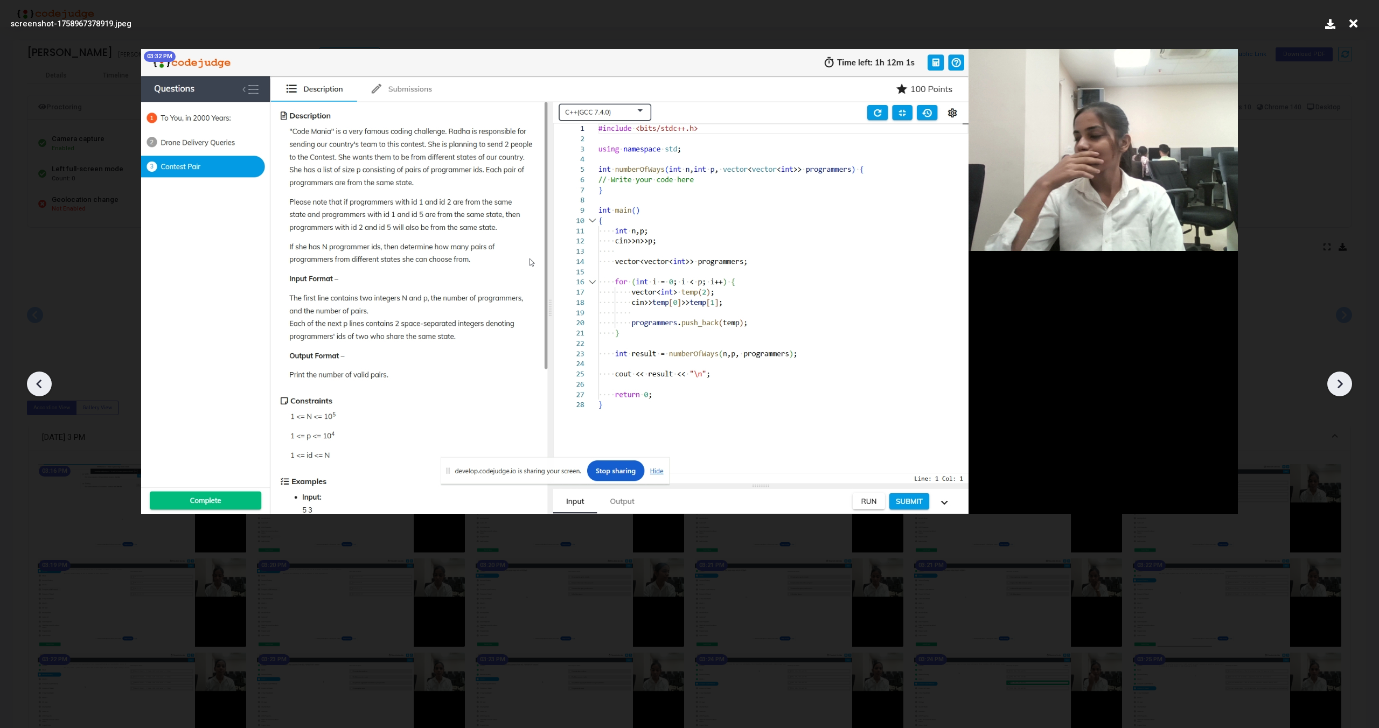
click at [1347, 386] on icon at bounding box center [1339, 384] width 16 height 16
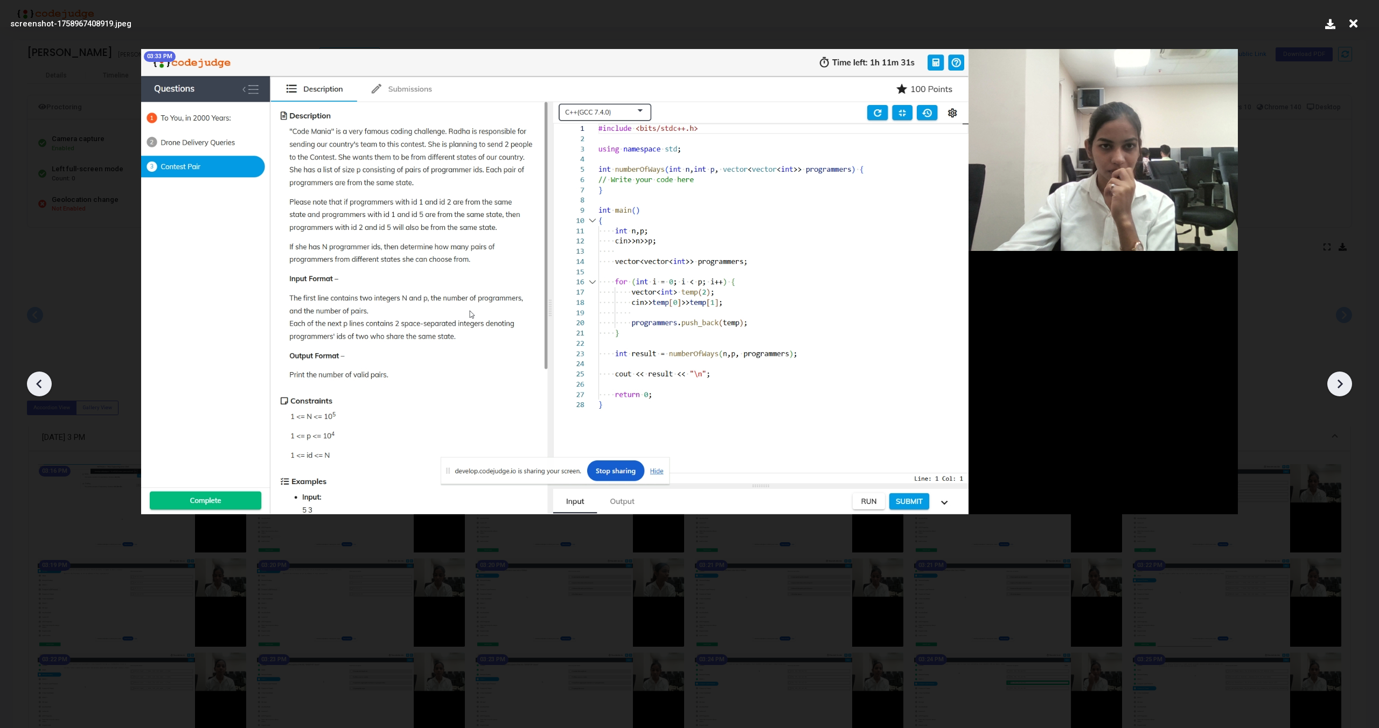
click at [1347, 386] on icon at bounding box center [1339, 384] width 16 height 16
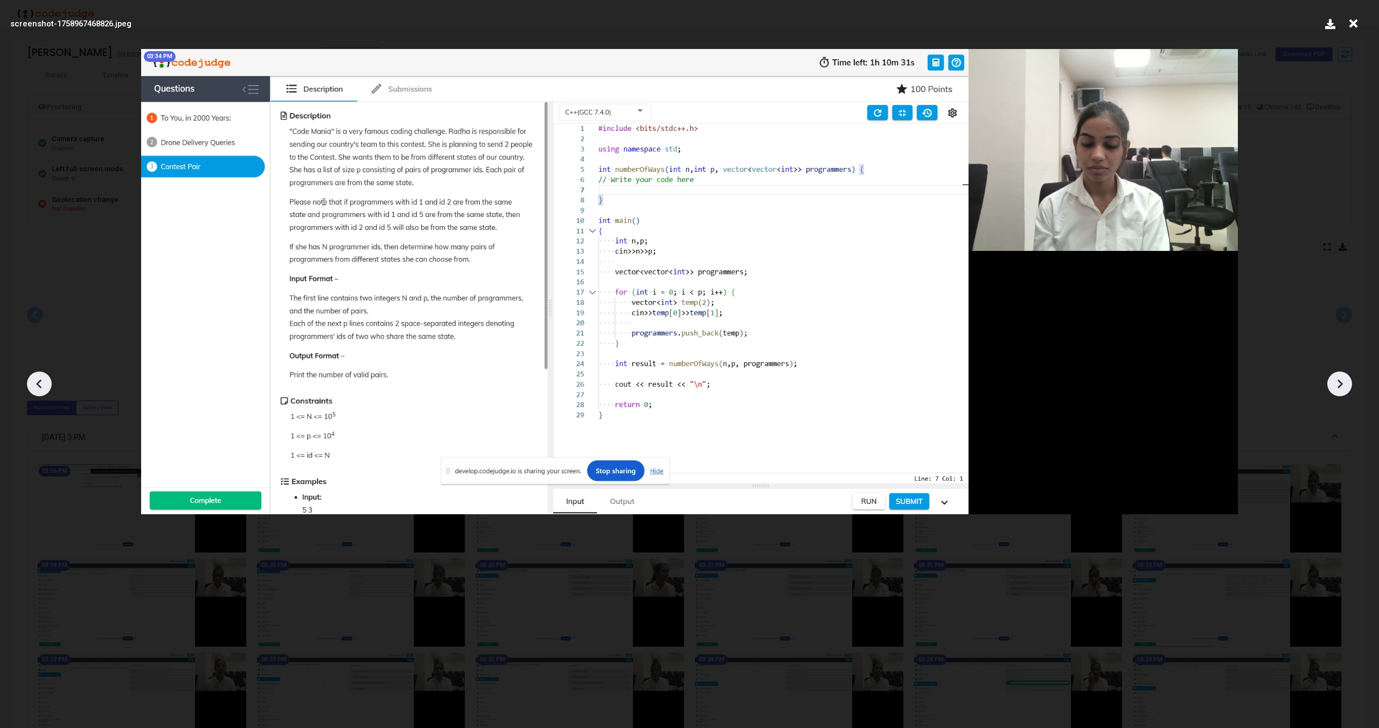
click at [1347, 386] on icon at bounding box center [1339, 384] width 16 height 16
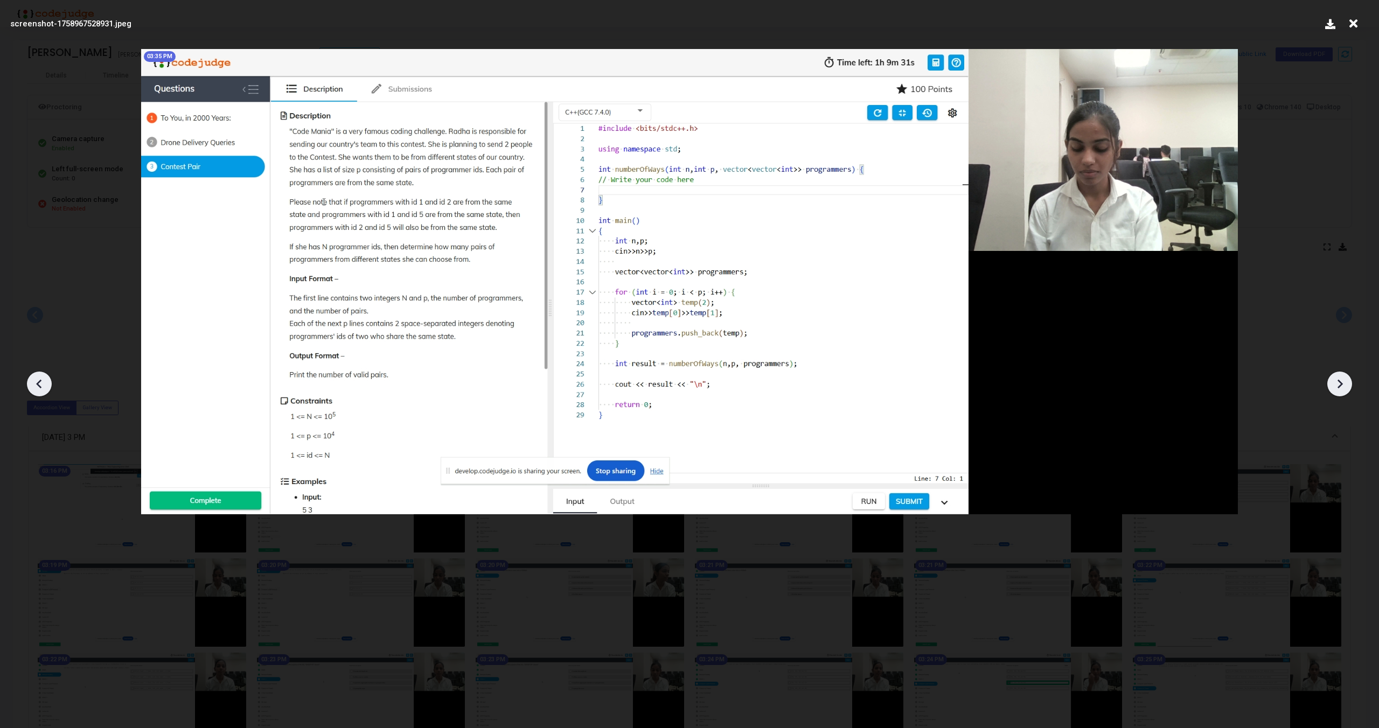
click at [1347, 386] on icon at bounding box center [1339, 384] width 16 height 16
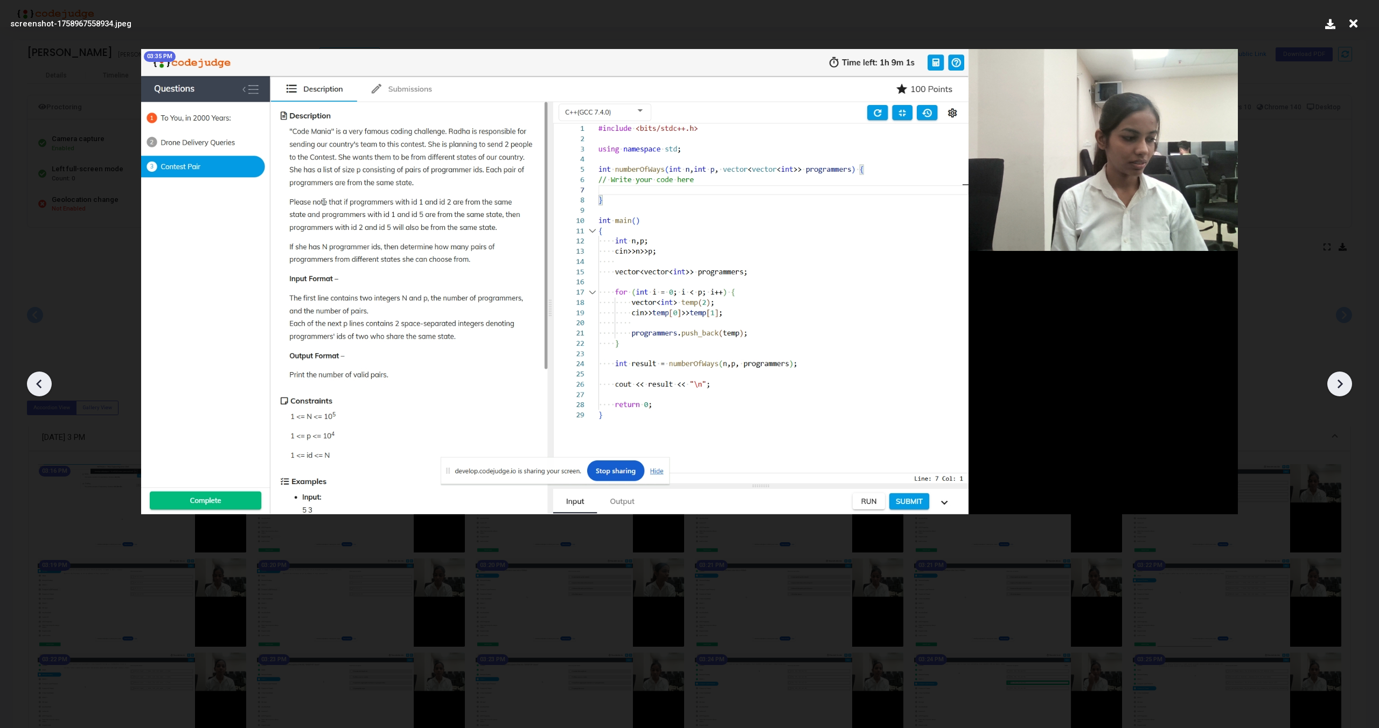
click at [1347, 386] on icon at bounding box center [1339, 384] width 16 height 16
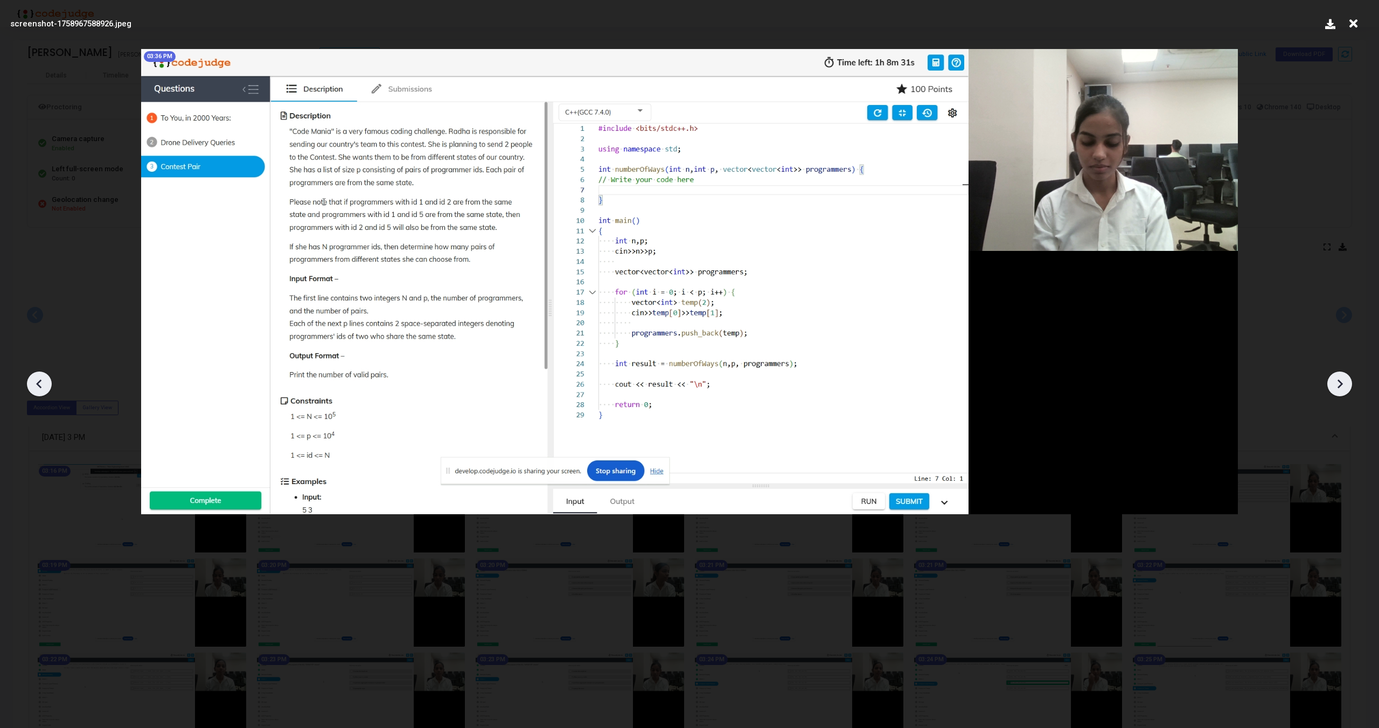
click at [1347, 386] on icon at bounding box center [1339, 384] width 16 height 16
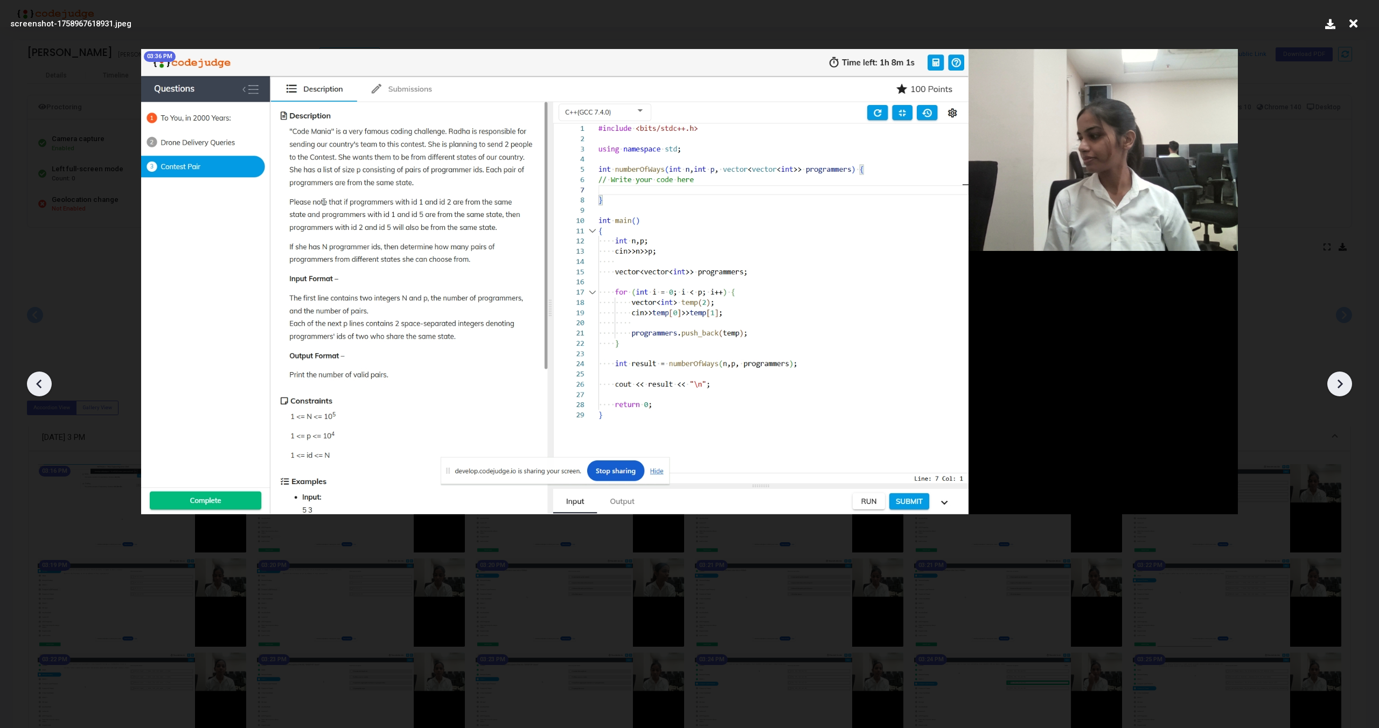
click at [1347, 386] on icon at bounding box center [1339, 384] width 16 height 16
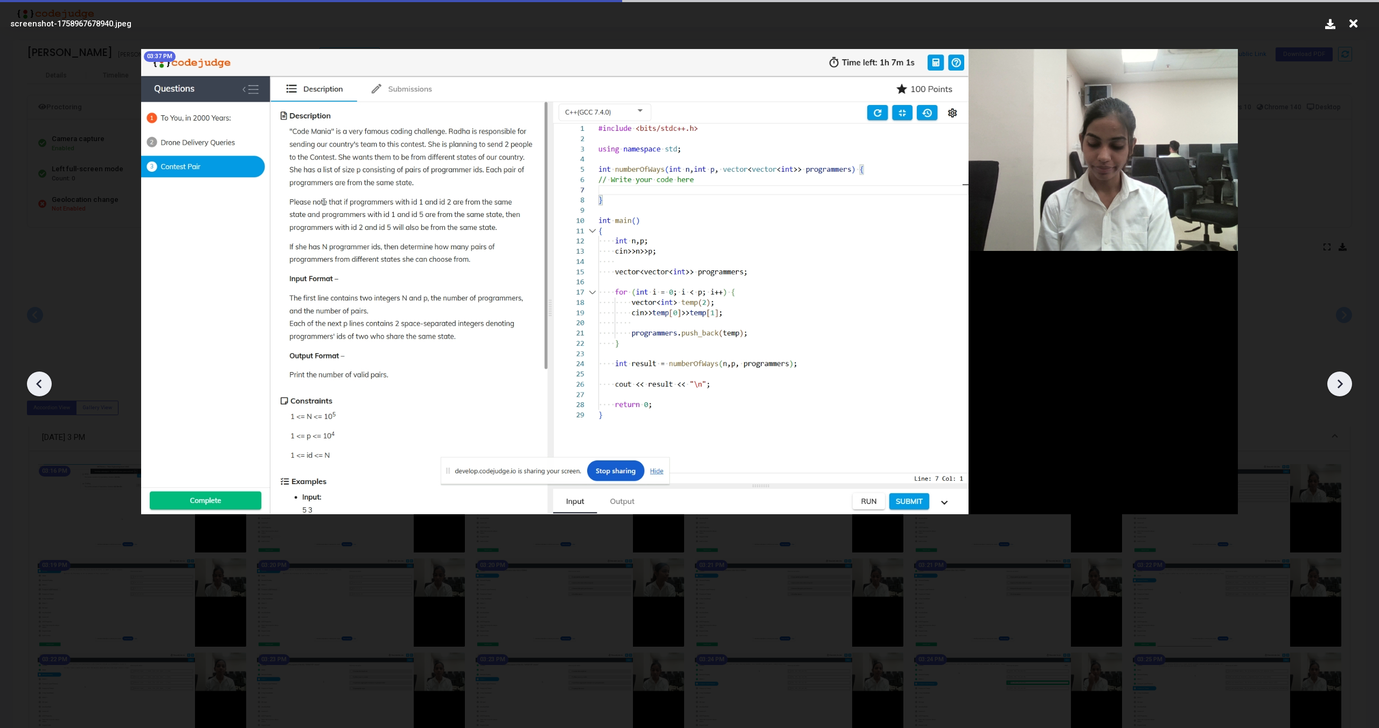
click at [1347, 386] on icon at bounding box center [1339, 384] width 16 height 16
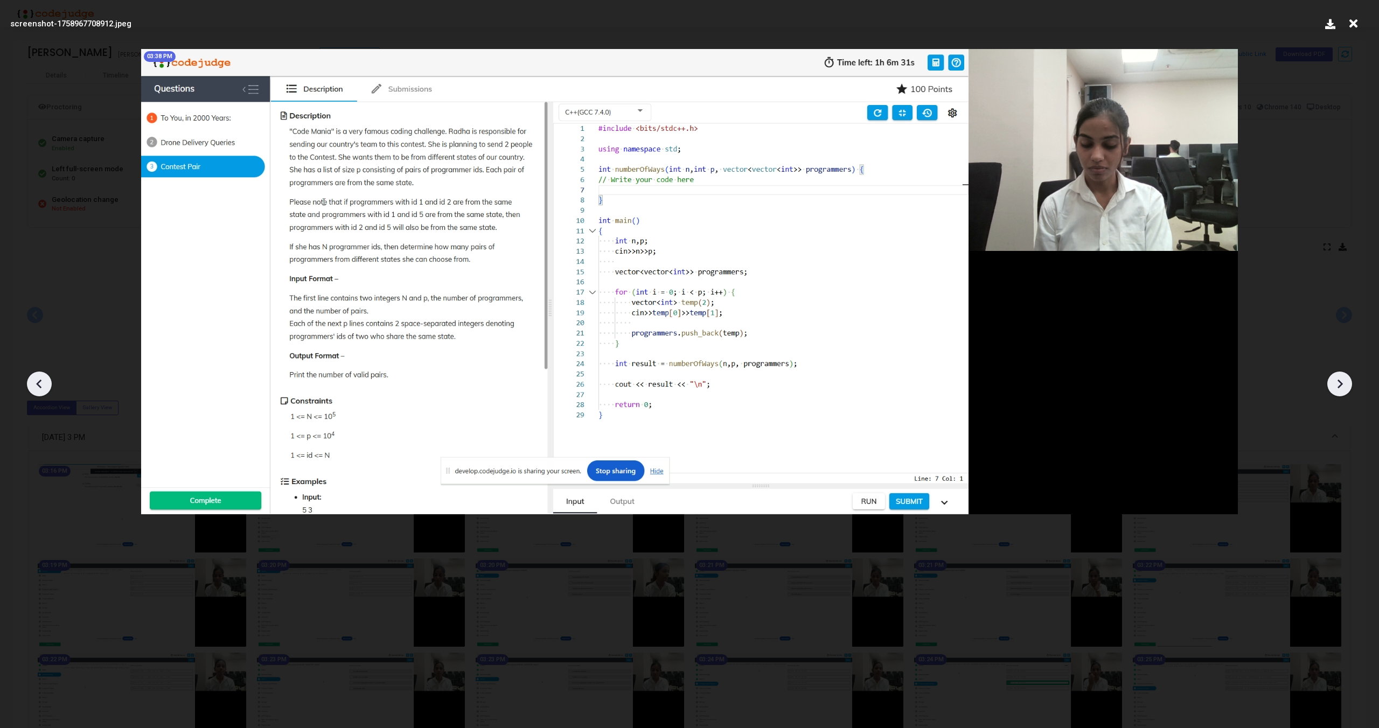
click at [1347, 386] on icon at bounding box center [1339, 384] width 16 height 16
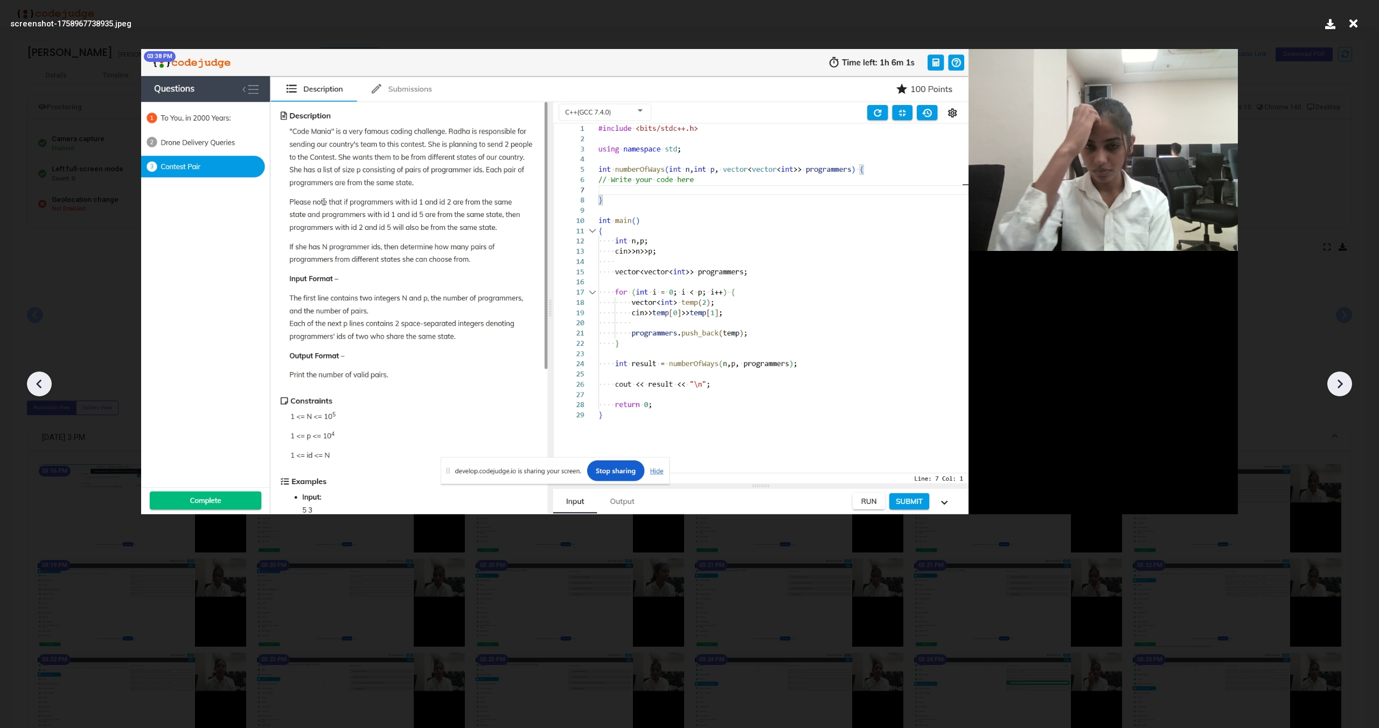
click at [1347, 386] on icon at bounding box center [1339, 384] width 16 height 16
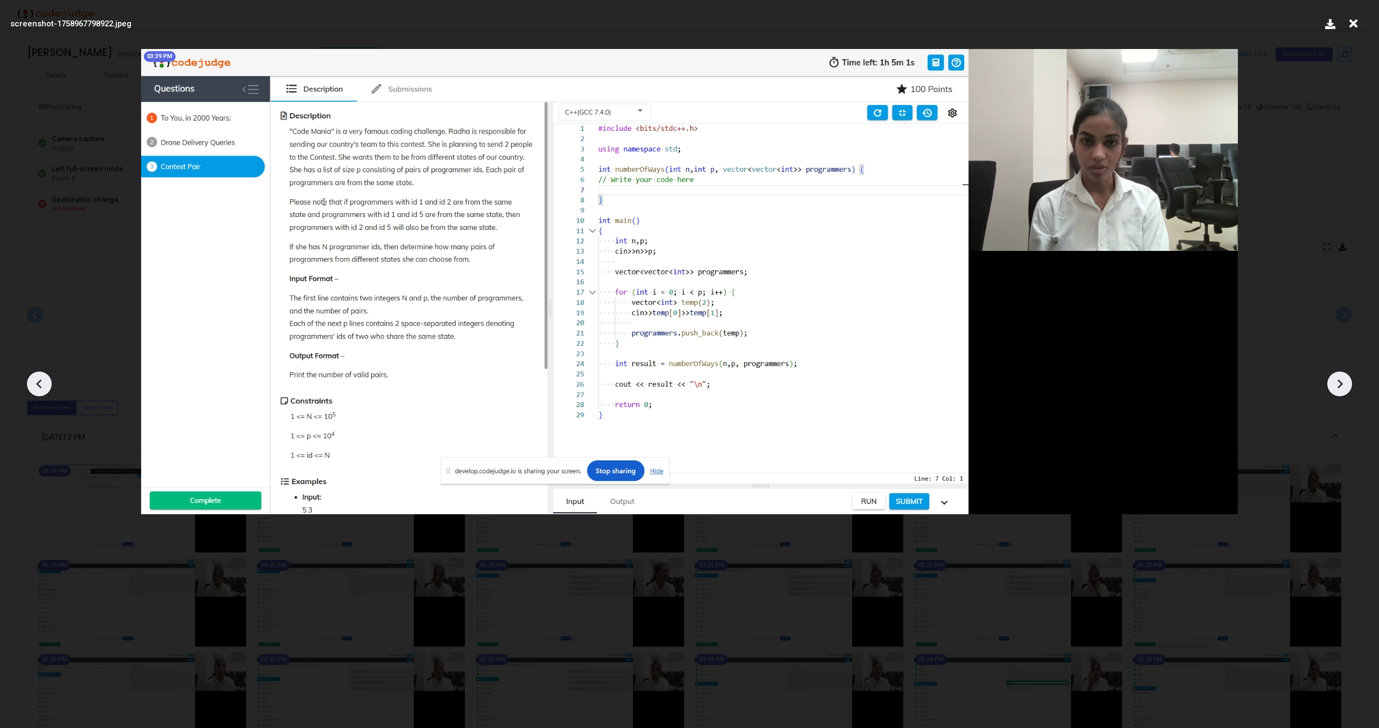
click at [1347, 386] on icon at bounding box center [1339, 384] width 16 height 16
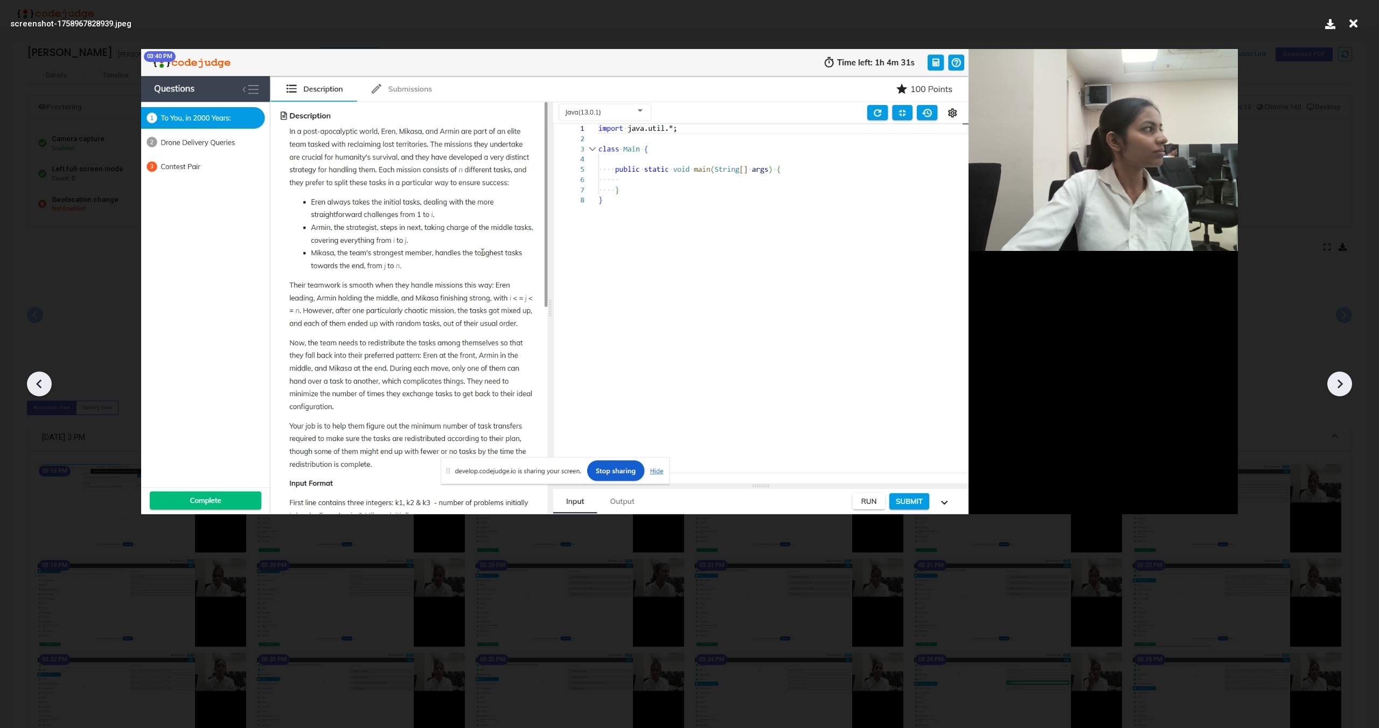
click at [1347, 386] on icon at bounding box center [1339, 384] width 16 height 16
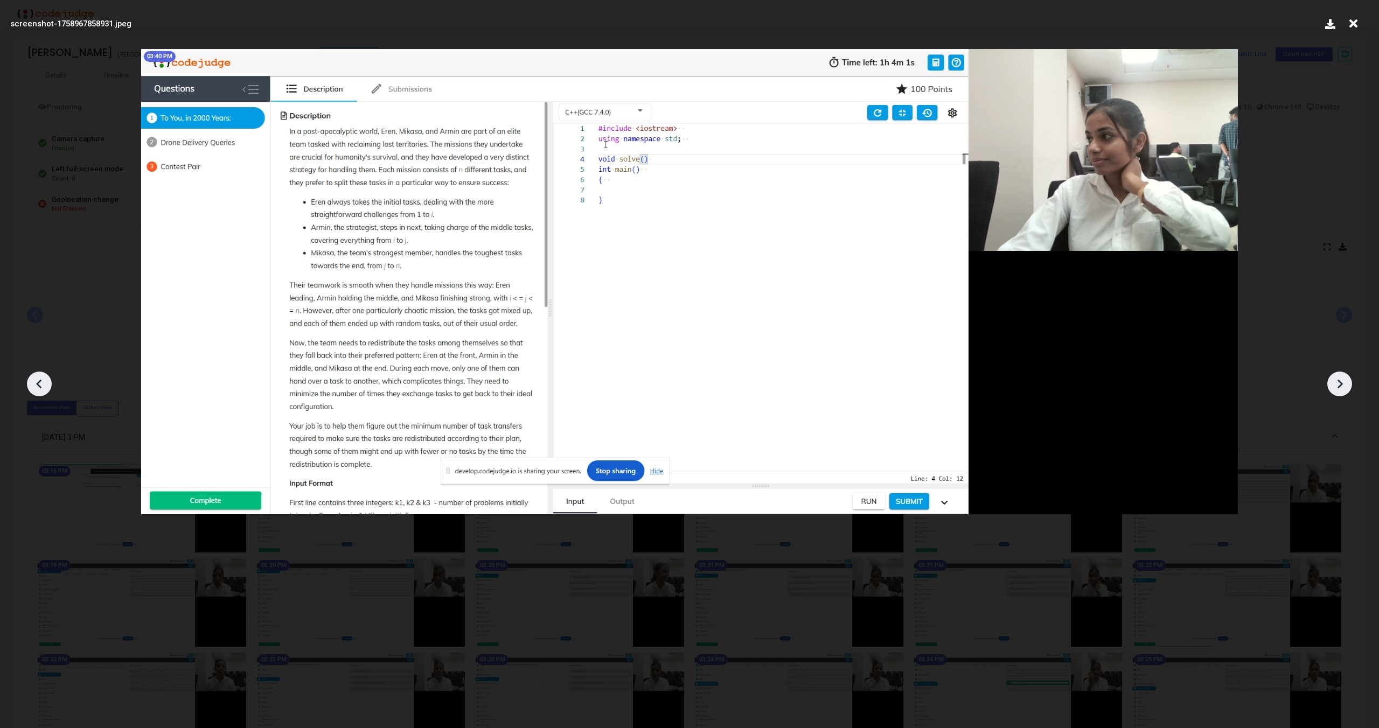
click at [1347, 386] on icon at bounding box center [1339, 384] width 16 height 16
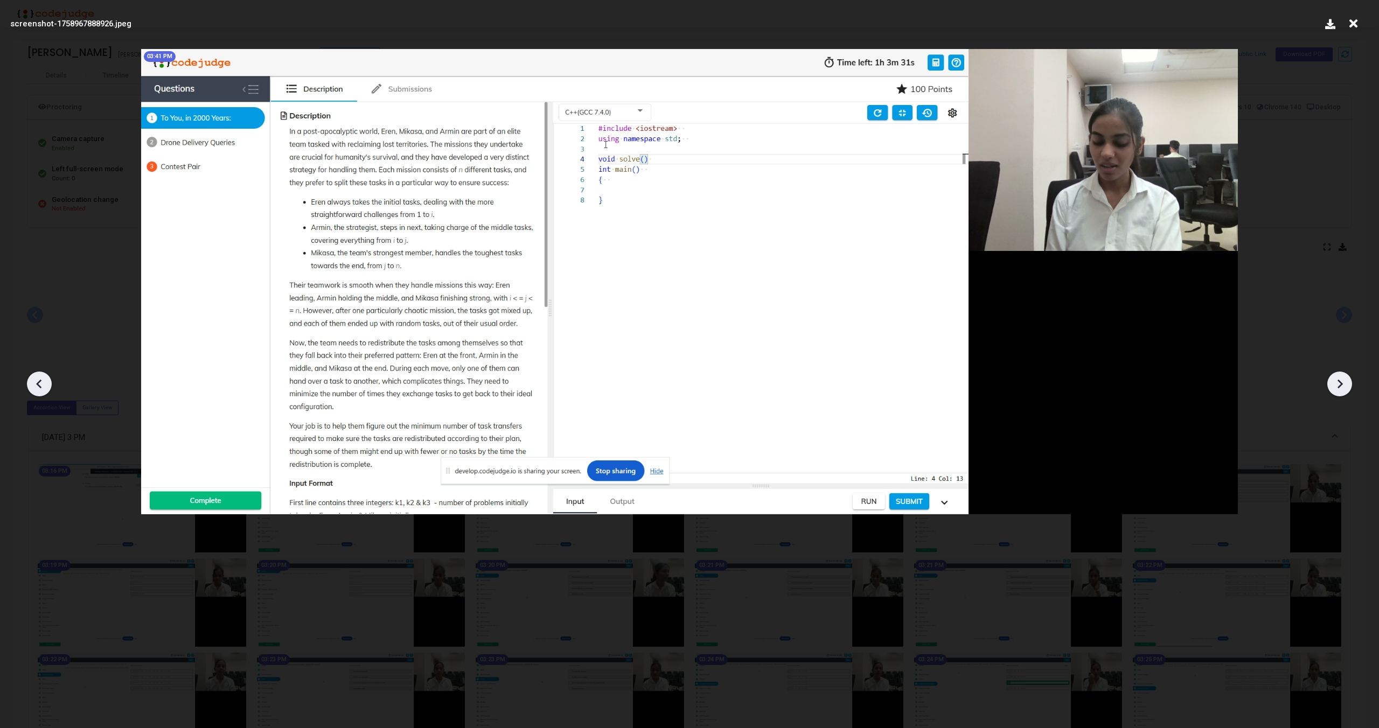
click at [1347, 386] on icon at bounding box center [1339, 384] width 16 height 16
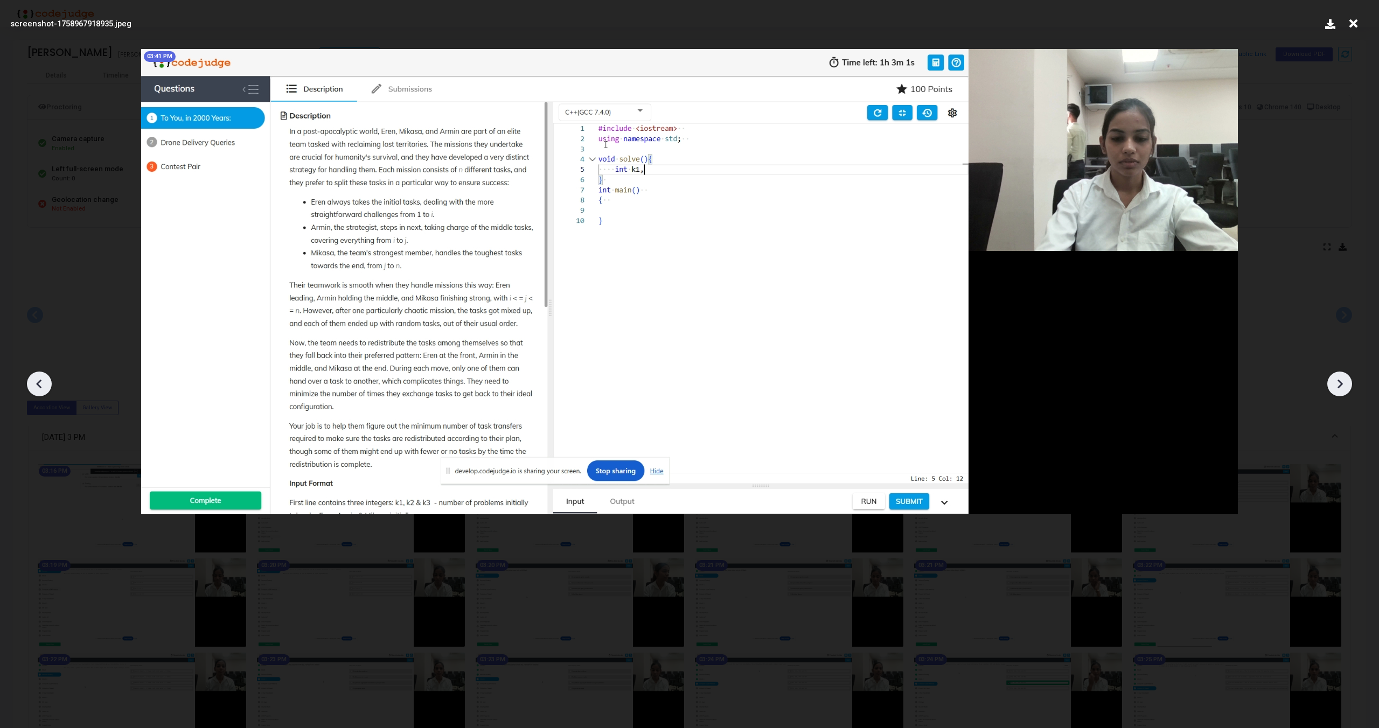
click at [1347, 386] on icon at bounding box center [1339, 384] width 16 height 16
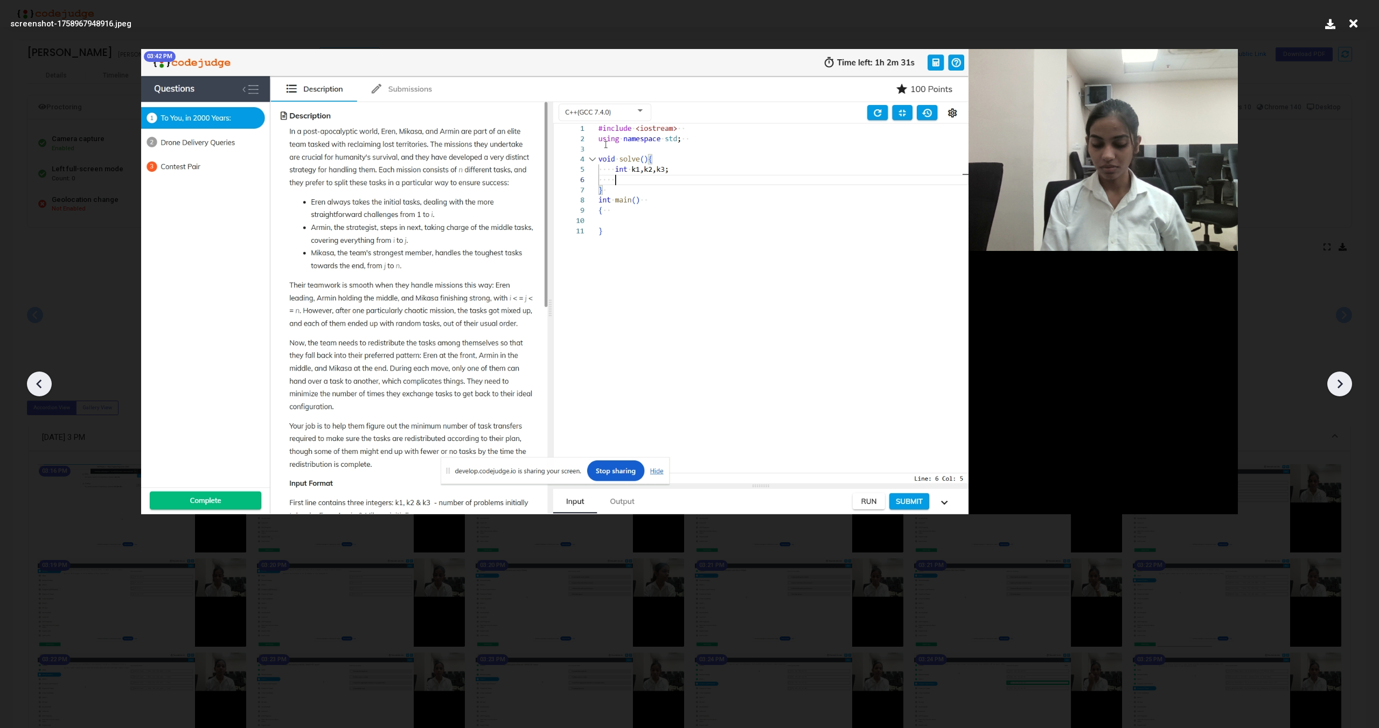
click at [1347, 386] on icon at bounding box center [1339, 384] width 16 height 16
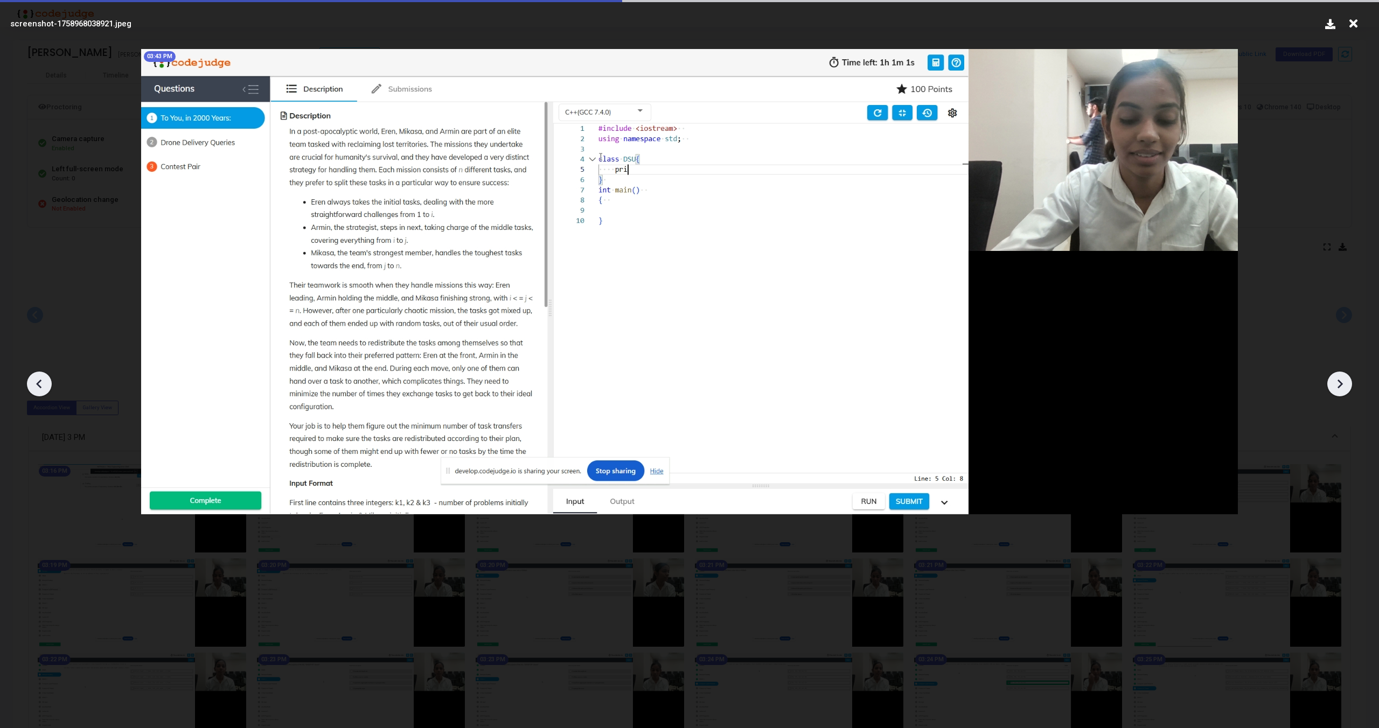
click at [1347, 386] on icon at bounding box center [1339, 384] width 16 height 16
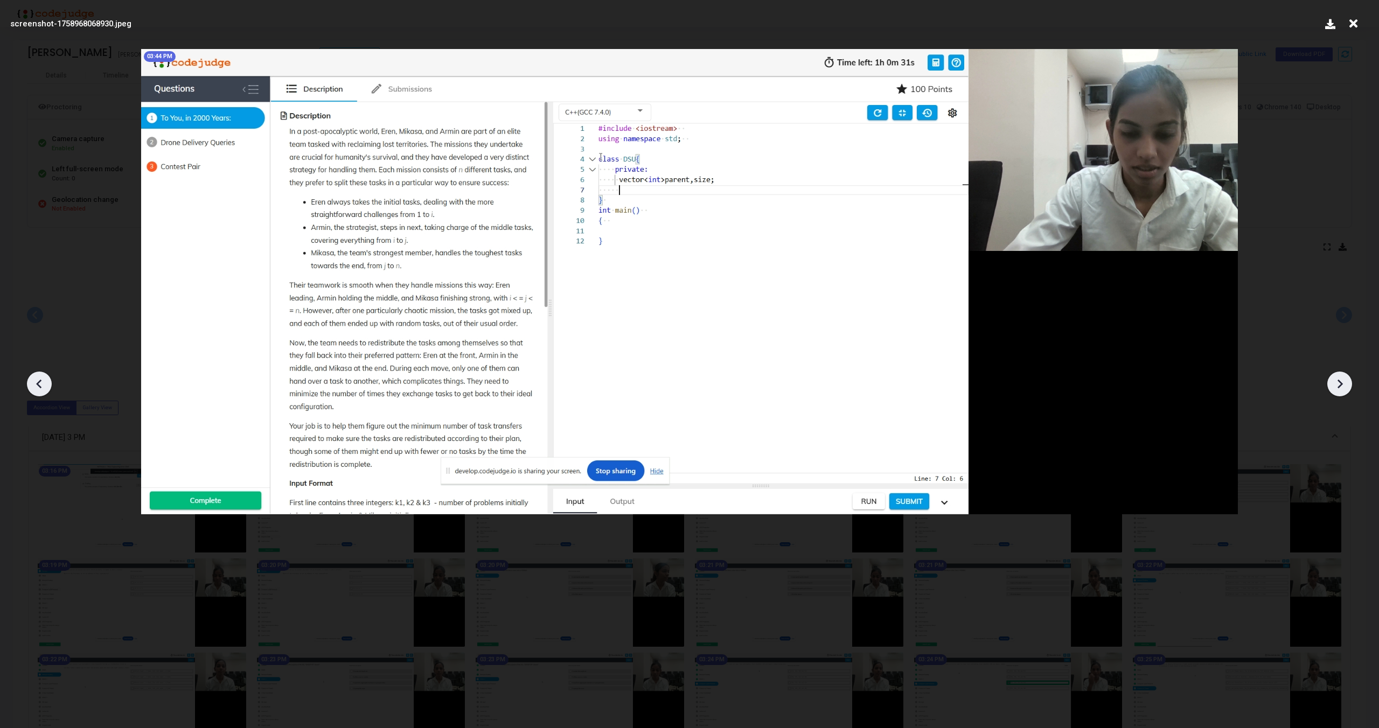
click at [1347, 386] on icon at bounding box center [1339, 384] width 16 height 16
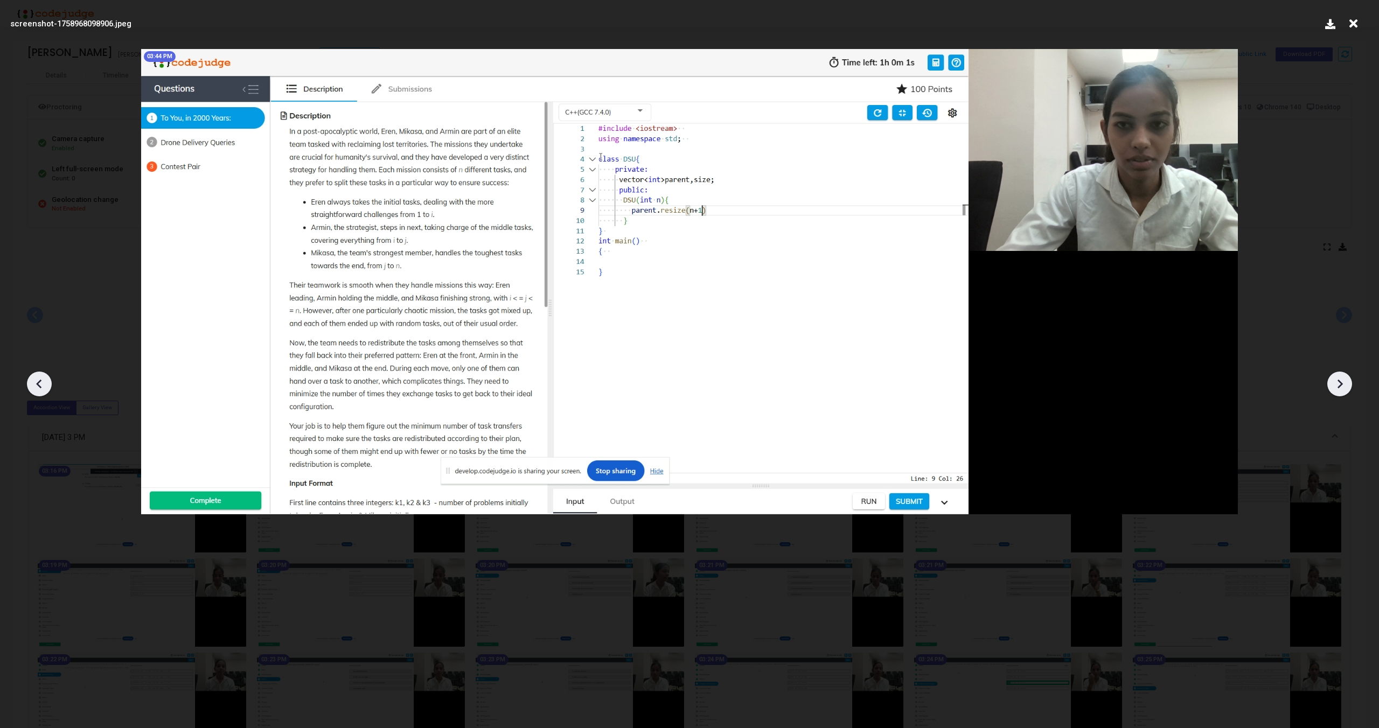
click at [1347, 386] on icon at bounding box center [1339, 384] width 16 height 16
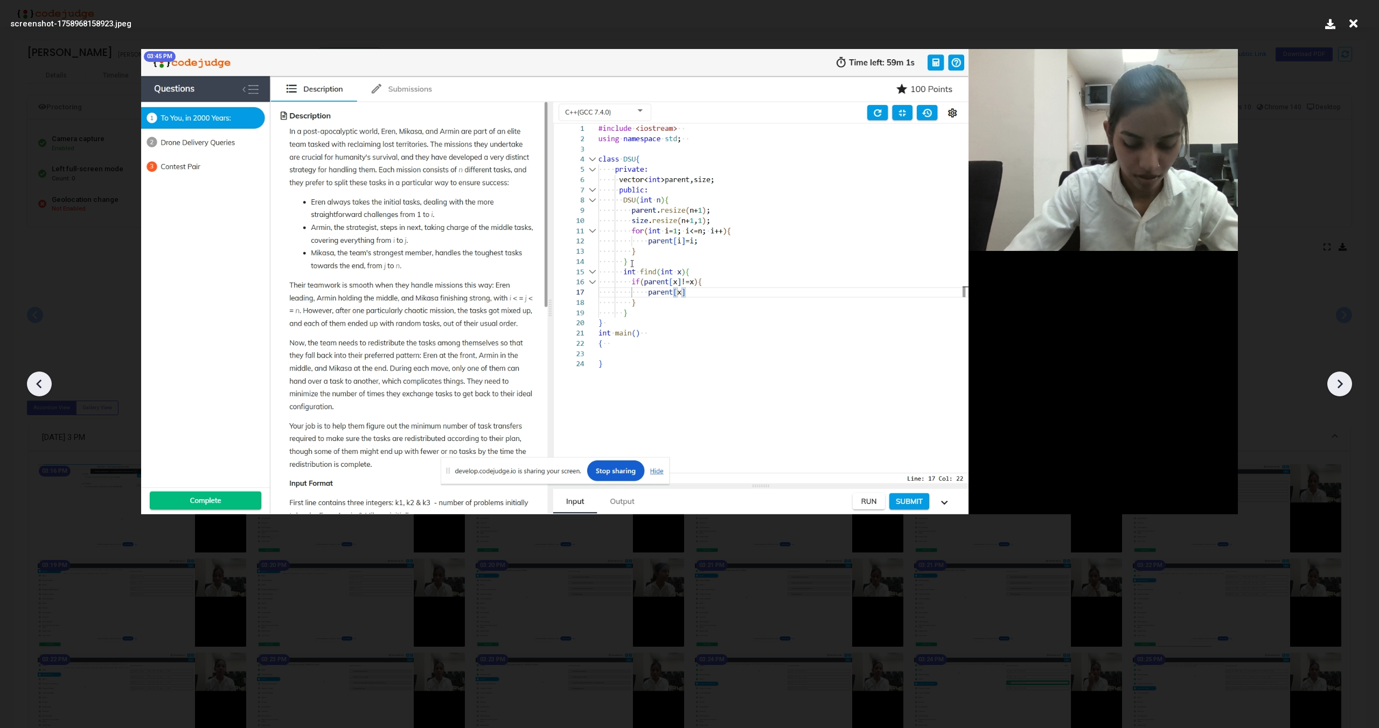
click at [1347, 386] on icon at bounding box center [1339, 384] width 16 height 16
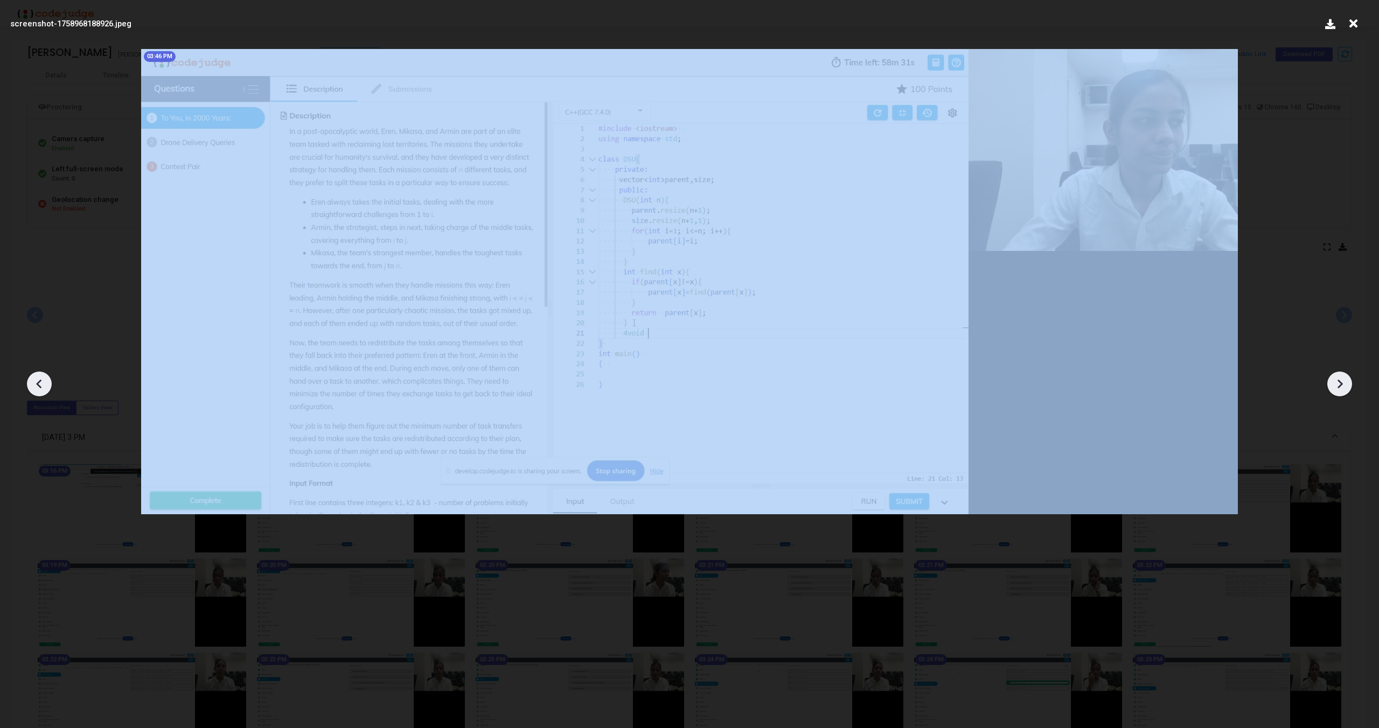
click at [1347, 386] on icon at bounding box center [1339, 384] width 16 height 16
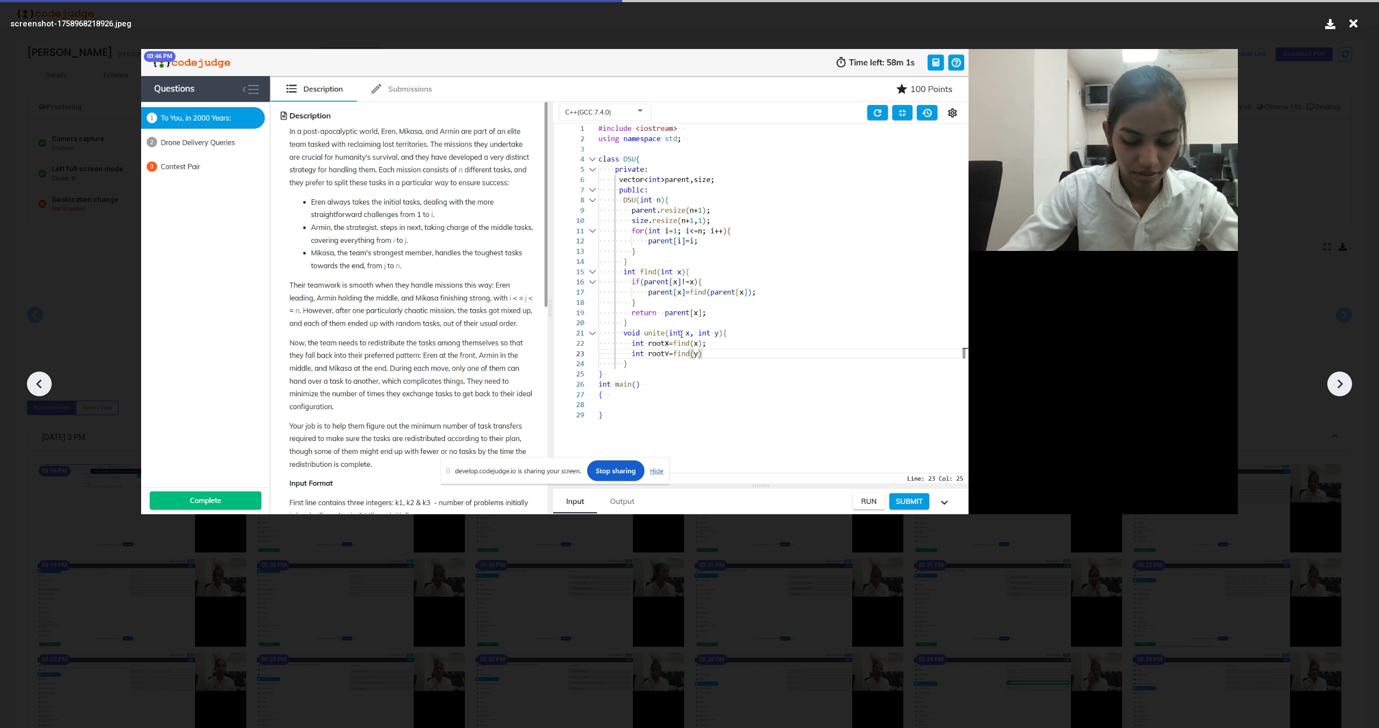
click at [1347, 386] on icon at bounding box center [1339, 384] width 16 height 16
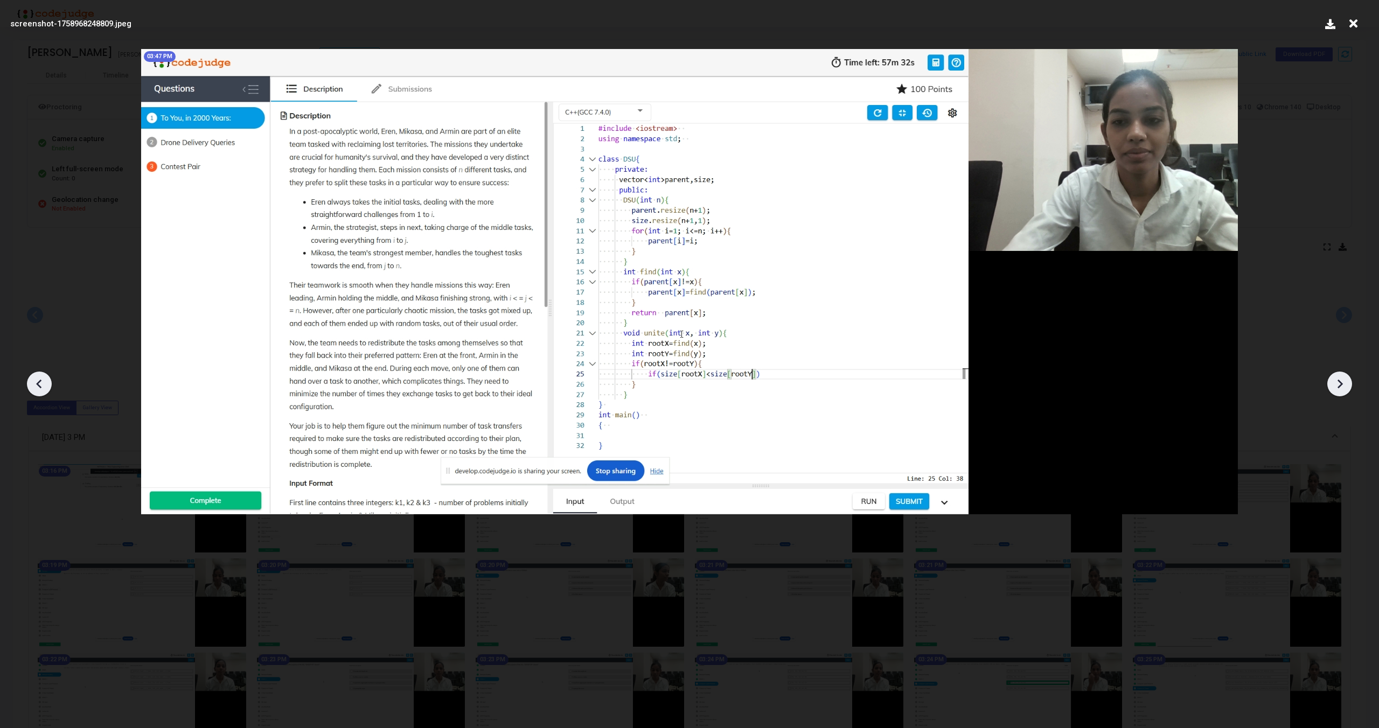
click at [1347, 386] on icon at bounding box center [1339, 384] width 16 height 16
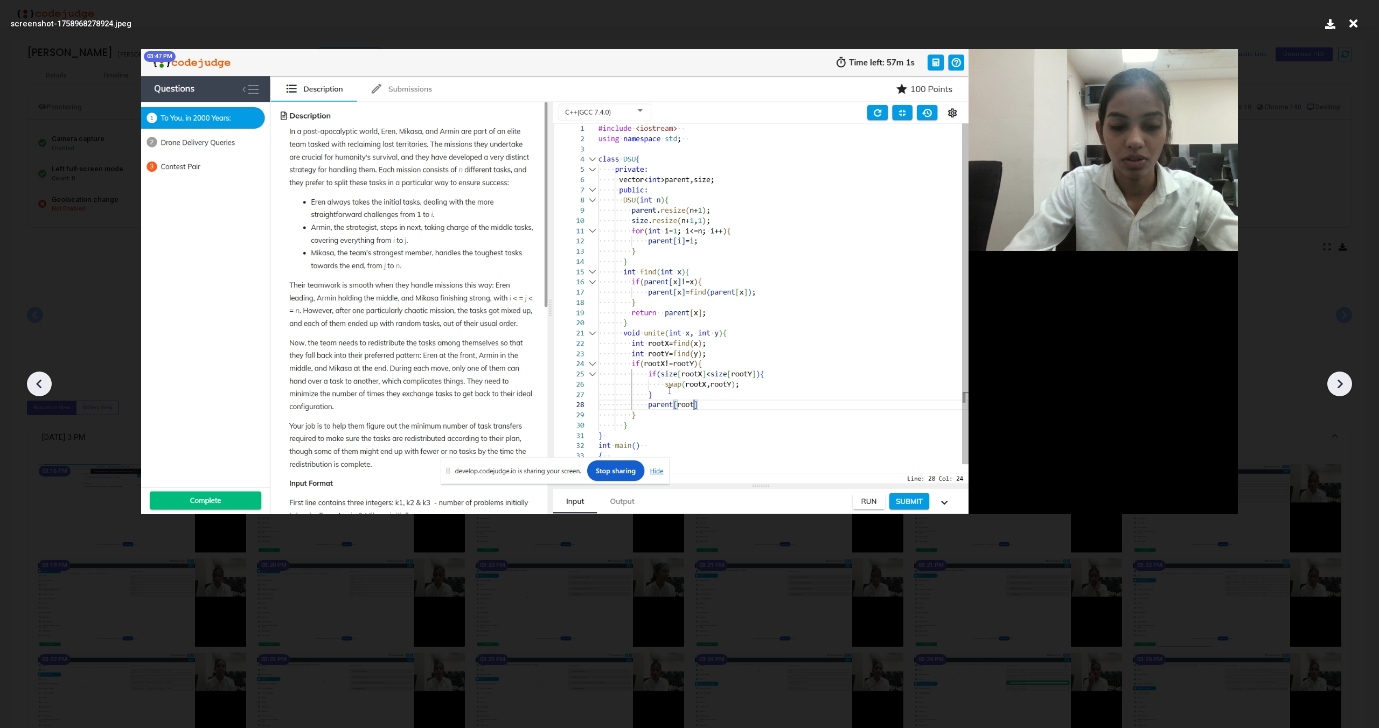
click at [1347, 386] on icon at bounding box center [1339, 384] width 16 height 16
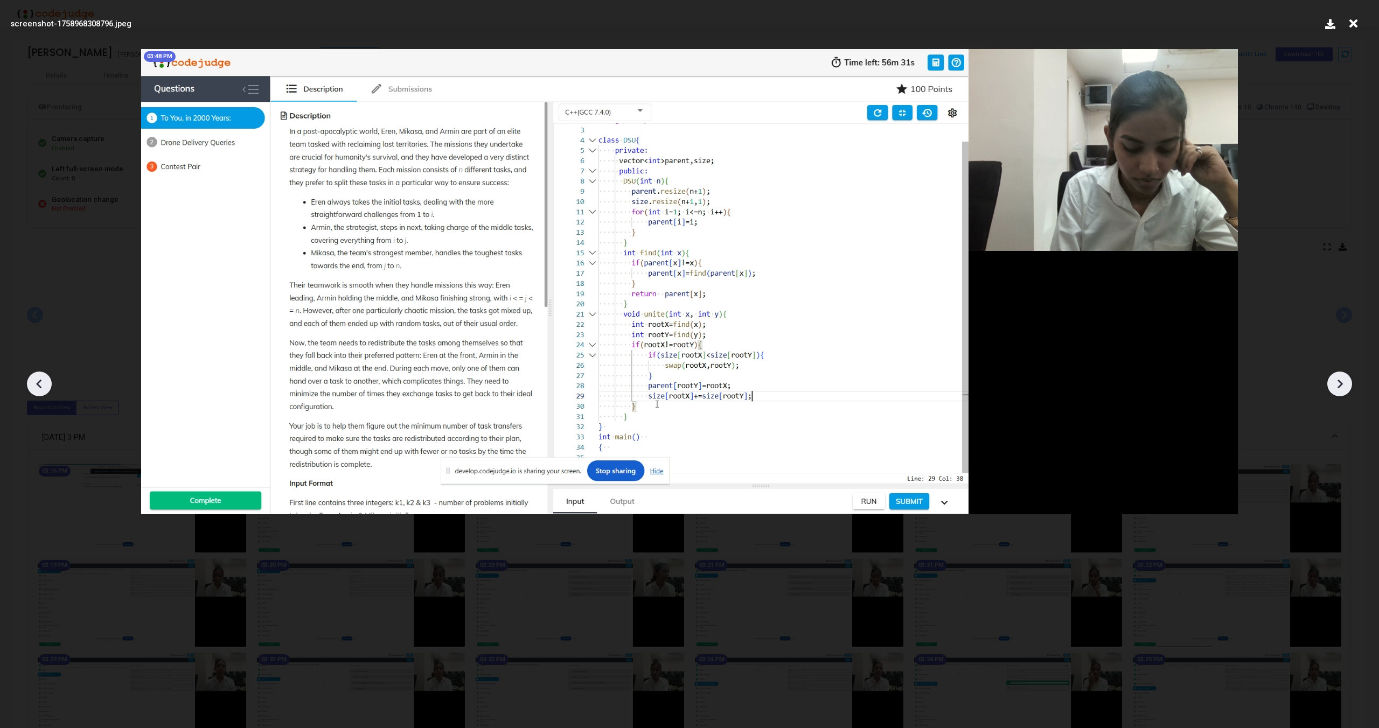
click at [1347, 386] on icon at bounding box center [1339, 384] width 16 height 16
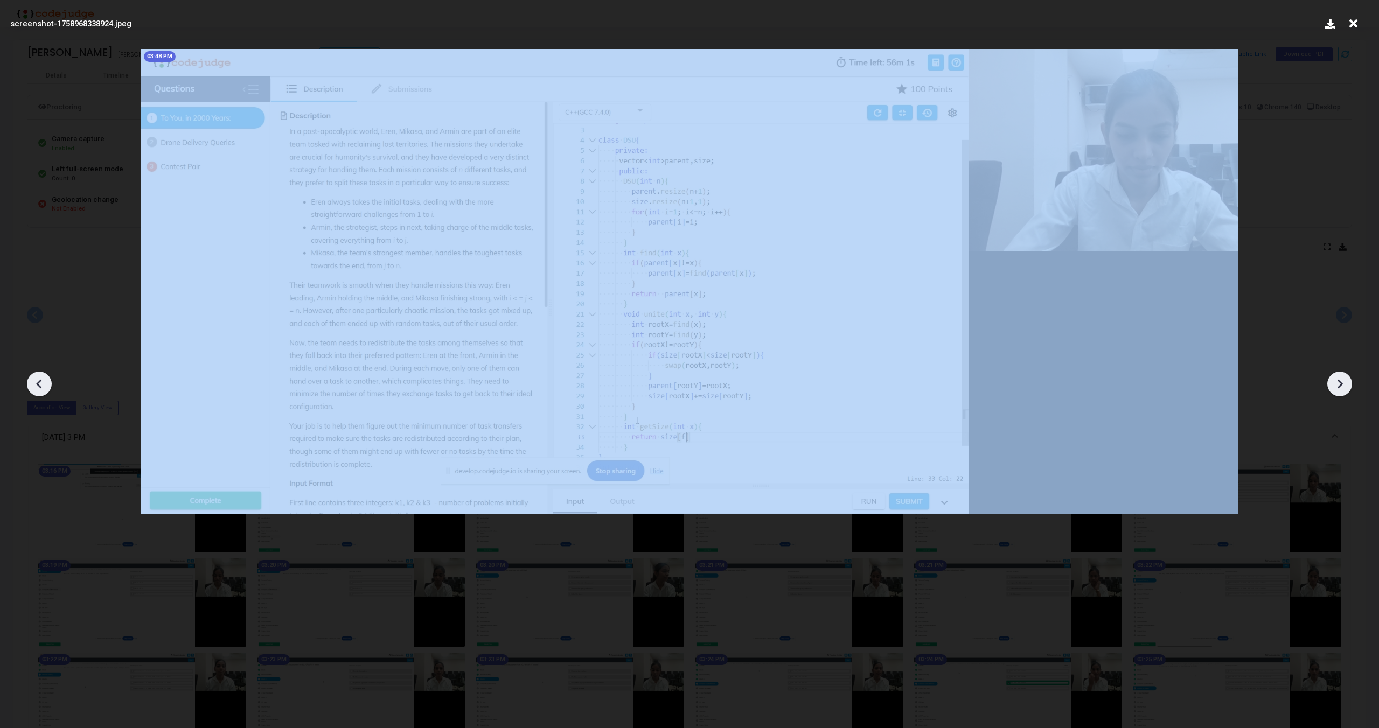
click at [1347, 386] on icon at bounding box center [1339, 384] width 16 height 16
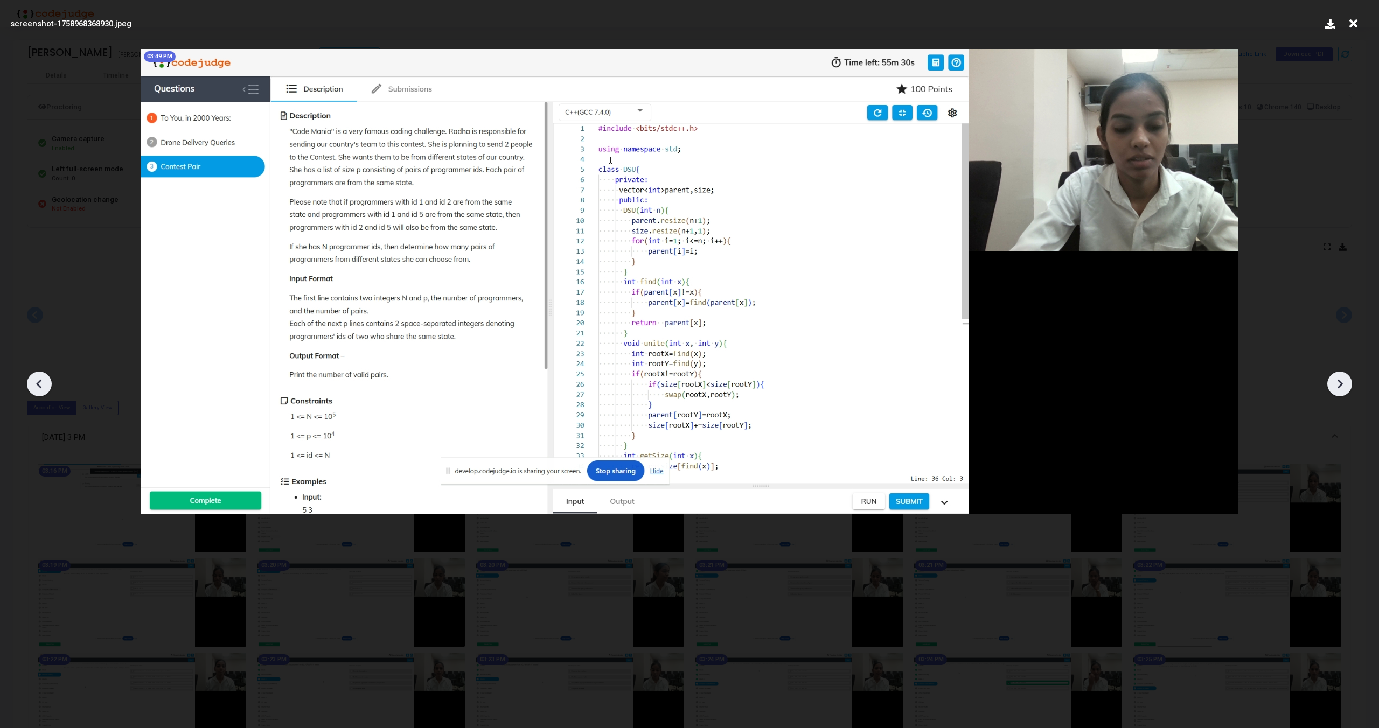
click at [1347, 386] on icon at bounding box center [1339, 384] width 16 height 16
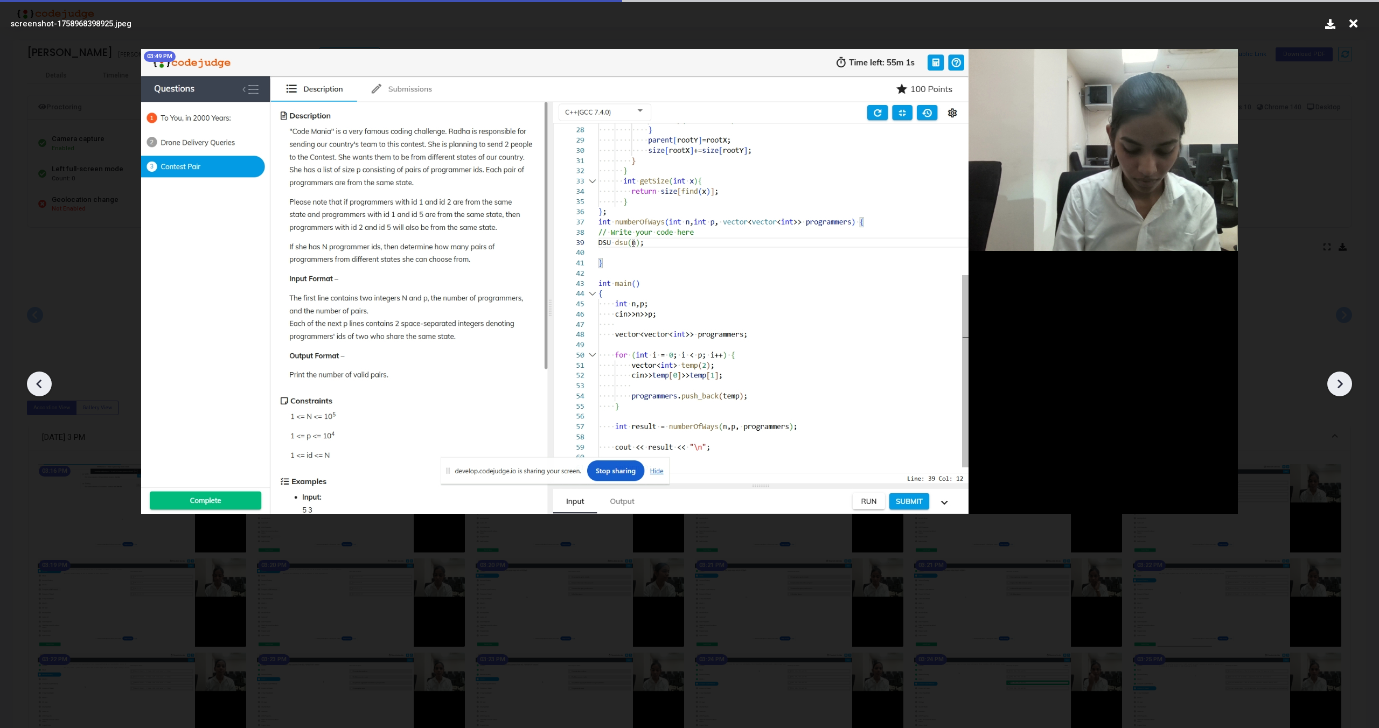
click at [1347, 386] on icon at bounding box center [1339, 384] width 16 height 16
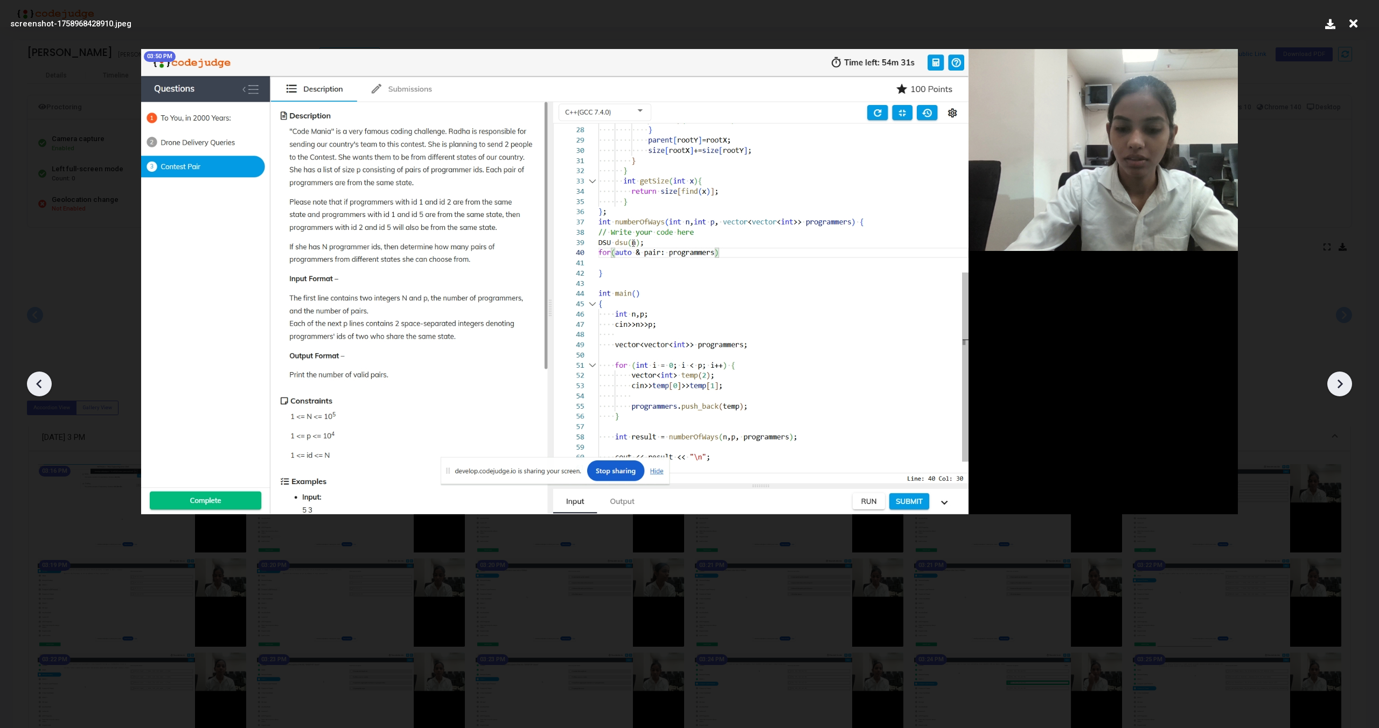
click at [1347, 386] on icon at bounding box center [1339, 384] width 16 height 16
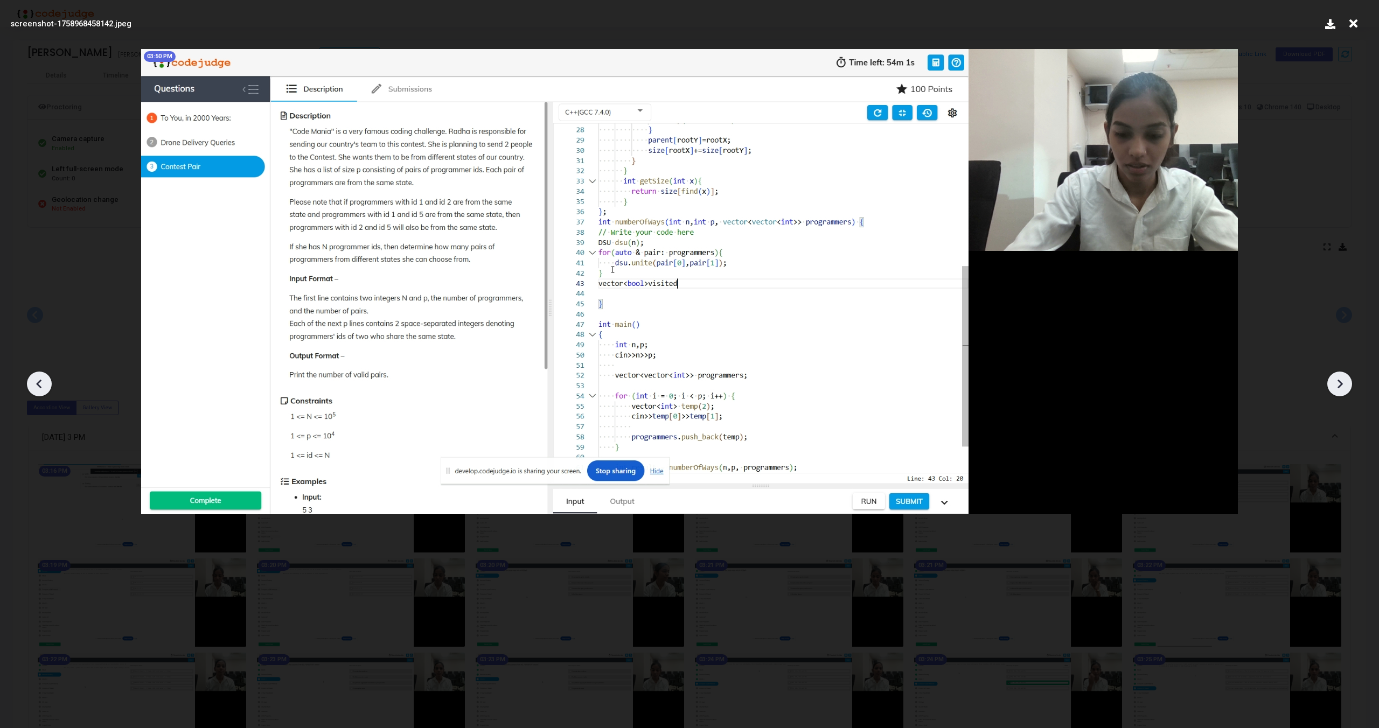
click at [1347, 386] on icon at bounding box center [1339, 384] width 16 height 16
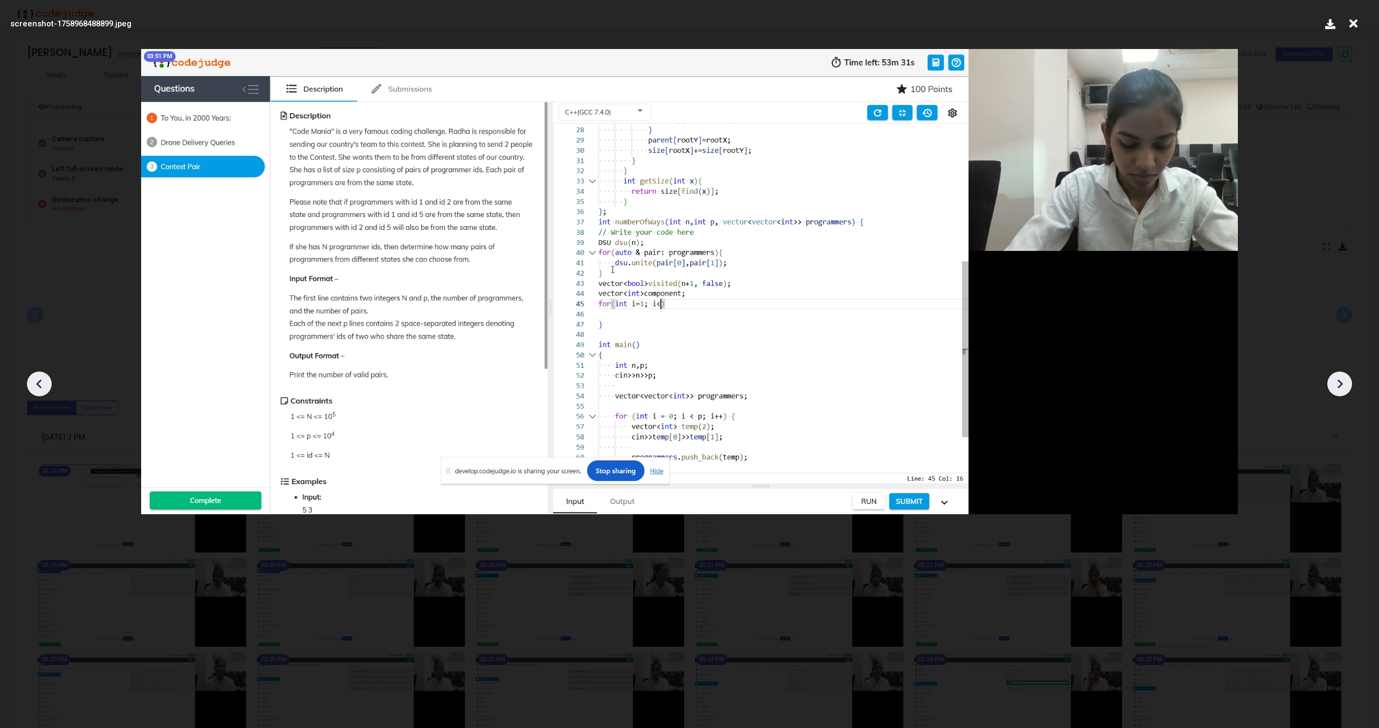
click at [36, 387] on icon at bounding box center [39, 384] width 16 height 16
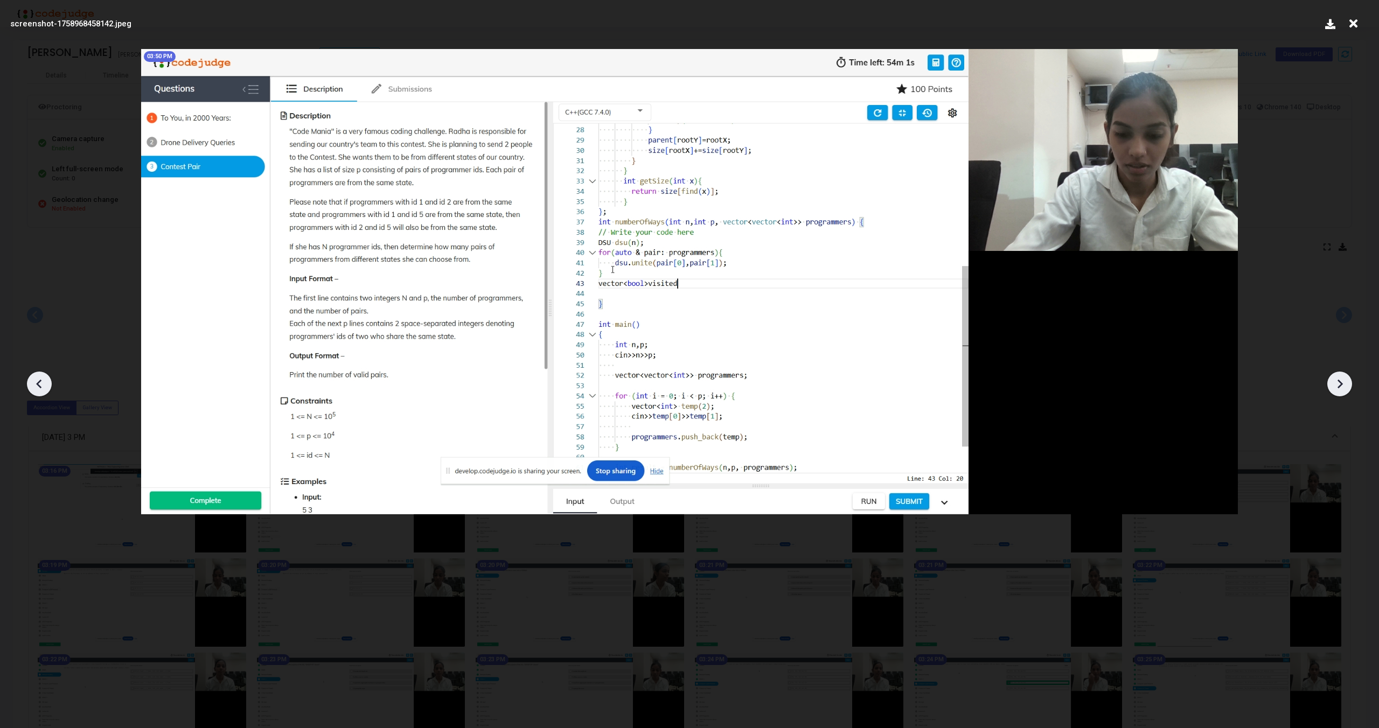
click at [36, 387] on icon at bounding box center [39, 384] width 16 height 16
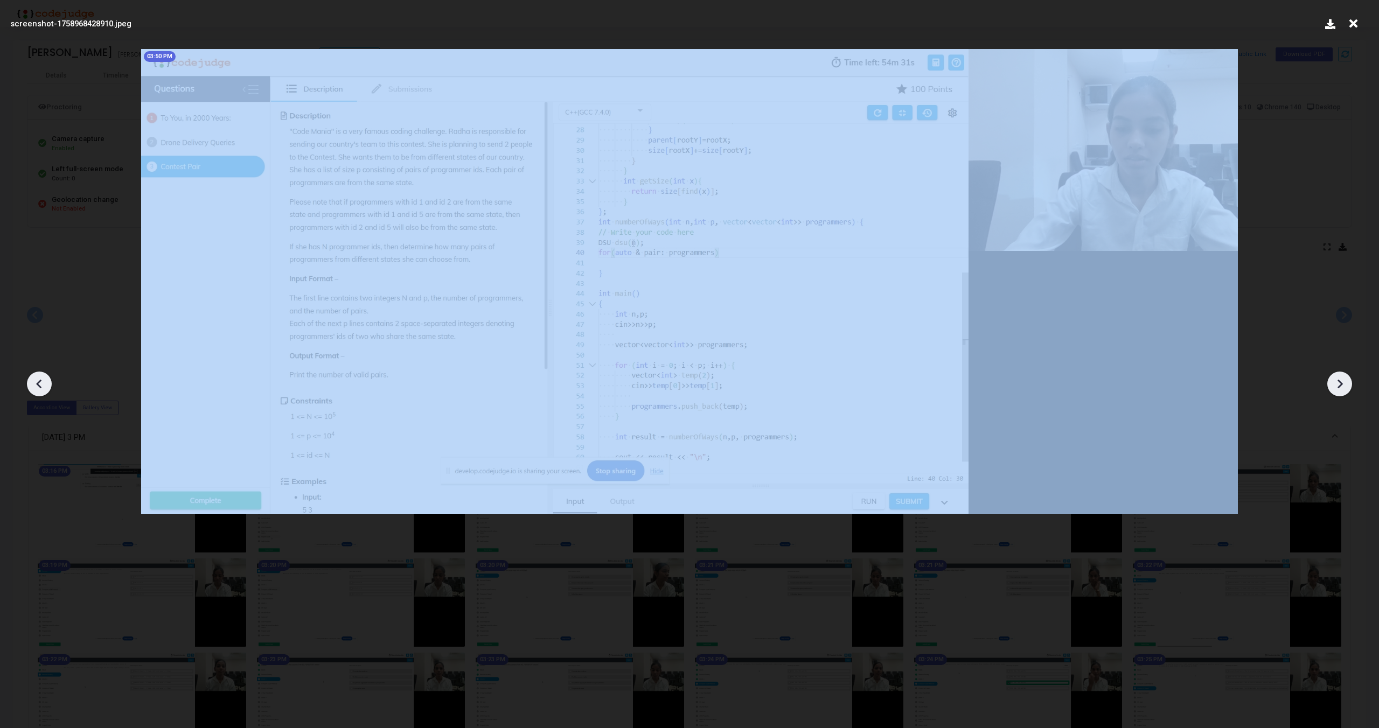
click at [36, 387] on icon at bounding box center [39, 384] width 16 height 16
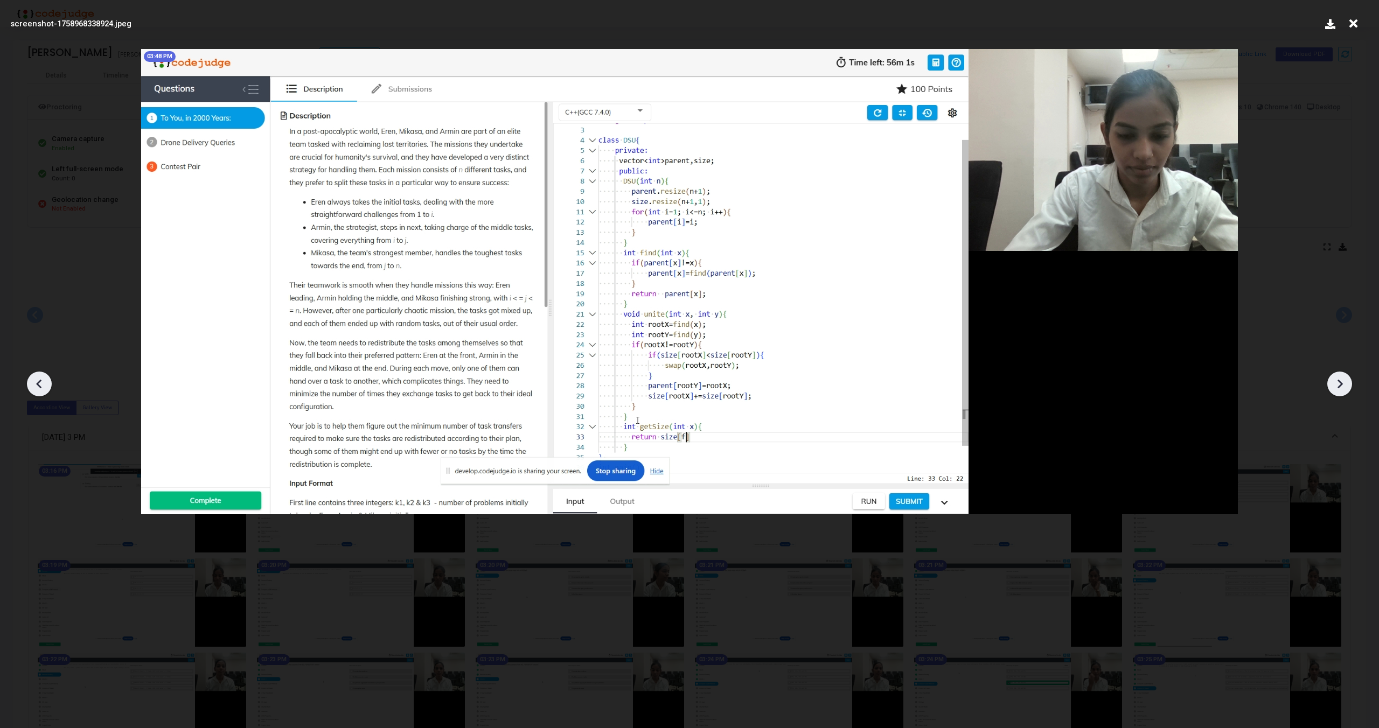
click at [36, 387] on icon at bounding box center [39, 384] width 16 height 16
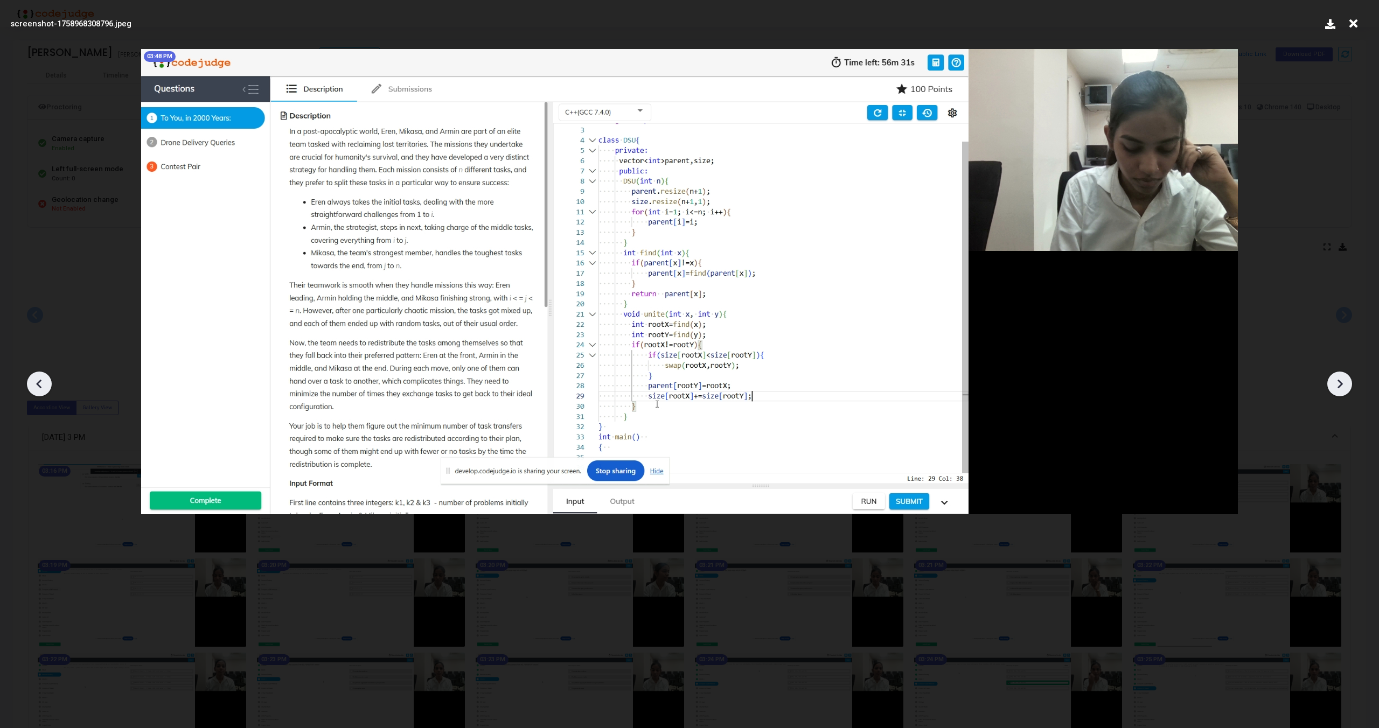
click at [36, 387] on icon at bounding box center [39, 384] width 16 height 16
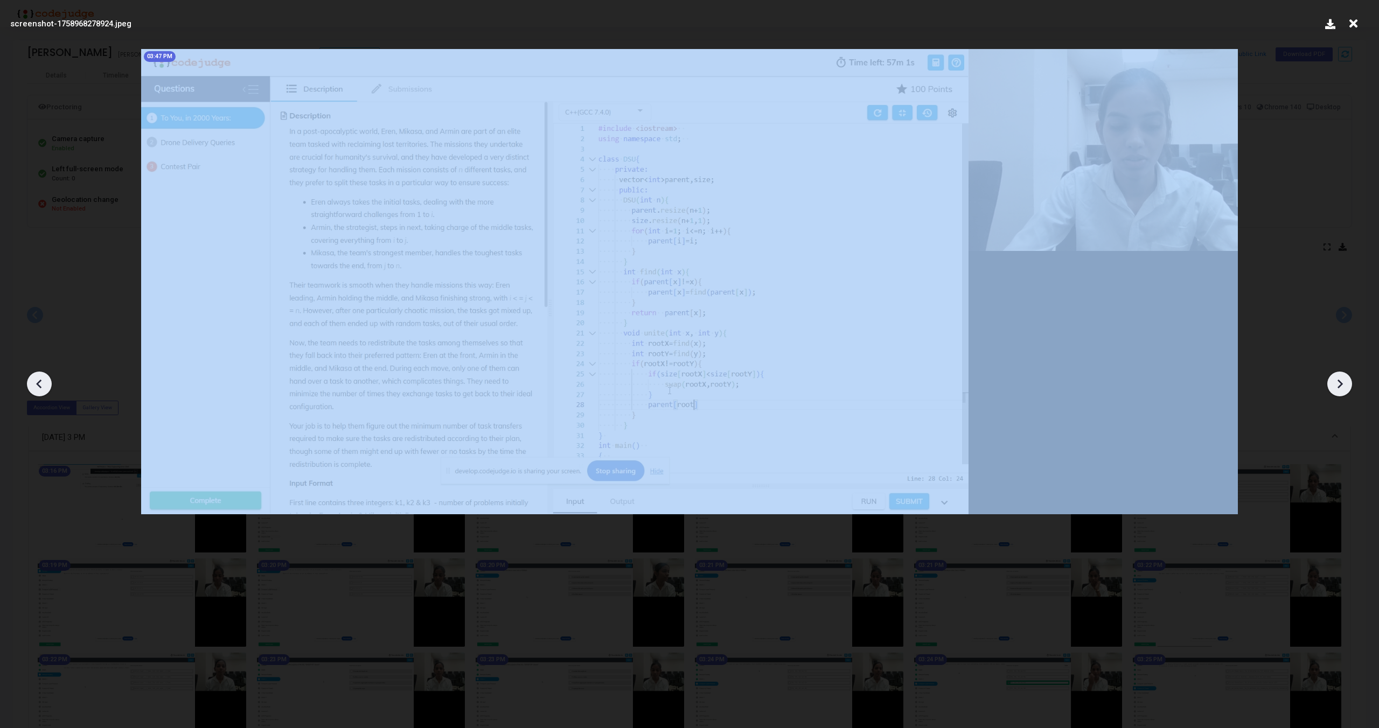
click at [36, 387] on icon at bounding box center [39, 384] width 16 height 16
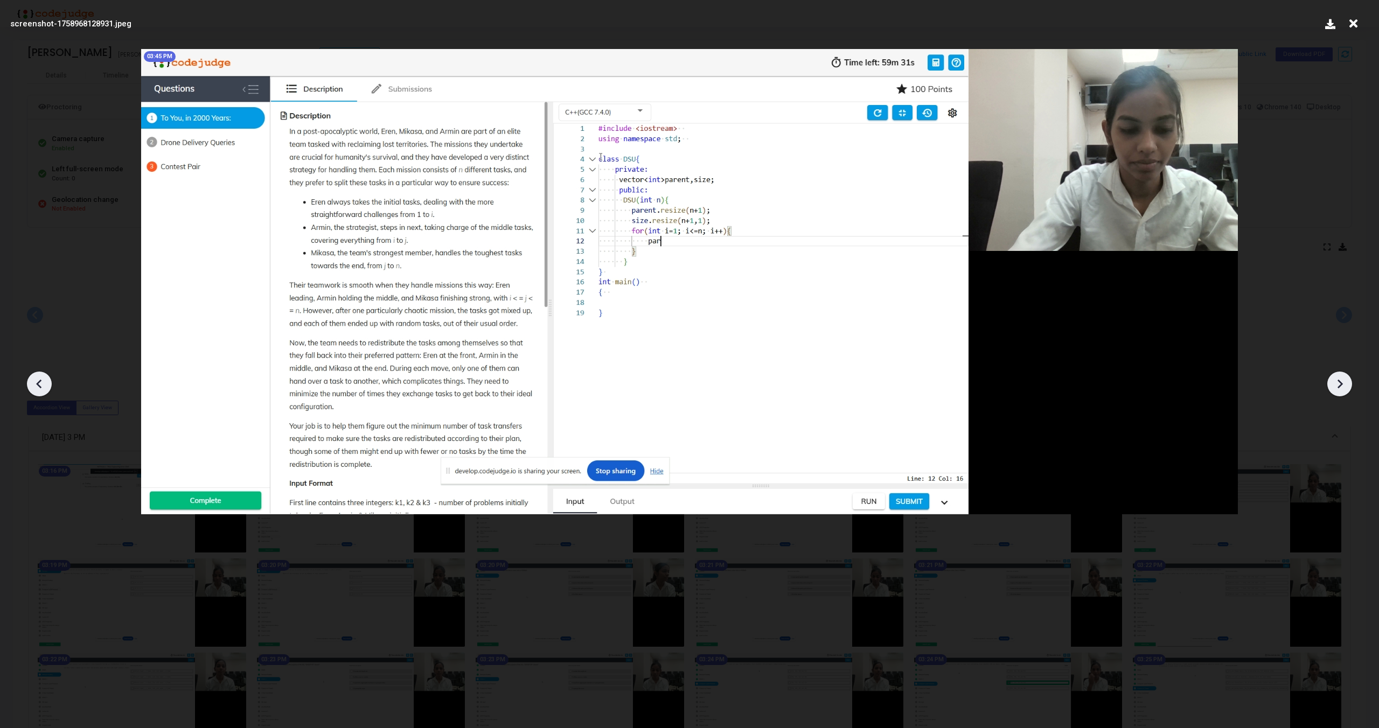
click at [1349, 387] on div at bounding box center [1339, 384] width 25 height 25
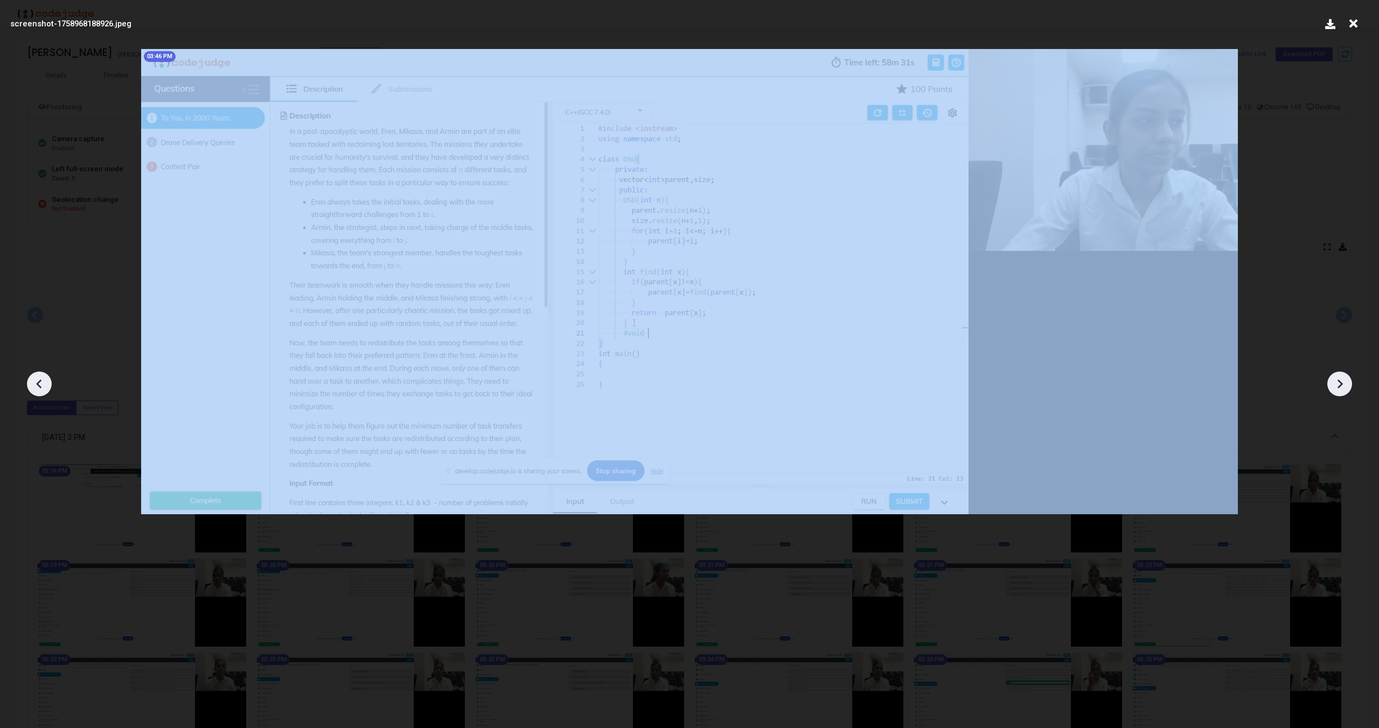
click at [1349, 387] on div at bounding box center [1339, 384] width 25 height 25
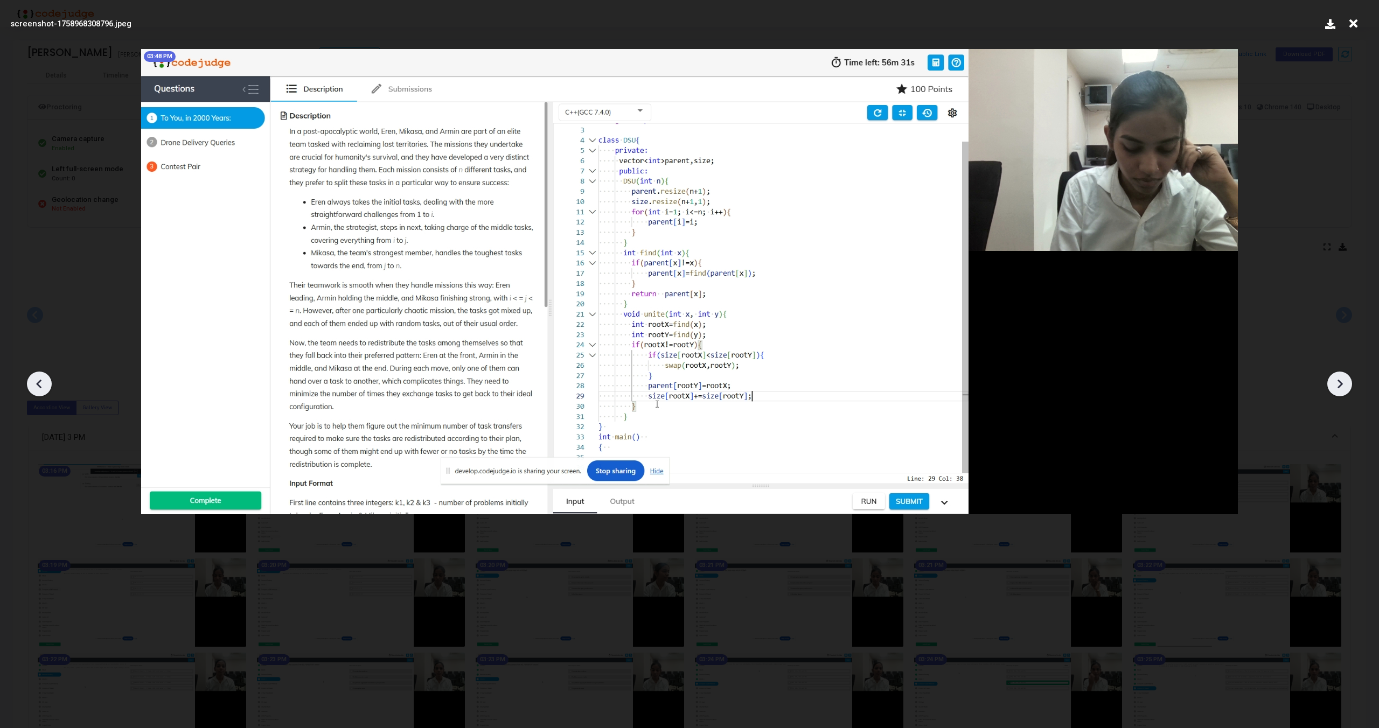
click at [1349, 387] on div at bounding box center [1339, 384] width 25 height 25
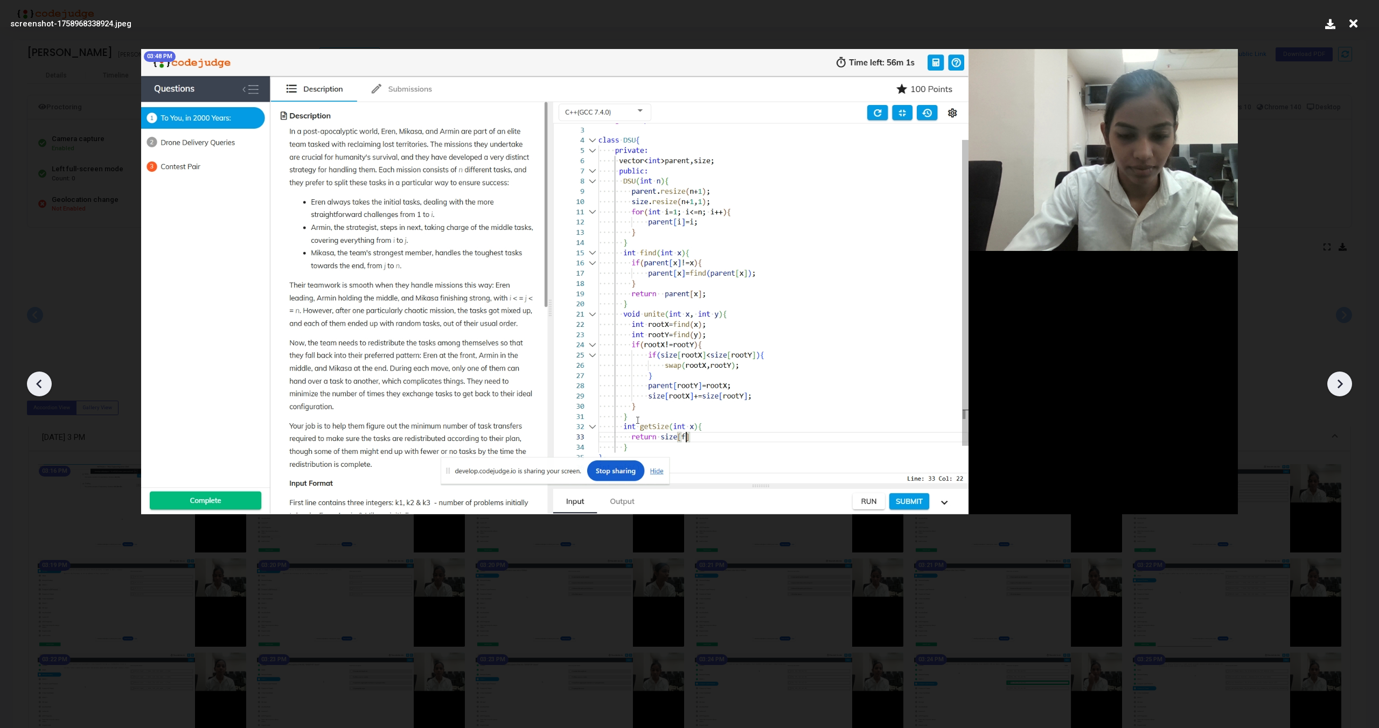
click at [1349, 387] on div at bounding box center [1339, 384] width 25 height 25
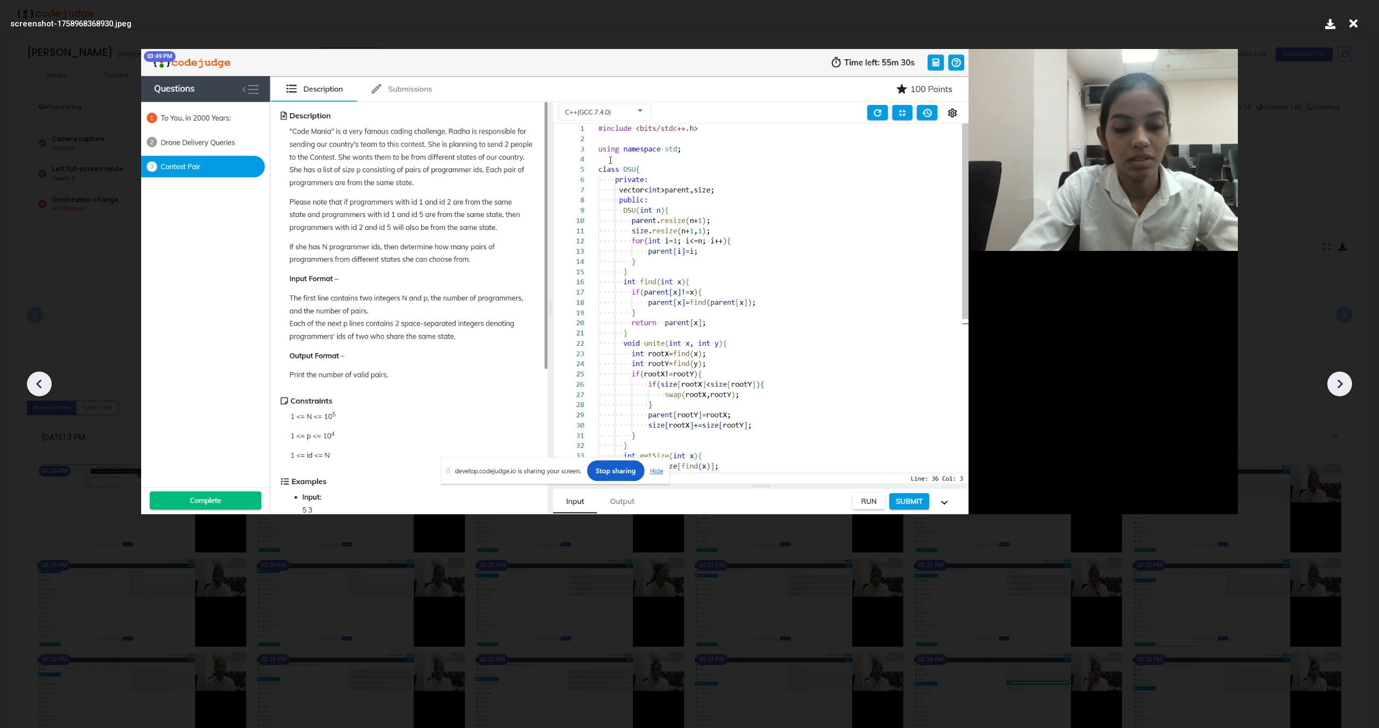
click at [1349, 387] on div at bounding box center [1339, 384] width 25 height 25
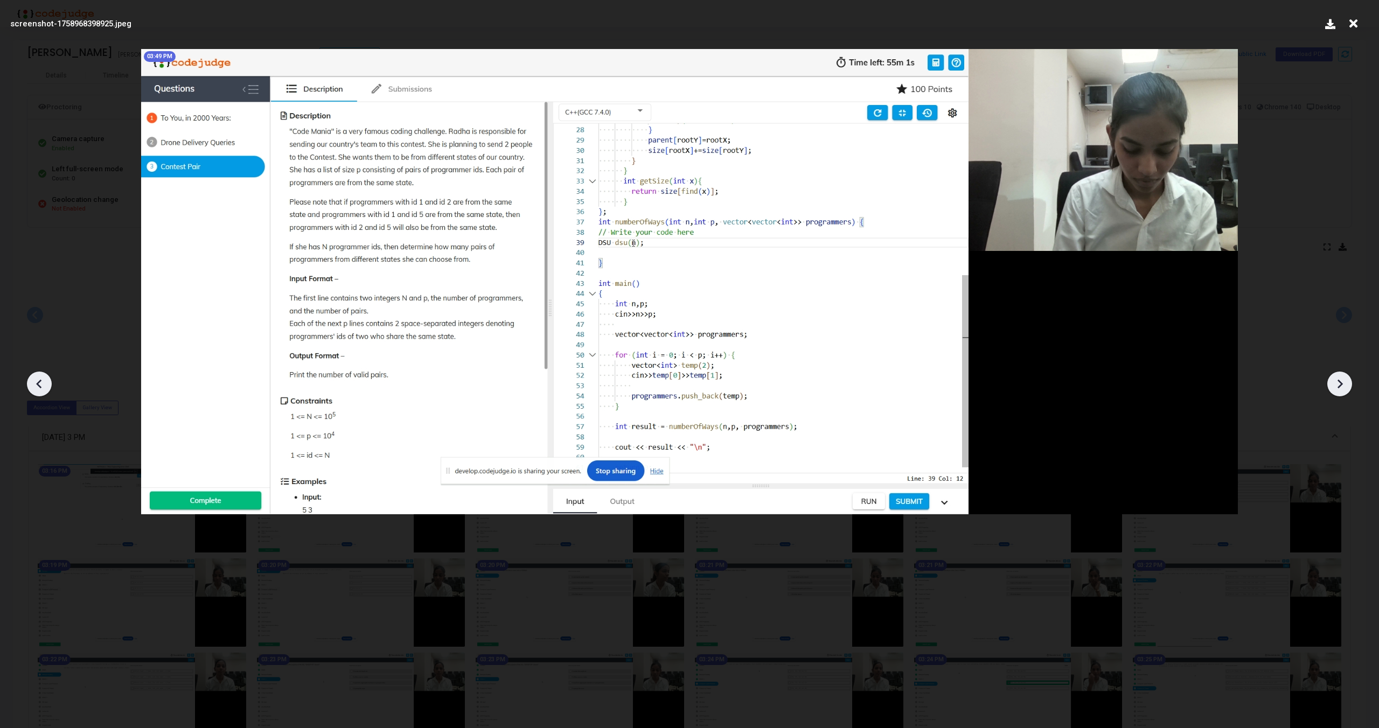
click at [1349, 387] on div at bounding box center [1339, 384] width 25 height 25
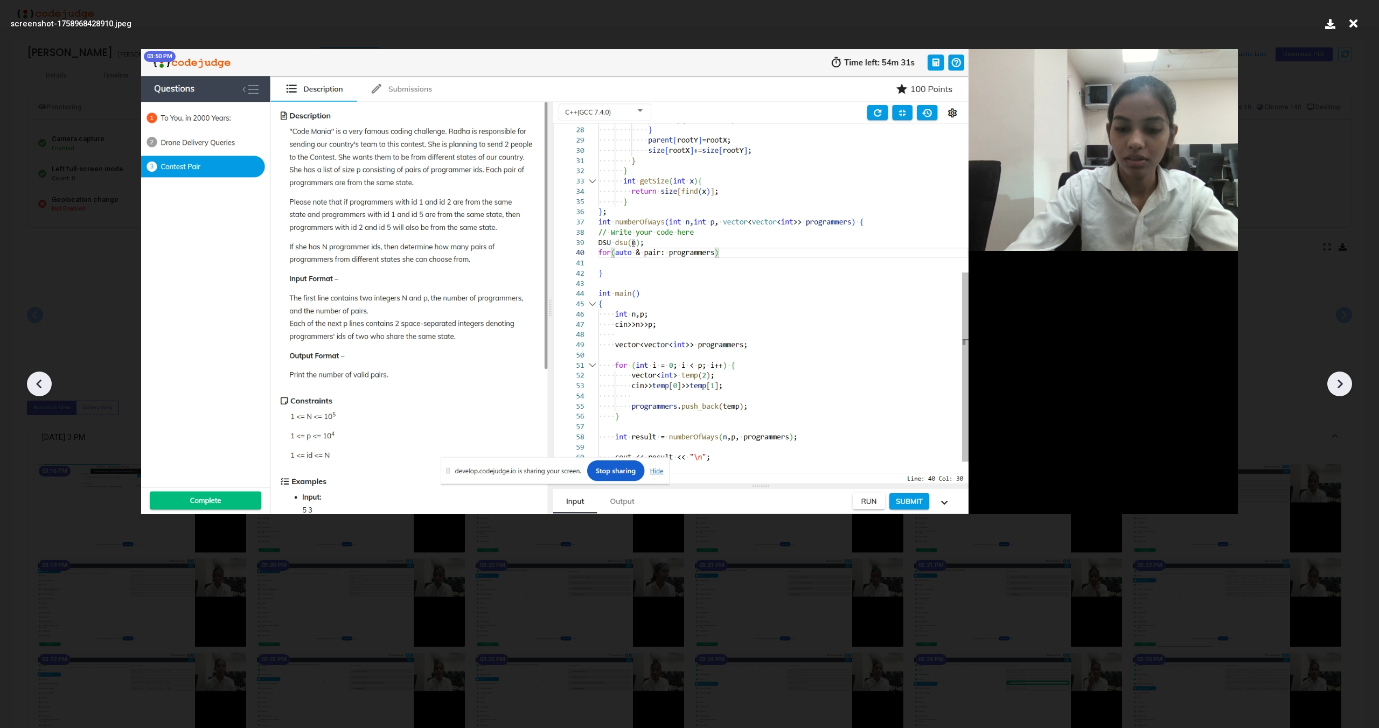
click at [1349, 387] on div at bounding box center [1339, 384] width 25 height 25
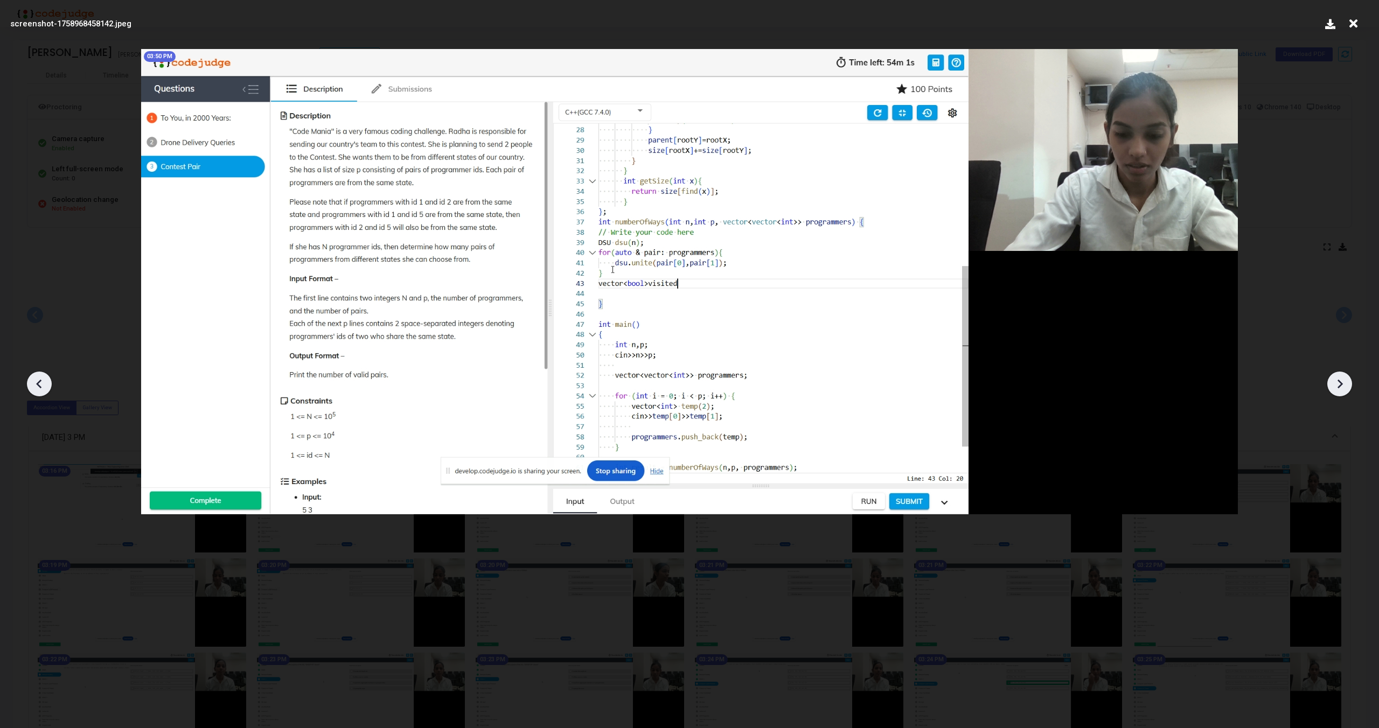
click at [1349, 387] on div at bounding box center [1339, 384] width 25 height 25
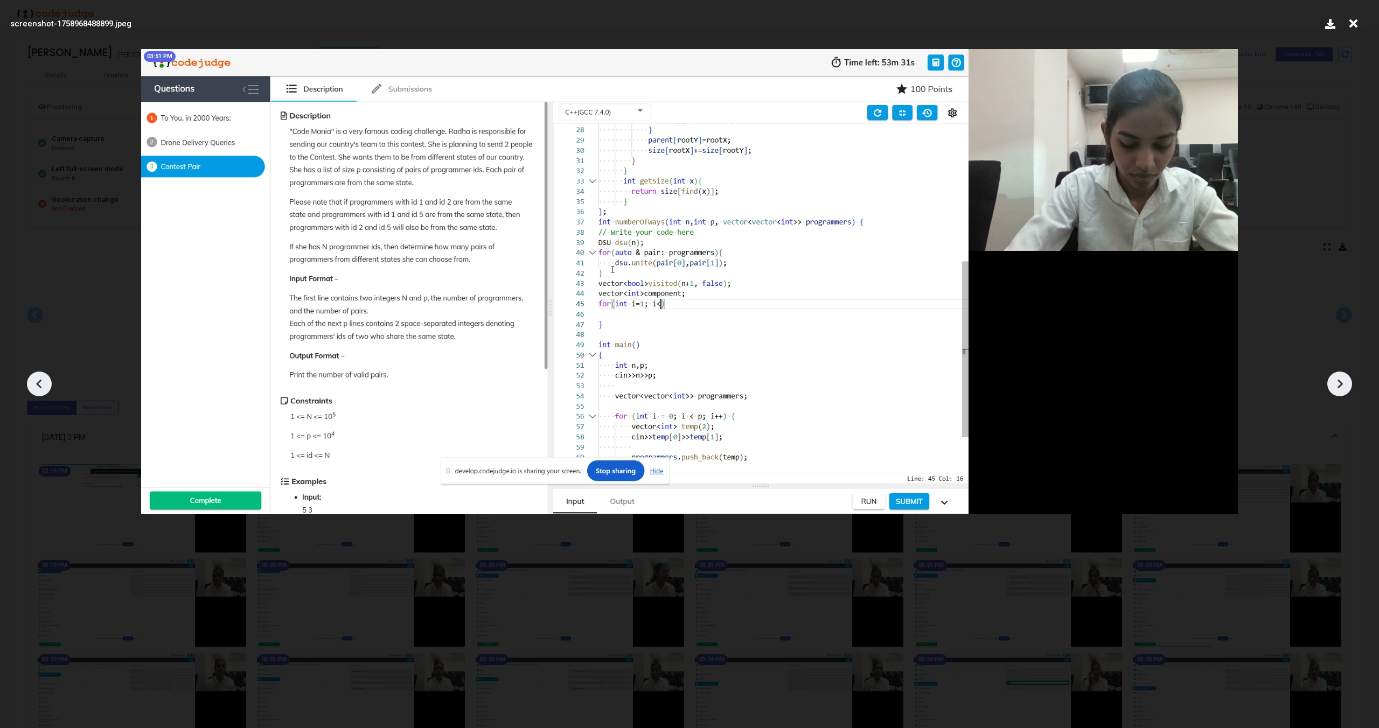
click at [1349, 387] on div at bounding box center [1339, 384] width 25 height 25
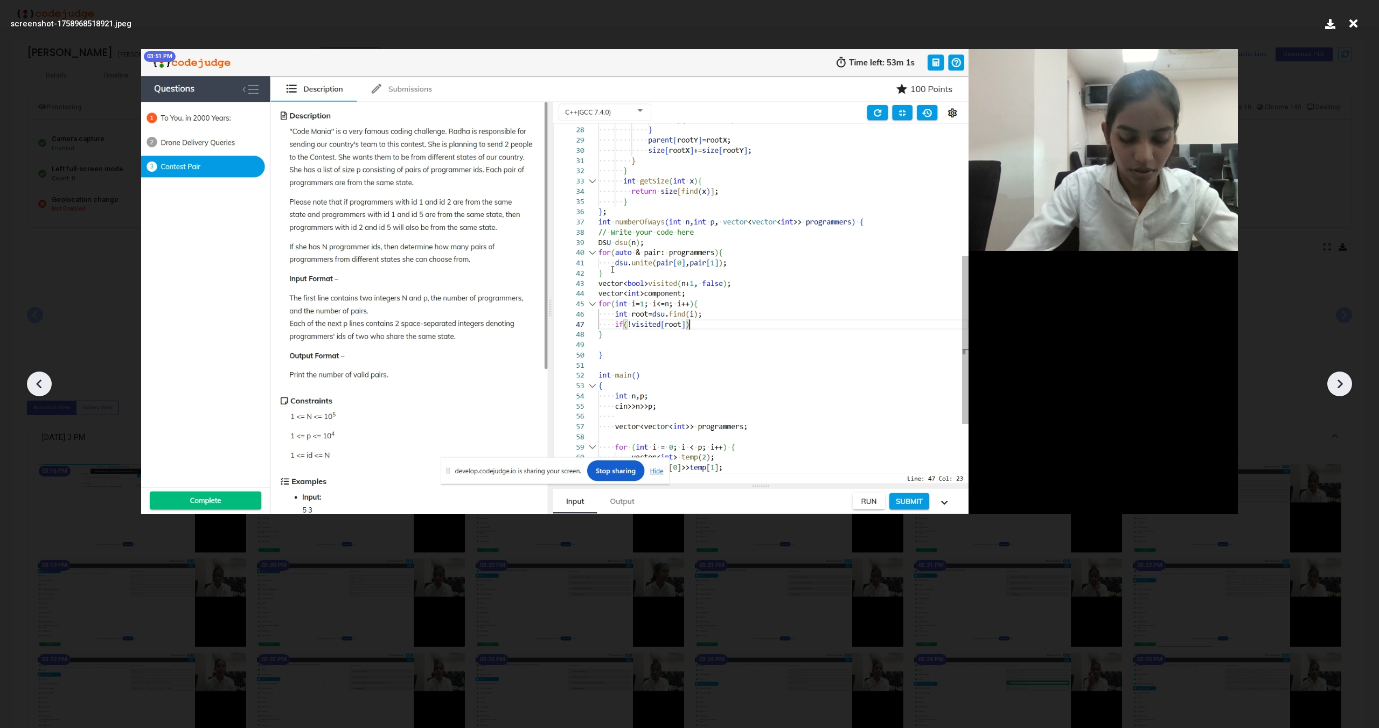
click at [1349, 387] on div at bounding box center [1339, 384] width 25 height 25
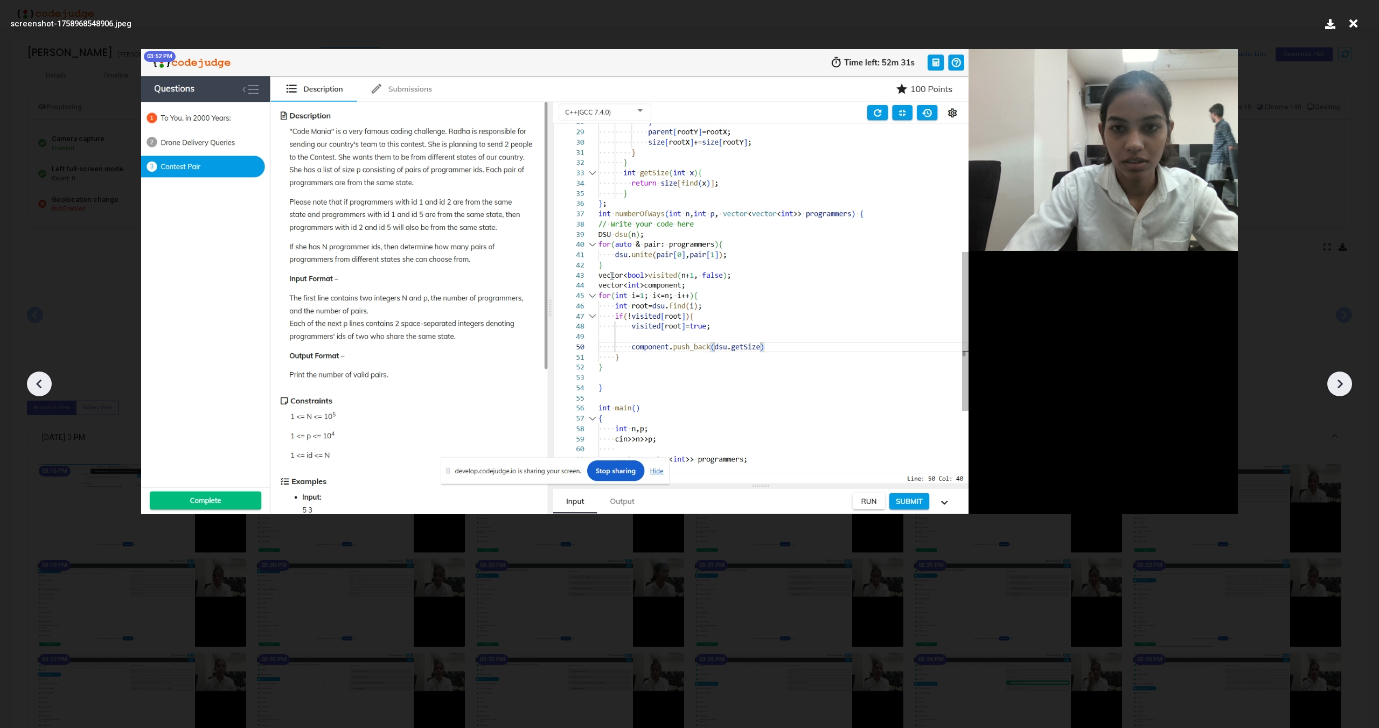
click at [1349, 387] on div at bounding box center [1339, 384] width 25 height 25
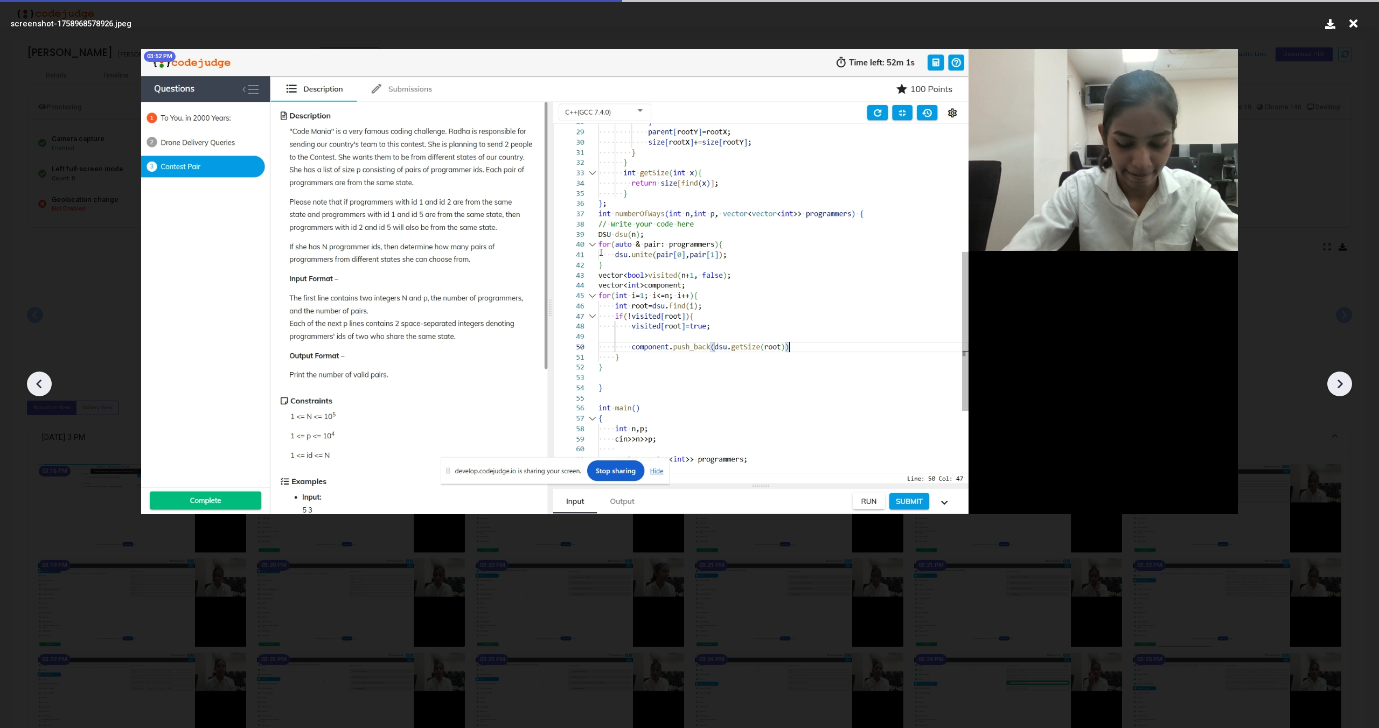
click at [1349, 387] on div at bounding box center [1339, 384] width 25 height 25
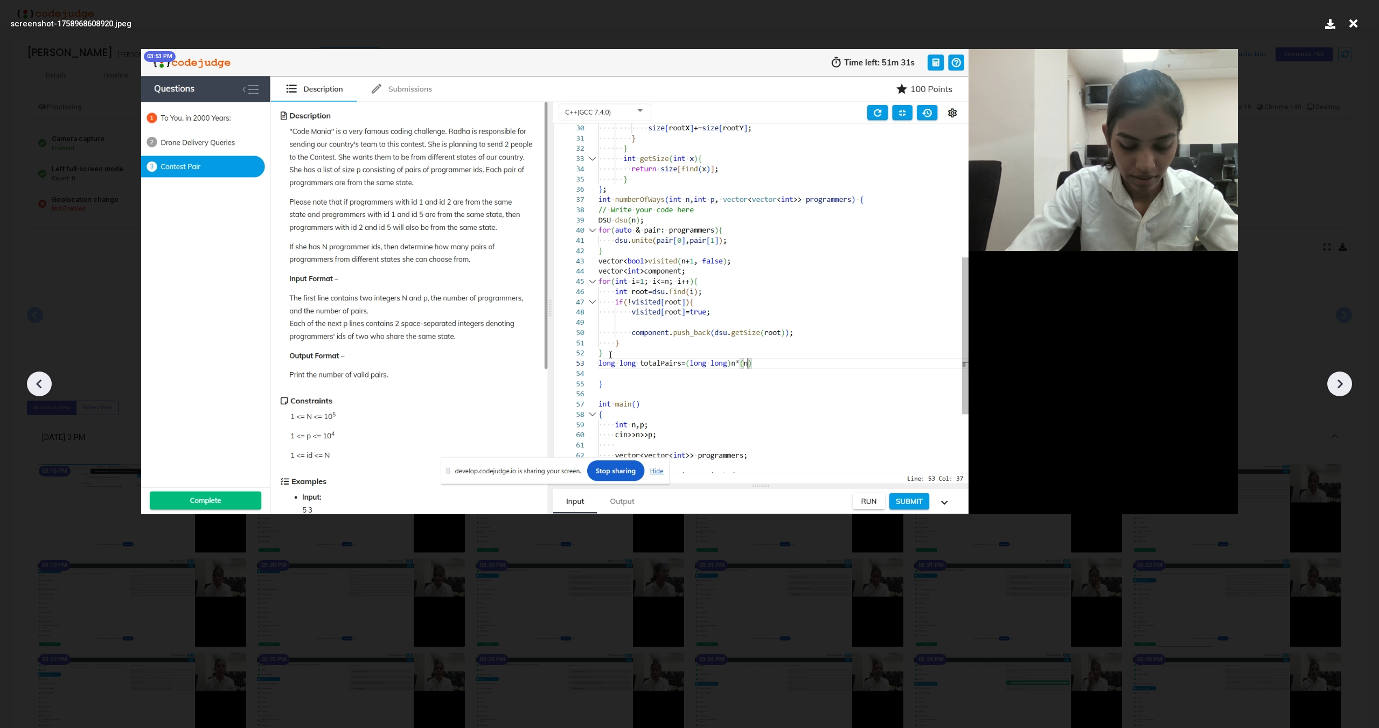
click at [1349, 387] on div at bounding box center [1339, 384] width 25 height 25
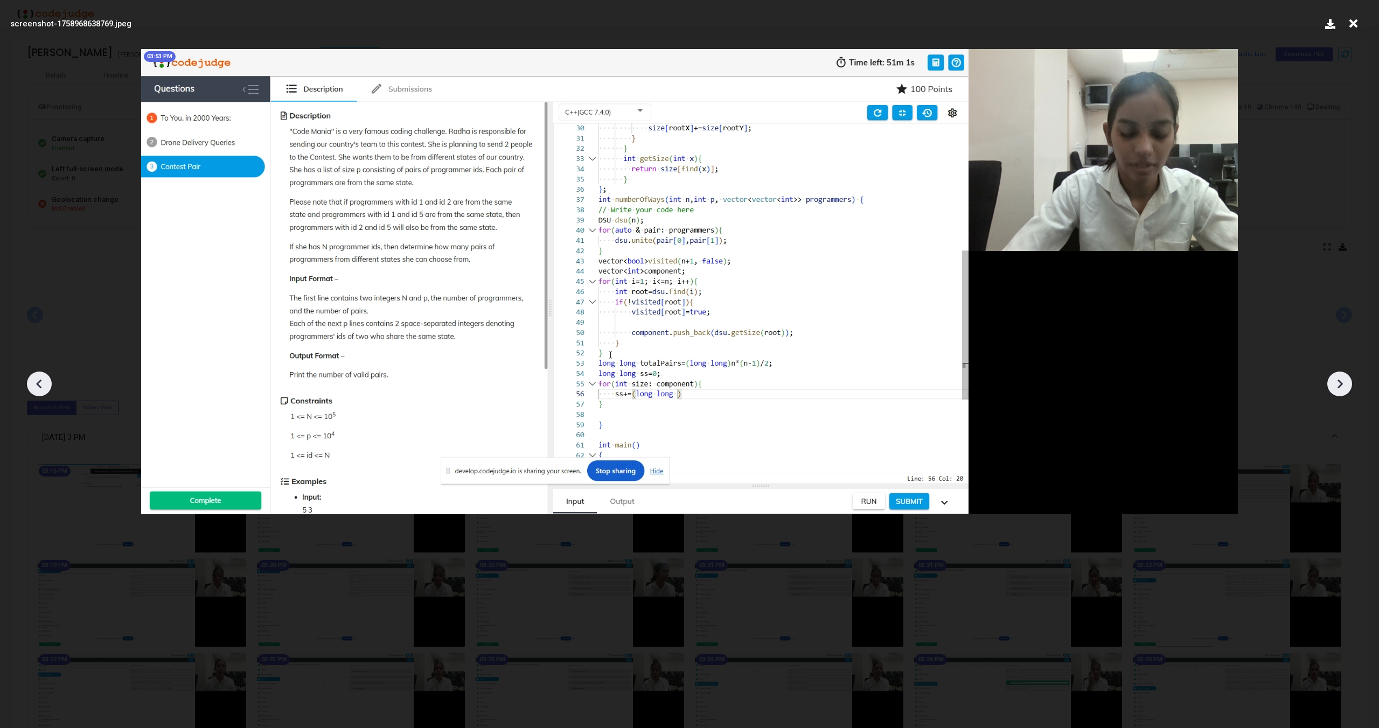
click at [1349, 387] on div at bounding box center [1339, 384] width 25 height 25
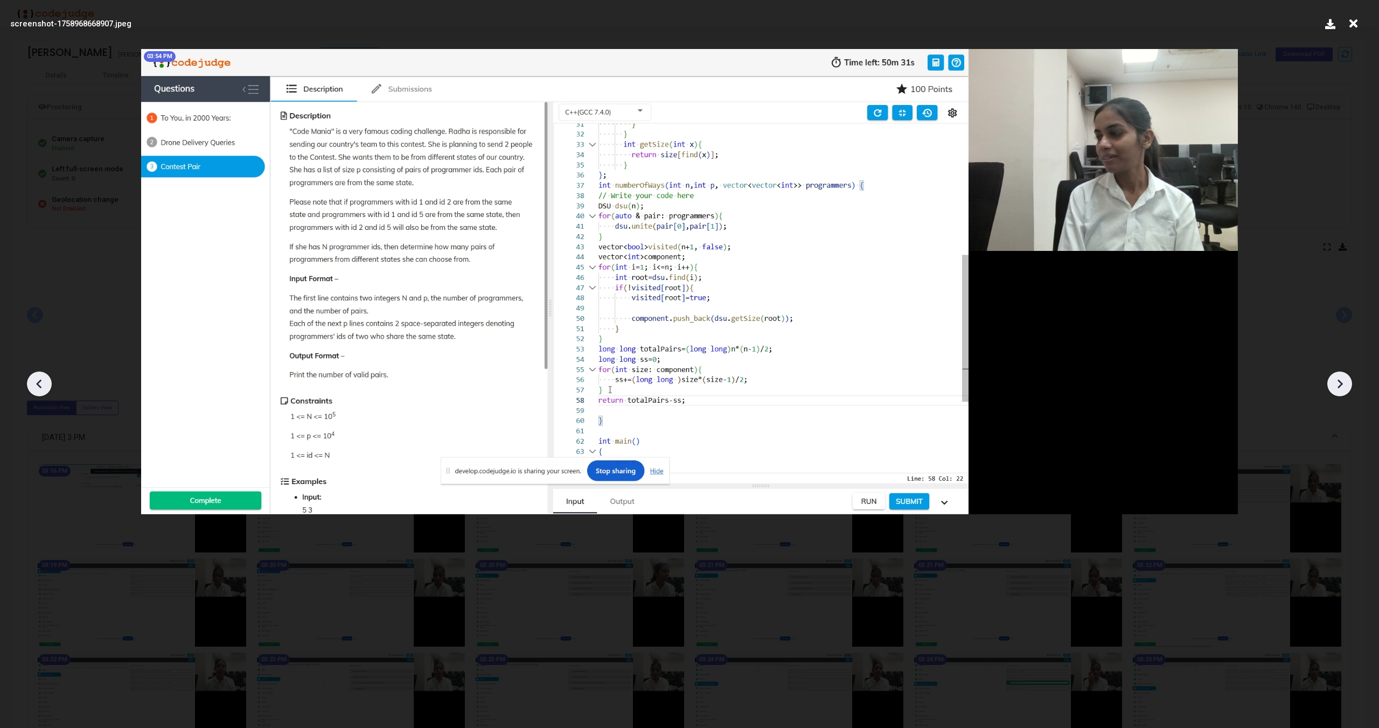
click at [1349, 387] on div at bounding box center [1339, 384] width 25 height 25
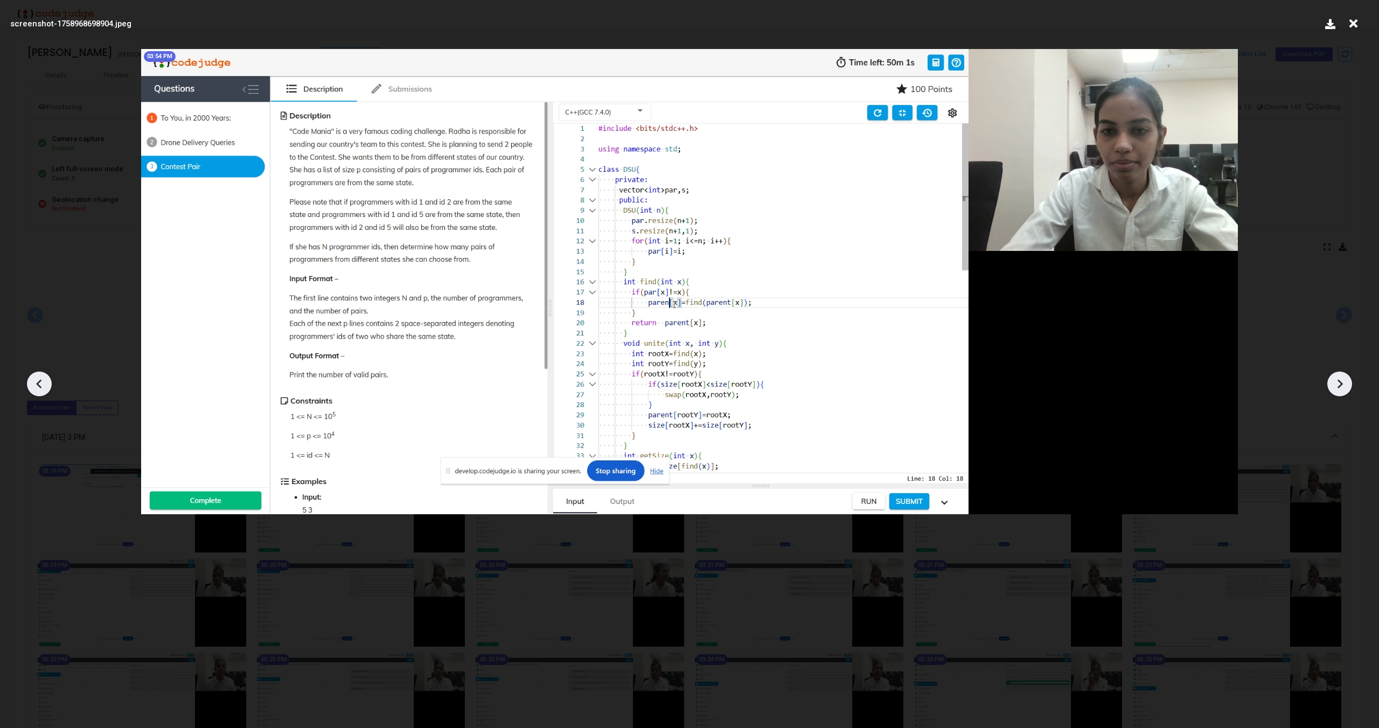
click at [1349, 387] on div at bounding box center [1339, 384] width 25 height 25
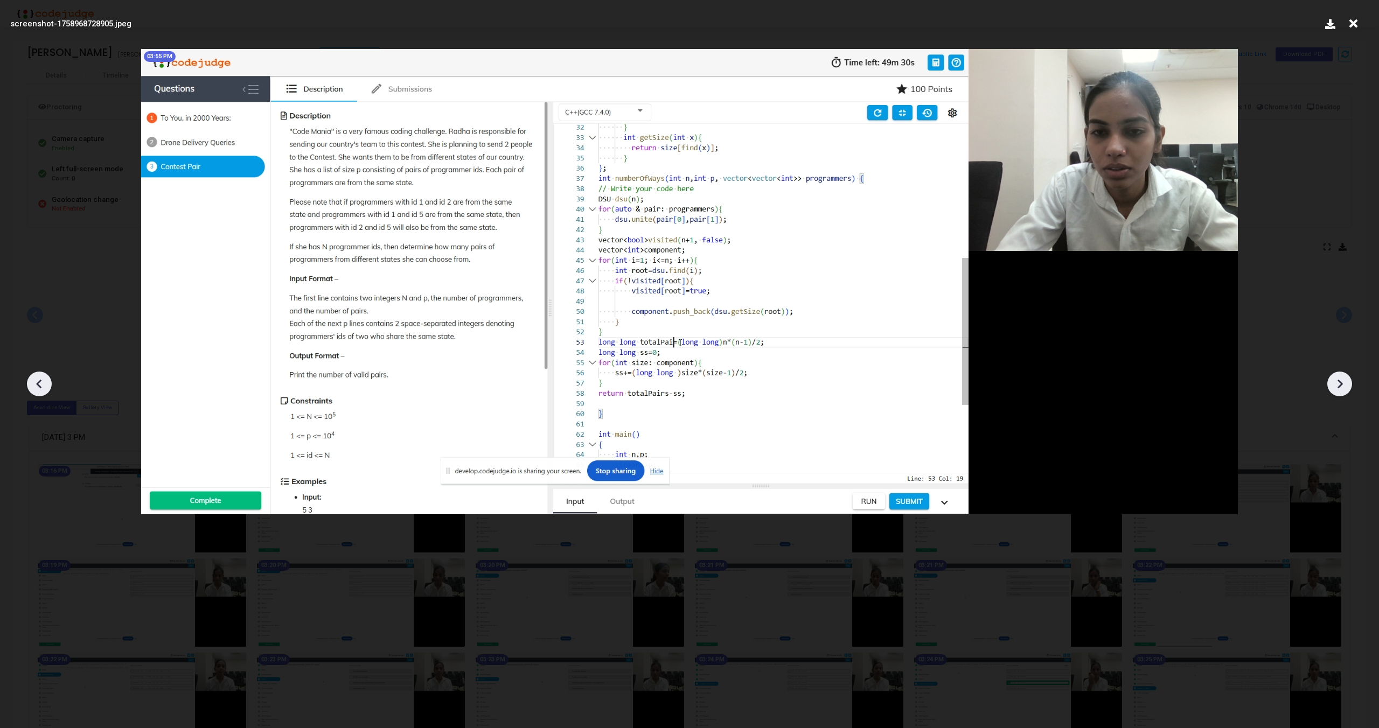
click at [1349, 387] on div at bounding box center [1339, 384] width 25 height 25
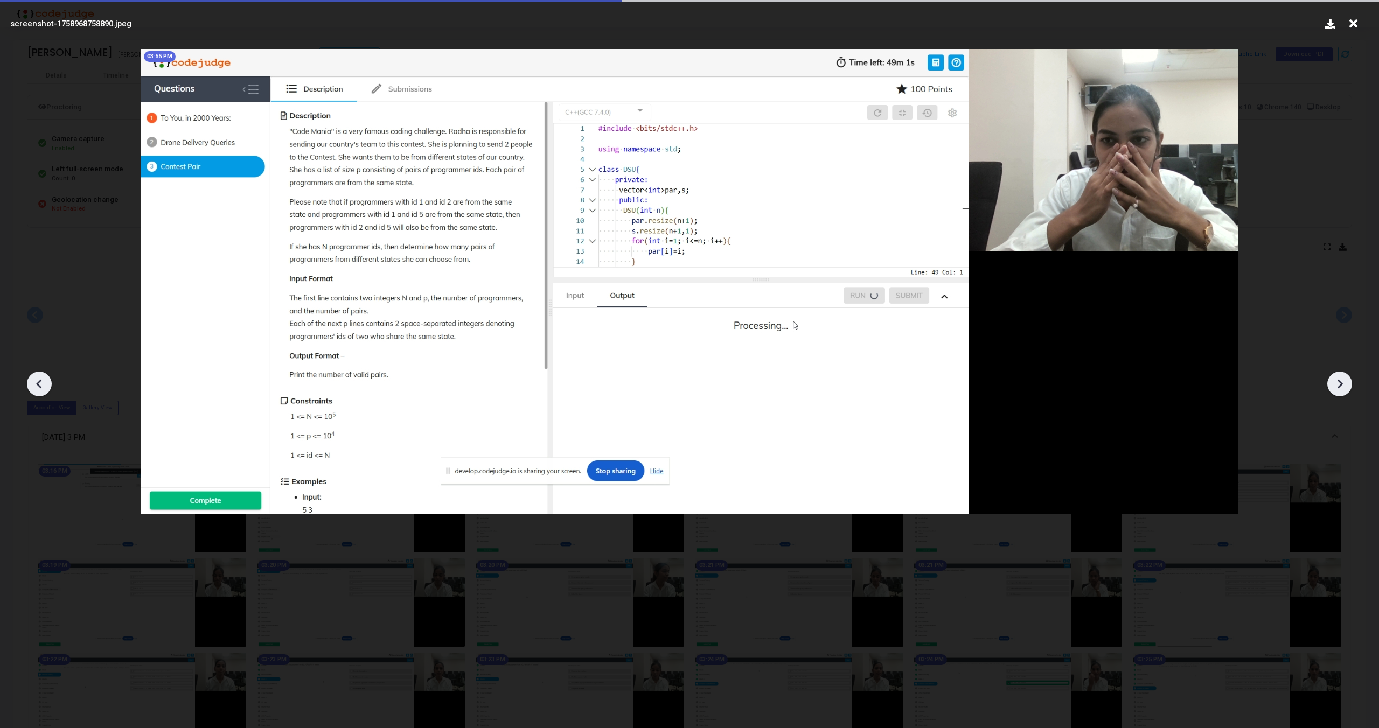
click at [1349, 387] on div at bounding box center [1339, 384] width 25 height 25
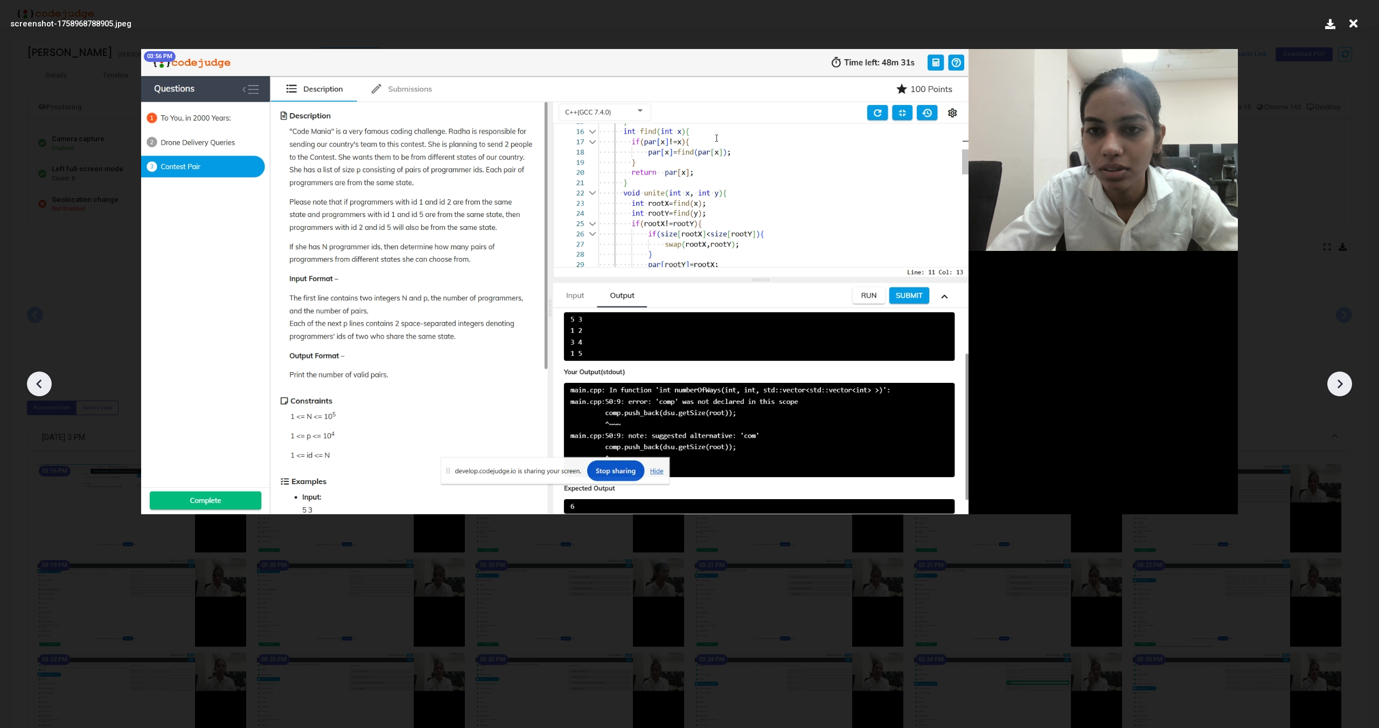
click at [1349, 387] on div at bounding box center [1339, 384] width 25 height 25
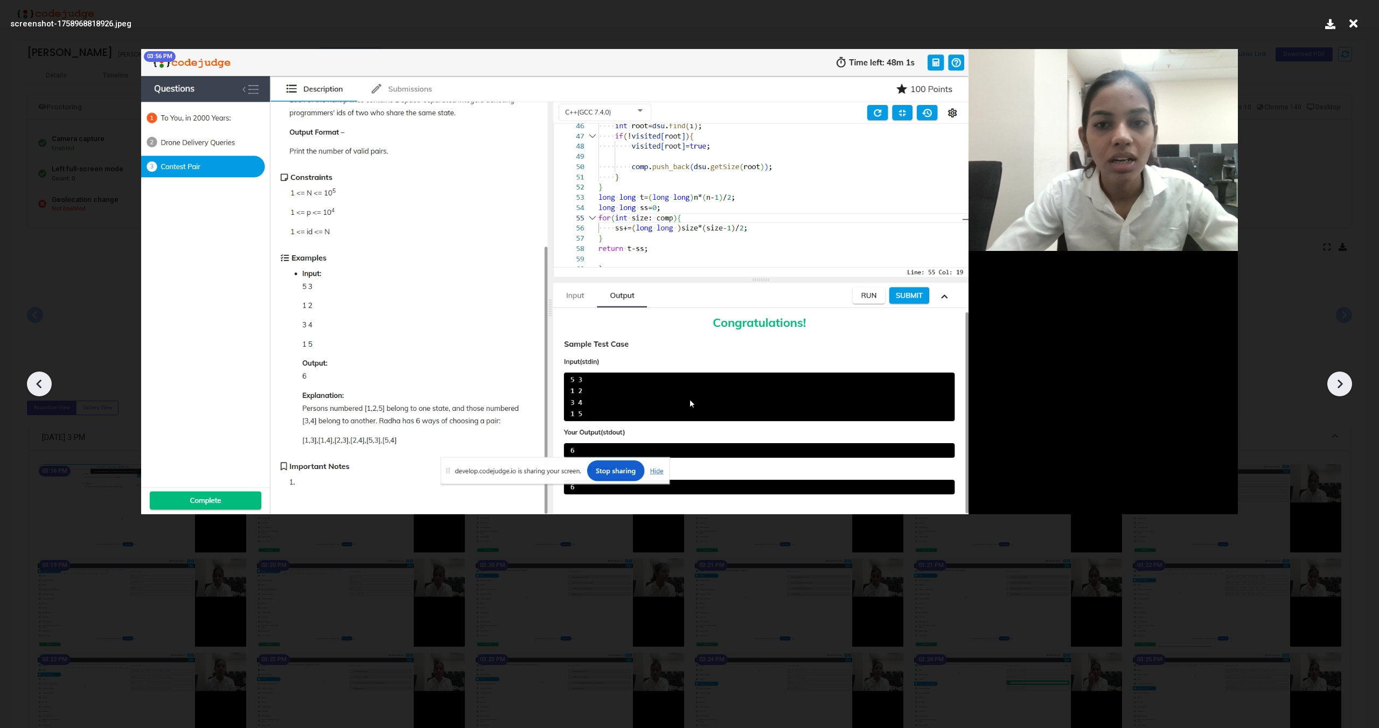
click at [1349, 387] on div at bounding box center [1339, 384] width 25 height 25
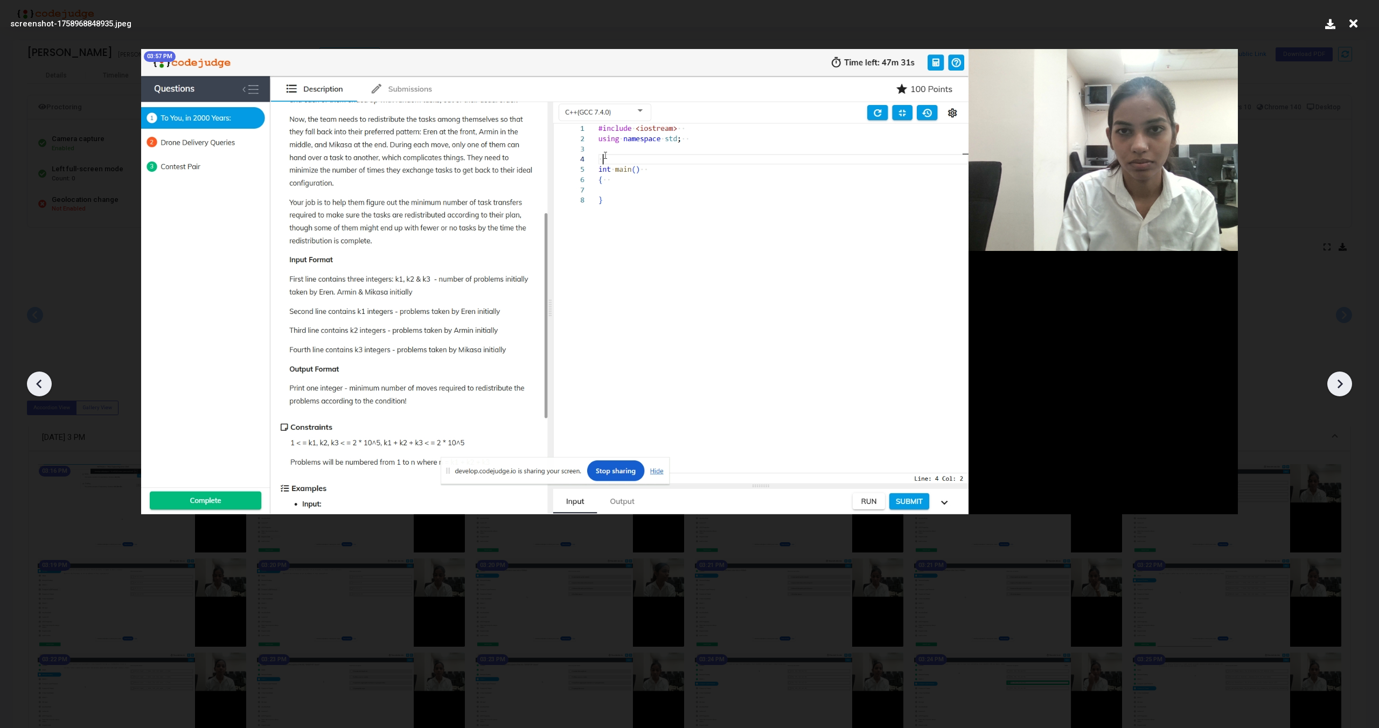
click at [1349, 387] on div at bounding box center [1339, 384] width 25 height 25
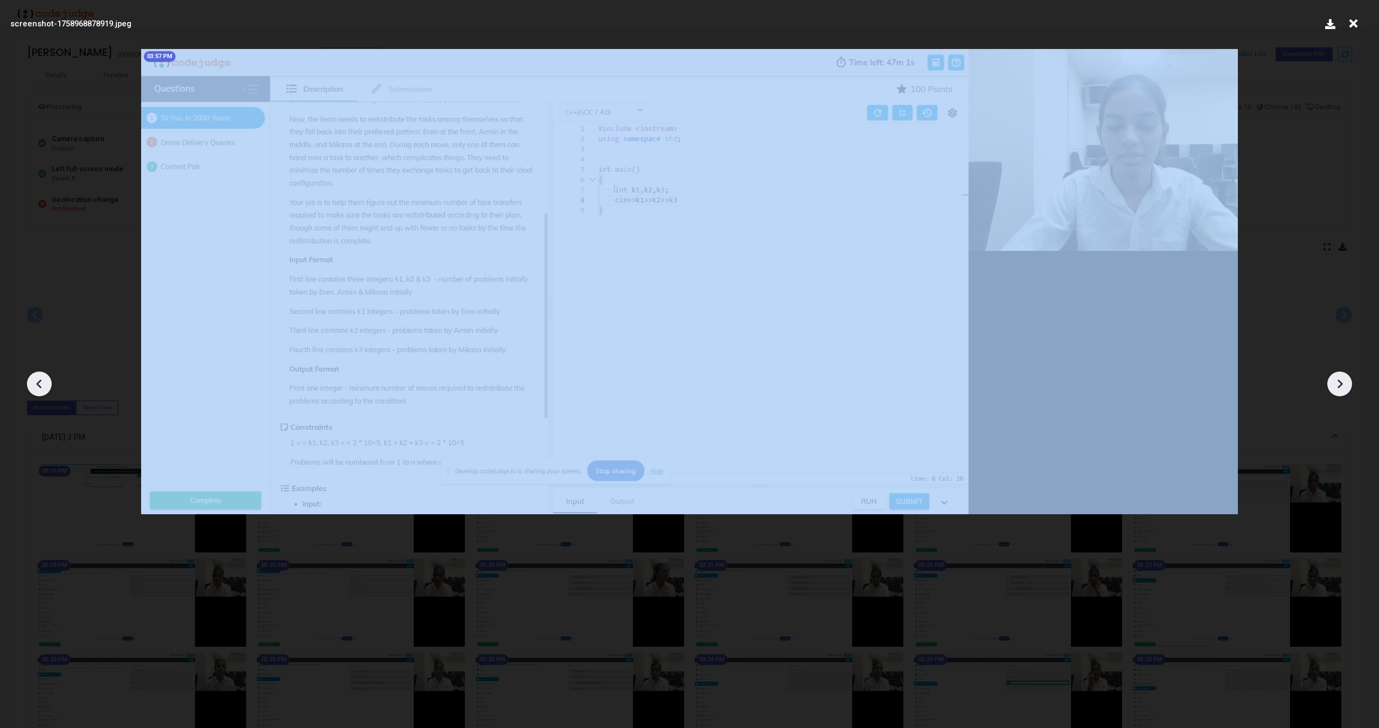
click at [1349, 387] on div at bounding box center [1339, 384] width 25 height 25
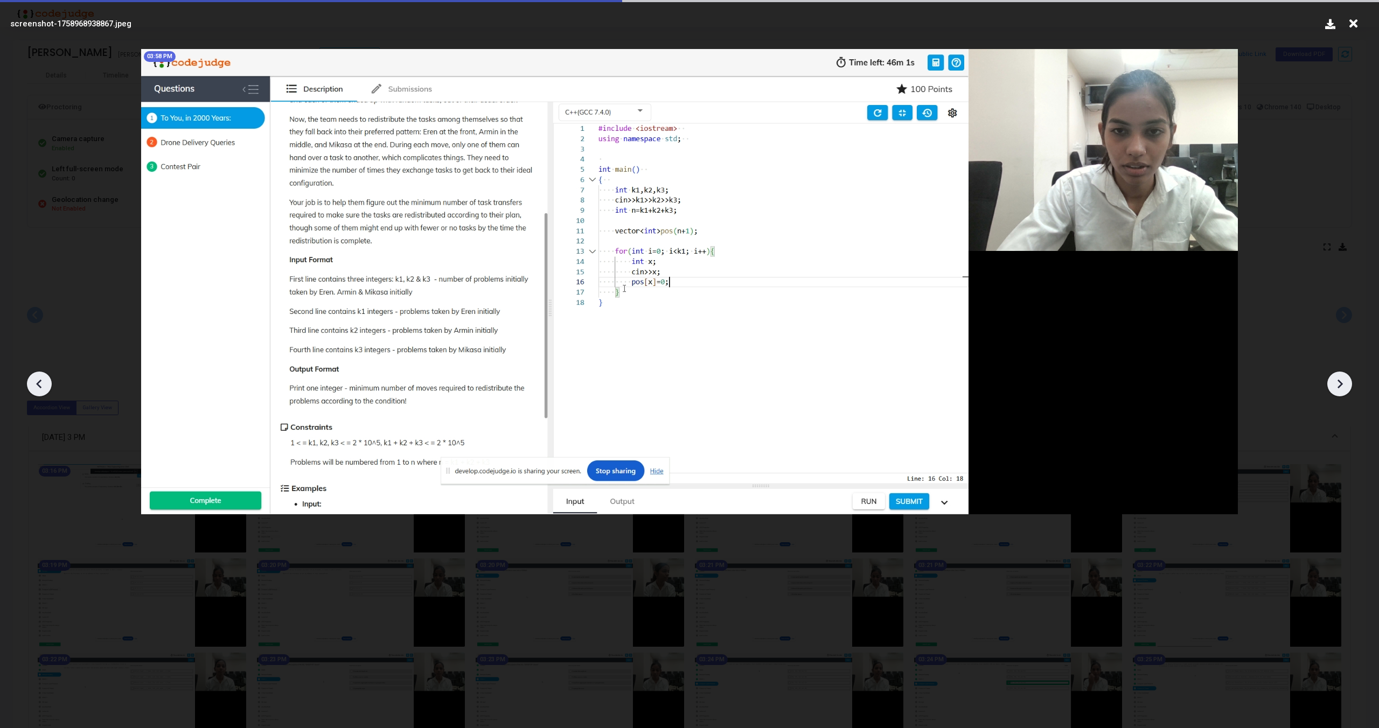
click at [1349, 387] on div at bounding box center [1339, 384] width 25 height 25
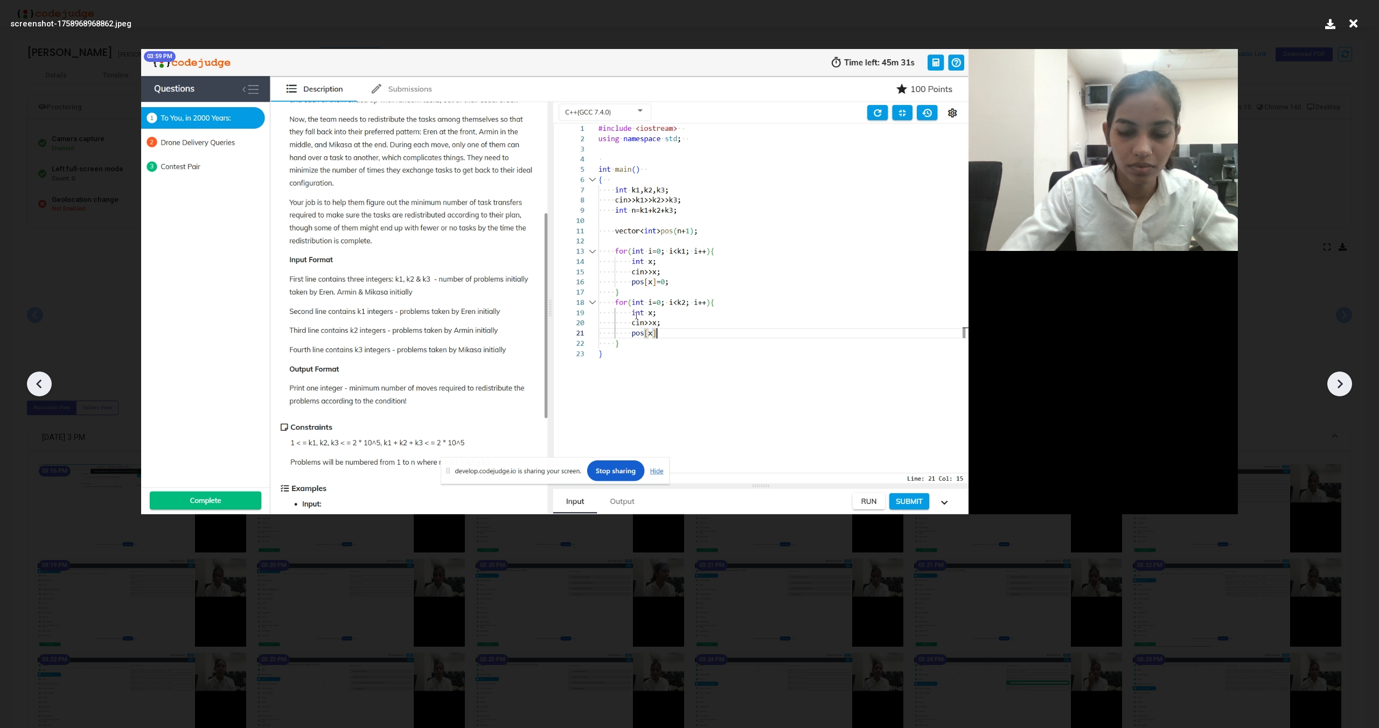
click at [1349, 387] on div at bounding box center [1339, 384] width 25 height 25
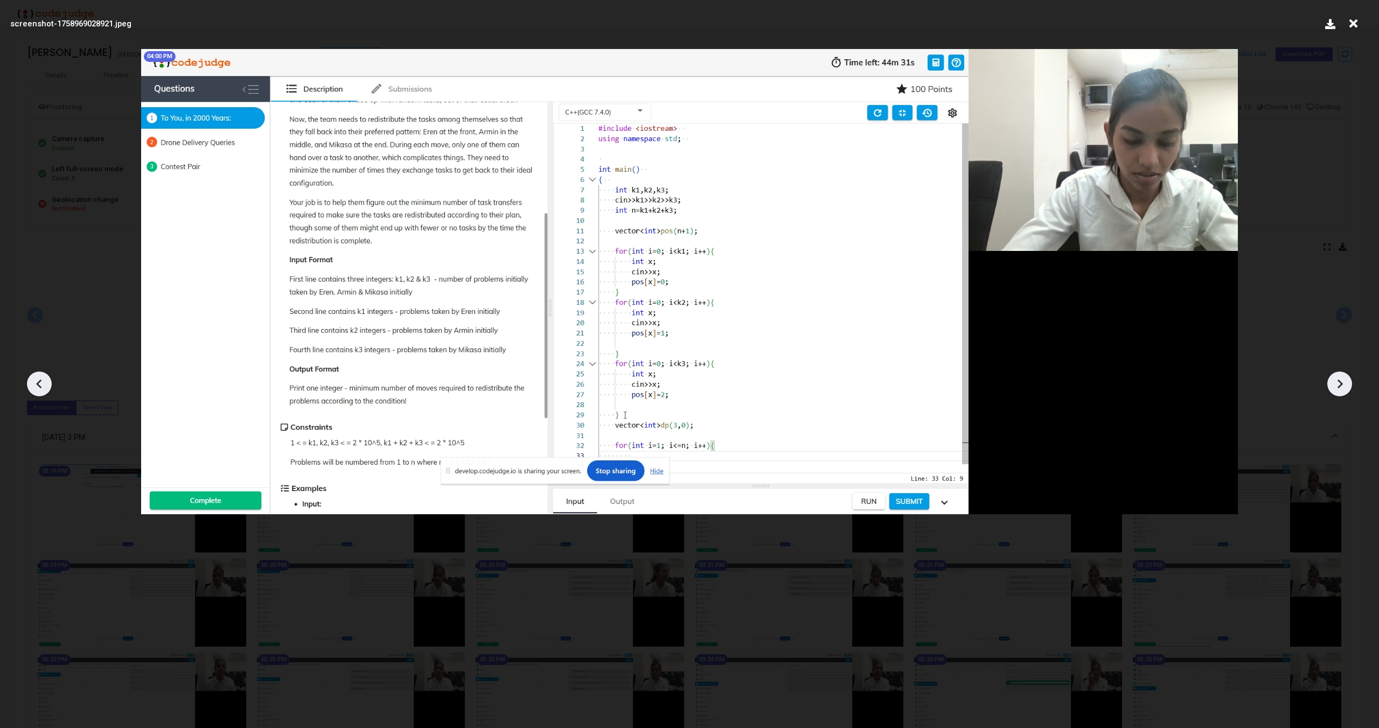
click at [1349, 387] on div at bounding box center [1339, 384] width 25 height 25
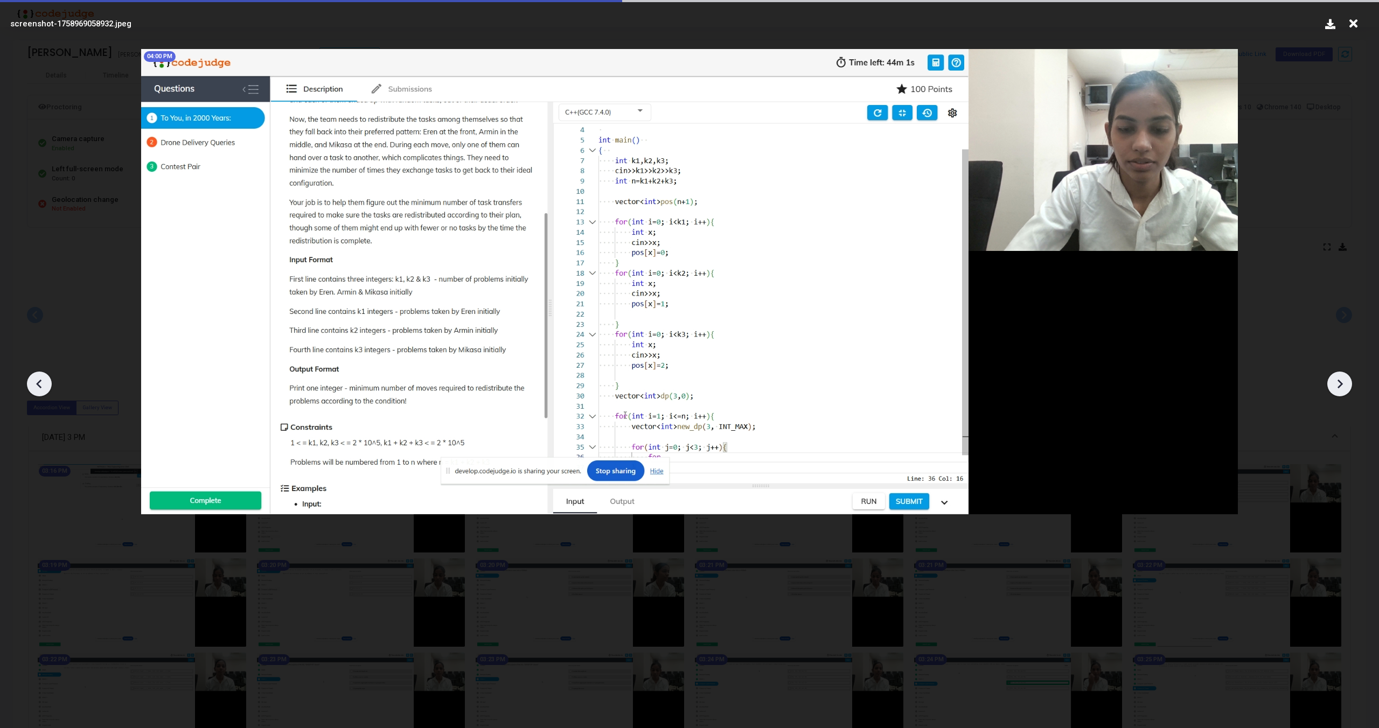
click at [1349, 387] on div at bounding box center [1339, 384] width 25 height 25
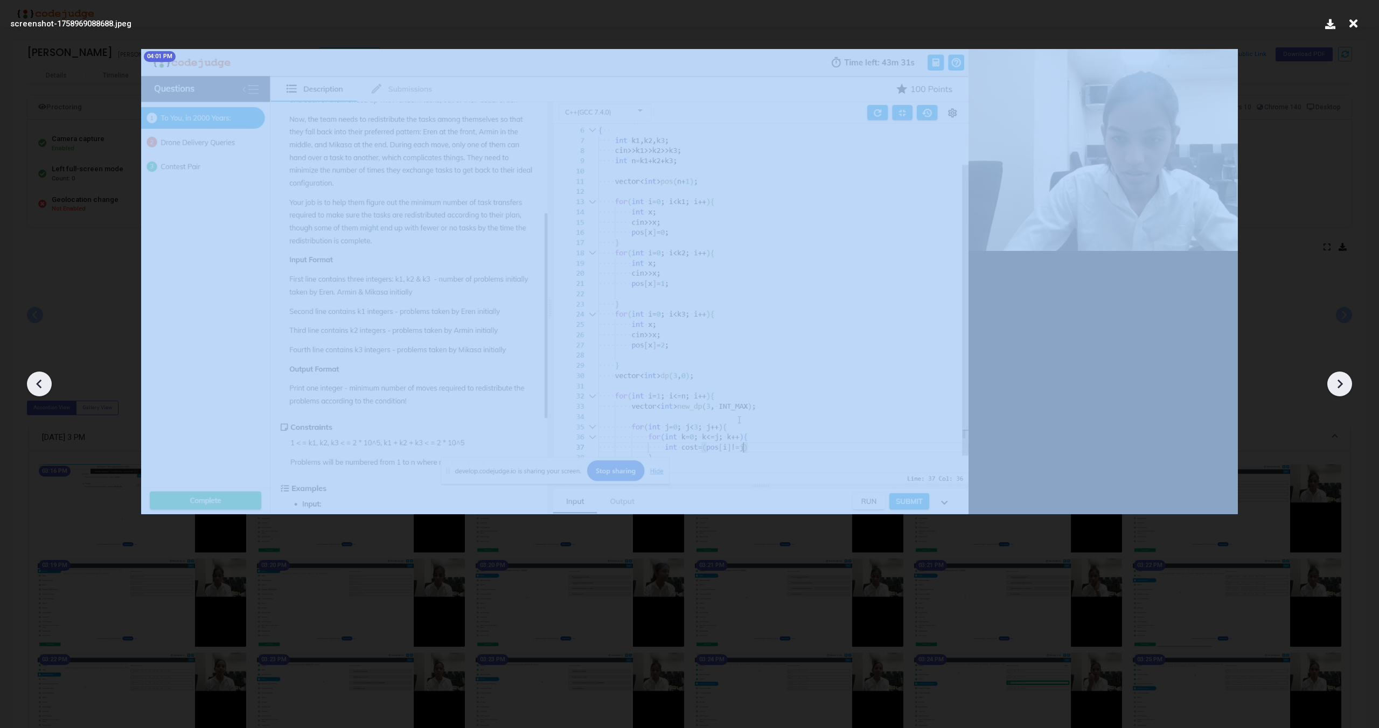
click at [1349, 387] on div at bounding box center [1339, 384] width 25 height 25
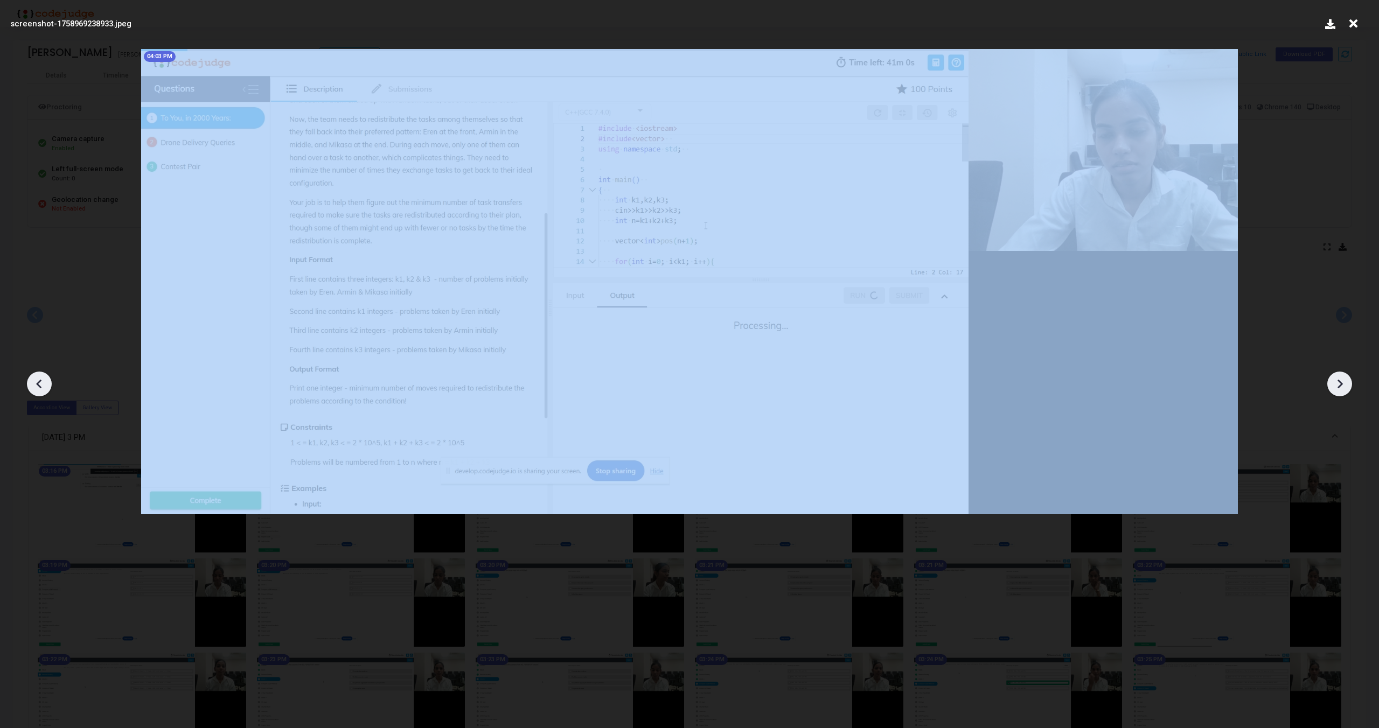
click at [1349, 387] on div at bounding box center [1339, 384] width 25 height 25
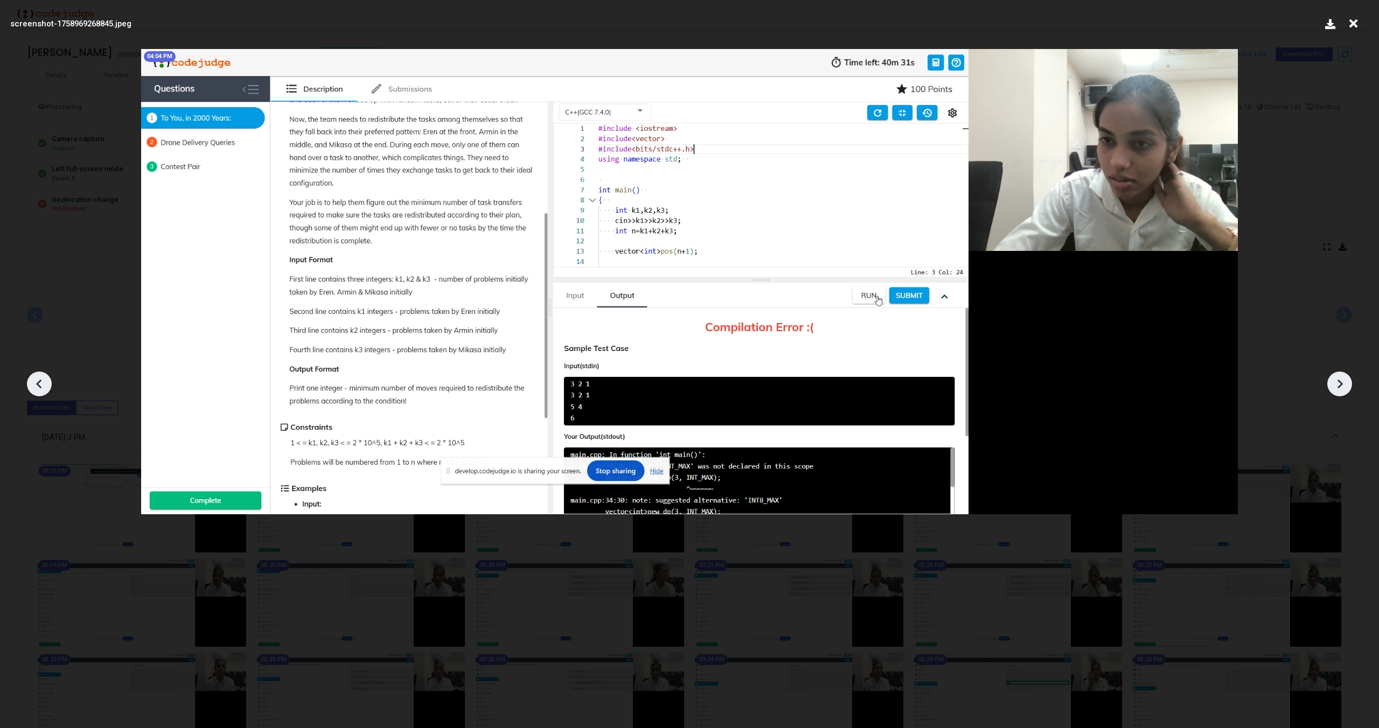
click at [1349, 387] on div at bounding box center [1339, 384] width 25 height 25
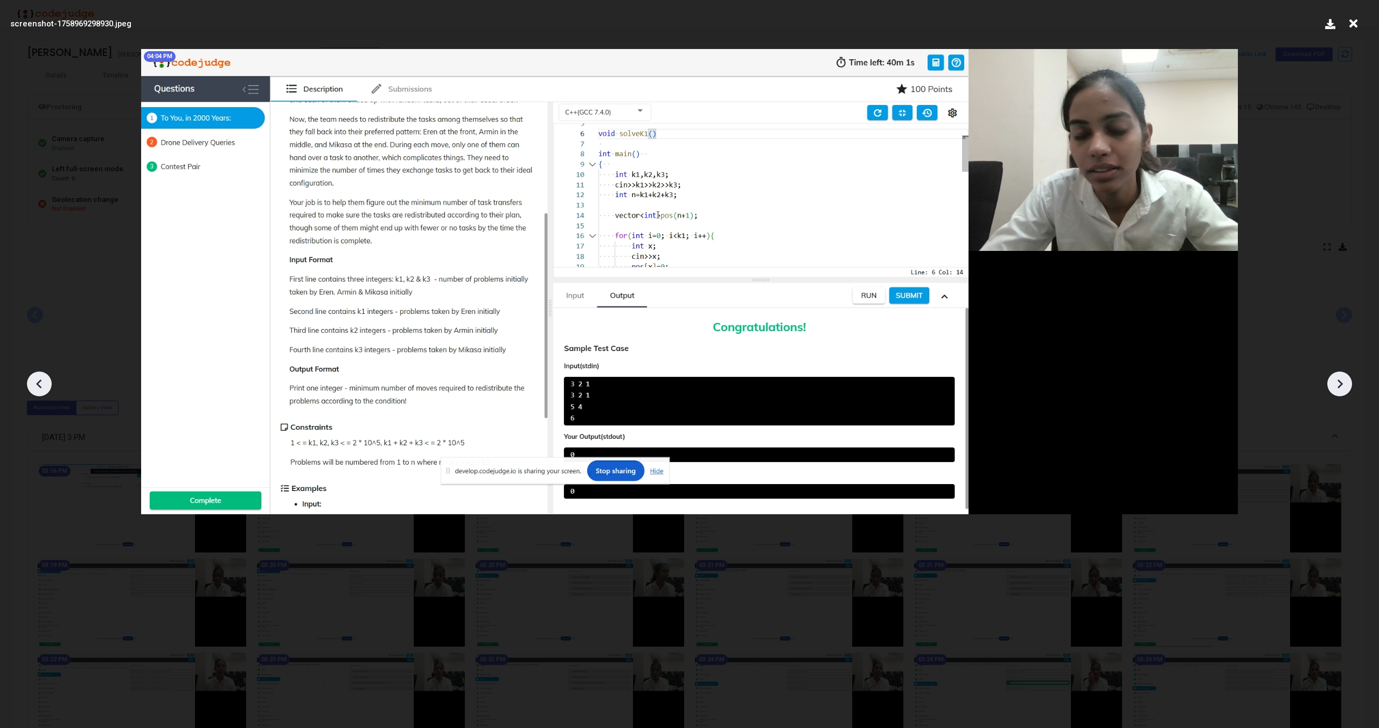
click at [1349, 387] on div at bounding box center [1339, 384] width 25 height 25
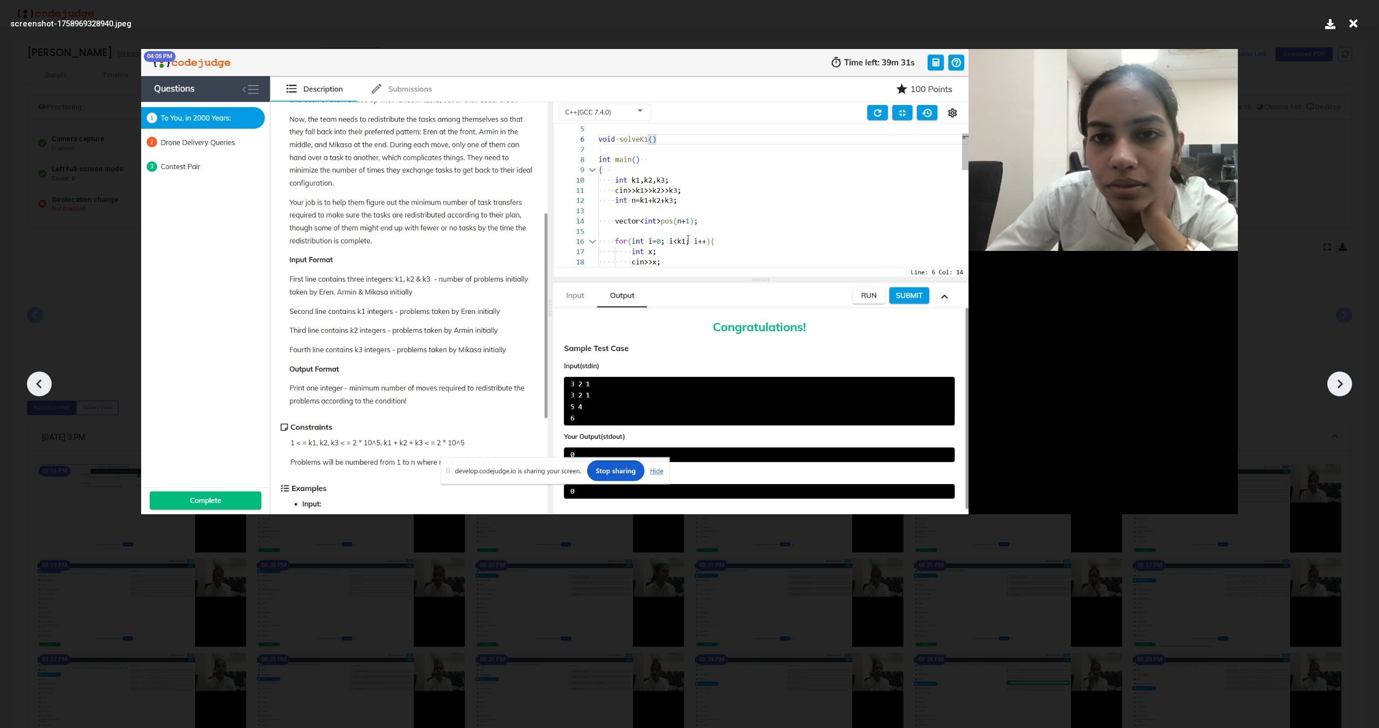
click at [1349, 387] on div at bounding box center [1339, 384] width 25 height 25
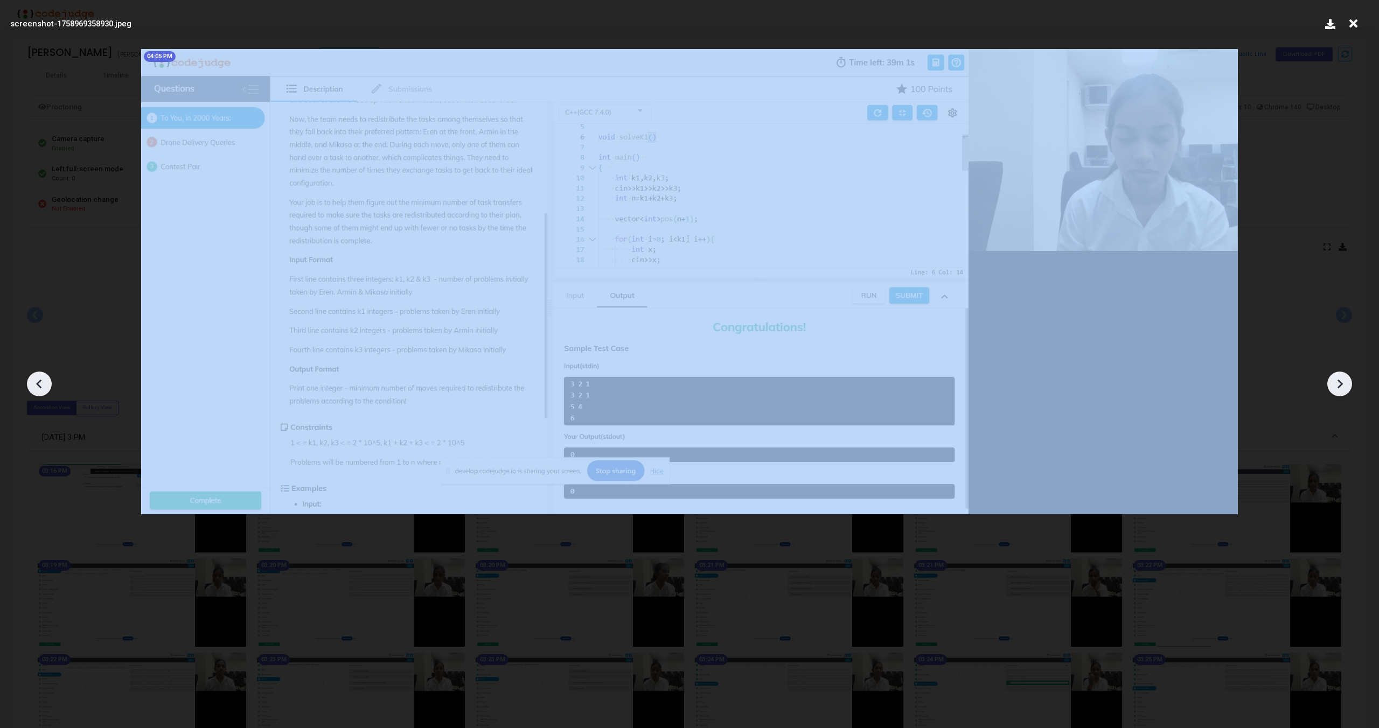
click at [1349, 387] on div at bounding box center [1339, 384] width 25 height 25
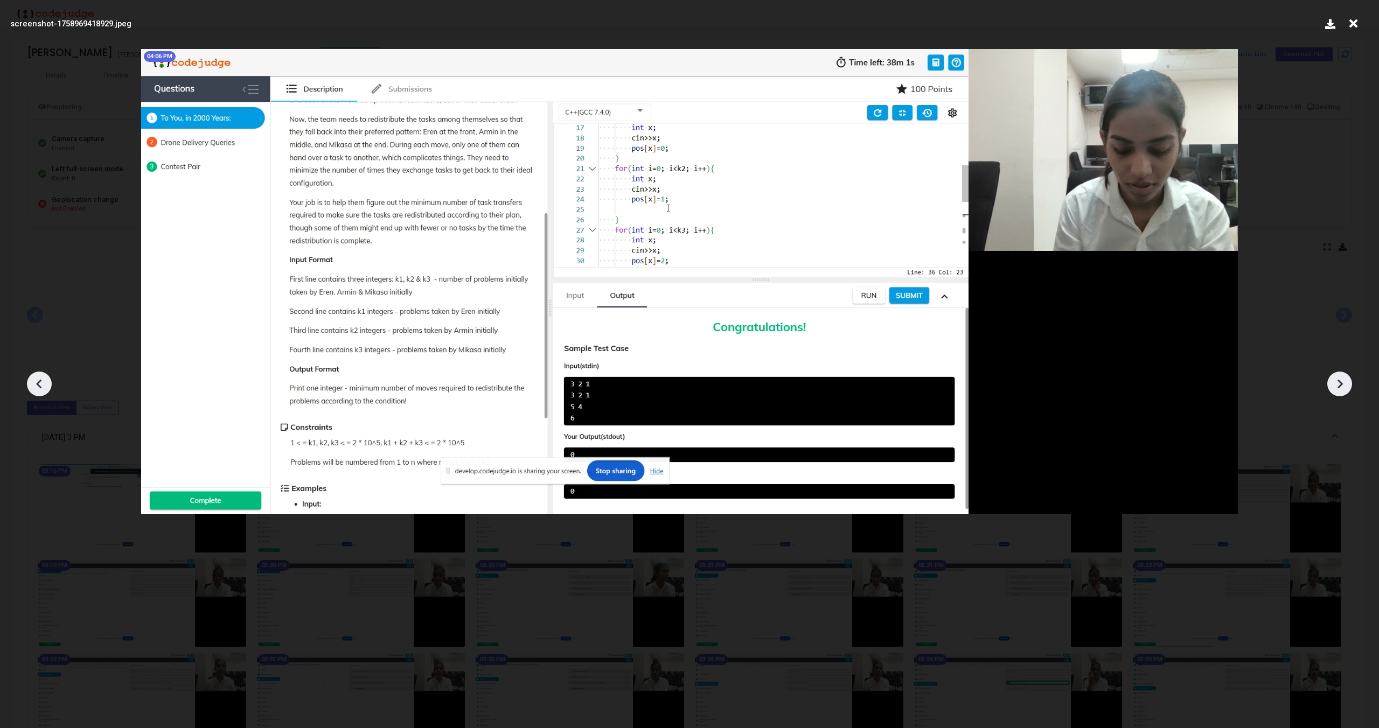
click at [1349, 387] on div at bounding box center [1339, 384] width 25 height 25
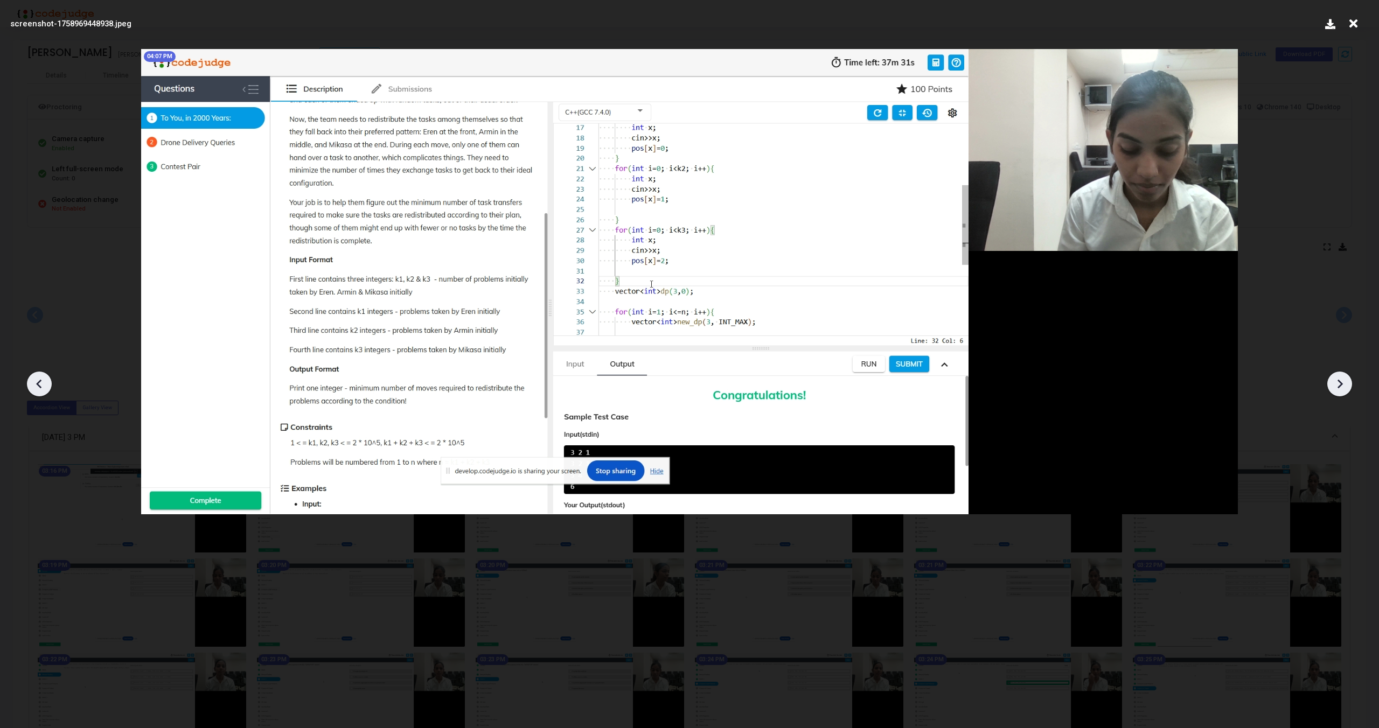
click at [1349, 387] on div at bounding box center [1339, 384] width 25 height 25
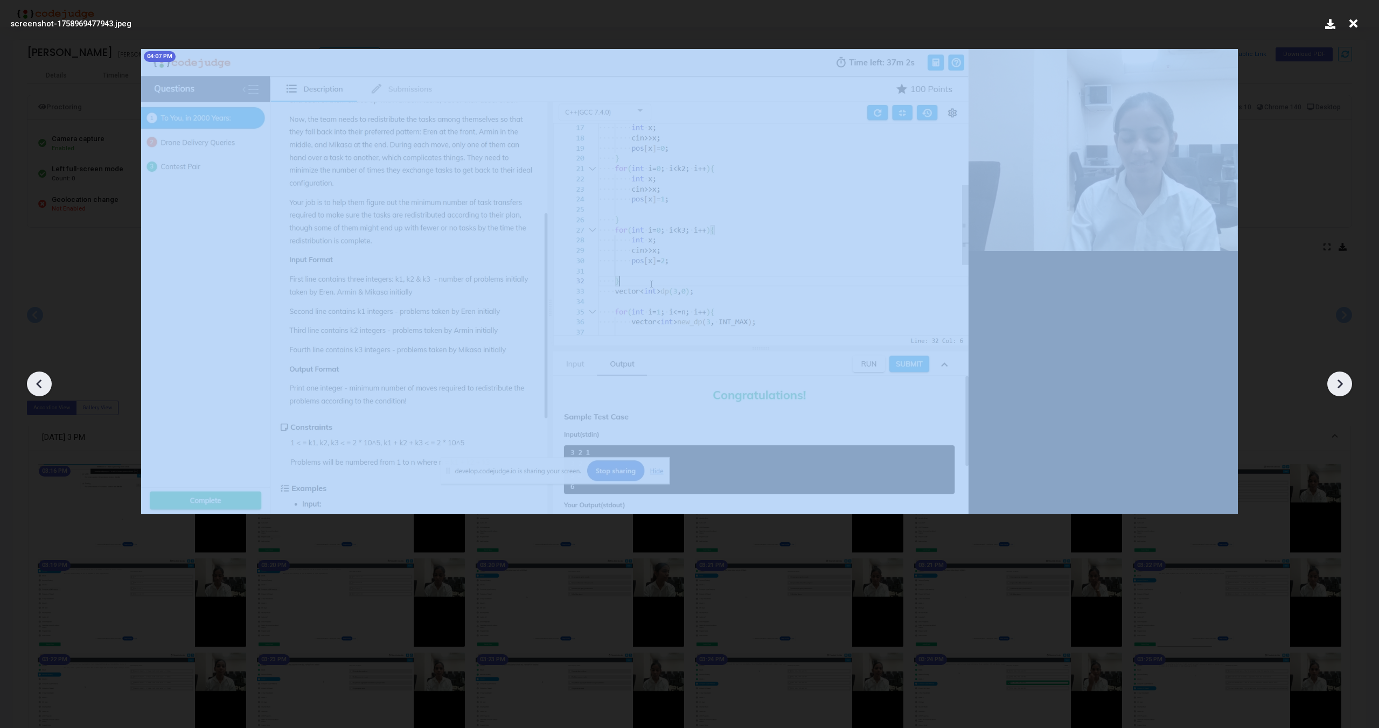
click at [1349, 387] on div at bounding box center [1339, 384] width 25 height 25
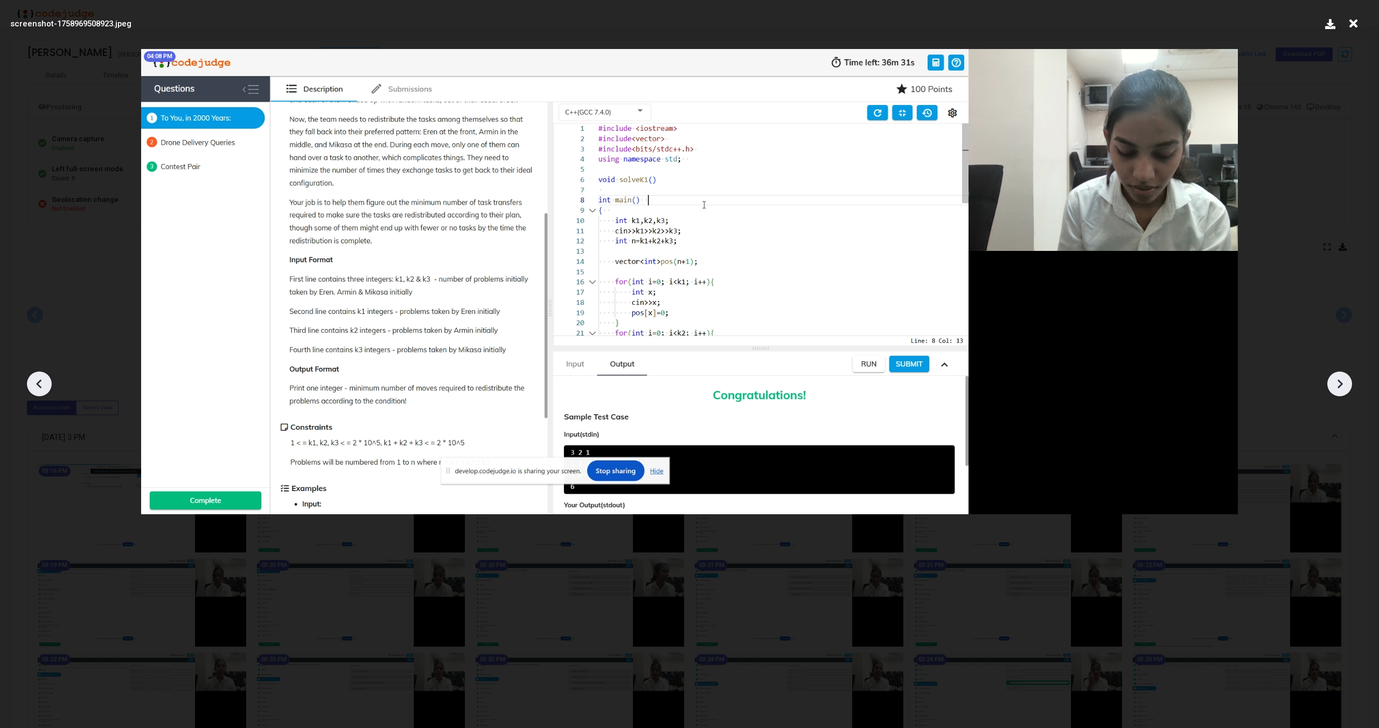
click at [1349, 387] on div at bounding box center [1339, 384] width 25 height 25
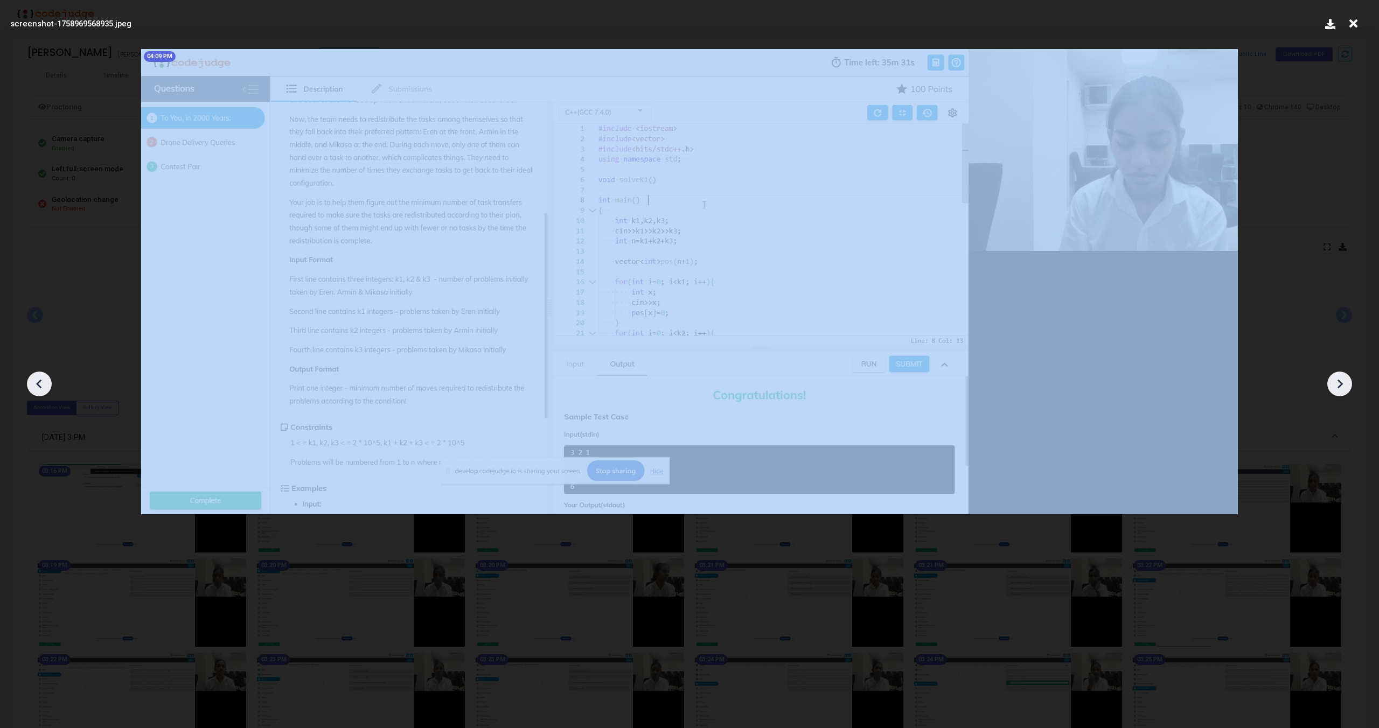
click at [1349, 387] on div at bounding box center [1339, 384] width 25 height 25
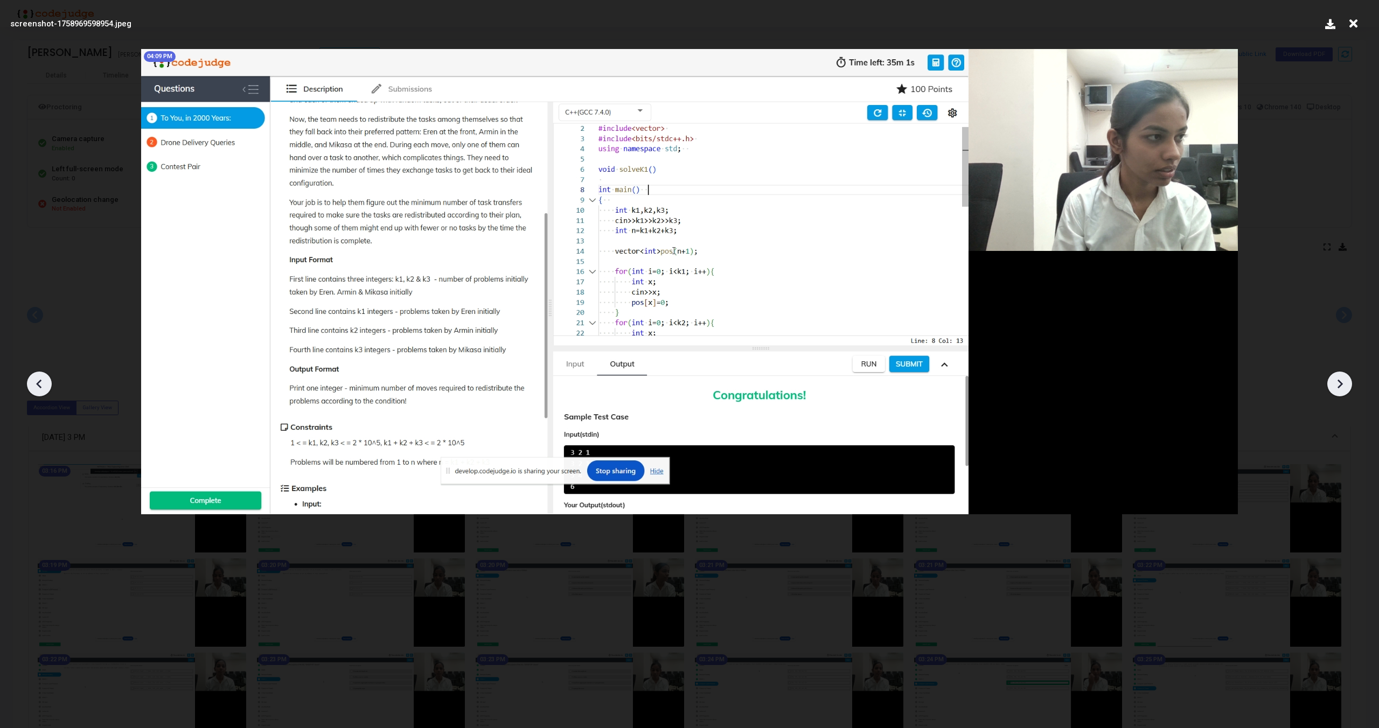
click at [1349, 387] on div at bounding box center [1339, 384] width 25 height 25
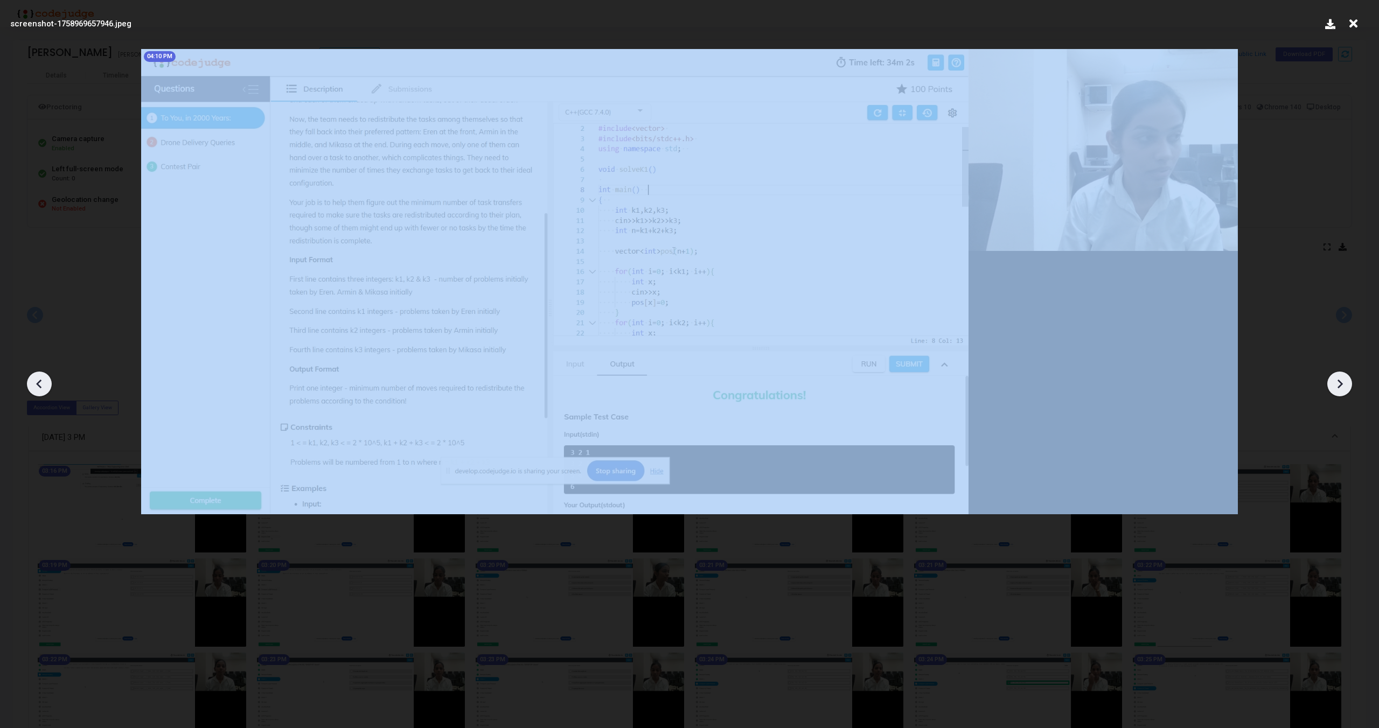
click at [1349, 387] on div at bounding box center [1339, 384] width 25 height 25
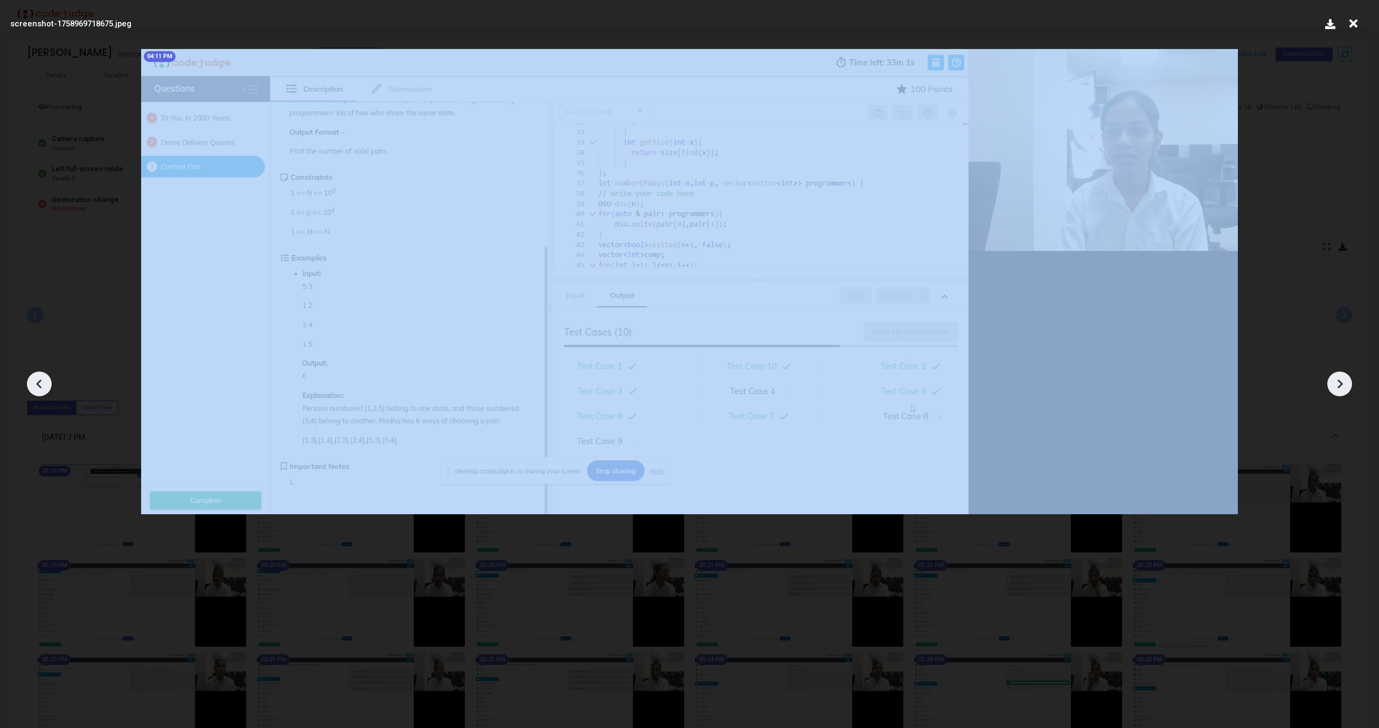
click at [1349, 387] on div at bounding box center [1339, 384] width 25 height 25
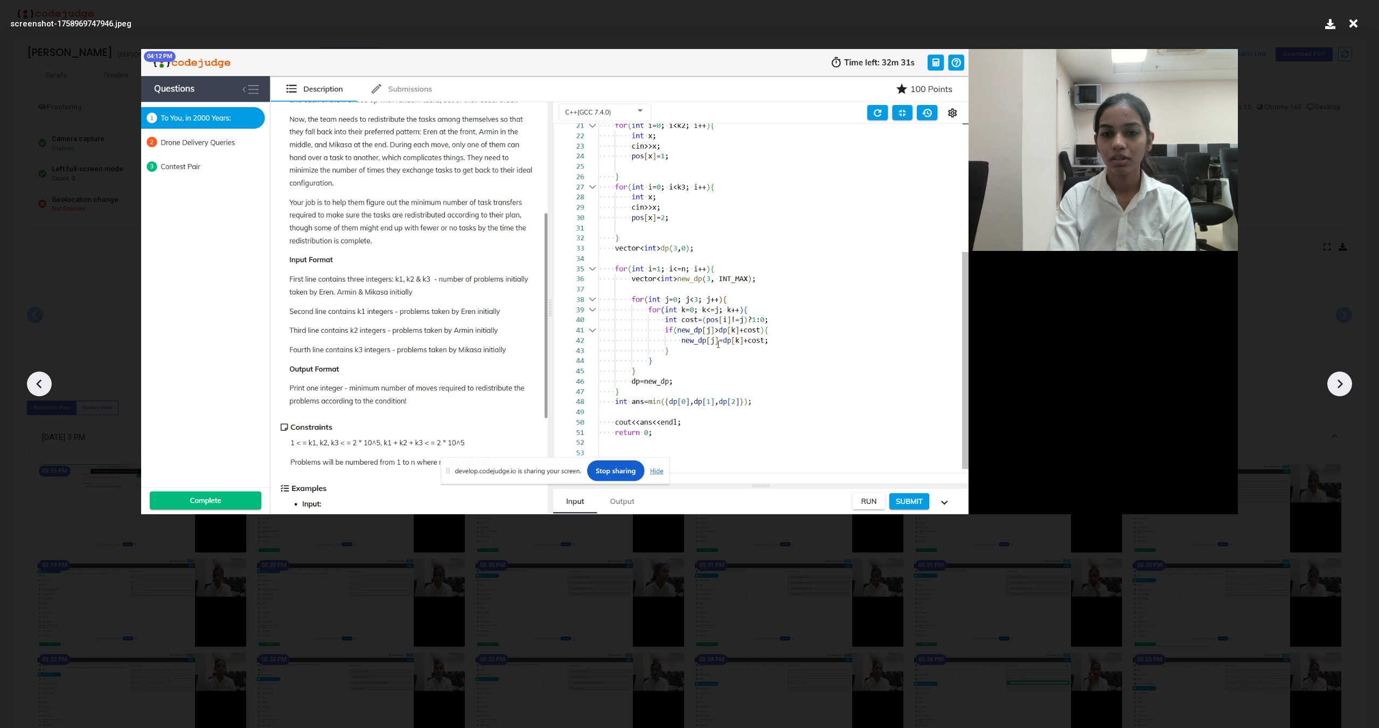
click at [1349, 387] on div at bounding box center [1339, 384] width 25 height 25
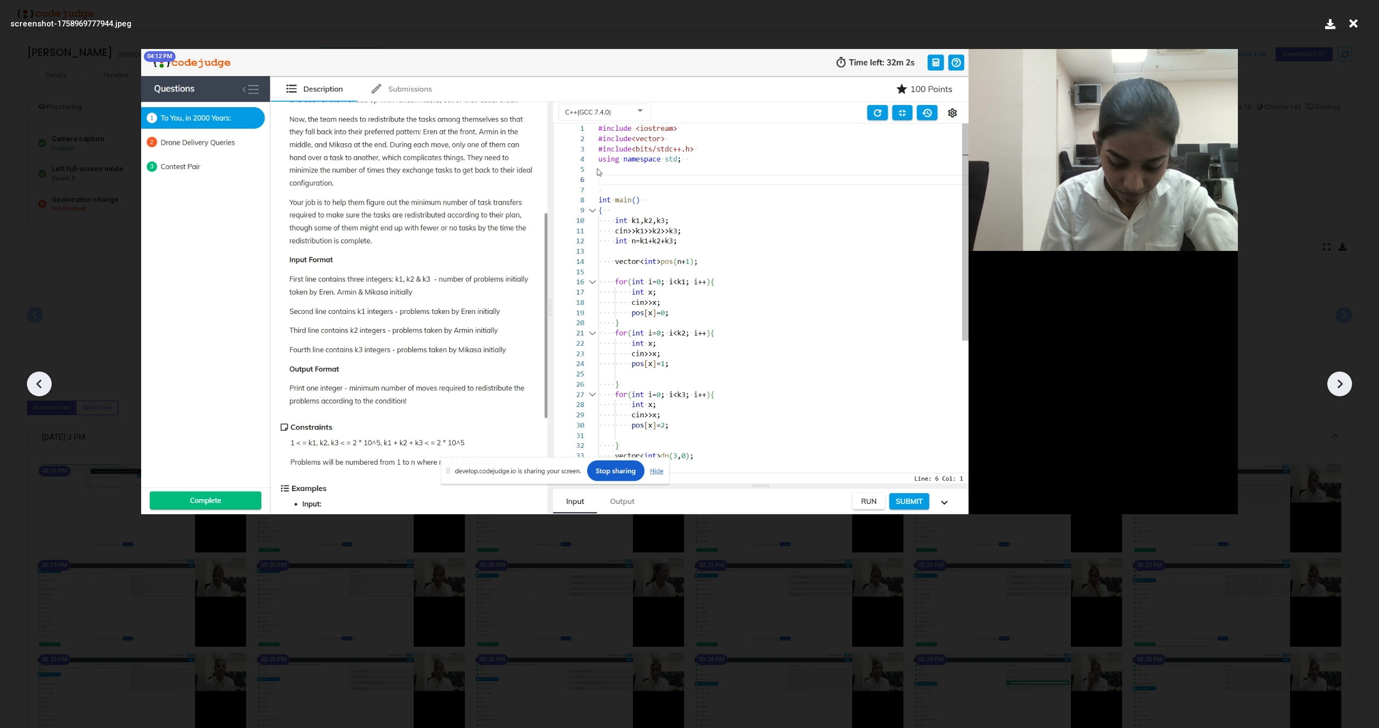
click at [1349, 387] on div at bounding box center [1339, 384] width 25 height 25
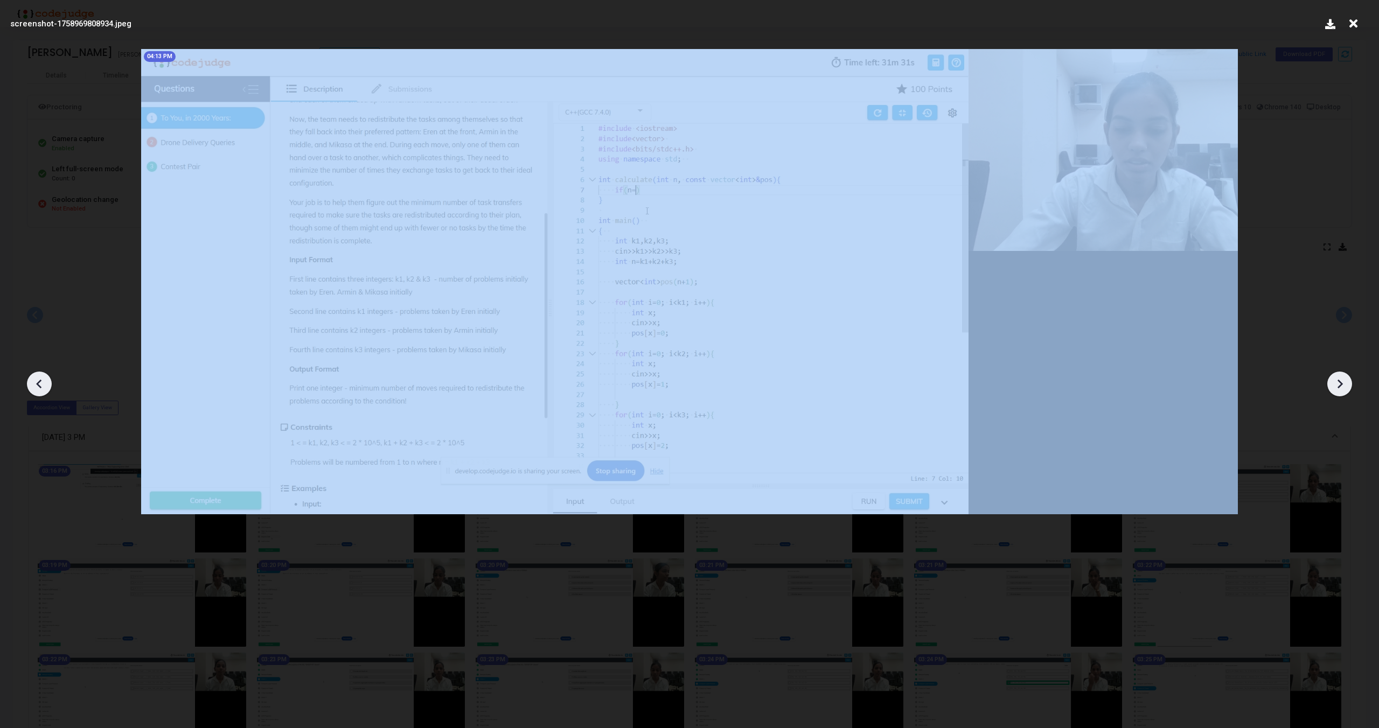
click at [1349, 387] on div at bounding box center [1339, 384] width 25 height 25
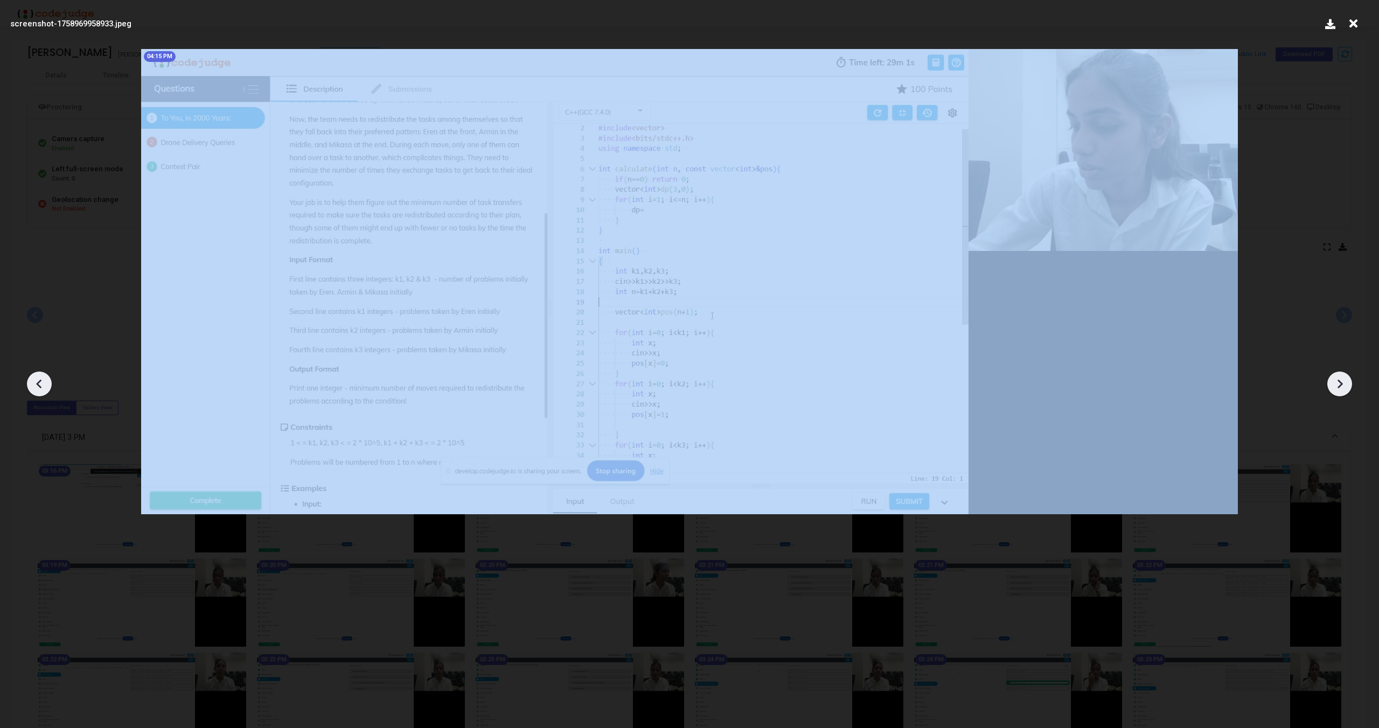
click at [1349, 387] on div at bounding box center [1339, 384] width 25 height 25
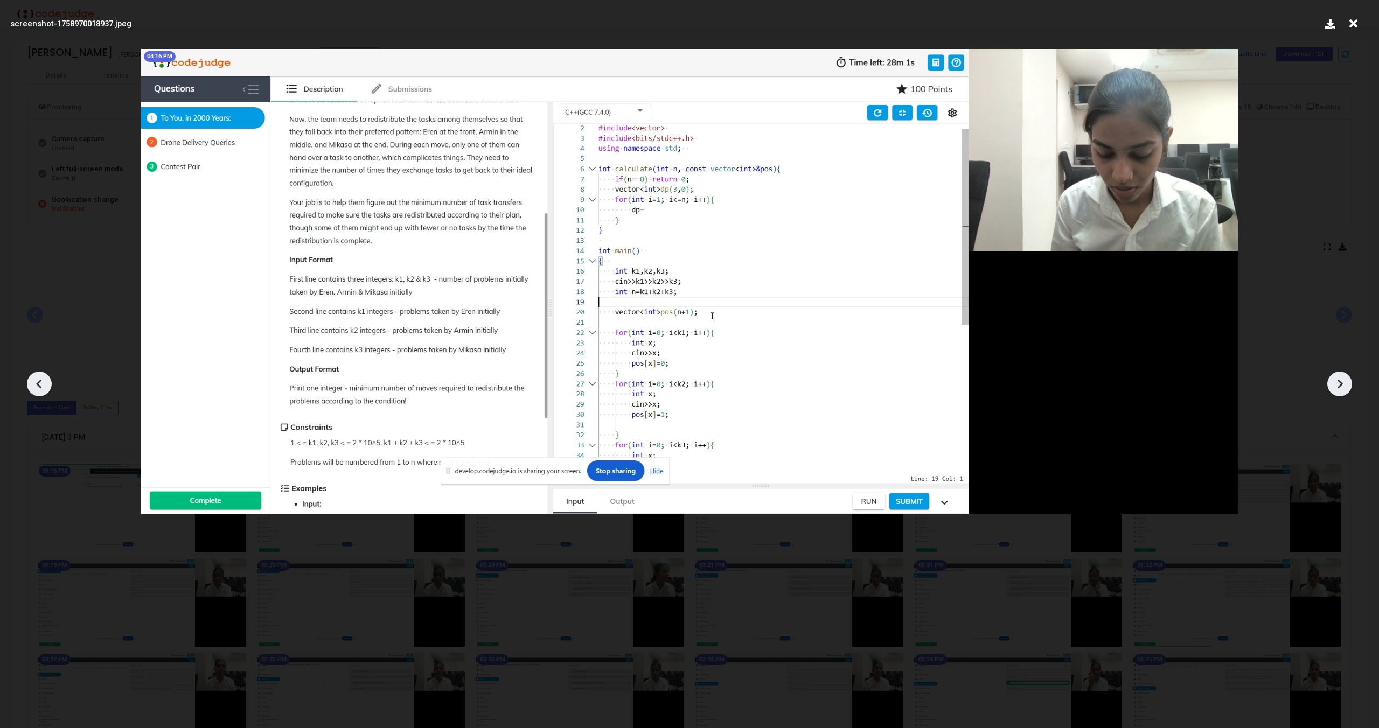
click at [1349, 387] on div at bounding box center [1339, 384] width 25 height 25
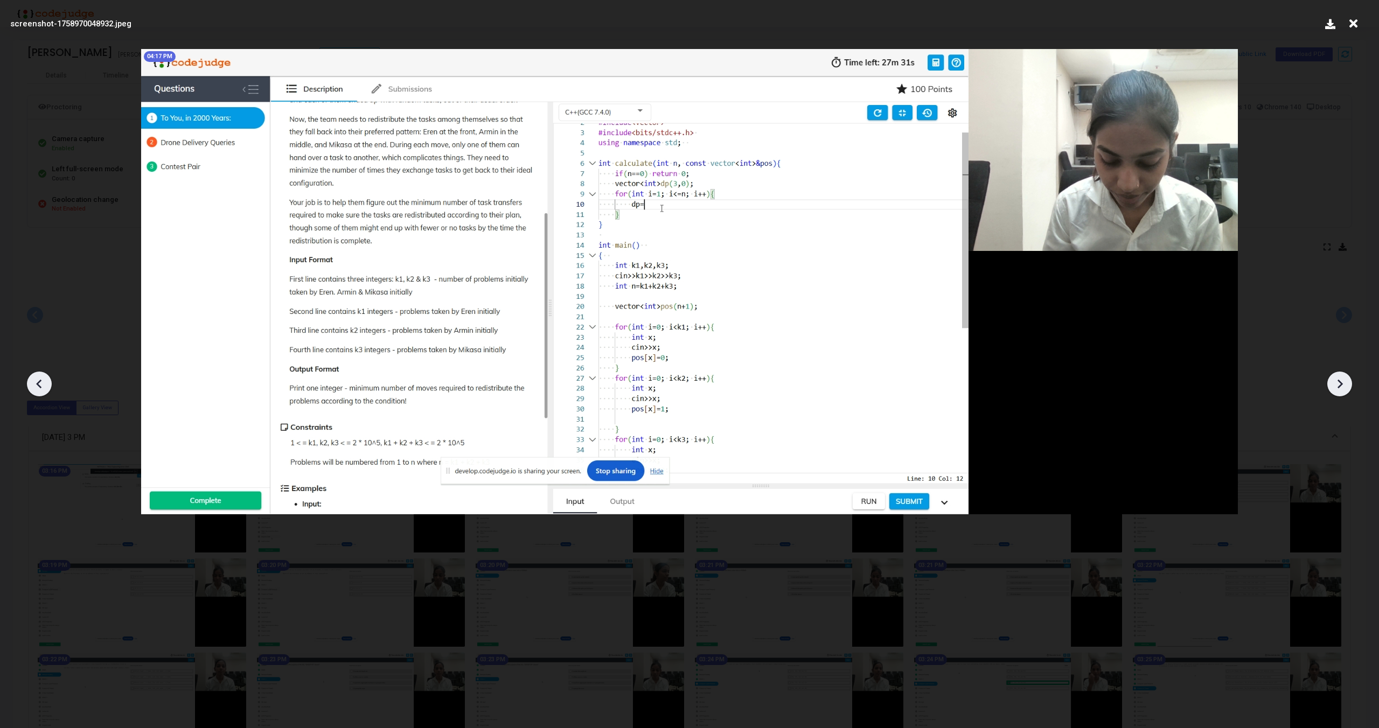
click at [1349, 387] on div at bounding box center [1339, 384] width 25 height 25
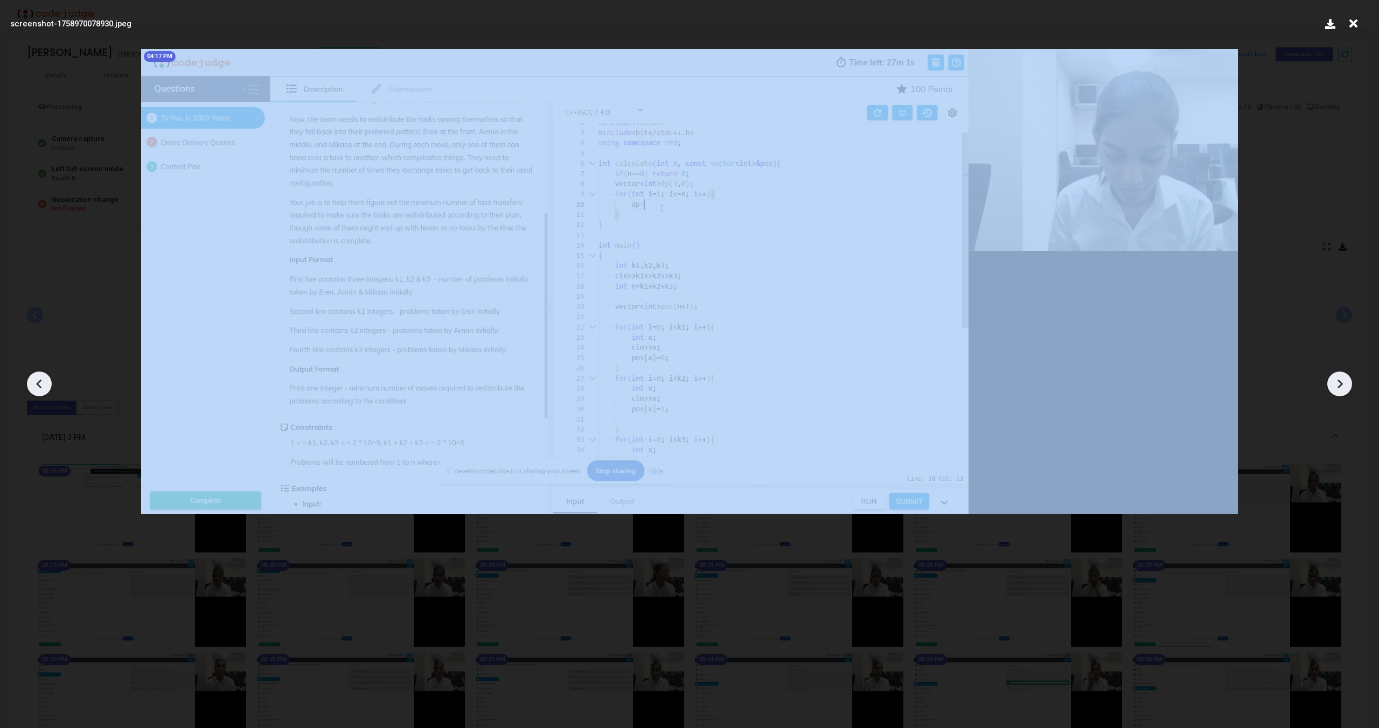
click at [1349, 387] on div at bounding box center [1339, 384] width 25 height 25
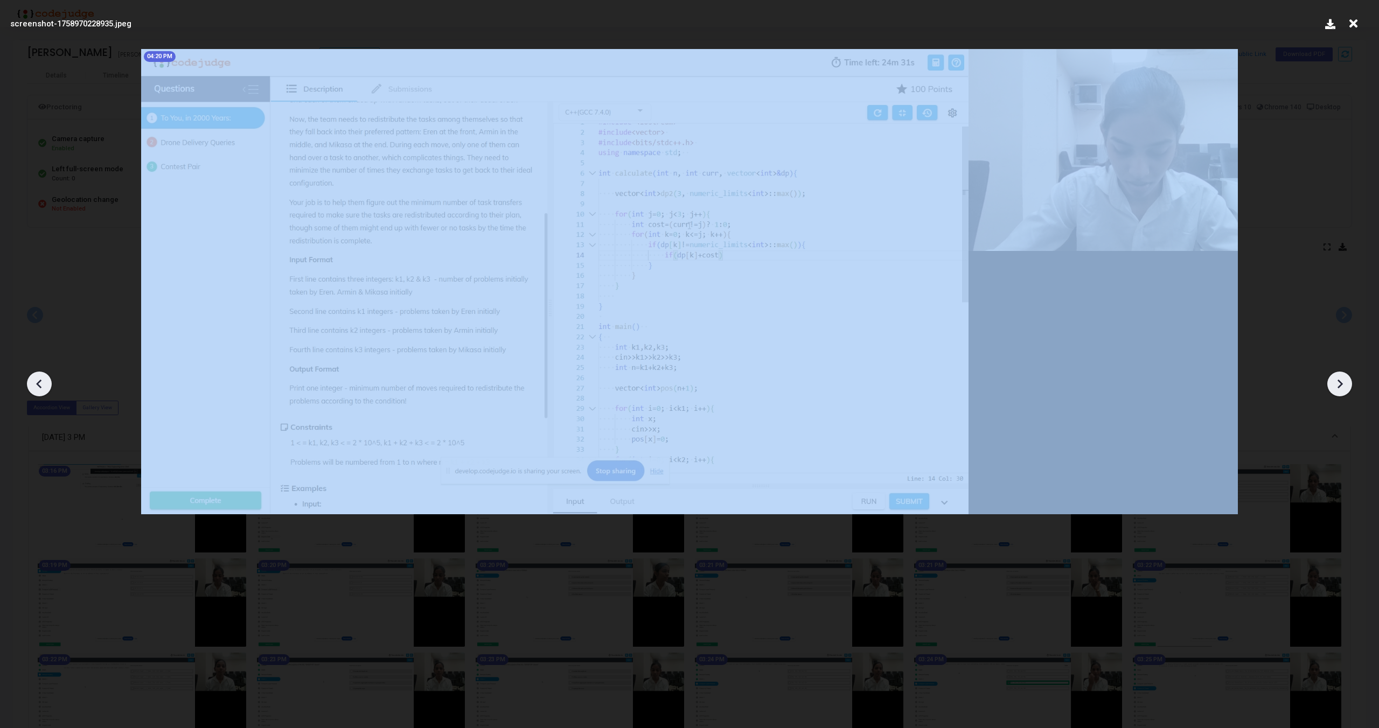
click at [1349, 387] on div at bounding box center [1339, 384] width 25 height 25
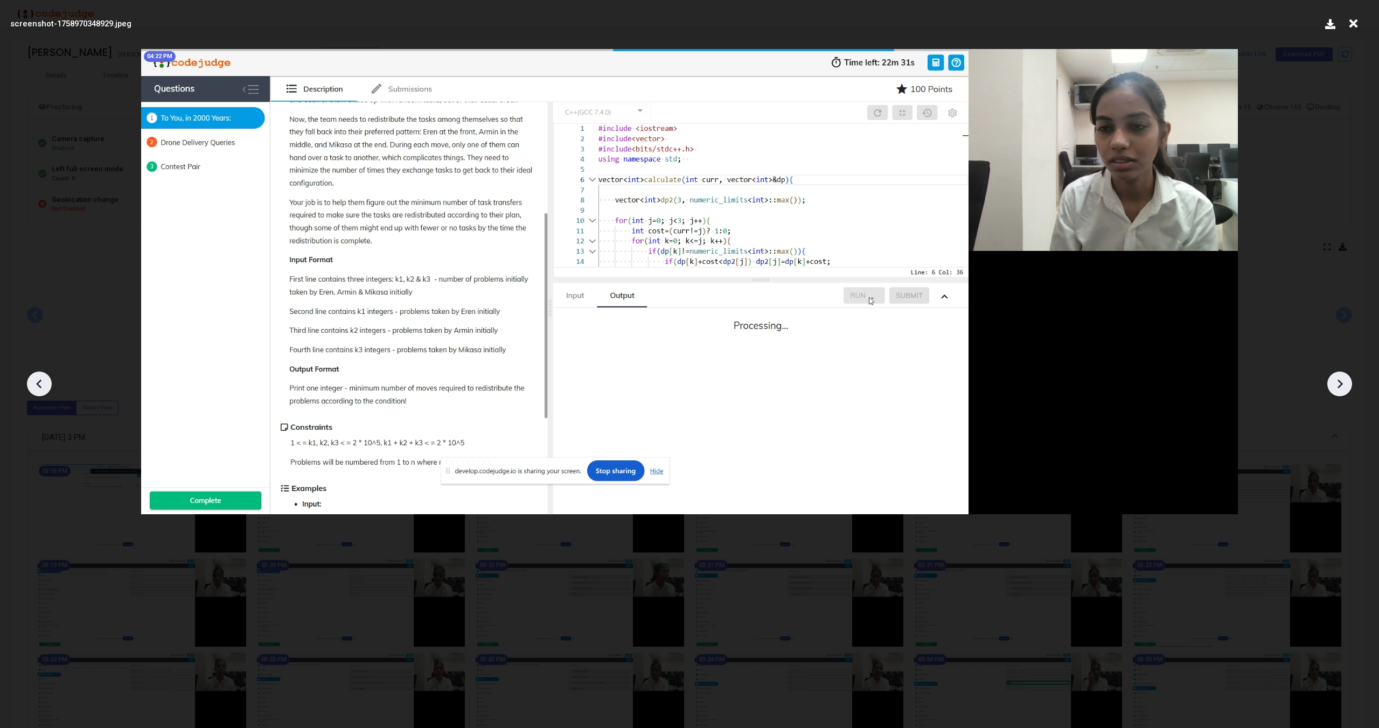
click at [1349, 387] on div at bounding box center [1339, 384] width 25 height 25
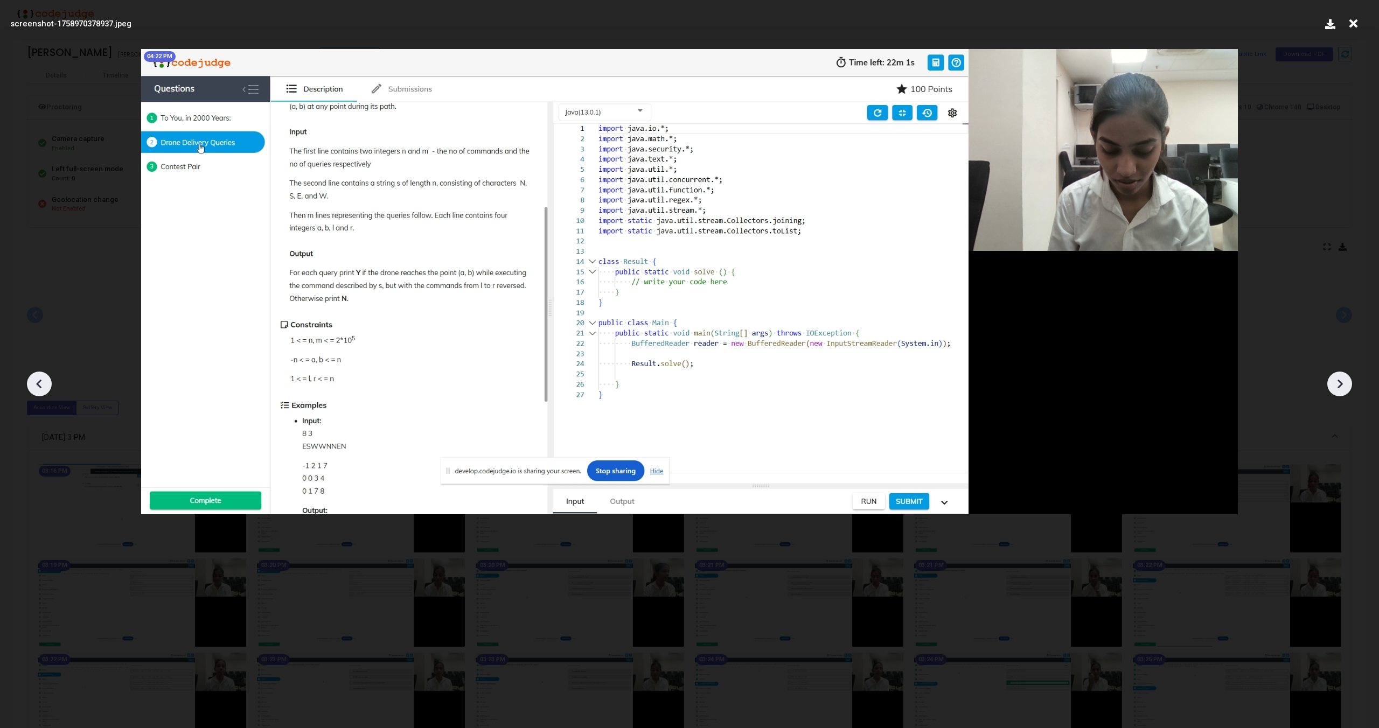
click at [1349, 387] on div at bounding box center [1339, 384] width 25 height 25
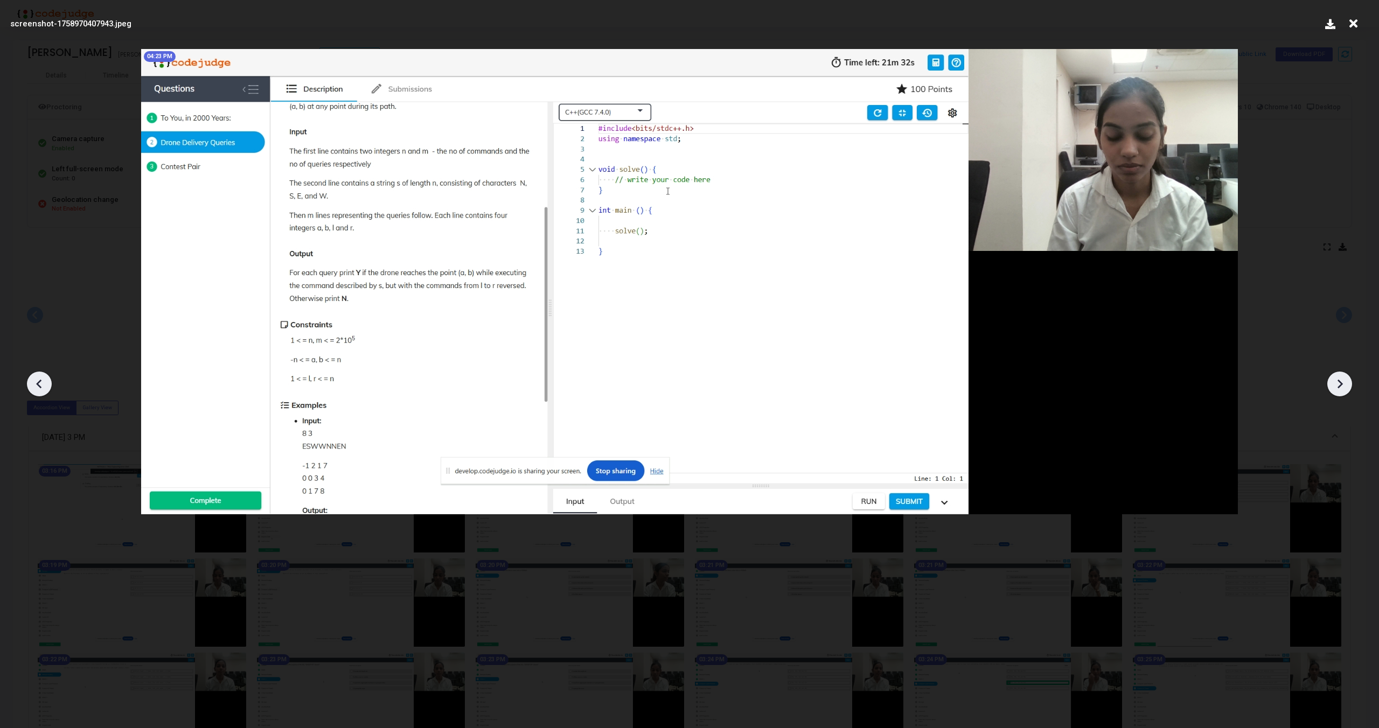
click at [1349, 387] on div at bounding box center [1339, 384] width 25 height 25
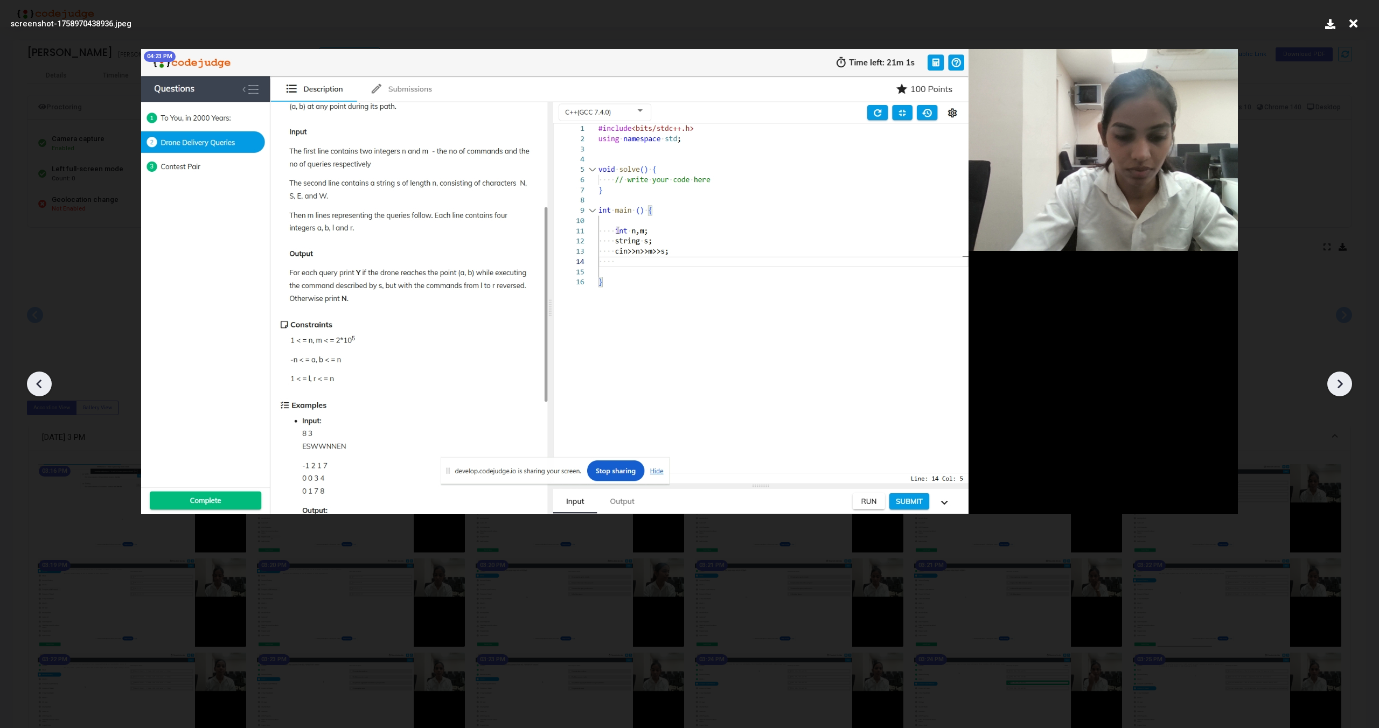
click at [1349, 387] on div at bounding box center [1339, 384] width 25 height 25
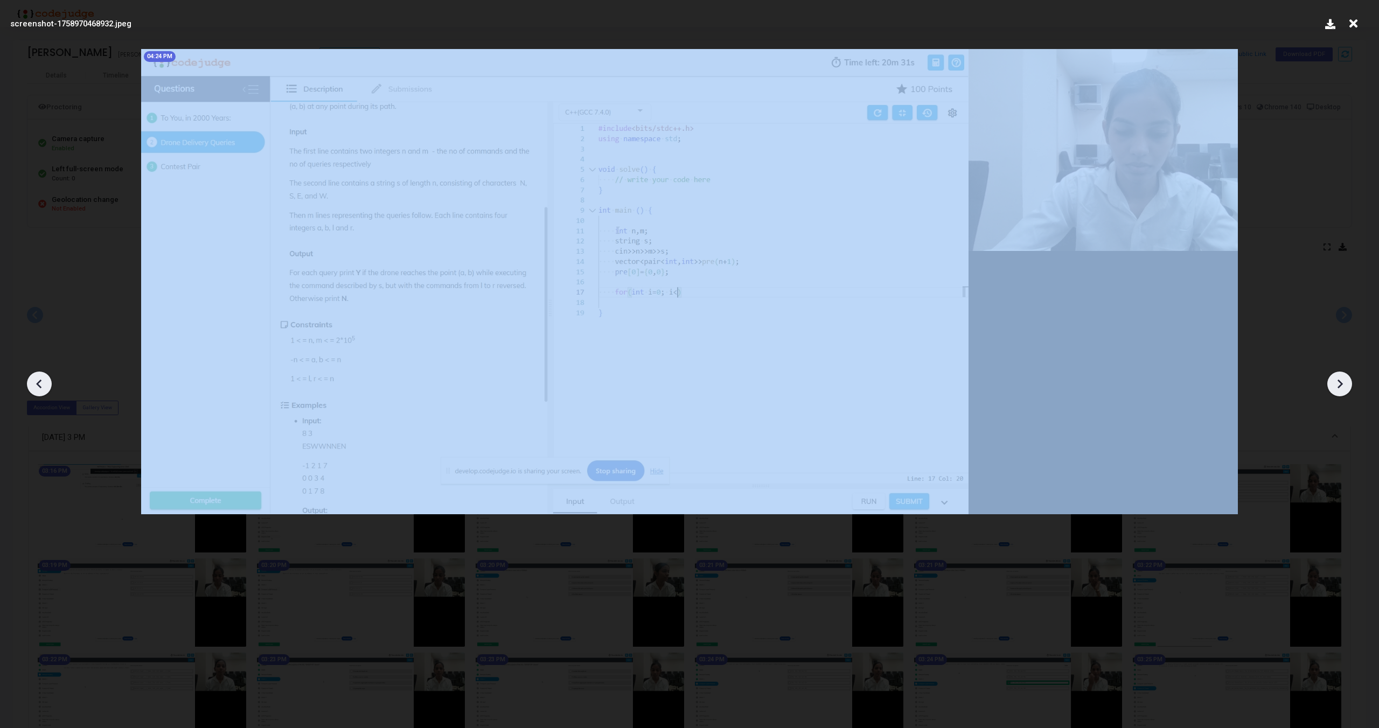
click at [1349, 387] on div at bounding box center [1339, 384] width 25 height 25
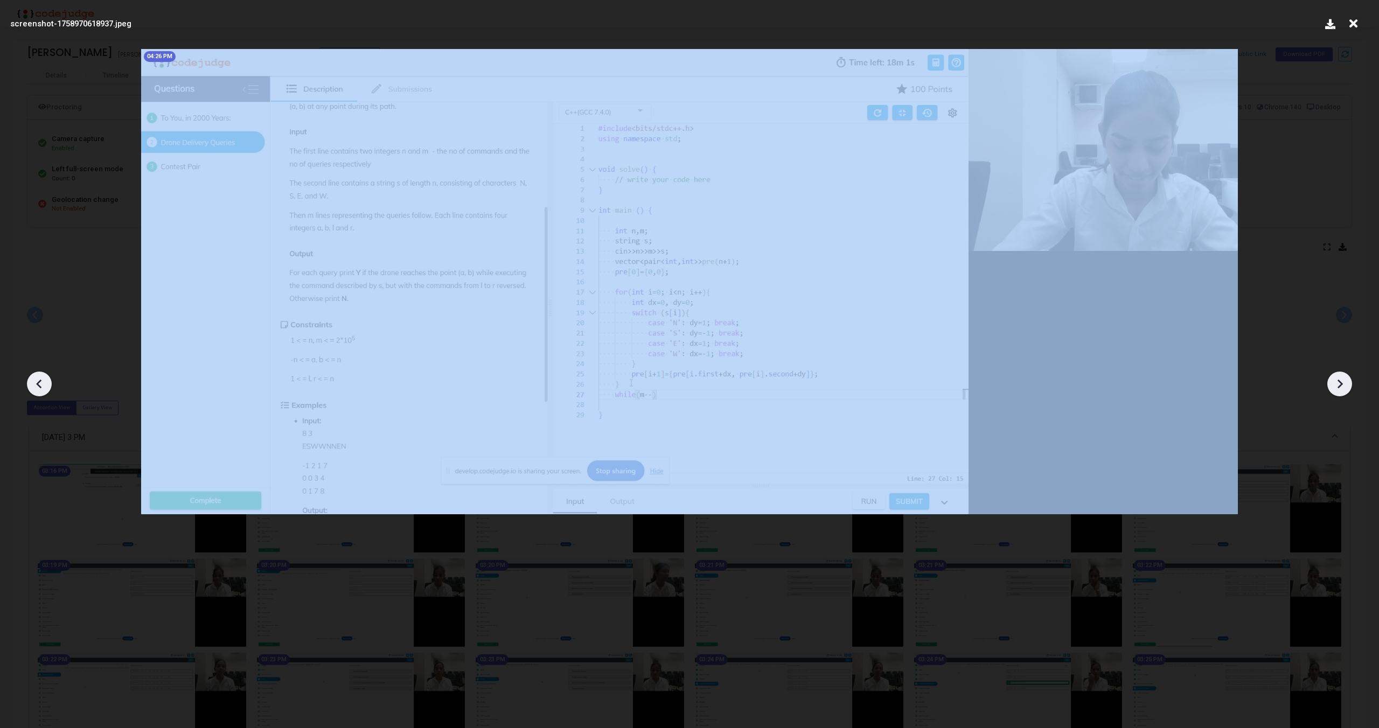
click at [1349, 387] on div at bounding box center [1339, 384] width 25 height 25
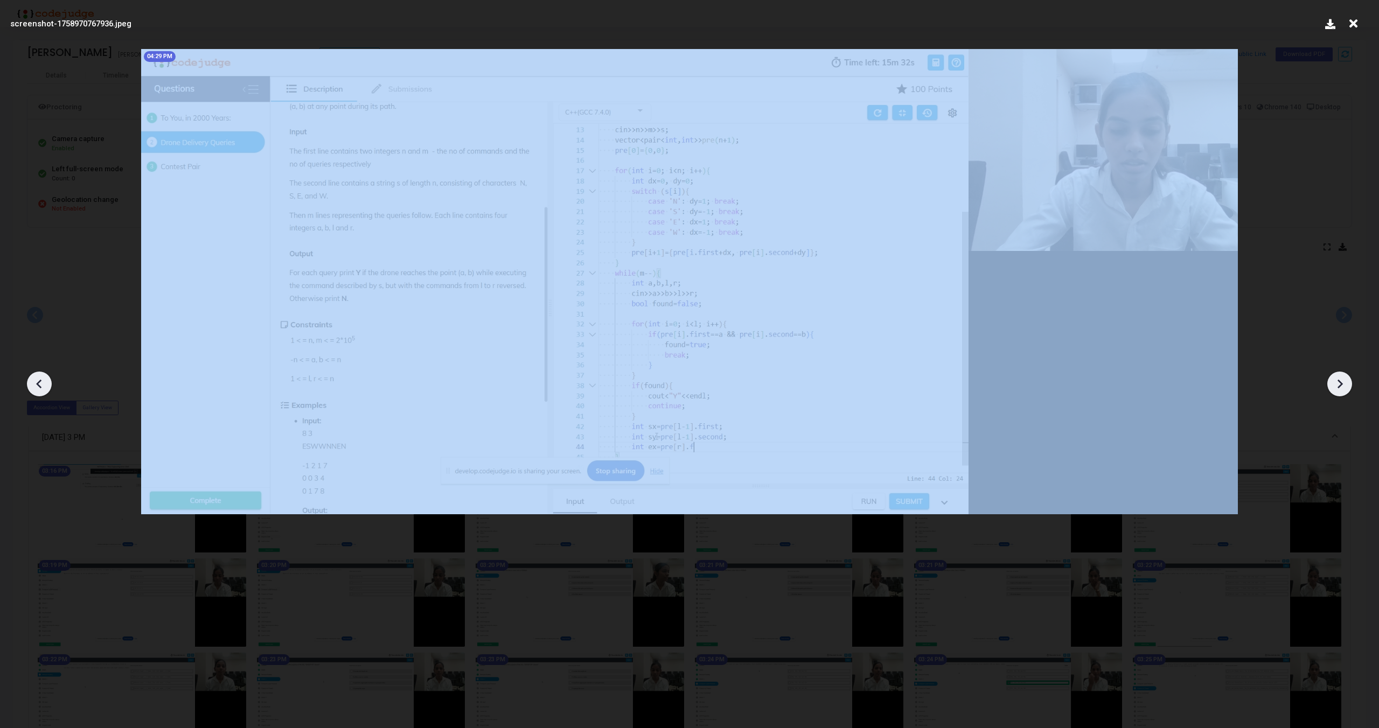
click at [1349, 387] on div at bounding box center [1339, 384] width 25 height 25
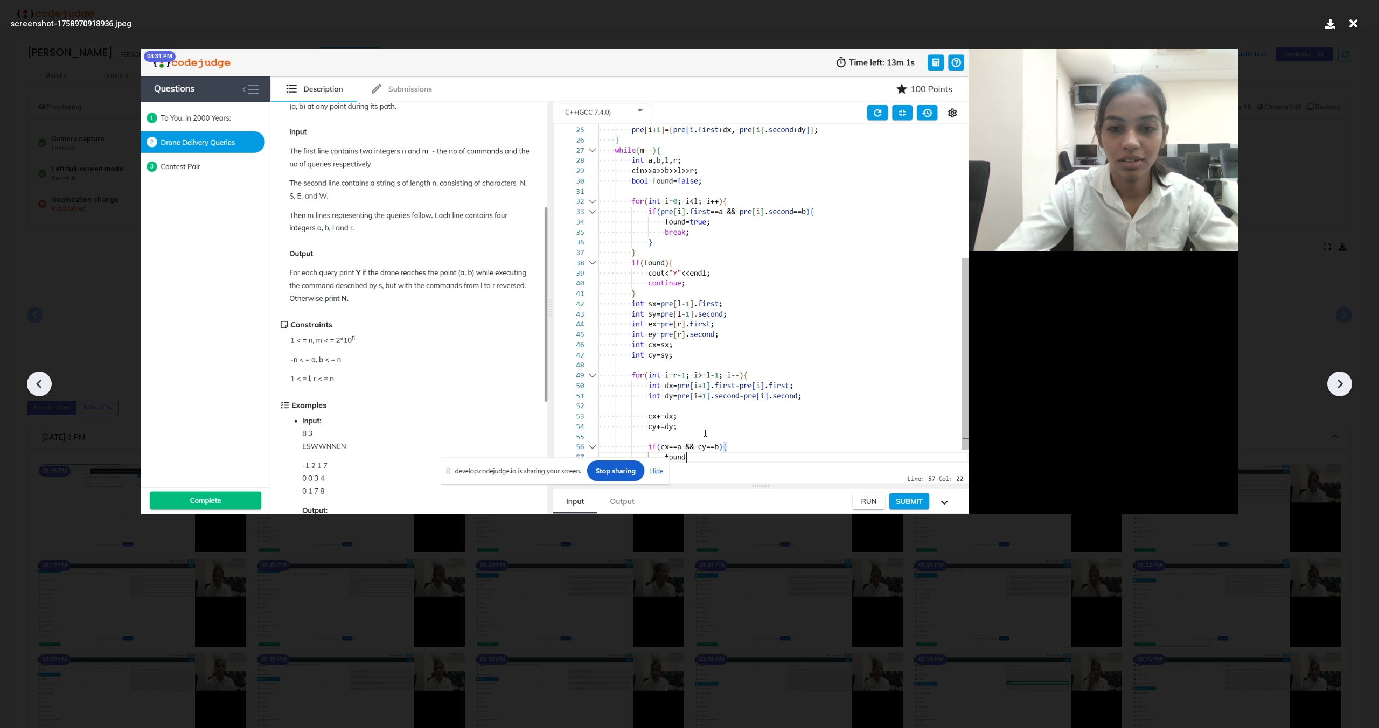
click at [1349, 387] on div at bounding box center [1339, 384] width 25 height 25
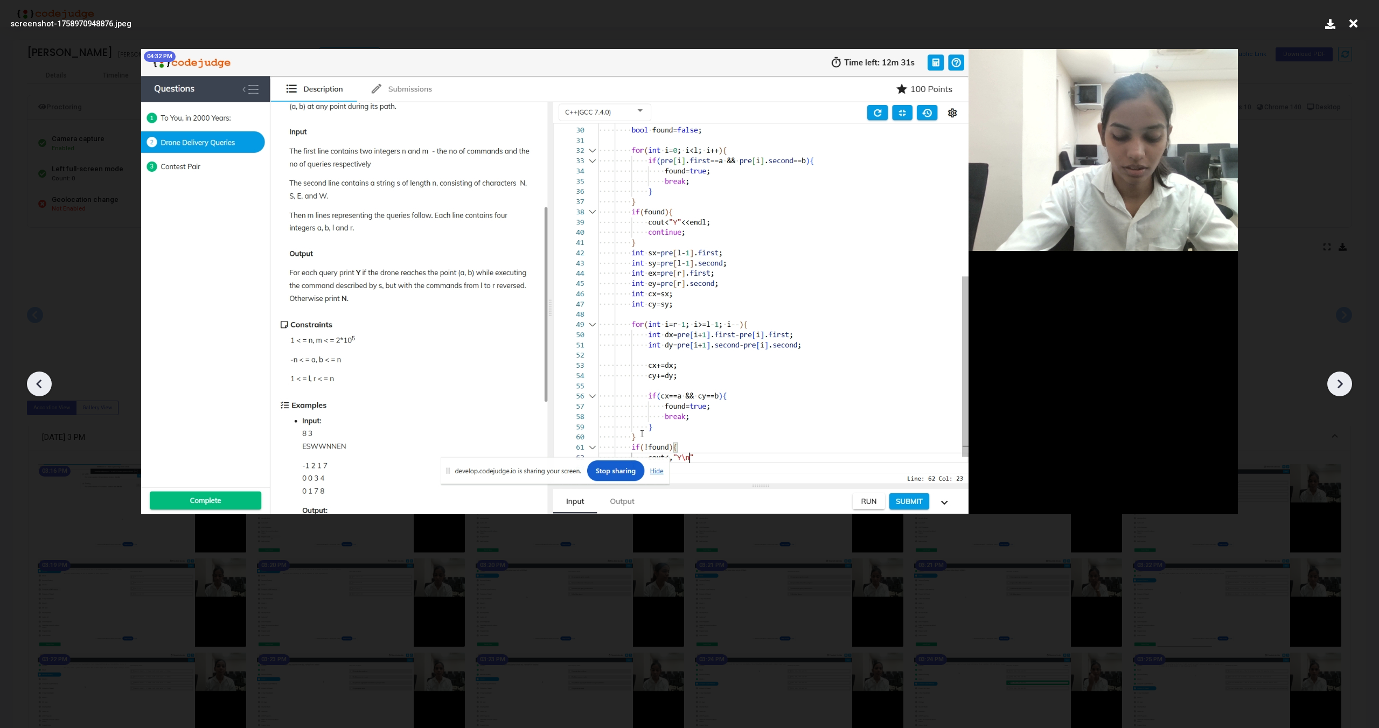
click at [1349, 387] on div at bounding box center [1339, 384] width 25 height 25
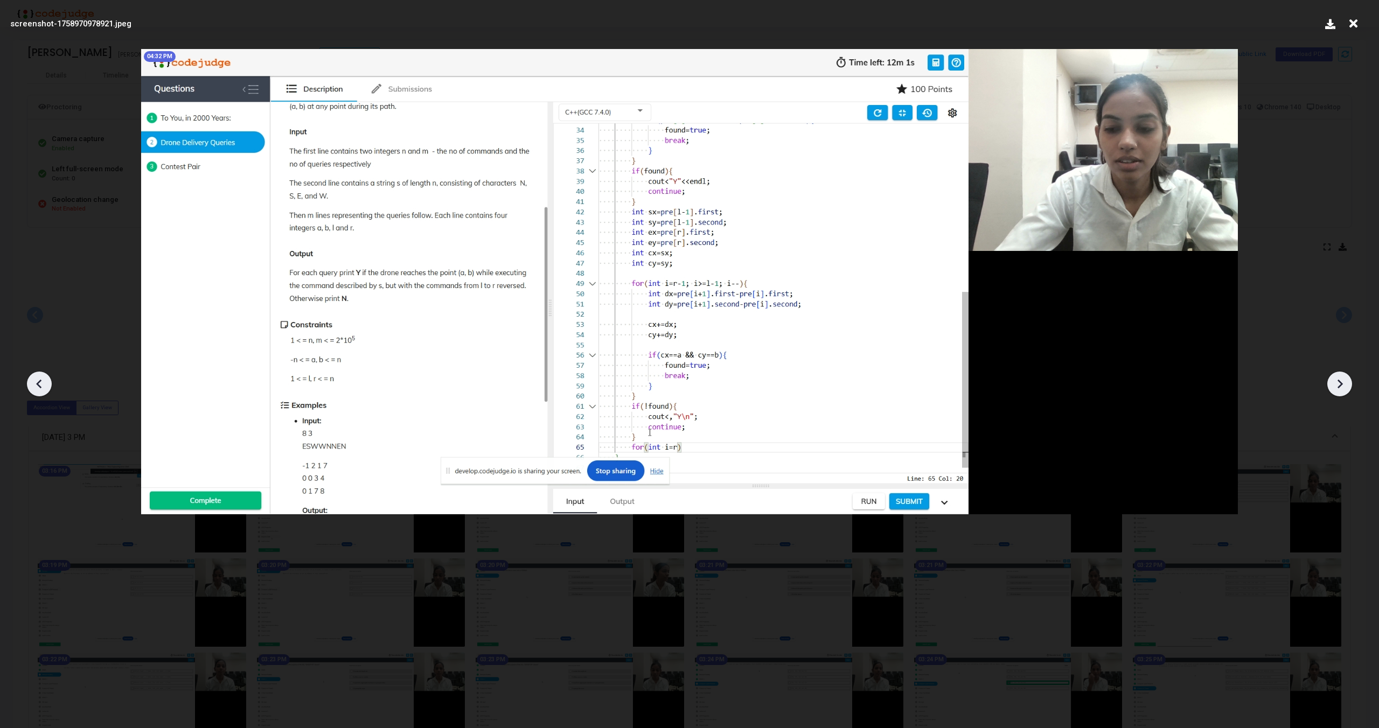
click at [1349, 387] on div at bounding box center [1339, 384] width 25 height 25
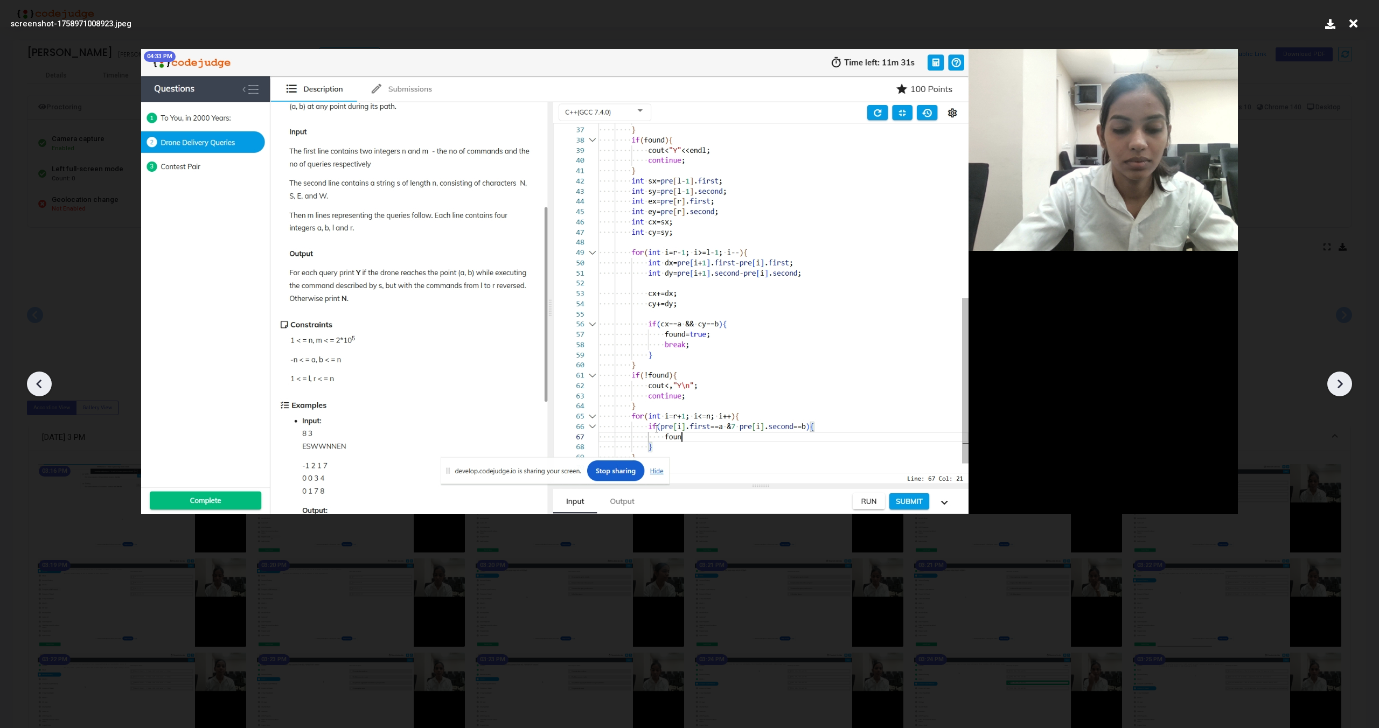
click at [1349, 387] on div at bounding box center [1339, 384] width 25 height 25
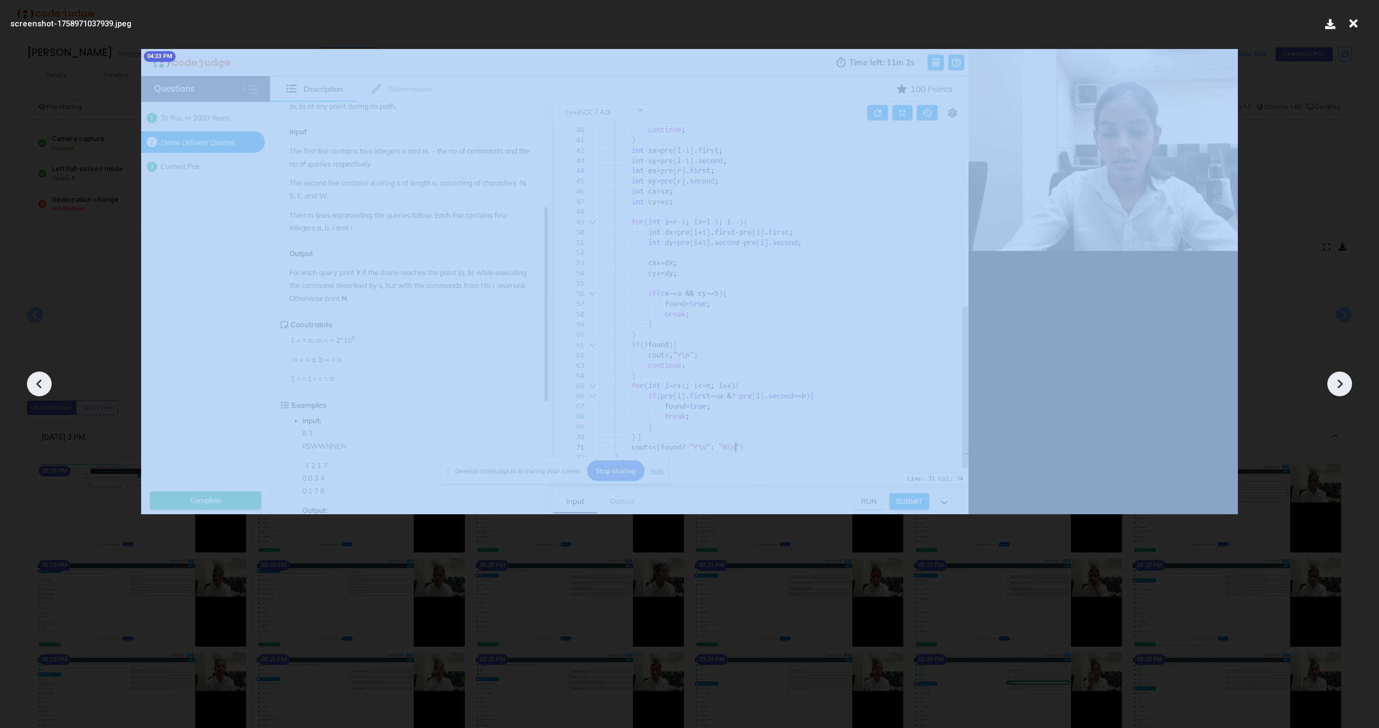
click at [1349, 387] on div at bounding box center [1339, 384] width 25 height 25
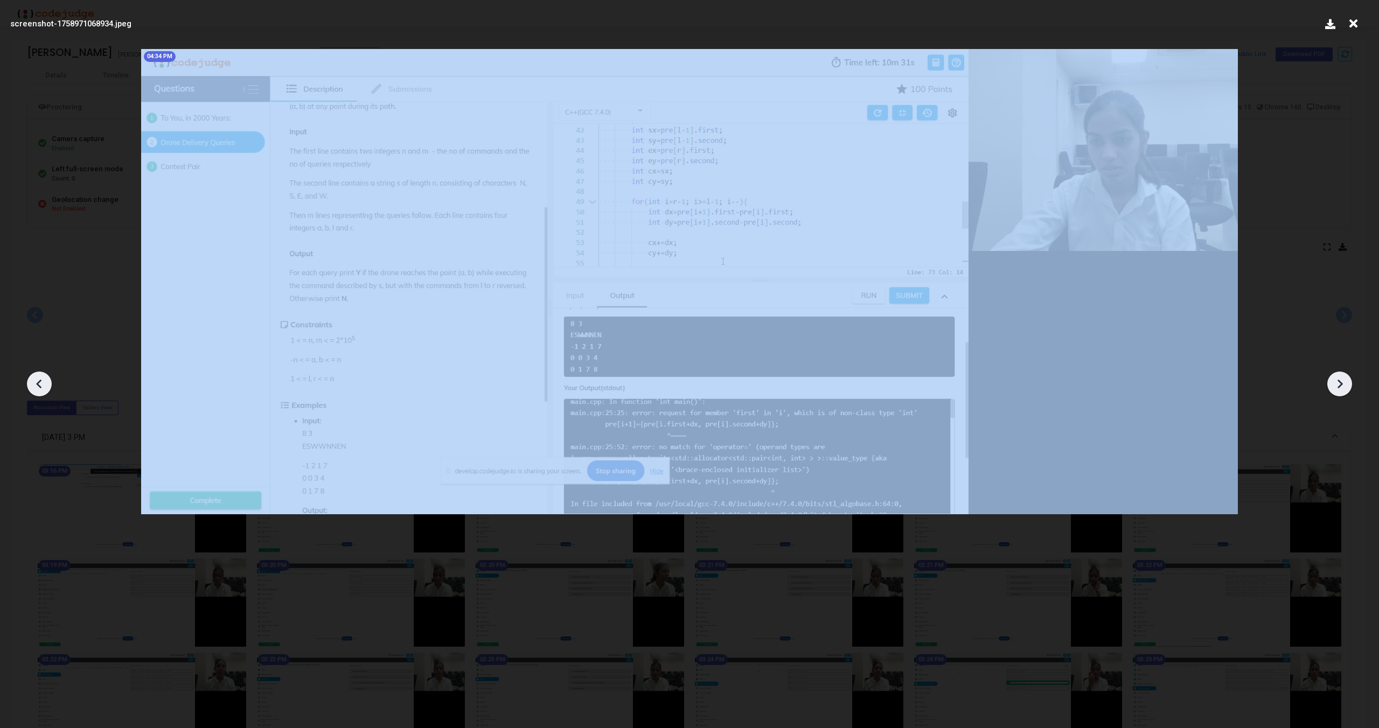
click at [1349, 387] on div at bounding box center [1339, 384] width 25 height 25
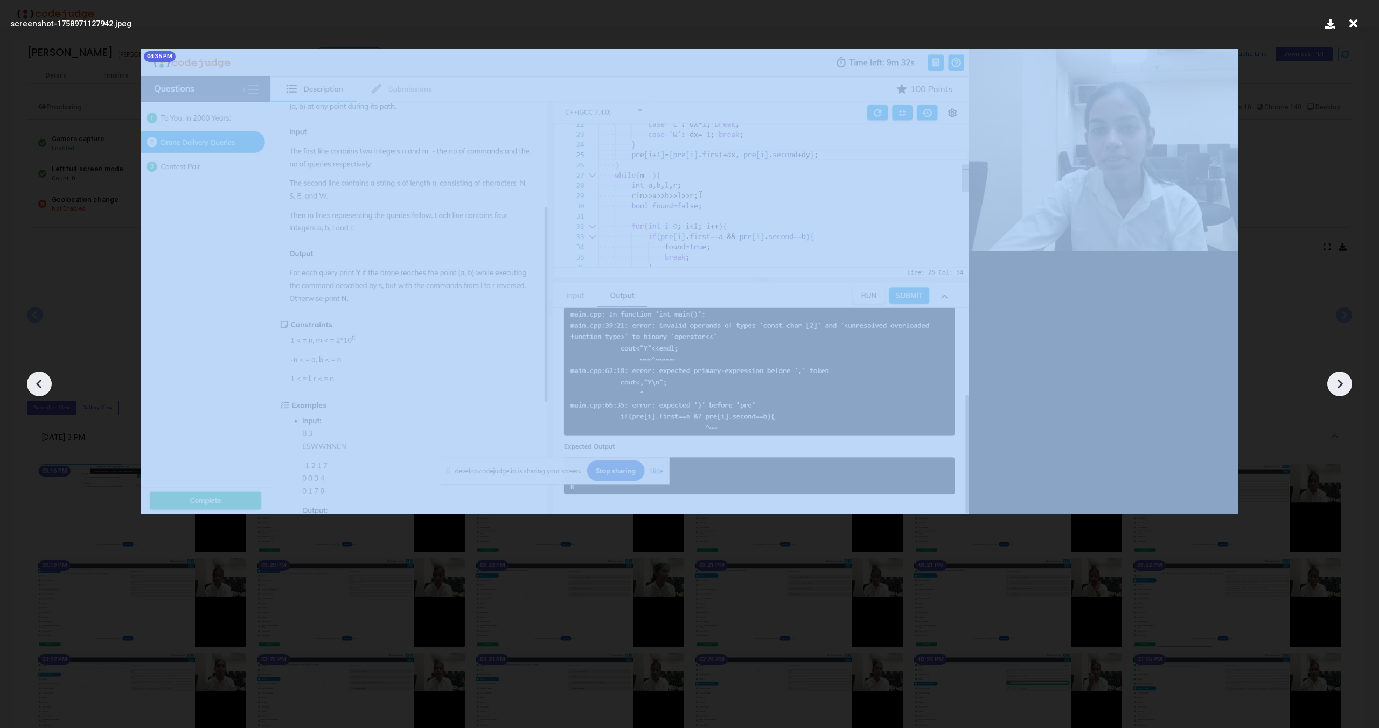
click at [1349, 387] on div at bounding box center [1339, 384] width 25 height 25
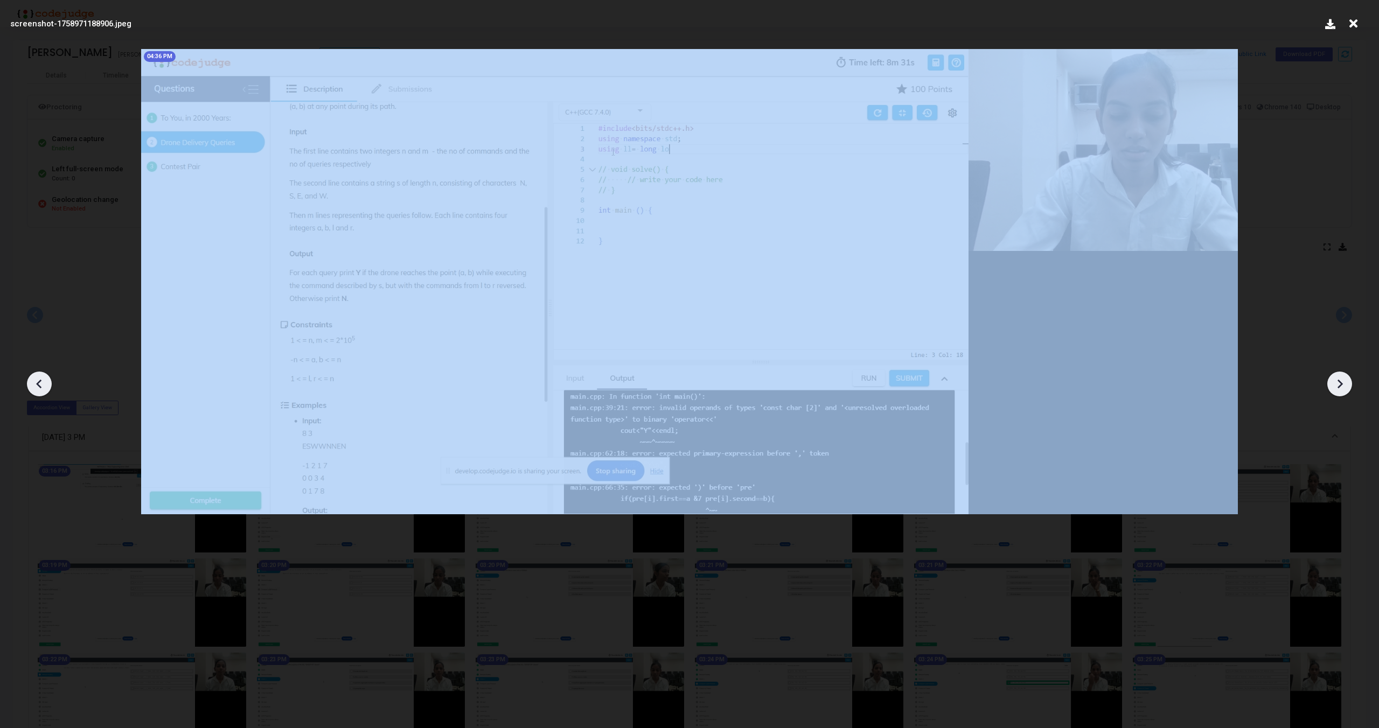
click at [1349, 387] on div at bounding box center [1339, 384] width 25 height 25
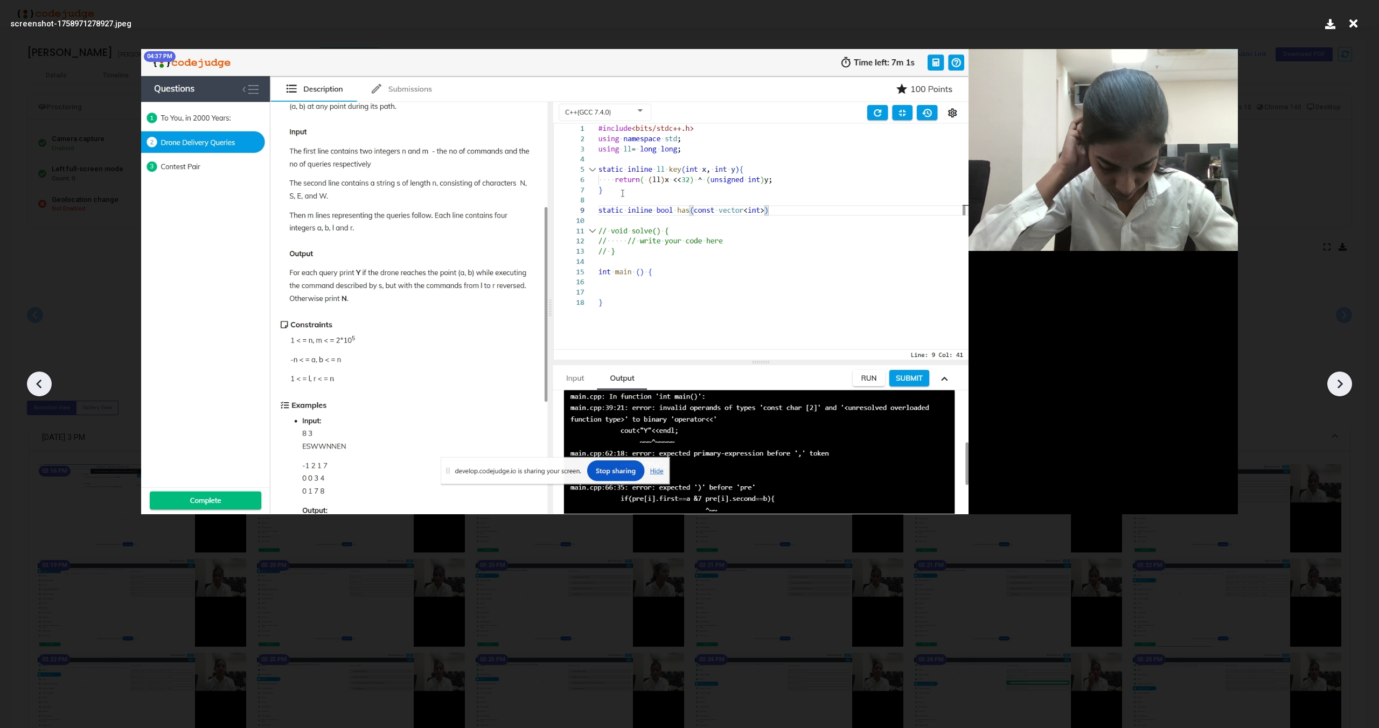
click at [1349, 387] on div at bounding box center [1339, 384] width 25 height 25
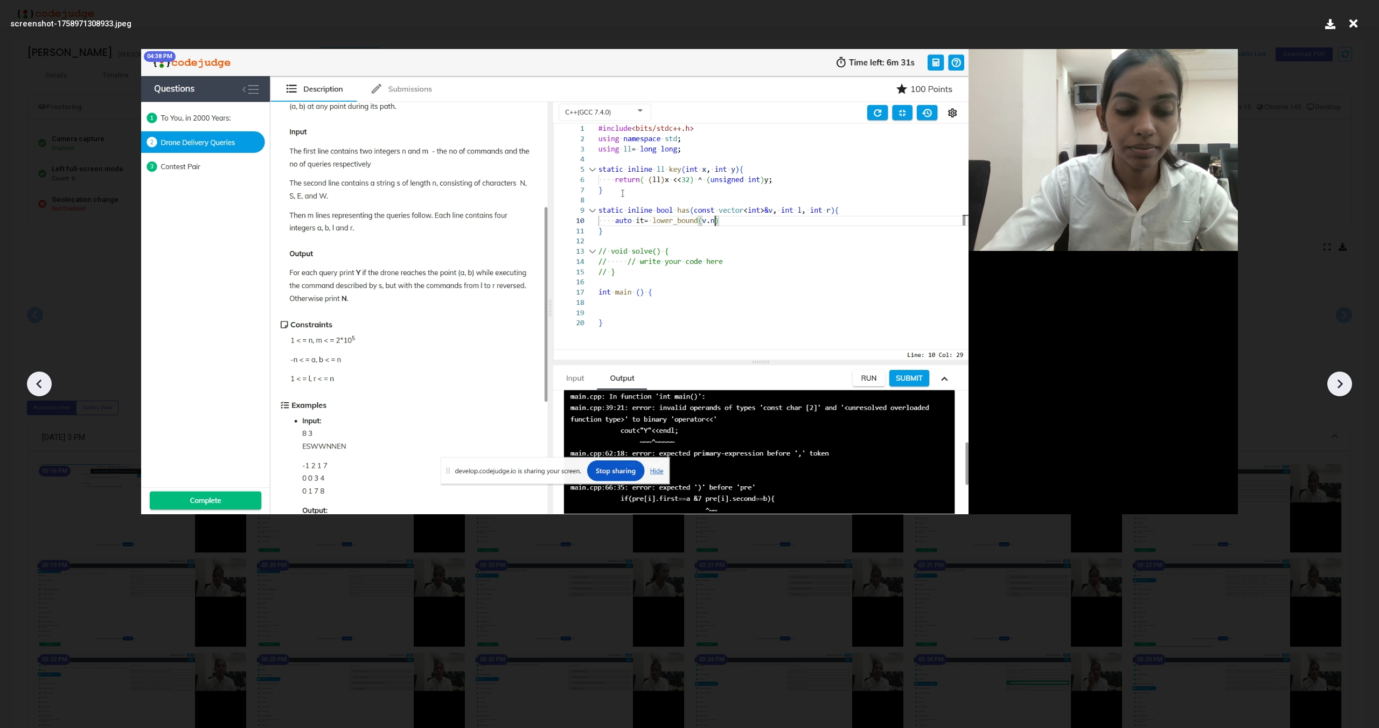
click at [1349, 387] on div at bounding box center [1339, 384] width 25 height 25
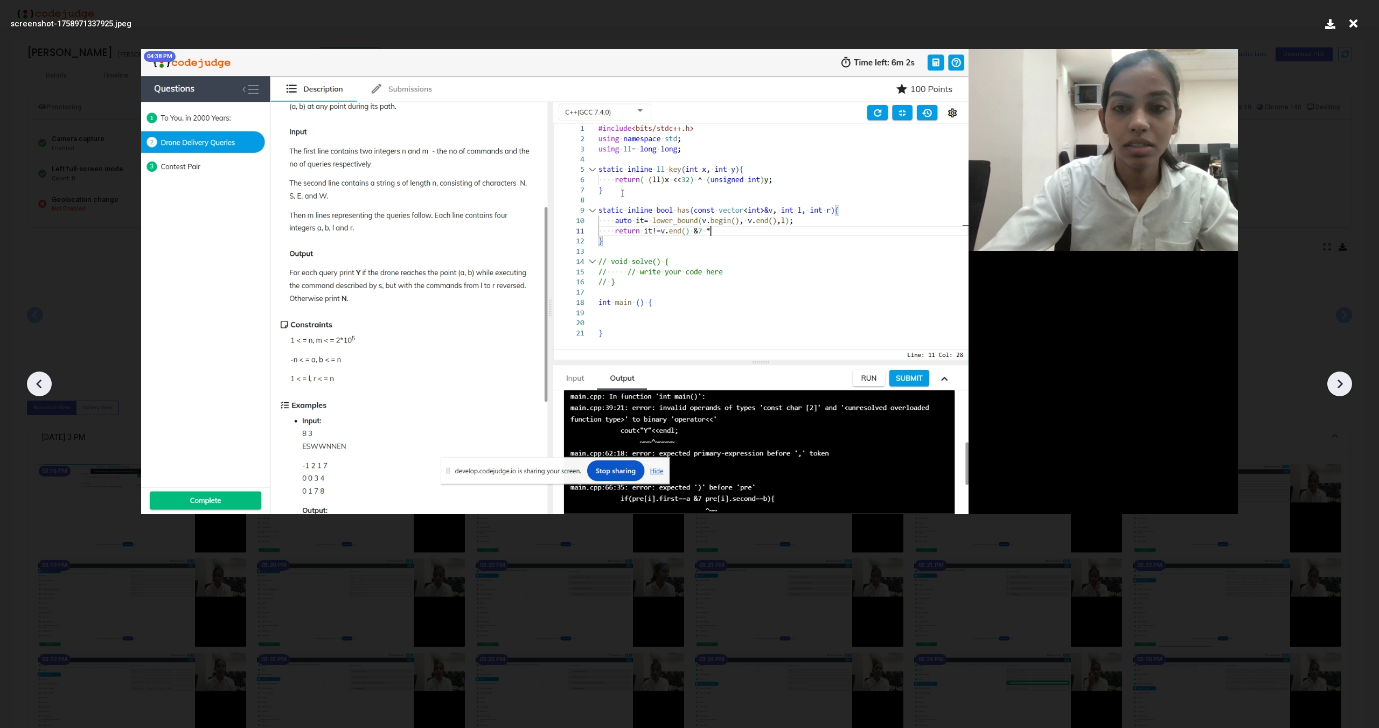
click at [1349, 387] on div at bounding box center [1339, 384] width 25 height 25
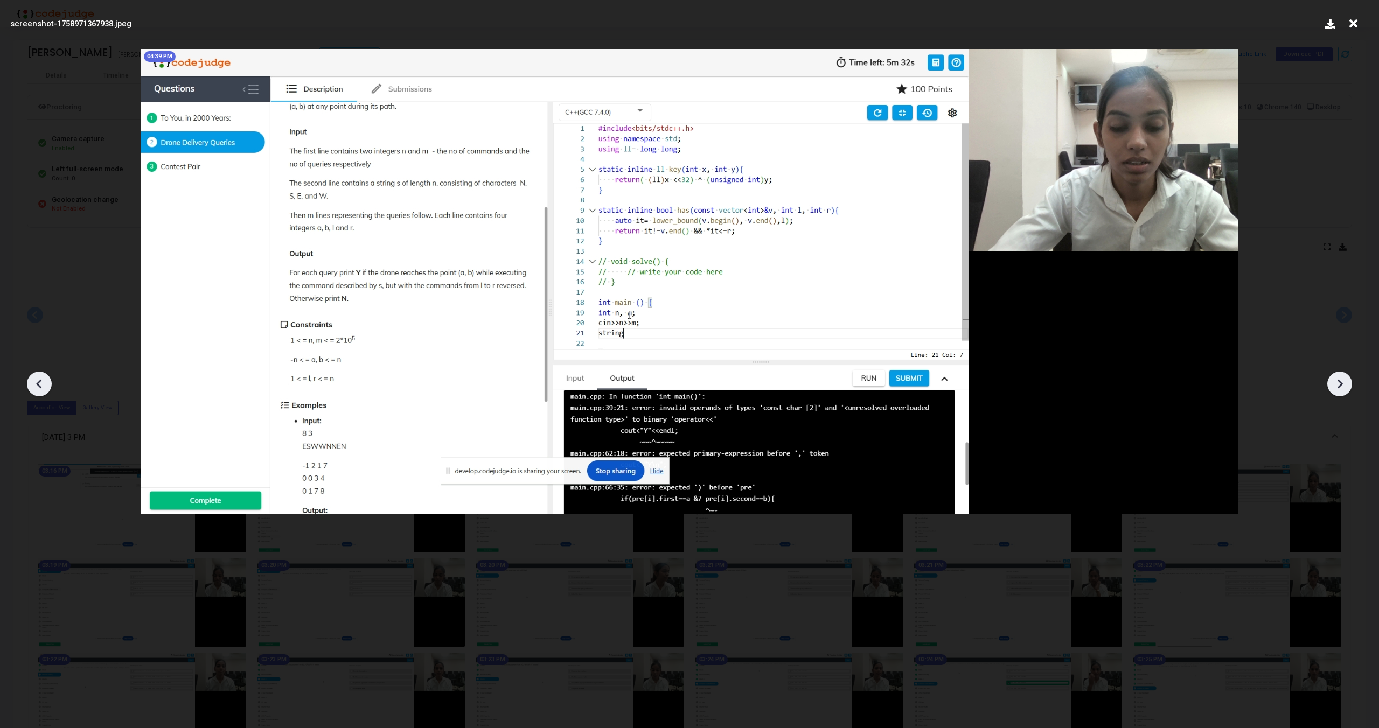
click at [1349, 387] on div at bounding box center [1339, 384] width 25 height 25
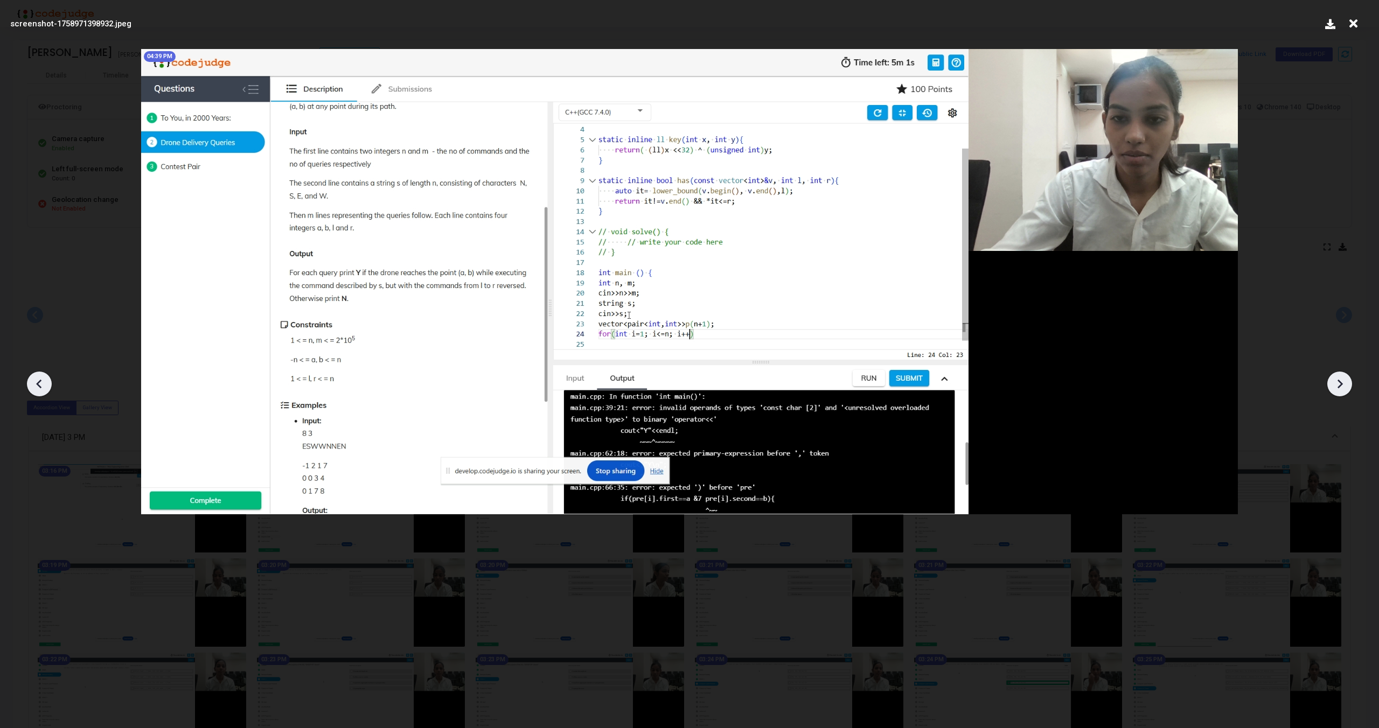
click at [1349, 387] on div at bounding box center [1339, 384] width 25 height 25
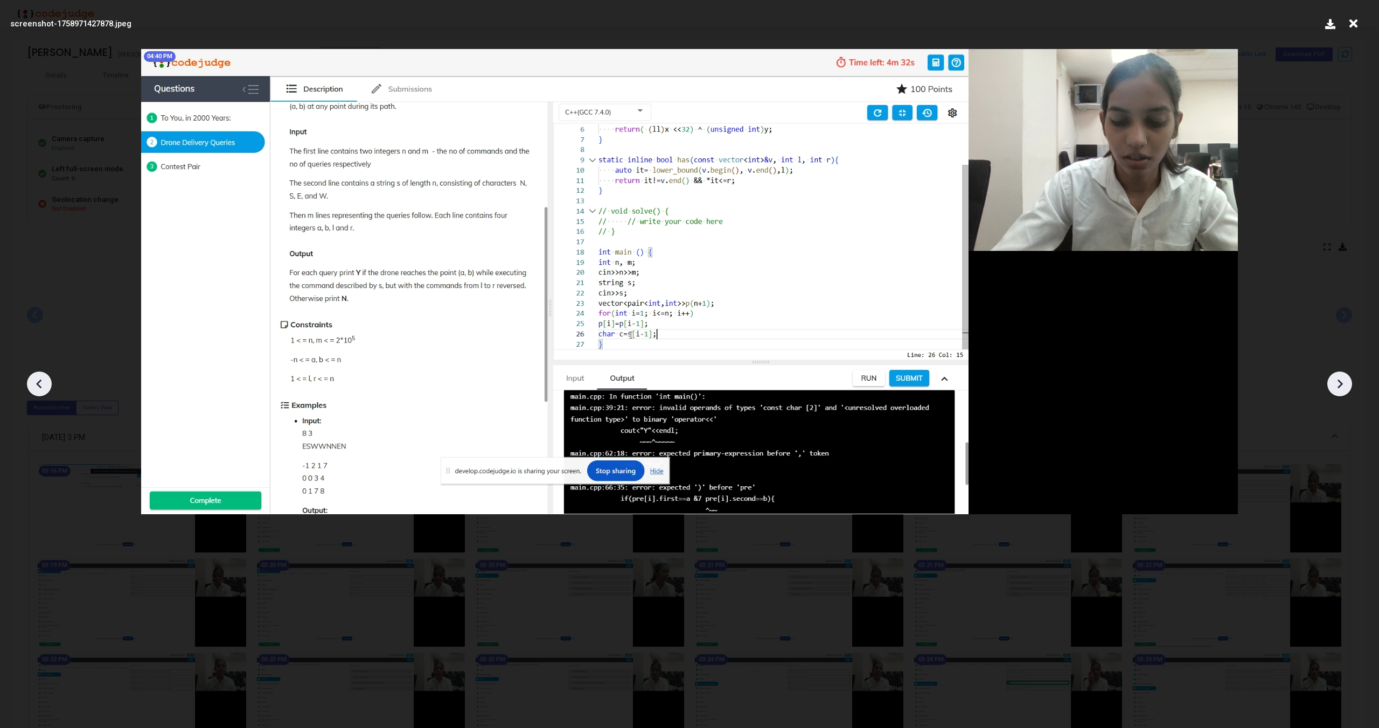
click at [1349, 387] on div at bounding box center [1339, 384] width 25 height 25
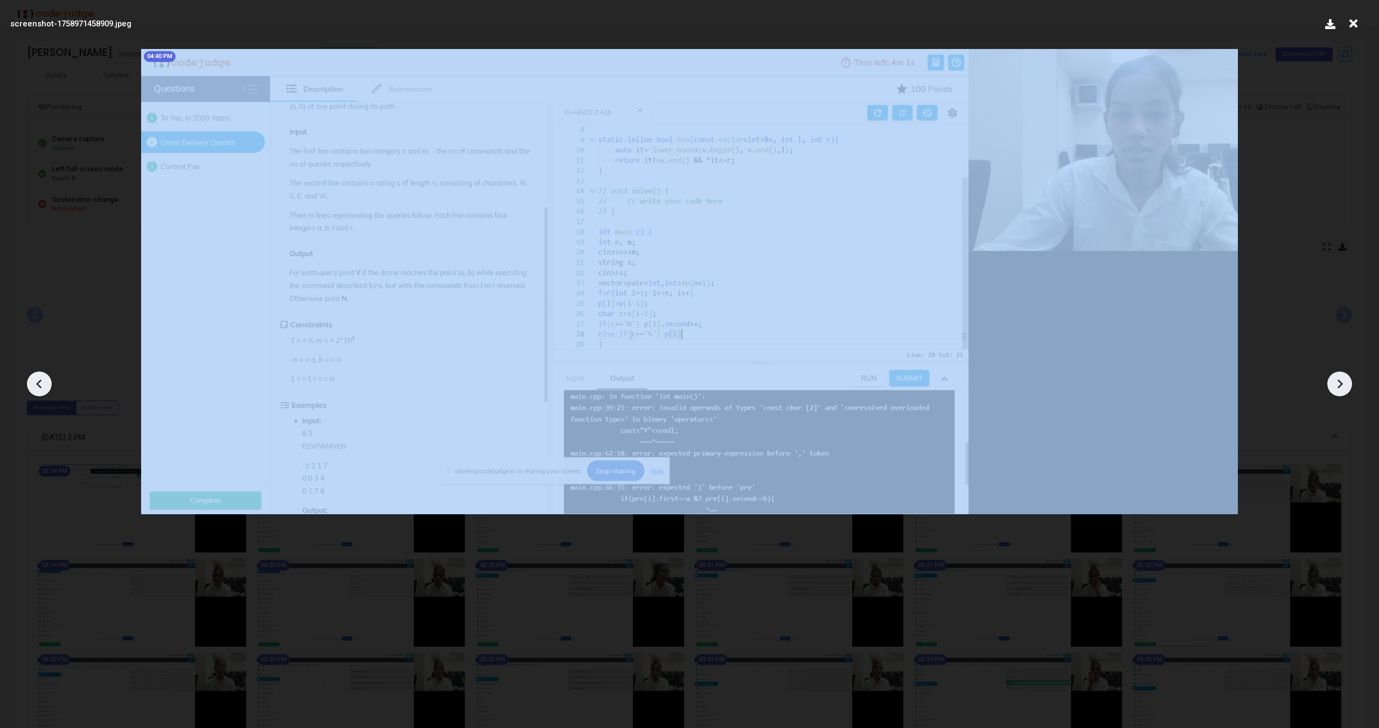
click at [1349, 387] on div at bounding box center [1339, 384] width 25 height 25
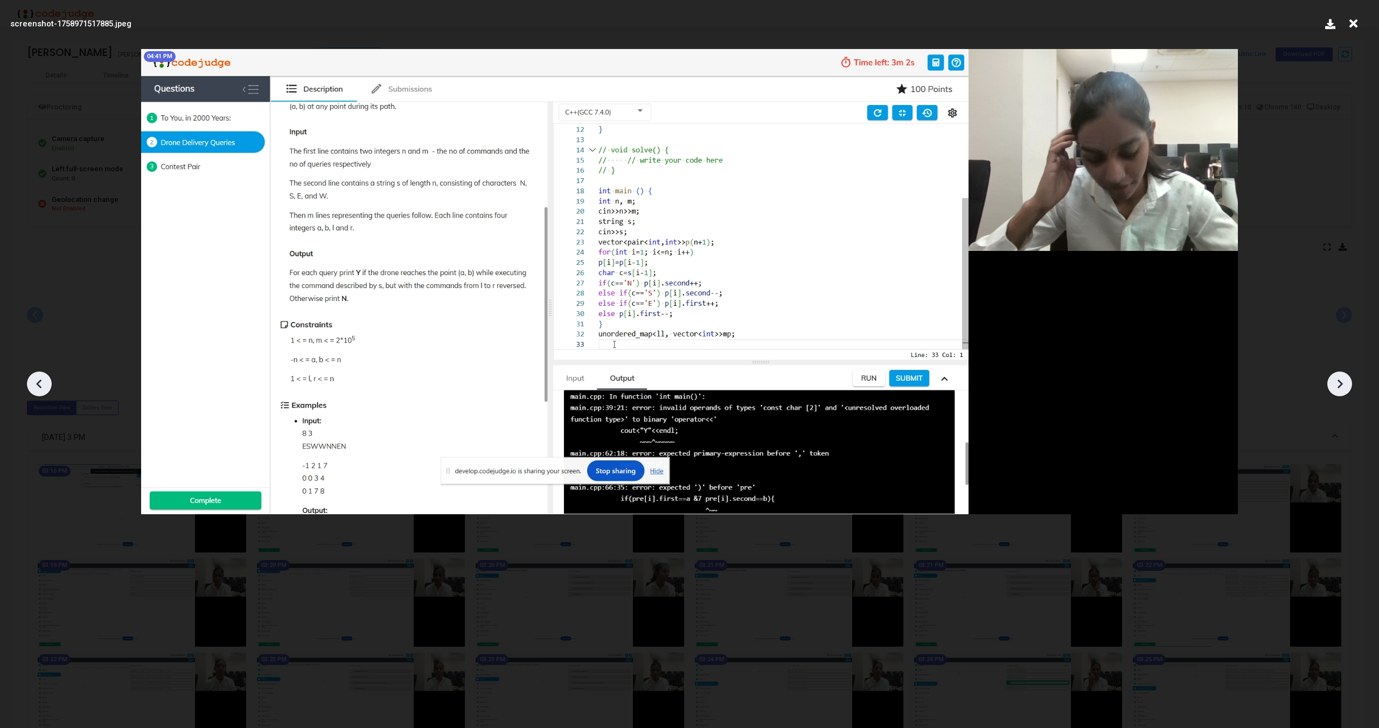
click at [1349, 387] on div at bounding box center [1339, 384] width 25 height 25
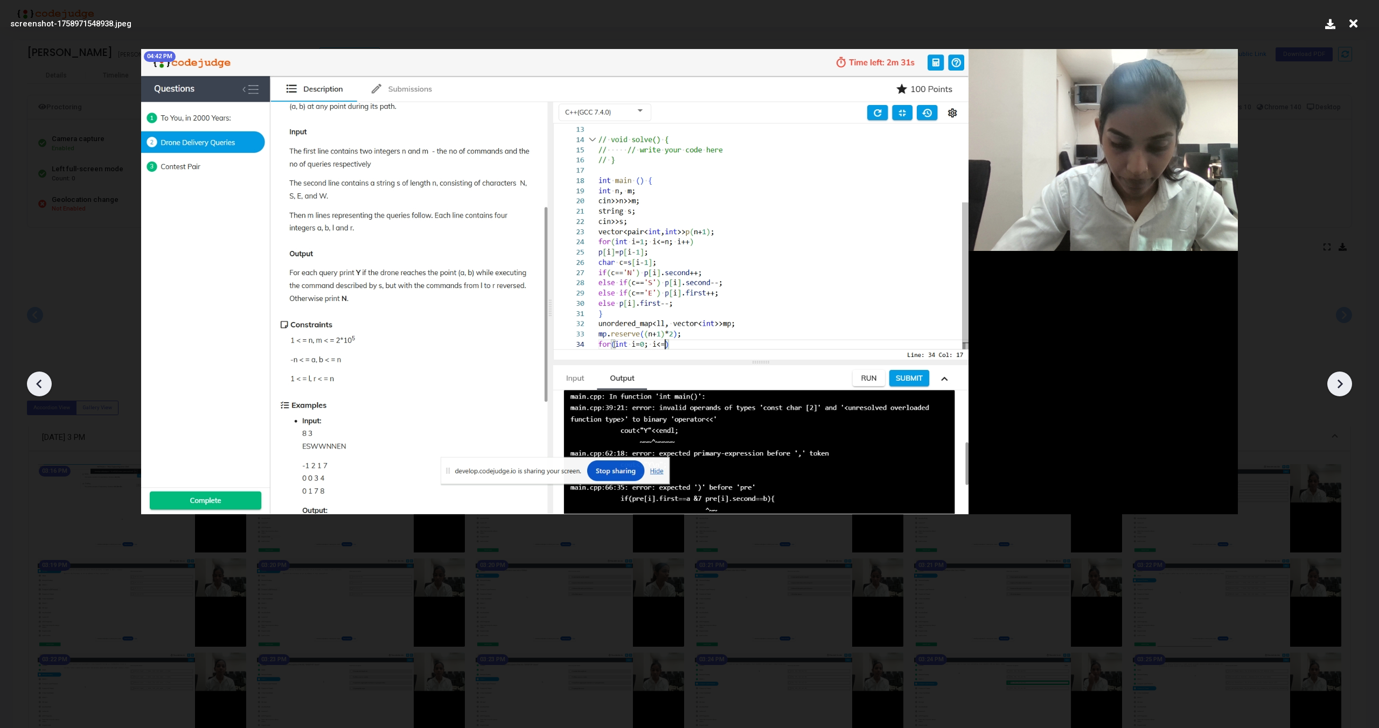
click at [1349, 387] on div at bounding box center [1339, 384] width 25 height 25
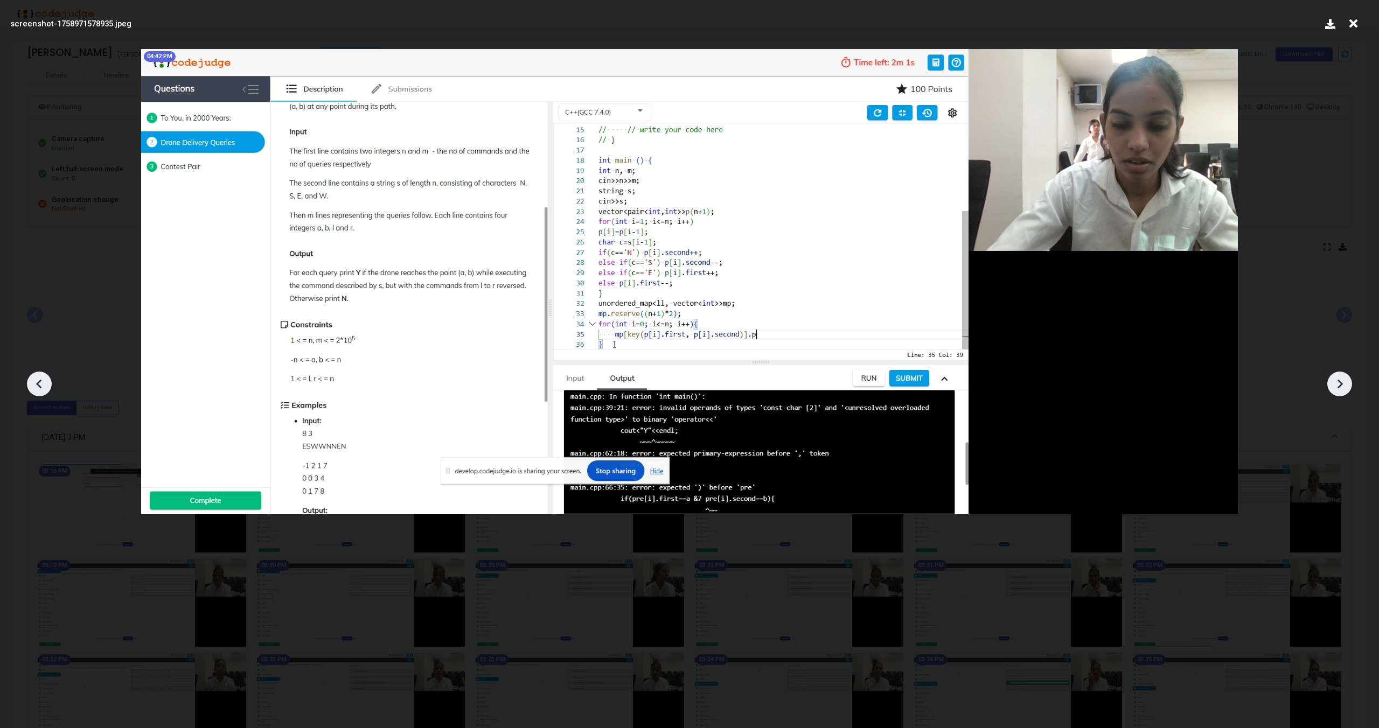
click at [1349, 387] on div at bounding box center [1339, 384] width 25 height 25
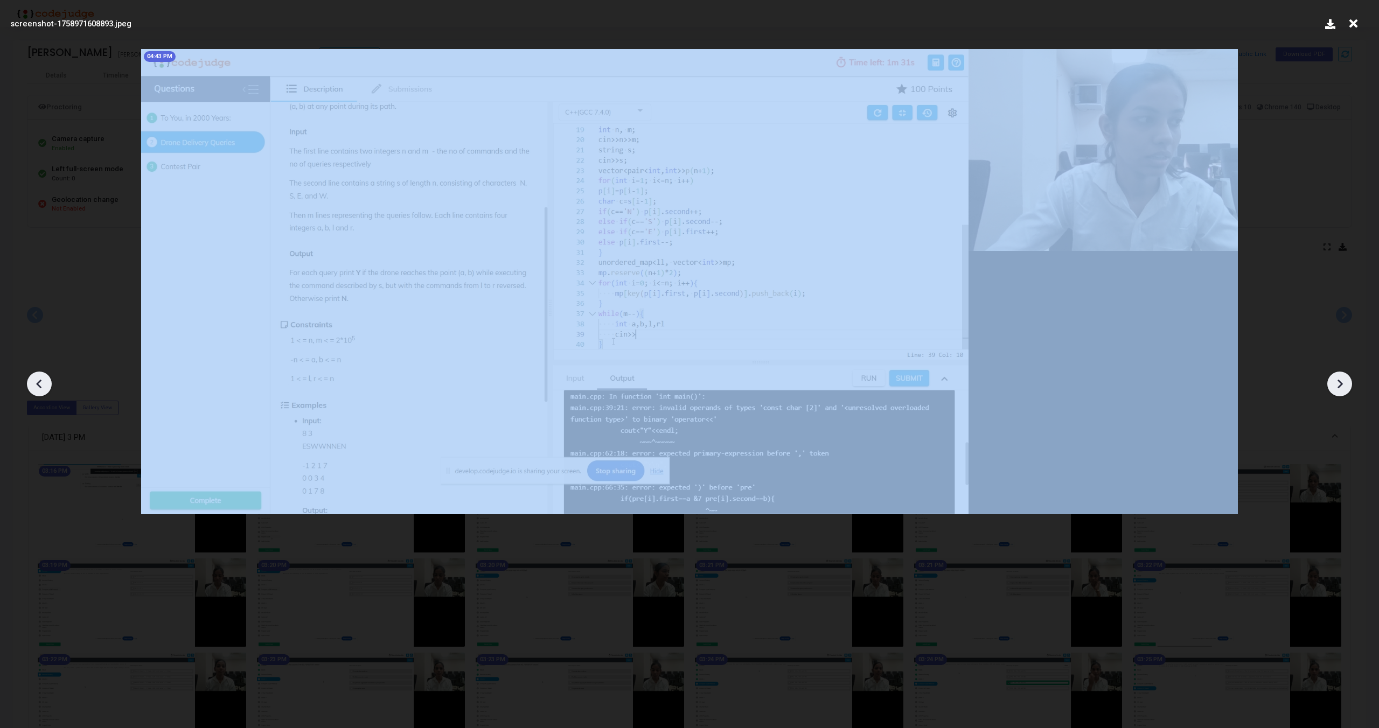
click at [1349, 387] on div at bounding box center [1339, 384] width 25 height 25
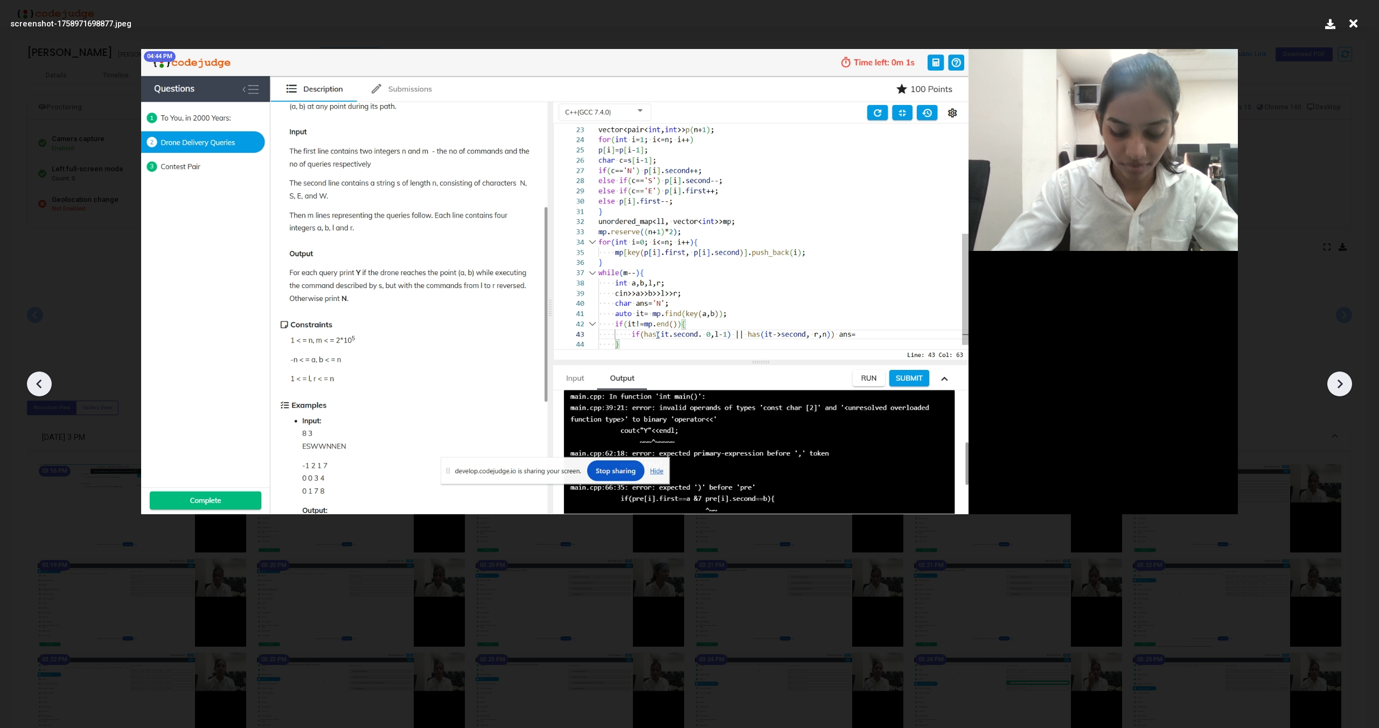
click at [1349, 387] on div at bounding box center [1339, 384] width 25 height 25
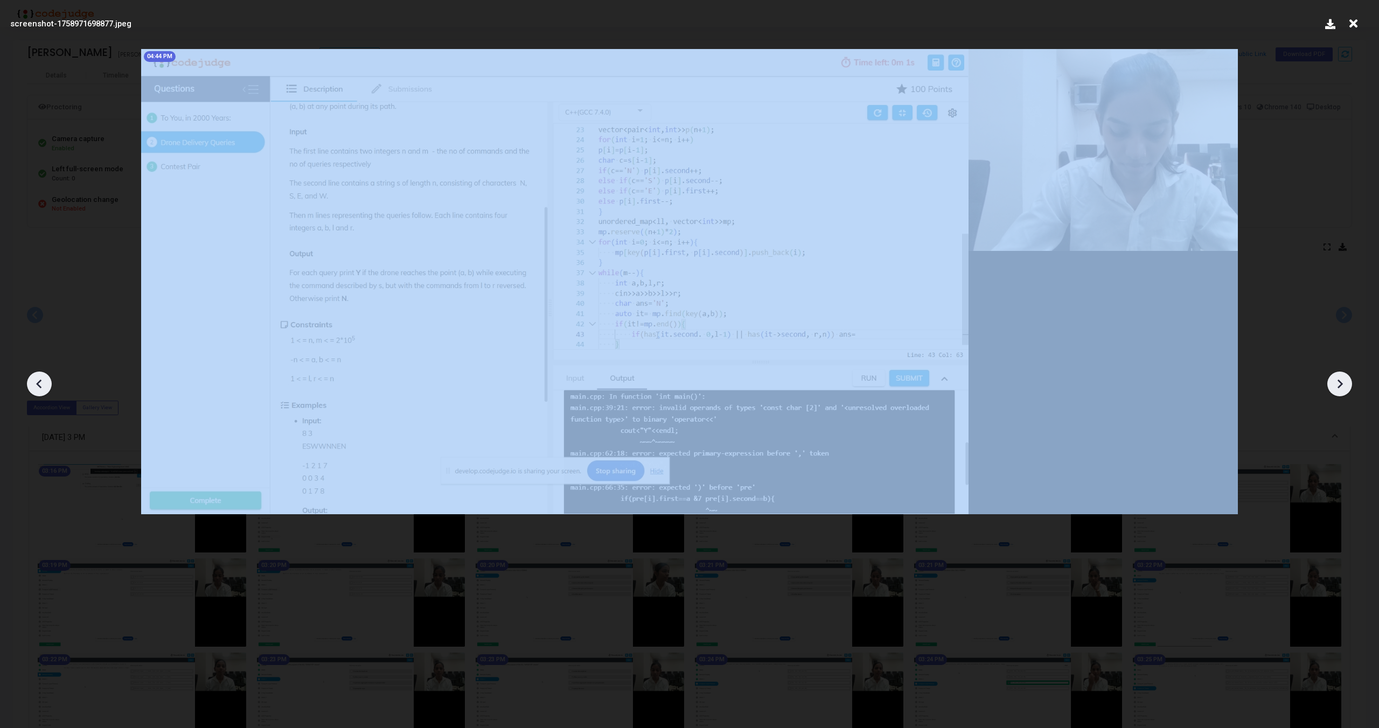
click at [1349, 387] on div at bounding box center [1339, 384] width 25 height 25
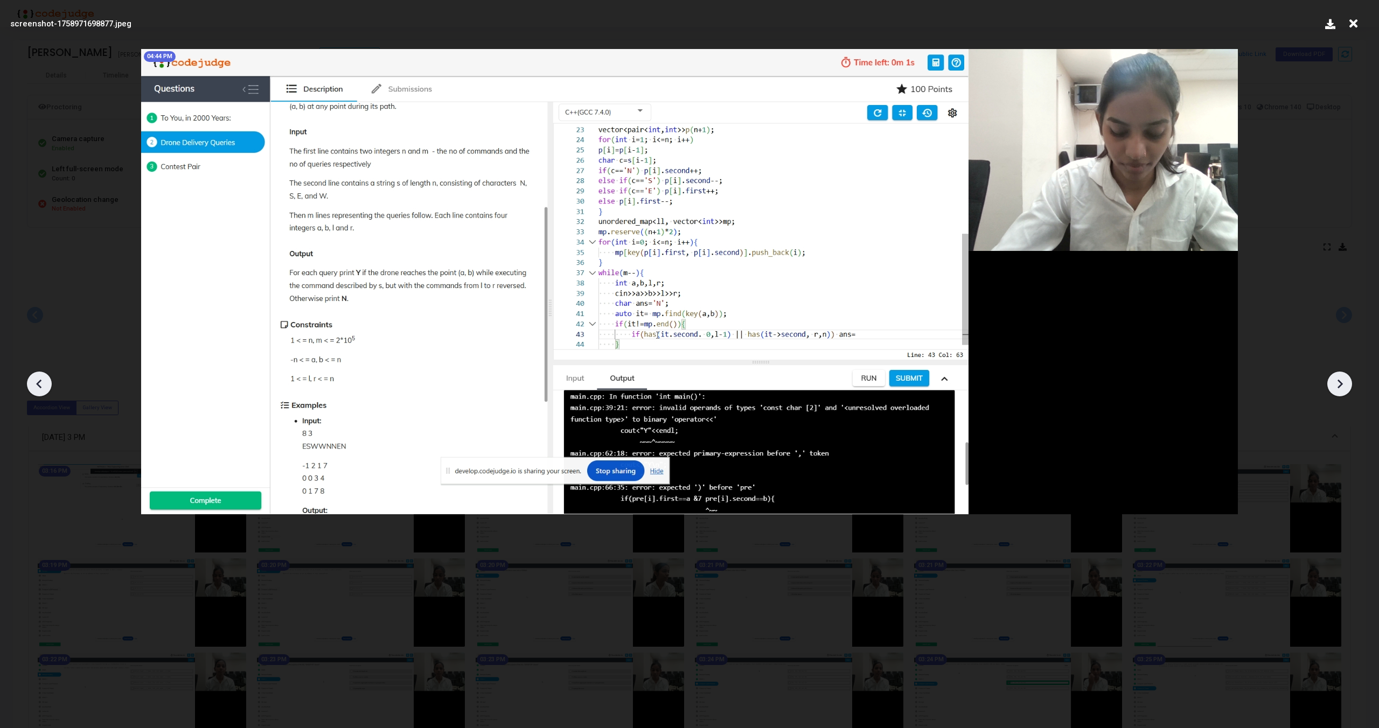
click at [1349, 386] on div at bounding box center [1339, 384] width 25 height 25
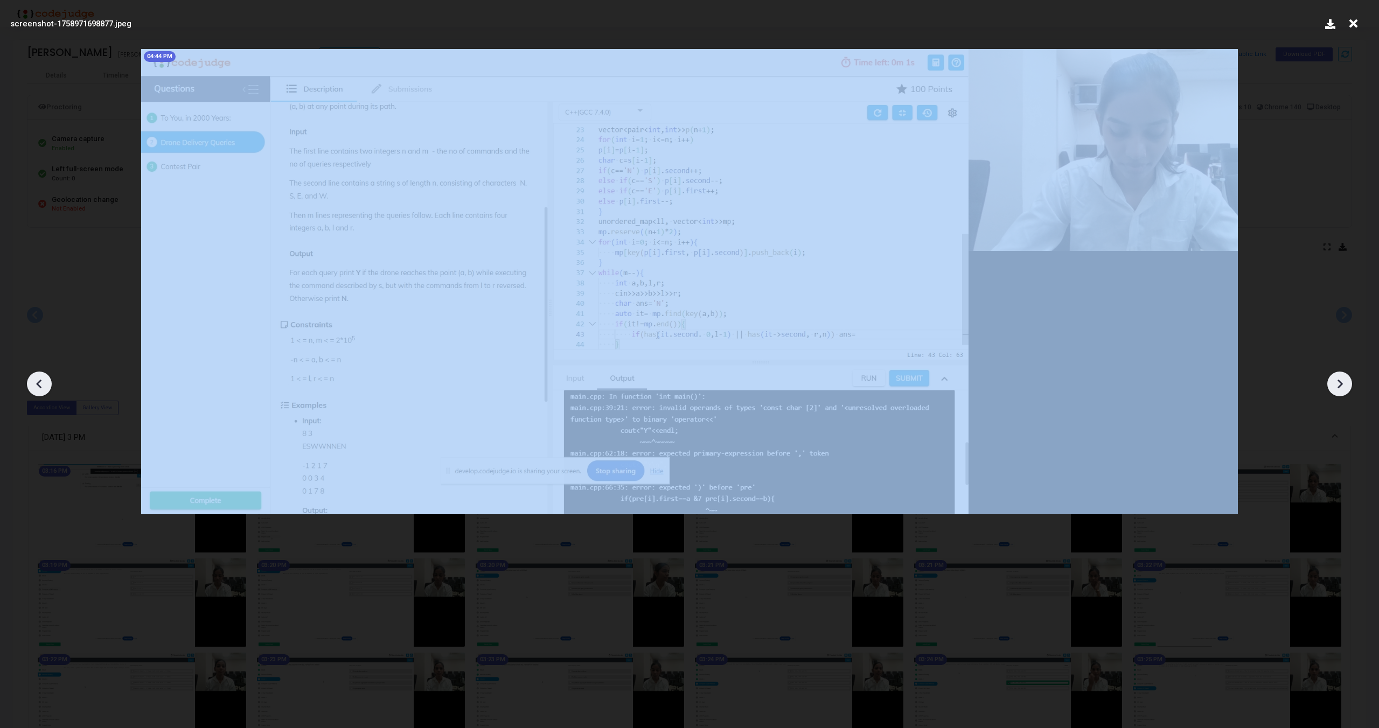
click at [1349, 386] on div at bounding box center [1339, 384] width 25 height 25
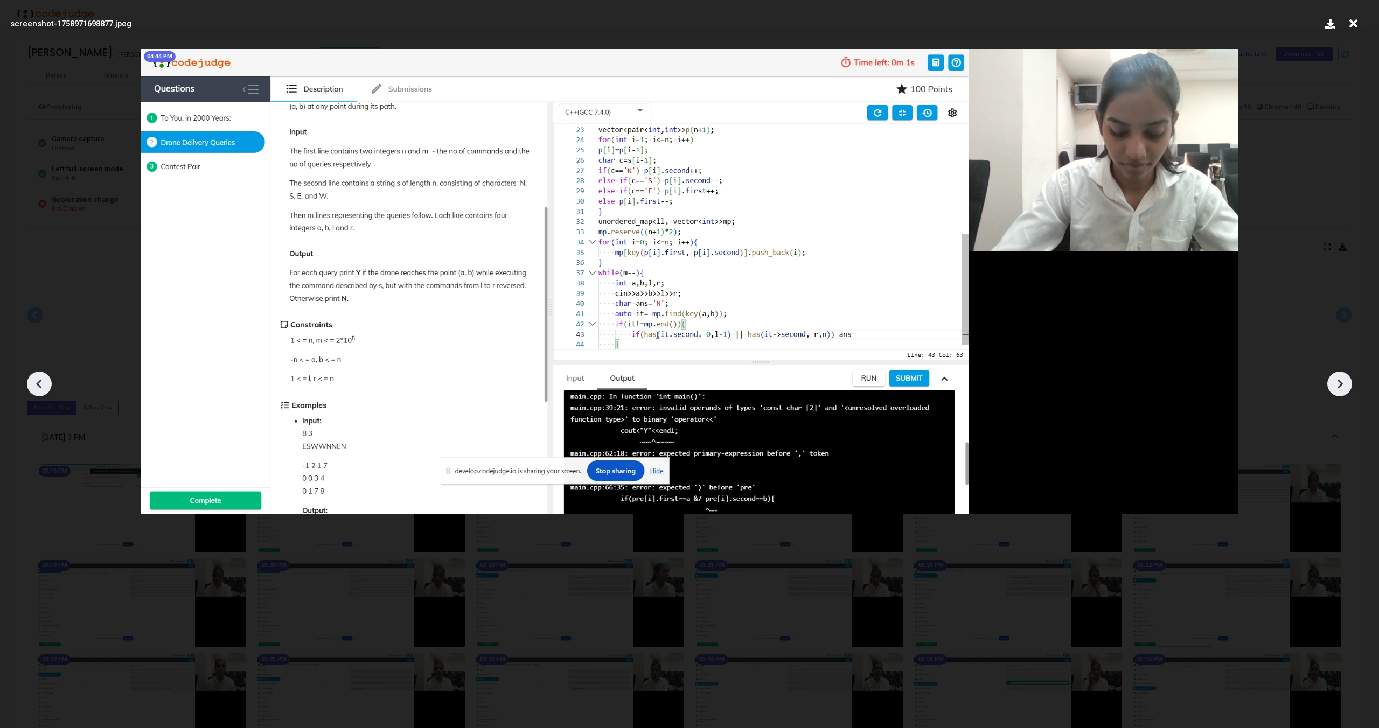
click at [45, 386] on icon at bounding box center [39, 384] width 16 height 16
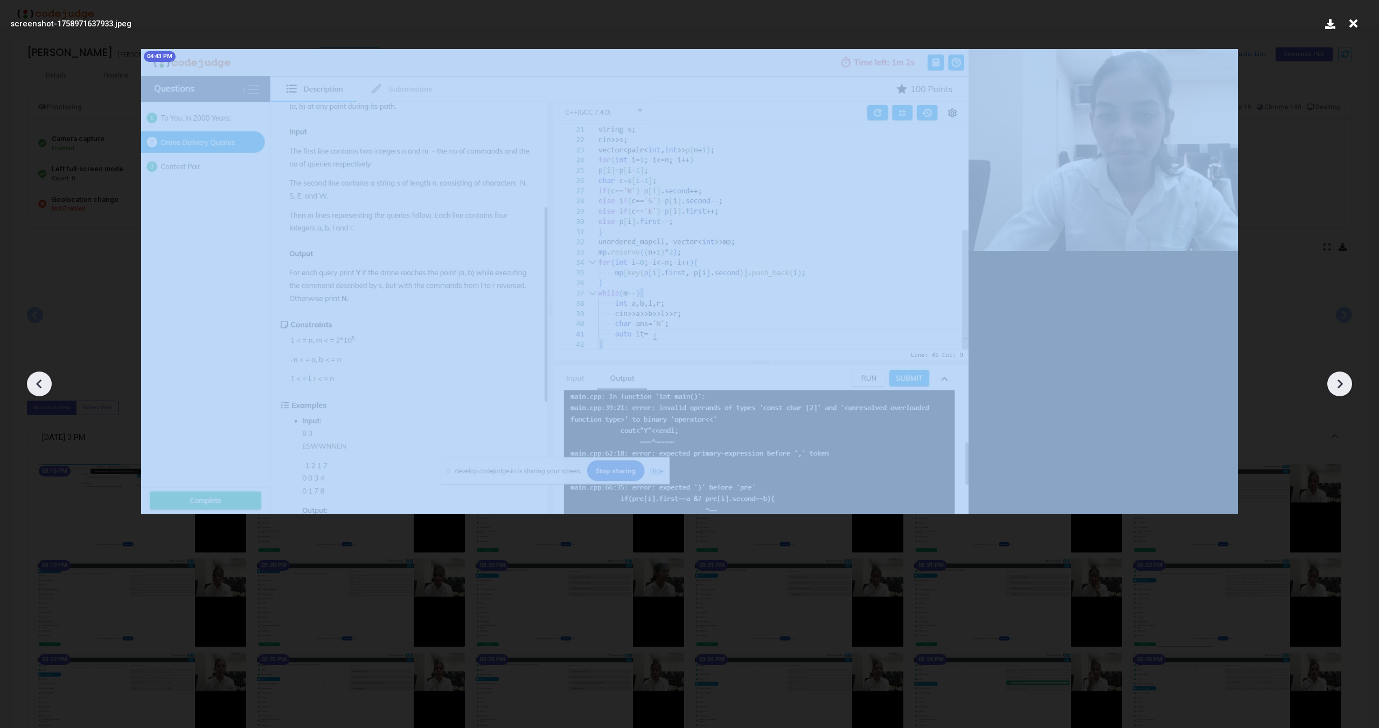
click at [45, 386] on icon at bounding box center [39, 384] width 16 height 16
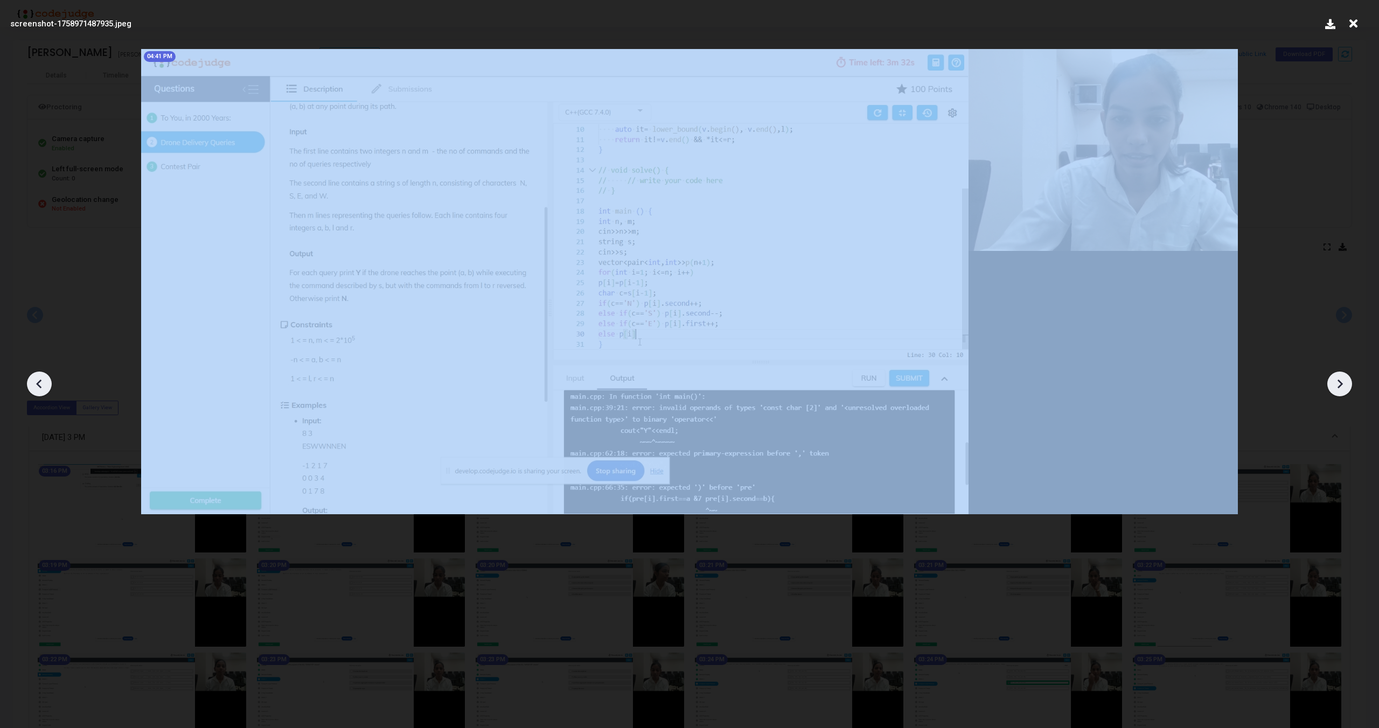
click at [45, 386] on icon at bounding box center [39, 384] width 16 height 16
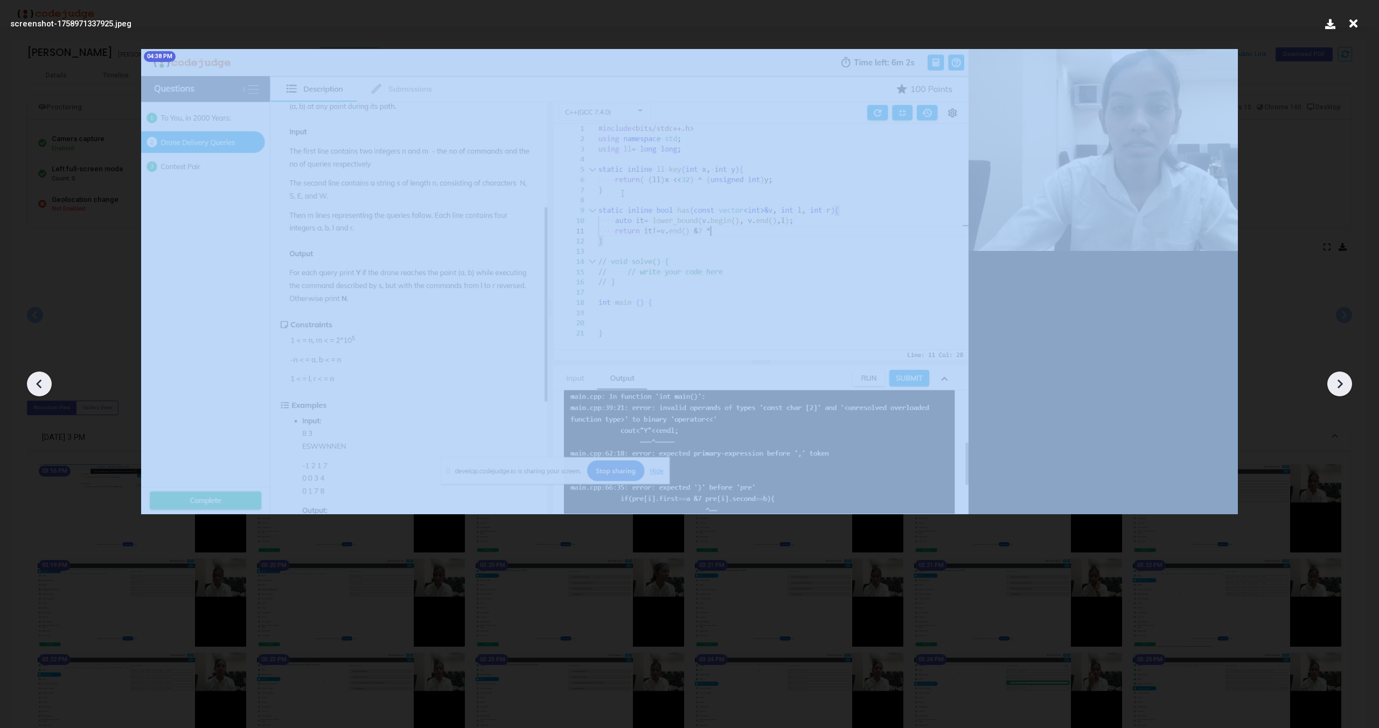
click at [45, 386] on icon at bounding box center [39, 384] width 16 height 16
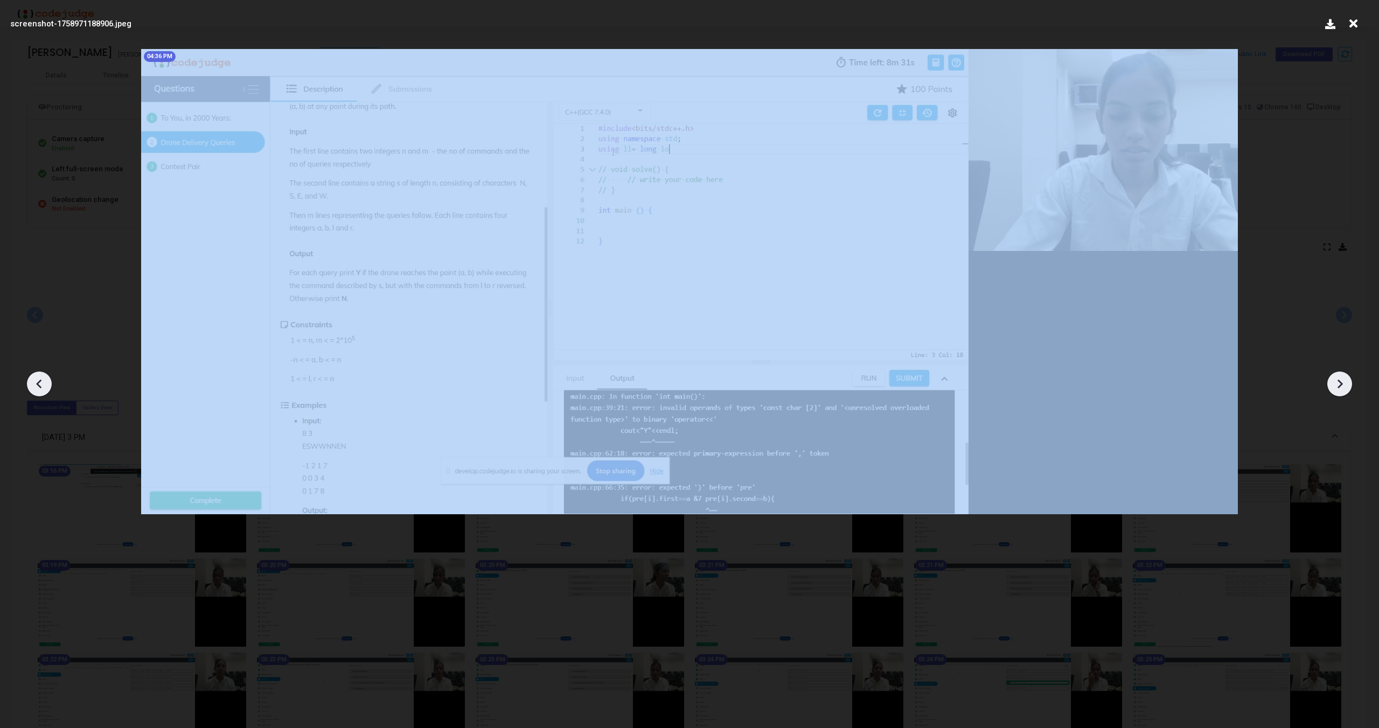
click at [45, 386] on icon at bounding box center [39, 384] width 16 height 16
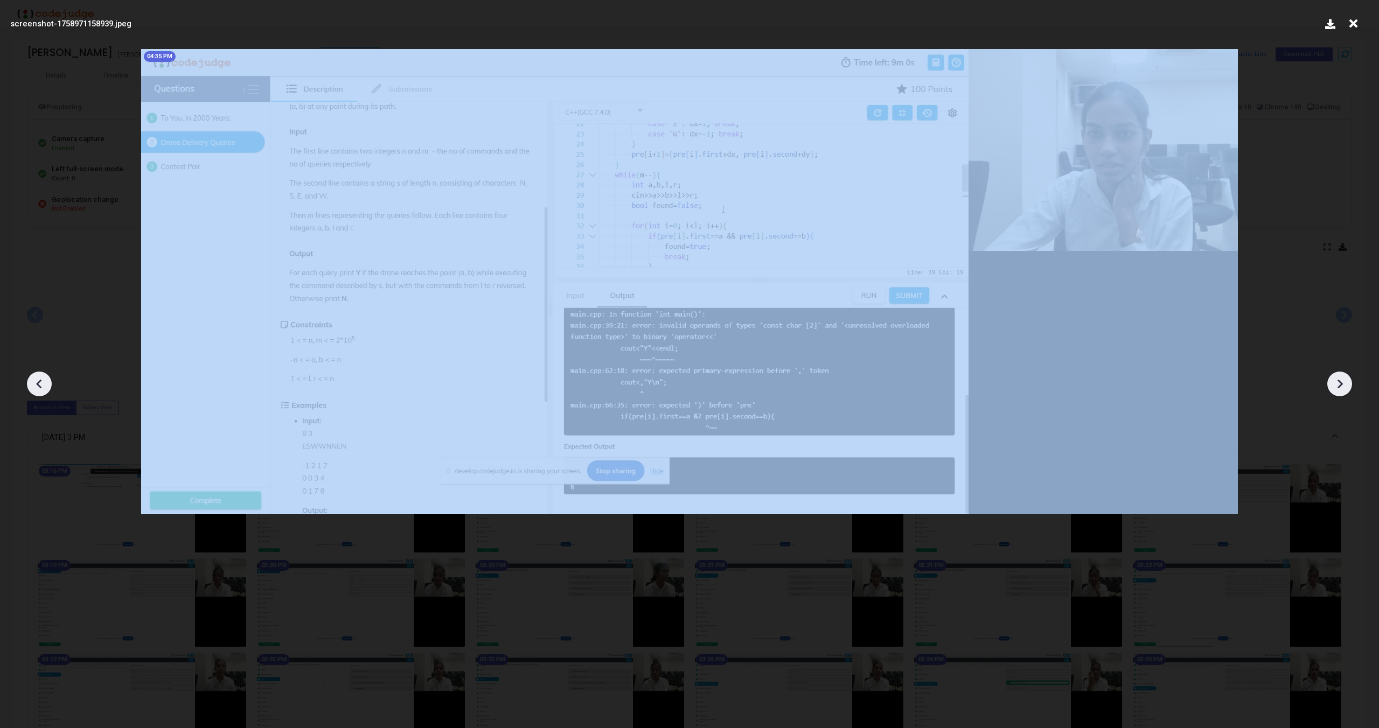
click at [45, 386] on icon at bounding box center [39, 384] width 16 height 16
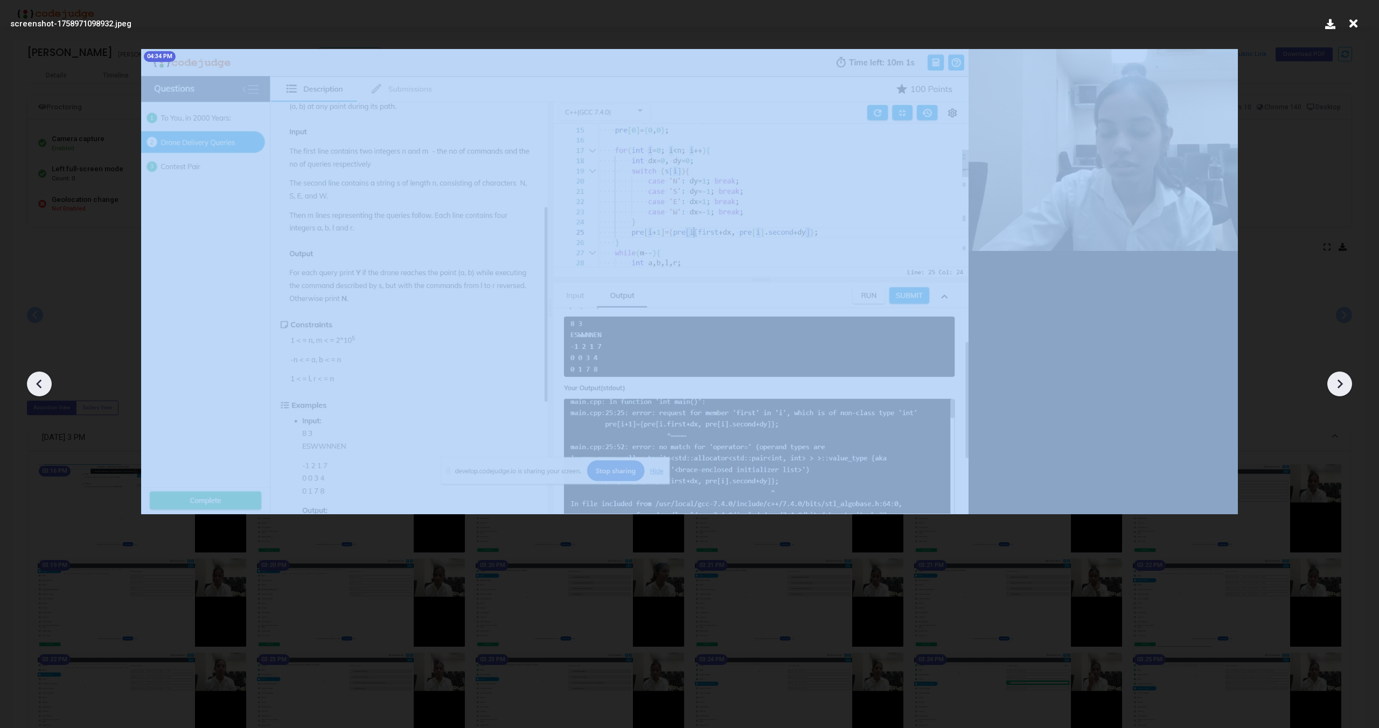
click at [45, 386] on icon at bounding box center [39, 384] width 16 height 16
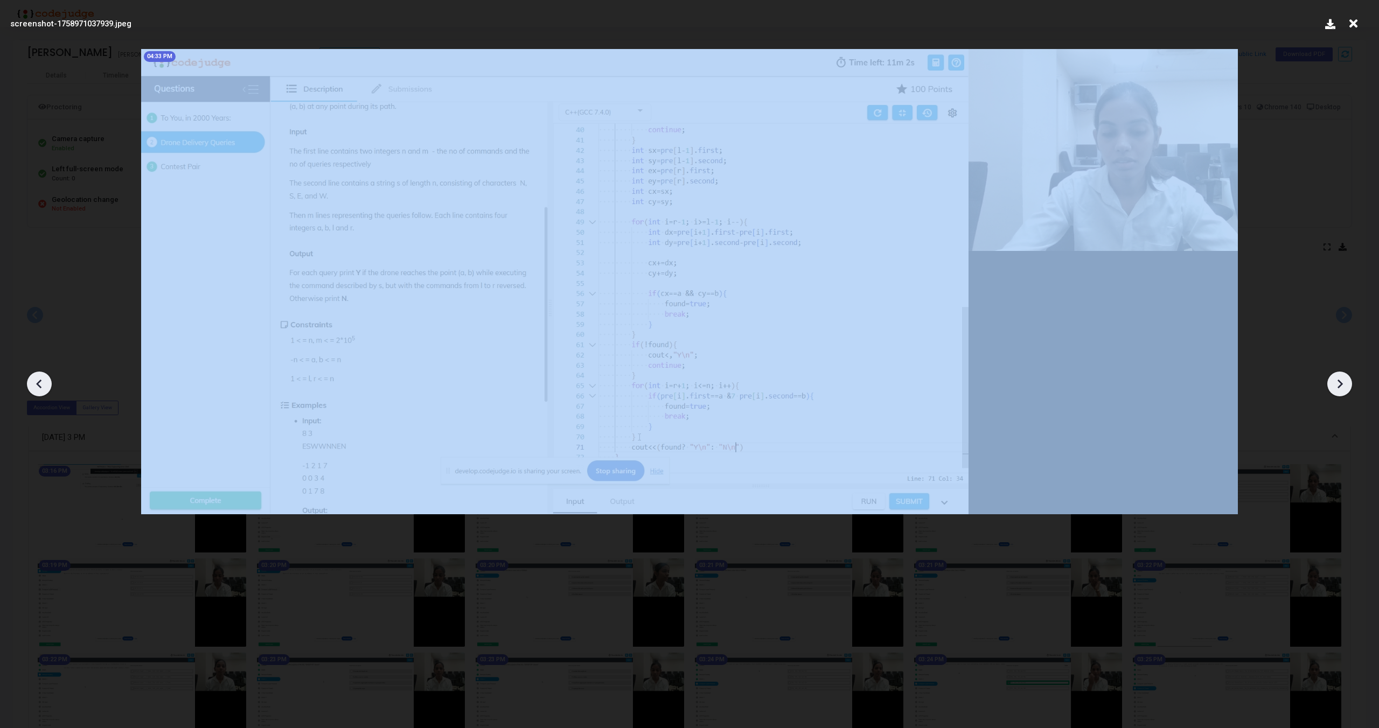
click at [45, 386] on icon at bounding box center [39, 384] width 16 height 16
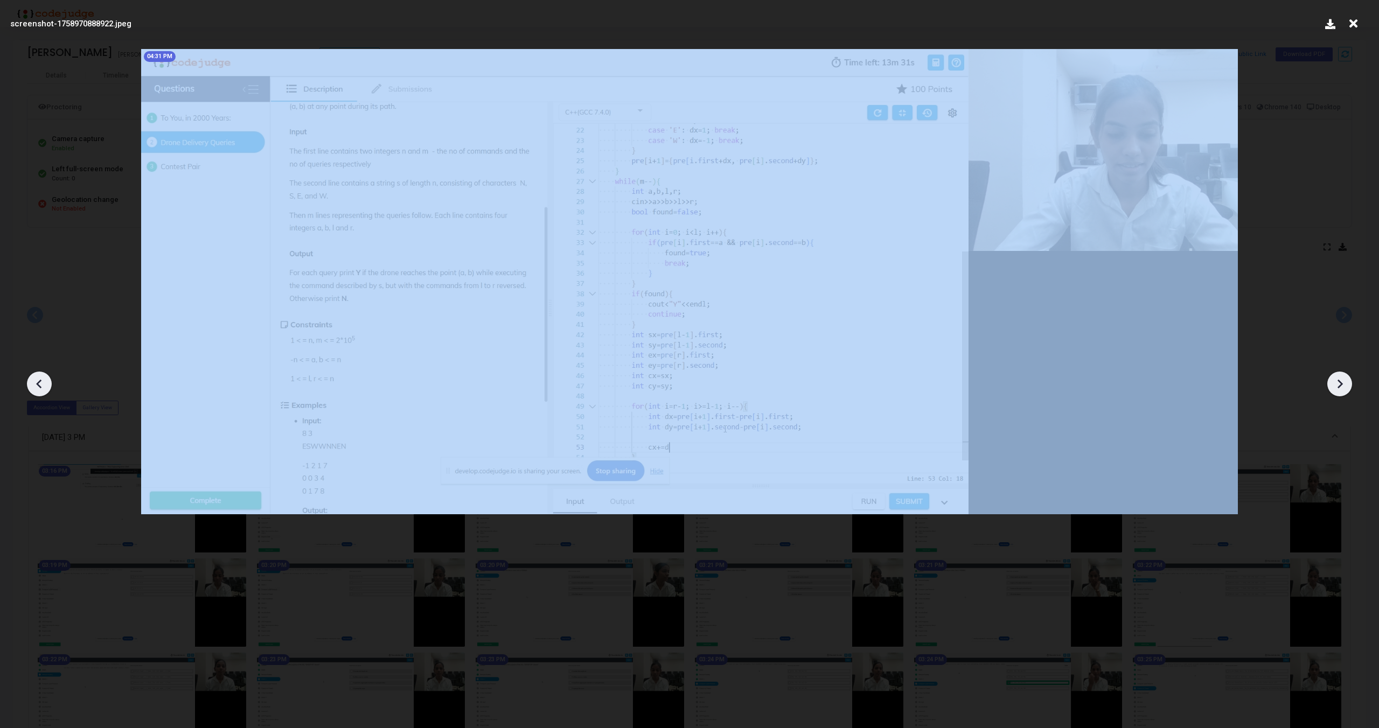
click at [45, 386] on icon at bounding box center [39, 384] width 16 height 16
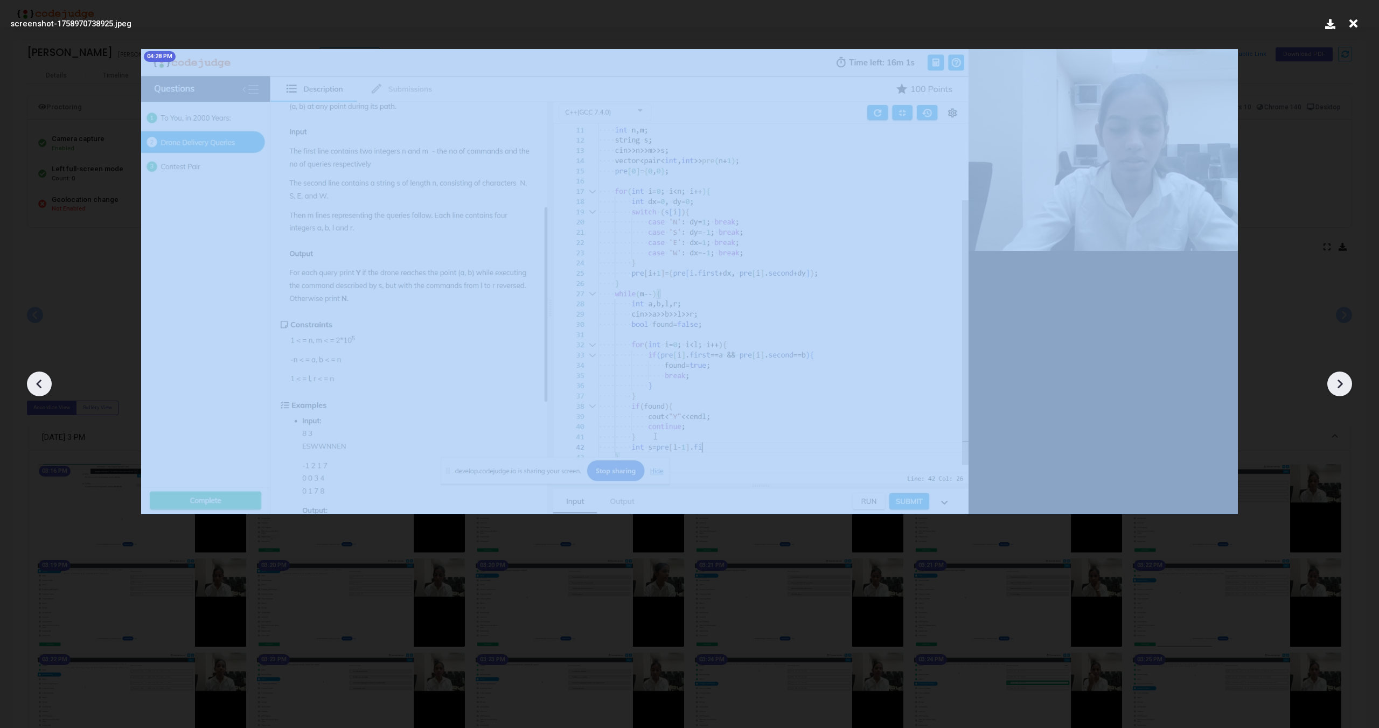
click at [45, 386] on icon at bounding box center [39, 384] width 16 height 16
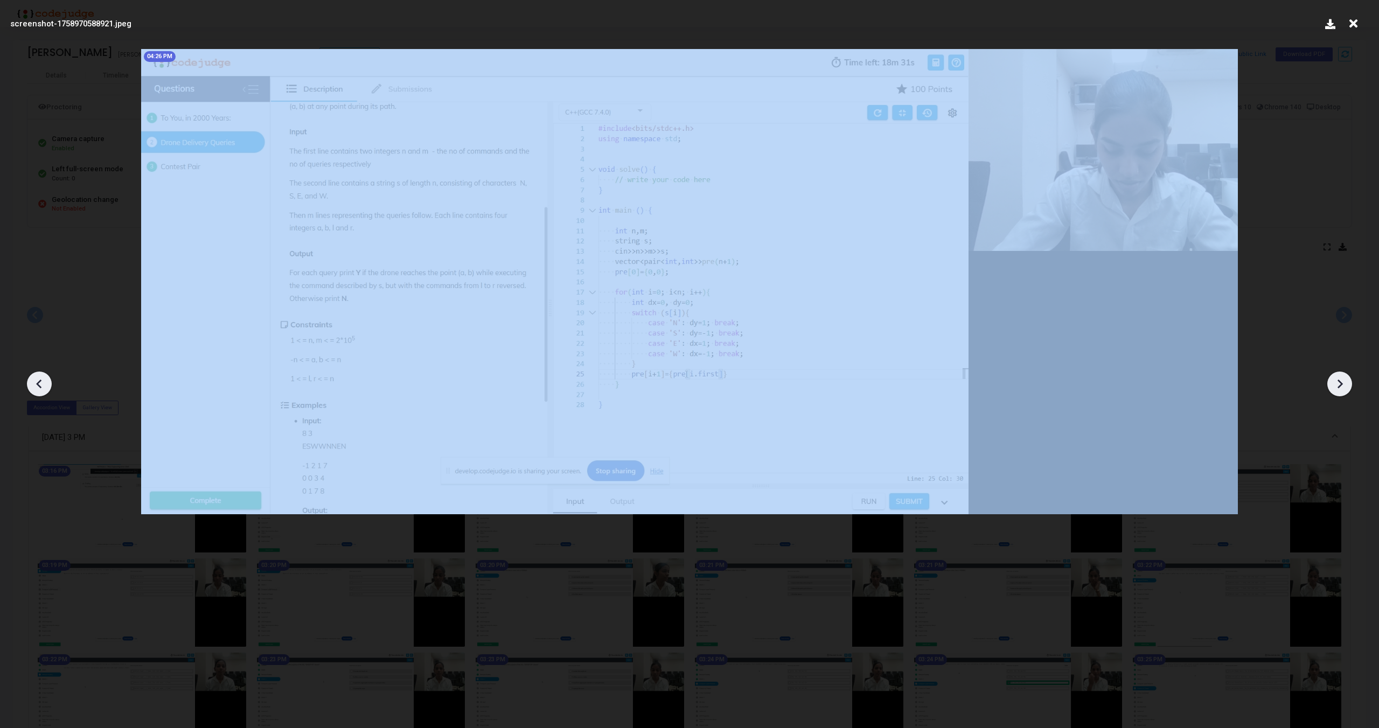
click at [45, 386] on icon at bounding box center [39, 384] width 16 height 16
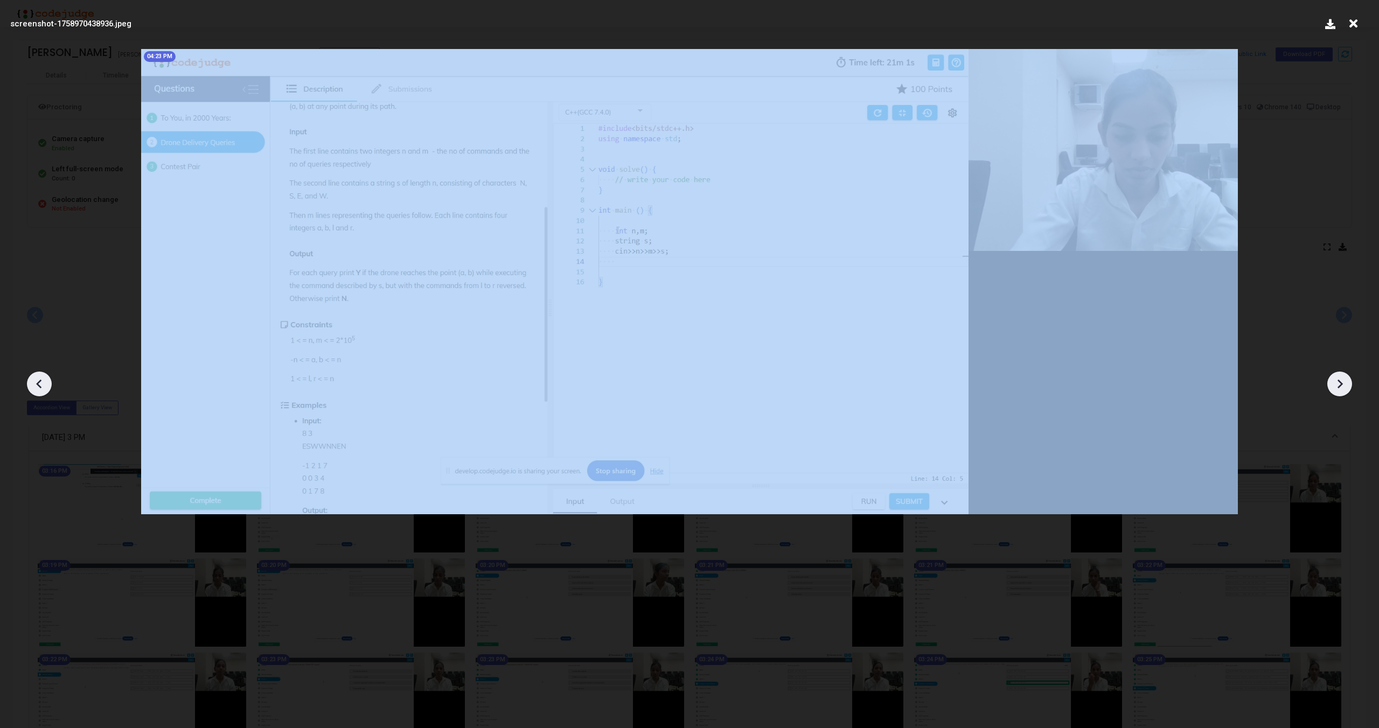
click at [45, 386] on icon at bounding box center [39, 384] width 16 height 16
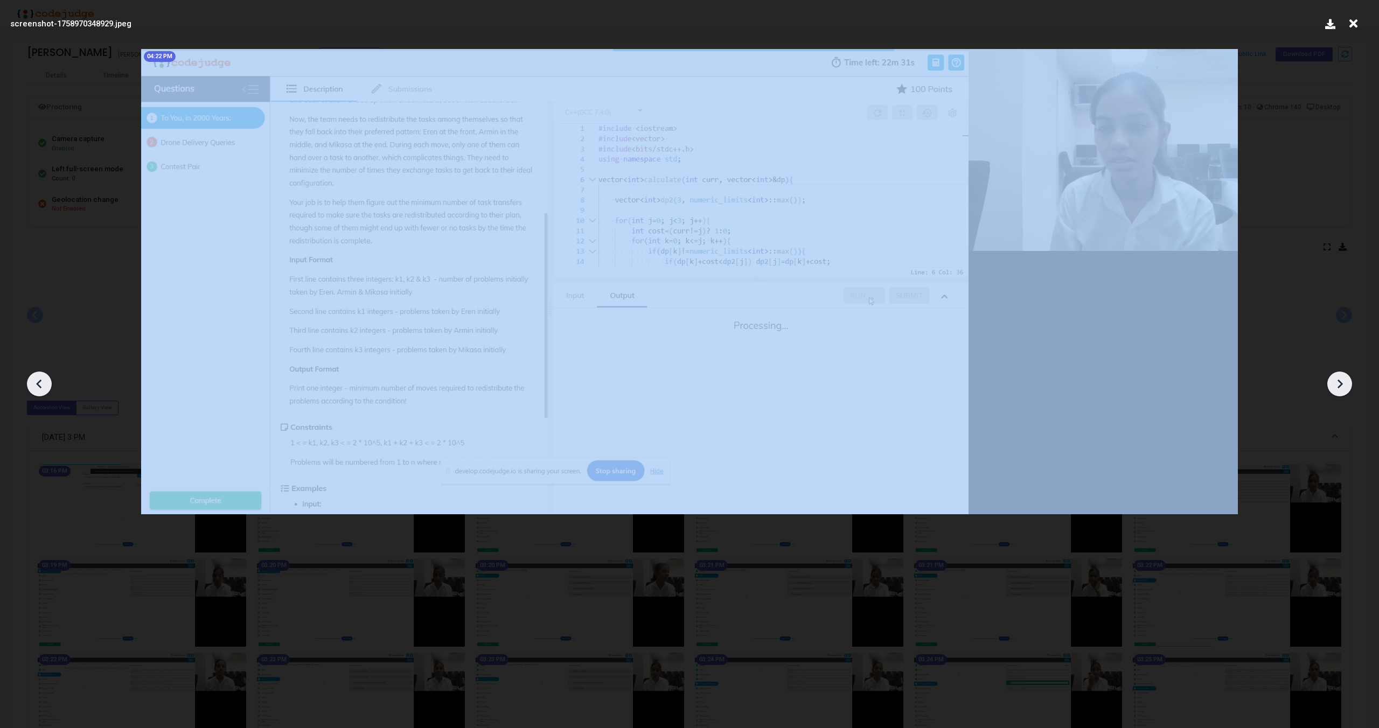
click at [45, 386] on icon at bounding box center [39, 384] width 16 height 16
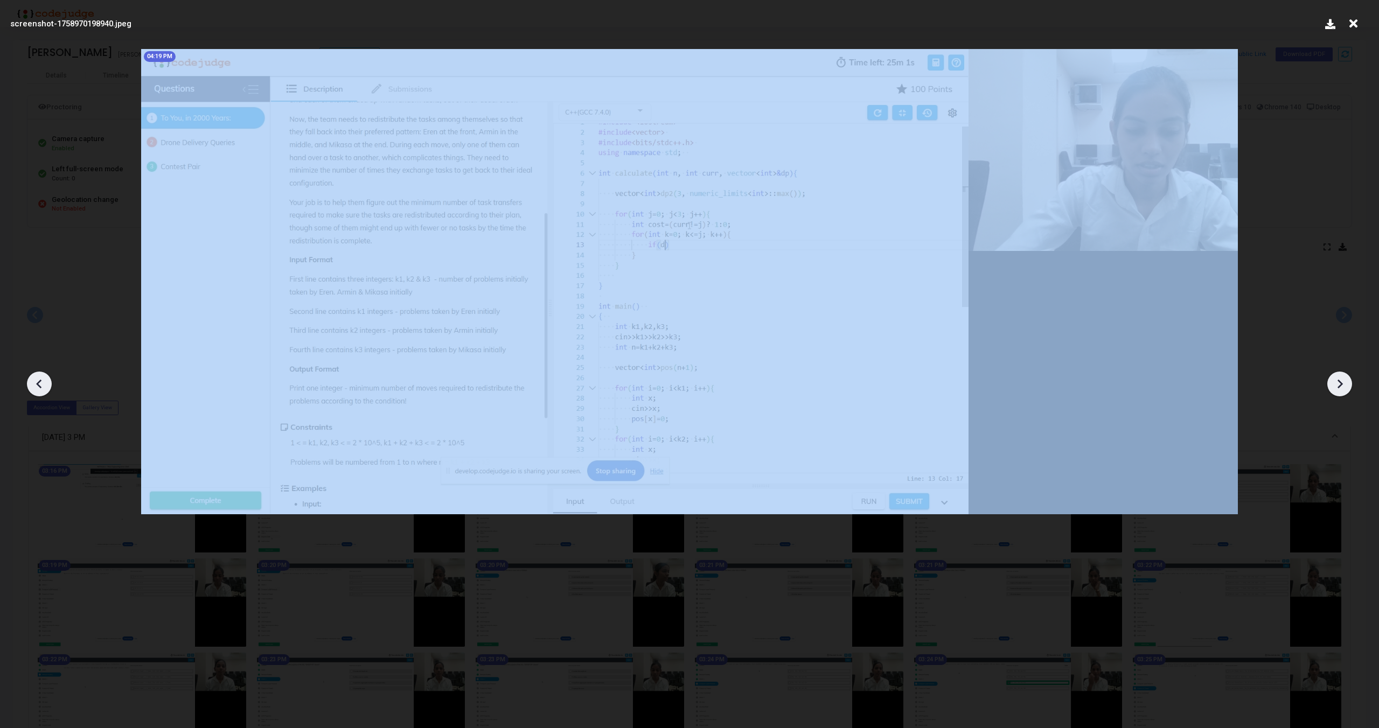
click at [45, 386] on icon at bounding box center [39, 384] width 16 height 16
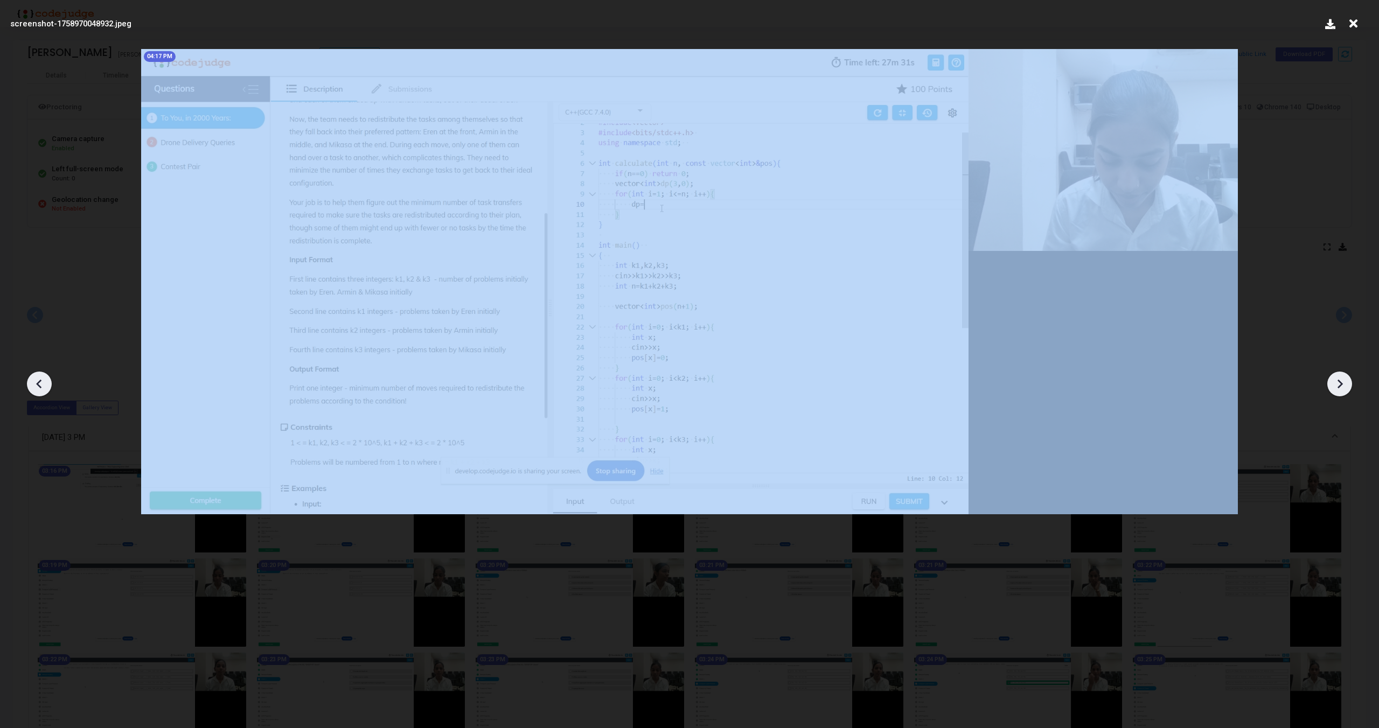
click at [45, 386] on icon at bounding box center [39, 384] width 16 height 16
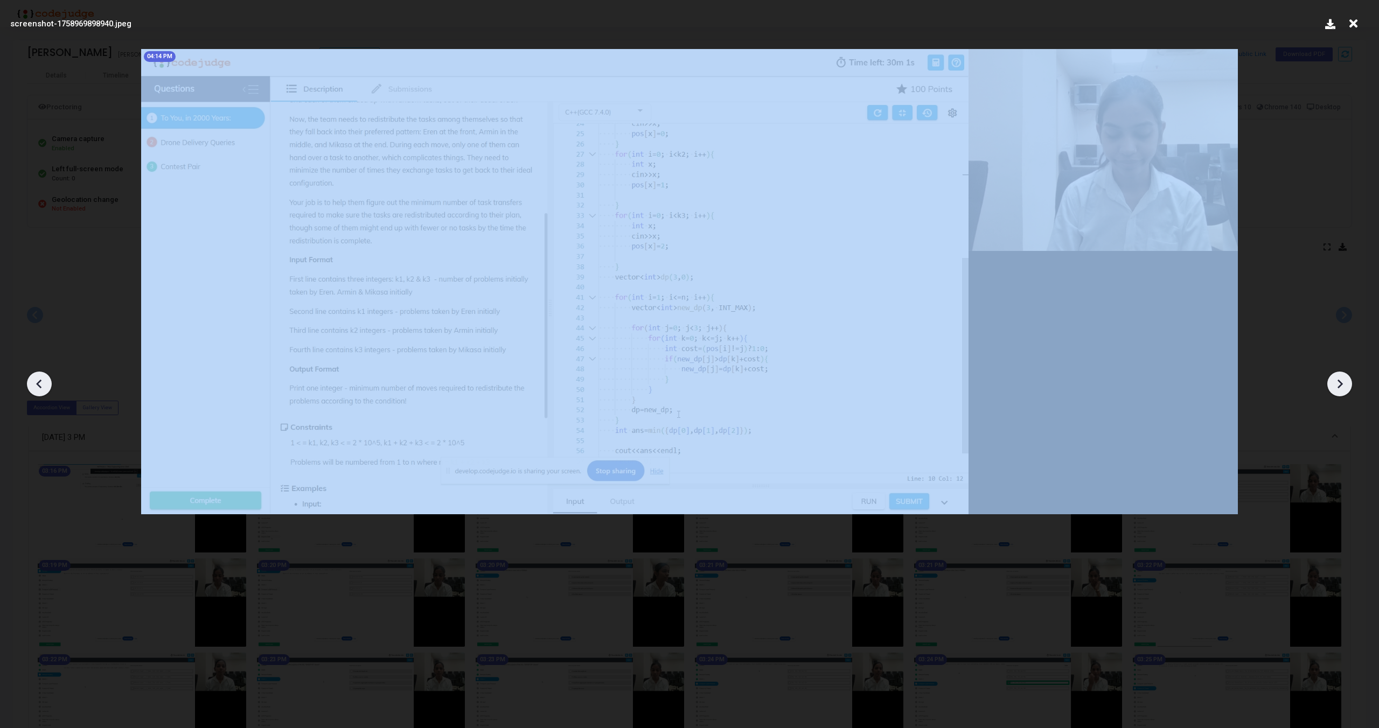
click at [45, 386] on icon at bounding box center [39, 384] width 16 height 16
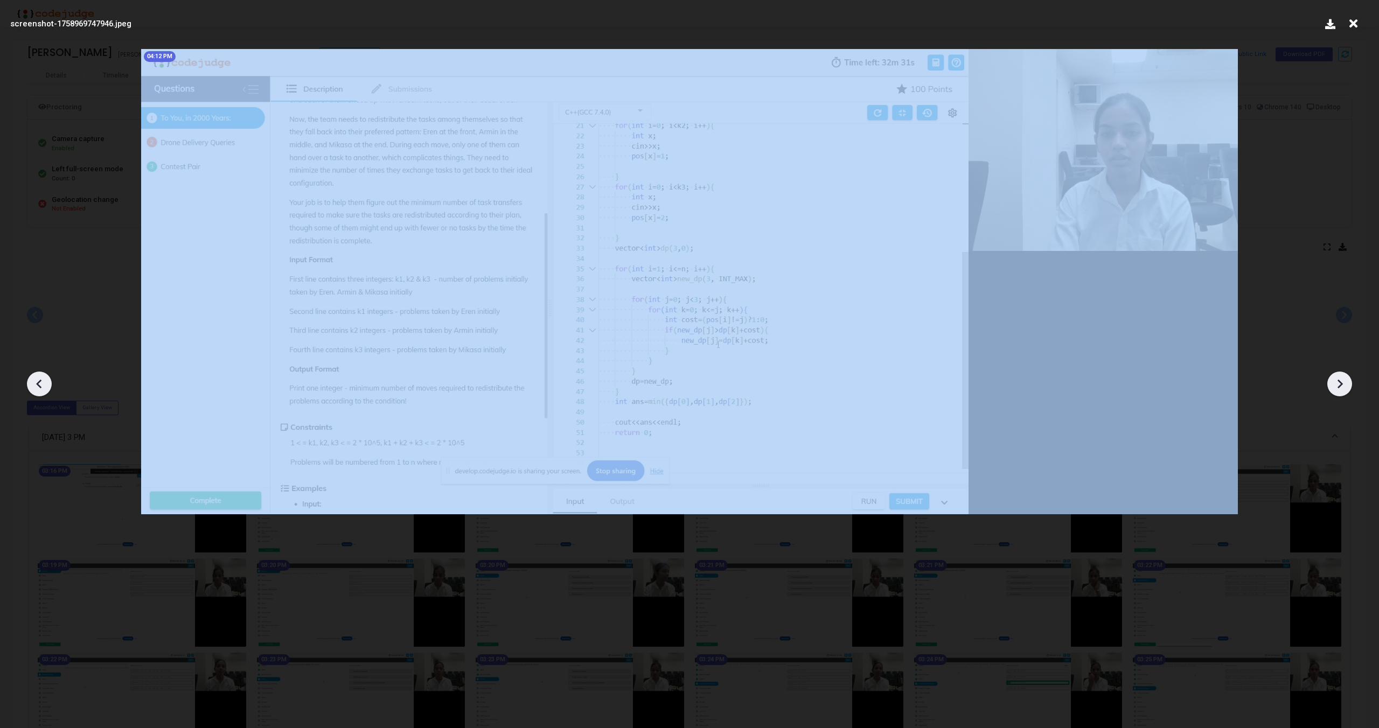
click at [45, 386] on icon at bounding box center [39, 384] width 16 height 16
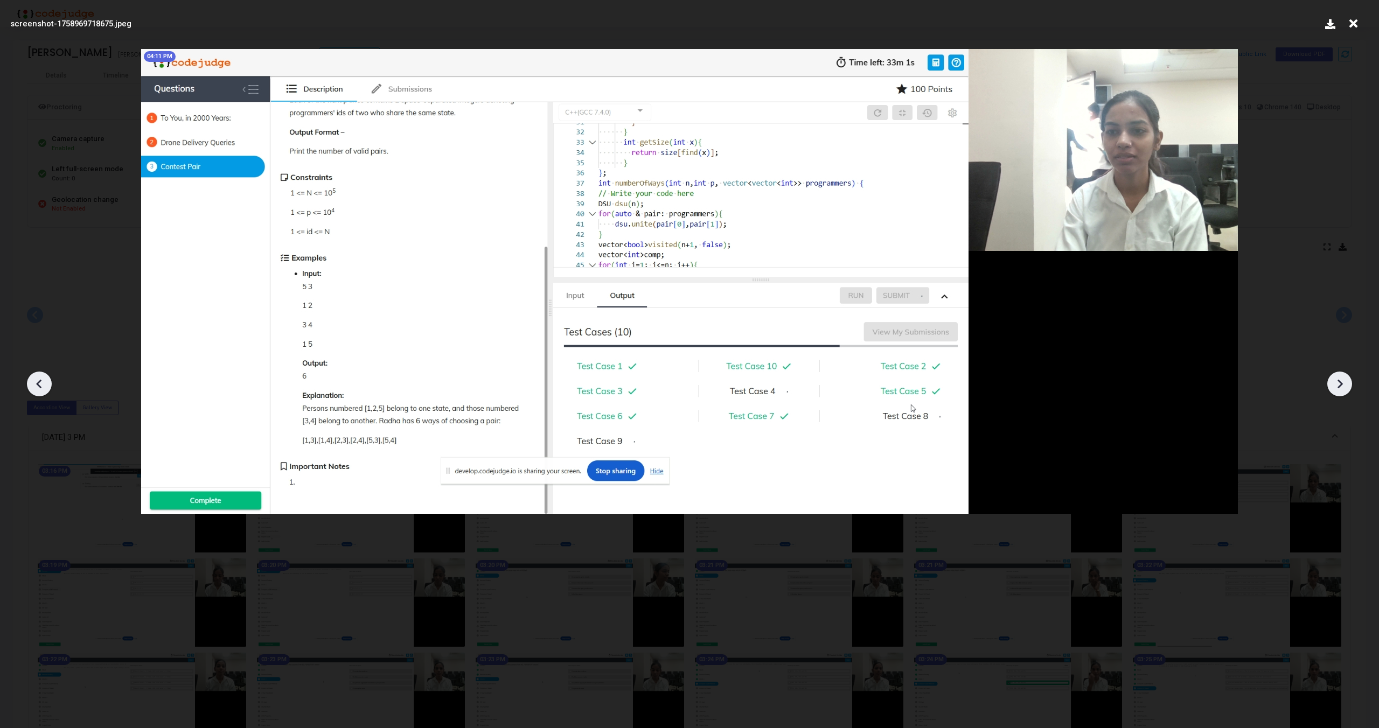
click at [45, 386] on icon at bounding box center [39, 384] width 16 height 16
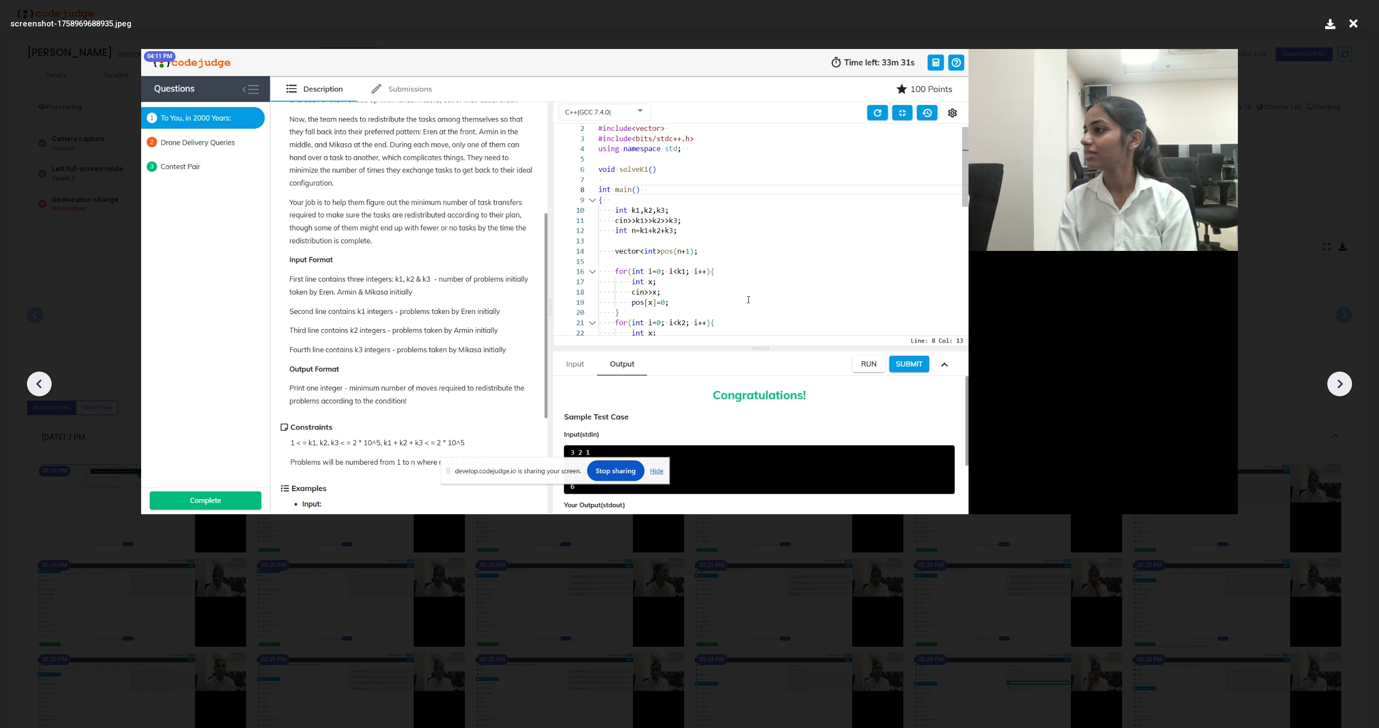
click at [45, 386] on icon at bounding box center [39, 384] width 16 height 16
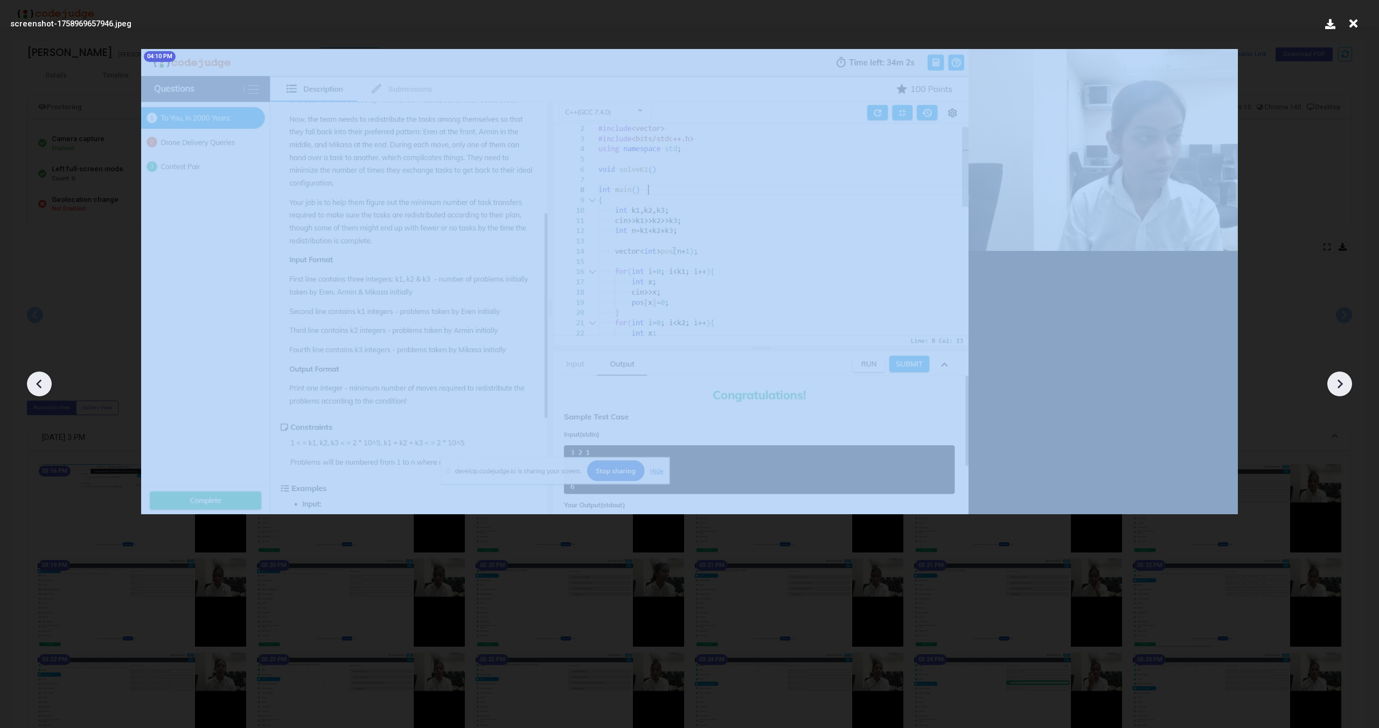
click at [45, 386] on icon at bounding box center [39, 384] width 16 height 16
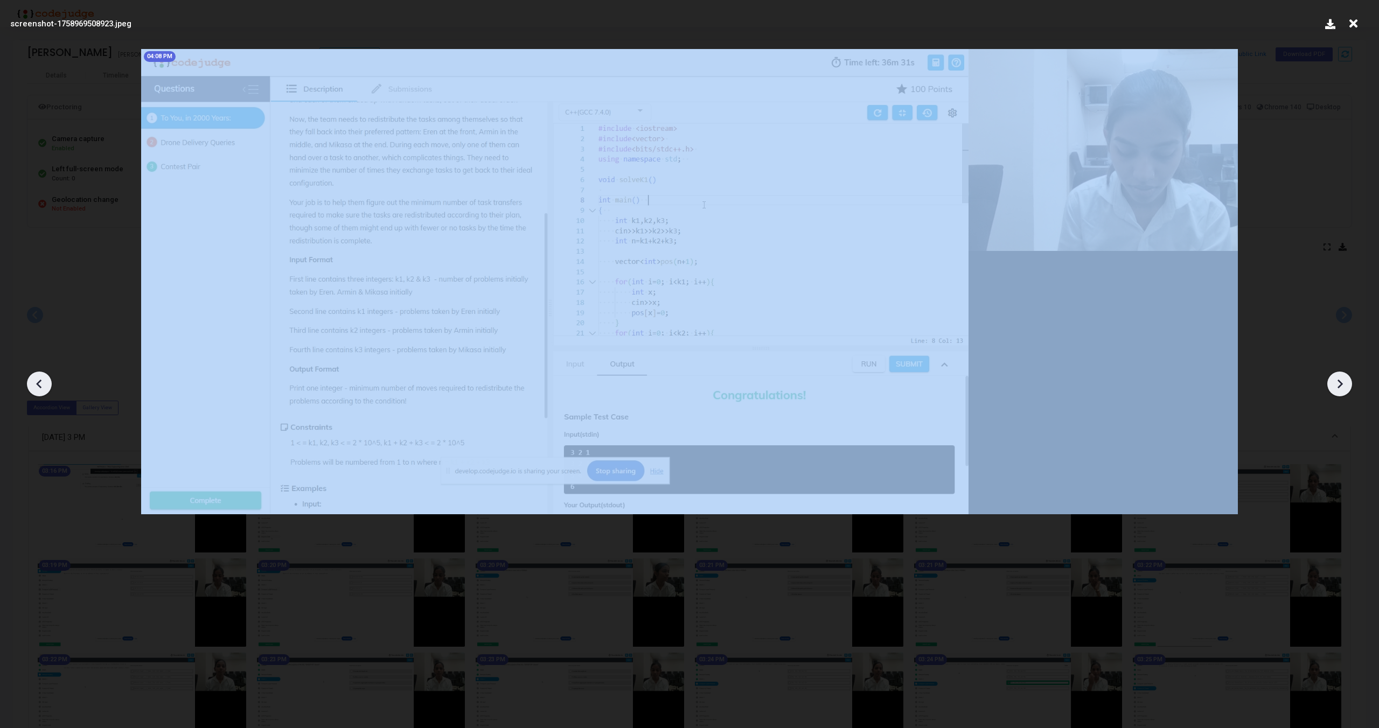
click at [45, 386] on icon at bounding box center [39, 384] width 16 height 16
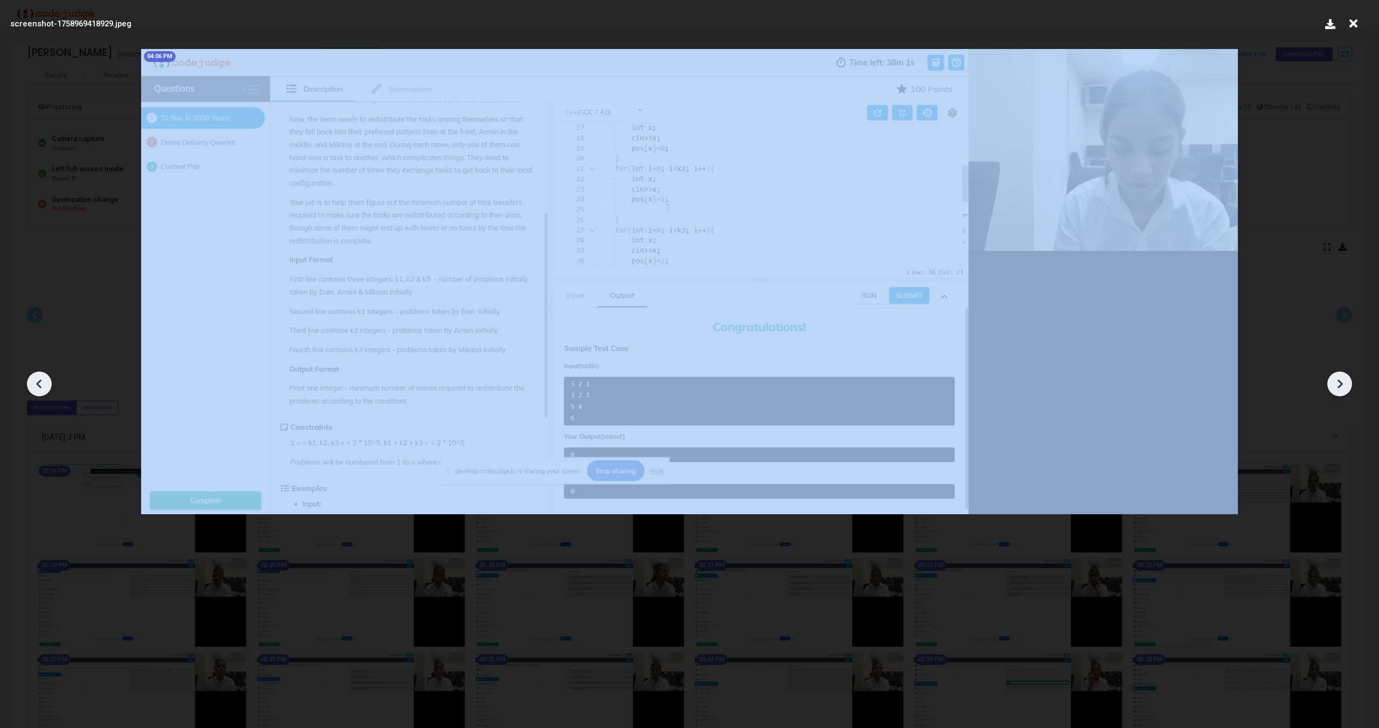
click at [45, 386] on icon at bounding box center [39, 384] width 16 height 16
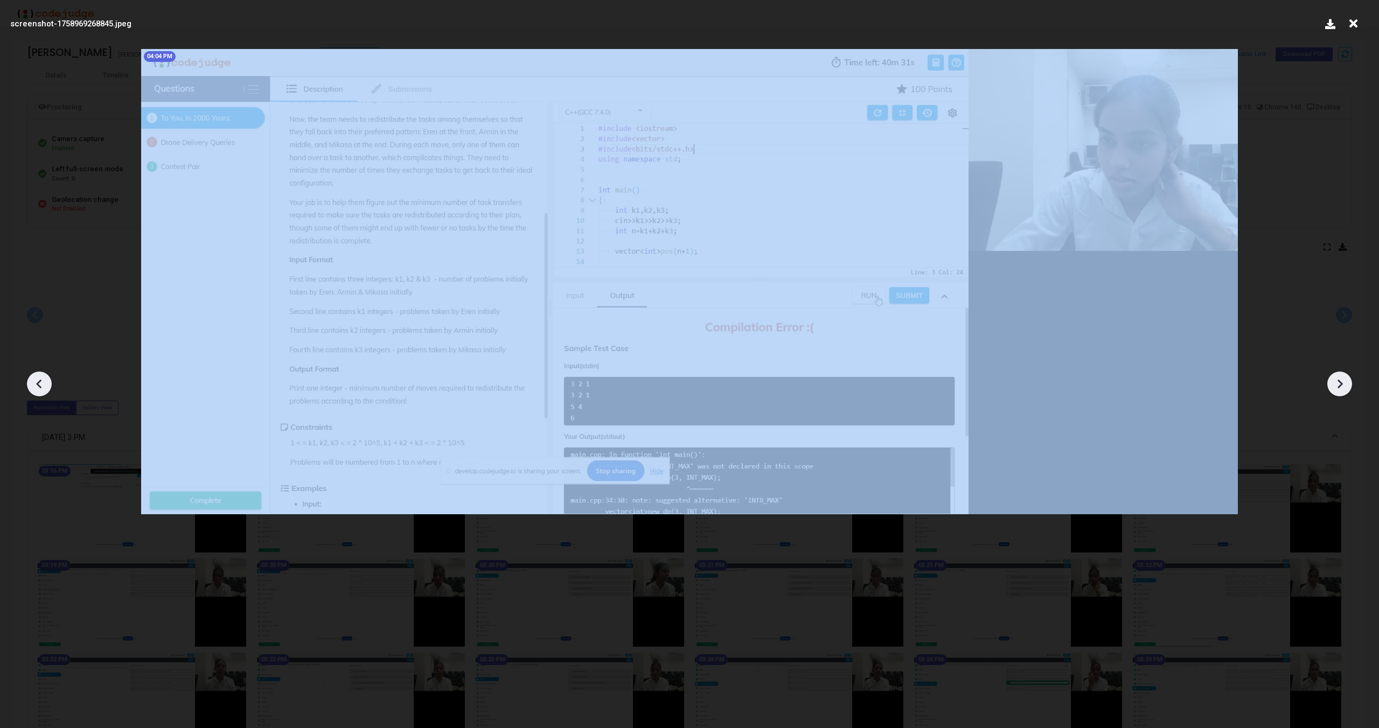
click at [45, 386] on icon at bounding box center [39, 384] width 16 height 16
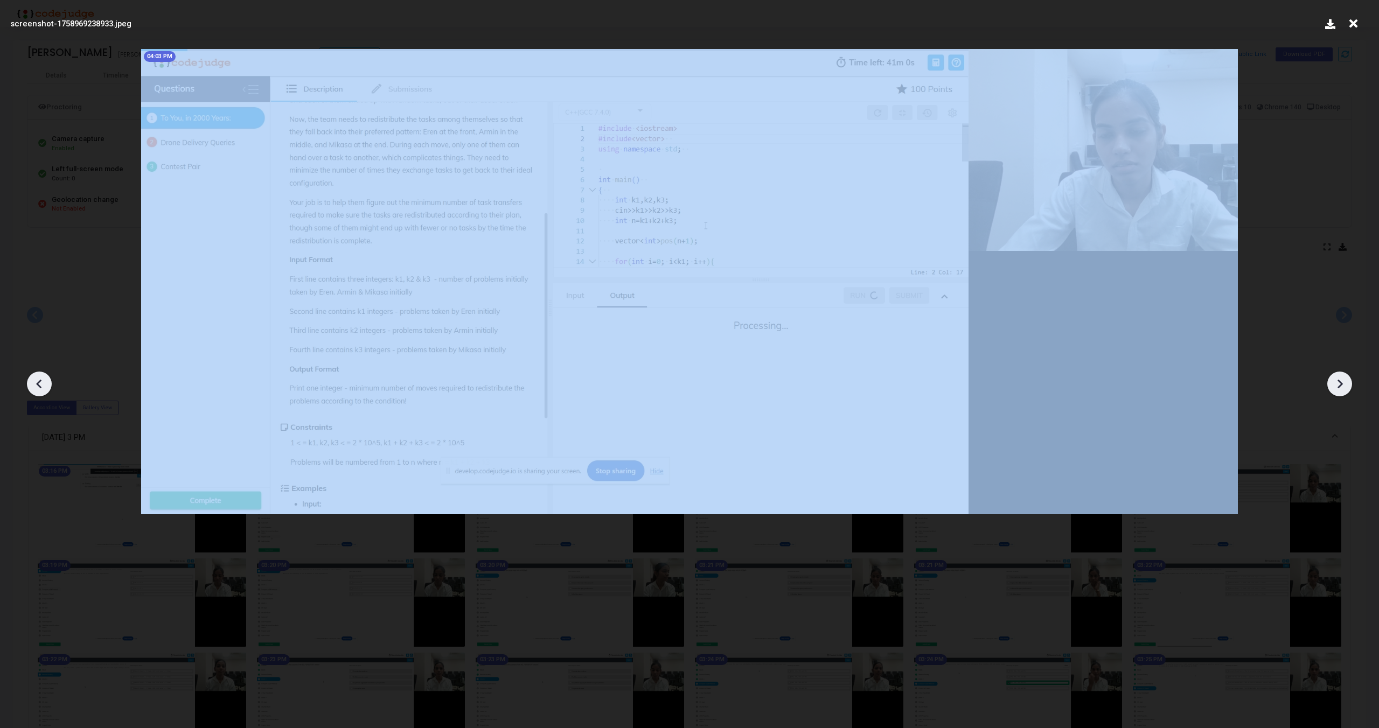
click at [45, 386] on icon at bounding box center [39, 384] width 16 height 16
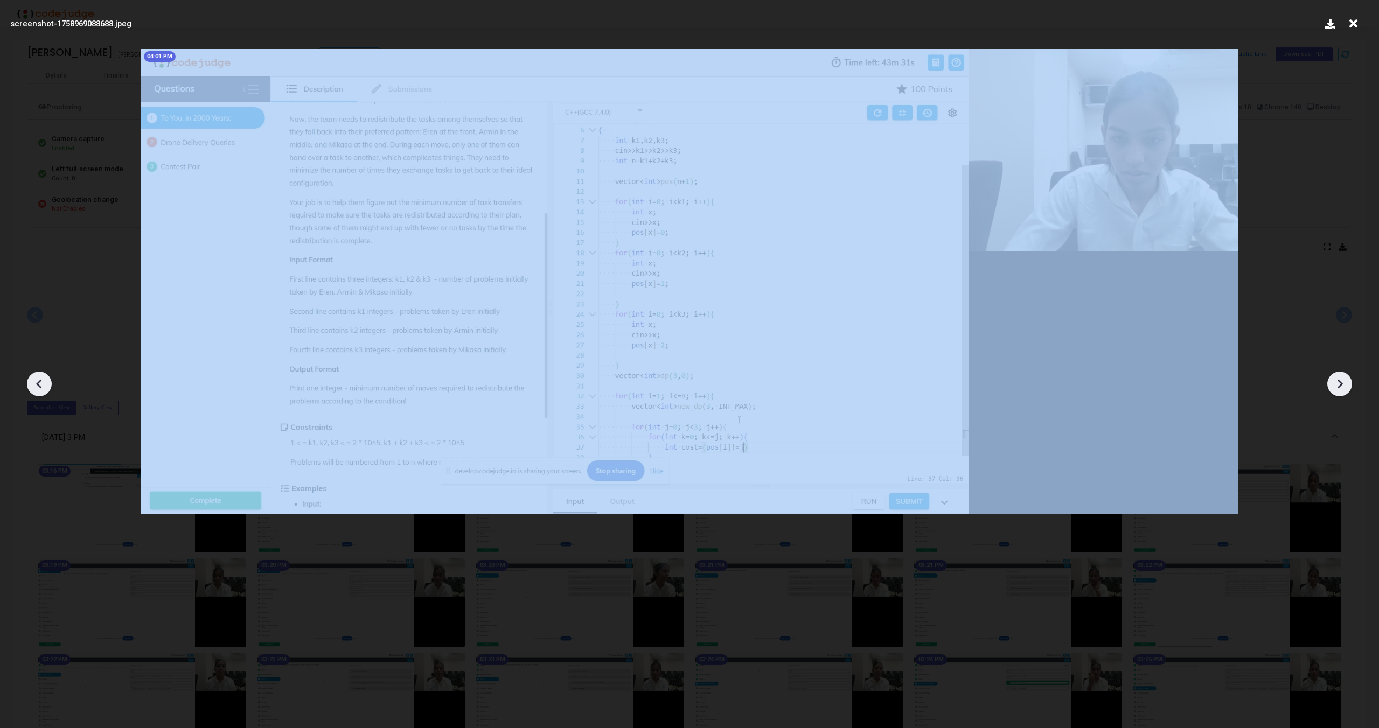
click at [45, 386] on icon at bounding box center [39, 384] width 16 height 16
